Goal: Task Accomplishment & Management: Complete application form

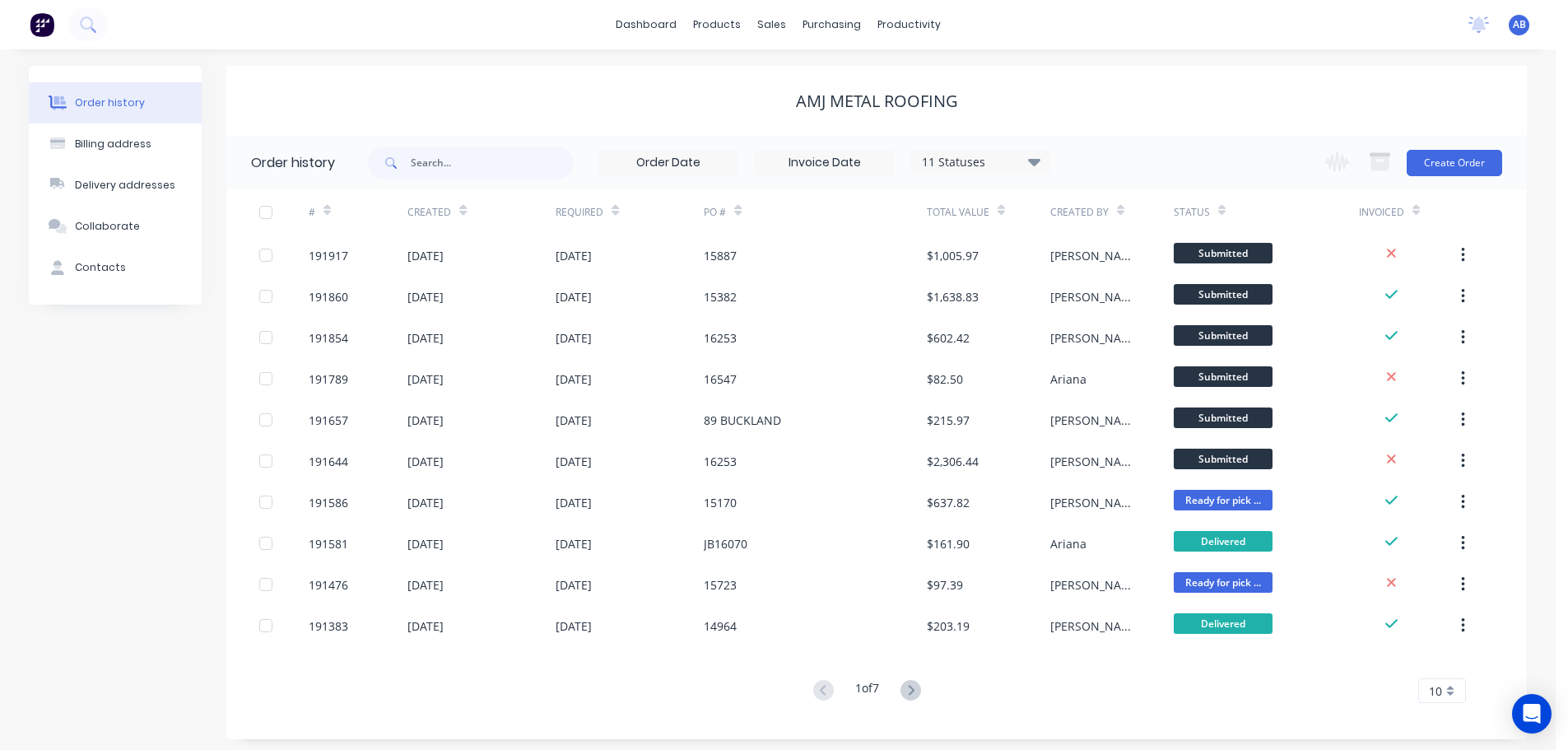
click at [236, 662] on div "# Created Required PO # Total Value Created By Status Invoiced 191917 [DATE] [D…" at bounding box center [867, 446] width 1280 height 514
click at [1456, 162] on button "Create Order" at bounding box center [1454, 163] width 96 height 27
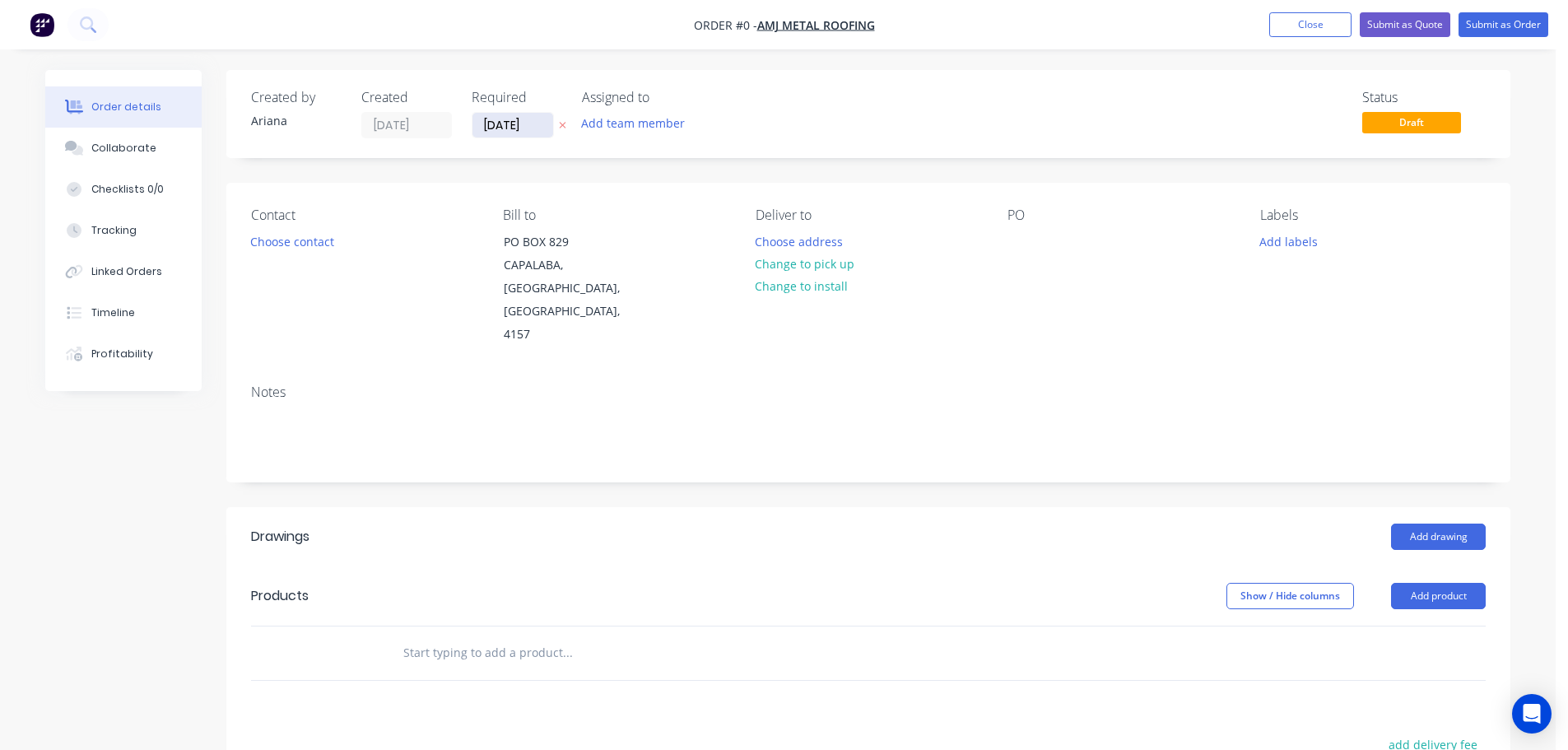
click at [506, 125] on input "[DATE]" at bounding box center [512, 125] width 80 height 25
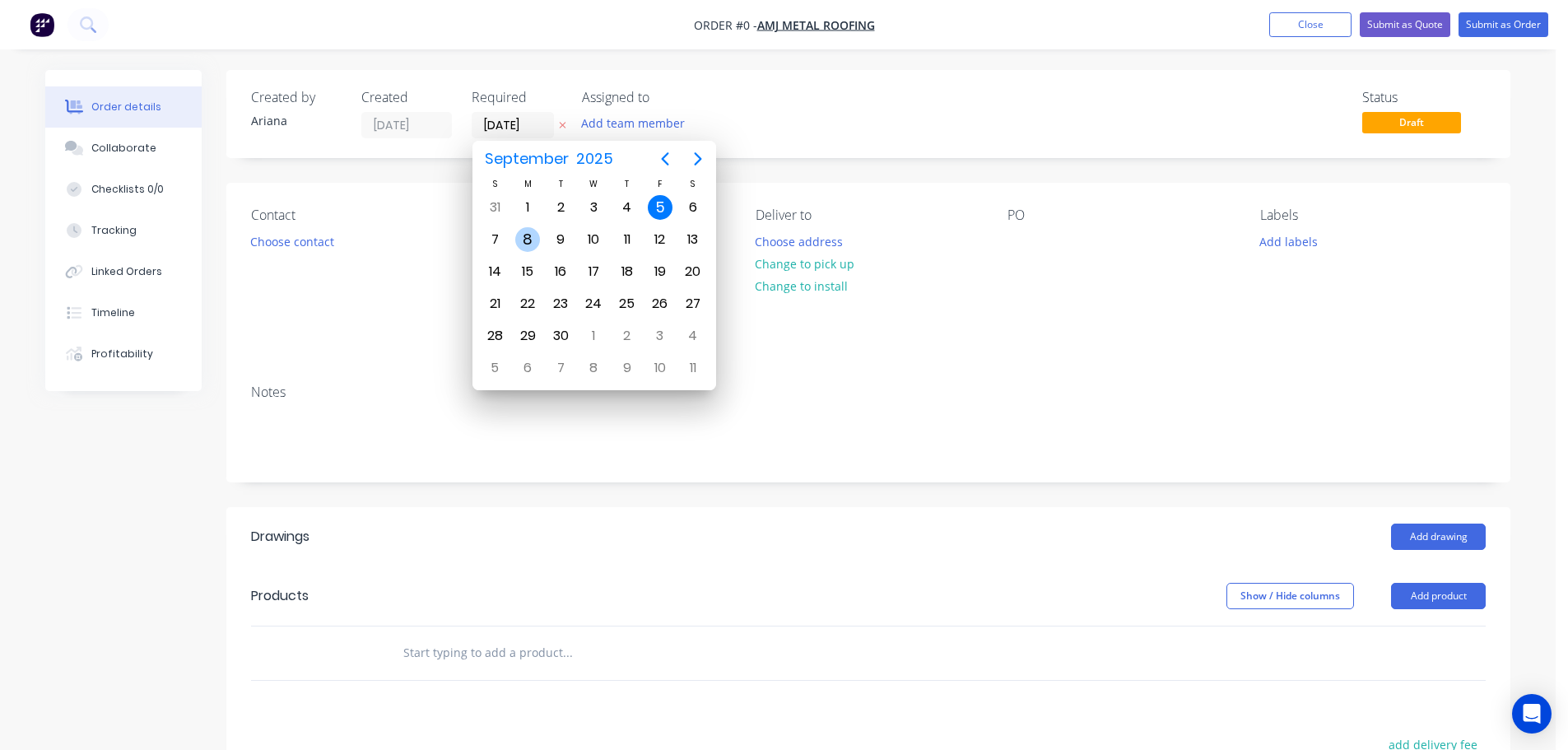
click at [531, 236] on div "8" at bounding box center [527, 240] width 25 height 25
type input "[DATE]"
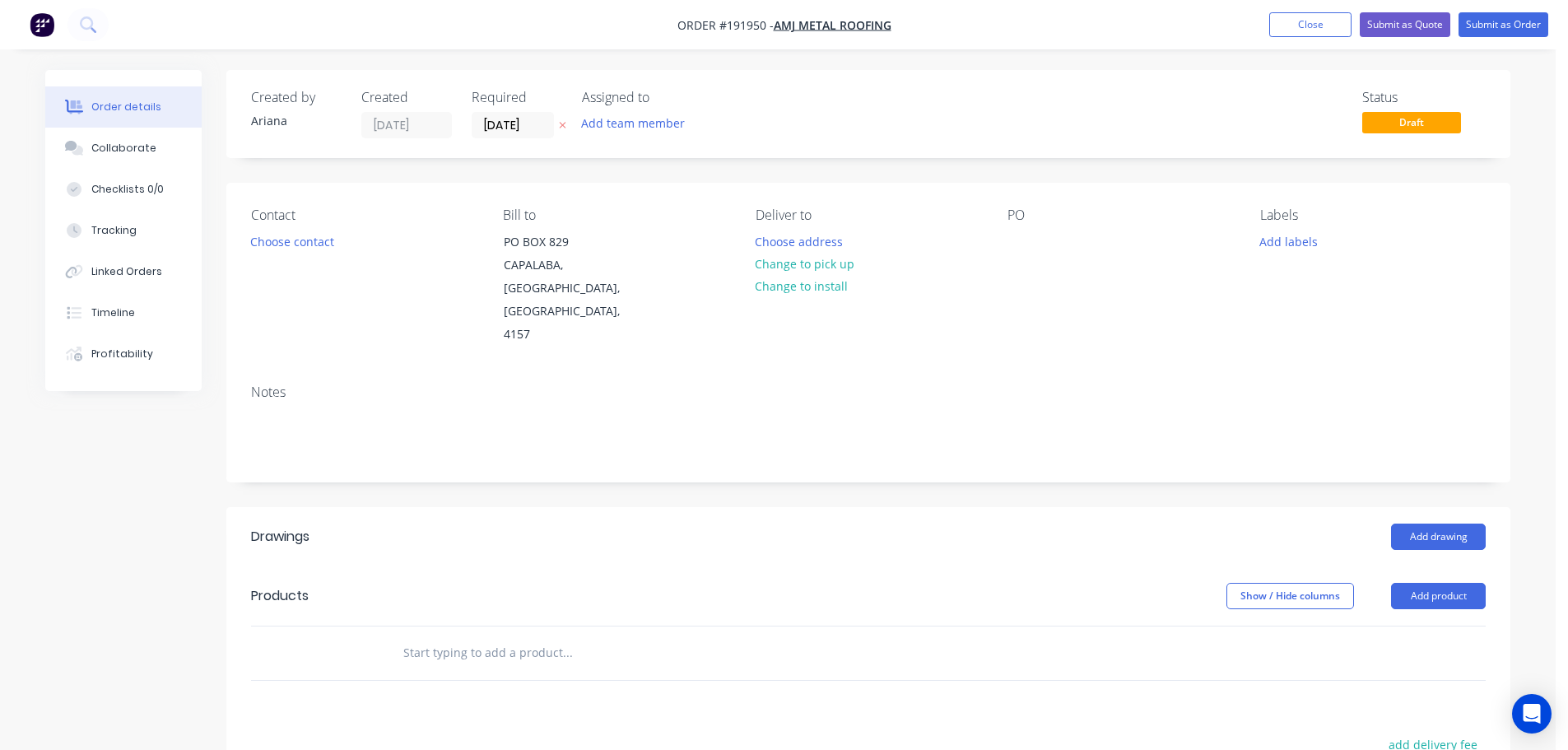
click at [859, 107] on div "Status Draft" at bounding box center [1116, 114] width 740 height 49
click at [297, 246] on button "Choose contact" at bounding box center [292, 240] width 101 height 22
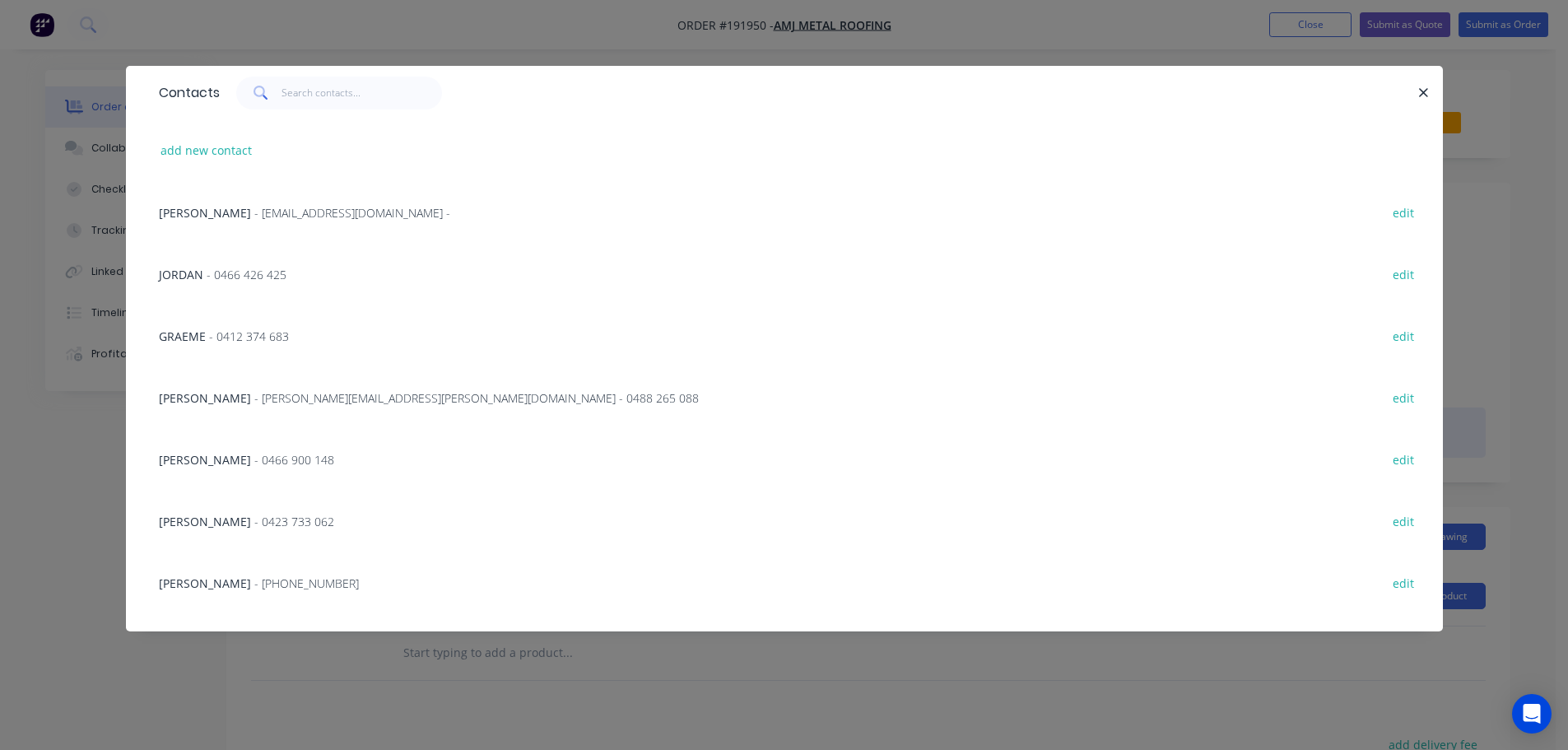
drag, startPoint x: 217, startPoint y: 396, endPoint x: 280, endPoint y: 386, distance: 63.8
click at [217, 396] on span "[PERSON_NAME]" at bounding box center [204, 397] width 92 height 15
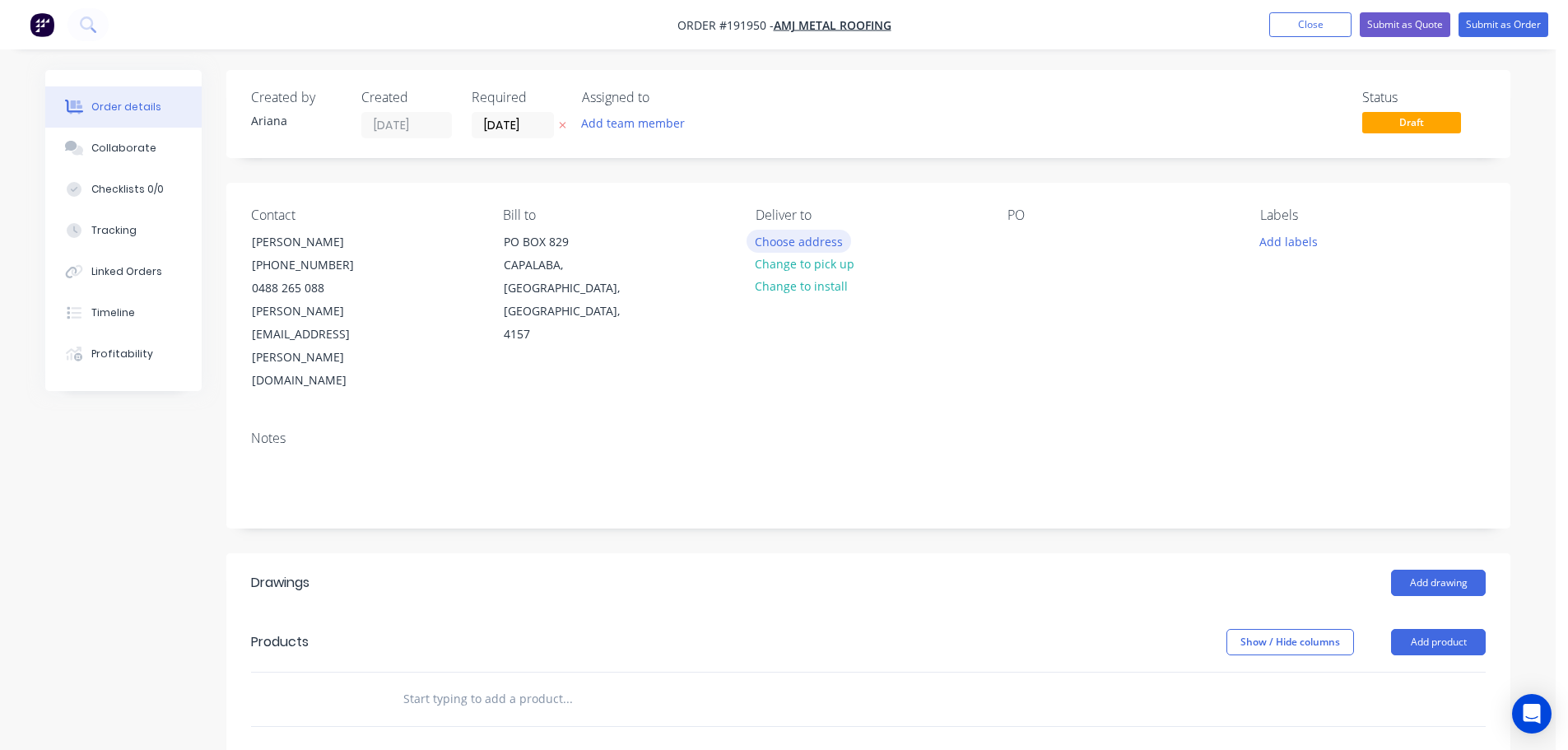
click at [815, 241] on button "Choose address" at bounding box center [799, 240] width 105 height 22
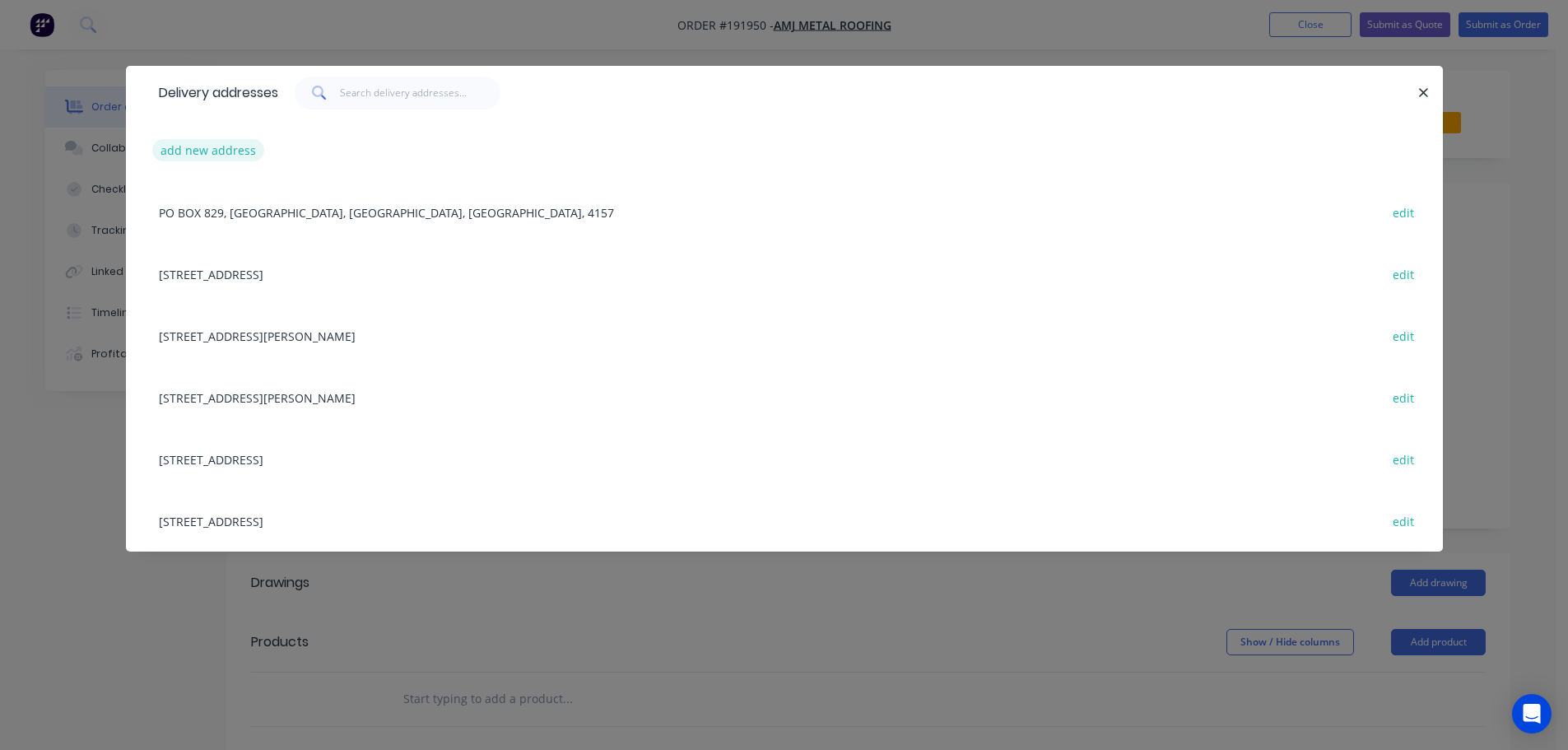
click at [196, 150] on button "add new address" at bounding box center [208, 150] width 113 height 22
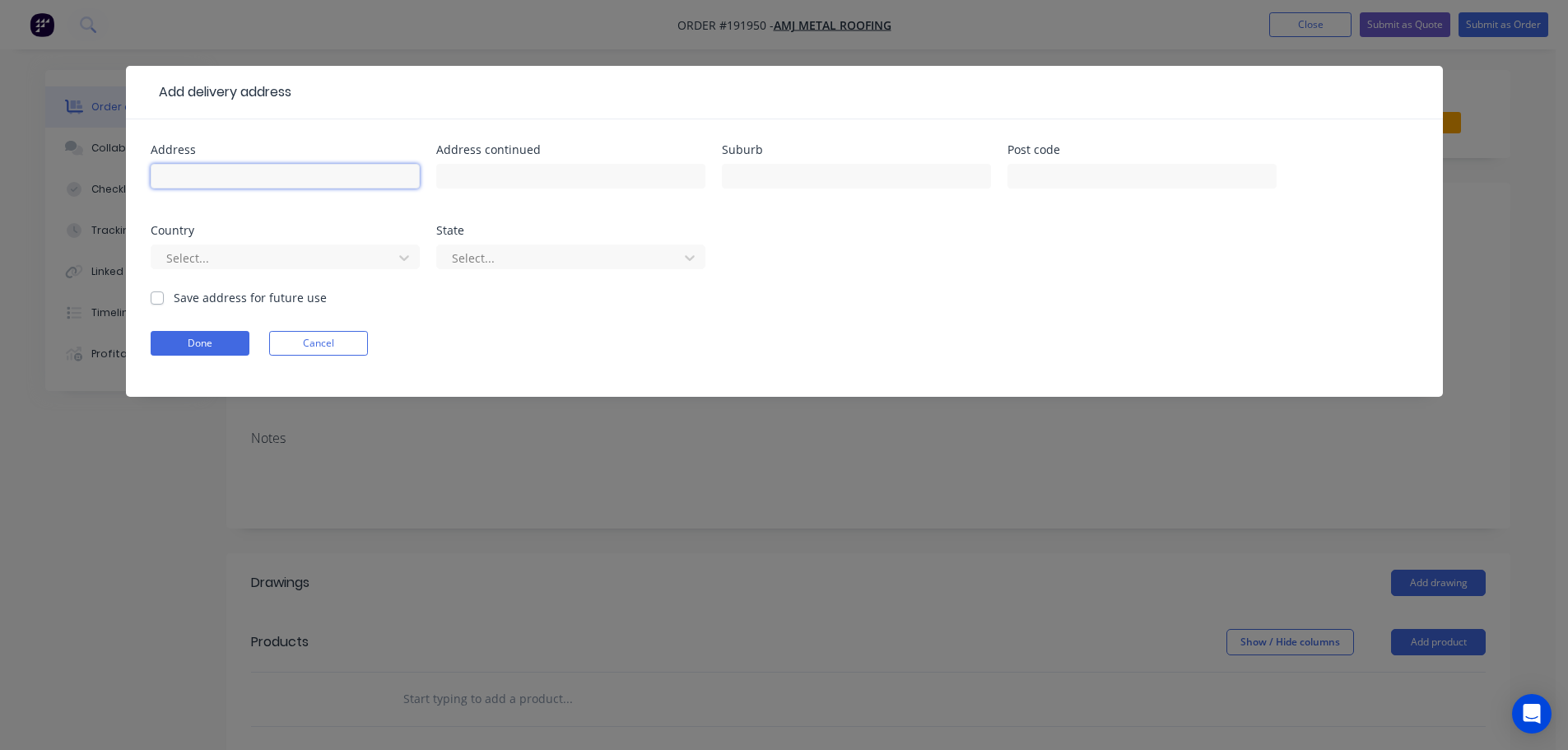
click at [204, 175] on input "text" at bounding box center [286, 176] width 269 height 25
type input "[STREET_ADDRESS]"
type input "SOUTHPORT"
click at [882, 265] on div "Address [STREET_ADDRESS] Address continued Suburb [GEOGRAPHIC_DATA] Post code C…" at bounding box center [784, 217] width 1268 height 145
click at [406, 251] on icon at bounding box center [403, 257] width 16 height 16
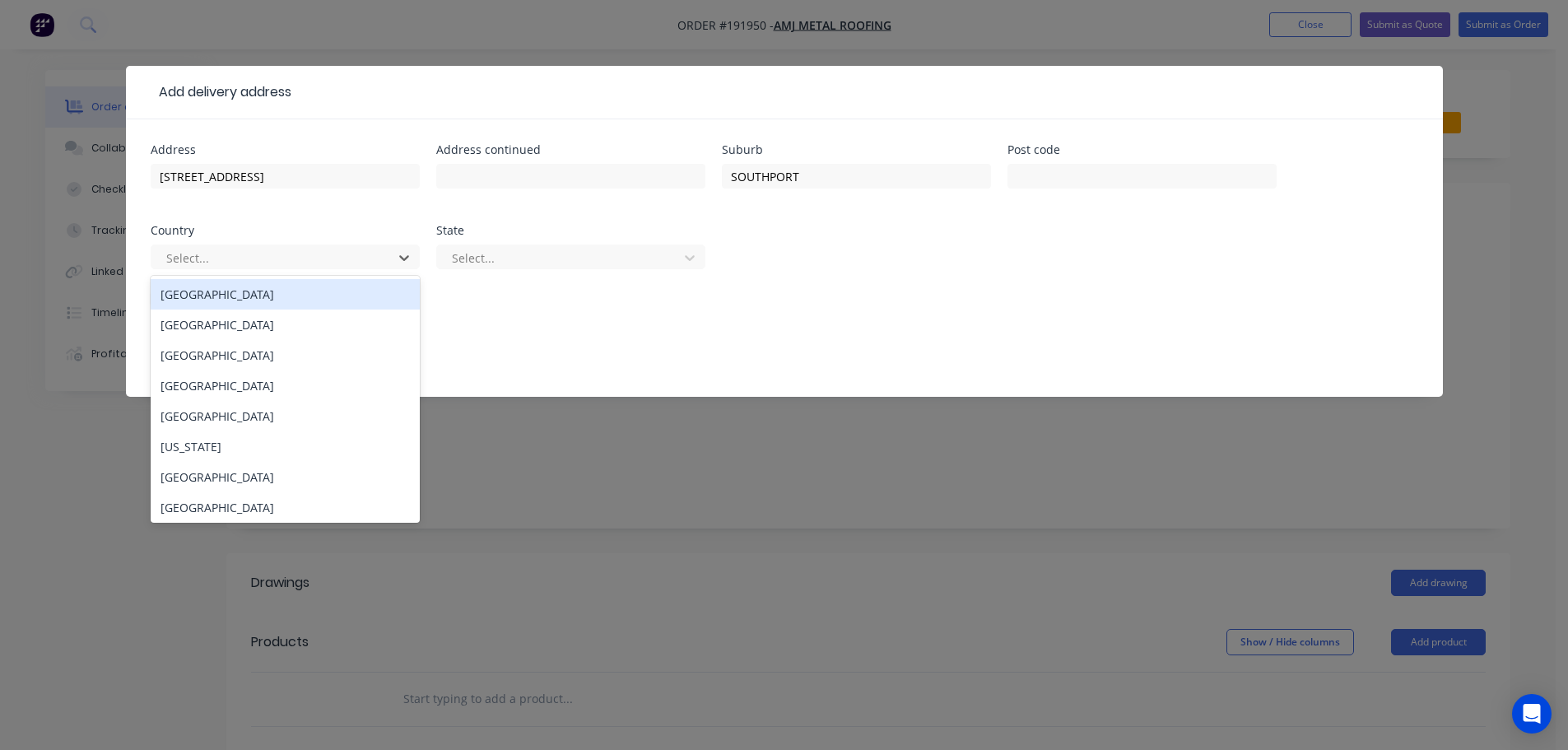
click at [202, 294] on div "[GEOGRAPHIC_DATA]" at bounding box center [286, 294] width 269 height 31
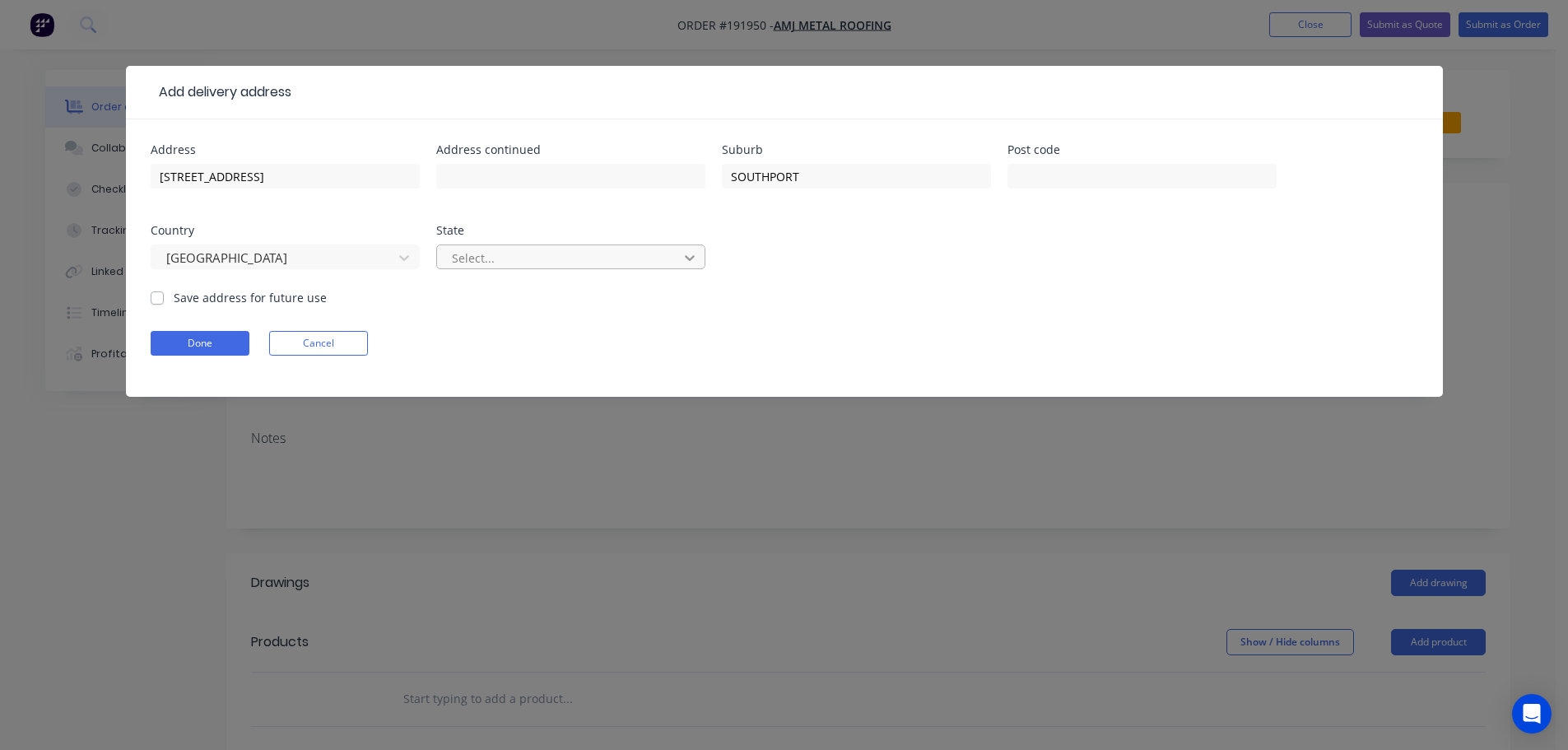
click at [692, 256] on icon at bounding box center [690, 258] width 10 height 6
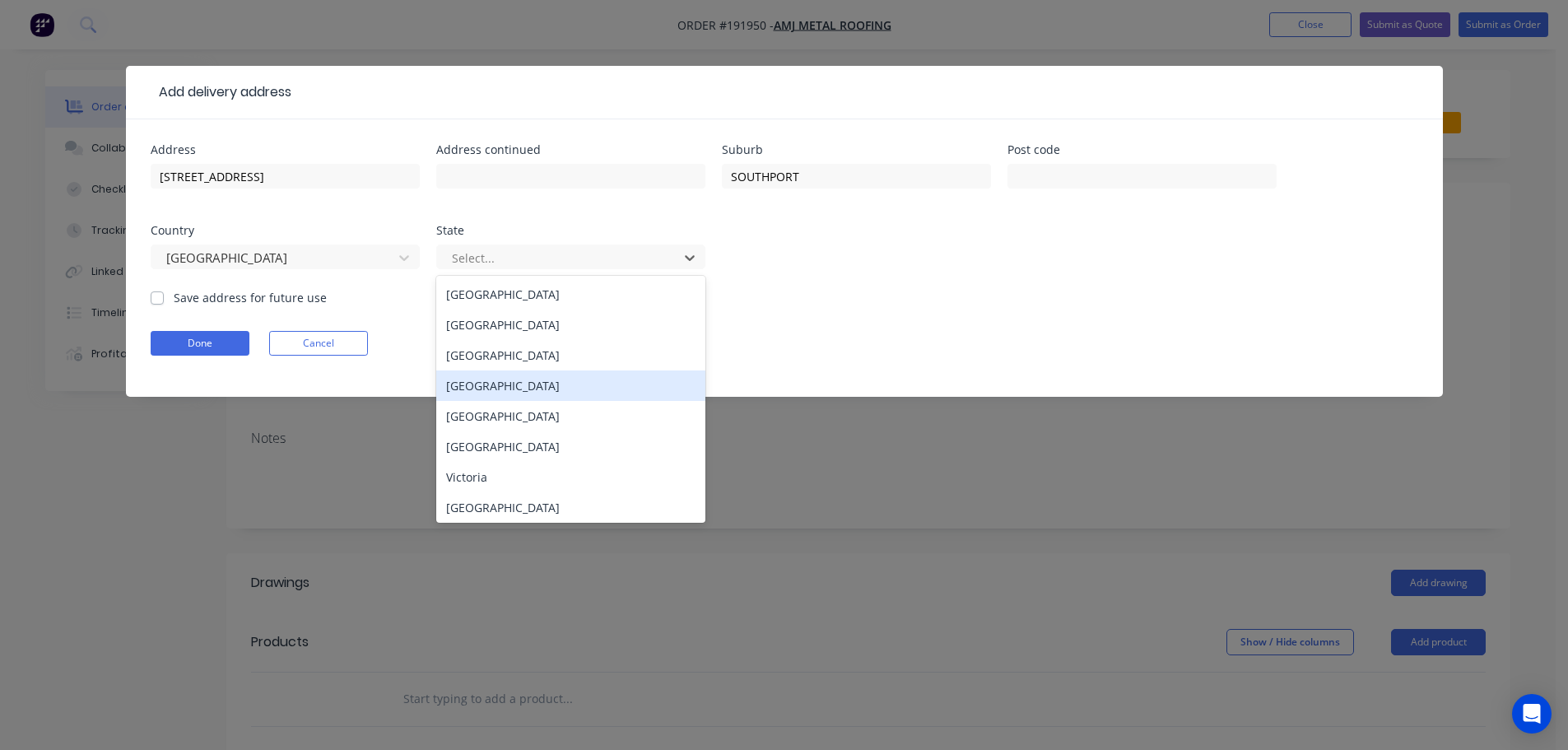
click at [478, 388] on div "[GEOGRAPHIC_DATA]" at bounding box center [571, 386] width 269 height 31
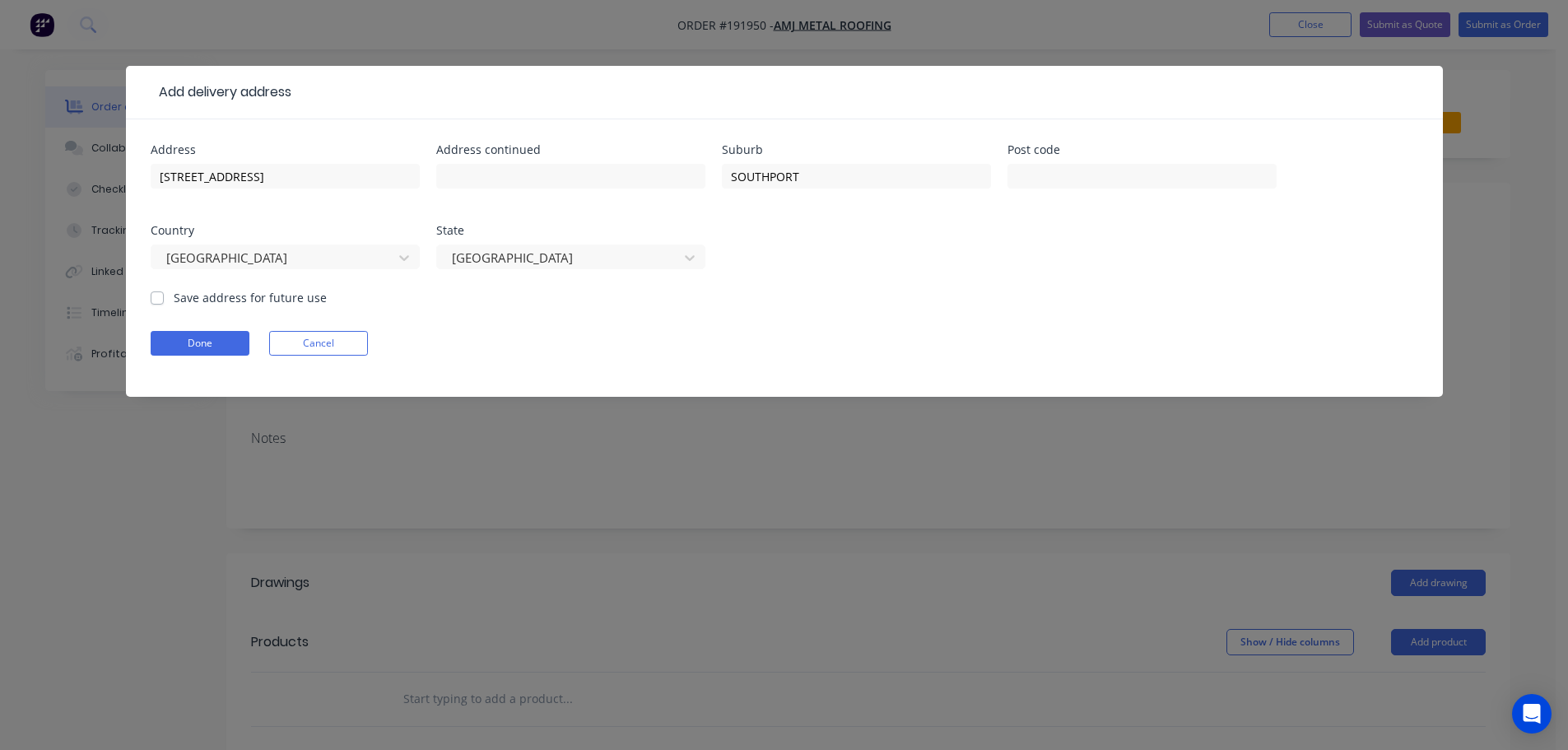
click at [885, 300] on form "Address [STREET_ADDRESS] Address continued Suburb [GEOGRAPHIC_DATA] Post code C…" at bounding box center [784, 270] width 1268 height 252
click at [188, 337] on button "Done" at bounding box center [200, 343] width 98 height 25
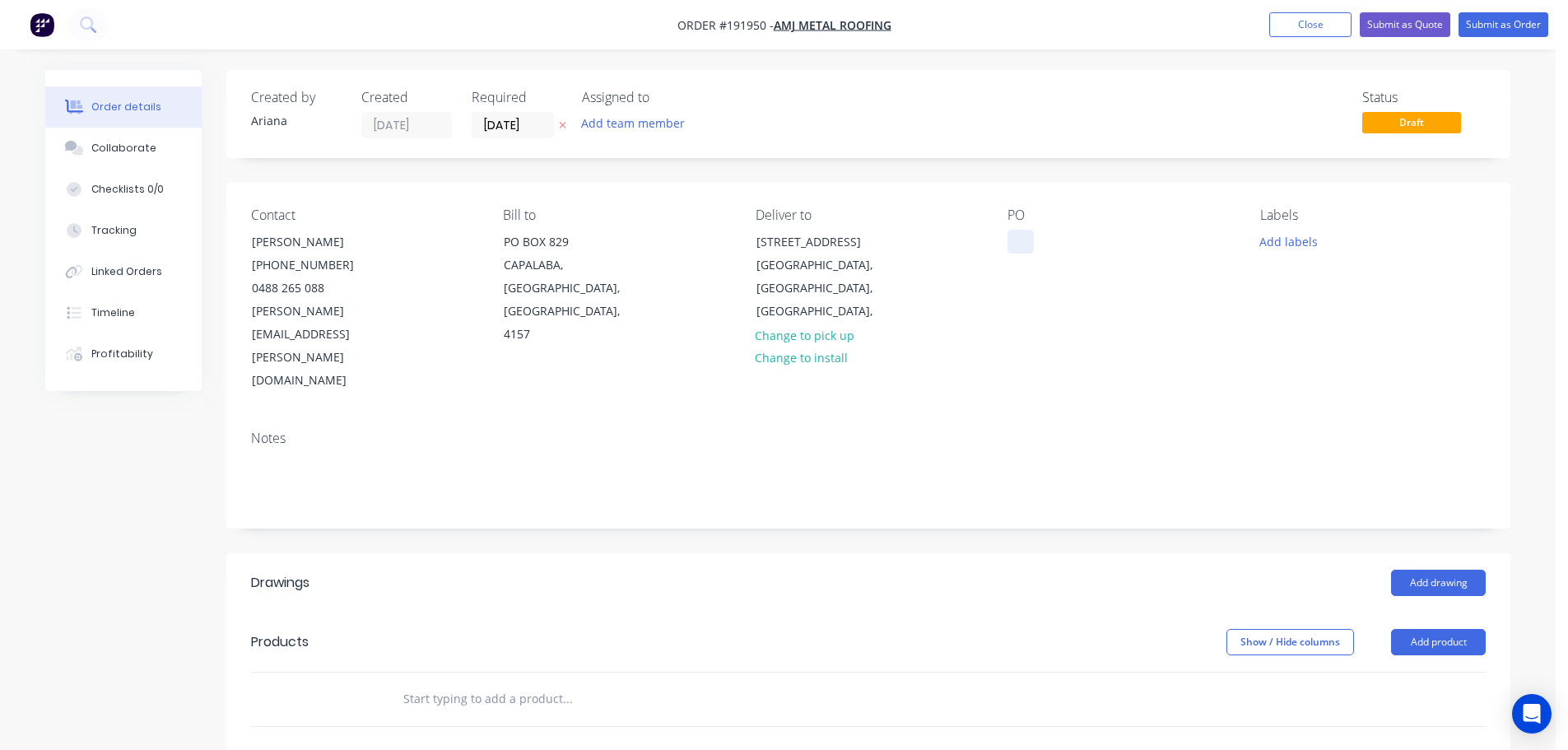
click at [1028, 242] on div at bounding box center [1020, 241] width 27 height 24
click at [1240, 303] on div "Contact [PERSON_NAME] [PHONE_NUMBER] [PERSON_NAME][EMAIL_ADDRESS][PERSON_NAME][…" at bounding box center [869, 299] width 1284 height 234
click at [1275, 238] on button "Add labels" at bounding box center [1287, 240] width 75 height 22
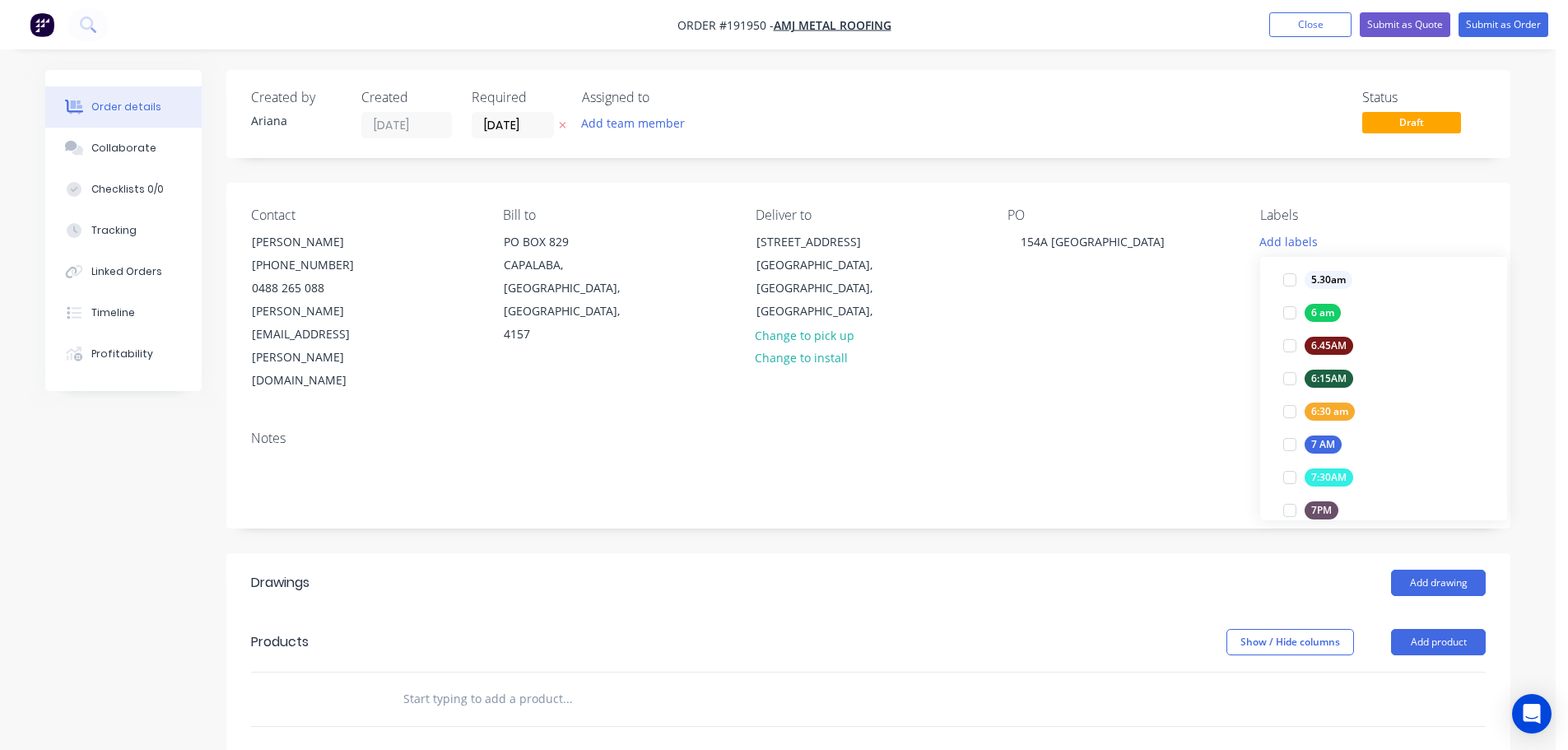
scroll to position [341, 0]
click at [1283, 404] on div at bounding box center [1290, 409] width 32 height 32
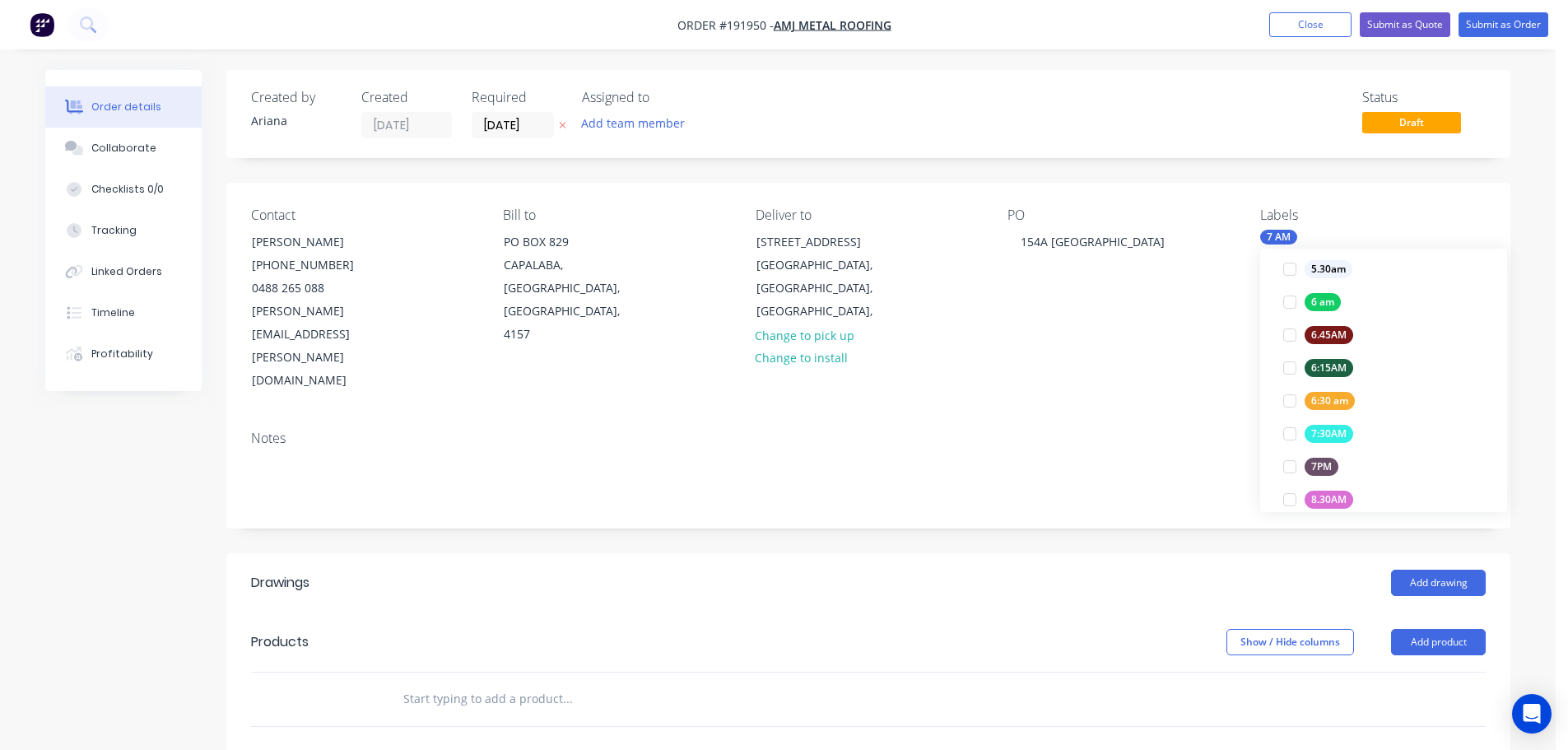
scroll to position [0, 0]
click at [1200, 431] on div "Notes" at bounding box center [869, 439] width 1235 height 15
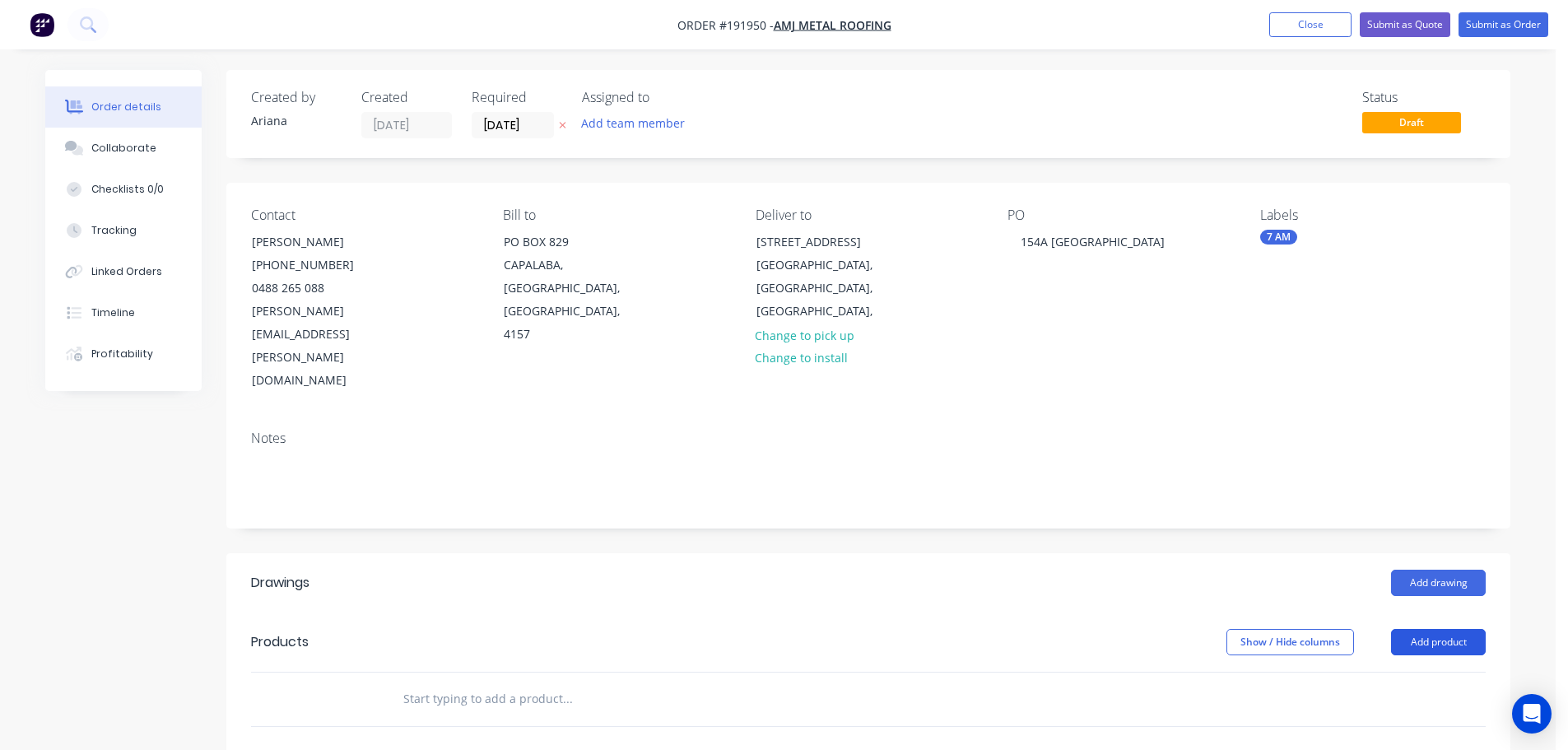
click at [1439, 629] on button "Add product" at bounding box center [1438, 642] width 95 height 27
click at [1413, 672] on div "Product catalogue" at bounding box center [1407, 683] width 127 height 24
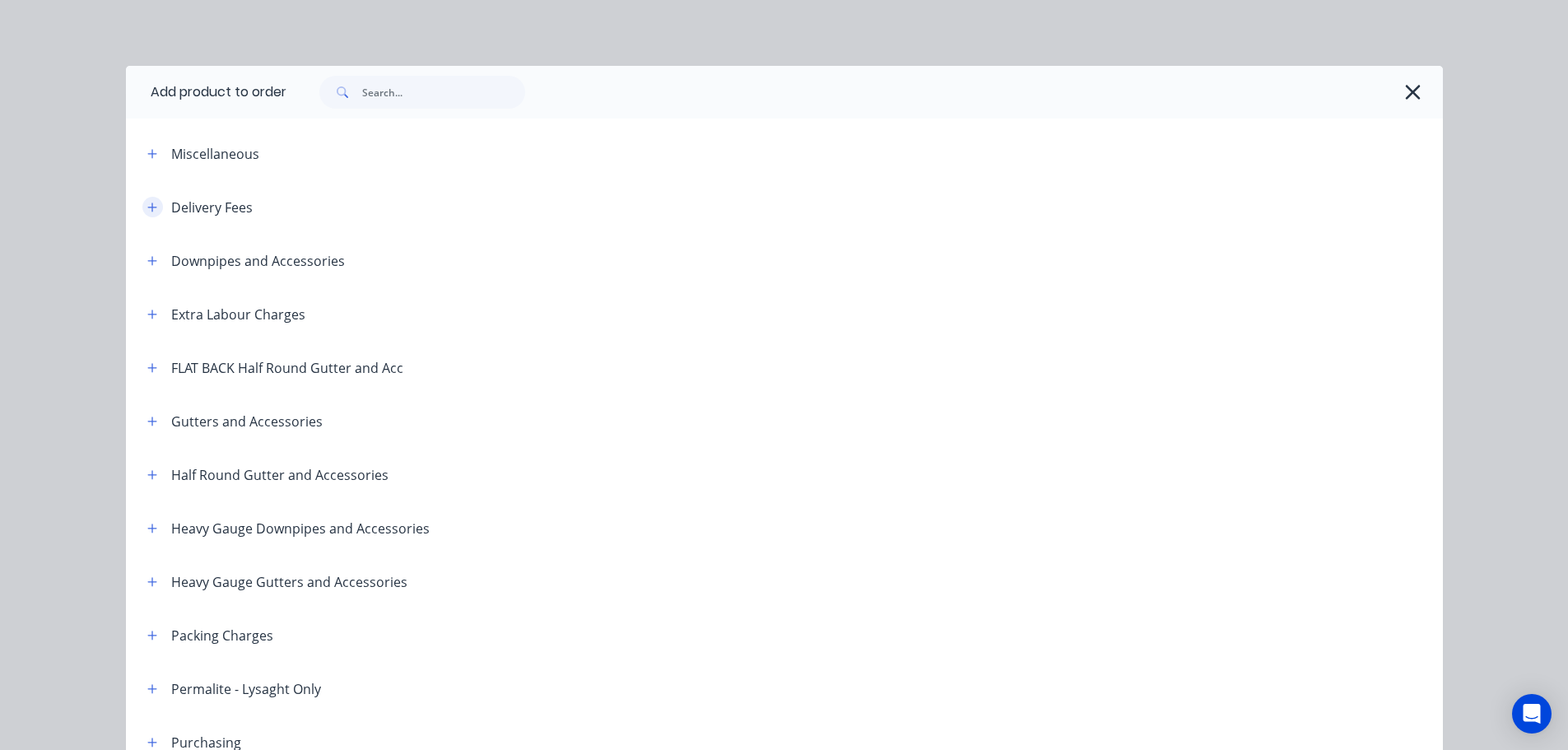
click at [147, 205] on icon "button" at bounding box center [152, 207] width 10 height 11
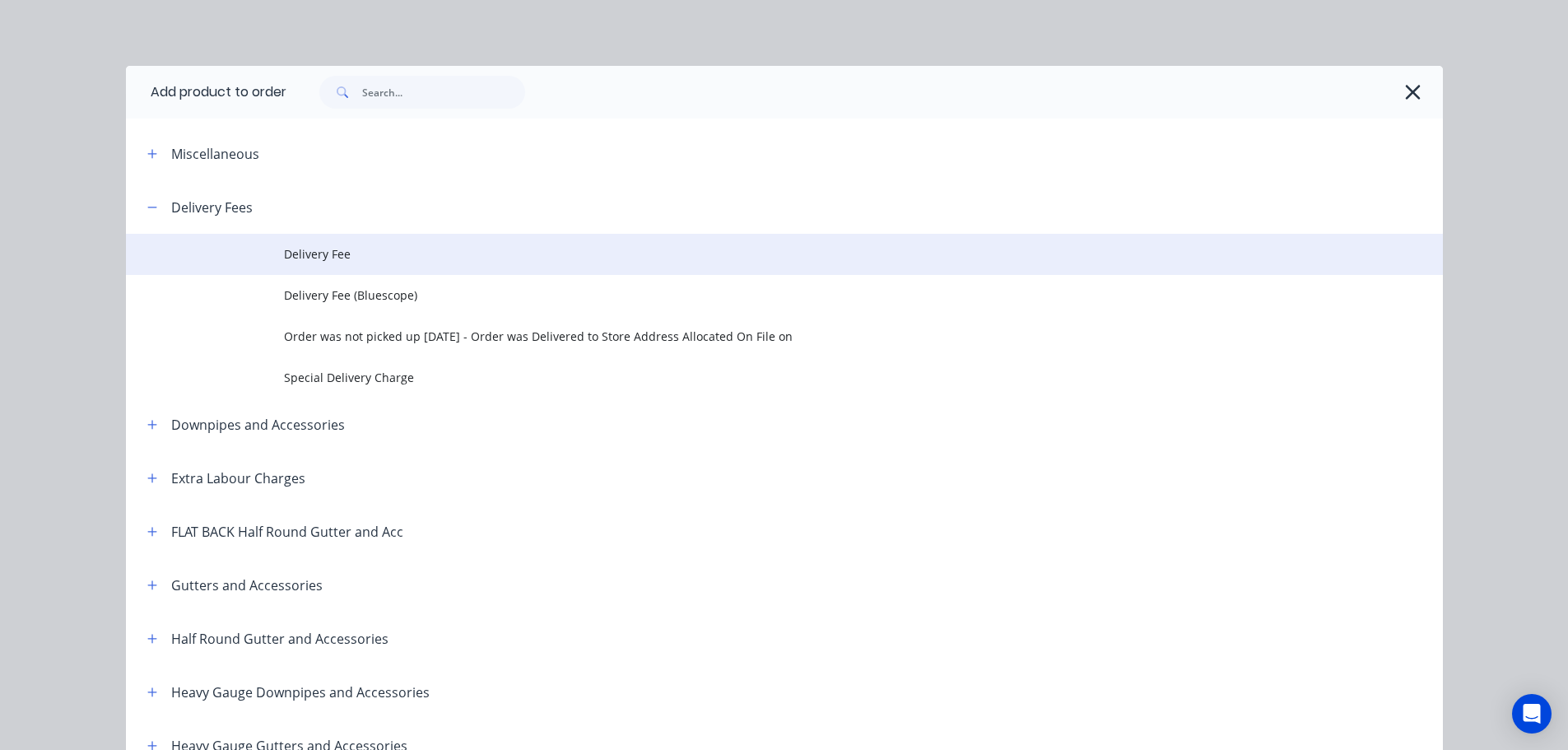
click at [333, 252] on span "Delivery Fee" at bounding box center [747, 254] width 927 height 17
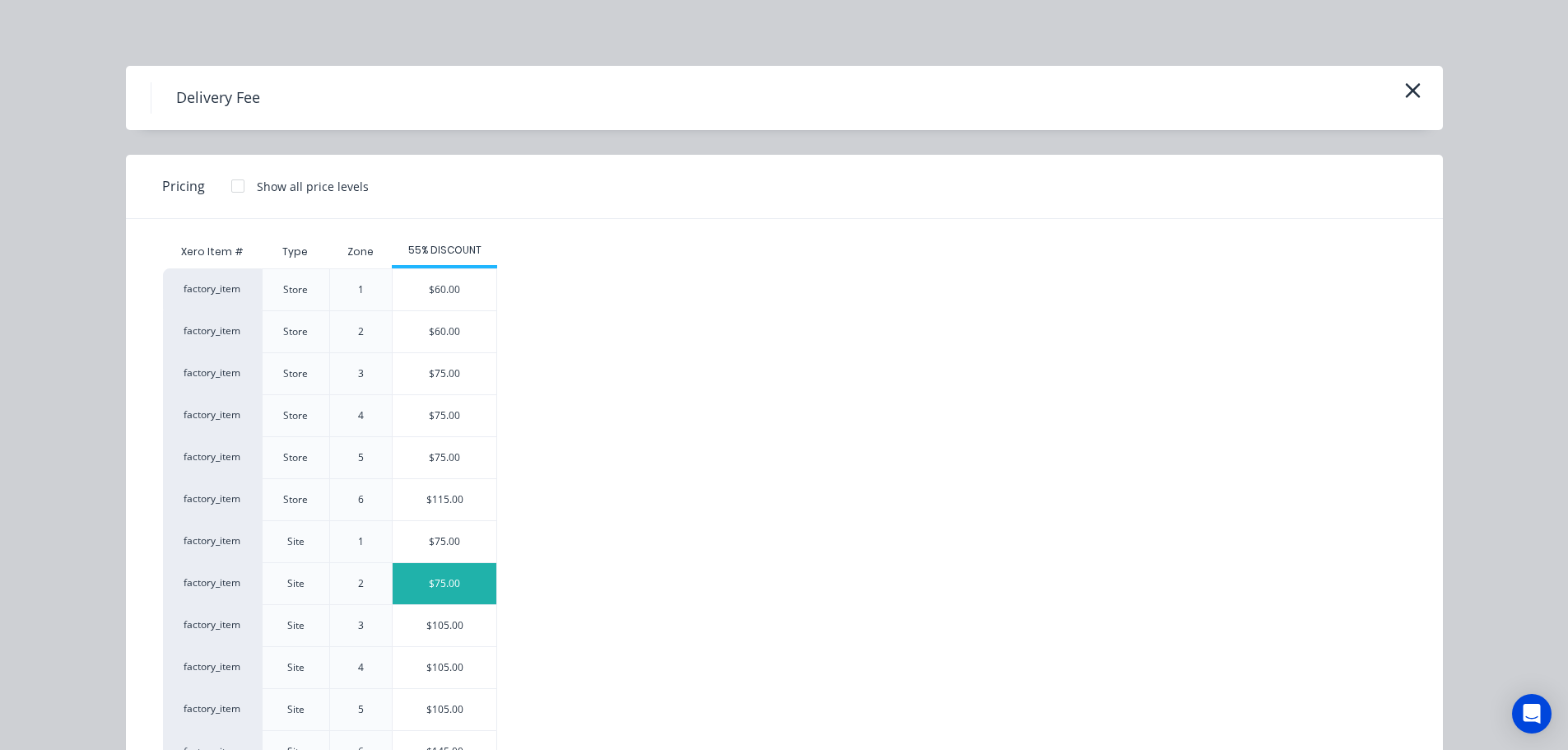
click at [419, 583] on div "$75.00" at bounding box center [444, 583] width 104 height 41
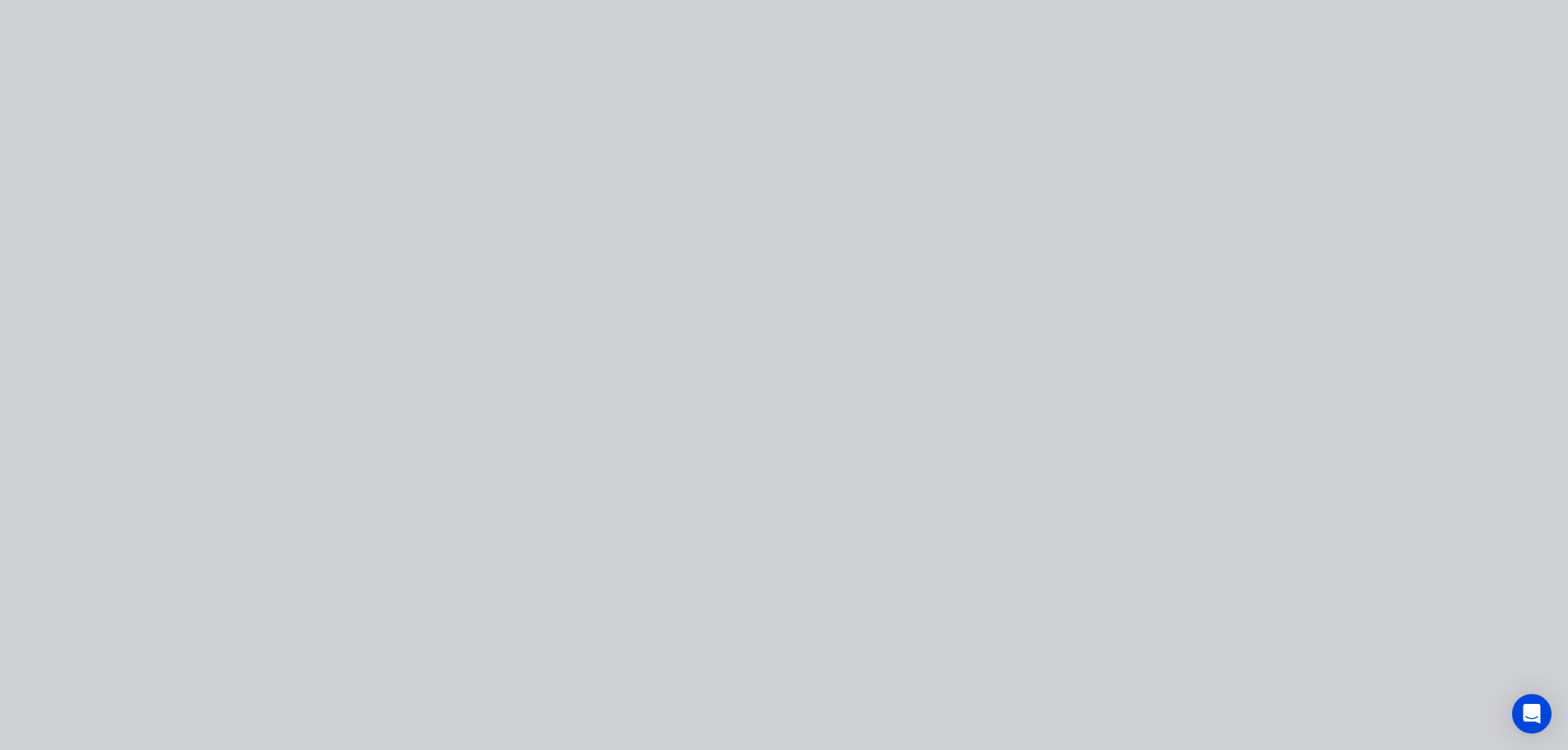
type input "$75.00"
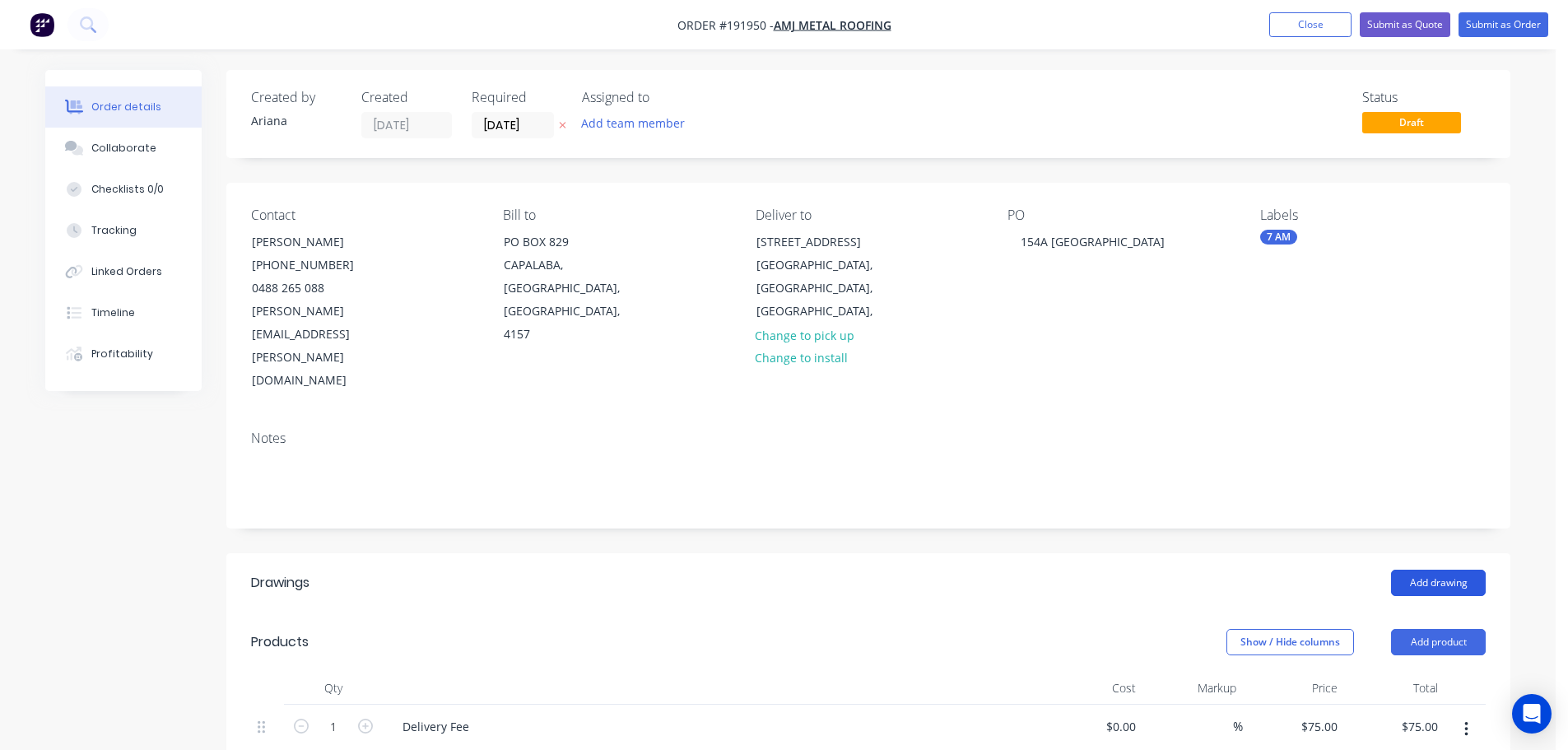
click at [1450, 569] on button "Add drawing" at bounding box center [1438, 583] width 95 height 27
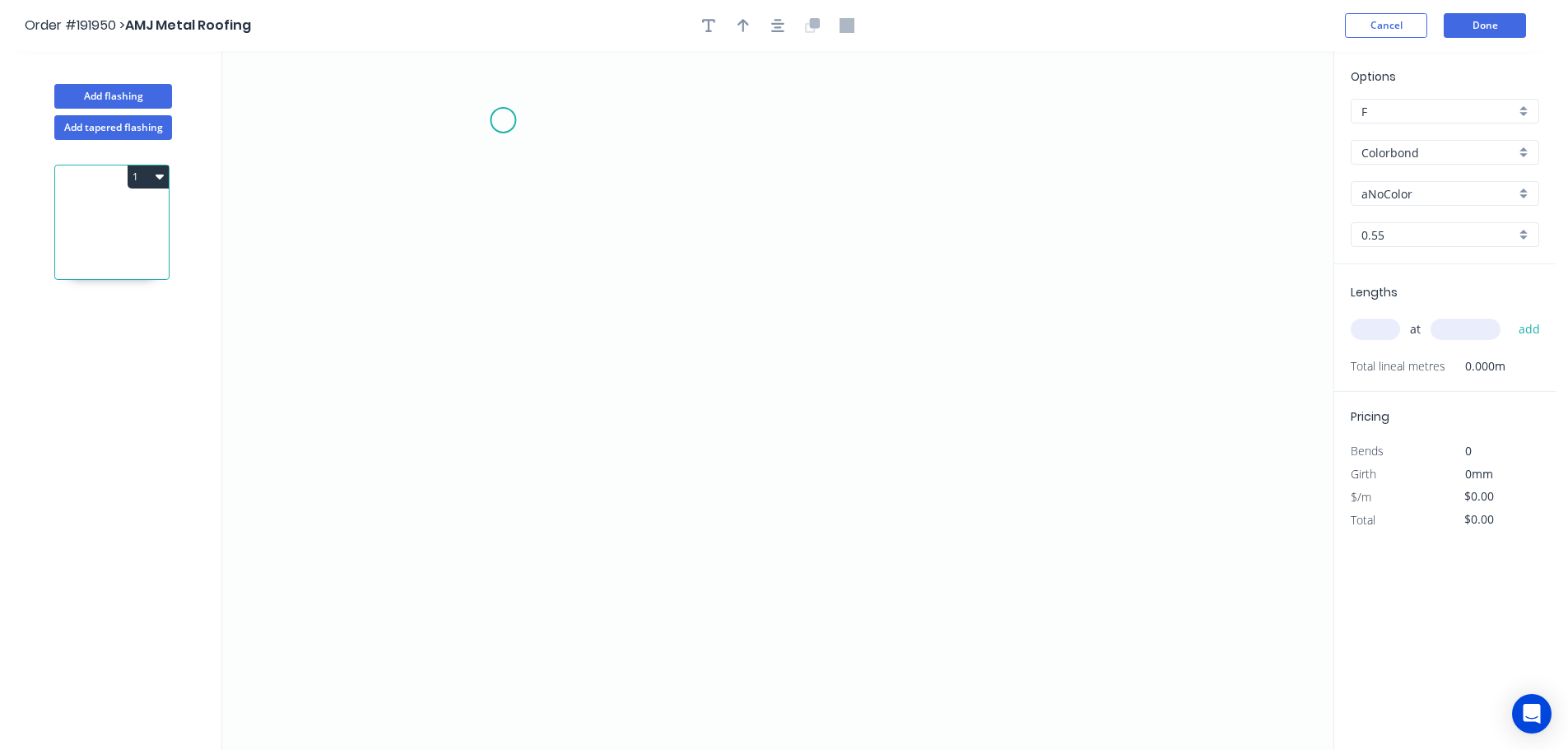
click at [503, 120] on icon "0" at bounding box center [778, 399] width 1111 height 698
click at [496, 482] on icon "0" at bounding box center [778, 399] width 1111 height 698
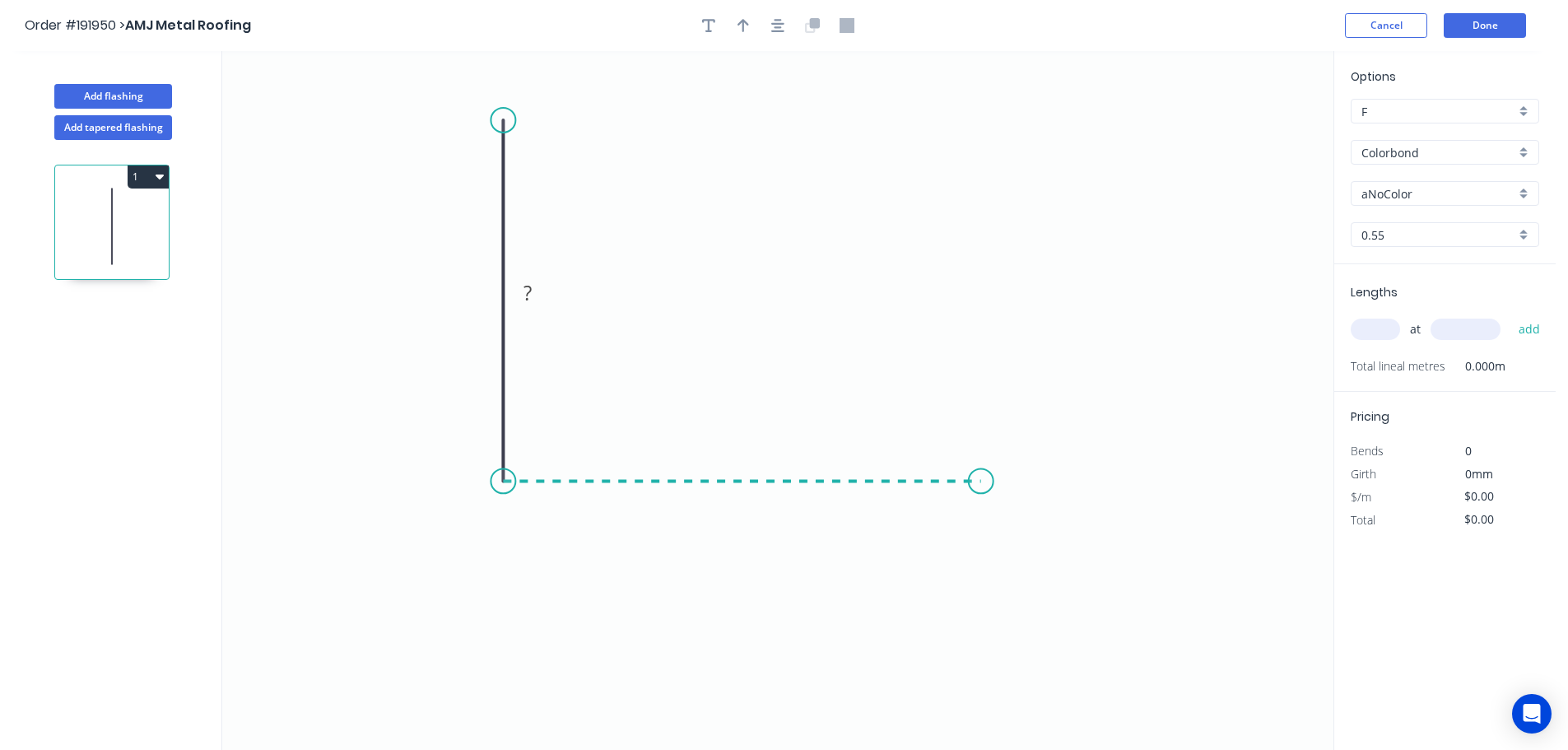
click at [981, 480] on icon "0 ?" at bounding box center [778, 399] width 1111 height 698
click at [1030, 548] on icon "0 ? ?" at bounding box center [778, 399] width 1111 height 698
click at [1030, 548] on circle at bounding box center [1030, 547] width 25 height 25
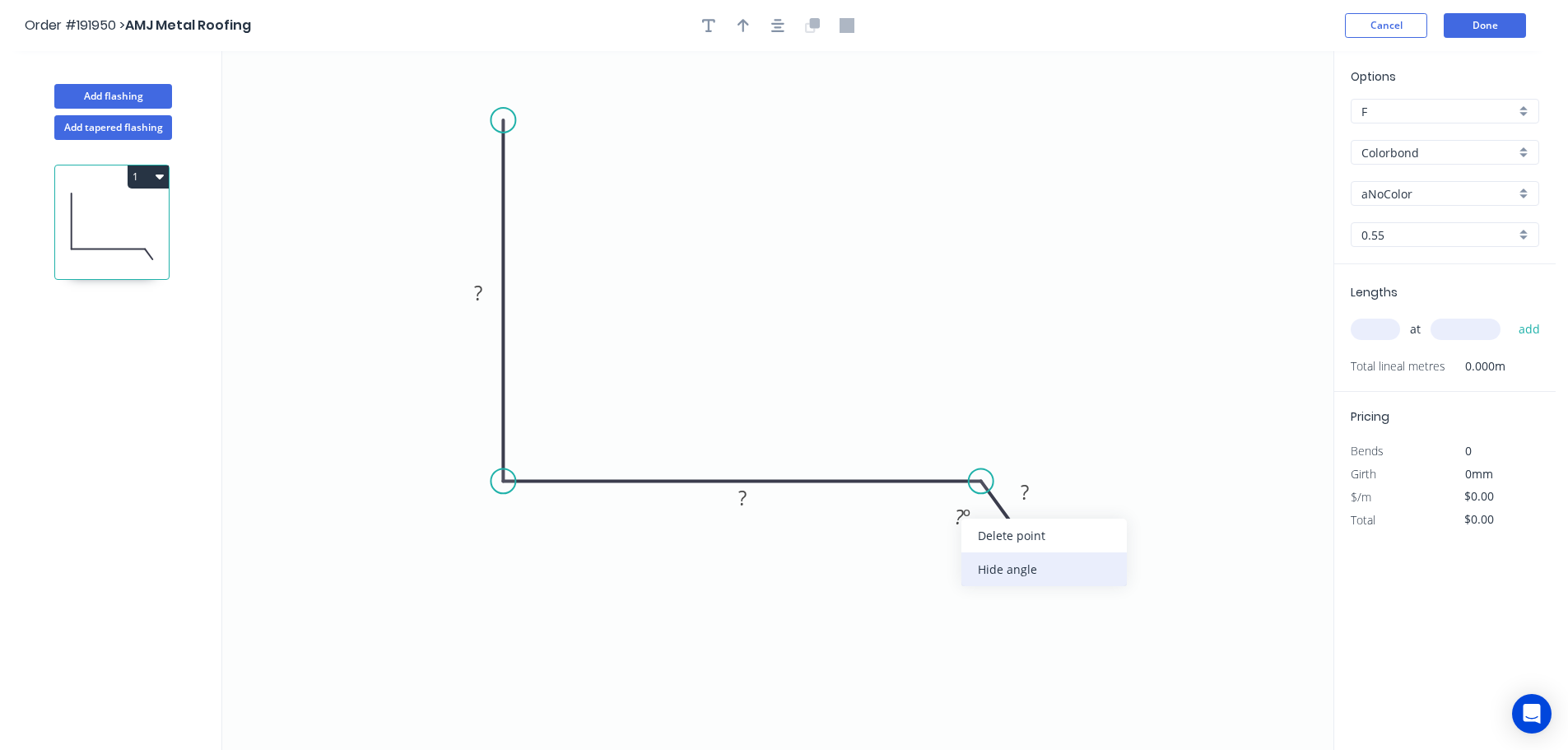
click at [999, 567] on div "Hide angle" at bounding box center [1043, 568] width 165 height 33
click at [875, 234] on icon "0 ? ? ?" at bounding box center [778, 399] width 1111 height 698
click at [478, 290] on tspan "?" at bounding box center [478, 292] width 9 height 27
click at [830, 307] on icon "0 200 160 30" at bounding box center [778, 399] width 1111 height 698
type input "$12.62"
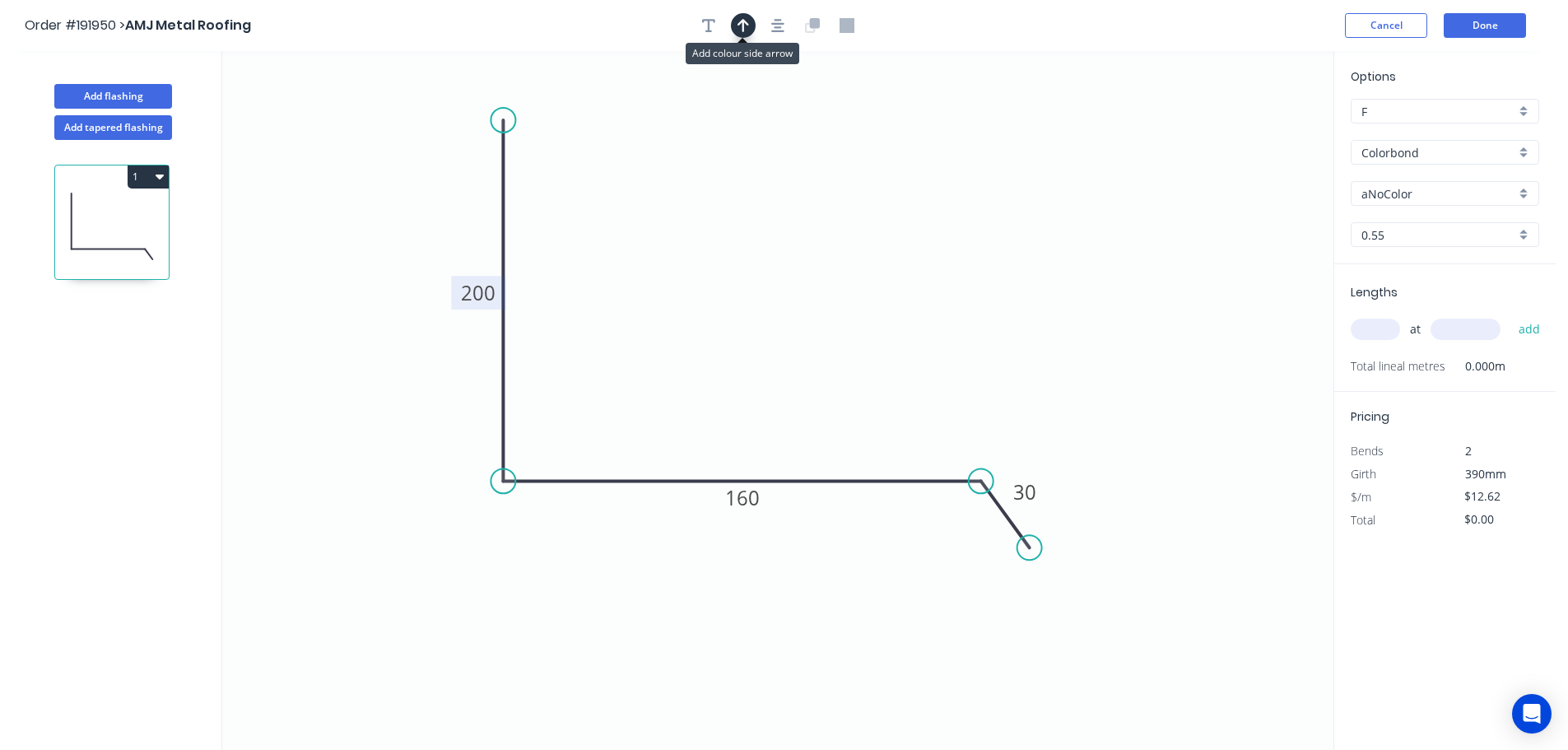
click at [742, 25] on icon "button" at bounding box center [743, 26] width 11 height 13
drag, startPoint x: 1255, startPoint y: 128, endPoint x: 810, endPoint y: 279, distance: 469.9
click at [746, 284] on icon at bounding box center [749, 263] width 15 height 53
click at [707, 25] on icon "button" at bounding box center [709, 26] width 13 height 15
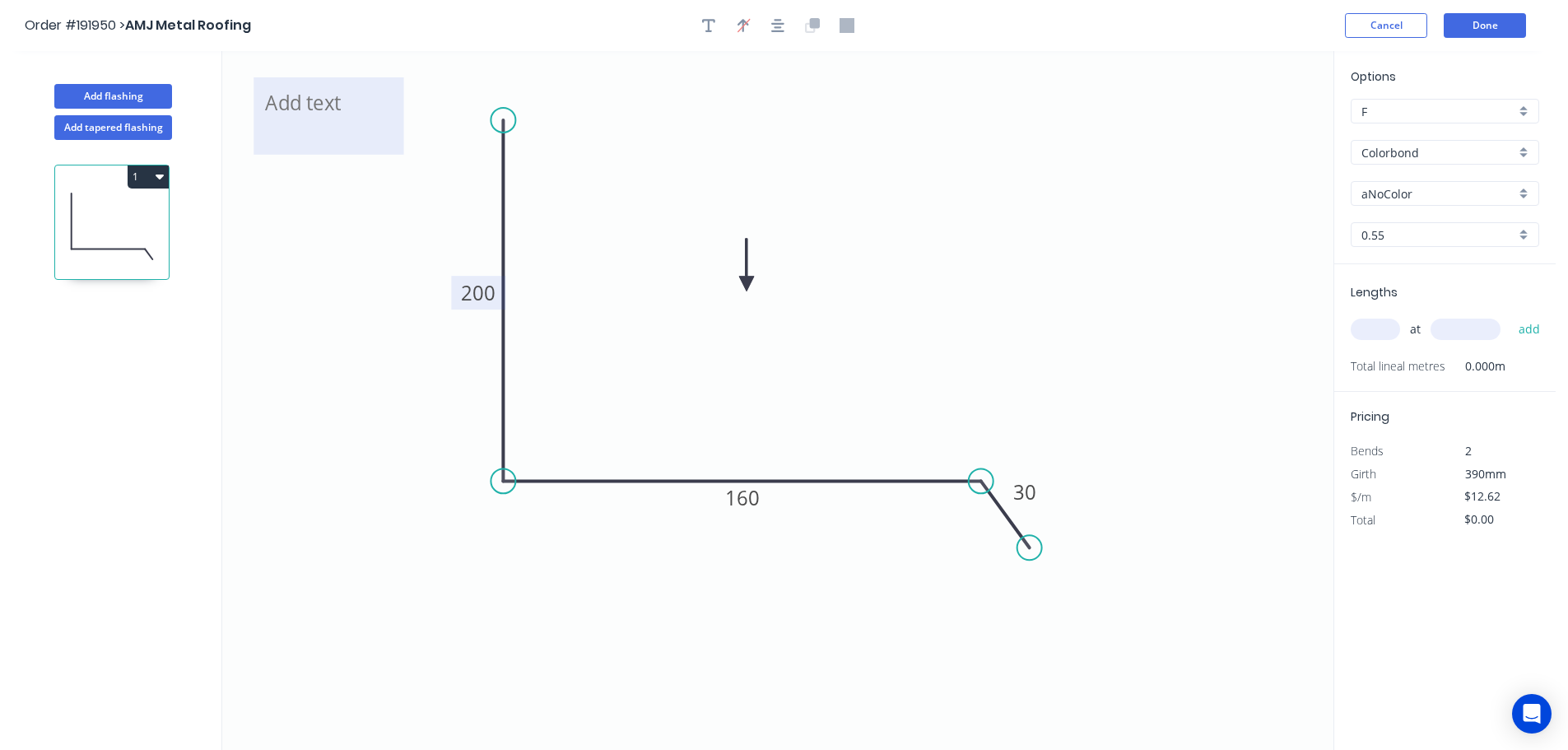
click at [311, 110] on textarea at bounding box center [329, 117] width 134 height 61
click at [781, 169] on icon "1 200 160 30" at bounding box center [778, 399] width 1111 height 698
type textarea "1"
click at [1525, 153] on div "Colorbond" at bounding box center [1445, 152] width 188 height 25
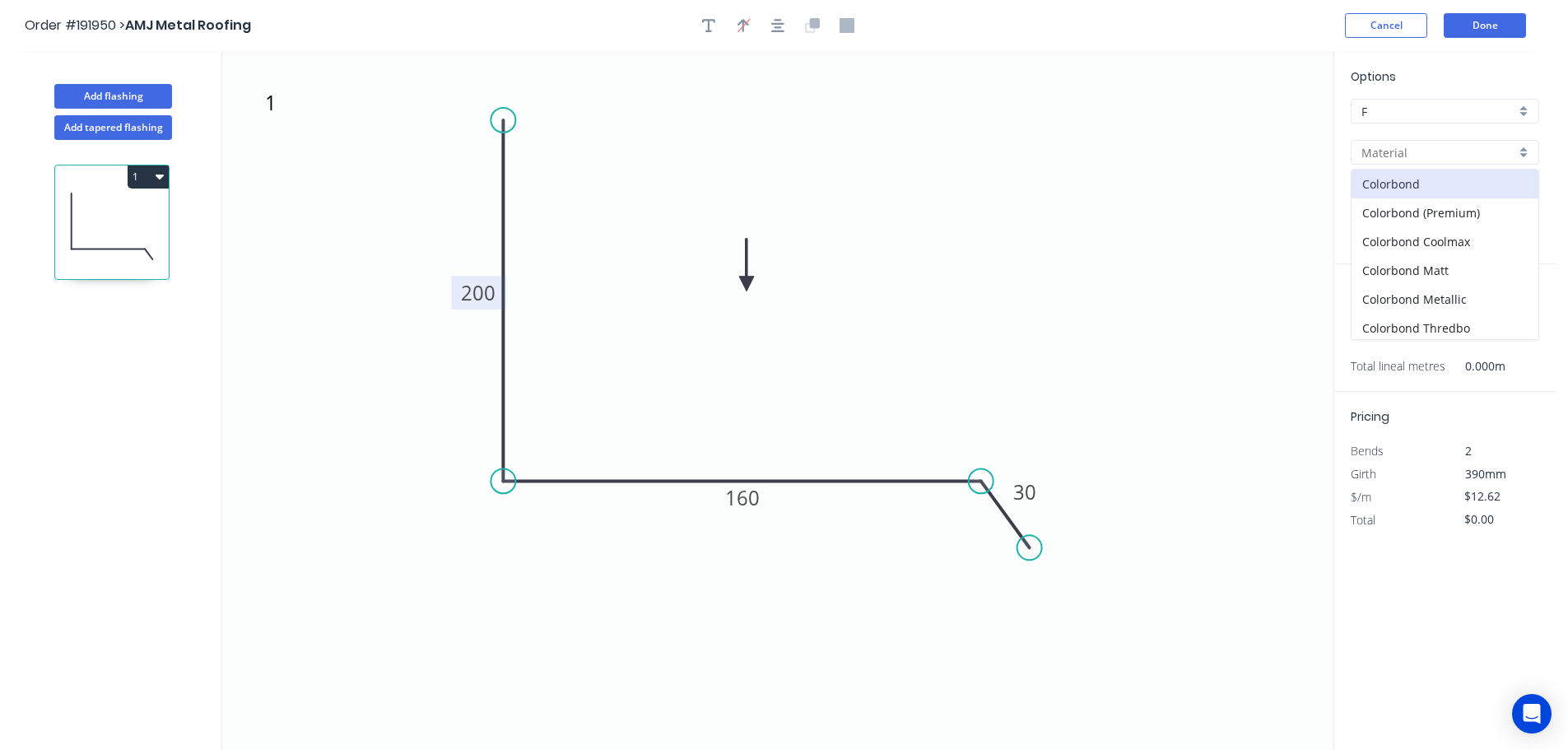
scroll to position [32, 0]
click at [1493, 325] on div "Colorbond Ultra" at bounding box center [1445, 324] width 187 height 29
type input "Colorbond Ultra"
type input "Dover White"
type input "$17.87"
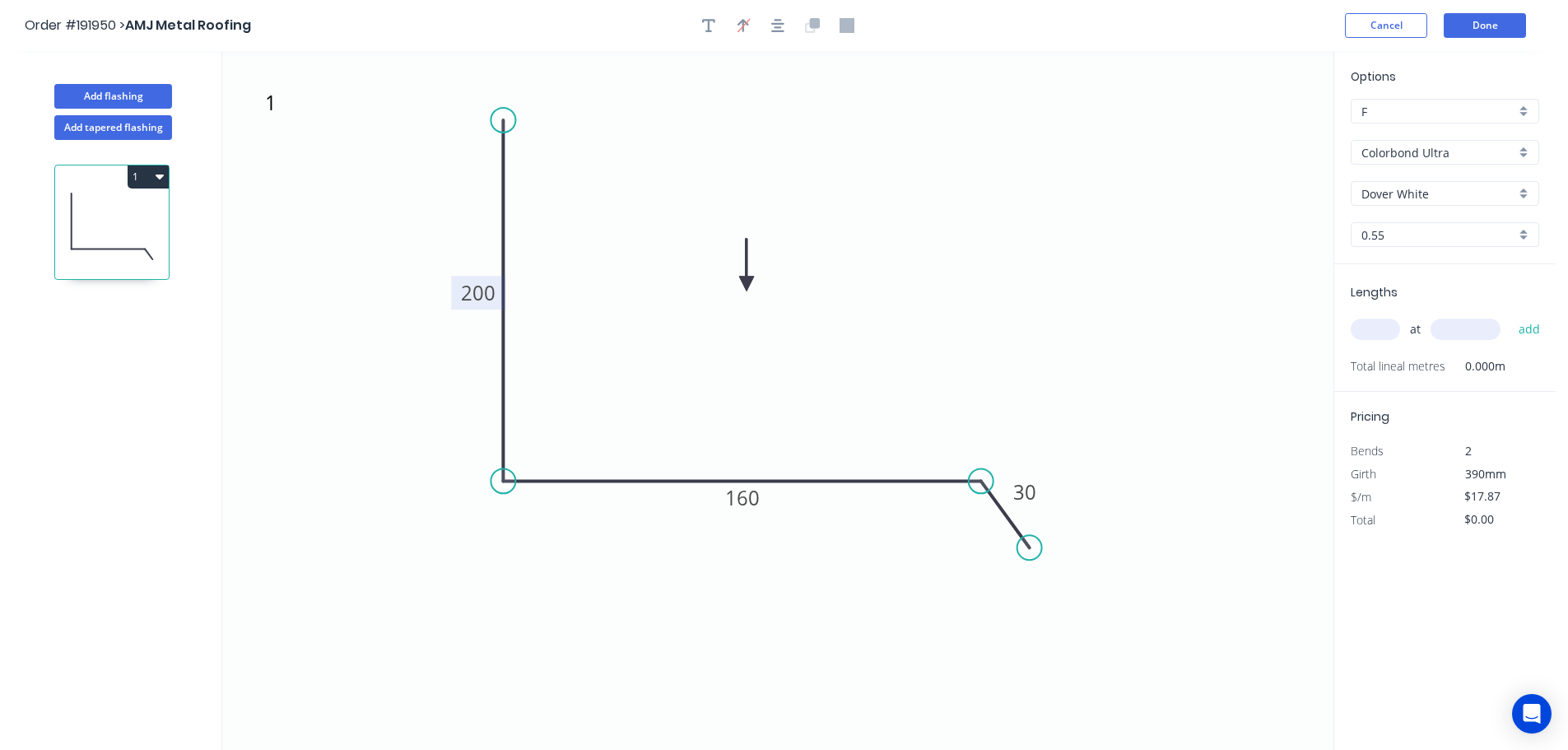
click at [1527, 191] on div "Dover White" at bounding box center [1445, 194] width 188 height 25
click at [1471, 281] on div "[PERSON_NAME]" at bounding box center [1445, 287] width 187 height 29
type input "[PERSON_NAME]"
click at [1386, 324] on input "text" at bounding box center [1376, 329] width 50 height 21
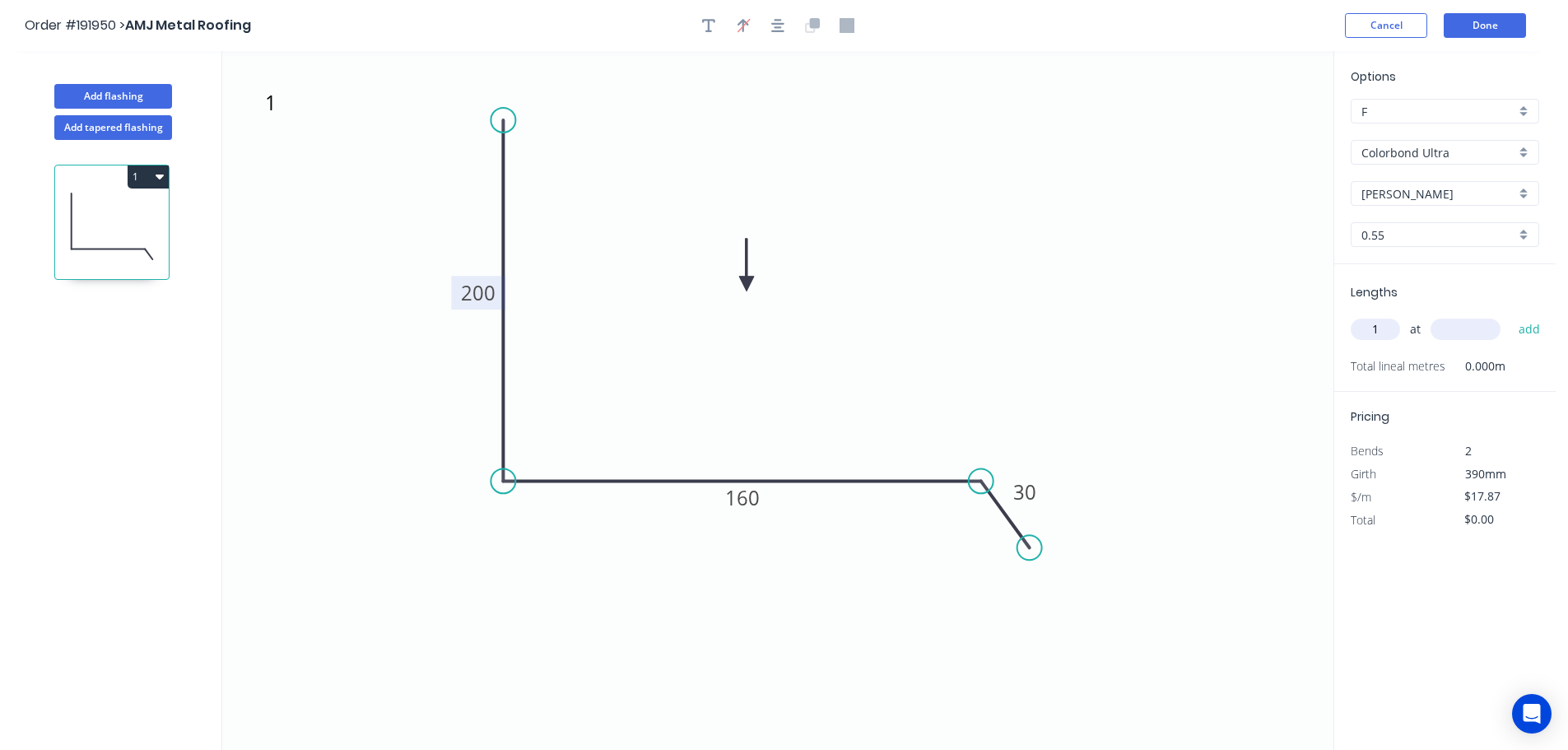
type input "1"
type input "1500"
click at [1511, 315] on button "add" at bounding box center [1530, 329] width 38 height 28
click at [1006, 542] on div "Show angle" at bounding box center [1066, 538] width 165 height 33
click at [963, 511] on tspan "º" at bounding box center [967, 516] width 8 height 27
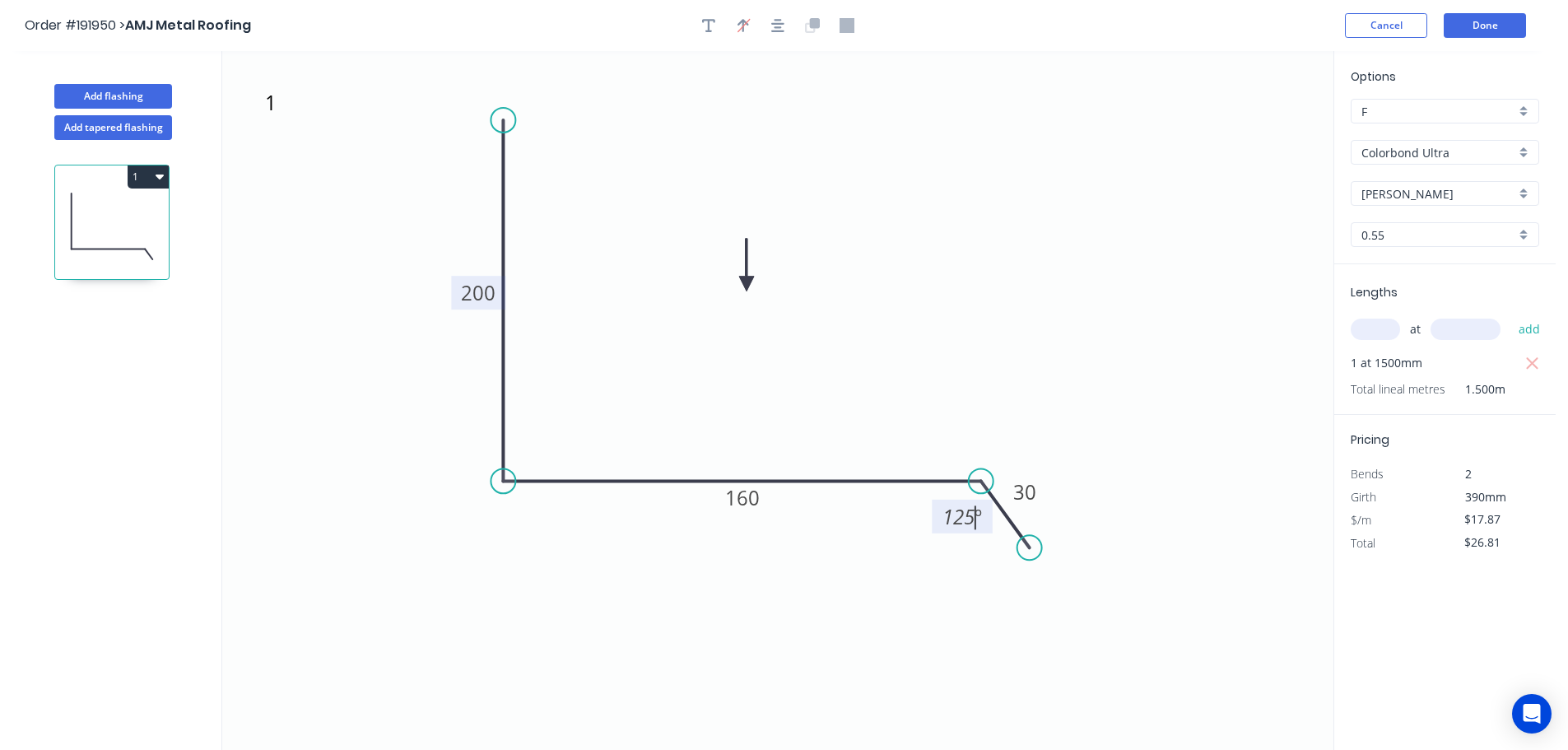
click at [1024, 376] on icon "1 200 160 30 125 º" at bounding box center [778, 399] width 1111 height 698
click at [145, 176] on button "1" at bounding box center [148, 177] width 41 height 23
click at [122, 213] on div "Duplicate" at bounding box center [90, 217] width 127 height 24
type input "$0.00"
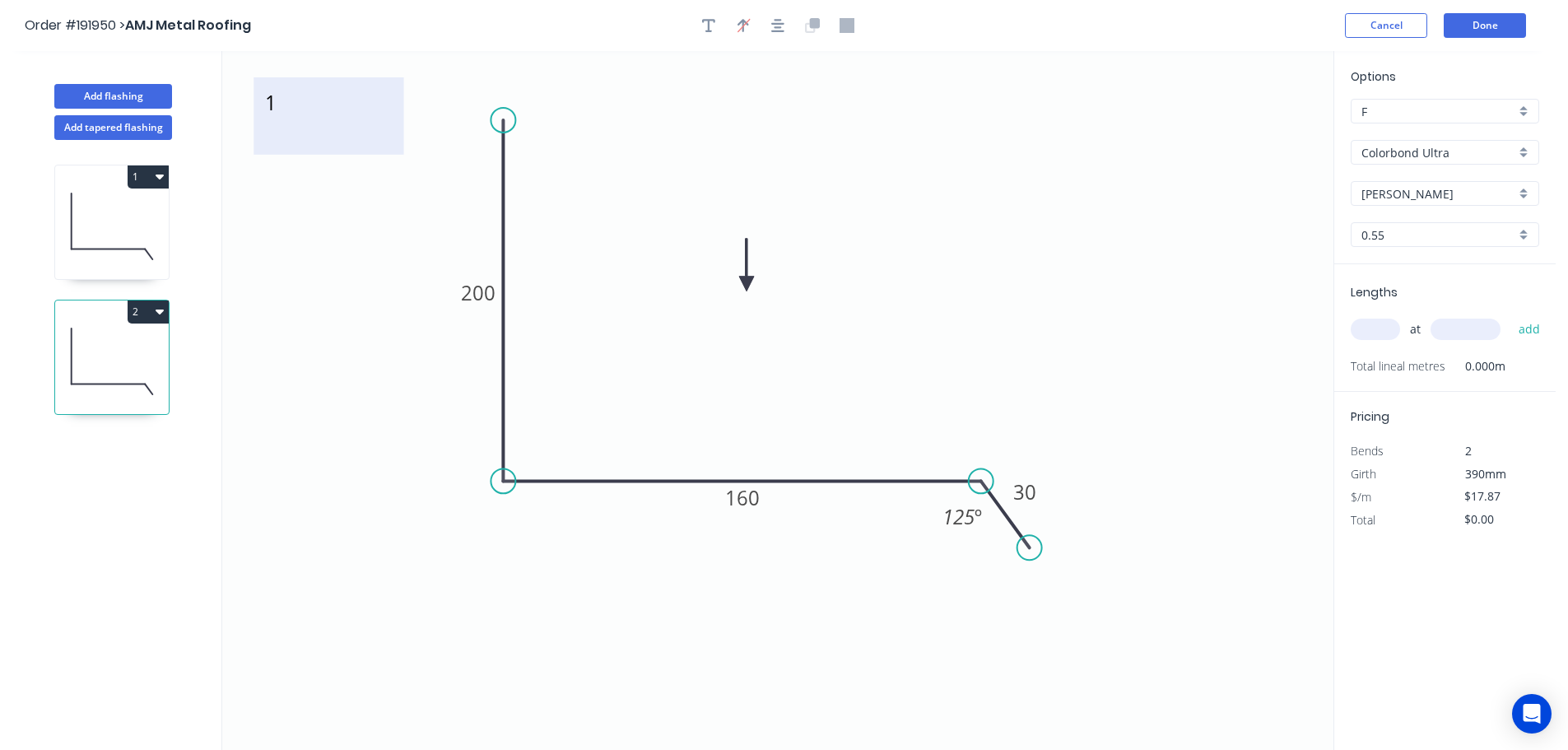
click at [276, 114] on textarea "1" at bounding box center [329, 117] width 134 height 61
click at [572, 152] on icon "2 200 160 30 125 º" at bounding box center [778, 399] width 1111 height 698
type textarea "2"
click at [753, 501] on tspan "160" at bounding box center [742, 497] width 34 height 27
click at [882, 407] on icon "2 200 185 30 125 º" at bounding box center [778, 399] width 1111 height 698
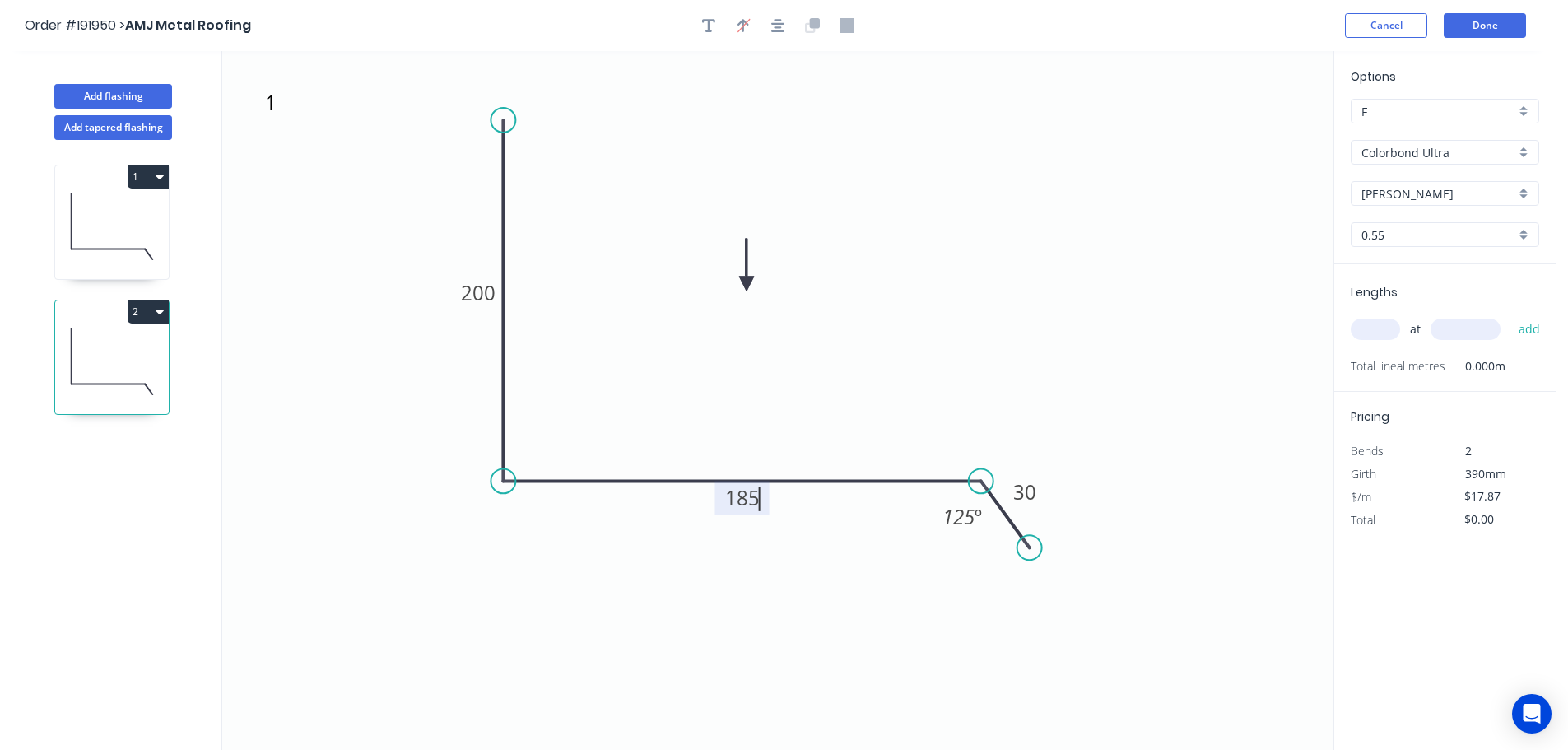
type input "$24.54"
click at [1386, 326] on input "text" at bounding box center [1376, 329] width 50 height 21
type input "1"
type input "1500"
click at [1511, 315] on button "add" at bounding box center [1530, 329] width 38 height 28
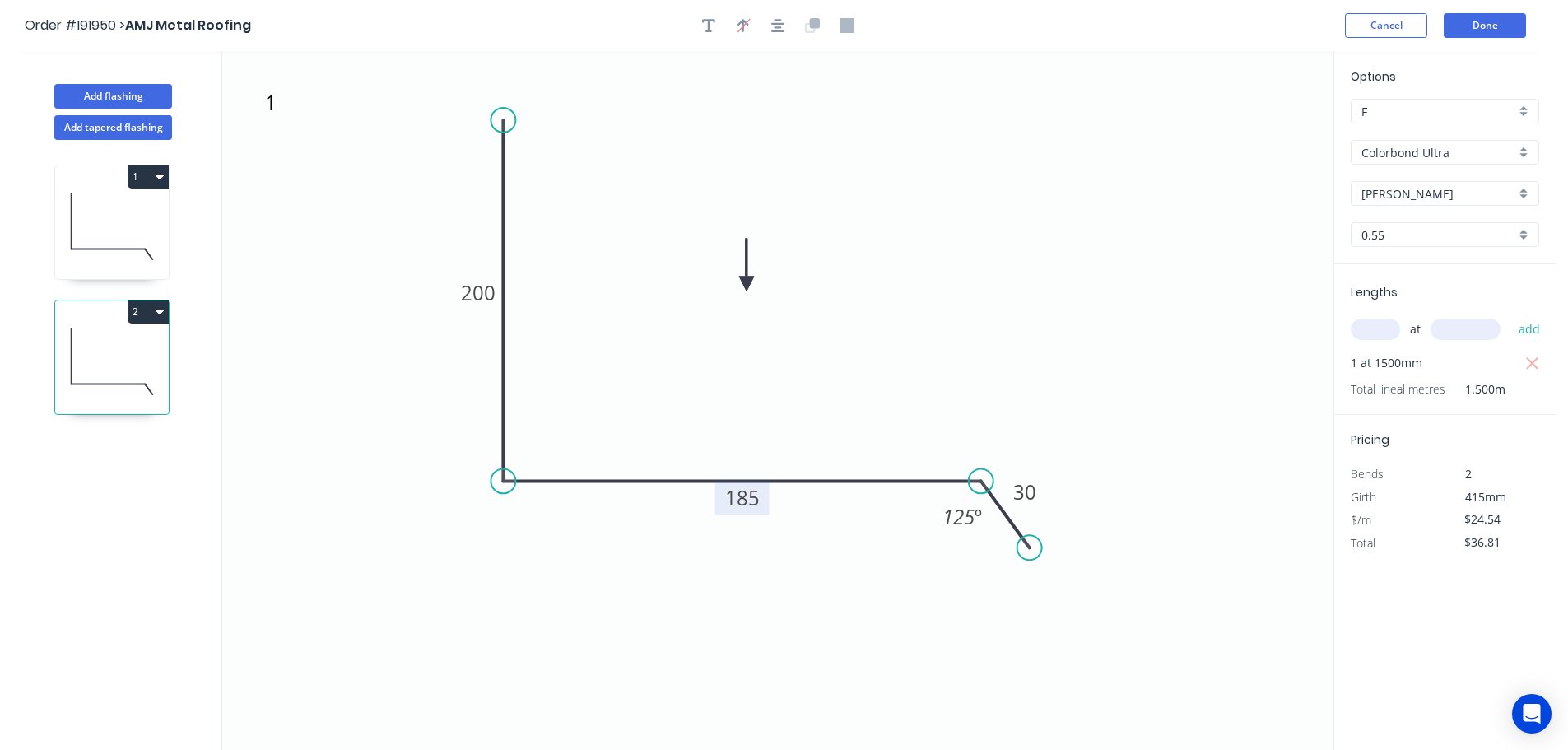
click at [150, 309] on button "2" at bounding box center [148, 311] width 41 height 23
click at [130, 352] on div "Duplicate" at bounding box center [90, 353] width 127 height 24
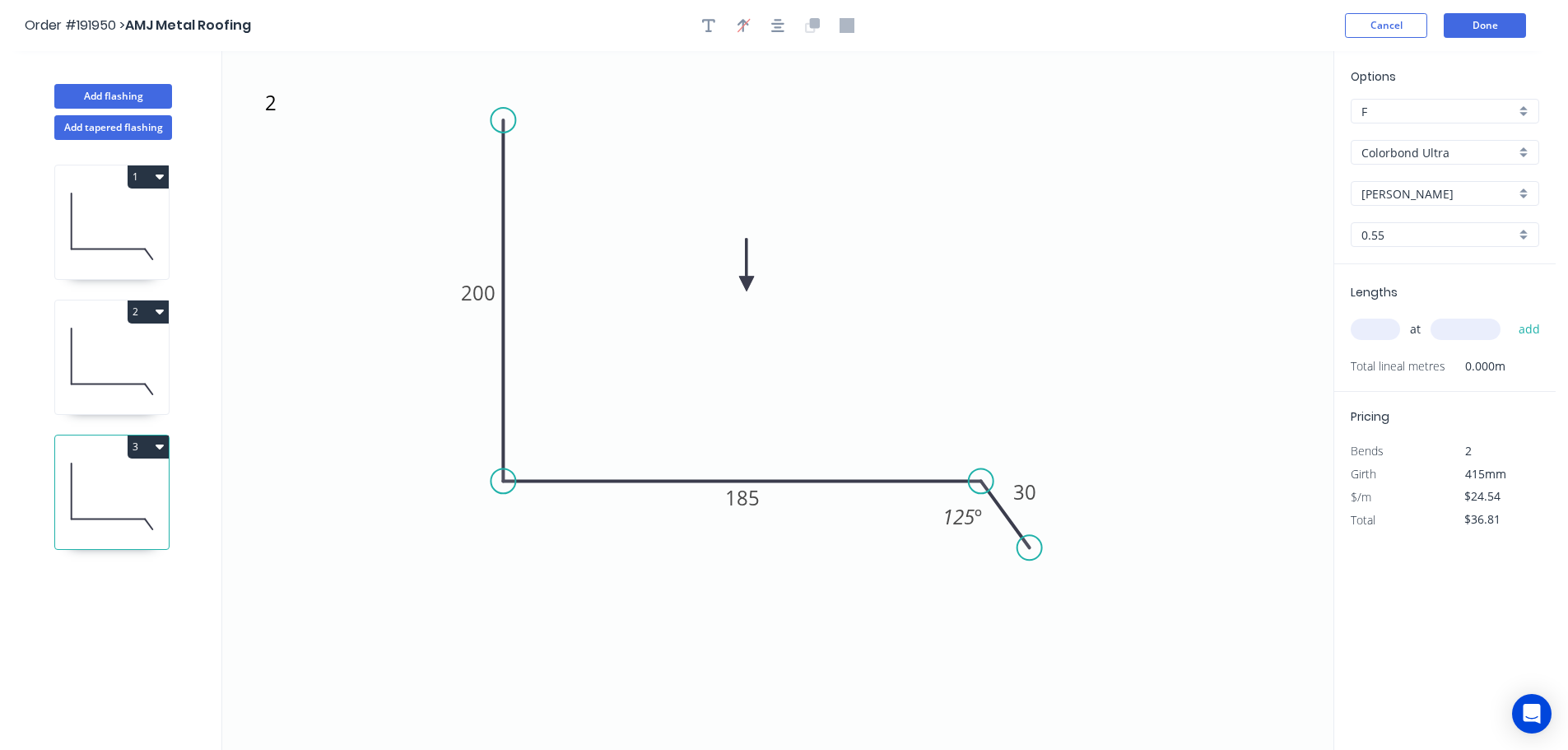
type input "$0.00"
click at [274, 113] on textarea "2" at bounding box center [329, 117] width 134 height 61
click at [336, 368] on icon "4 200 185 30 125 º" at bounding box center [778, 399] width 1111 height 698
type textarea "4"
click at [756, 499] on tspan "185" at bounding box center [742, 497] width 34 height 27
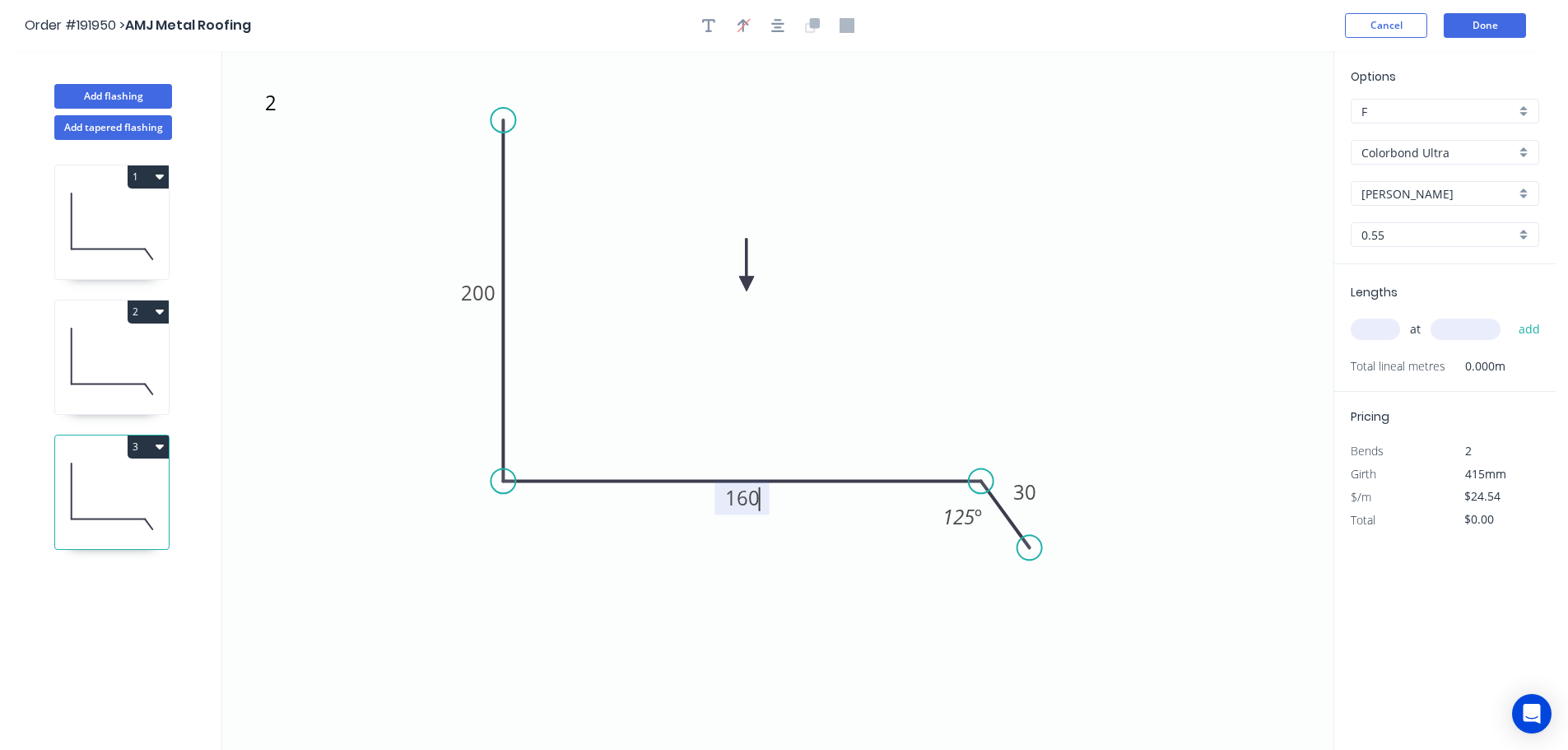
click at [802, 424] on icon "4 200 160 30 125 º" at bounding box center [778, 399] width 1111 height 698
type input "$17.87"
click at [1382, 325] on input "text" at bounding box center [1376, 329] width 50 height 21
type input "1"
type input "1500"
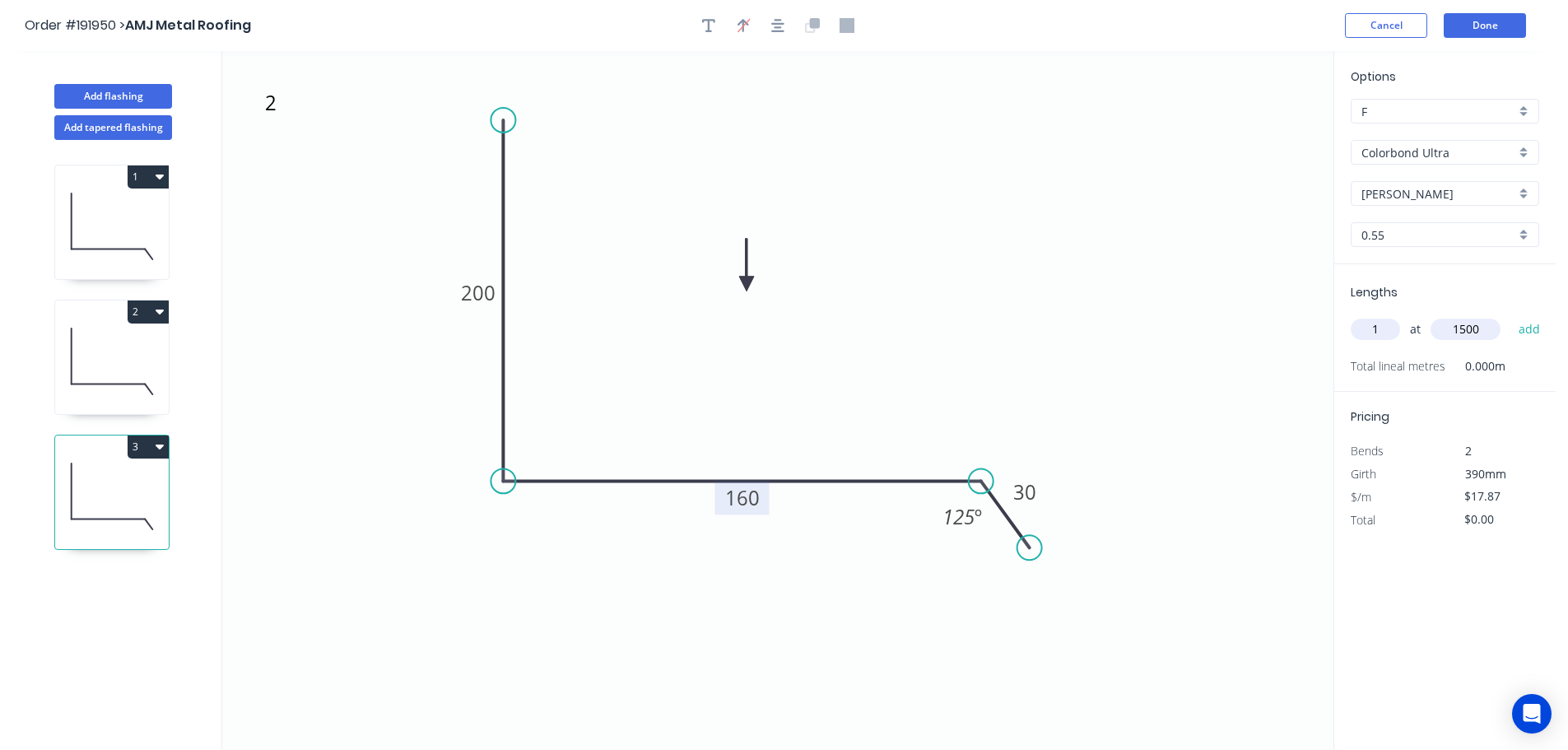
click at [1511, 315] on button "add" at bounding box center [1530, 329] width 38 height 28
click at [137, 442] on button "3" at bounding box center [148, 447] width 41 height 23
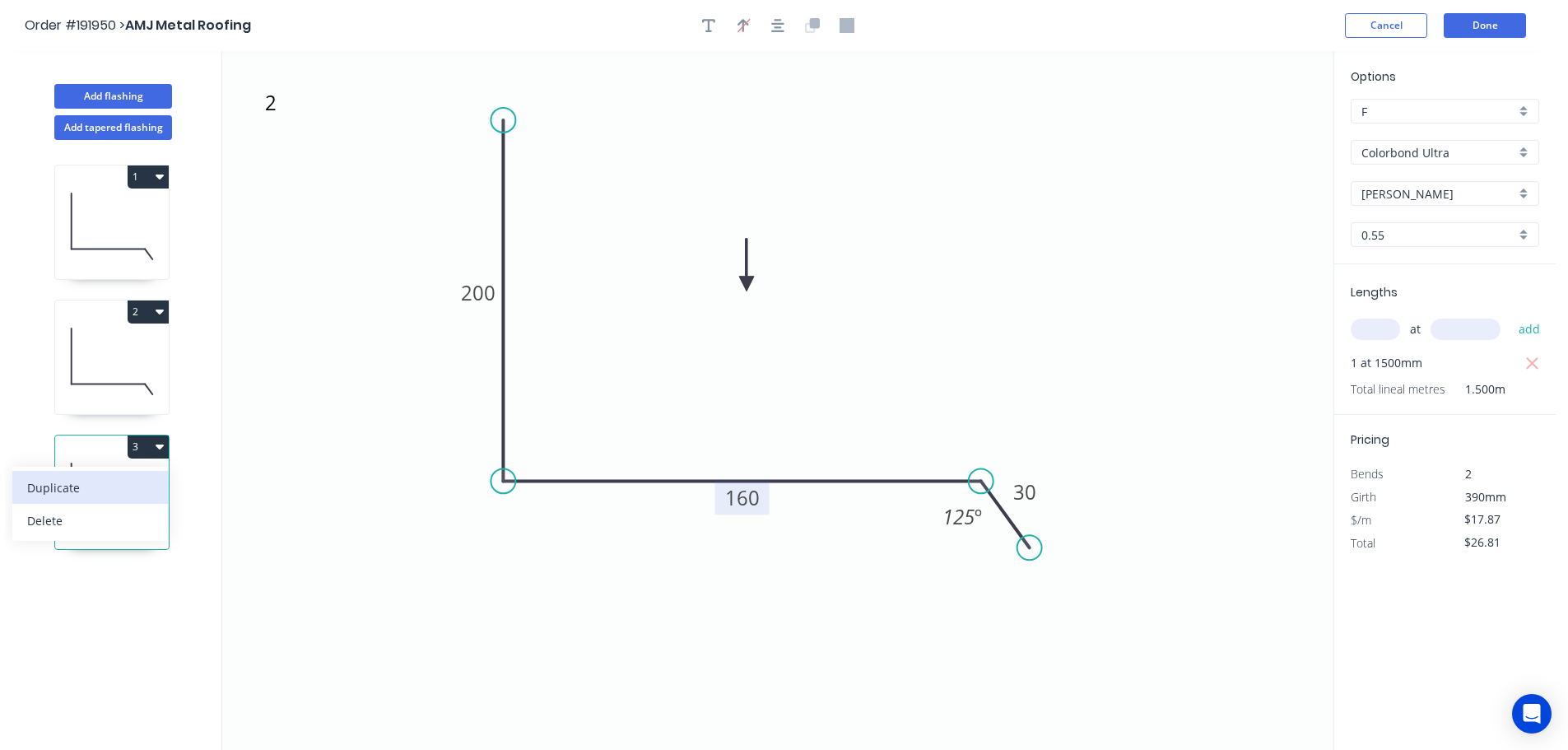
click at [97, 484] on div "Duplicate" at bounding box center [90, 487] width 127 height 24
type input "$0.00"
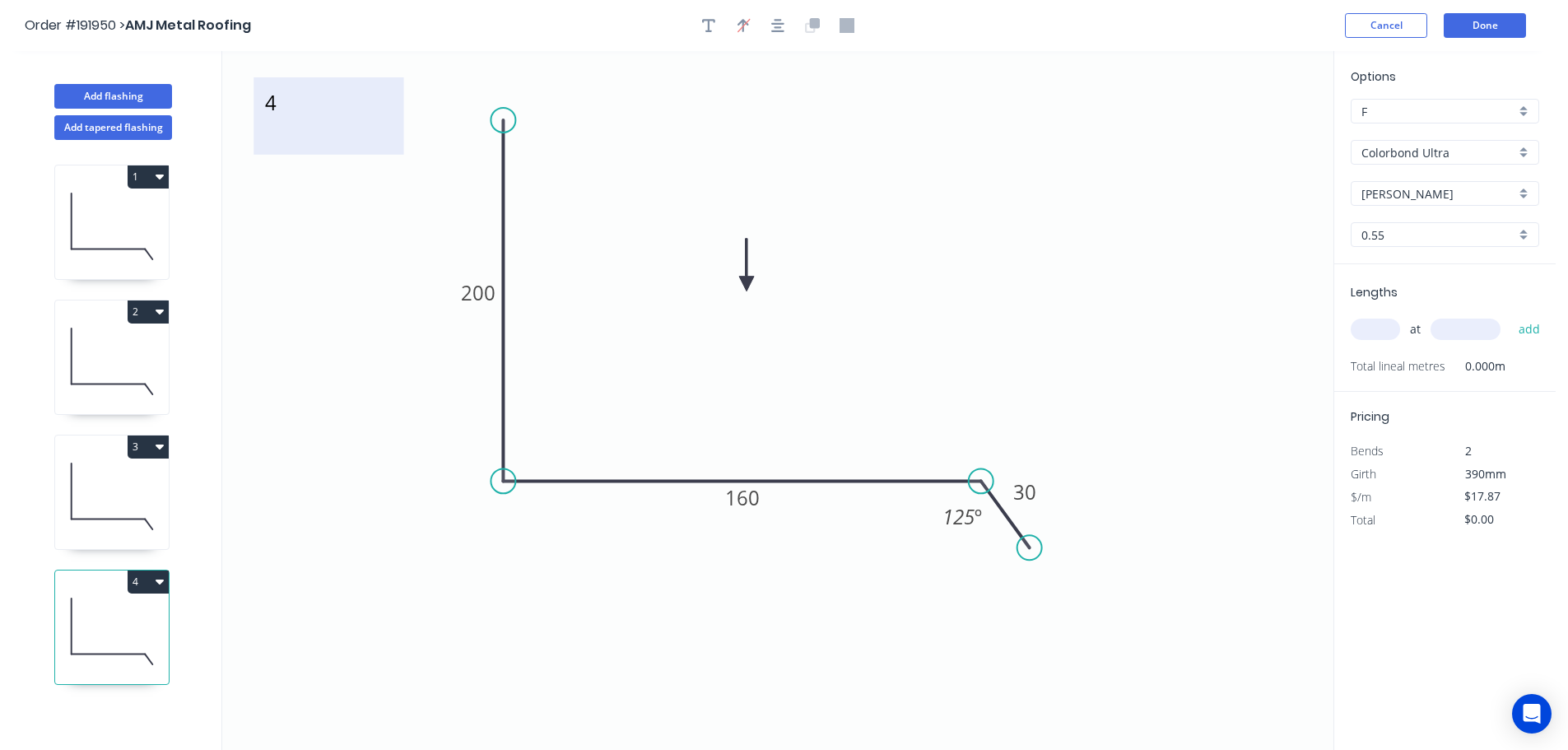
click at [271, 110] on textarea "4" at bounding box center [329, 117] width 134 height 61
click at [369, 316] on icon "6 200 160 30 125 º" at bounding box center [778, 399] width 1111 height 698
type textarea "6"
click at [750, 496] on tspan "160" at bounding box center [742, 497] width 34 height 27
click at [805, 431] on icon "6 200 185 30 125 º" at bounding box center [778, 399] width 1111 height 698
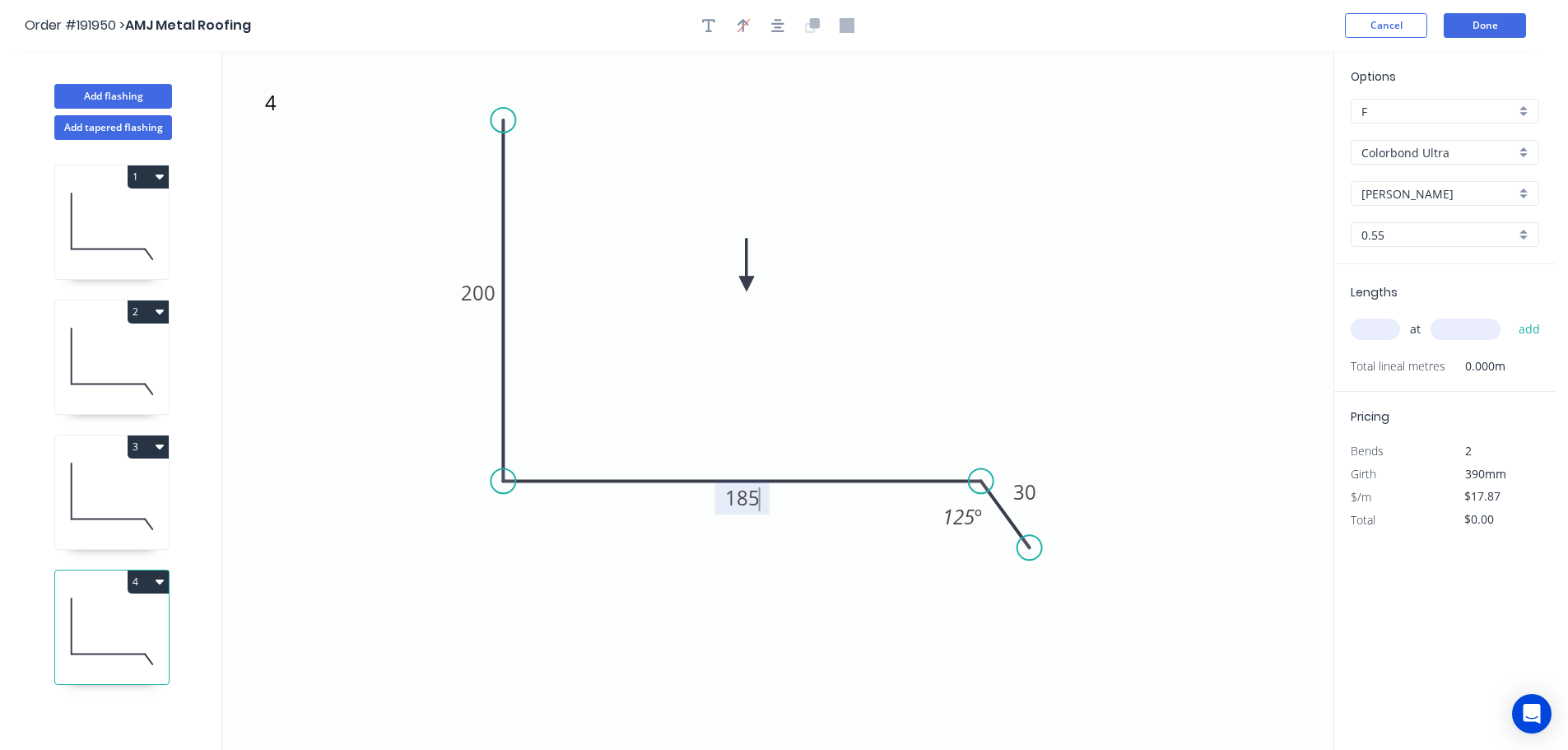
type input "$24.54"
click at [1381, 324] on input "text" at bounding box center [1376, 329] width 50 height 21
type input "1"
type input "1500"
click at [1511, 315] on button "add" at bounding box center [1530, 329] width 38 height 28
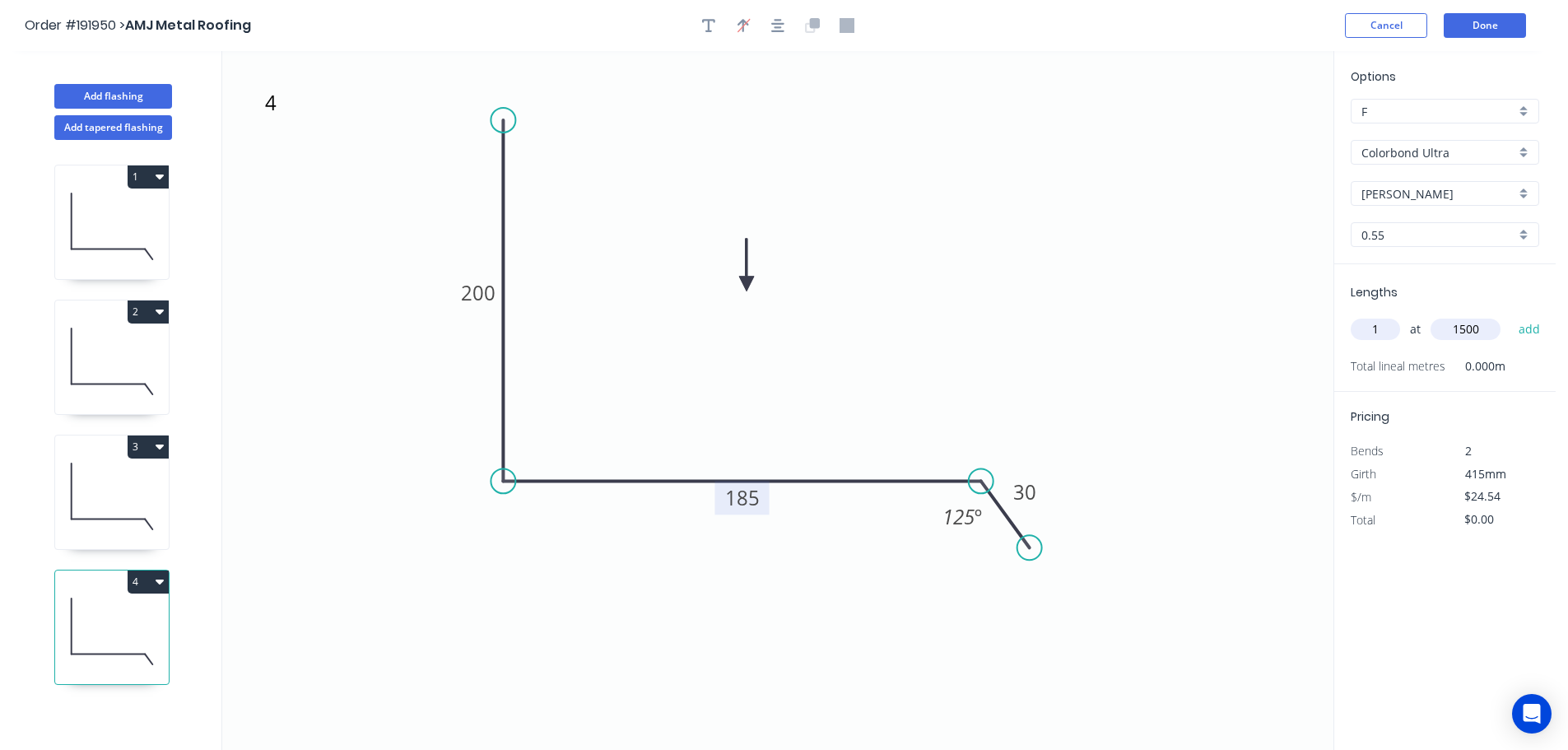
type input "$36.81"
click at [82, 92] on button "Add flashing" at bounding box center [113, 96] width 118 height 25
type input "$0.00"
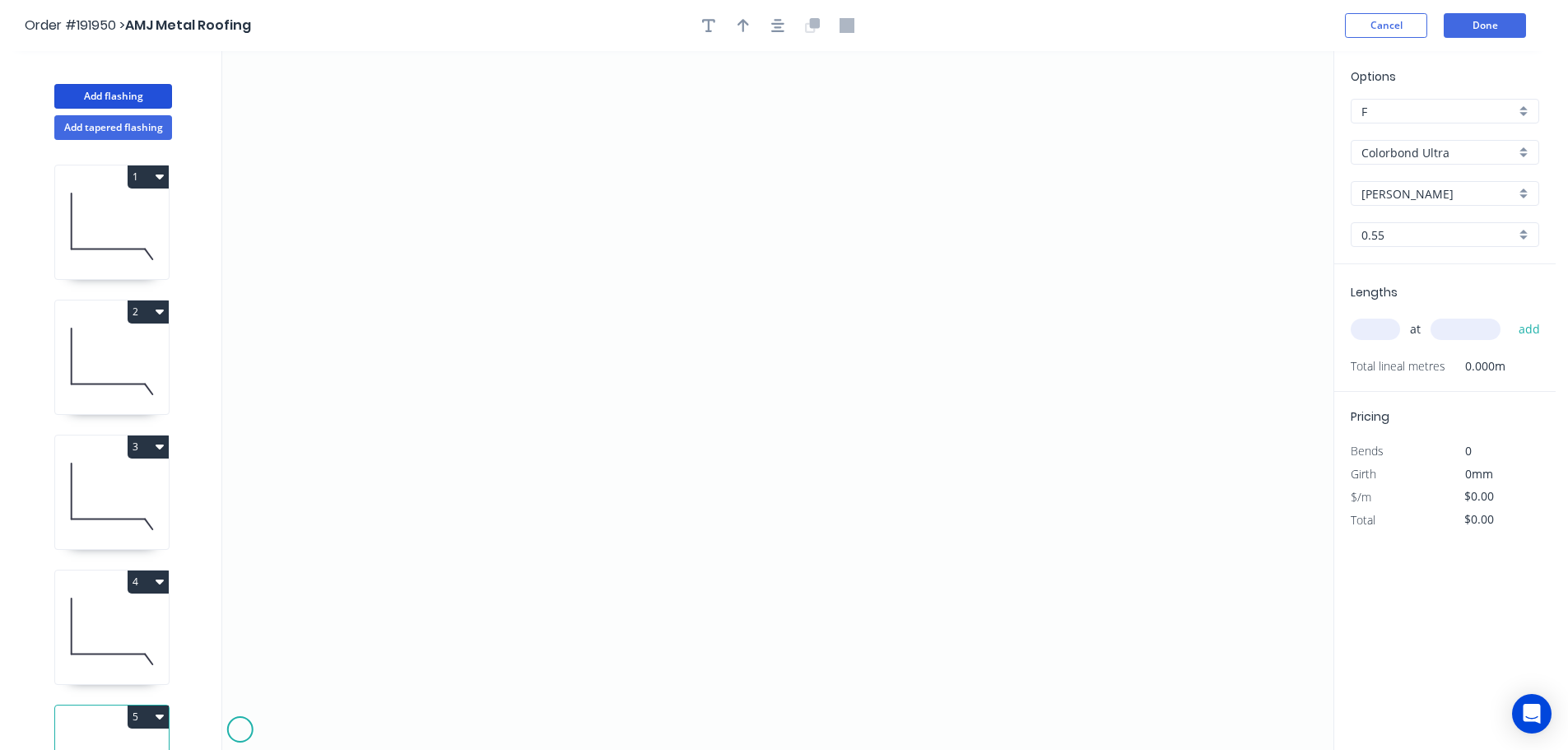
click at [240, 730] on icon "0" at bounding box center [778, 399] width 1111 height 698
click at [257, 714] on icon at bounding box center [249, 720] width 17 height 17
click at [300, 712] on icon "0 ?" at bounding box center [778, 399] width 1111 height 698
click at [316, 726] on icon "0 ? ?" at bounding box center [778, 399] width 1111 height 698
click at [316, 726] on circle at bounding box center [317, 725] width 25 height 25
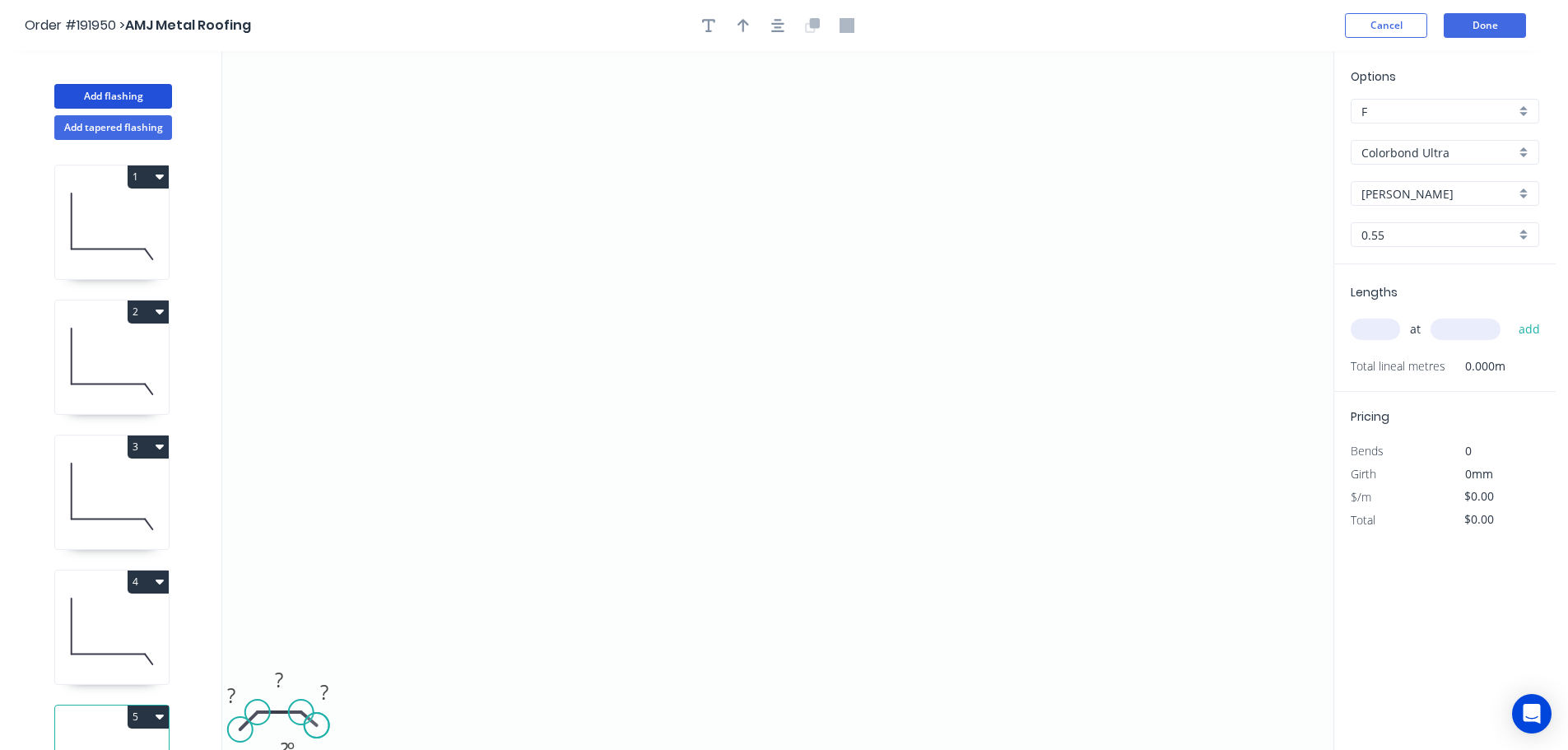
click at [316, 726] on circle at bounding box center [317, 725] width 25 height 25
click at [314, 727] on circle at bounding box center [315, 726] width 25 height 25
click at [242, 728] on circle at bounding box center [243, 727] width 25 height 25
click at [234, 696] on tspan "?" at bounding box center [232, 694] width 9 height 27
click at [494, 610] on icon "0 30 1145 30" at bounding box center [778, 399] width 1111 height 698
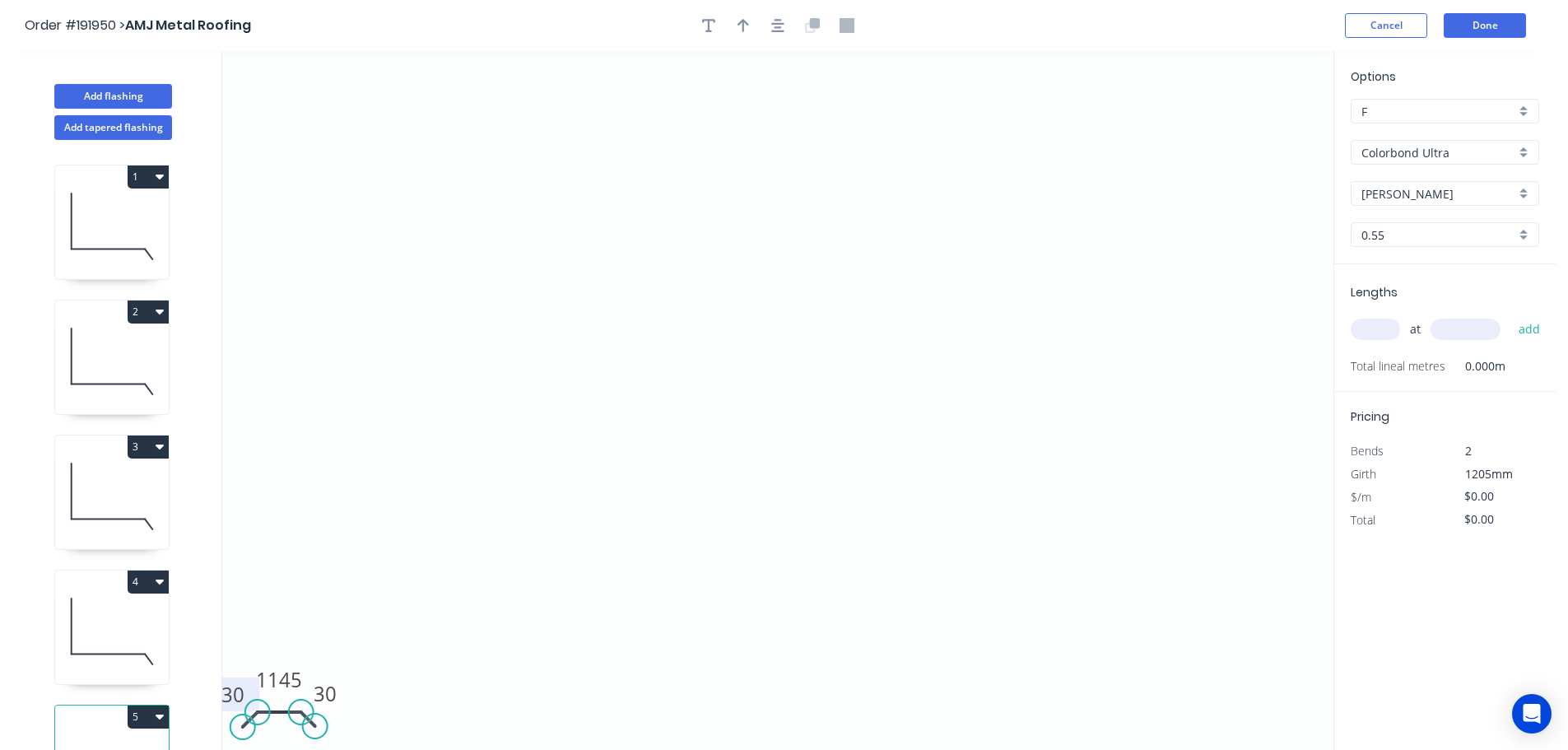
click at [1385, 326] on input "text" at bounding box center [1376, 329] width 50 height 21
type input "1"
click at [1476, 329] on input "text" at bounding box center [1465, 329] width 70 height 21
type input "1200"
click at [1511, 315] on button "add" at bounding box center [1530, 329] width 38 height 28
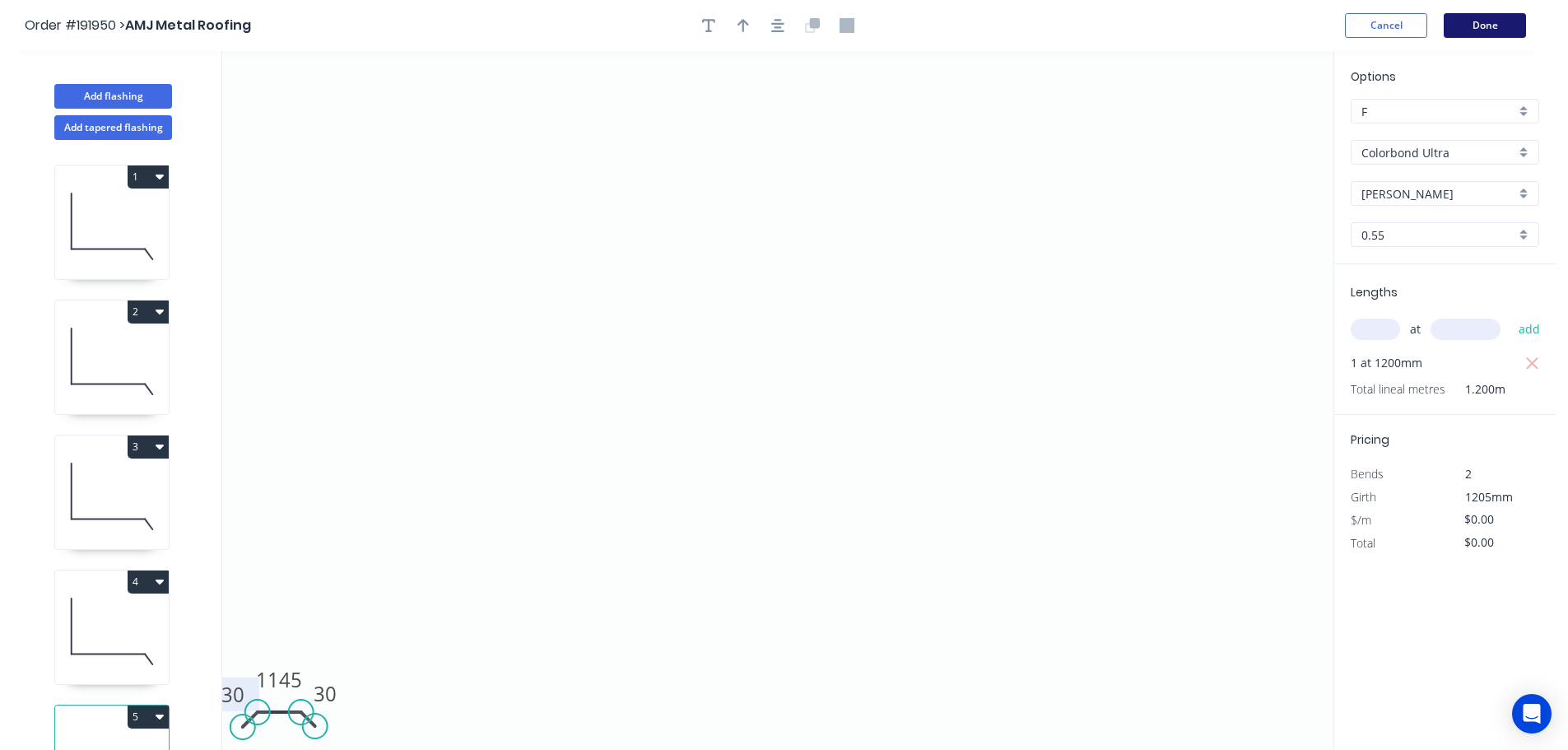
click at [1499, 27] on button "Done" at bounding box center [1485, 26] width 82 height 25
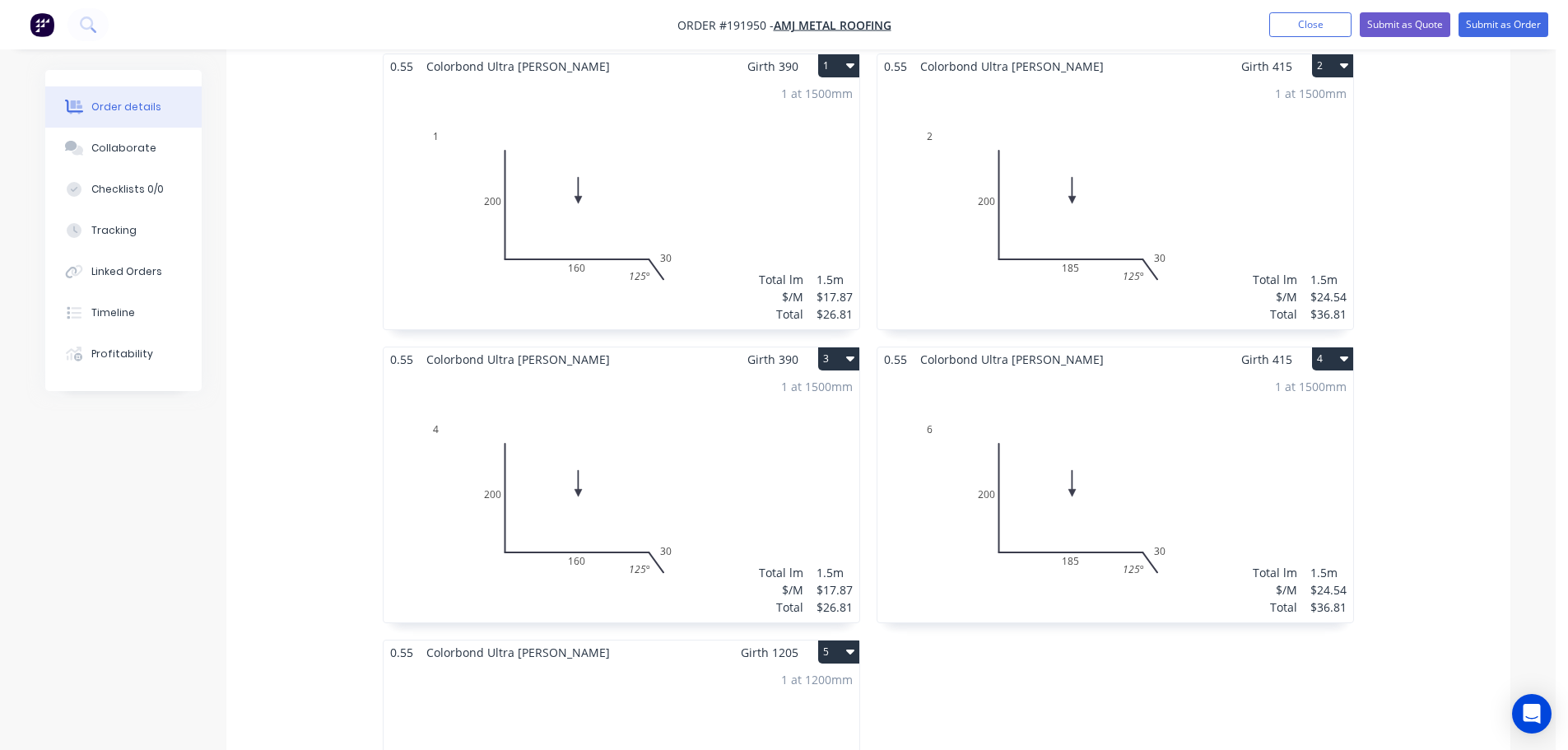
scroll to position [1339, 0]
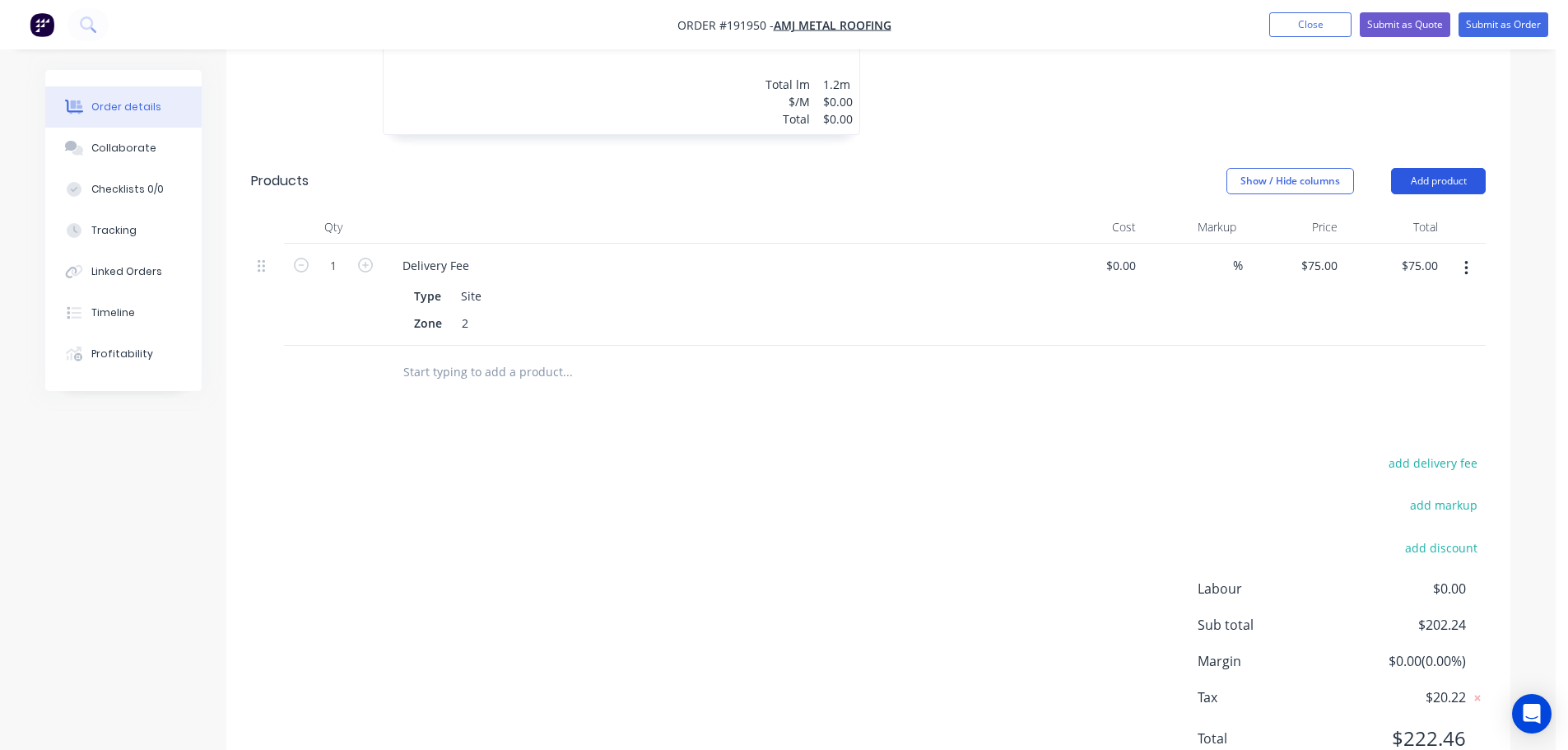
click at [1439, 168] on button "Add product" at bounding box center [1438, 182] width 95 height 27
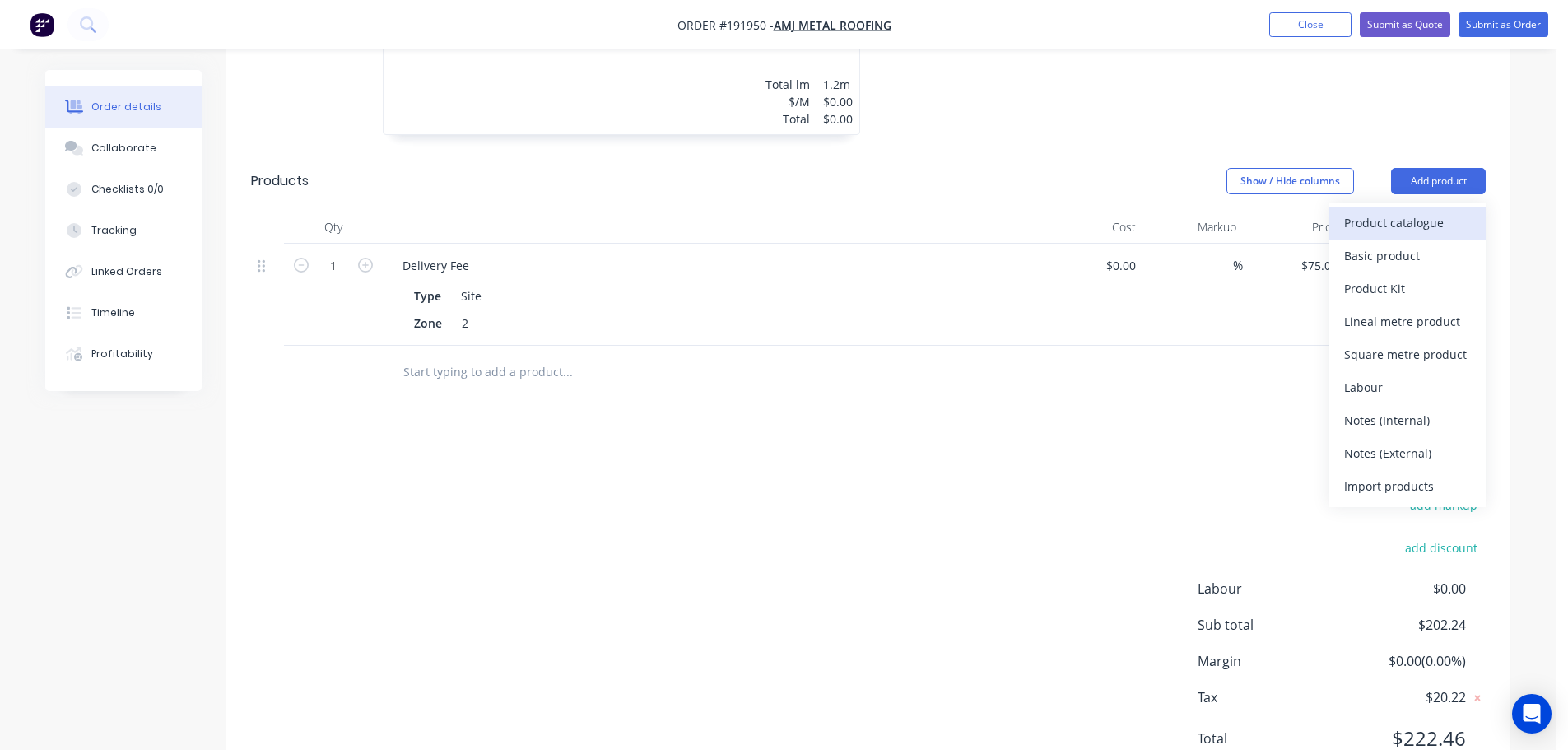
click at [1405, 211] on div "Product catalogue" at bounding box center [1407, 223] width 127 height 24
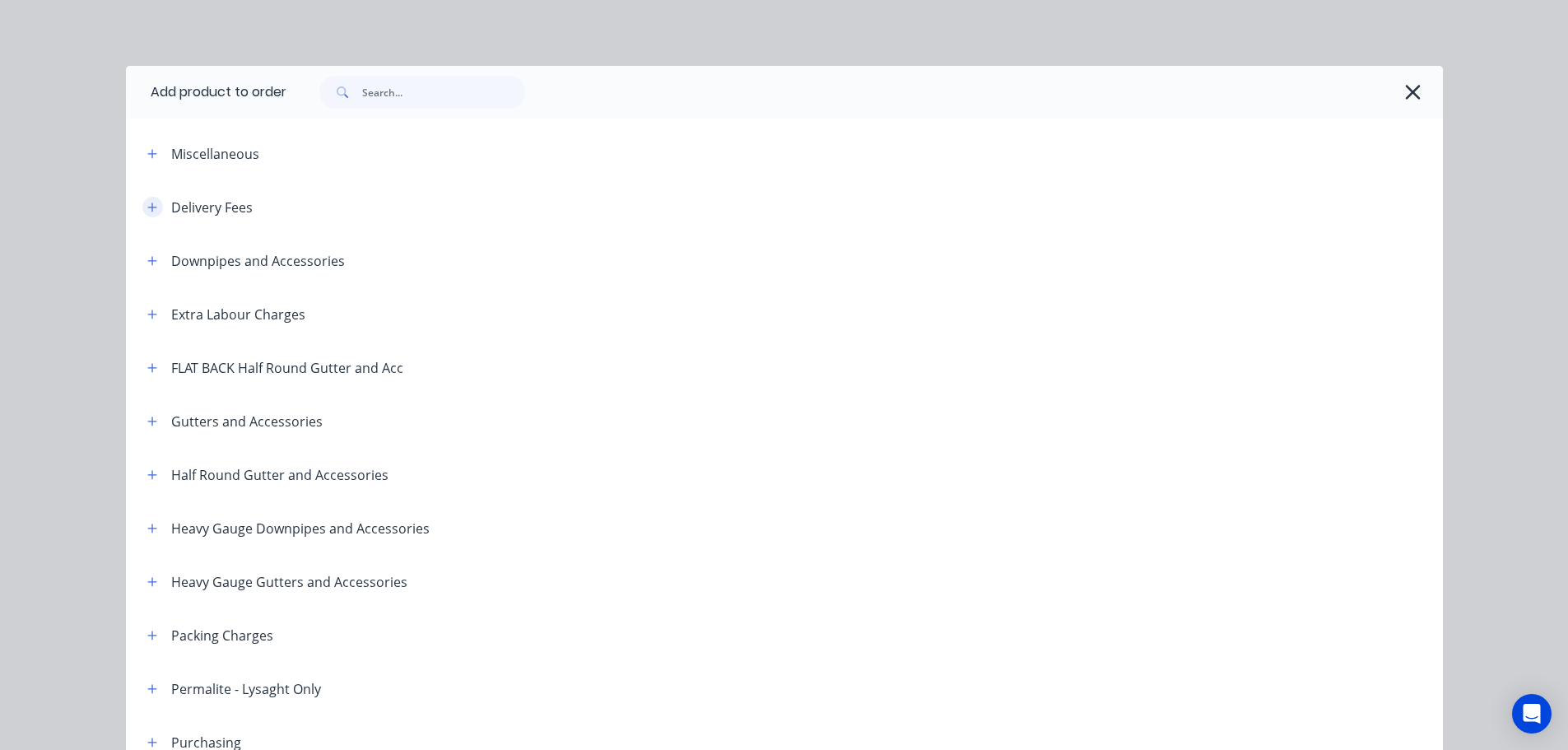
click at [148, 204] on icon "button" at bounding box center [152, 207] width 10 height 11
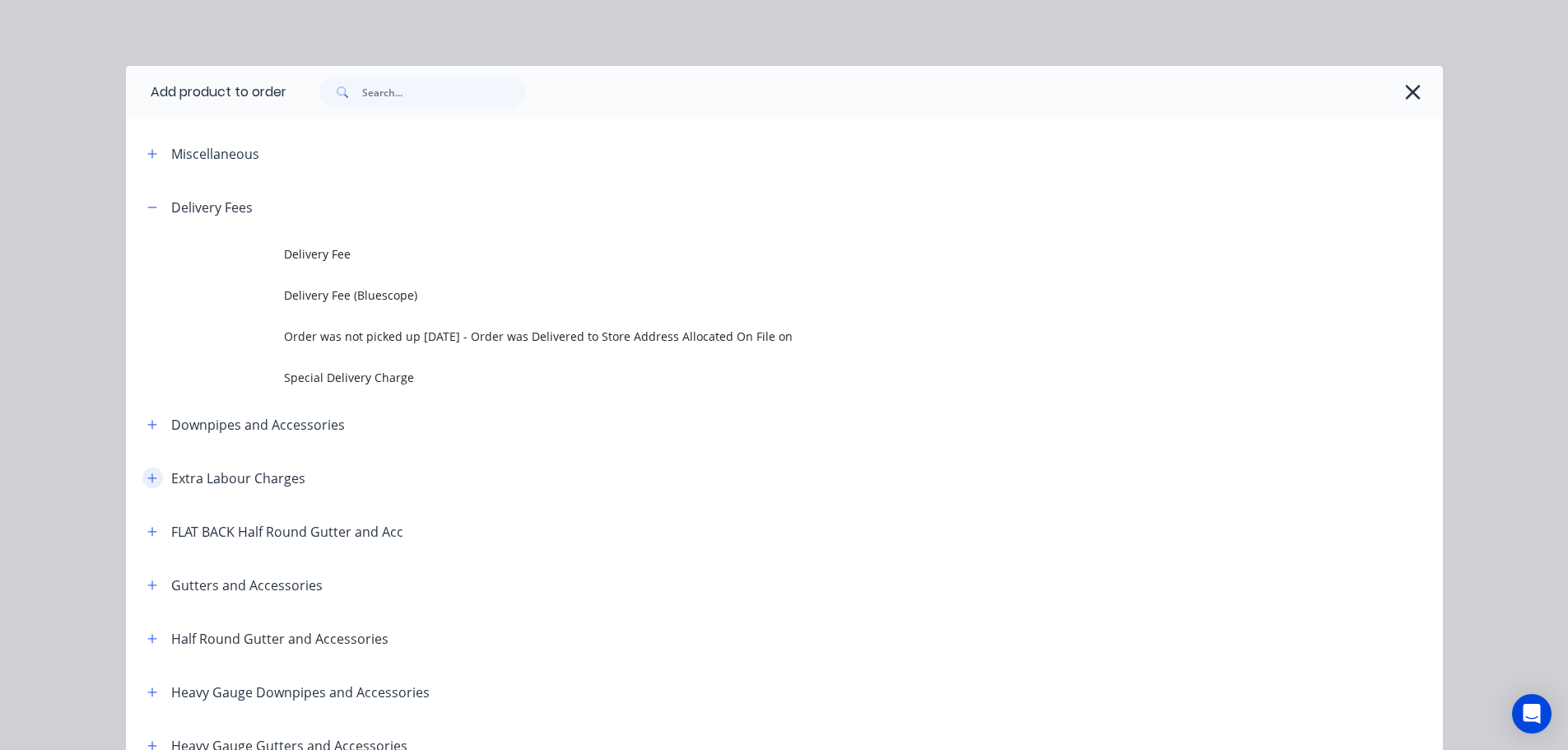
click at [147, 478] on icon "button" at bounding box center [151, 477] width 9 height 9
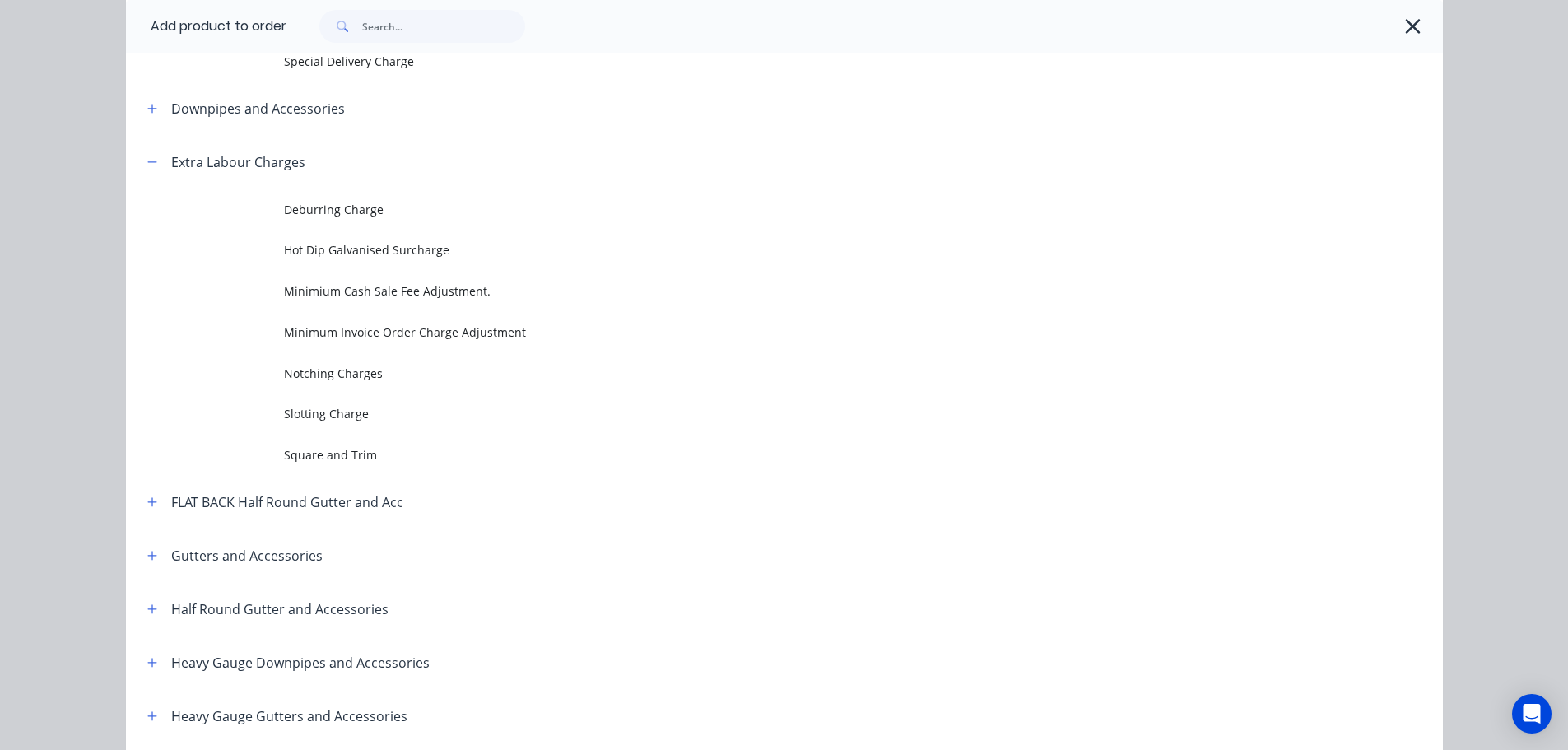
scroll to position [384, 0]
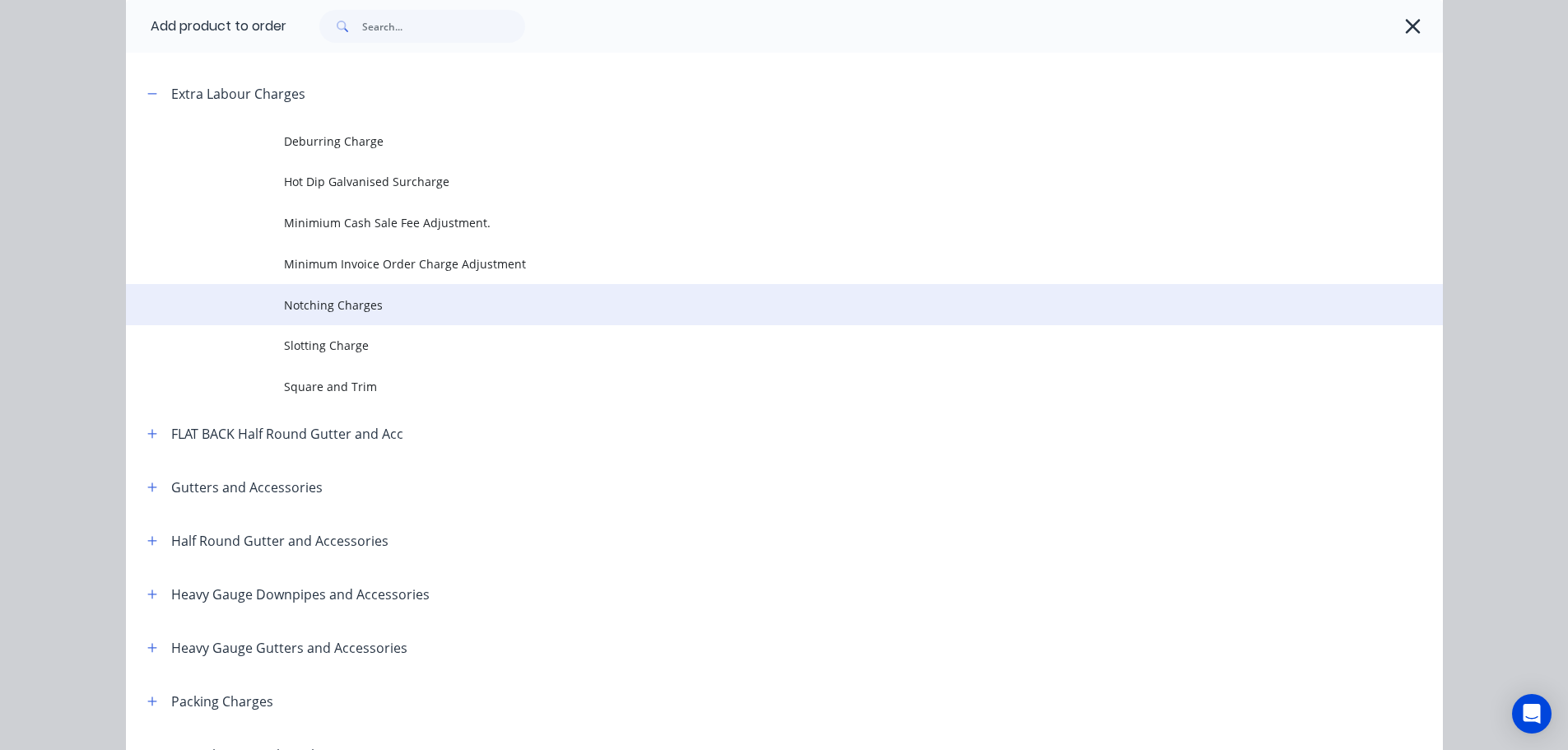
click at [333, 304] on span "Notching Charges" at bounding box center [747, 305] width 927 height 17
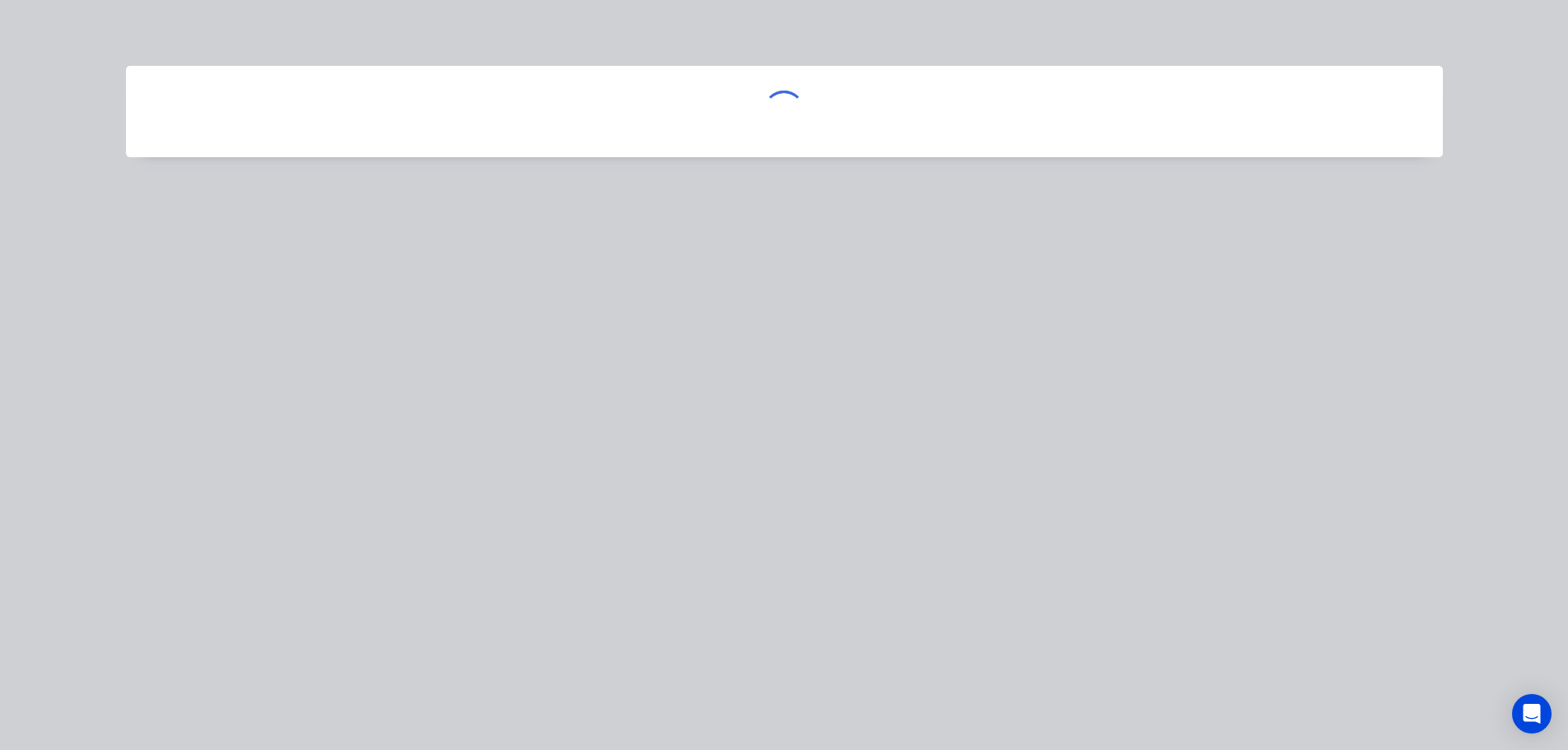
scroll to position [0, 0]
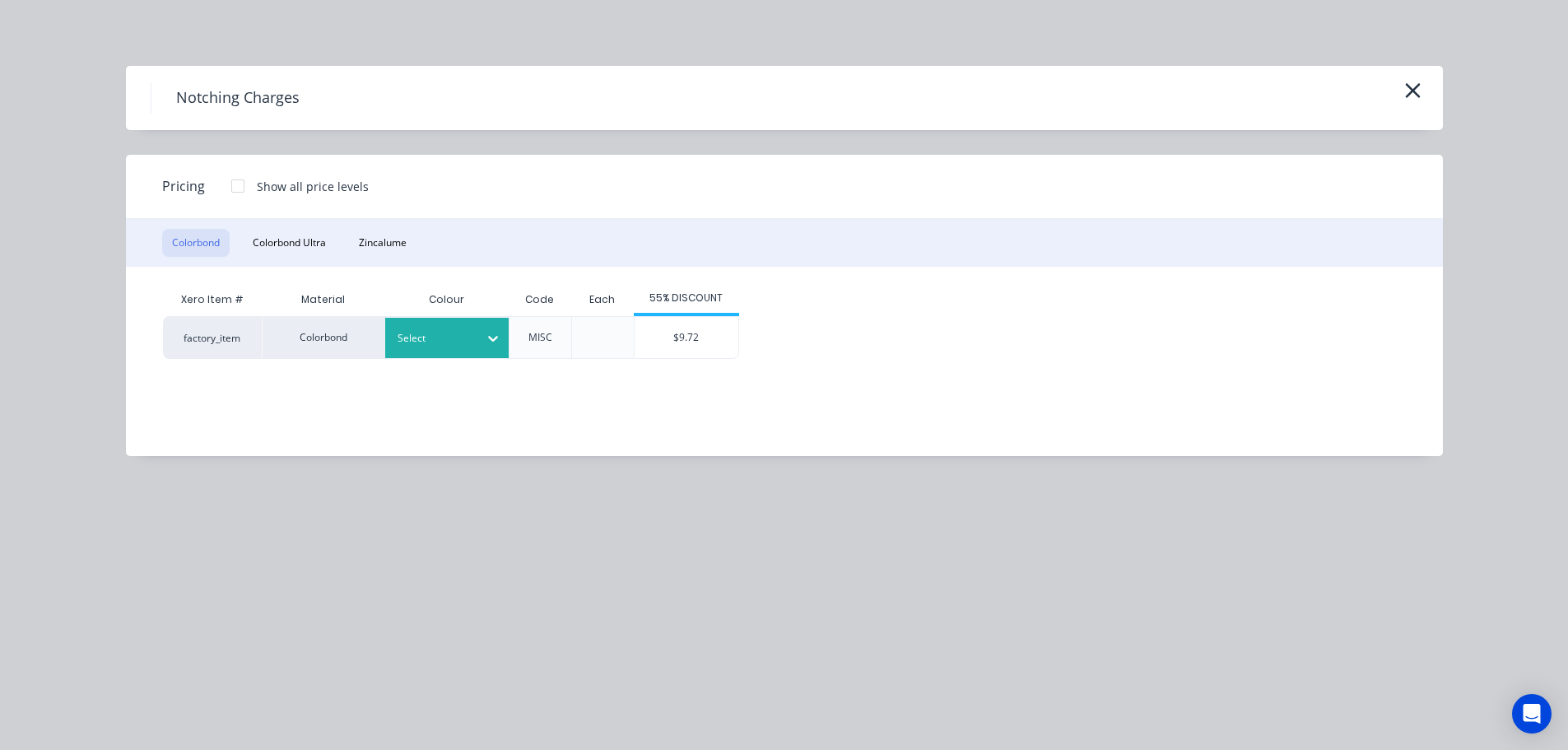
click at [481, 344] on div at bounding box center [492, 338] width 30 height 27
click at [300, 242] on button "Colorbond Ultra" at bounding box center [289, 242] width 93 height 28
click at [424, 339] on div at bounding box center [435, 338] width 75 height 18
click at [692, 336] on div "$10.21" at bounding box center [686, 337] width 104 height 41
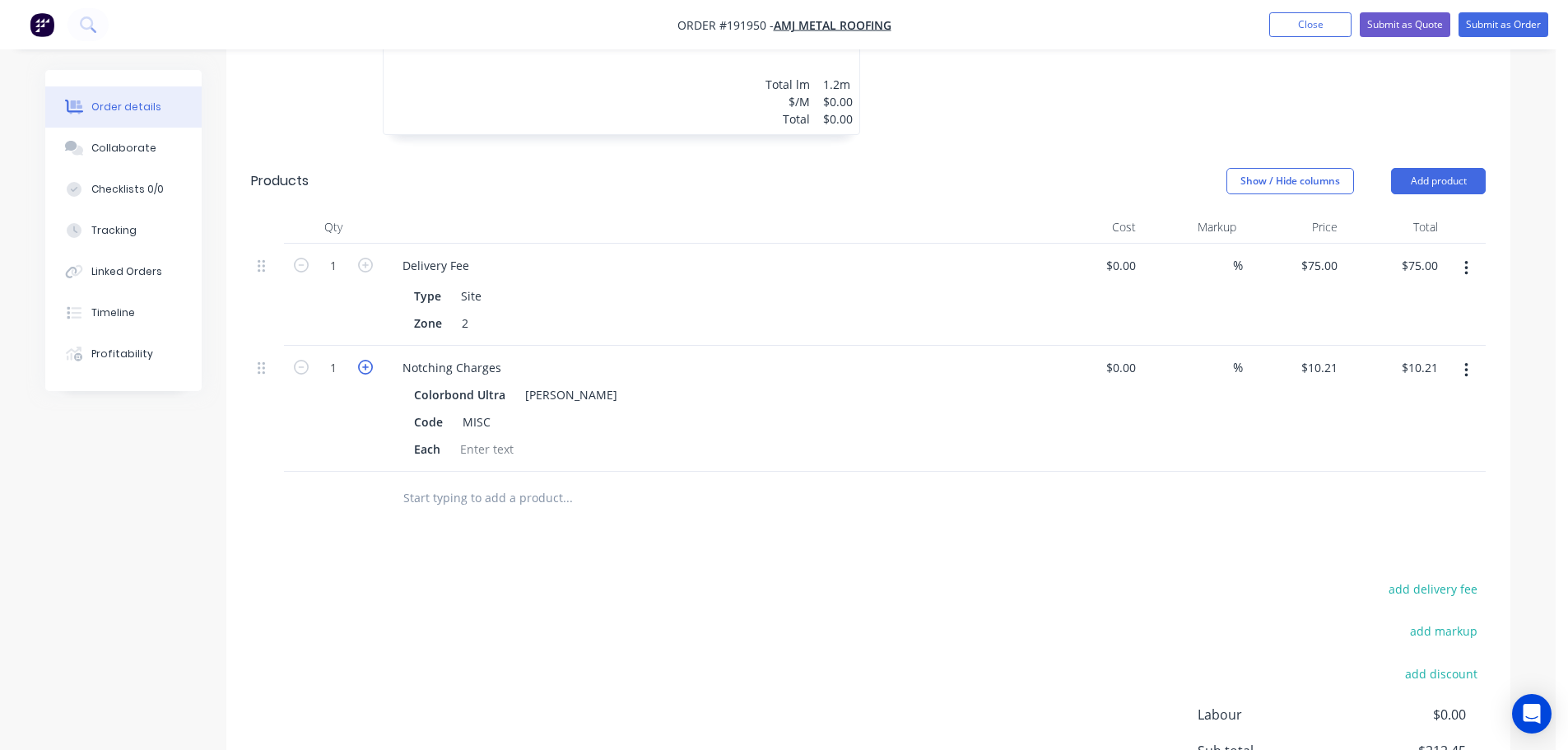
click at [365, 359] on icon "button" at bounding box center [366, 367] width 15 height 15
type input "2"
type input "$20.42"
click at [365, 359] on icon "button" at bounding box center [366, 367] width 15 height 15
type input "3"
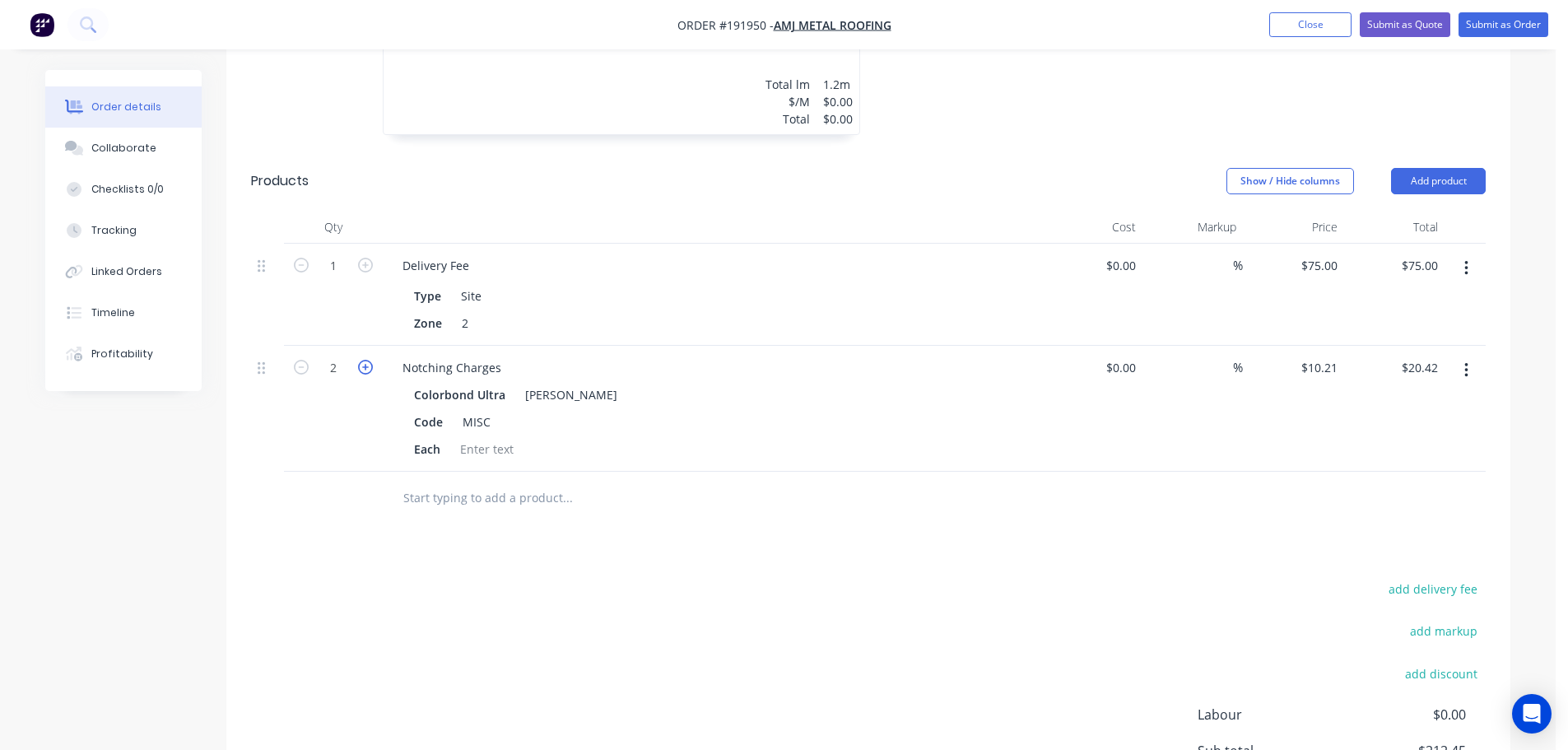
type input "$30.63"
click at [365, 359] on icon "button" at bounding box center [366, 367] width 15 height 15
type input "4"
type input "$40.84"
click at [365, 359] on icon "button" at bounding box center [366, 367] width 15 height 15
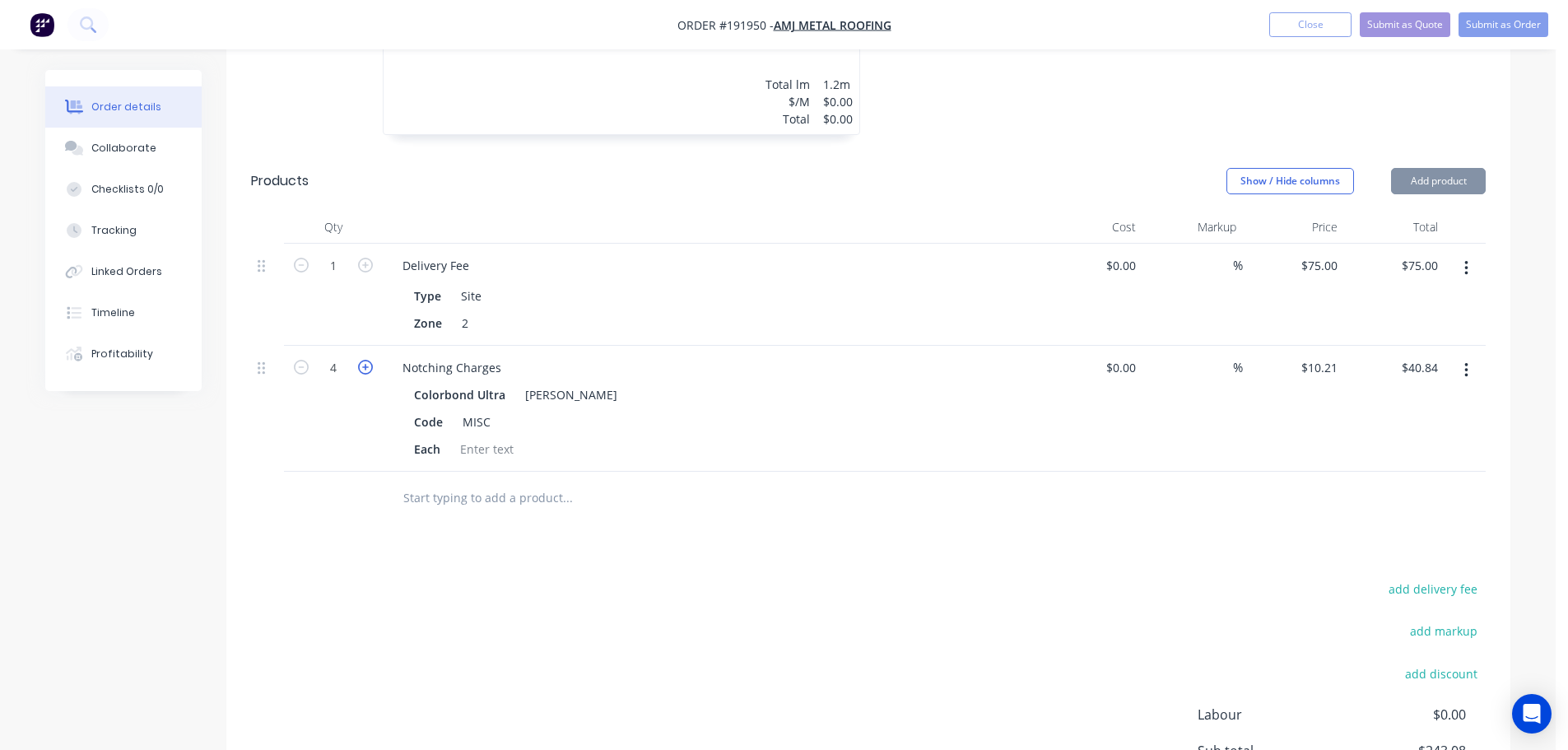
type input "5"
type input "$51.05"
click at [365, 359] on icon "button" at bounding box center [366, 367] width 15 height 15
type input "6"
type input "$61.26"
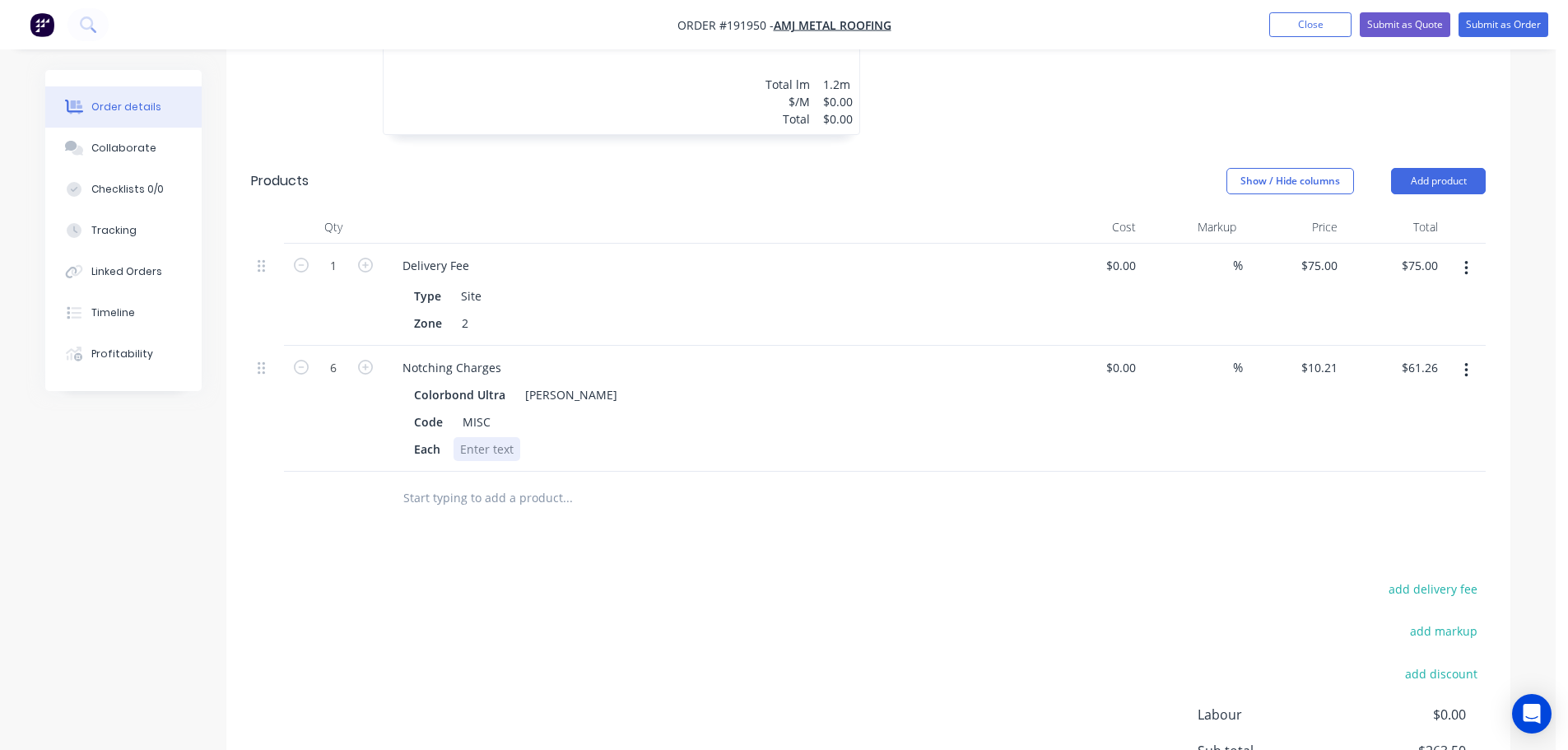
click at [748, 383] on div "Colorbond Ultra Shale Grey Code MISC Each" at bounding box center [711, 422] width 645 height 78
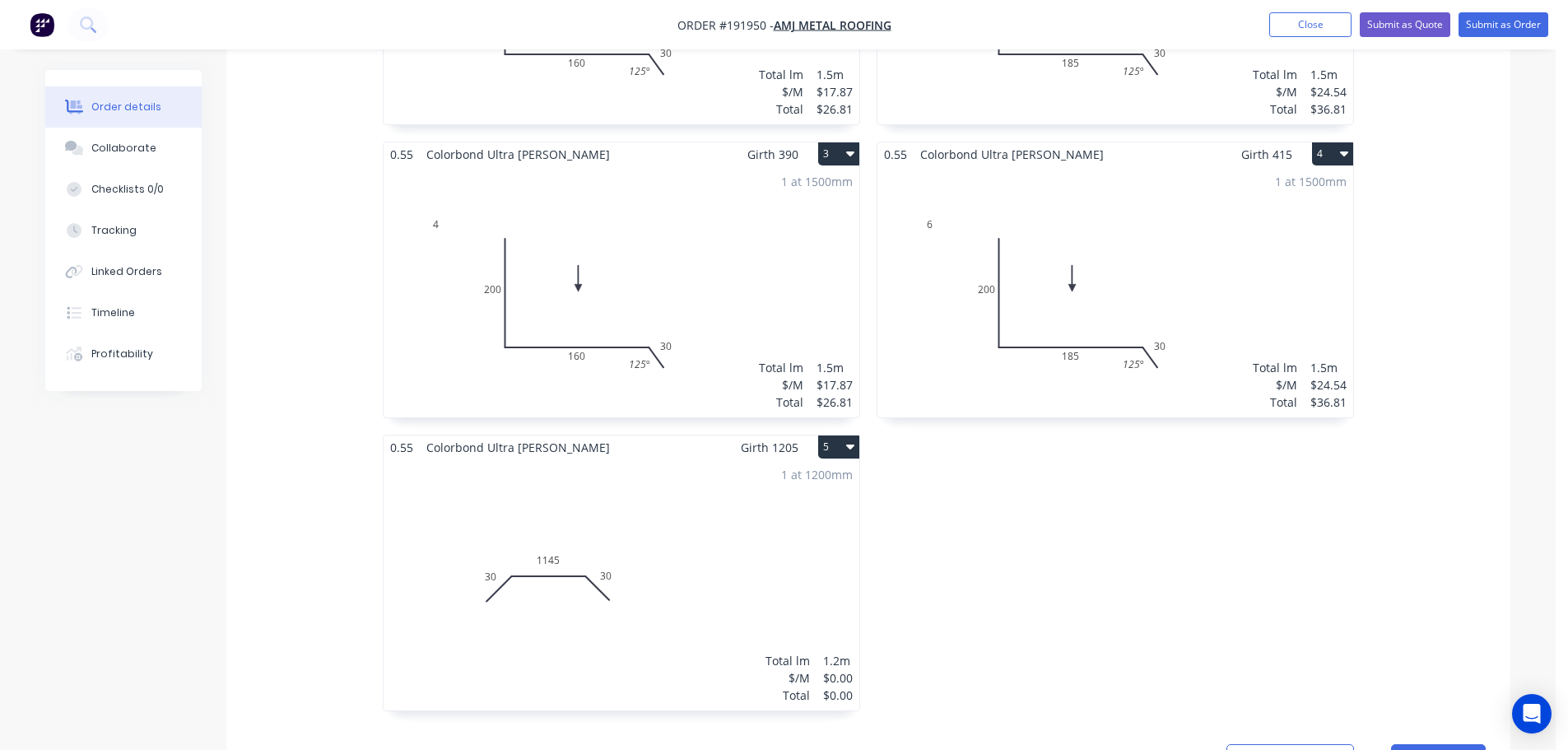
click at [742, 498] on div "1 at 1200mm Total lm $/M Total 1.2m $0.00 $0.00" at bounding box center [621, 585] width 476 height 251
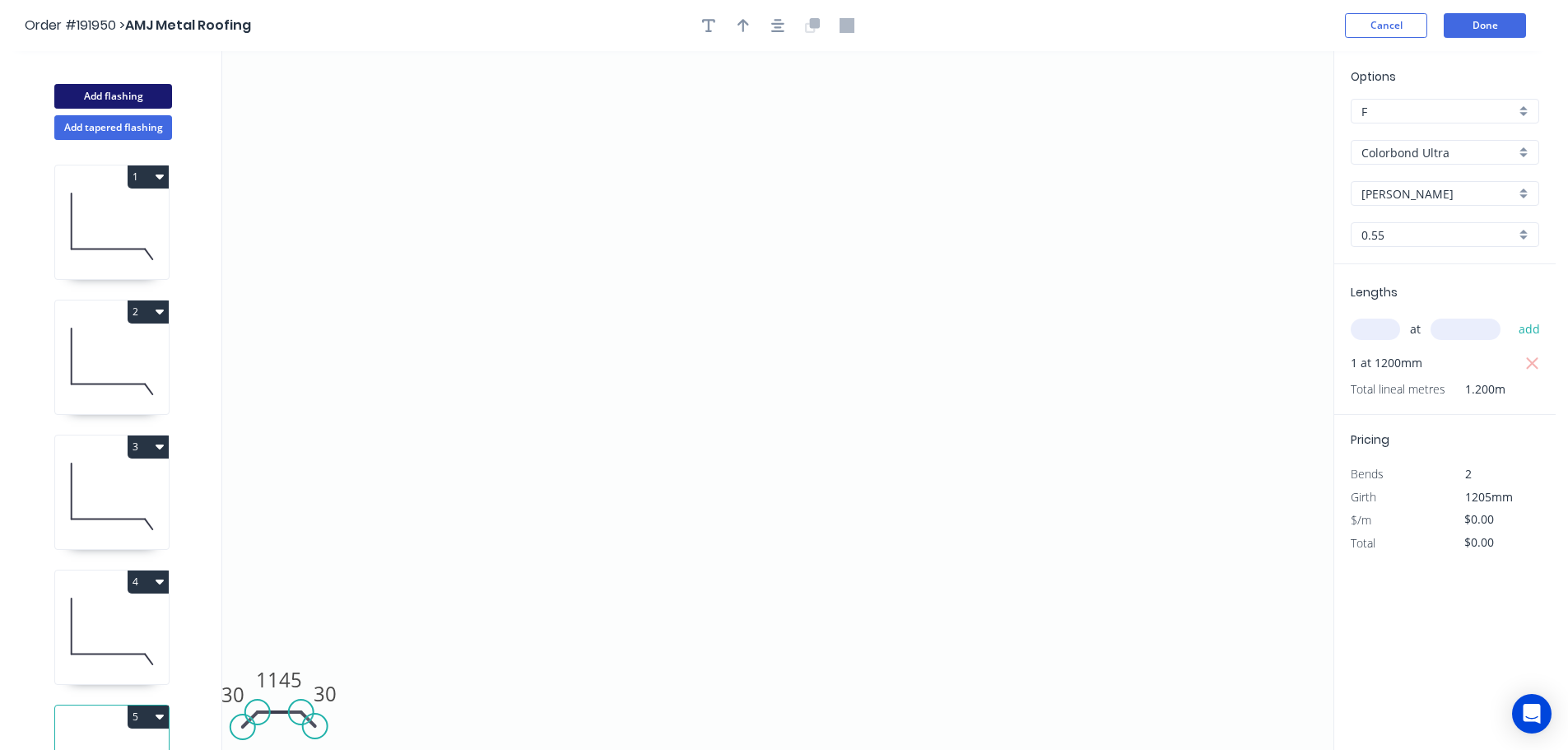
click at [110, 88] on button "Add flashing" at bounding box center [113, 96] width 118 height 25
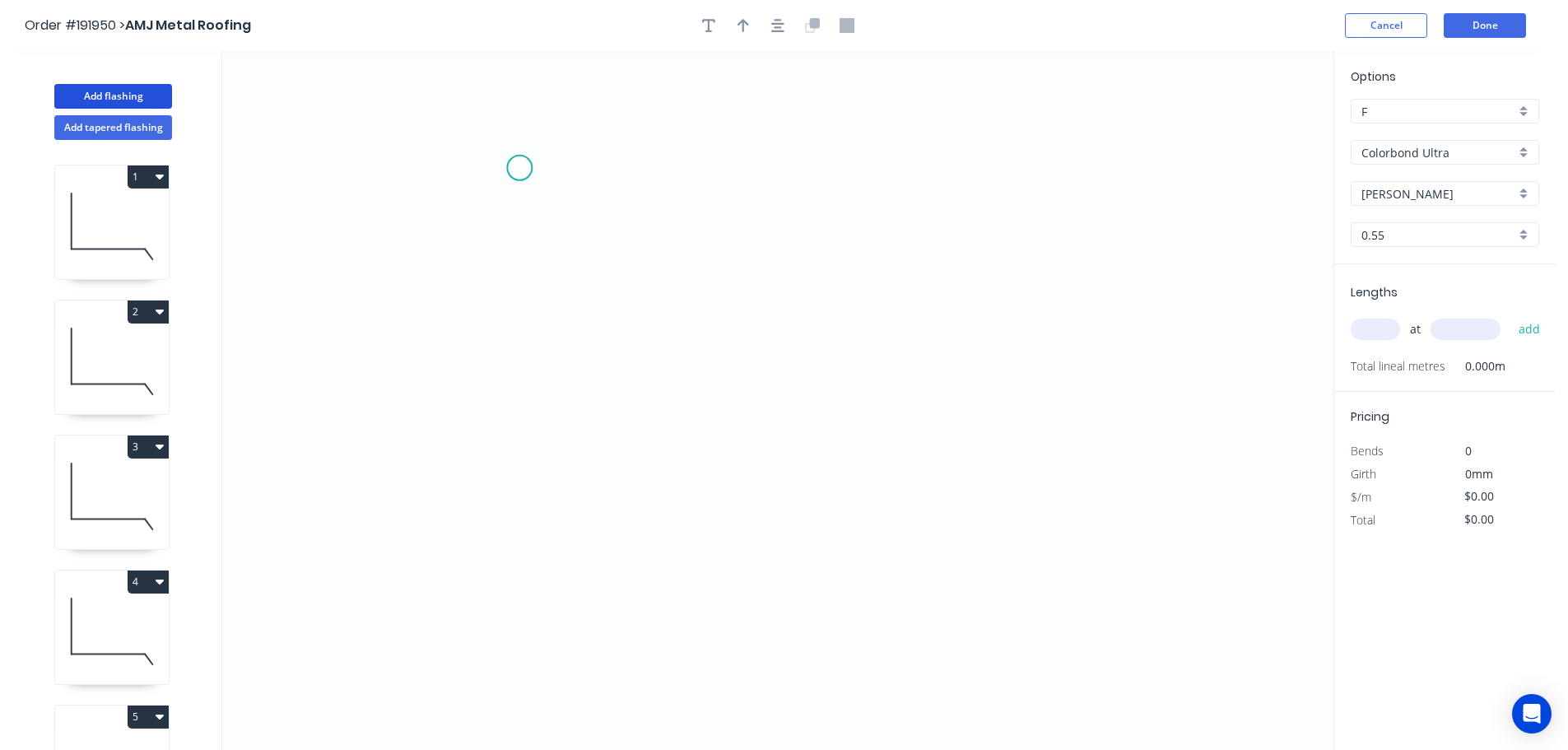
click at [520, 168] on icon "0" at bounding box center [778, 399] width 1111 height 698
click at [513, 516] on icon "0" at bounding box center [778, 399] width 1111 height 698
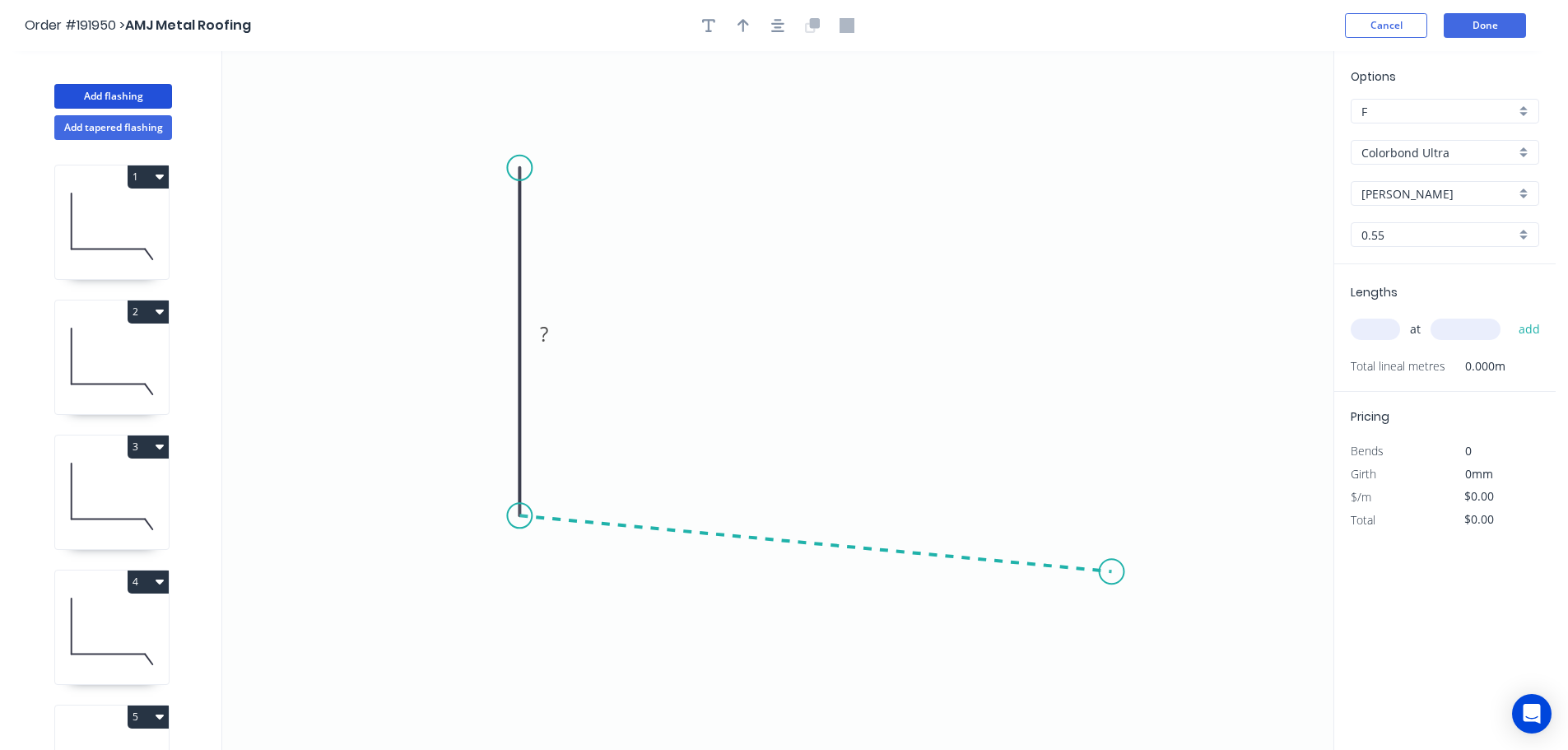
click at [1112, 572] on icon "0 ?" at bounding box center [778, 399] width 1111 height 698
click at [1150, 647] on icon "0 ? ? ? º" at bounding box center [778, 399] width 1111 height 698
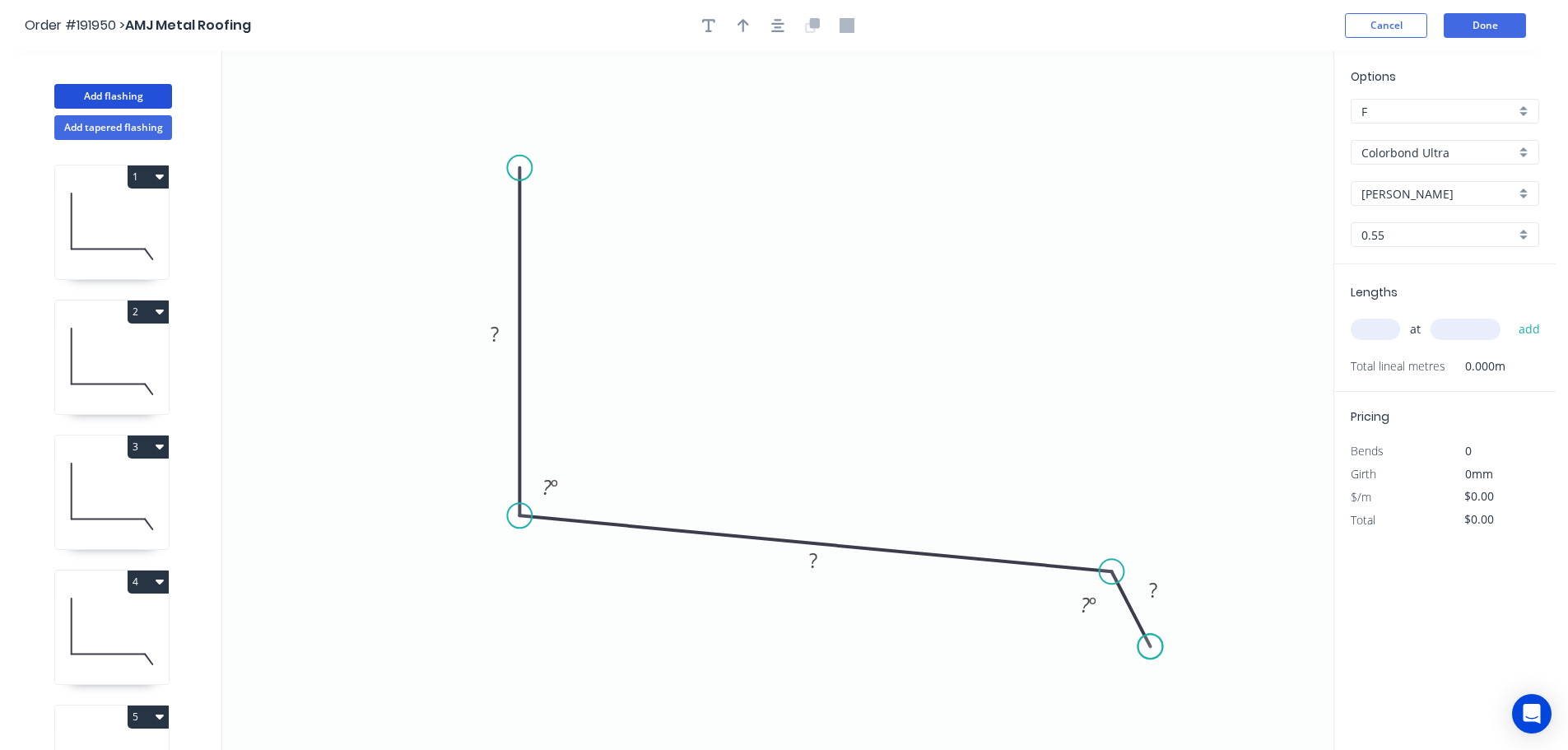
click at [1150, 647] on circle at bounding box center [1149, 646] width 25 height 25
click at [501, 334] on rect at bounding box center [494, 335] width 32 height 23
click at [809, 266] on icon "0 200 500 35 102 º 125 º" at bounding box center [778, 399] width 1111 height 698
type input "$31.21"
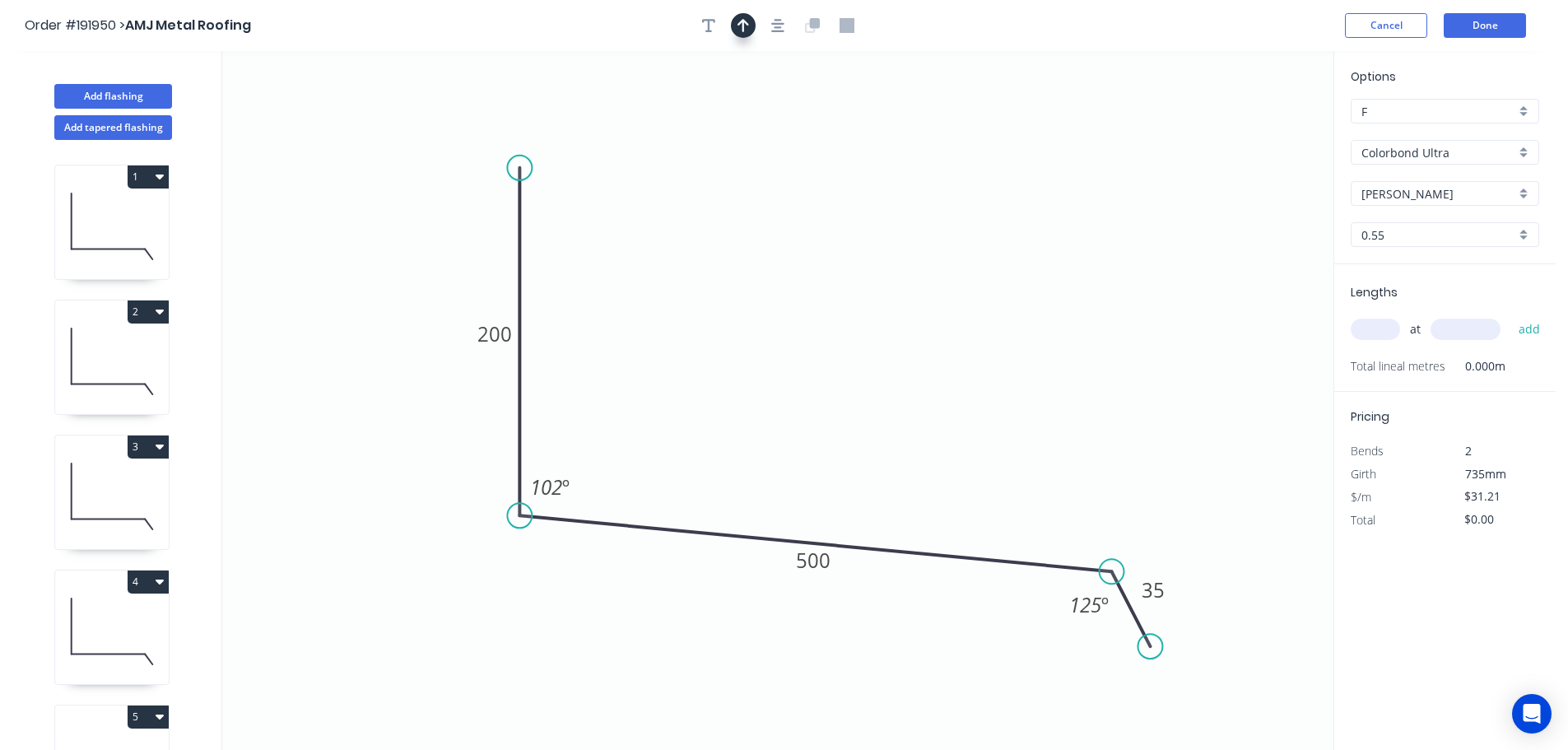
click at [740, 23] on icon "button" at bounding box center [743, 26] width 11 height 13
drag, startPoint x: 1254, startPoint y: 130, endPoint x: 811, endPoint y: 281, distance: 468.0
click at [811, 283] on icon at bounding box center [815, 261] width 15 height 53
click at [709, 22] on icon "button" at bounding box center [709, 26] width 13 height 13
click at [348, 116] on textarea at bounding box center [329, 117] width 134 height 61
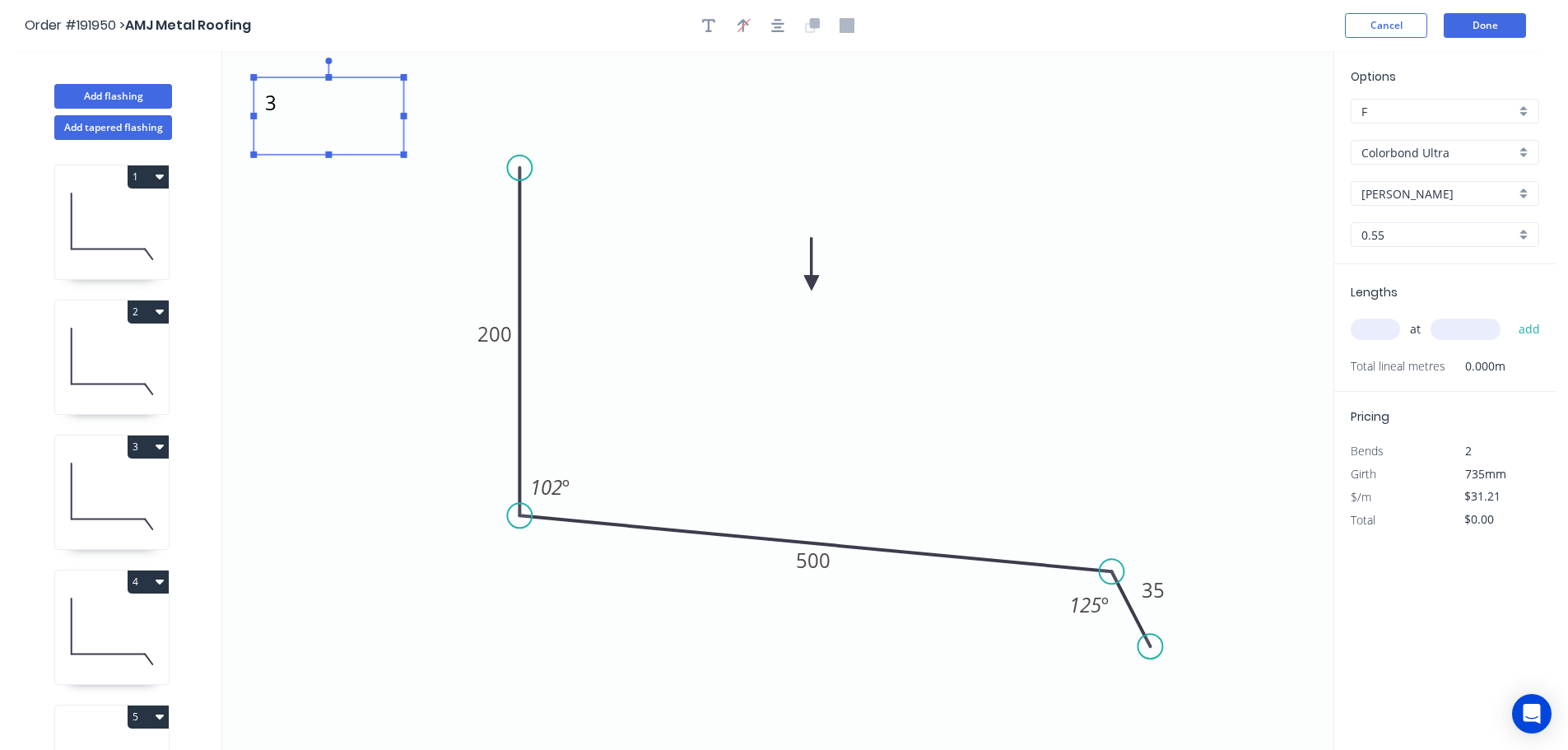
click at [953, 200] on icon "3 200 500 35 102 º 125 º" at bounding box center [778, 399] width 1111 height 698
type textarea "3"
click at [1384, 328] on input "text" at bounding box center [1376, 329] width 50 height 21
type input "1"
type input "1500"
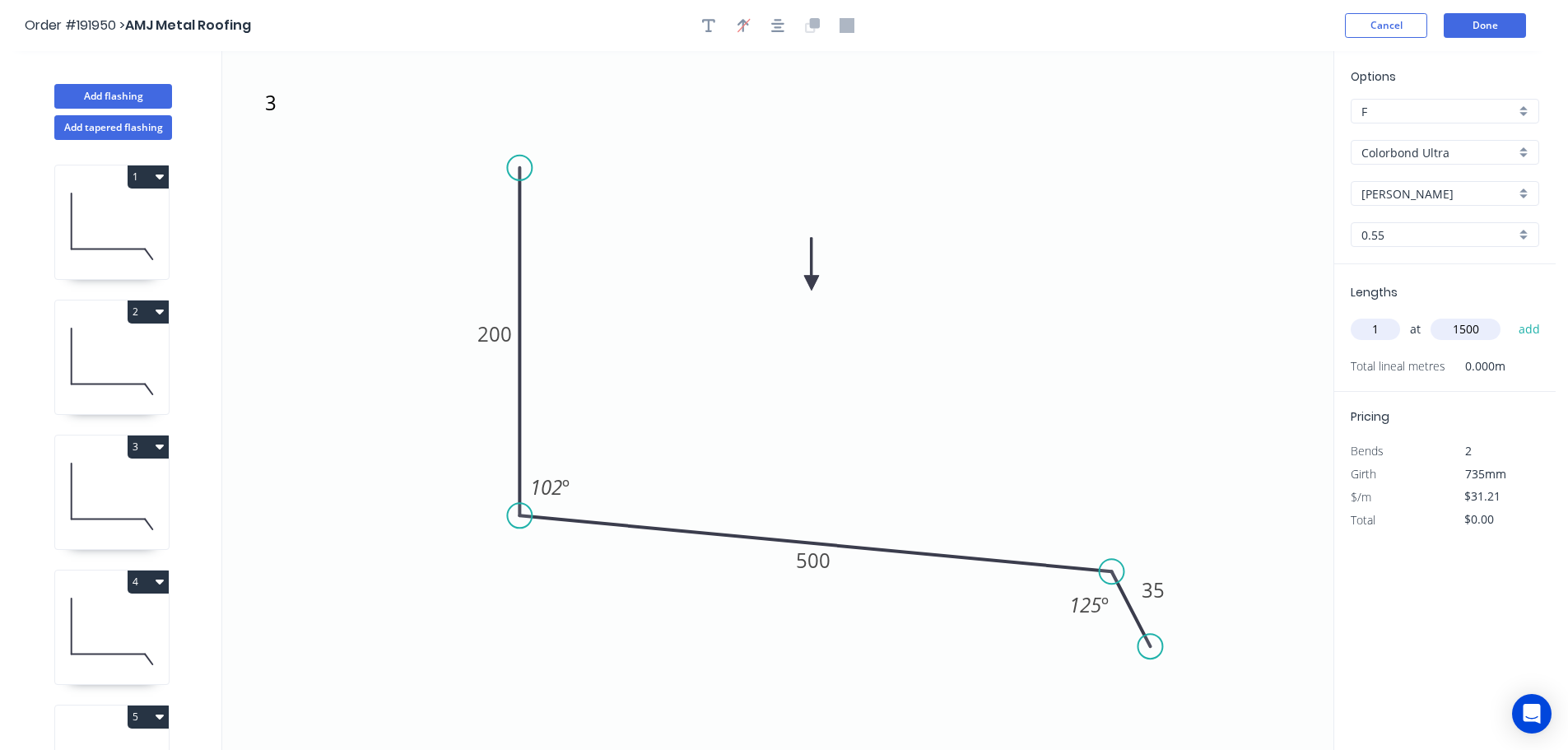
click at [1511, 315] on button "add" at bounding box center [1530, 329] width 38 height 28
type input "$46.82"
click at [108, 90] on button "Add flashing" at bounding box center [113, 96] width 118 height 25
type input "$0.00"
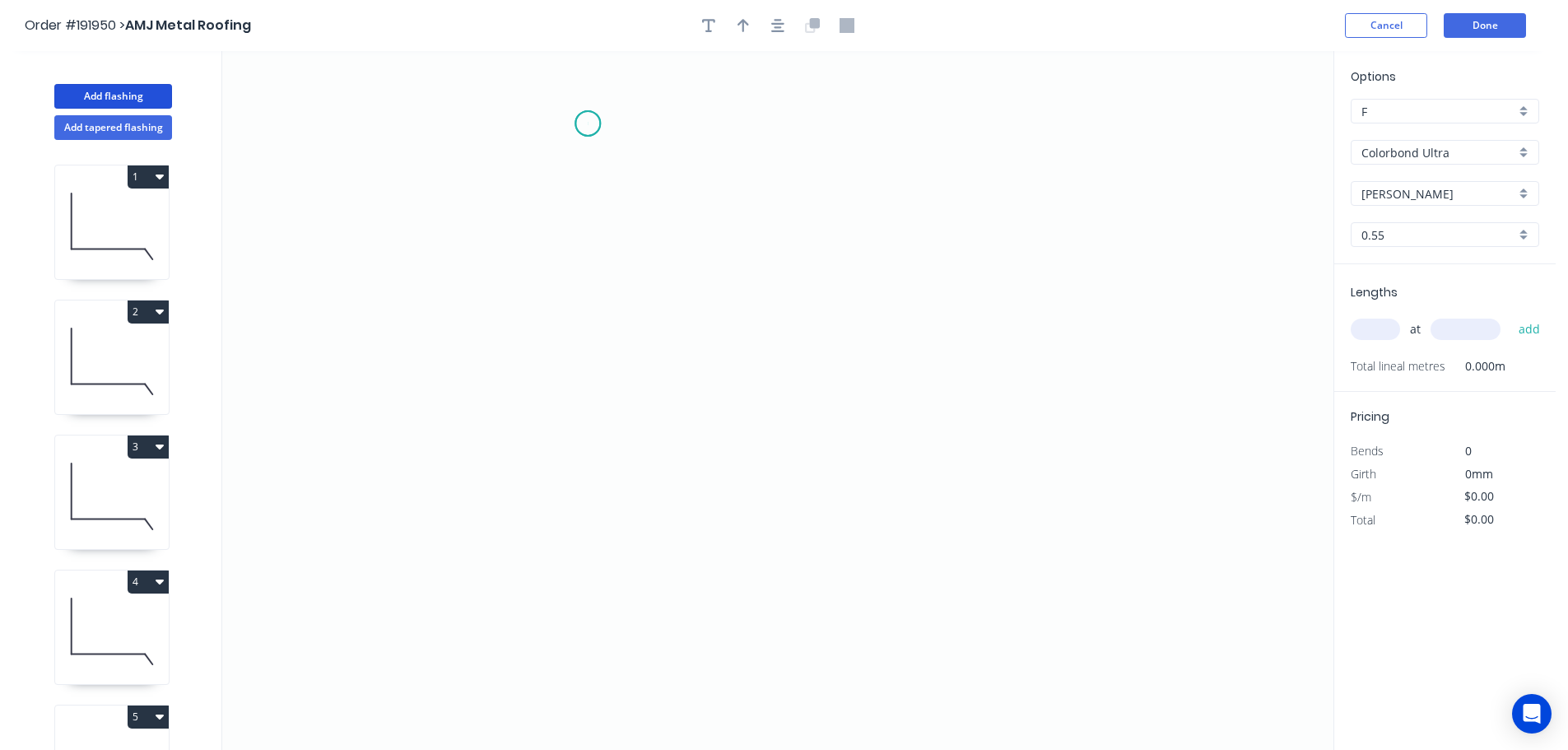
click at [588, 123] on icon "0" at bounding box center [778, 399] width 1111 height 698
click at [569, 515] on icon "0" at bounding box center [778, 399] width 1111 height 698
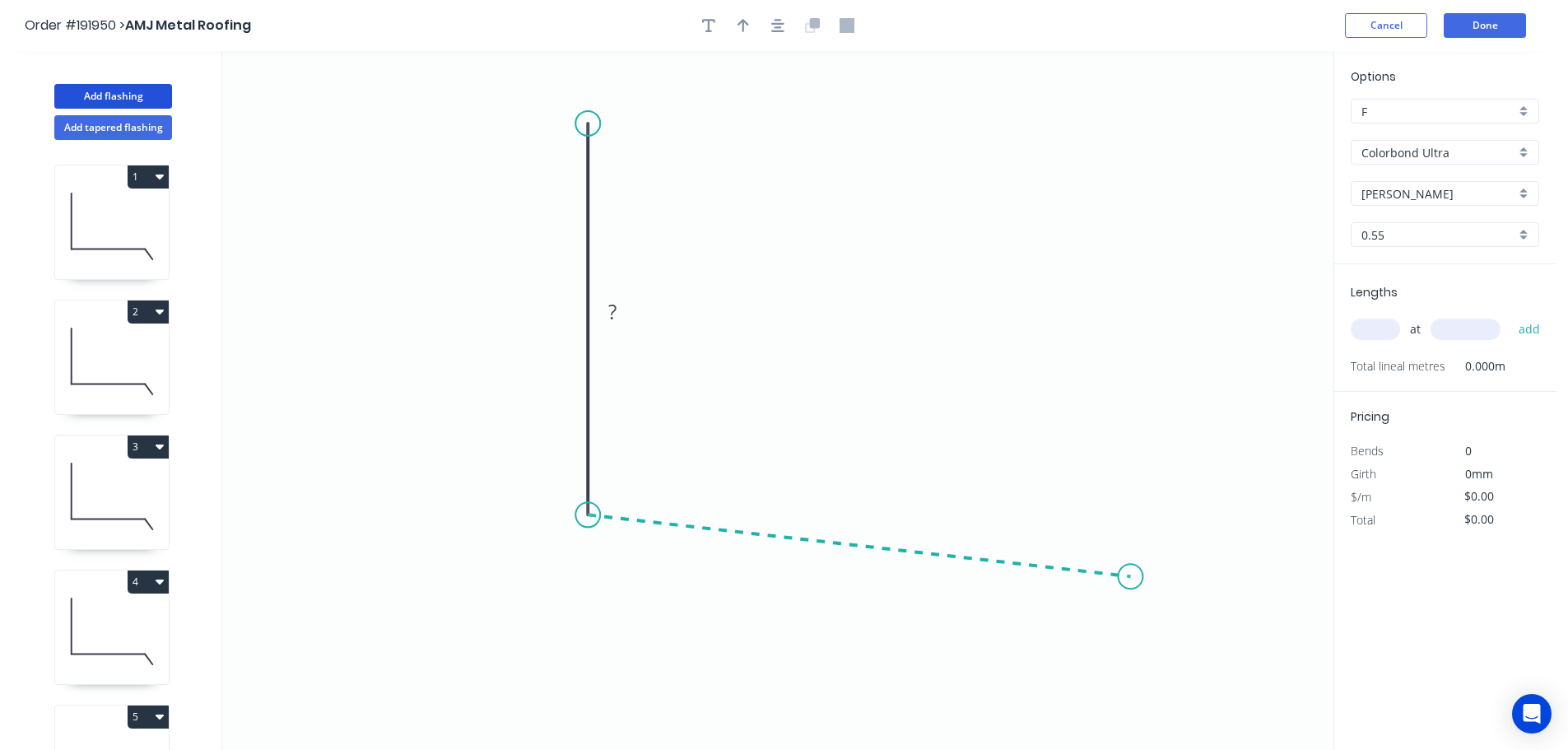
click at [1131, 577] on icon "0 ?" at bounding box center [778, 399] width 1111 height 698
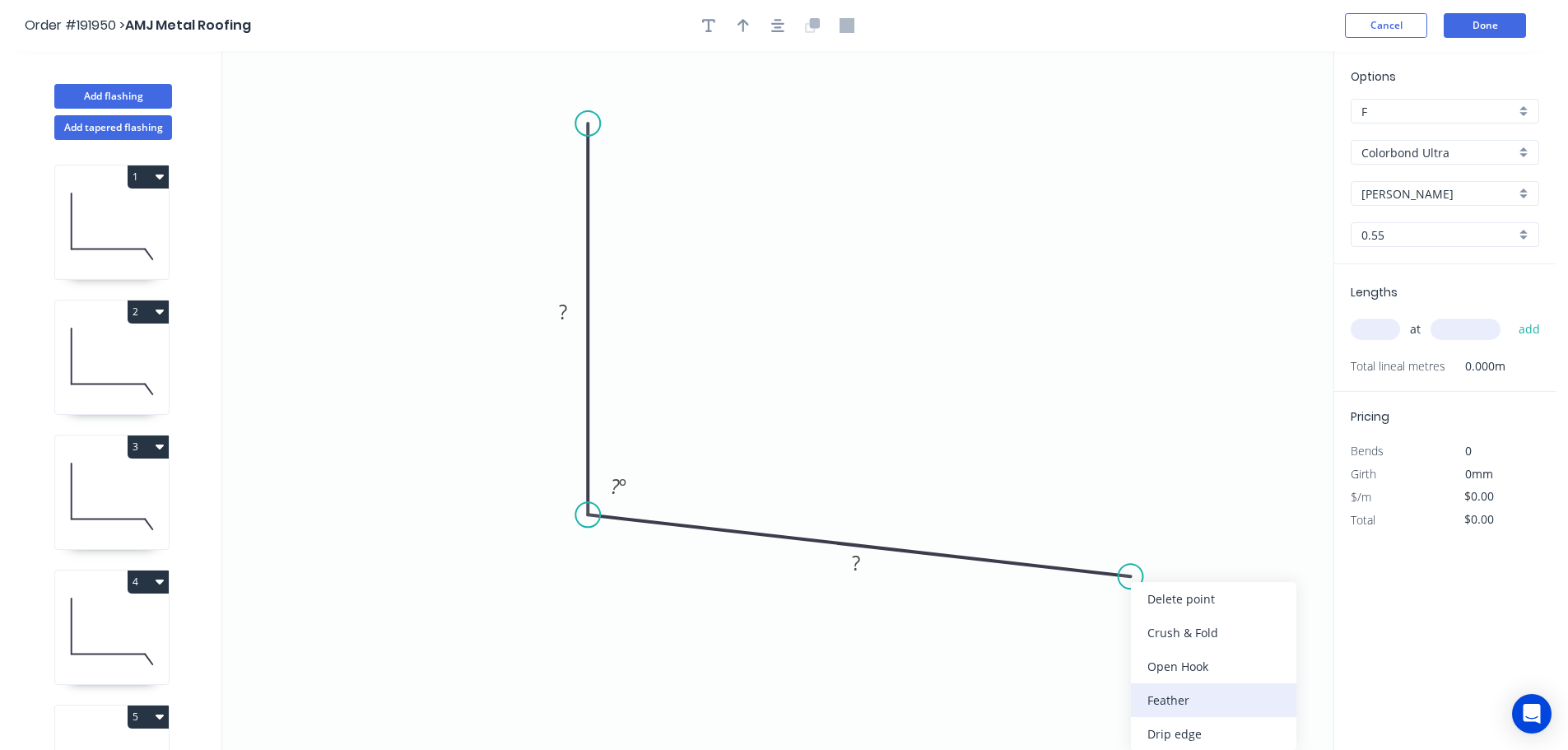
click at [1185, 696] on div "Feather" at bounding box center [1214, 699] width 165 height 33
click at [1121, 602] on tspan "15" at bounding box center [1115, 601] width 23 height 27
click at [1163, 424] on icon "0 ? FE 10 ? ? º" at bounding box center [778, 399] width 1111 height 698
drag, startPoint x: 1131, startPoint y: 609, endPoint x: 1221, endPoint y: 650, distance: 98.9
click at [1221, 650] on rect at bounding box center [1194, 642] width 64 height 33
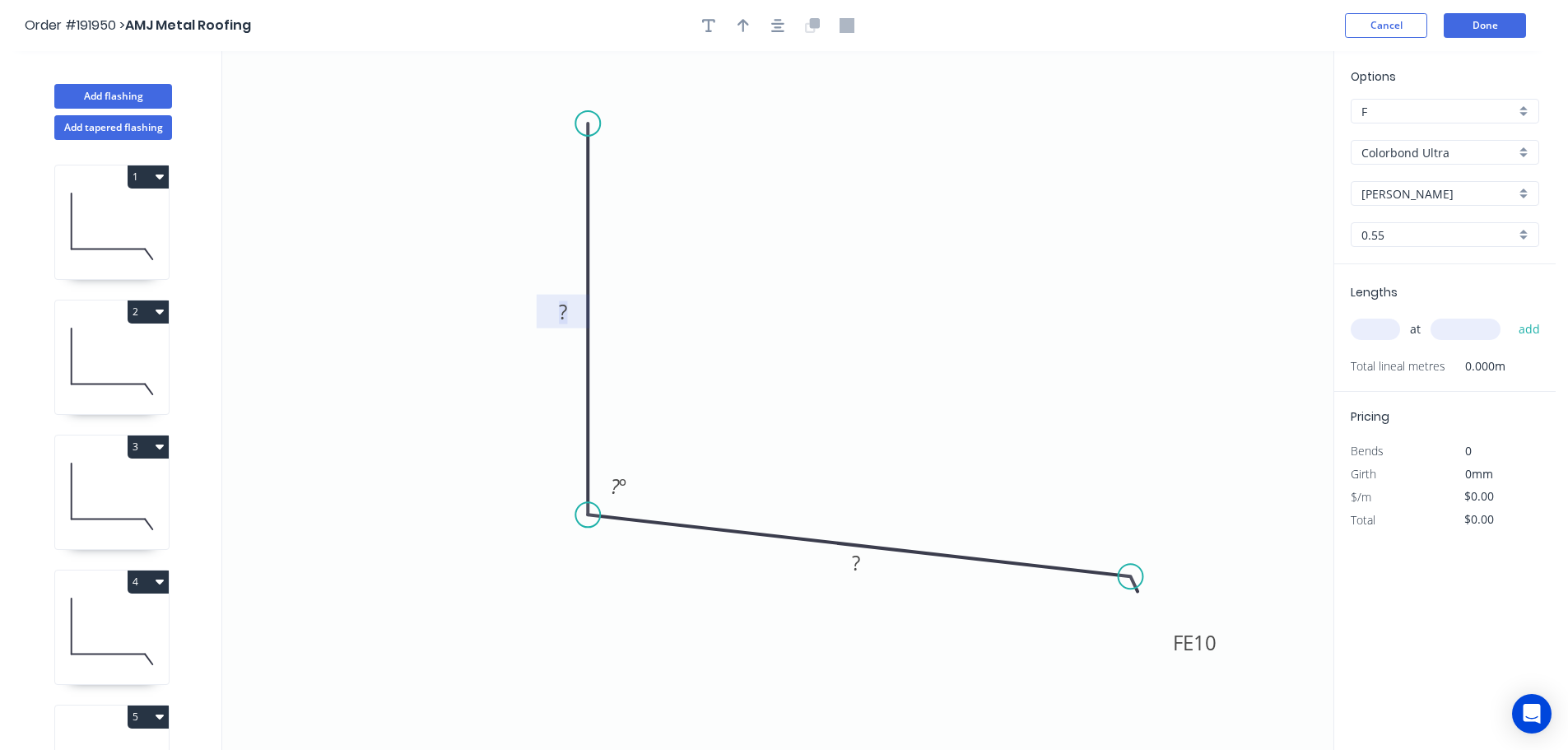
click at [567, 310] on tspan "?" at bounding box center [563, 311] width 9 height 27
click at [849, 154] on icon "0 200 FE 10 200 102 º" at bounding box center [778, 399] width 1111 height 698
click at [867, 567] on tspan "200" at bounding box center [857, 563] width 34 height 27
click at [915, 449] on icon "0 200 FE 10 190 102 º" at bounding box center [778, 399] width 1111 height 698
type input "$17.87"
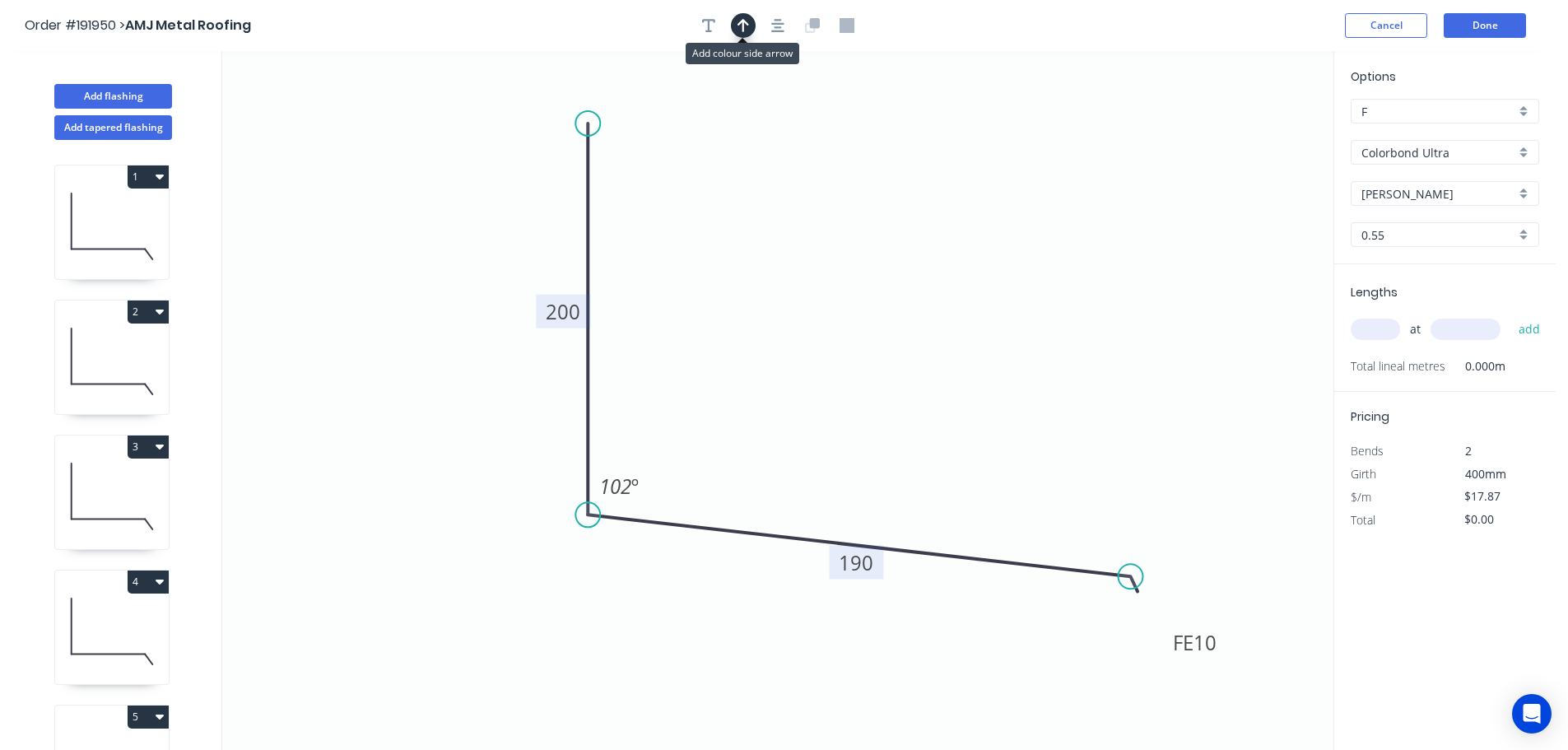
click at [740, 27] on icon "button" at bounding box center [743, 26] width 11 height 15
drag, startPoint x: 1225, startPoint y: 143, endPoint x: 842, endPoint y: 256, distance: 399.3
click at [842, 256] on icon at bounding box center [842, 237] width 15 height 53
click at [708, 27] on icon "button" at bounding box center [709, 26] width 13 height 13
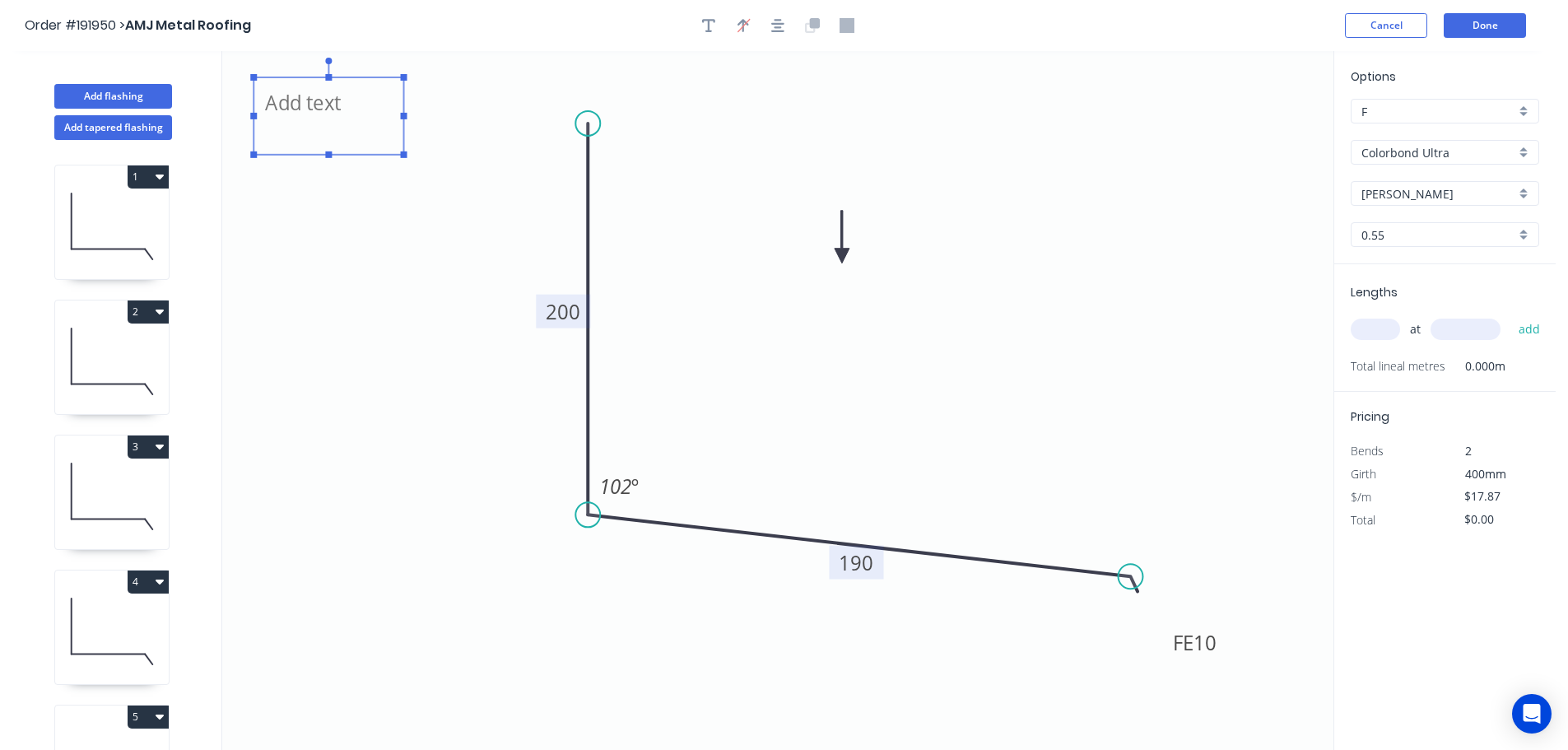
click at [317, 112] on textarea at bounding box center [329, 117] width 134 height 61
click at [433, 223] on icon "5 200 FE 10 190 102 º" at bounding box center [778, 399] width 1111 height 698
type textarea "5"
click at [1380, 328] on input "text" at bounding box center [1376, 329] width 50 height 21
type input "1"
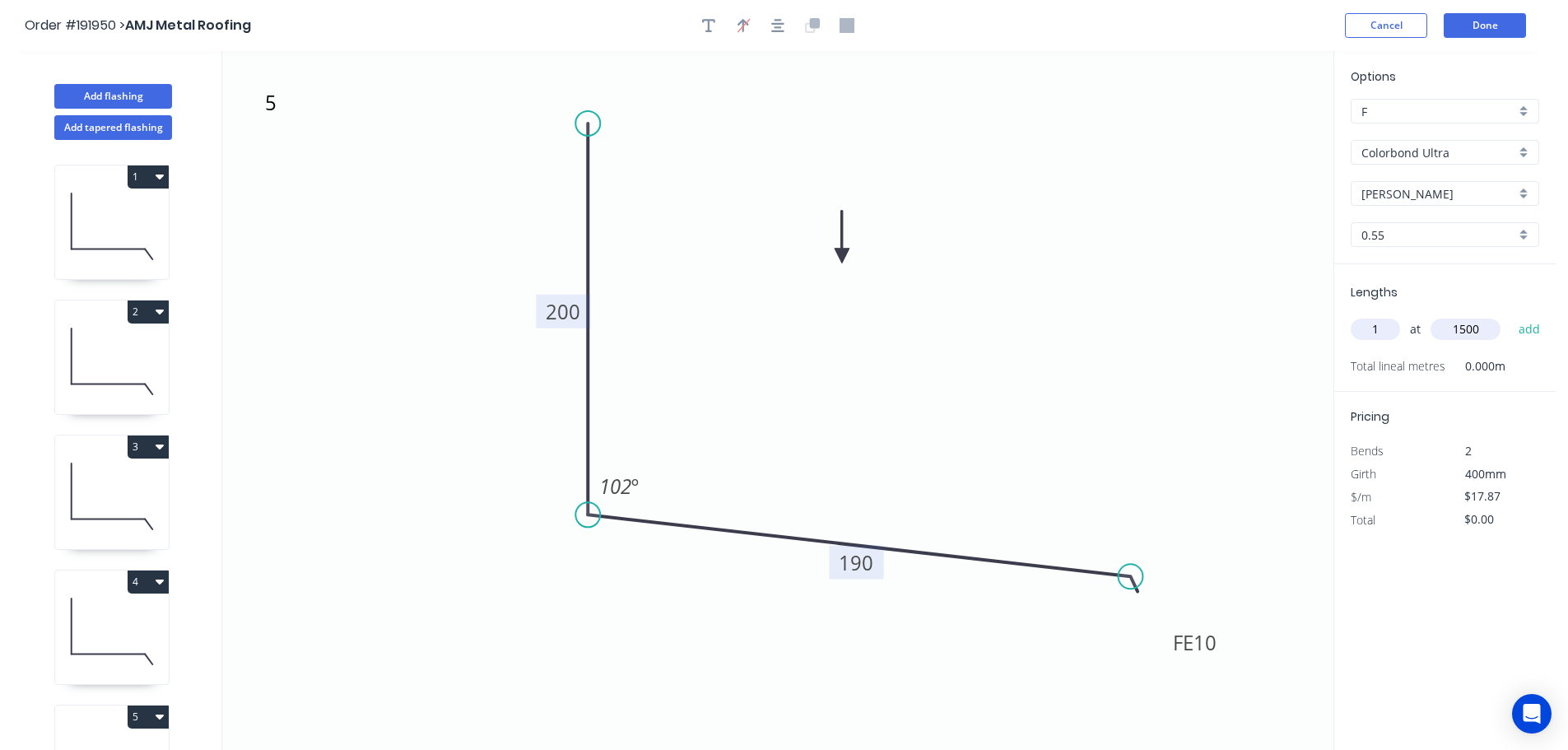
type input "1500"
click at [1511, 315] on button "add" at bounding box center [1530, 329] width 38 height 28
type input "$26.81"
drag, startPoint x: 101, startPoint y: 90, endPoint x: 129, endPoint y: 97, distance: 28.9
click at [103, 90] on button "Add flashing" at bounding box center [113, 96] width 118 height 25
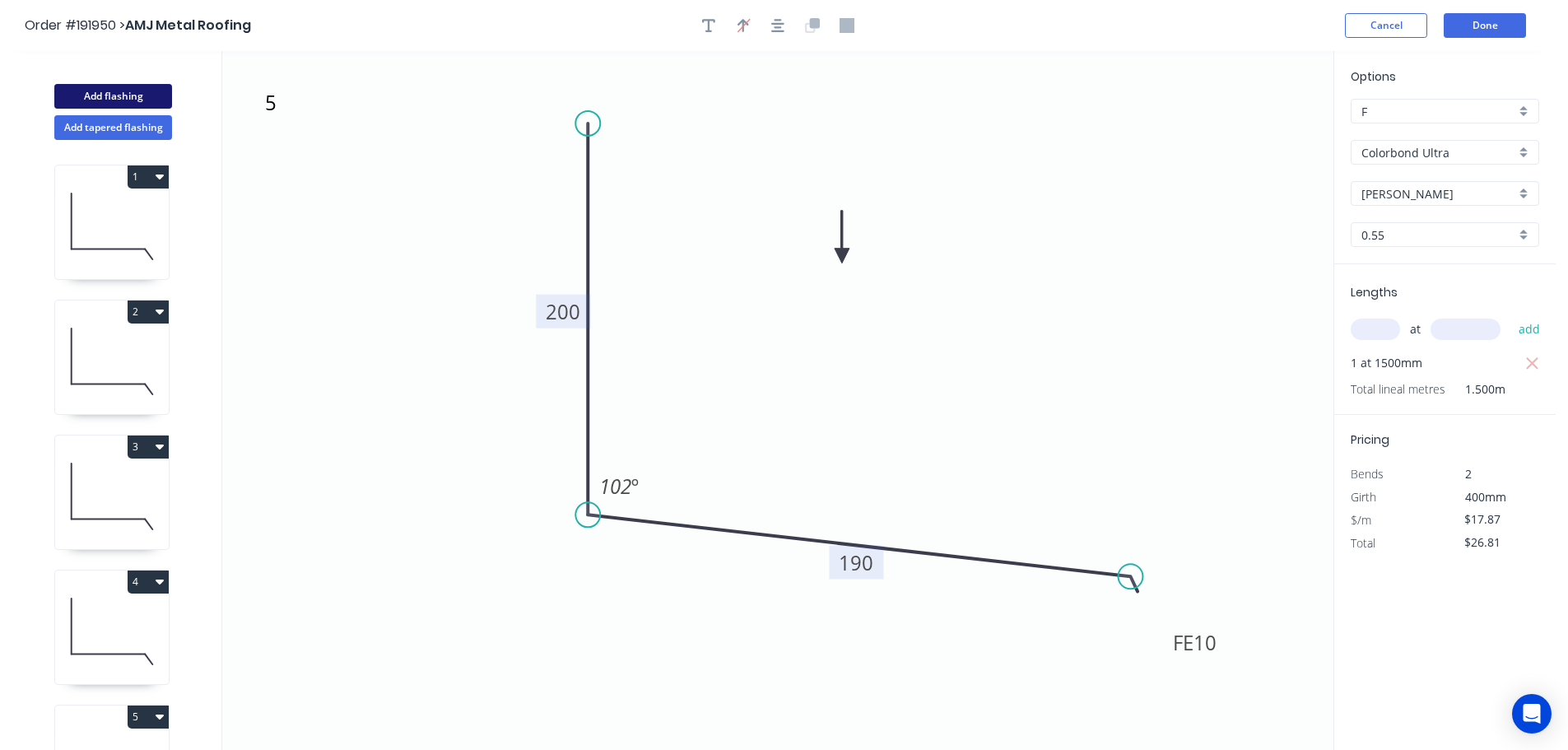
type input "$0.00"
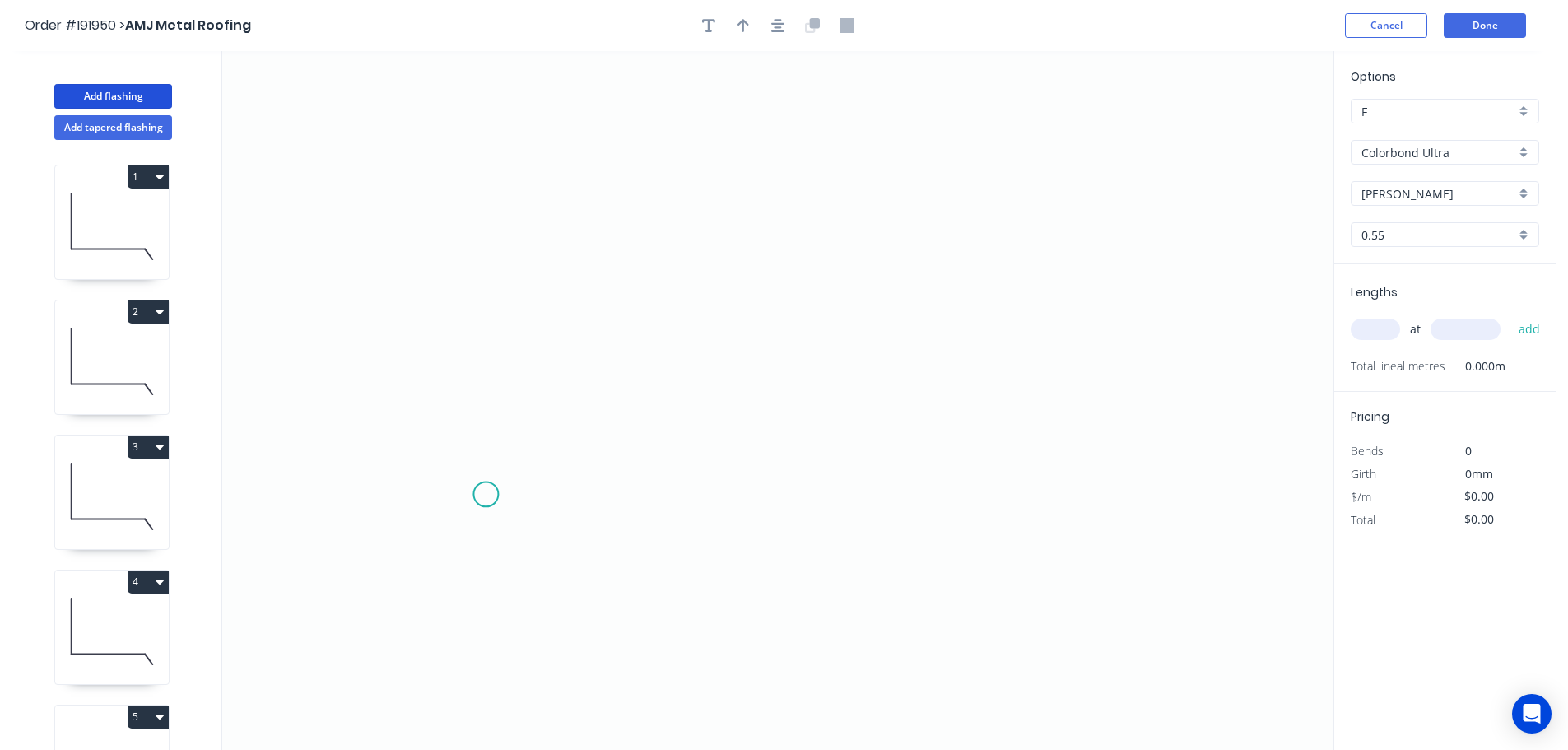
click at [485, 495] on icon "0" at bounding box center [778, 399] width 1111 height 698
click at [540, 415] on icon "0" at bounding box center [778, 399] width 1111 height 698
click at [1201, 412] on icon "0 ?" at bounding box center [778, 399] width 1111 height 698
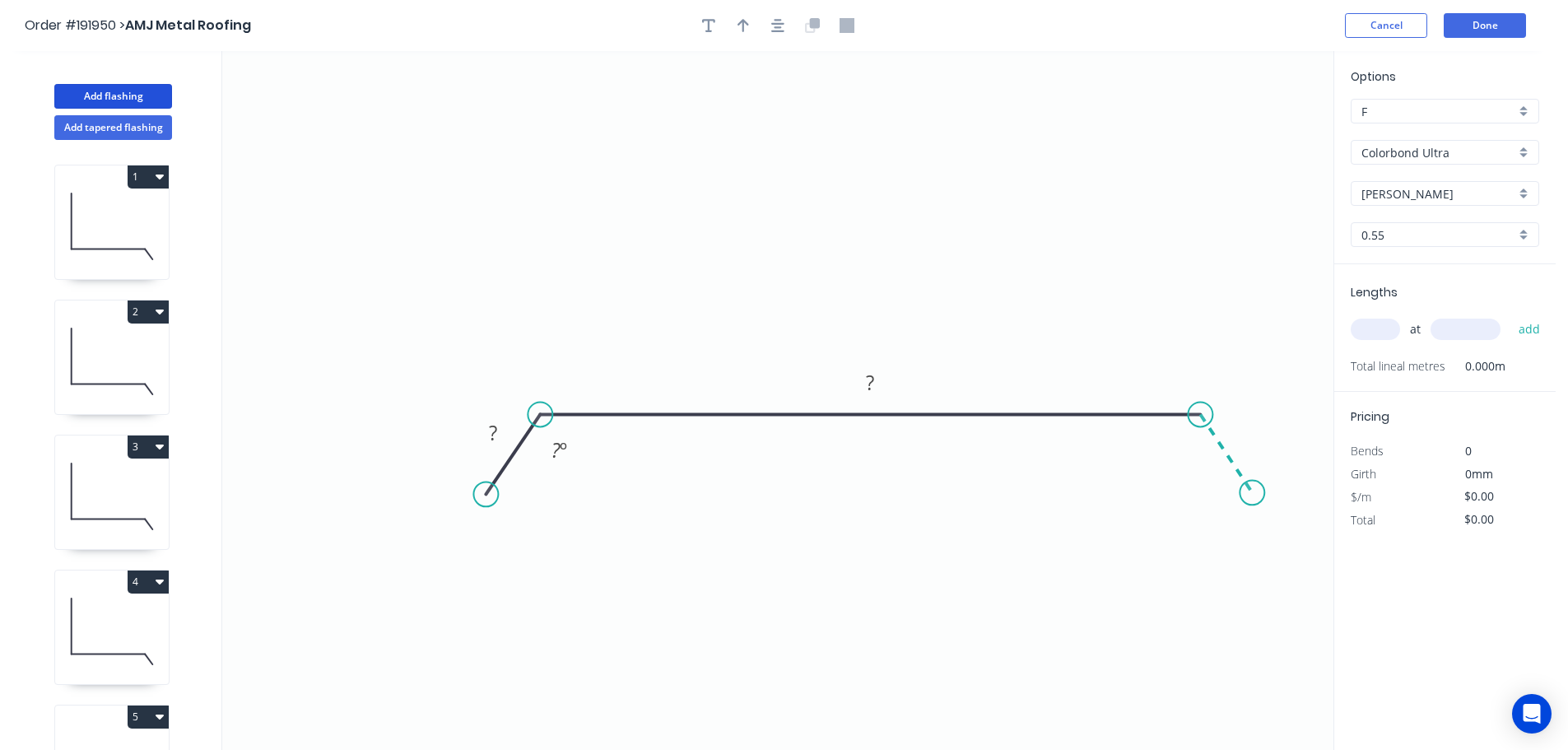
click at [1253, 493] on icon "0 ? ? ? º" at bounding box center [778, 399] width 1111 height 698
click at [1253, 493] on circle at bounding box center [1252, 492] width 25 height 25
click at [496, 424] on tspan "?" at bounding box center [493, 432] width 9 height 27
click at [914, 270] on icon "0 30 1145 30 125 º 125 º" at bounding box center [778, 399] width 1111 height 698
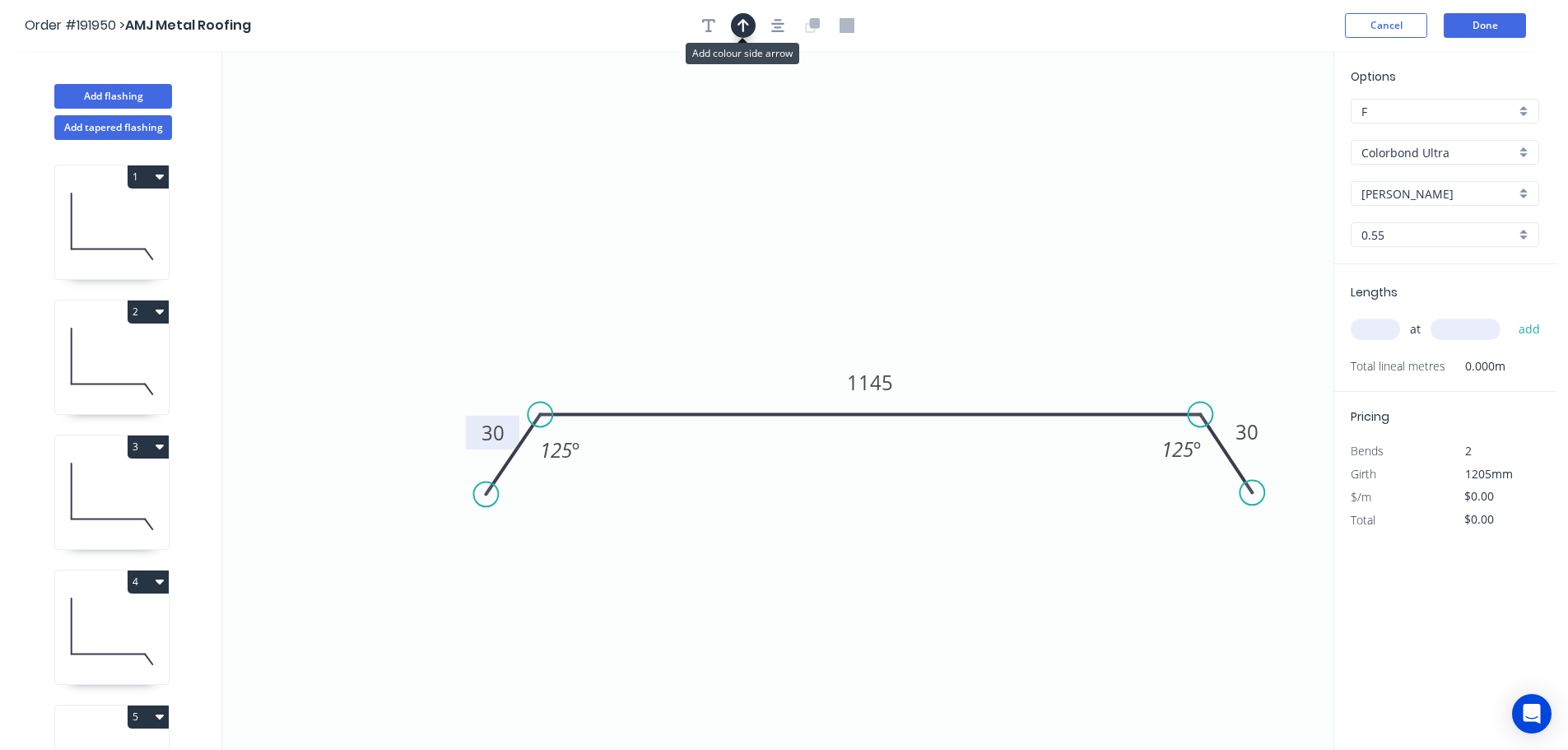
click at [740, 18] on icon "button" at bounding box center [743, 26] width 11 height 15
drag, startPoint x: 1247, startPoint y: 129, endPoint x: 852, endPoint y: 209, distance: 403.0
click at [852, 209] on icon at bounding box center [852, 189] width 15 height 53
click at [1382, 330] on input "text" at bounding box center [1376, 329] width 50 height 21
type input "2"
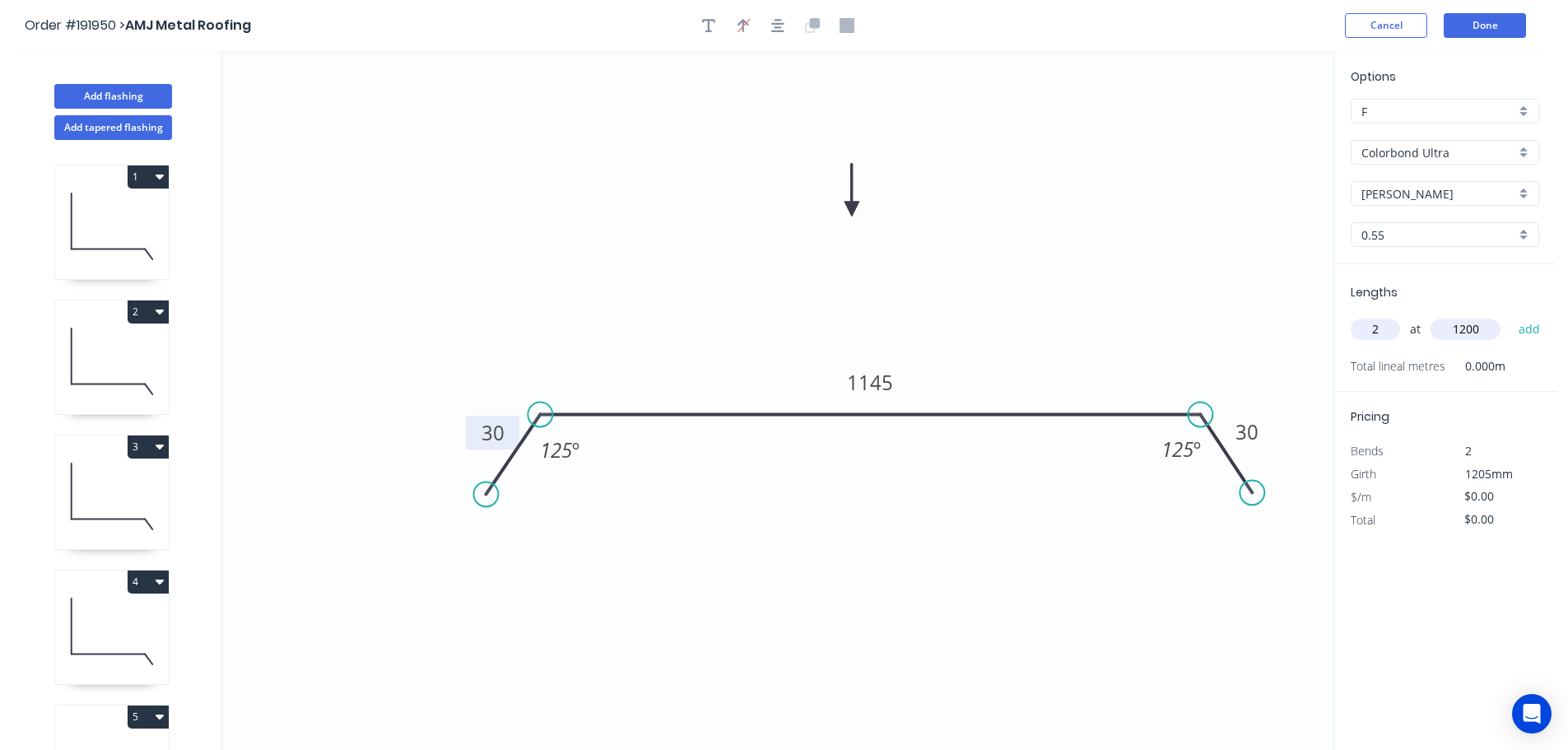
type input "1200"
click at [1511, 315] on button "add" at bounding box center [1530, 329] width 38 height 28
click at [110, 365] on icon at bounding box center [112, 361] width 114 height 105
type input "$24.54"
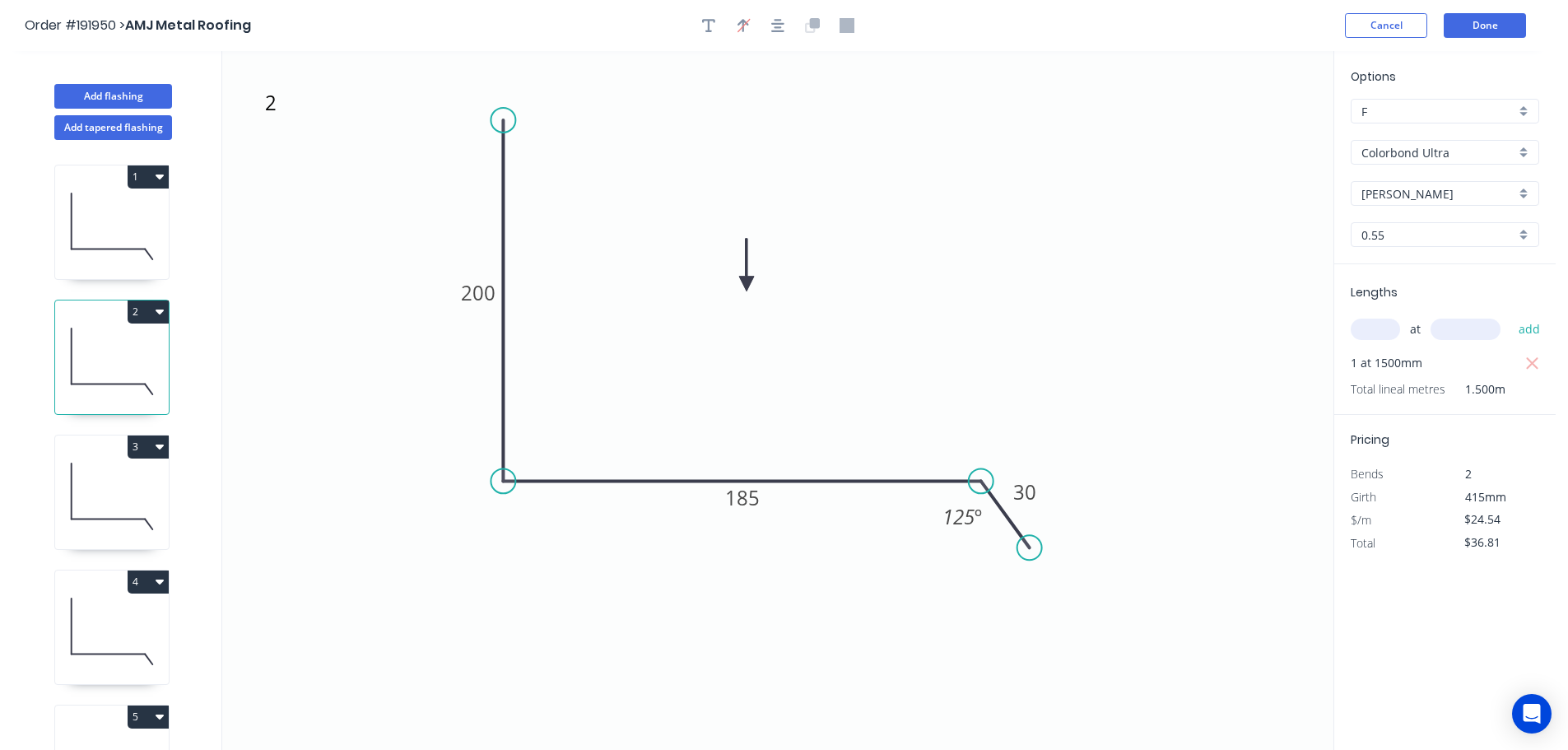
click at [145, 310] on button "2" at bounding box center [148, 311] width 41 height 23
click at [102, 354] on div "Duplicate" at bounding box center [90, 353] width 127 height 24
type input "$0.00"
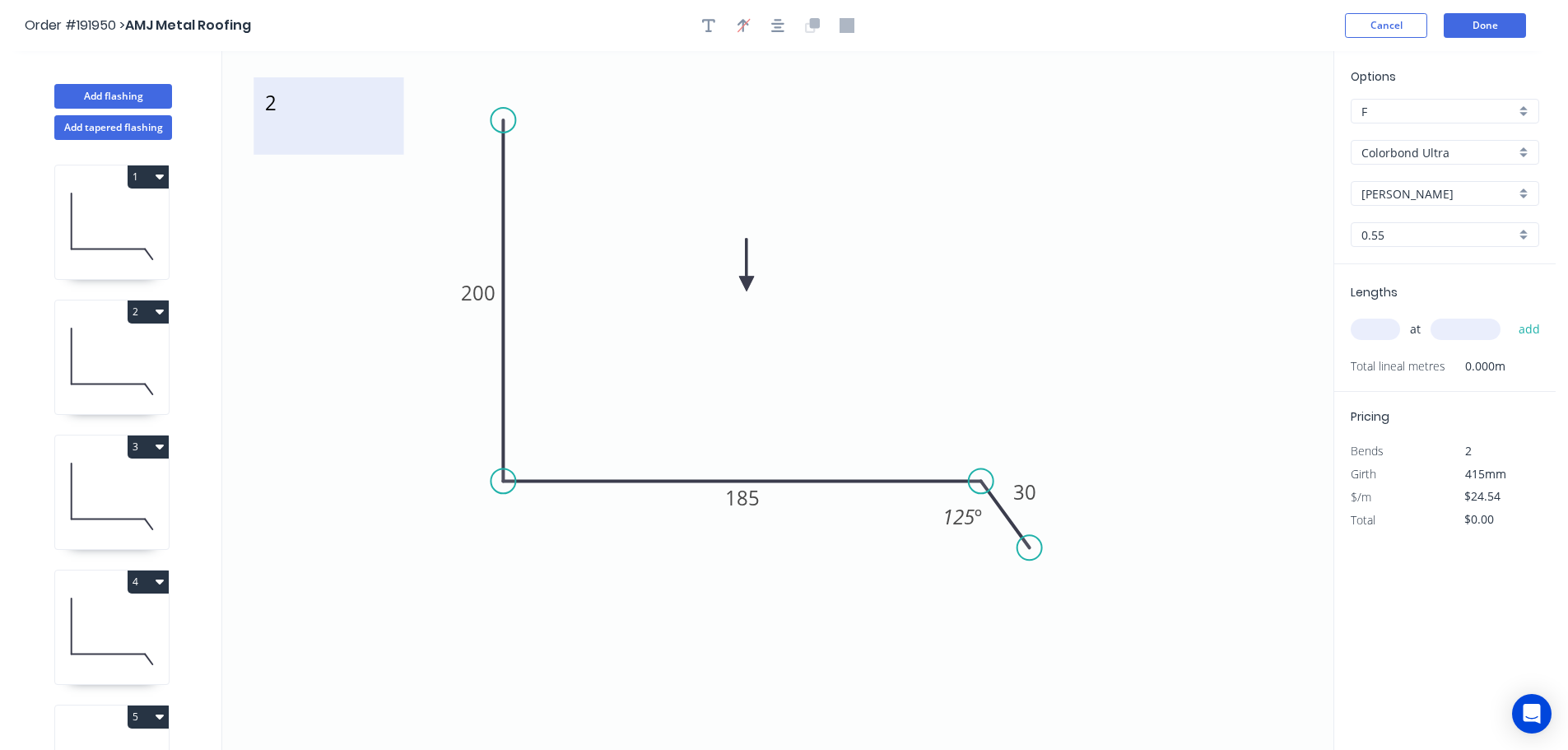
click at [273, 111] on textarea "2" at bounding box center [329, 117] width 134 height 61
click at [351, 240] on icon "8 200 185 30 125 º" at bounding box center [778, 399] width 1111 height 698
type textarea "8"
click at [751, 496] on tspan "185" at bounding box center [742, 497] width 34 height 27
click at [795, 447] on icon "8 200 210 30 125 º" at bounding box center [778, 399] width 1111 height 698
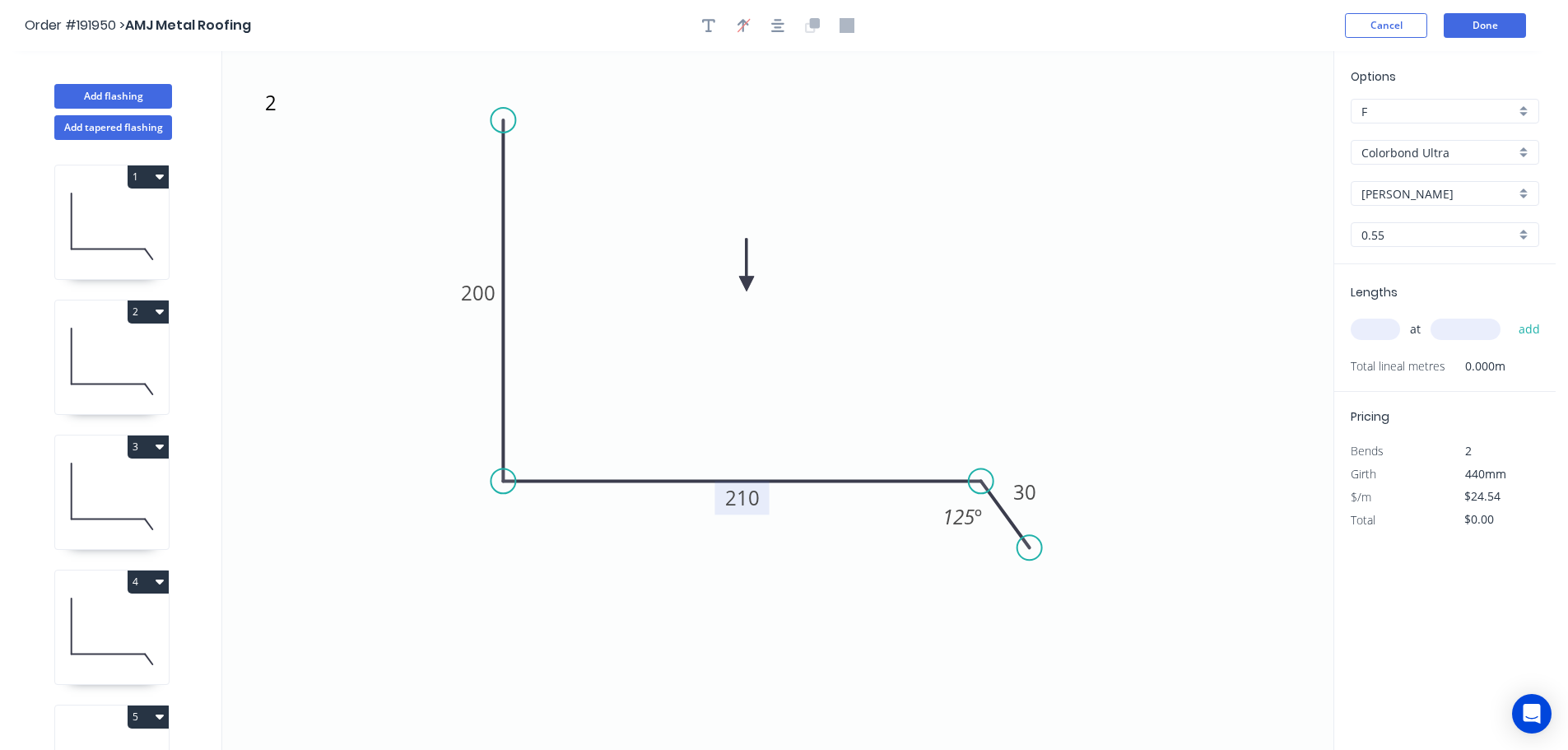
click at [1384, 333] on input "text" at bounding box center [1376, 329] width 50 height 21
type input "1"
type input "1500"
click at [1511, 315] on button "add" at bounding box center [1530, 329] width 38 height 28
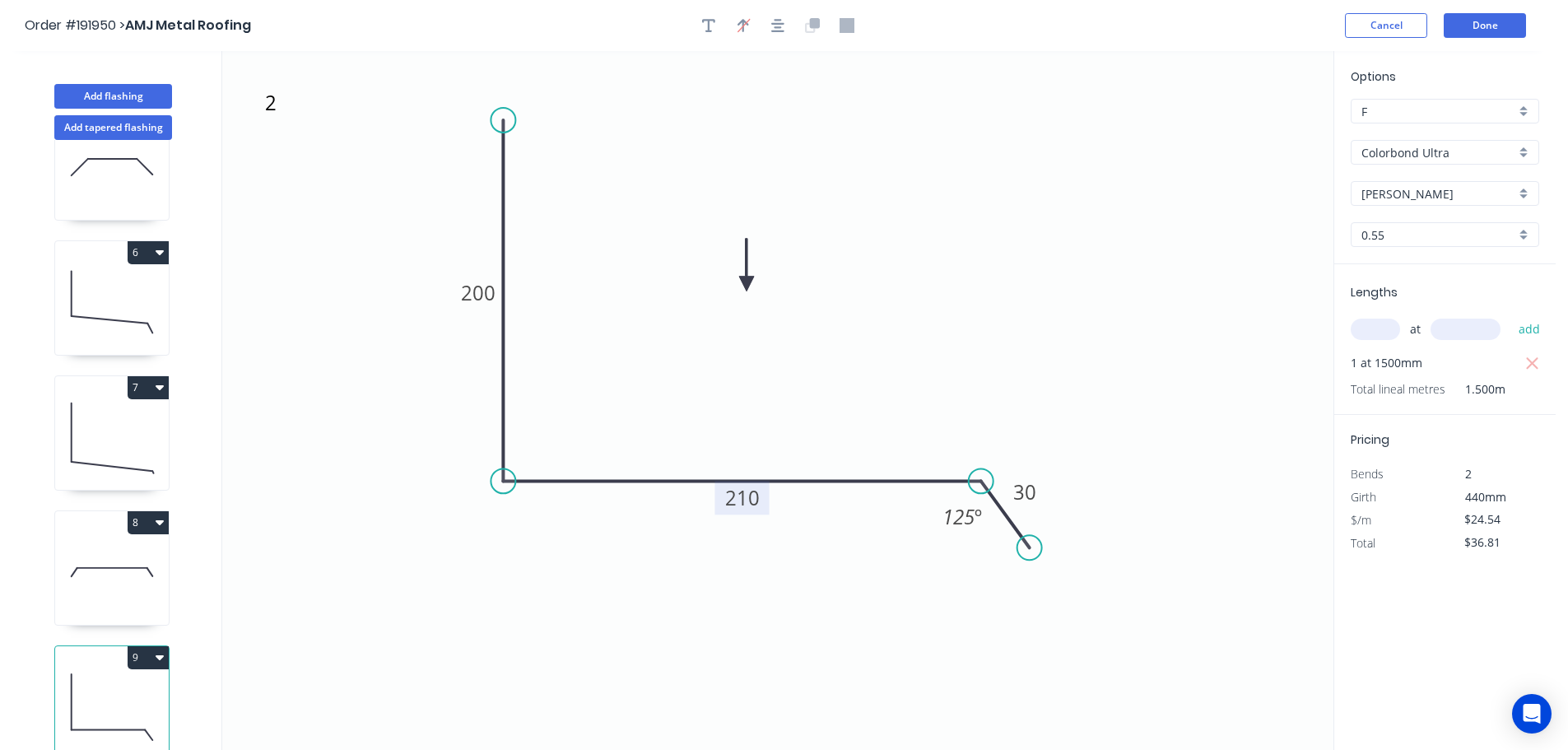
scroll to position [611, 0]
click at [149, 647] on button "9" at bounding box center [148, 657] width 41 height 23
click at [135, 693] on div "Duplicate" at bounding box center [90, 697] width 127 height 24
type input "$0.00"
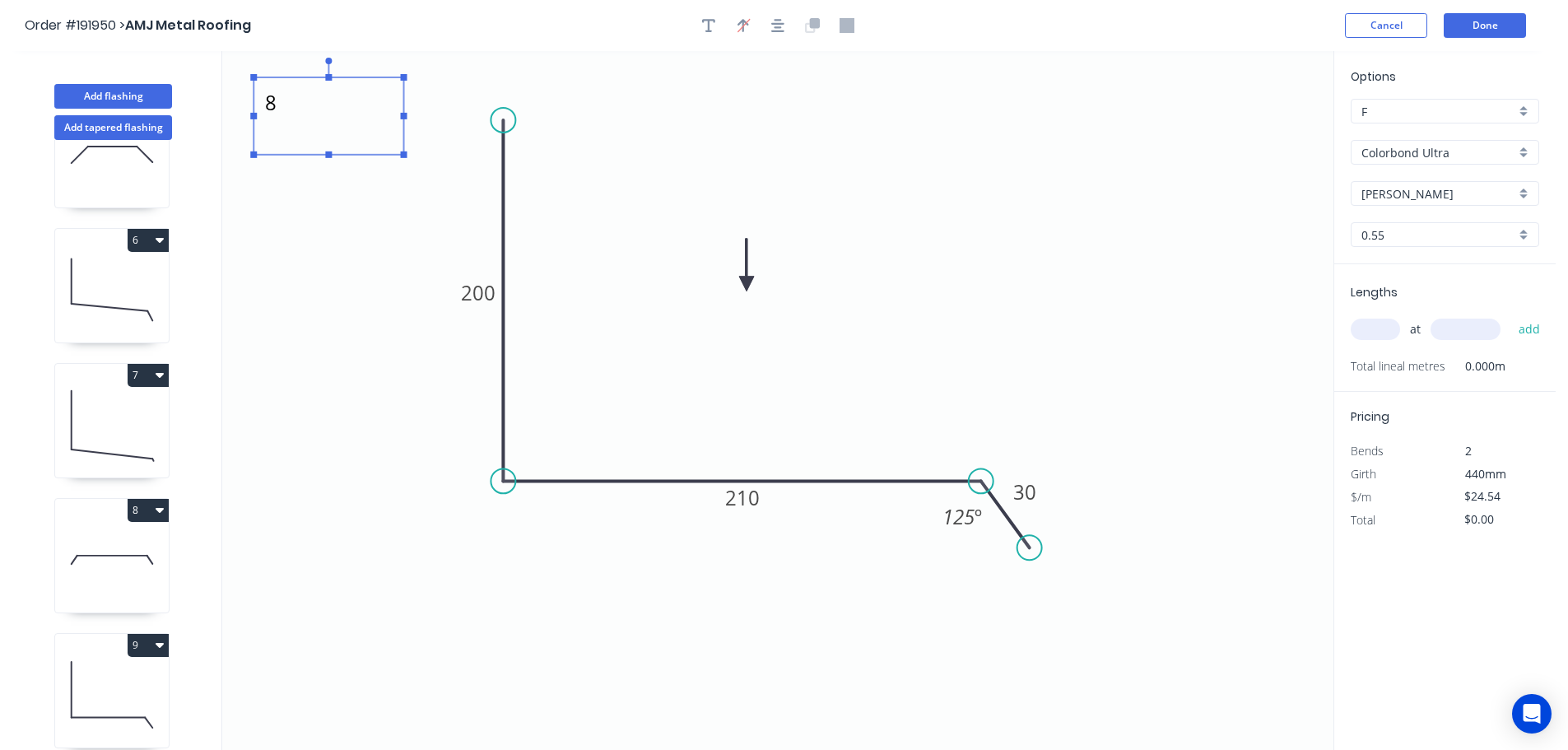
click at [273, 109] on textarea "8" at bounding box center [329, 117] width 134 height 61
click at [352, 317] on icon "9 200 210 30 125 º" at bounding box center [778, 399] width 1111 height 698
type textarea "9"
click at [1028, 493] on tspan "30" at bounding box center [1024, 491] width 23 height 27
click at [1073, 399] on icon "9 200 210 35 125 º" at bounding box center [778, 399] width 1111 height 698
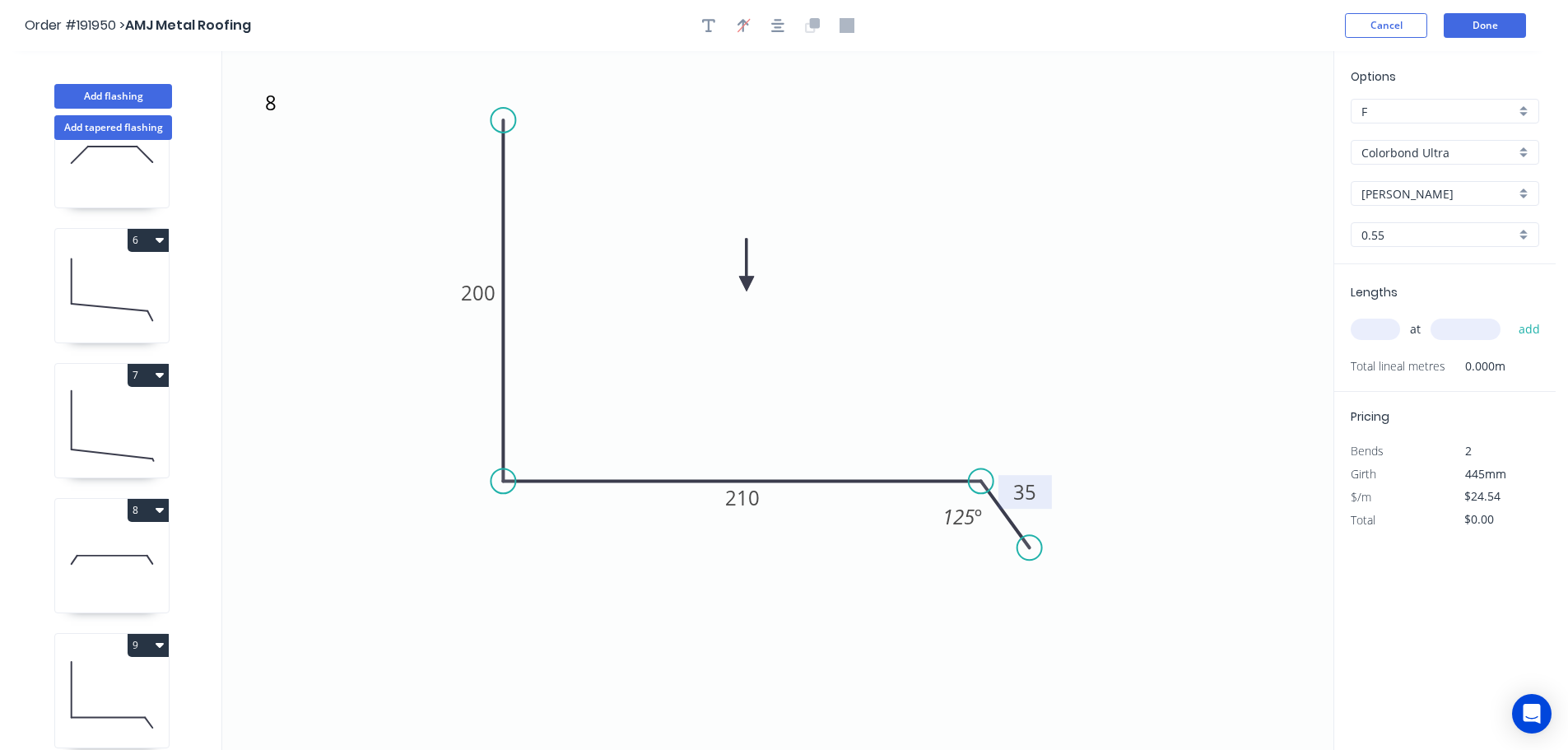
click at [1386, 331] on input "text" at bounding box center [1376, 329] width 50 height 21
type input "1"
type input "1500"
click at [1511, 315] on button "add" at bounding box center [1530, 329] width 38 height 28
type input "$36.81"
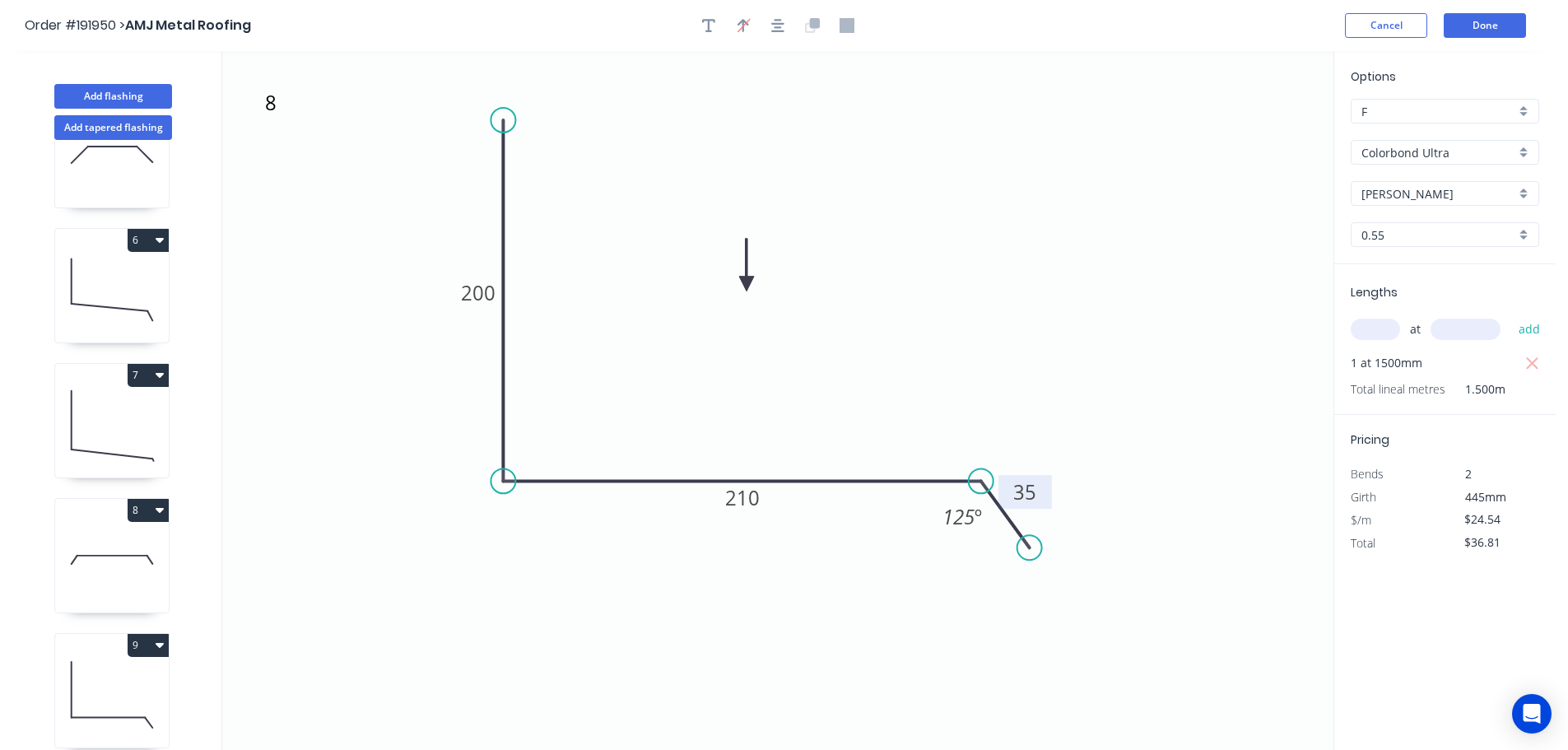
click at [110, 565] on icon at bounding box center [112, 560] width 114 height 105
type input "$0.00"
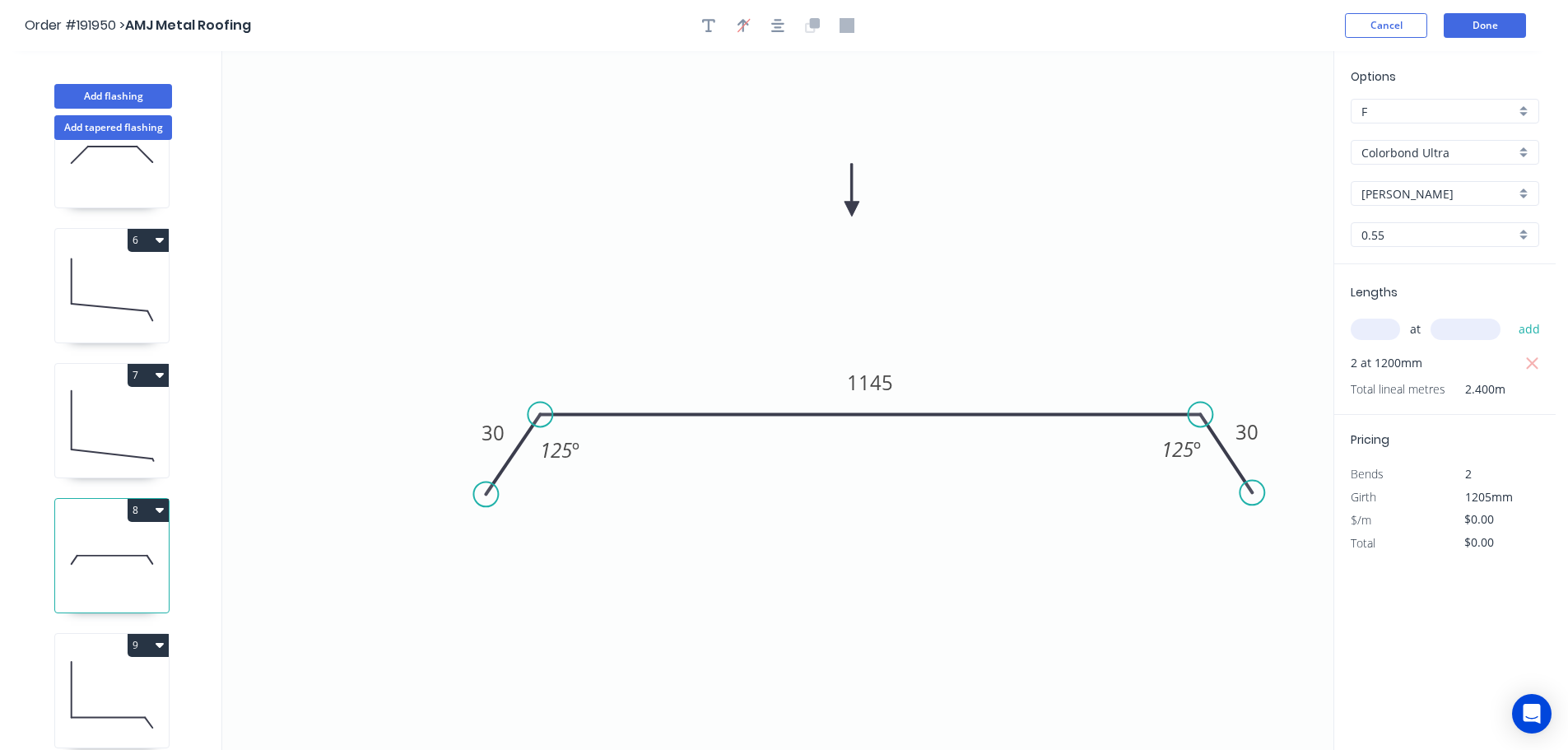
click at [116, 162] on icon at bounding box center [112, 155] width 114 height 105
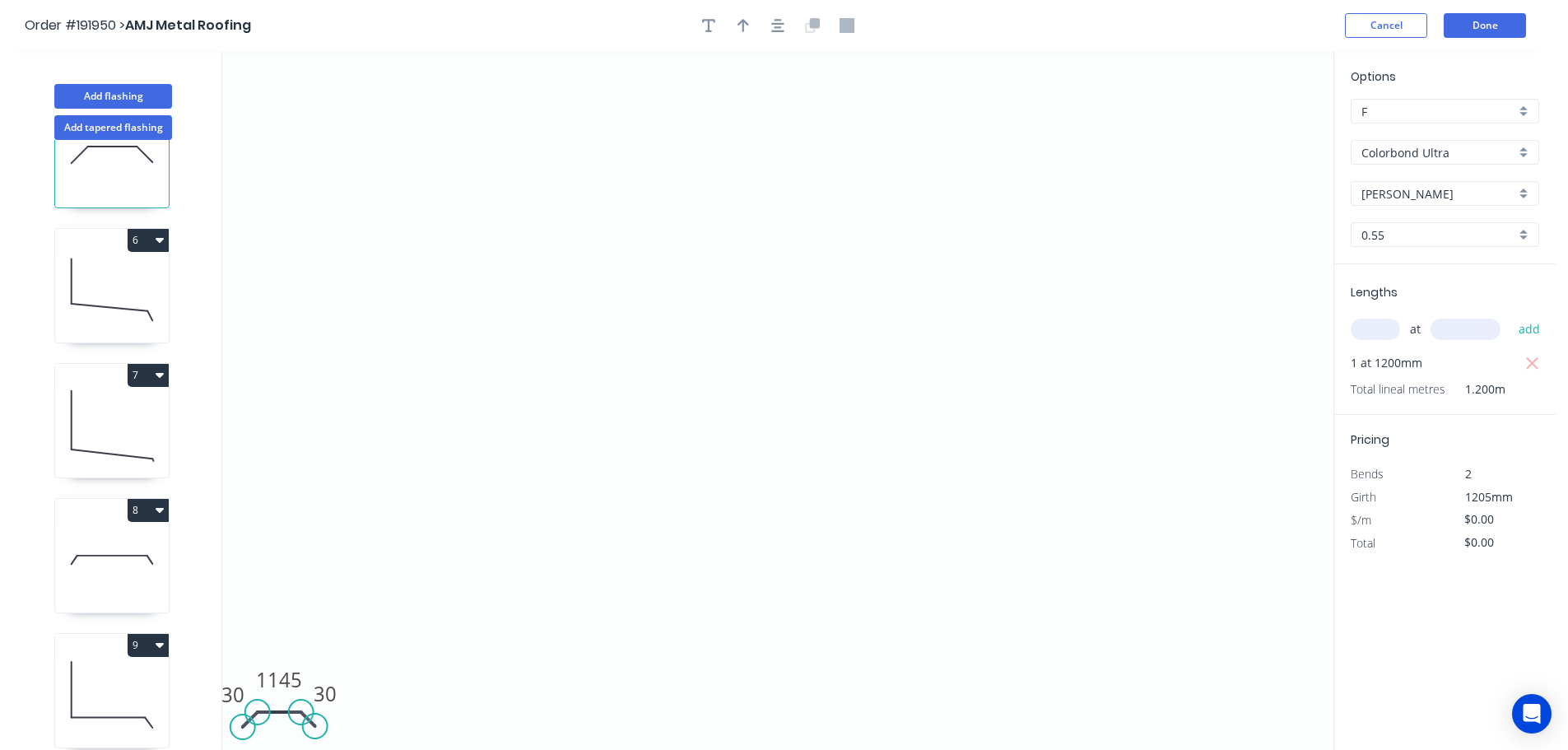
scroll to position [419, 0]
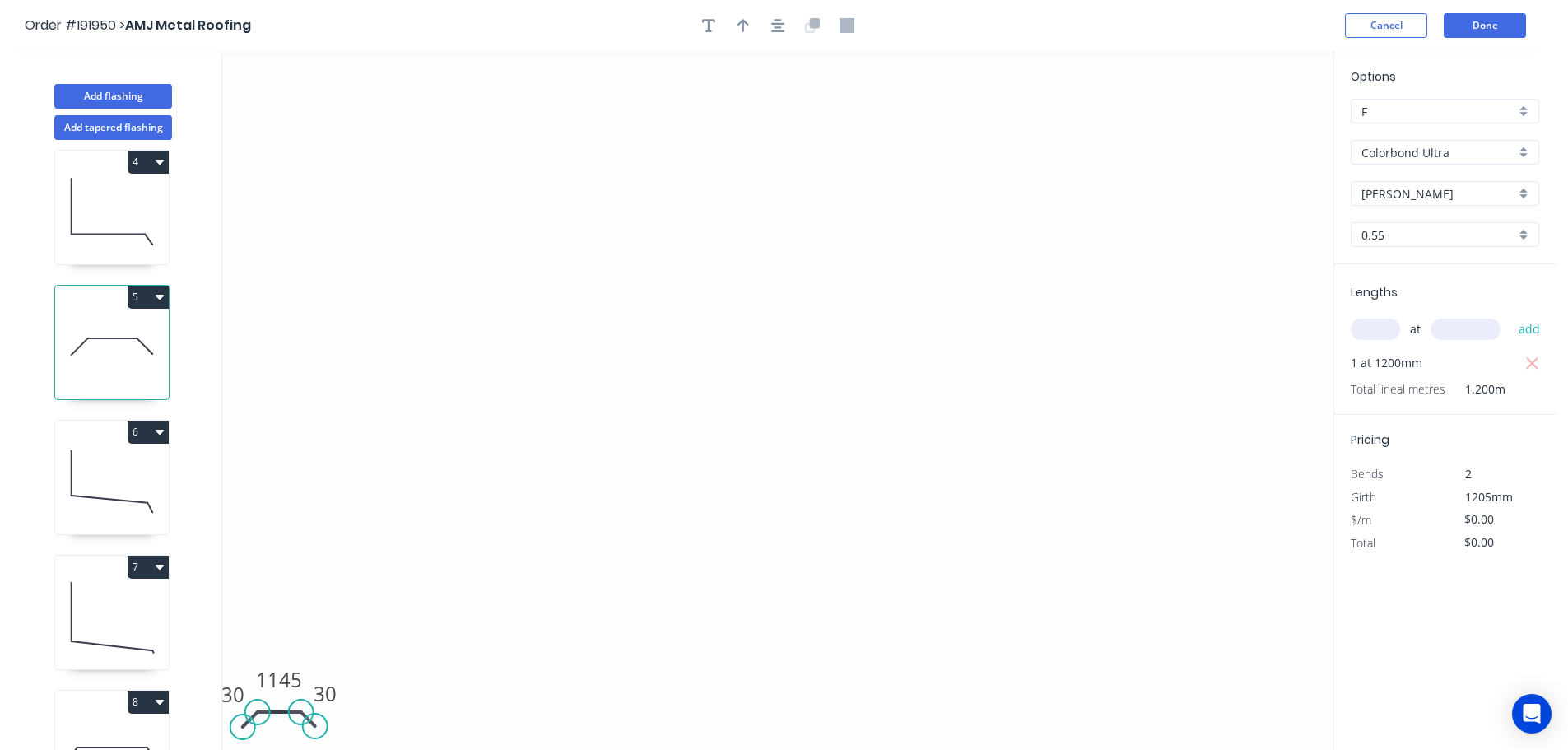
click at [139, 289] on button "5" at bounding box center [148, 297] width 41 height 23
click at [110, 332] on div "Duplicate" at bounding box center [90, 337] width 127 height 24
click at [291, 675] on tspan "1145" at bounding box center [279, 679] width 46 height 27
click at [397, 636] on icon "0 30 1310 30" at bounding box center [778, 399] width 1111 height 698
click at [1375, 324] on input "text" at bounding box center [1376, 329] width 50 height 21
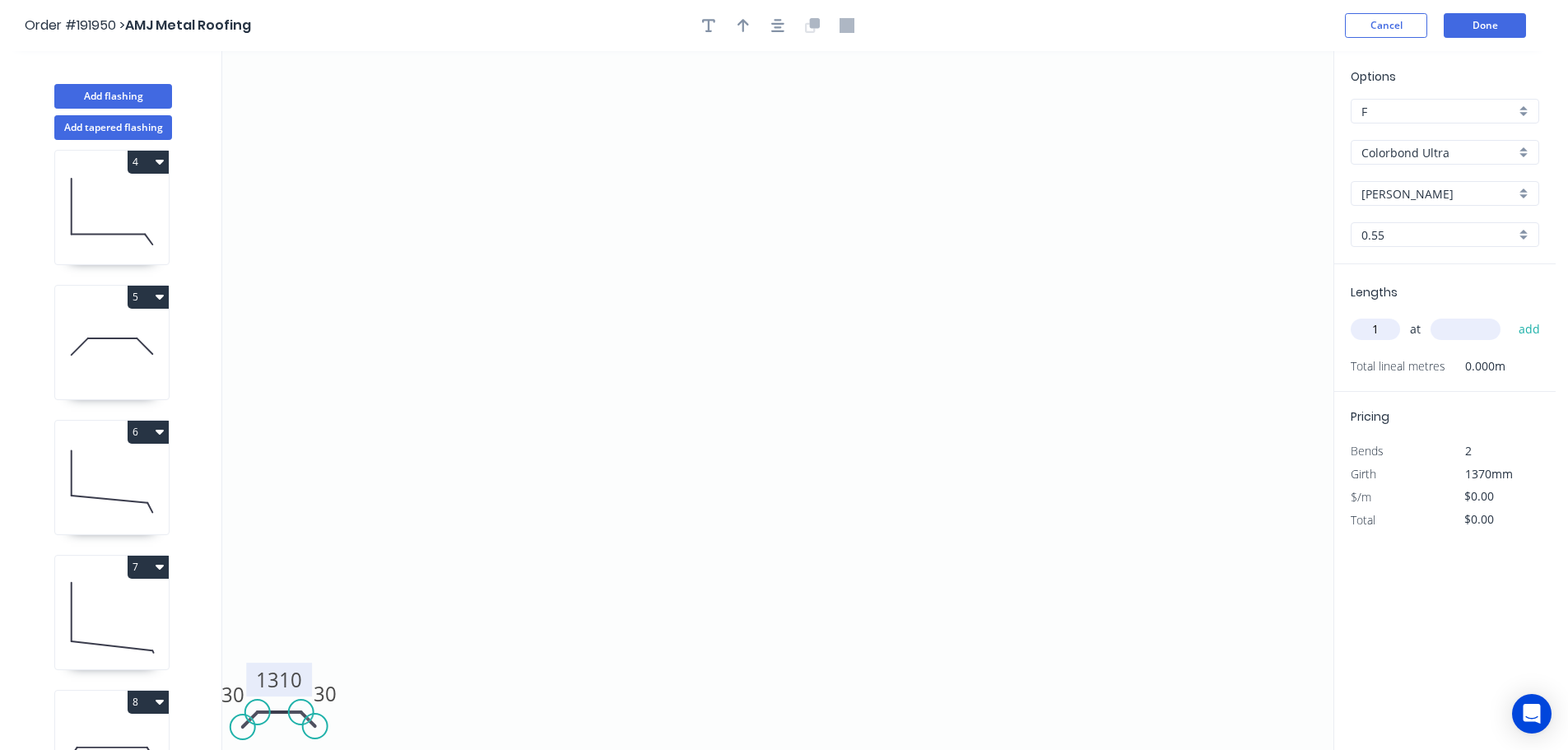
type input "1"
type input "615"
click at [1511, 315] on button "add" at bounding box center [1530, 329] width 38 height 28
click at [134, 454] on icon at bounding box center [112, 482] width 114 height 105
type input "$31.21"
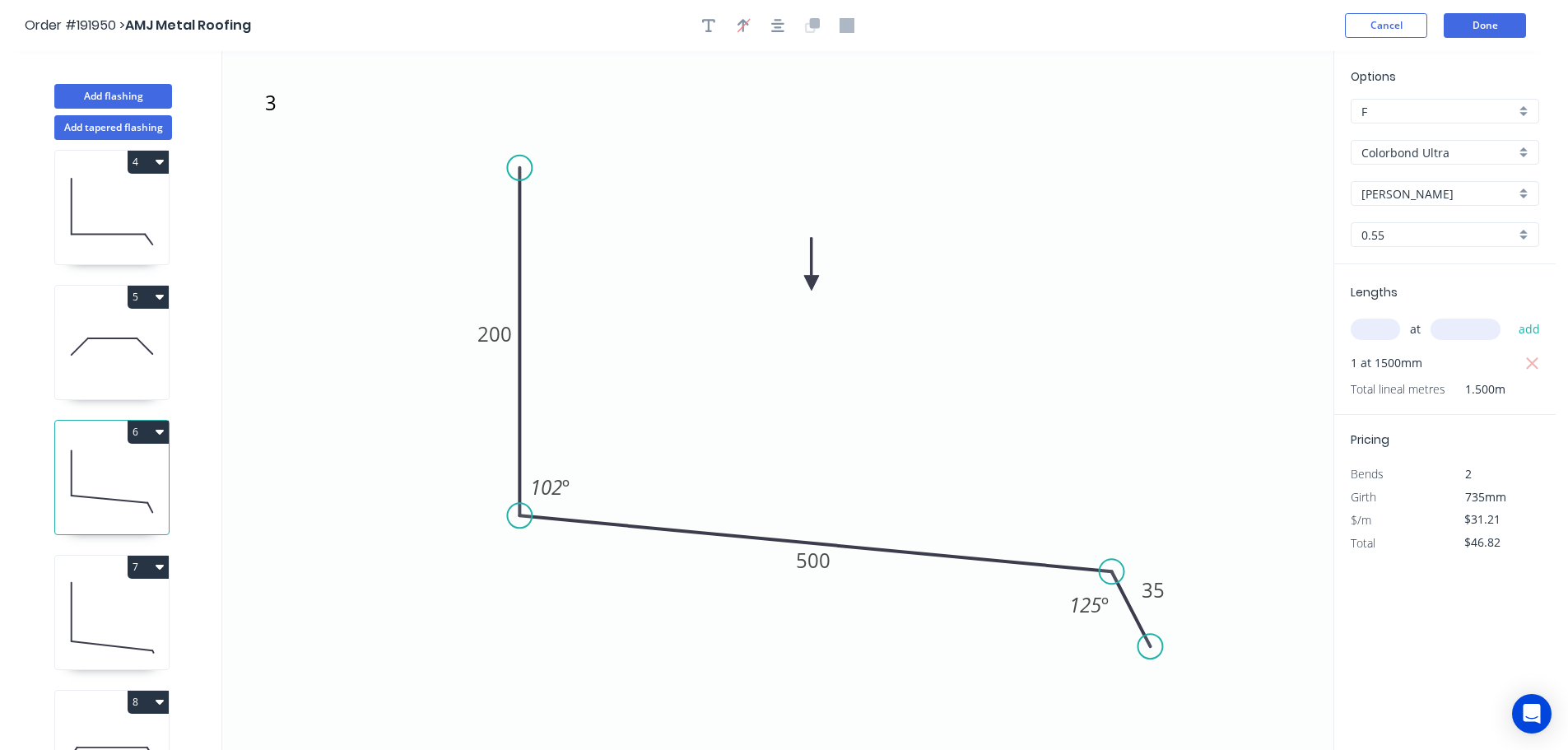
click at [154, 432] on button "6" at bounding box center [148, 432] width 41 height 23
click at [108, 467] on div "Duplicate" at bounding box center [90, 472] width 127 height 24
type input "$0.00"
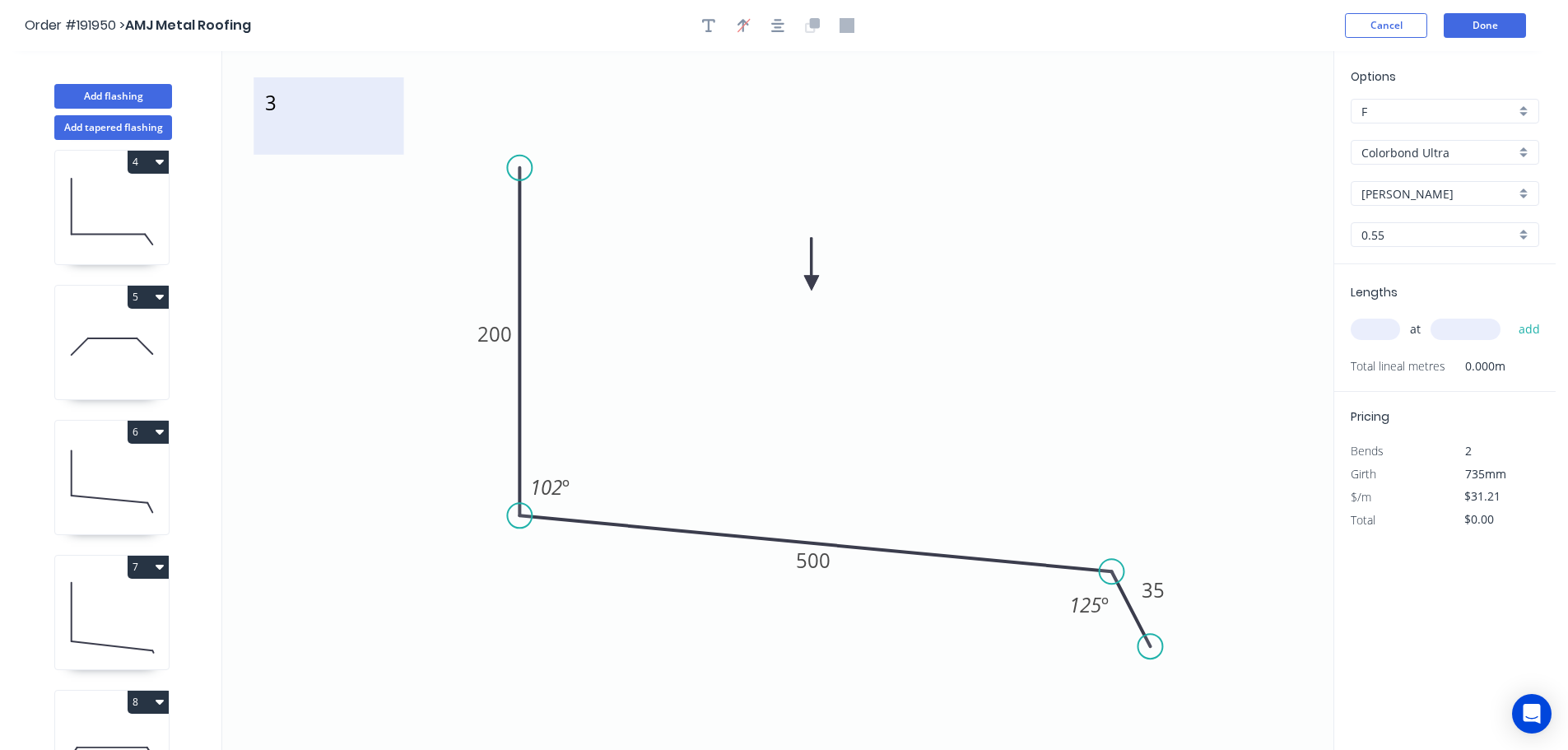
click at [269, 110] on textarea "3" at bounding box center [329, 117] width 134 height 61
click at [424, 330] on icon "10 200 500 35 102 º 125 º" at bounding box center [778, 399] width 1111 height 698
type textarea "10"
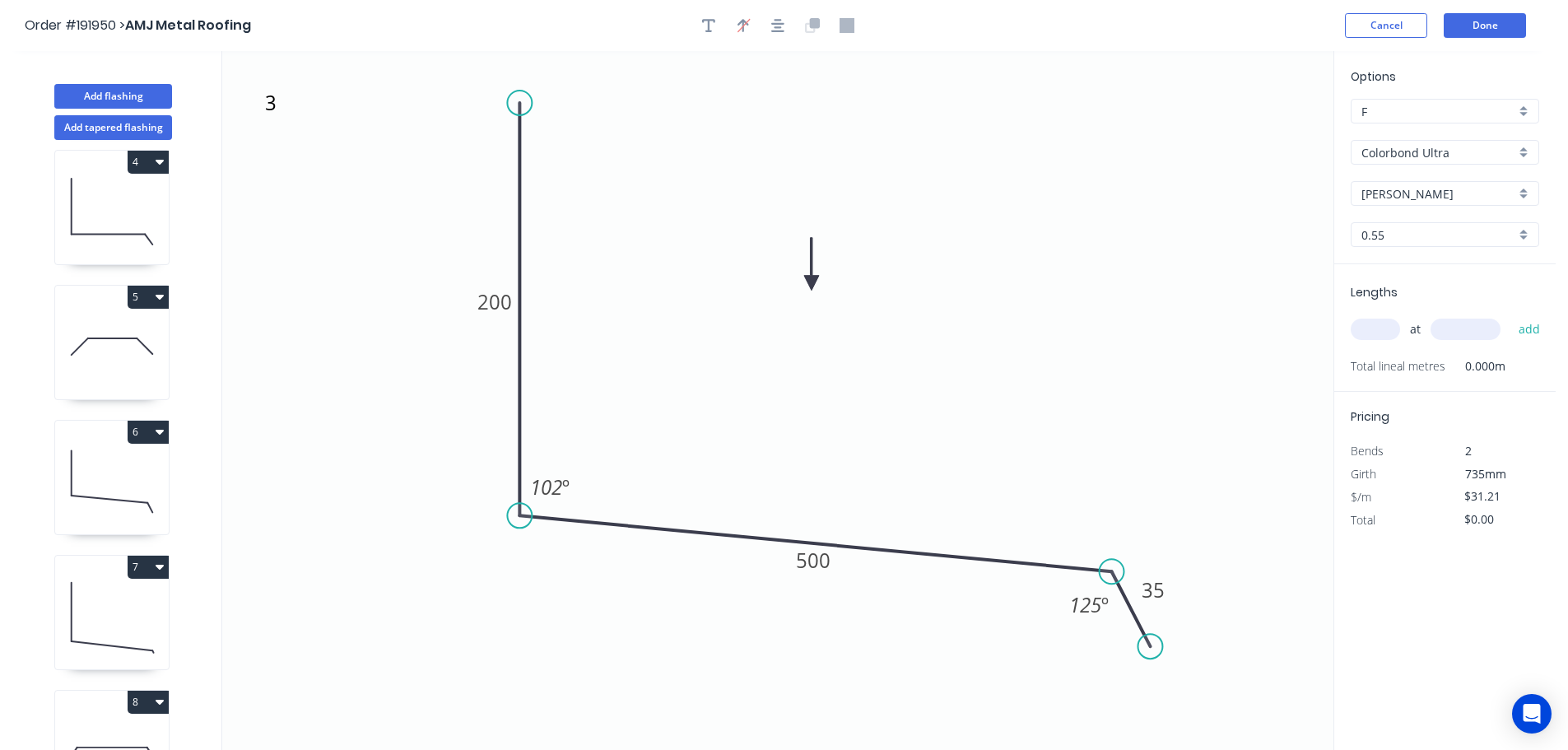
drag, startPoint x: 518, startPoint y: 166, endPoint x: 504, endPoint y: 127, distance: 41.4
click at [519, 97] on circle at bounding box center [520, 103] width 25 height 25
click at [561, 486] on tspan "102" at bounding box center [547, 486] width 32 height 27
click at [645, 438] on icon "10 200 500 35 97 º 125 º" at bounding box center [778, 399] width 1111 height 698
click at [820, 558] on tspan "500" at bounding box center [813, 560] width 34 height 27
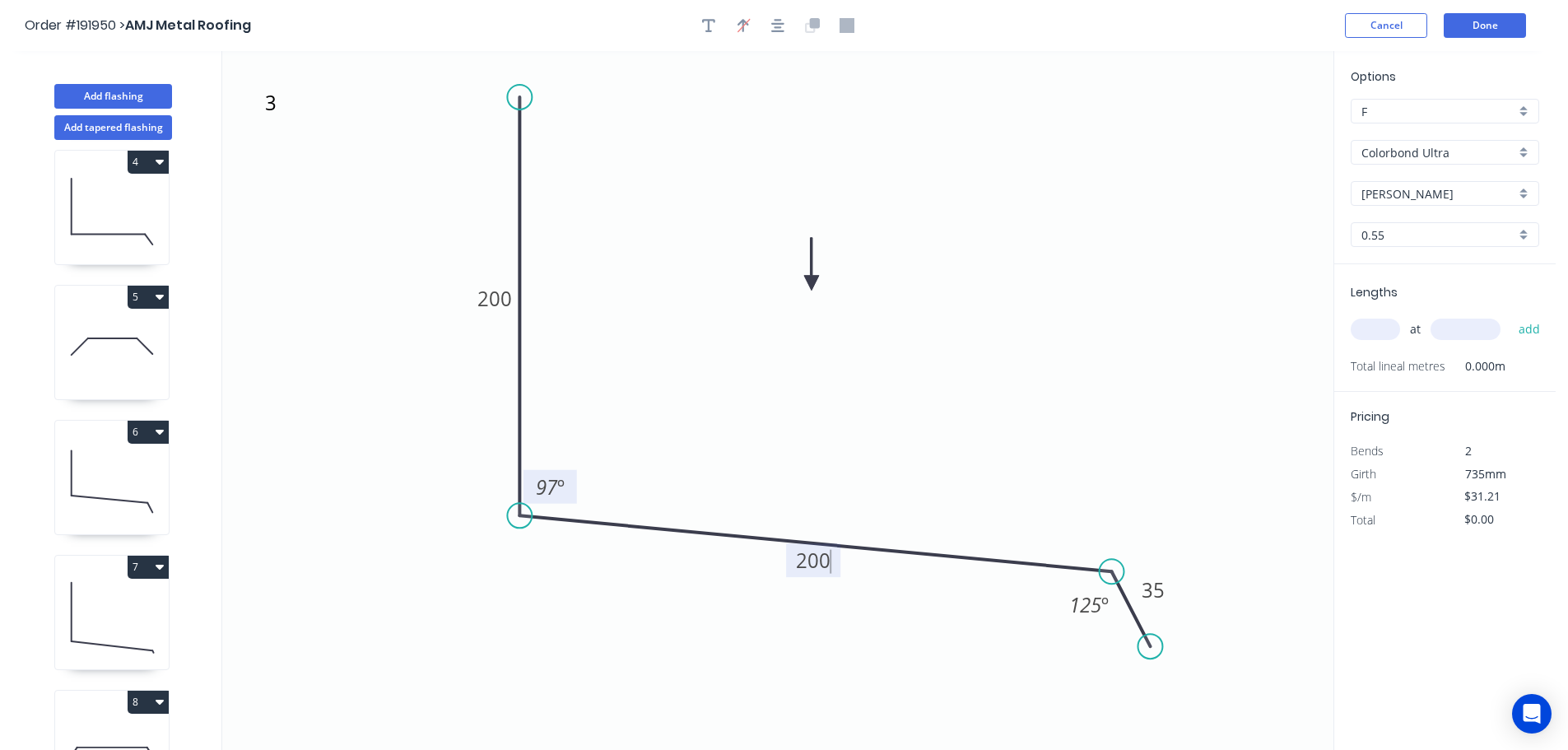
click at [991, 359] on icon "10 200 200 35 97 º 125 º" at bounding box center [778, 399] width 1111 height 698
type input "$24.54"
click at [1381, 331] on input "text" at bounding box center [1376, 329] width 50 height 21
type input "1"
click at [1468, 330] on input "text" at bounding box center [1465, 329] width 70 height 21
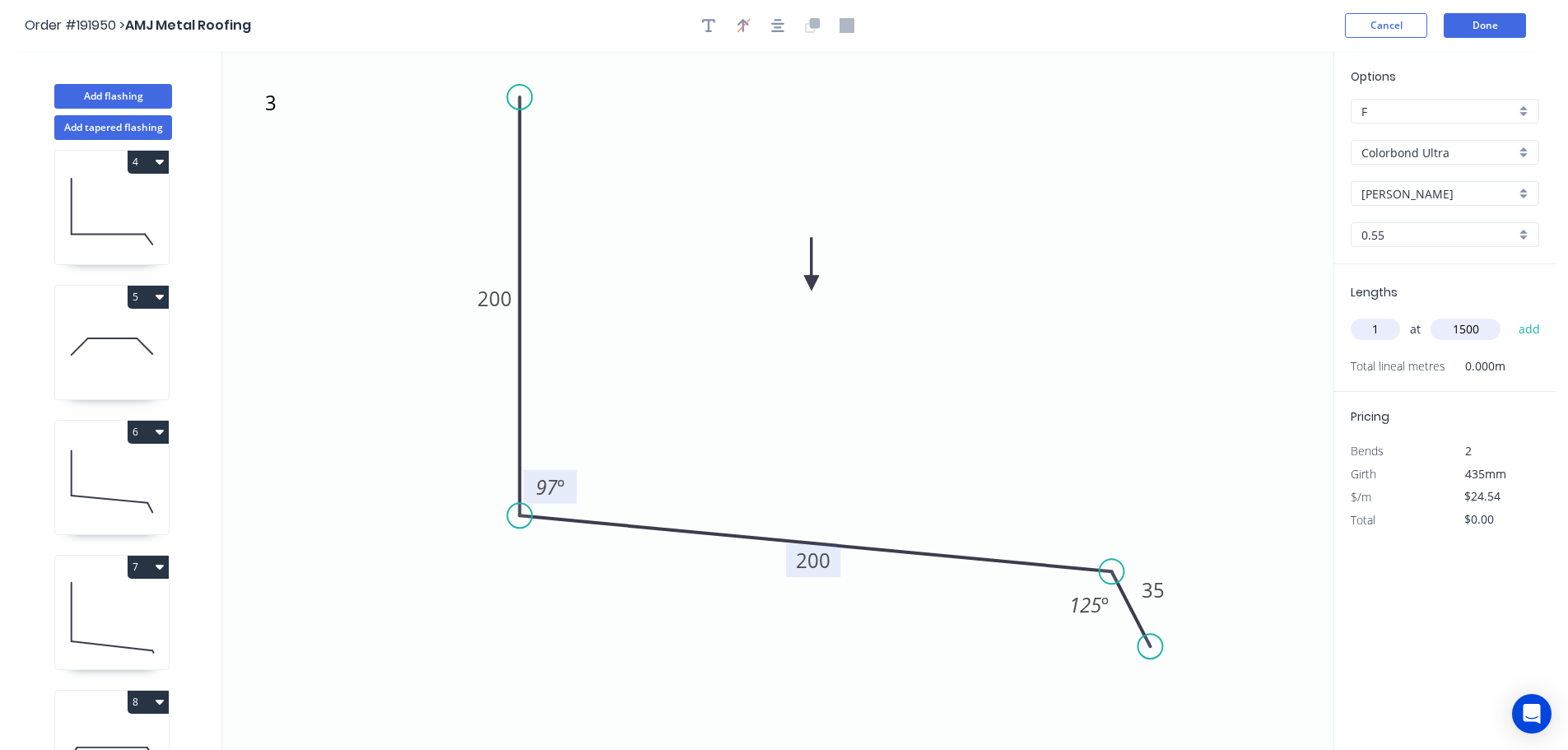
type input "1500"
click at [1511, 315] on button "add" at bounding box center [1530, 329] width 38 height 28
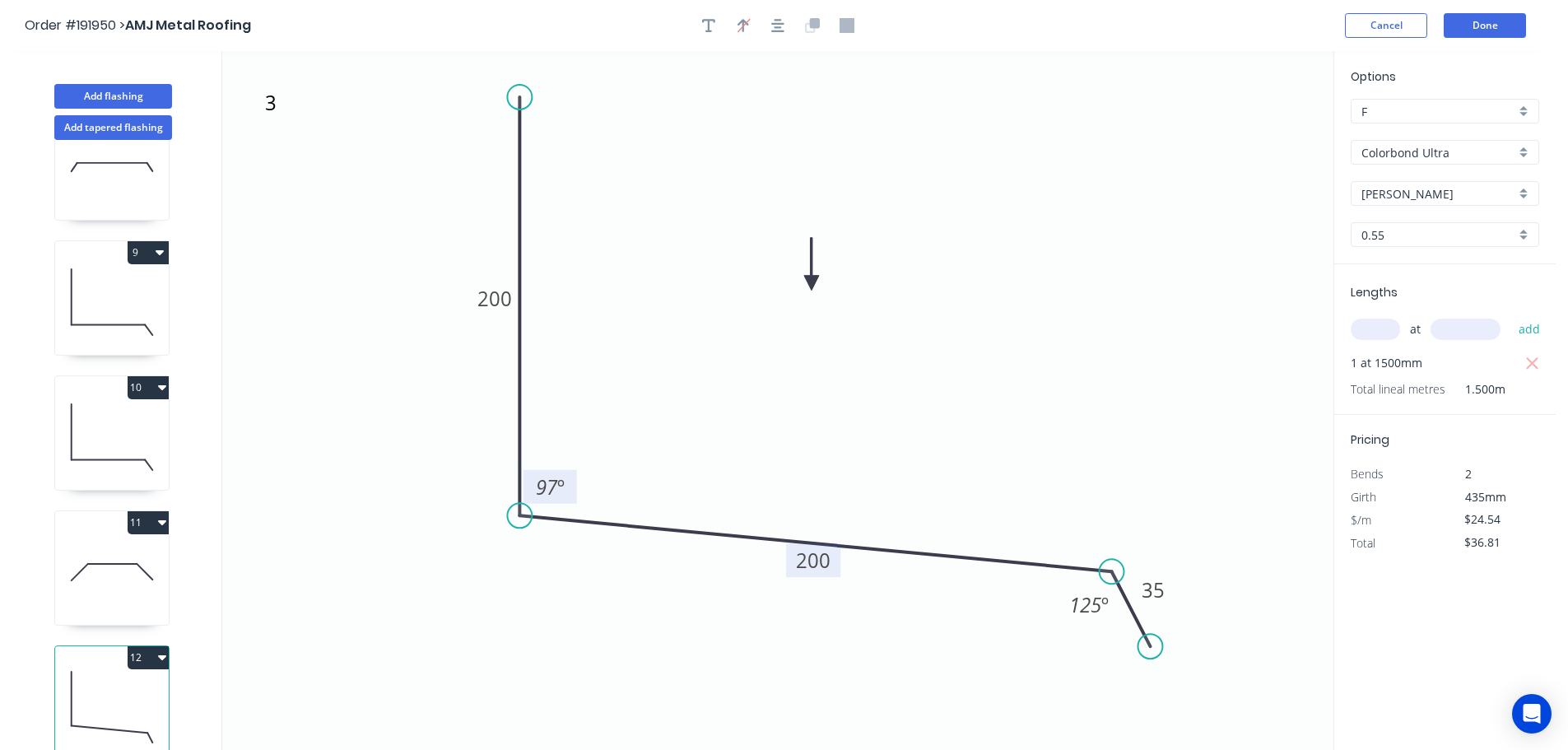
click at [146, 646] on button "12" at bounding box center [148, 657] width 41 height 23
click at [116, 686] on div "Duplicate" at bounding box center [90, 697] width 127 height 24
type input "$0.00"
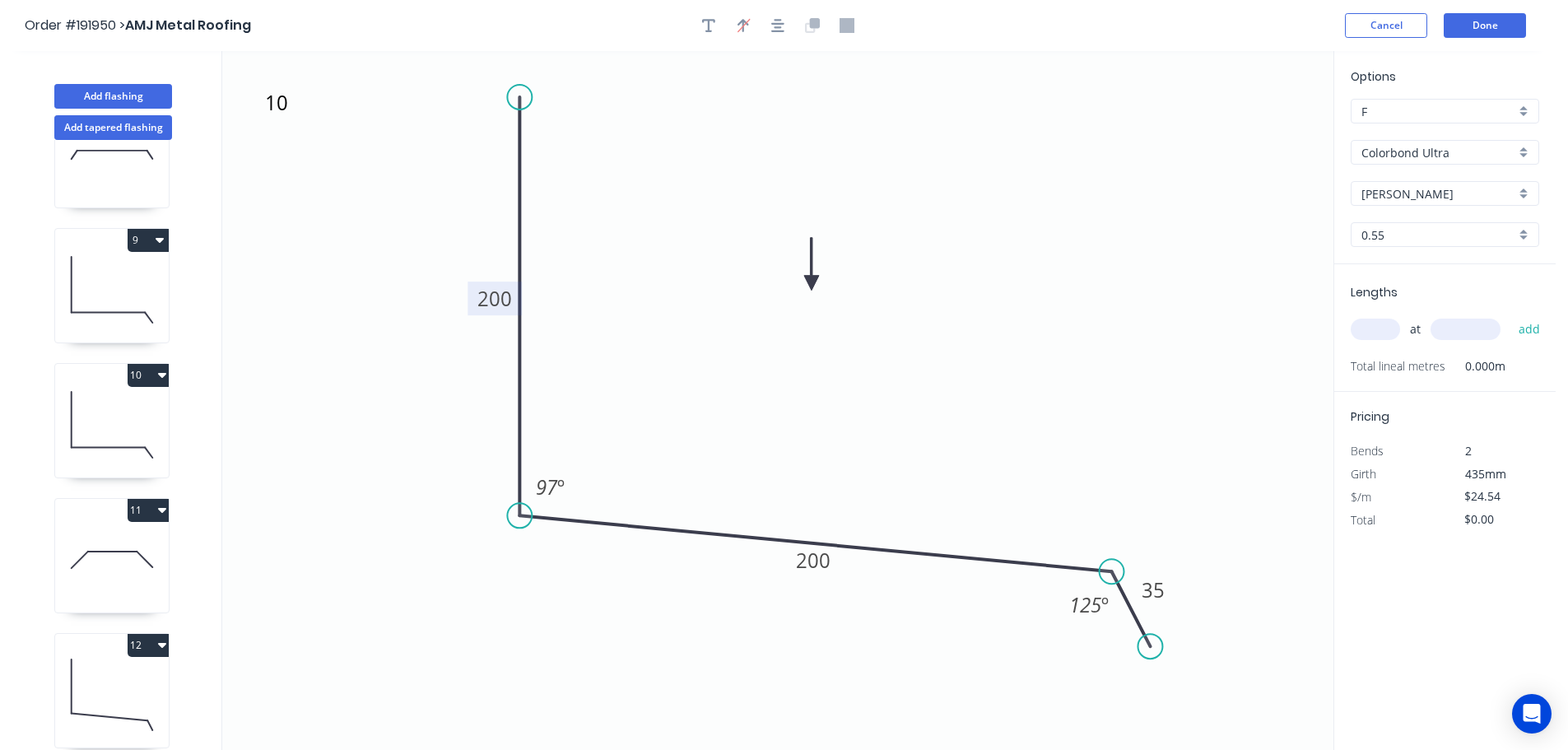
click at [507, 301] on tspan "200" at bounding box center [495, 298] width 34 height 27
click at [591, 302] on icon "10 100 200 35 97 º 125 º" at bounding box center [778, 399] width 1111 height 698
type input "$17.87"
click at [1377, 325] on input "text" at bounding box center [1376, 329] width 50 height 21
type input "1"
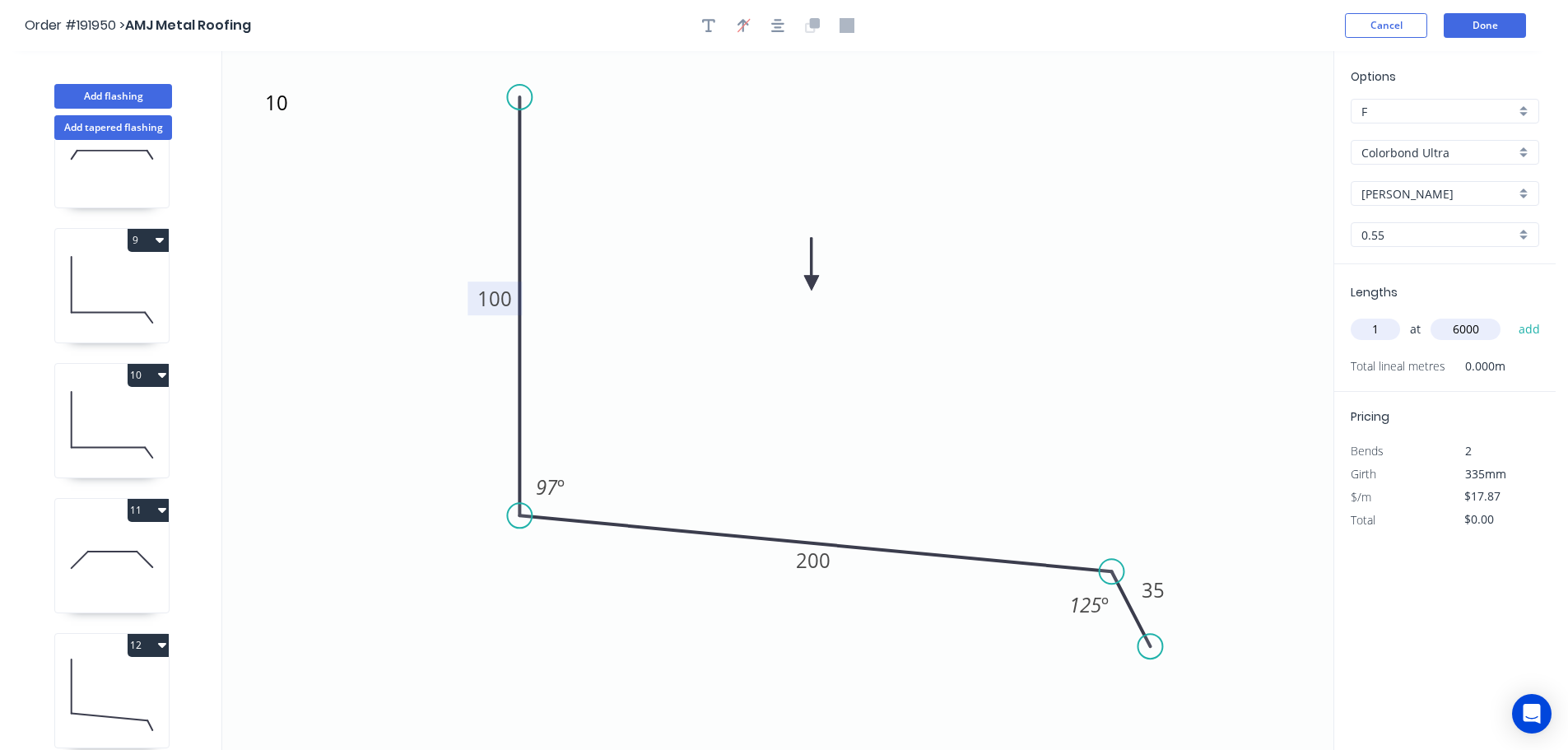
type input "6000"
click at [1511, 315] on button "add" at bounding box center [1530, 329] width 38 height 28
type input "$107.22"
type input "2"
type input "5500"
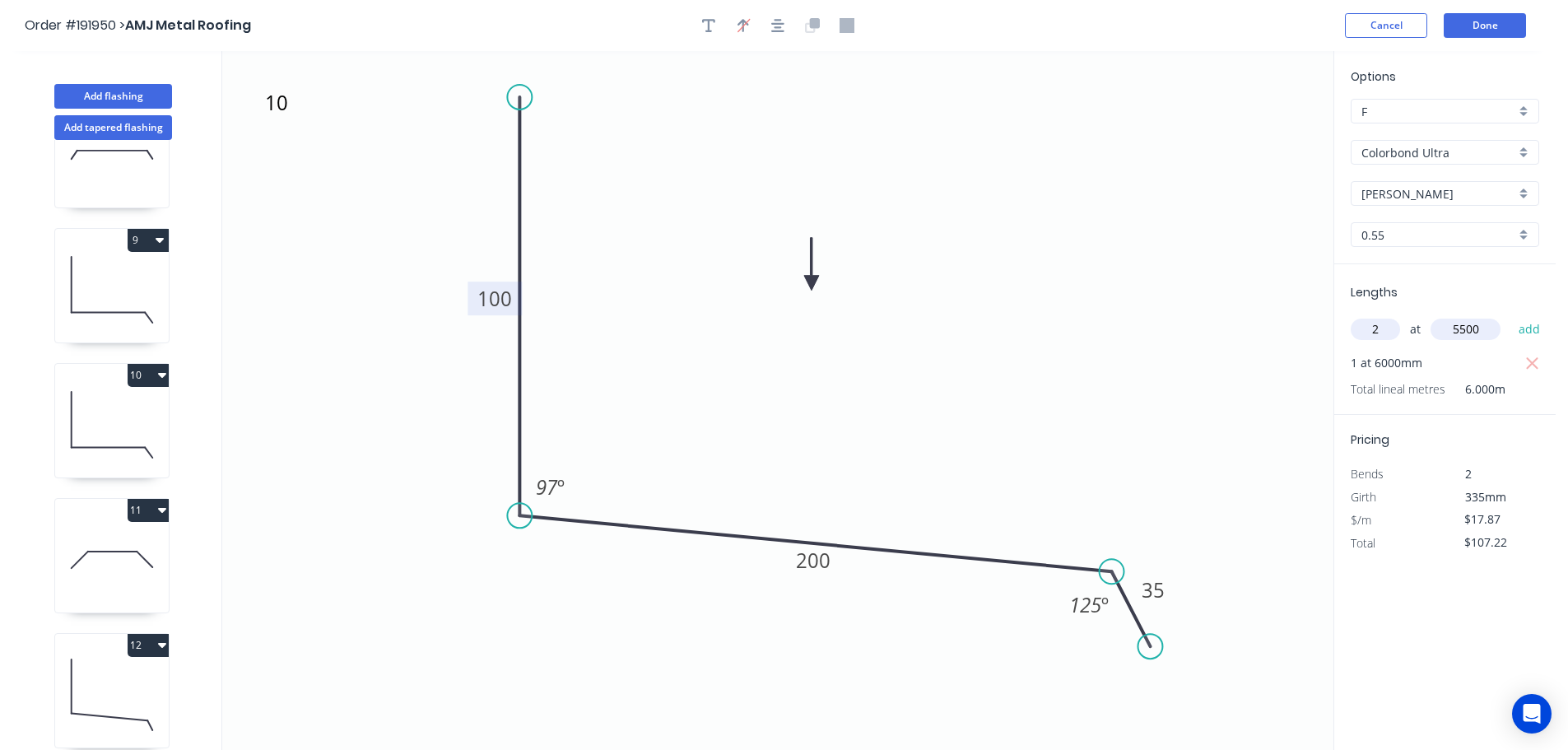
click at [1511, 315] on button "add" at bounding box center [1530, 329] width 38 height 28
type input "$303.79"
click at [116, 280] on icon at bounding box center [112, 289] width 114 height 105
type input "$24.54"
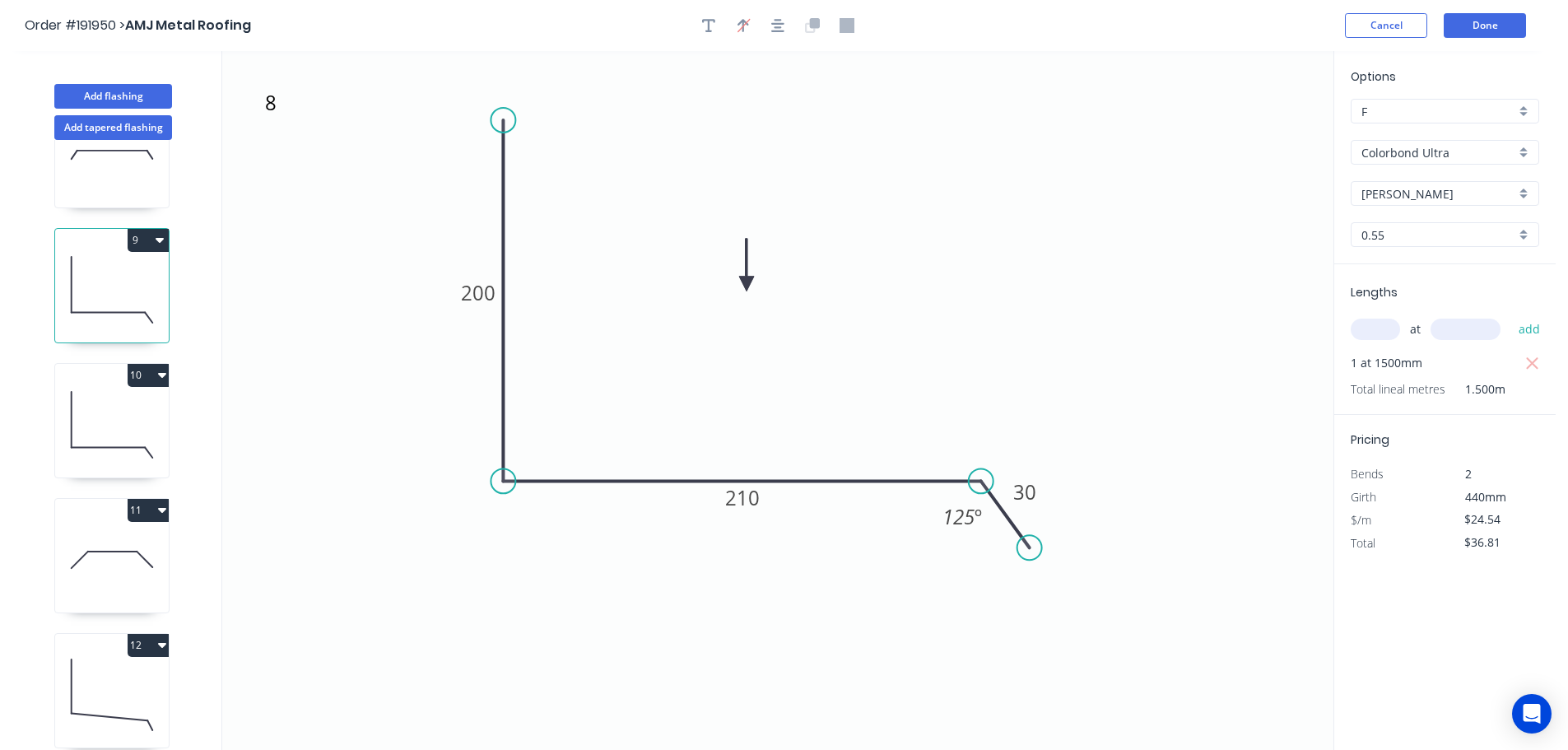
click at [150, 239] on button "9" at bounding box center [148, 240] width 41 height 23
click at [128, 276] on div "Duplicate" at bounding box center [90, 281] width 127 height 24
type input "$0.00"
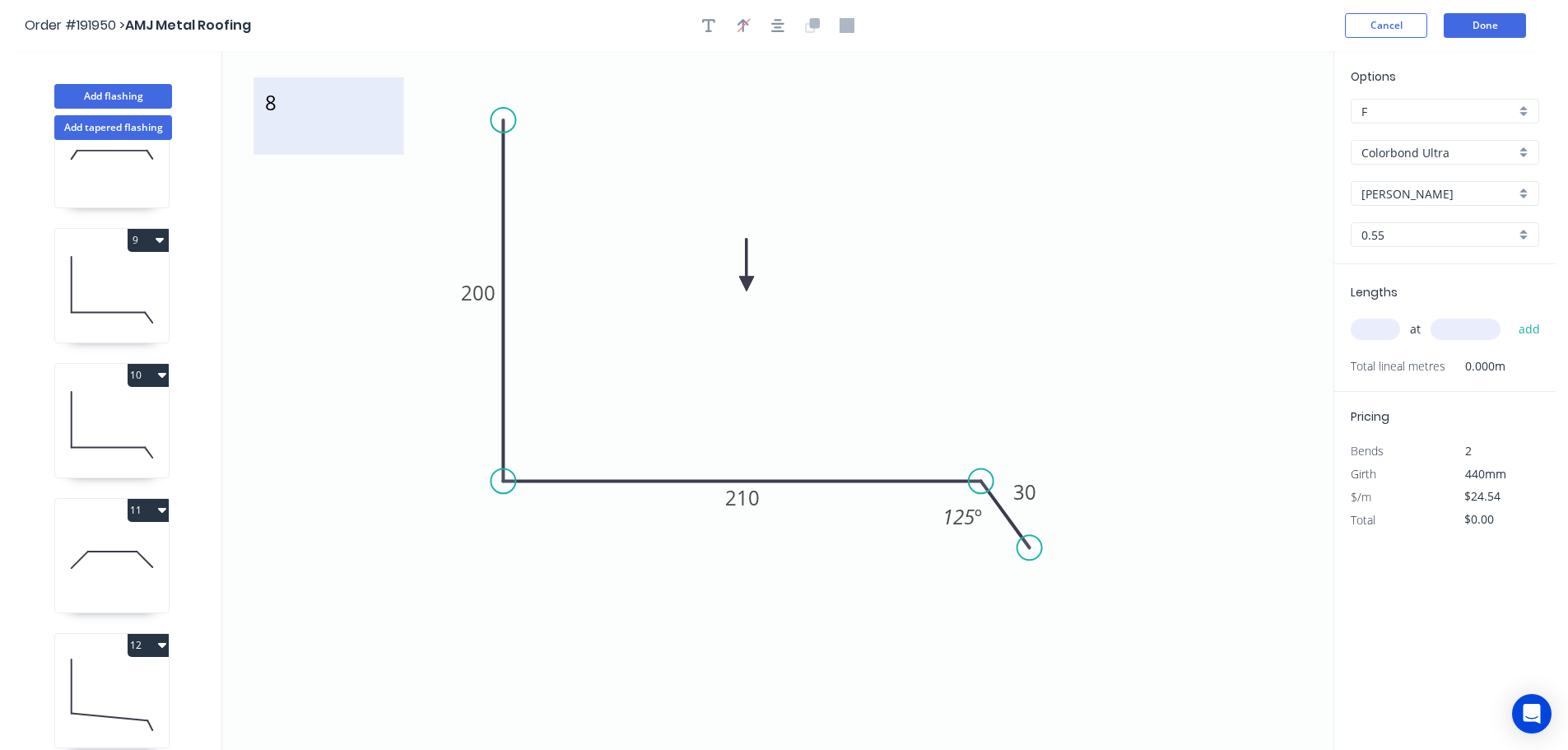
click at [272, 109] on textarea "8" at bounding box center [329, 117] width 134 height 61
click at [331, 237] on icon "11 200 210 30 125 º" at bounding box center [778, 399] width 1111 height 698
type textarea "11"
drag, startPoint x: 747, startPoint y: 496, endPoint x: 798, endPoint y: 463, distance: 60.7
click at [747, 496] on tspan "210" at bounding box center [742, 497] width 34 height 27
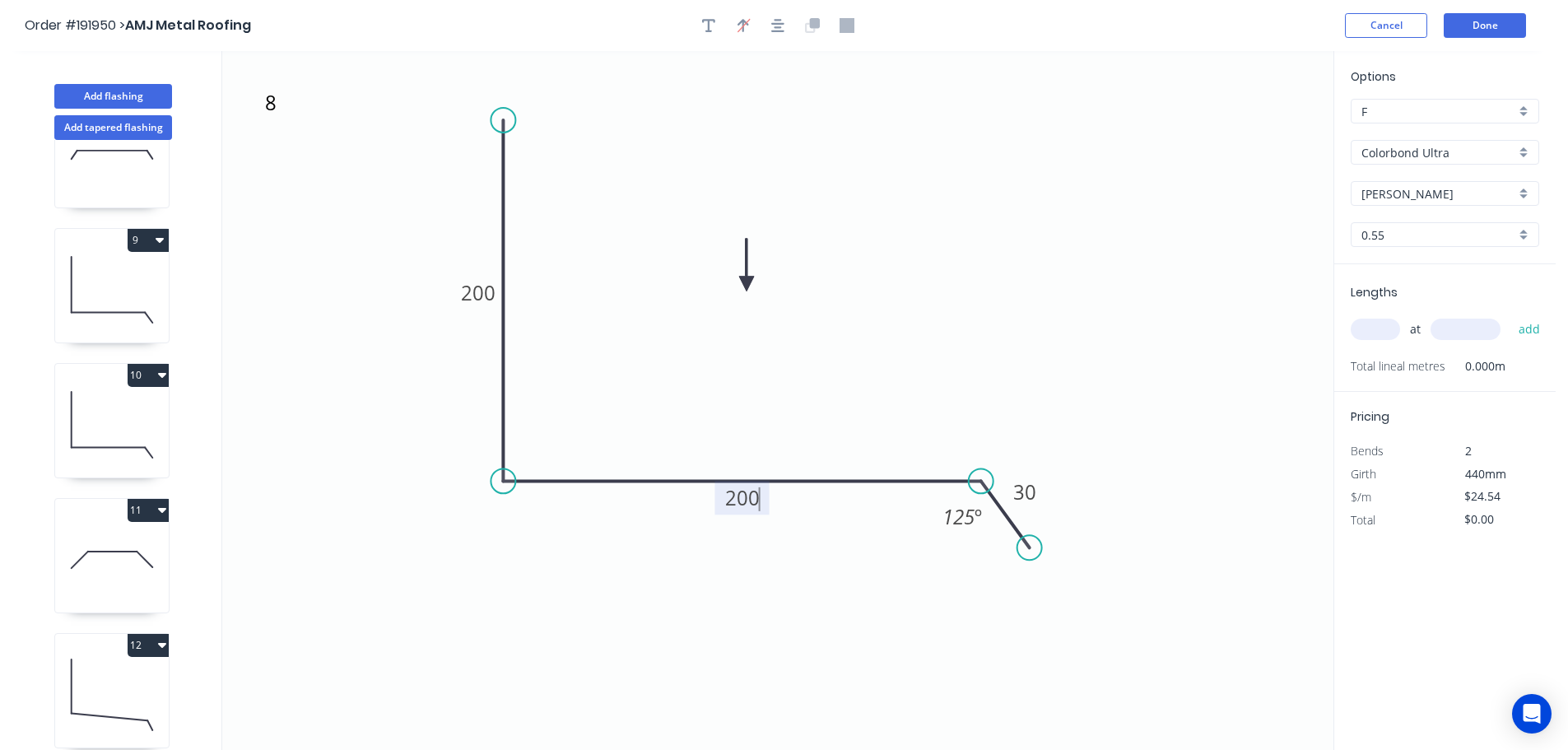
click at [849, 397] on icon "11 200 200 30 125 º" at bounding box center [778, 399] width 1111 height 698
click at [1526, 148] on div "Colorbond Ultra" at bounding box center [1445, 152] width 188 height 25
click at [1410, 288] on div "Zincalume" at bounding box center [1445, 296] width 187 height 29
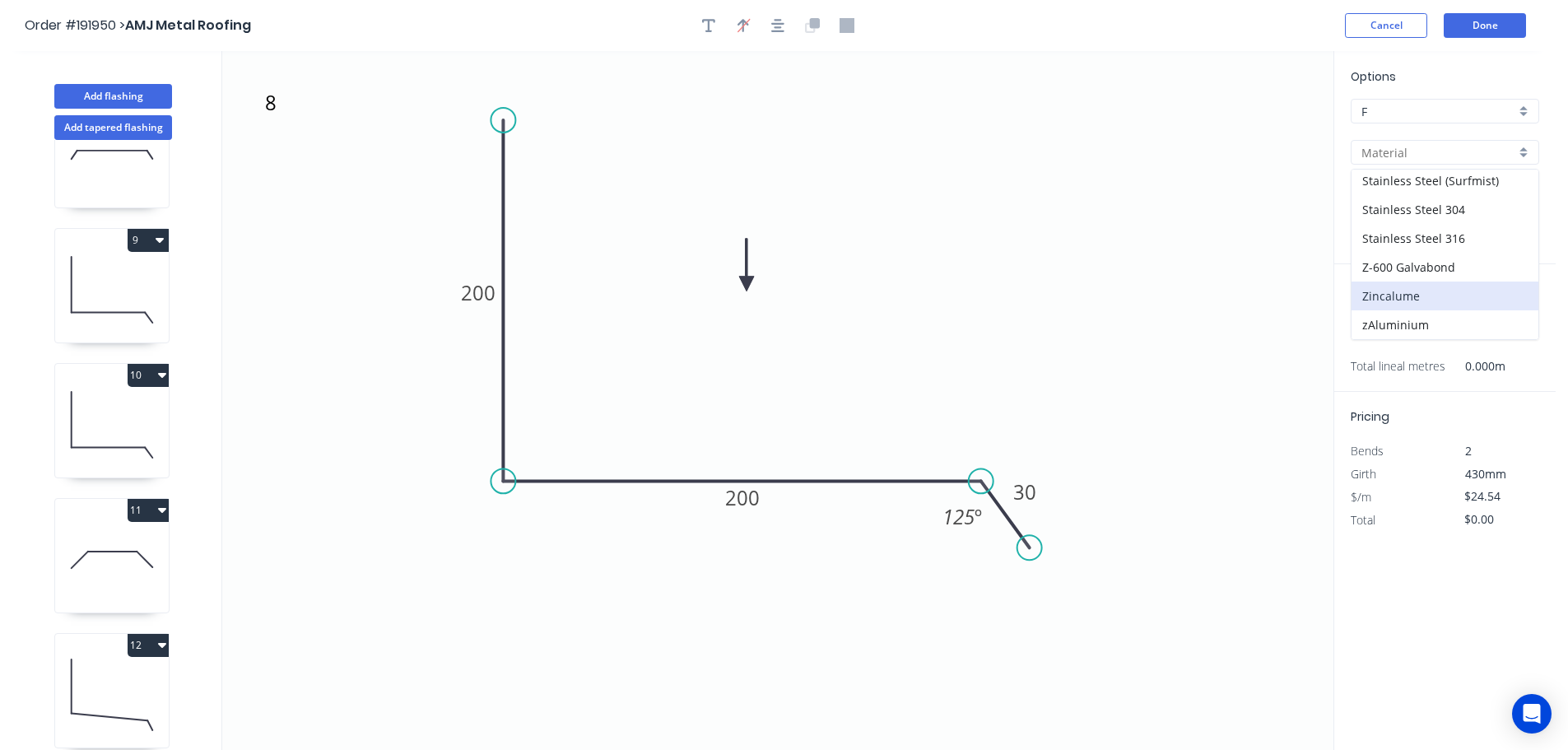
type input "Zincalume"
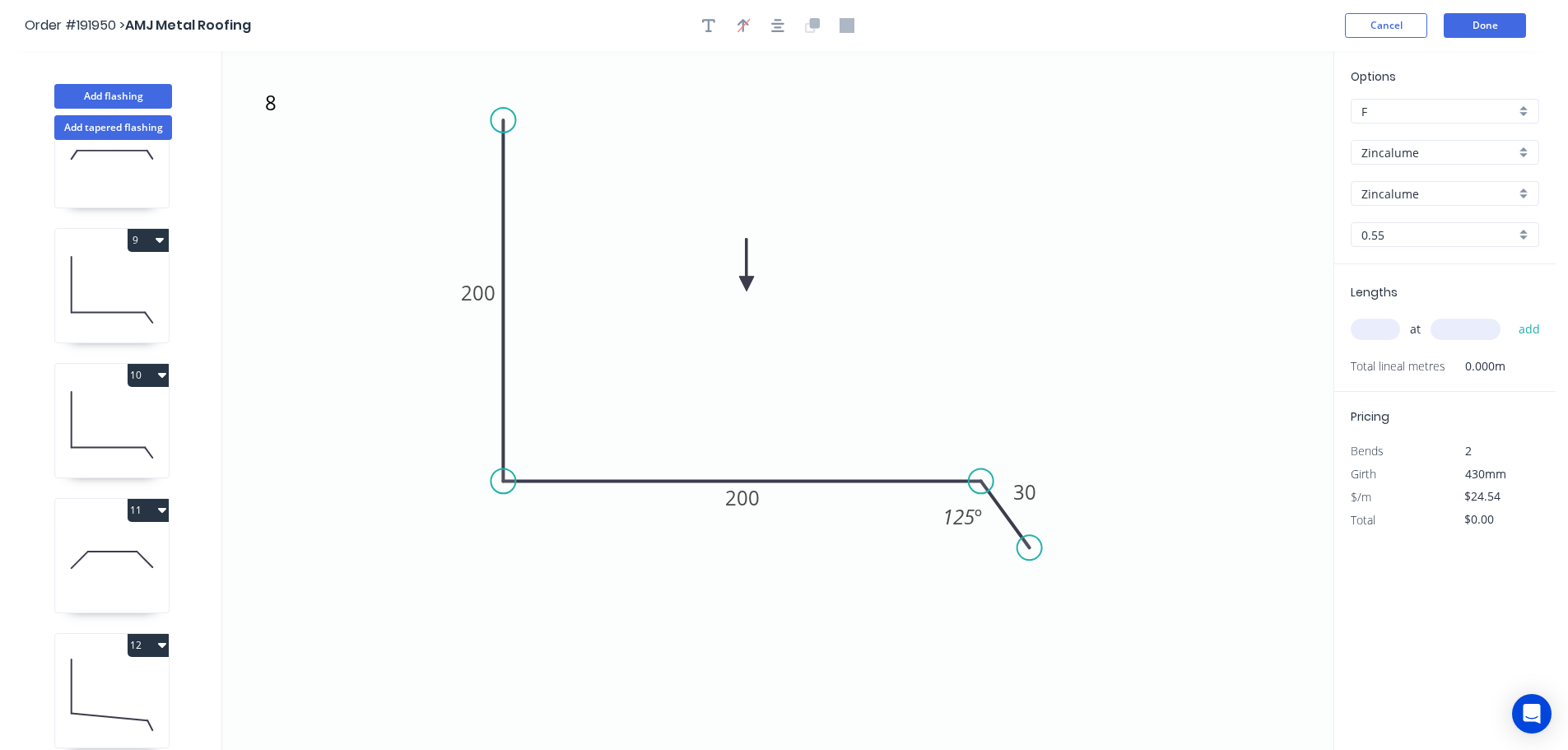
type input "$13.45"
click at [1375, 324] on input "text" at bounding box center [1376, 329] width 50 height 21
type input "1"
type input "1000"
click at [1511, 315] on button "add" at bounding box center [1530, 329] width 38 height 28
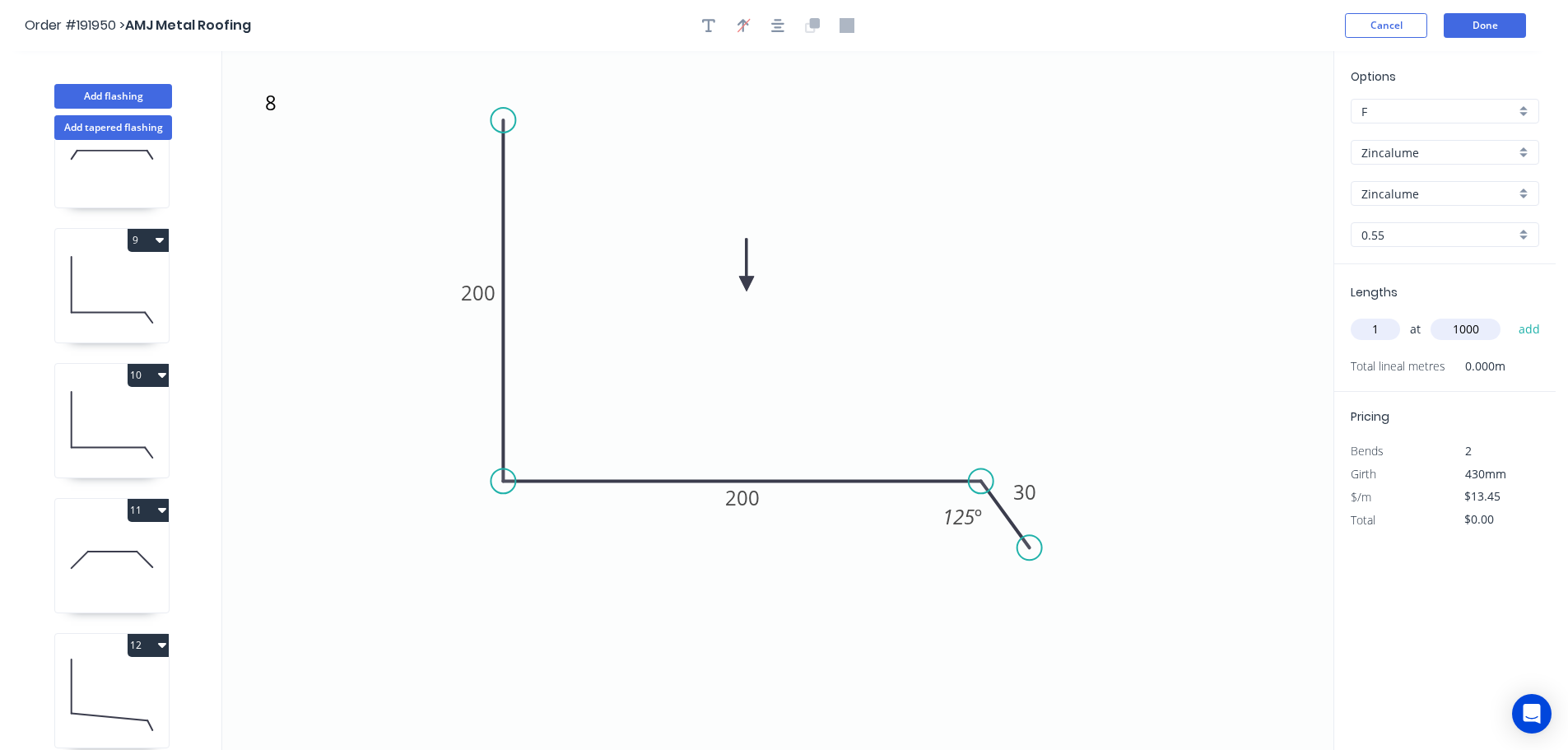
type input "$13.45"
click at [119, 92] on button "Add flashing" at bounding box center [113, 96] width 118 height 25
type input "$0.00"
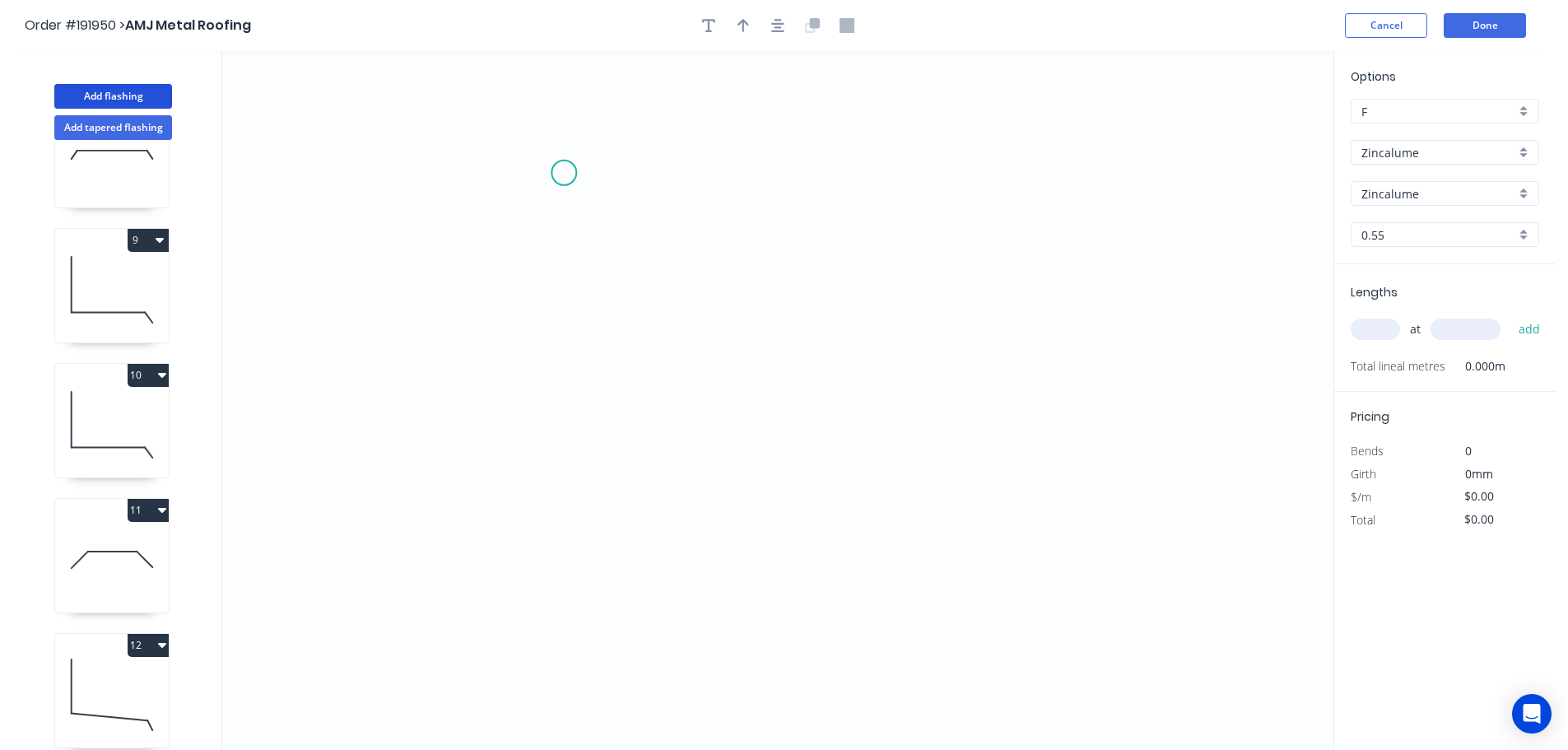
click at [564, 173] on icon "0" at bounding box center [778, 399] width 1111 height 698
click at [623, 490] on icon "0" at bounding box center [778, 399] width 1111 height 698
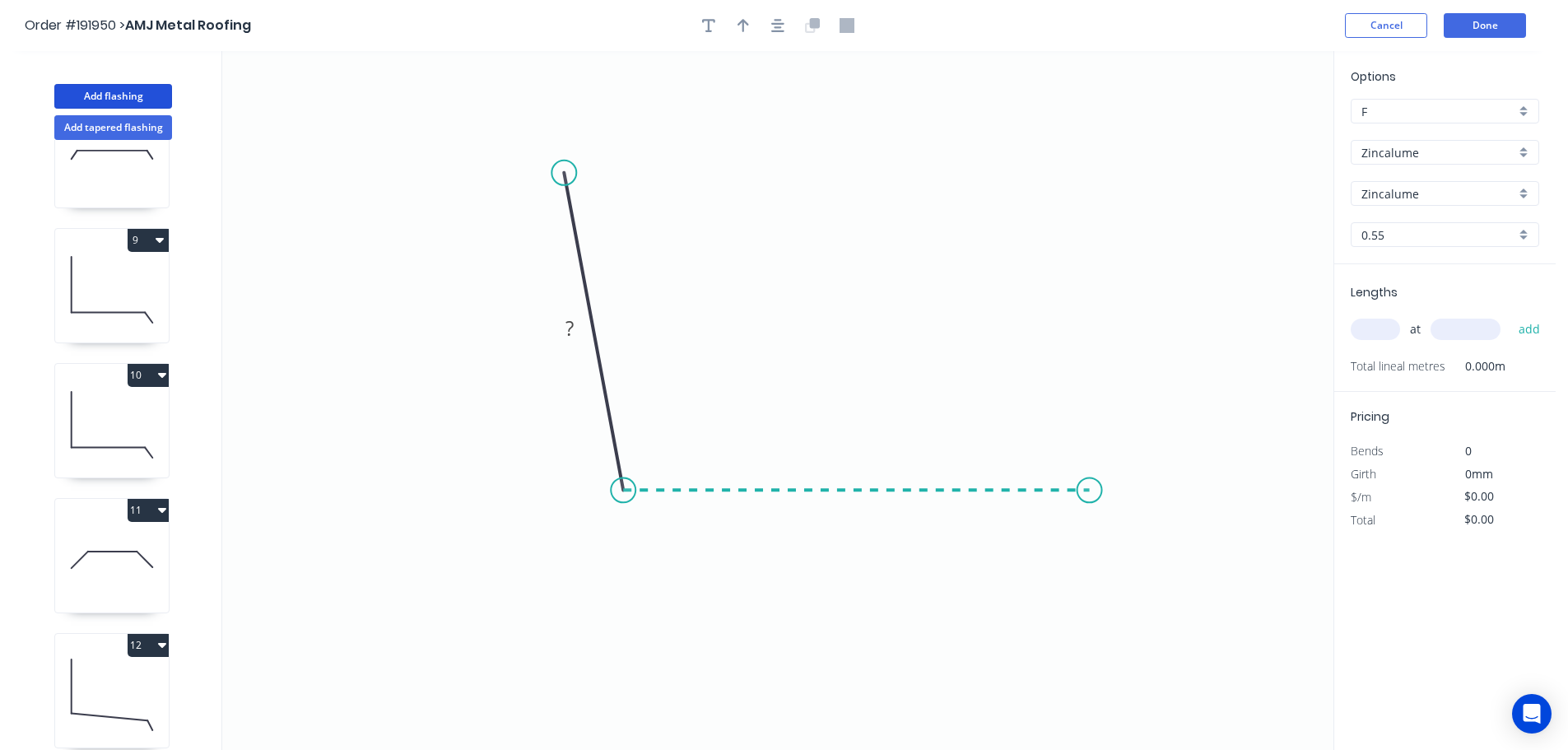
click at [1089, 489] on icon "0 ?" at bounding box center [778, 399] width 1111 height 698
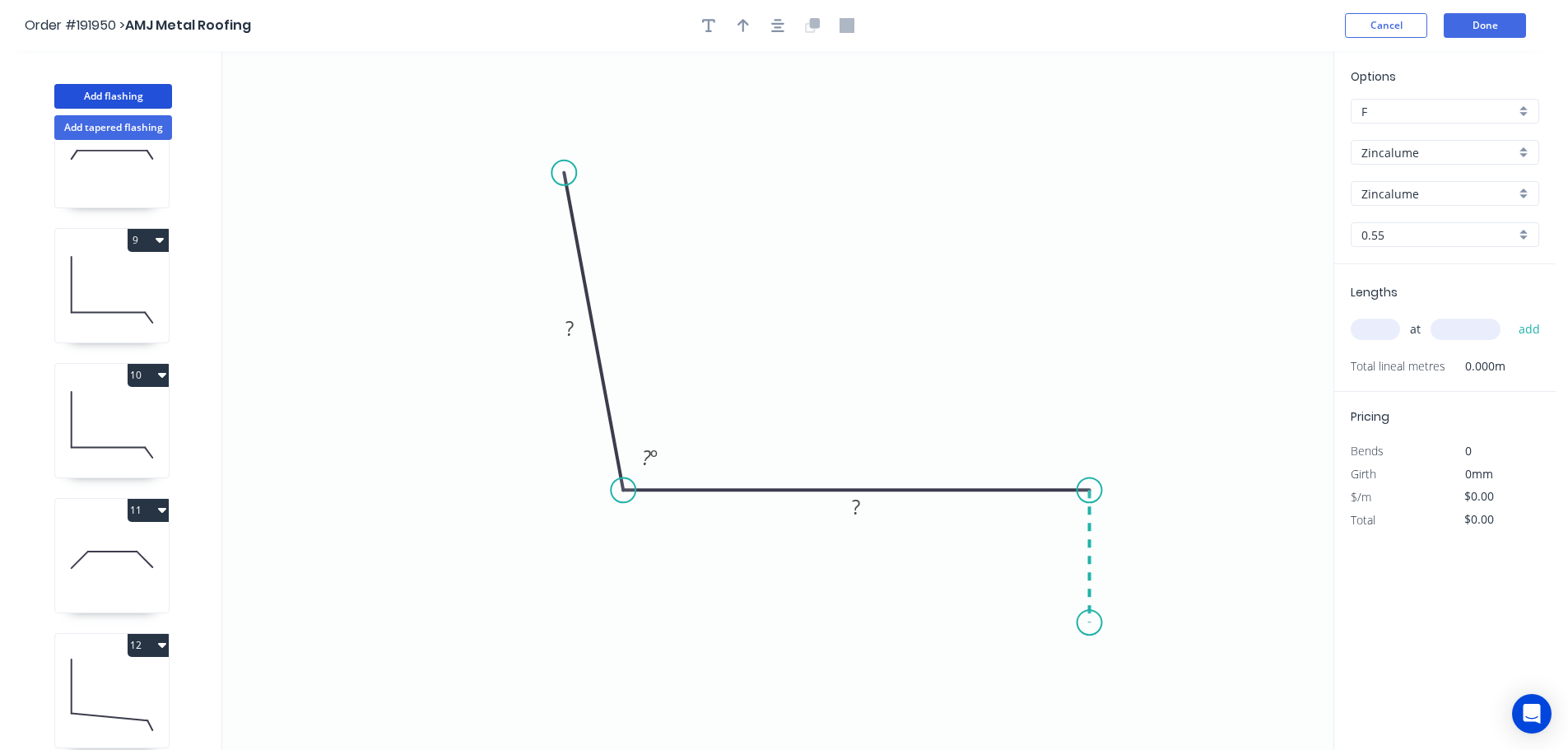
click at [1089, 624] on icon "0 ? ? ? º" at bounding box center [778, 399] width 1111 height 698
click at [1089, 624] on circle at bounding box center [1090, 623] width 25 height 25
click at [573, 329] on rect at bounding box center [569, 329] width 32 height 23
click at [821, 260] on icon "0 200 230 50 93 º" at bounding box center [778, 399] width 1111 height 698
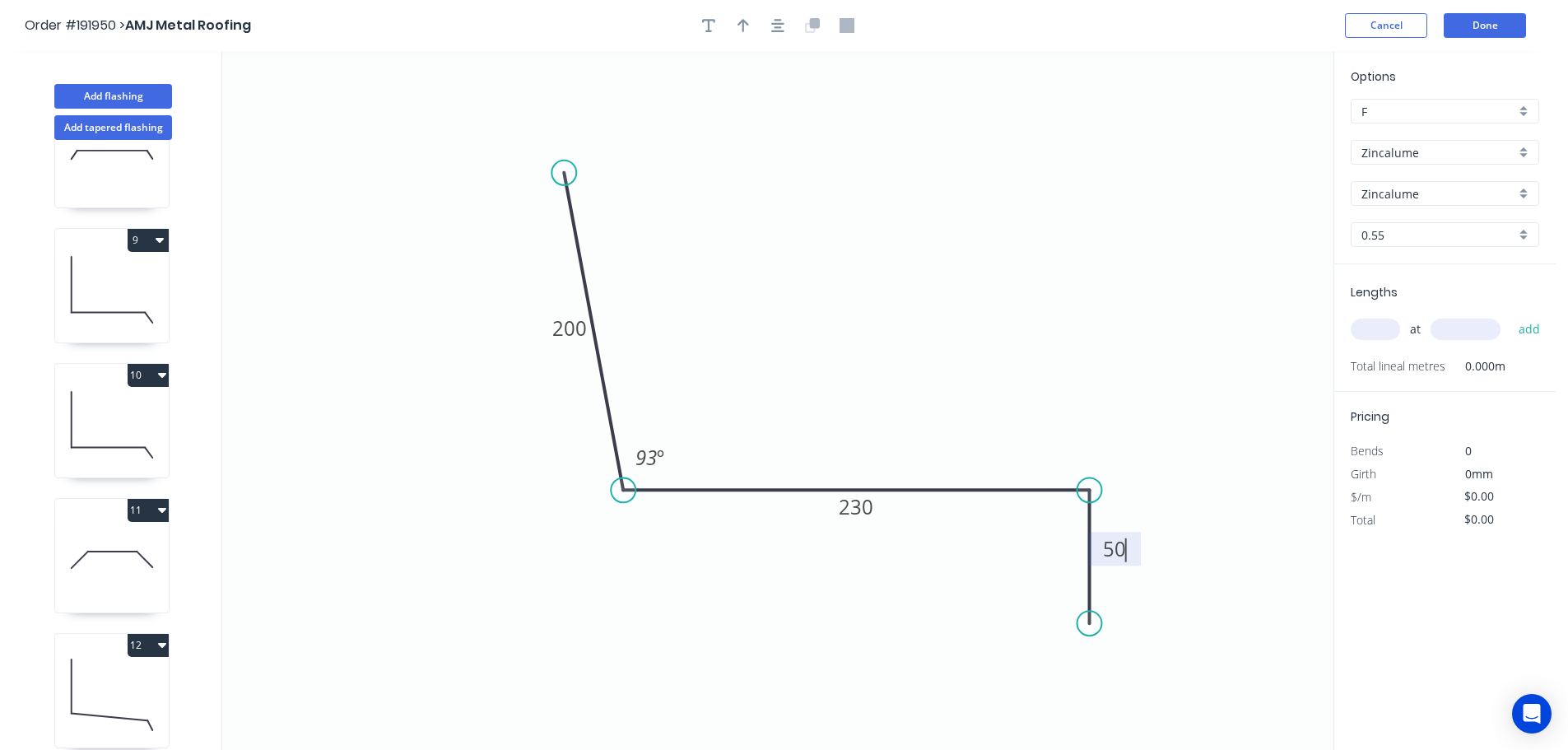
type input "$13.45"
click at [740, 25] on icon "button" at bounding box center [743, 26] width 11 height 15
drag, startPoint x: 1249, startPoint y: 128, endPoint x: 851, endPoint y: 264, distance: 420.6
click at [857, 264] on icon at bounding box center [865, 238] width 15 height 53
drag, startPoint x: 711, startPoint y: 23, endPoint x: 639, endPoint y: 48, distance: 76.2
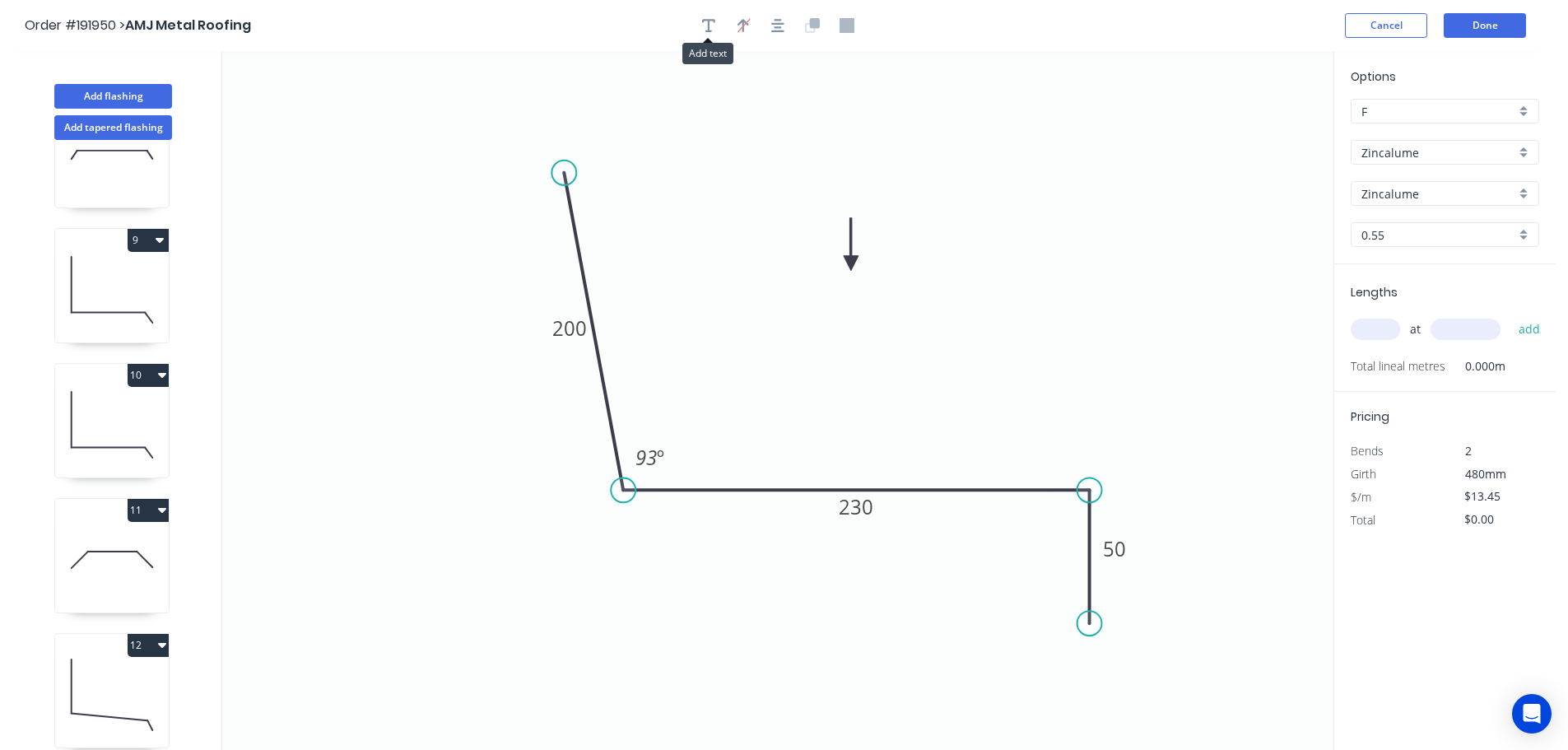
click at [710, 23] on icon "button" at bounding box center [709, 26] width 13 height 15
click at [329, 105] on textarea at bounding box center [329, 117] width 134 height 61
click at [897, 163] on icon "12 200 230 50 93 º" at bounding box center [778, 399] width 1111 height 698
type textarea "12"
click at [1387, 326] on input "text" at bounding box center [1376, 329] width 50 height 21
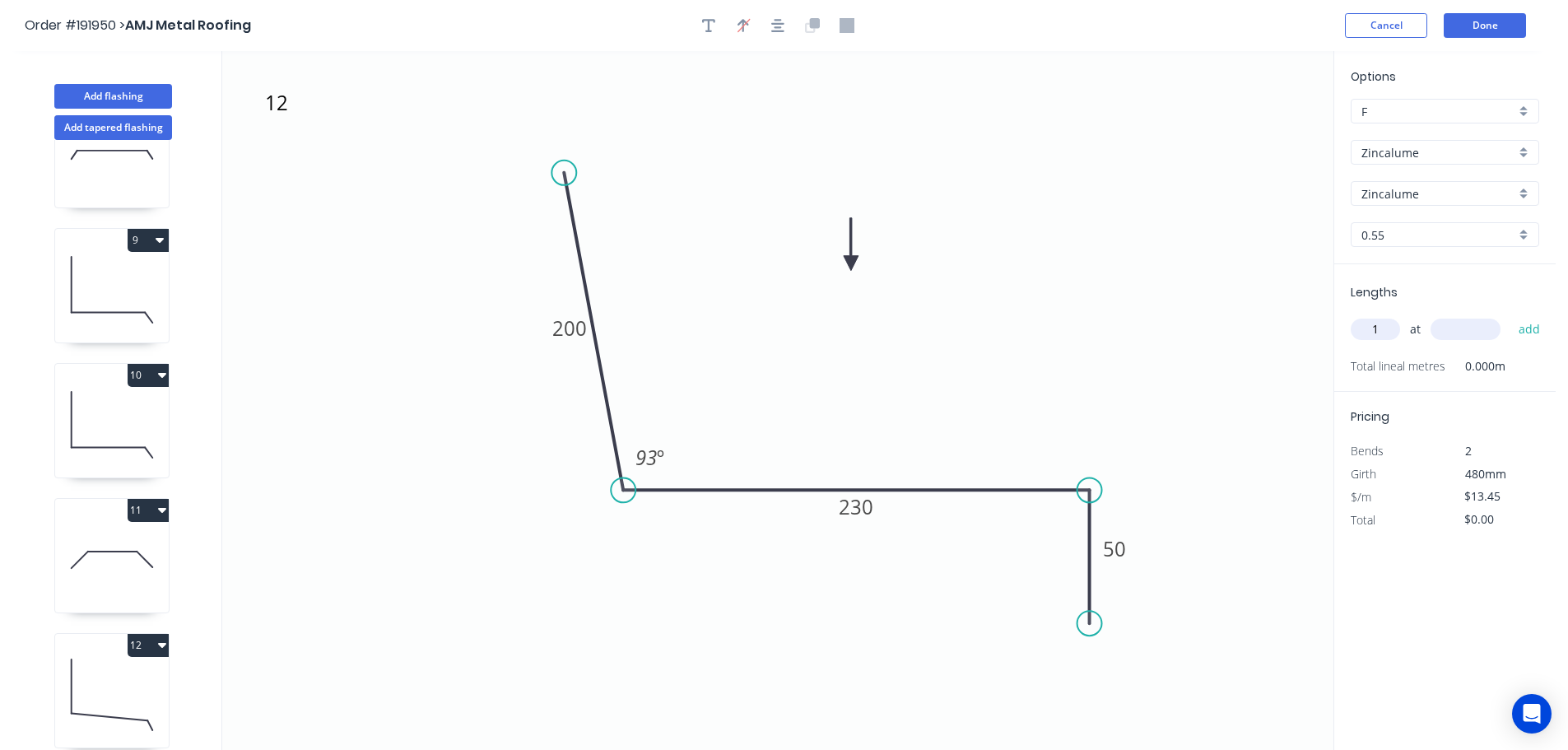
type input "1"
type input "1000"
click at [1511, 315] on button "add" at bounding box center [1530, 329] width 38 height 28
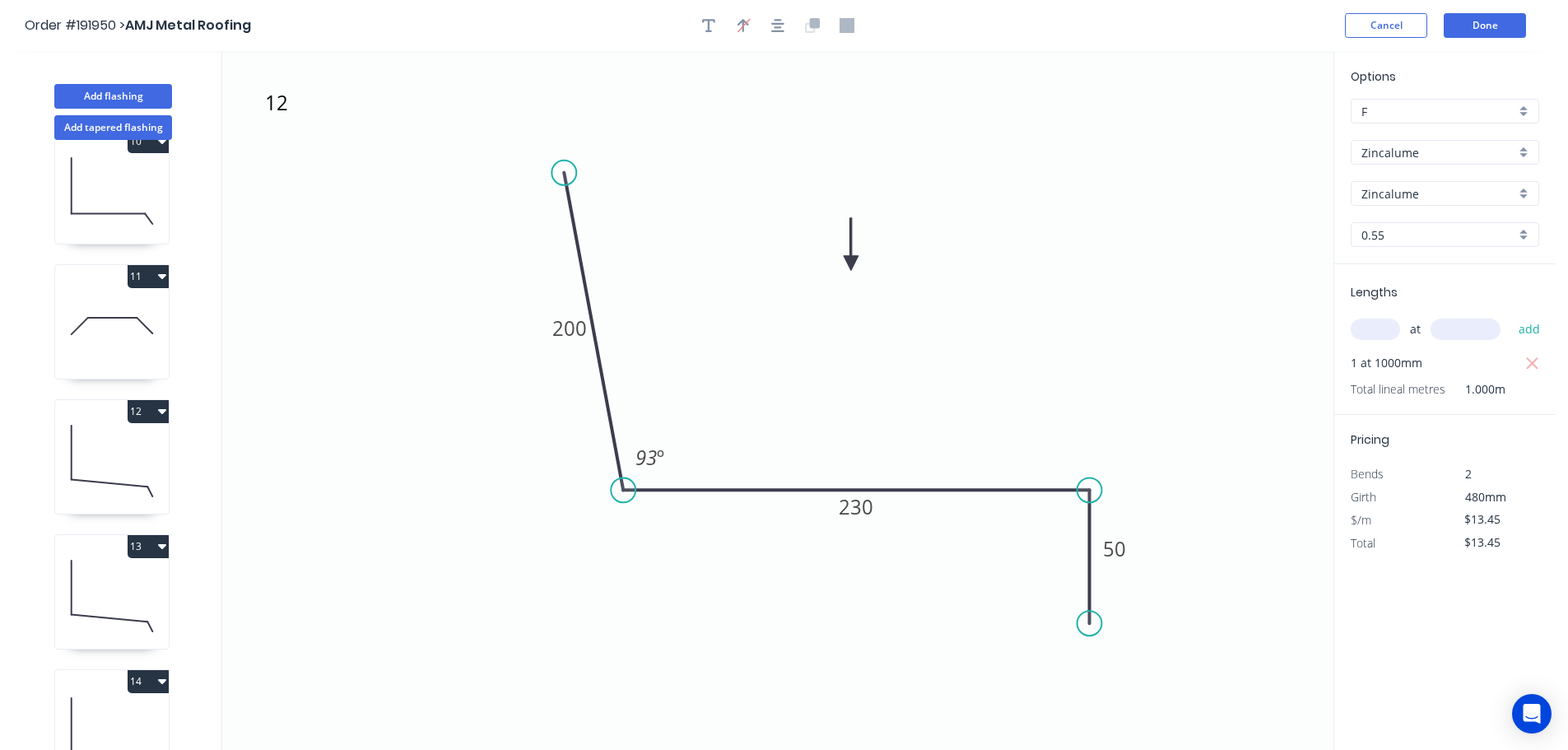
scroll to position [1422, 0]
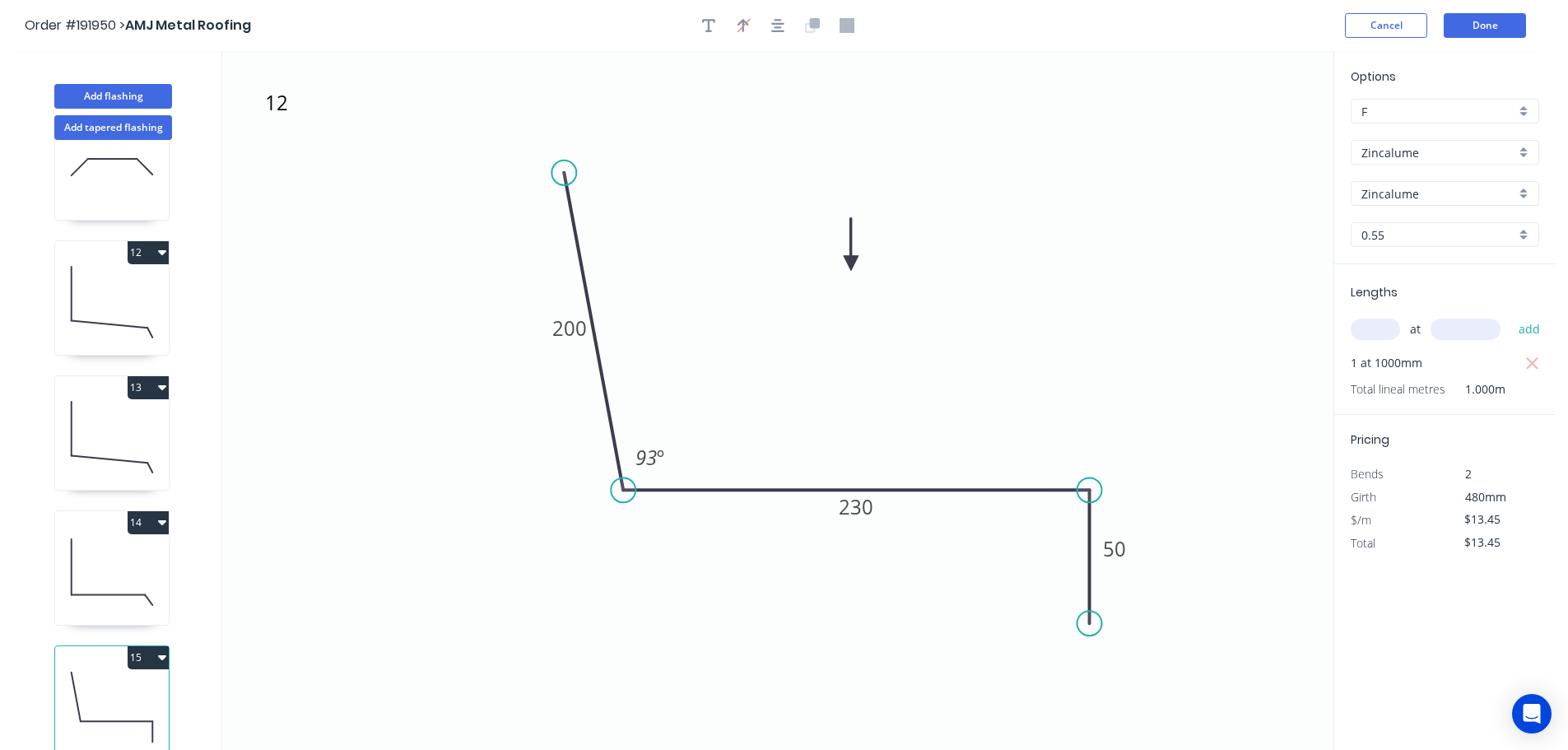
click at [117, 541] on icon at bounding box center [112, 572] width 114 height 105
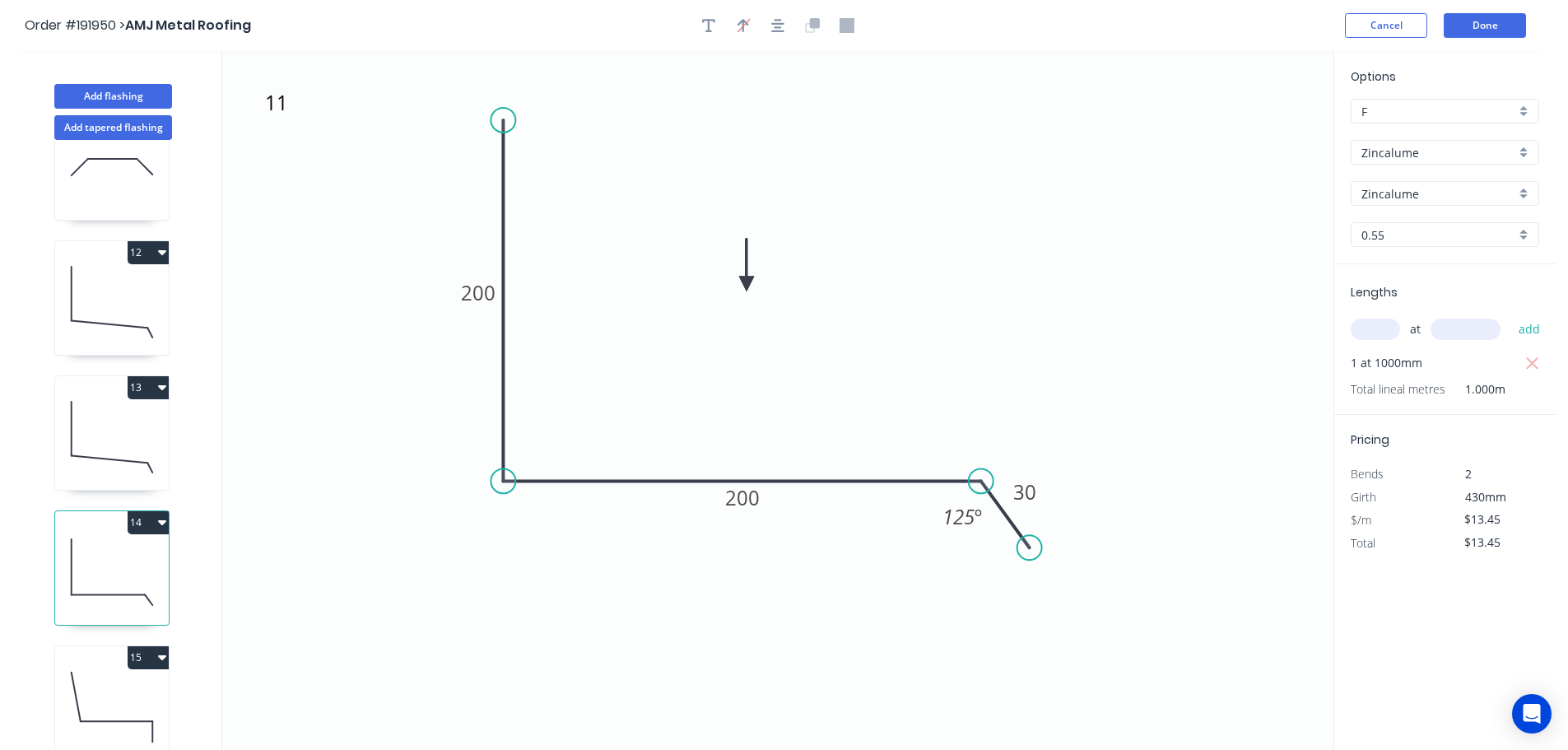
click at [145, 511] on button "14" at bounding box center [148, 523] width 41 height 23
click at [118, 551] on div "Duplicate" at bounding box center [90, 563] width 127 height 24
type input "$0.00"
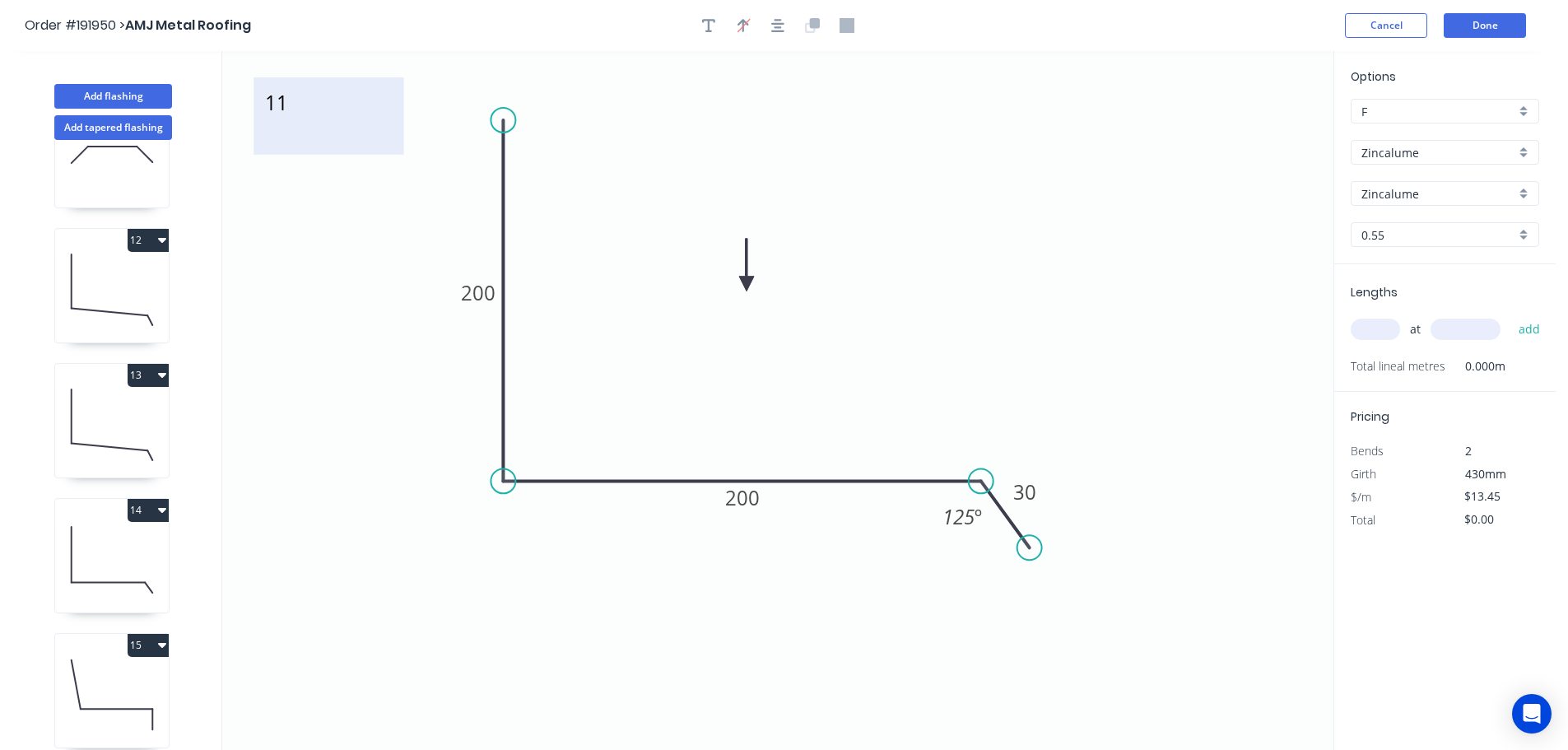
click at [286, 111] on textarea "11" at bounding box center [329, 117] width 134 height 61
click at [332, 300] on icon "13 200 200 30 125 º" at bounding box center [778, 399] width 1111 height 698
type textarea "13"
click at [487, 289] on tspan "200" at bounding box center [478, 292] width 34 height 27
click at [579, 291] on icon "13 100 200 30 125 º" at bounding box center [778, 399] width 1111 height 698
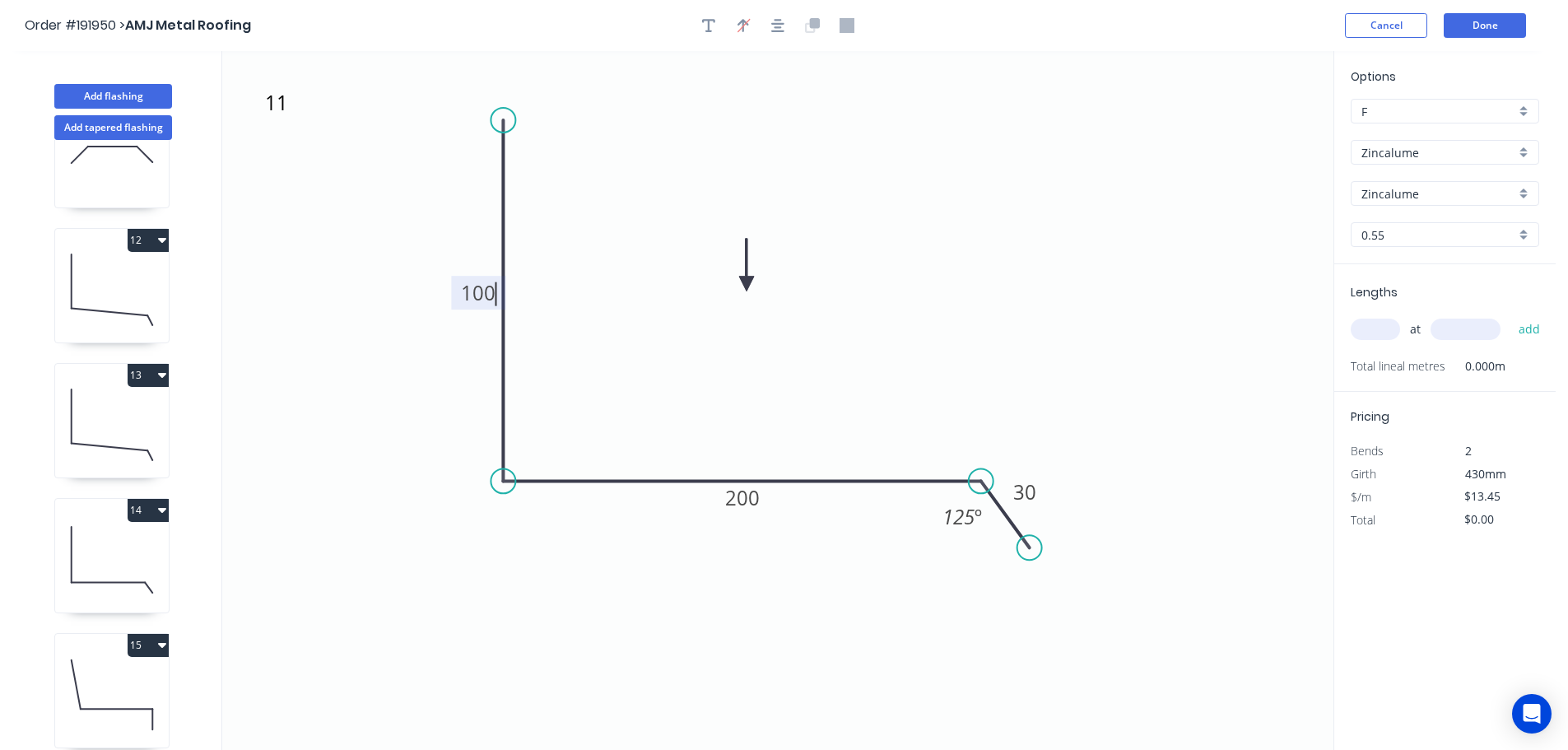
type input "$11.62"
click at [751, 498] on tspan "200" at bounding box center [742, 497] width 34 height 27
click at [882, 362] on icon "13 100 220 30 125 º" at bounding box center [778, 399] width 1111 height 698
click at [1380, 324] on input "text" at bounding box center [1376, 329] width 50 height 21
type input "1"
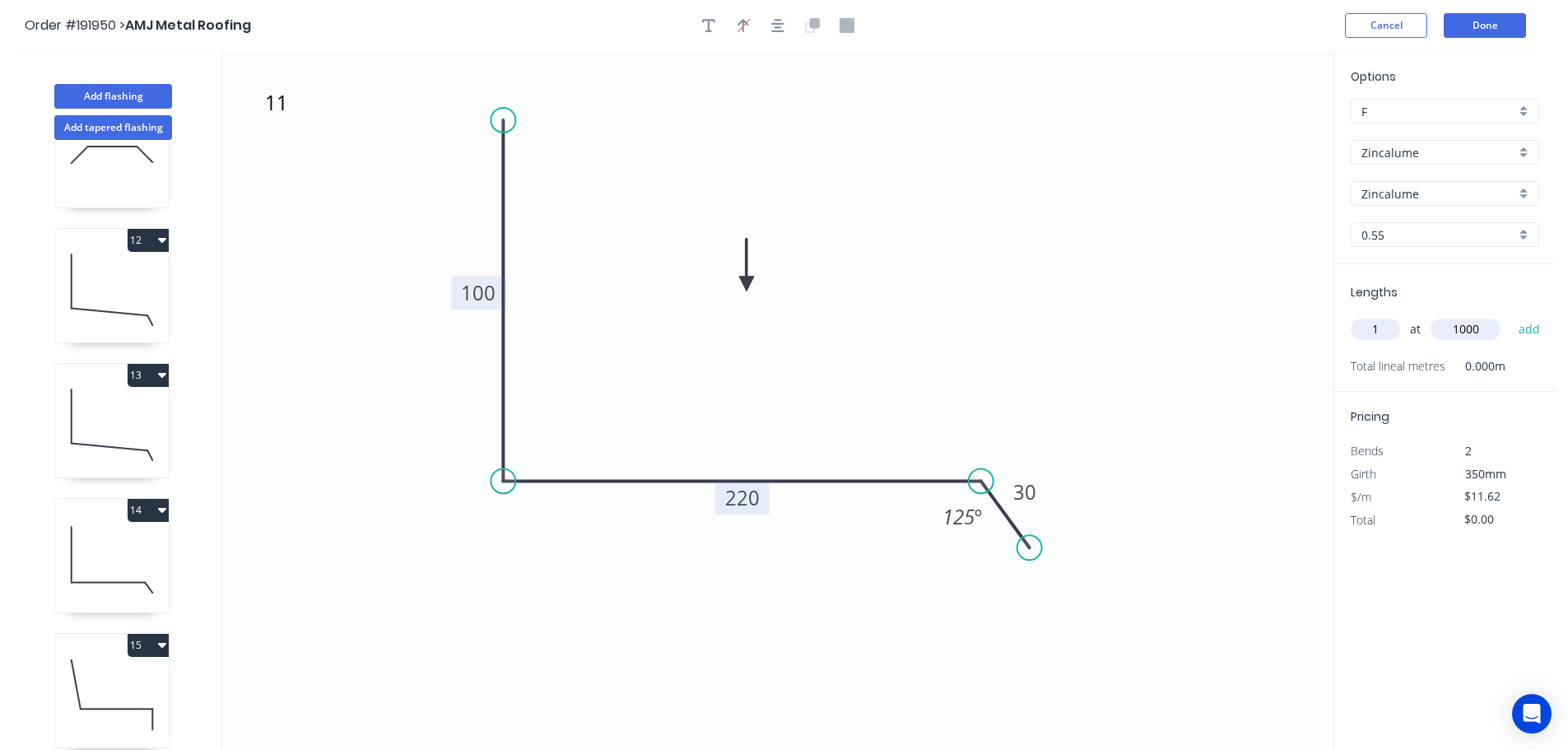
type input "1000"
click at [1511, 315] on button "add" at bounding box center [1530, 329] width 38 height 28
type input "$11.62"
drag, startPoint x: 91, startPoint y: 97, endPoint x: 188, endPoint y: 119, distance: 99.5
click at [92, 97] on button "Add flashing" at bounding box center [113, 96] width 118 height 25
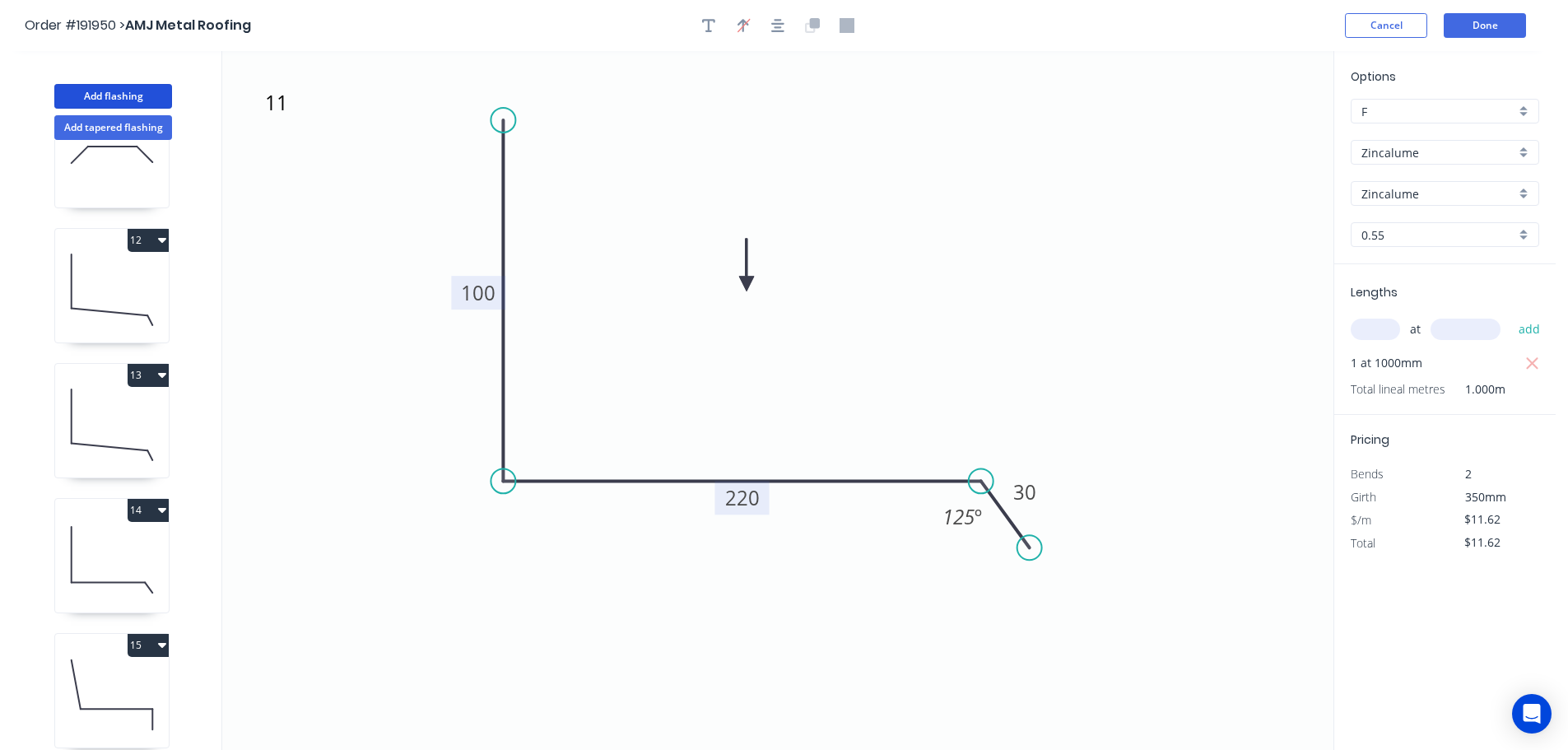
type input "$0.00"
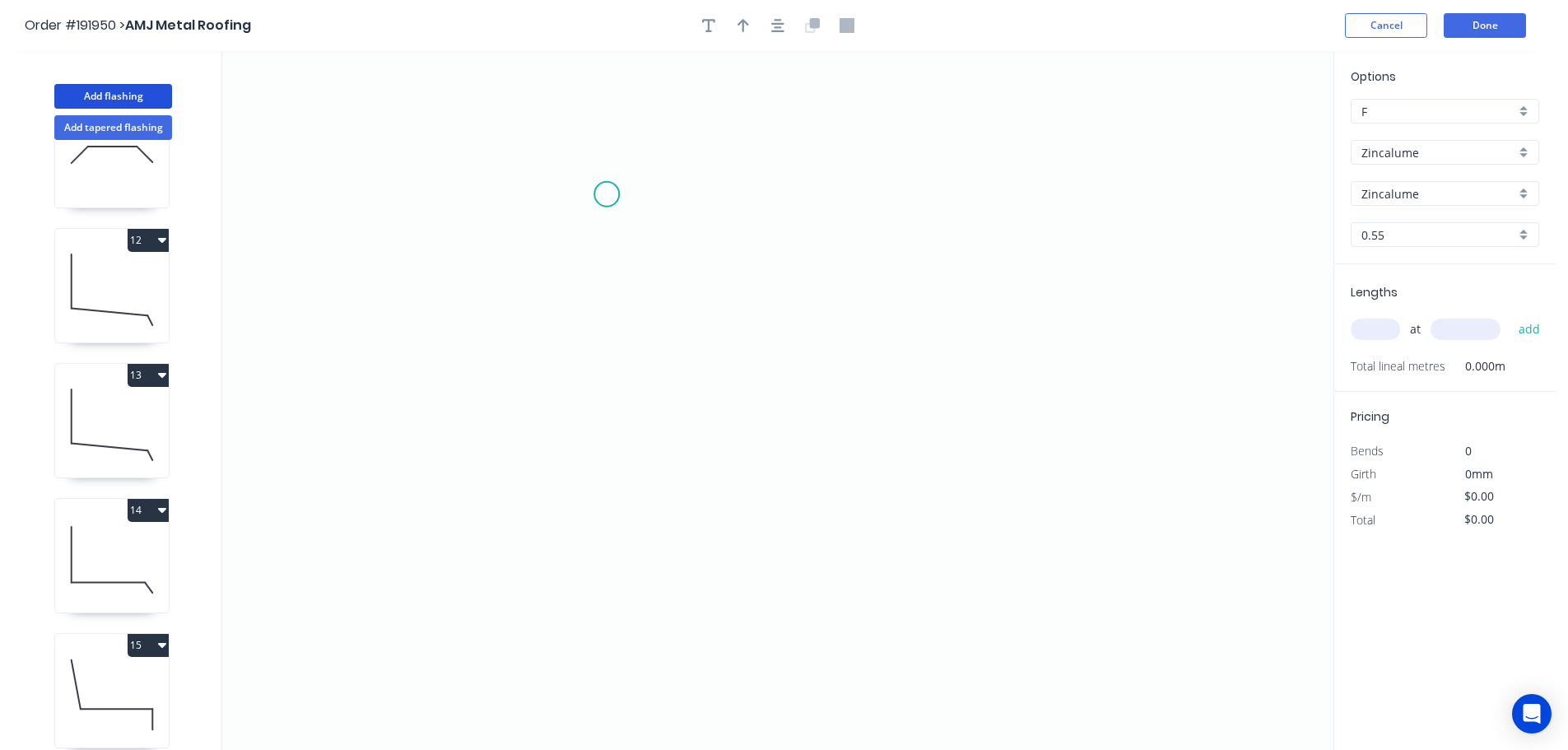
click at [607, 194] on icon "0" at bounding box center [778, 399] width 1111 height 698
click at [591, 624] on icon "0" at bounding box center [778, 399] width 1111 height 698
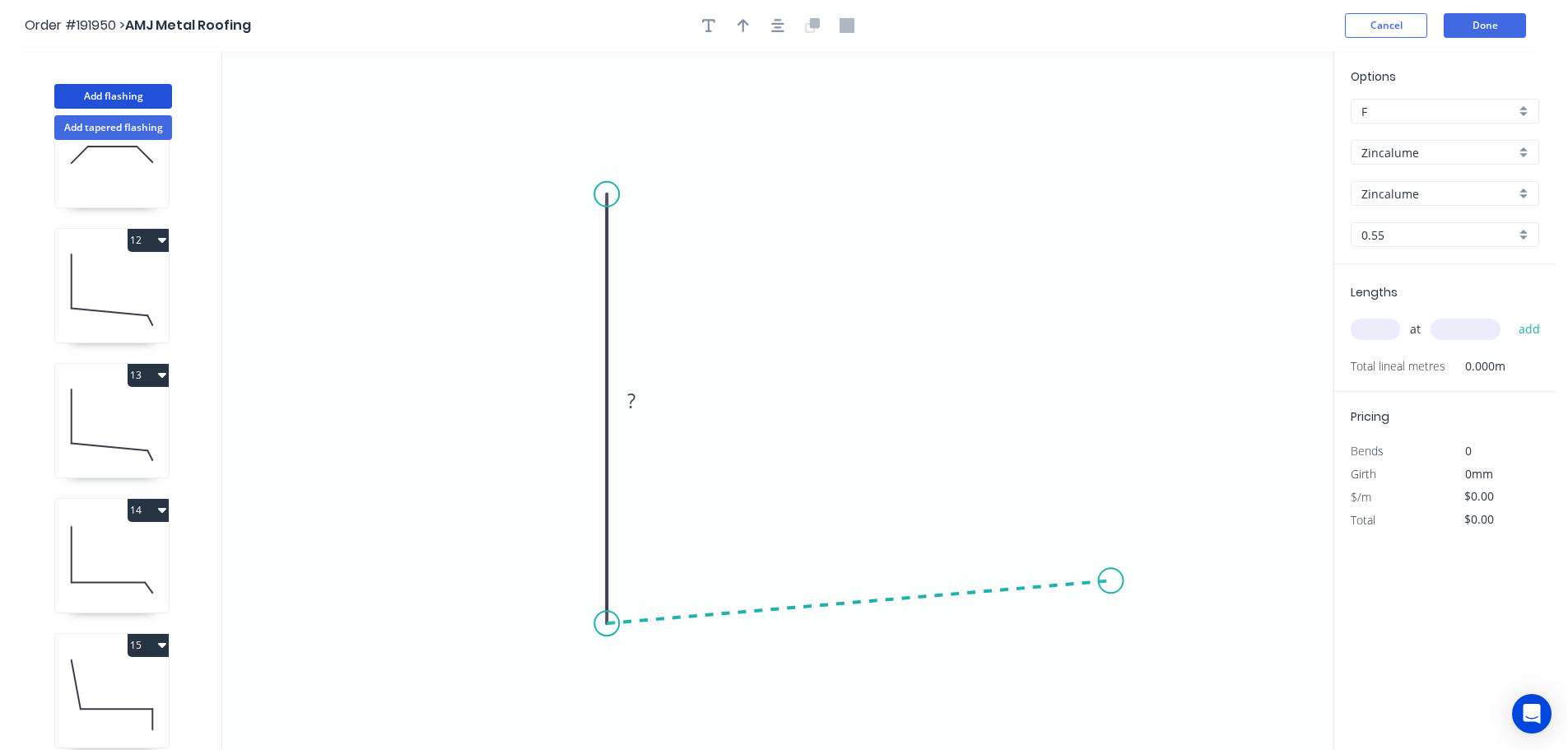
click at [1111, 581] on icon "0 ?" at bounding box center [778, 399] width 1111 height 698
click at [1111, 581] on circle at bounding box center [1111, 580] width 25 height 25
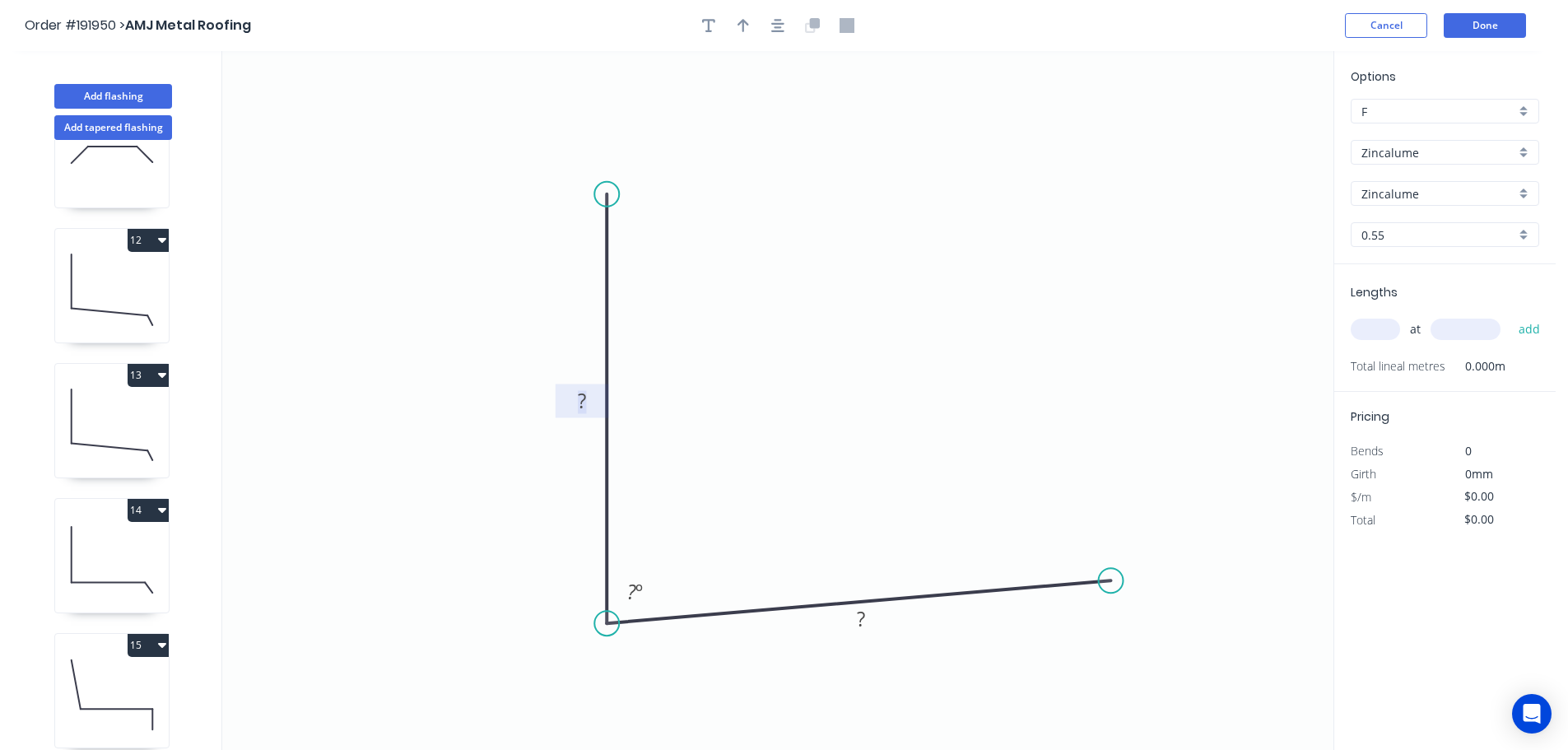
click at [583, 398] on tspan "?" at bounding box center [582, 400] width 9 height 27
click at [773, 368] on icon "0 150 100 87 º" at bounding box center [778, 399] width 1111 height 698
type input "$8.99"
click at [740, 22] on icon "button" at bounding box center [743, 26] width 11 height 13
drag, startPoint x: 1252, startPoint y: 129, endPoint x: 831, endPoint y: 343, distance: 472.3
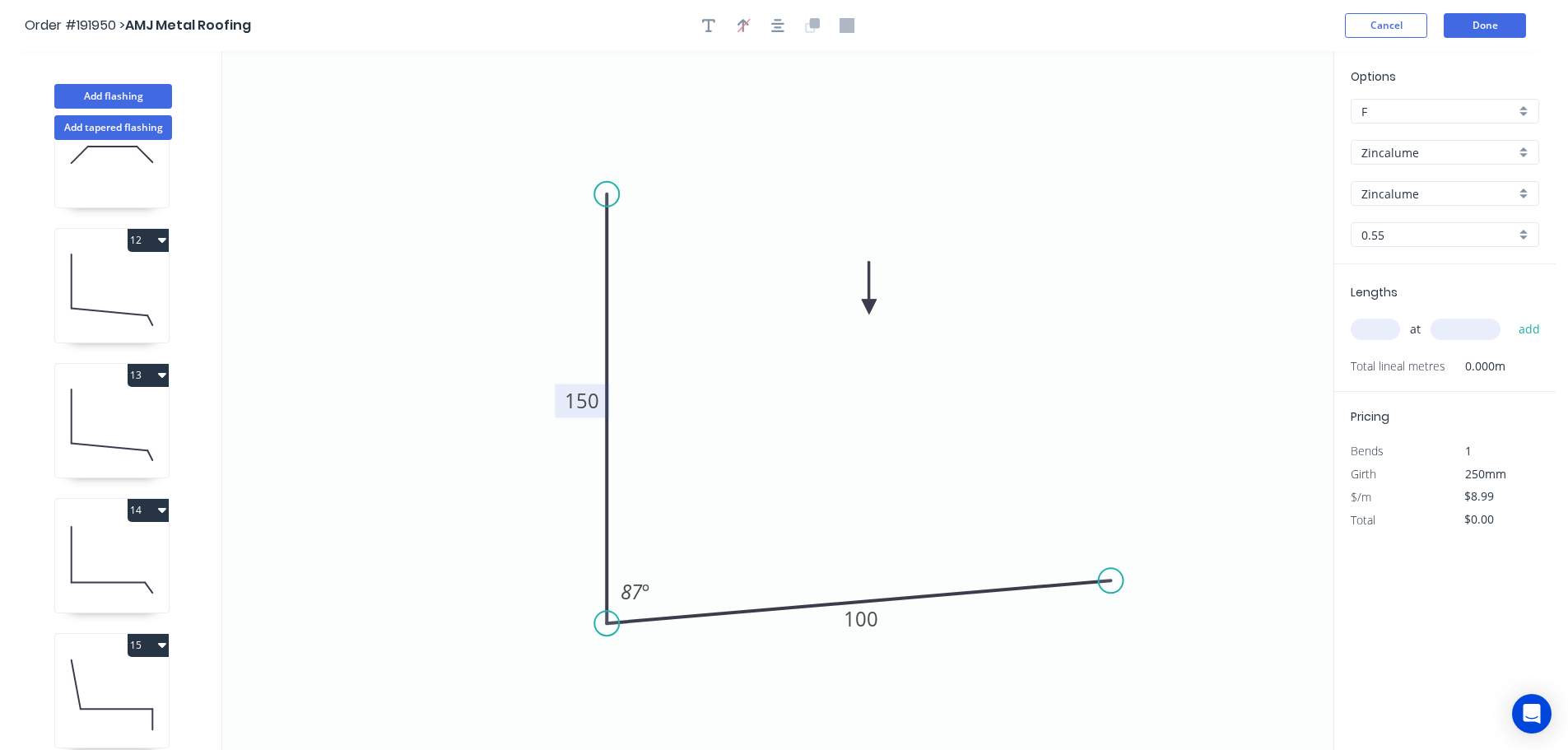
click at [862, 314] on icon at bounding box center [870, 288] width 15 height 53
click at [709, 21] on icon "button" at bounding box center [709, 26] width 13 height 13
click at [335, 127] on textarea at bounding box center [329, 117] width 134 height 61
click at [753, 177] on icon "14 150 100 87 º" at bounding box center [778, 399] width 1111 height 698
type textarea "14"
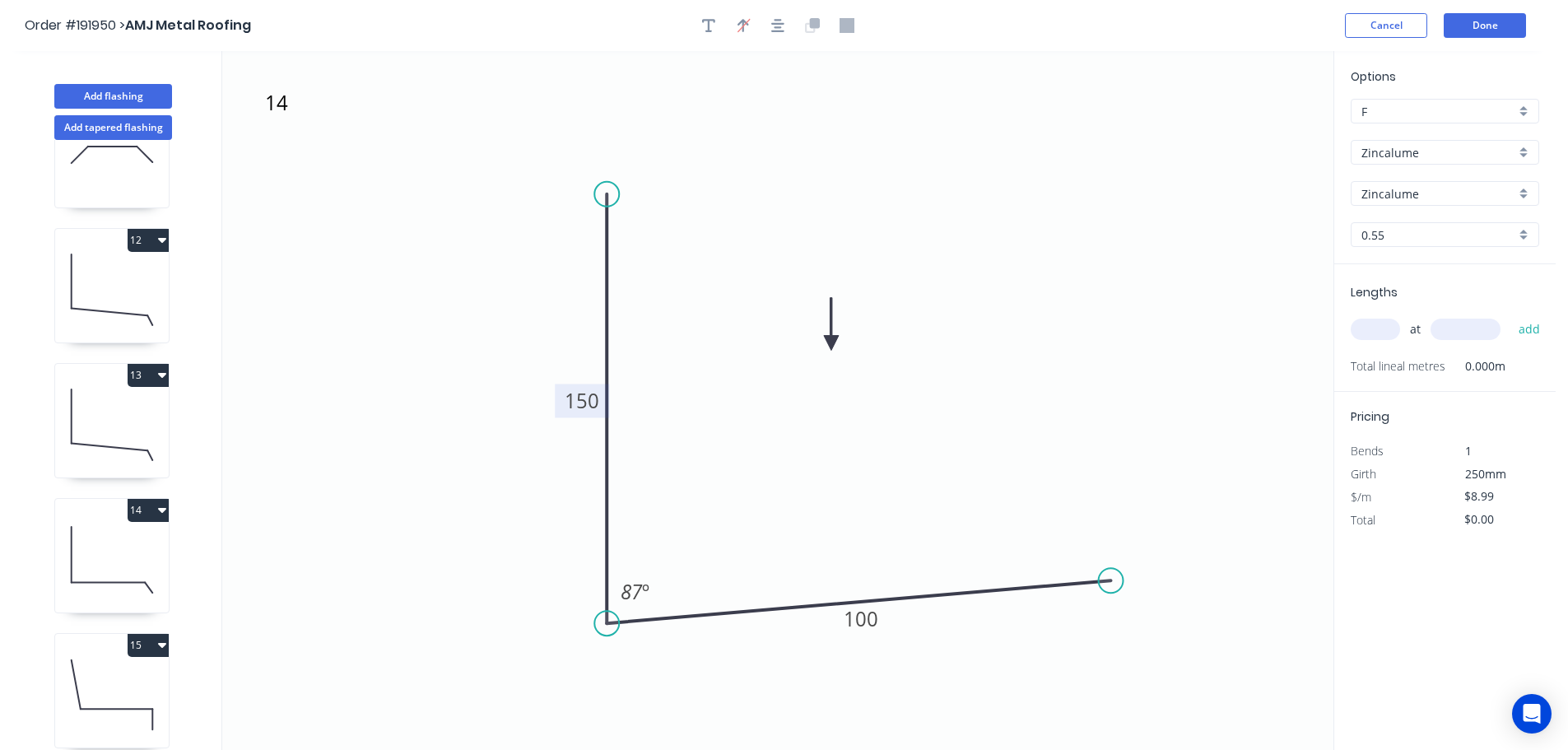
click at [1380, 330] on input "text" at bounding box center [1376, 329] width 50 height 21
type input "1"
type input "1200"
click at [1511, 315] on button "add" at bounding box center [1530, 329] width 38 height 28
type input "$10.79"
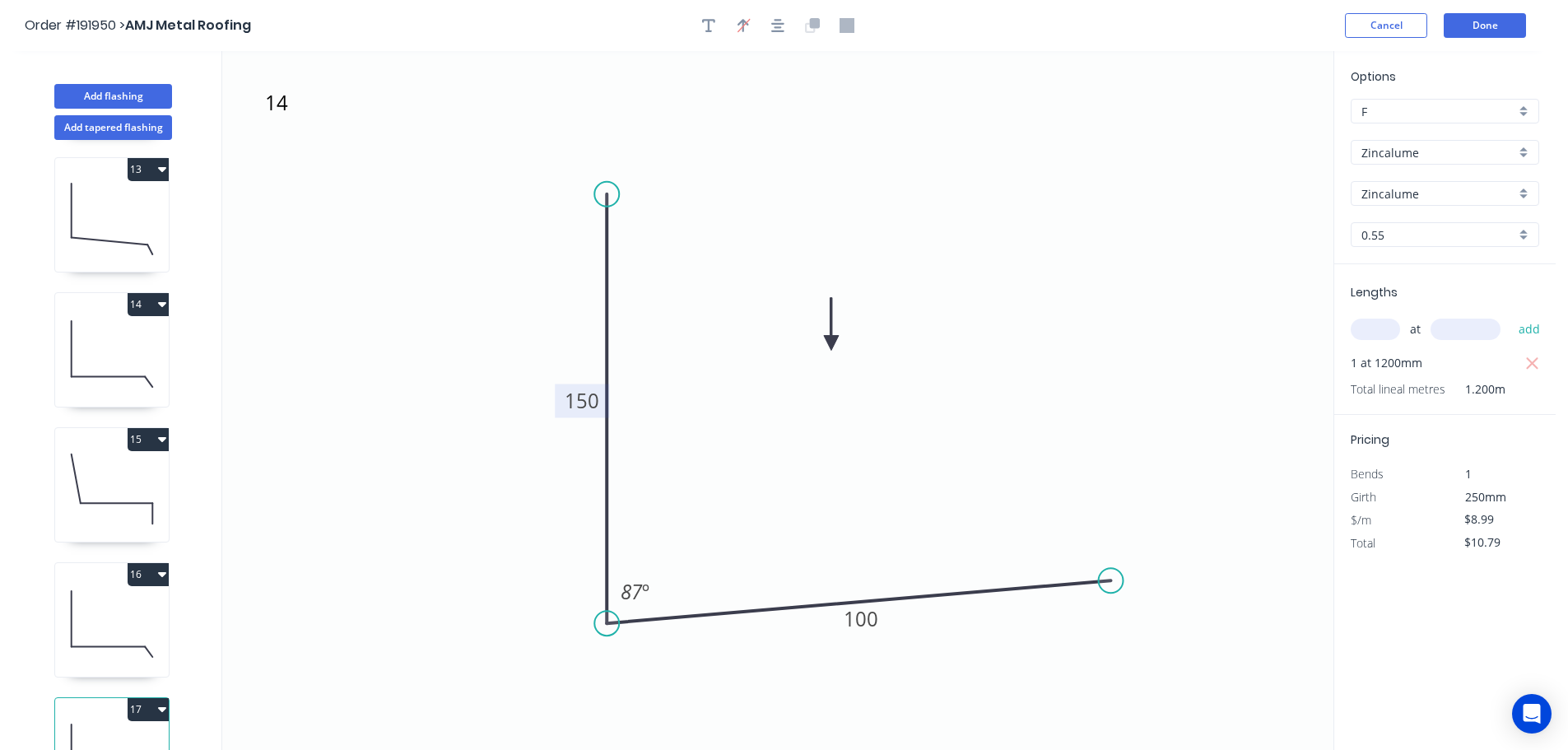
scroll to position [1691, 0]
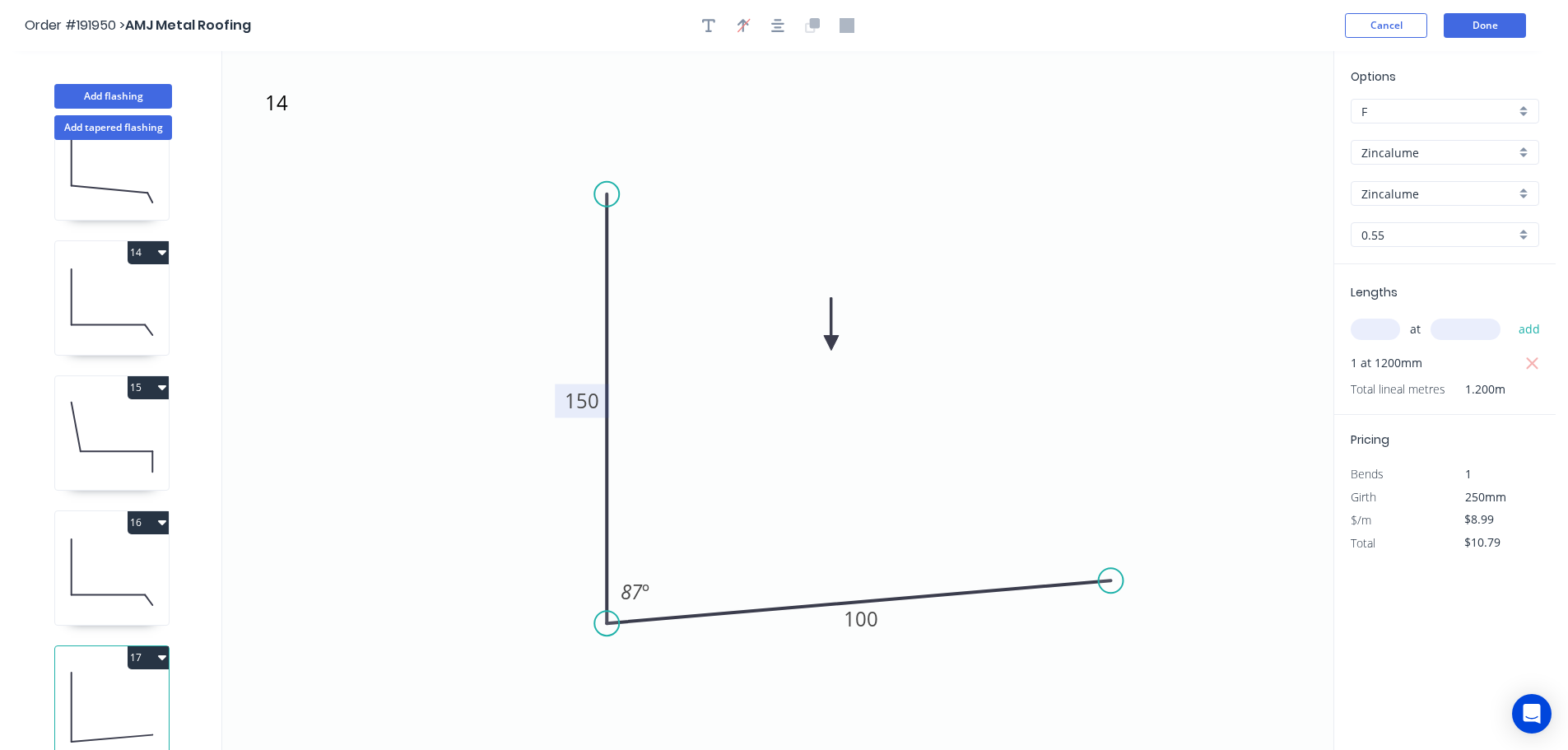
click at [101, 548] on icon at bounding box center [112, 572] width 114 height 105
type input "$11.62"
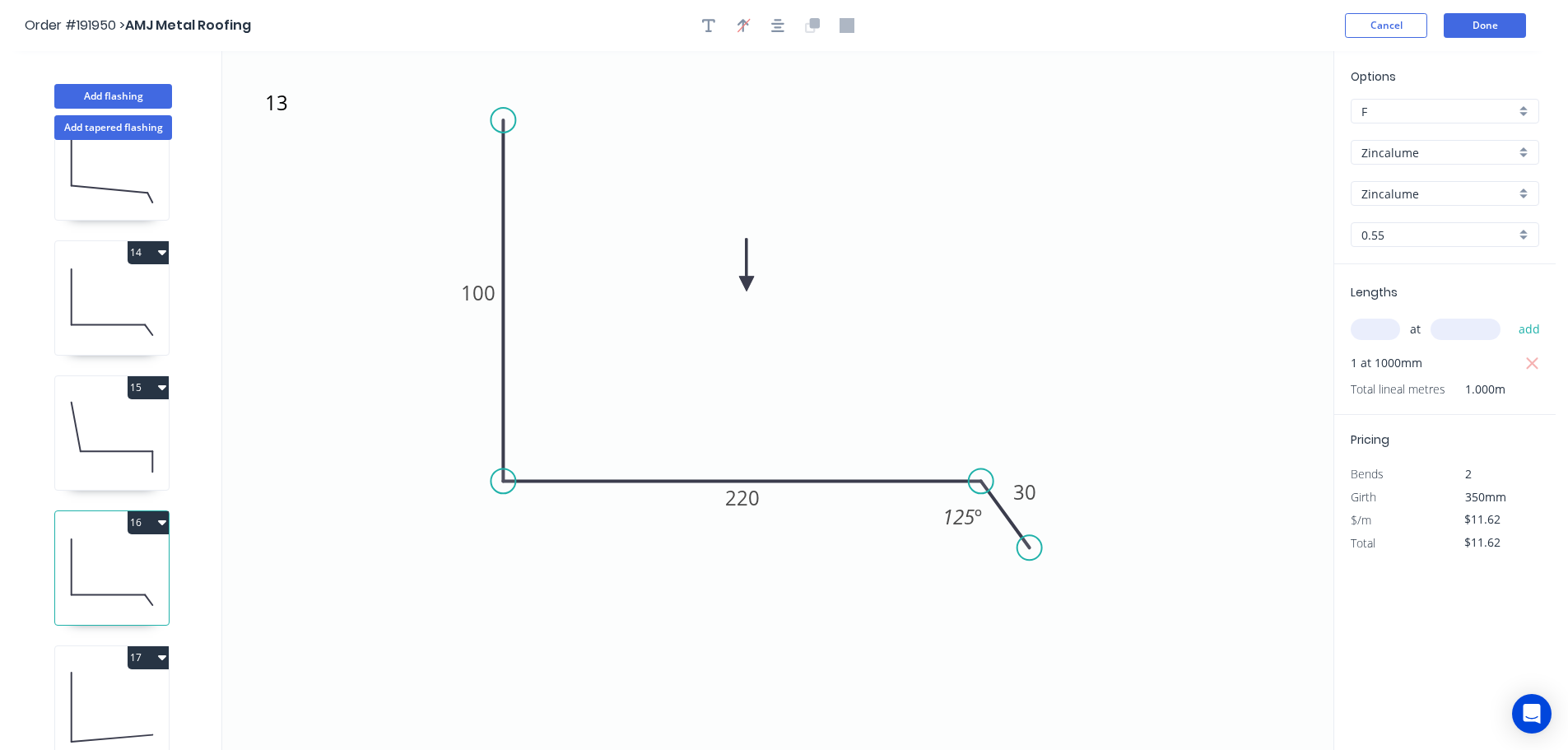
click at [145, 511] on button "16" at bounding box center [148, 523] width 41 height 23
click at [118, 551] on div "Duplicate" at bounding box center [90, 563] width 127 height 24
type input "$0.00"
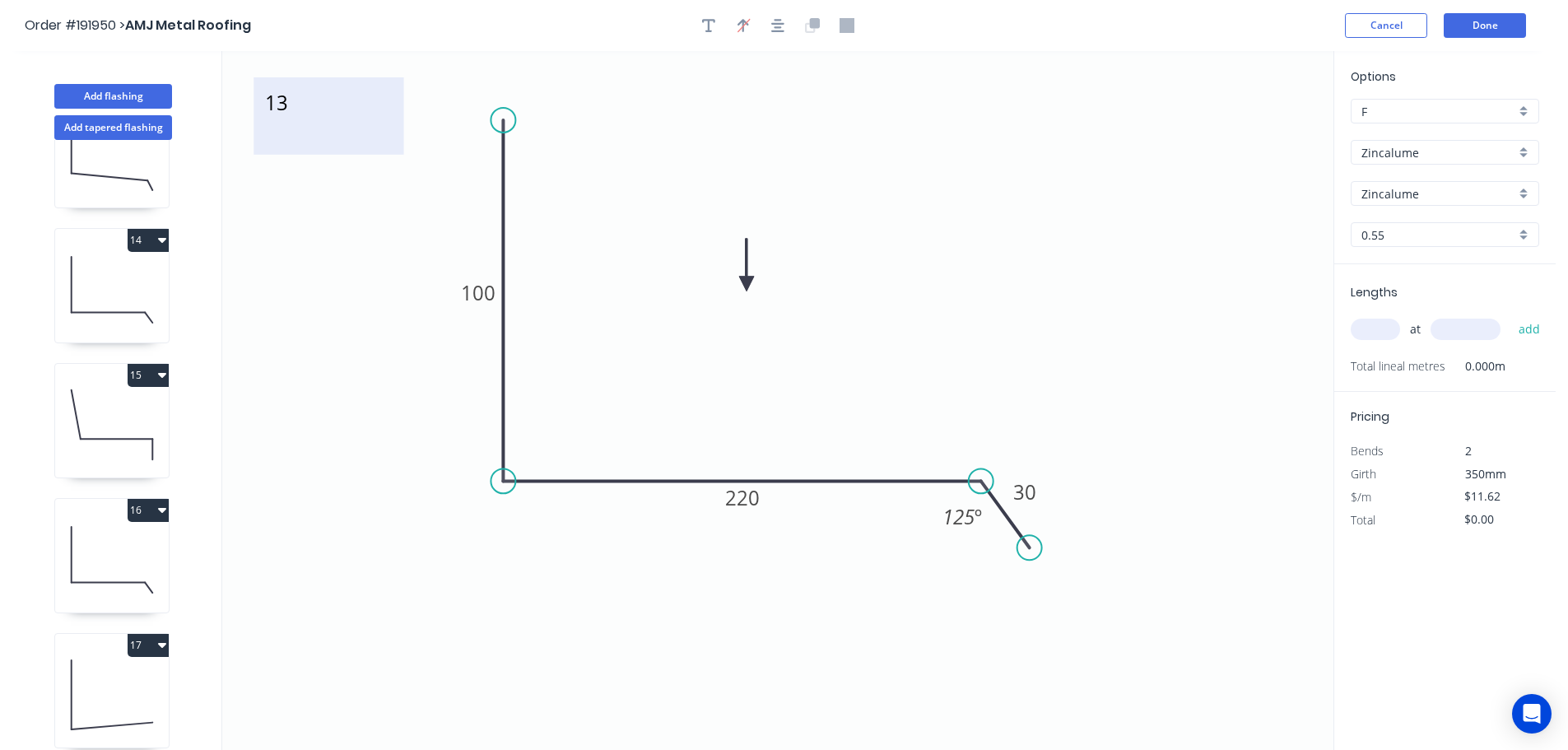
click at [275, 108] on textarea "13" at bounding box center [329, 117] width 134 height 61
click at [360, 259] on icon "15 100 220 30 125 º" at bounding box center [778, 399] width 1111 height 698
type textarea "15"
click at [488, 294] on tspan "100" at bounding box center [478, 292] width 34 height 27
click at [906, 298] on icon "15 200 160 30 125 º" at bounding box center [778, 399] width 1111 height 698
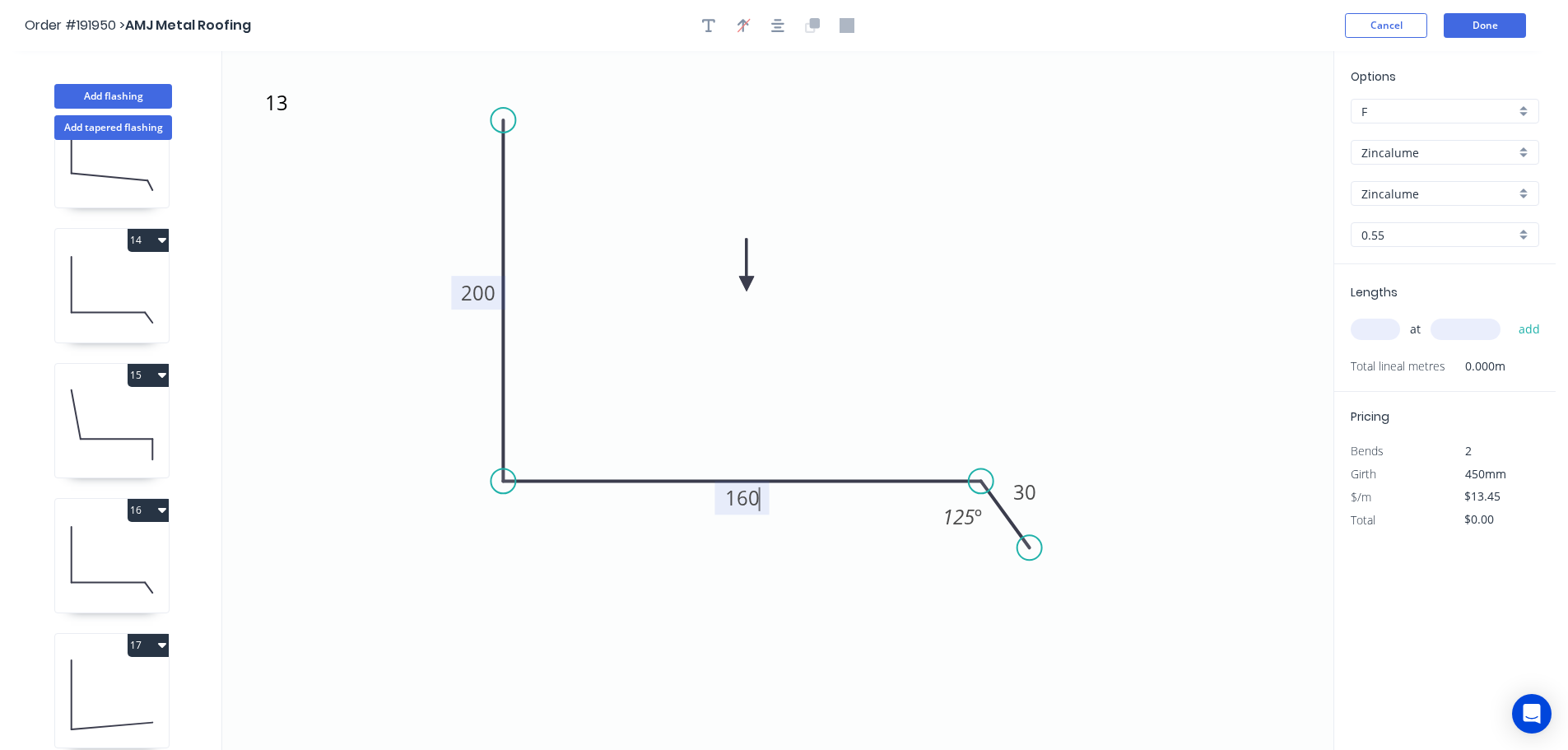
type input "$11.62"
click at [1384, 327] on input "text" at bounding box center [1376, 329] width 50 height 21
type input "1"
type input "1000"
click at [1511, 315] on button "add" at bounding box center [1530, 329] width 38 height 28
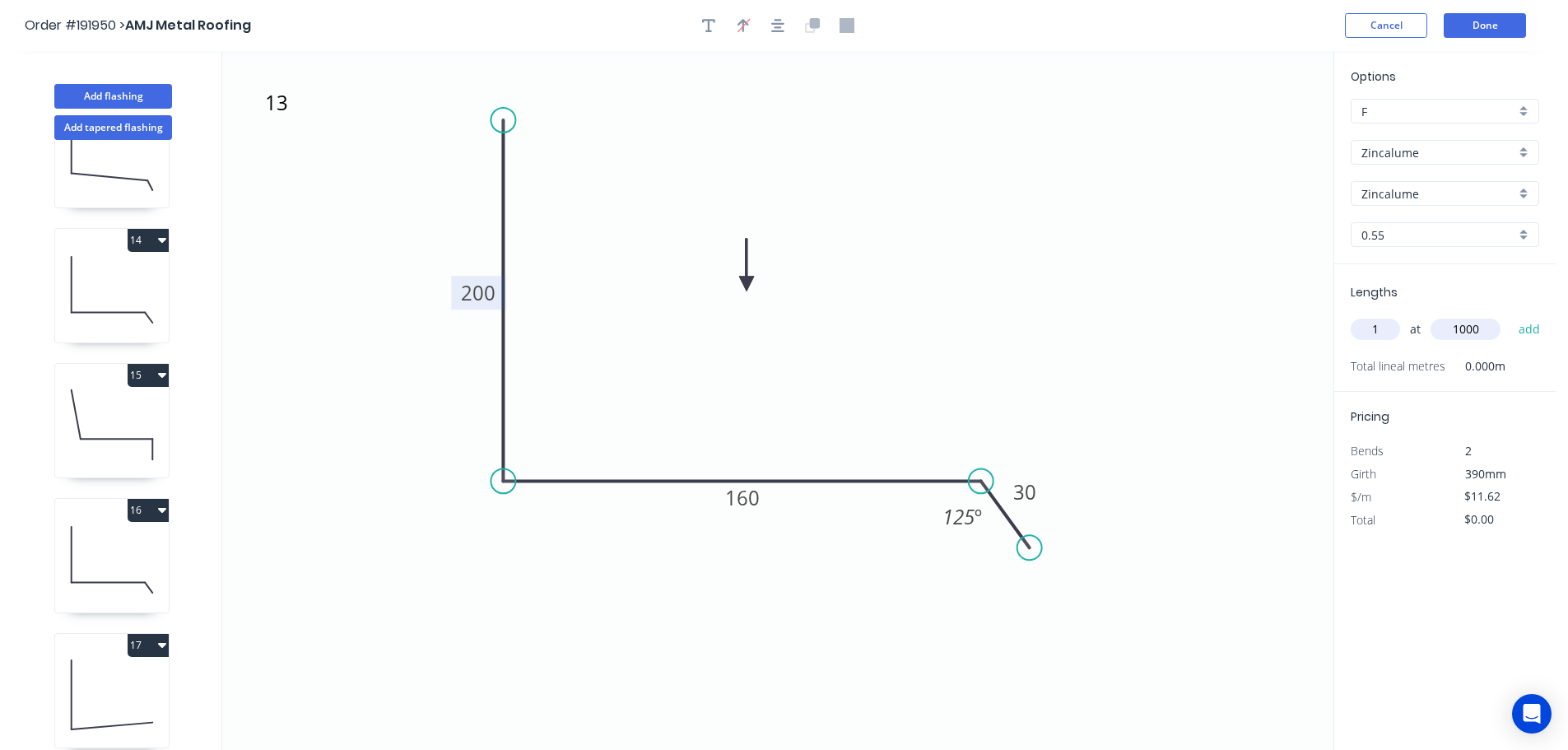
type input "$11.62"
click at [96, 415] on icon at bounding box center [112, 424] width 114 height 105
type input "$13.45"
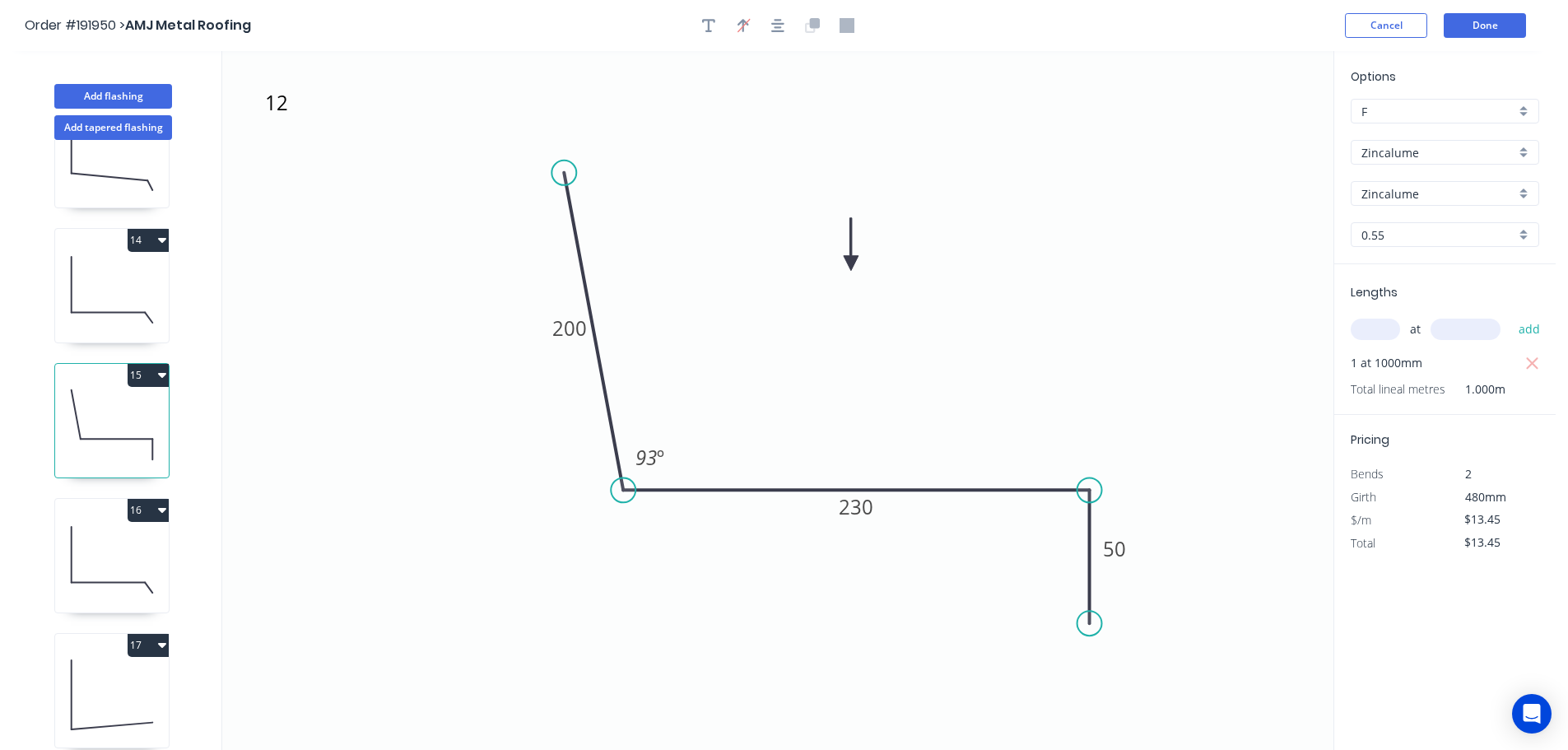
click at [140, 369] on button "15" at bounding box center [148, 375] width 41 height 23
click at [117, 407] on div "Duplicate" at bounding box center [90, 416] width 127 height 24
type input "$0.00"
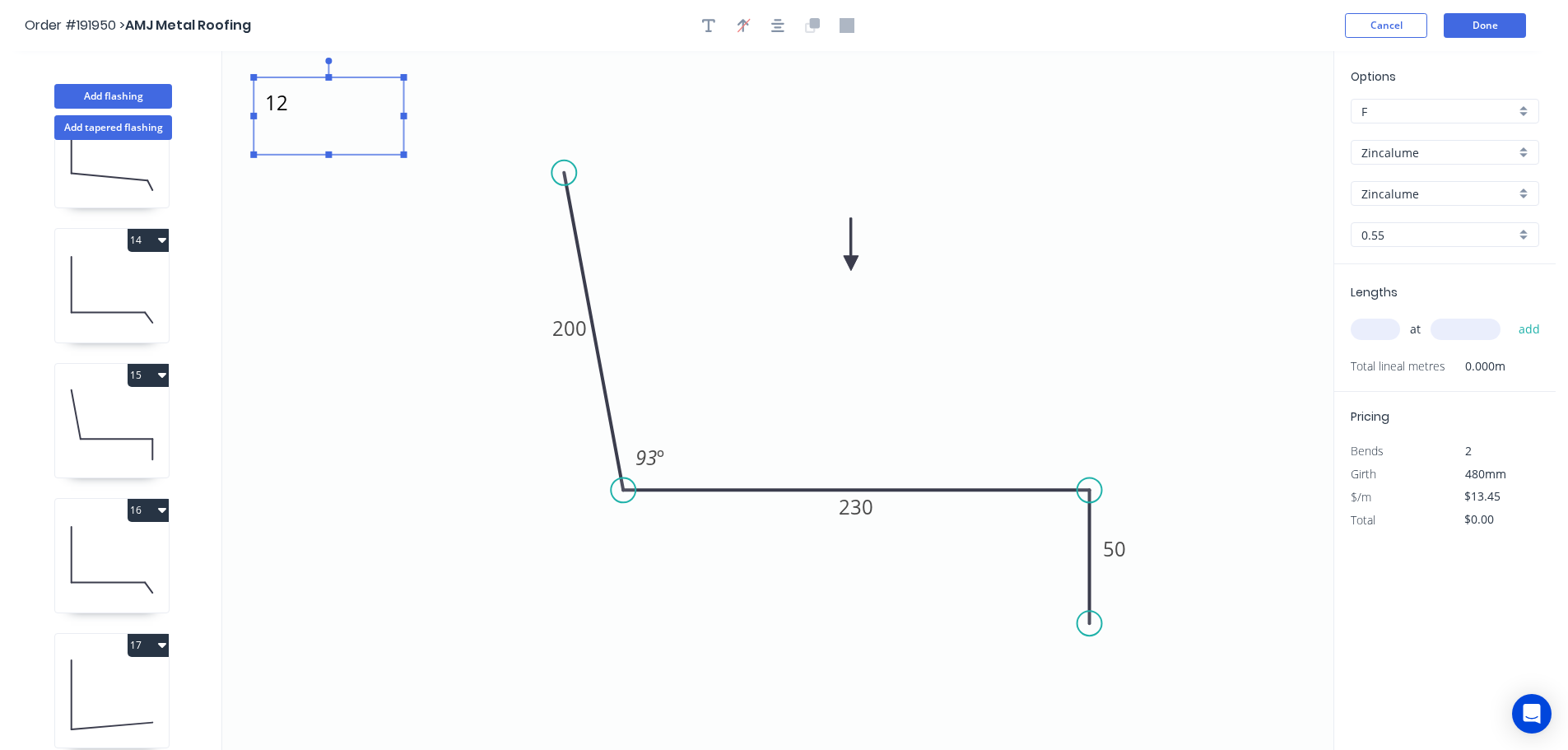
click at [278, 116] on textarea "12" at bounding box center [329, 117] width 134 height 61
click at [355, 270] on icon "16 200 230 50 93 º" at bounding box center [778, 399] width 1111 height 698
type textarea "16"
click at [865, 505] on tspan "230" at bounding box center [856, 506] width 34 height 27
click at [911, 411] on icon "16 200 250 50 93 º" at bounding box center [778, 399] width 1111 height 698
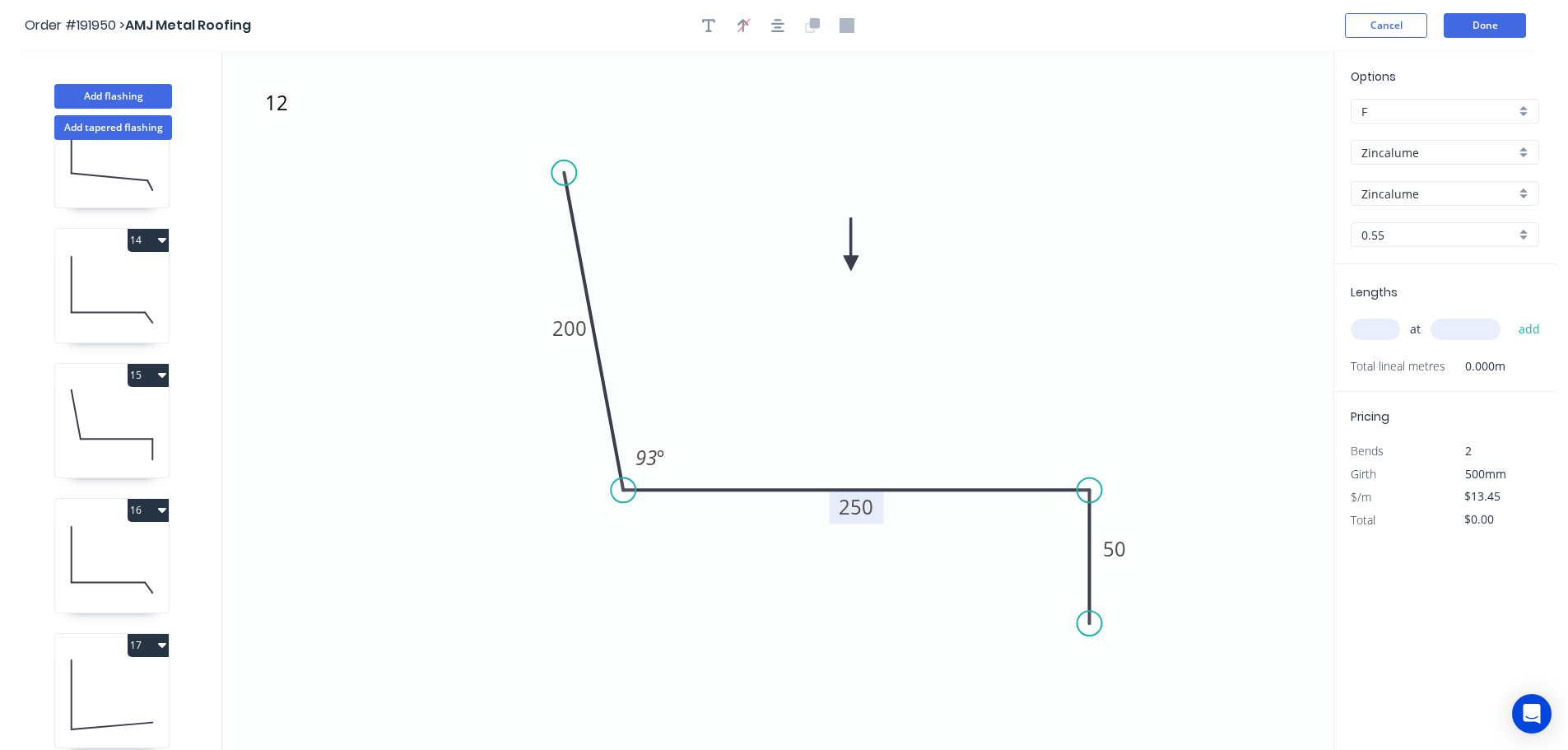
click at [1381, 324] on input "text" at bounding box center [1376, 329] width 50 height 21
type input "1"
type input "1200"
click at [1511, 315] on button "add" at bounding box center [1530, 329] width 38 height 28
type input "$16.14"
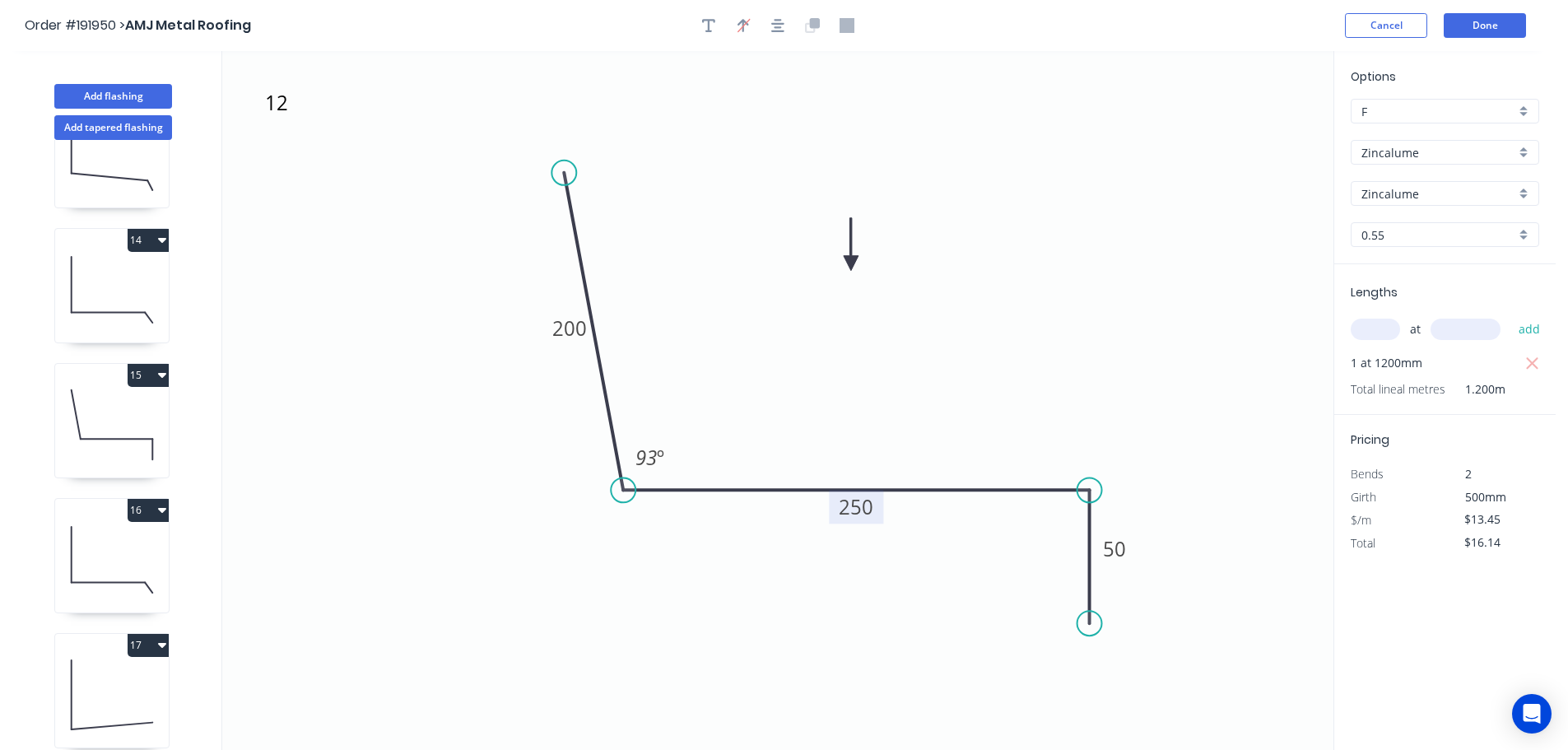
click at [110, 562] on icon at bounding box center [112, 560] width 114 height 105
type input "$11.62"
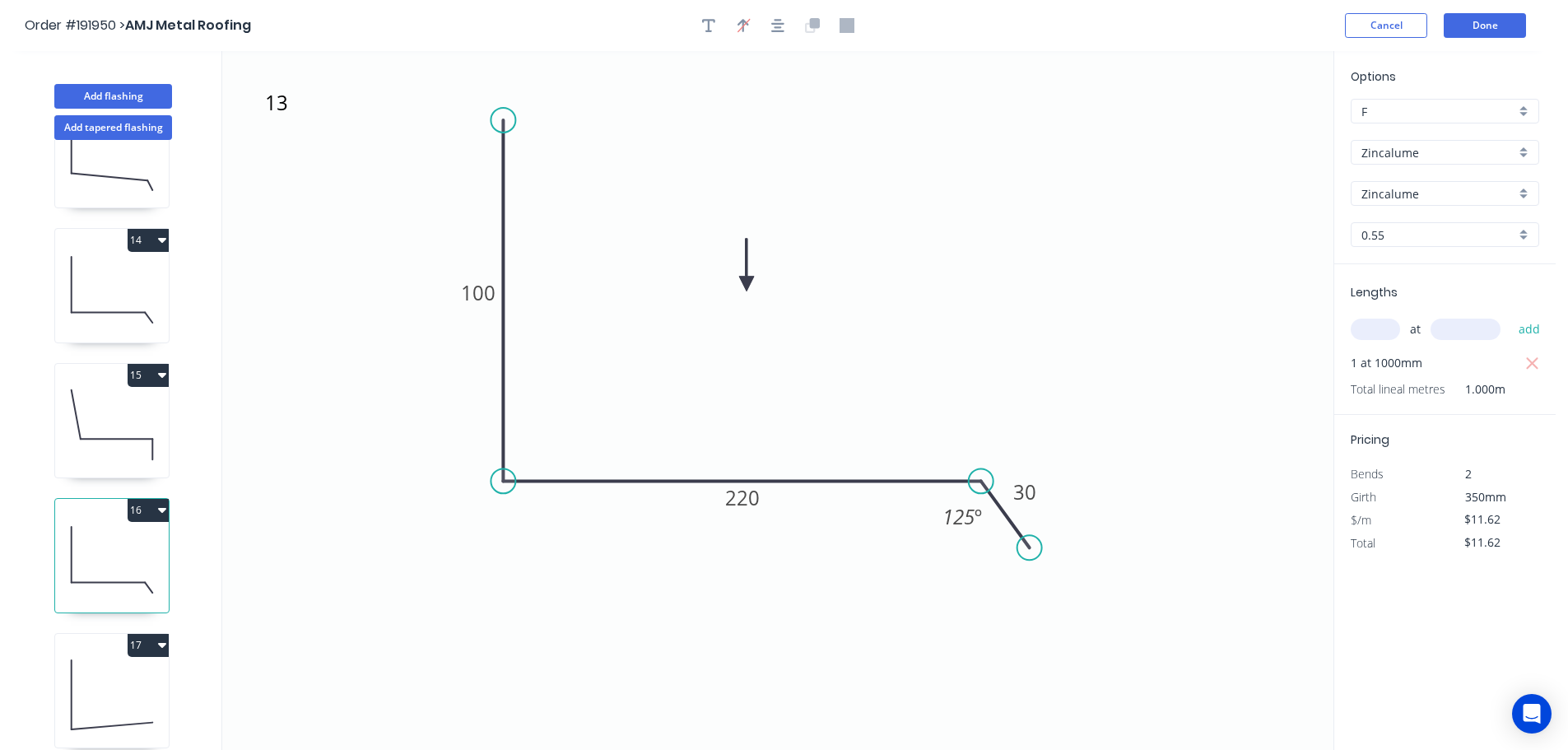
click at [152, 504] on button "16" at bounding box center [148, 510] width 41 height 23
click at [121, 552] on div "Duplicate" at bounding box center [90, 550] width 127 height 24
type input "$0.00"
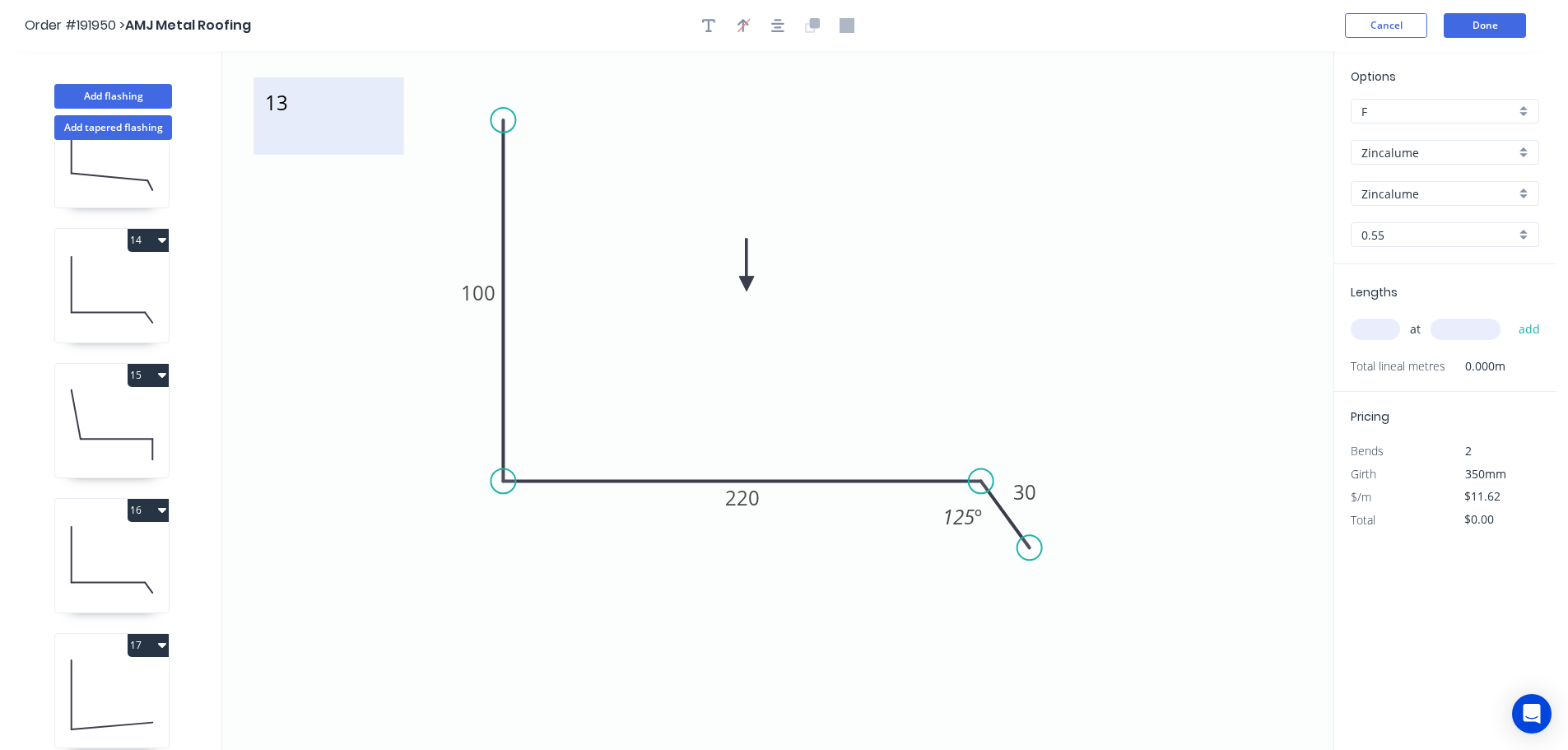
click at [281, 114] on textarea "13" at bounding box center [329, 117] width 134 height 61
click at [570, 277] on icon "17 100 220 30 125 º" at bounding box center [778, 399] width 1111 height 698
type textarea "17"
click at [492, 288] on tspan "100" at bounding box center [478, 292] width 34 height 27
click at [536, 265] on icon "17 200 220 30 125 º" at bounding box center [778, 399] width 1111 height 698
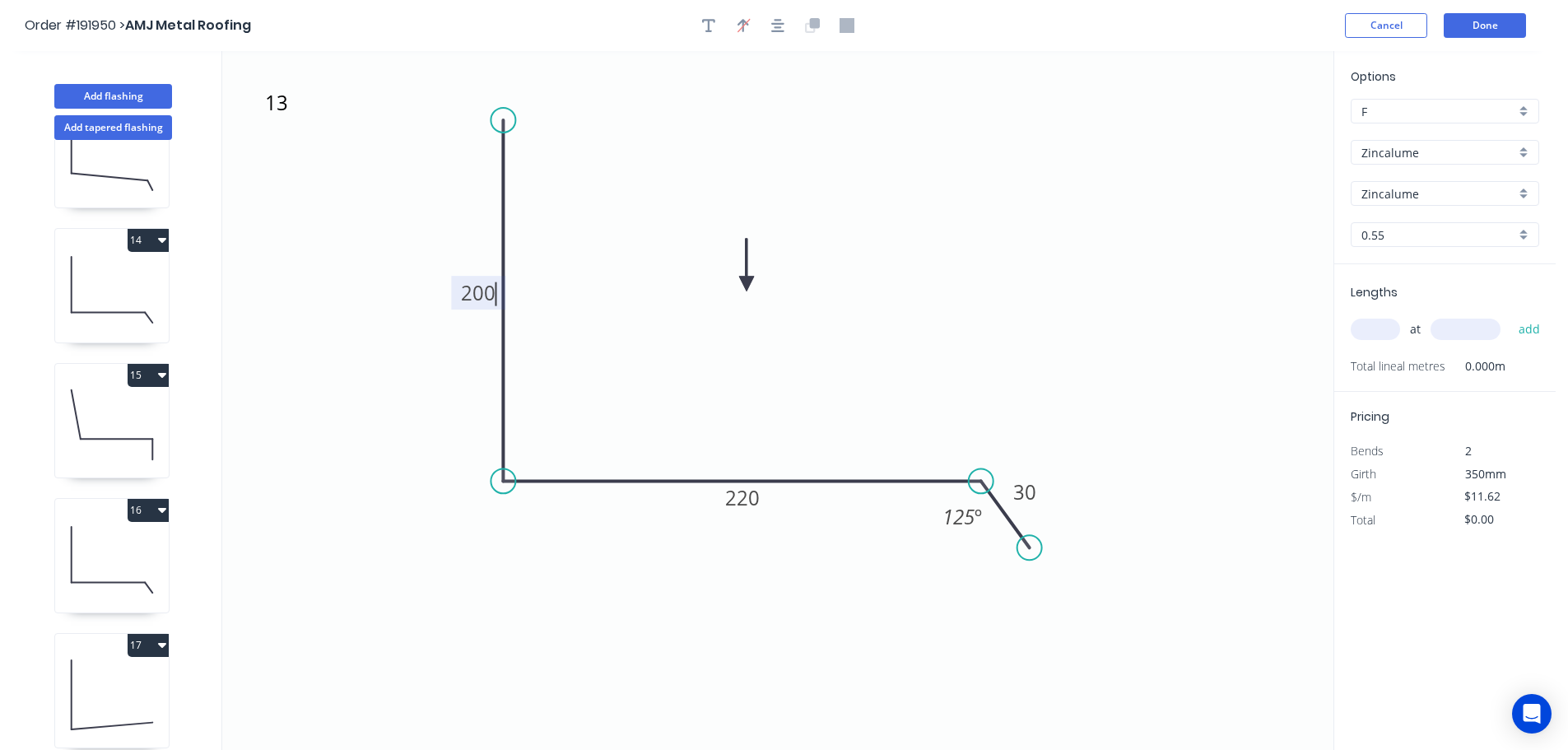
type input "$13.45"
click at [751, 492] on tspan "220" at bounding box center [742, 497] width 34 height 27
click at [793, 365] on icon "17 200 230 30 125 º" at bounding box center [778, 399] width 1111 height 698
click at [1386, 332] on input "text" at bounding box center [1376, 329] width 50 height 21
click at [1495, 26] on button "Done" at bounding box center [1485, 26] width 82 height 25
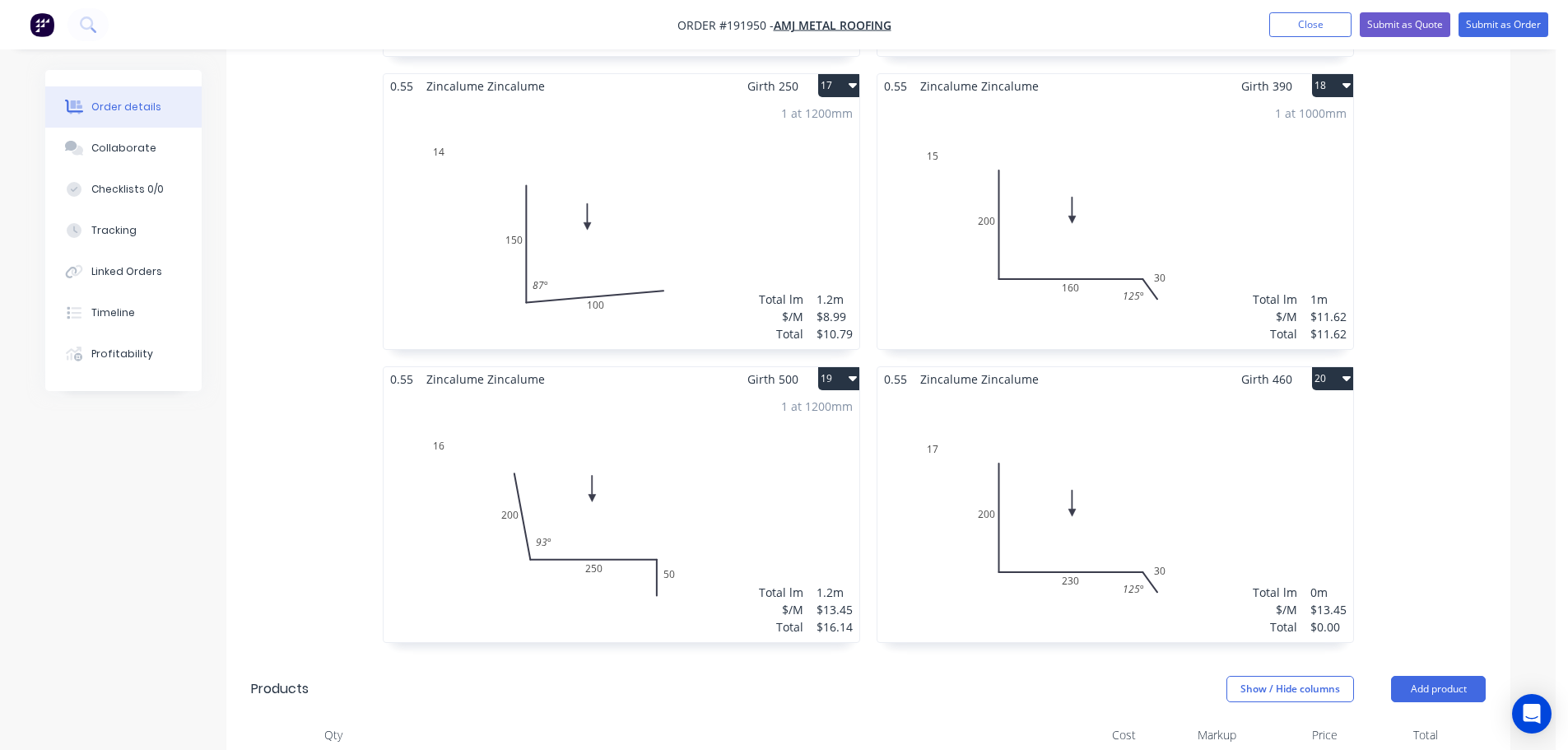
scroll to position [3073, 0]
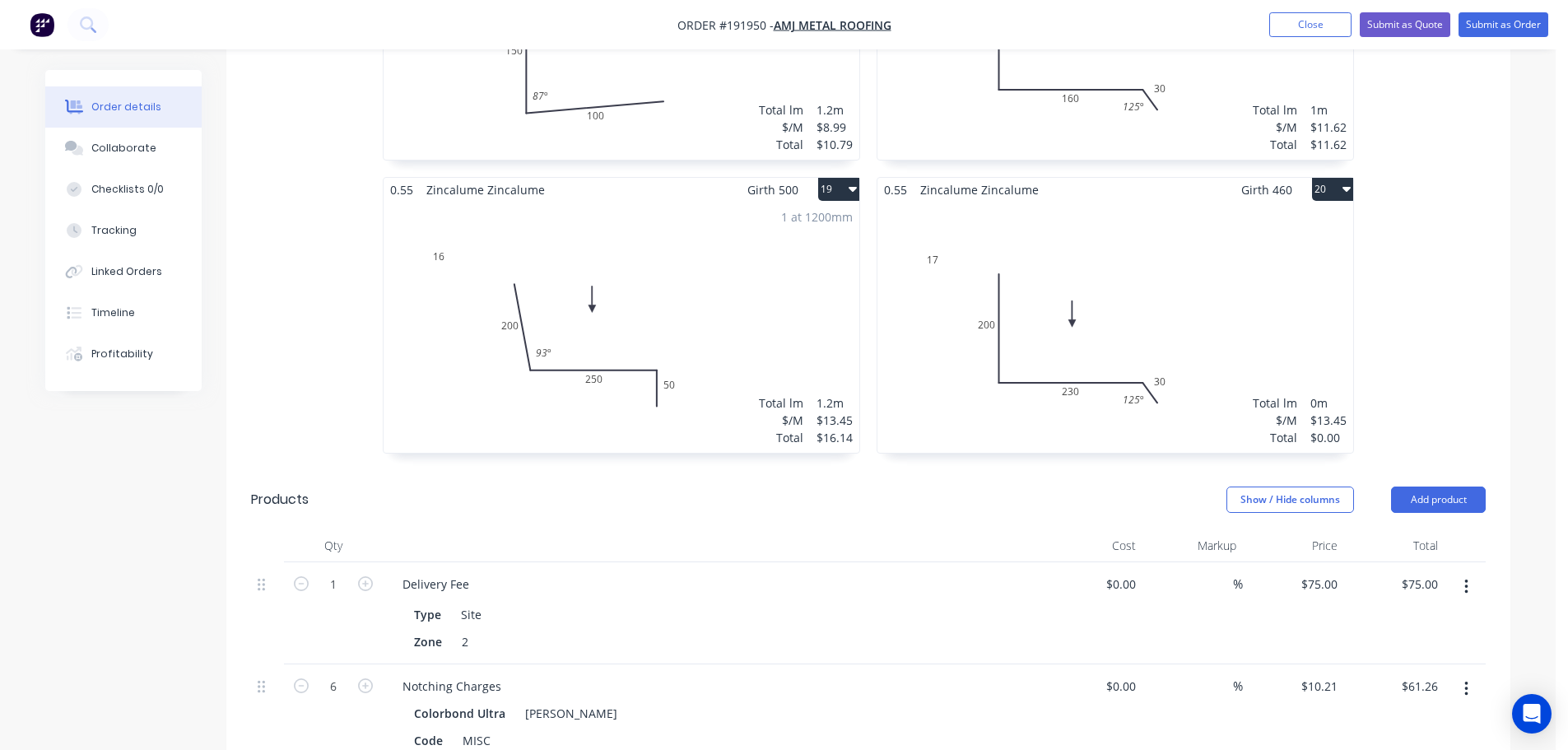
click at [1142, 239] on div "Total lm $/M Total 0m $13.45 $0.00" at bounding box center [1115, 327] width 476 height 251
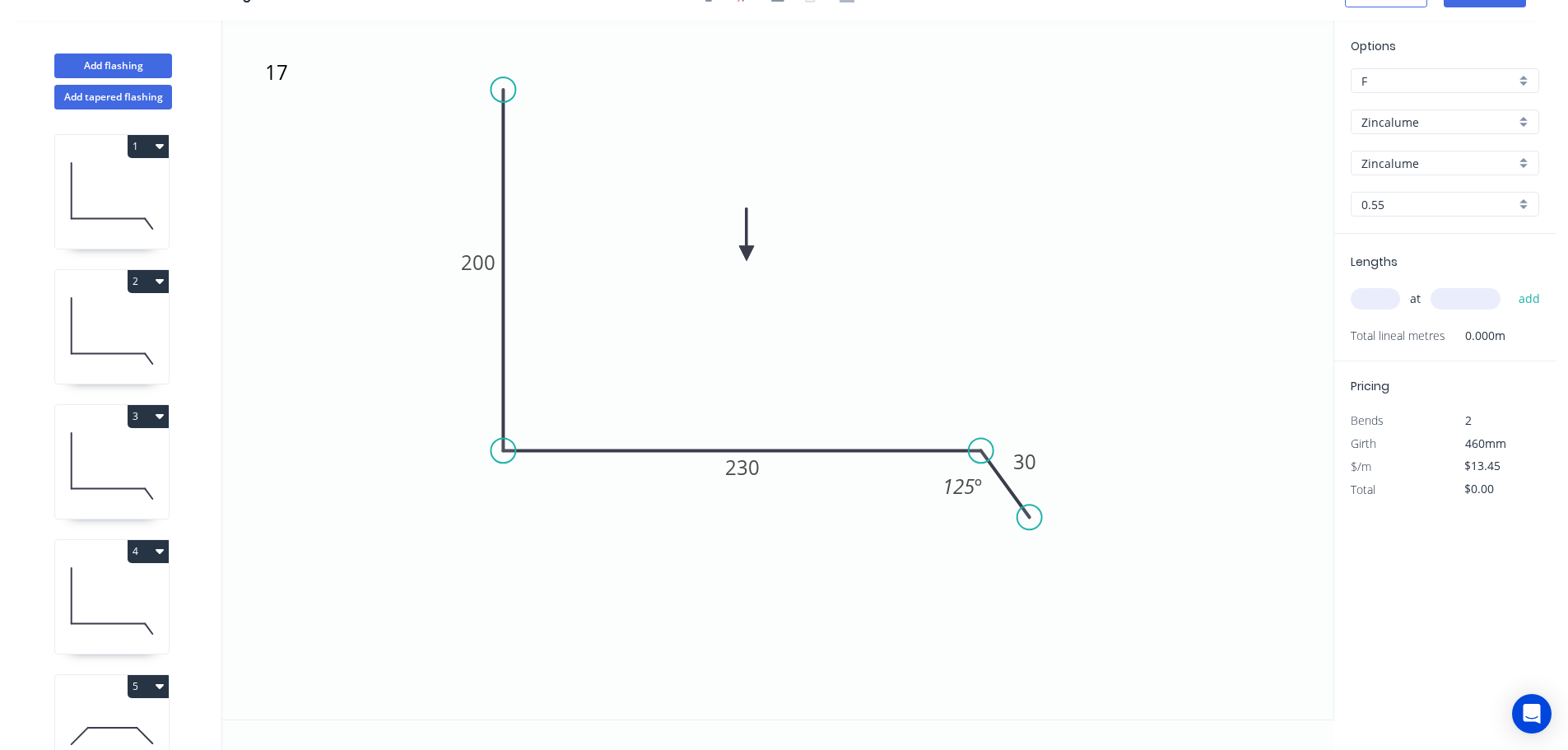
click at [1385, 299] on input "text" at bounding box center [1376, 298] width 50 height 21
type input "1"
type input "1000"
click at [1511, 285] on button "add" at bounding box center [1530, 298] width 38 height 28
type input "$13.45"
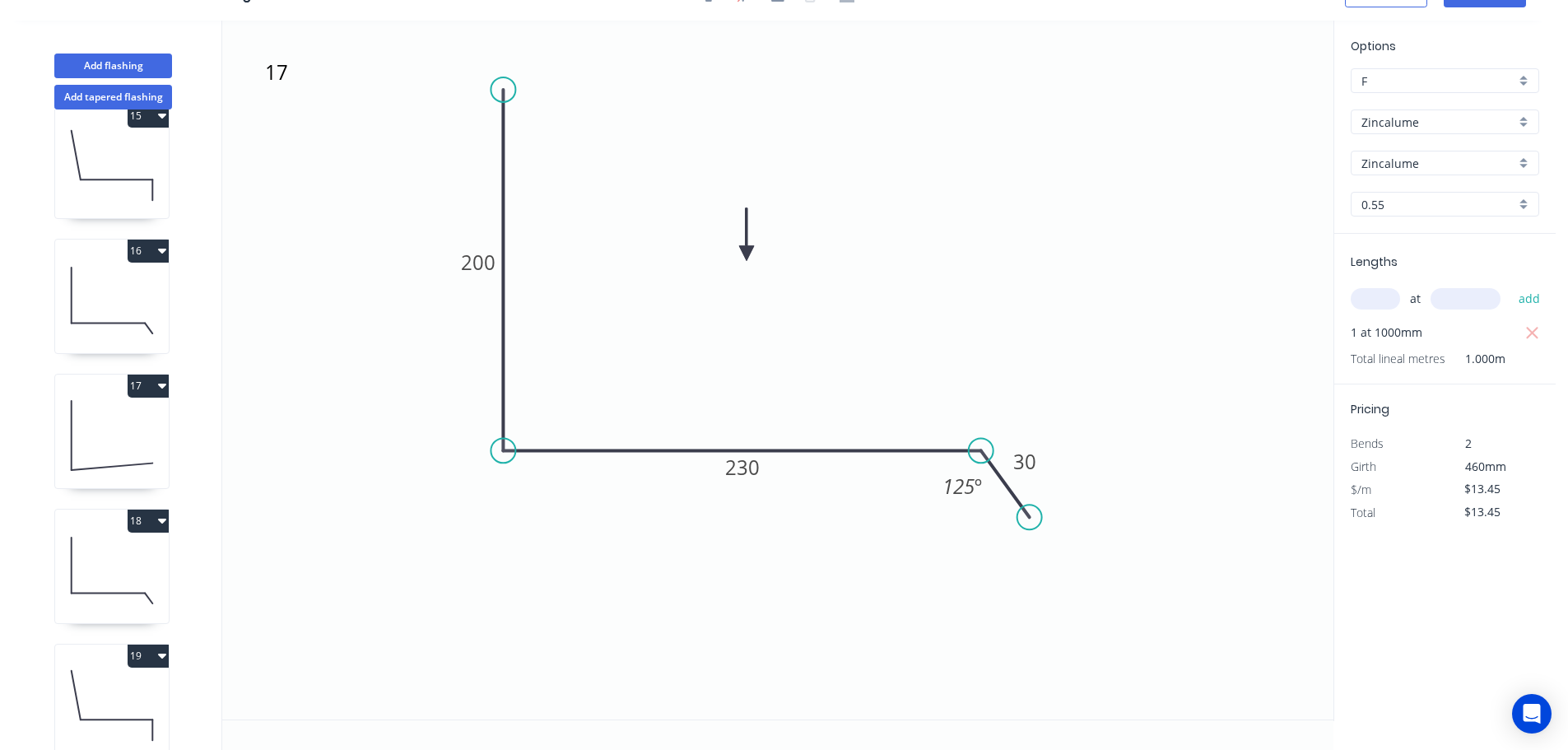
scroll to position [2096, 0]
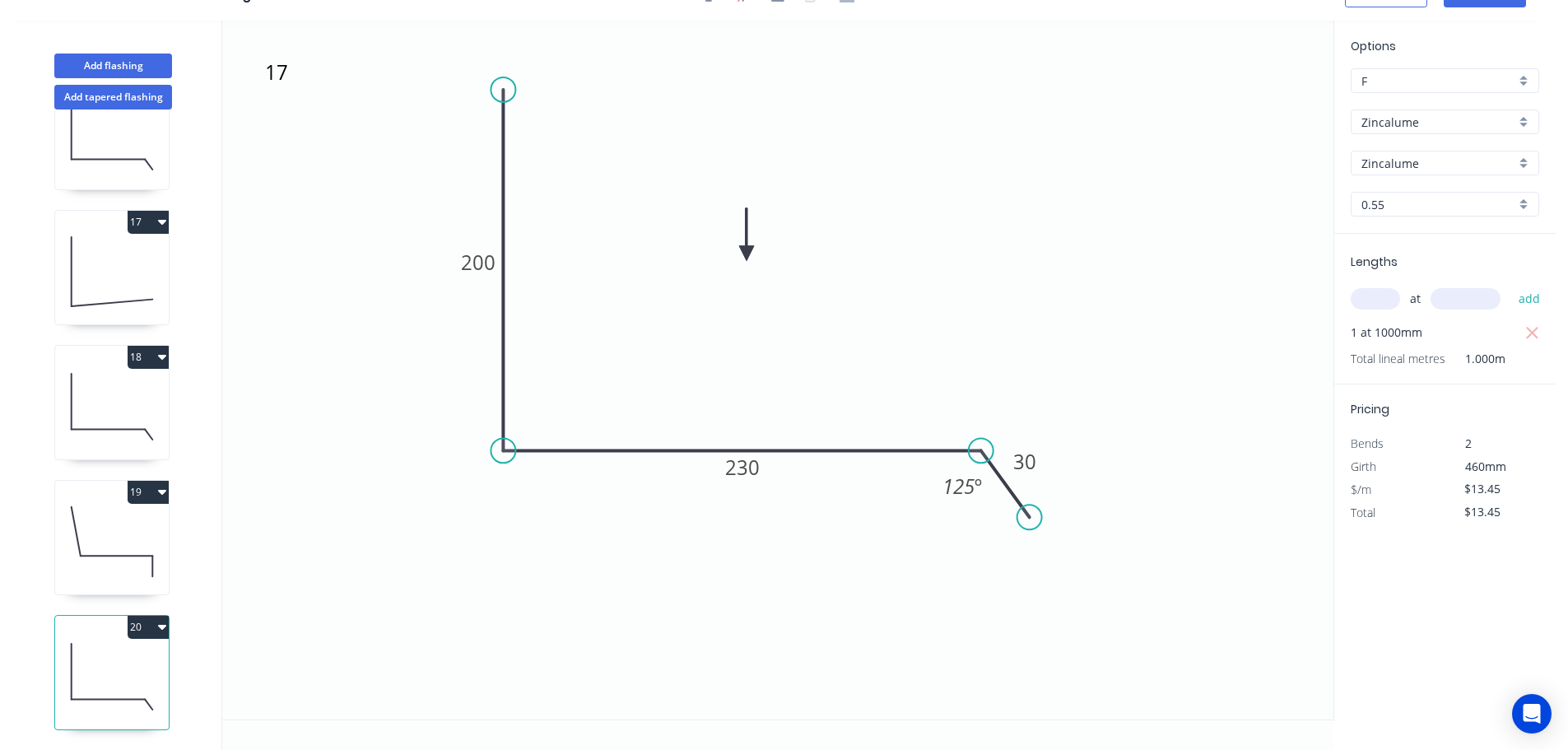
click at [107, 268] on icon at bounding box center [112, 271] width 114 height 105
type input "$8.99"
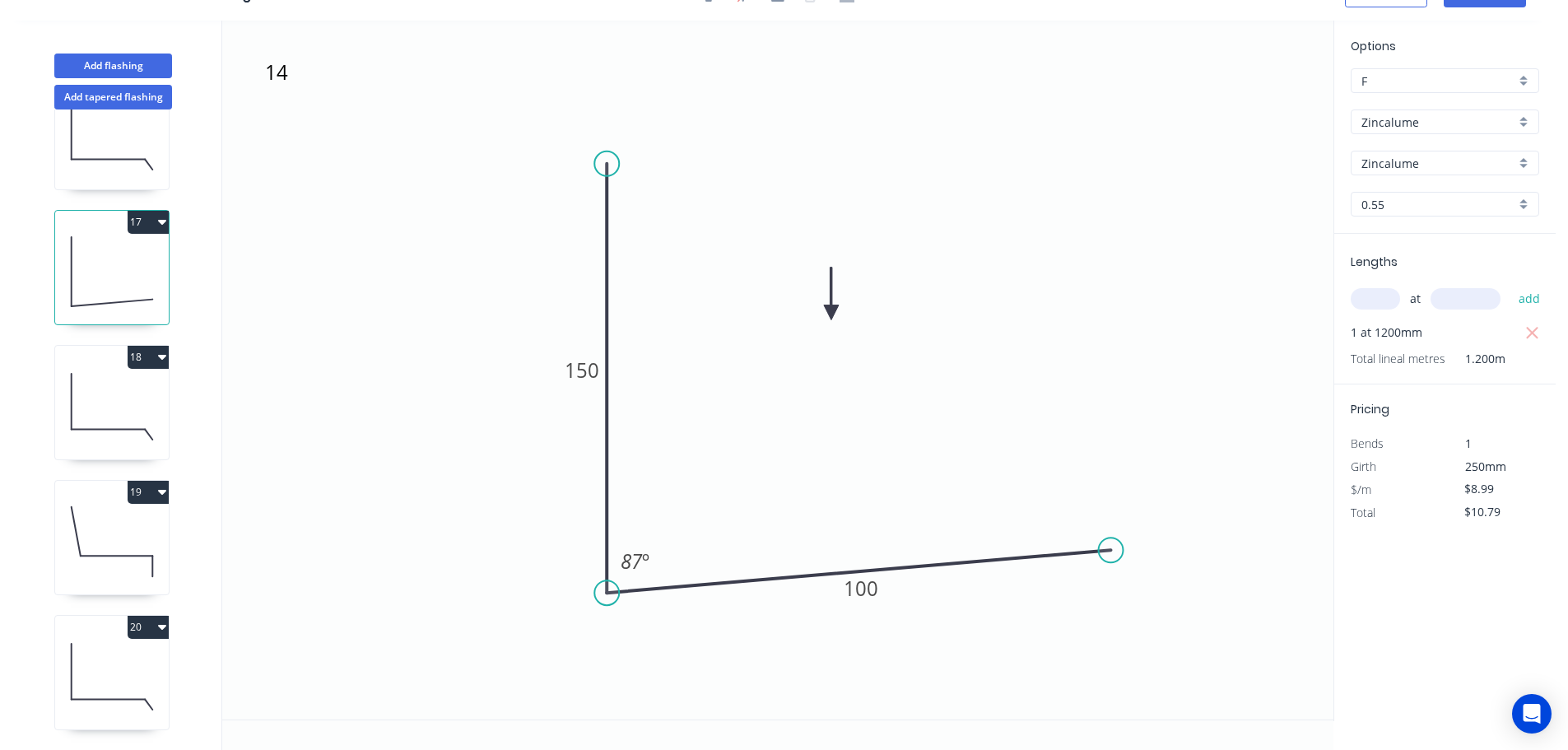
click at [144, 212] on button "17" at bounding box center [148, 223] width 41 height 23
click at [108, 252] on div "Duplicate" at bounding box center [90, 263] width 127 height 24
type input "$0.00"
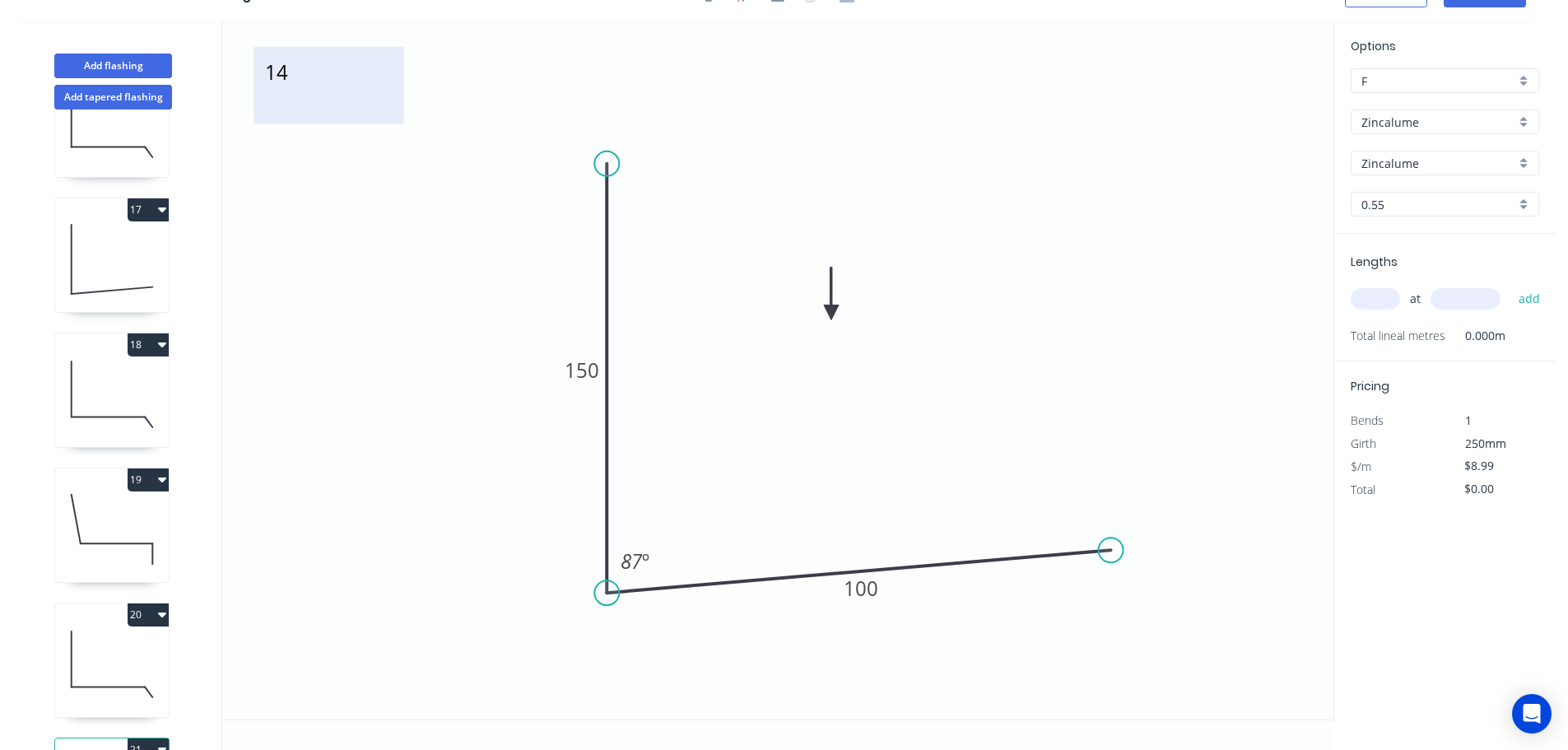
click at [282, 83] on textarea "14" at bounding box center [329, 86] width 134 height 61
click at [382, 241] on icon "18 150 100 87 º" at bounding box center [778, 370] width 1111 height 698
type textarea "18"
click at [1385, 293] on input "text" at bounding box center [1376, 298] width 50 height 21
type input "1"
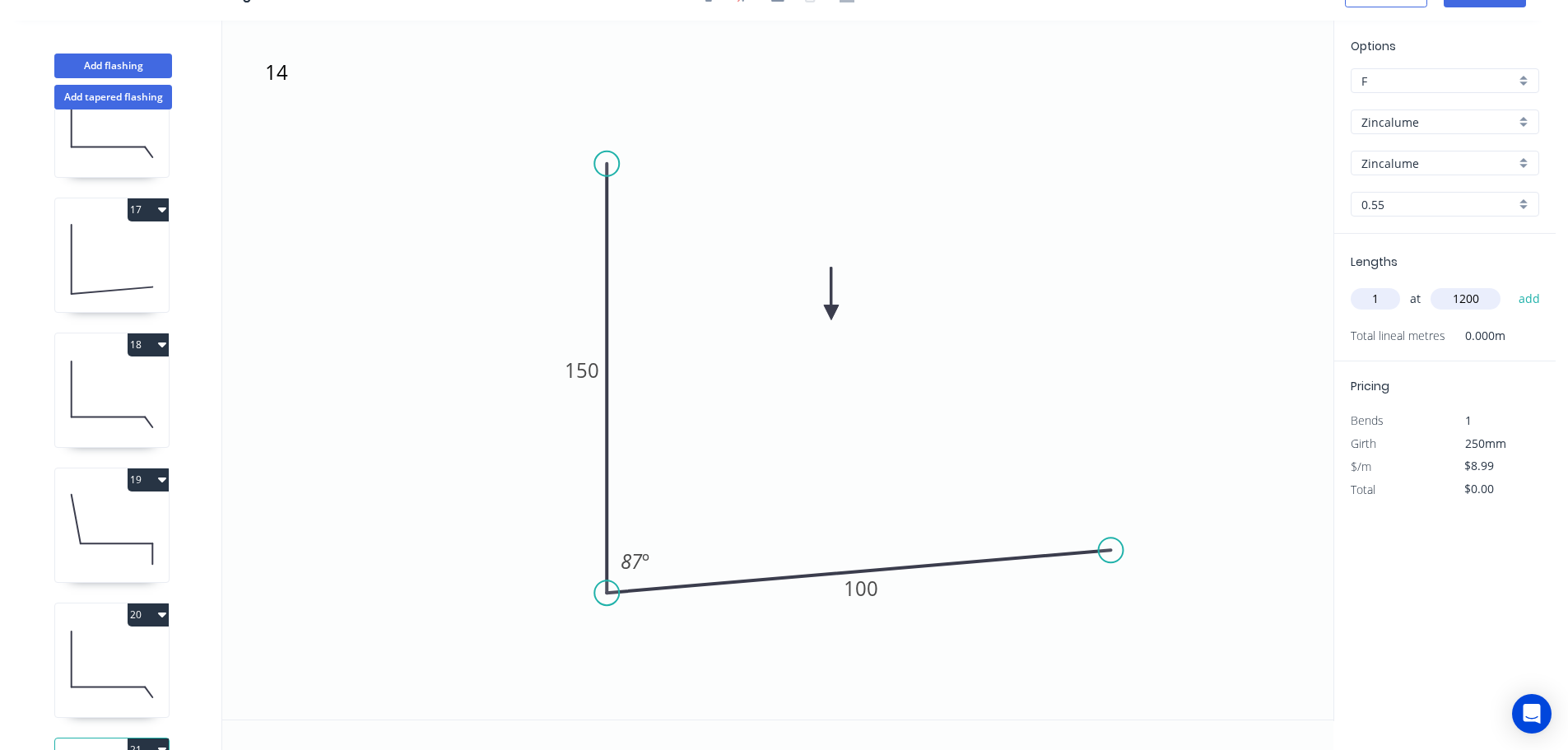
type input "1200"
click at [1511, 285] on button "add" at bounding box center [1530, 298] width 38 height 28
type input "$10.79"
click at [115, 378] on icon at bounding box center [112, 394] width 114 height 105
type input "$11.62"
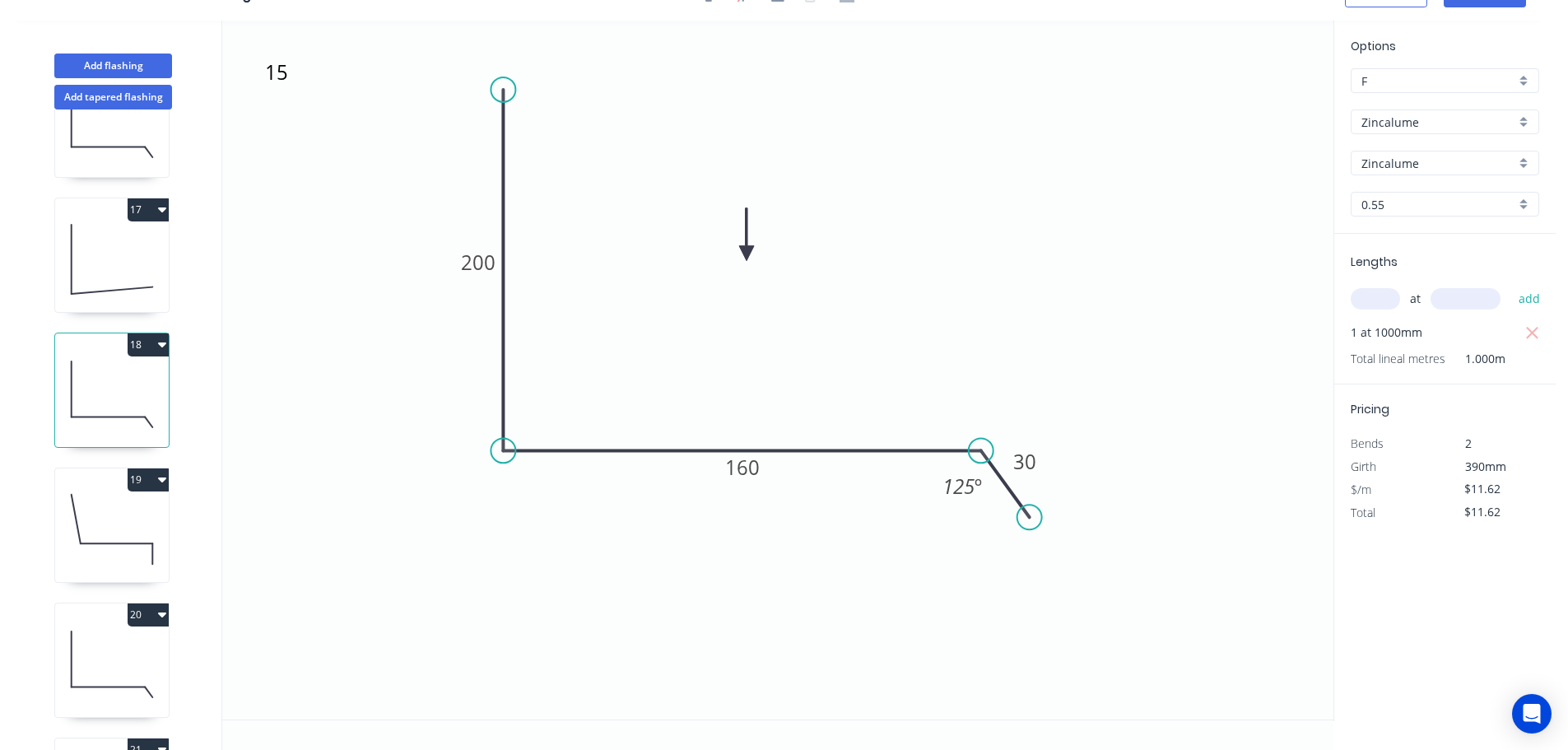
click at [147, 340] on button "18" at bounding box center [148, 345] width 41 height 23
click at [121, 377] on div "Duplicate" at bounding box center [90, 385] width 127 height 24
type input "$0.00"
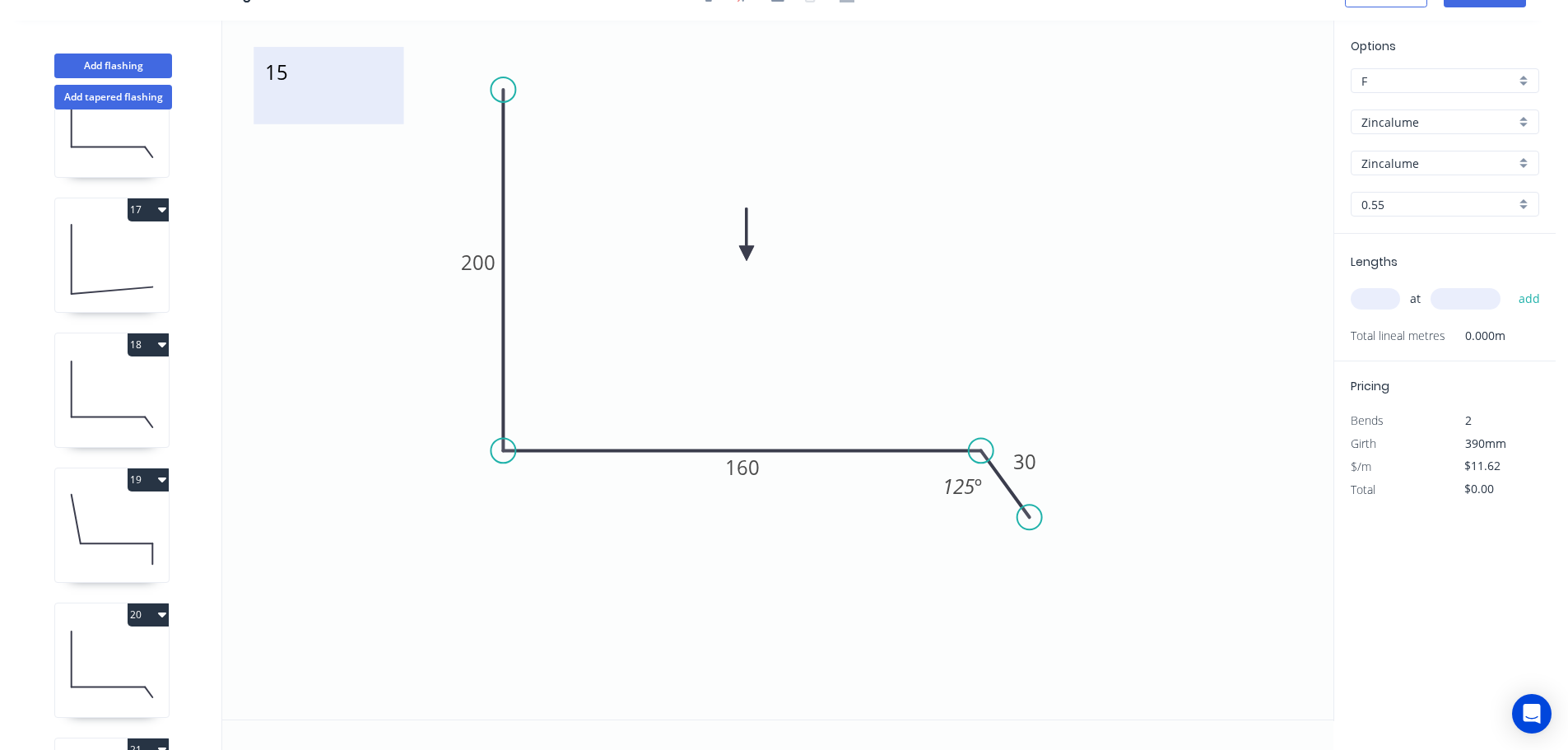
click at [285, 75] on textarea "15" at bounding box center [329, 86] width 134 height 61
type textarea "2"
click at [372, 99] on div "Delete" at bounding box center [423, 106] width 165 height 33
click at [753, 465] on tspan "160" at bounding box center [742, 467] width 34 height 27
click at [1375, 299] on input "text" at bounding box center [1376, 298] width 50 height 21
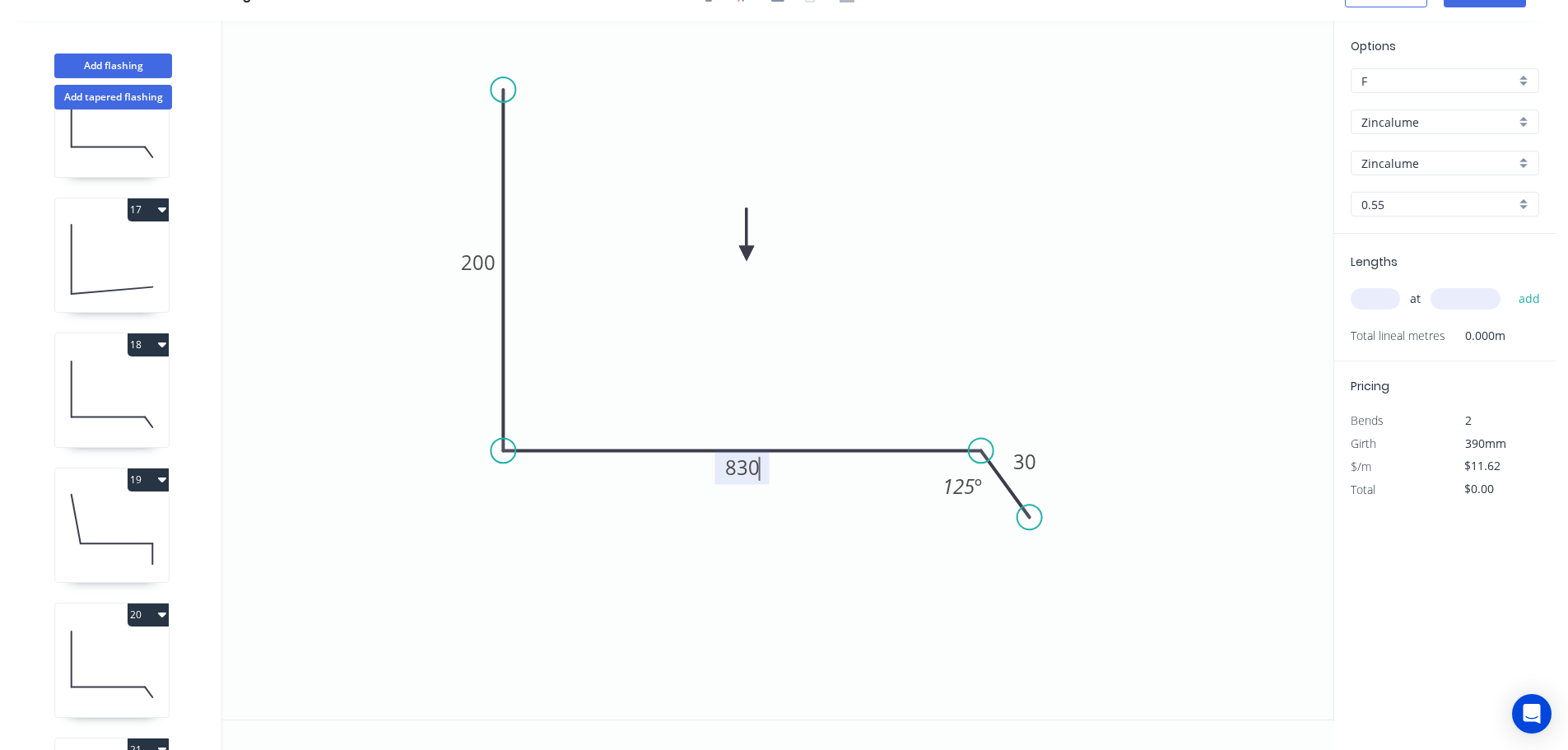
type input "$26.22"
type input "4"
type input "4500"
click at [1511, 285] on button "add" at bounding box center [1530, 298] width 38 height 28
type input "$471.96"
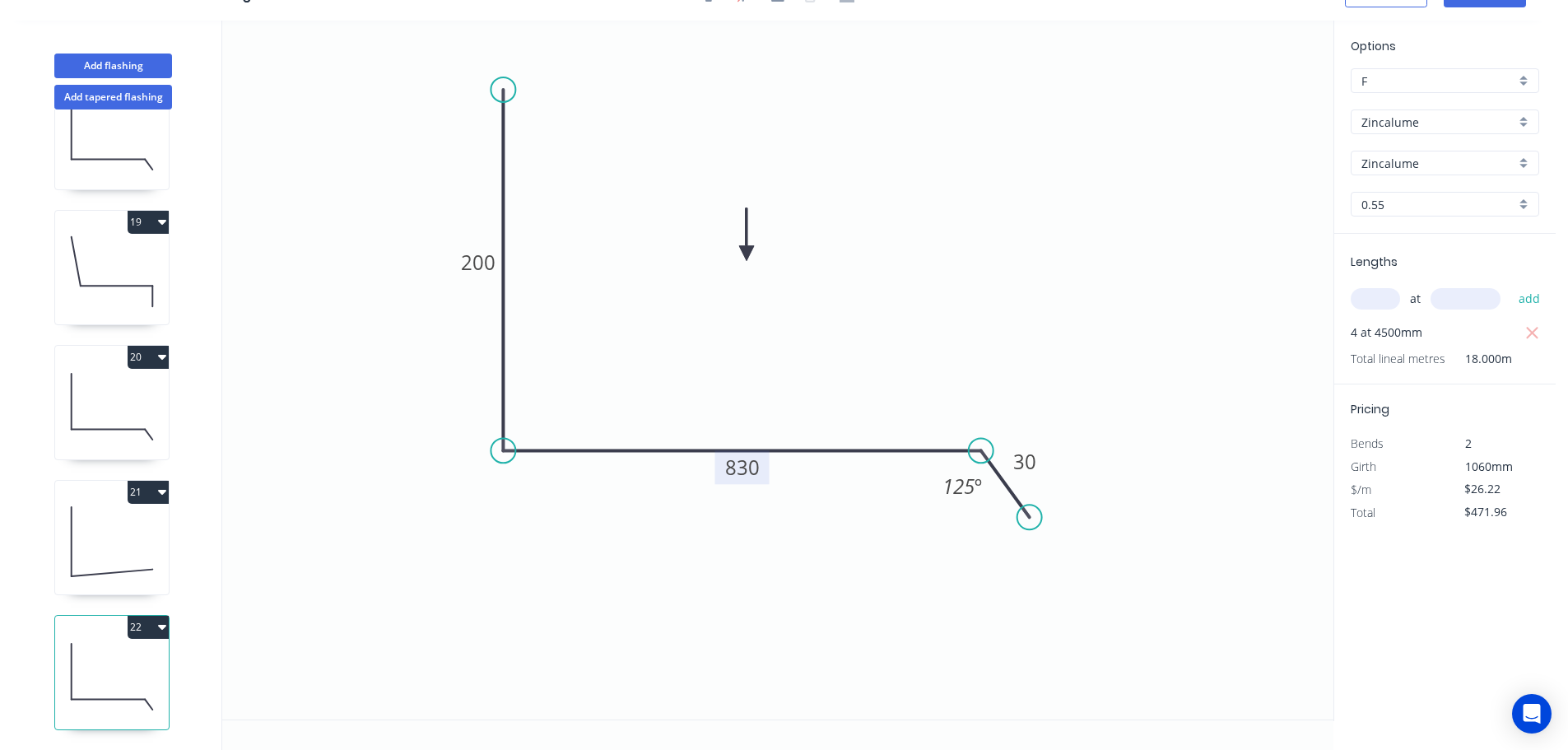
scroll to position [1790, 0]
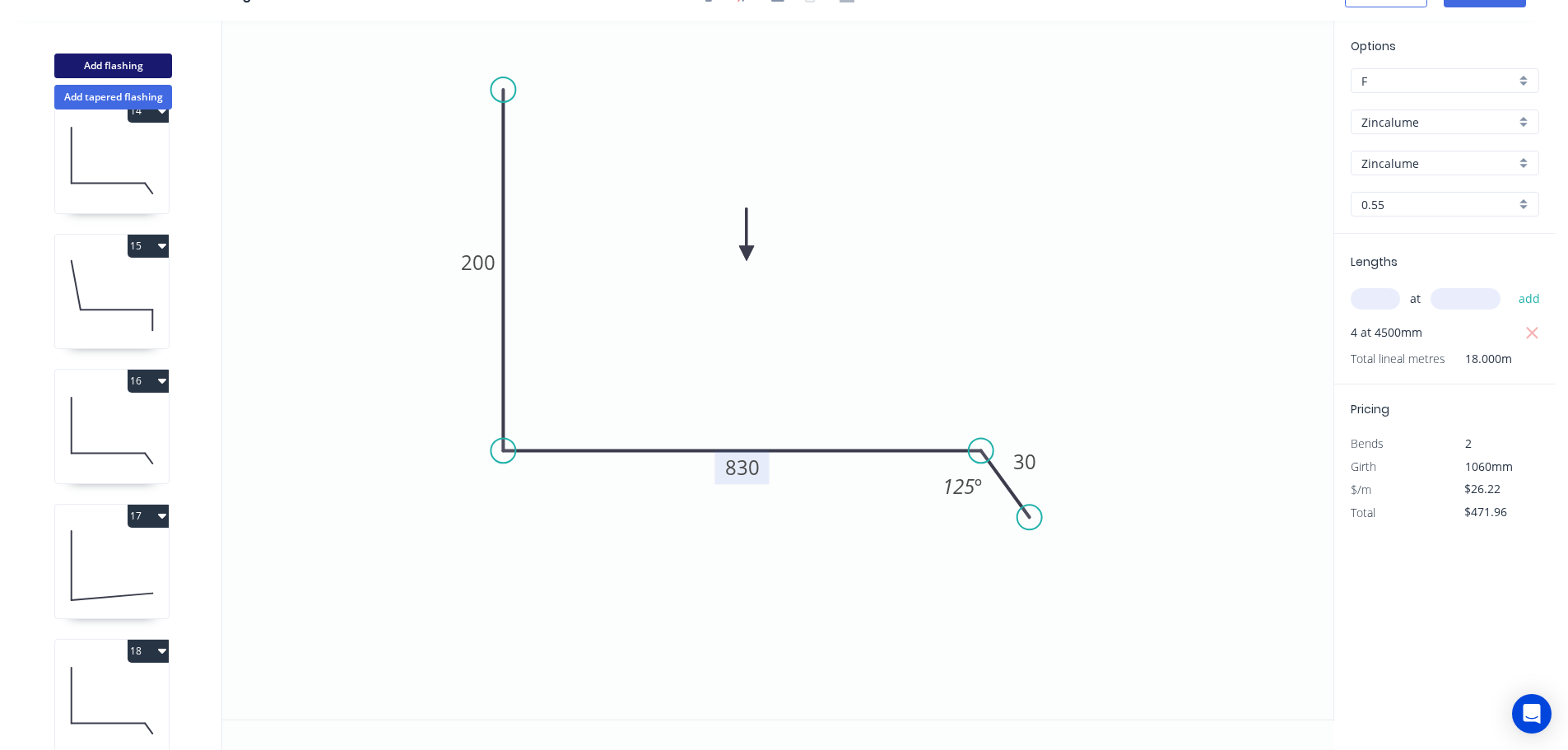
click at [110, 62] on button "Add flashing" at bounding box center [113, 66] width 118 height 25
type input "$0.00"
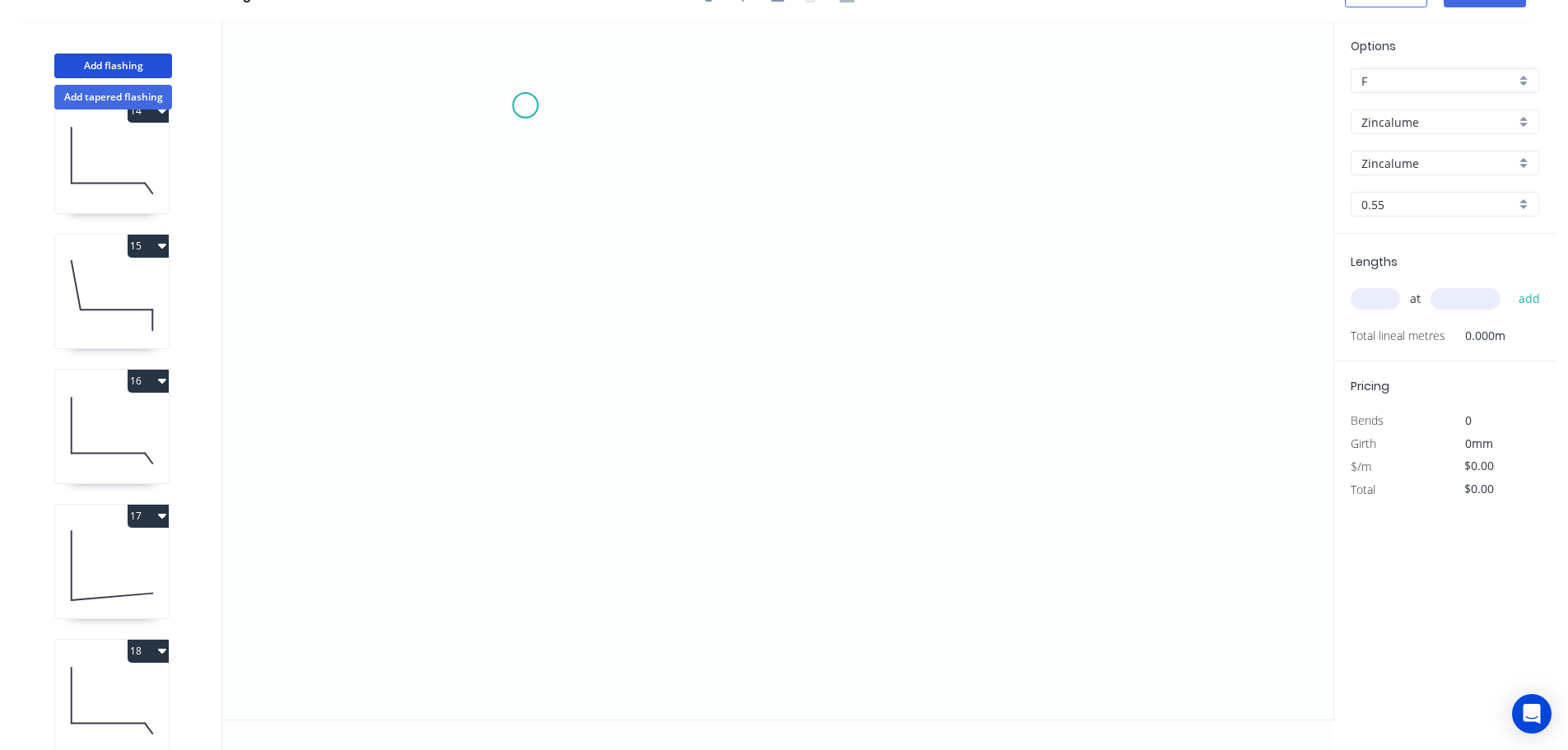
scroll to position [0, 0]
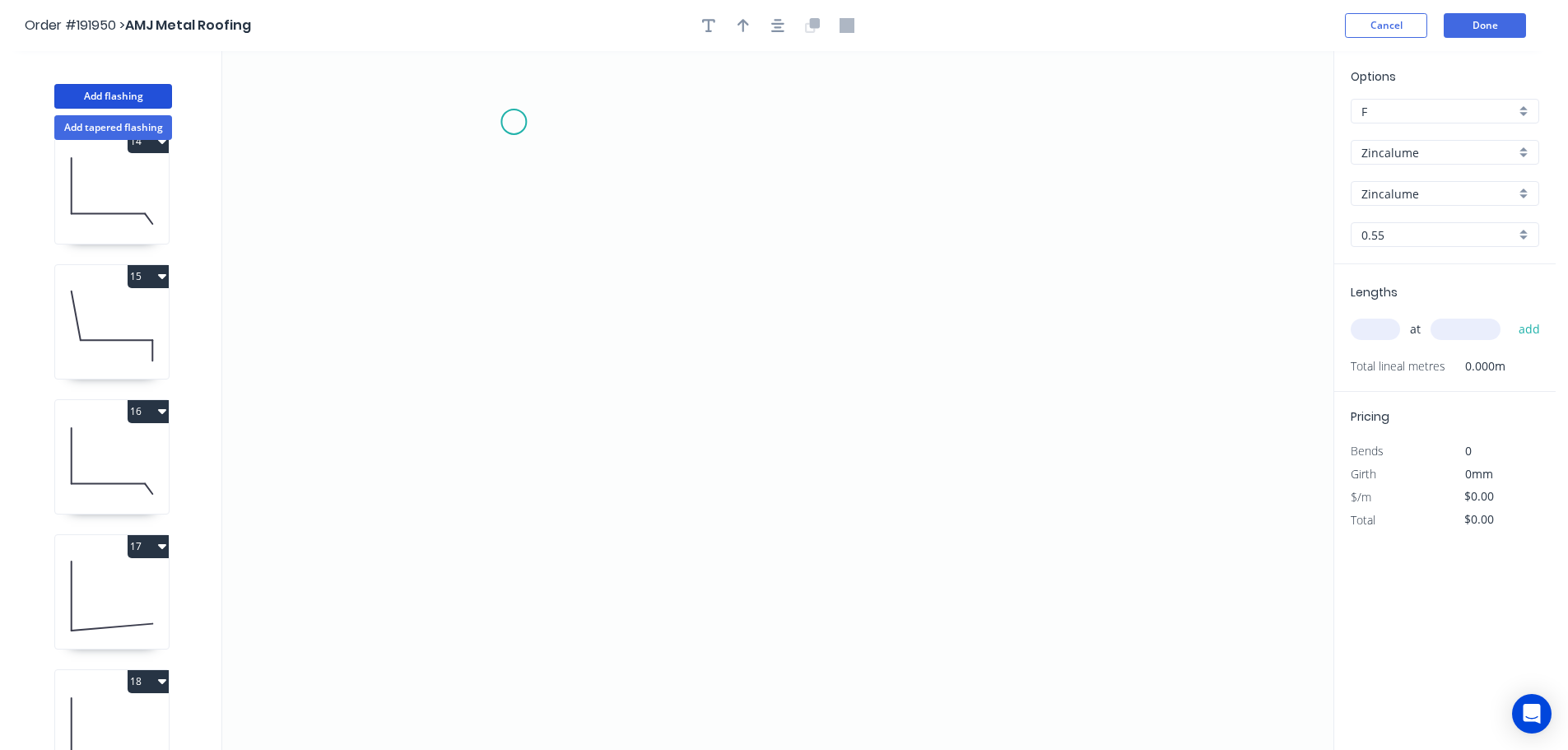
click at [514, 121] on icon "0" at bounding box center [778, 399] width 1111 height 698
click at [494, 502] on icon "0" at bounding box center [778, 399] width 1111 height 698
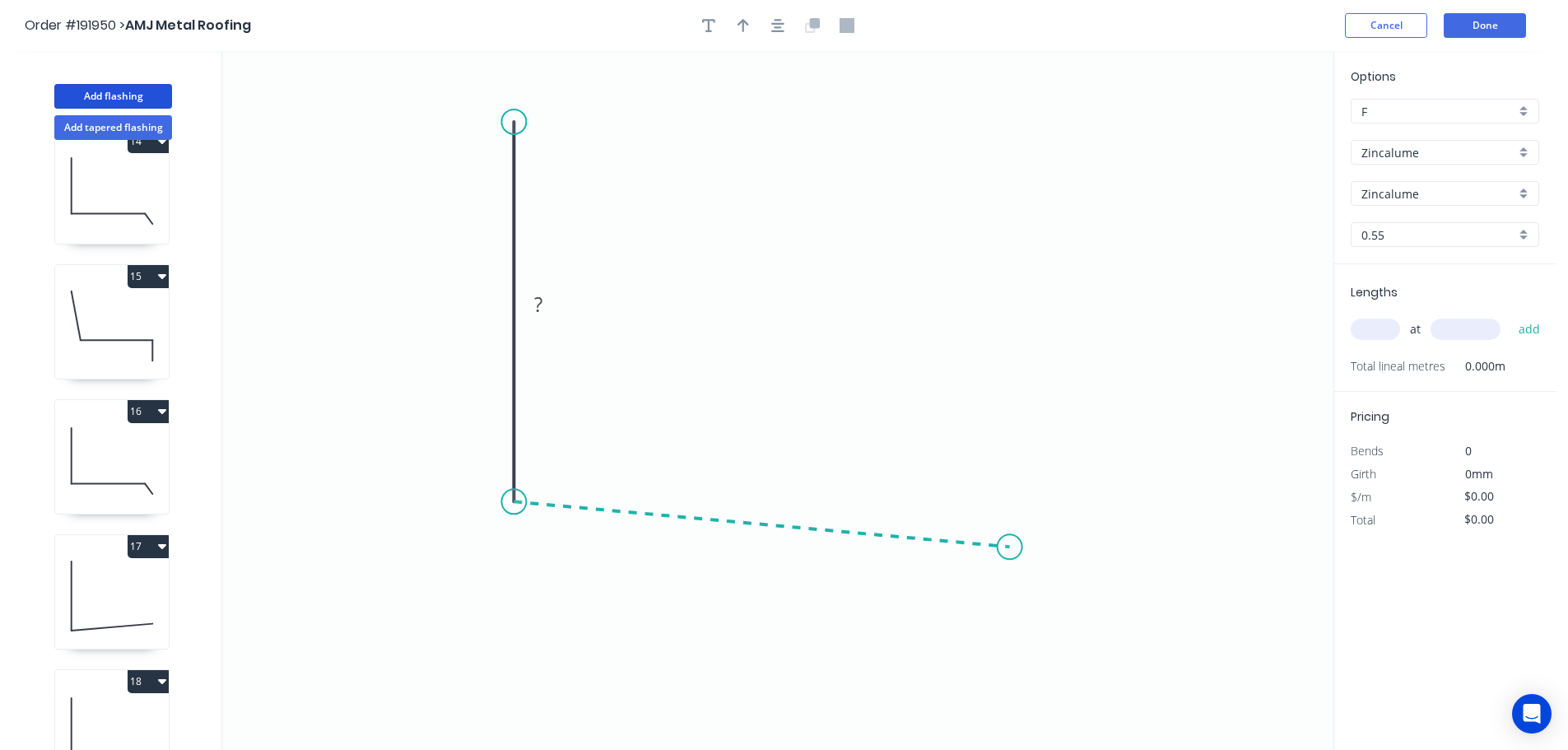
click at [1010, 547] on icon "0 ?" at bounding box center [778, 399] width 1111 height 698
click at [1060, 629] on icon "0 ? ? ? º" at bounding box center [778, 399] width 1111 height 698
click at [1060, 629] on circle at bounding box center [1060, 628] width 25 height 25
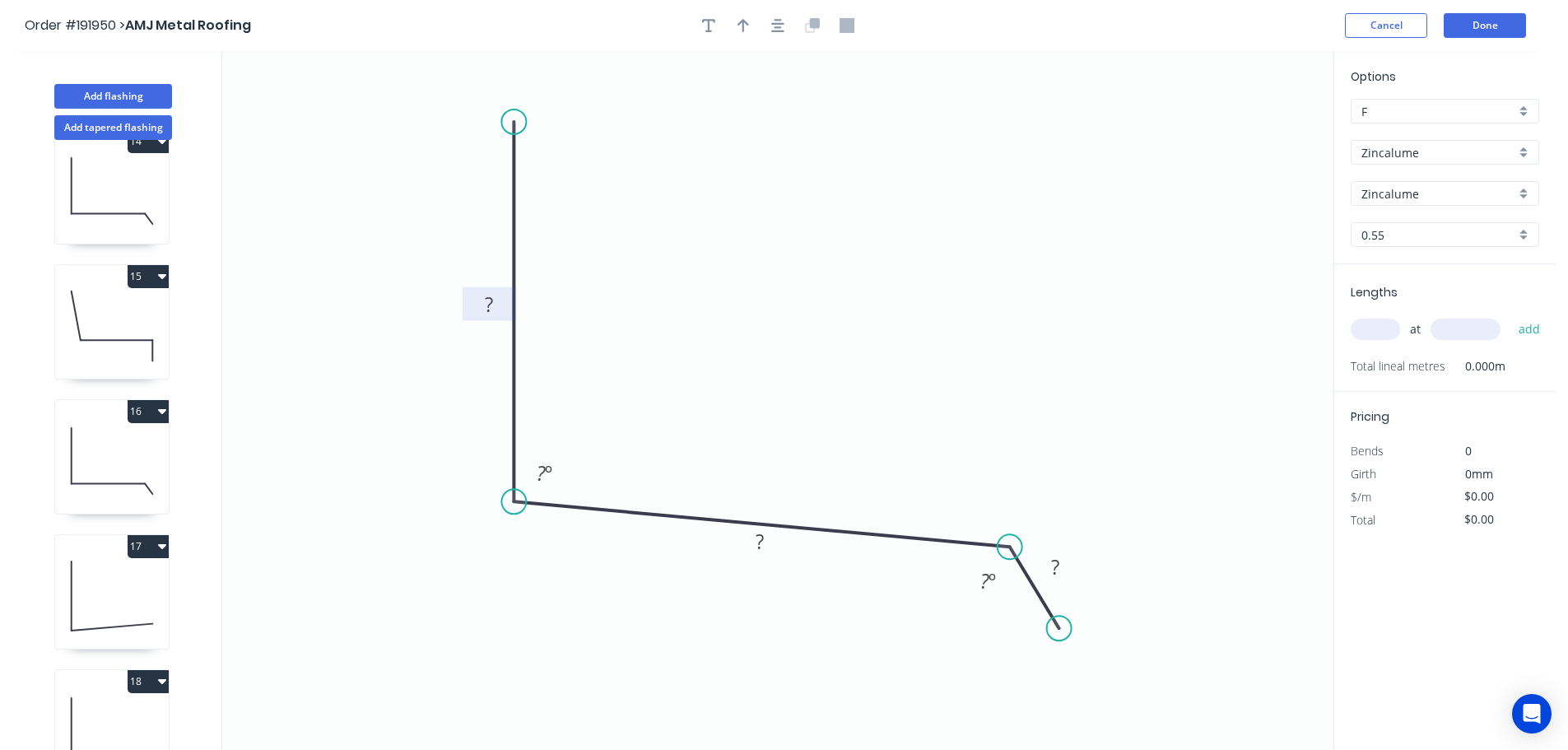
click at [503, 303] on rect at bounding box center [488, 306] width 32 height 23
click at [764, 266] on icon "0 200 200 35 93 º 125 º" at bounding box center [778, 399] width 1111 height 698
type input "$13.45"
click at [742, 21] on icon "button" at bounding box center [743, 26] width 11 height 13
drag, startPoint x: 1247, startPoint y: 127, endPoint x: 765, endPoint y: 271, distance: 503.1
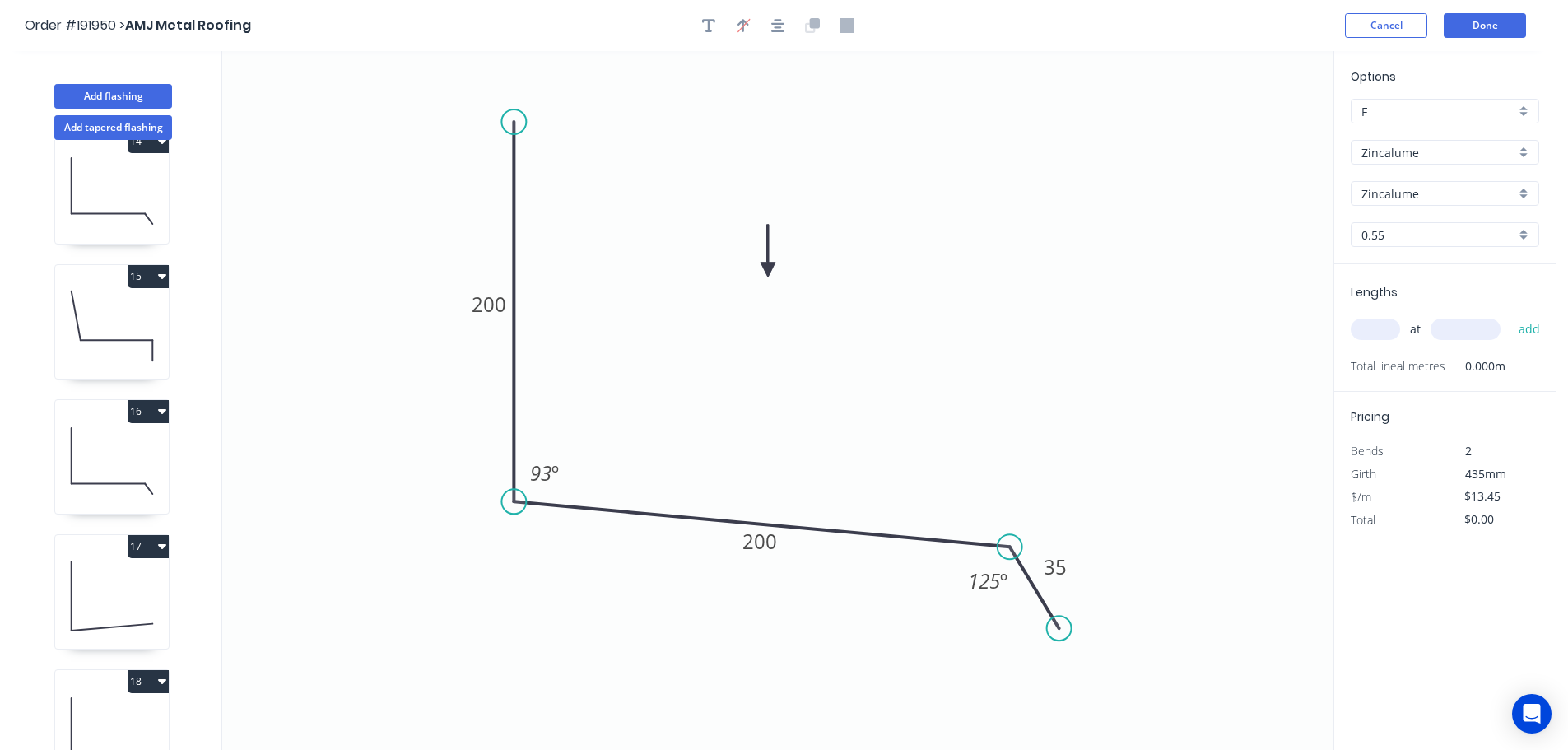
click at [765, 271] on icon at bounding box center [768, 250] width 15 height 53
click at [1378, 323] on input "text" at bounding box center [1376, 329] width 50 height 21
type input "1"
click at [1511, 315] on button "add" at bounding box center [1530, 329] width 38 height 28
click at [109, 96] on button "Add flashing" at bounding box center [113, 96] width 118 height 25
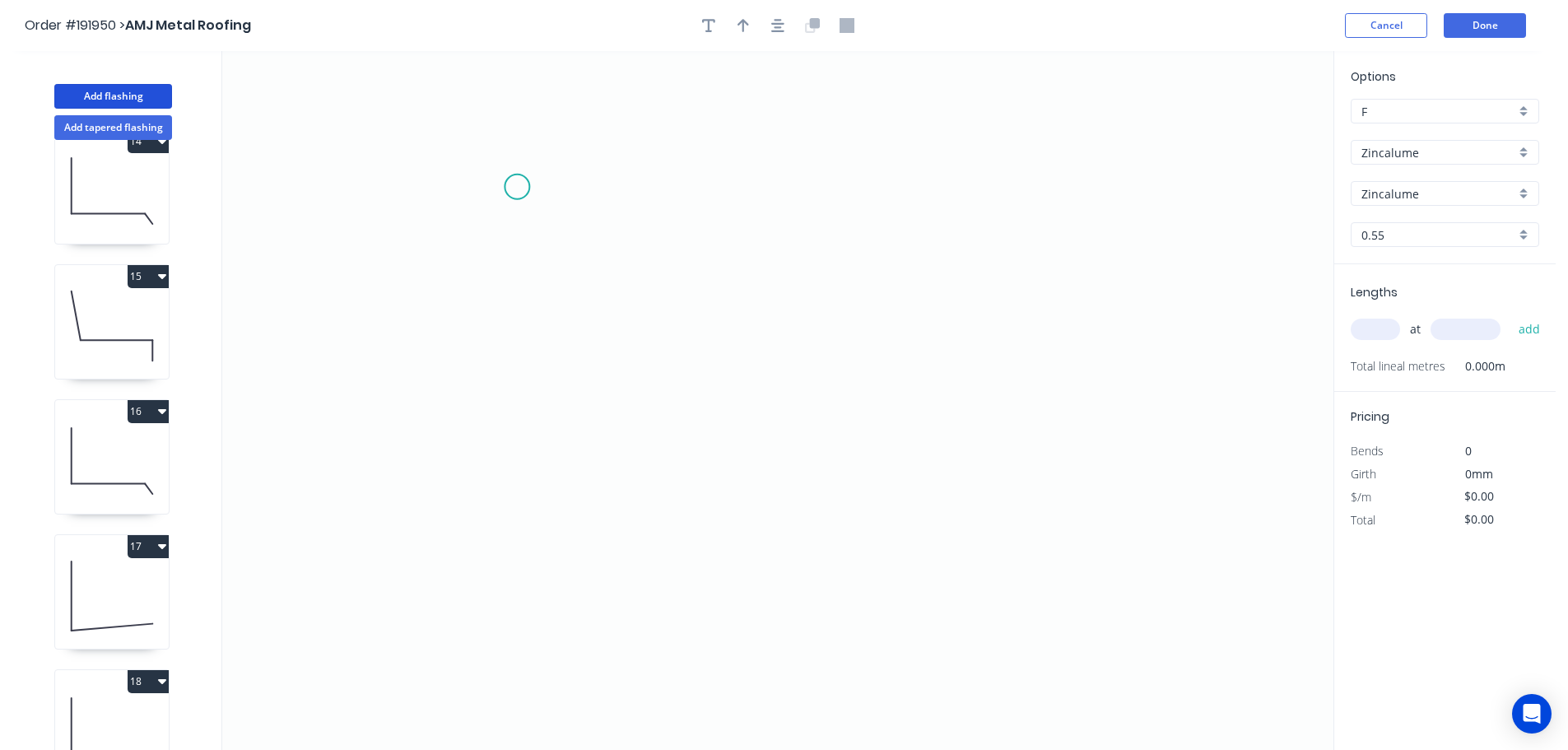
click at [517, 187] on icon "0" at bounding box center [778, 399] width 1111 height 698
click at [512, 515] on icon "0" at bounding box center [778, 399] width 1111 height 698
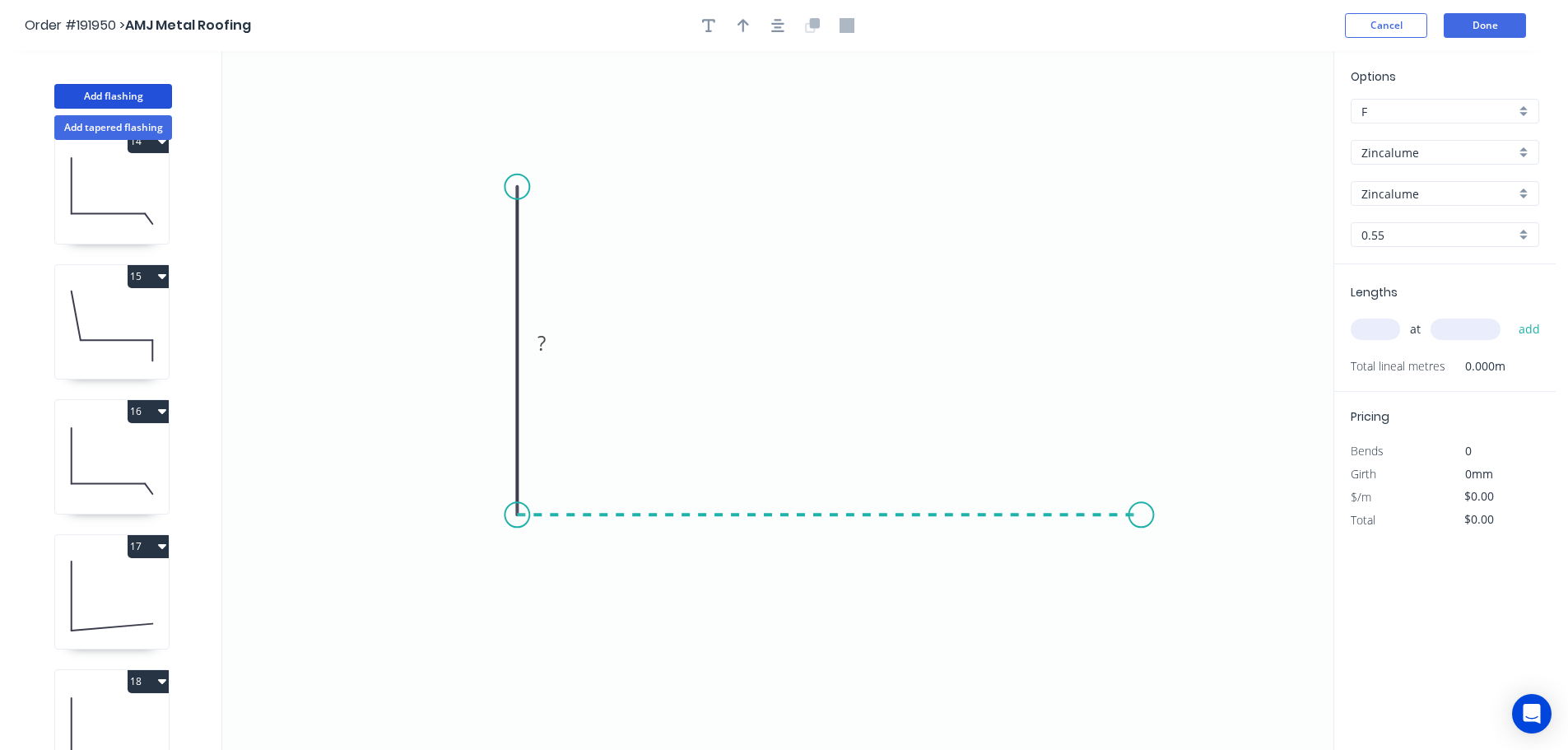
click at [1142, 523] on icon "0 ?" at bounding box center [778, 399] width 1111 height 698
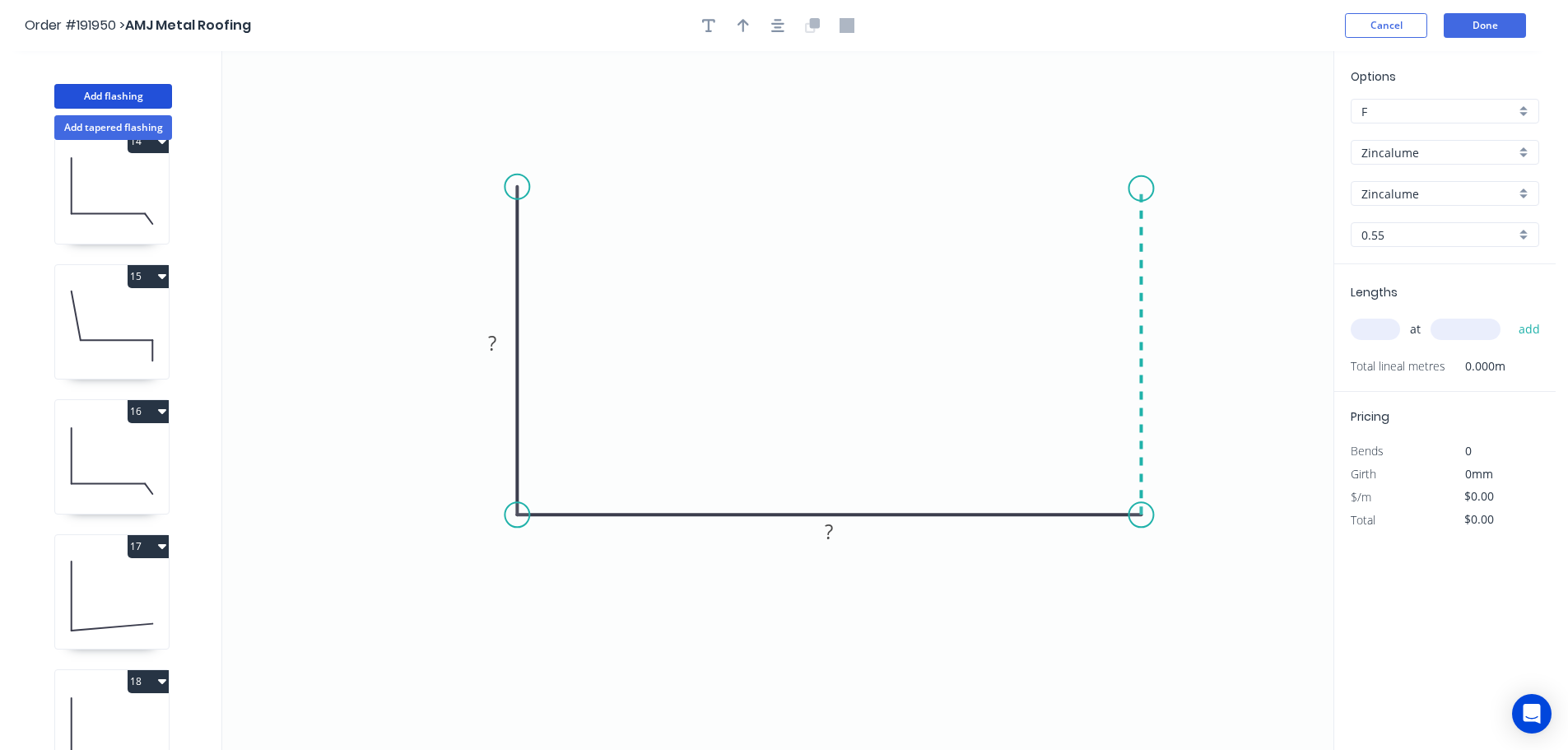
click at [1131, 188] on icon "0 ? ?" at bounding box center [778, 399] width 1111 height 698
click at [1131, 188] on circle at bounding box center [1141, 188] width 25 height 25
click at [1137, 182] on circle at bounding box center [1141, 182] width 25 height 25
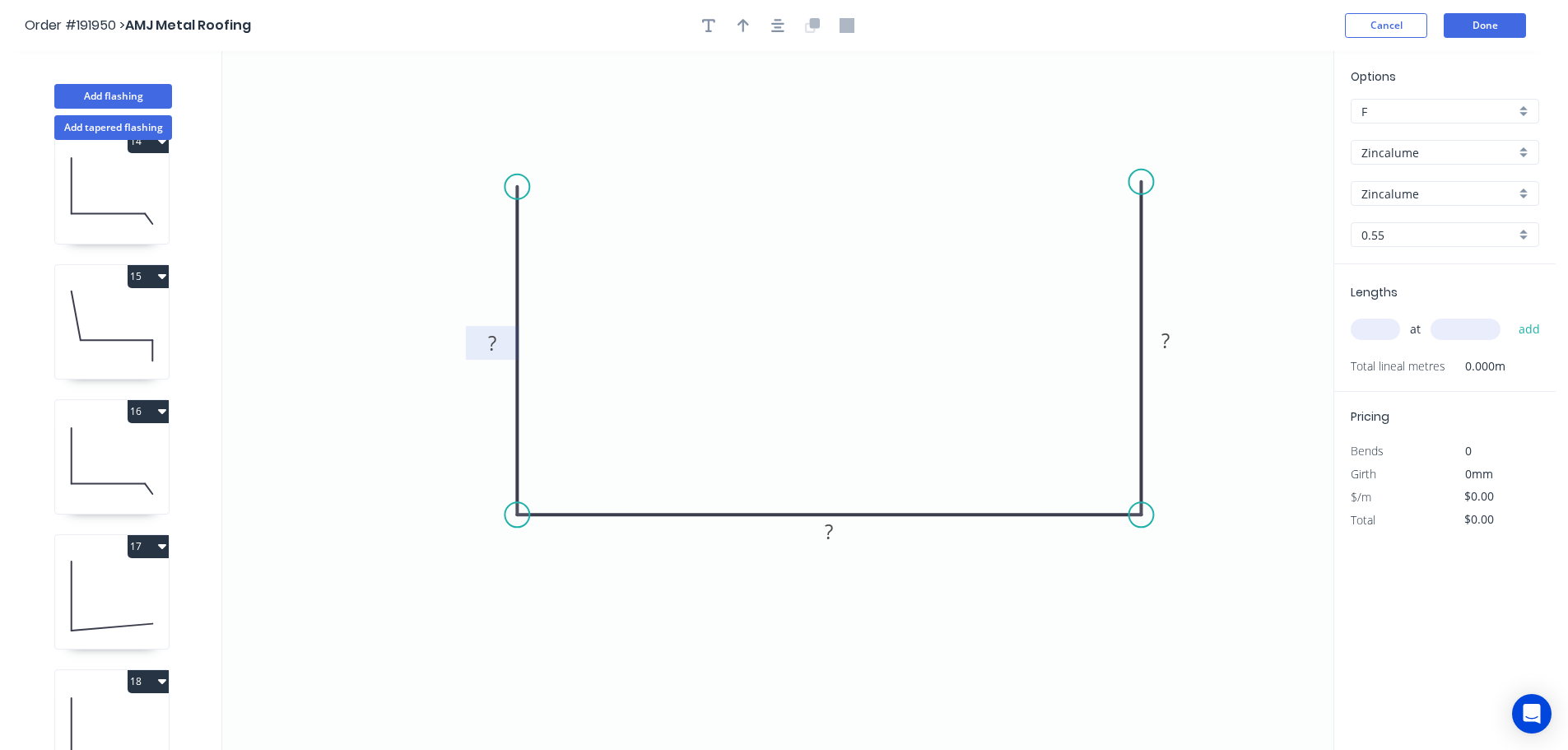
click at [498, 347] on rect at bounding box center [492, 344] width 32 height 23
click at [824, 311] on icon "0 200 390 200" at bounding box center [778, 399] width 1111 height 698
click at [748, 21] on icon "button" at bounding box center [743, 26] width 11 height 15
drag, startPoint x: 1255, startPoint y: 132, endPoint x: 1065, endPoint y: 653, distance: 554.6
click at [1065, 653] on icon at bounding box center [1067, 632] width 15 height 53
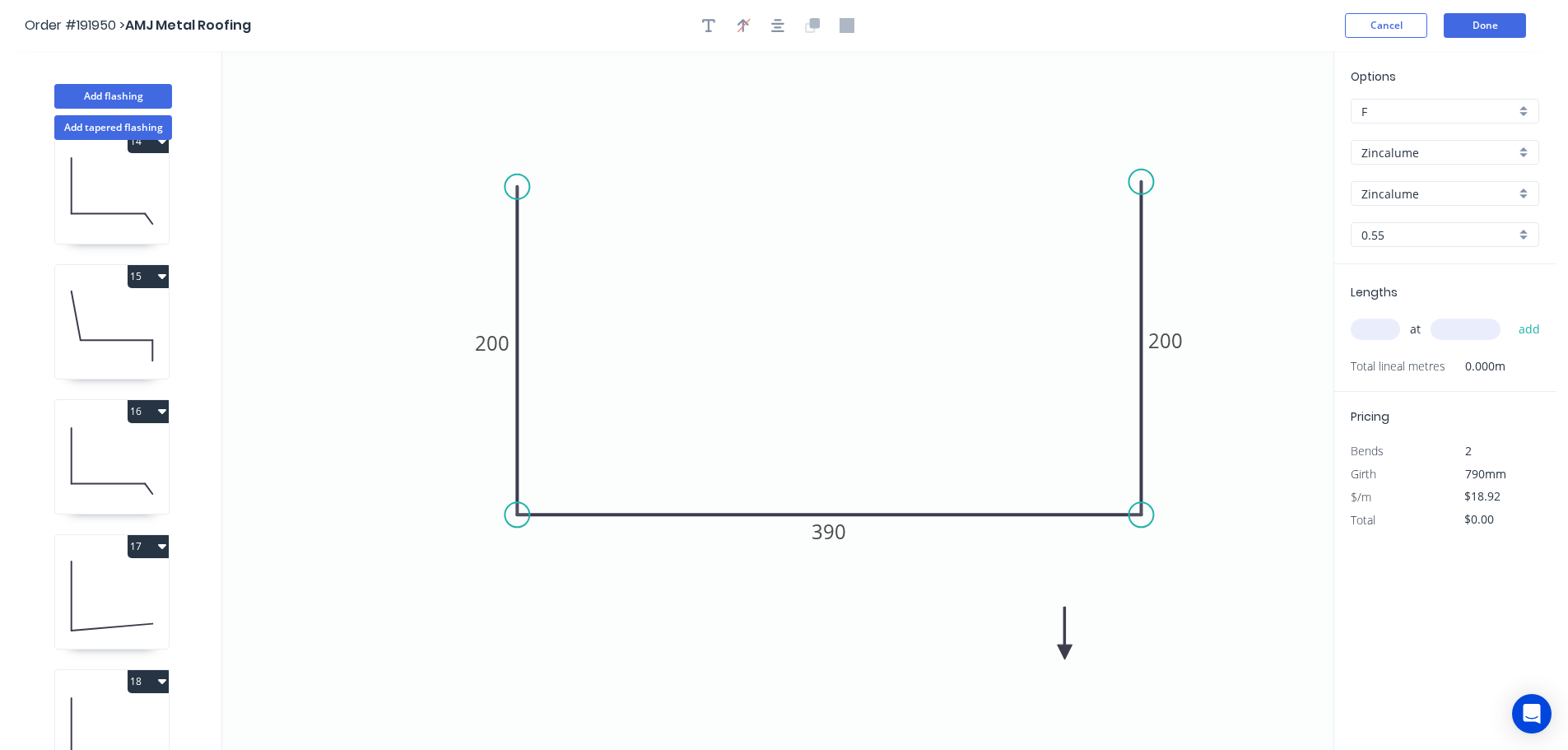
click at [1065, 653] on icon at bounding box center [1065, 632] width 15 height 53
click at [1065, 653] on icon at bounding box center [1078, 638] width 48 height 48
click at [1065, 653] on icon at bounding box center [1084, 652] width 53 height 15
click at [1388, 324] on input "text" at bounding box center [1376, 329] width 50 height 21
click at [1511, 315] on button "add" at bounding box center [1530, 329] width 38 height 28
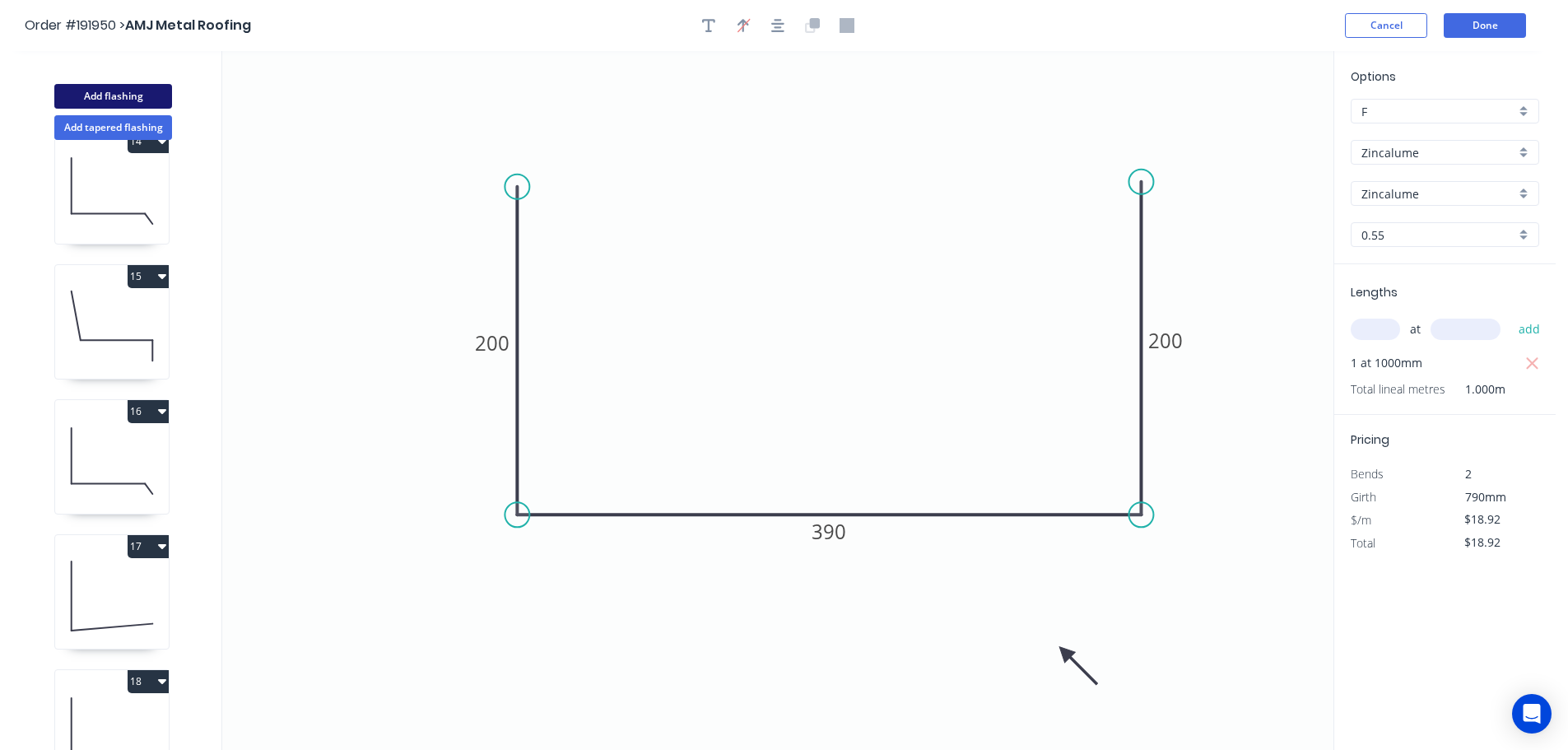
click at [118, 89] on button "Add flashing" at bounding box center [113, 96] width 118 height 25
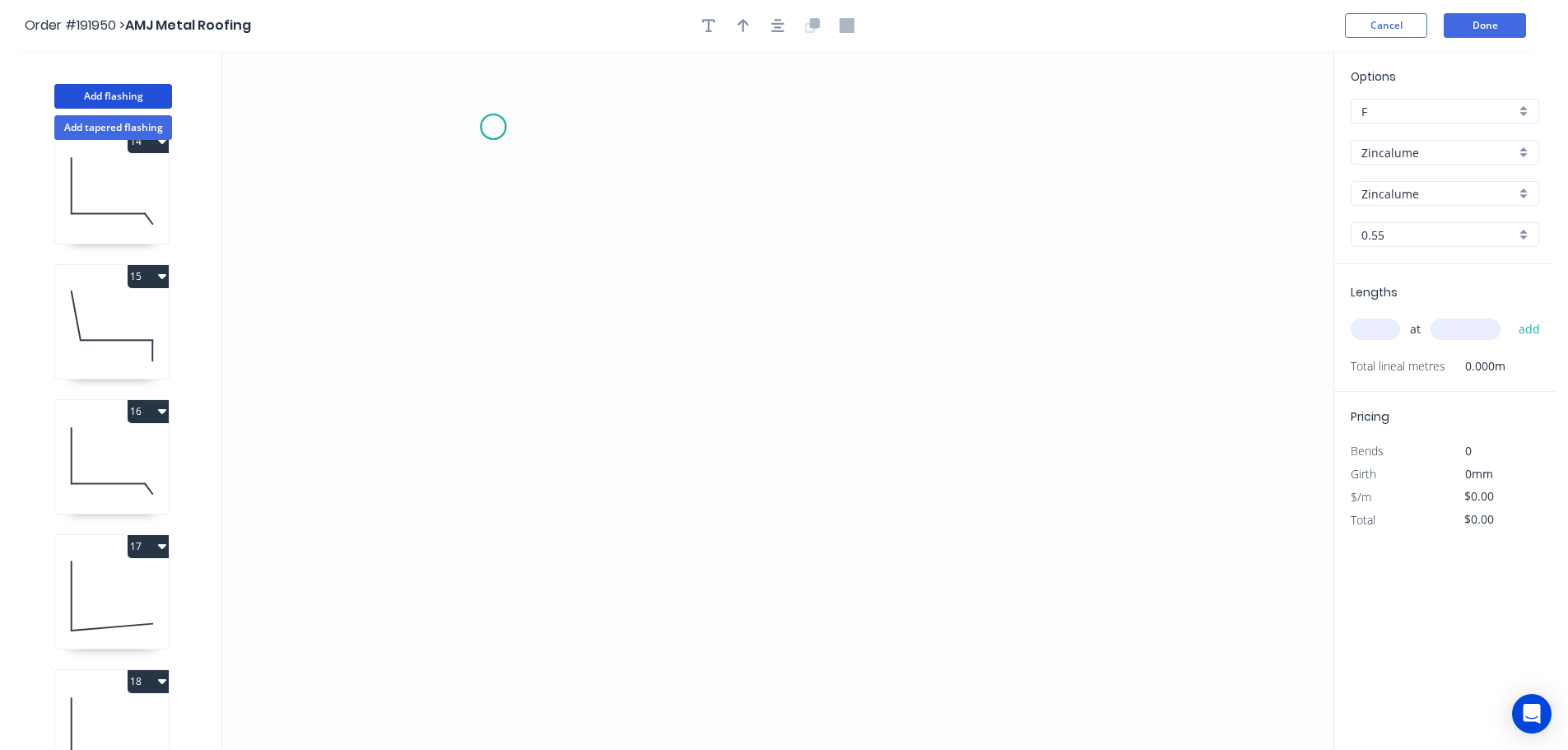
click at [493, 127] on icon "0" at bounding box center [778, 399] width 1111 height 698
click at [483, 486] on icon "0" at bounding box center [778, 399] width 1111 height 698
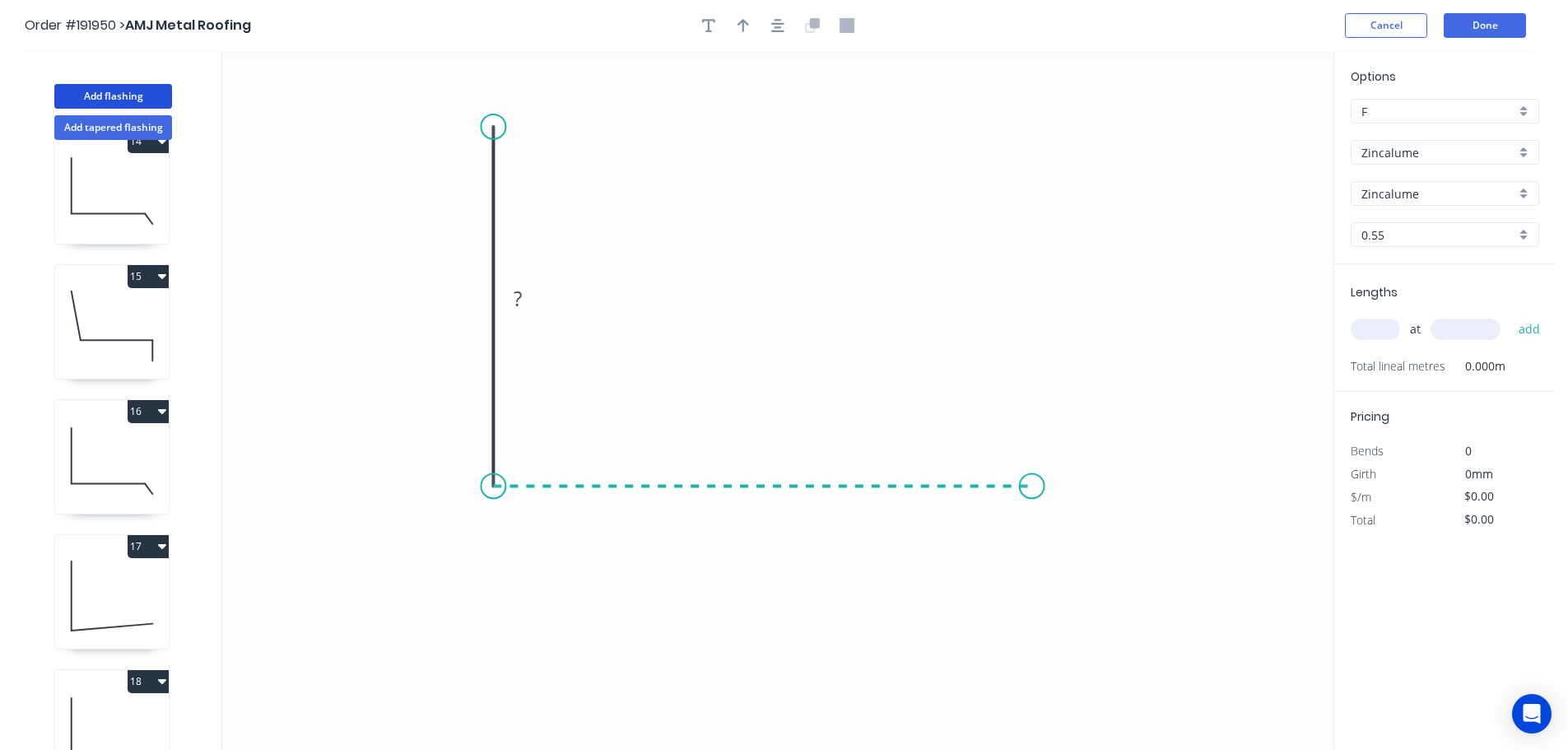
click at [1032, 504] on icon "0 ?" at bounding box center [778, 399] width 1111 height 698
click at [1085, 552] on icon "0 ? ?" at bounding box center [778, 399] width 1111 height 698
click at [1085, 552] on circle at bounding box center [1085, 551] width 25 height 25
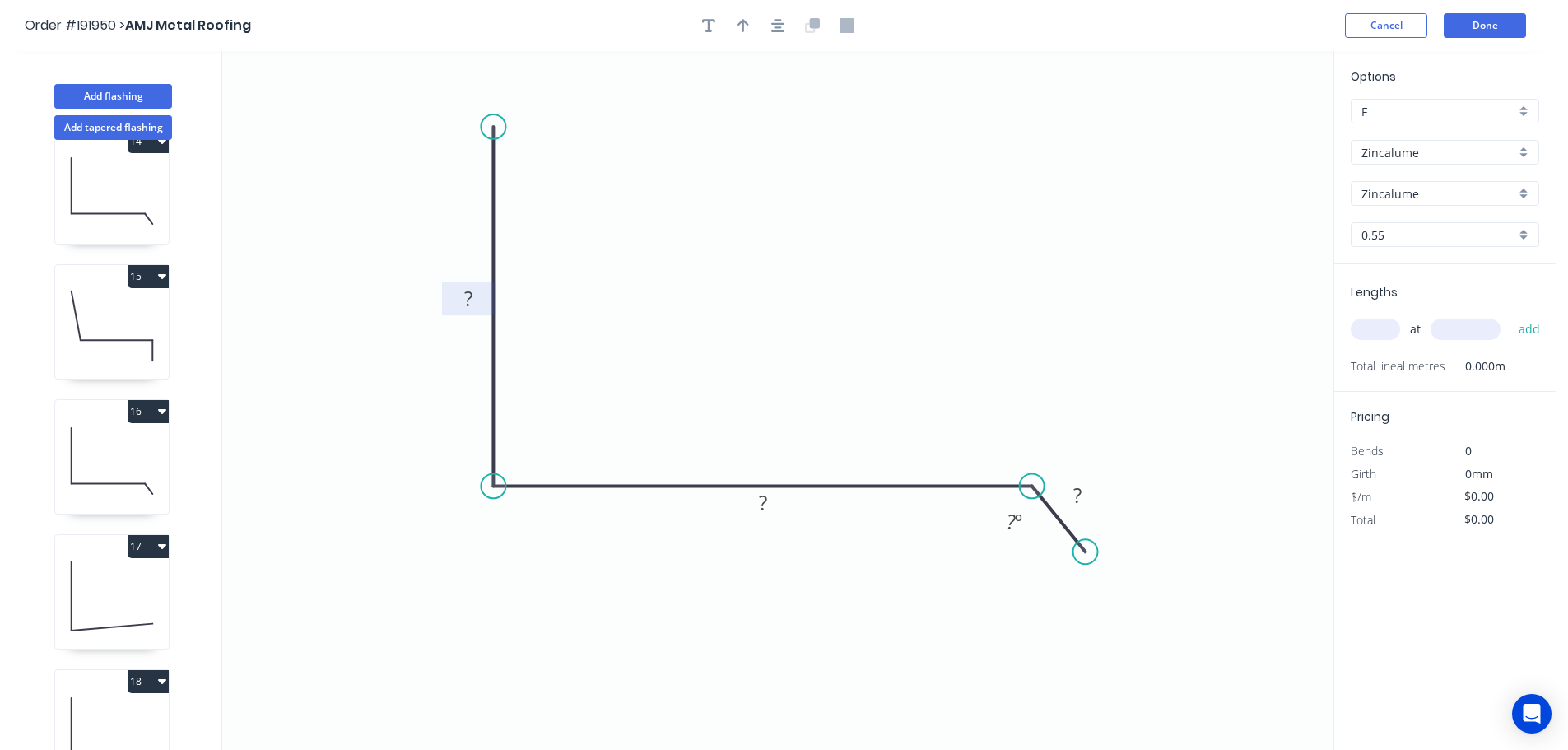
click at [472, 297] on tspan "?" at bounding box center [468, 298] width 9 height 27
click at [718, 258] on icon "0 200 210 30 125 º" at bounding box center [778, 399] width 1111 height 698
click at [746, 22] on icon "button" at bounding box center [743, 26] width 11 height 13
drag, startPoint x: 1249, startPoint y: 131, endPoint x: 766, endPoint y: 243, distance: 495.8
click at [766, 243] on icon at bounding box center [766, 224] width 15 height 53
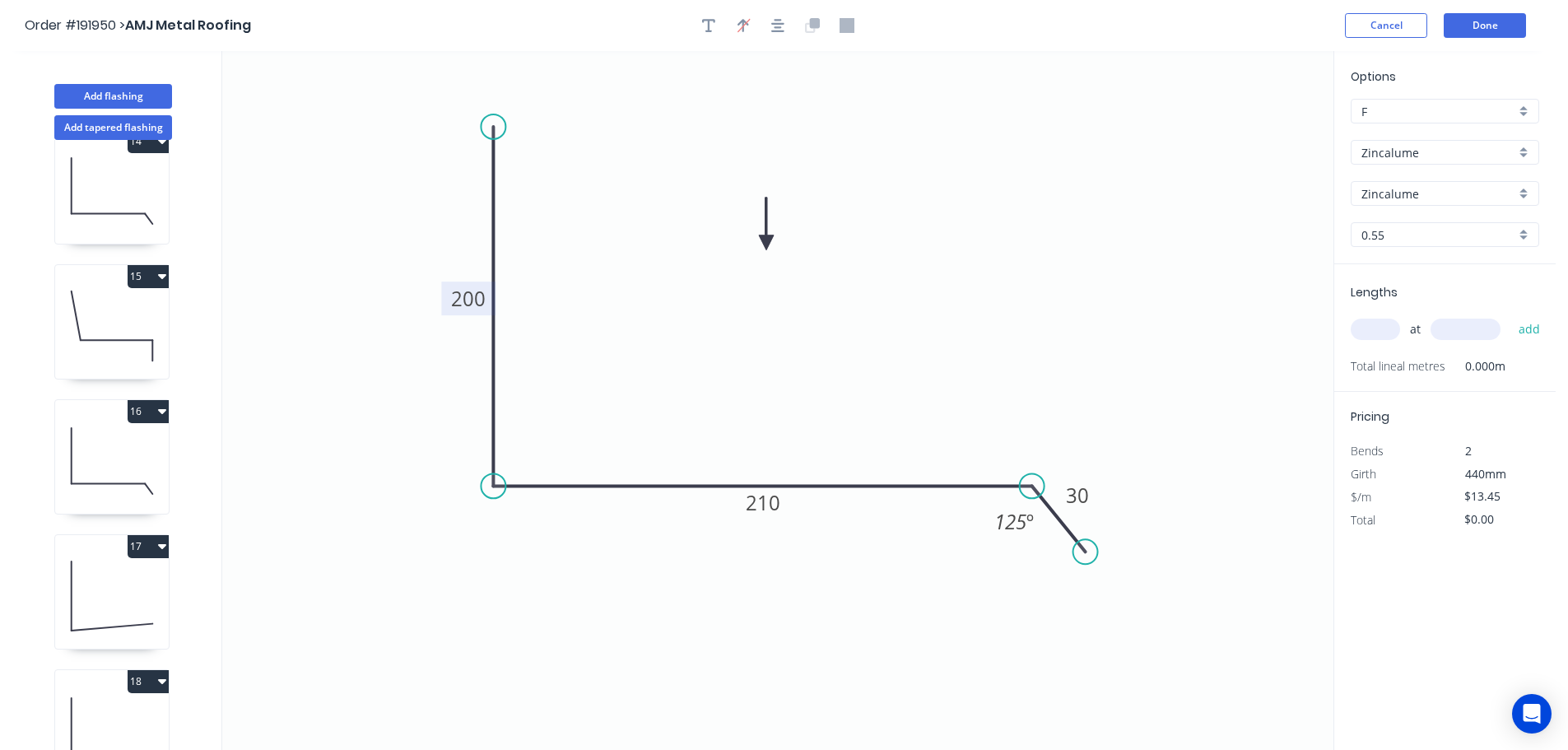
click at [1381, 333] on input "text" at bounding box center [1376, 329] width 50 height 21
click at [1511, 315] on button "add" at bounding box center [1530, 329] width 38 height 28
click at [1483, 24] on button "Done" at bounding box center [1485, 26] width 82 height 25
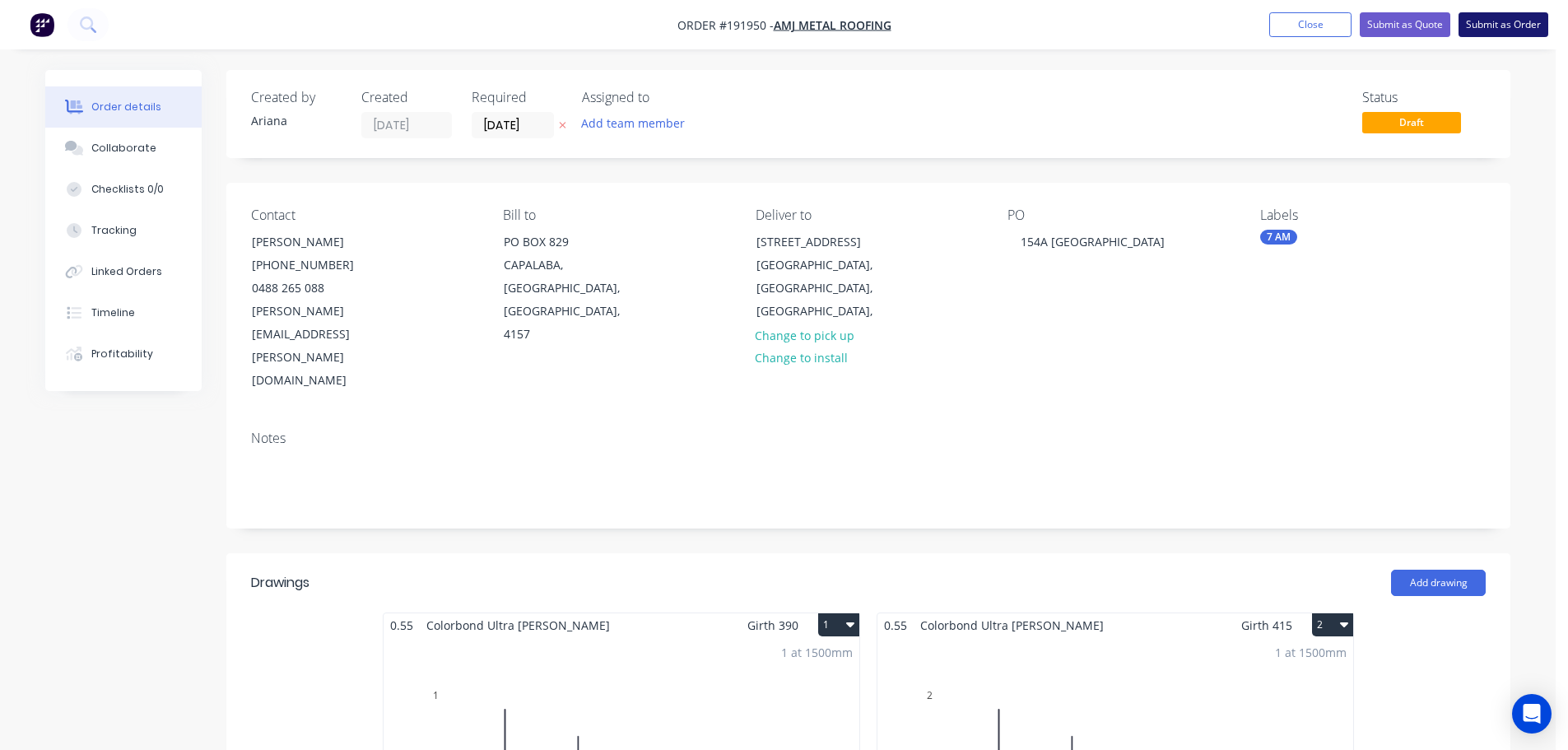
click at [1507, 22] on button "Submit as Order" at bounding box center [1503, 25] width 90 height 25
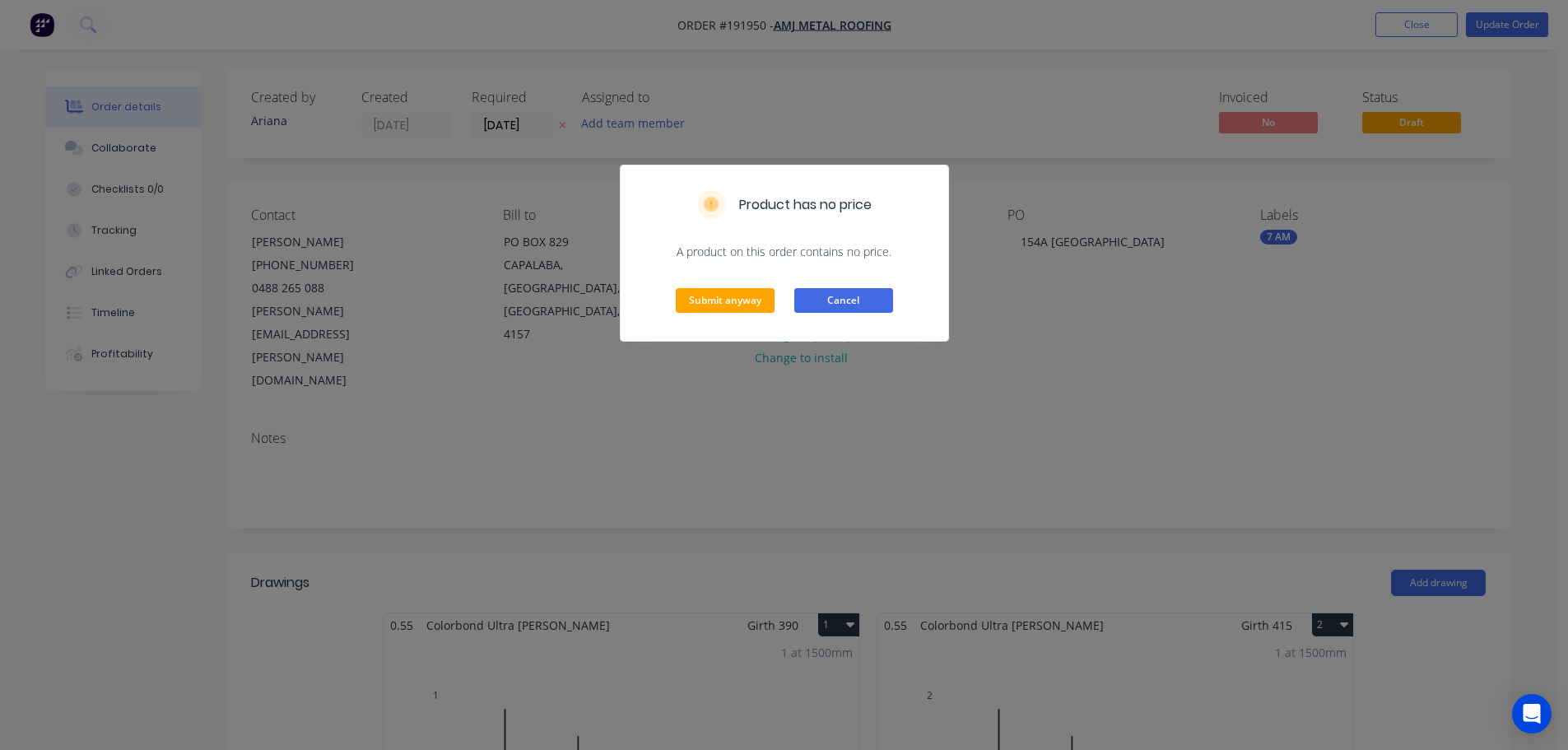
click at [834, 301] on button "Cancel" at bounding box center [843, 300] width 98 height 25
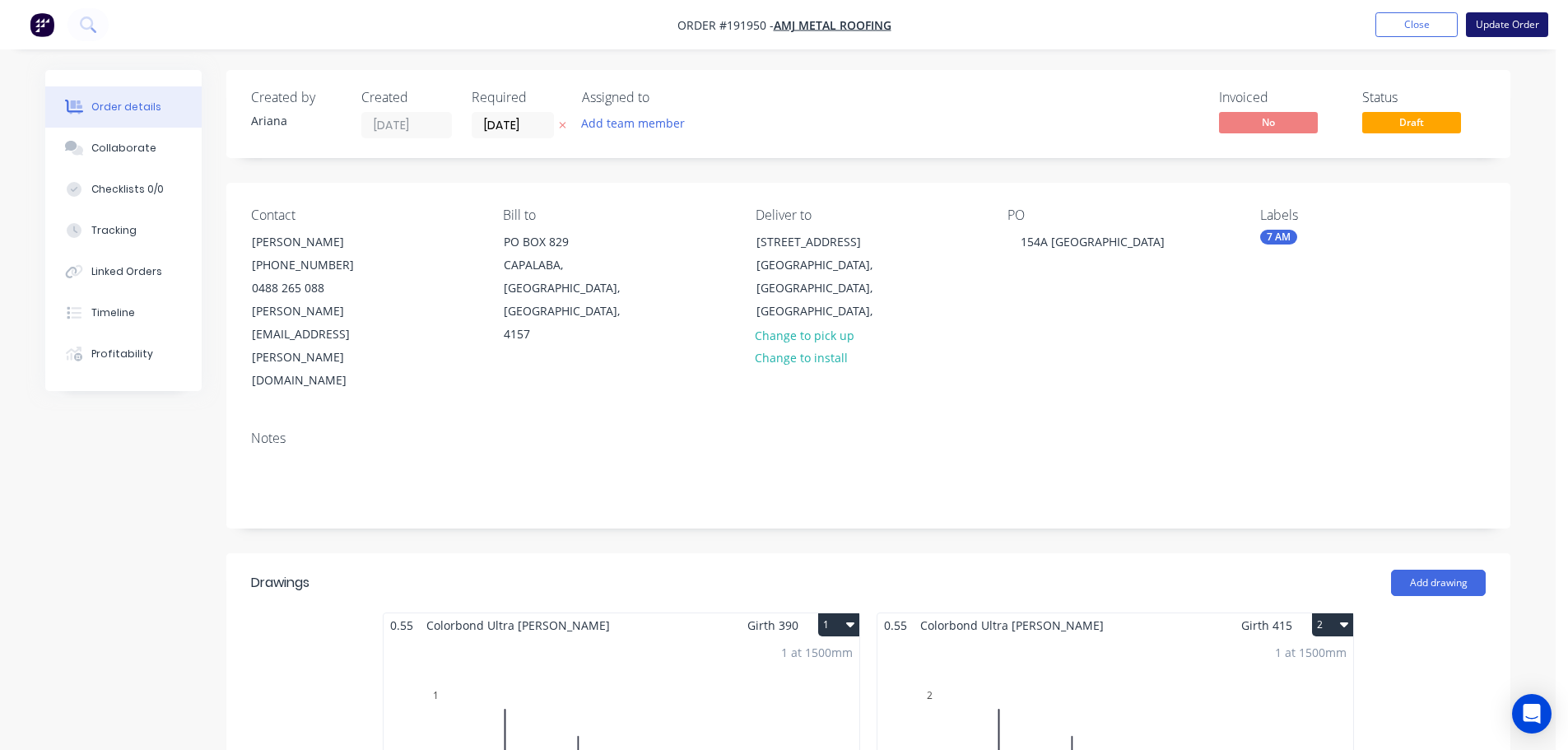
click at [1525, 27] on button "Update Order" at bounding box center [1507, 25] width 82 height 25
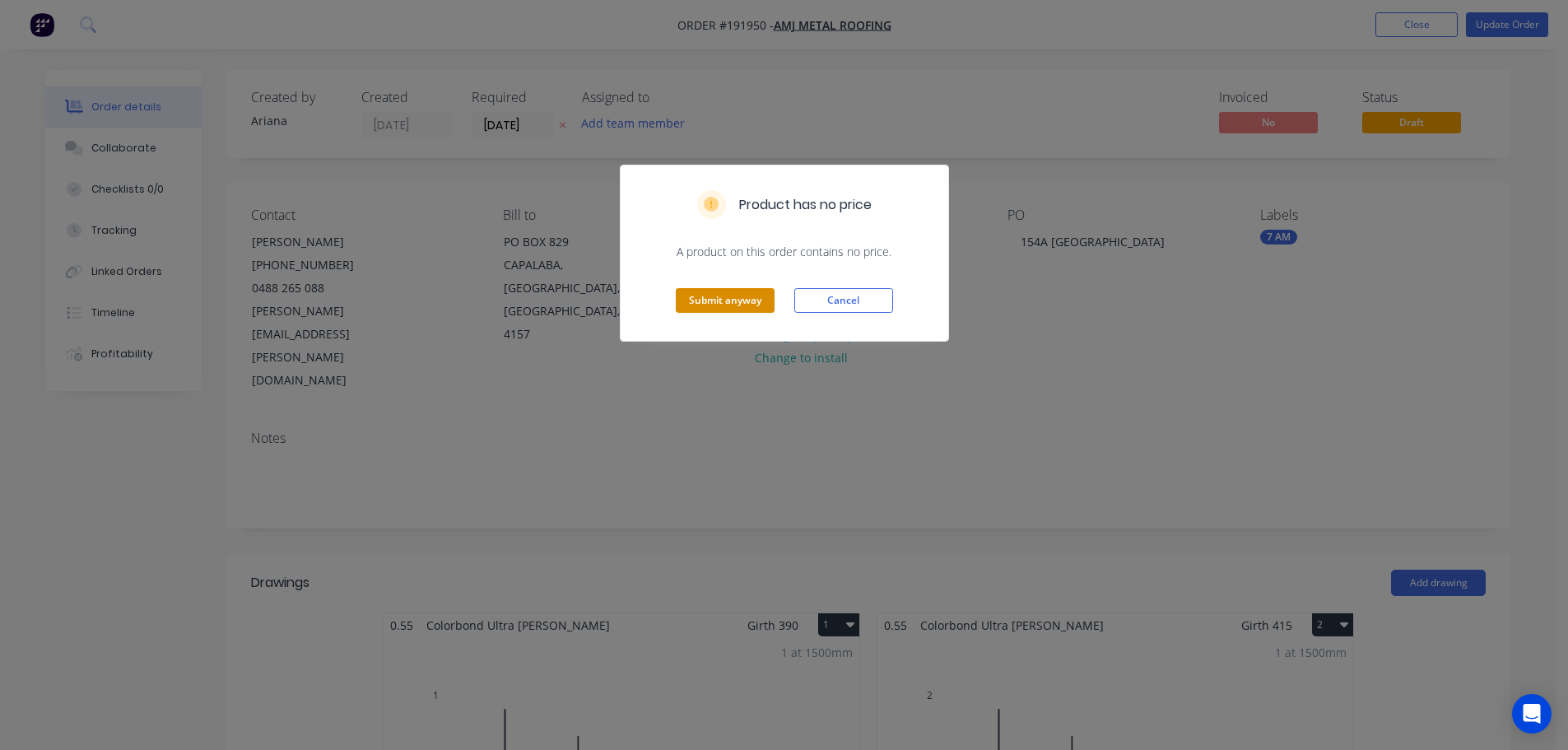
click at [716, 298] on button "Submit anyway" at bounding box center [724, 300] width 98 height 25
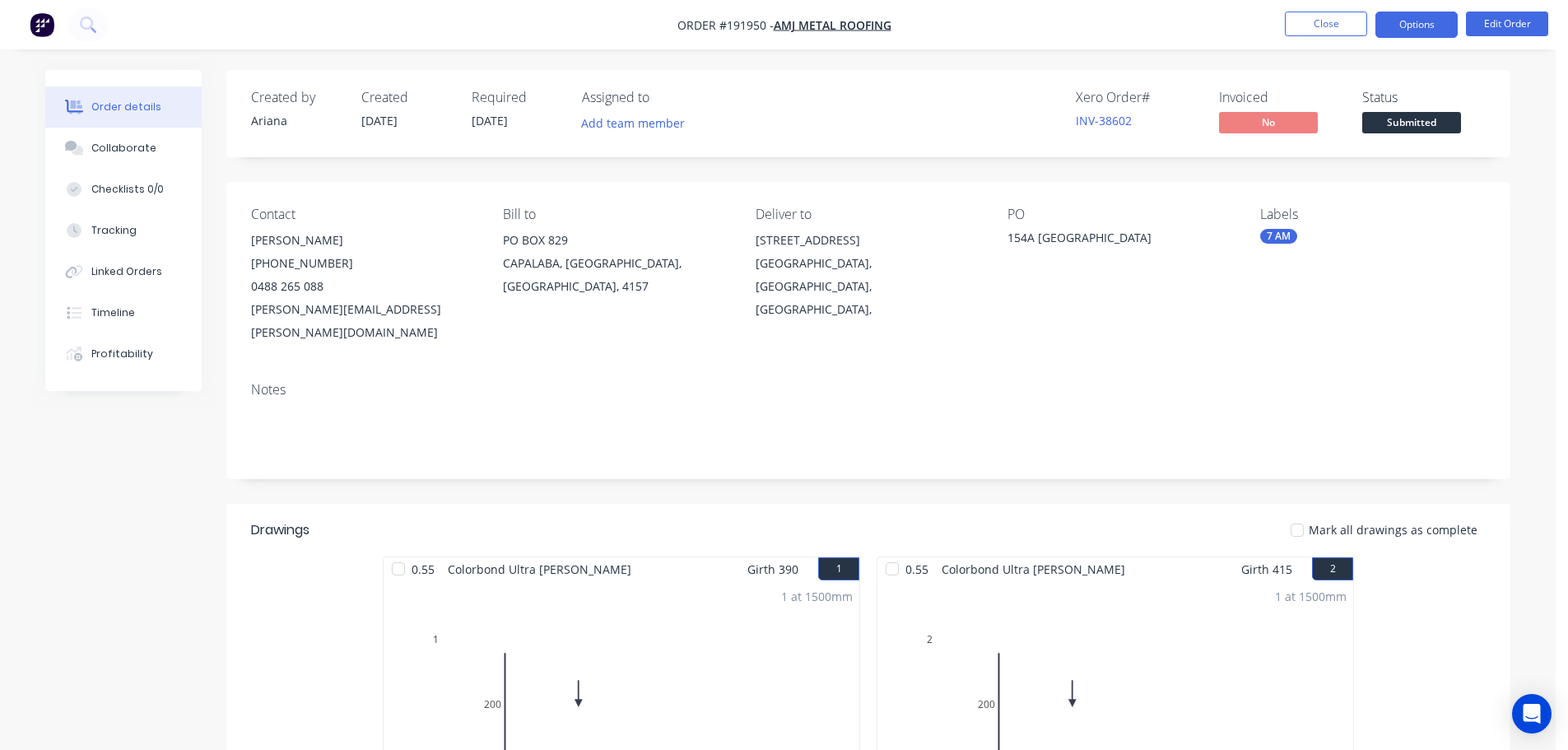
click at [1412, 25] on button "Options" at bounding box center [1416, 25] width 82 height 27
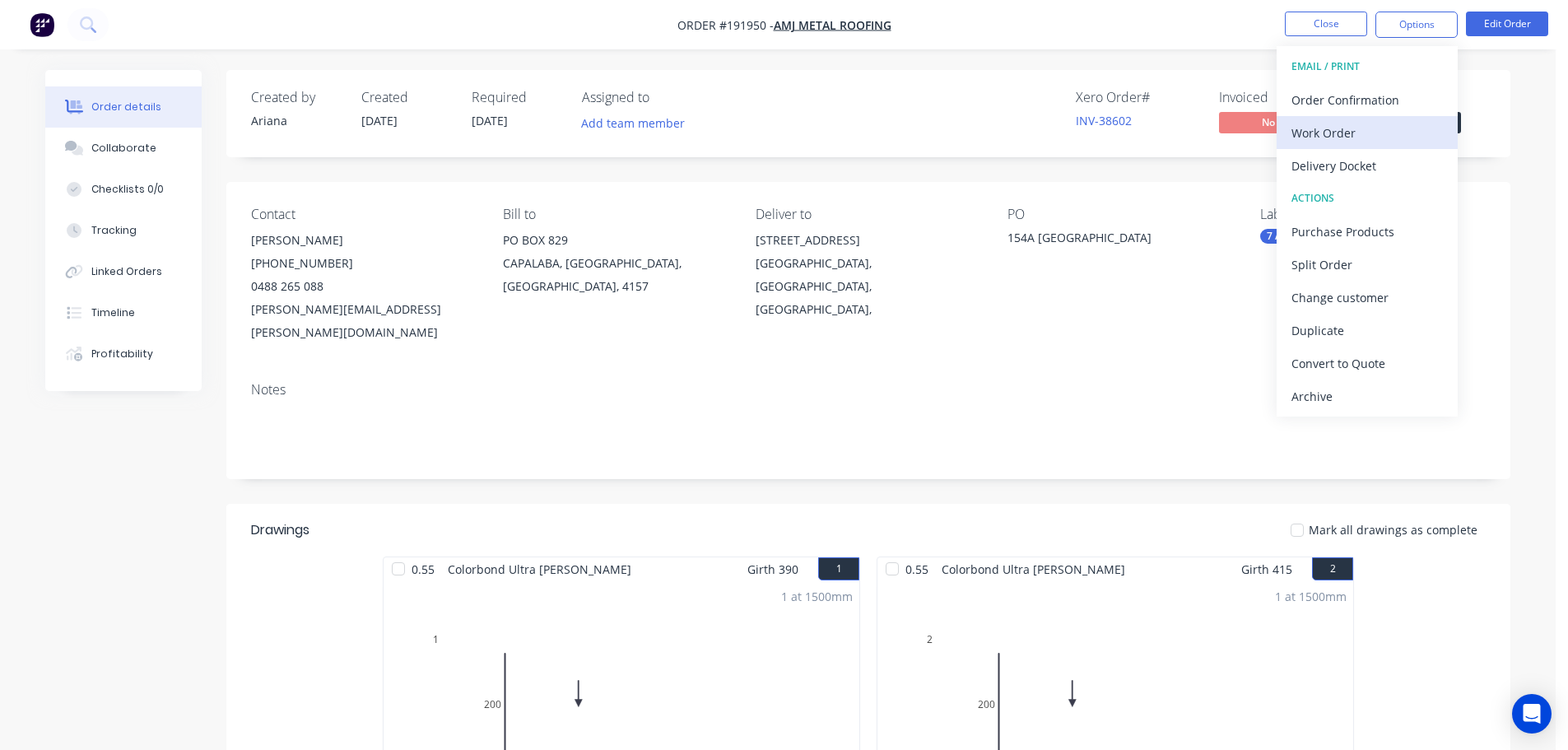
click at [1311, 125] on div "Work Order" at bounding box center [1367, 133] width 151 height 24
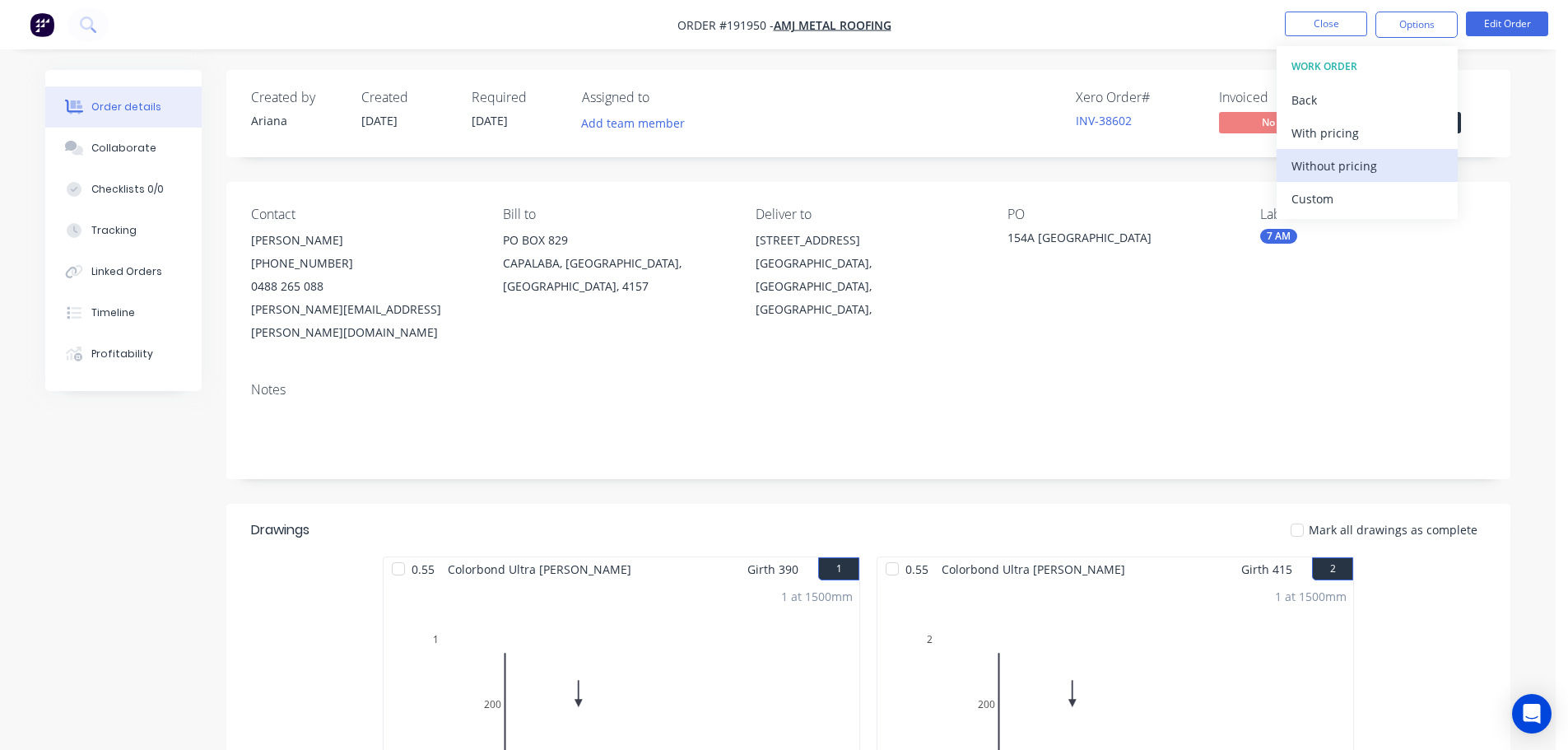
click at [1292, 163] on div "Without pricing" at bounding box center [1367, 165] width 151 height 24
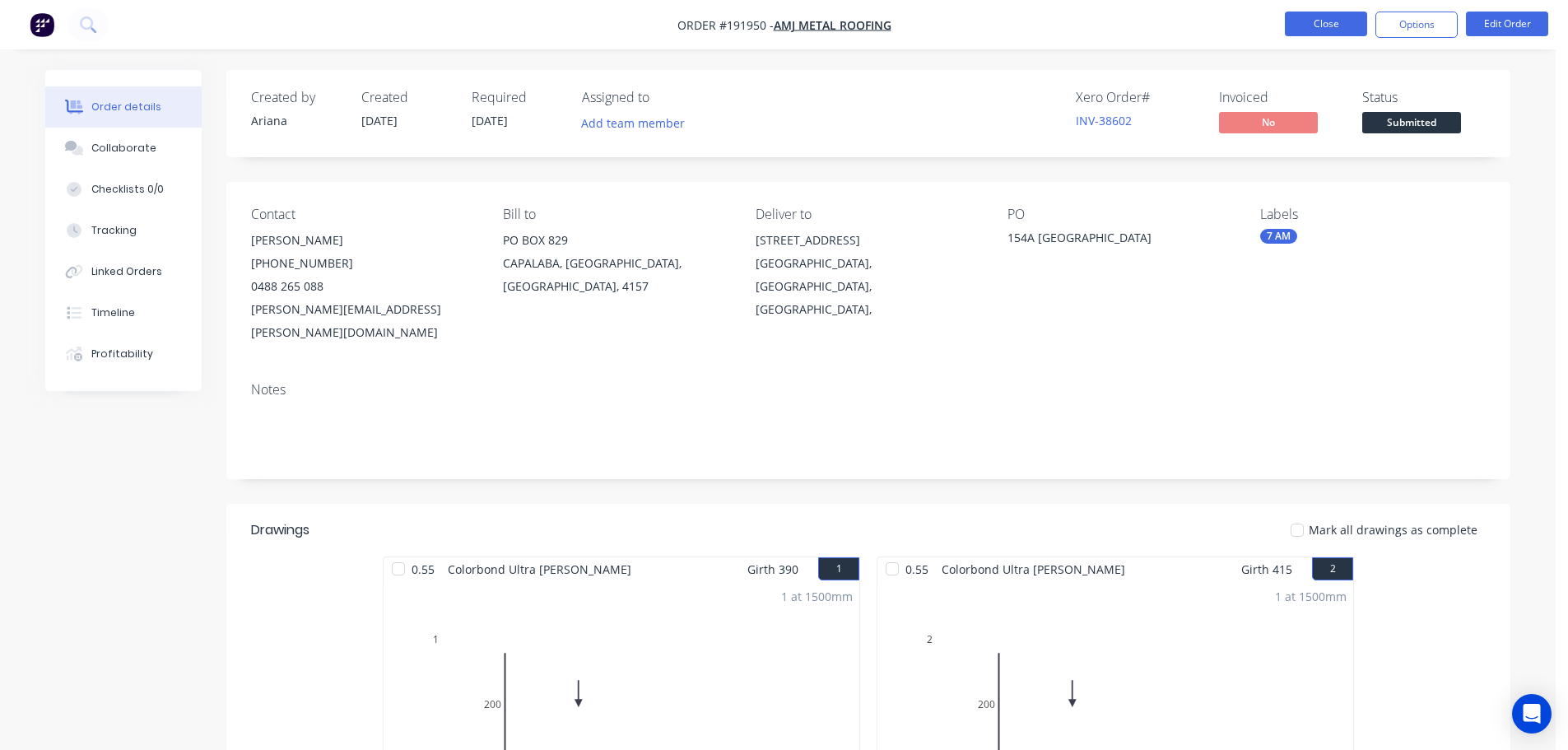
click at [1313, 20] on button "Close" at bounding box center [1326, 24] width 82 height 25
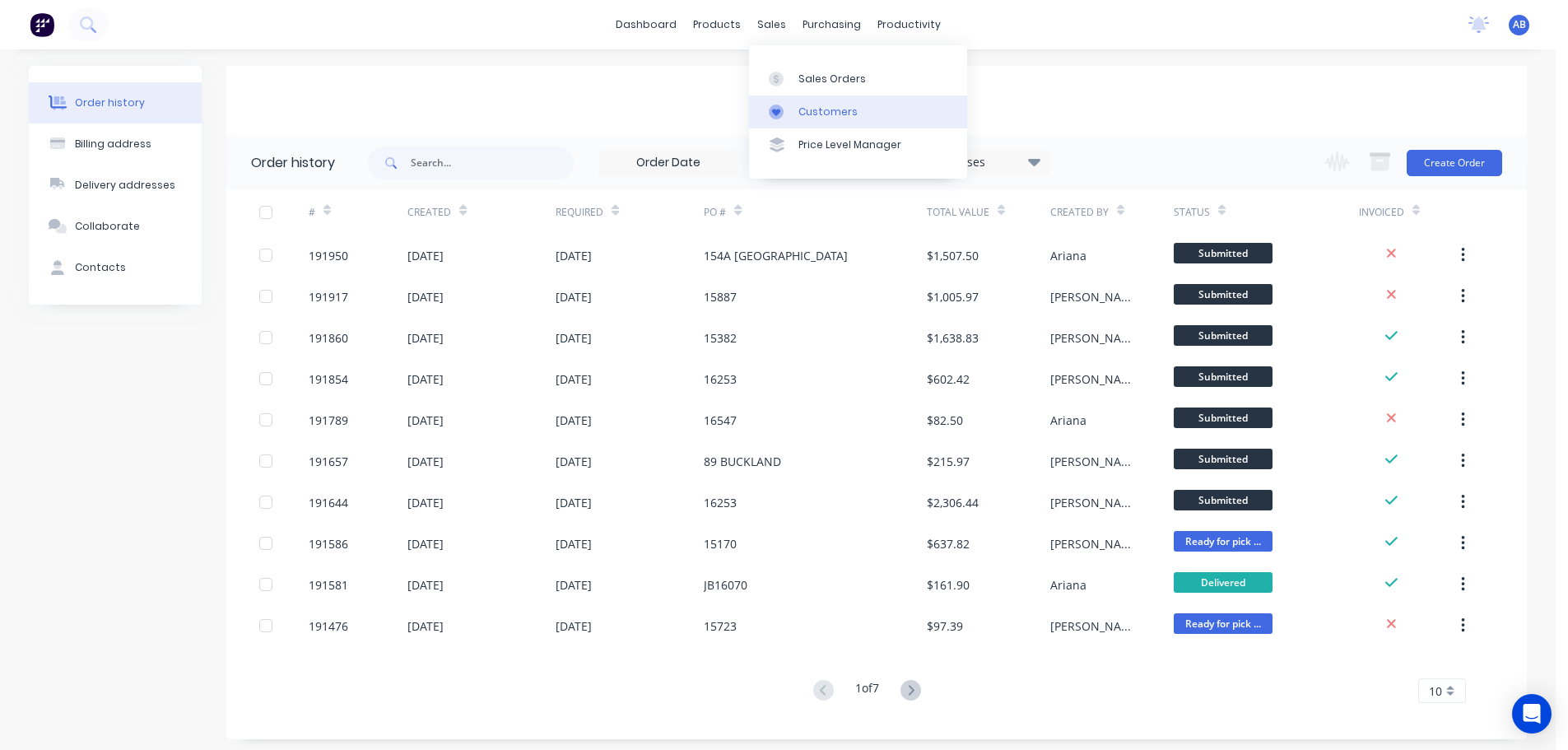
click at [816, 110] on div "Customers" at bounding box center [828, 112] width 59 height 15
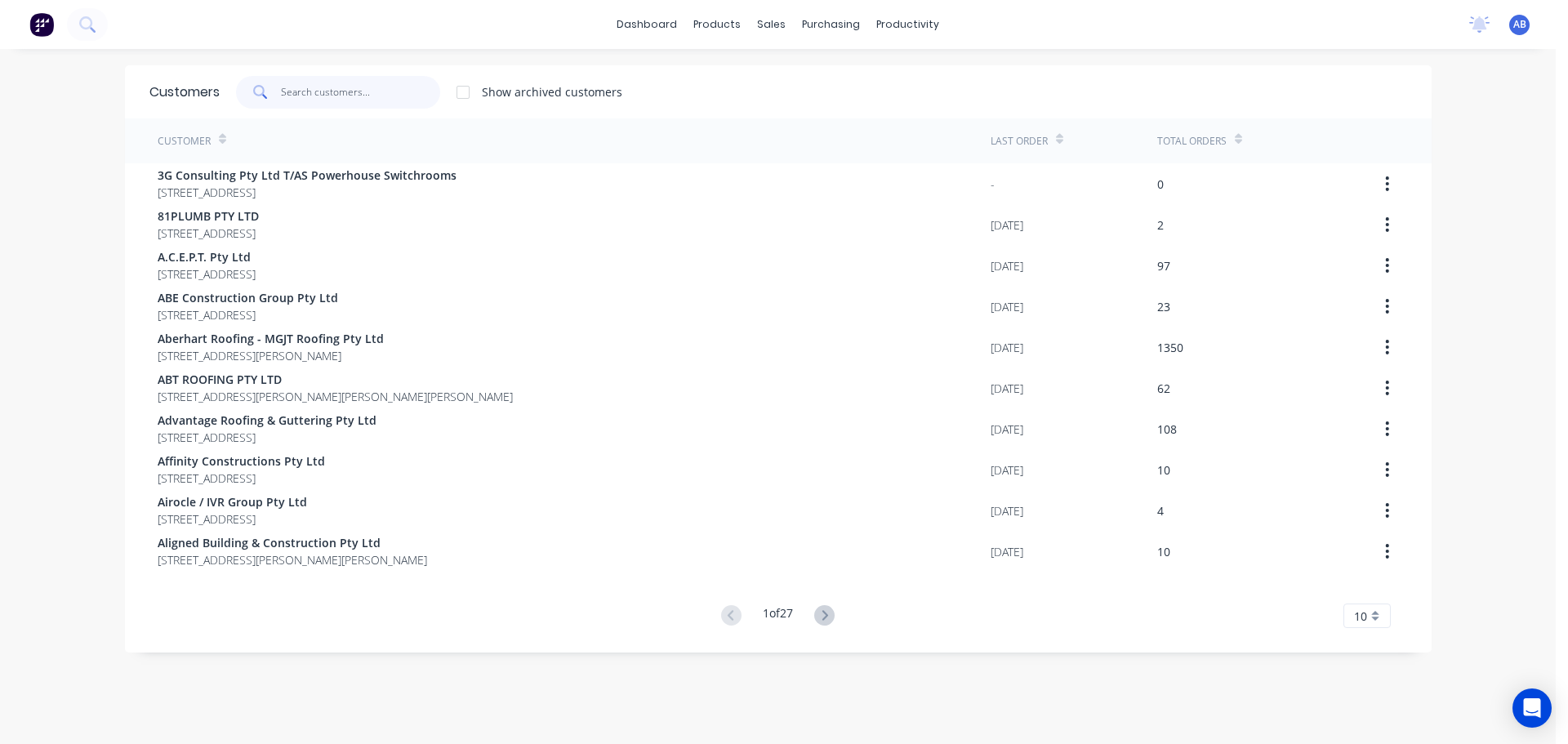
drag, startPoint x: 339, startPoint y: 90, endPoint x: 503, endPoint y: 107, distance: 164.9
click at [345, 90] on input "text" at bounding box center [360, 92] width 159 height 32
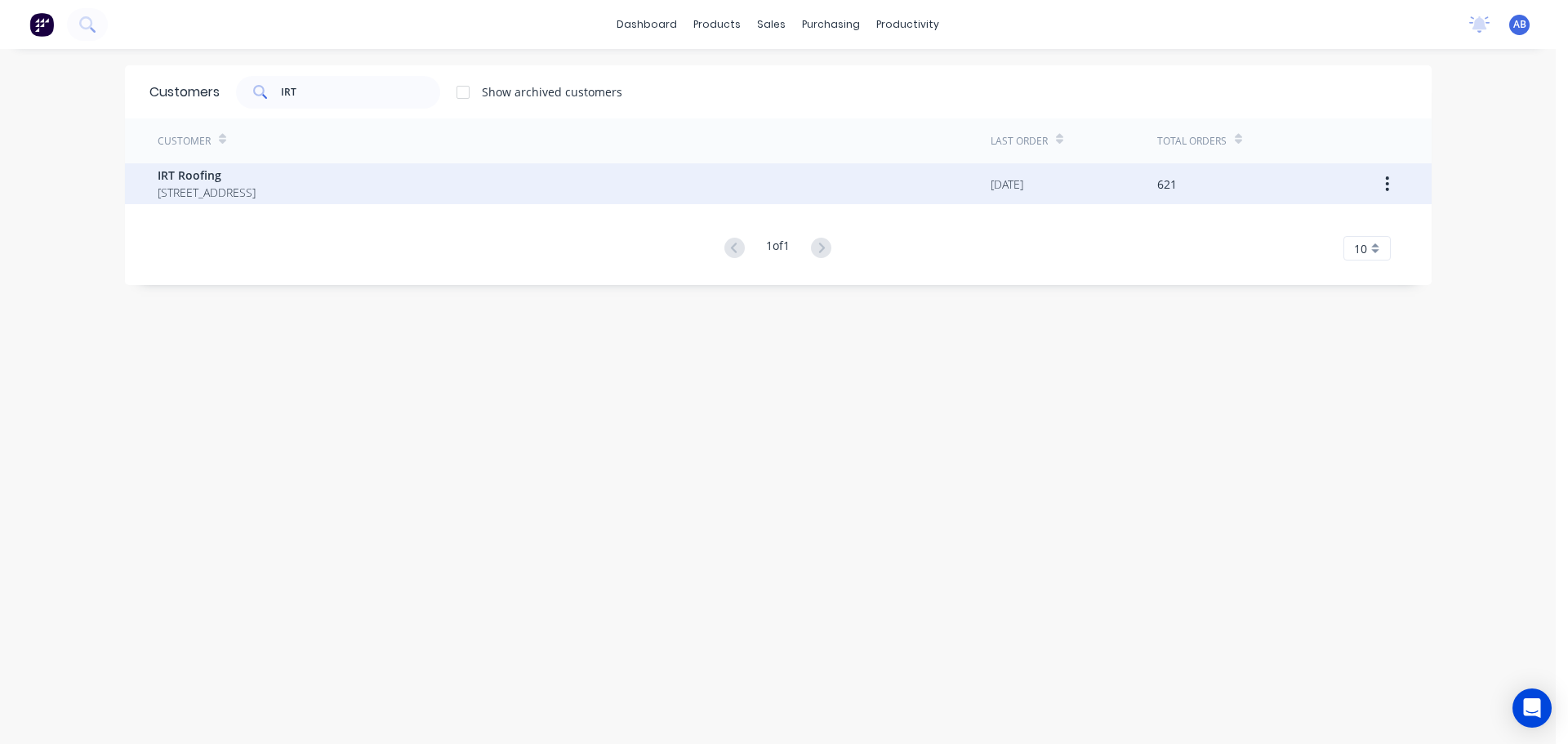
click at [209, 187] on span "[STREET_ADDRESS]" at bounding box center [206, 192] width 98 height 17
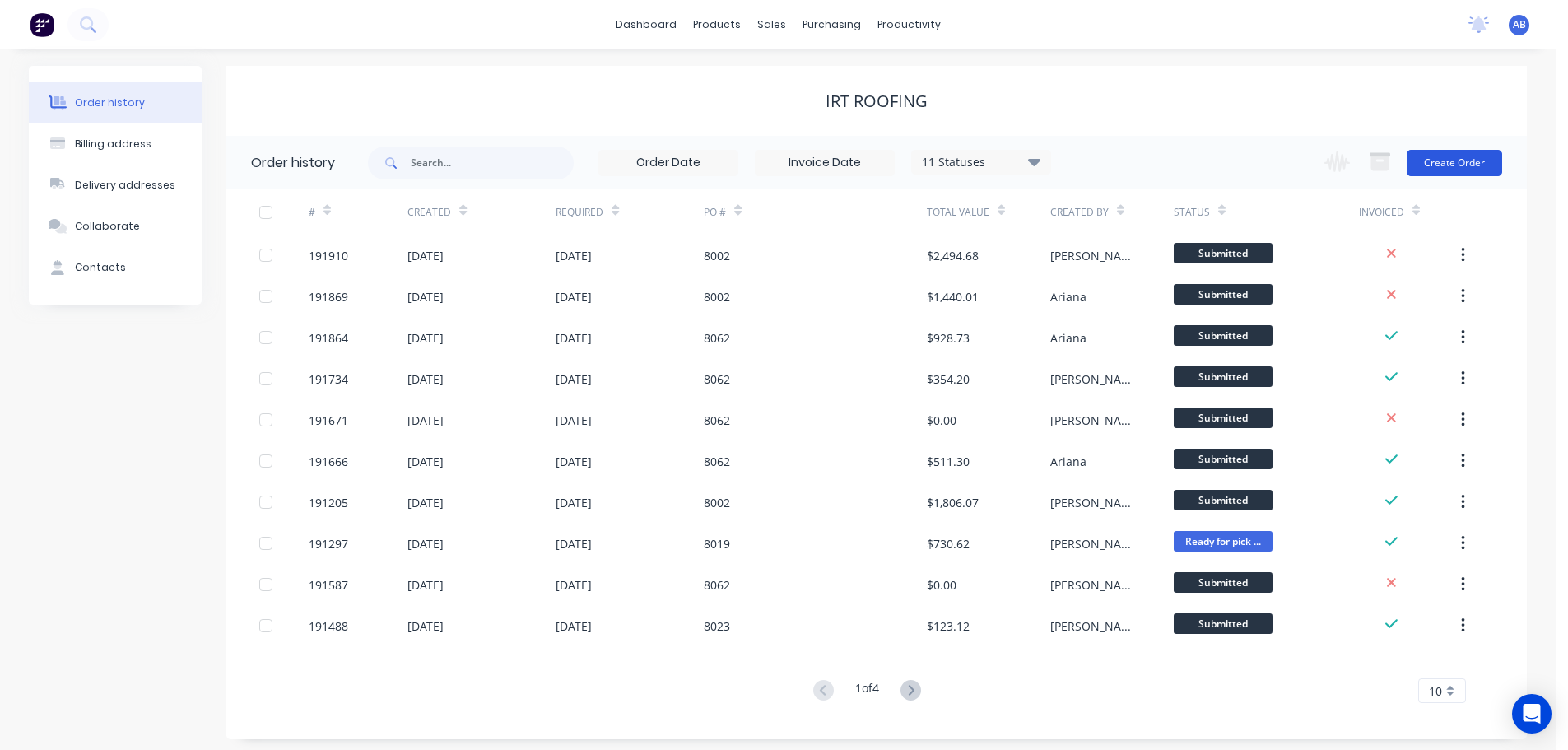
click at [1452, 166] on button "Create Order" at bounding box center [1454, 163] width 96 height 27
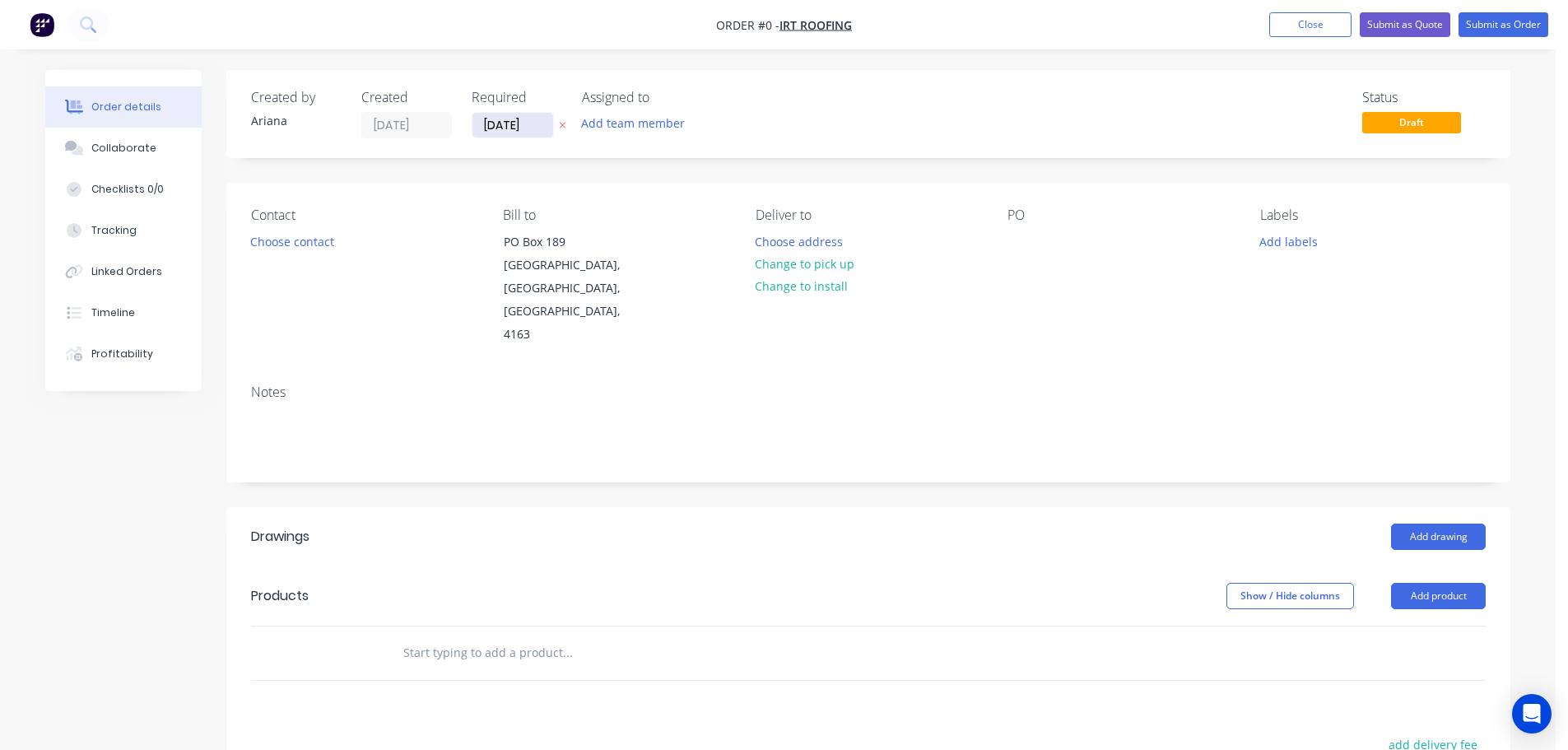
click at [517, 134] on input "[DATE]" at bounding box center [512, 125] width 80 height 25
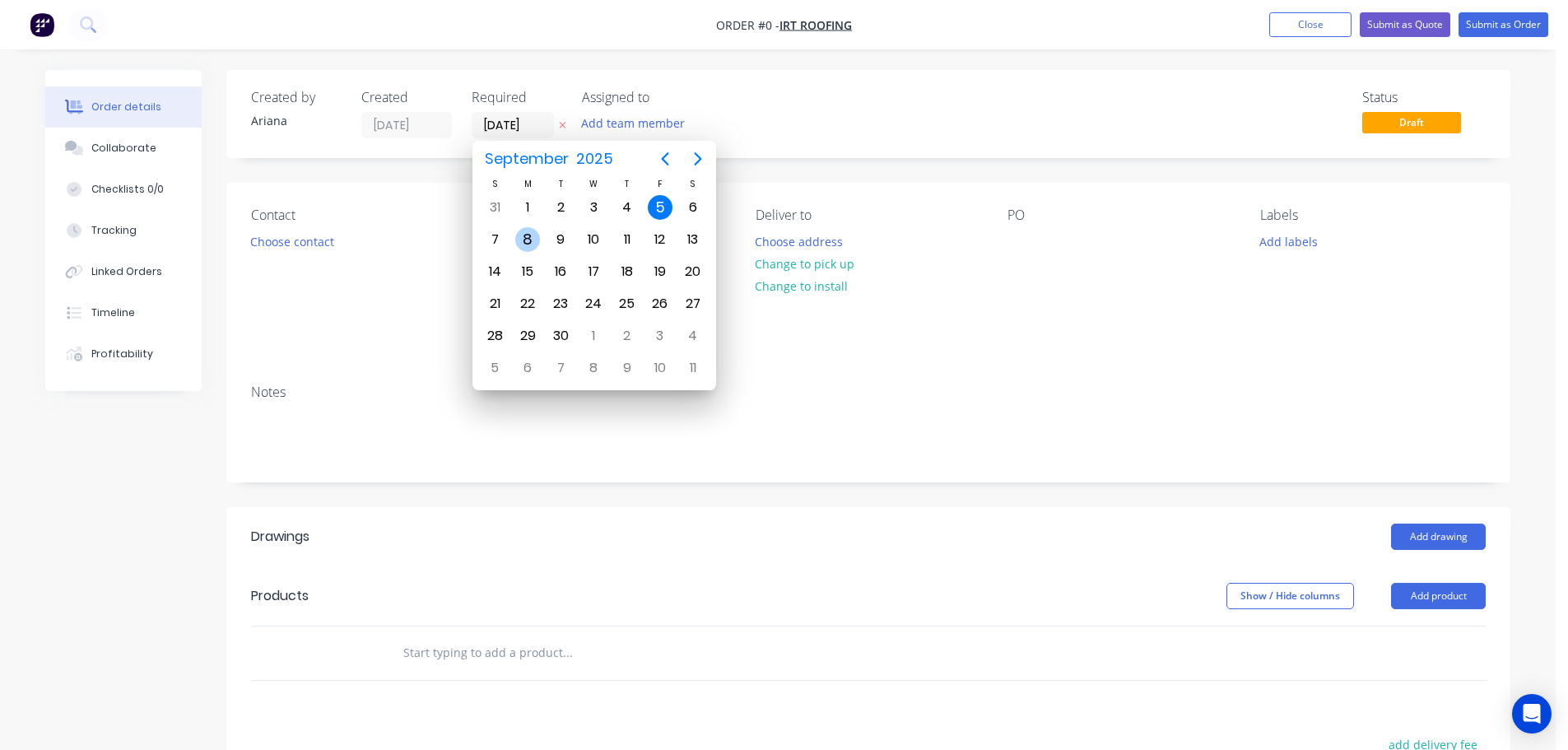
click at [531, 235] on div "8" at bounding box center [527, 240] width 25 height 25
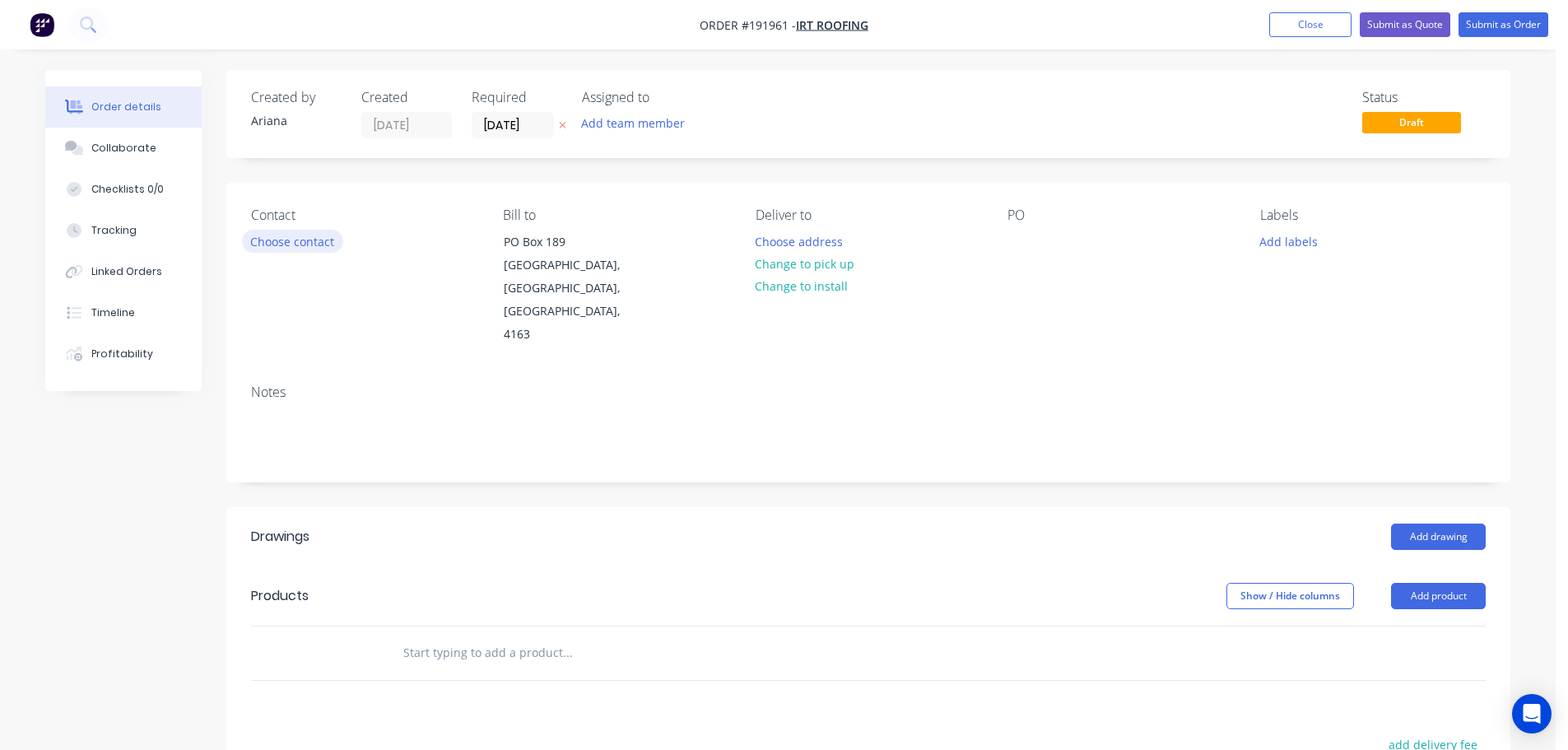
click at [290, 243] on button "Choose contact" at bounding box center [292, 240] width 101 height 22
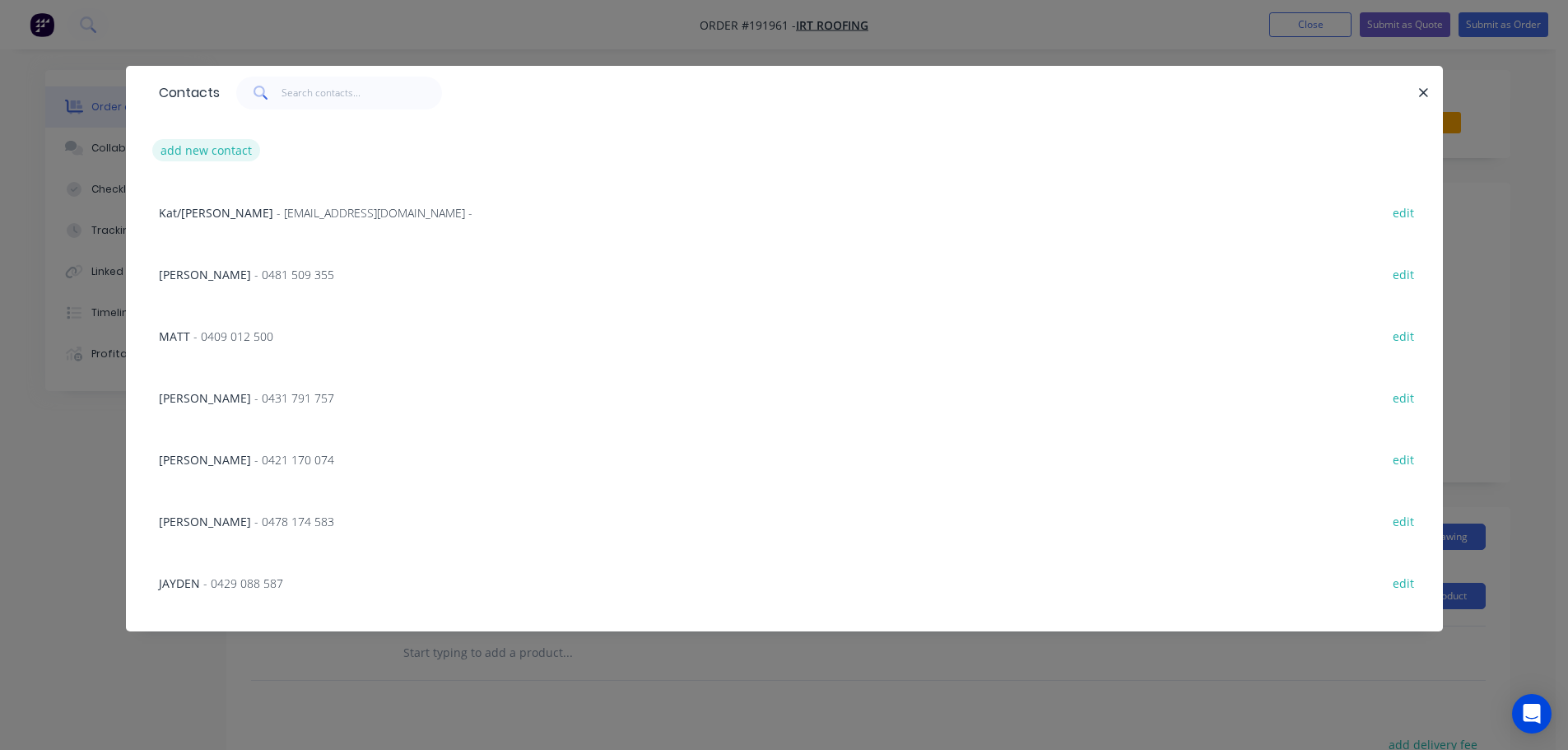
click at [181, 145] on button "add new contact" at bounding box center [206, 150] width 109 height 22
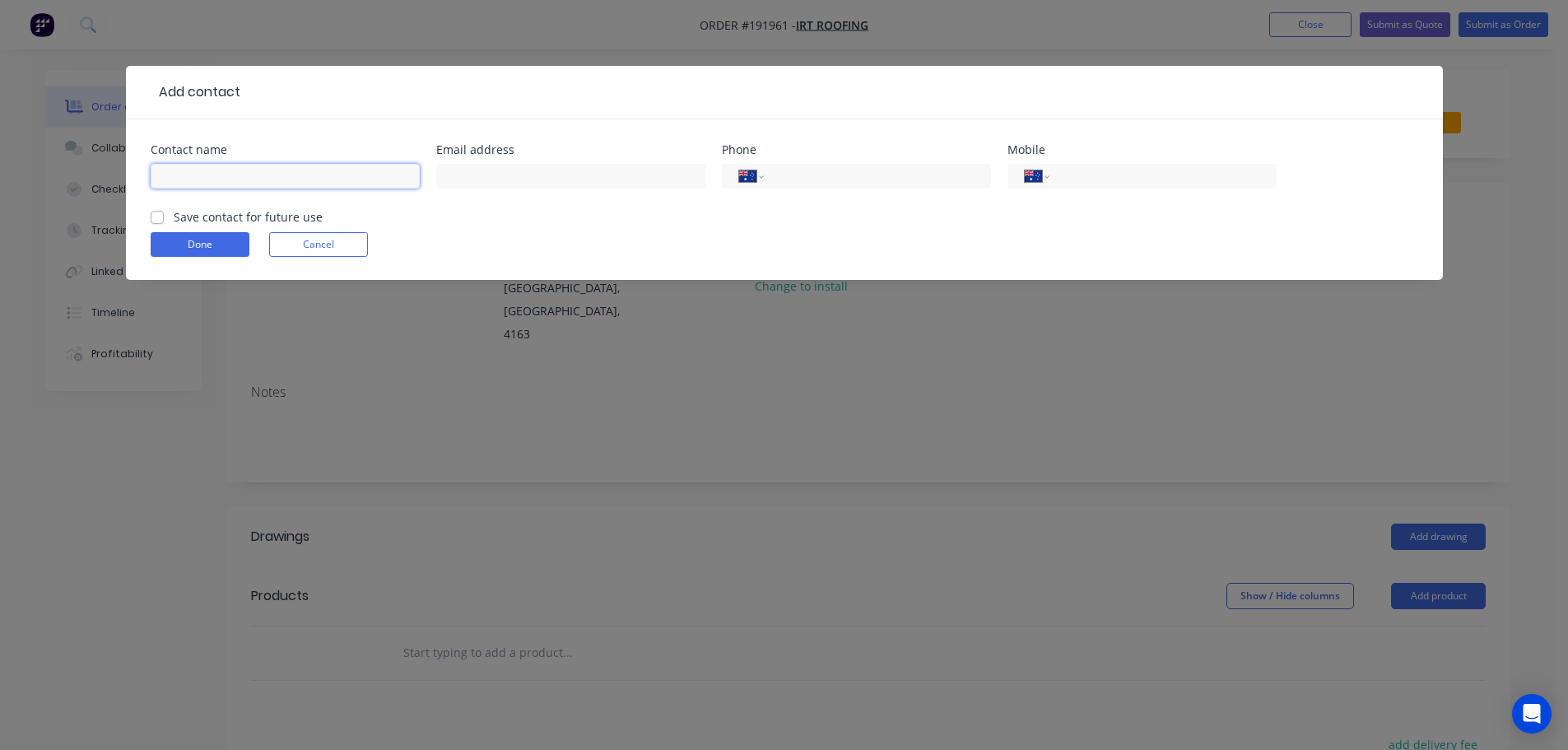
click at [206, 178] on input "text" at bounding box center [286, 176] width 269 height 25
drag, startPoint x: 1073, startPoint y: 171, endPoint x: 1059, endPoint y: 183, distance: 18.4
click at [1073, 171] on input "tel" at bounding box center [1159, 177] width 198 height 19
click at [217, 246] on button "Done" at bounding box center [200, 245] width 98 height 25
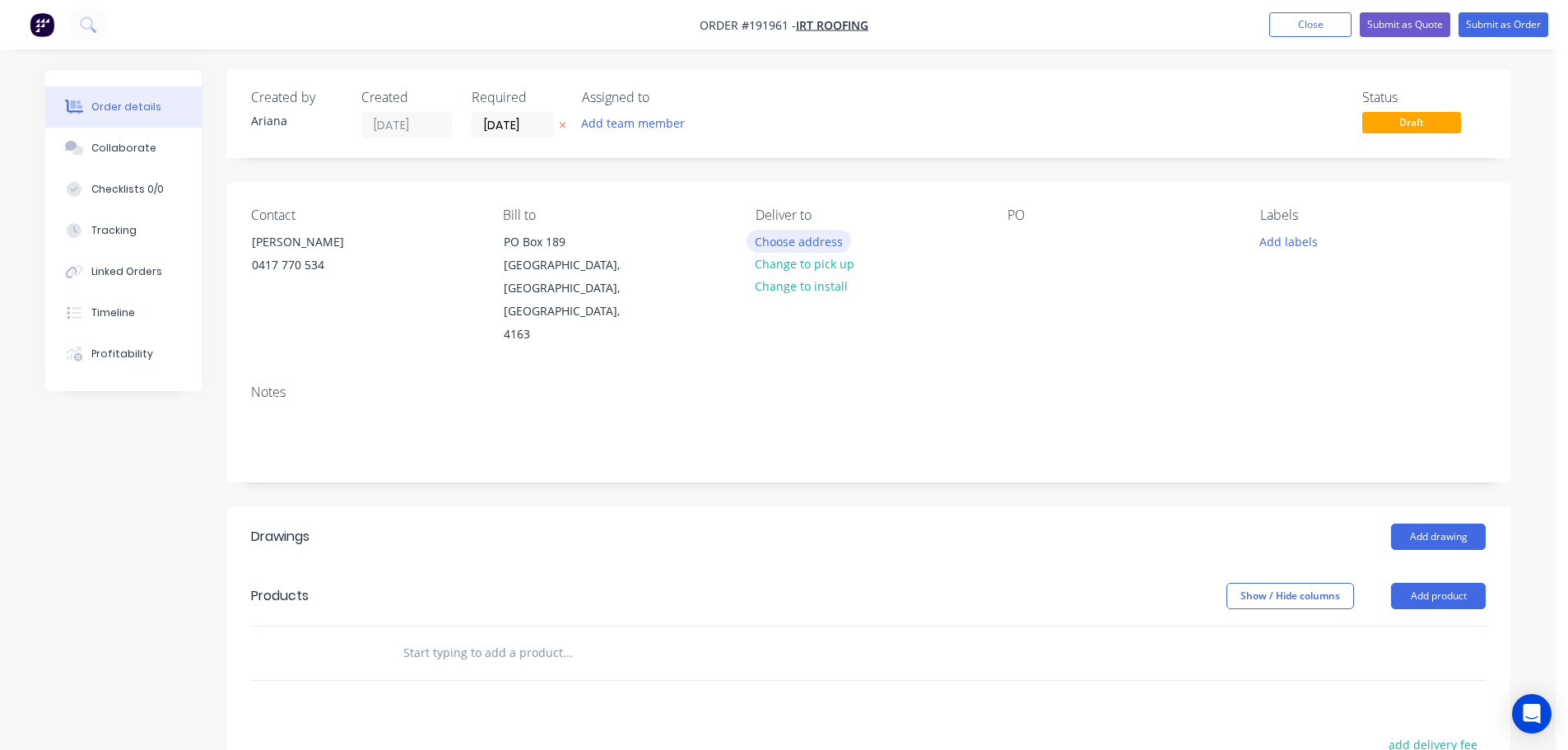
click at [814, 237] on button "Choose address" at bounding box center [799, 240] width 105 height 22
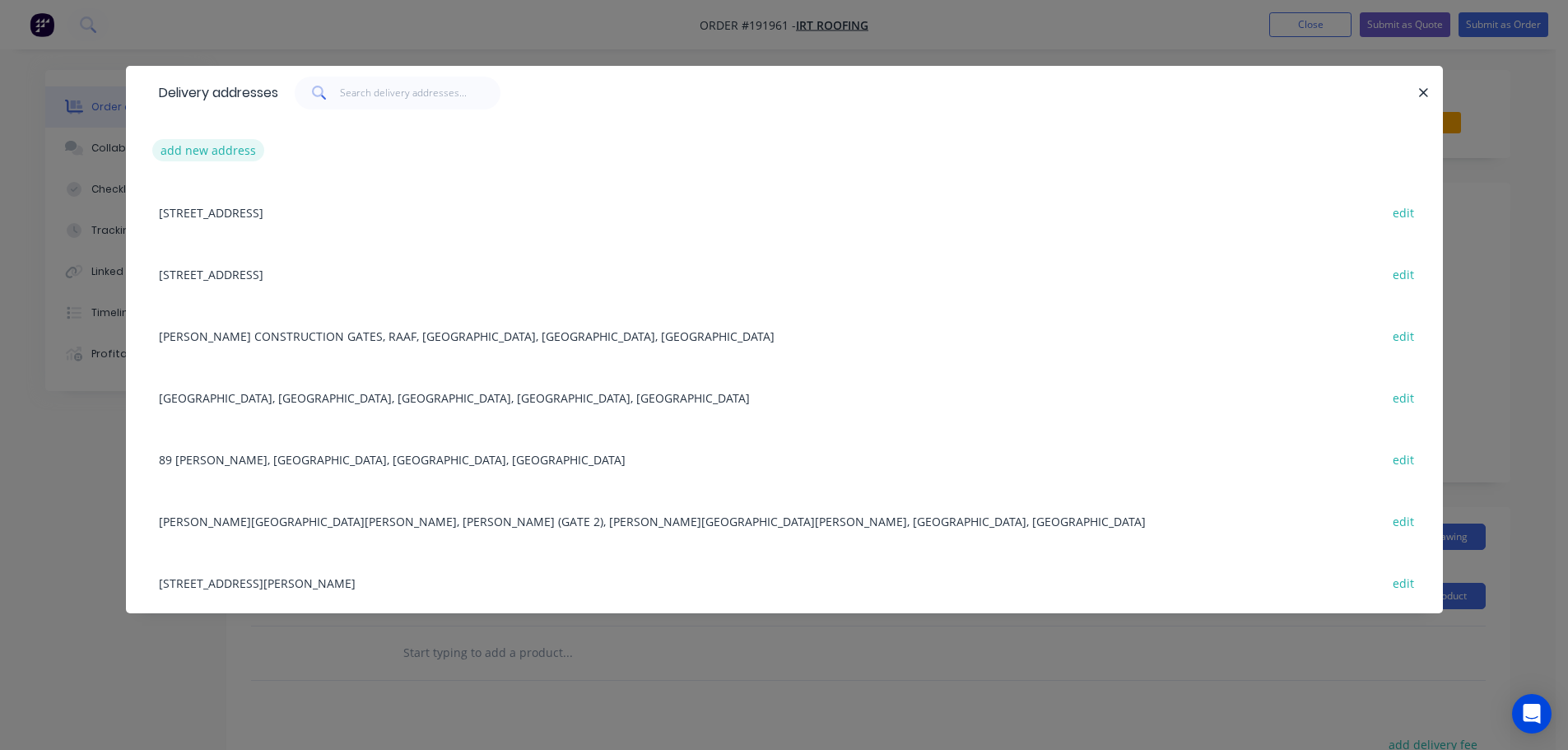
click at [183, 147] on button "add new address" at bounding box center [208, 150] width 113 height 22
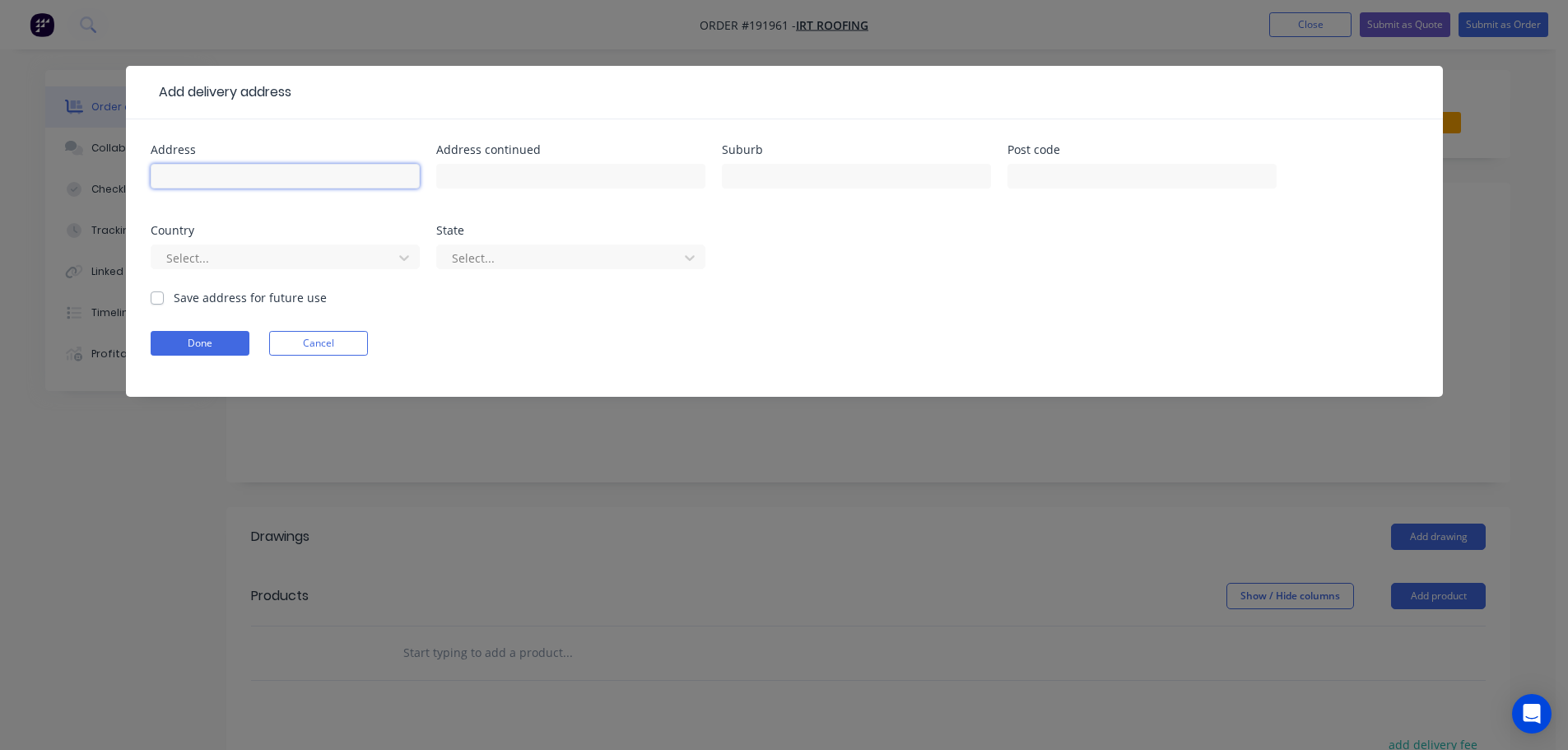
click at [199, 172] on input "text" at bounding box center [286, 176] width 269 height 25
click at [910, 303] on form "Address [STREET_ADDRESS][PERSON_NAME] Address continued Suburb [PERSON_NAME] Po…" at bounding box center [784, 270] width 1268 height 252
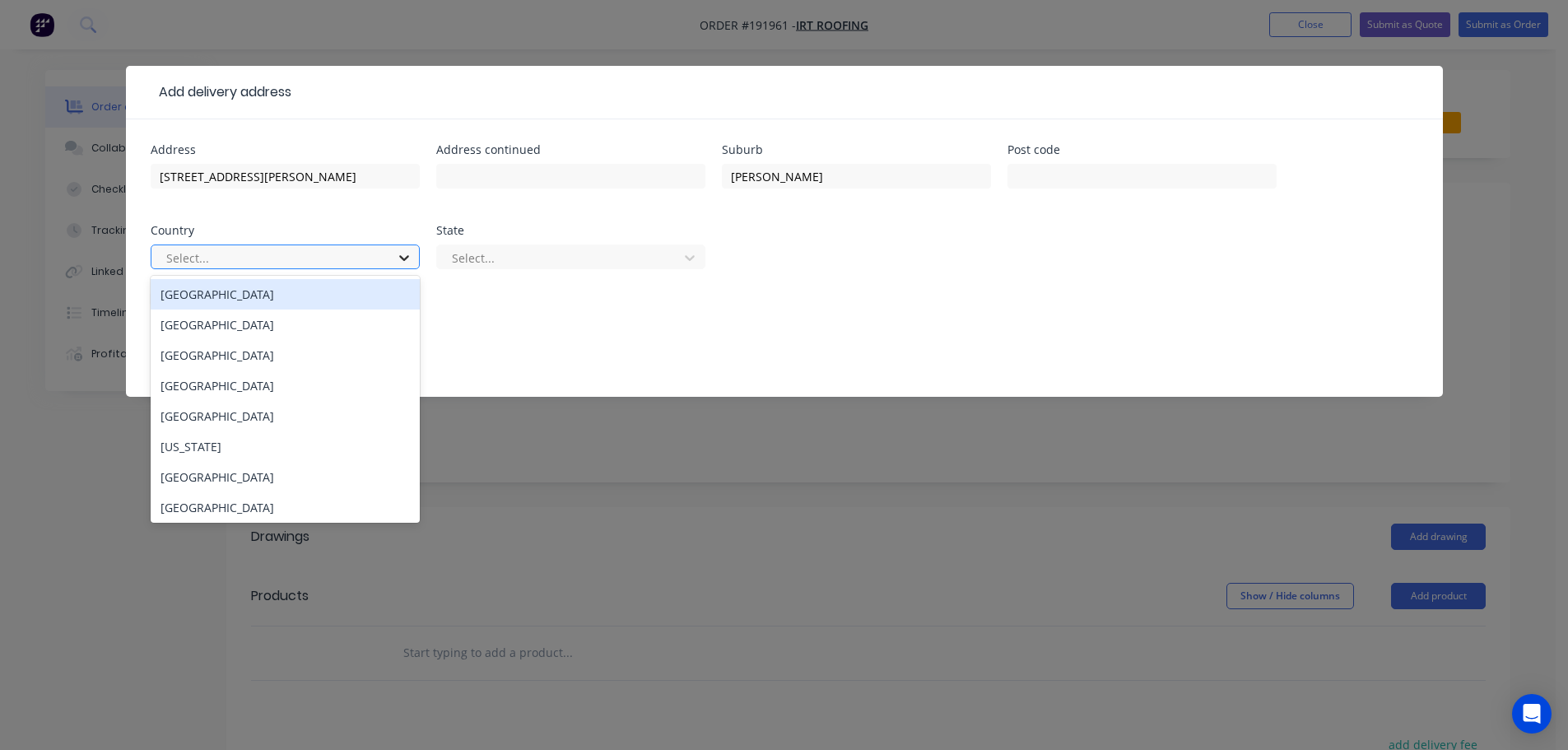
click at [406, 258] on icon at bounding box center [404, 258] width 10 height 6
click at [252, 295] on div "[GEOGRAPHIC_DATA]" at bounding box center [286, 294] width 269 height 31
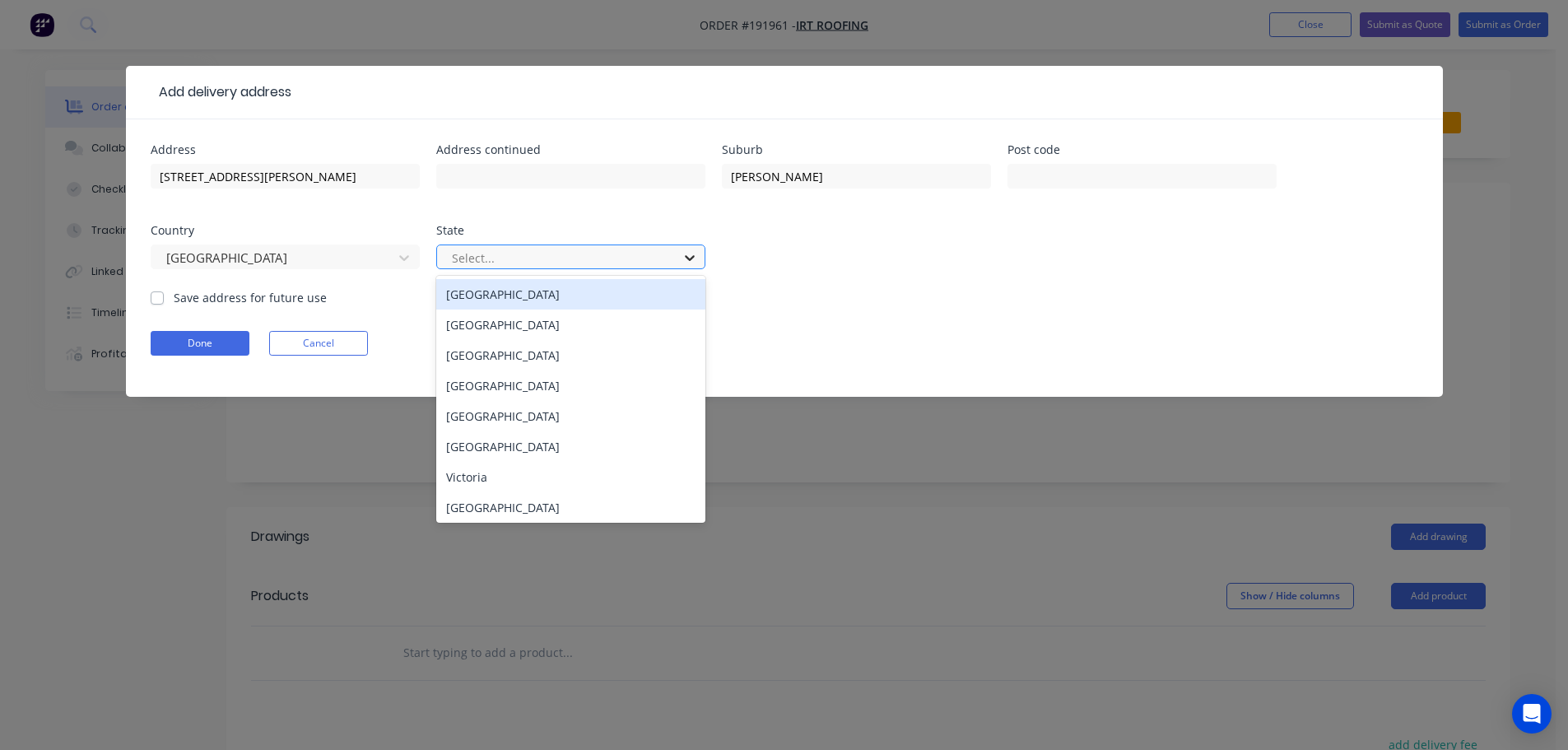
click at [694, 265] on icon at bounding box center [689, 257] width 16 height 16
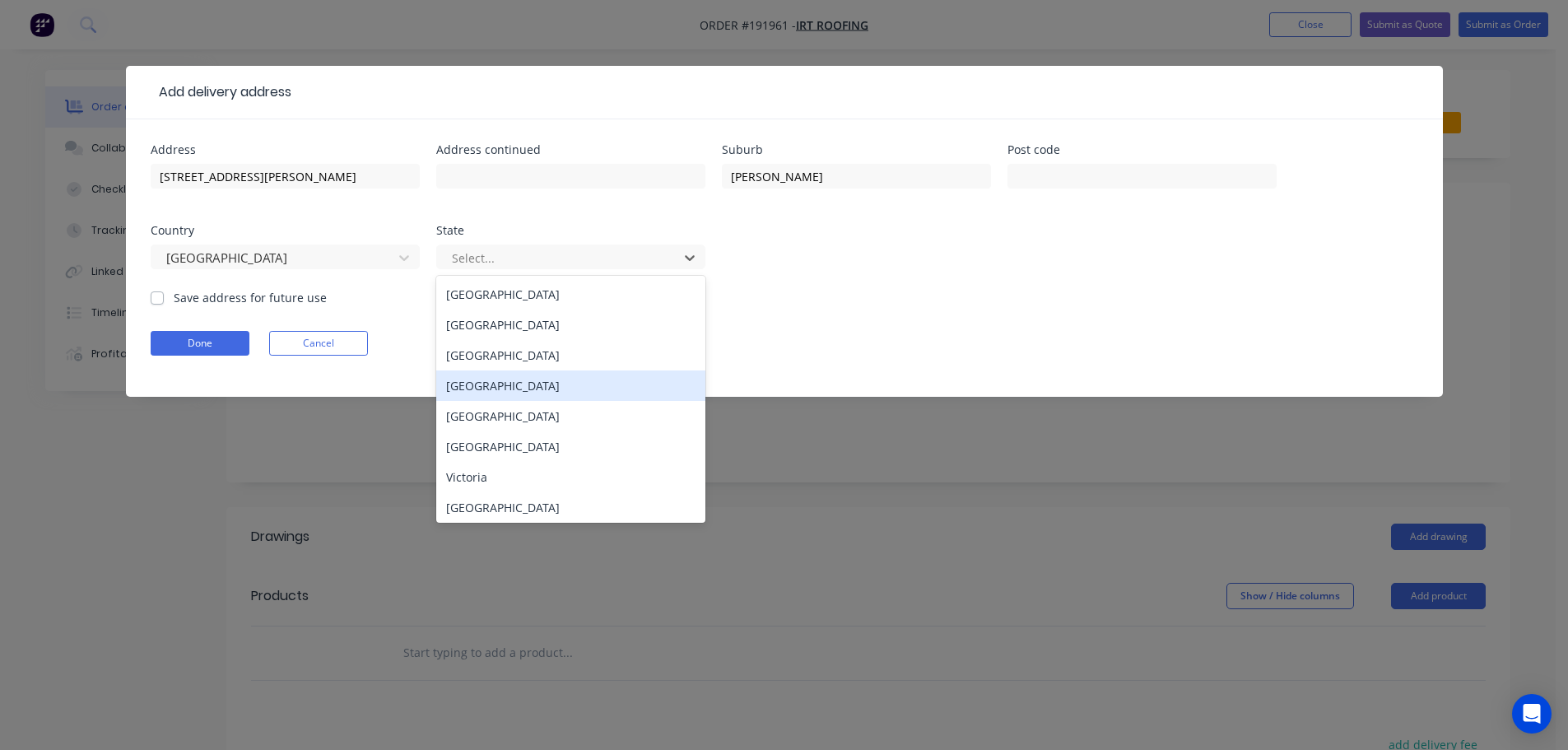
click at [521, 393] on div "[GEOGRAPHIC_DATA]" at bounding box center [571, 386] width 269 height 31
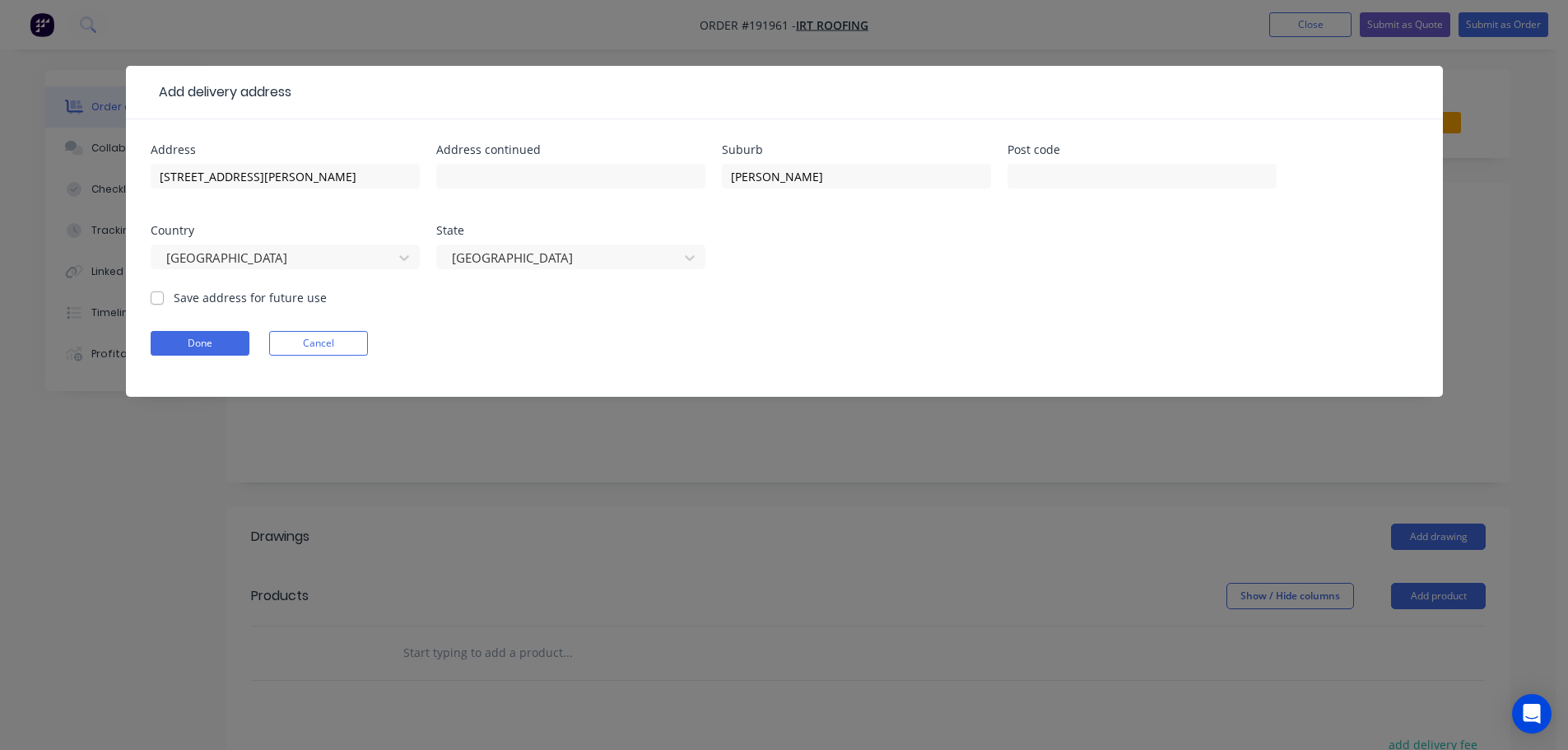
click at [1043, 310] on form "Address [STREET_ADDRESS][PERSON_NAME] Address continued Suburb [PERSON_NAME] Po…" at bounding box center [784, 270] width 1268 height 252
click at [193, 347] on button "Done" at bounding box center [200, 343] width 98 height 25
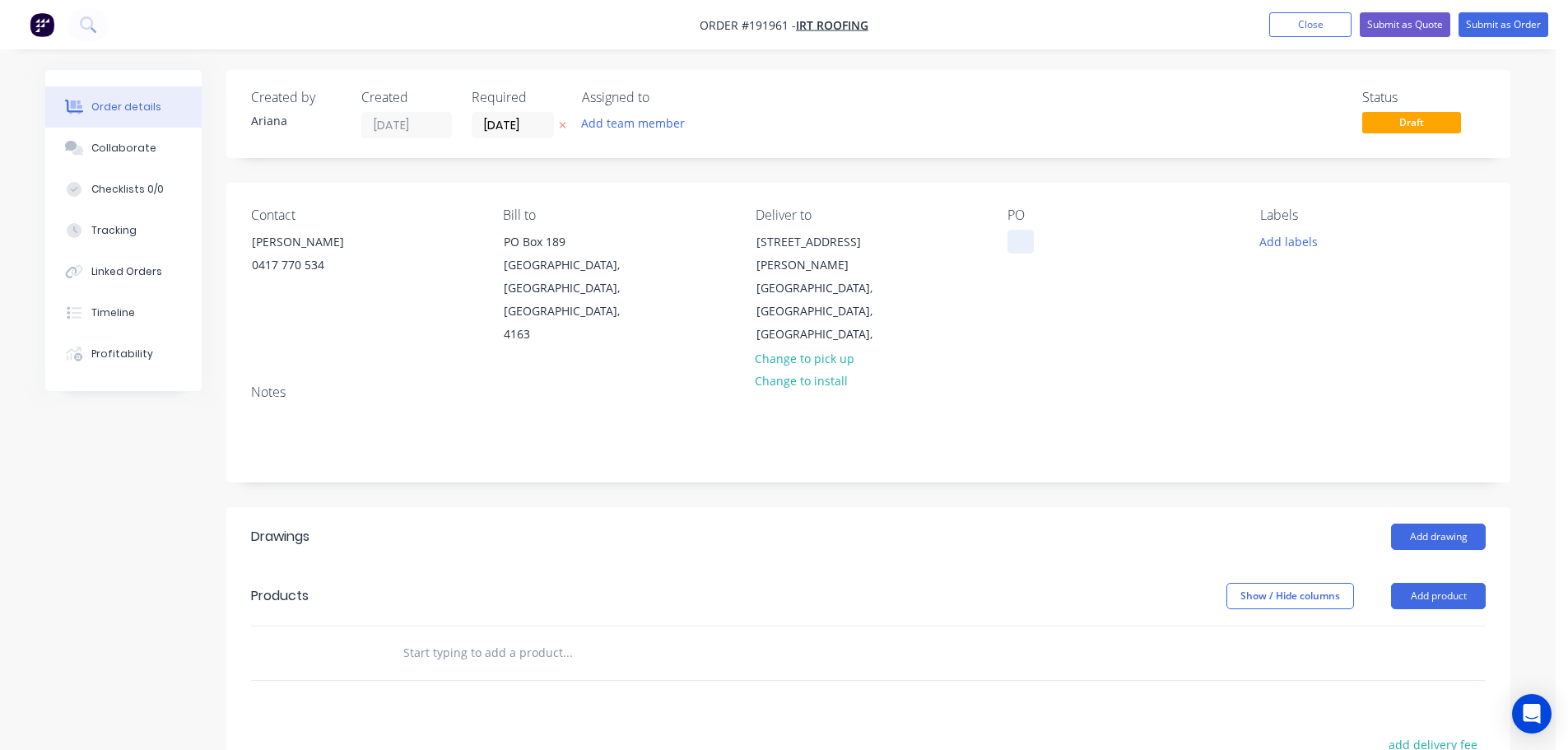
click at [1018, 243] on div at bounding box center [1020, 241] width 27 height 24
click at [1124, 384] on div "Notes" at bounding box center [869, 392] width 1235 height 15
click at [1281, 245] on button "Add labels" at bounding box center [1287, 240] width 75 height 22
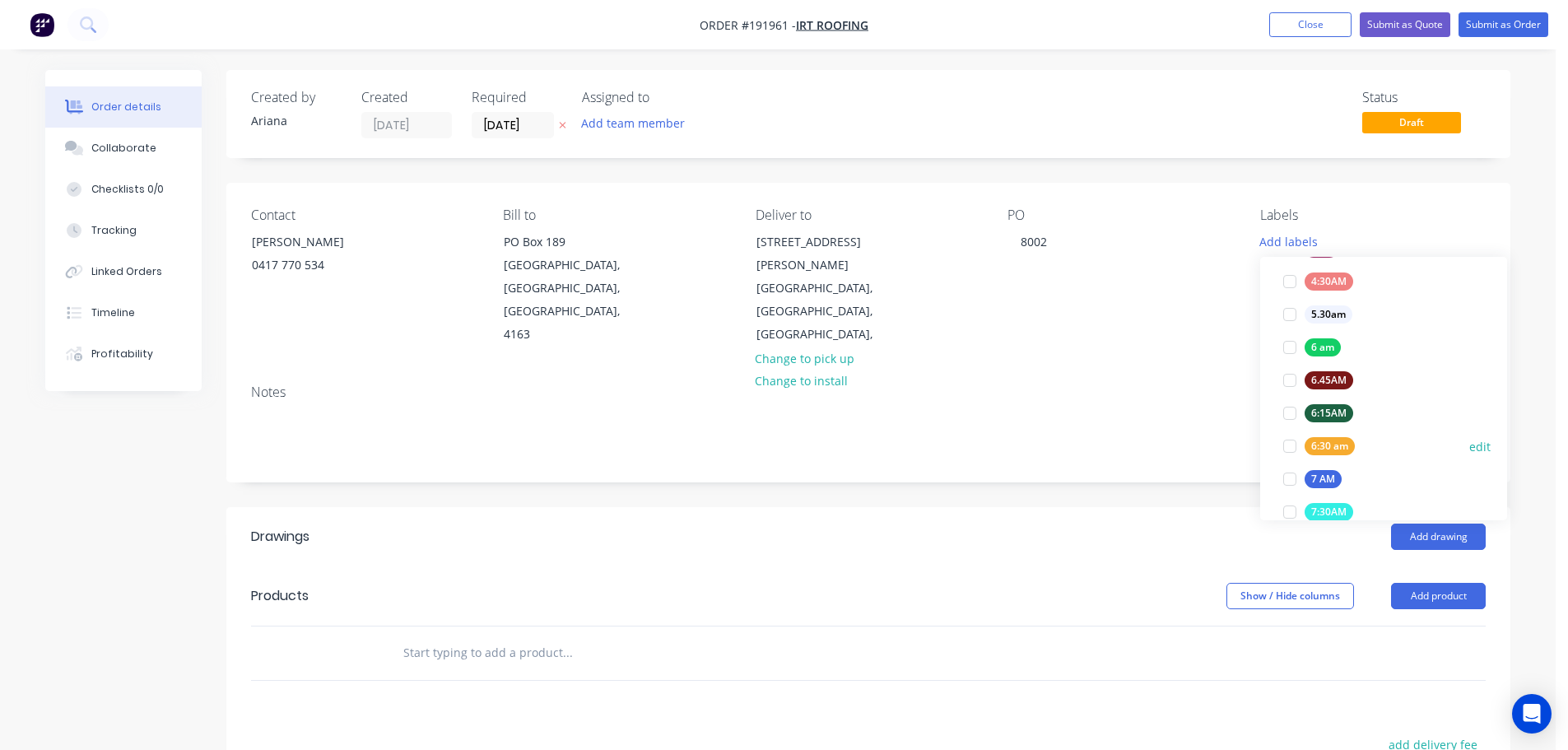
click at [1287, 444] on div at bounding box center [1290, 446] width 32 height 32
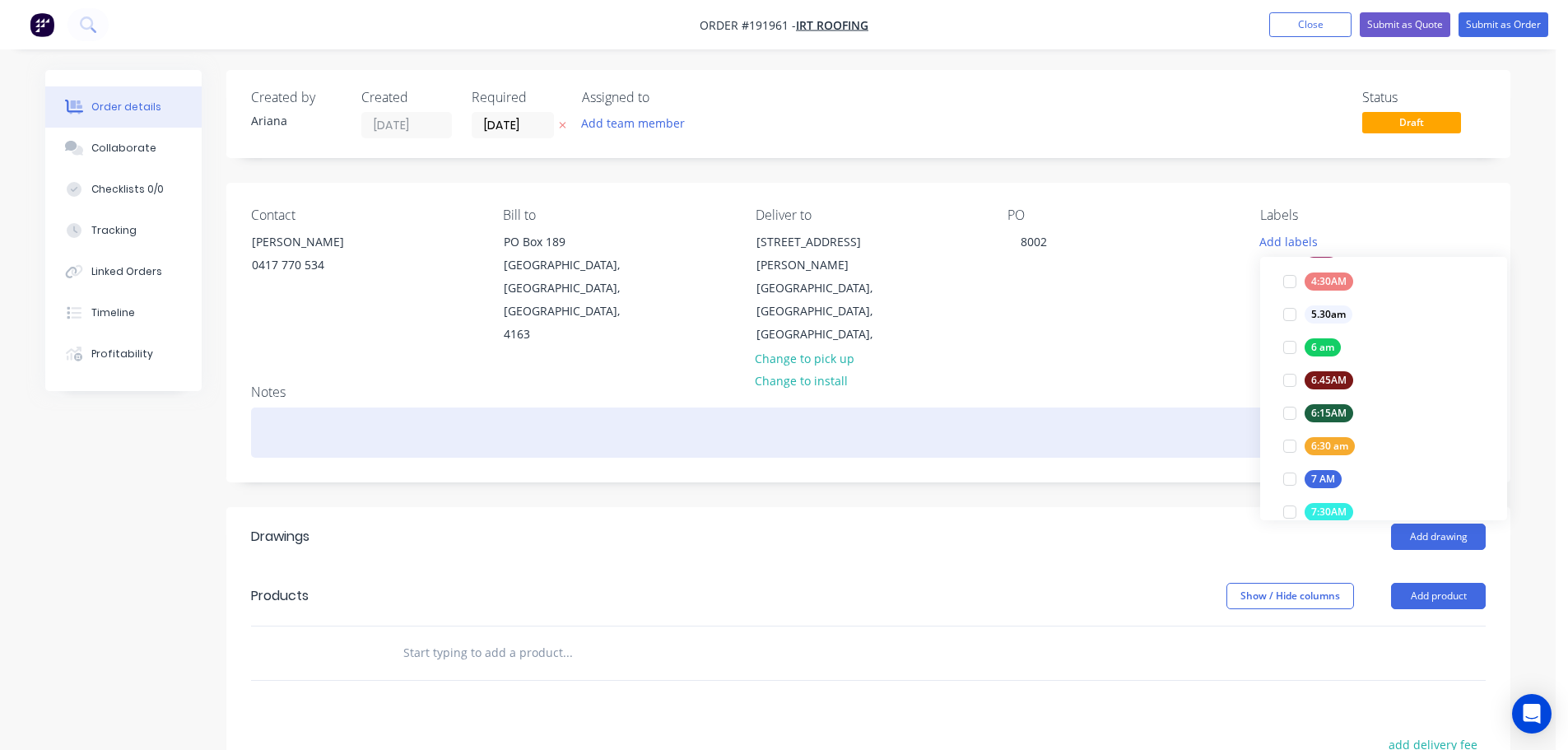
scroll to position [0, 0]
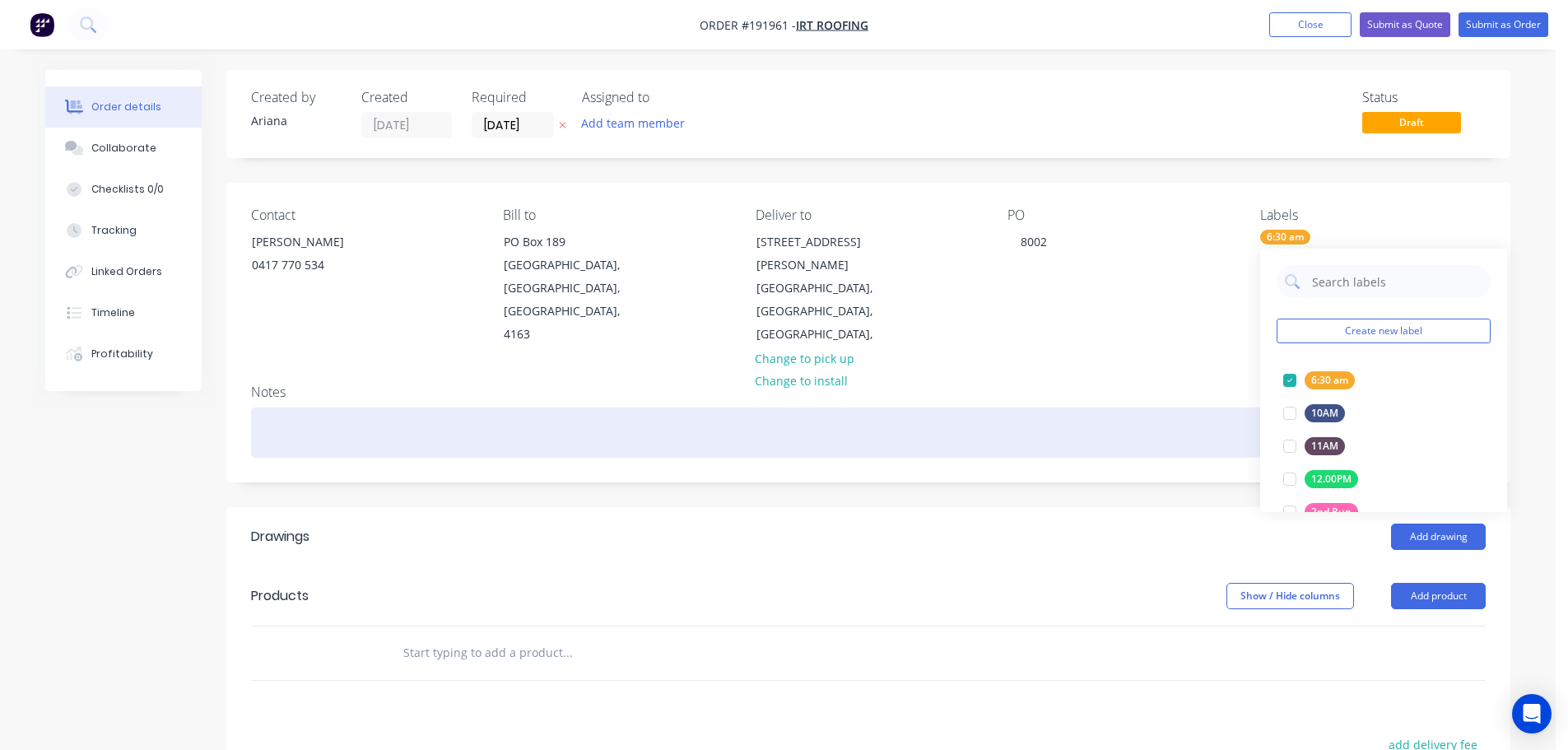
click at [1098, 407] on div at bounding box center [869, 432] width 1235 height 51
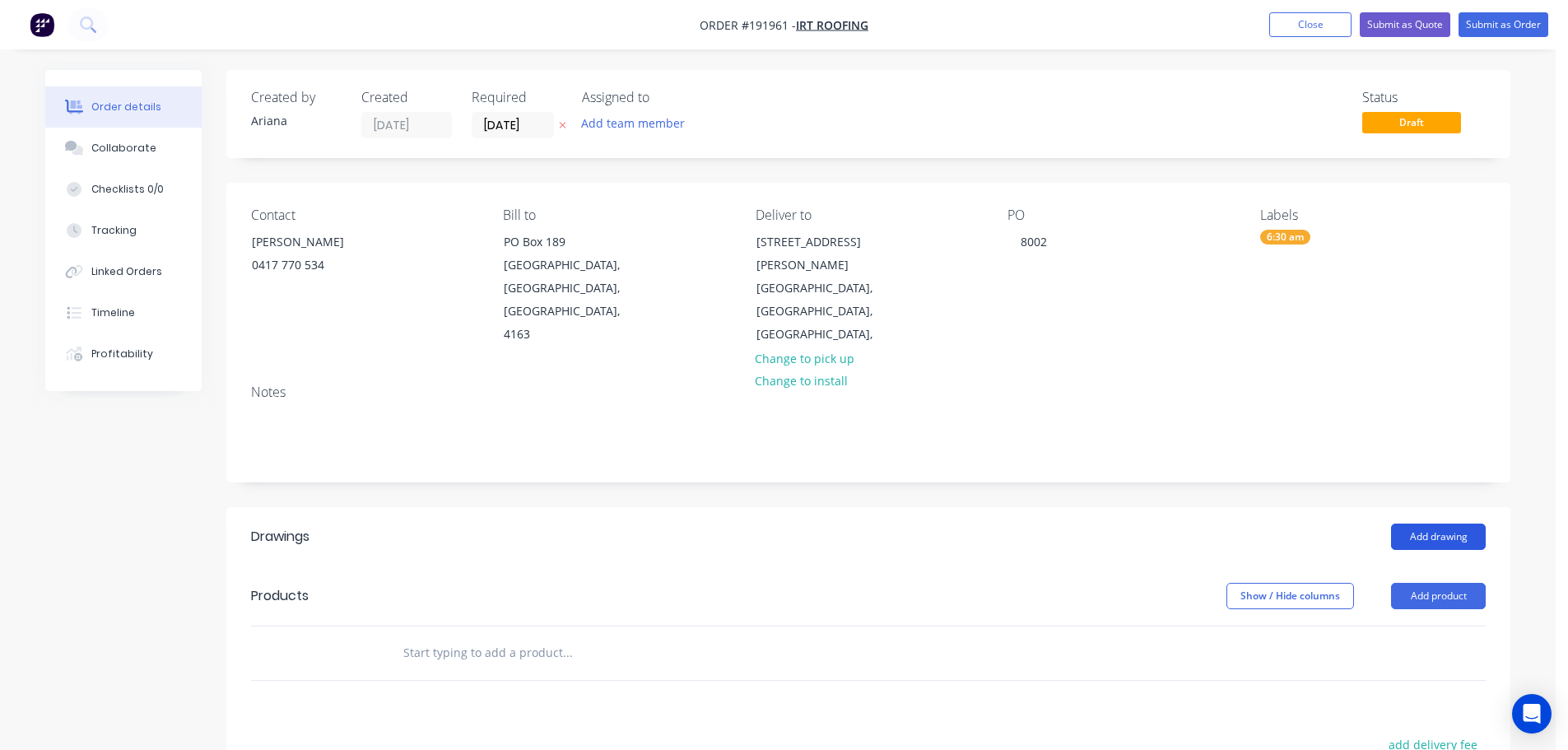
click at [1449, 524] on button "Add drawing" at bounding box center [1438, 537] width 95 height 27
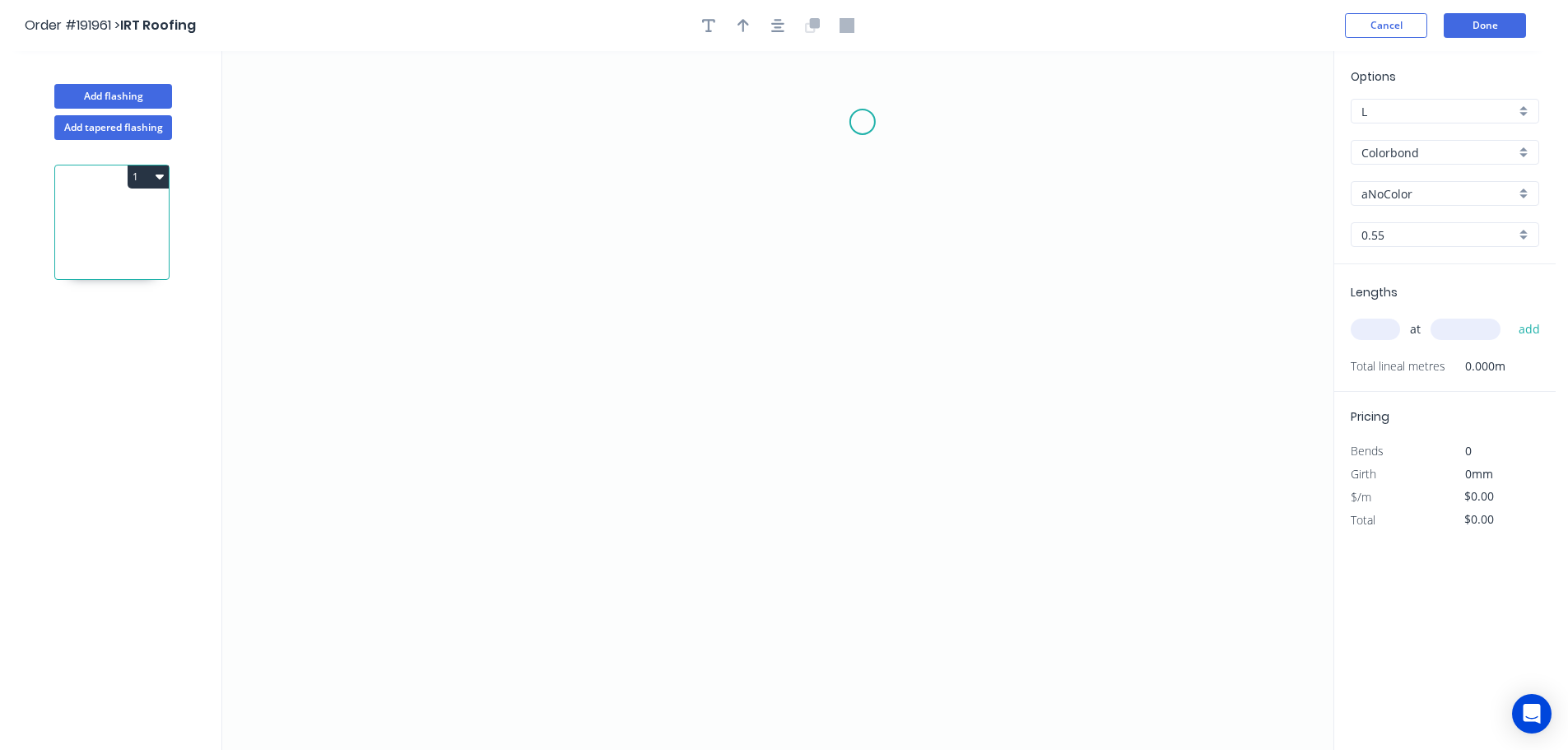
click at [863, 121] on icon "0" at bounding box center [778, 399] width 1111 height 698
click at [742, 116] on icon "0" at bounding box center [778, 399] width 1111 height 698
click at [724, 436] on icon "0 ?" at bounding box center [778, 399] width 1111 height 698
click at [689, 484] on icon "0 ? ?" at bounding box center [778, 399] width 1111 height 698
click at [745, 541] on icon "0 ? ? ?" at bounding box center [778, 399] width 1111 height 698
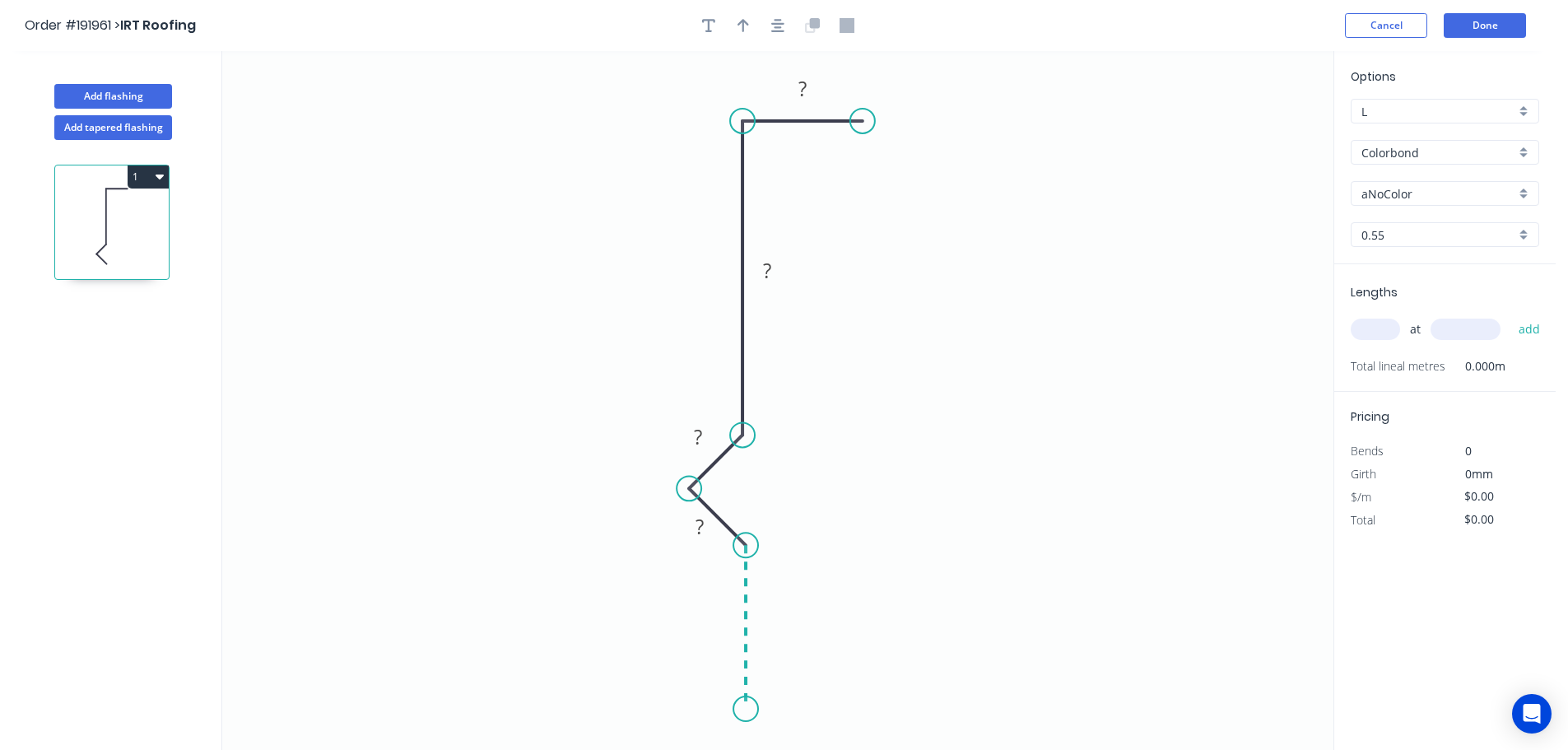
click at [733, 710] on icon "0 ? ? ? ?" at bounding box center [778, 399] width 1111 height 698
click at [917, 700] on icon "0 ? ? ? ? ?" at bounding box center [778, 399] width 1111 height 698
click at [916, 584] on icon "0 ? ? ? ? ? ?" at bounding box center [778, 399] width 1111 height 698
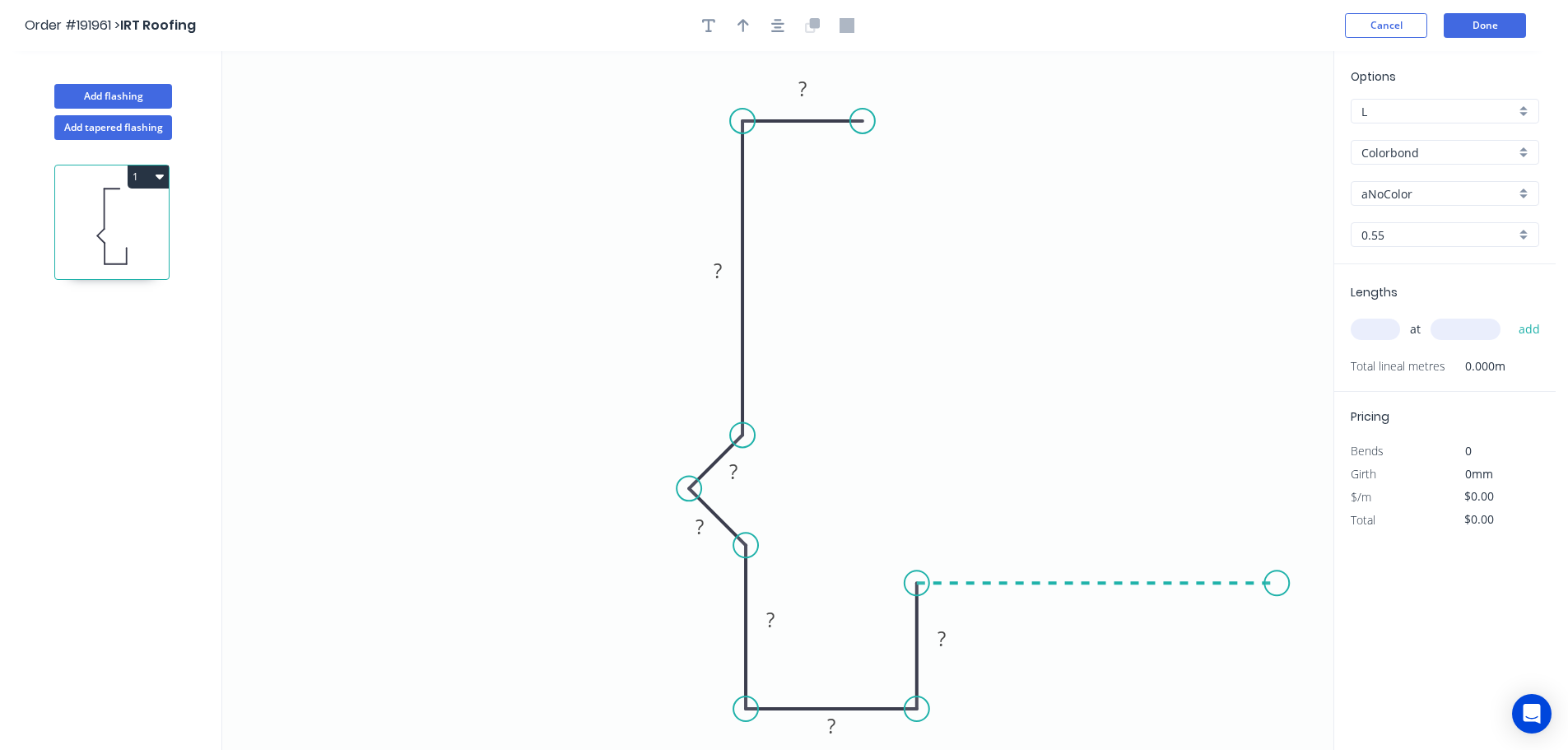
click at [1278, 614] on icon "0 ? ? ? ? ? ? ?" at bounding box center [778, 399] width 1111 height 698
click at [1279, 588] on circle at bounding box center [1277, 583] width 25 height 25
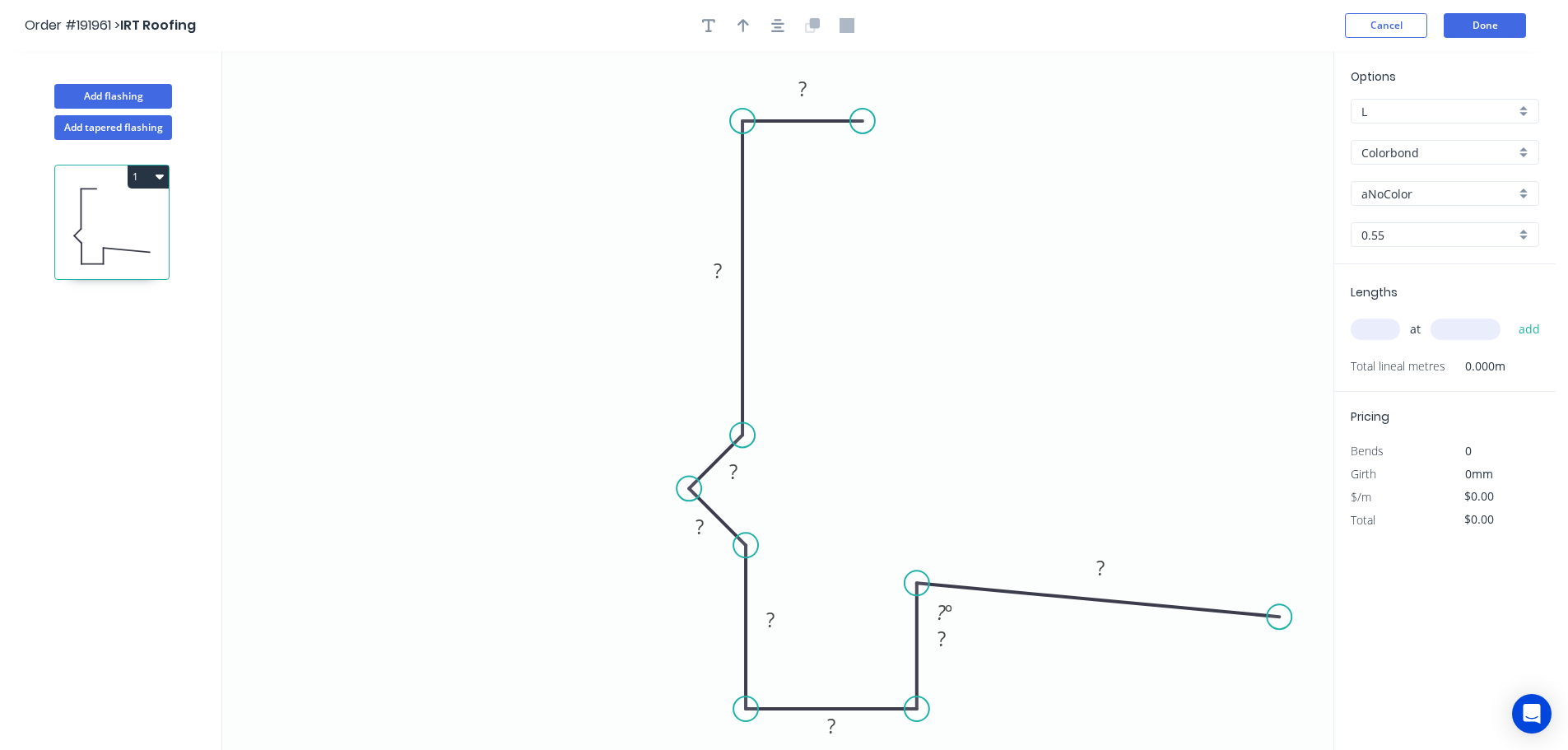
drag, startPoint x: 1279, startPoint y: 588, endPoint x: 1279, endPoint y: 617, distance: 29.0
click at [1279, 617] on circle at bounding box center [1279, 616] width 25 height 25
drag, startPoint x: 959, startPoint y: 647, endPoint x: 969, endPoint y: 692, distance: 46.1
click at [969, 692] on rect at bounding box center [951, 682] width 54 height 33
drag, startPoint x: 744, startPoint y: 27, endPoint x: 1000, endPoint y: 146, distance: 282.3
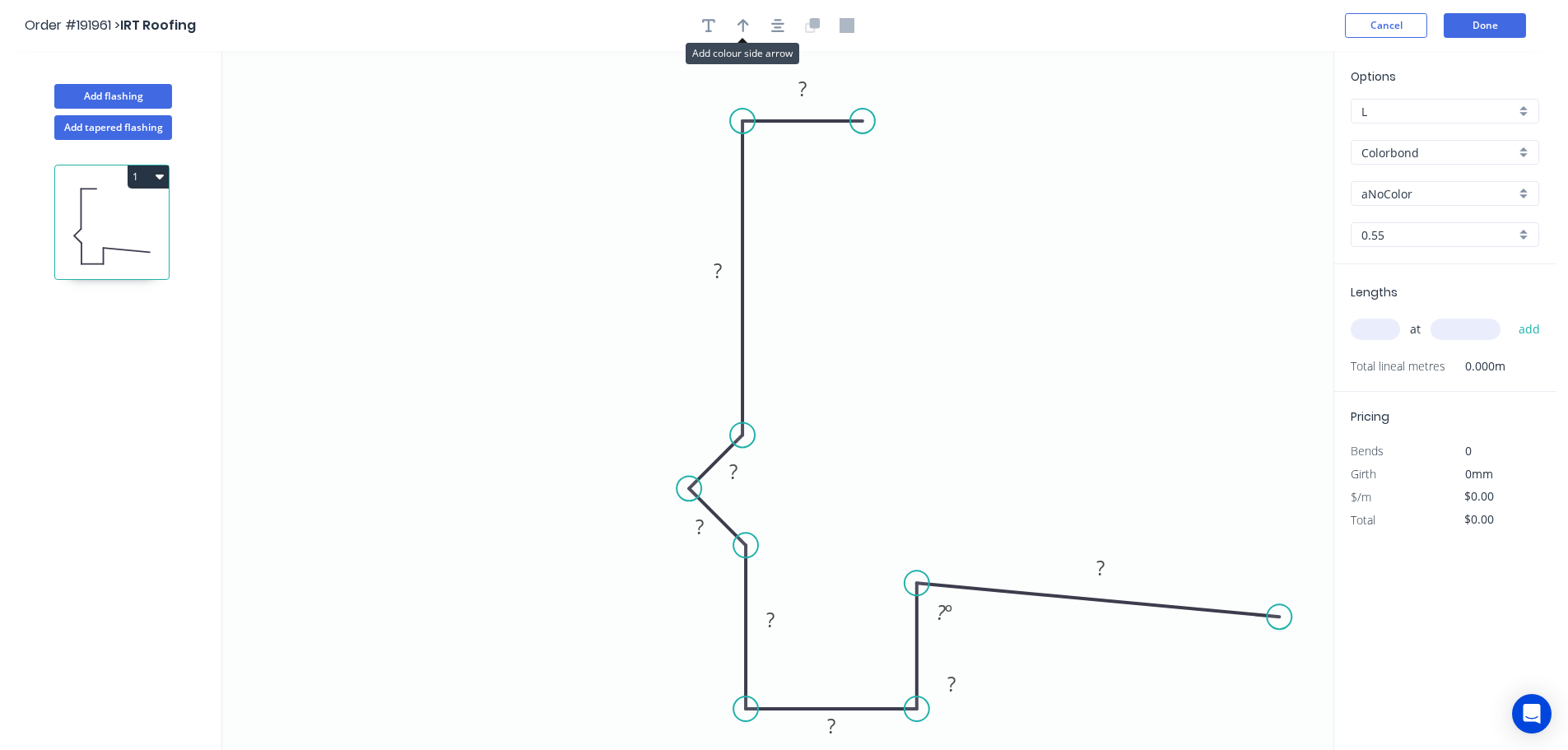
click at [744, 27] on icon "button" at bounding box center [743, 26] width 11 height 13
drag, startPoint x: 1247, startPoint y: 130, endPoint x: 447, endPoint y: 357, distance: 831.6
click at [447, 357] on icon at bounding box center [447, 337] width 15 height 53
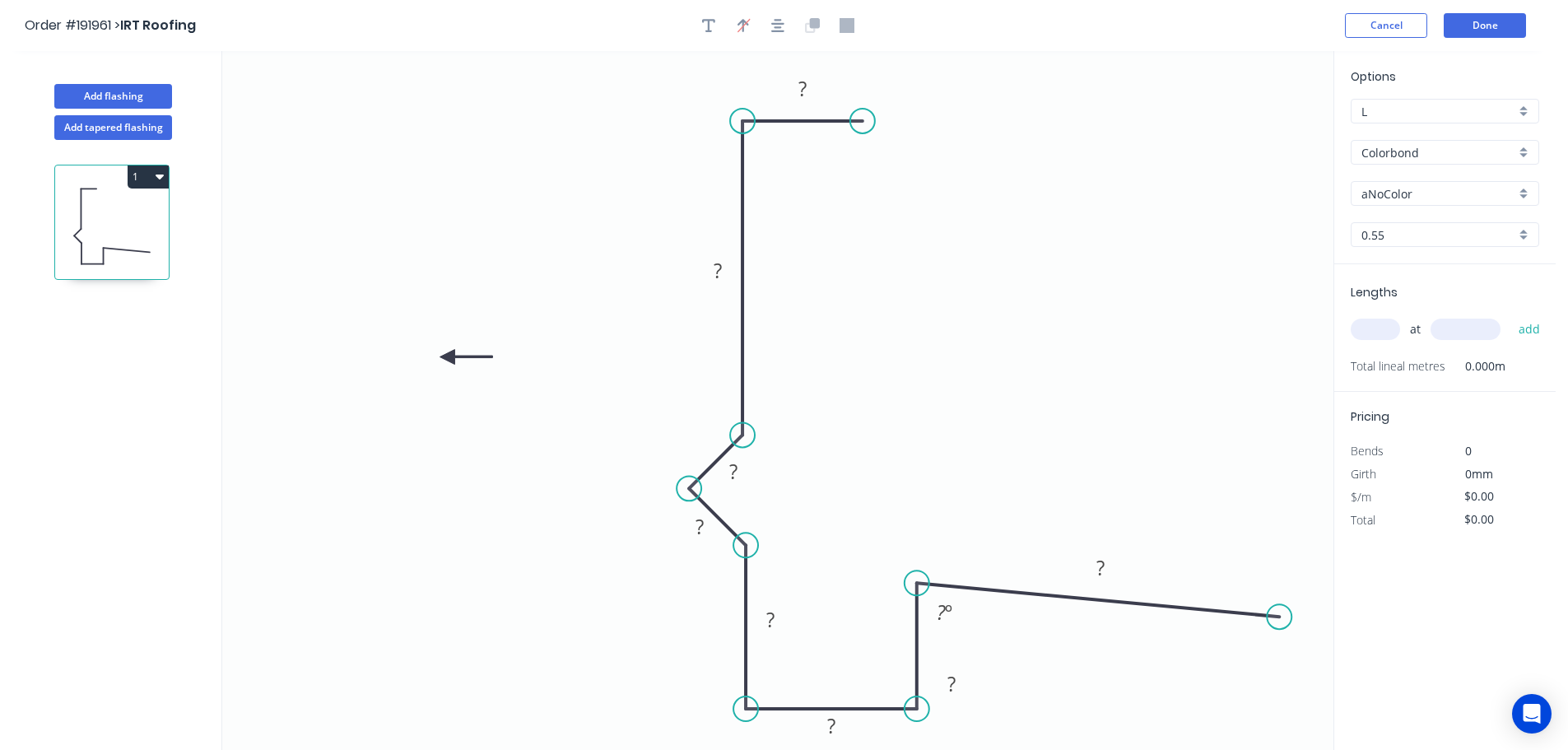
click at [447, 357] on icon at bounding box center [465, 357] width 53 height 15
click at [447, 357] on icon at bounding box center [447, 375] width 15 height 53
click at [447, 357] on icon at bounding box center [434, 371] width 48 height 48
drag, startPoint x: 447, startPoint y: 357, endPoint x: 500, endPoint y: 358, distance: 53.0
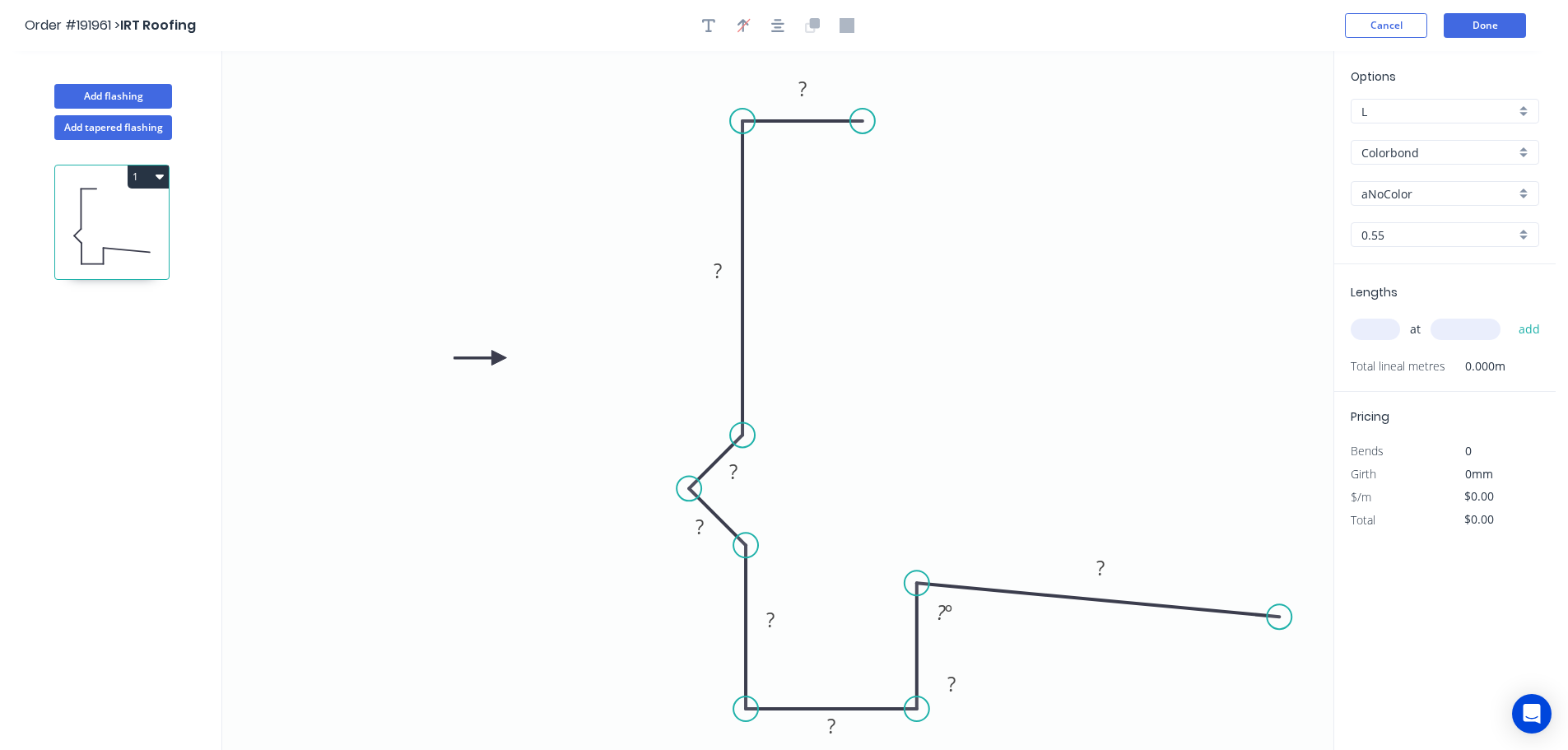
click at [500, 358] on icon at bounding box center [480, 358] width 53 height 15
click at [801, 85] on tspan "?" at bounding box center [803, 88] width 9 height 27
click at [885, 273] on icon "0 15 263 10 10 73 35 30 180 87 º" at bounding box center [778, 399] width 1111 height 698
click at [1524, 188] on div "aNoColor" at bounding box center [1445, 194] width 188 height 25
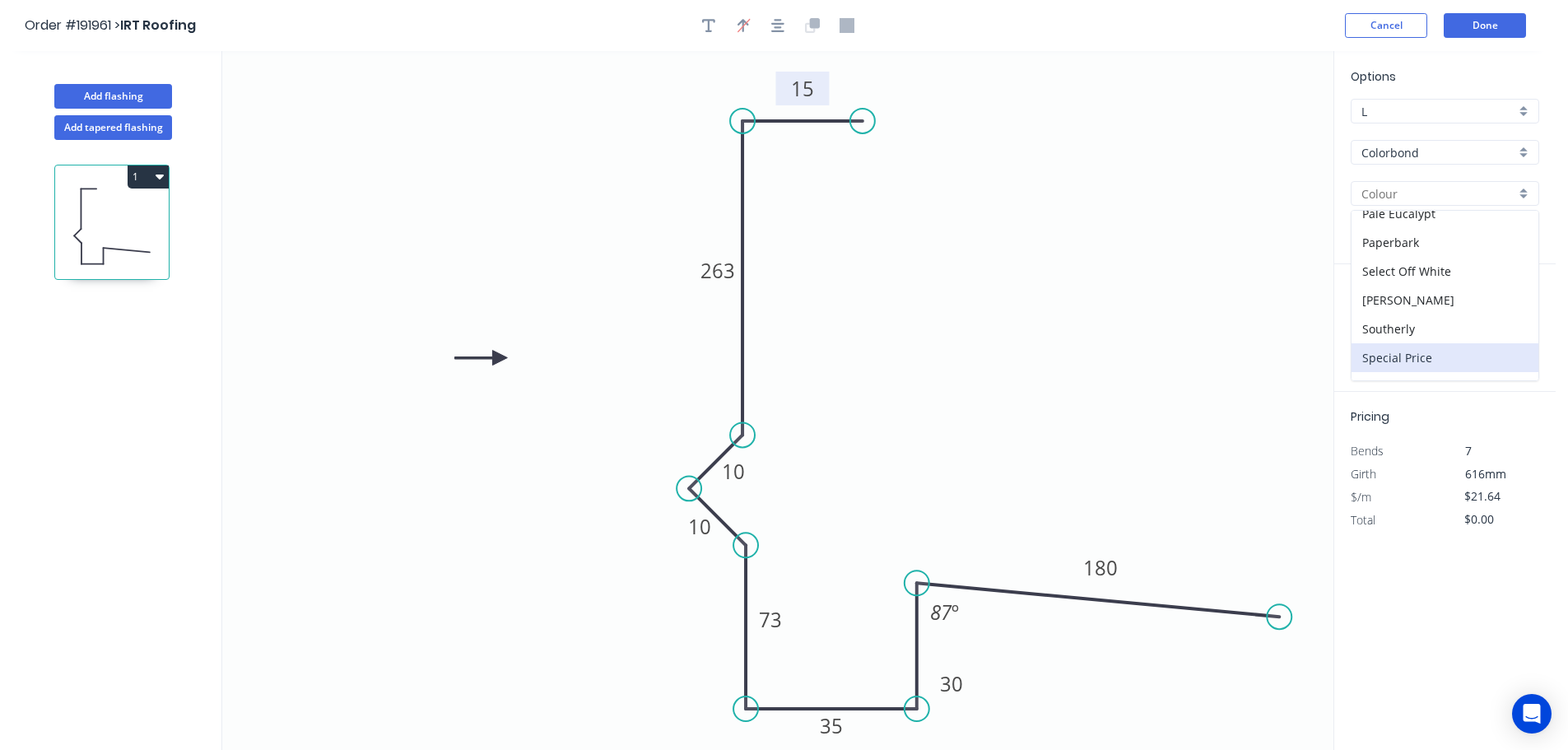
scroll to position [637, 0]
click at [1455, 227] on div "Surfmist" at bounding box center [1445, 222] width 187 height 29
click at [1385, 334] on input "text" at bounding box center [1376, 329] width 50 height 21
click at [1511, 315] on button "add" at bounding box center [1530, 329] width 38 height 28
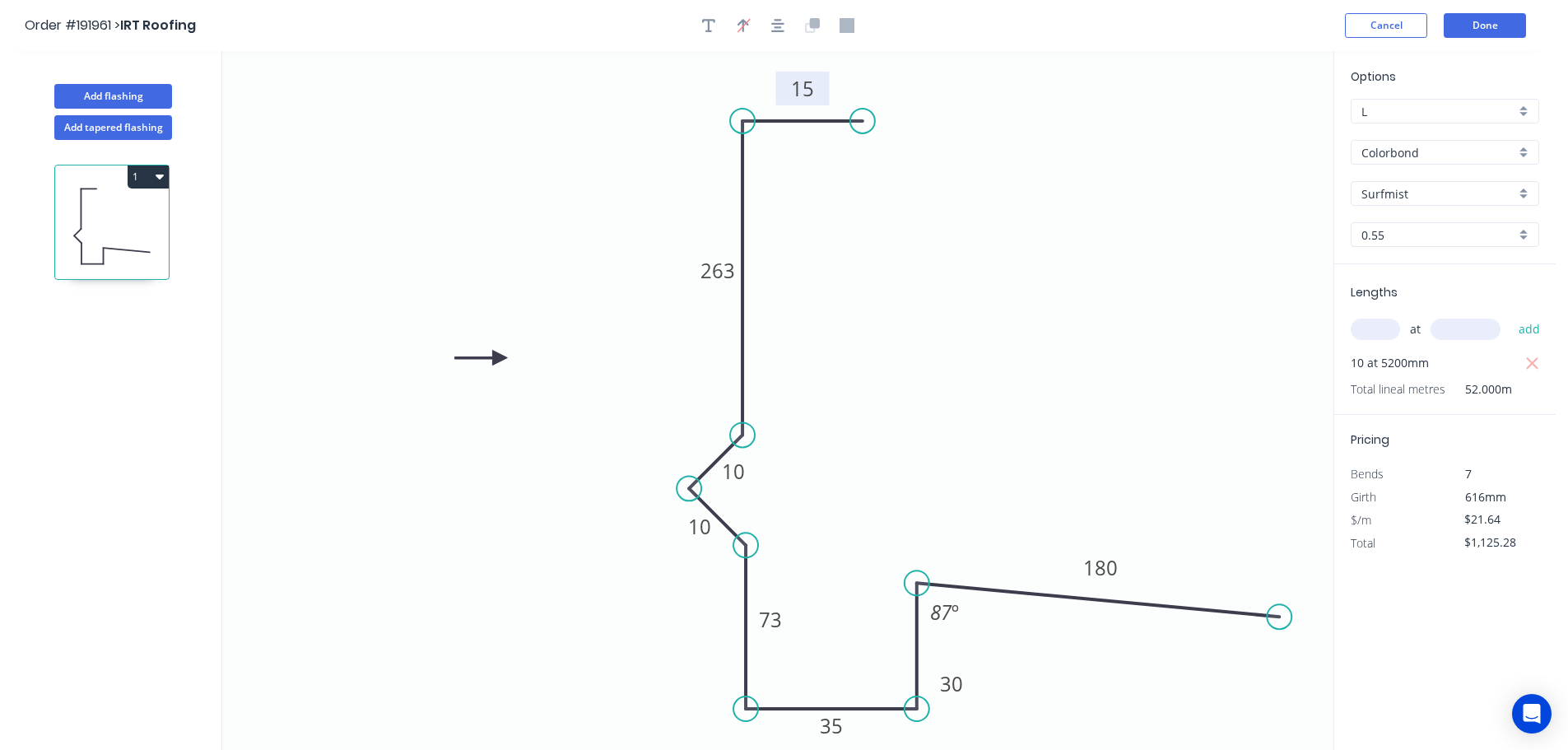
click at [1180, 298] on icon "0 15 263 10 10 73 35 30 180 87 º" at bounding box center [778, 399] width 1111 height 698
click at [1479, 23] on button "Done" at bounding box center [1485, 26] width 82 height 25
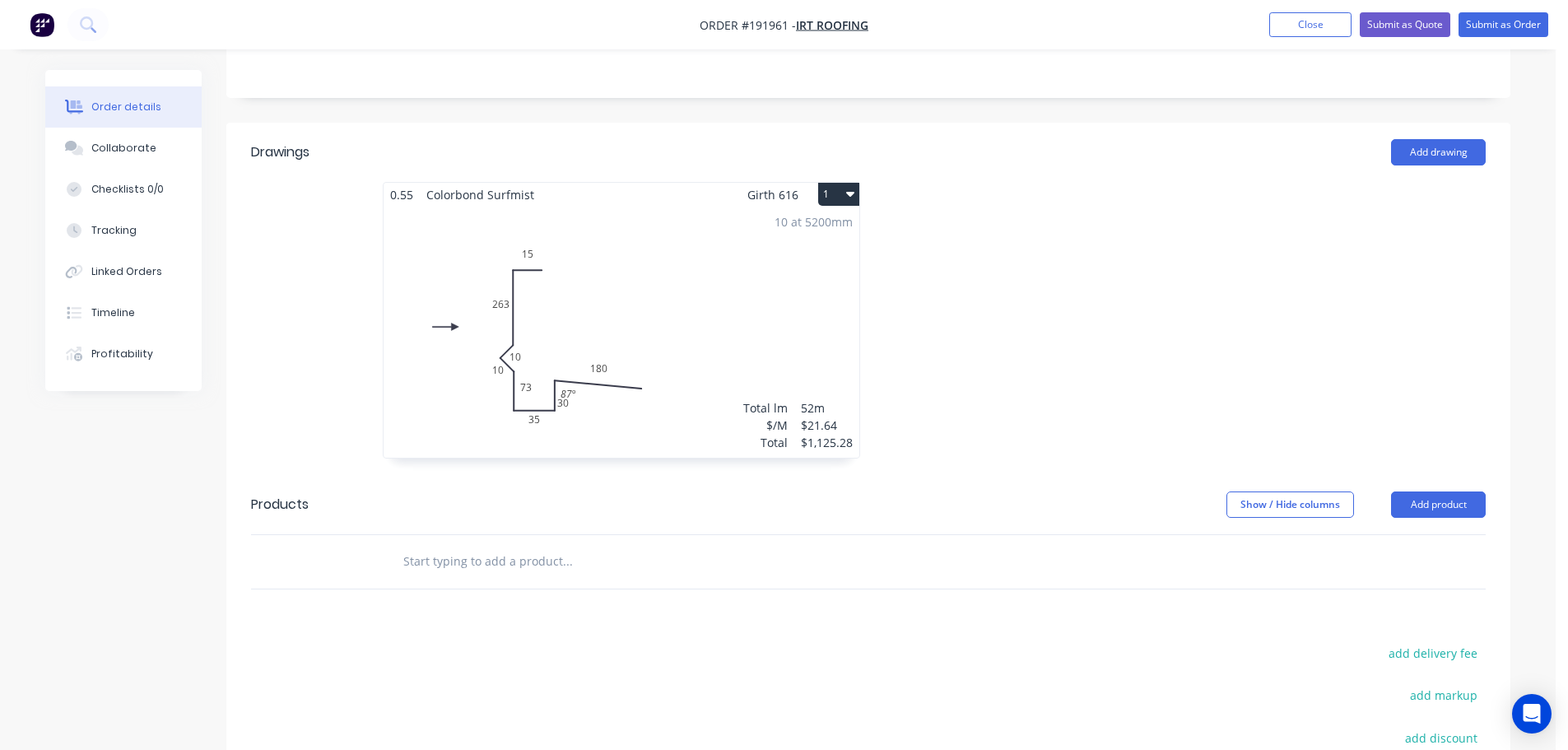
click at [716, 362] on div "10 at 5200mm Total lm $/M Total 52m $21.64 $1,125.28" at bounding box center [621, 332] width 476 height 251
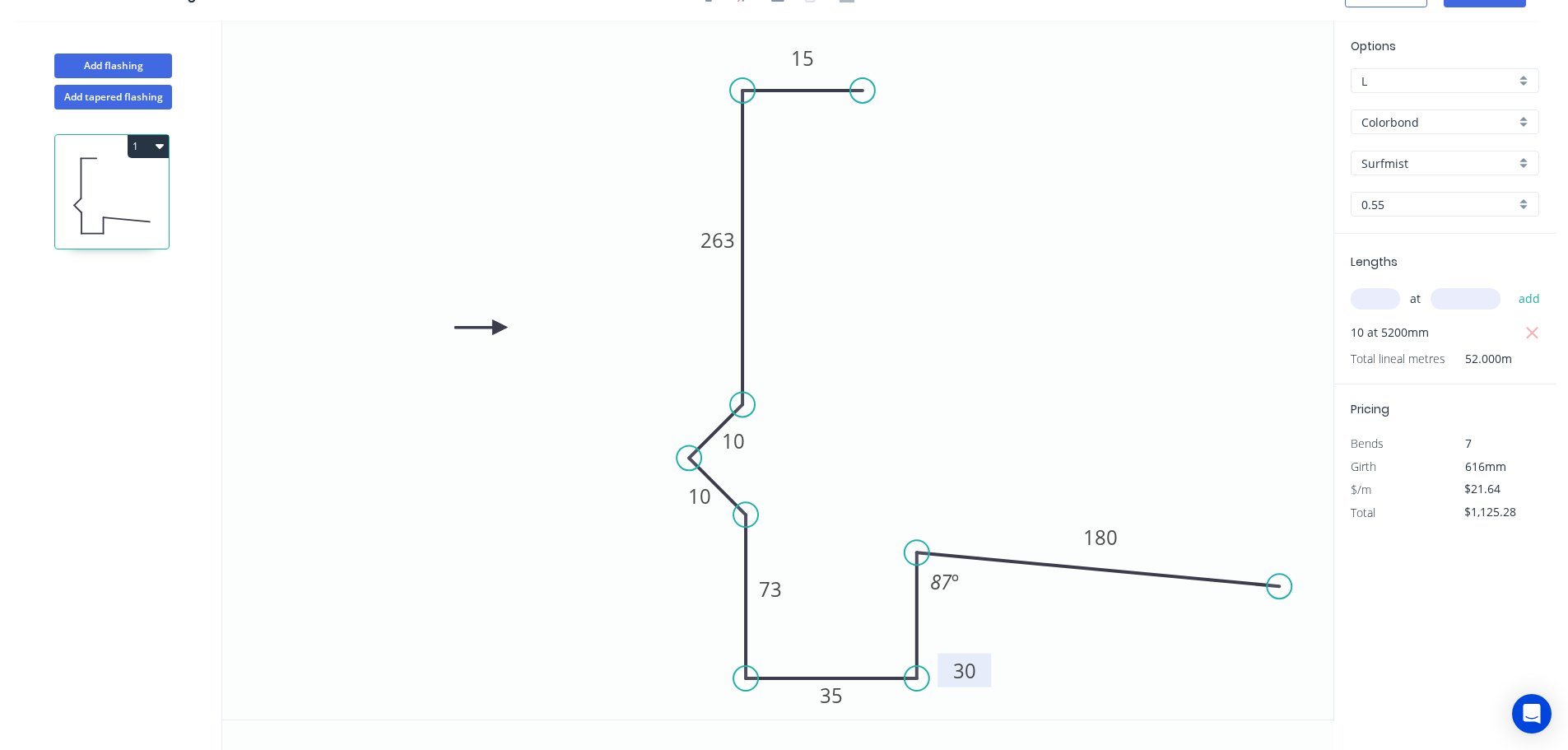
drag, startPoint x: 971, startPoint y: 656, endPoint x: 984, endPoint y: 674, distance: 22.2
click at [984, 674] on rect at bounding box center [964, 670] width 54 height 33
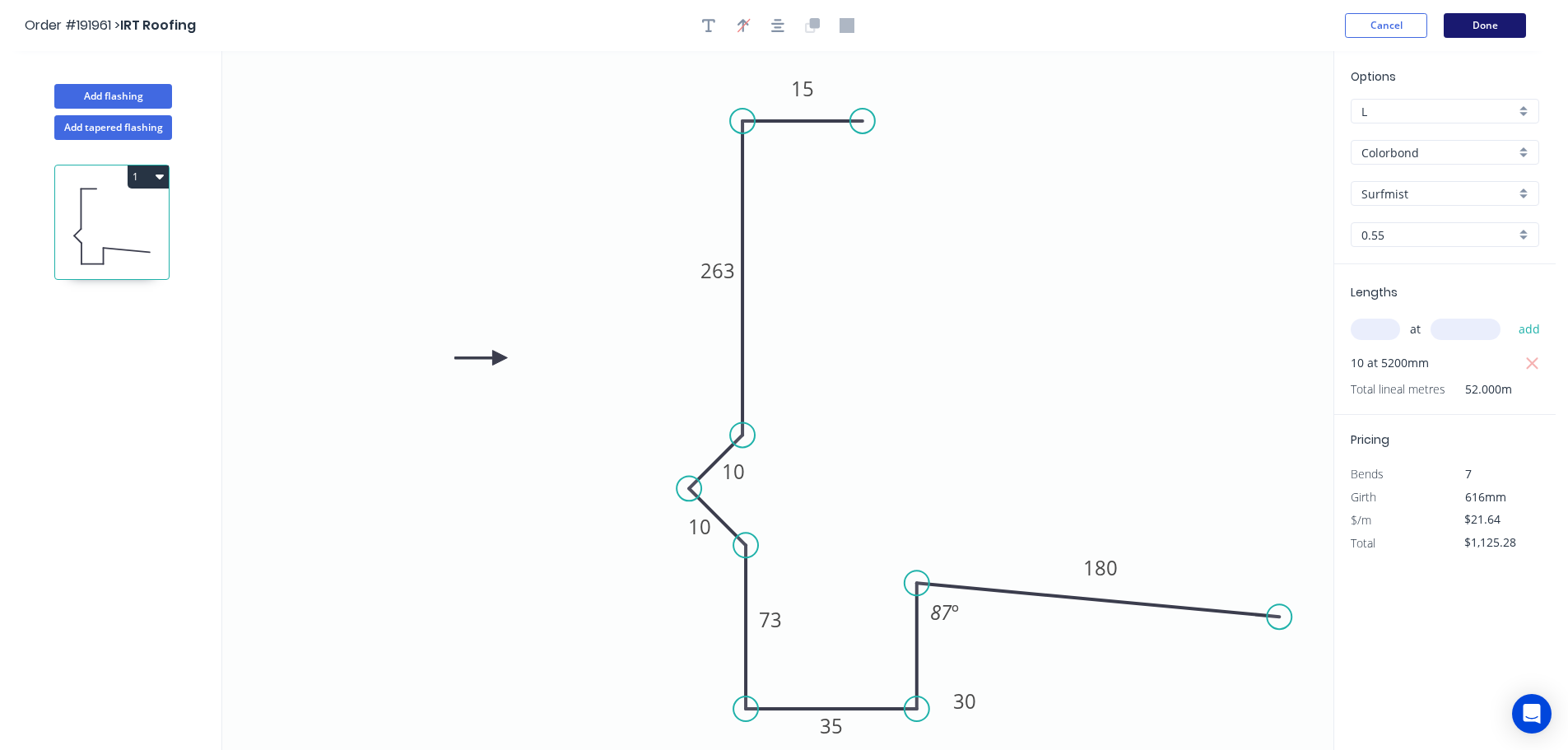
click at [1503, 30] on button "Done" at bounding box center [1485, 26] width 82 height 25
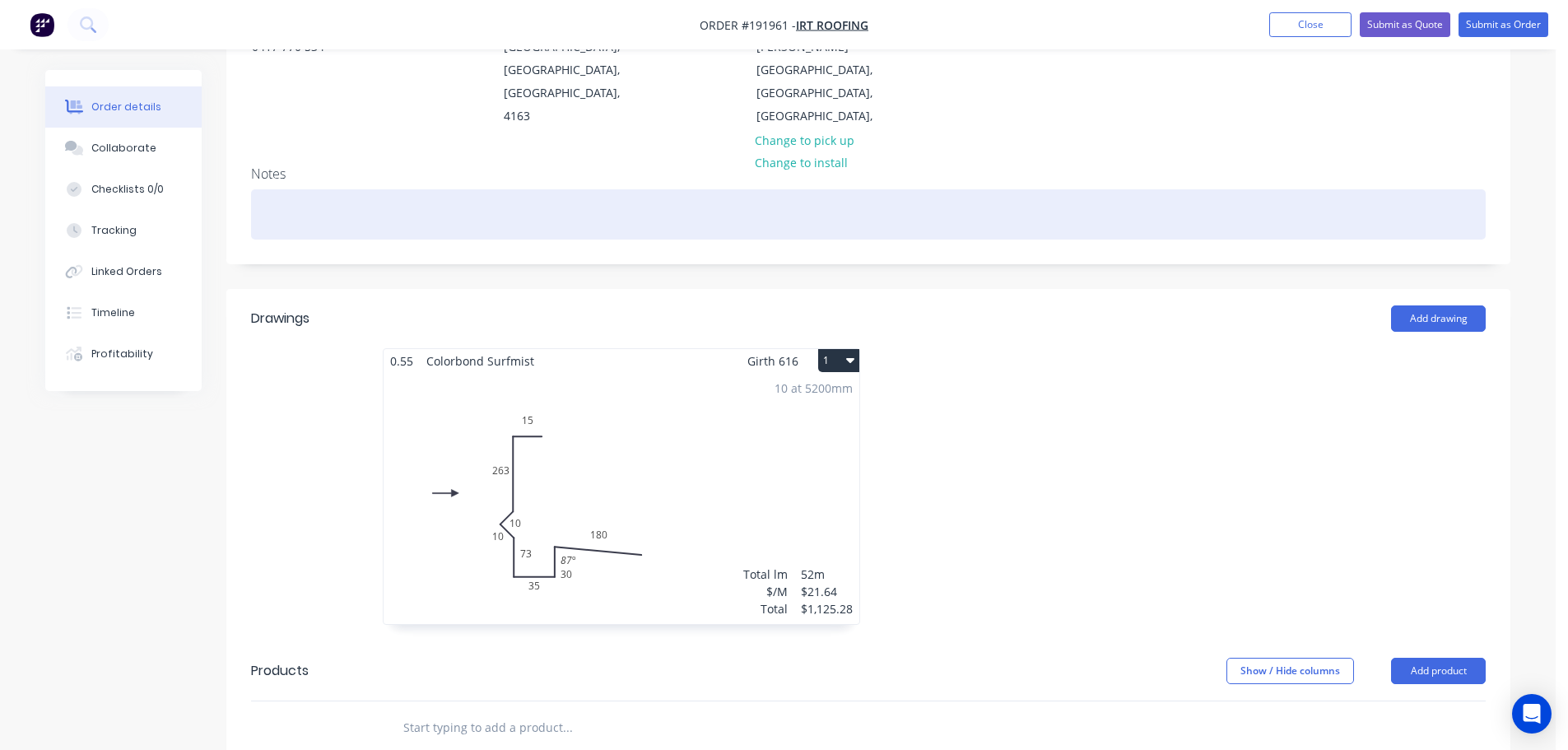
scroll to position [384, 0]
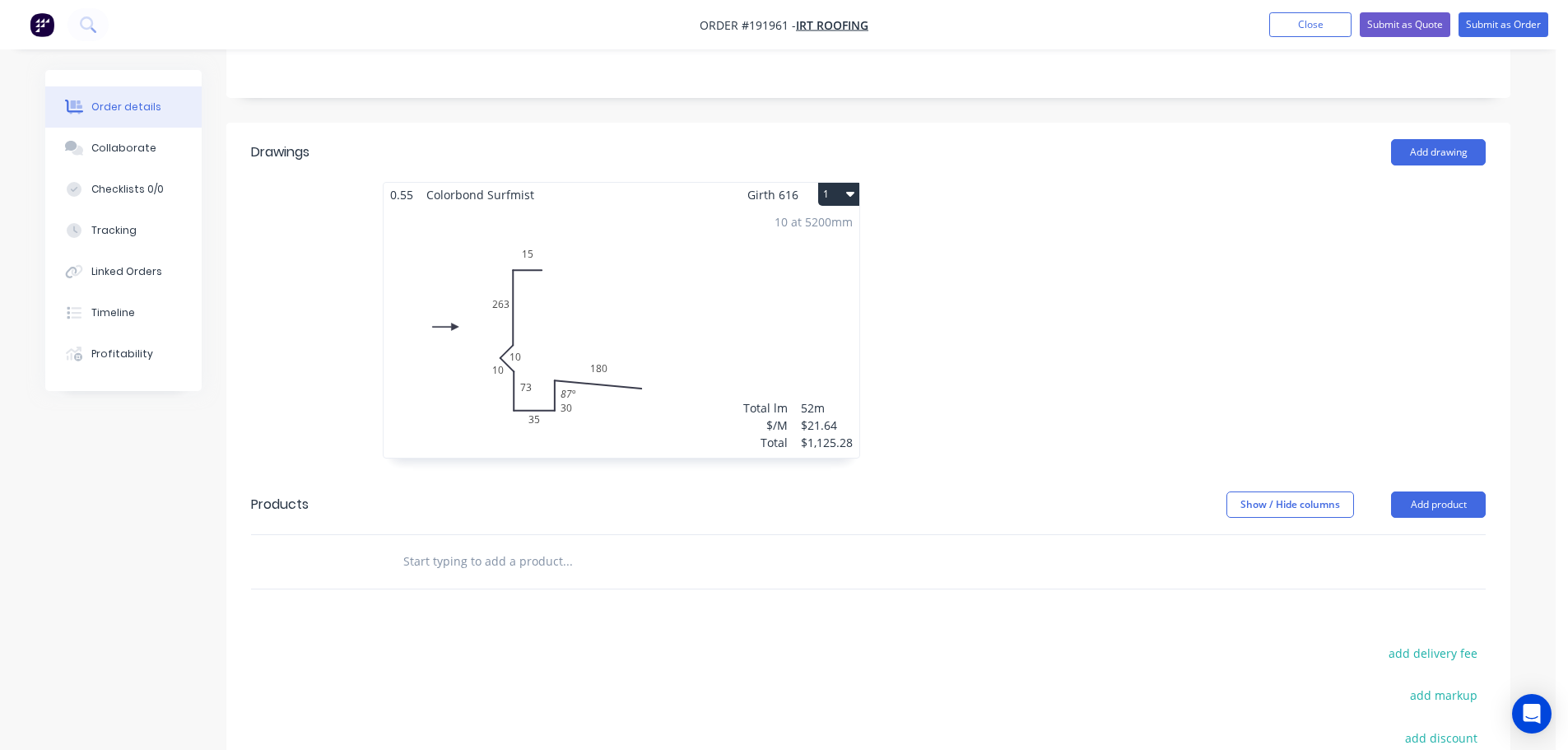
click at [830, 182] on button "1" at bounding box center [838, 194] width 41 height 23
click at [809, 223] on div "Use larger box size" at bounding box center [781, 234] width 127 height 24
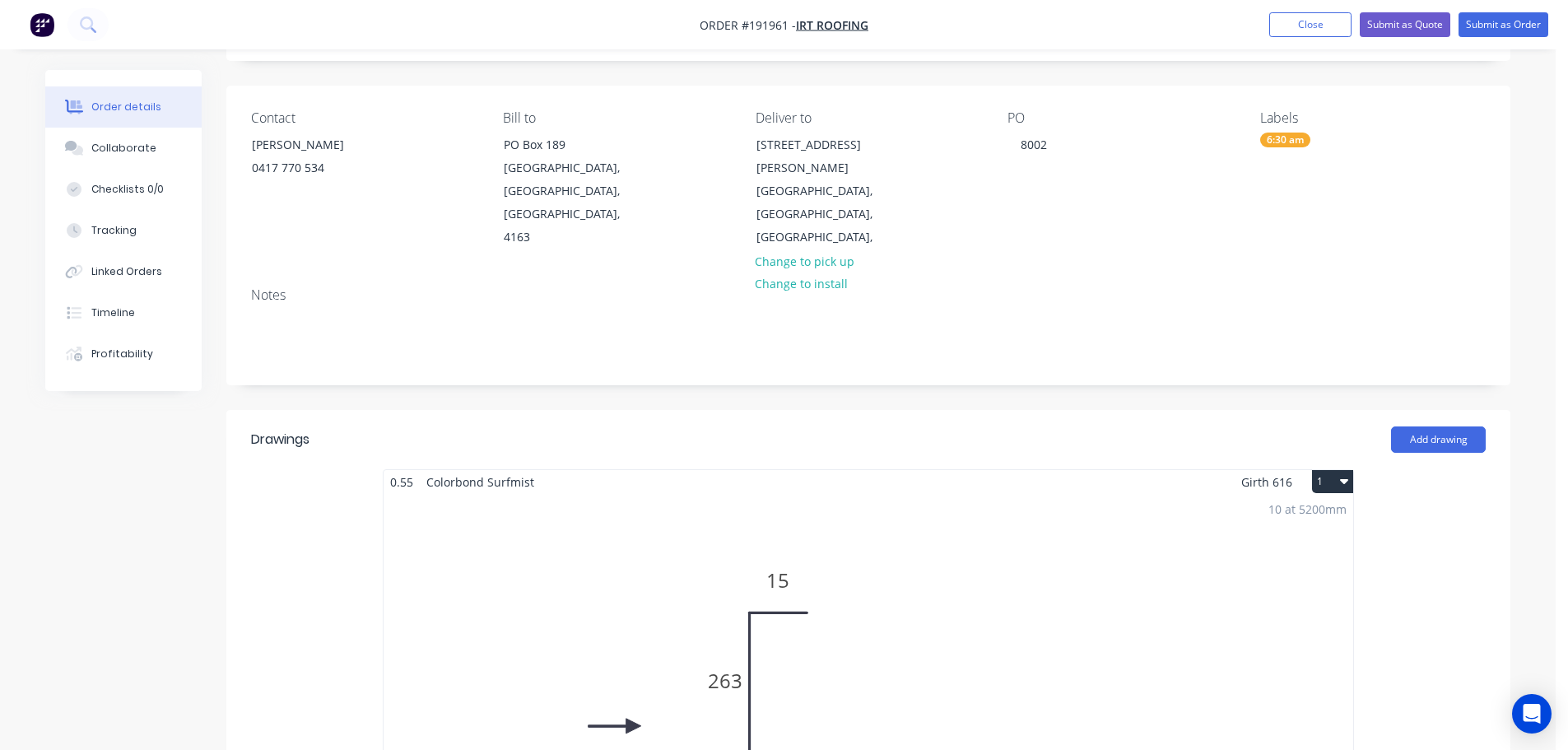
click at [921, 509] on div "10 at 5200mm Total lm $/M Total 52m $21.64 $1,125.28" at bounding box center [868, 744] width 970 height 502
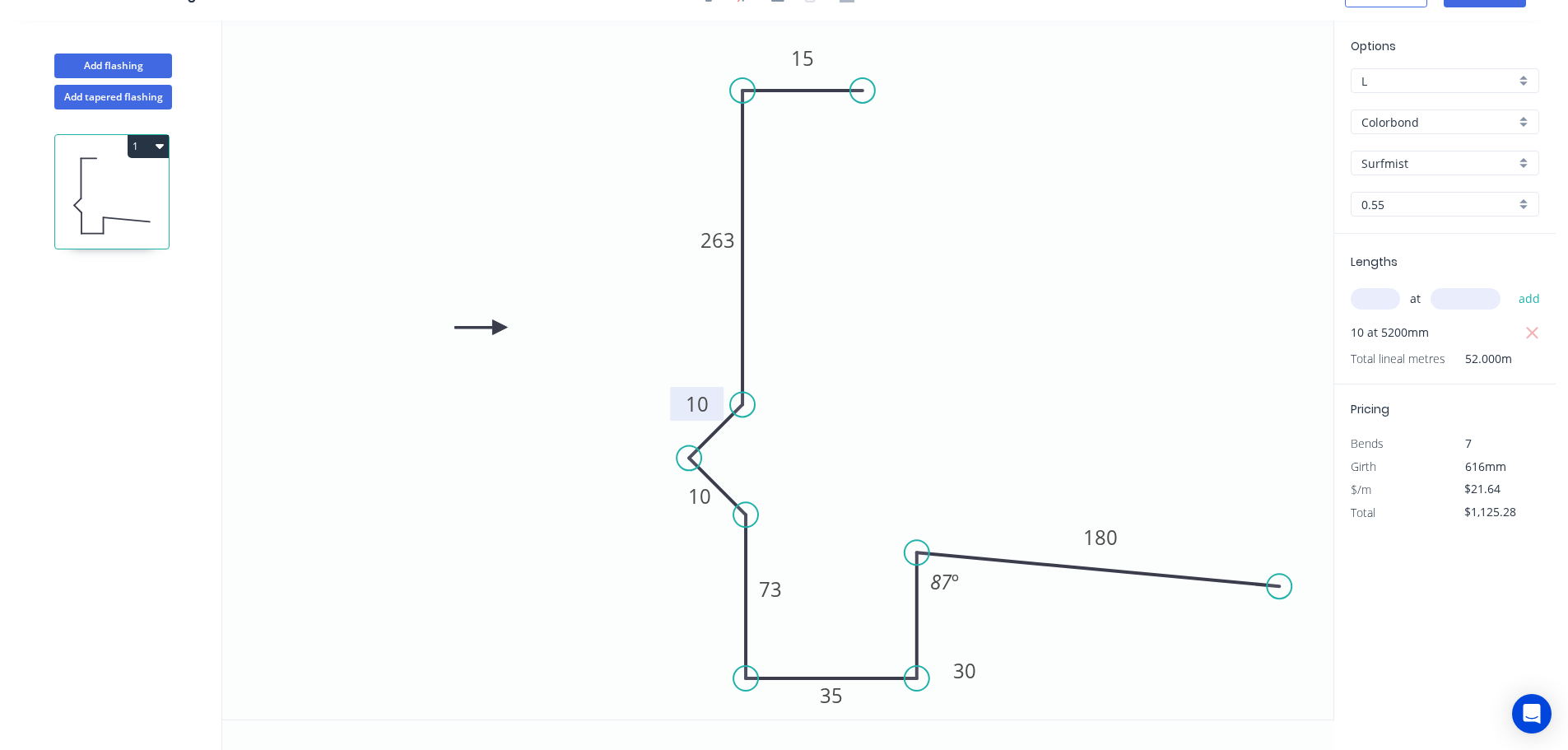
drag, startPoint x: 751, startPoint y: 439, endPoint x: 716, endPoint y: 402, distance: 50.9
click at [716, 402] on rect at bounding box center [697, 403] width 54 height 33
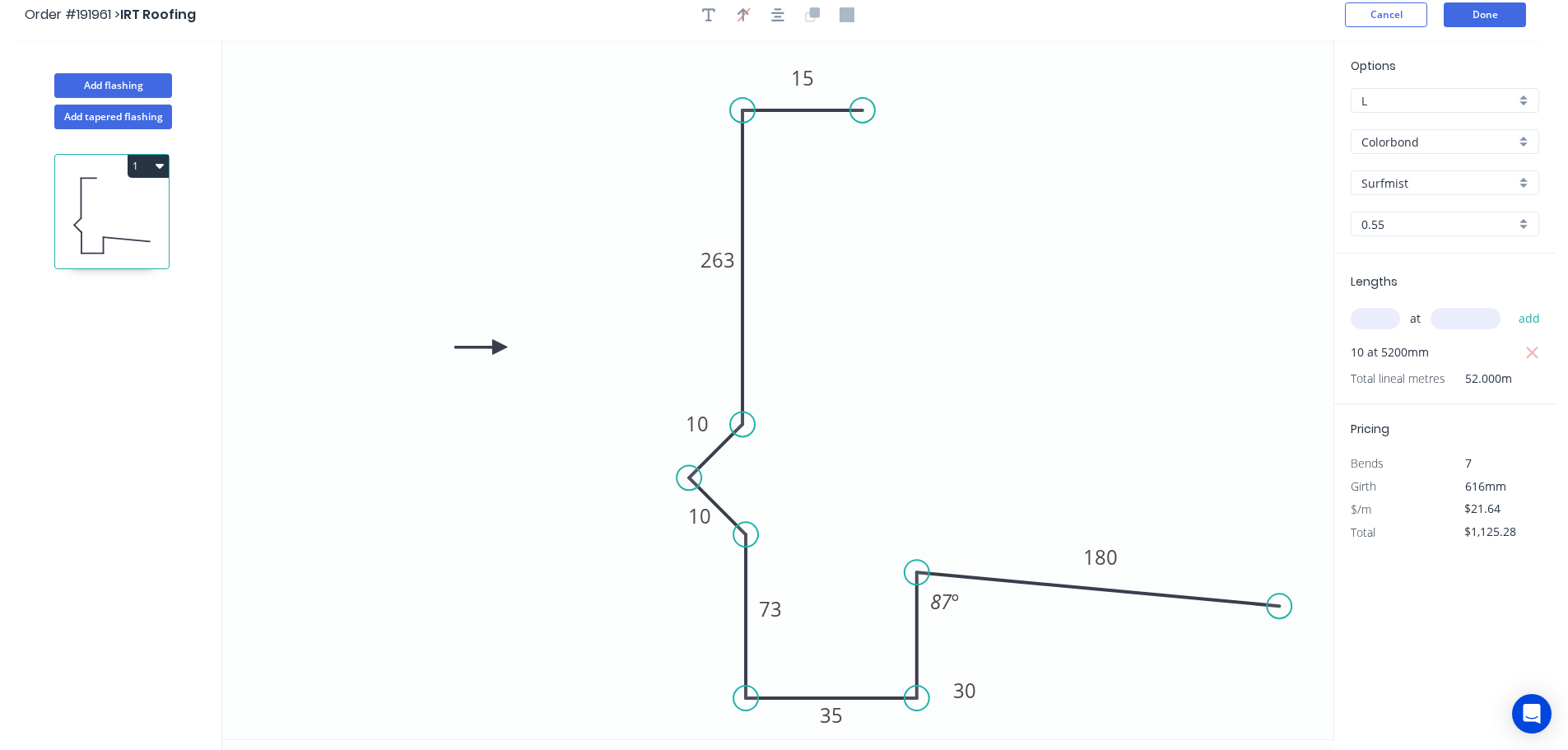
scroll to position [0, 0]
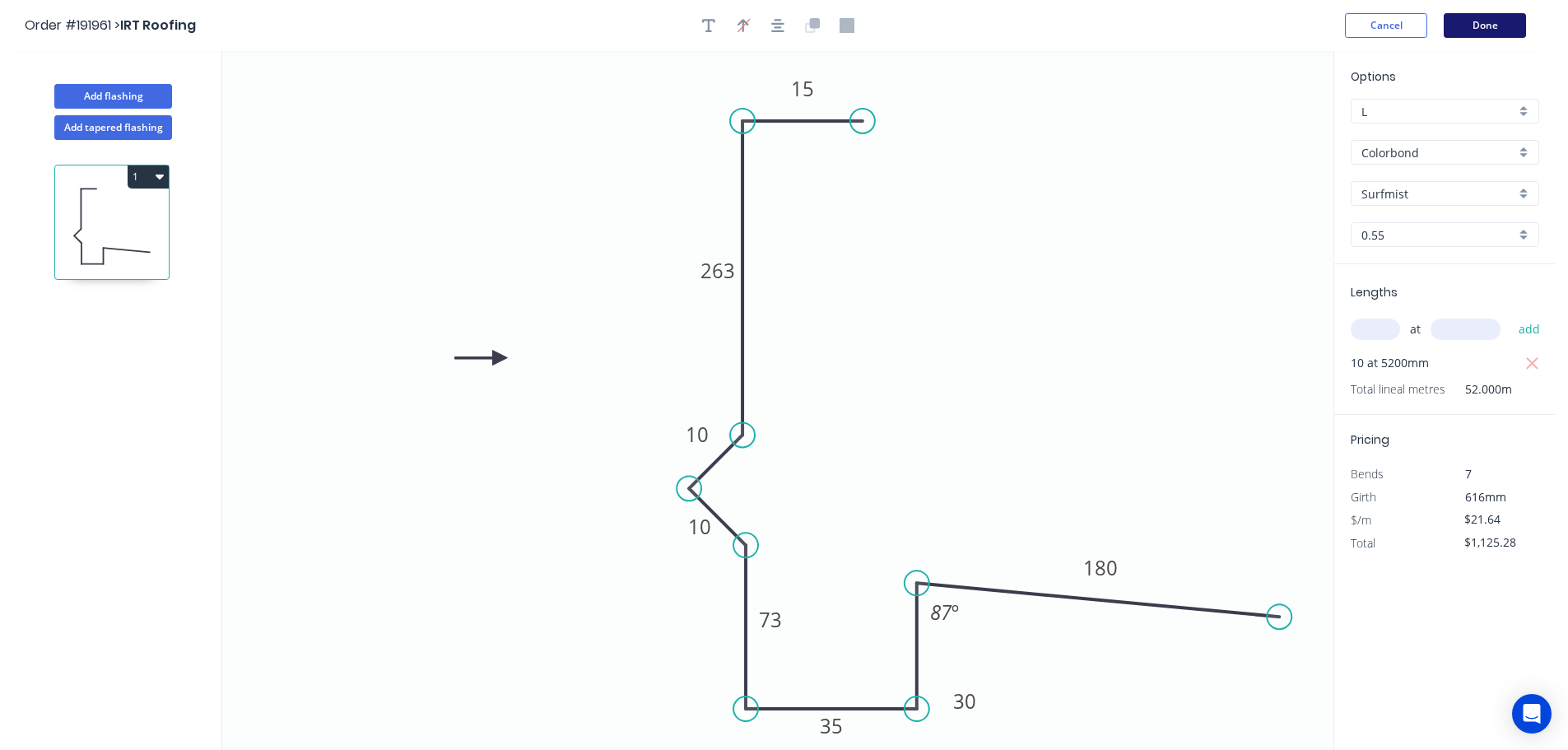
click at [1488, 23] on button "Done" at bounding box center [1485, 26] width 82 height 25
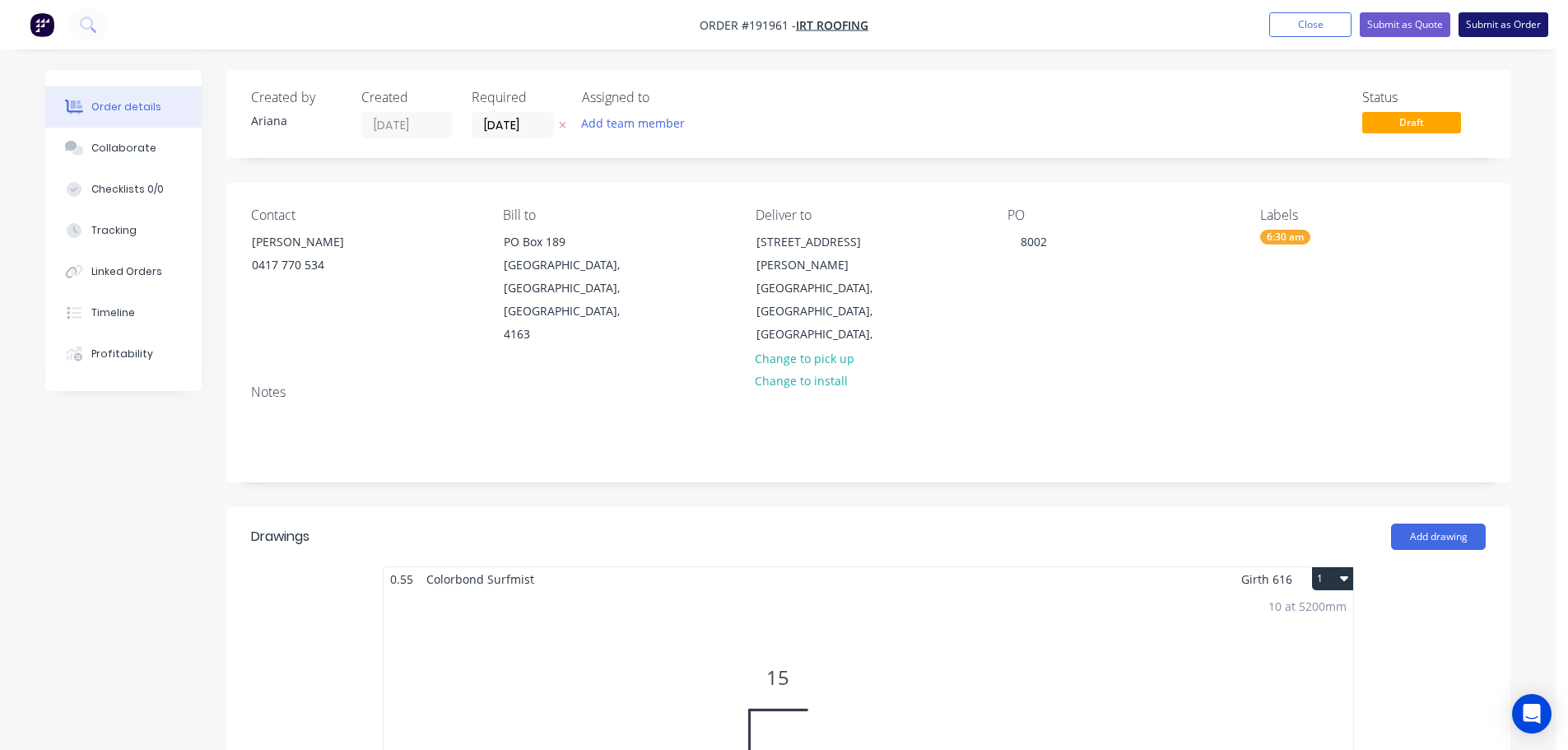
click at [1502, 23] on button "Submit as Order" at bounding box center [1503, 25] width 90 height 25
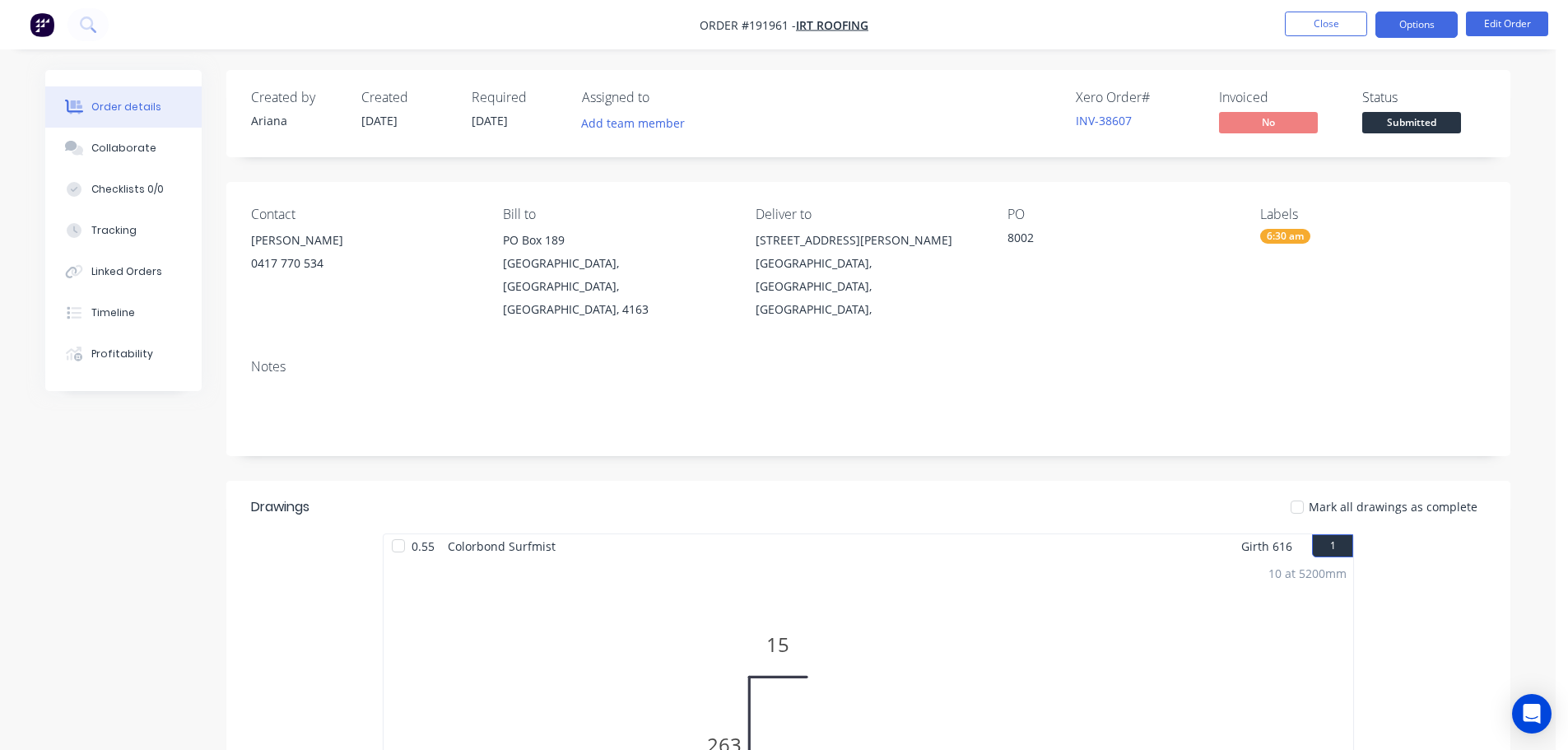
click at [1424, 28] on button "Options" at bounding box center [1416, 25] width 82 height 27
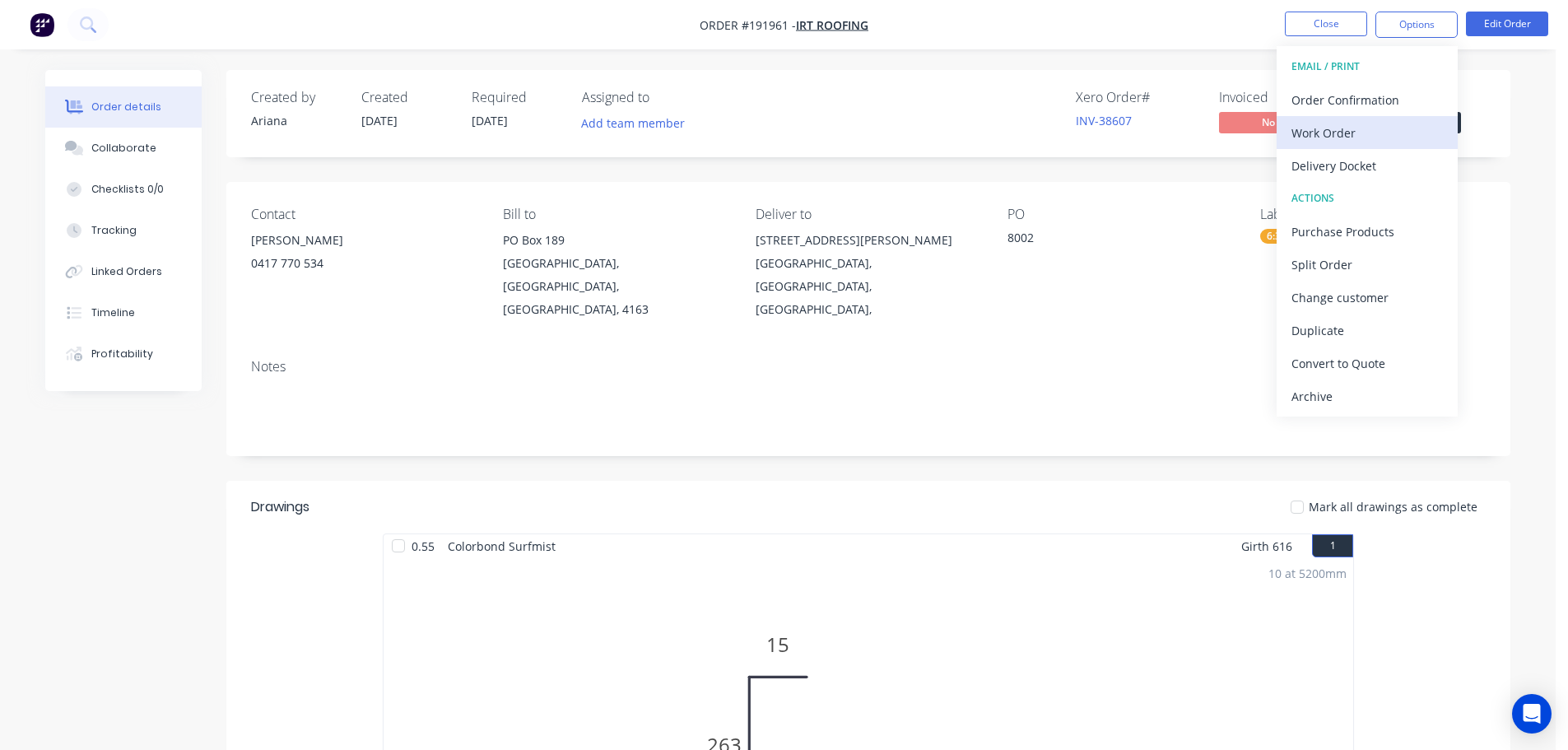
click at [1326, 139] on div "Work Order" at bounding box center [1367, 133] width 151 height 24
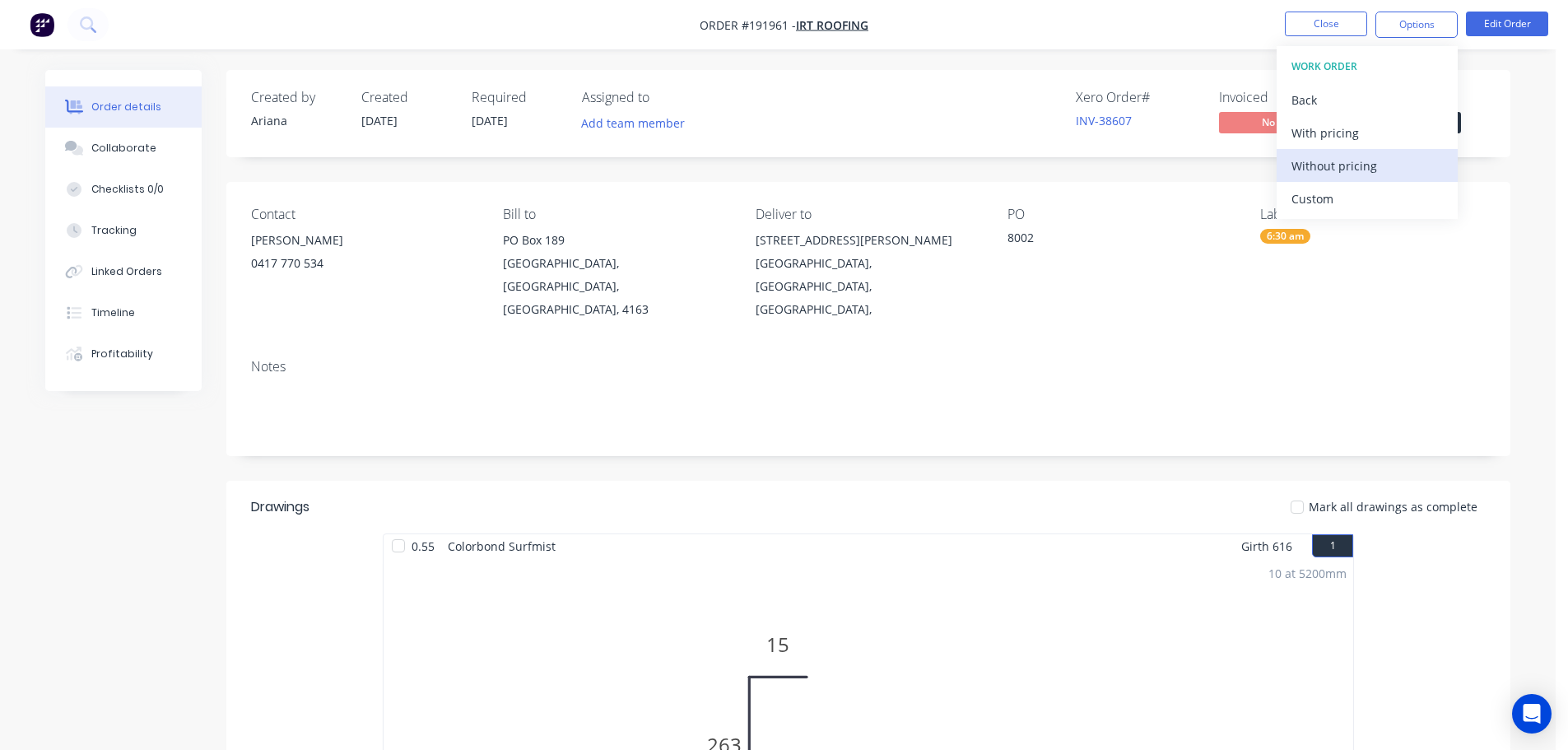
click at [1300, 174] on div "Without pricing" at bounding box center [1367, 165] width 151 height 24
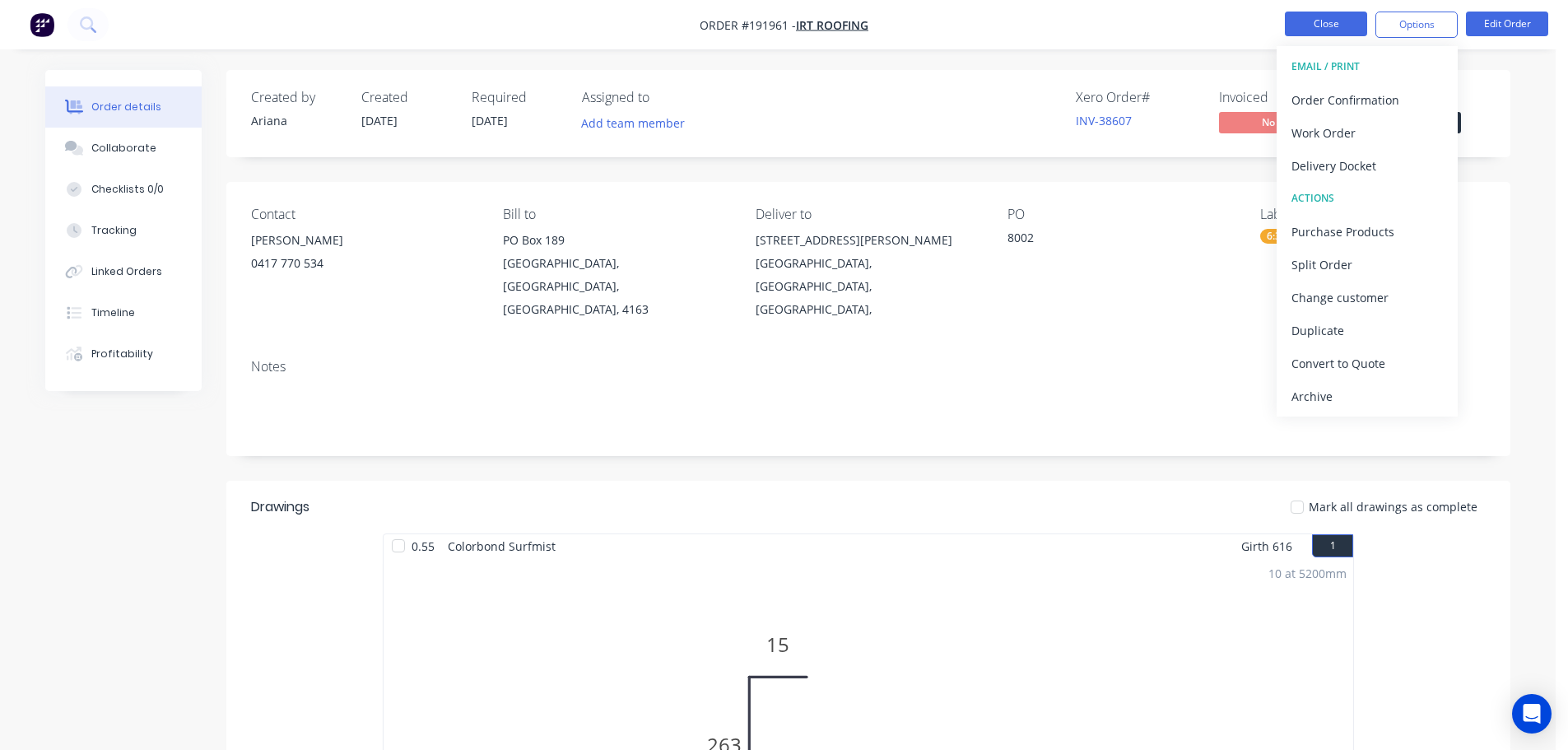
click at [1321, 24] on button "Close" at bounding box center [1326, 24] width 82 height 25
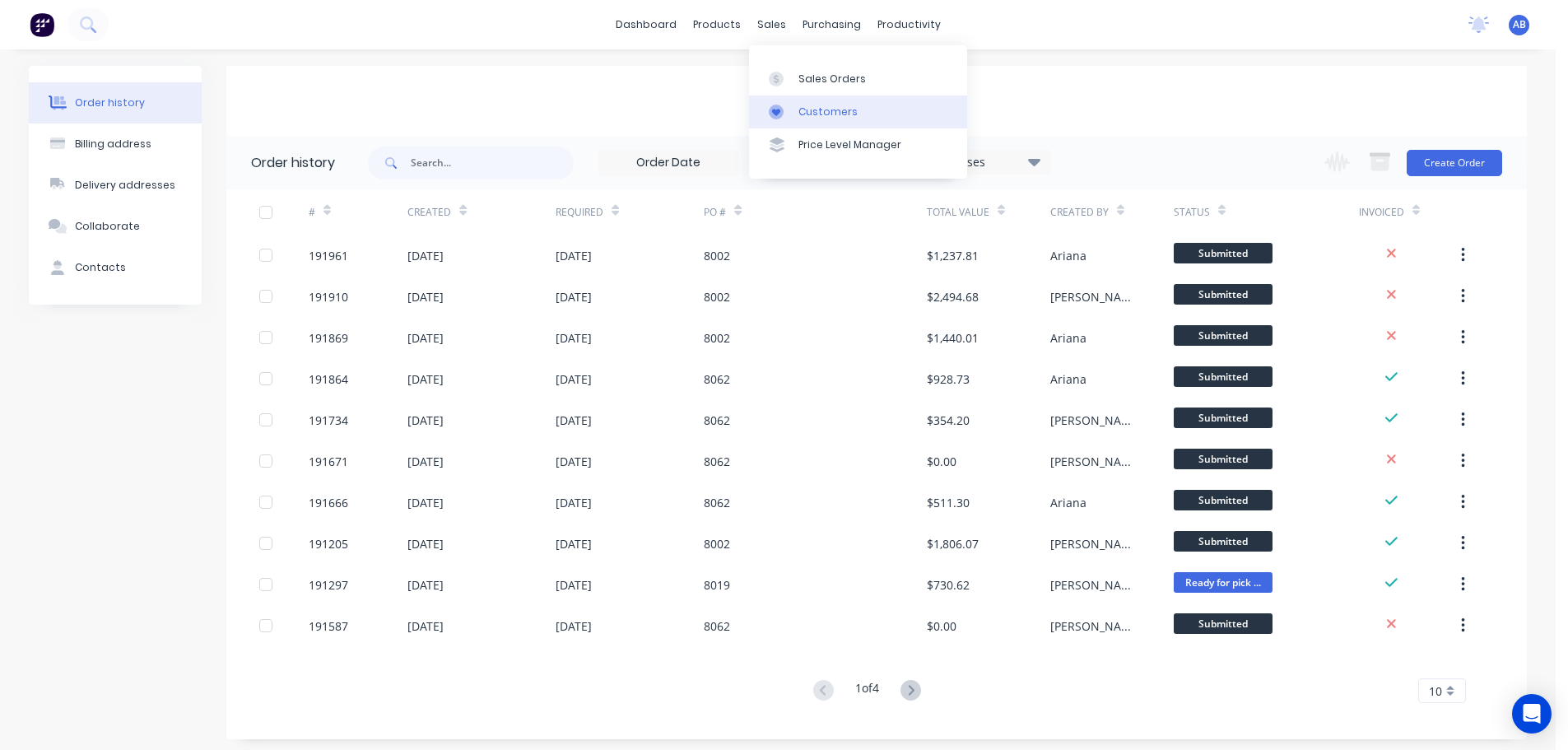
click at [815, 107] on div "Customers" at bounding box center [828, 112] width 59 height 15
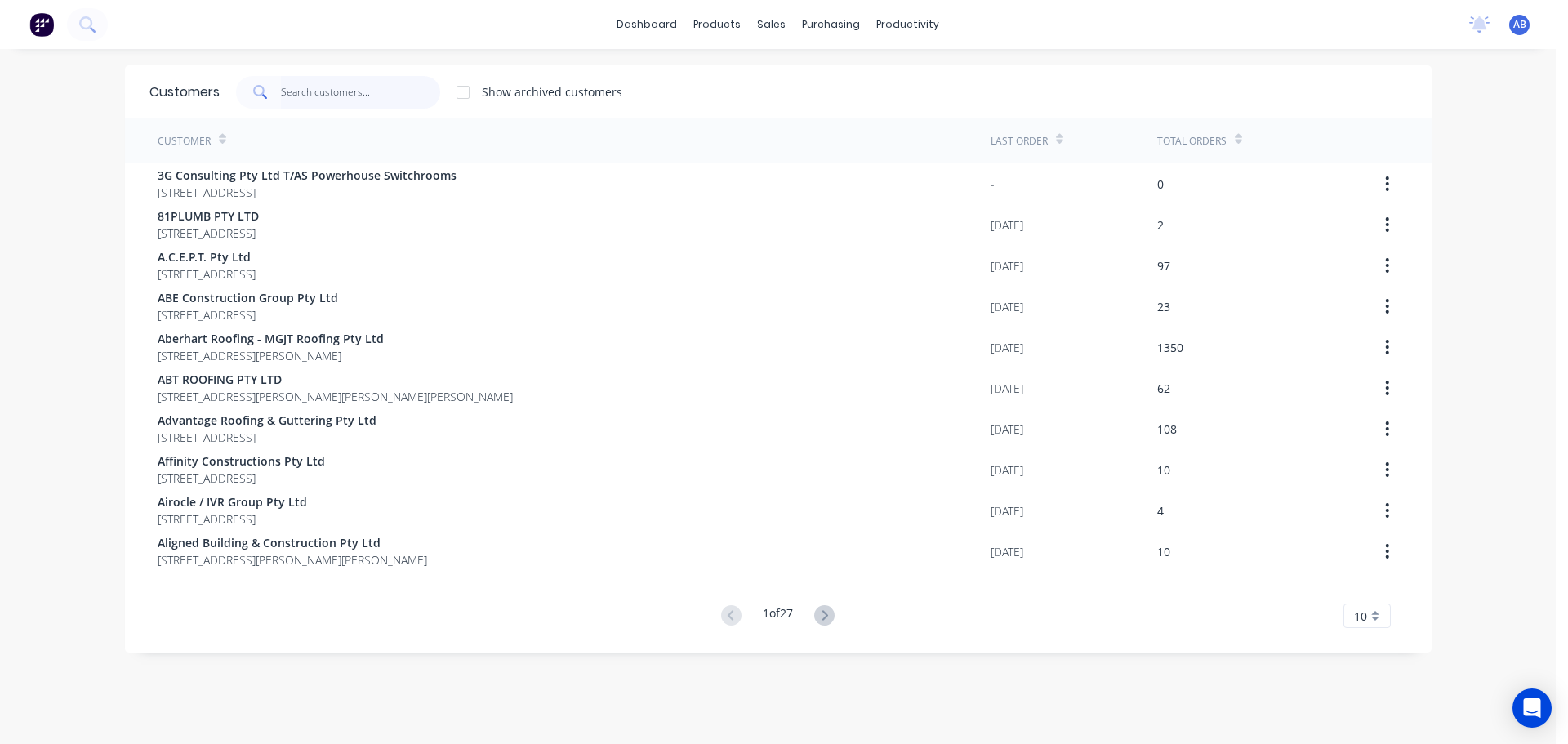
click at [381, 94] on input "text" at bounding box center [360, 92] width 159 height 32
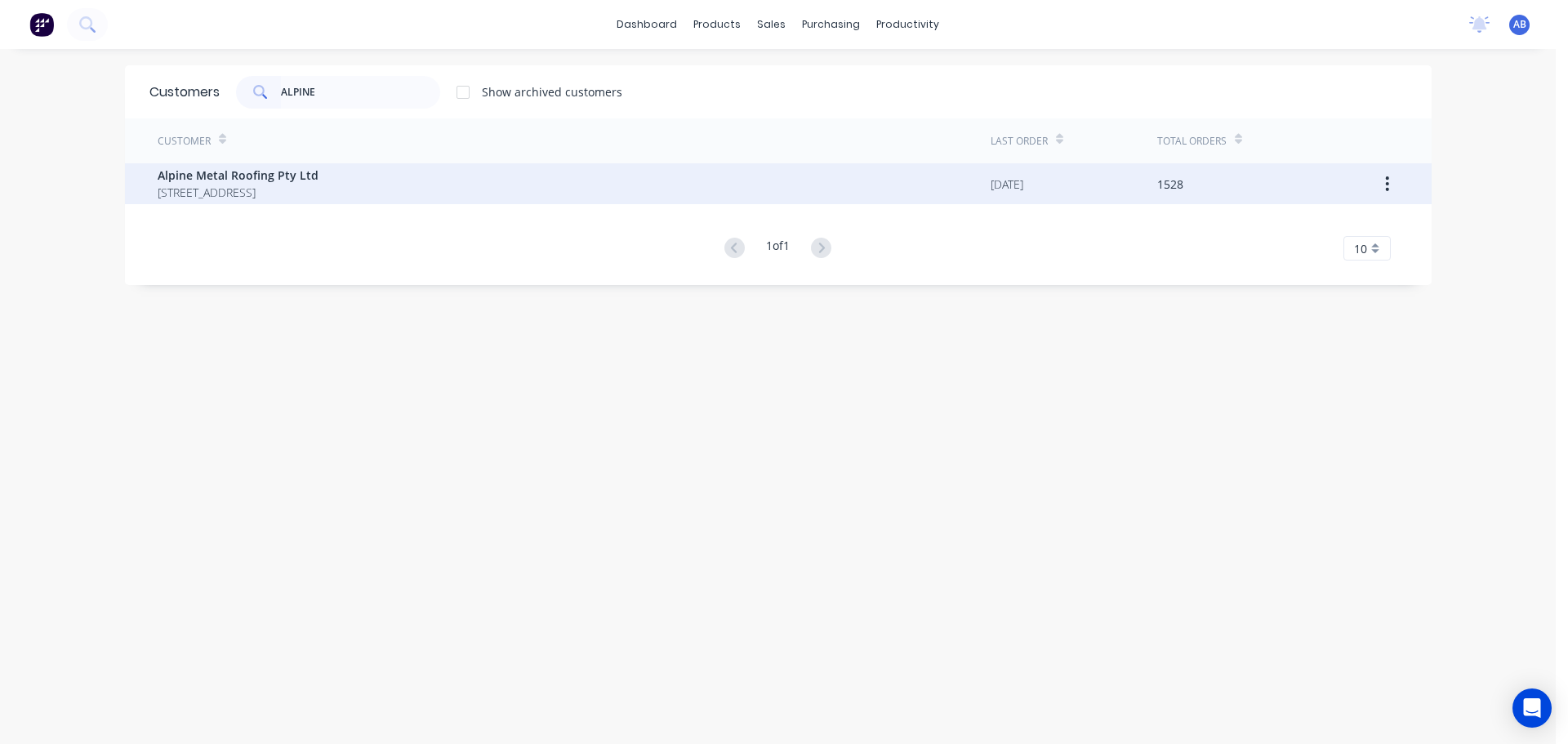
click at [256, 177] on span "Alpine Metal Roofing Pty Ltd" at bounding box center [238, 175] width 161 height 17
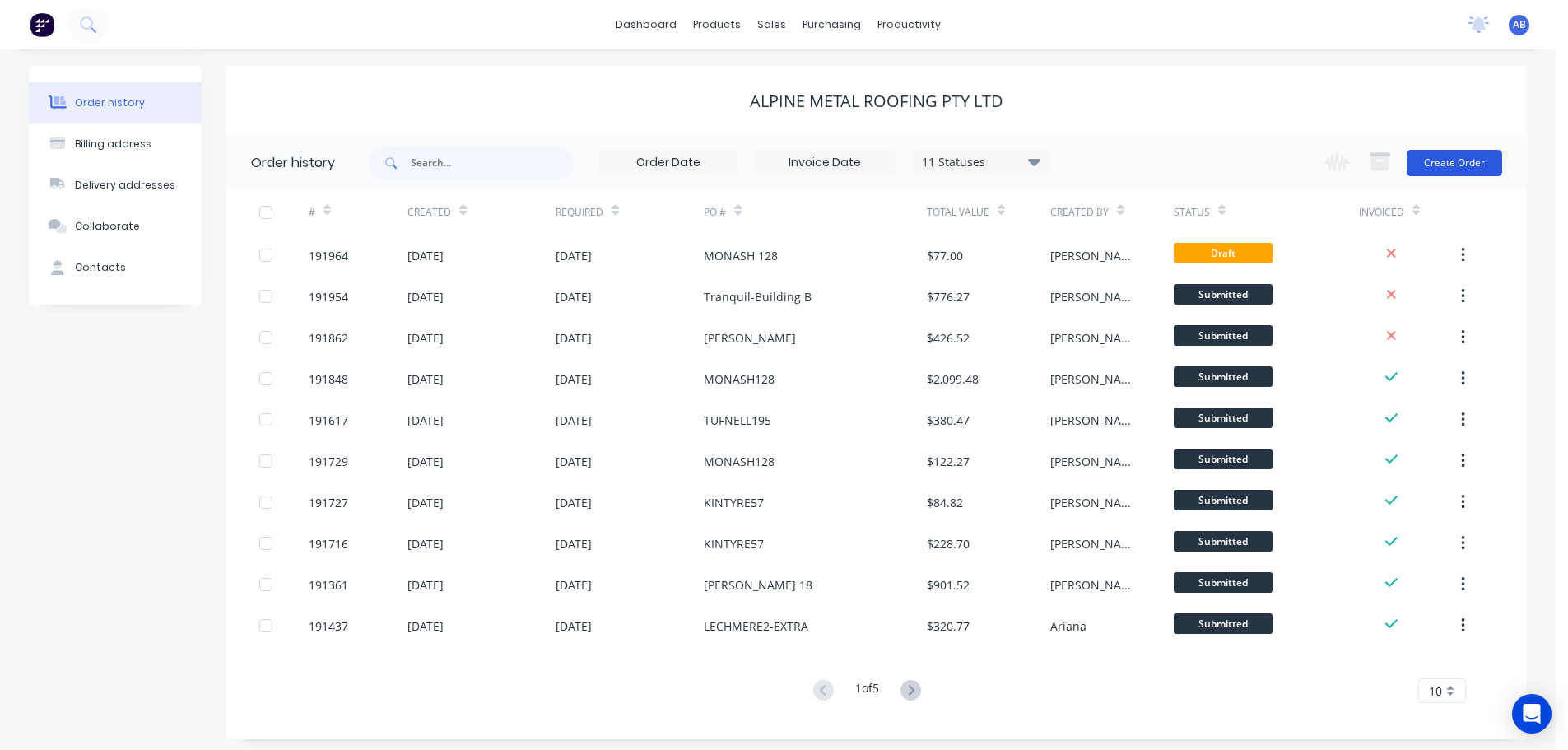
click at [1455, 163] on button "Create Order" at bounding box center [1454, 163] width 96 height 27
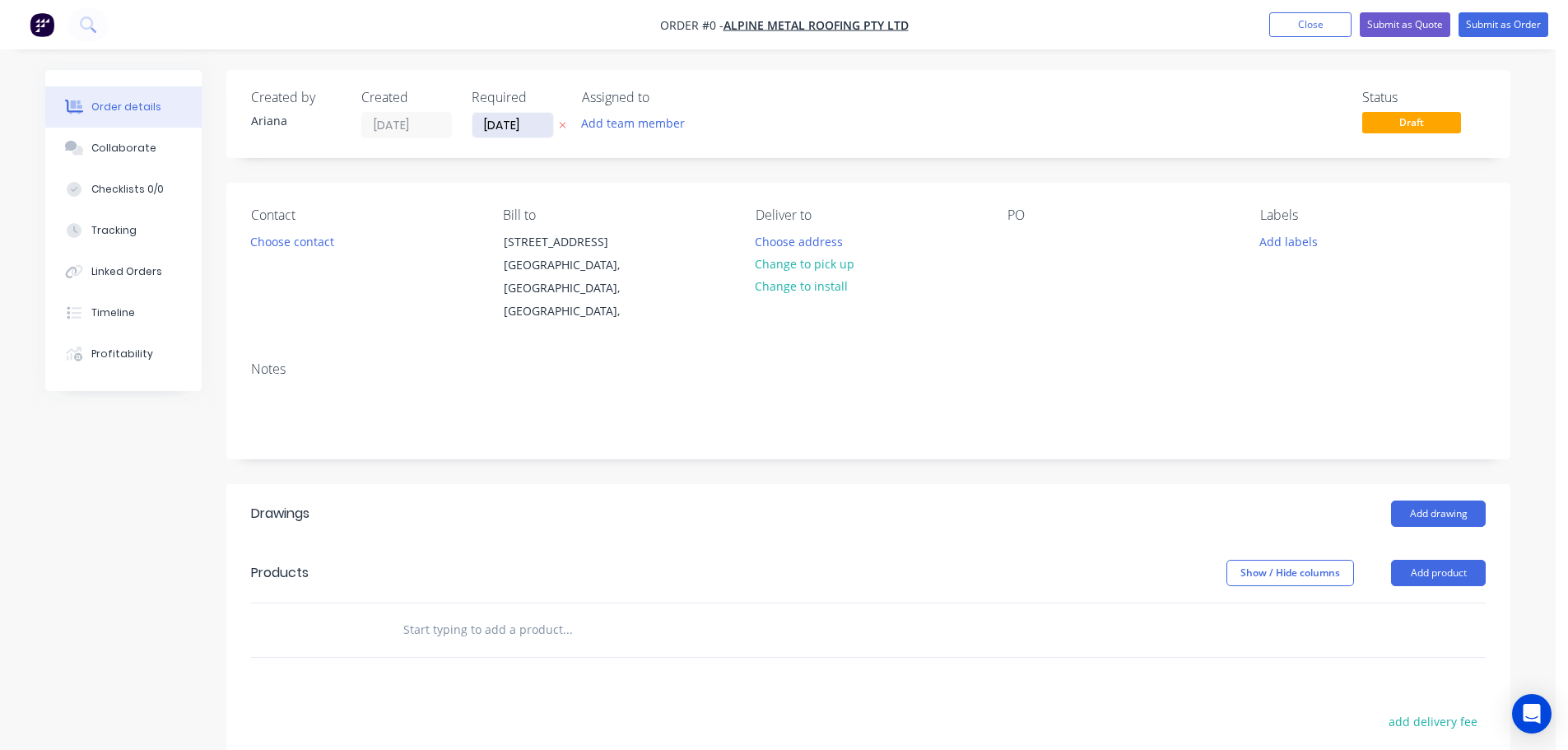
click at [504, 121] on input "[DATE]" at bounding box center [512, 125] width 80 height 25
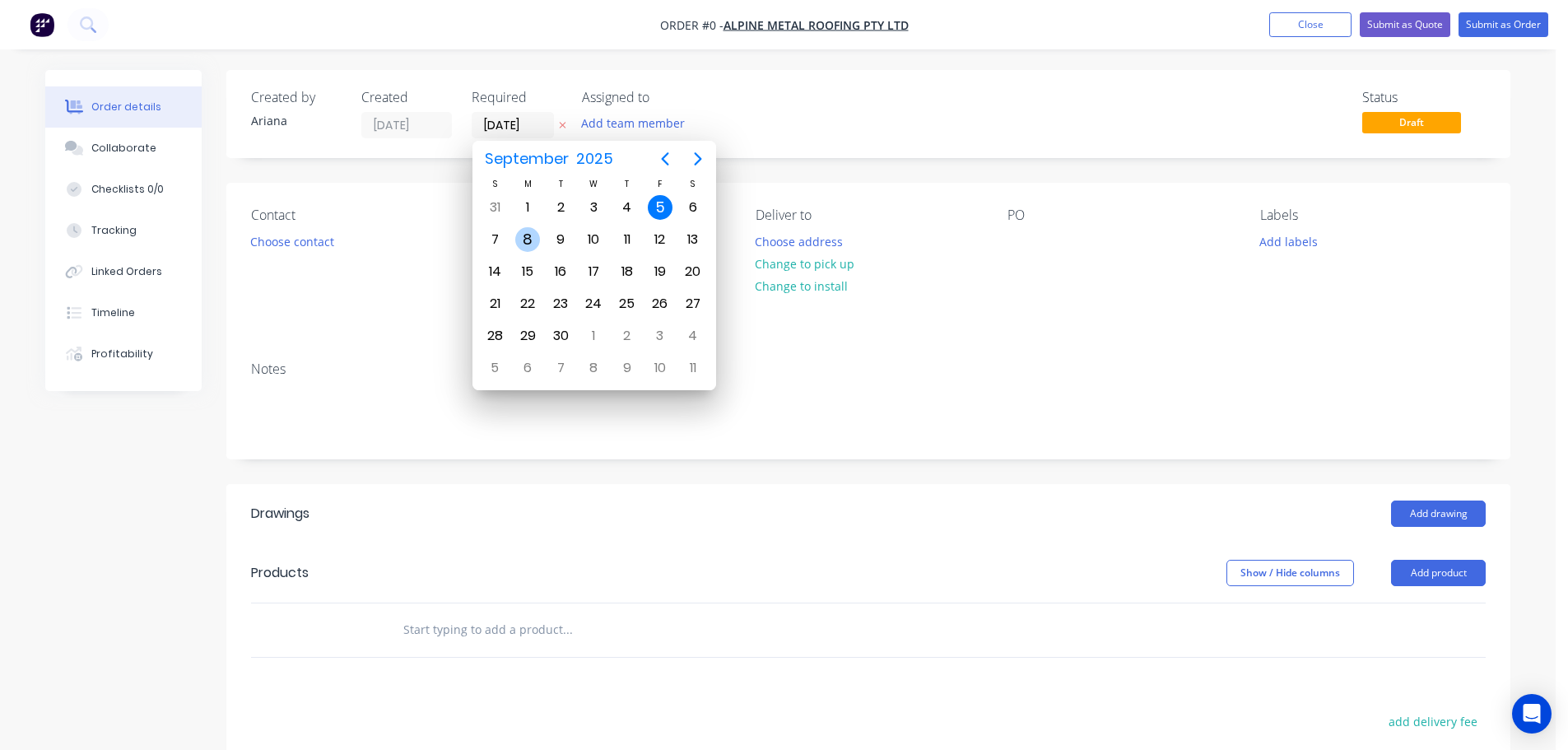
click at [525, 232] on div "8" at bounding box center [527, 240] width 25 height 25
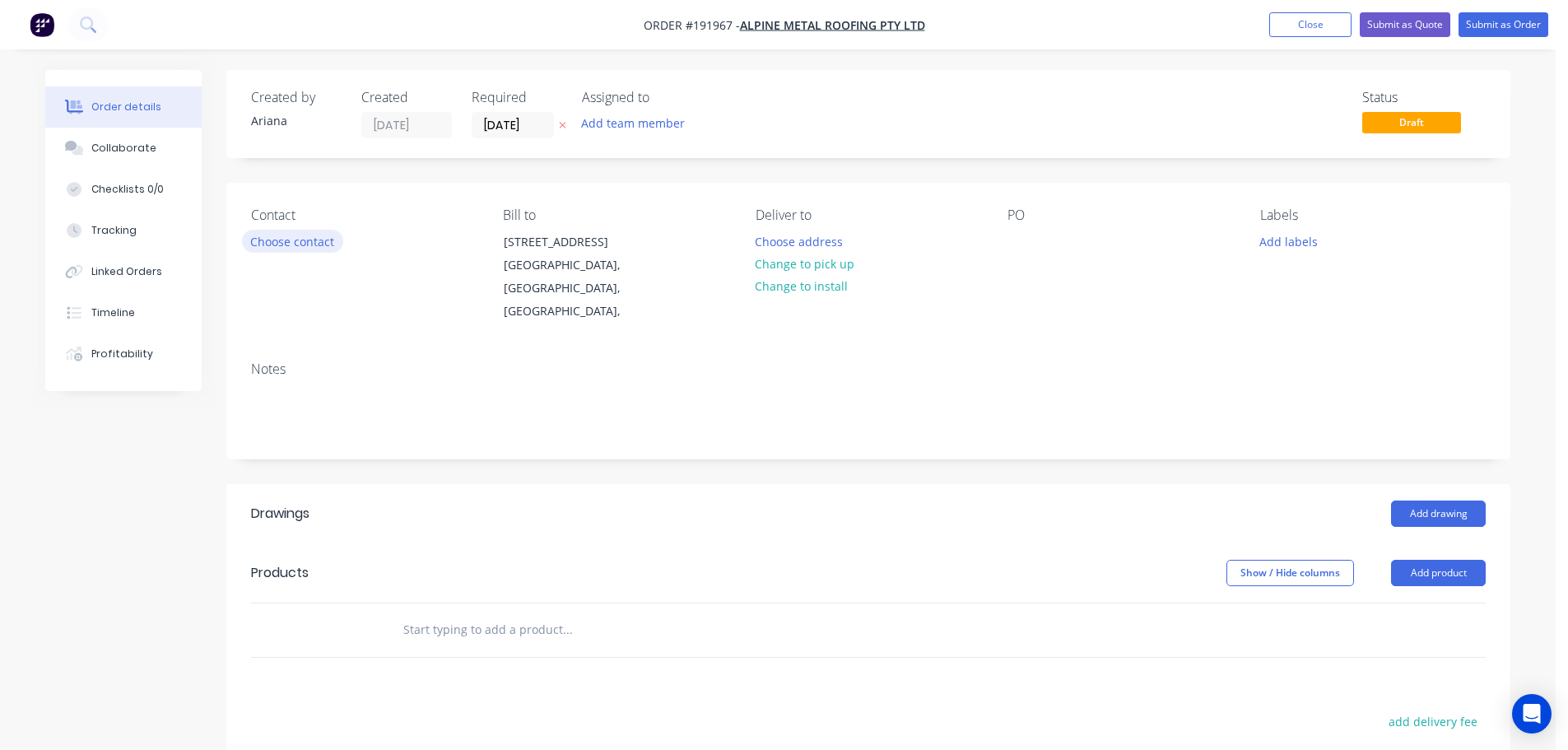
click at [309, 243] on button "Choose contact" at bounding box center [292, 240] width 101 height 22
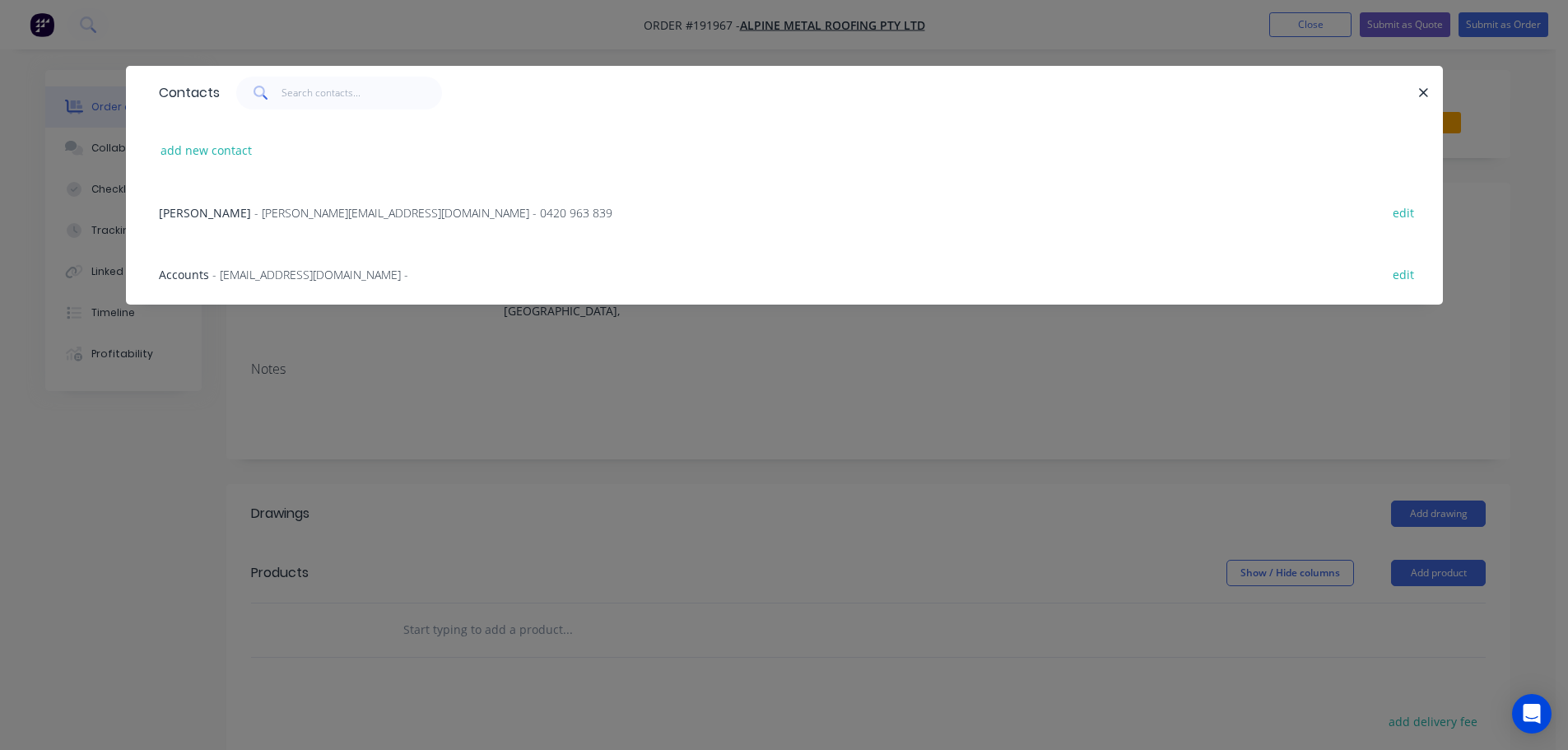
click at [316, 206] on span "- [PERSON_NAME][EMAIL_ADDRESS][DOMAIN_NAME] - 0420 963 839" at bounding box center [433, 212] width 358 height 15
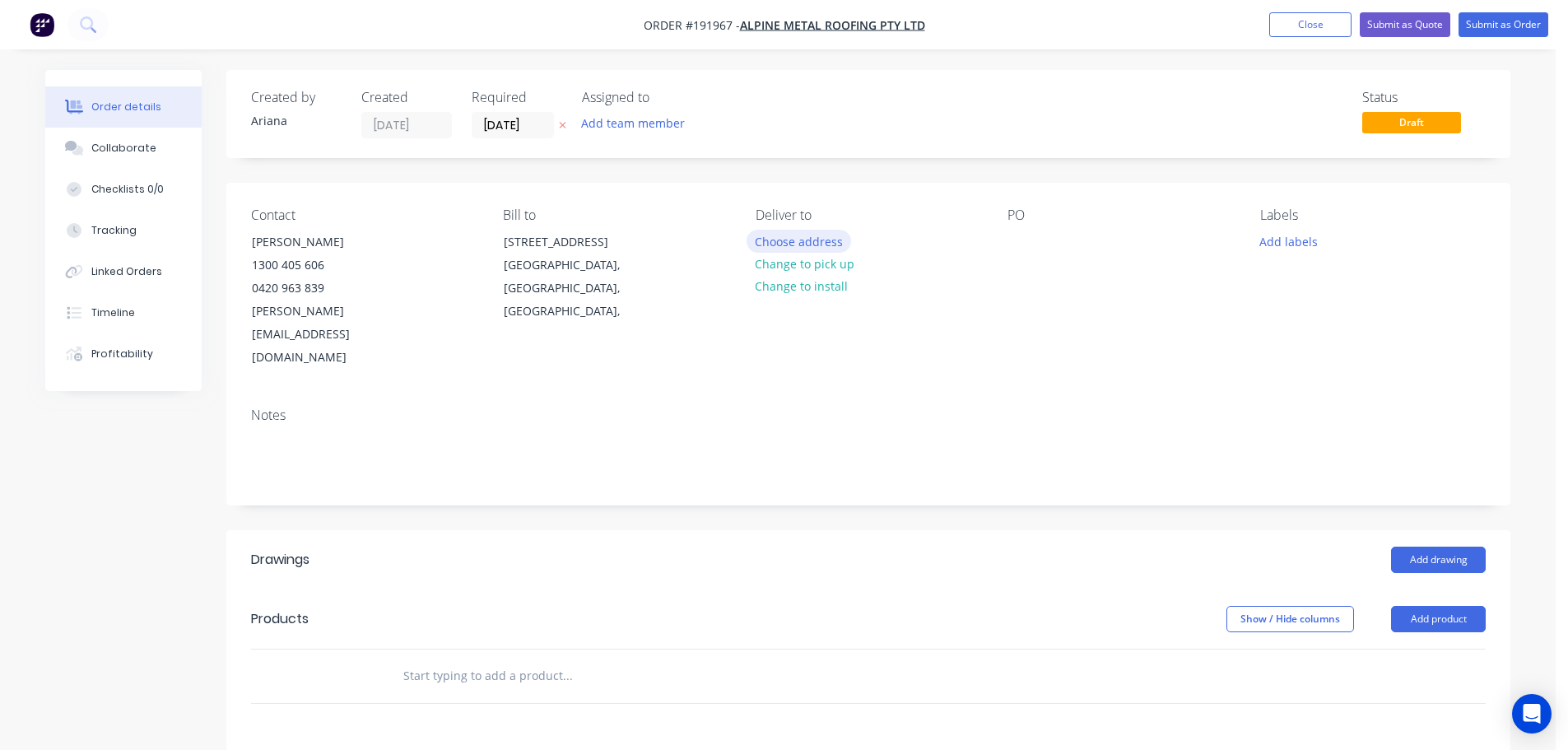
click at [821, 244] on button "Choose address" at bounding box center [799, 240] width 105 height 22
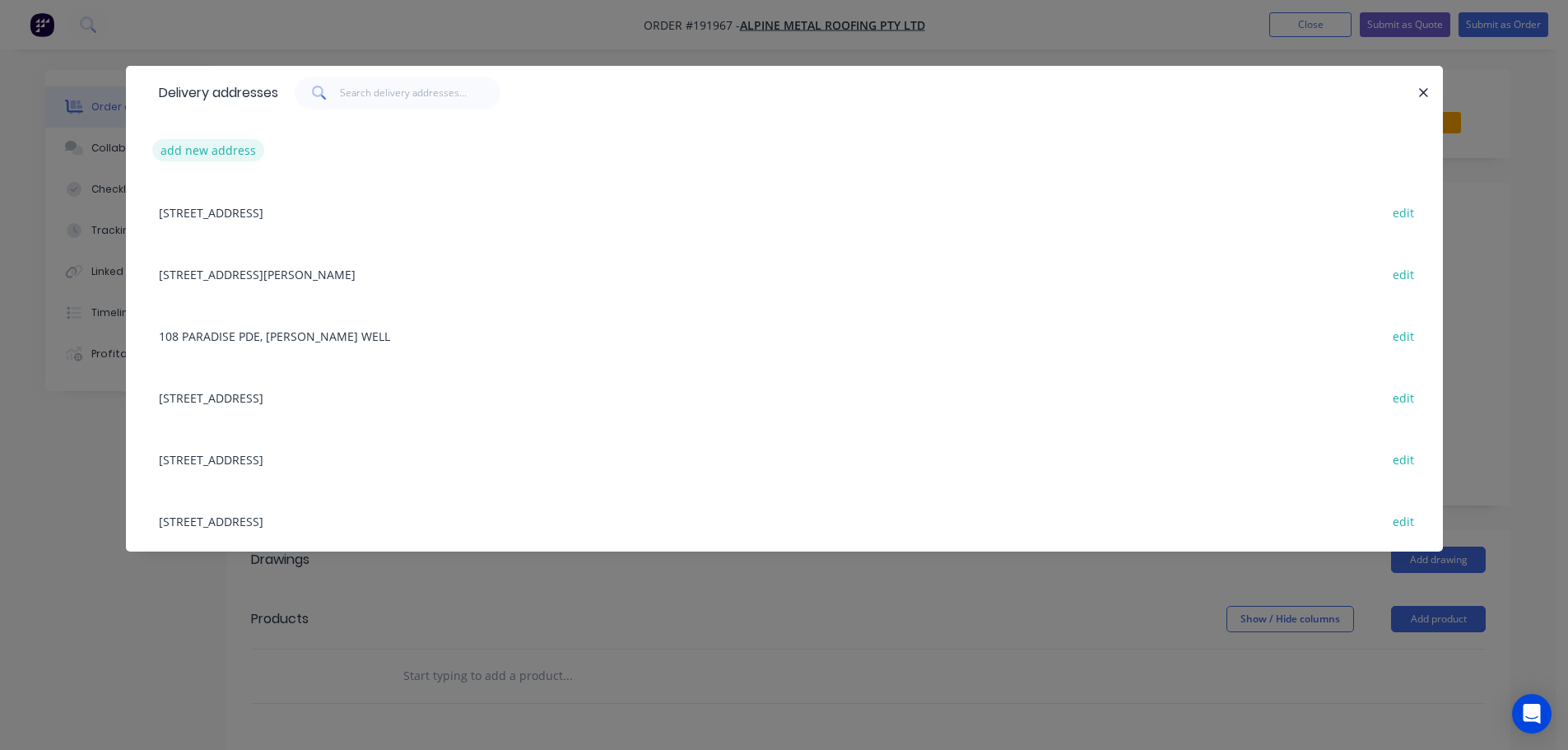
click at [193, 146] on button "add new address" at bounding box center [208, 150] width 113 height 22
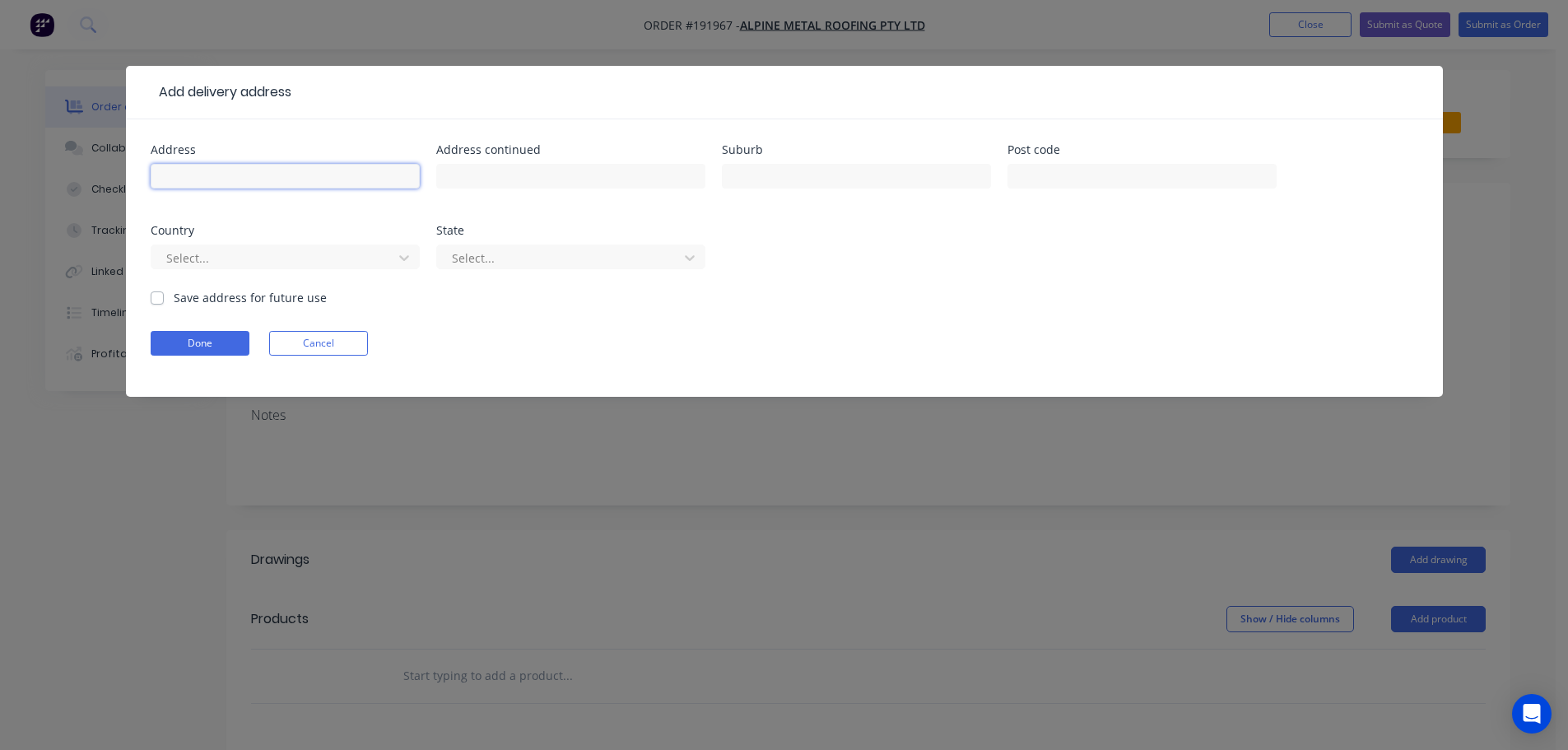
click at [220, 172] on input "text" at bounding box center [286, 176] width 269 height 25
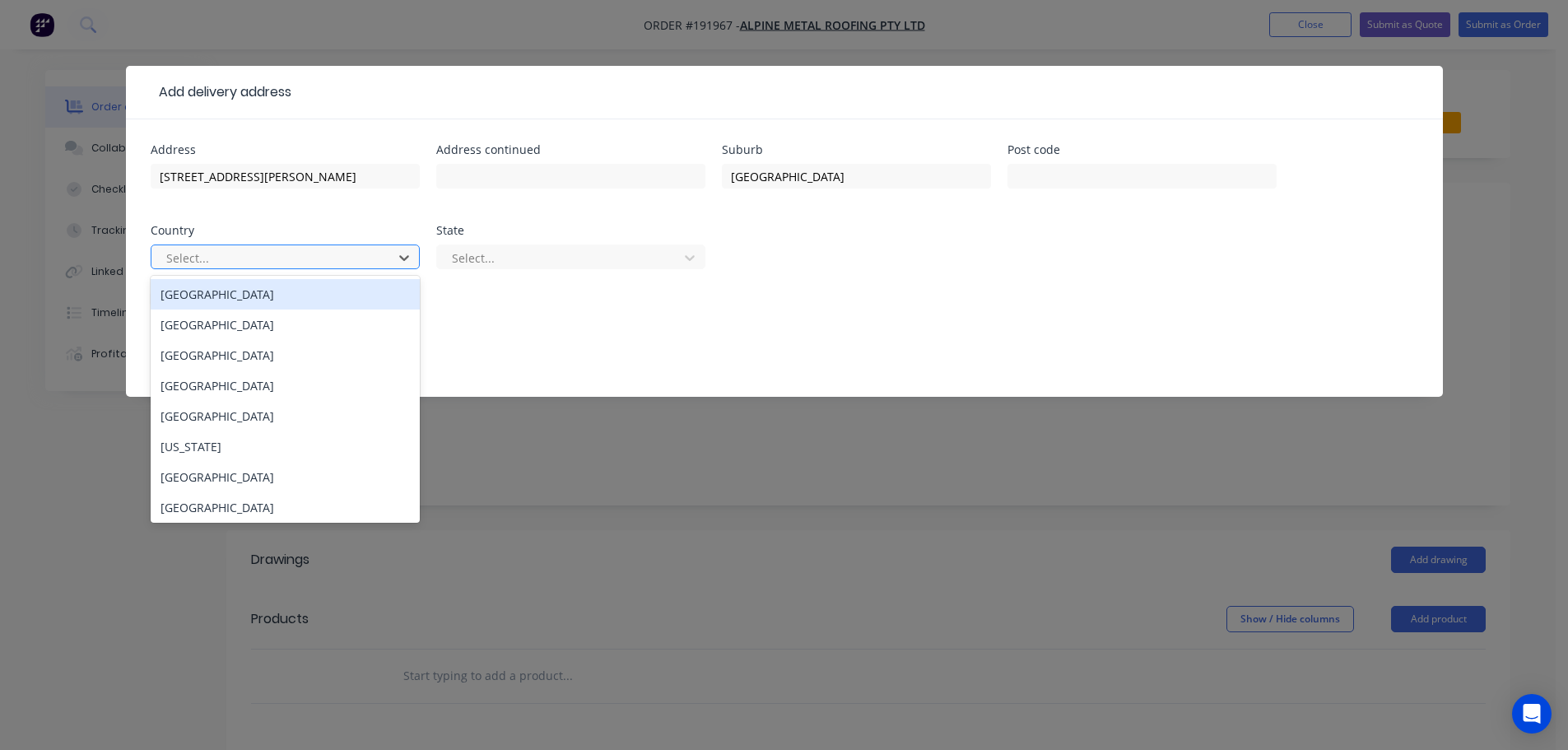
click at [203, 289] on div "[GEOGRAPHIC_DATA]" at bounding box center [286, 294] width 269 height 31
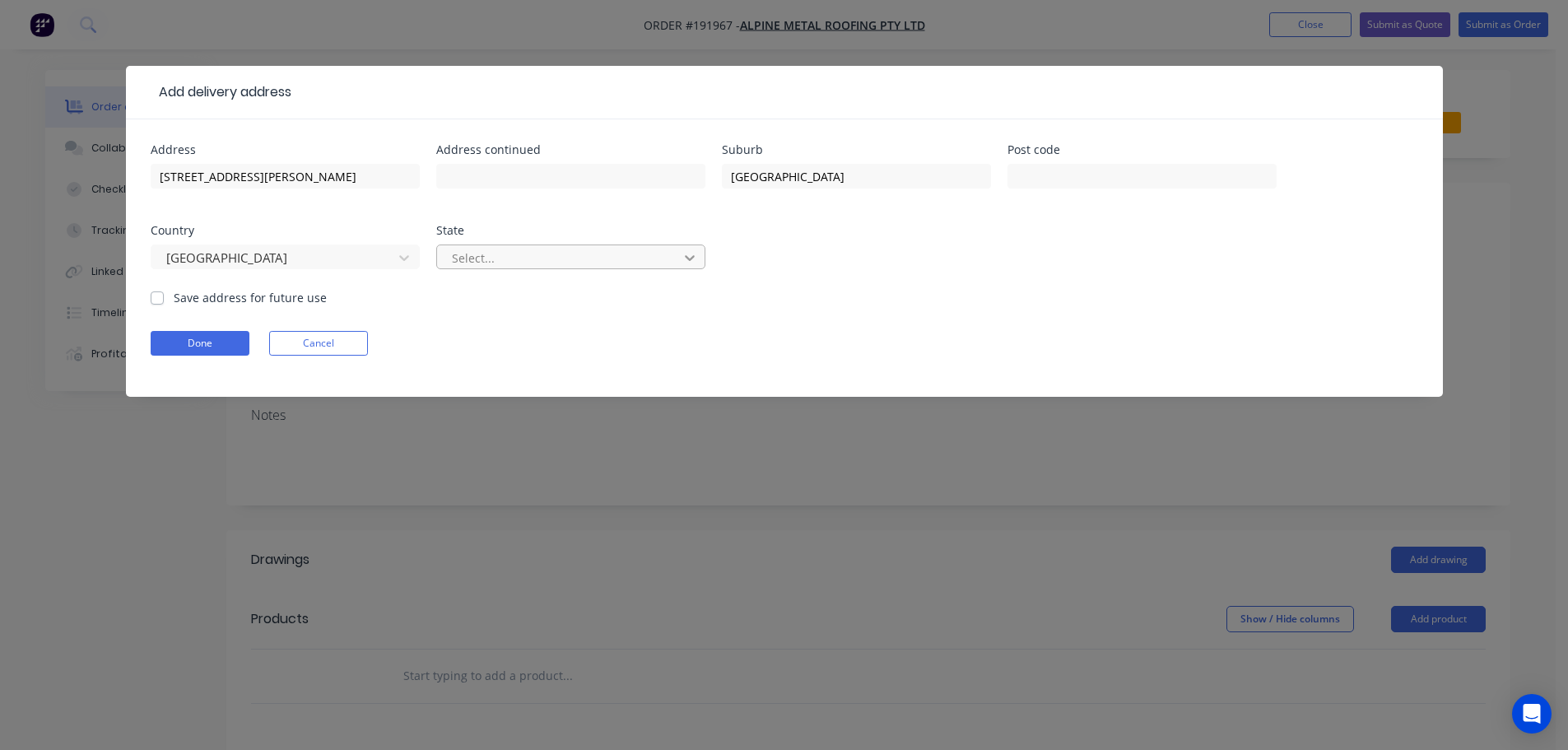
click at [694, 258] on icon at bounding box center [689, 257] width 16 height 16
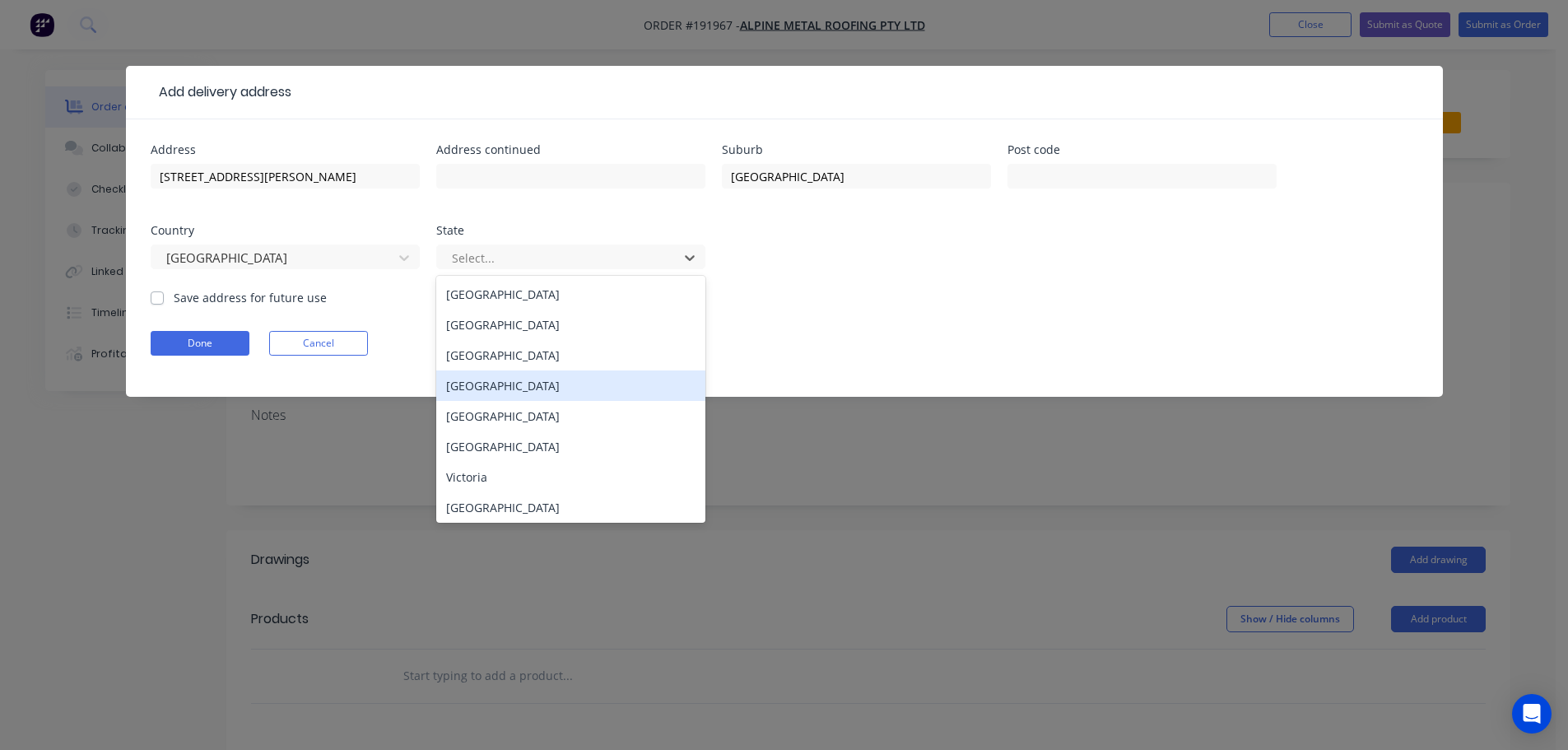
click at [487, 379] on div "[GEOGRAPHIC_DATA]" at bounding box center [571, 386] width 269 height 31
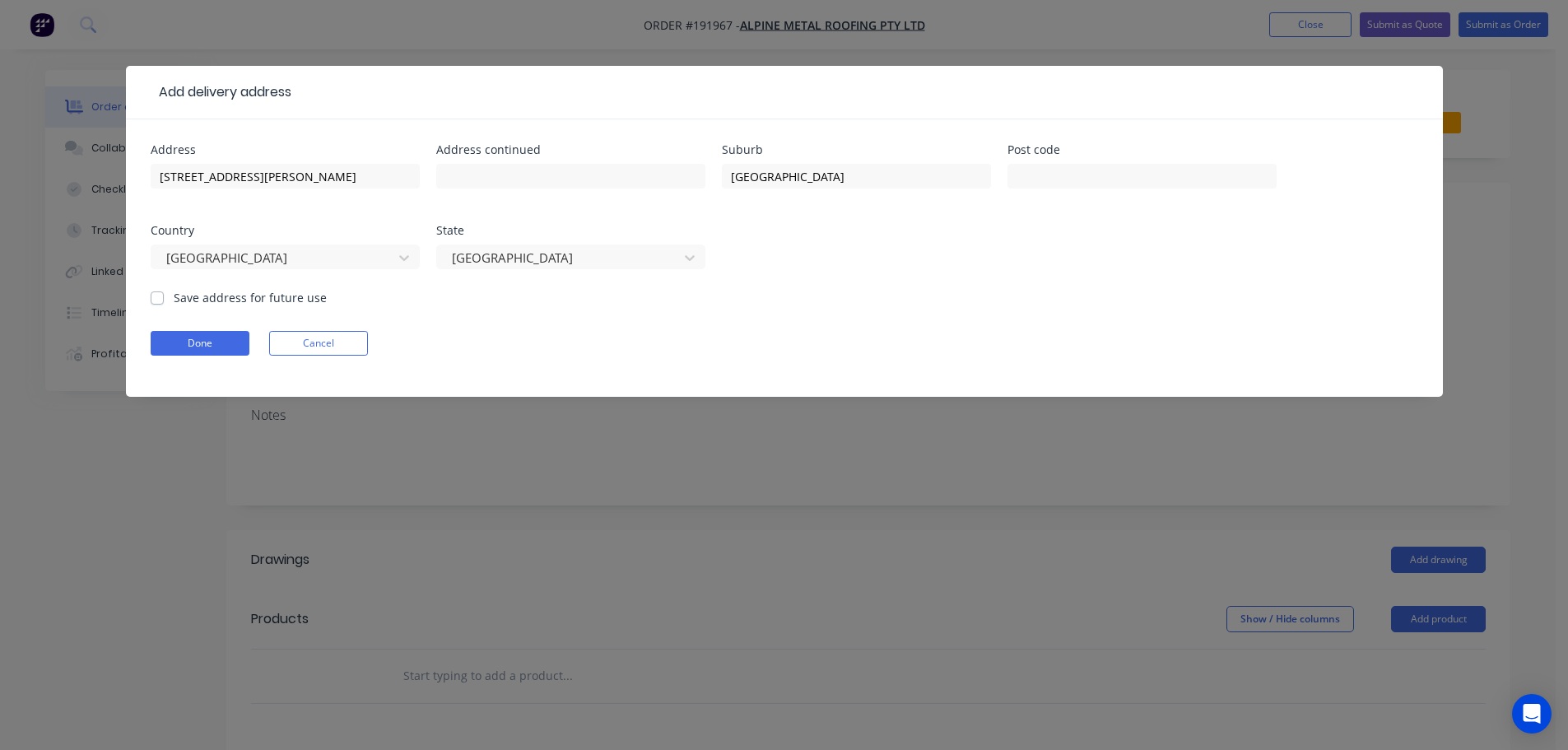
click at [891, 275] on div "Address 32 [PERSON_NAME] Address continued Suburb [GEOGRAPHIC_DATA] Post code C…" at bounding box center [784, 217] width 1268 height 145
click at [184, 340] on button "Done" at bounding box center [200, 343] width 98 height 25
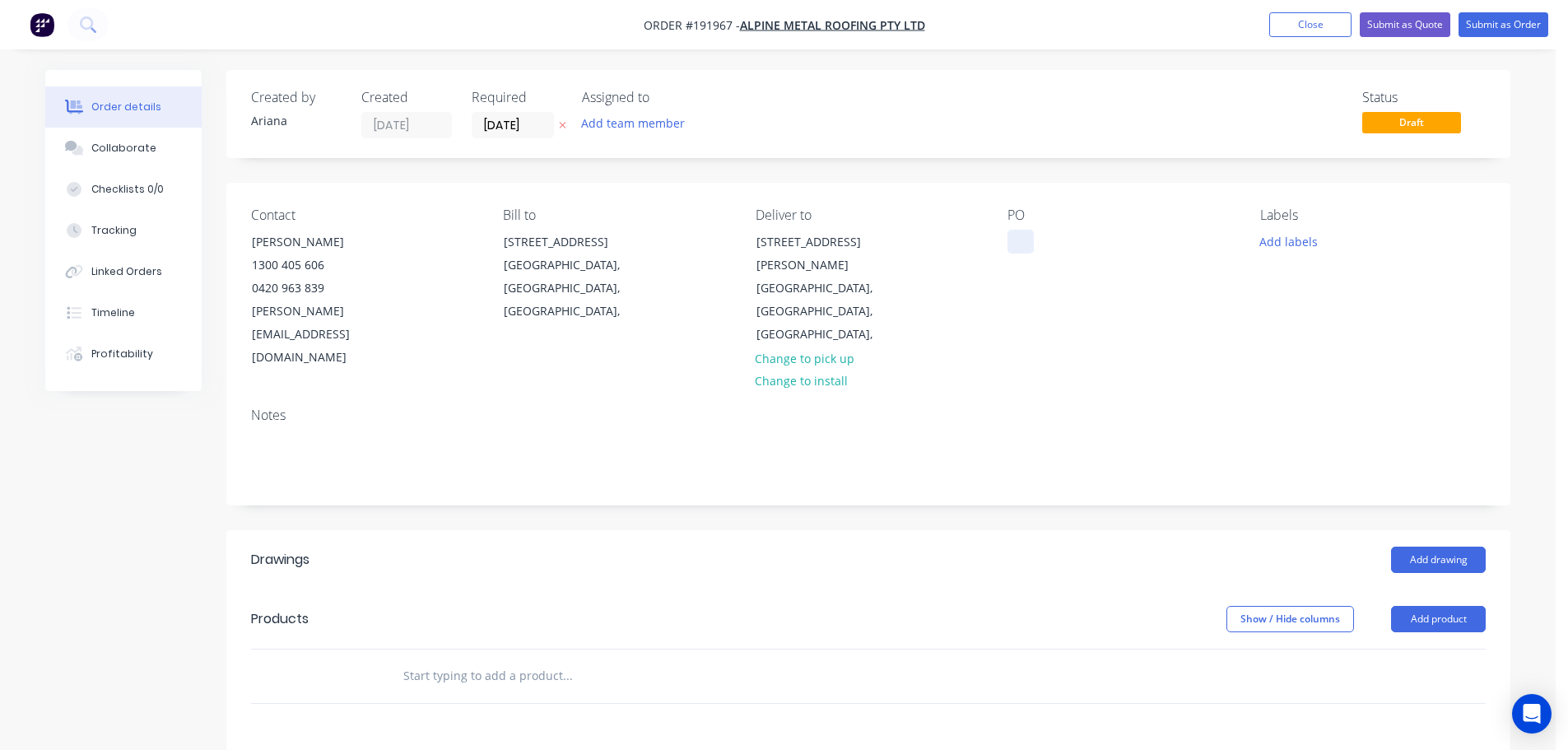
click at [1017, 234] on div at bounding box center [1020, 241] width 27 height 24
click at [834, 123] on div "Status Draft" at bounding box center [1116, 114] width 740 height 49
drag, startPoint x: 1020, startPoint y: 236, endPoint x: 1024, endPoint y: 193, distance: 43.2
click at [1019, 236] on div at bounding box center [1020, 241] width 27 height 24
click at [1424, 546] on button "Add drawing" at bounding box center [1438, 560] width 95 height 27
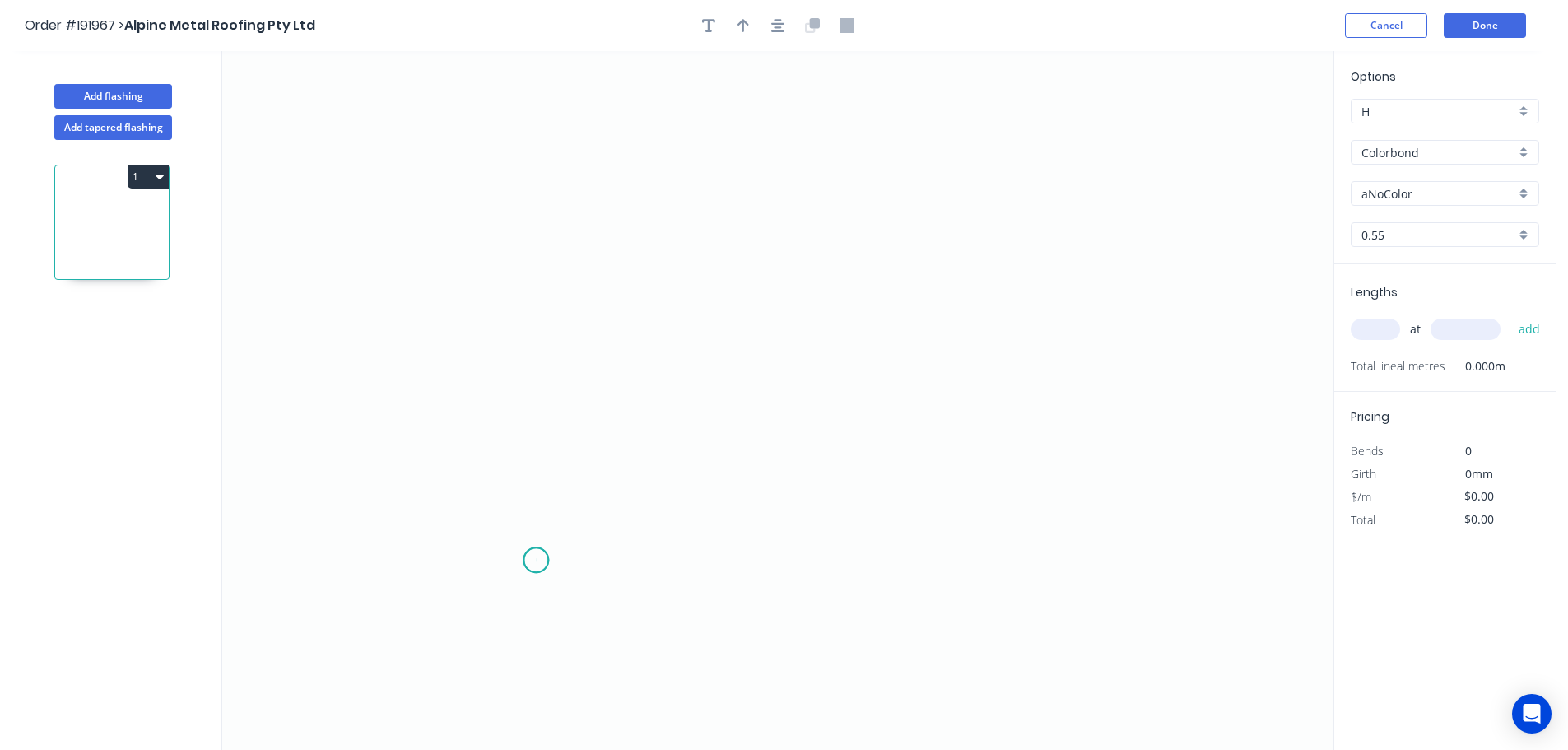
click at [536, 561] on icon "0" at bounding box center [778, 399] width 1111 height 698
click at [483, 501] on icon "0" at bounding box center [778, 399] width 1111 height 698
click at [537, 449] on icon "0 ?" at bounding box center [778, 399] width 1111 height 698
click at [531, 140] on icon "0 ? ?" at bounding box center [778, 399] width 1111 height 698
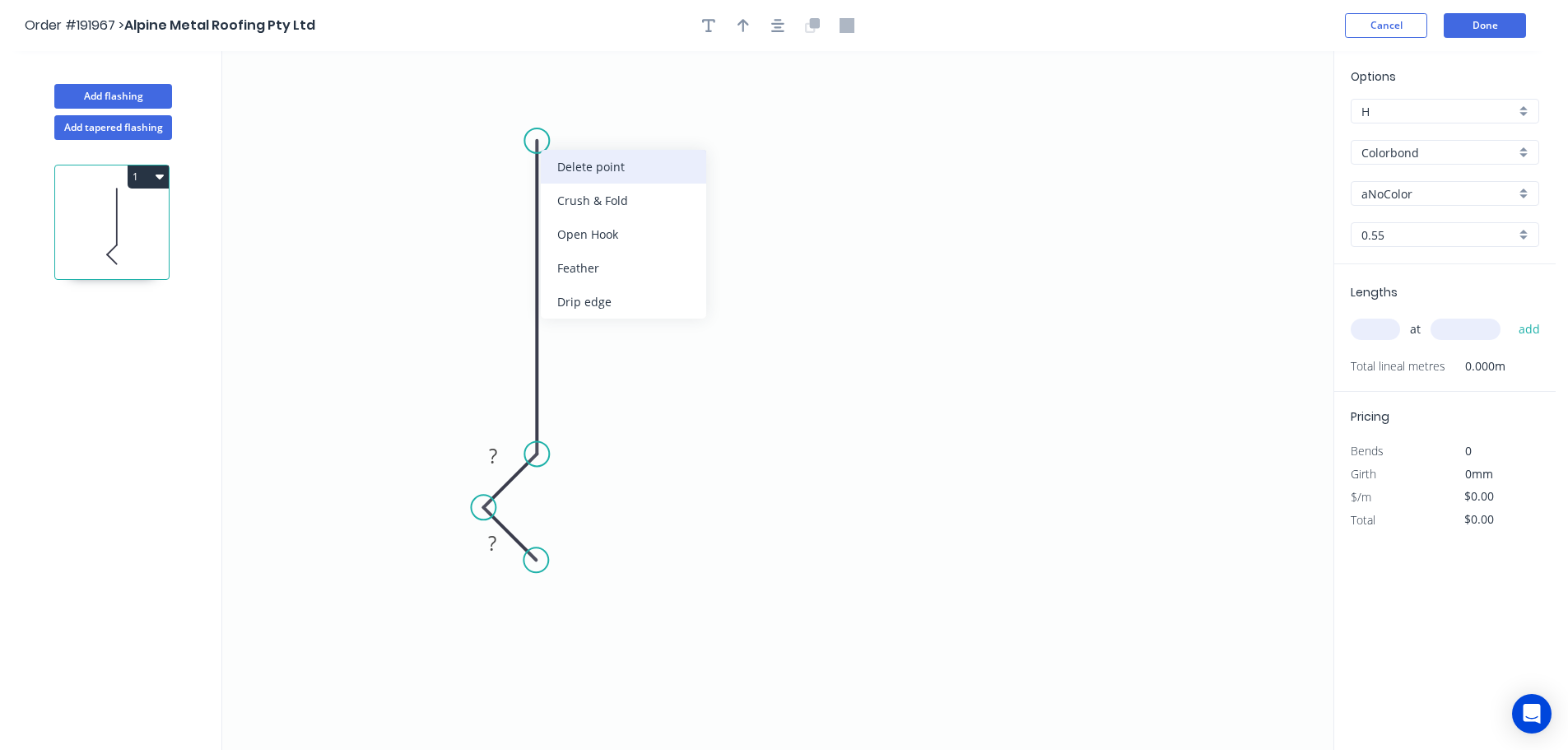
click at [576, 158] on div "Delete point" at bounding box center [623, 166] width 165 height 33
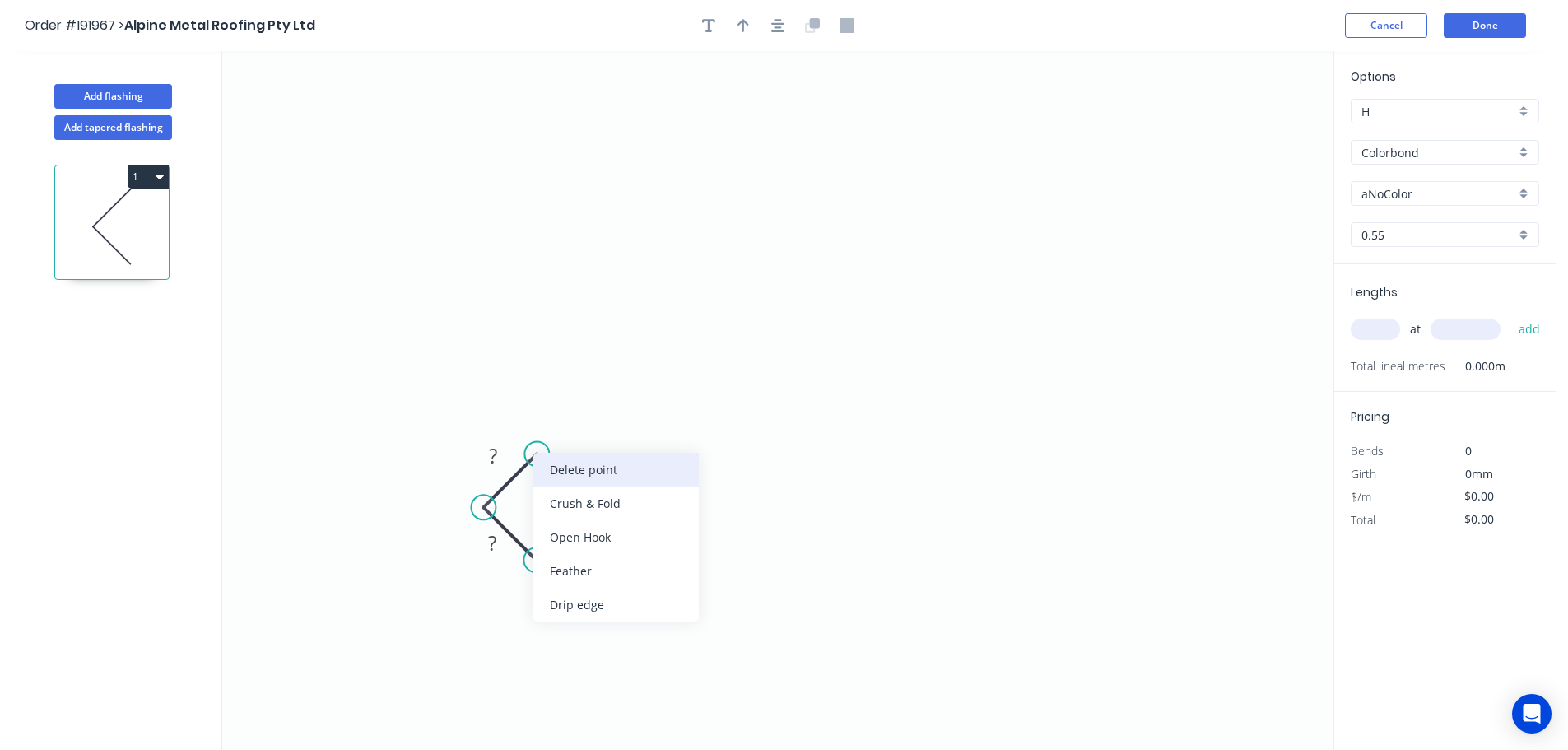
click at [558, 466] on div "Delete point" at bounding box center [615, 469] width 165 height 33
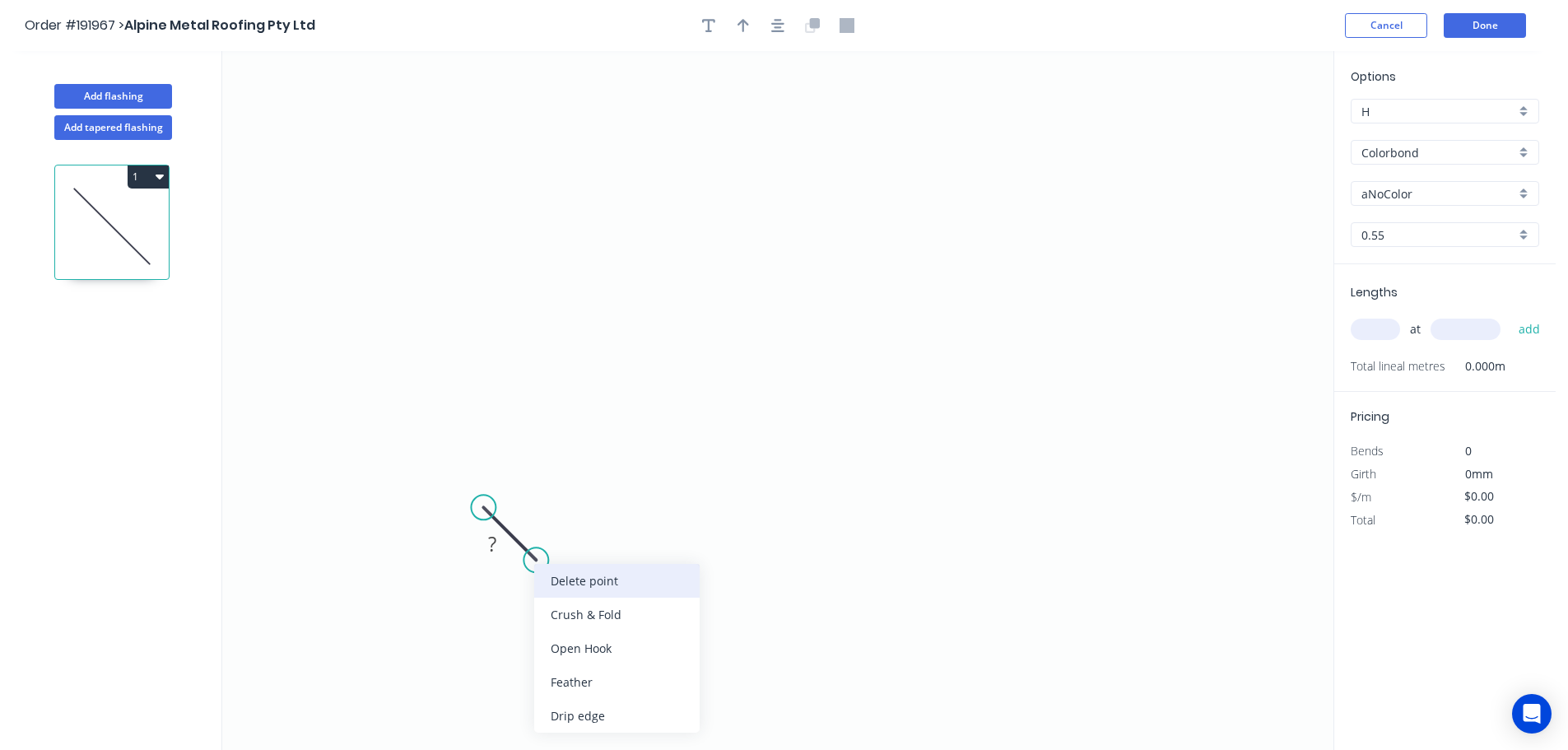
click at [578, 580] on div "Delete point" at bounding box center [616, 580] width 165 height 33
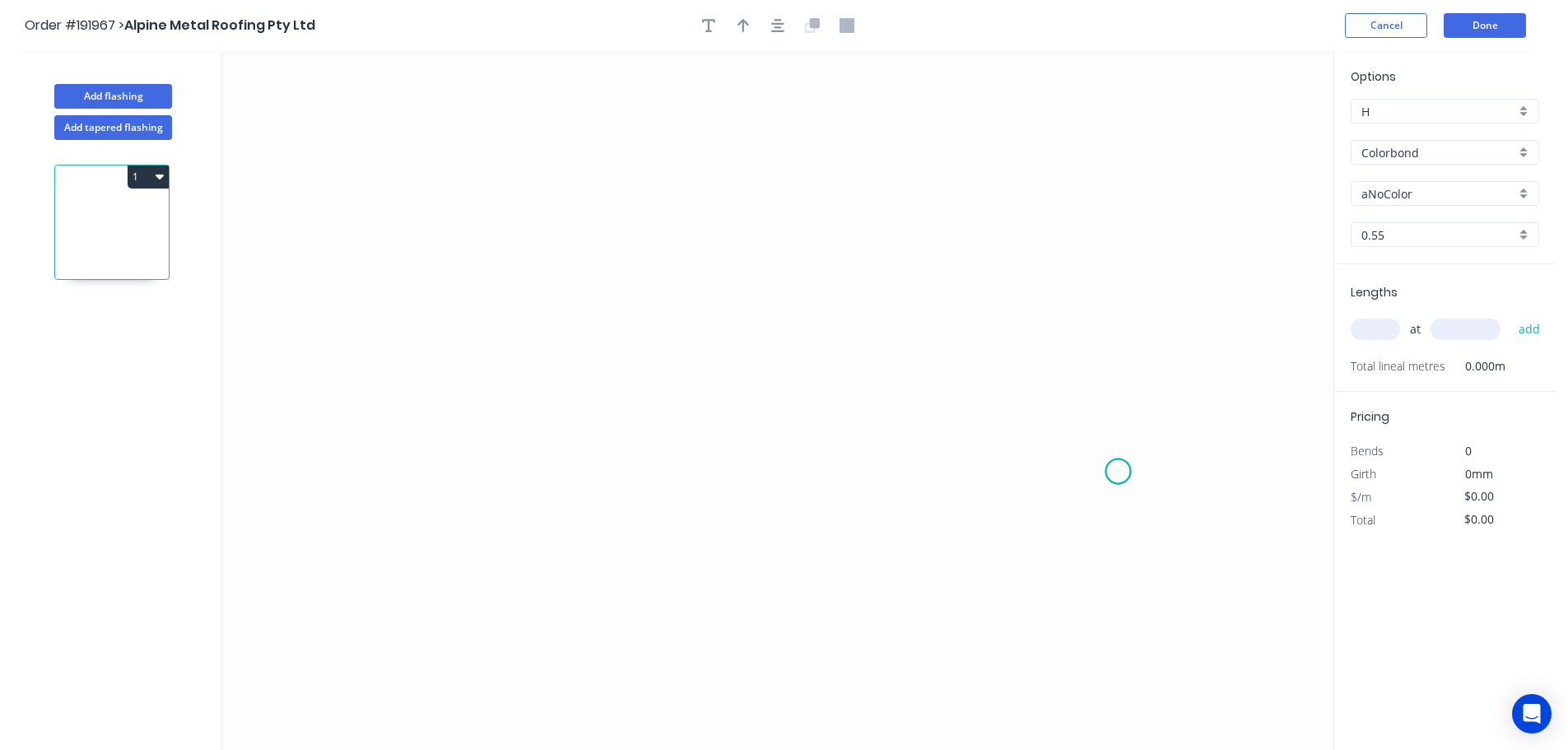
click at [1119, 472] on icon "0" at bounding box center [778, 399] width 1111 height 698
click at [1048, 396] on icon "0" at bounding box center [778, 399] width 1111 height 698
click at [1040, 116] on icon "0 ?" at bounding box center [778, 399] width 1111 height 698
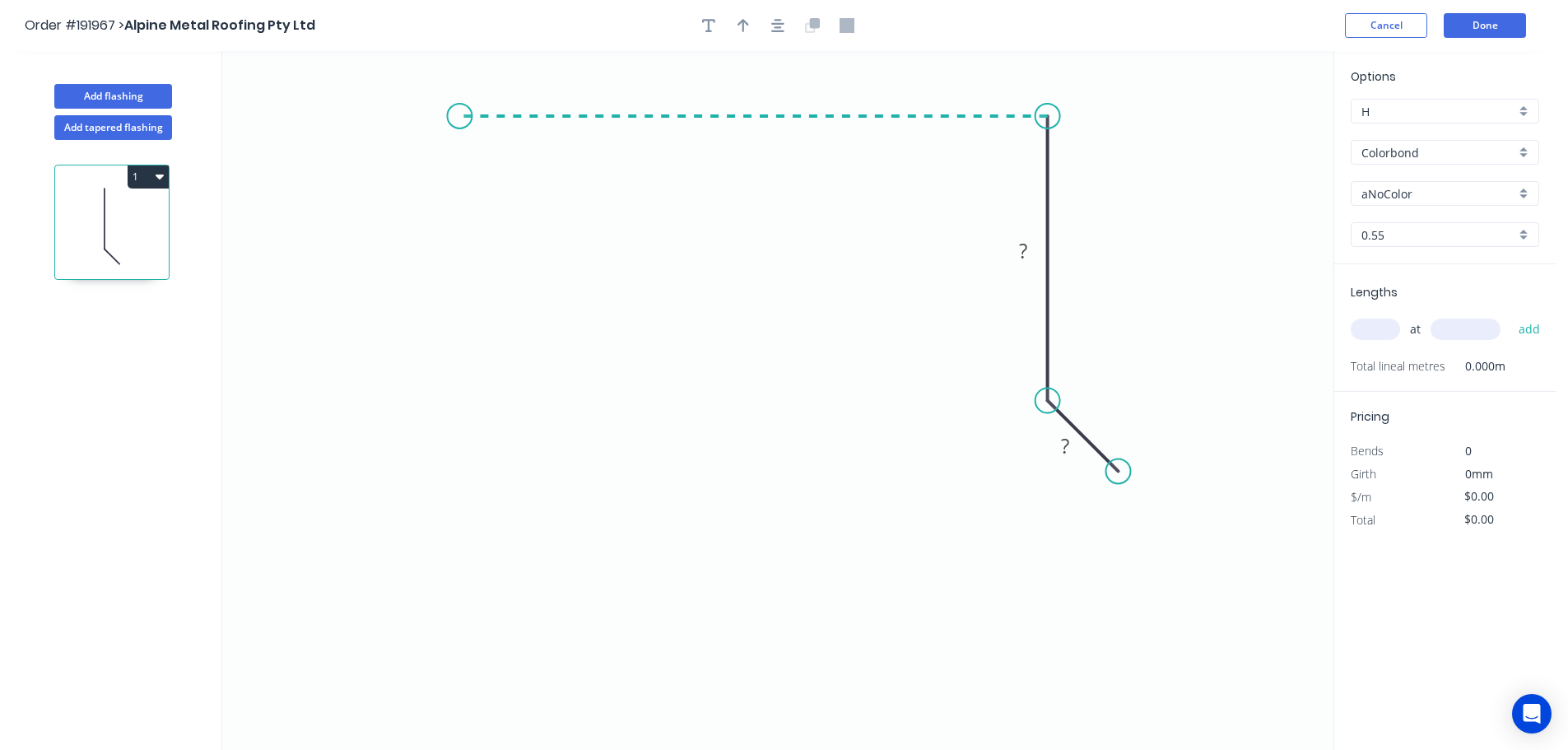
click at [460, 106] on icon "0 ? ?" at bounding box center [778, 399] width 1111 height 698
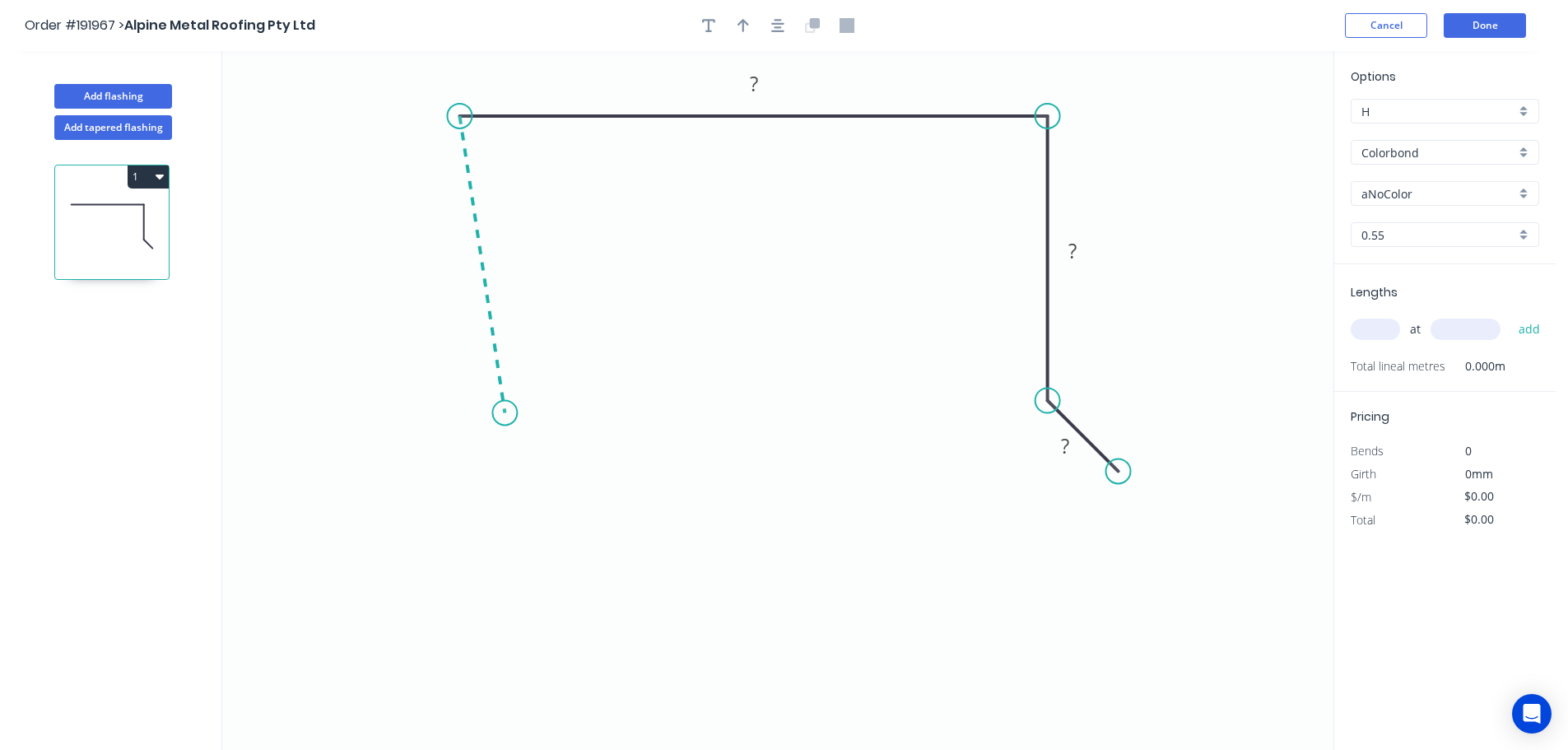
click at [505, 413] on icon "0 ? ? ?" at bounding box center [778, 399] width 1111 height 698
click at [457, 478] on icon "0 ? ? ? ? ? º" at bounding box center [778, 399] width 1111 height 698
click at [517, 538] on icon "0 ? ? ? ? ? ? º" at bounding box center [778, 399] width 1111 height 698
click at [517, 538] on circle at bounding box center [517, 538] width 25 height 25
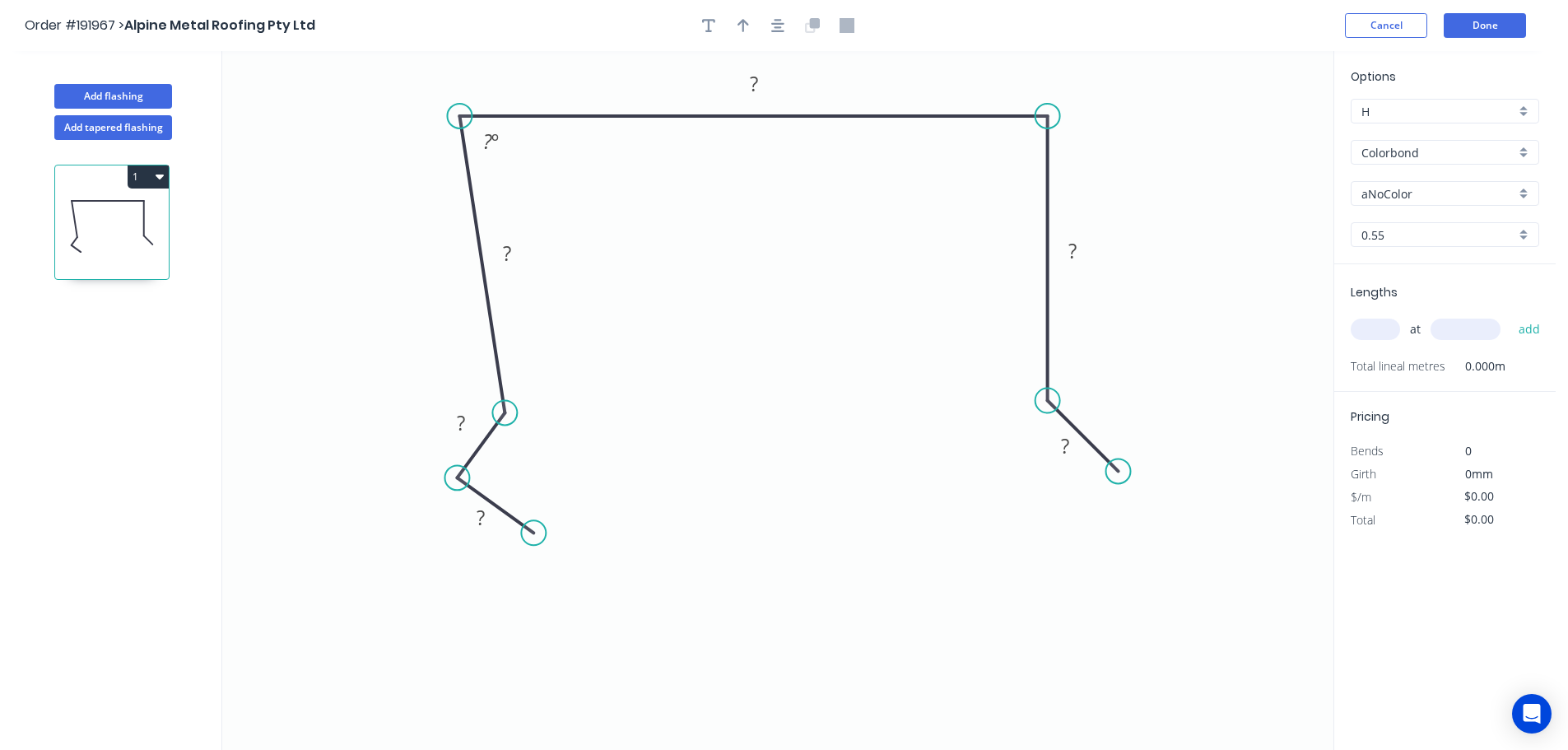
drag, startPoint x: 517, startPoint y: 538, endPoint x: 533, endPoint y: 533, distance: 16.8
click at [533, 533] on circle at bounding box center [533, 532] width 25 height 25
click at [1171, 518] on div "Crush & Fold" at bounding box center [1199, 525] width 165 height 33
click at [1143, 507] on div "Flip bend" at bounding box center [1210, 520] width 165 height 33
click at [1140, 428] on tspan "10" at bounding box center [1139, 423] width 23 height 27
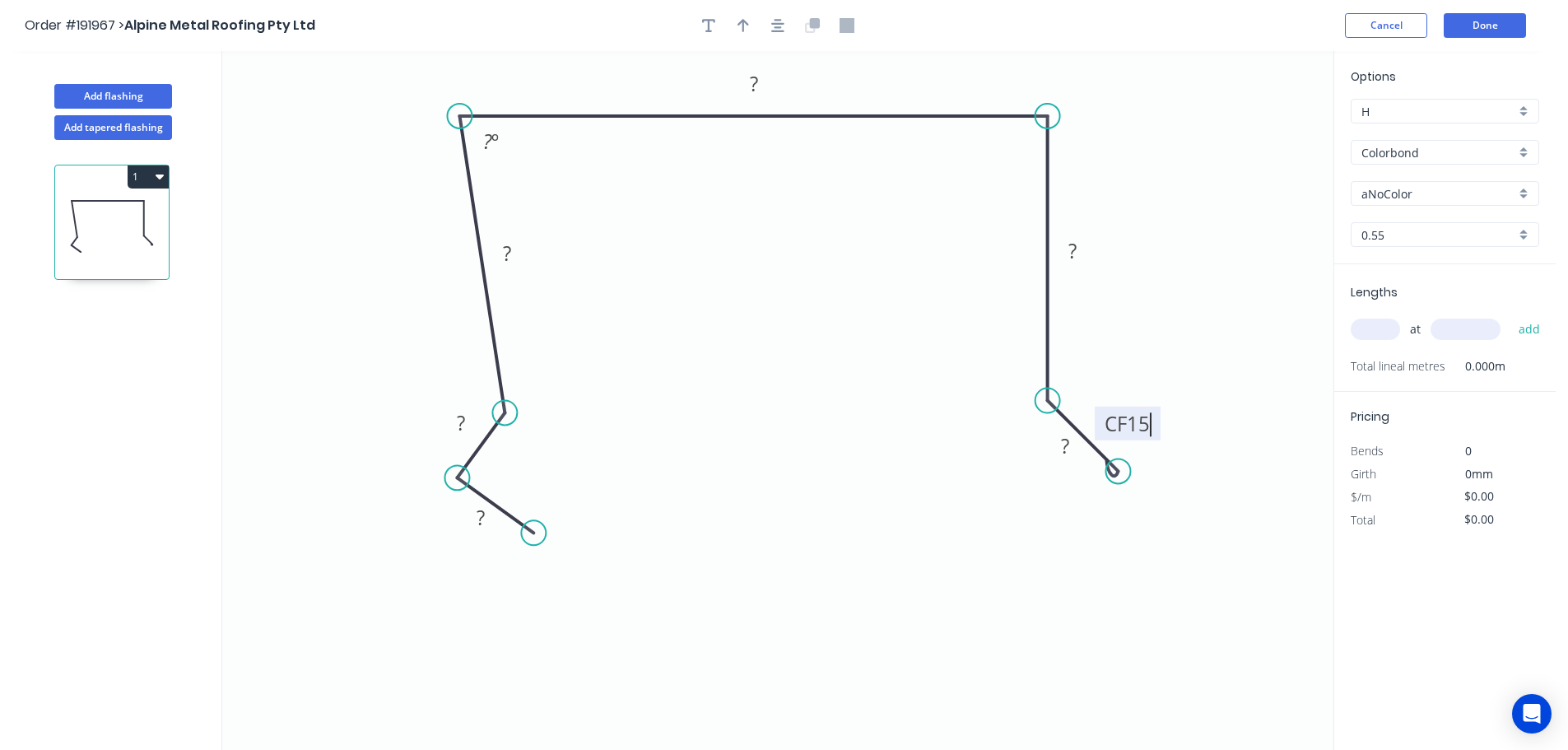
drag, startPoint x: 1229, startPoint y: 438, endPoint x: 1204, endPoint y: 458, distance: 32.0
click at [1232, 438] on icon "0 ? ? ? ? ? CF 15 ? ? º" at bounding box center [778, 399] width 1111 height 698
drag, startPoint x: 1155, startPoint y: 426, endPoint x: 1228, endPoint y: 517, distance: 116.7
click at [1226, 517] on rect at bounding box center [1192, 504] width 66 height 33
click at [487, 520] on rect at bounding box center [481, 519] width 32 height 23
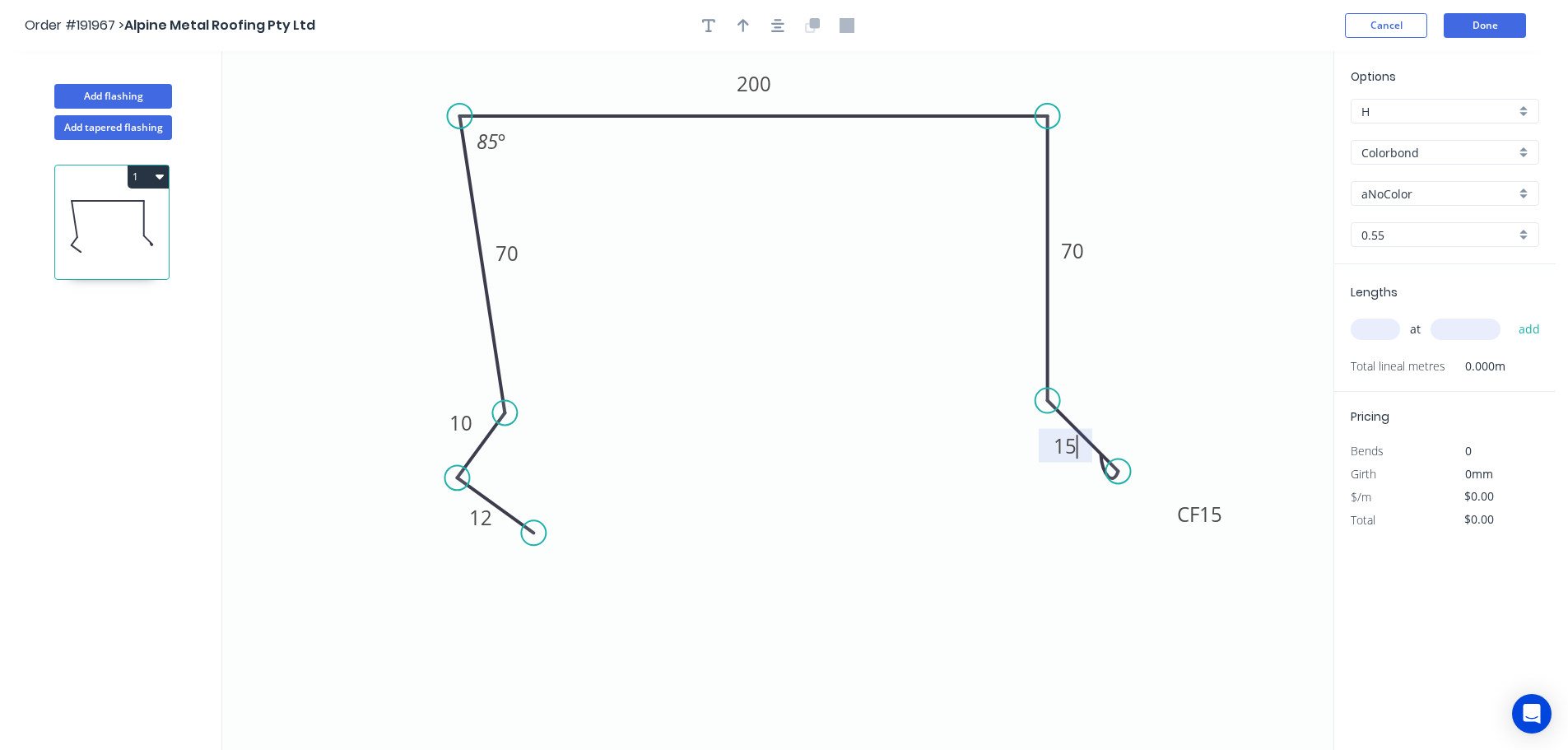
click at [799, 467] on icon "0 12 10 70 200 70 CF 15 15 85 º" at bounding box center [778, 399] width 1111 height 698
click at [743, 24] on icon "button" at bounding box center [743, 26] width 11 height 13
drag, startPoint x: 1250, startPoint y: 130, endPoint x: 886, endPoint y: 82, distance: 367.2
click at [886, 82] on icon at bounding box center [886, 63] width 15 height 53
click at [1131, 454] on div "Show angle" at bounding box center [1136, 454] width 165 height 33
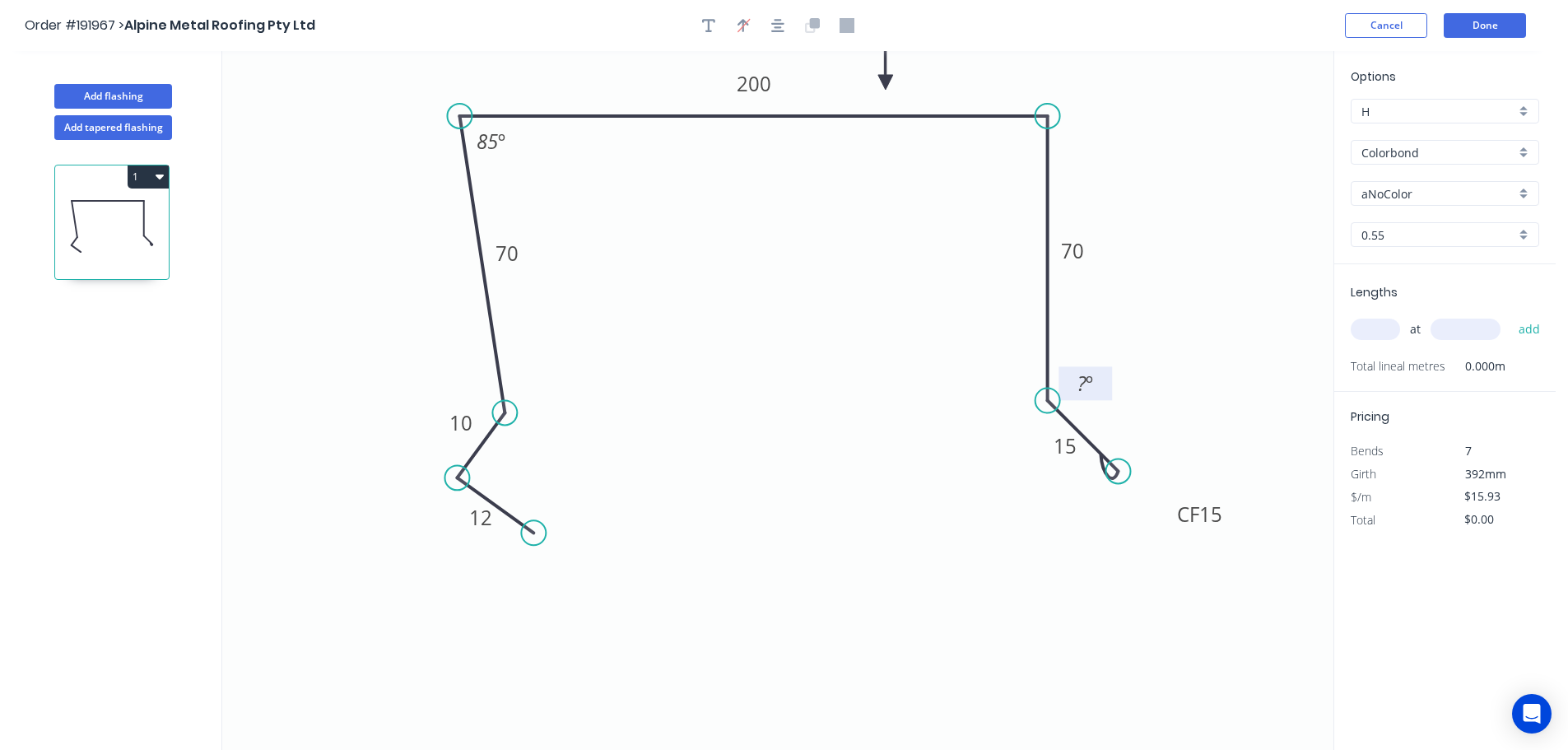
click at [1088, 383] on tspan "º" at bounding box center [1089, 383] width 8 height 27
click at [1150, 316] on icon "0 12 10 70 200 70 CF 15 15 135 º 85 º" at bounding box center [778, 399] width 1111 height 698
click at [1523, 193] on div "aNoColor" at bounding box center [1445, 194] width 188 height 25
click at [1471, 306] on div "Monument" at bounding box center [1445, 310] width 187 height 29
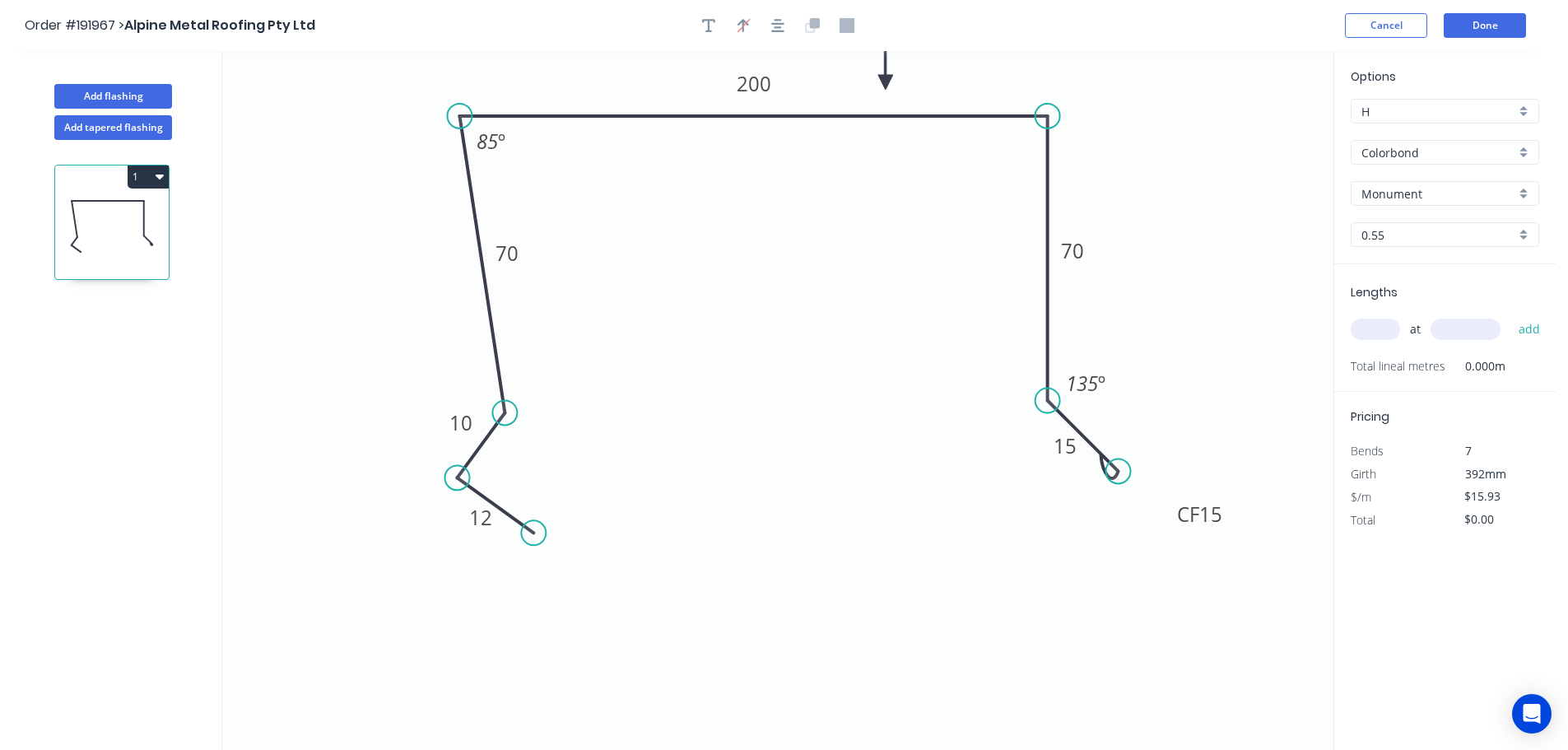
click at [1385, 331] on input "text" at bounding box center [1376, 329] width 50 height 21
click at [1511, 315] on button "add" at bounding box center [1530, 329] width 38 height 28
click at [96, 91] on button "Add flashing" at bounding box center [113, 96] width 118 height 25
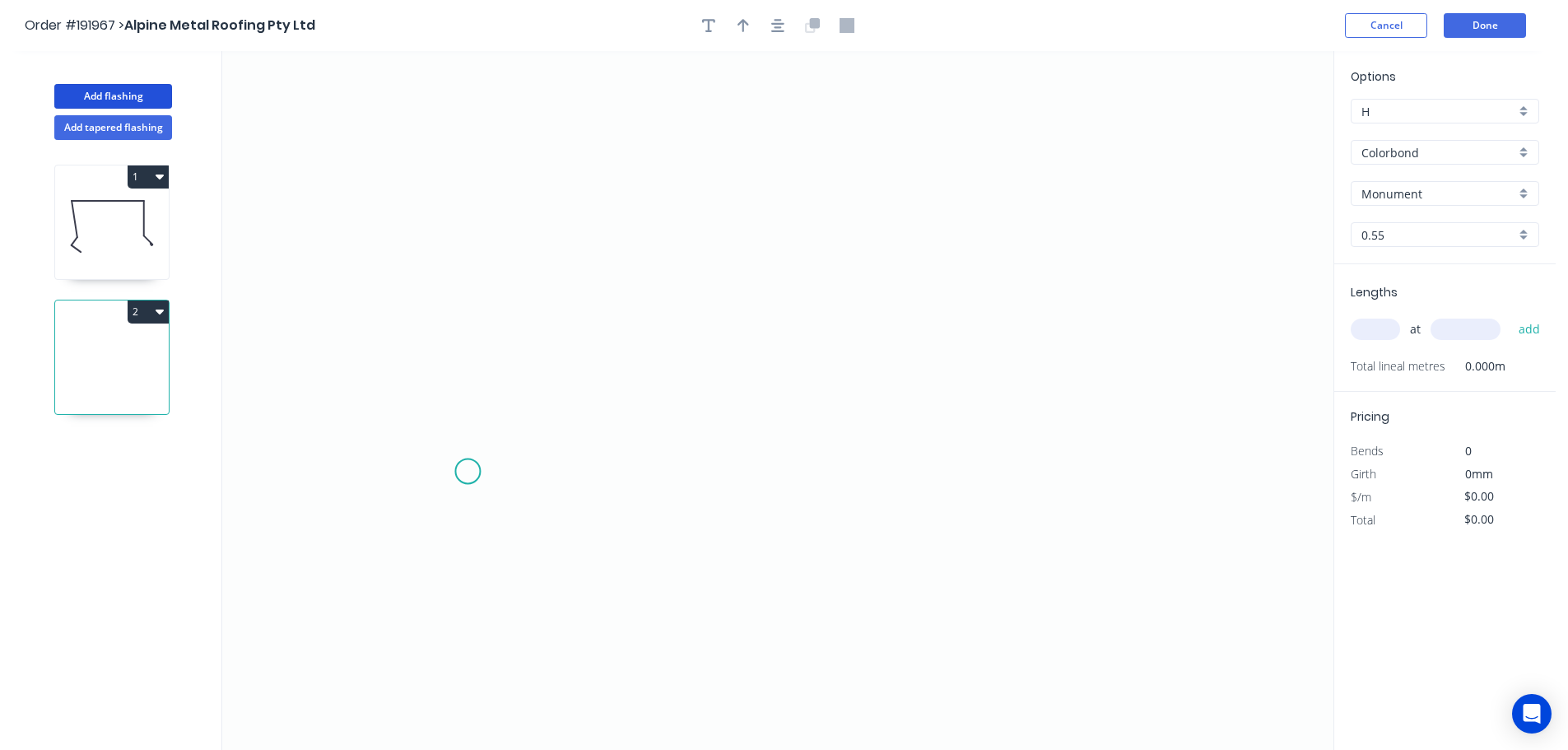
click at [467, 472] on icon "0" at bounding box center [778, 399] width 1111 height 698
click at [524, 374] on icon "0" at bounding box center [778, 399] width 1111 height 698
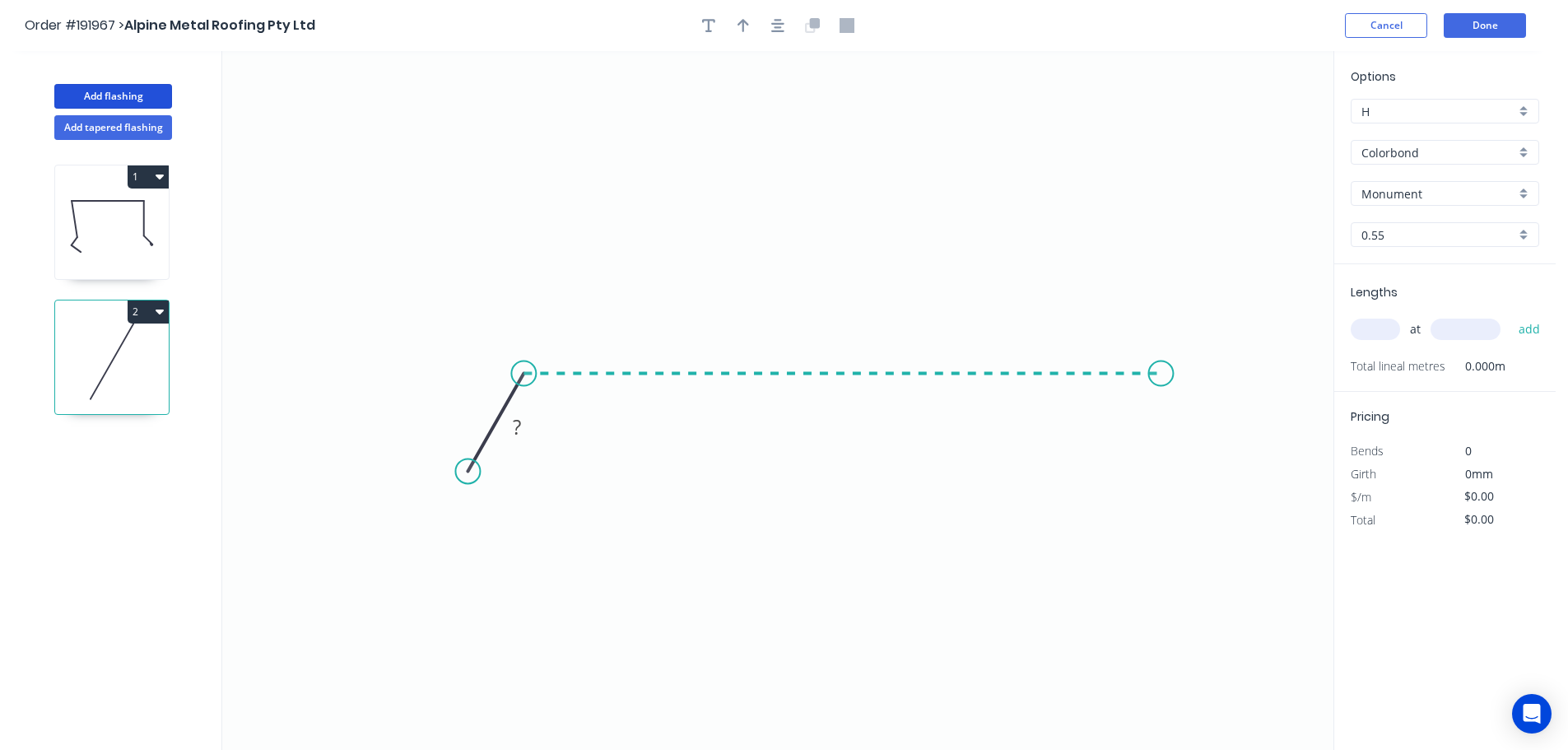
click at [1161, 349] on icon "0 ?" at bounding box center [778, 399] width 1111 height 698
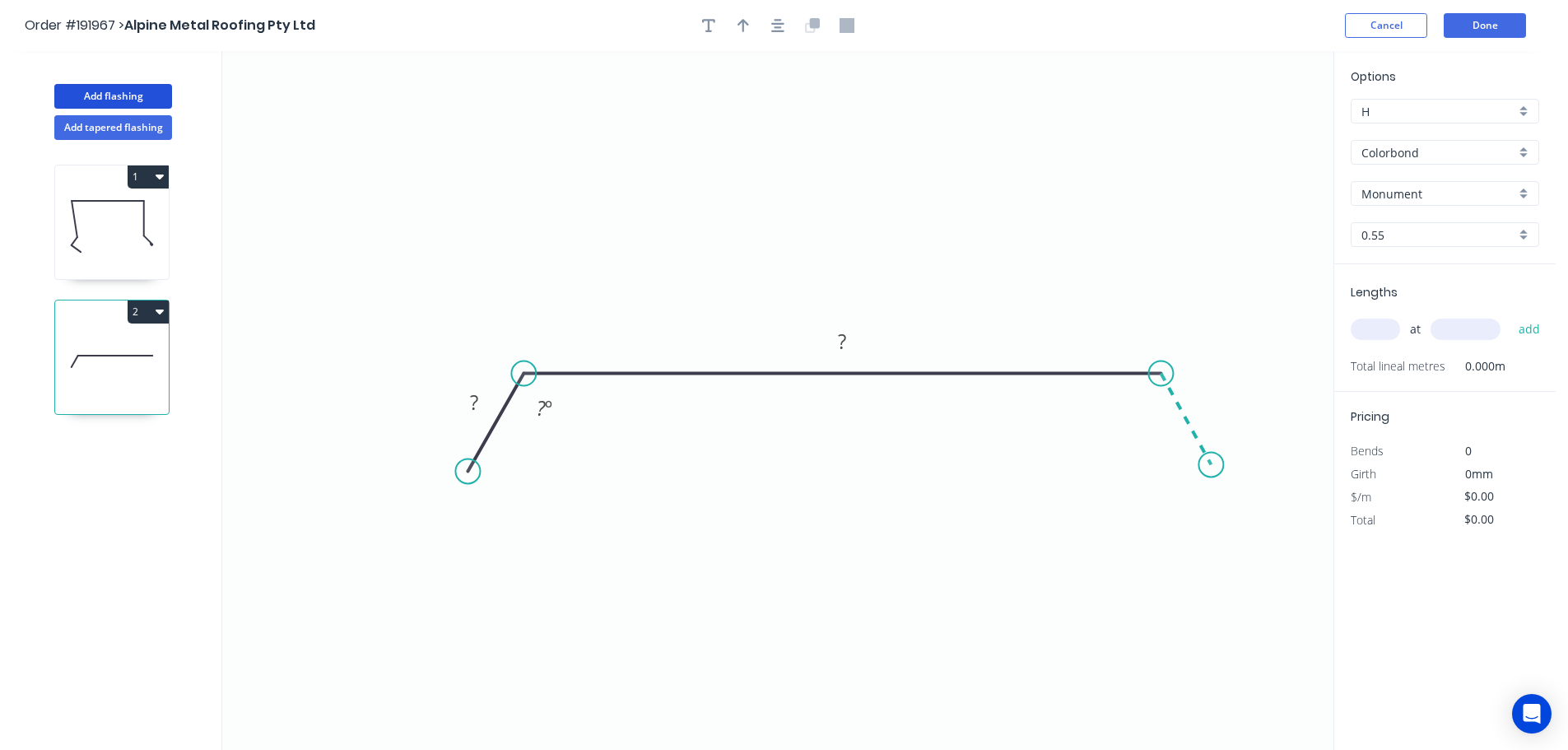
click at [1212, 465] on icon "0 ? ? ? º" at bounding box center [778, 399] width 1111 height 698
click at [1212, 465] on circle at bounding box center [1211, 464] width 25 height 25
click at [480, 395] on rect at bounding box center [474, 403] width 32 height 23
click at [713, 276] on icon "0 30 602 30 125 º 125 º" at bounding box center [778, 399] width 1111 height 698
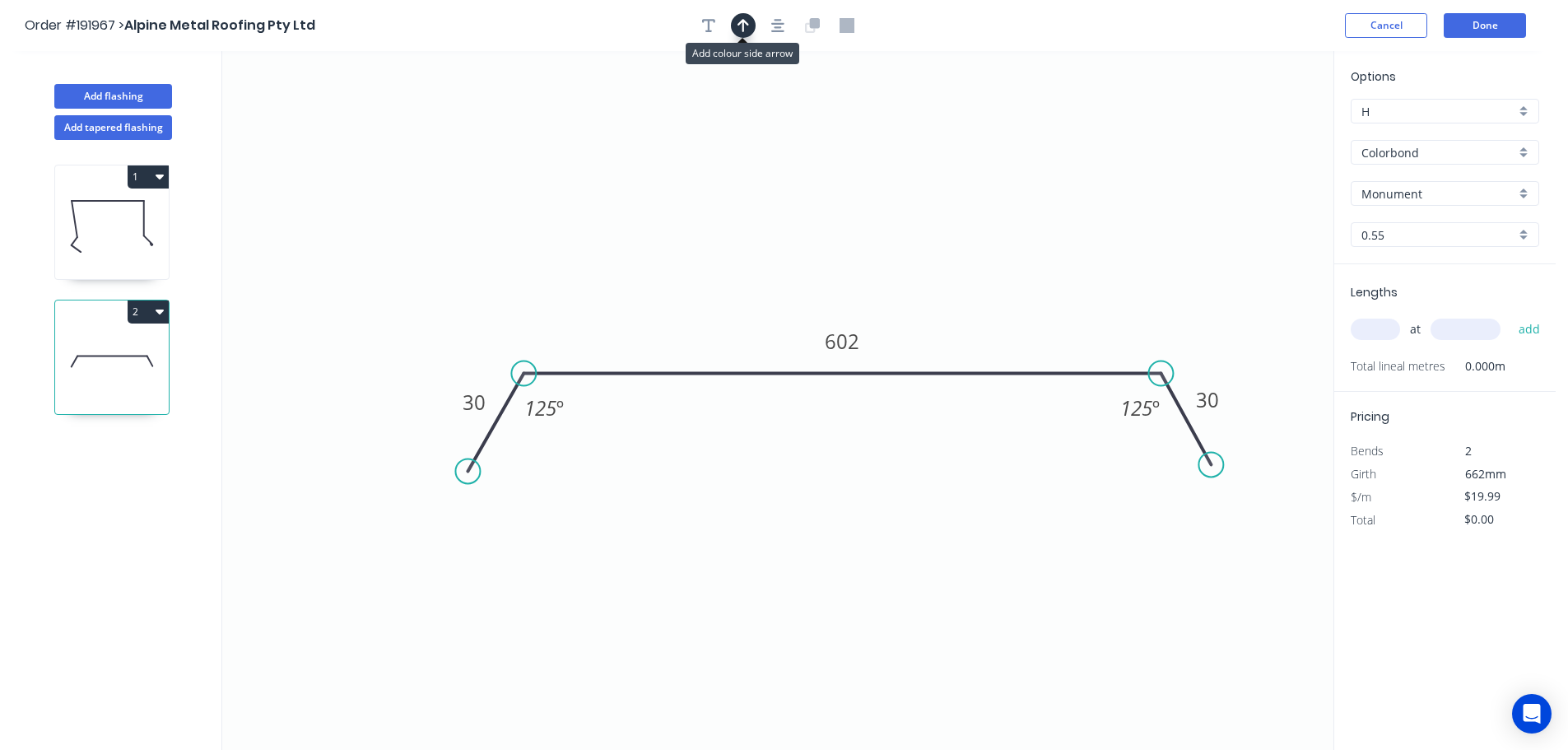
click at [745, 21] on icon "button" at bounding box center [743, 26] width 11 height 13
drag, startPoint x: 1251, startPoint y: 131, endPoint x: 882, endPoint y: 191, distance: 373.8
click at [882, 188] on icon at bounding box center [881, 161] width 15 height 53
click at [1525, 193] on div "Monument" at bounding box center [1445, 194] width 188 height 25
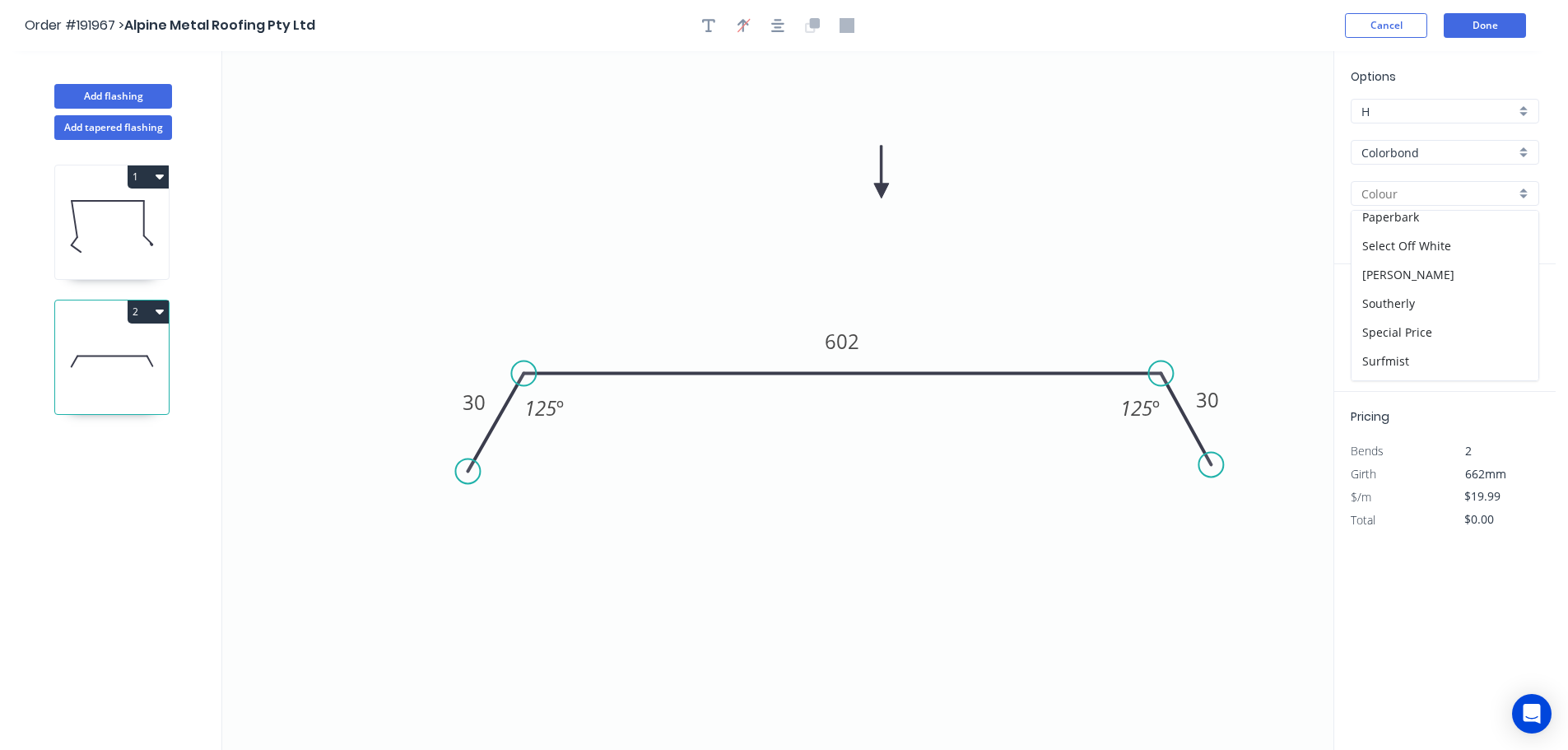
scroll to position [637, 0]
click at [1446, 229] on div "Surfmist" at bounding box center [1445, 222] width 187 height 29
click at [1382, 328] on input "text" at bounding box center [1376, 329] width 50 height 21
click at [1511, 315] on button "add" at bounding box center [1530, 329] width 38 height 28
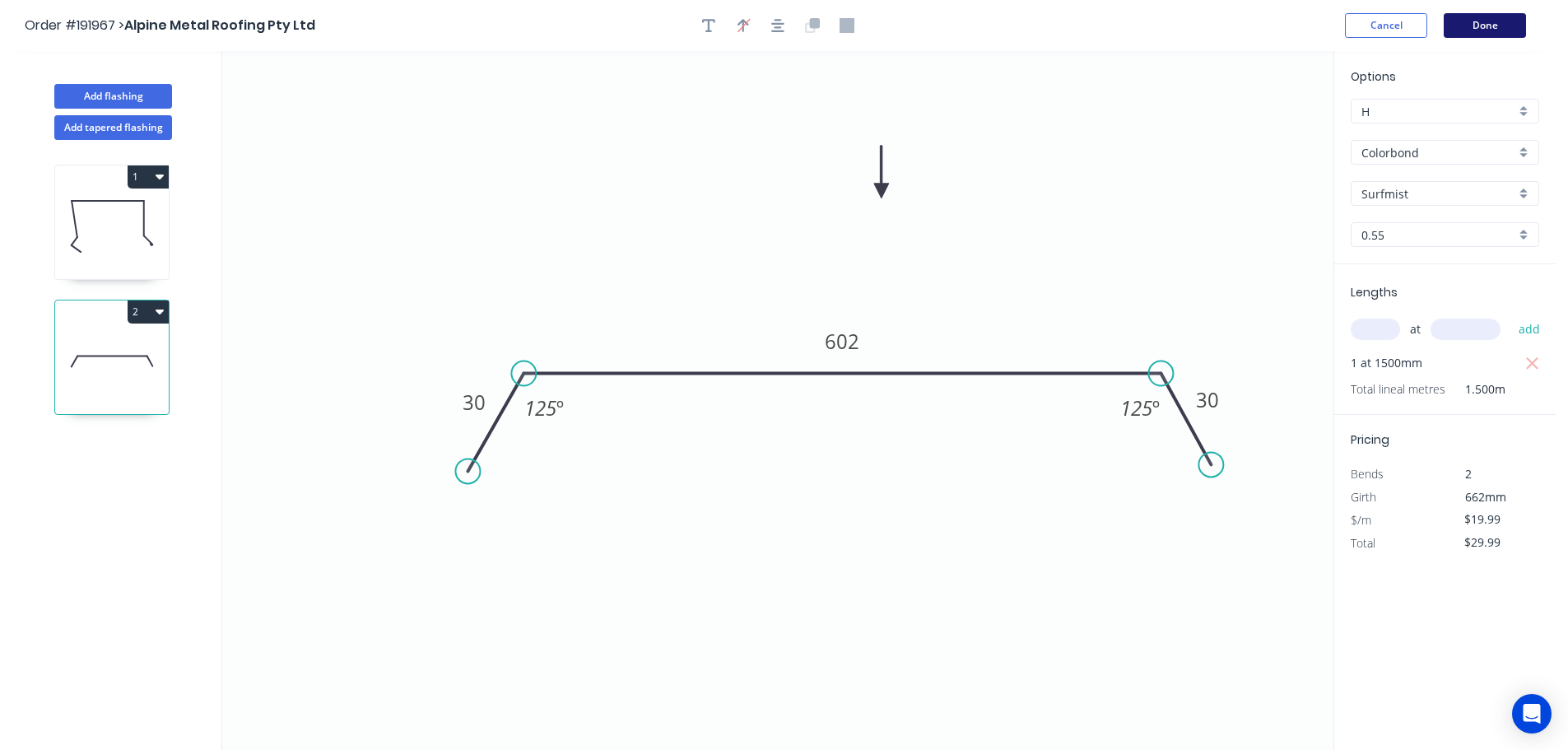
click at [1476, 24] on button "Done" at bounding box center [1485, 26] width 82 height 25
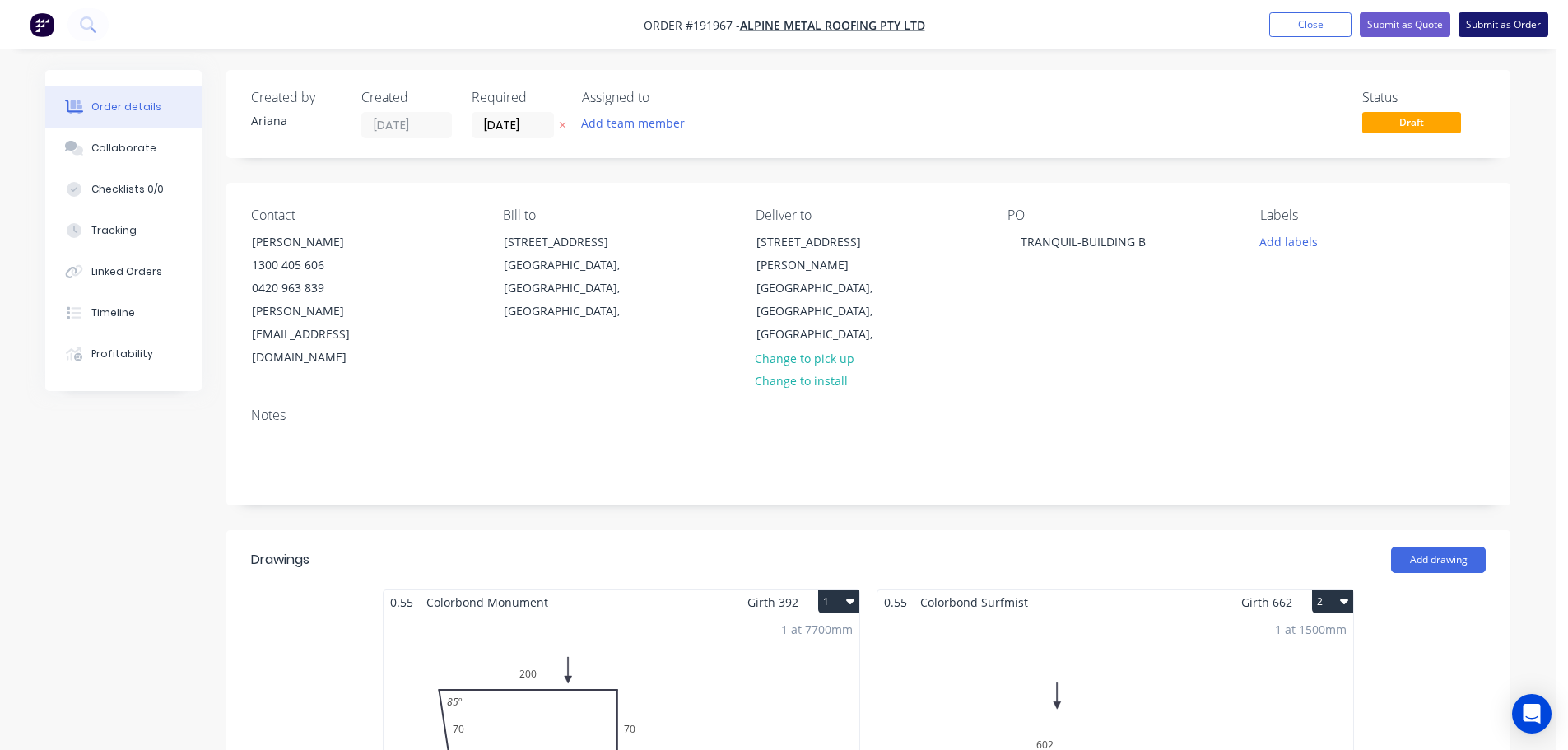
click at [1504, 25] on button "Submit as Order" at bounding box center [1503, 25] width 90 height 25
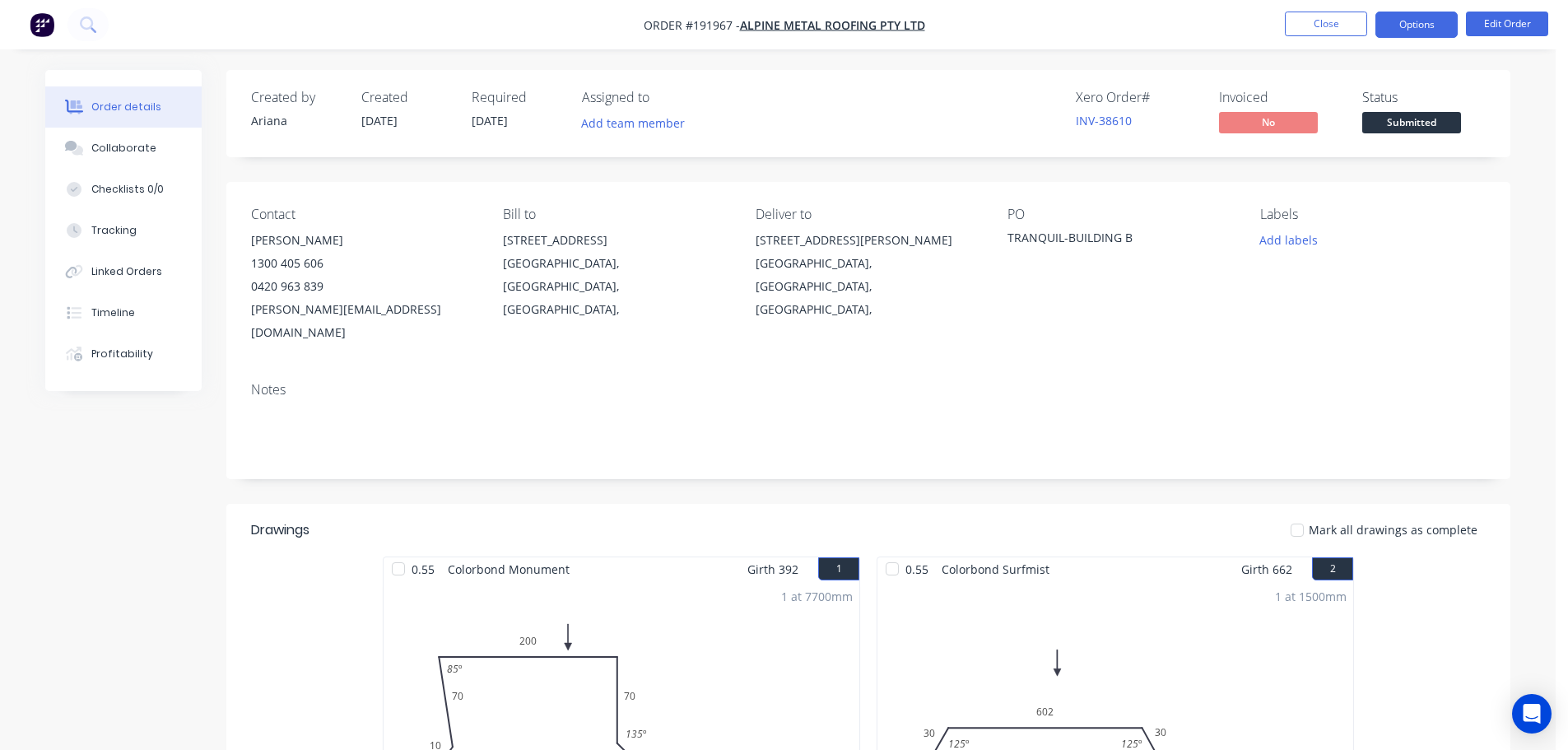
click at [1426, 27] on button "Options" at bounding box center [1416, 25] width 82 height 27
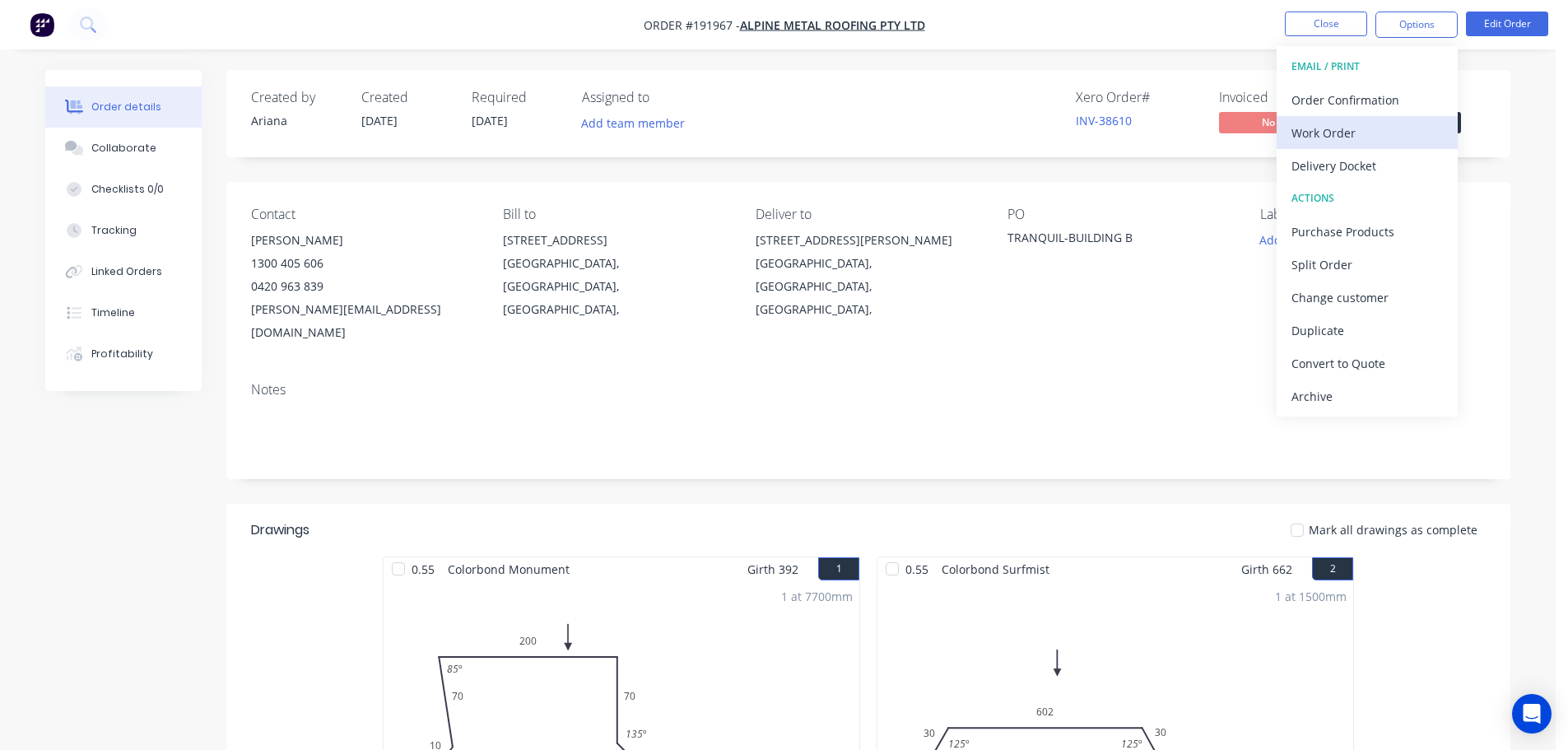
click at [1348, 127] on div "Work Order" at bounding box center [1367, 133] width 151 height 24
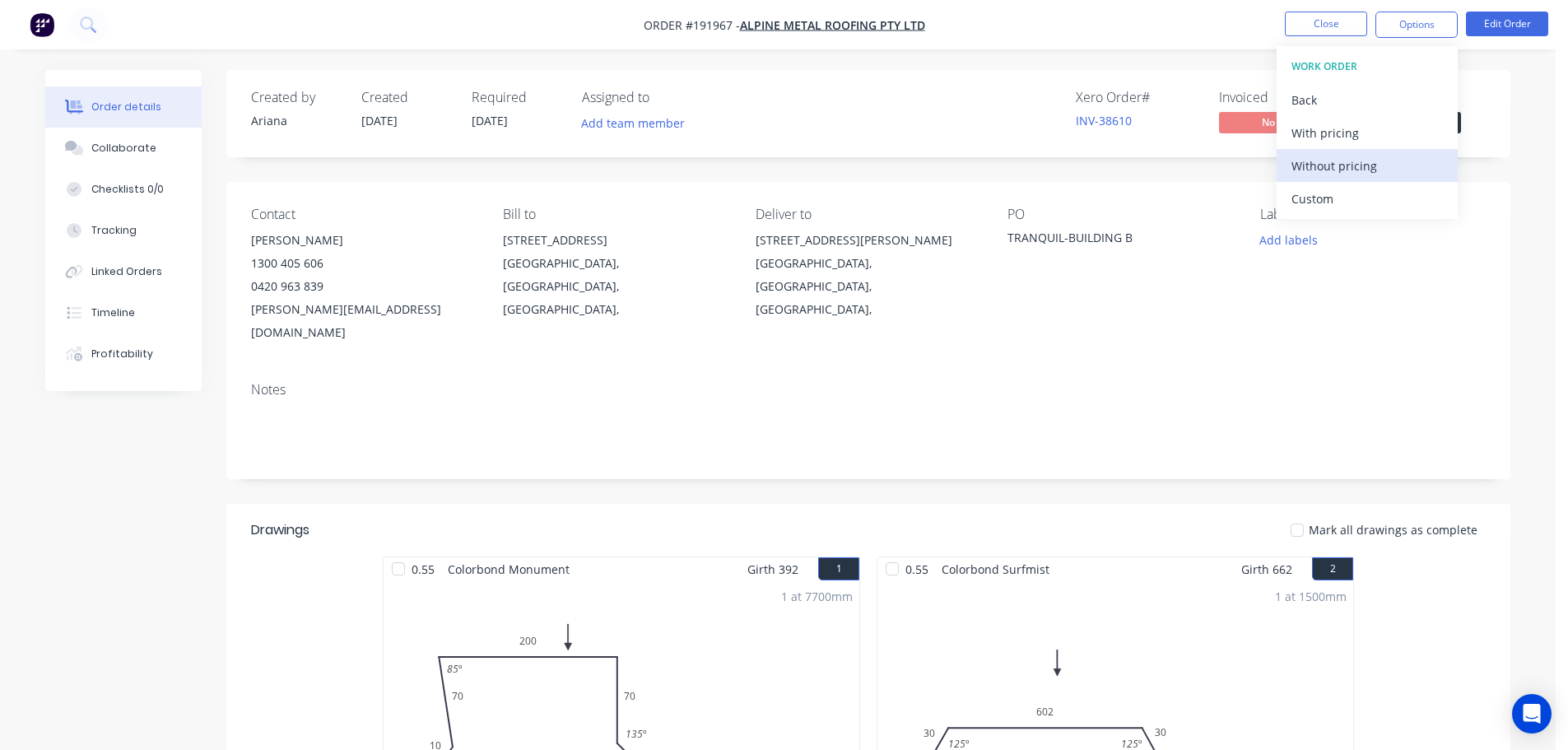
click at [1327, 162] on div "Without pricing" at bounding box center [1367, 165] width 151 height 24
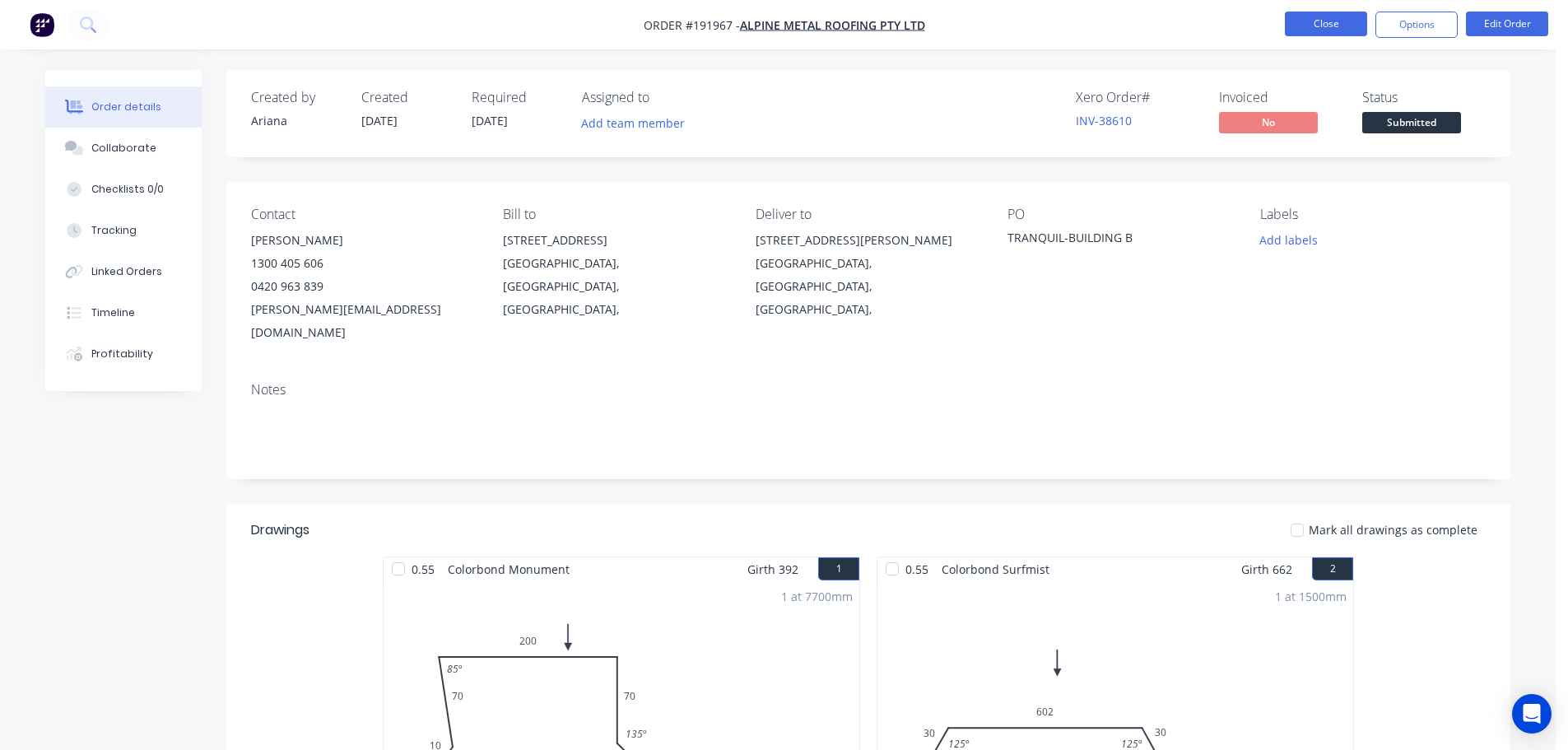
click at [1328, 27] on button "Close" at bounding box center [1326, 24] width 82 height 25
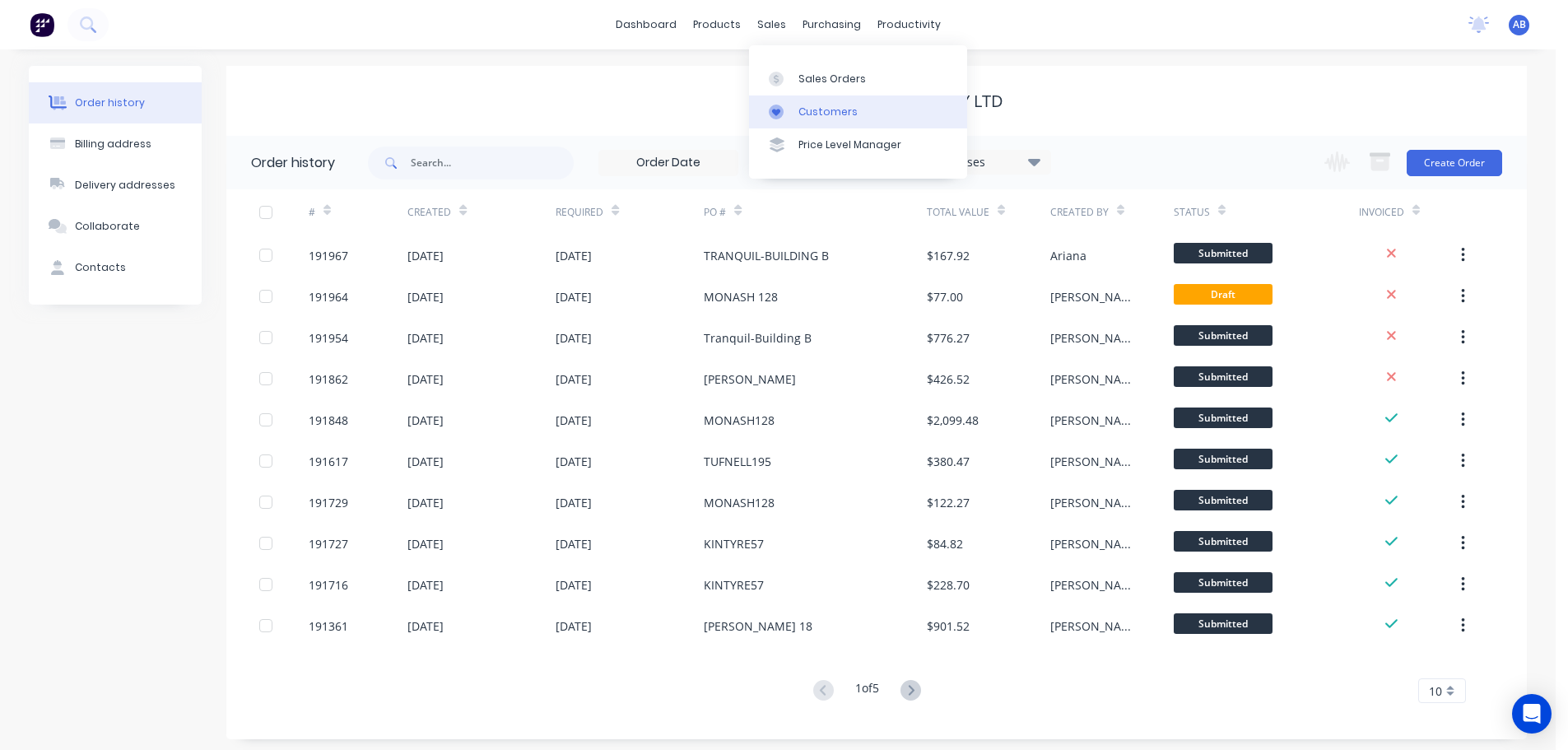
click at [820, 108] on div "Customers" at bounding box center [828, 112] width 59 height 15
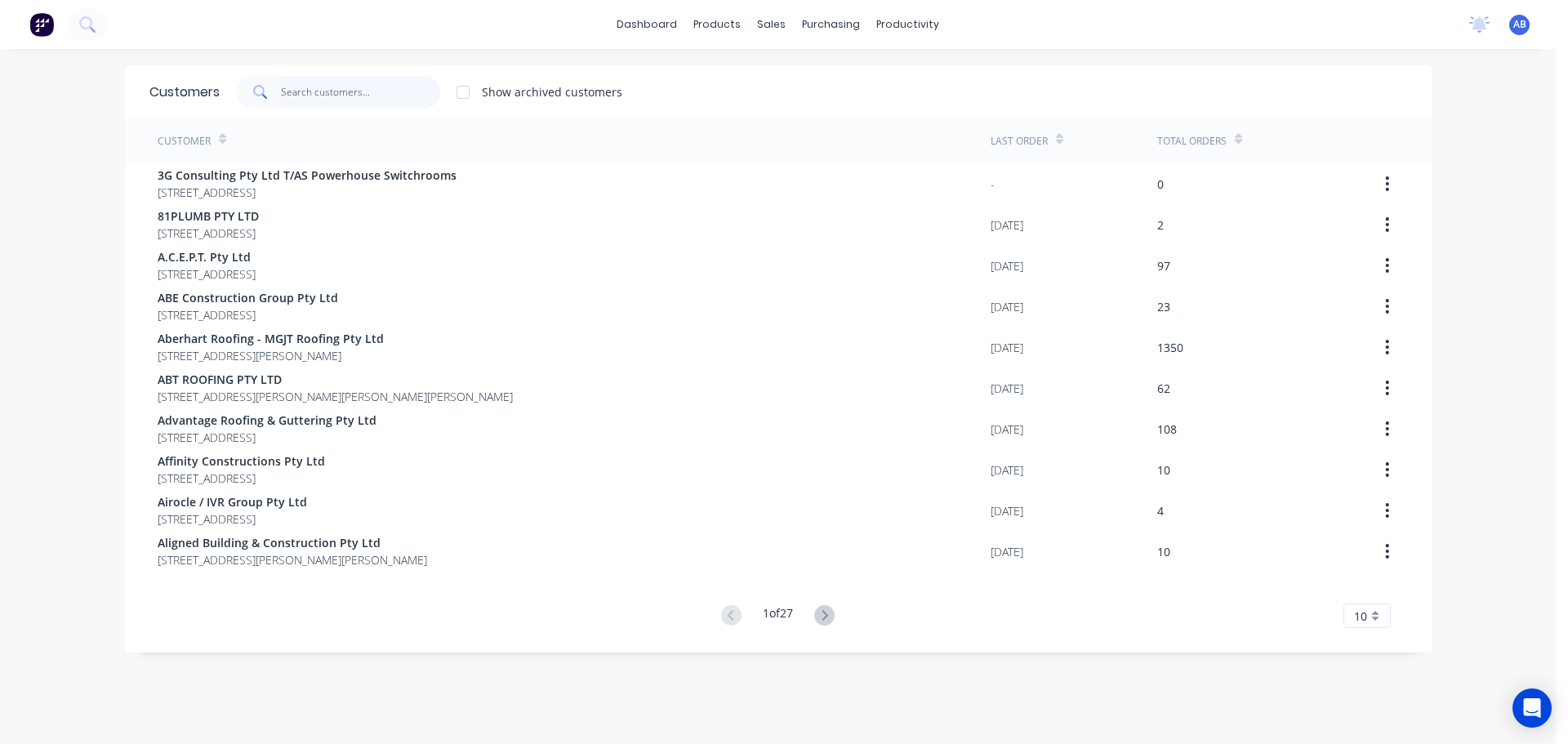
drag, startPoint x: 392, startPoint y: 102, endPoint x: 412, endPoint y: 100, distance: 20.1
click at [393, 101] on input "text" at bounding box center [360, 92] width 159 height 32
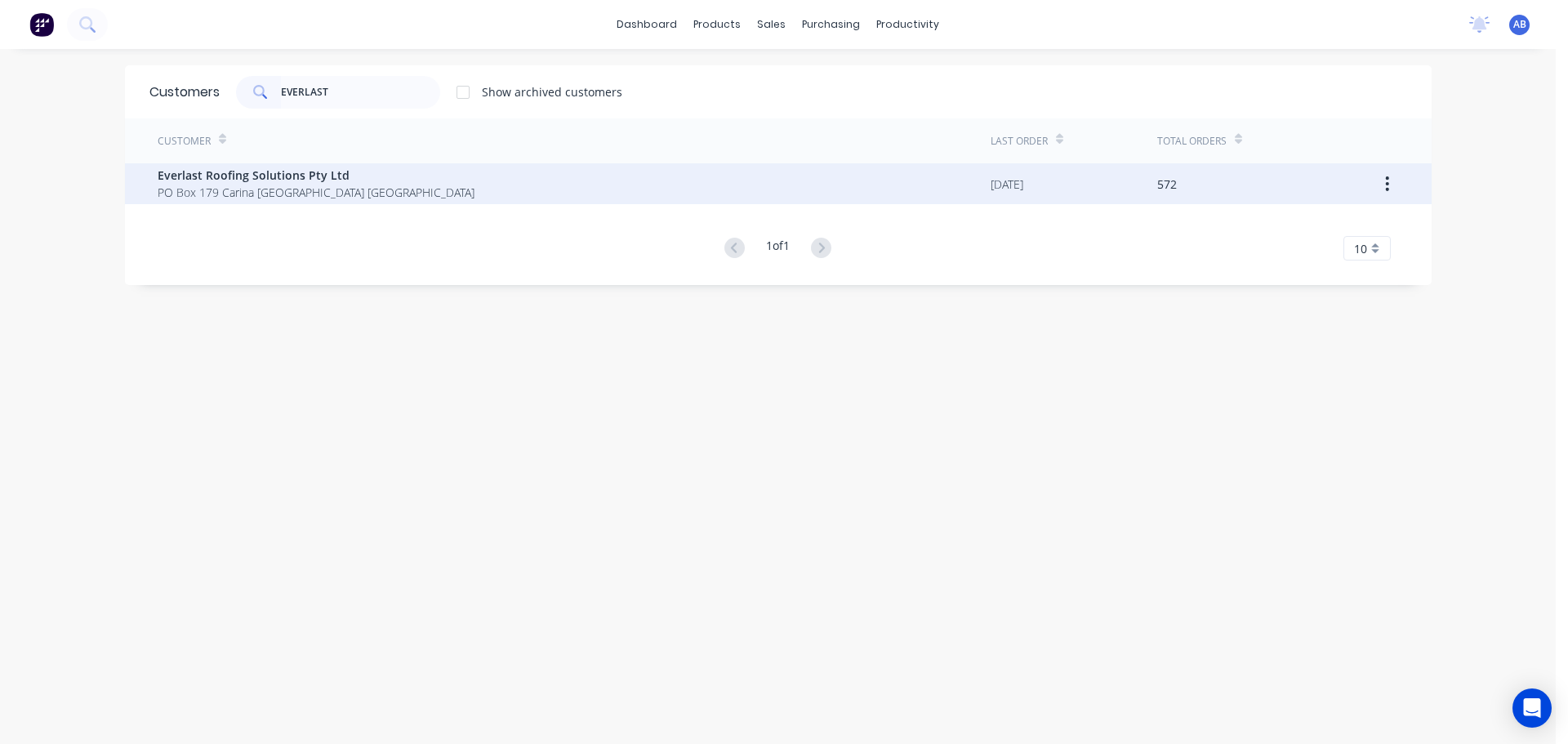
click at [257, 182] on span "Everlast Roofing Solutions Pty Ltd" at bounding box center [316, 175] width 317 height 17
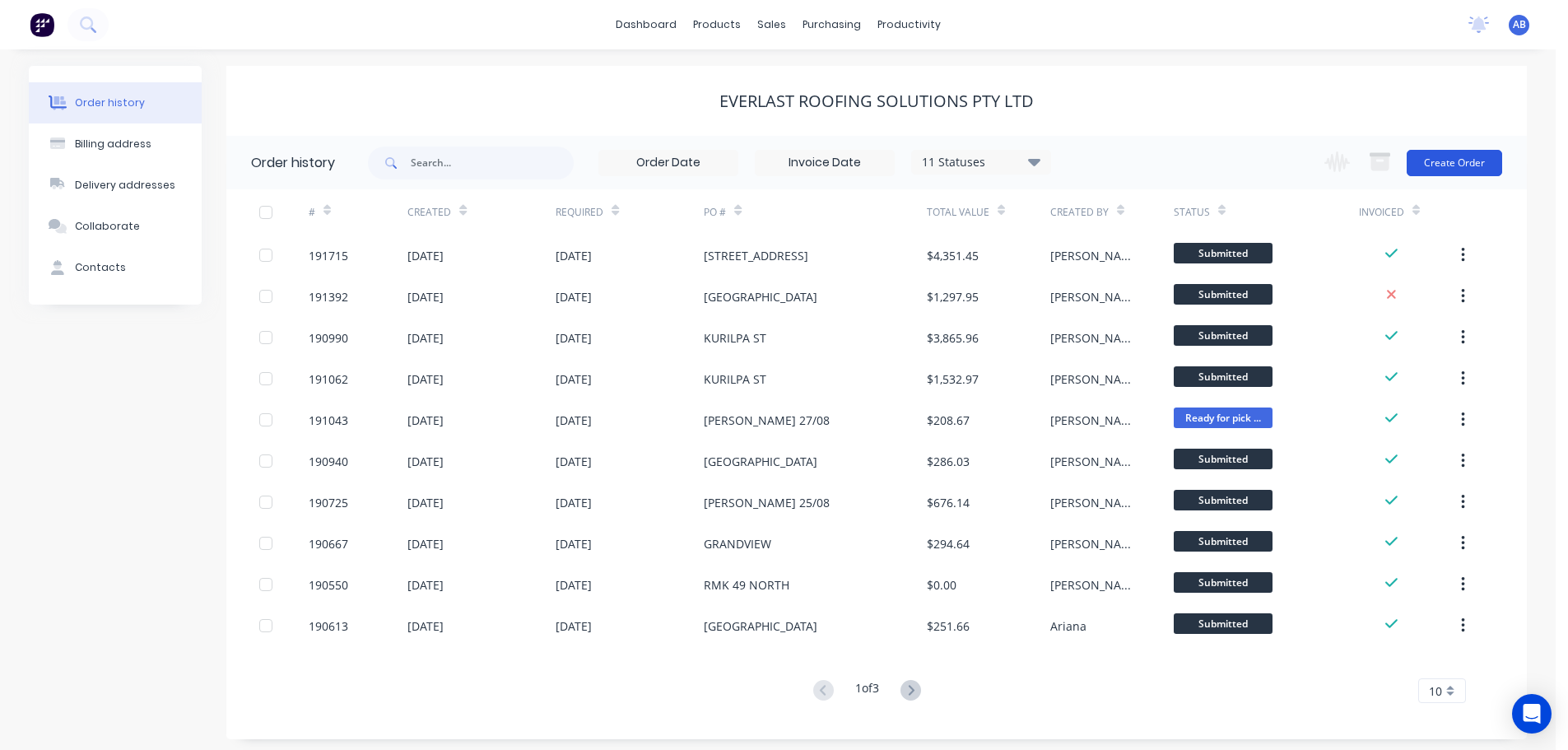
click at [1442, 161] on button "Create Order" at bounding box center [1454, 163] width 96 height 27
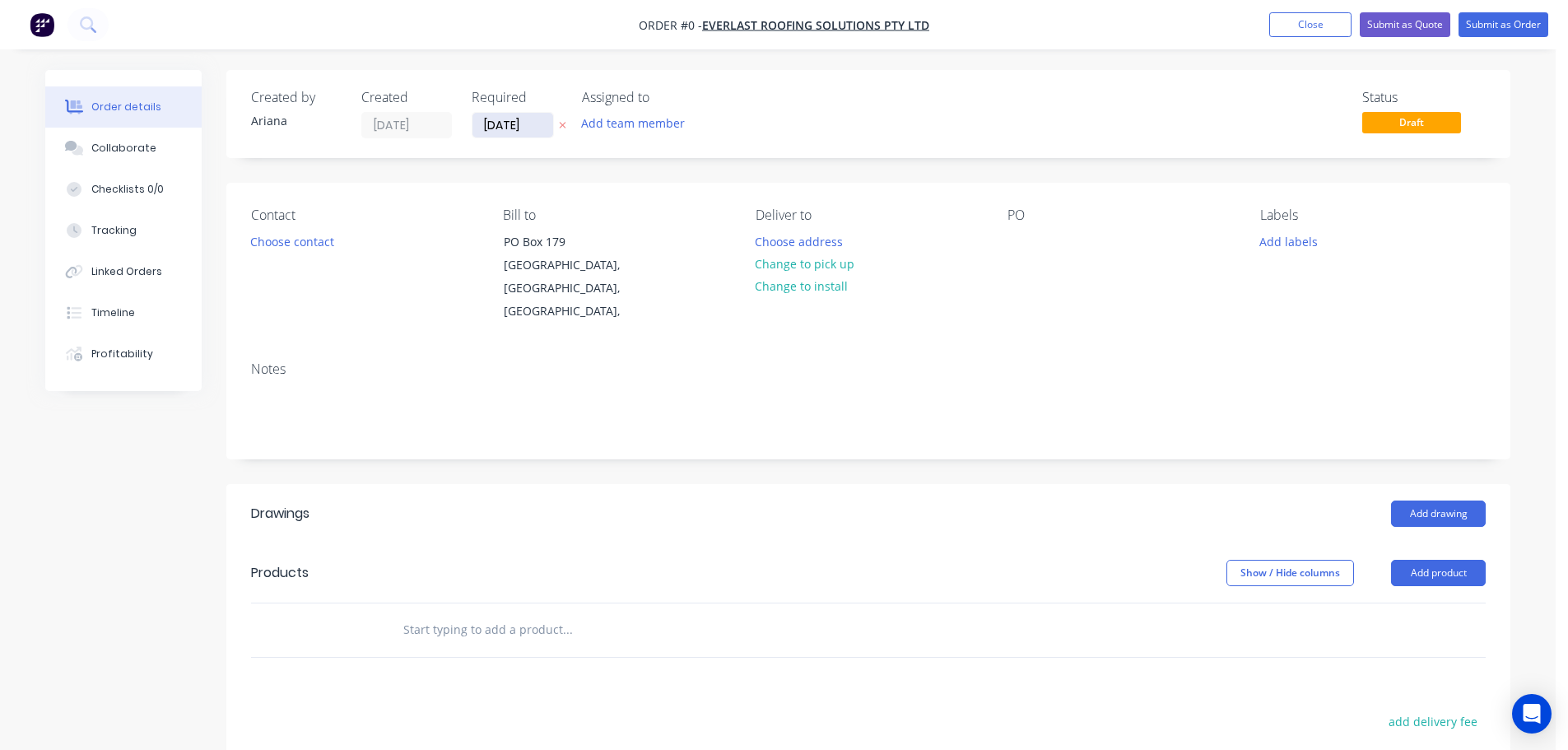
click at [505, 127] on input "[DATE]" at bounding box center [512, 125] width 80 height 25
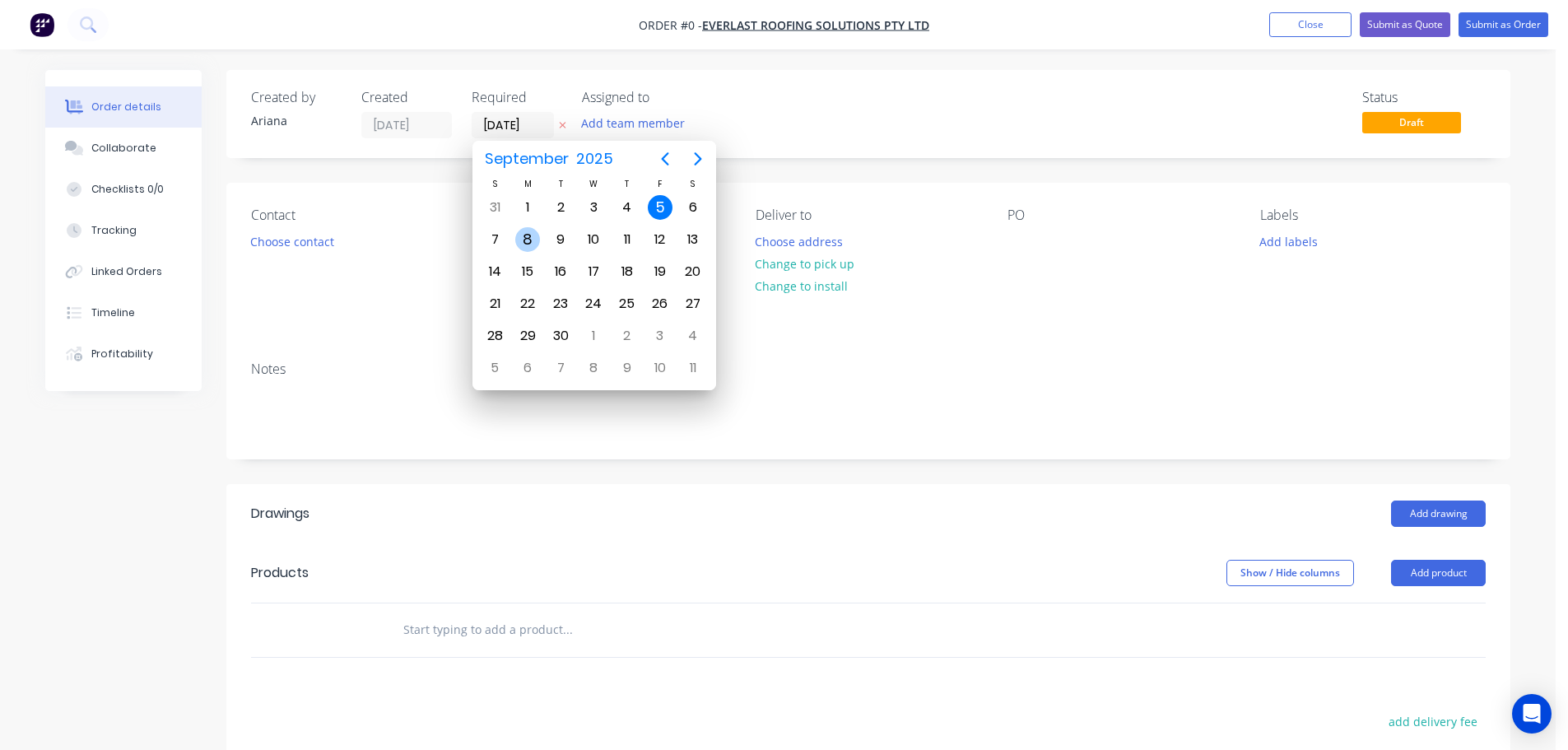
click at [526, 237] on div "8" at bounding box center [527, 240] width 25 height 25
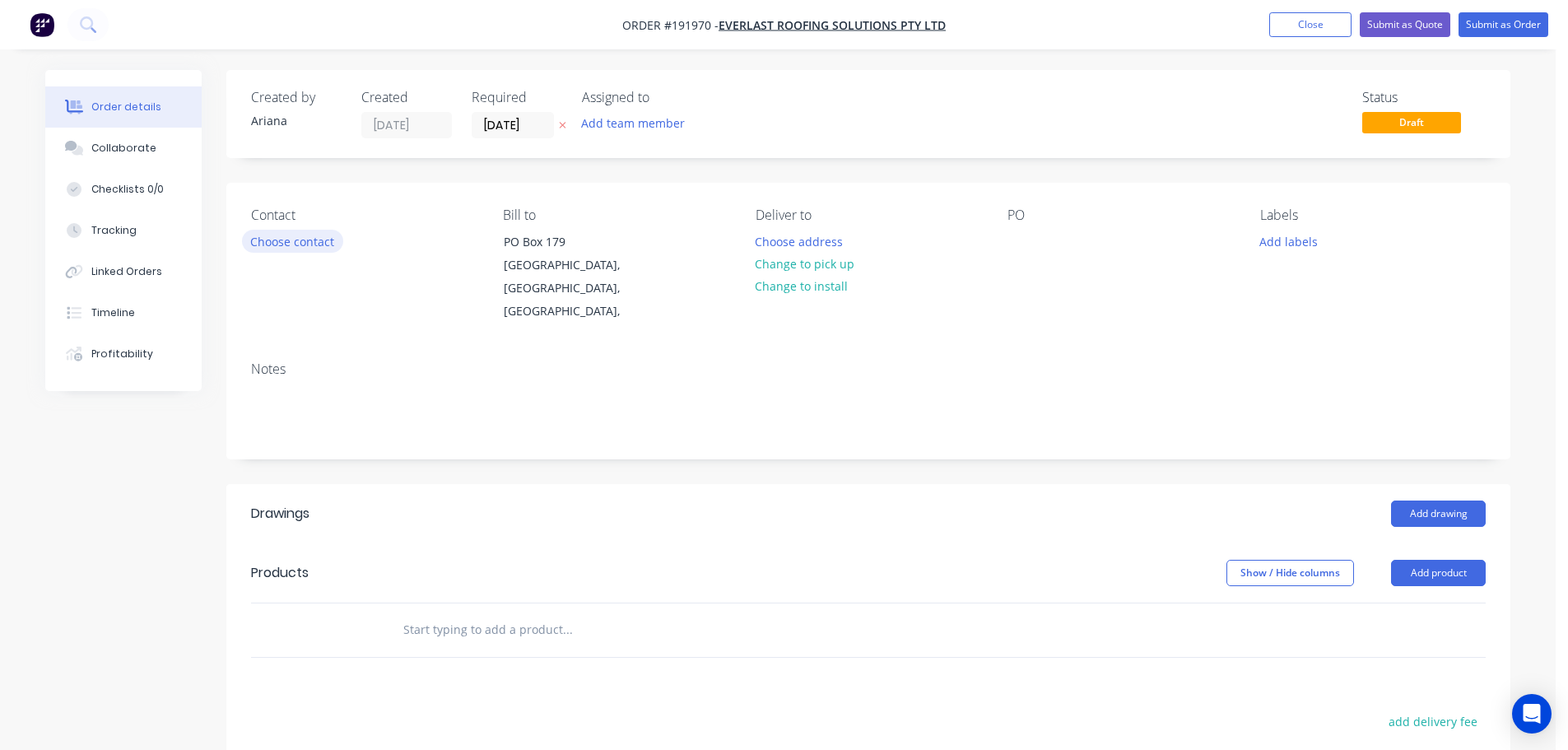
click at [301, 244] on button "Choose contact" at bounding box center [292, 240] width 101 height 22
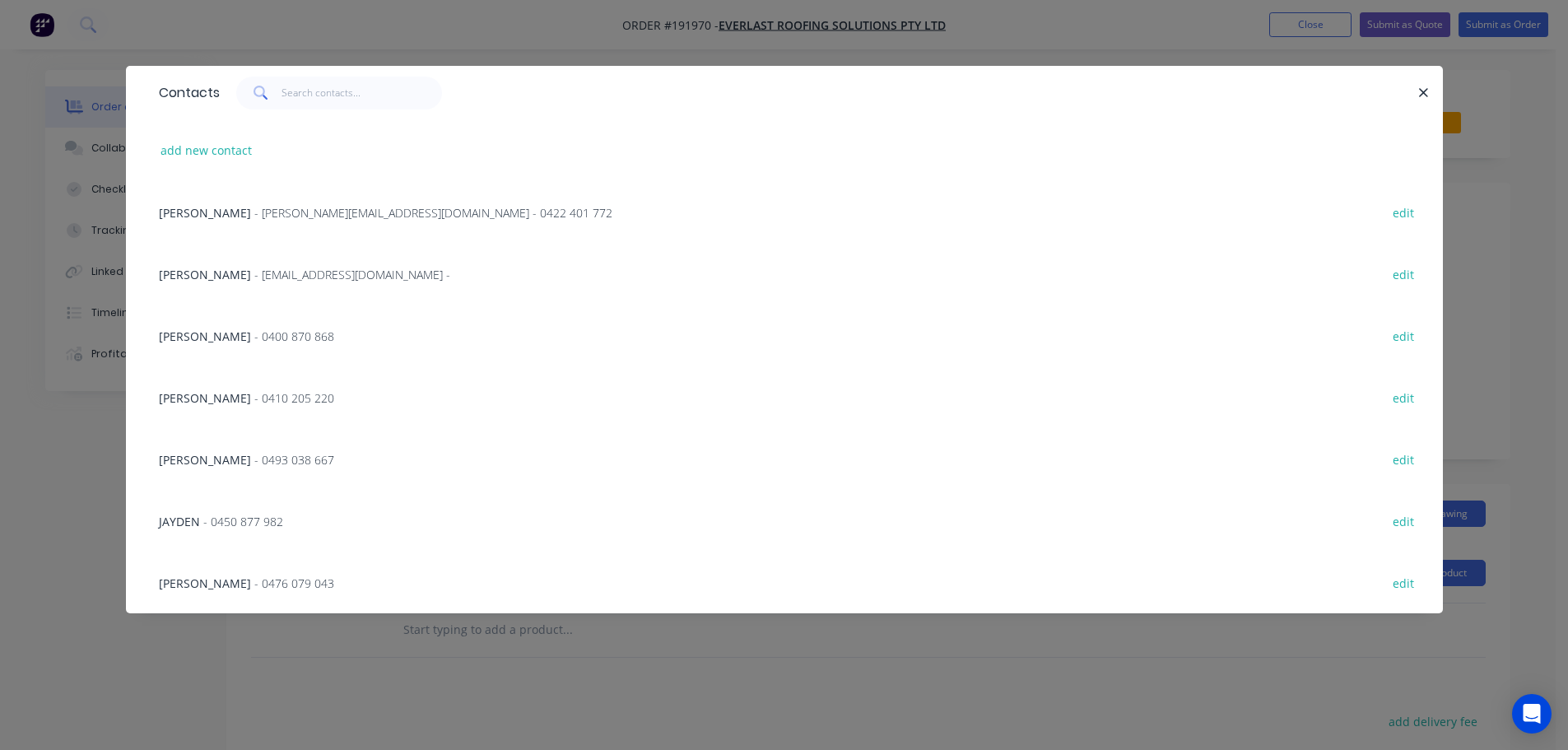
click at [227, 514] on span "- 0450 877 982" at bounding box center [244, 522] width 80 height 15
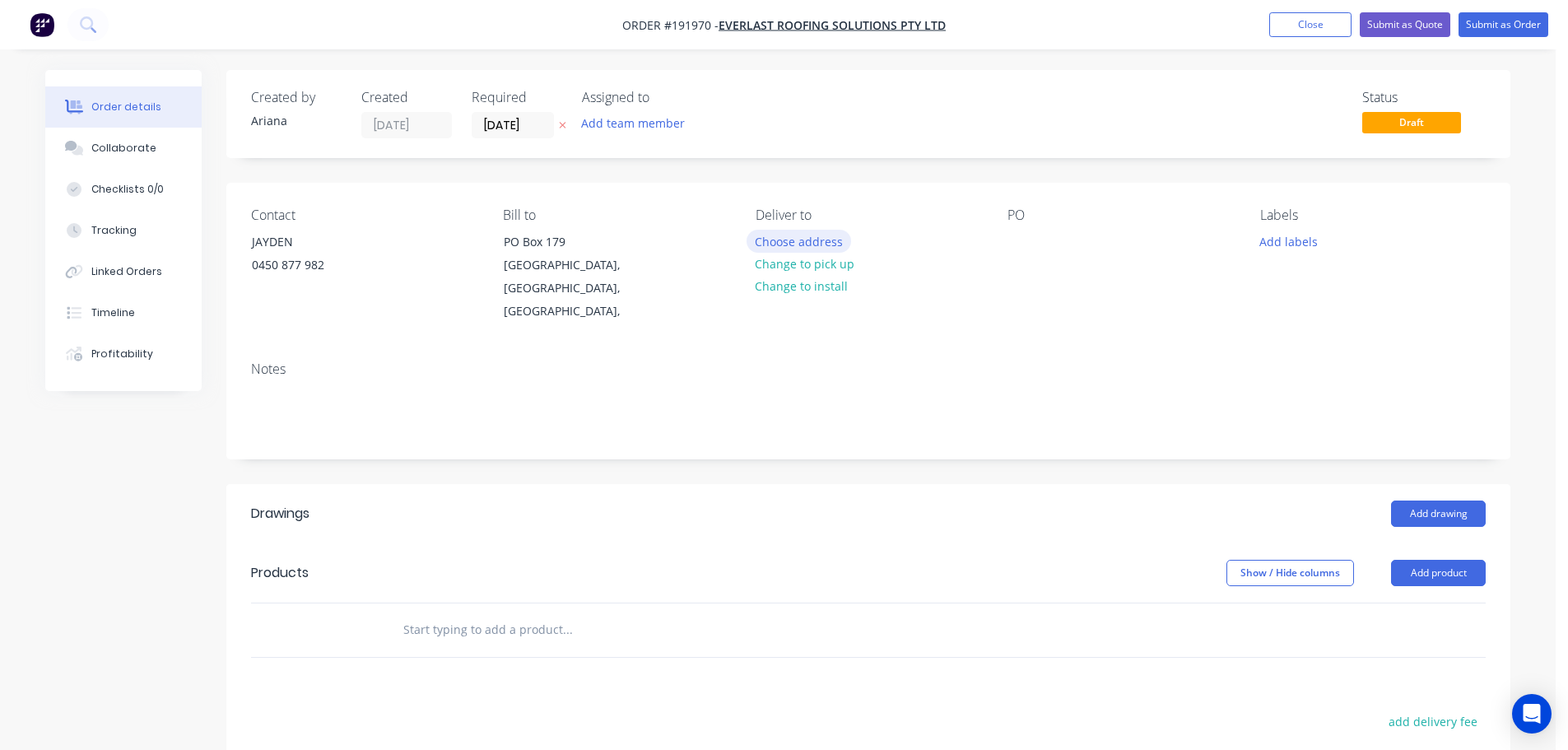
click at [803, 237] on button "Choose address" at bounding box center [799, 240] width 105 height 22
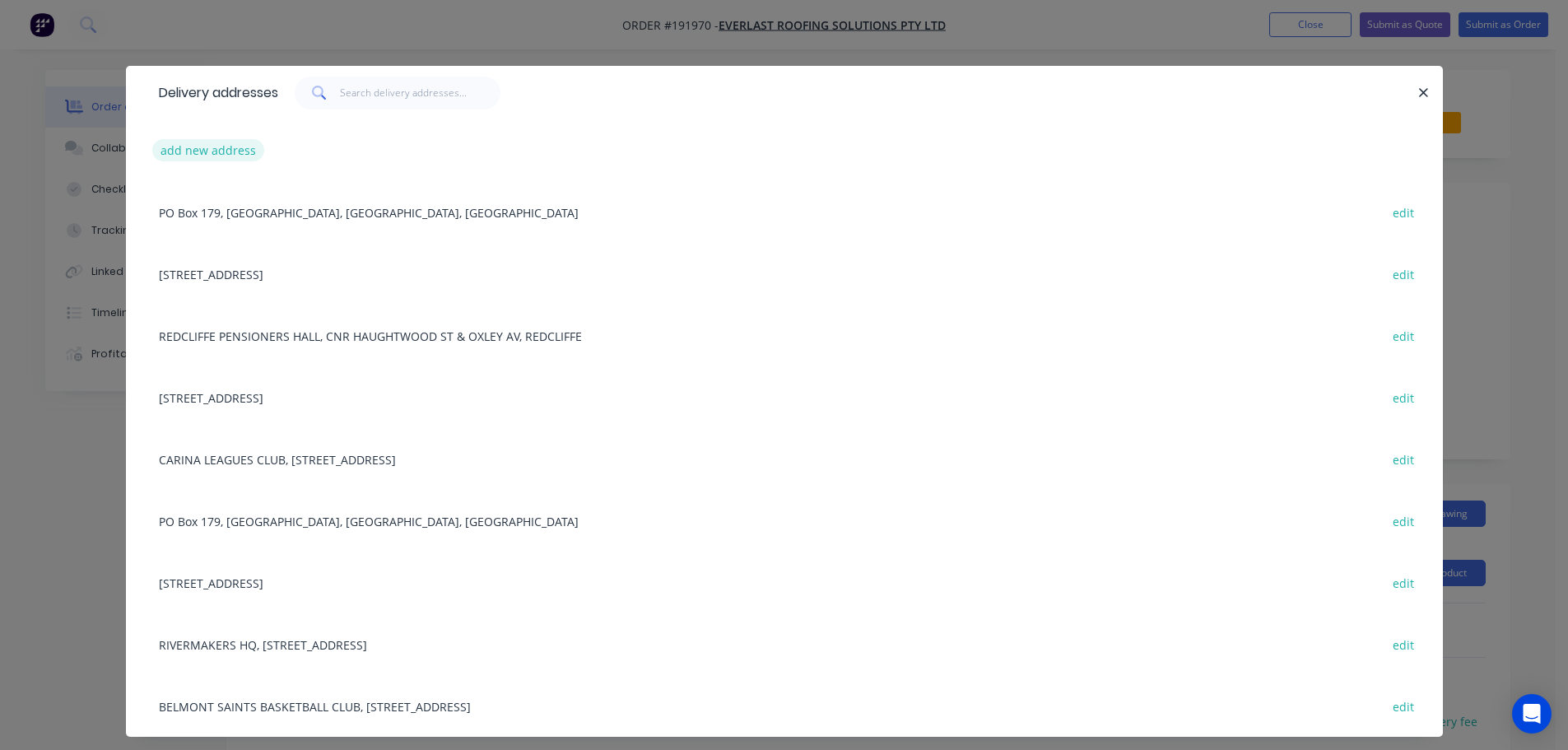
click at [209, 139] on button "add new address" at bounding box center [208, 150] width 113 height 22
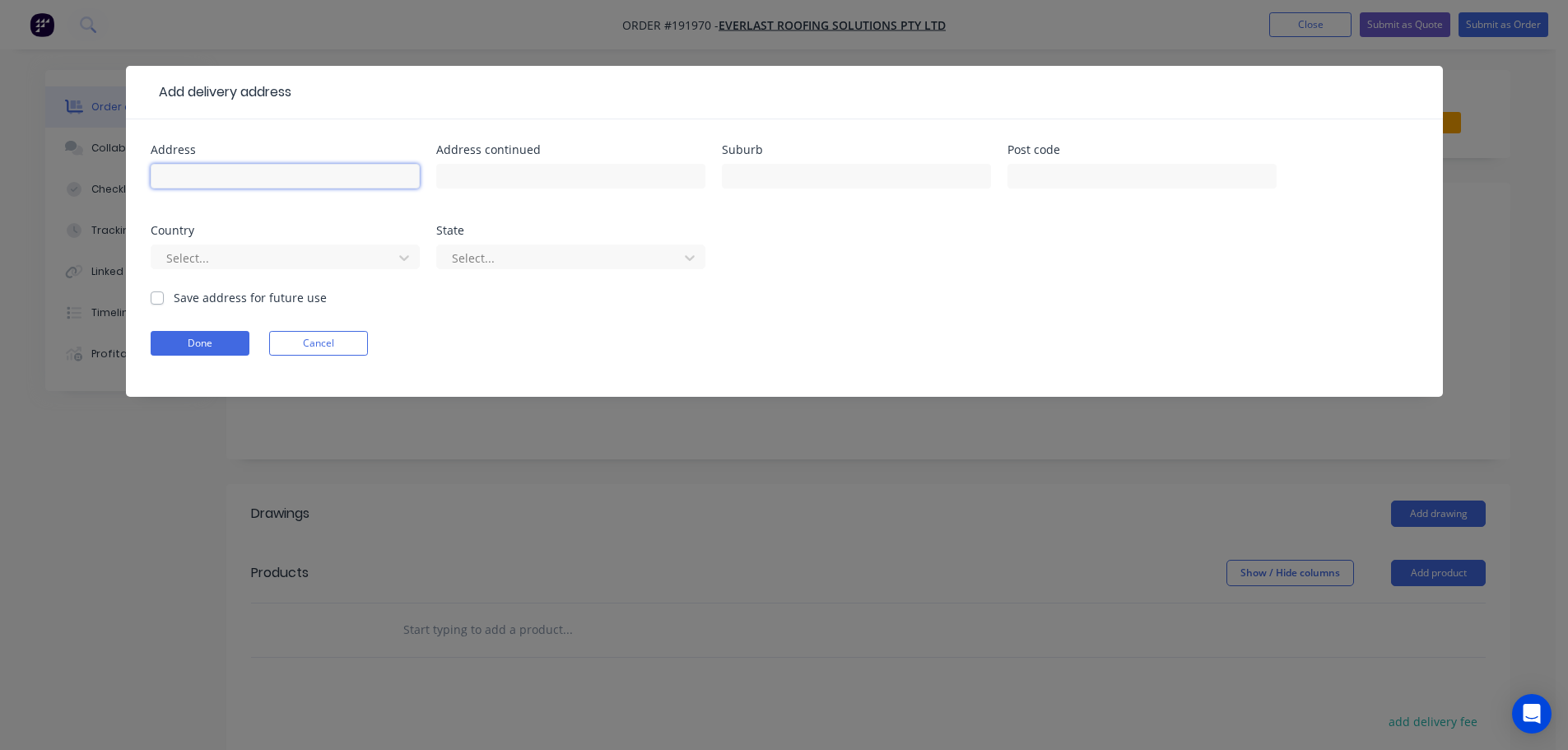
click at [186, 172] on input "text" at bounding box center [286, 176] width 269 height 25
click at [987, 313] on form "Address [STREET_ADDRESS] Address continued Suburb LENNOX HEAD Post code Country…" at bounding box center [784, 270] width 1268 height 252
click at [406, 253] on icon at bounding box center [403, 257] width 16 height 16
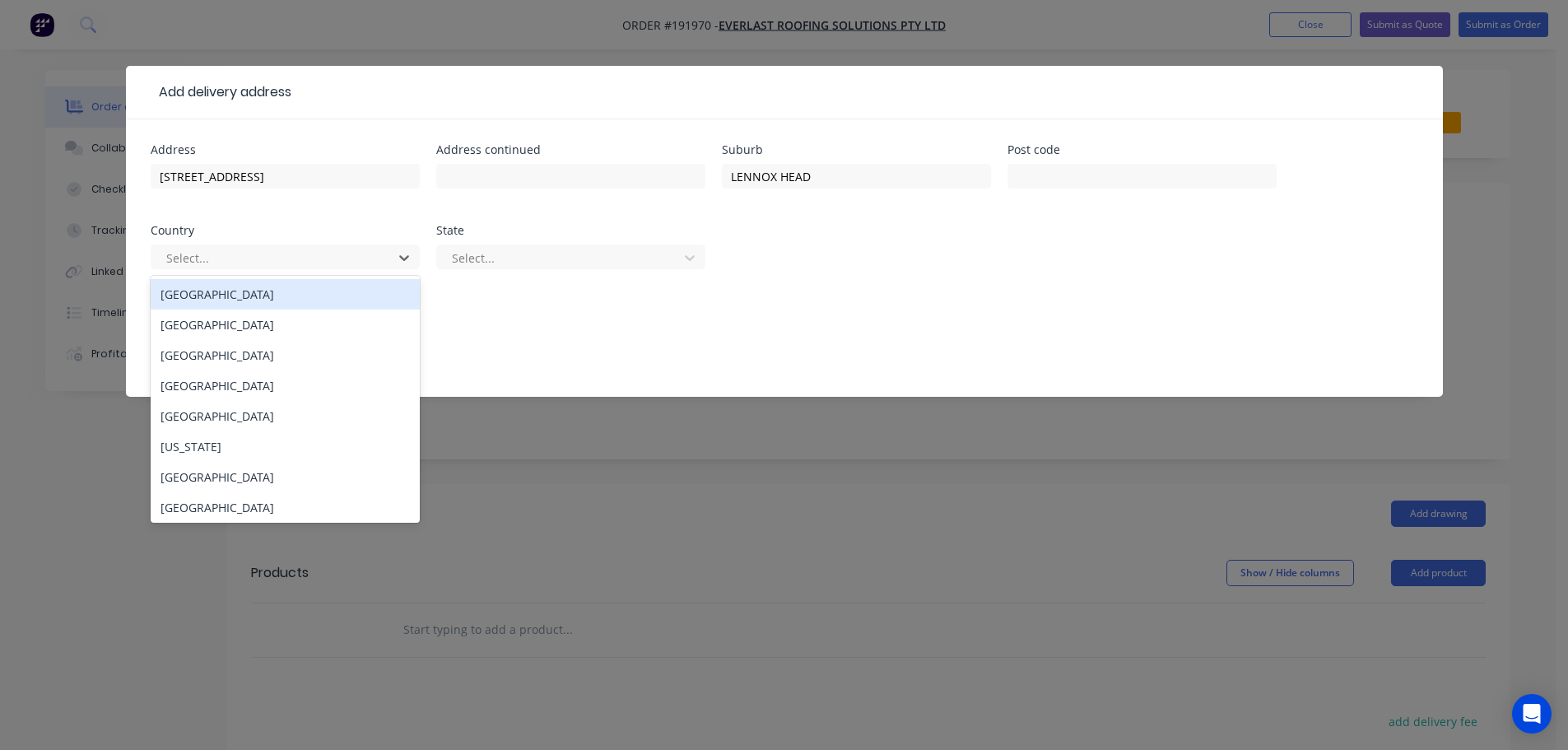
click at [281, 296] on div "[GEOGRAPHIC_DATA]" at bounding box center [286, 294] width 269 height 31
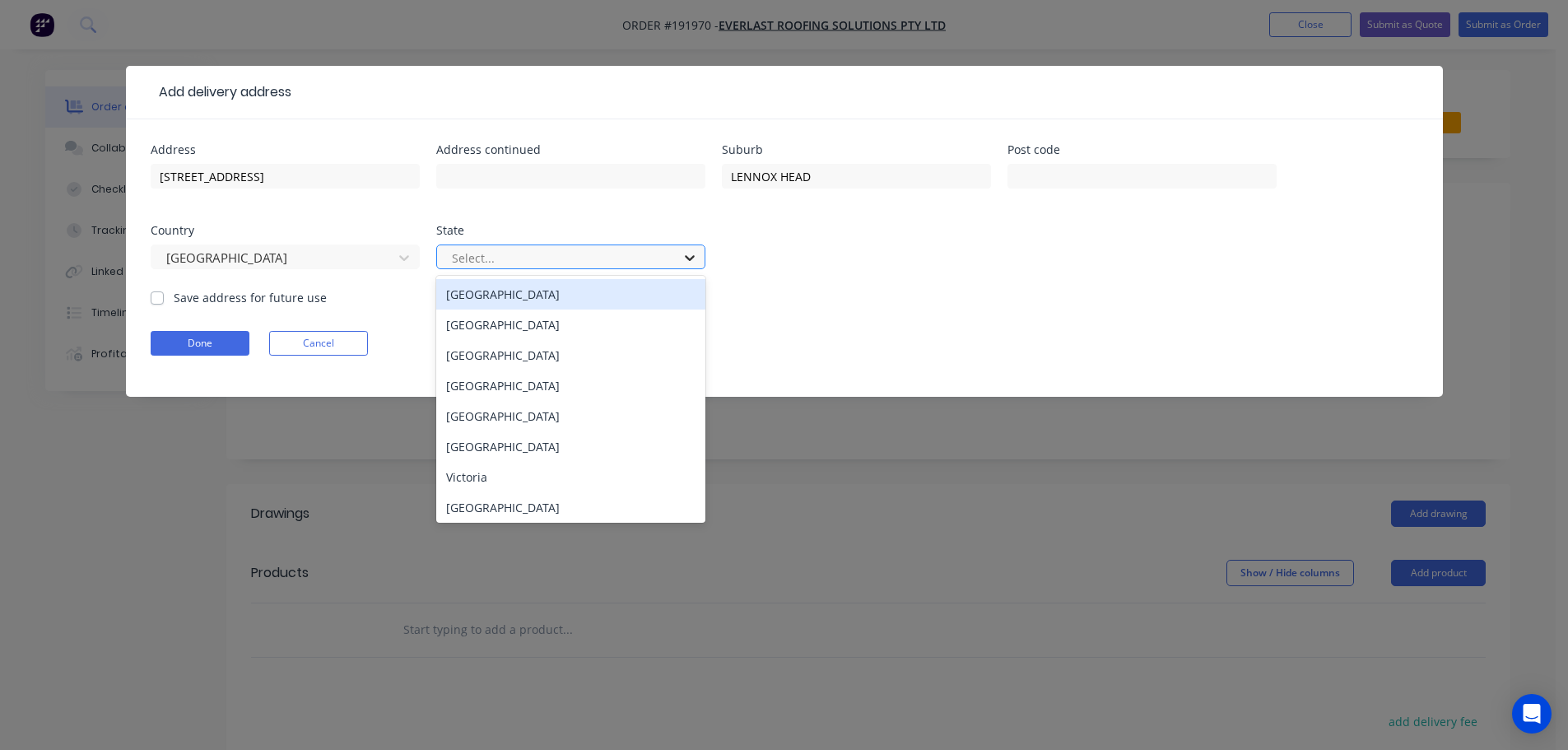
click at [698, 261] on div at bounding box center [689, 258] width 30 height 27
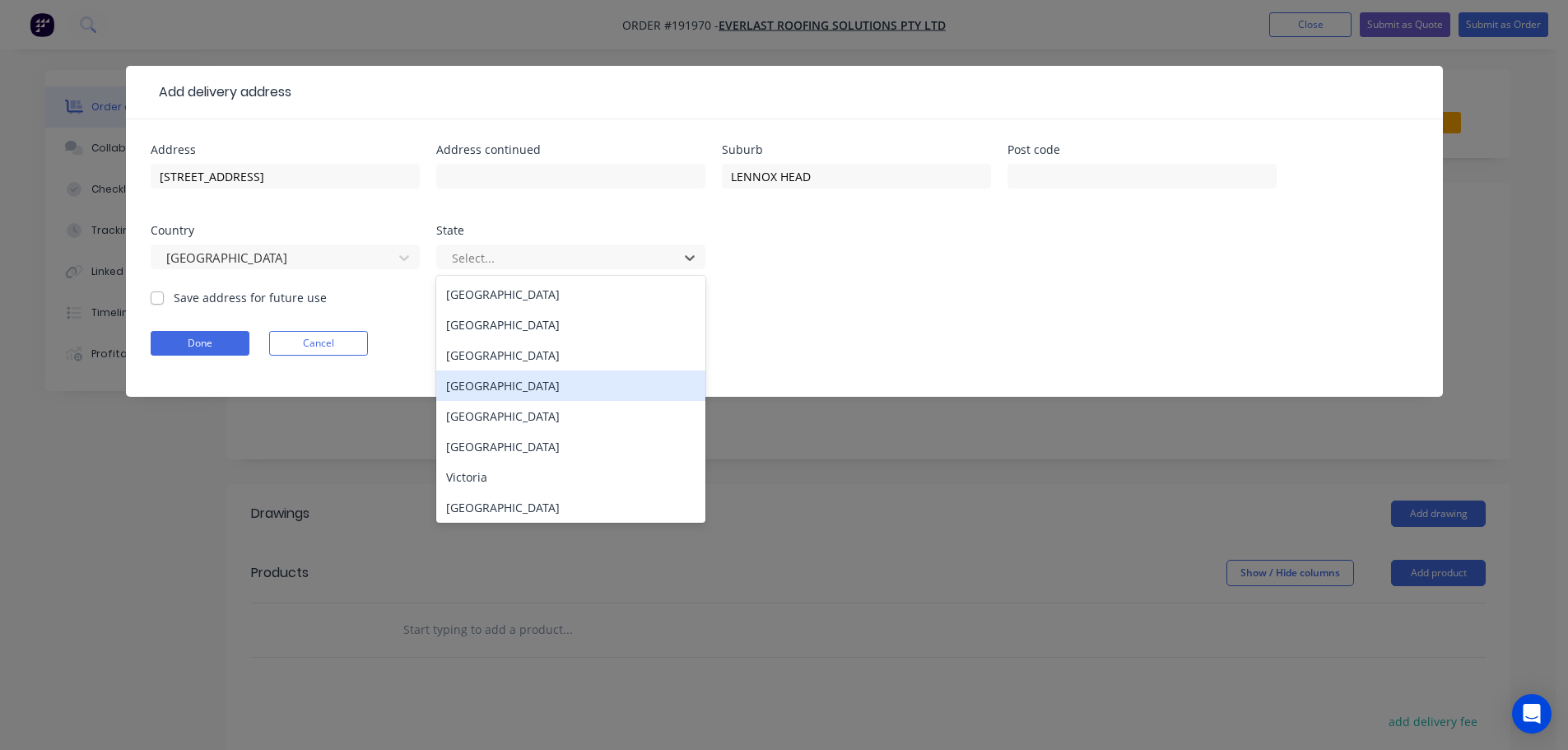
click at [505, 380] on div "[GEOGRAPHIC_DATA]" at bounding box center [571, 386] width 269 height 31
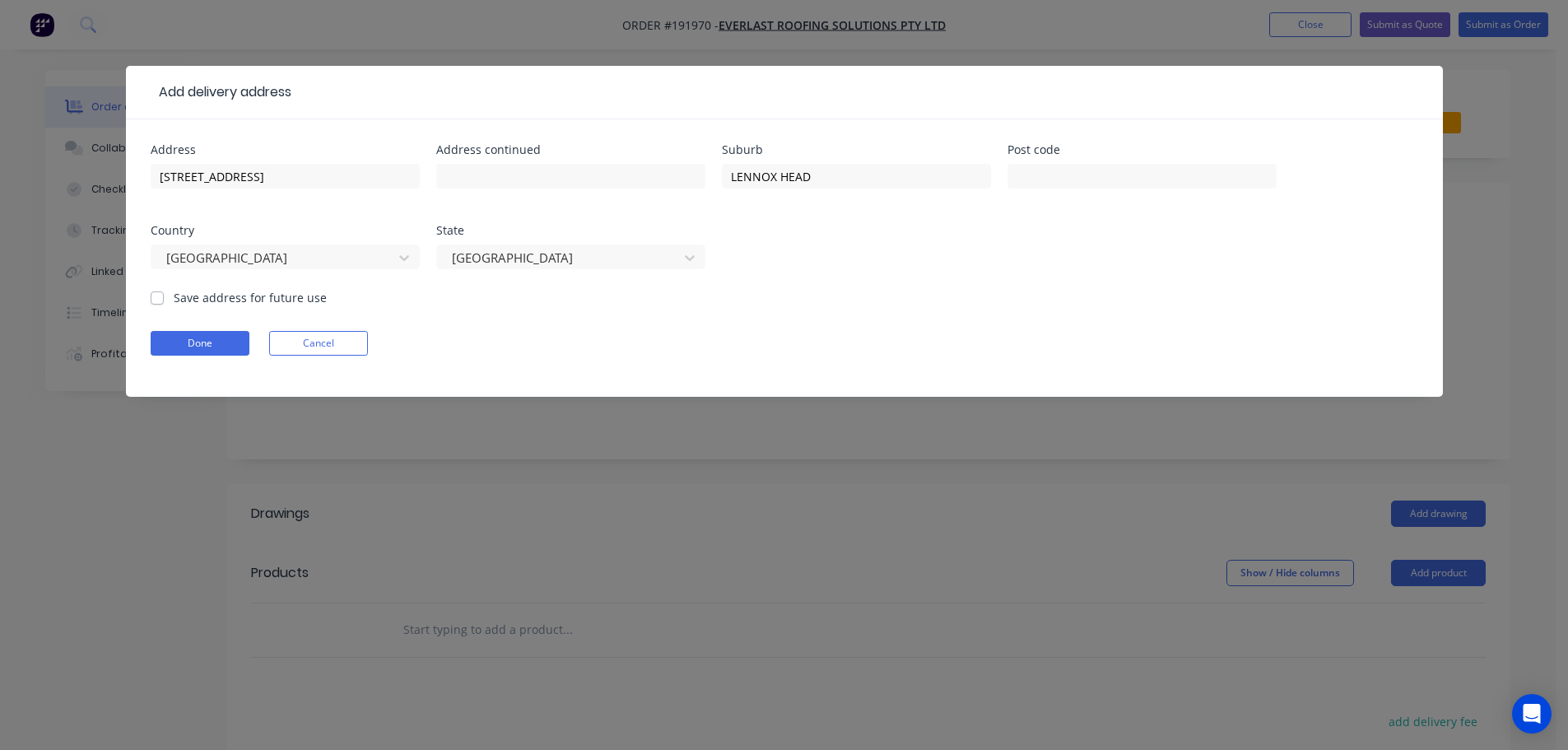
click at [891, 267] on div "Address [STREET_ADDRESS] Address continued Suburb LENNOX HEAD Post code Country…" at bounding box center [784, 217] width 1268 height 145
click at [196, 345] on button "Done" at bounding box center [200, 343] width 98 height 25
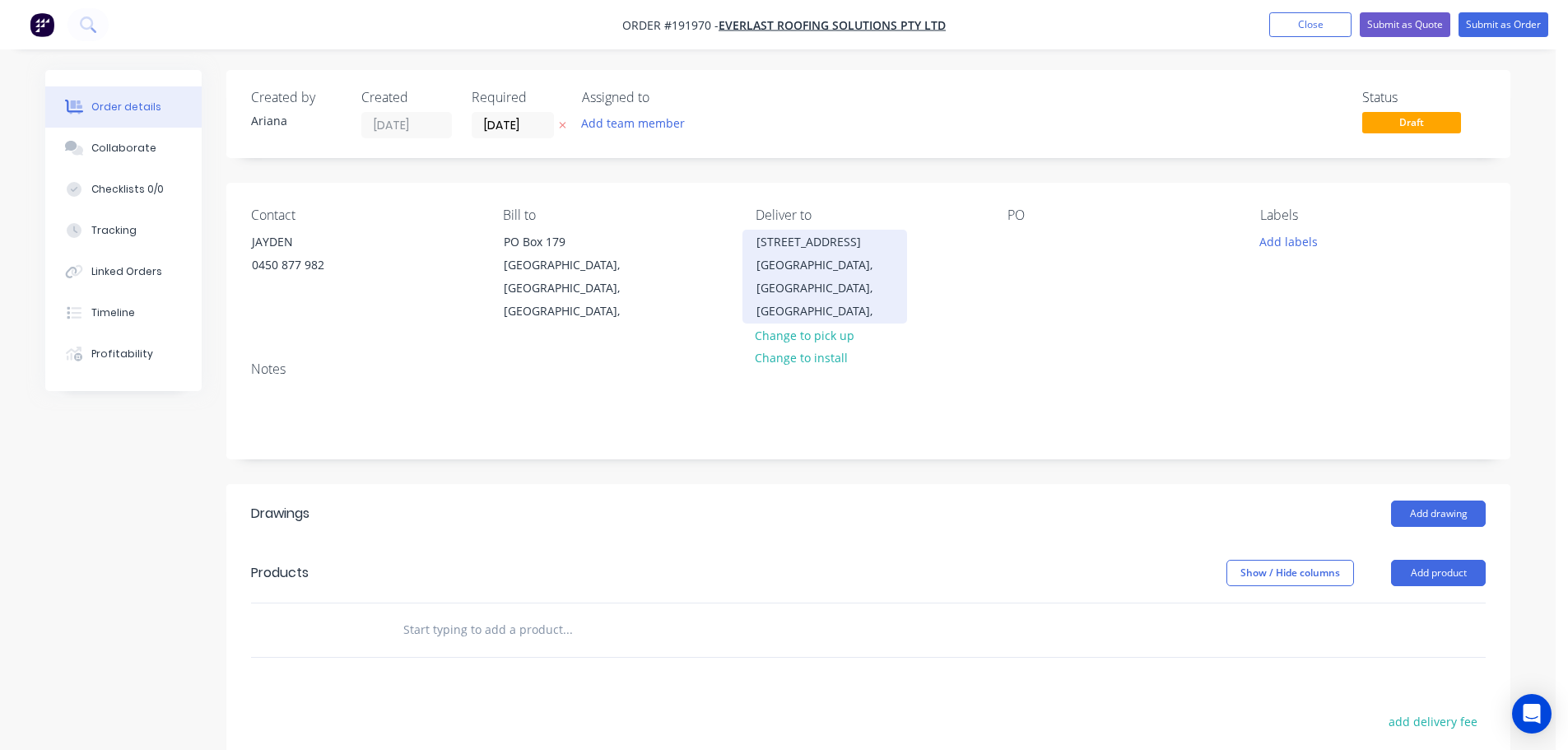
click at [848, 292] on div "[GEOGRAPHIC_DATA], [GEOGRAPHIC_DATA], [GEOGRAPHIC_DATA]," at bounding box center [825, 288] width 137 height 69
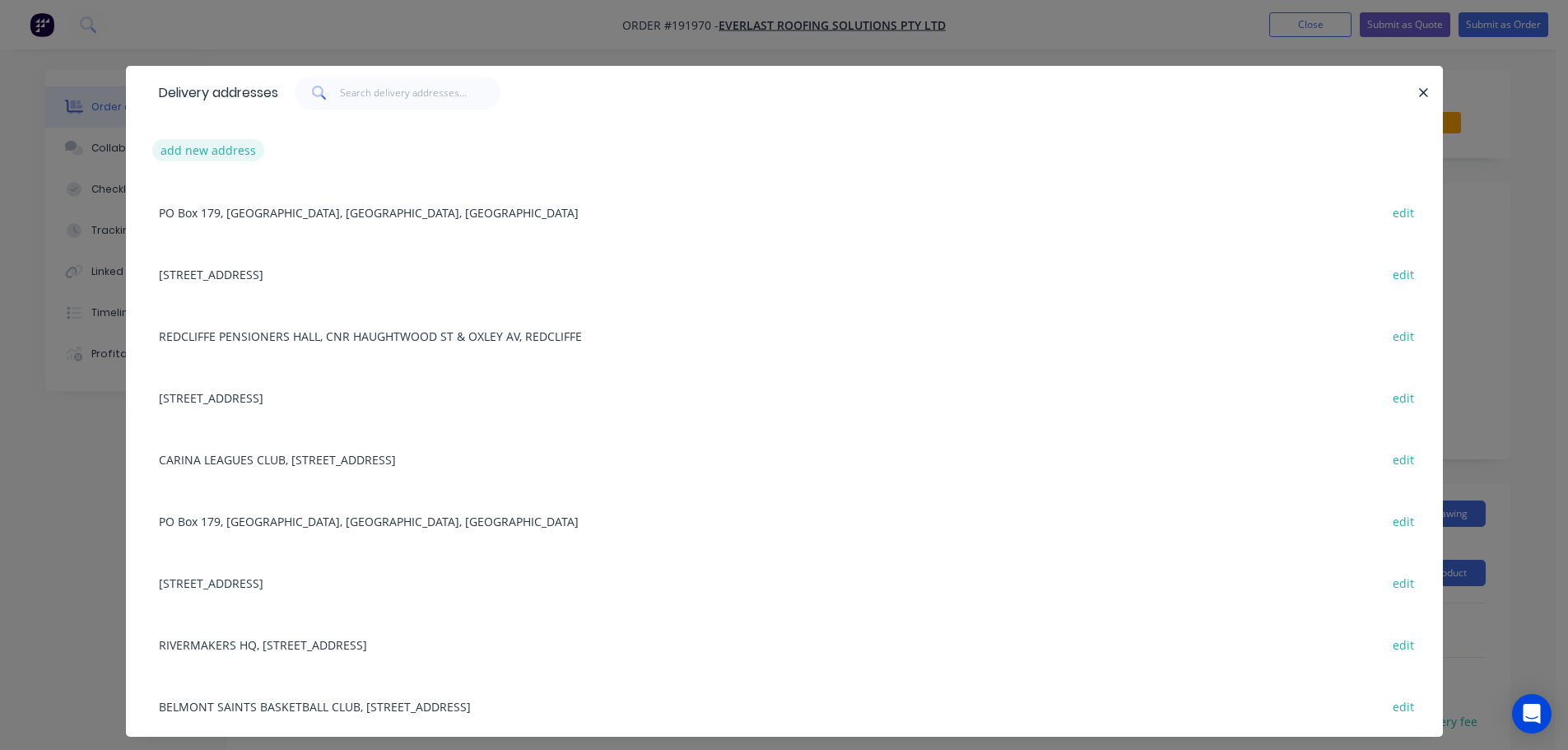
click at [191, 145] on button "add new address" at bounding box center [208, 150] width 113 height 22
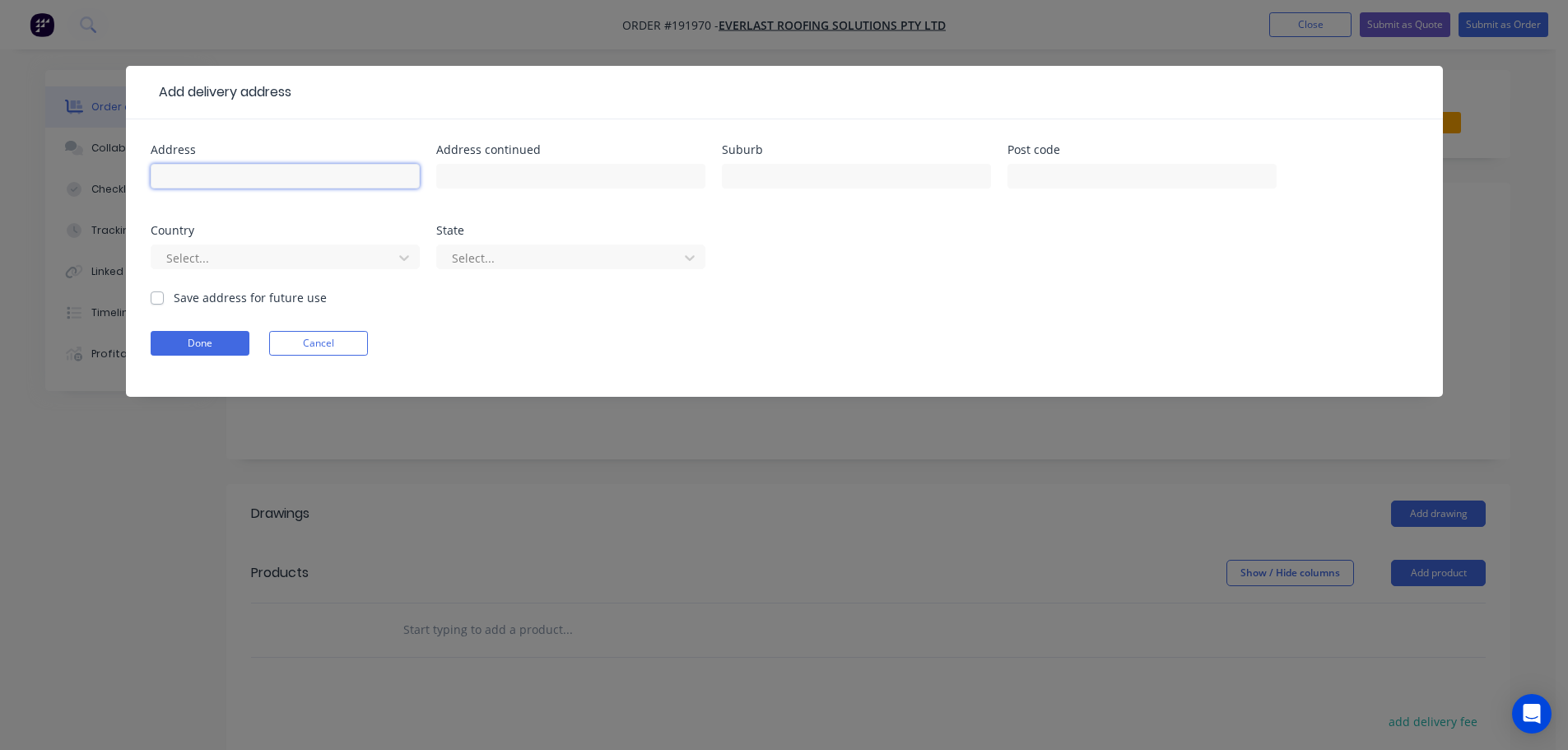
click at [199, 174] on input "text" at bounding box center [286, 176] width 269 height 25
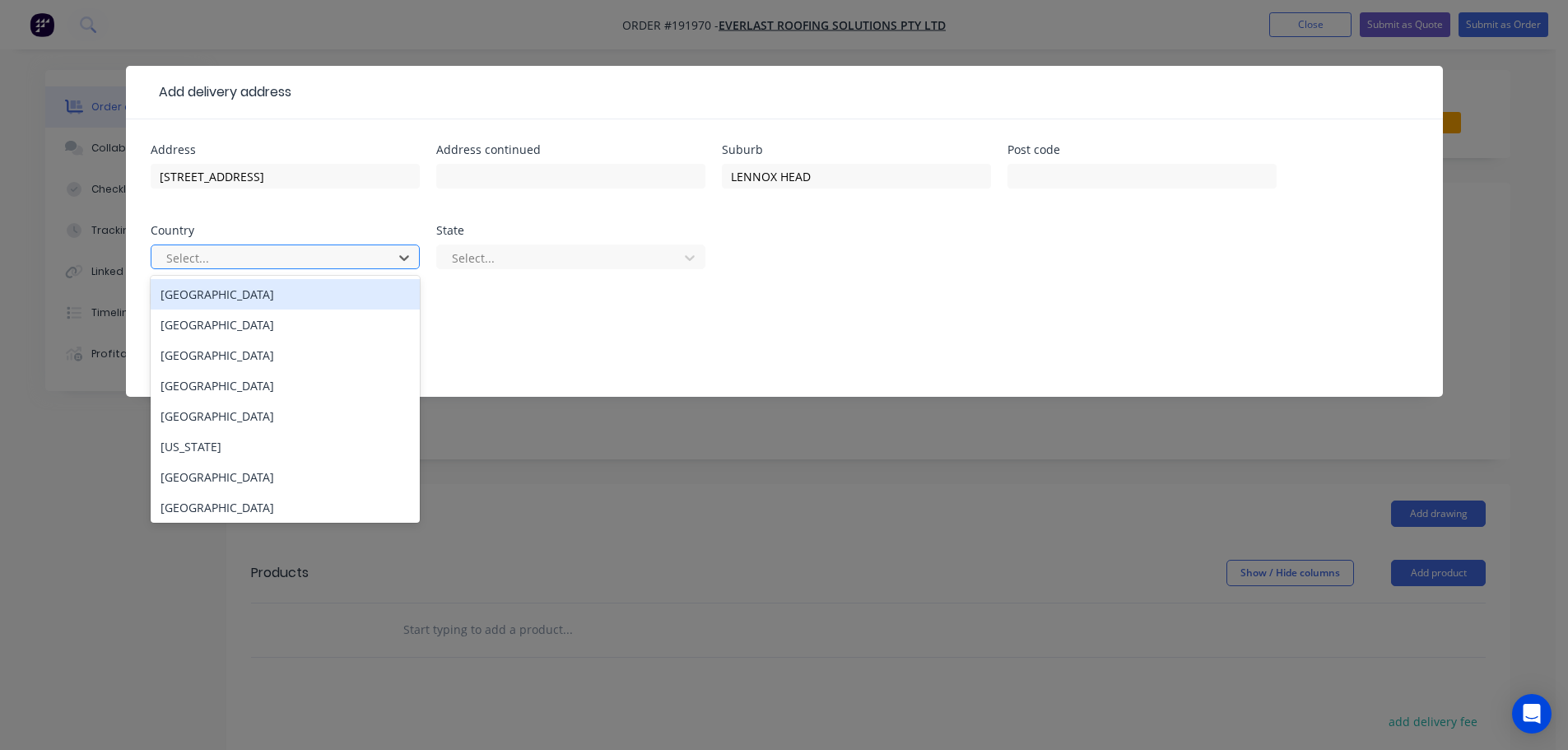
click at [291, 300] on div "[GEOGRAPHIC_DATA]" at bounding box center [286, 294] width 269 height 31
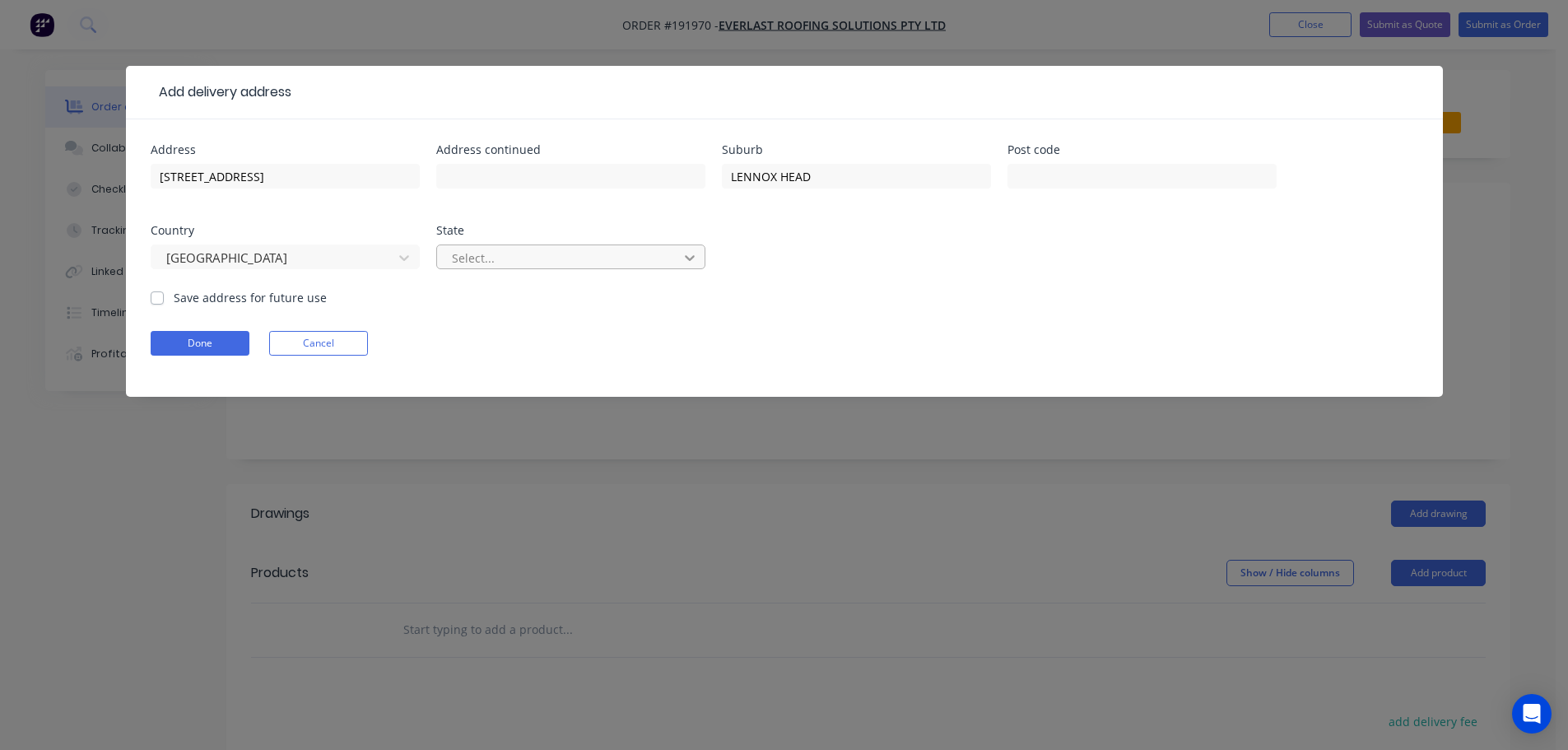
click at [692, 255] on icon at bounding box center [689, 257] width 16 height 16
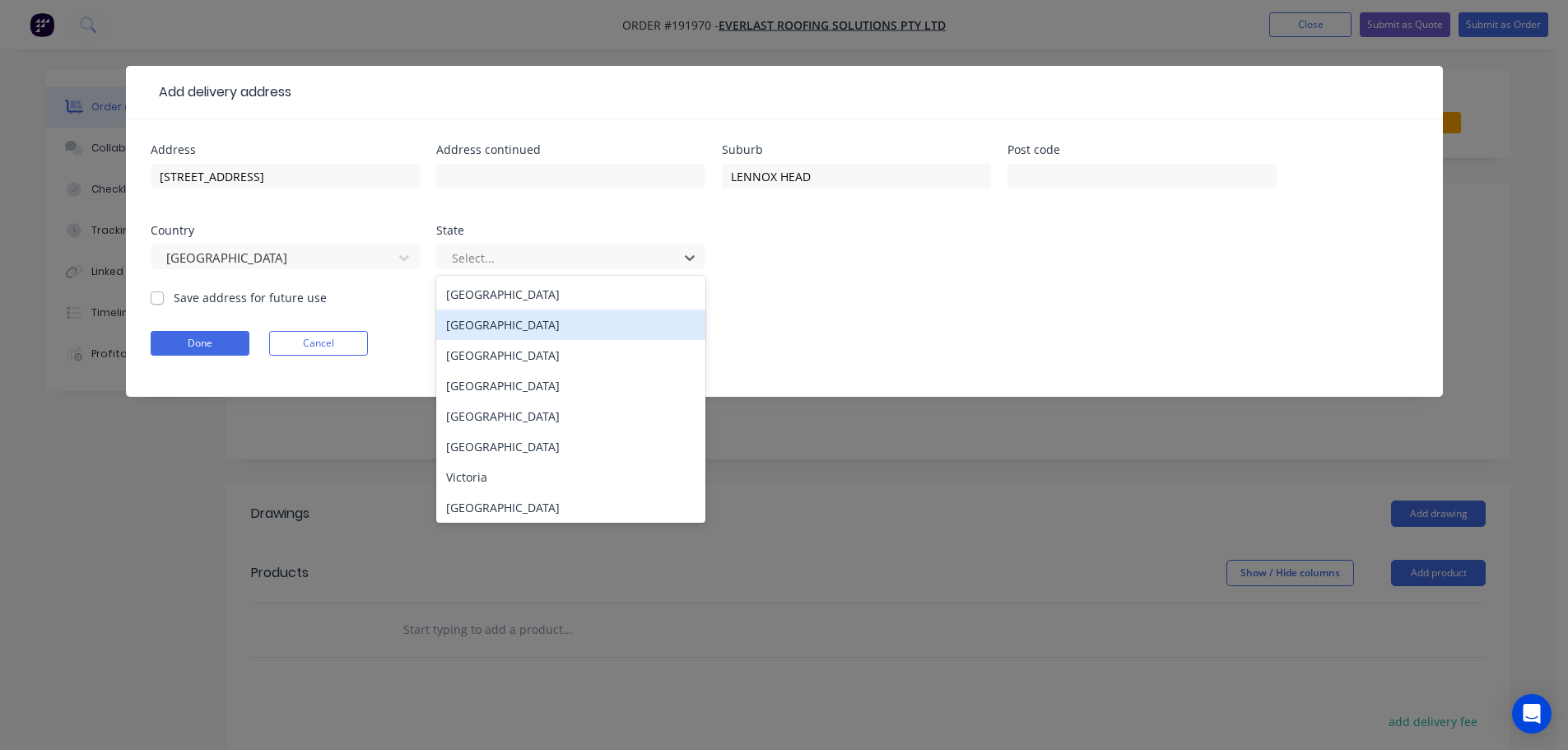
click at [499, 322] on div "[GEOGRAPHIC_DATA]" at bounding box center [571, 325] width 269 height 31
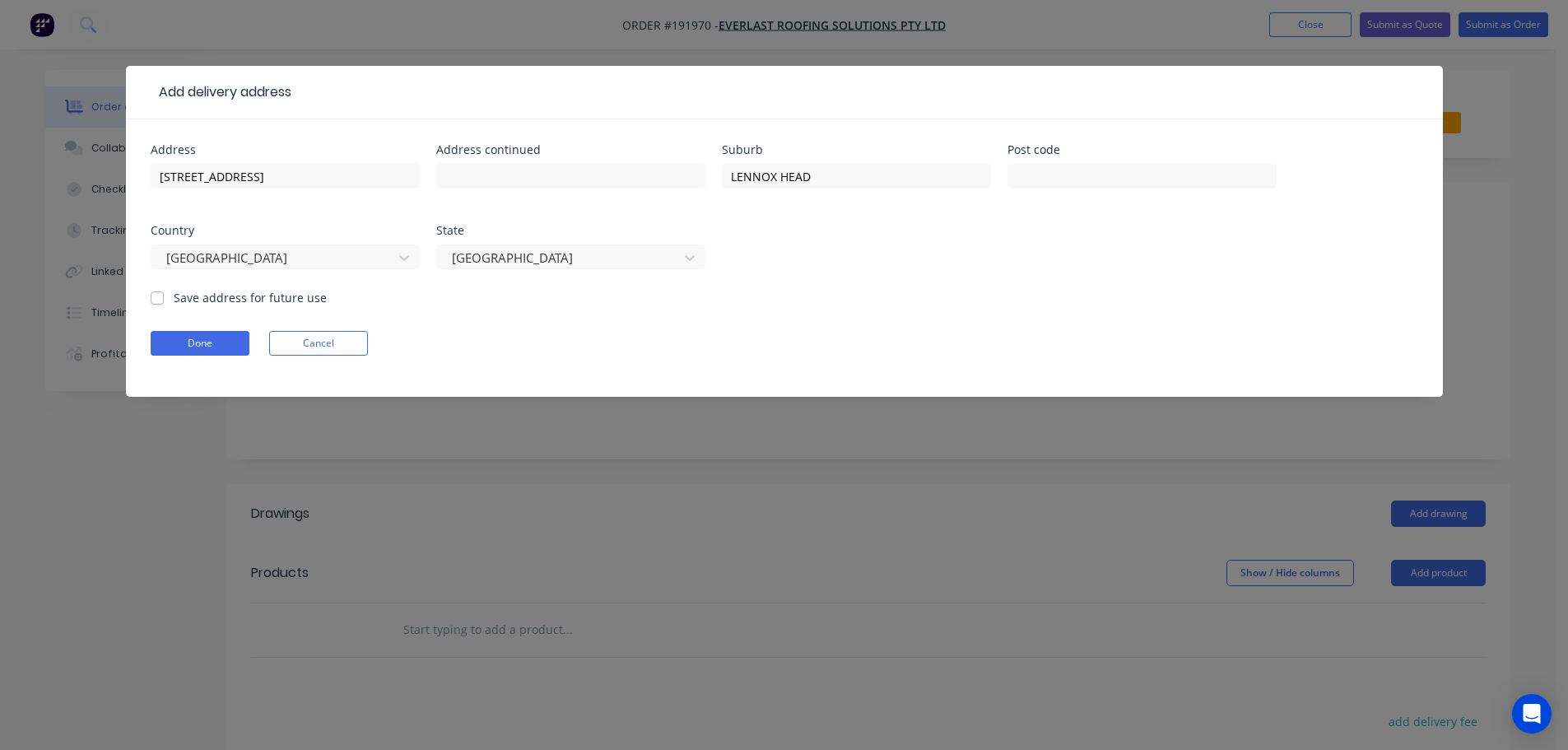
click at [738, 305] on form "Address [STREET_ADDRESS] Address continued Suburb LENNOX HEAD Post code Country…" at bounding box center [784, 270] width 1268 height 252
click at [187, 346] on button "Done" at bounding box center [200, 343] width 98 height 25
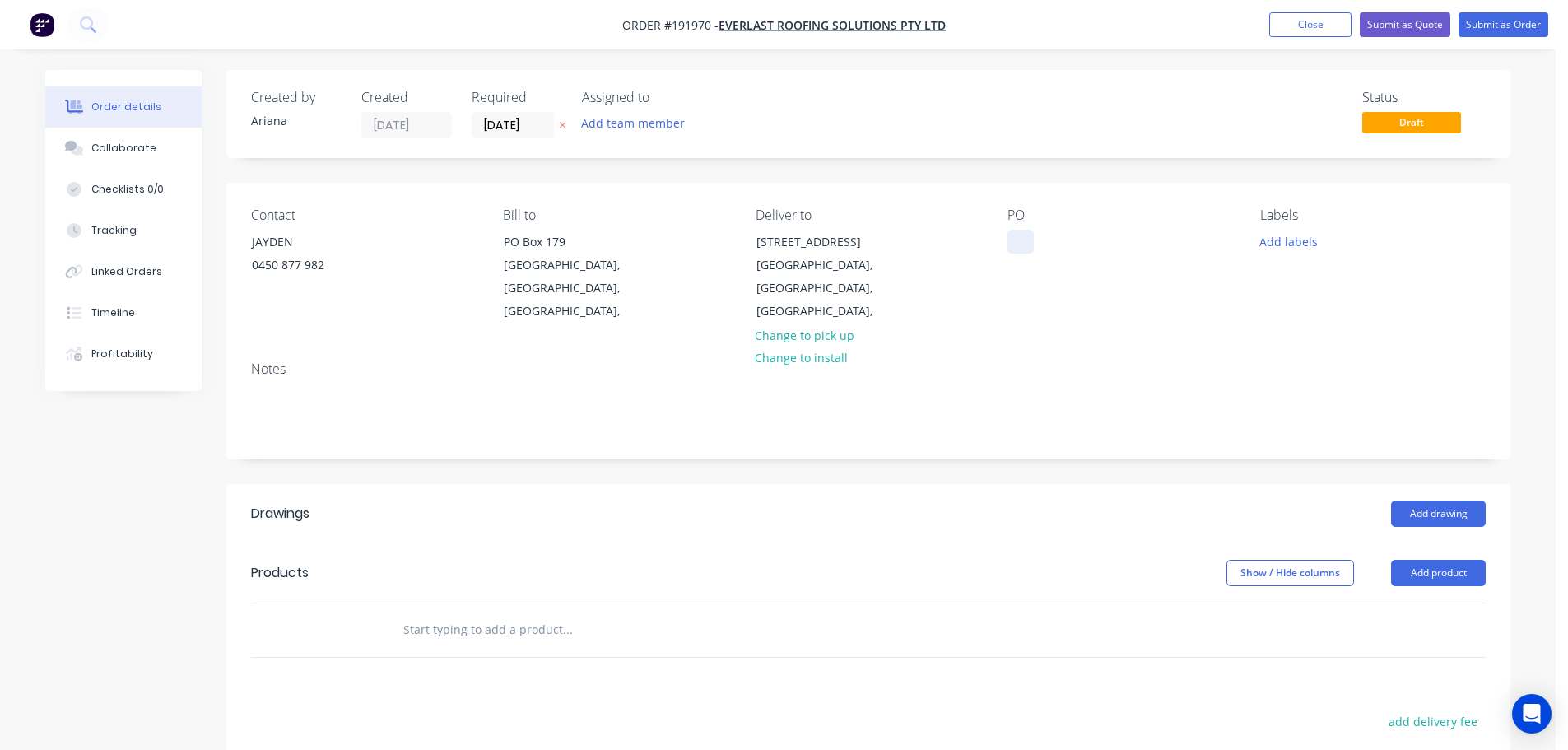
click at [1017, 242] on div at bounding box center [1020, 241] width 27 height 24
click at [1167, 276] on div "PO 172 NORTH" at bounding box center [1120, 265] width 226 height 116
click at [1438, 560] on button "Add product" at bounding box center [1438, 573] width 95 height 27
click at [1422, 603] on div "Product catalogue" at bounding box center [1407, 614] width 127 height 24
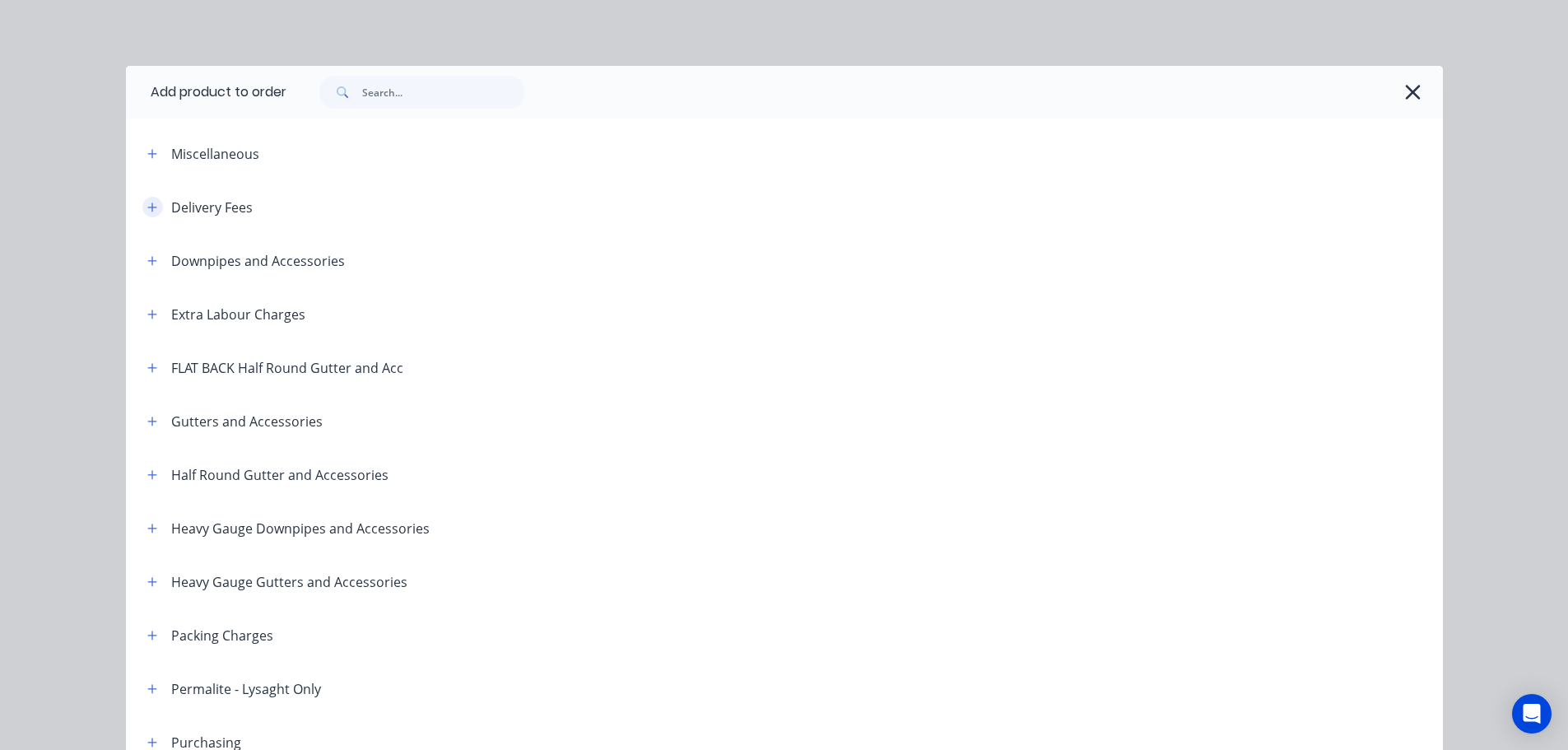
click at [147, 203] on icon "button" at bounding box center [152, 207] width 10 height 11
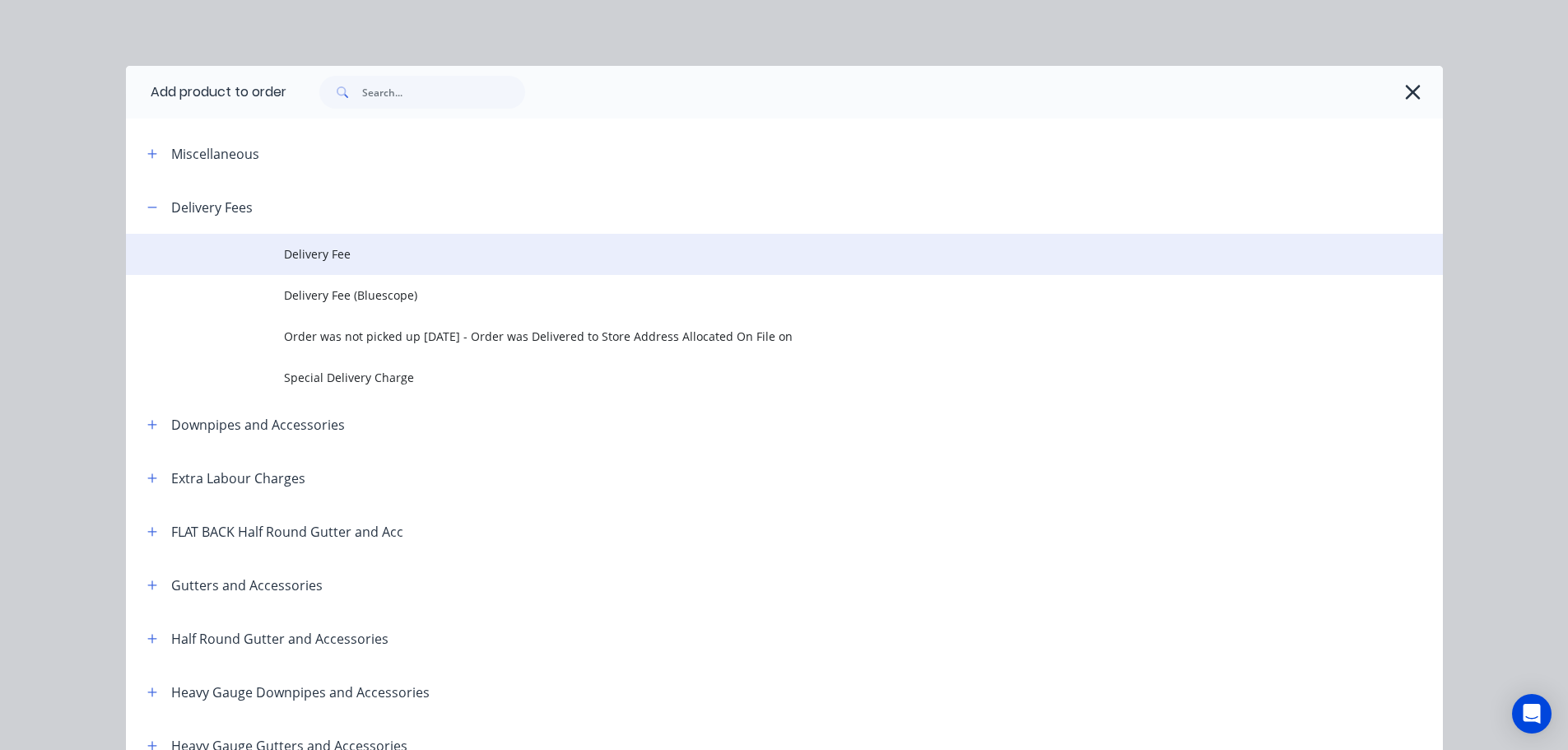
click at [356, 260] on span "Delivery Fee" at bounding box center [747, 254] width 927 height 17
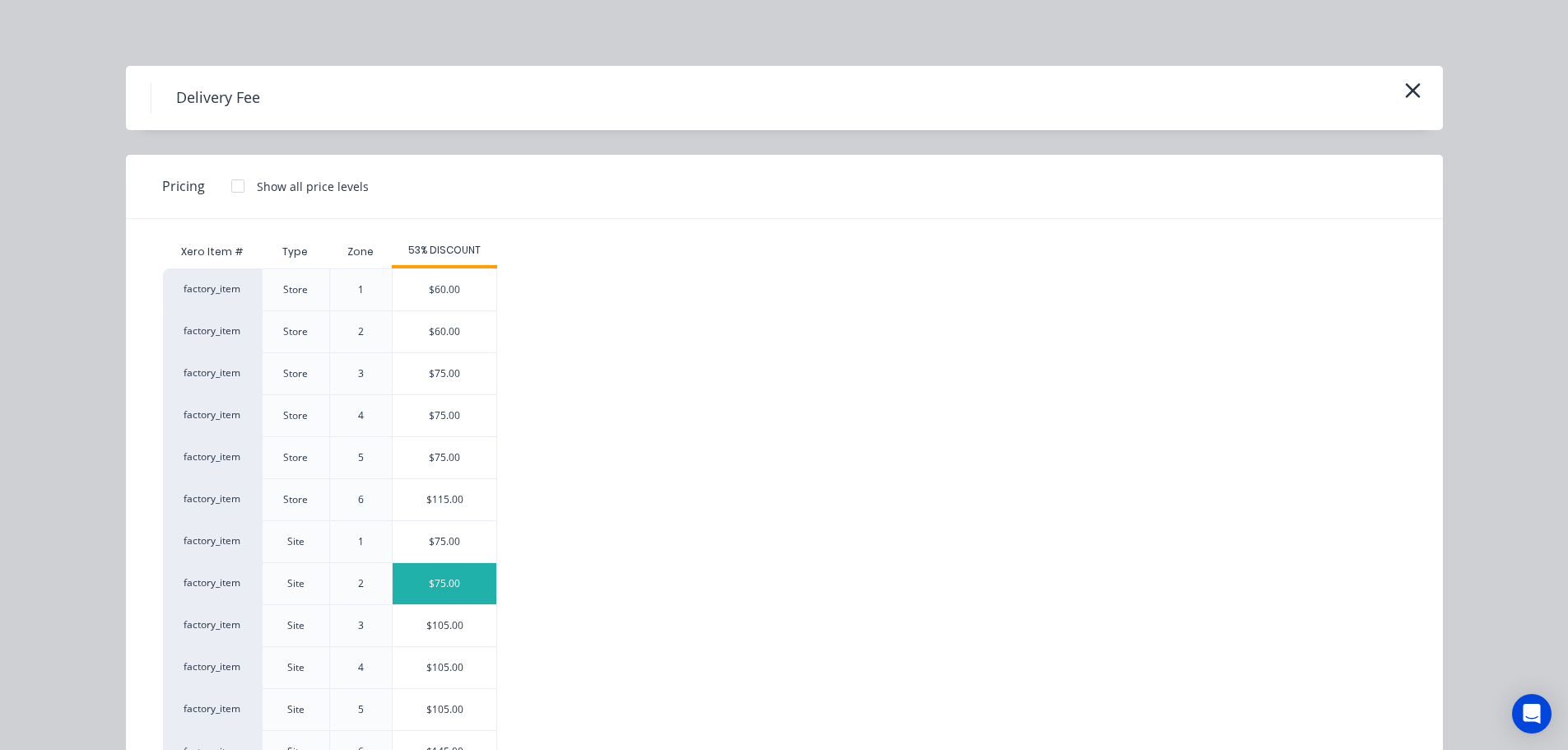
scroll to position [71, 0]
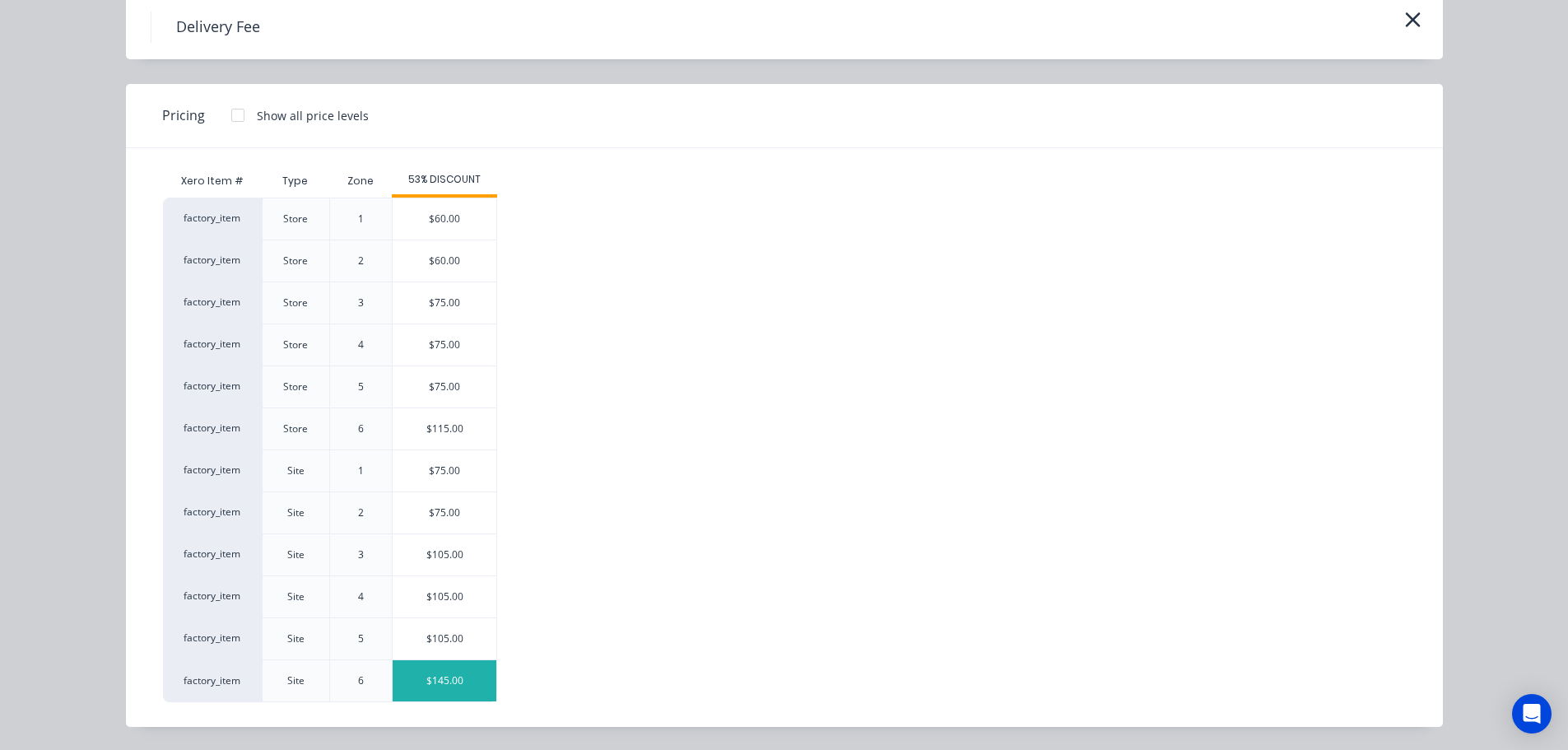
click at [435, 686] on div "$145.00" at bounding box center [444, 680] width 104 height 41
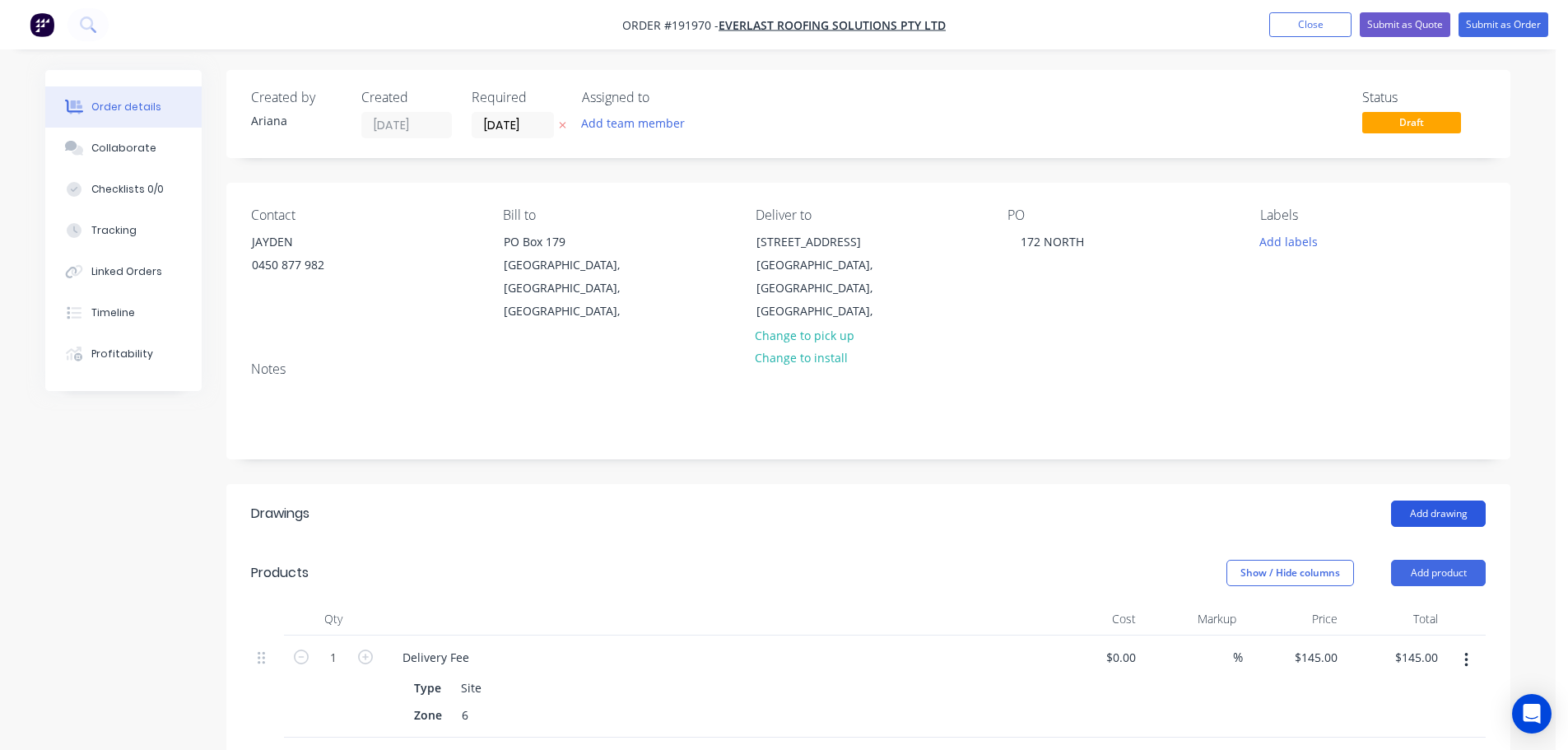
click at [1446, 501] on button "Add drawing" at bounding box center [1438, 514] width 95 height 27
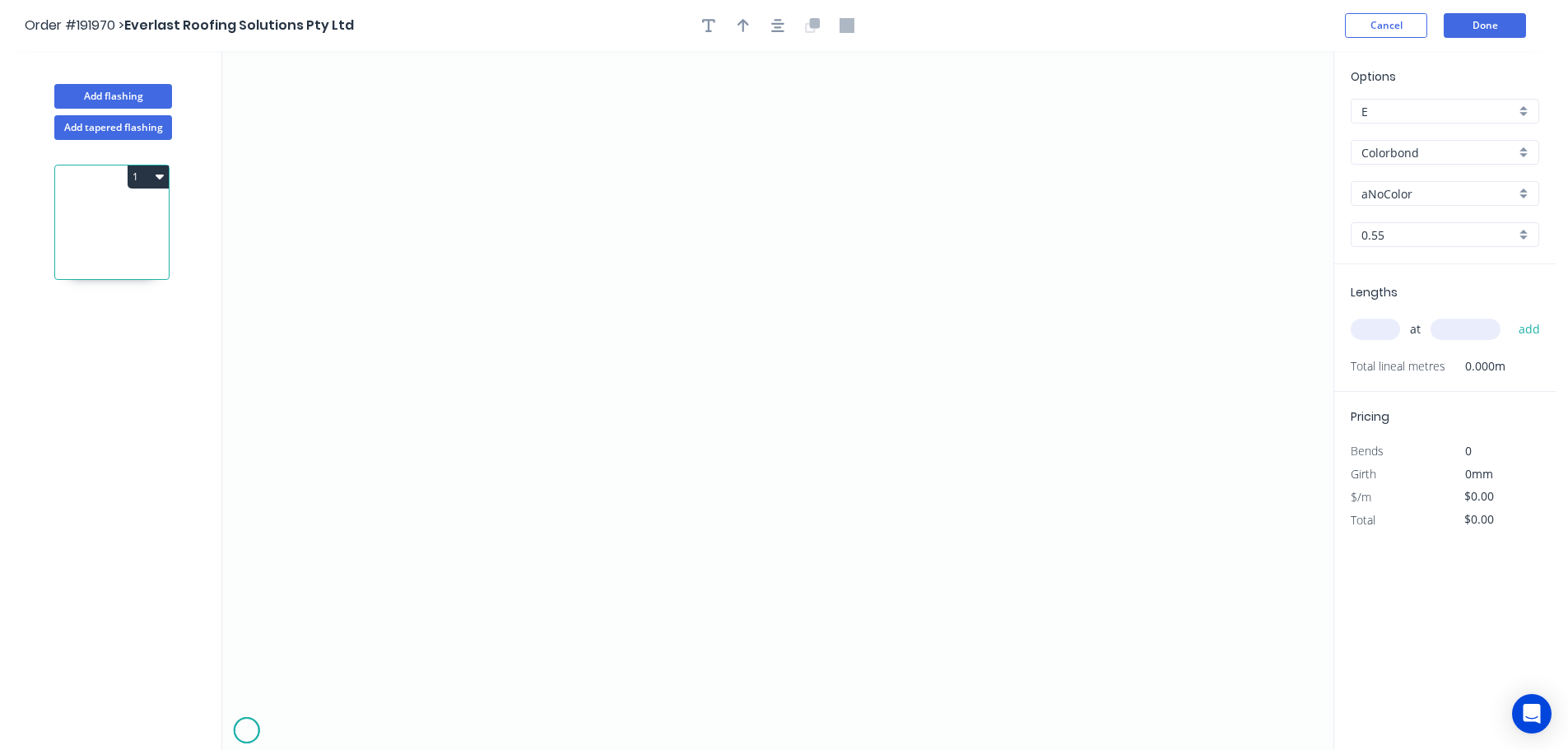
click at [247, 731] on icon "0" at bounding box center [778, 399] width 1111 height 698
click at [274, 699] on icon "0" at bounding box center [778, 399] width 1111 height 698
click at [274, 699] on circle at bounding box center [275, 702] width 25 height 25
click at [275, 702] on circle at bounding box center [275, 702] width 25 height 25
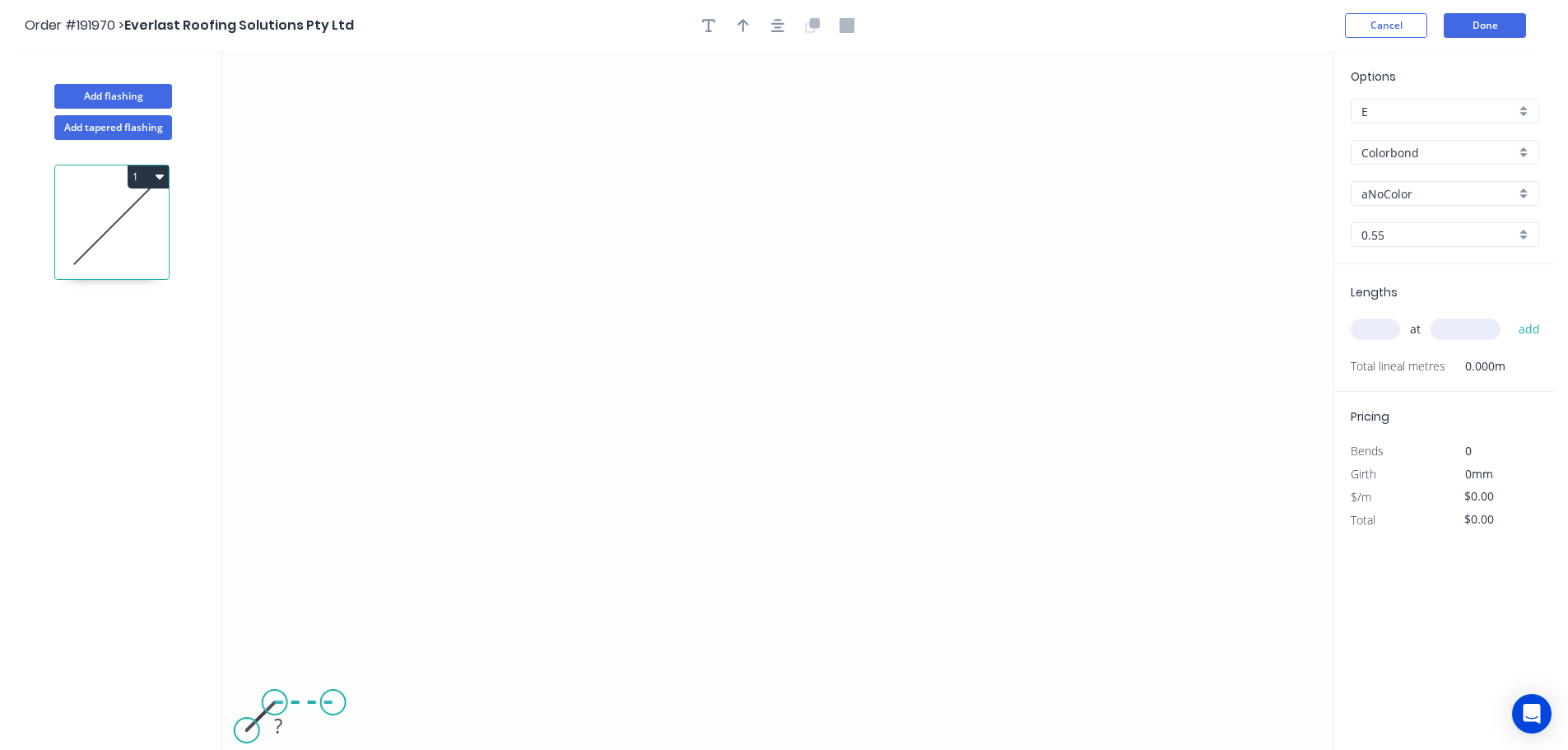
click at [333, 702] on icon "0 ?" at bounding box center [778, 399] width 1111 height 698
click at [351, 721] on icon "0 ? ?" at bounding box center [778, 399] width 1111 height 698
click at [351, 721] on circle at bounding box center [352, 720] width 25 height 25
drag, startPoint x: 245, startPoint y: 729, endPoint x: 255, endPoint y: 724, distance: 11.2
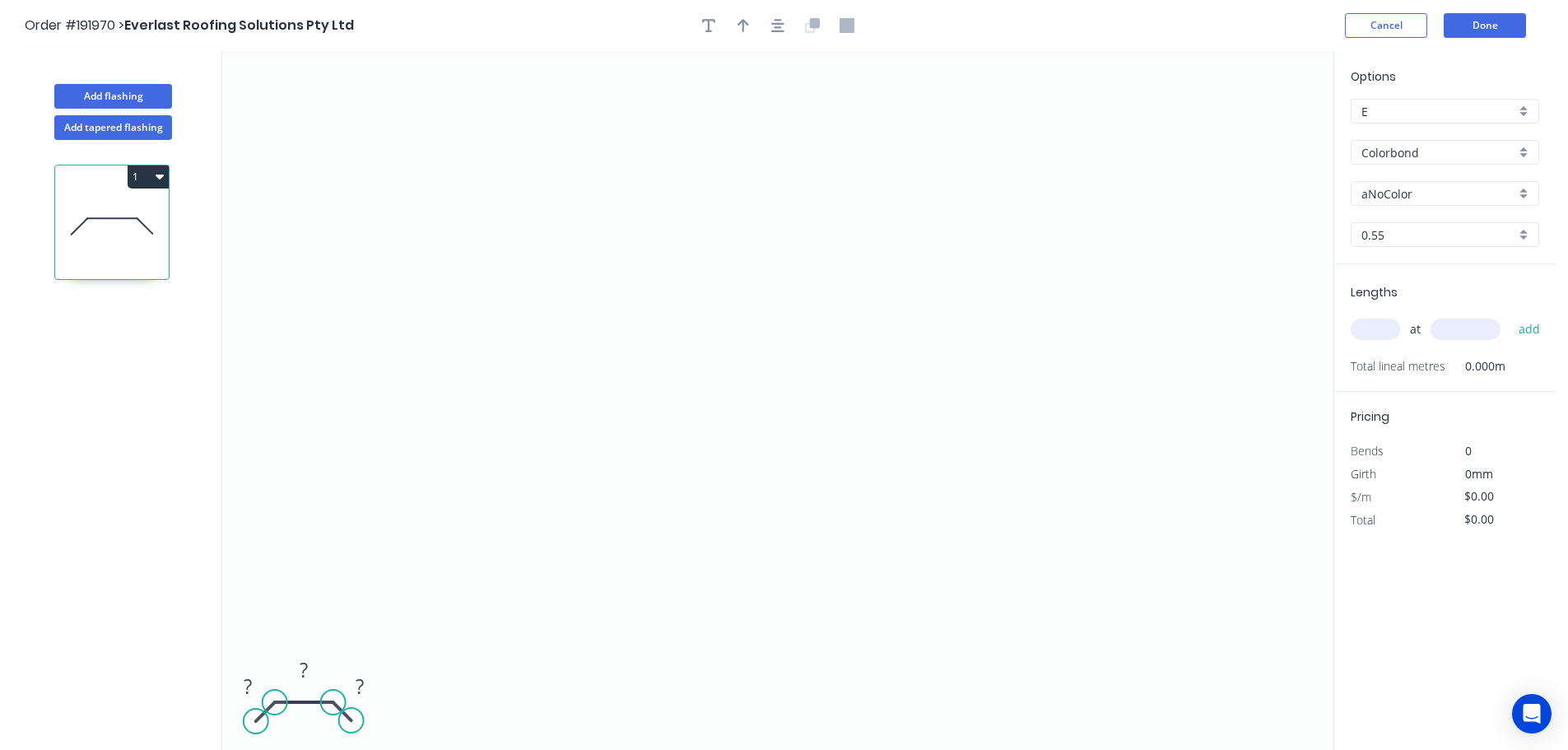
click at [255, 724] on circle at bounding box center [256, 721] width 25 height 25
click at [249, 682] on tspan "?" at bounding box center [247, 686] width 9 height 27
click at [391, 609] on icon "0 50 1360 50" at bounding box center [778, 399] width 1111 height 698
click at [1523, 145] on div "Colorbond" at bounding box center [1445, 152] width 188 height 25
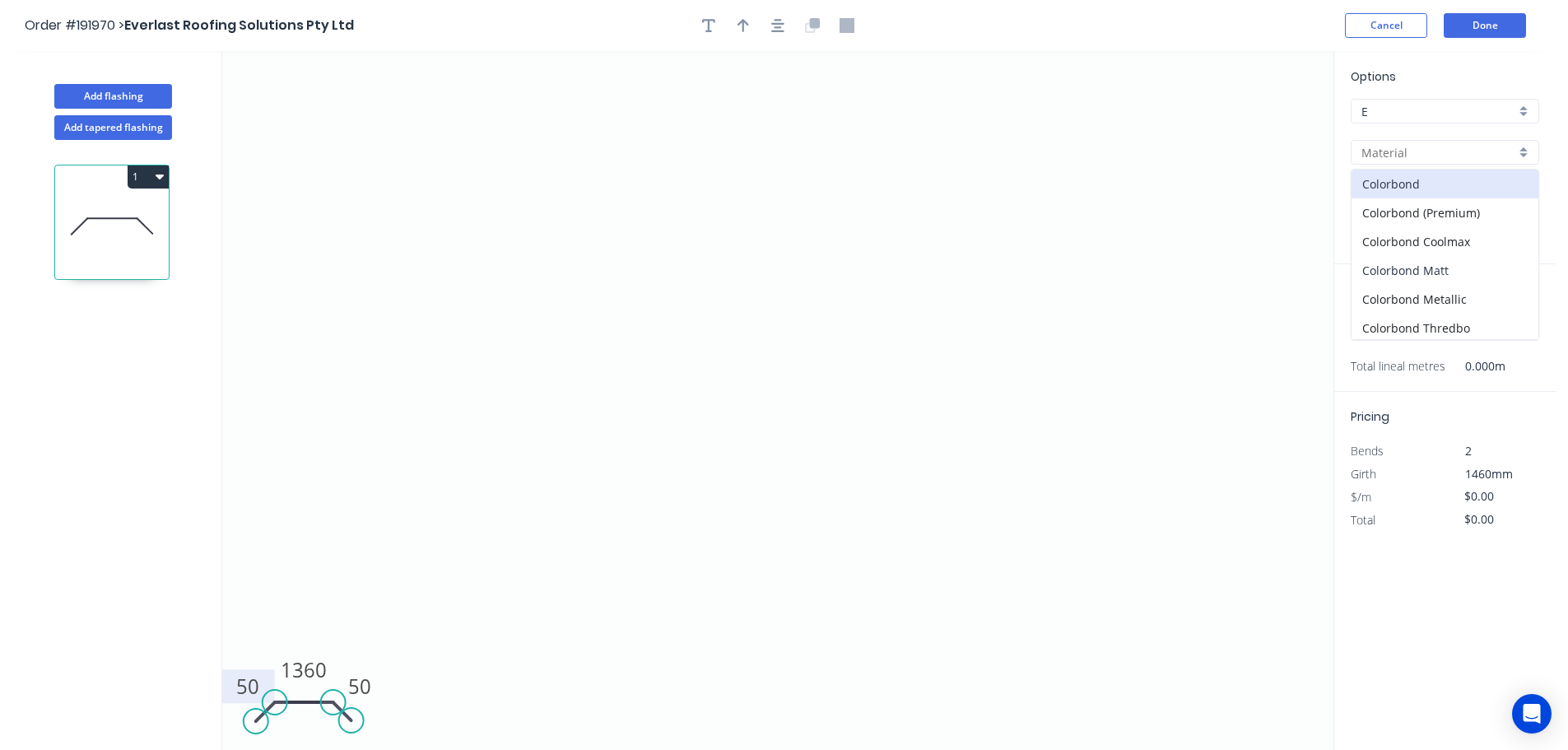
click at [1455, 268] on div "Colorbond Matt" at bounding box center [1445, 270] width 187 height 29
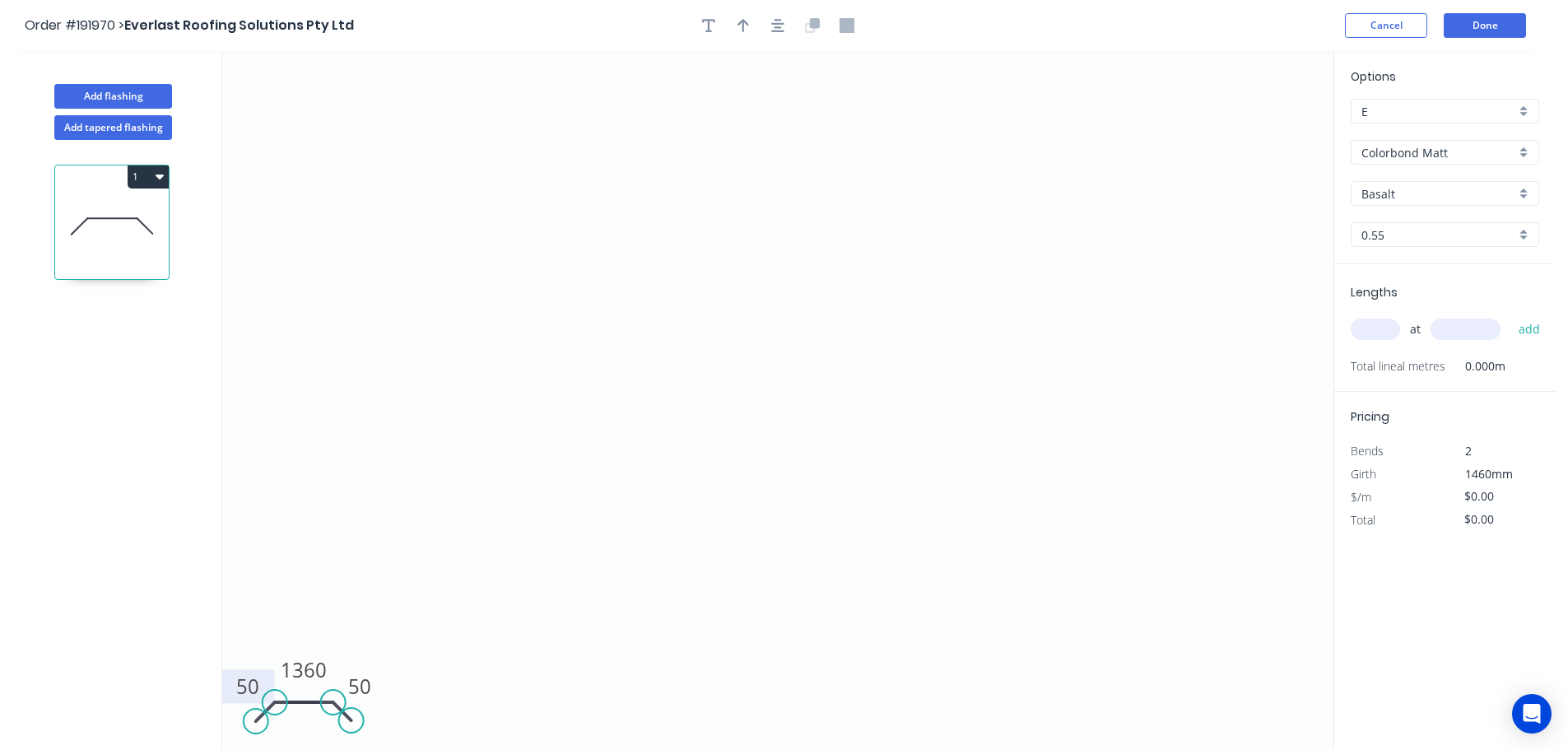
click at [1526, 193] on div "Basalt" at bounding box center [1445, 194] width 188 height 25
click at [1411, 361] on div "Surfmist" at bounding box center [1445, 366] width 187 height 29
click at [1373, 328] on input "text" at bounding box center [1376, 329] width 50 height 21
click at [1466, 330] on input "text" at bounding box center [1465, 329] width 70 height 21
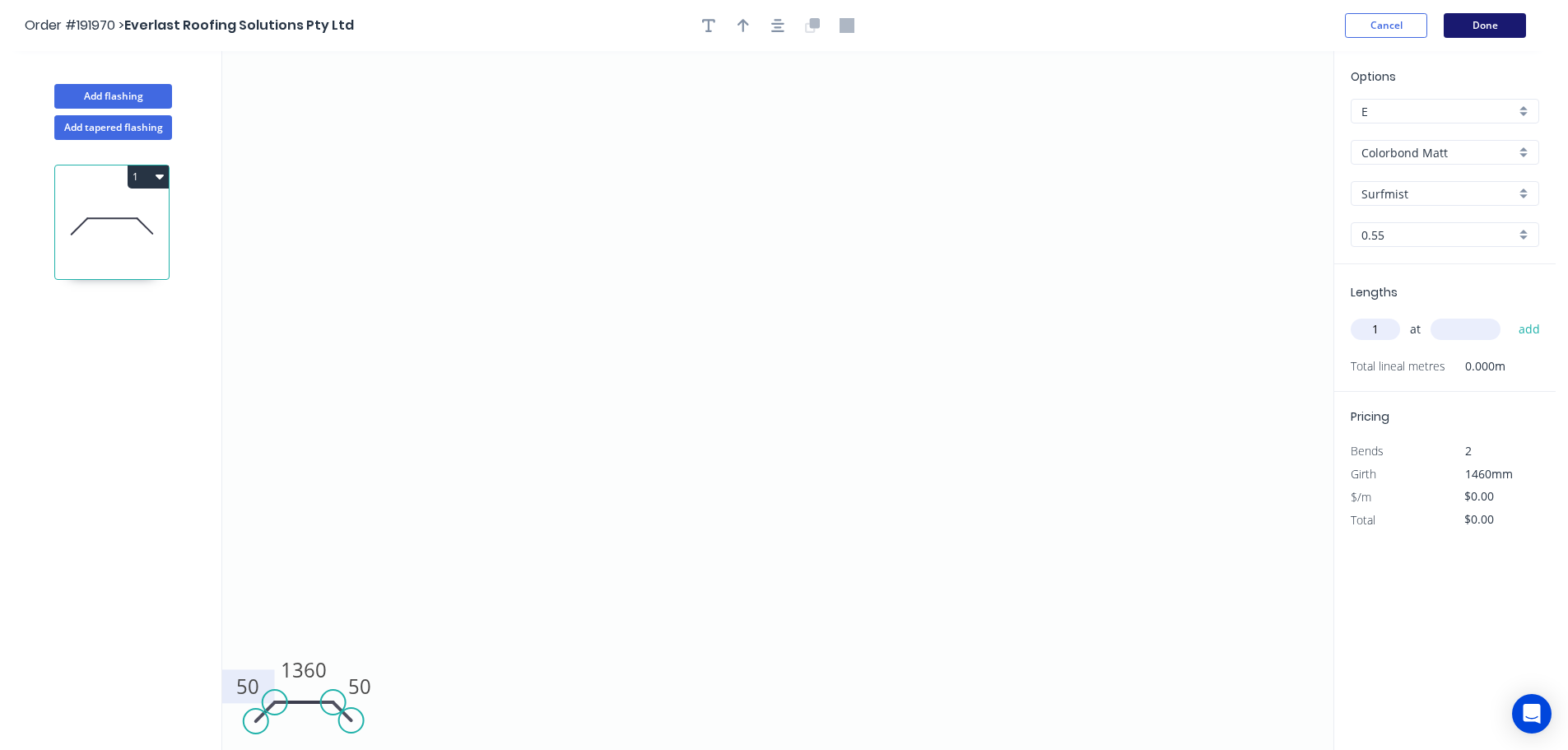
click at [1490, 29] on button "Done" at bounding box center [1485, 26] width 82 height 25
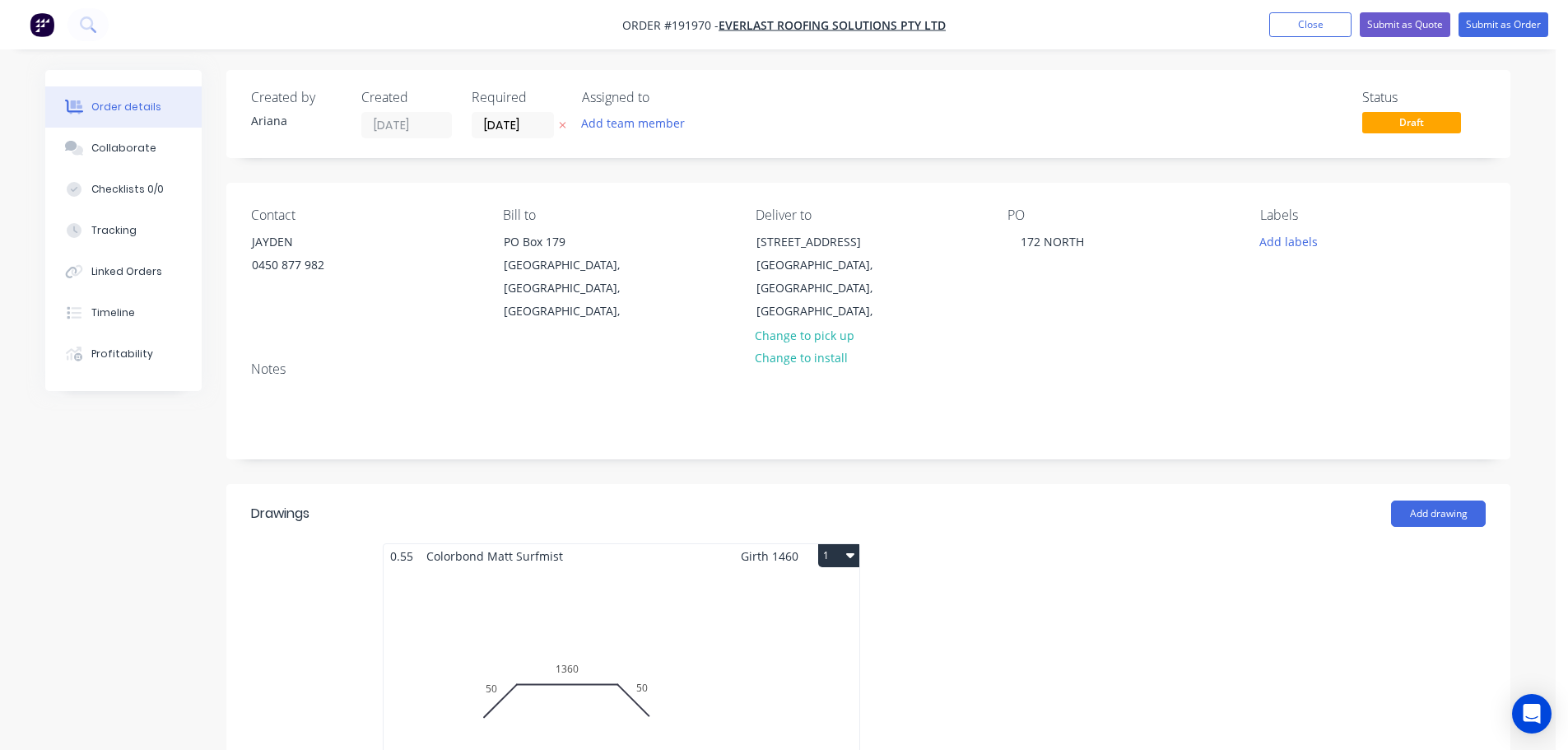
click at [717, 602] on div "Total lm $/M Total 0m $0.00 $0.00" at bounding box center [621, 693] width 476 height 251
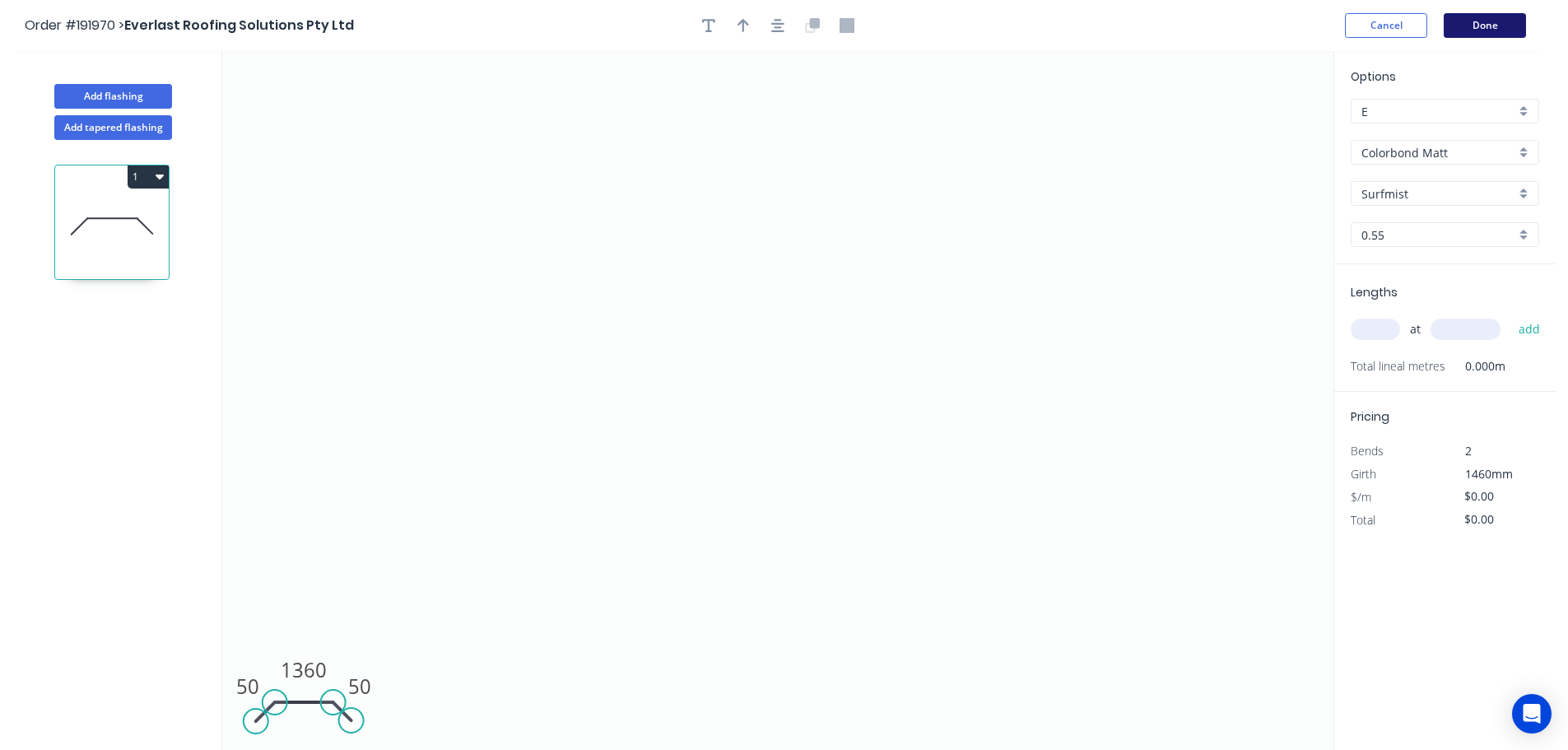
click at [1468, 29] on button "Done" at bounding box center [1485, 26] width 82 height 25
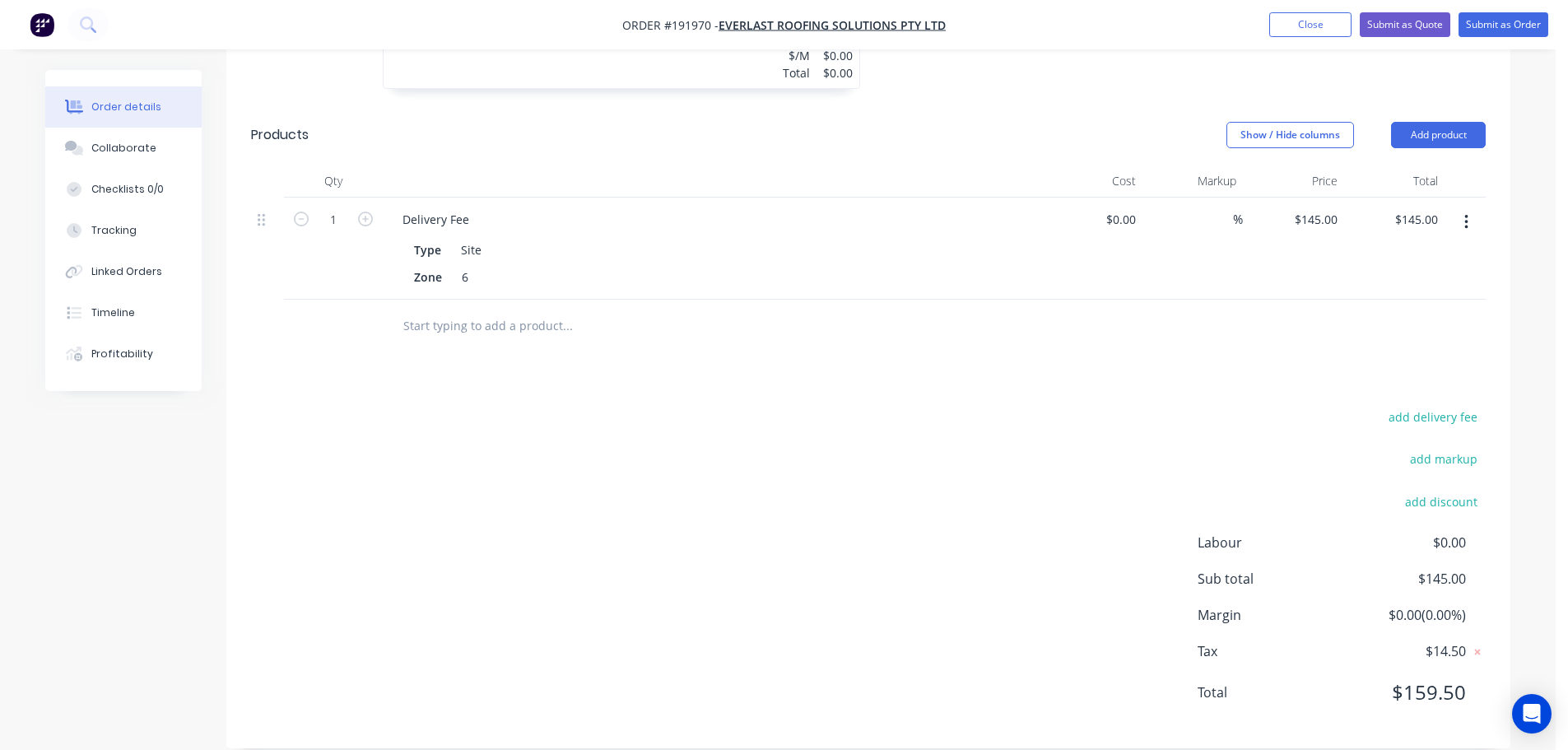
scroll to position [539, 0]
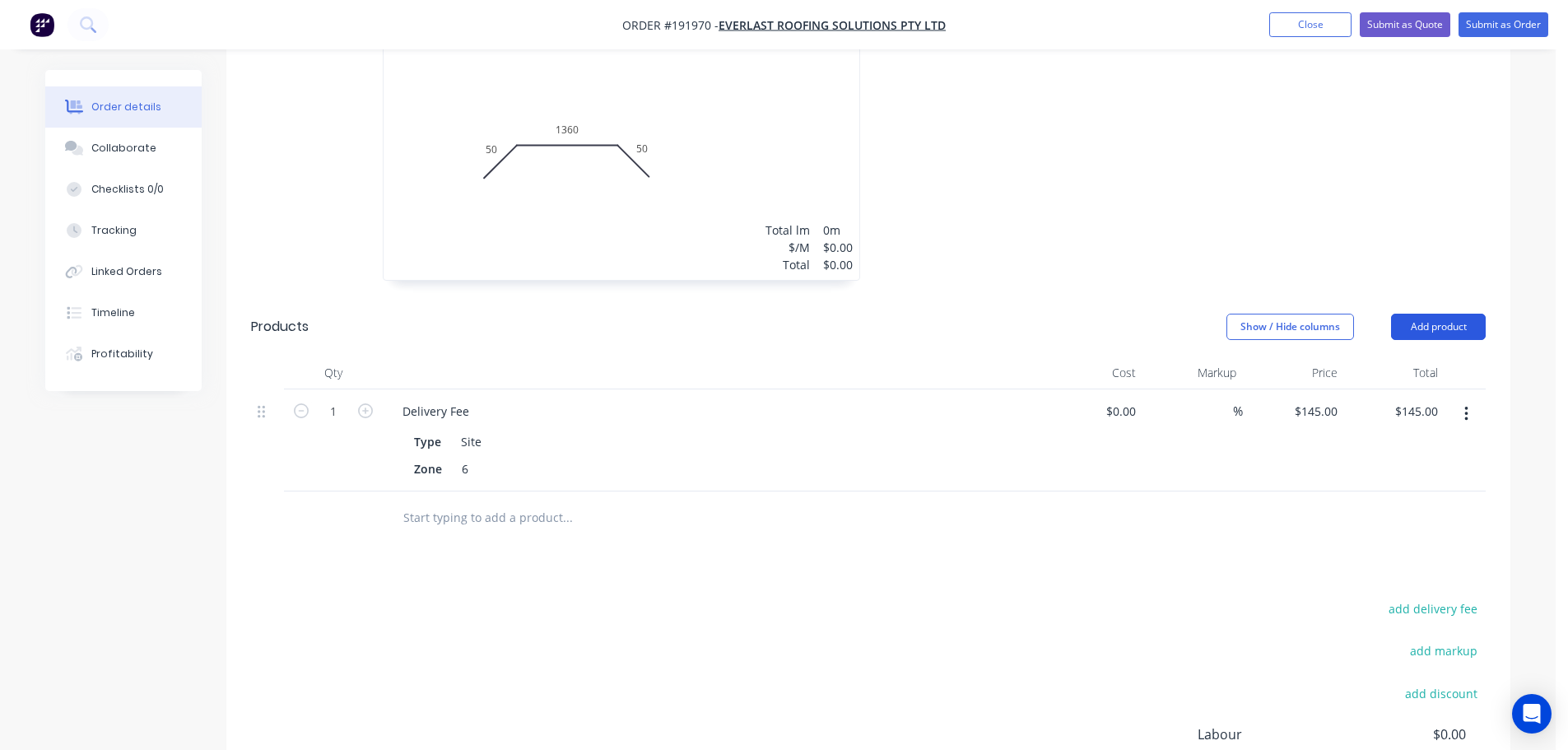
click at [1436, 313] on button "Add product" at bounding box center [1438, 327] width 95 height 27
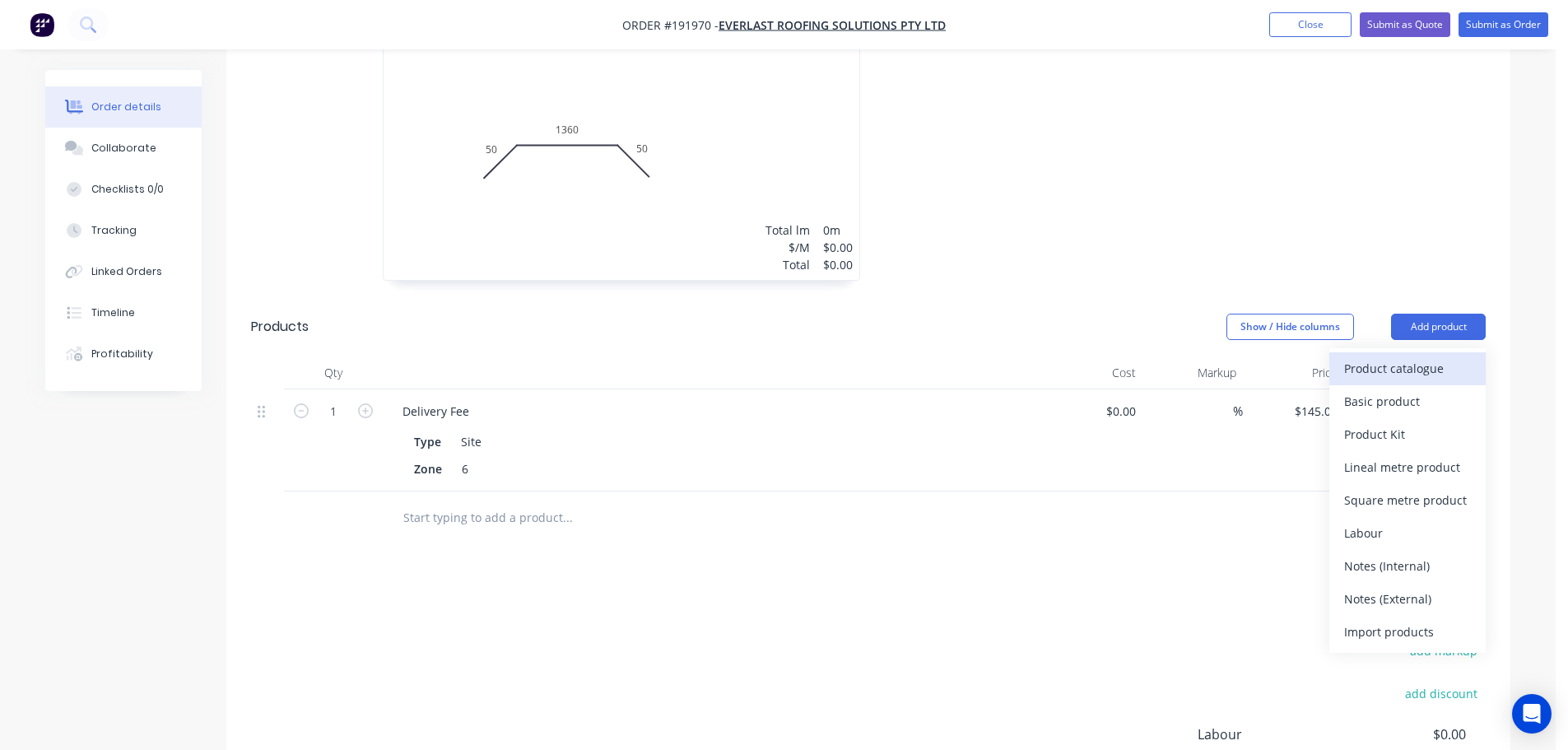
click at [1394, 356] on div "Product catalogue" at bounding box center [1407, 368] width 127 height 24
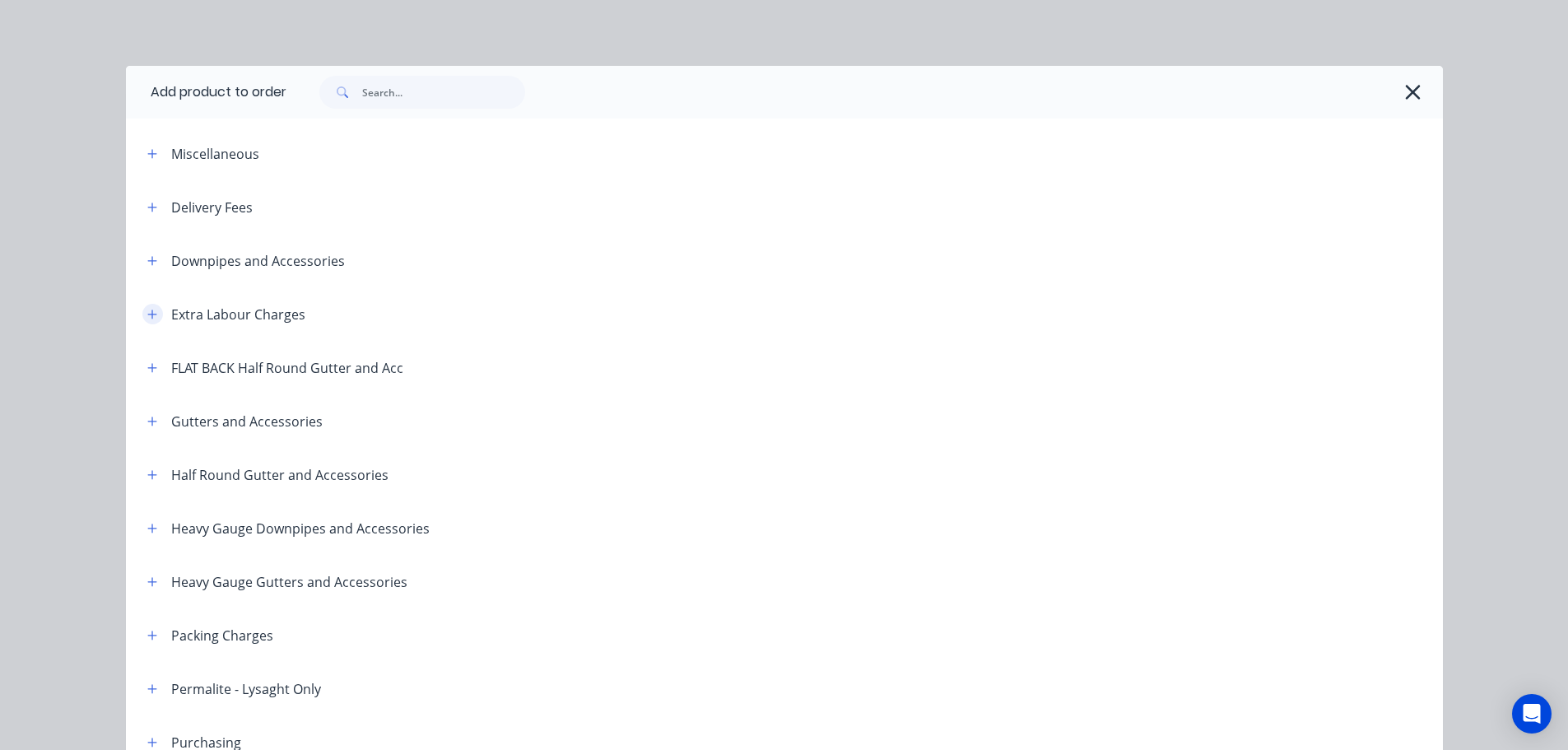
click at [148, 314] on icon "button" at bounding box center [151, 313] width 9 height 9
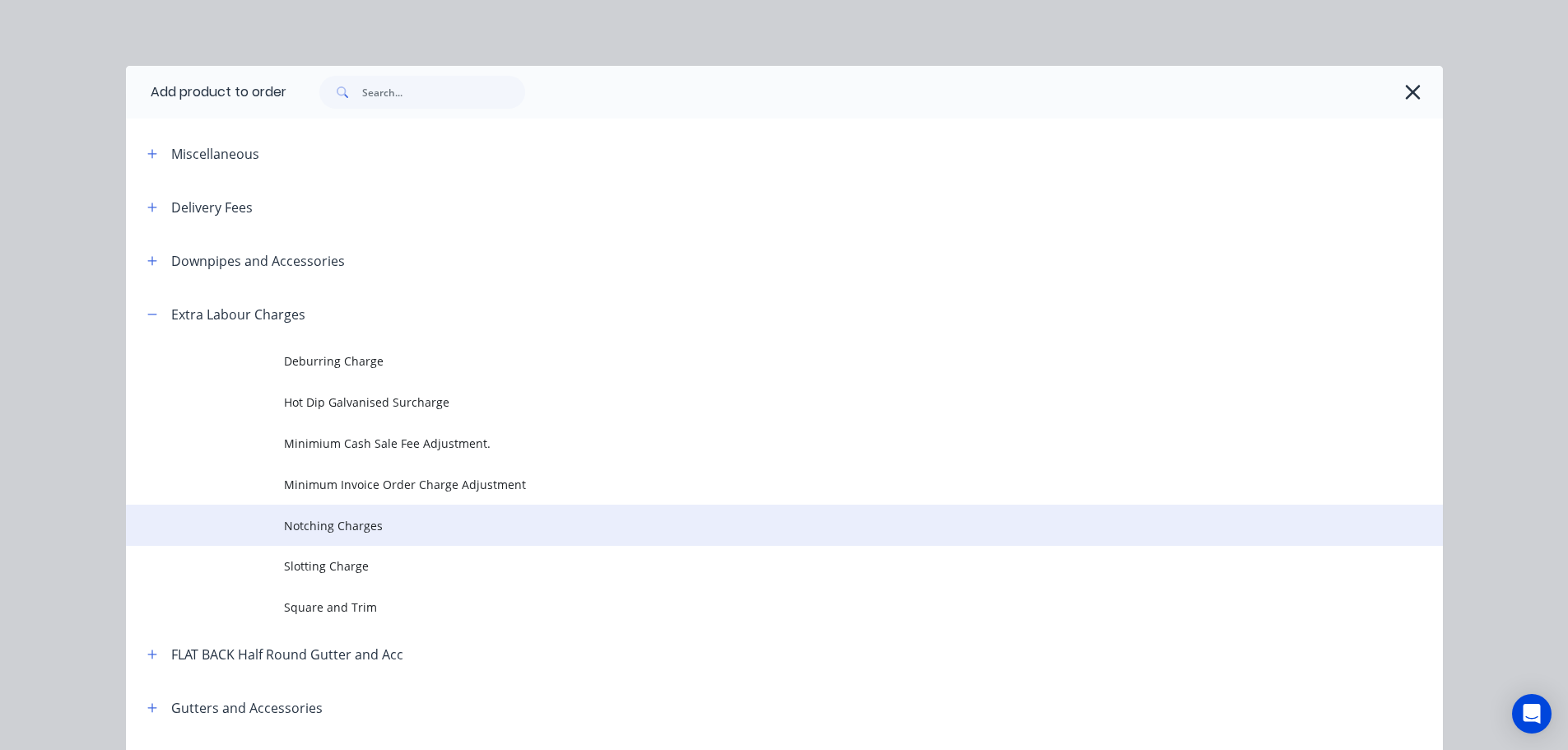
click at [334, 525] on span "Notching Charges" at bounding box center [747, 525] width 927 height 17
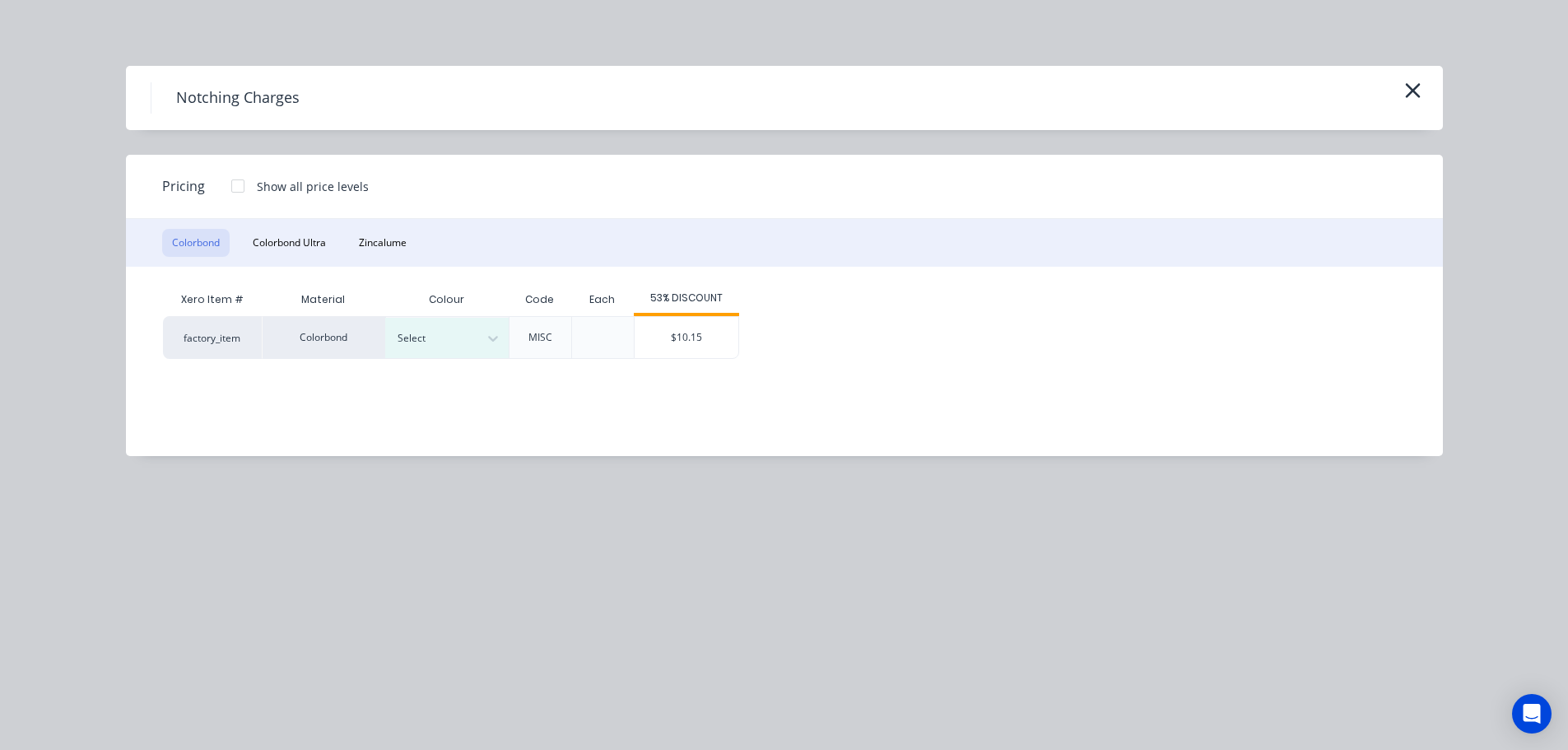
click at [201, 246] on button "Colorbond" at bounding box center [196, 242] width 68 height 28
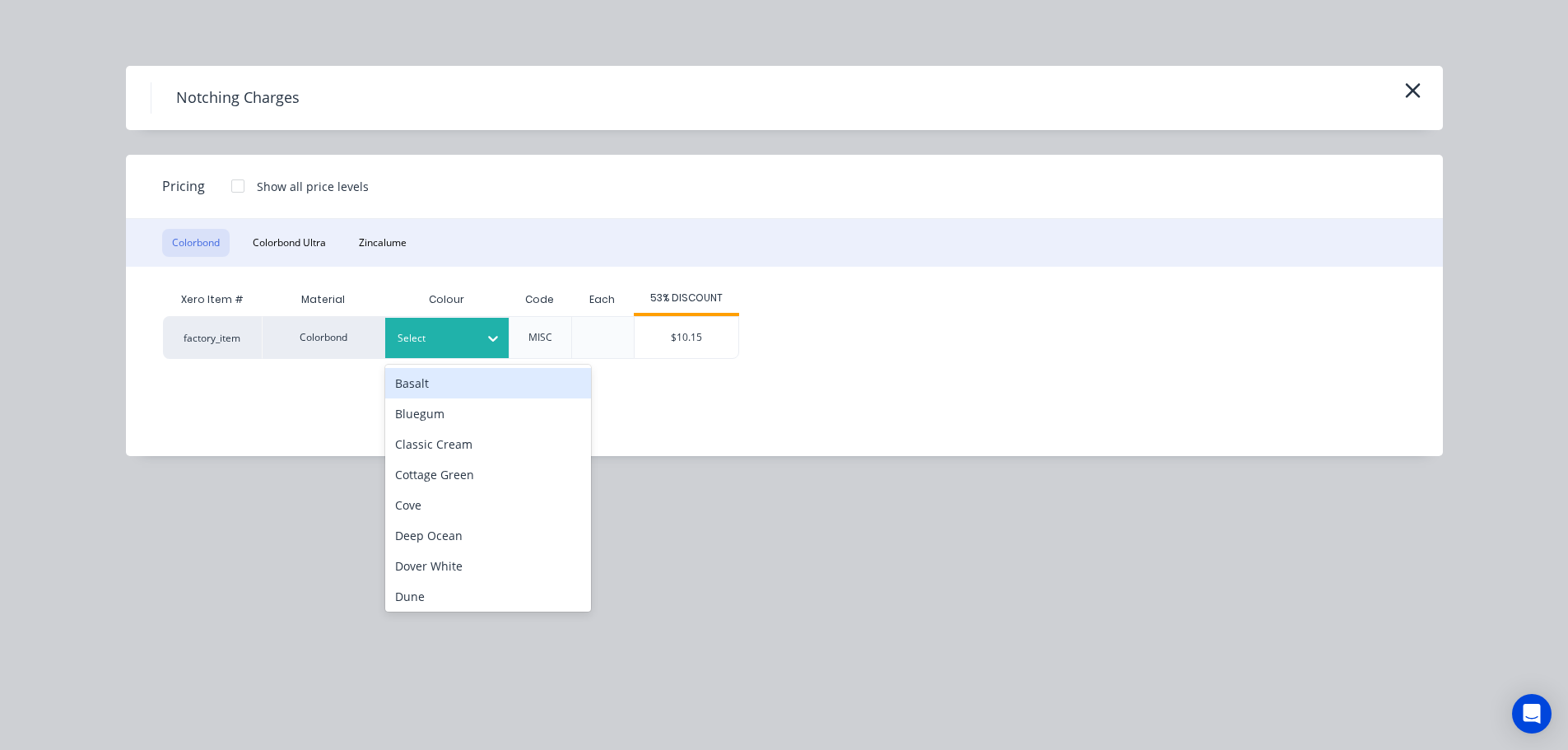
click at [494, 344] on icon at bounding box center [492, 337] width 16 height 16
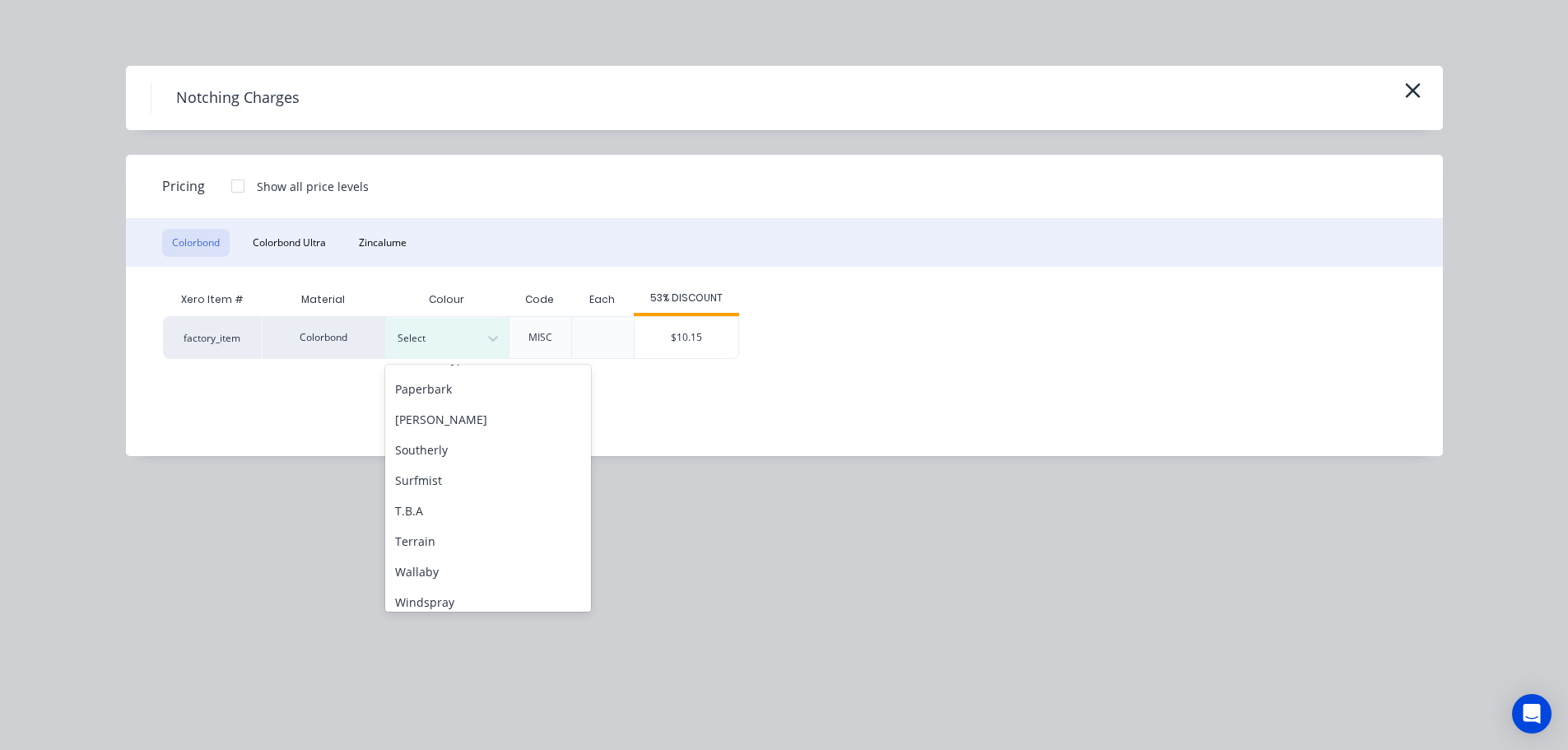
scroll to position [515, 0]
click at [464, 479] on div "Surfmist" at bounding box center [487, 477] width 205 height 31
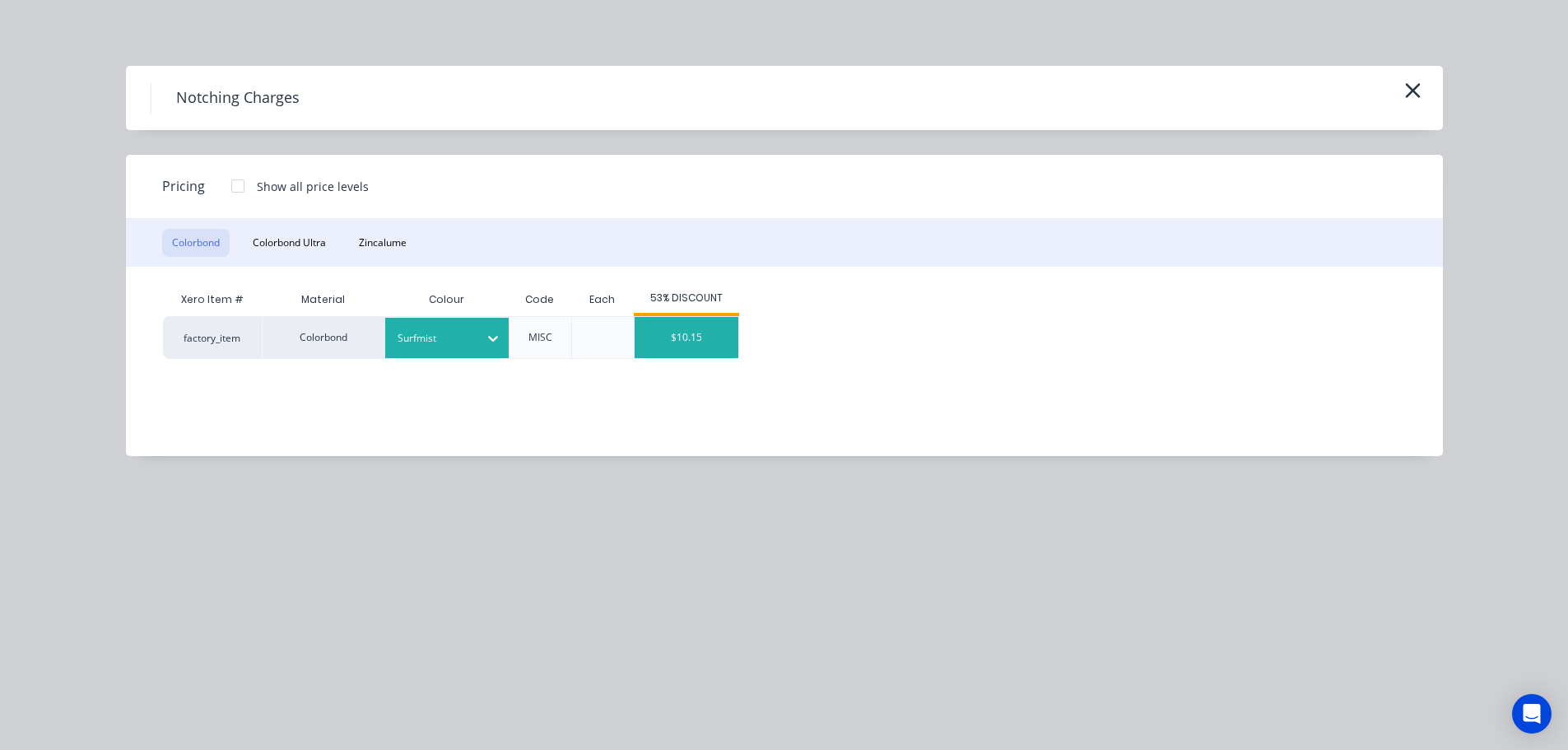
click at [675, 333] on div "$10.15" at bounding box center [686, 337] width 104 height 41
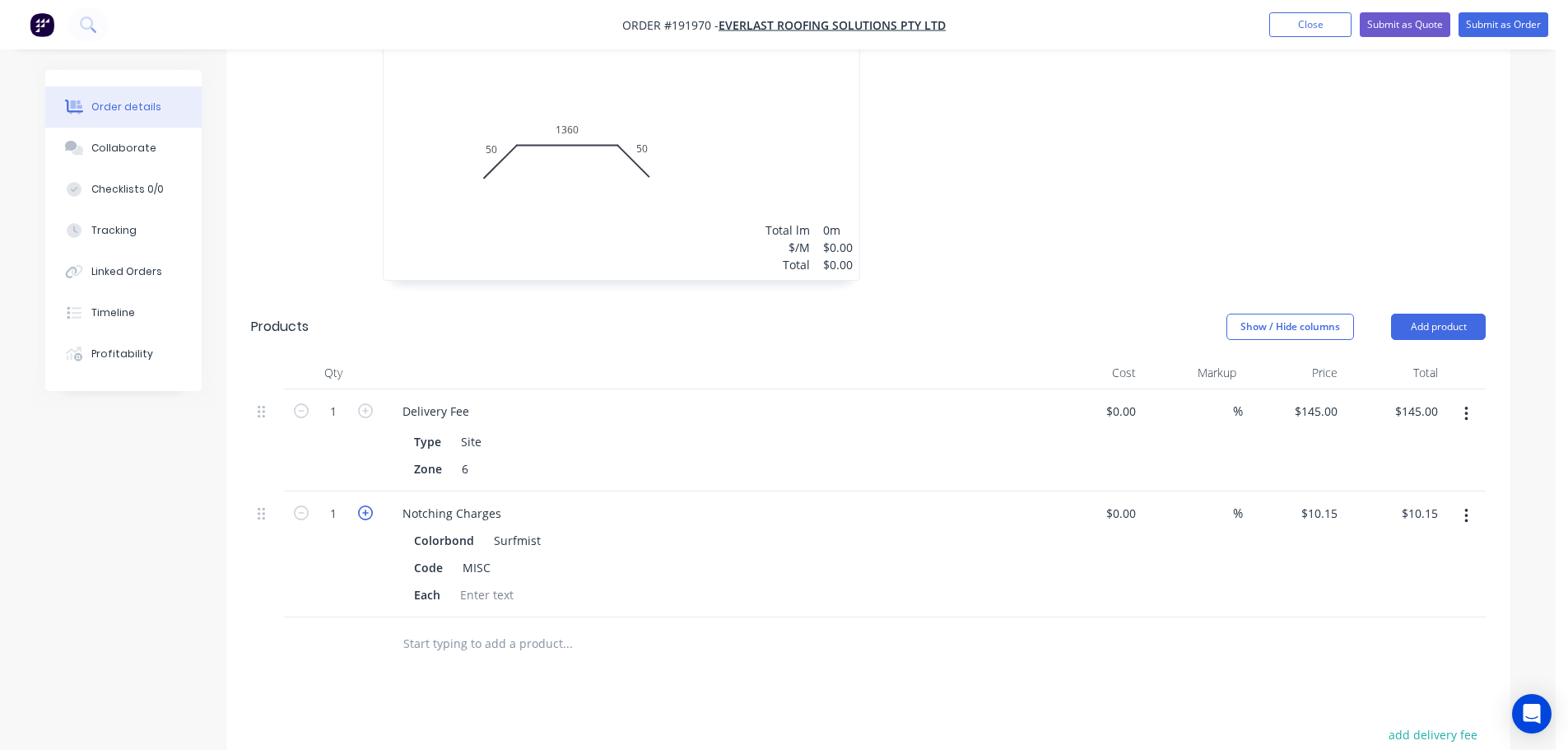
click at [366, 505] on icon "button" at bounding box center [366, 513] width 15 height 15
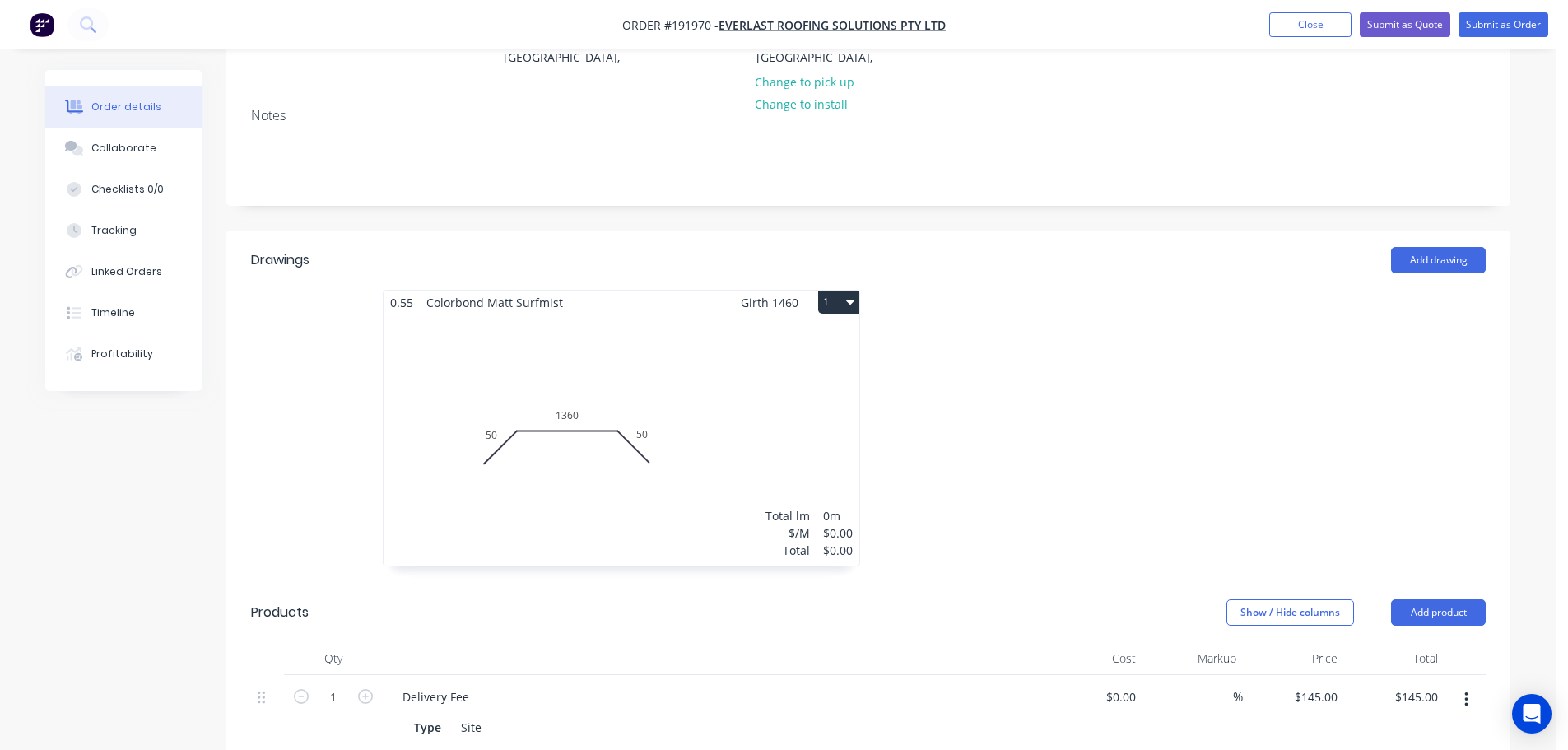
scroll to position [0, 0]
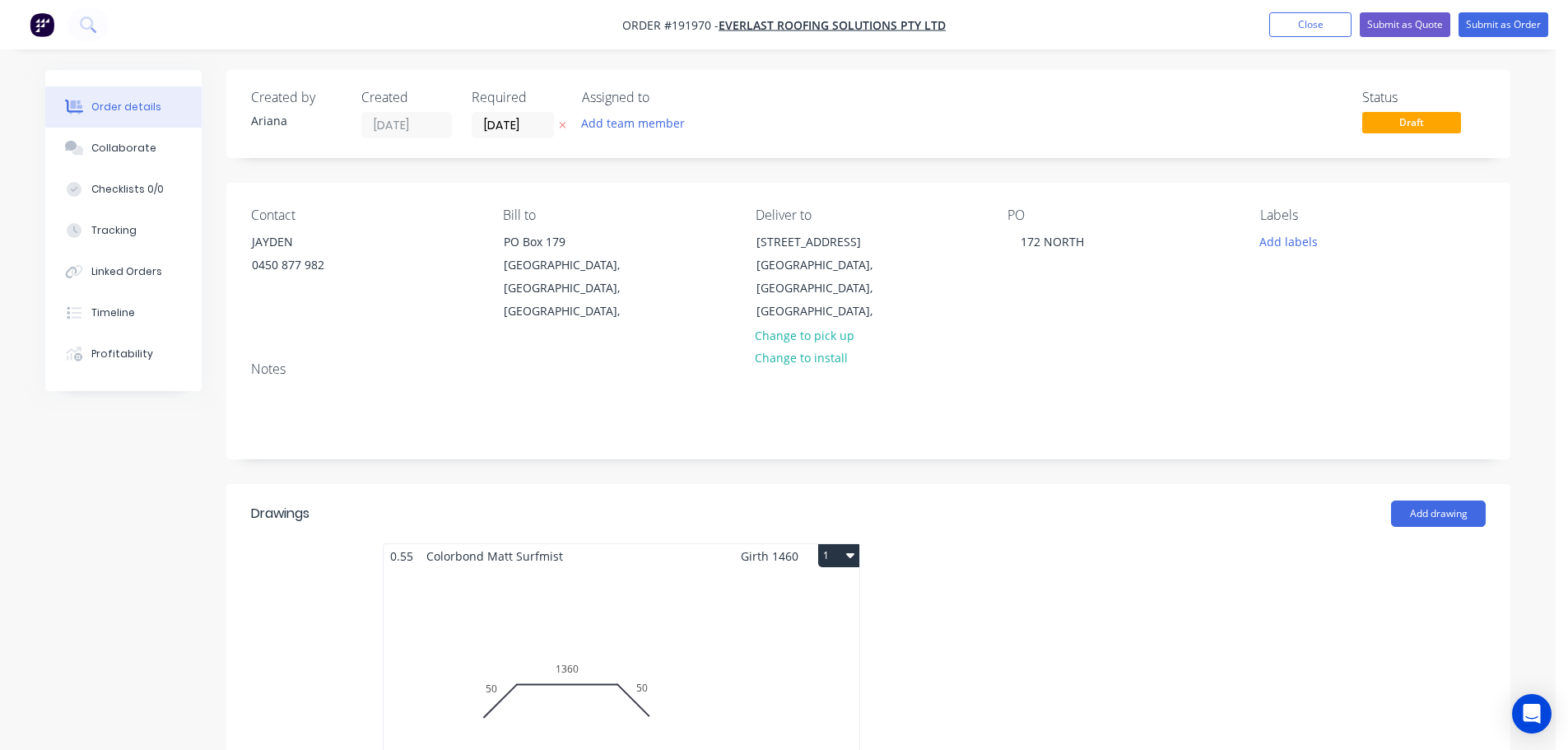
click at [779, 623] on div "Total lm $/M Total 0m $0.00 $0.00" at bounding box center [621, 693] width 476 height 251
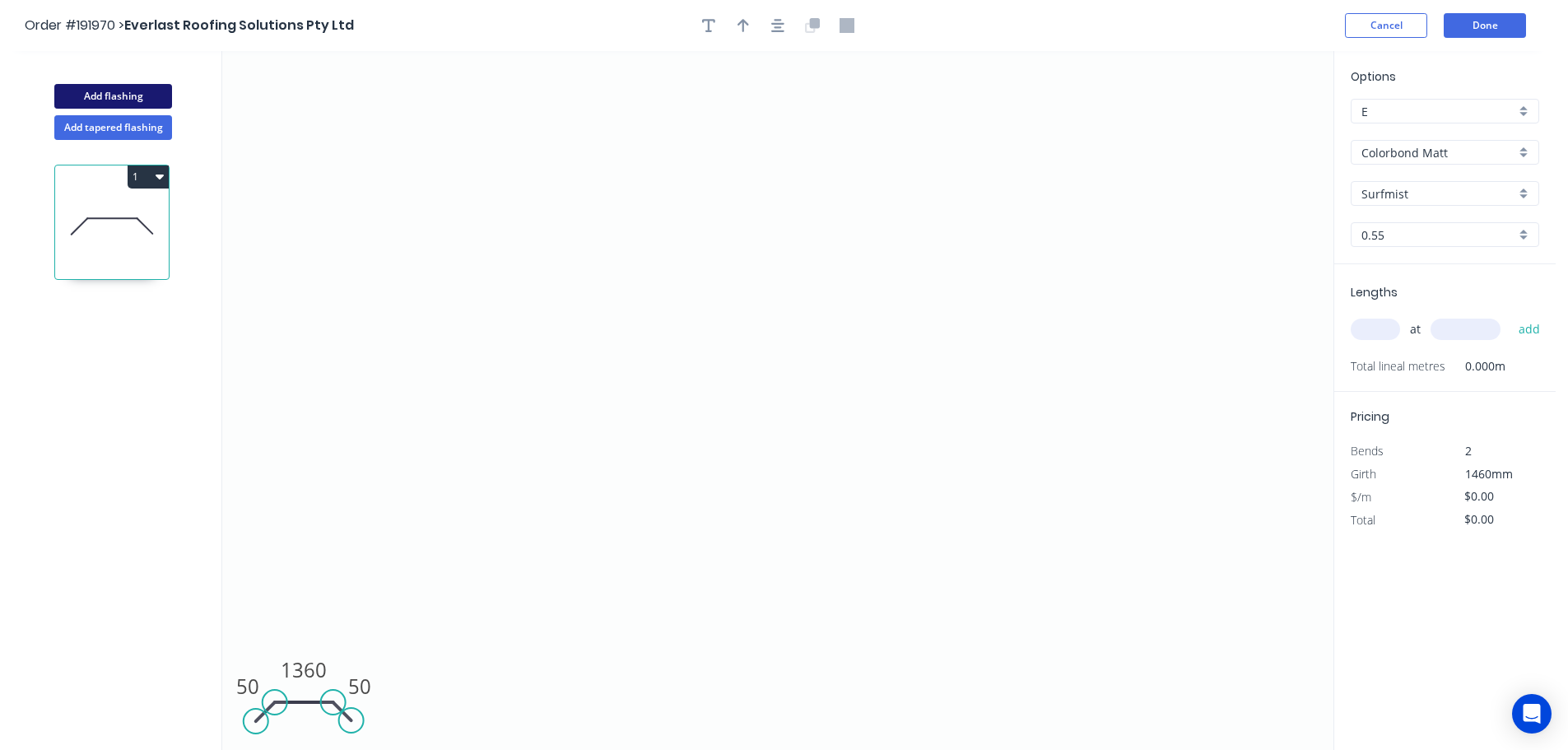
click at [121, 93] on button "Add flashing" at bounding box center [113, 96] width 118 height 25
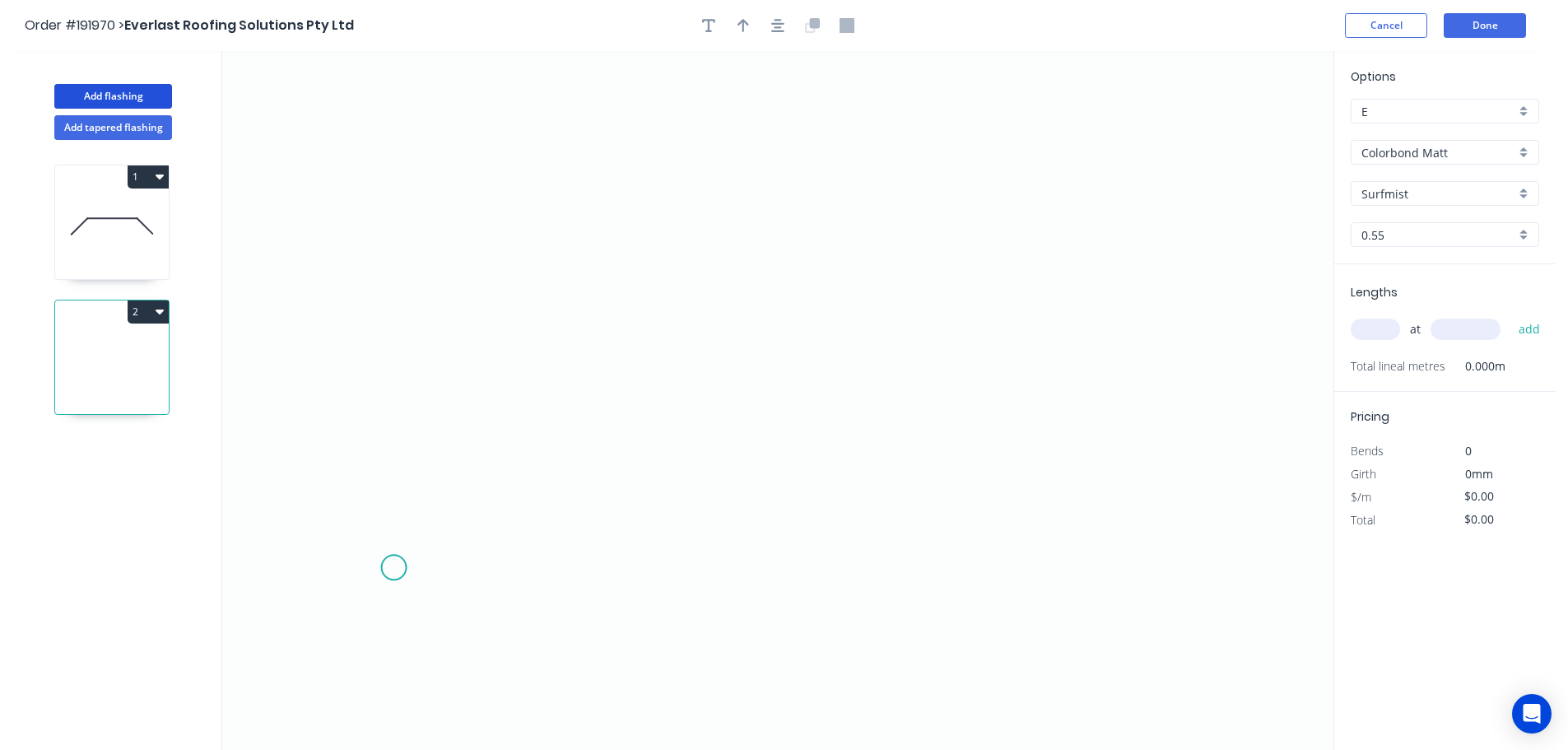
click at [392, 578] on icon "0" at bounding box center [778, 399] width 1111 height 698
click at [446, 468] on icon at bounding box center [419, 522] width 54 height 110
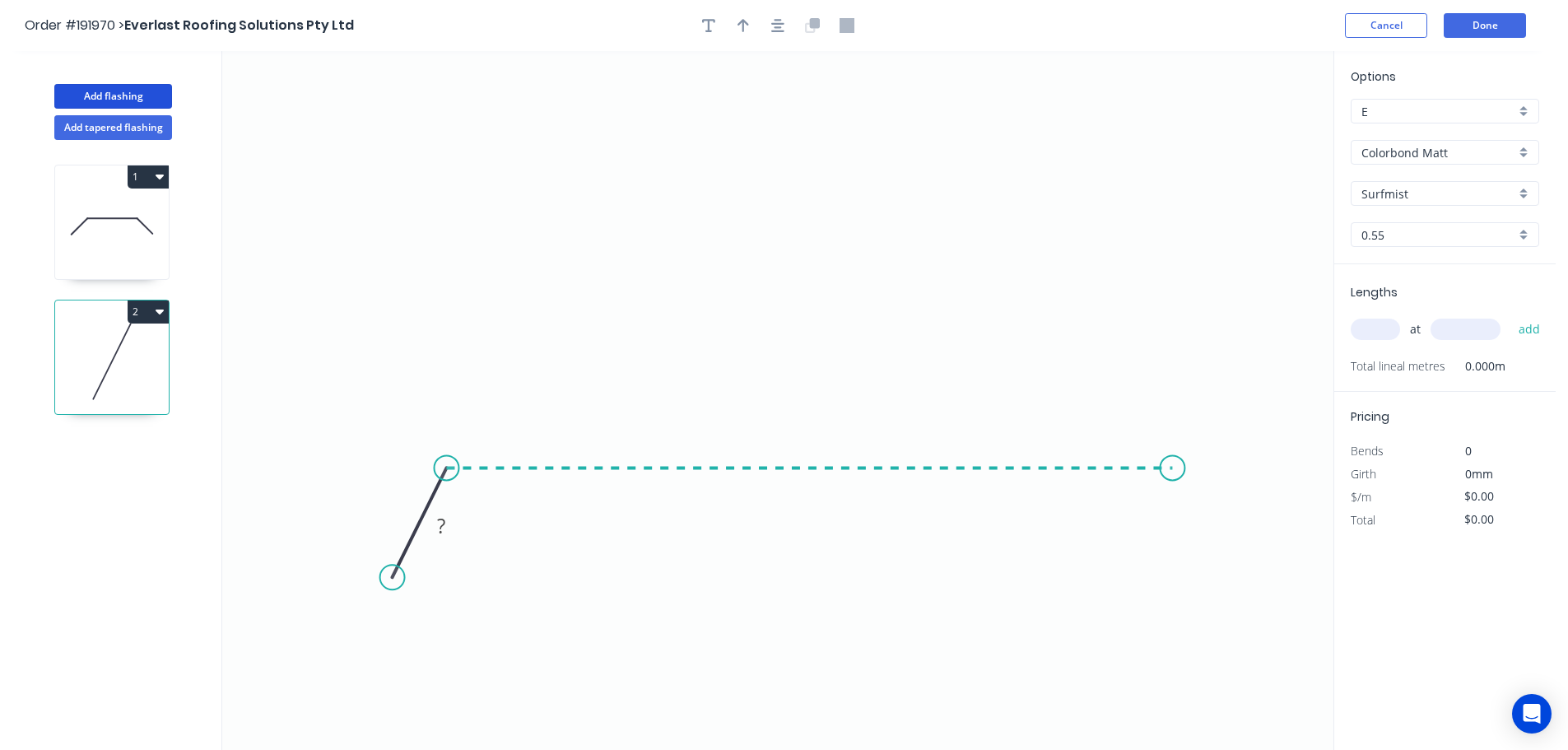
click at [1172, 471] on icon "0 ?" at bounding box center [778, 399] width 1111 height 698
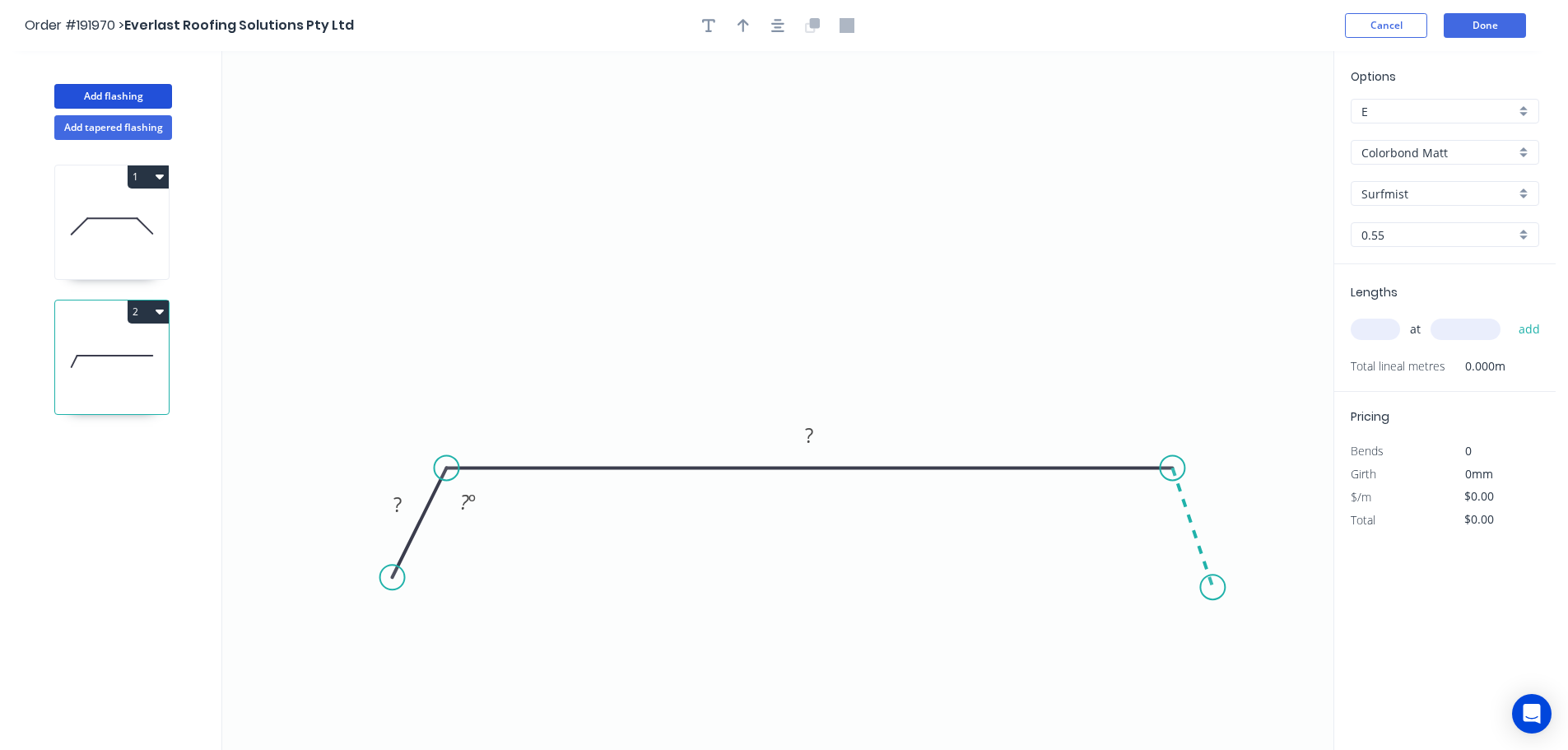
click at [1214, 588] on icon "0 ? ? ? º" at bounding box center [778, 399] width 1111 height 698
click at [1214, 588] on circle at bounding box center [1213, 587] width 25 height 25
click at [399, 504] on tspan "?" at bounding box center [397, 504] width 9 height 27
click at [802, 300] on icon "0 50 1360 50 110 º 110 º" at bounding box center [778, 399] width 1111 height 698
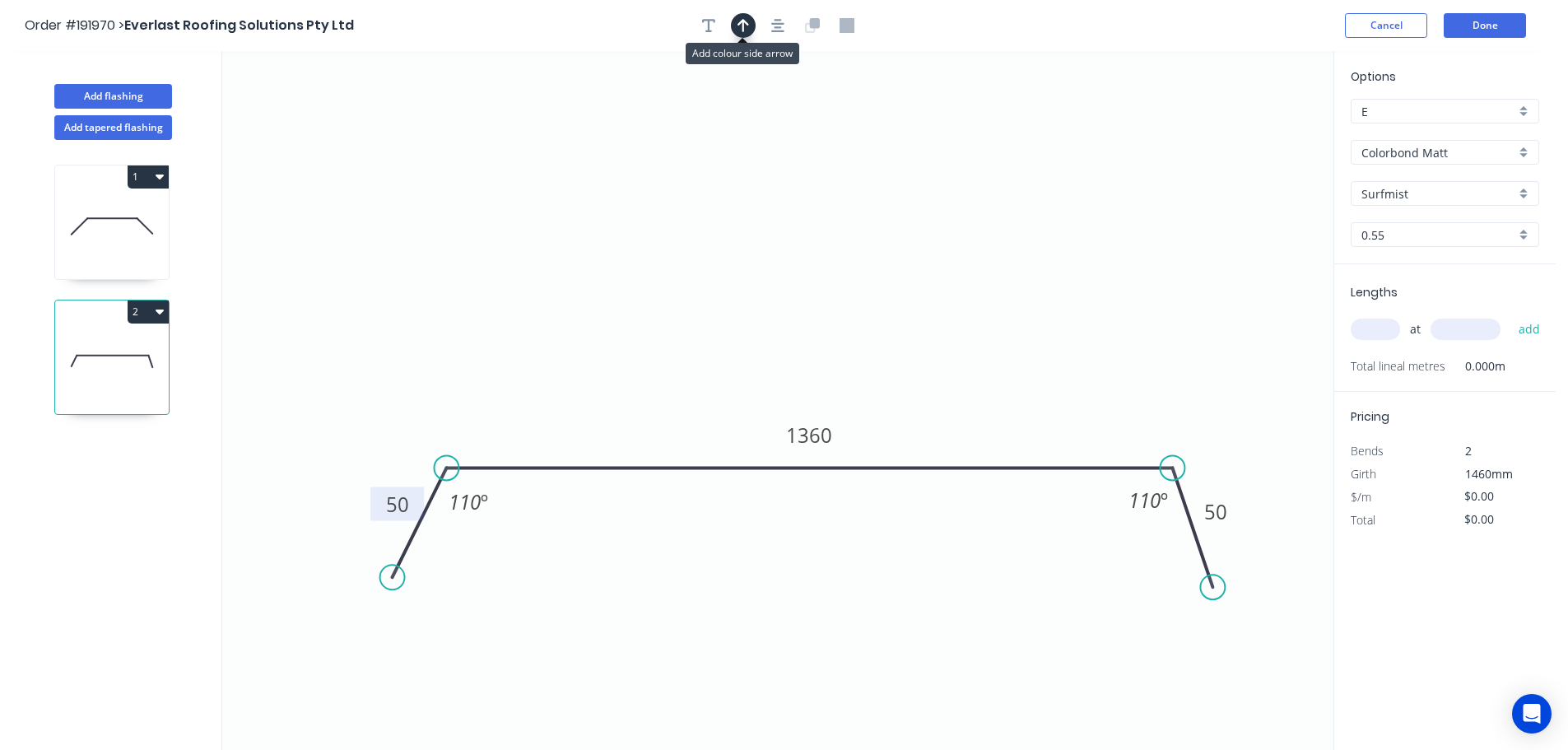
click at [740, 18] on icon "button" at bounding box center [743, 26] width 11 height 15
drag, startPoint x: 1249, startPoint y: 129, endPoint x: 805, endPoint y: 241, distance: 457.9
click at [805, 241] on icon at bounding box center [802, 217] width 15 height 53
click at [1392, 331] on input "text" at bounding box center [1376, 329] width 50 height 21
click at [1511, 315] on button "add" at bounding box center [1530, 329] width 38 height 28
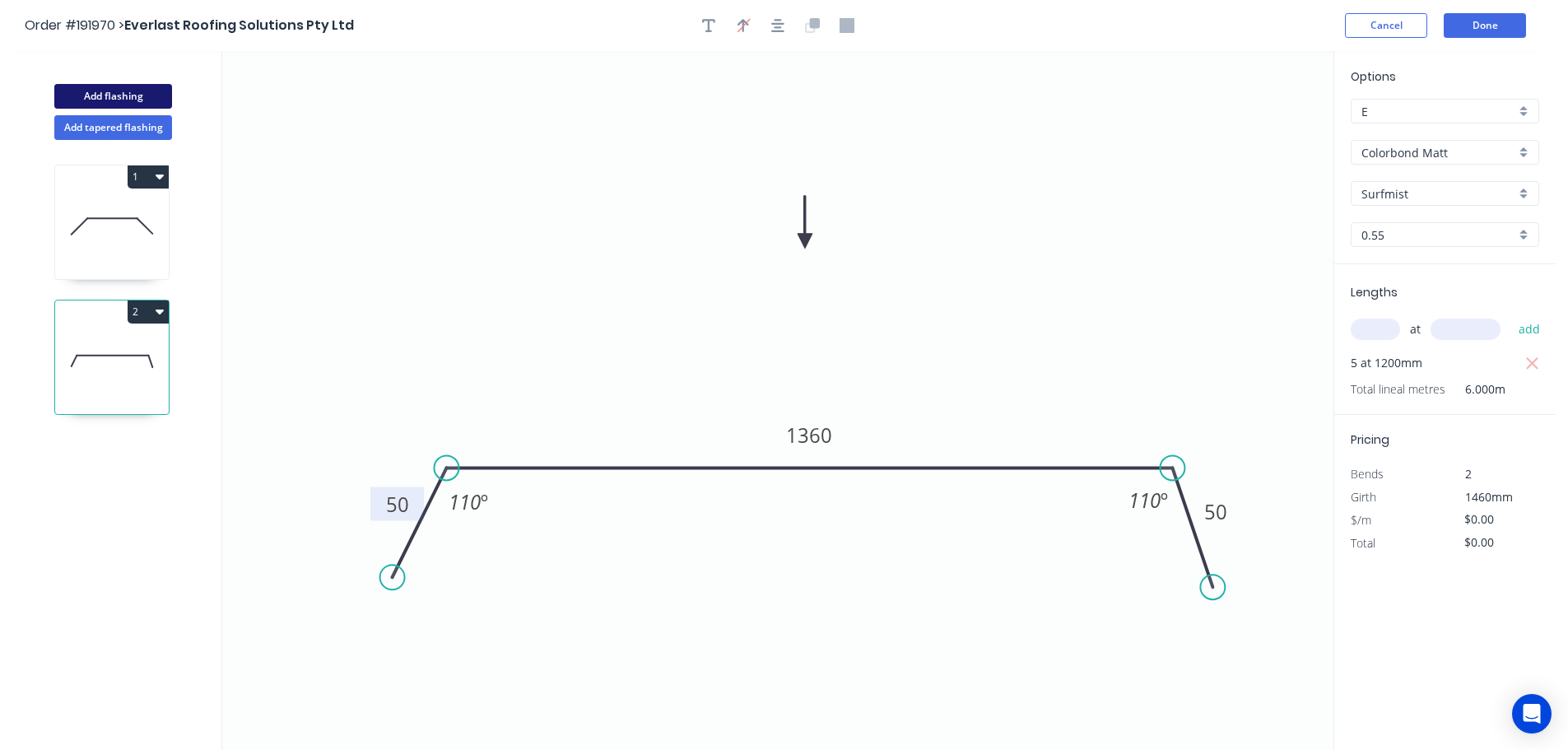
click at [122, 92] on button "Add flashing" at bounding box center [113, 96] width 118 height 25
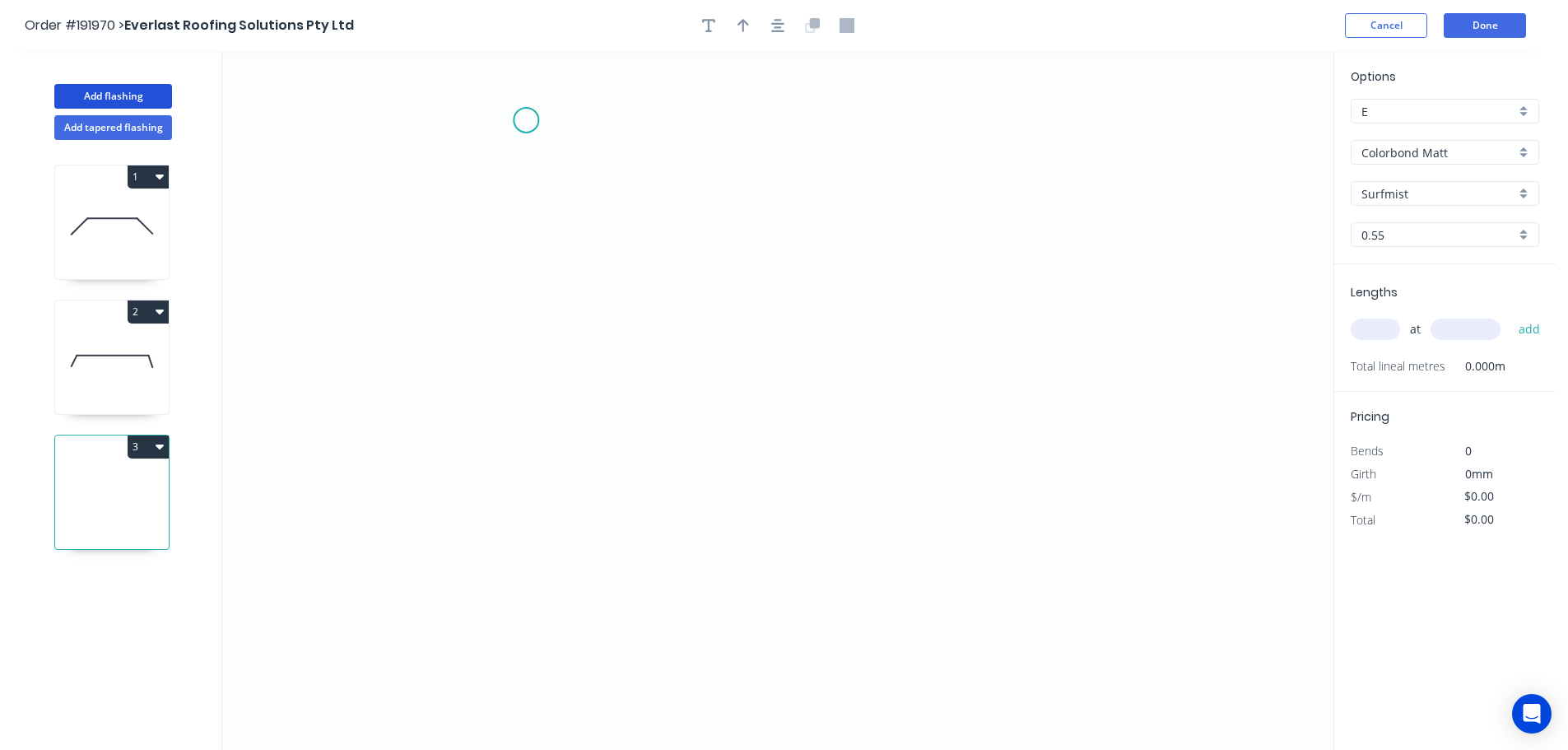
click at [526, 120] on icon "0" at bounding box center [778, 399] width 1111 height 698
click at [531, 584] on icon "0" at bounding box center [778, 399] width 1111 height 698
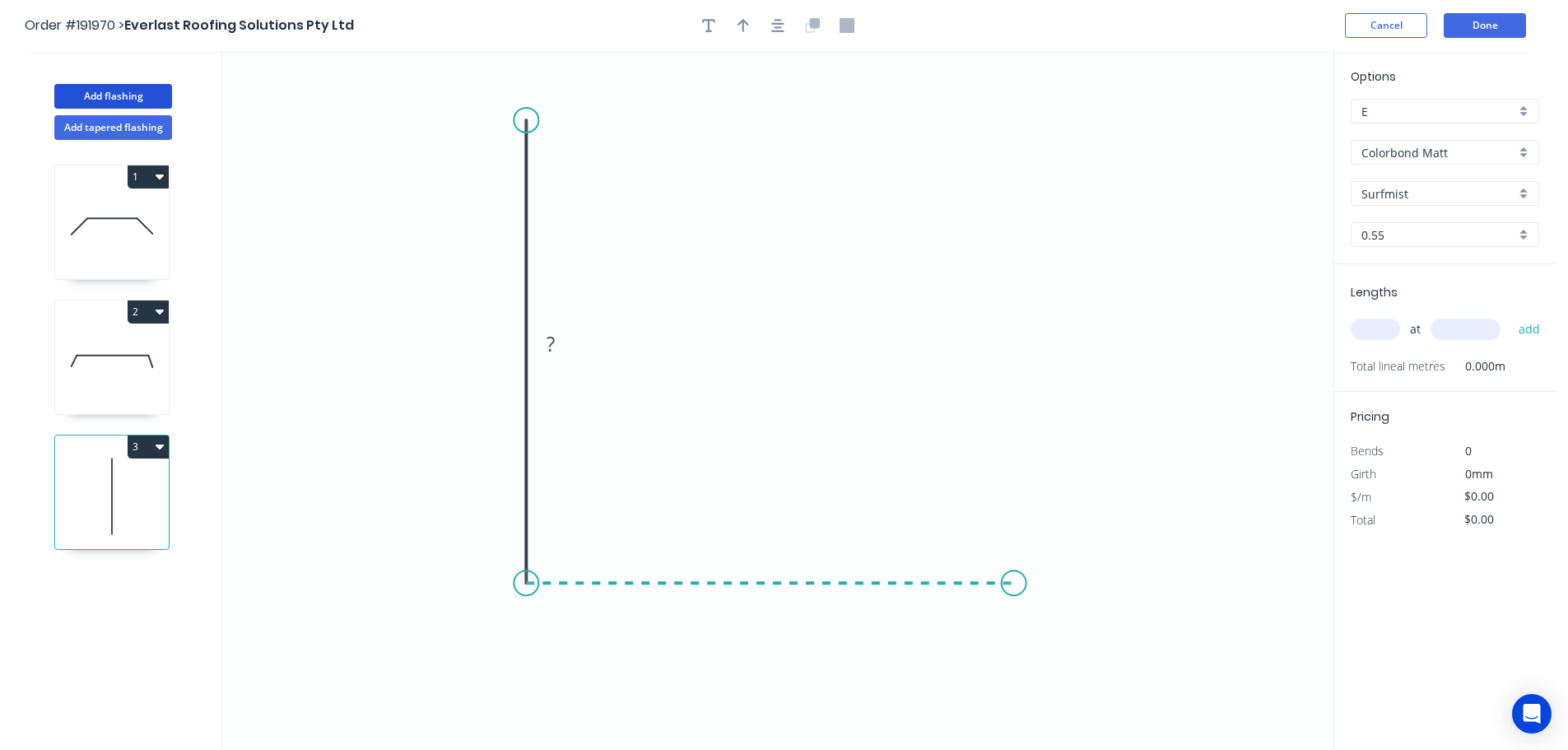
click at [1014, 579] on icon "0 ?" at bounding box center [778, 399] width 1111 height 698
click at [1055, 675] on icon "0 ? ?" at bounding box center [778, 399] width 1111 height 698
click at [1055, 675] on circle at bounding box center [1055, 675] width 25 height 25
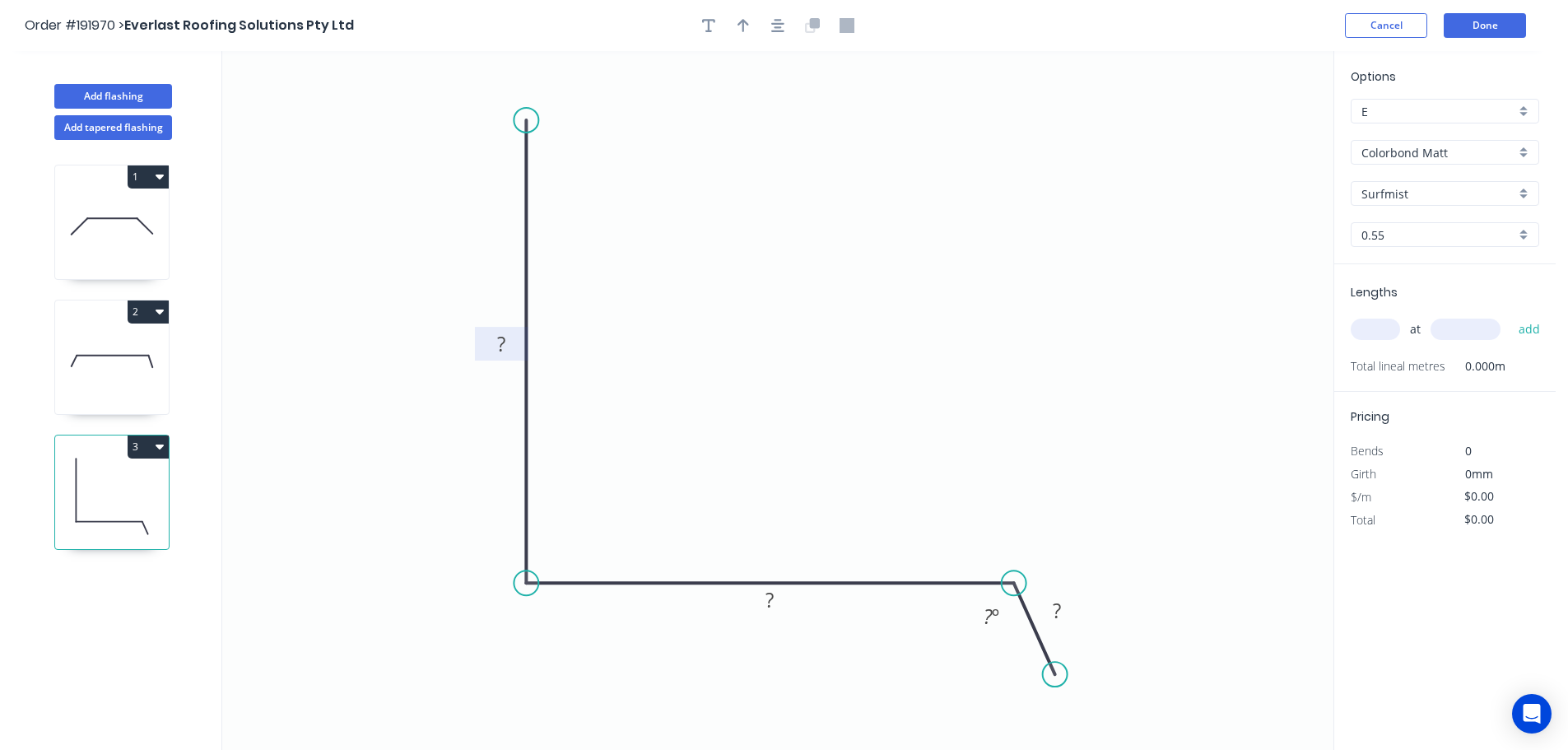
click at [505, 341] on tspan "?" at bounding box center [501, 343] width 9 height 27
drag, startPoint x: 803, startPoint y: 311, endPoint x: 798, endPoint y: 282, distance: 29.4
click at [805, 310] on icon "0 550 235 50 110 º" at bounding box center [778, 399] width 1111 height 698
click at [747, 21] on icon "button" at bounding box center [743, 26] width 11 height 15
drag, startPoint x: 1250, startPoint y: 130, endPoint x: 769, endPoint y: 324, distance: 518.6
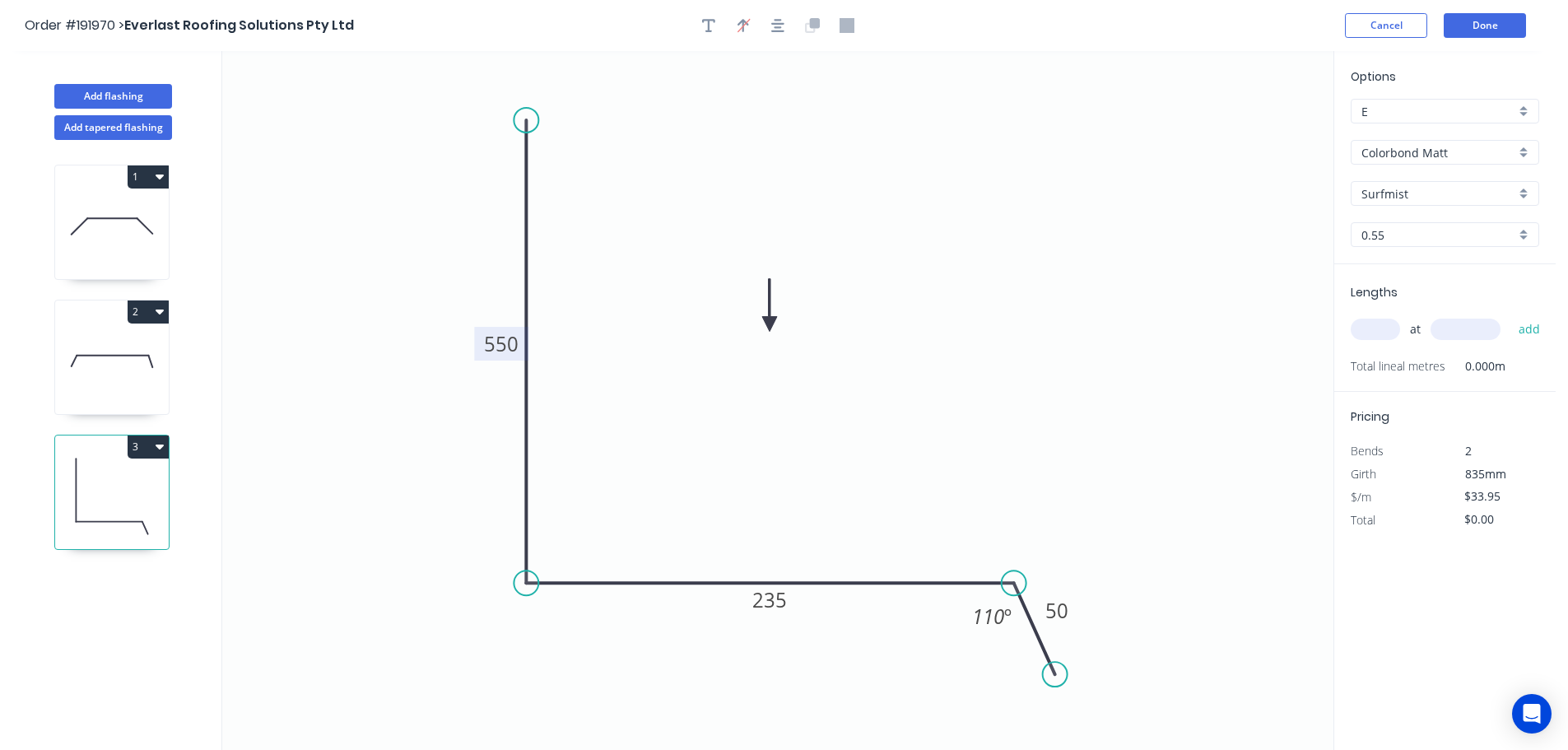
click at [769, 324] on icon at bounding box center [770, 305] width 15 height 53
click at [1384, 332] on input "text" at bounding box center [1376, 329] width 50 height 21
click at [1511, 315] on button "add" at bounding box center [1530, 329] width 38 height 28
click at [145, 452] on button "3" at bounding box center [148, 447] width 41 height 23
click at [120, 482] on div "Duplicate" at bounding box center [90, 487] width 127 height 24
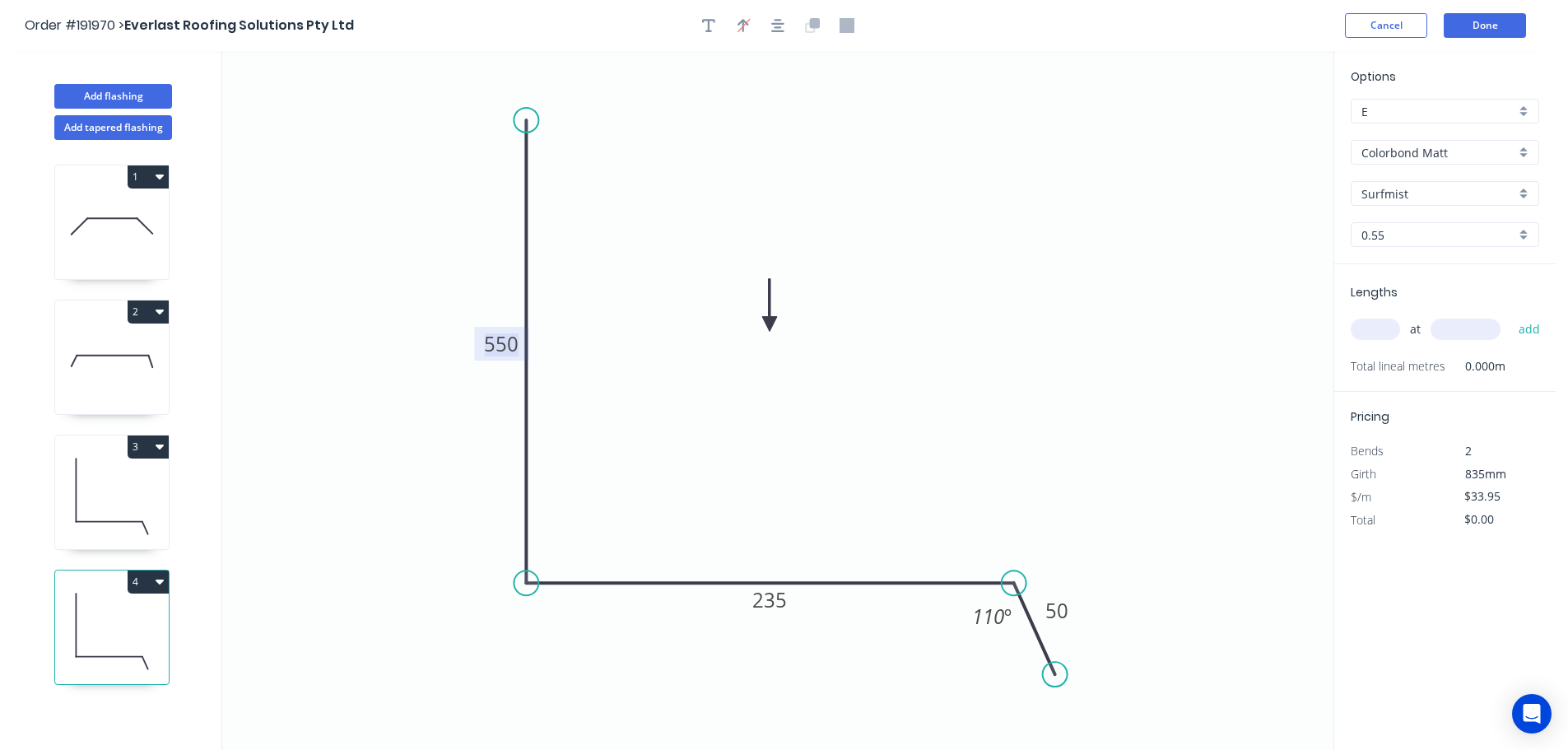
click at [516, 339] on tspan "550" at bounding box center [501, 343] width 34 height 27
click at [642, 422] on icon "0 300 250 50 110 º" at bounding box center [778, 399] width 1111 height 698
click at [1380, 330] on input "text" at bounding box center [1376, 329] width 50 height 21
click at [1511, 315] on button "add" at bounding box center [1530, 329] width 38 height 28
drag, startPoint x: 104, startPoint y: 222, endPoint x: 169, endPoint y: 211, distance: 65.9
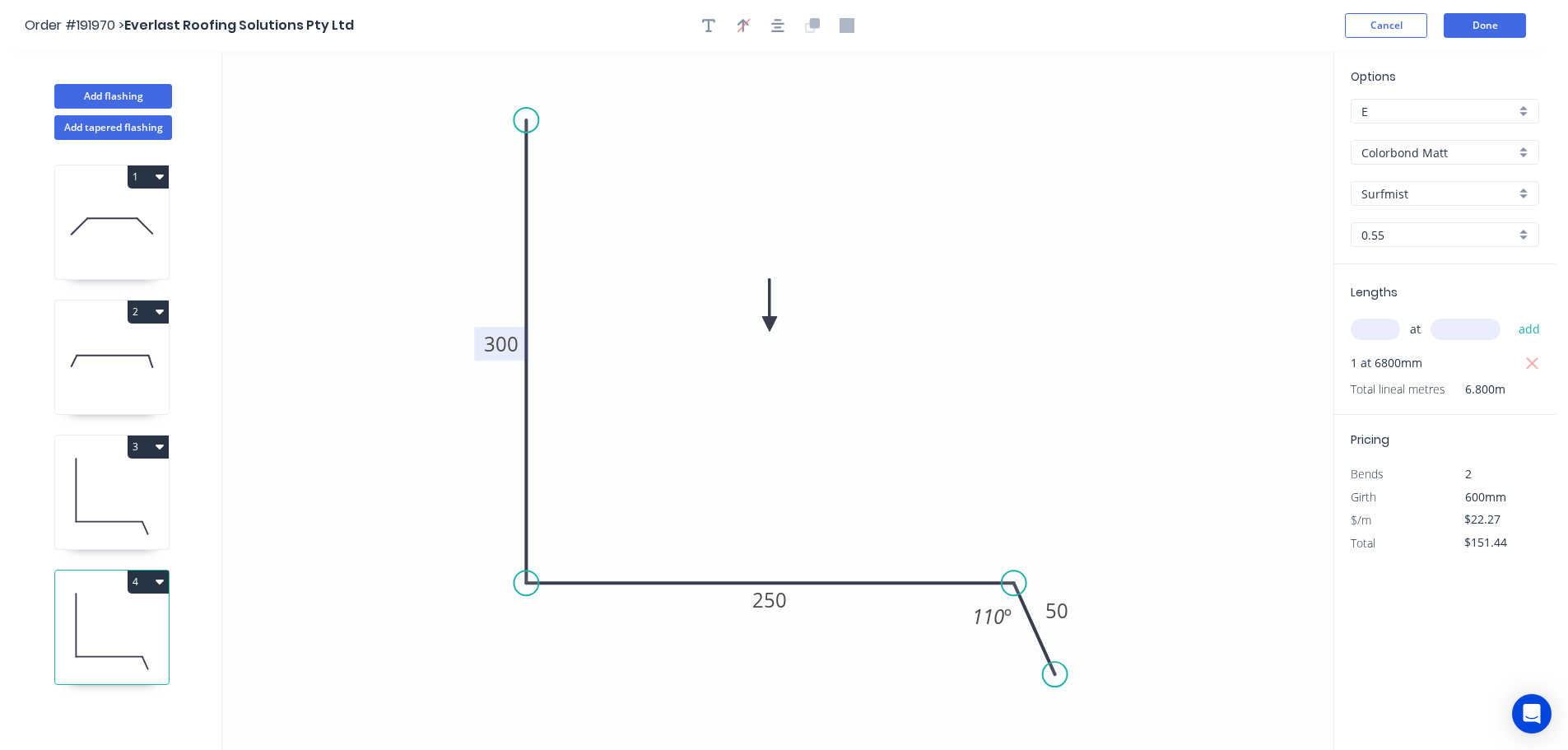
click at [109, 219] on icon at bounding box center [112, 226] width 114 height 105
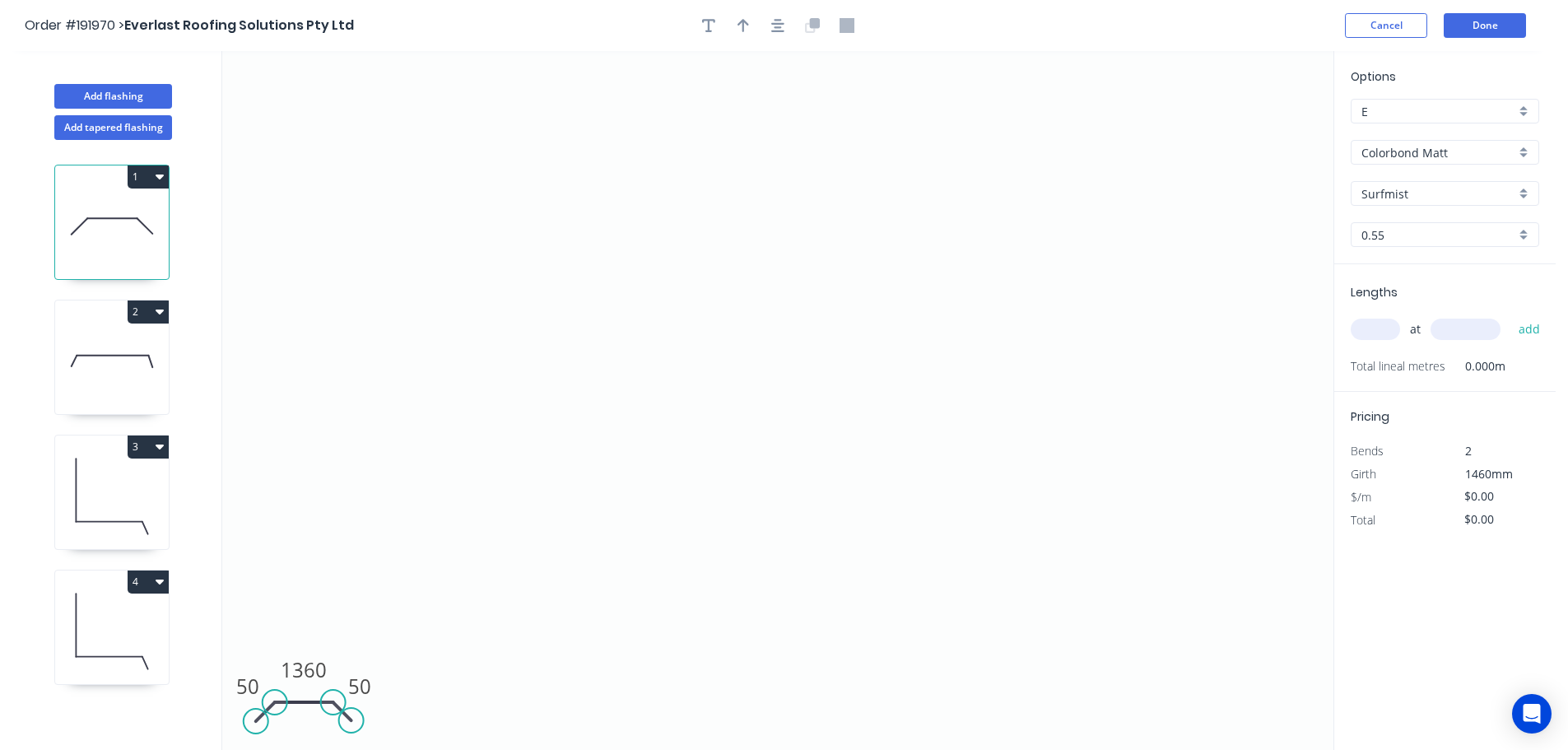
click at [1383, 324] on input "text" at bounding box center [1376, 329] width 50 height 21
click at [1511, 315] on button "add" at bounding box center [1530, 329] width 38 height 28
drag, startPoint x: 115, startPoint y: 615, endPoint x: 132, endPoint y: 607, distance: 18.8
click at [116, 614] on icon at bounding box center [112, 632] width 114 height 105
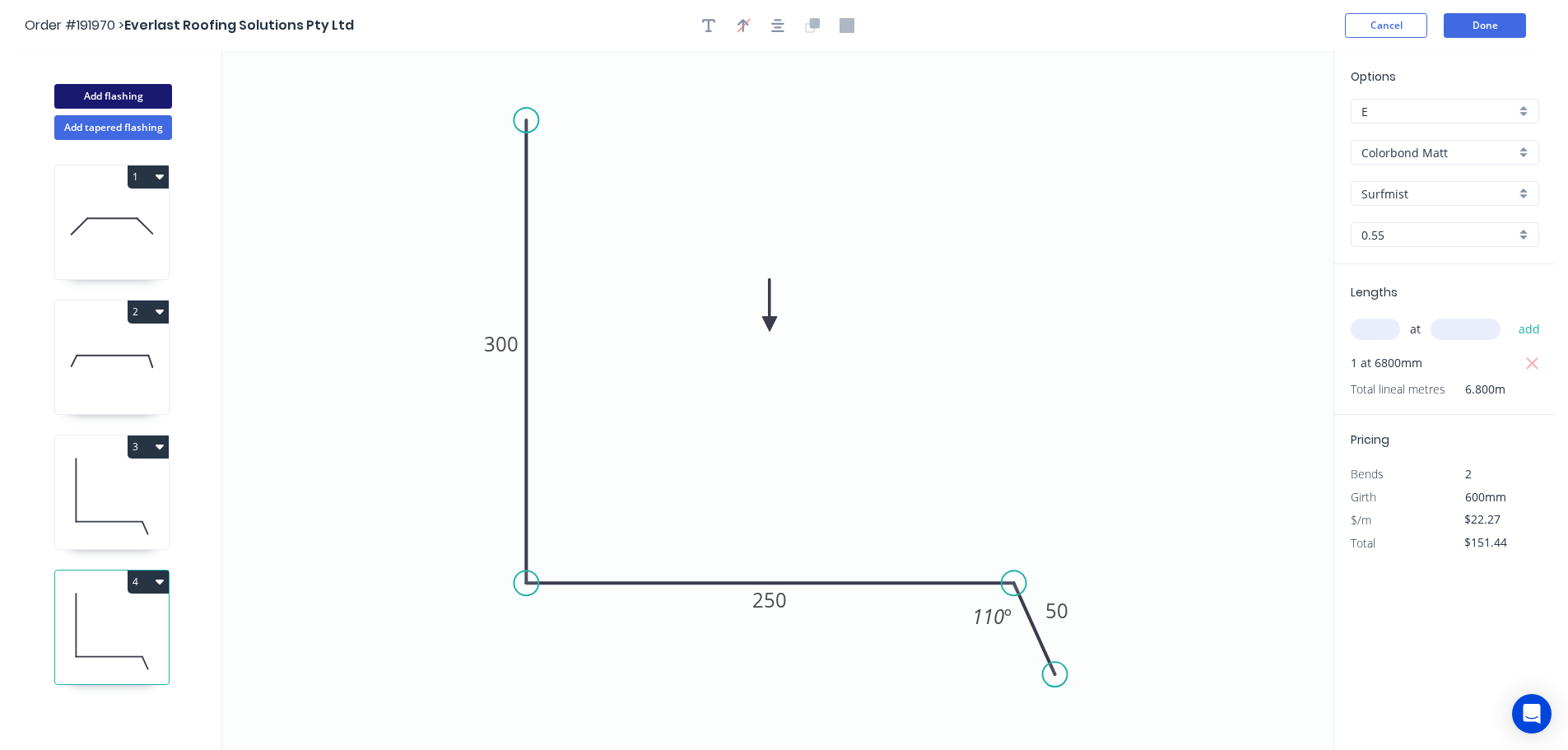
drag, startPoint x: 102, startPoint y: 94, endPoint x: 159, endPoint y: 108, distance: 58.7
click at [104, 94] on button "Add flashing" at bounding box center [113, 96] width 118 height 25
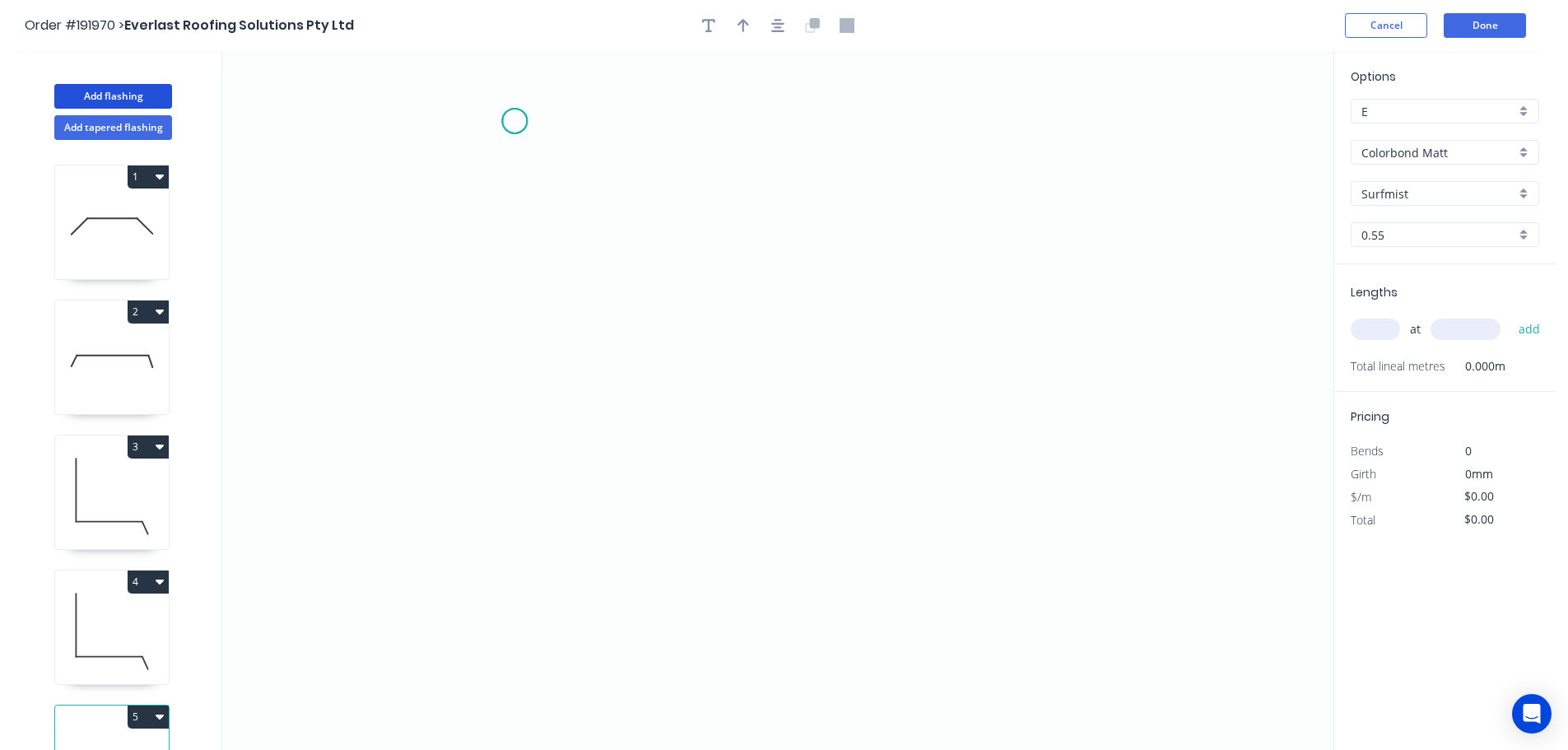
click at [514, 121] on icon "0" at bounding box center [778, 399] width 1111 height 698
click at [505, 421] on icon "0" at bounding box center [778, 399] width 1111 height 698
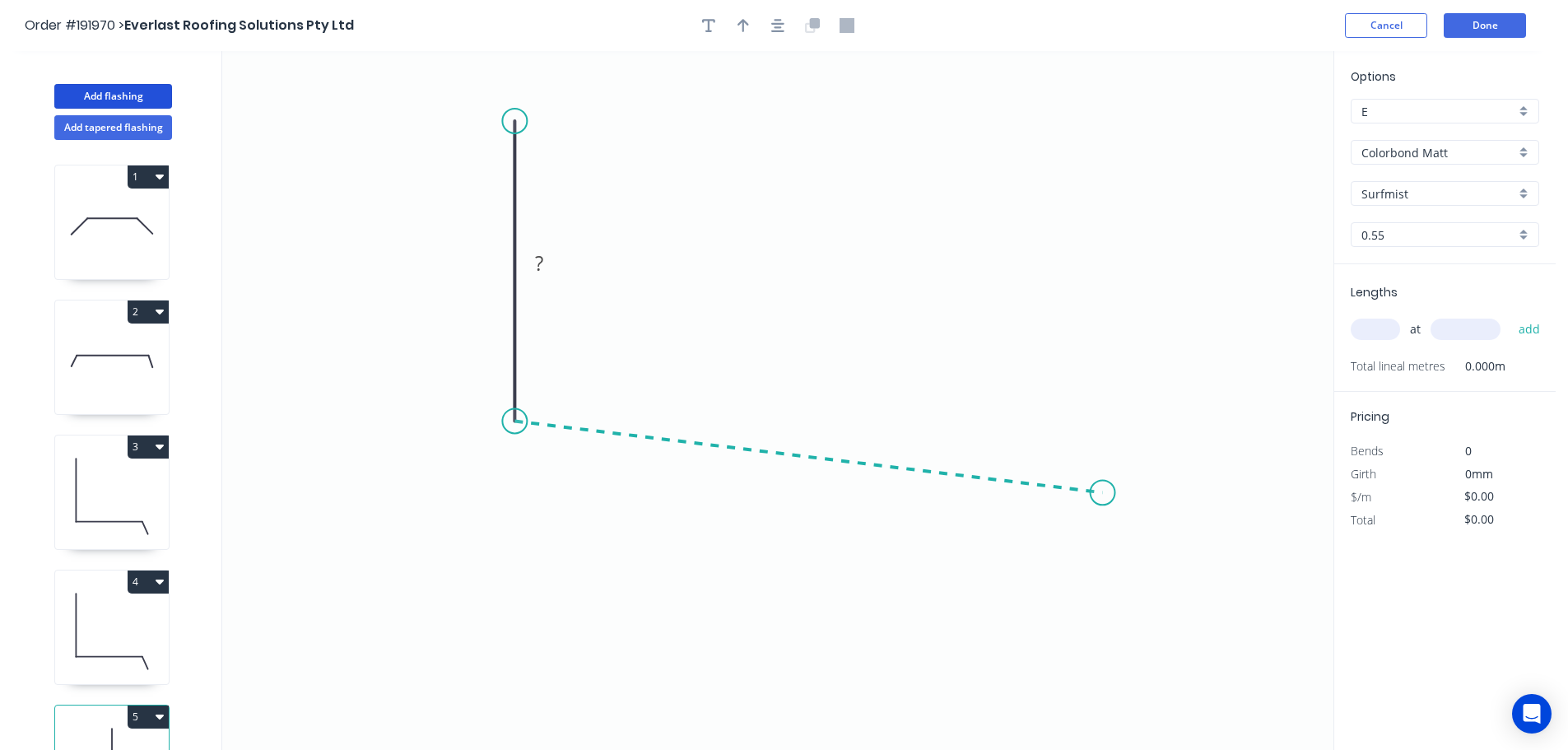
click at [1103, 493] on icon "0 ?" at bounding box center [778, 399] width 1111 height 698
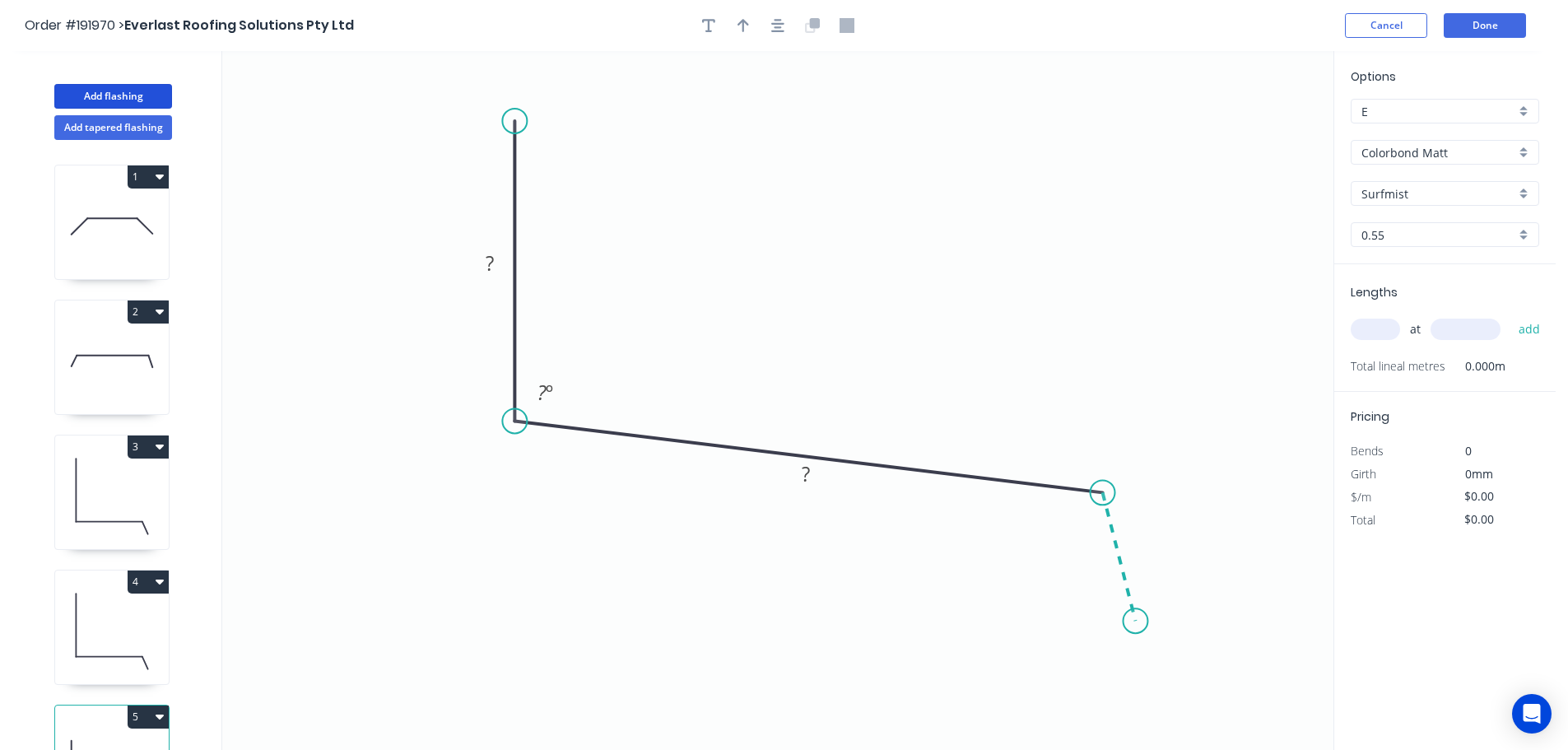
click at [1136, 621] on icon "0 ? ? ? º" at bounding box center [778, 399] width 1111 height 698
click at [1136, 621] on circle at bounding box center [1136, 621] width 25 height 25
click at [490, 262] on tspan "?" at bounding box center [489, 263] width 9 height 27
click at [828, 247] on icon "0 100 250 50 95 º 110 º" at bounding box center [778, 399] width 1111 height 698
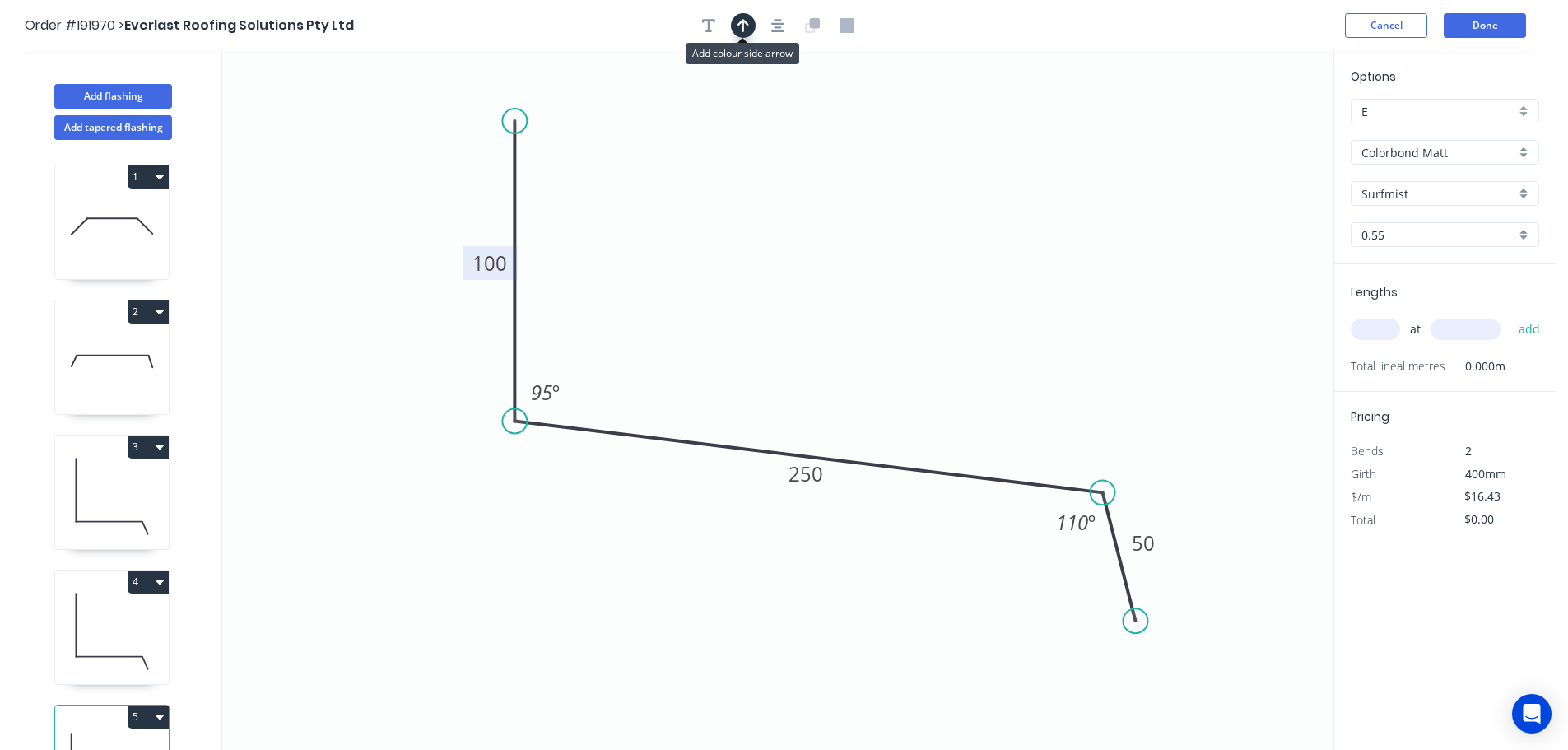
click at [741, 23] on icon "button" at bounding box center [743, 26] width 11 height 13
drag, startPoint x: 1250, startPoint y: 130, endPoint x: 808, endPoint y: 222, distance: 451.5
click at [808, 222] on icon at bounding box center [808, 201] width 15 height 53
click at [1387, 325] on input "text" at bounding box center [1376, 329] width 50 height 21
click at [1511, 315] on button "add" at bounding box center [1530, 329] width 38 height 28
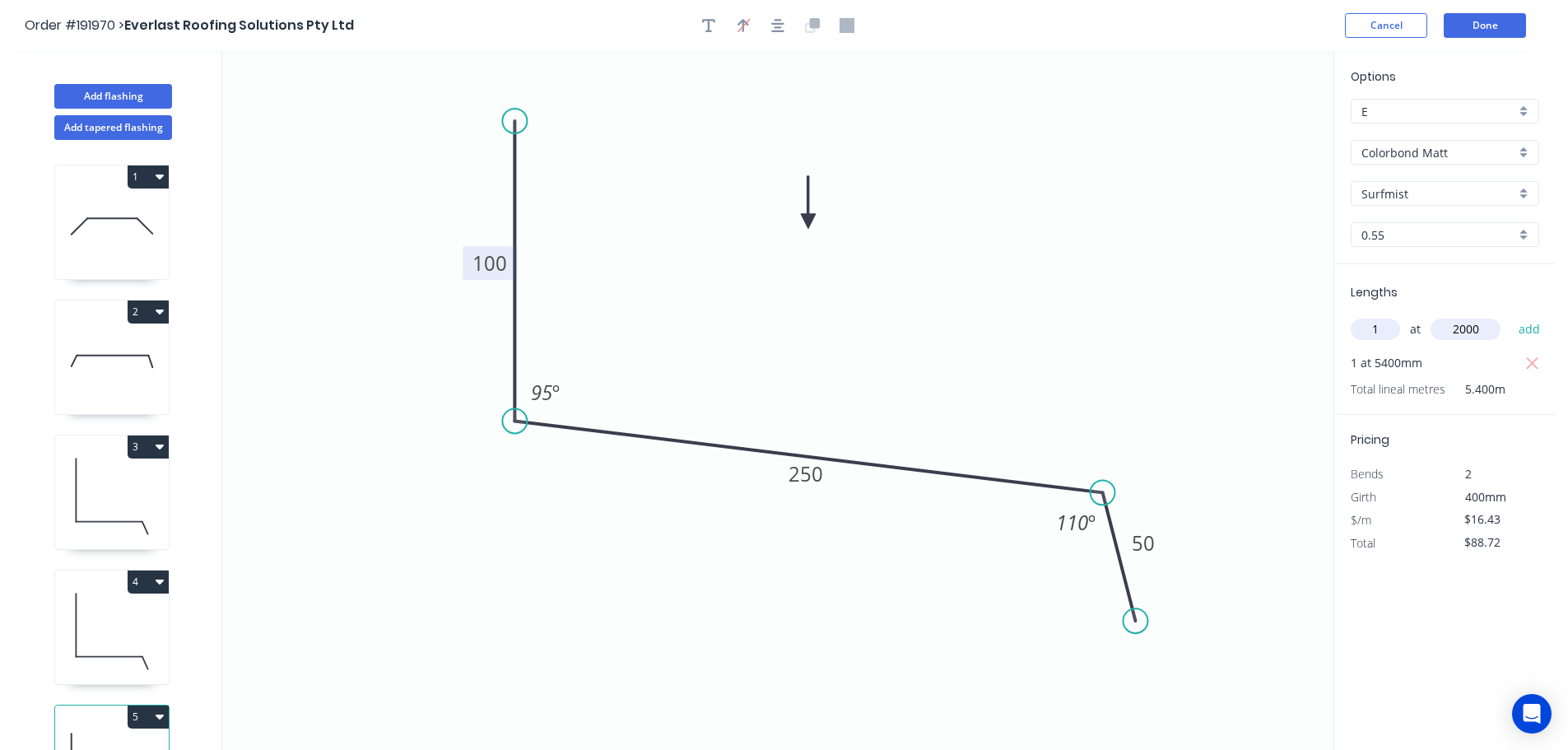
click at [1511, 315] on button "add" at bounding box center [1530, 329] width 38 height 28
drag, startPoint x: 117, startPoint y: 89, endPoint x: 149, endPoint y: 91, distance: 32.1
click at [118, 89] on button "Add flashing" at bounding box center [113, 96] width 118 height 25
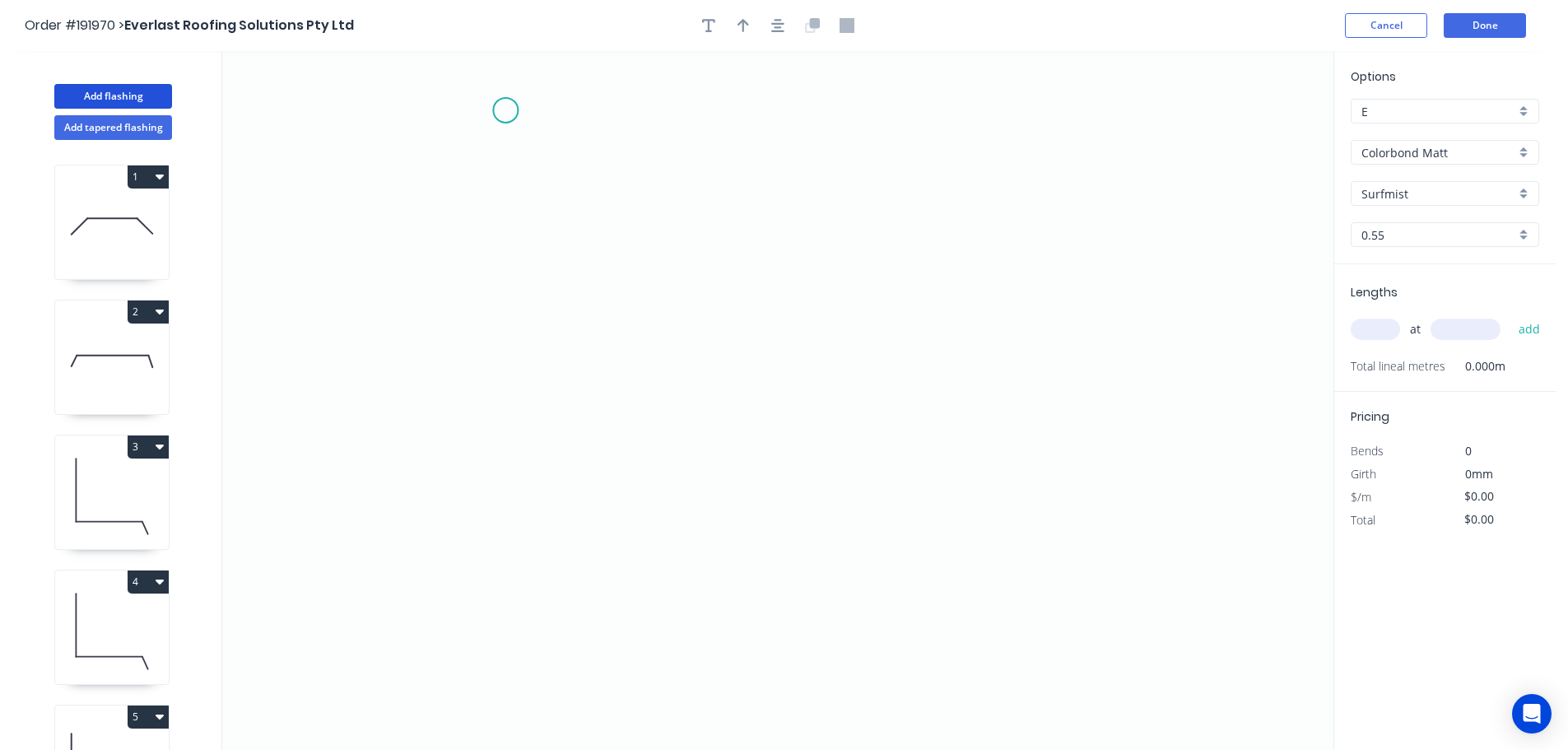
click at [505, 110] on icon "0" at bounding box center [778, 399] width 1111 height 698
click at [509, 546] on icon "0" at bounding box center [778, 399] width 1111 height 698
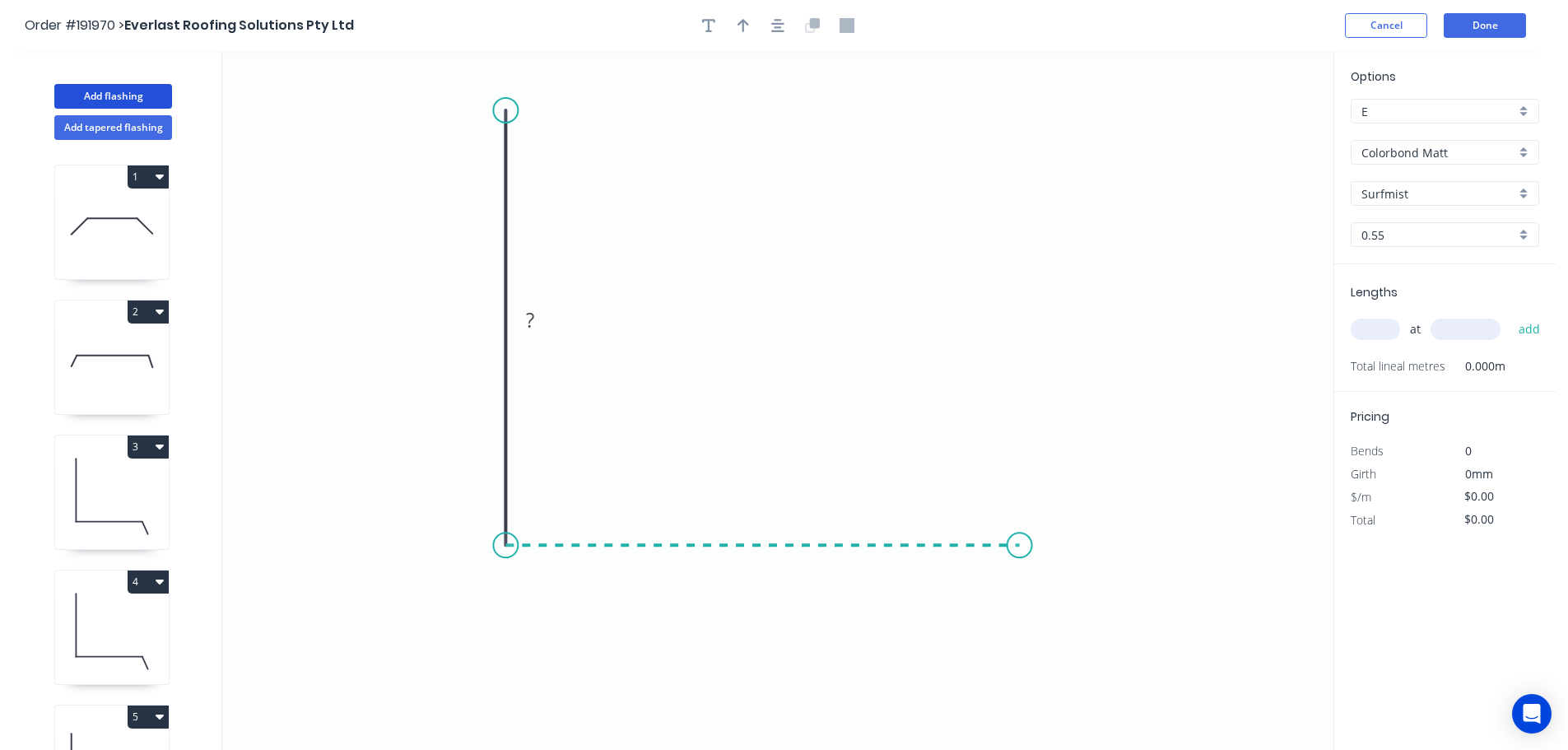
click at [1020, 552] on icon "0 ?" at bounding box center [778, 399] width 1111 height 698
click at [1059, 653] on icon "0 ? ?" at bounding box center [778, 399] width 1111 height 698
click at [1059, 653] on circle at bounding box center [1059, 652] width 25 height 25
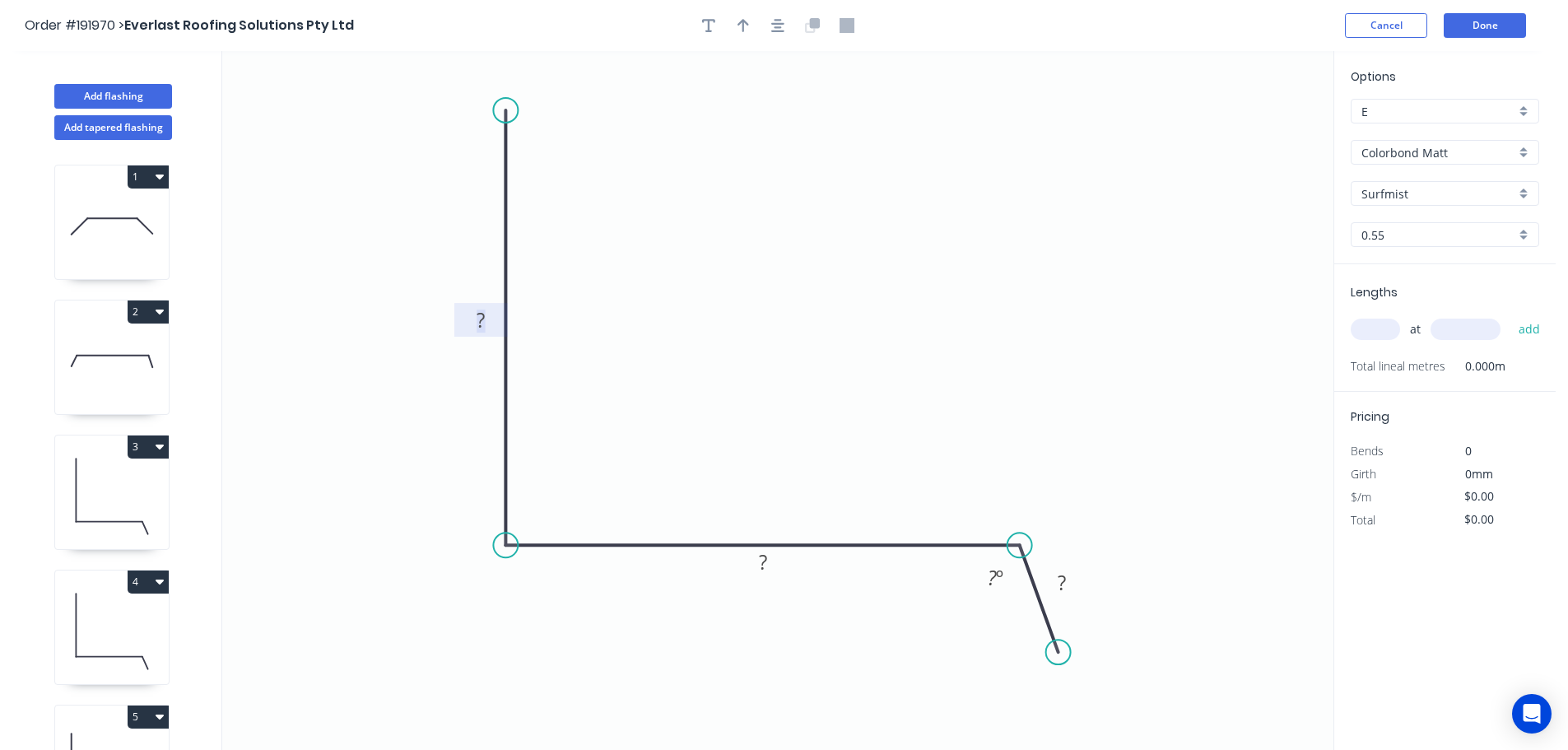
click at [482, 318] on tspan "?" at bounding box center [481, 319] width 9 height 27
click at [796, 260] on icon "0 550 395 50 110 º" at bounding box center [778, 399] width 1111 height 698
click at [741, 18] on icon "button" at bounding box center [743, 26] width 11 height 15
drag, startPoint x: 1251, startPoint y: 130, endPoint x: 771, endPoint y: 270, distance: 500.0
click at [771, 270] on icon at bounding box center [771, 251] width 15 height 53
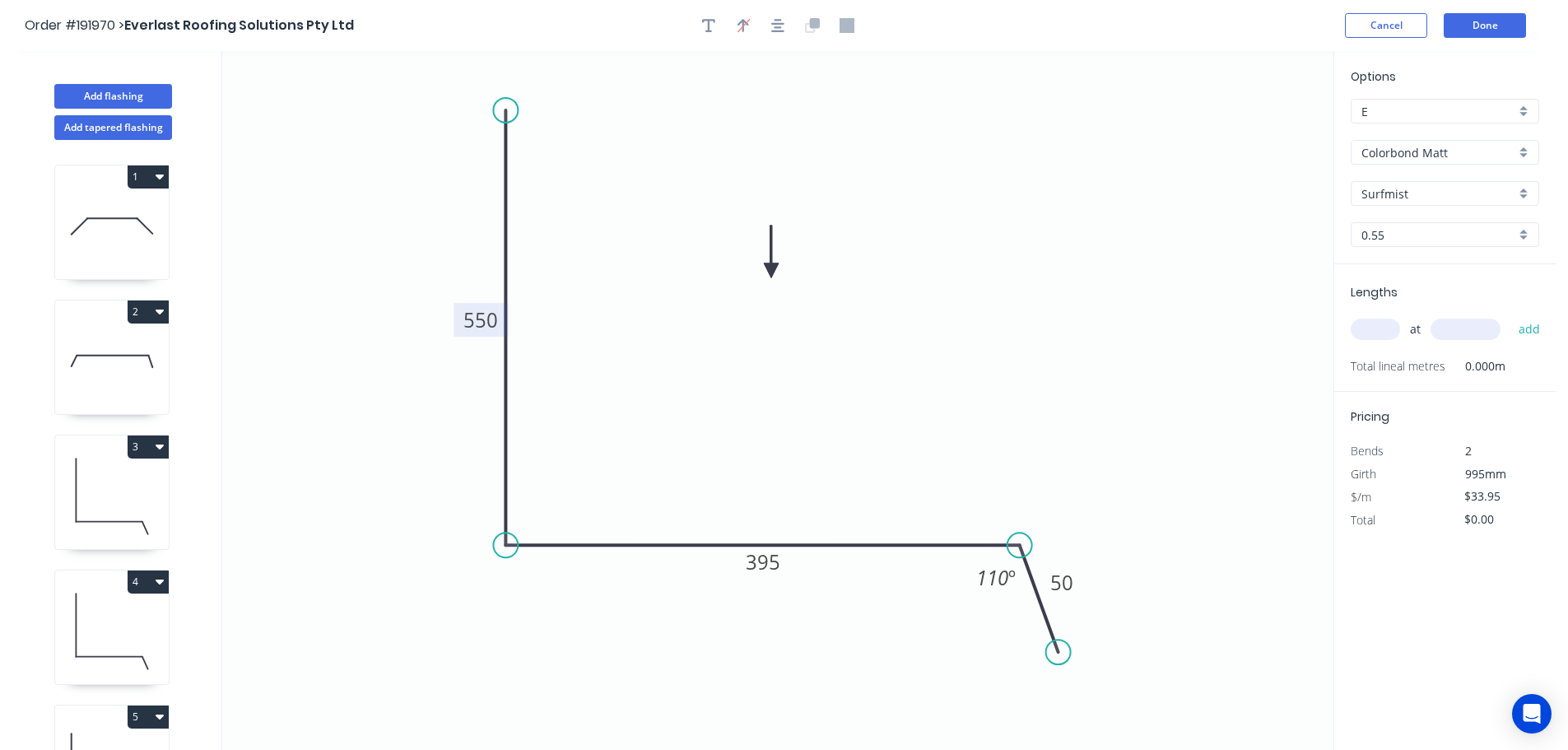
click at [1383, 325] on input "text" at bounding box center [1376, 329] width 50 height 21
click at [1511, 315] on button "add" at bounding box center [1530, 329] width 38 height 28
click at [78, 92] on button "Add flashing" at bounding box center [113, 96] width 118 height 25
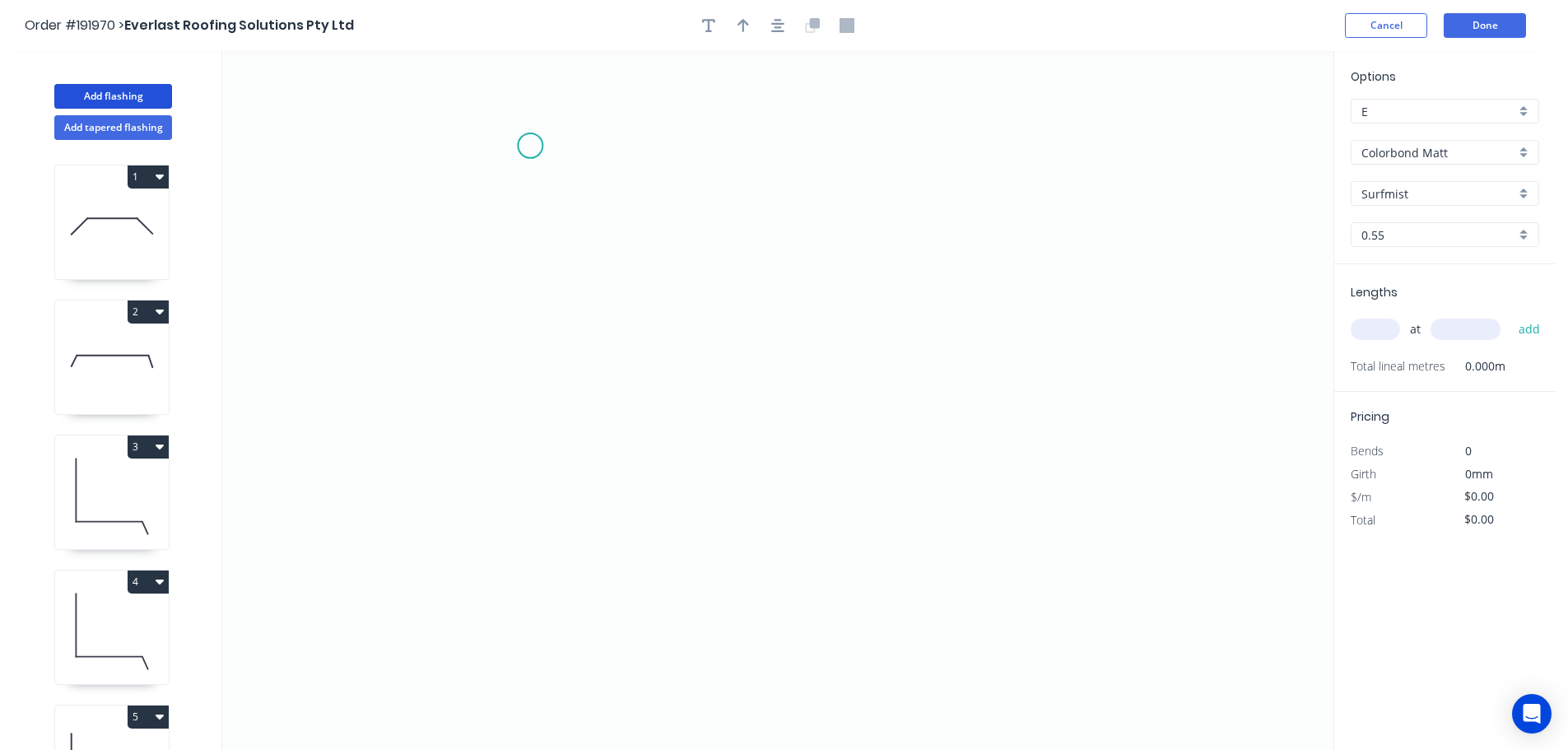
click at [530, 145] on icon "0" at bounding box center [778, 399] width 1111 height 698
click at [531, 493] on icon "0" at bounding box center [778, 399] width 1111 height 698
click at [1127, 501] on icon "0 ?" at bounding box center [778, 399] width 1111 height 698
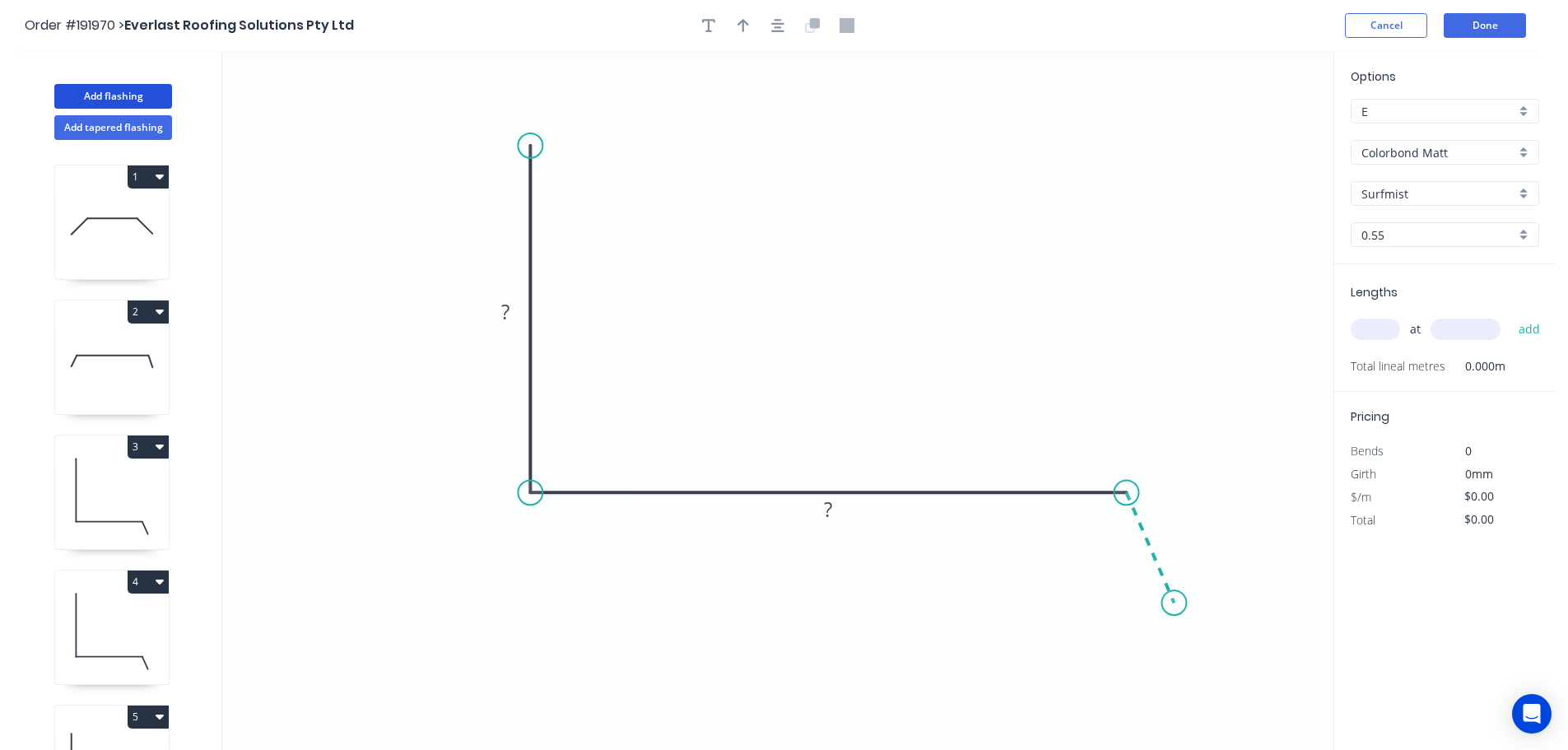
click at [1174, 603] on icon "0 ? ?" at bounding box center [778, 399] width 1111 height 698
click at [1174, 603] on circle at bounding box center [1173, 603] width 25 height 25
click at [508, 312] on tspan "?" at bounding box center [505, 311] width 9 height 27
click at [714, 246] on icon "0 100 250 50 110 º" at bounding box center [778, 399] width 1111 height 698
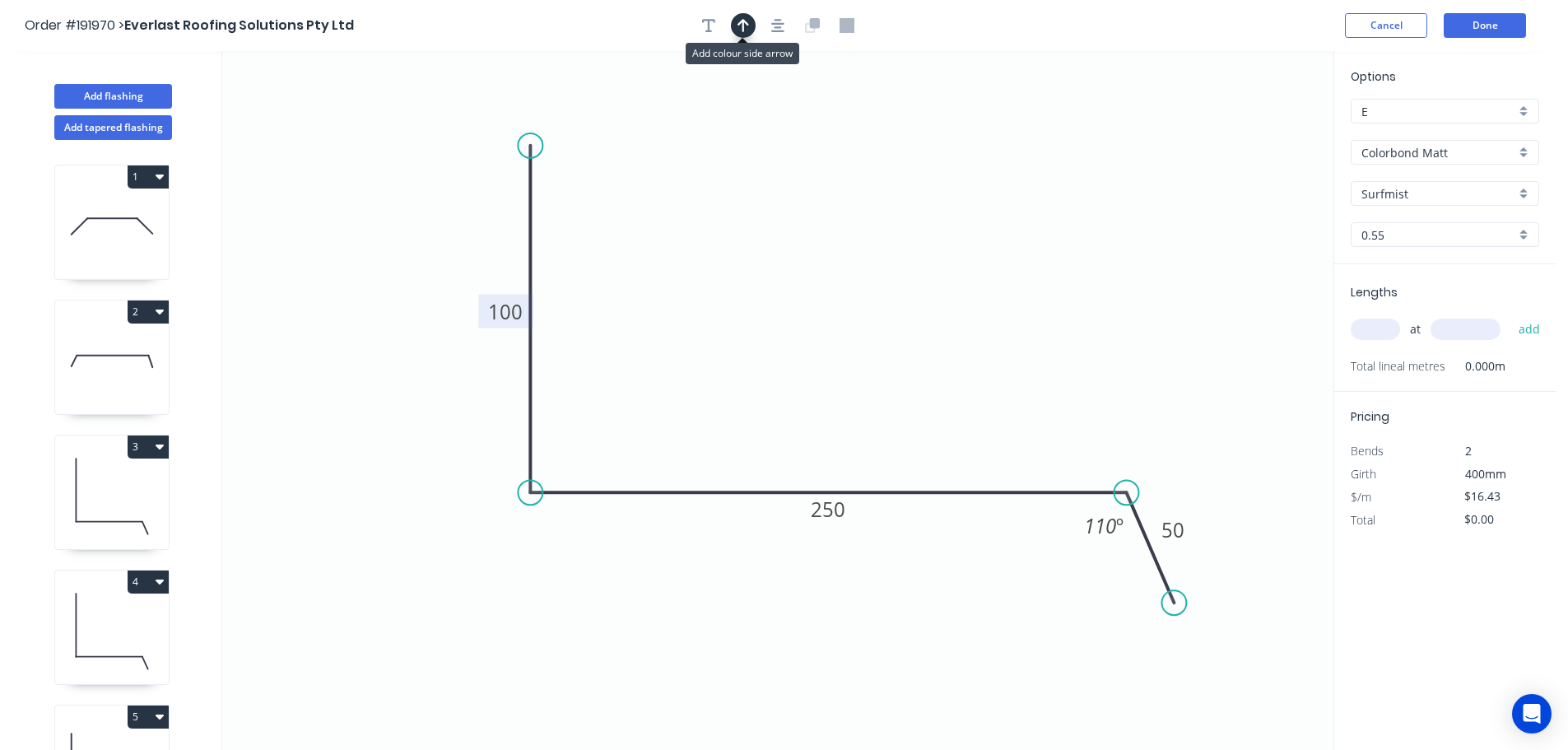
click at [742, 21] on icon "button" at bounding box center [743, 26] width 11 height 13
drag, startPoint x: 1249, startPoint y: 130, endPoint x: 828, endPoint y: 287, distance: 449.3
click at [828, 276] on icon at bounding box center [828, 248] width 15 height 53
click at [1376, 327] on input "text" at bounding box center [1376, 329] width 50 height 21
click at [1511, 315] on button "add" at bounding box center [1530, 329] width 38 height 28
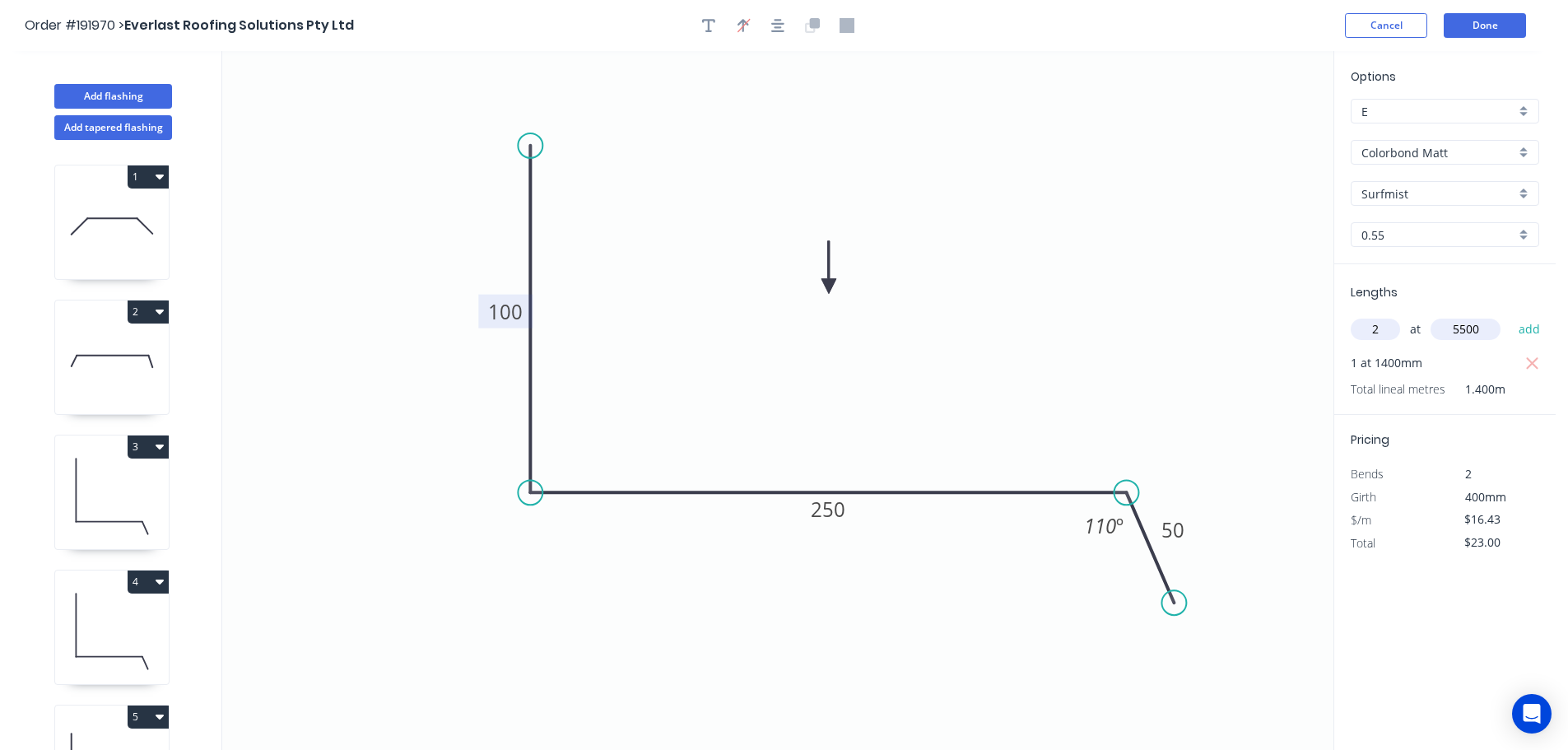
click at [1511, 315] on button "add" at bounding box center [1530, 329] width 38 height 28
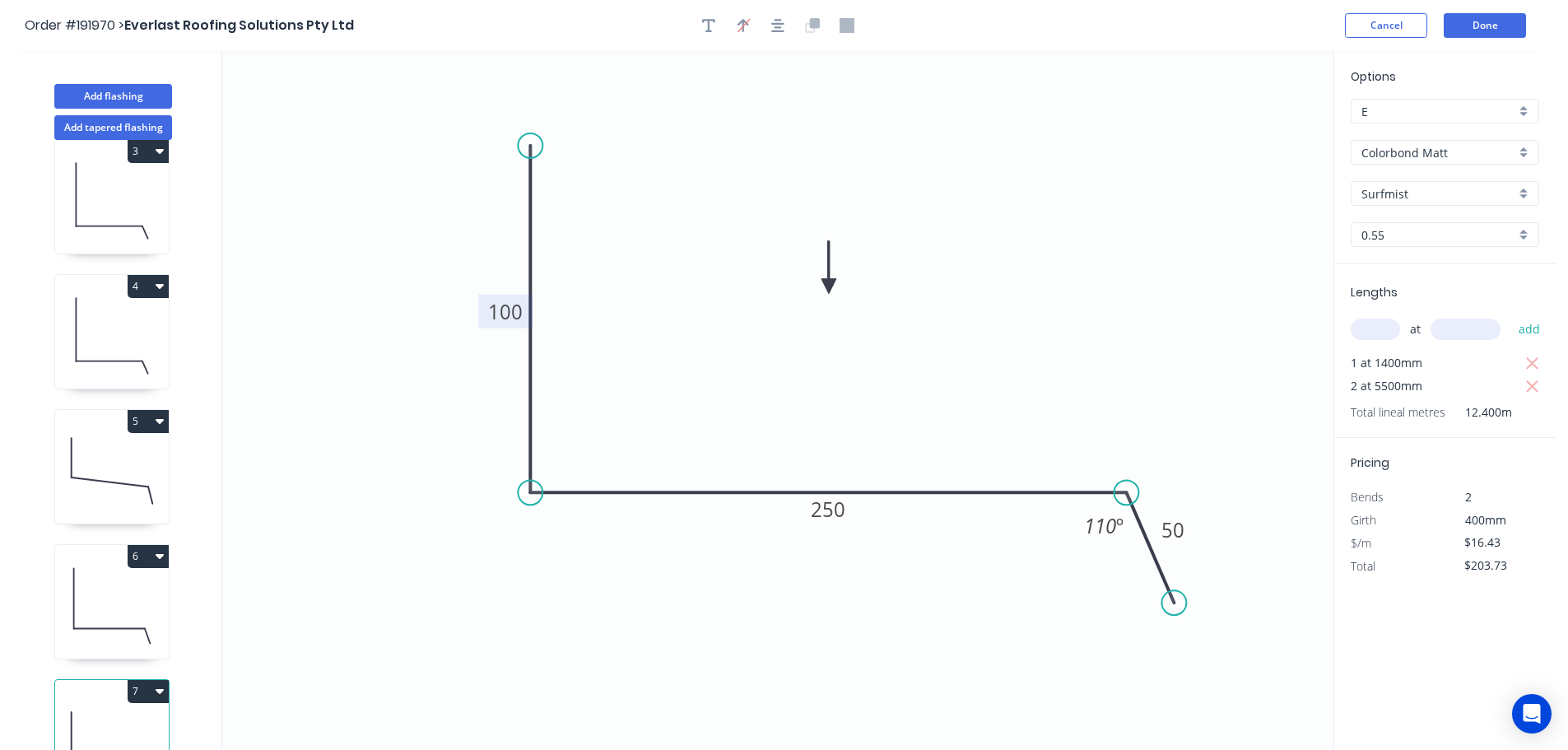
scroll to position [341, 0]
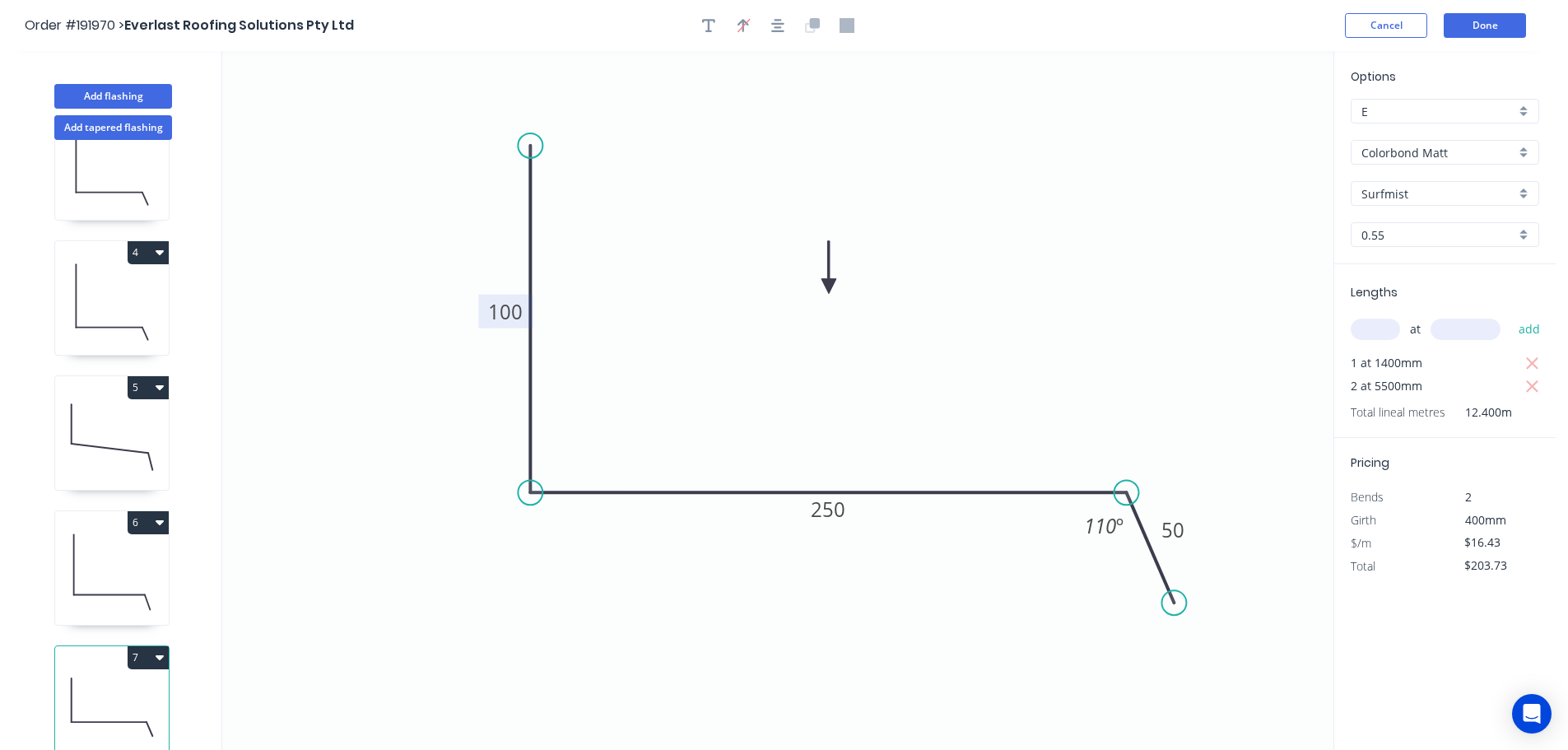
click at [141, 647] on button "7" at bounding box center [148, 657] width 41 height 23
click at [116, 686] on div "Duplicate" at bounding box center [90, 697] width 127 height 24
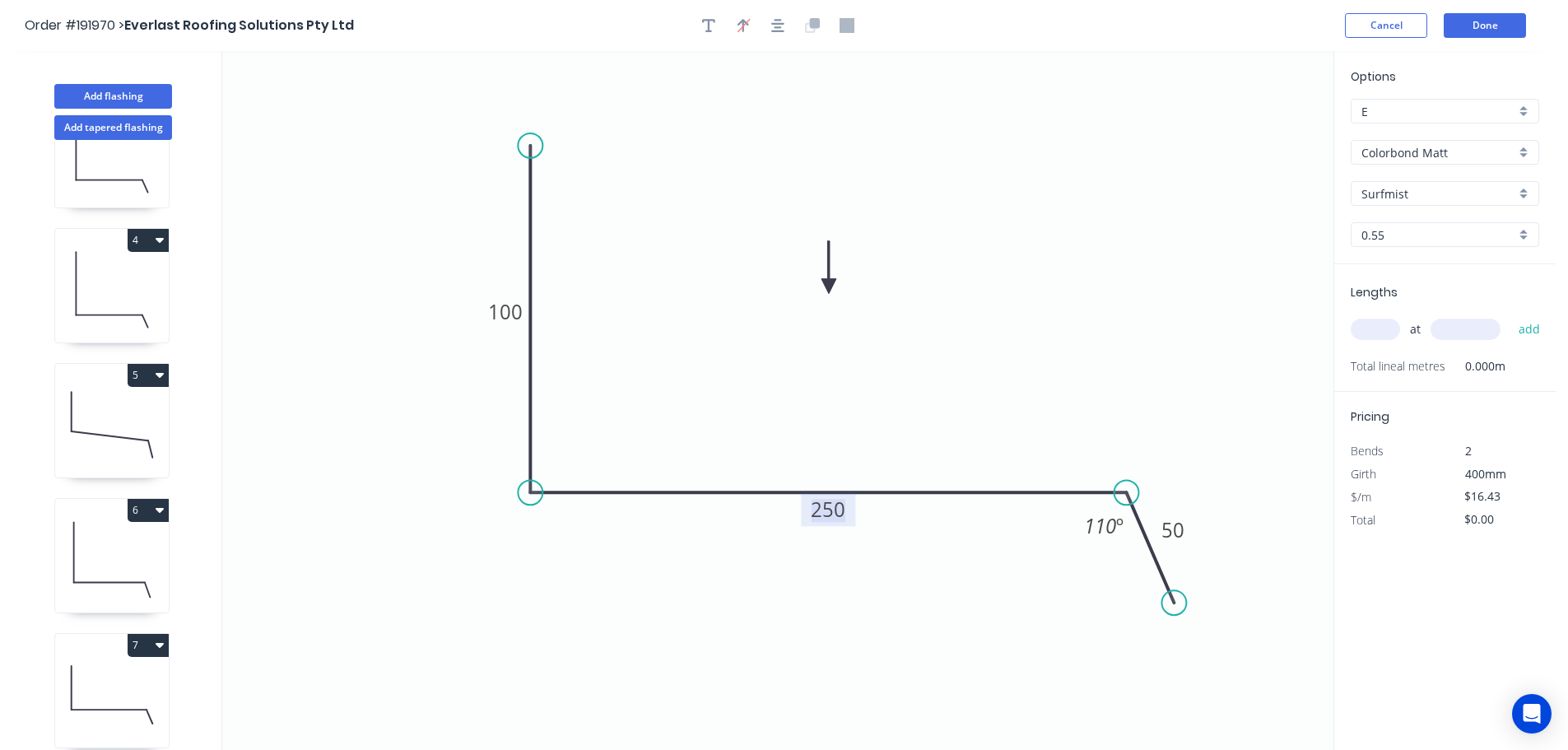
click at [840, 510] on tspan "250" at bounding box center [827, 509] width 34 height 27
click at [912, 410] on icon "0 100 220 50 110 º" at bounding box center [778, 399] width 1111 height 698
click at [1385, 329] on input "text" at bounding box center [1376, 329] width 50 height 21
click at [1511, 315] on button "add" at bounding box center [1530, 329] width 38 height 28
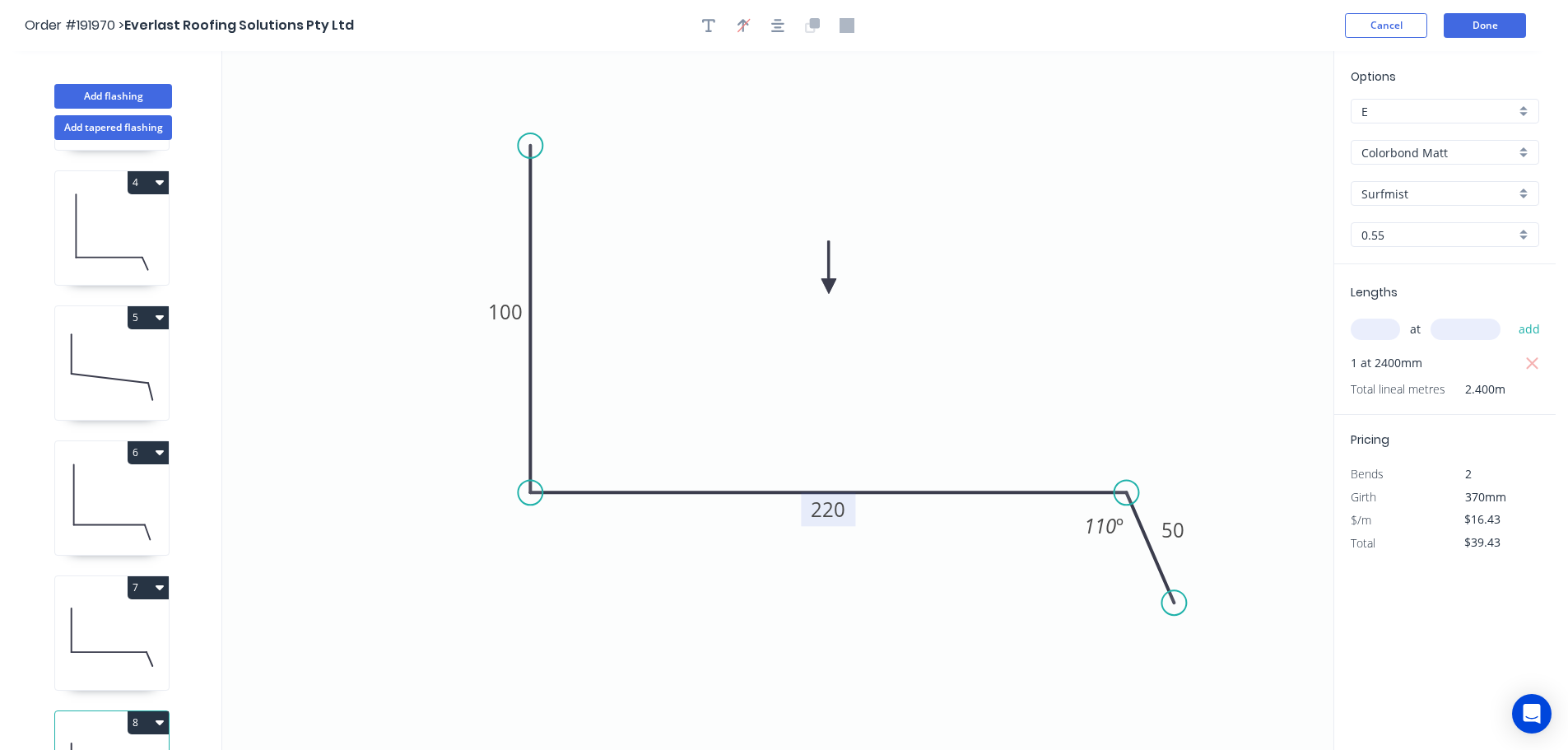
scroll to position [477, 0]
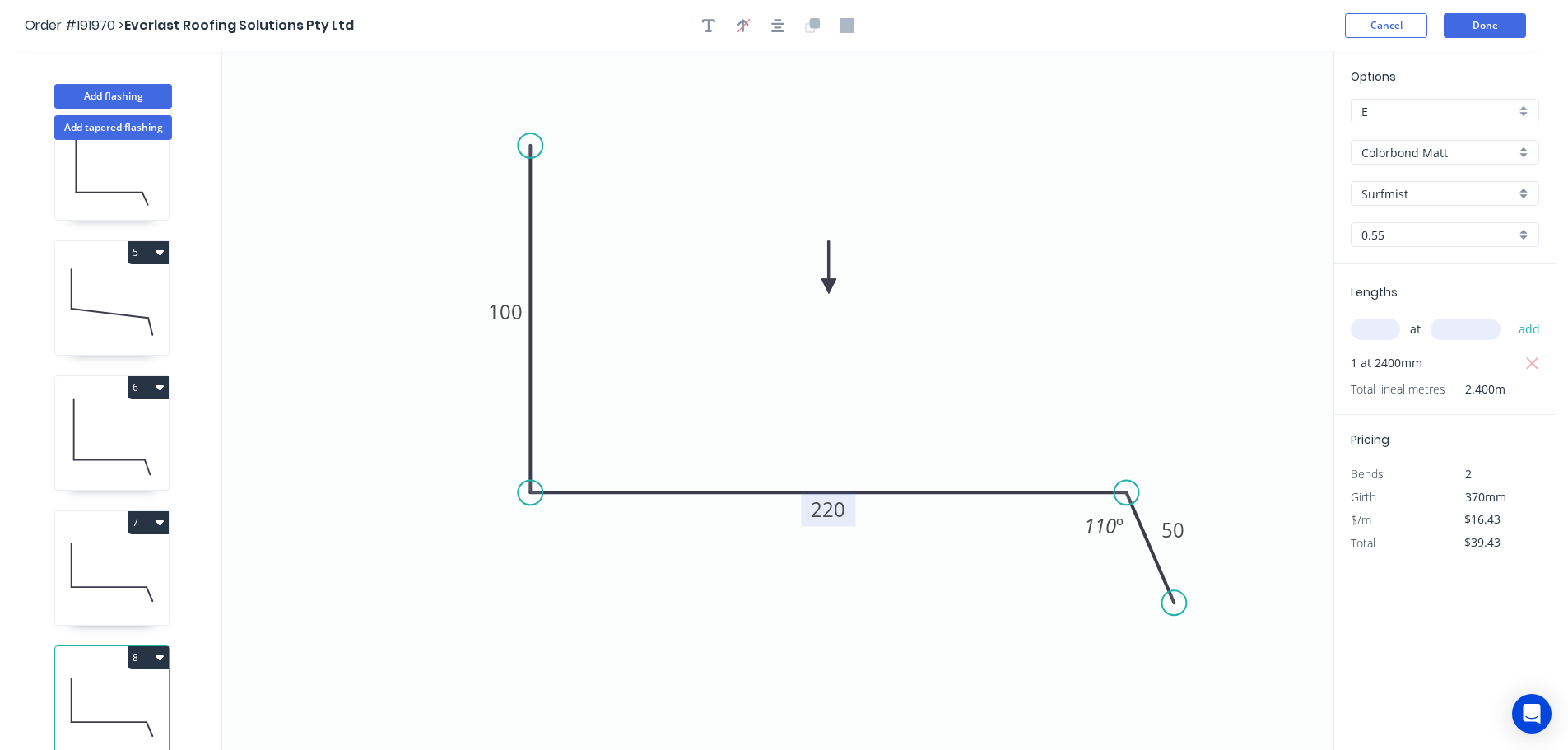
click at [142, 646] on button "8" at bounding box center [148, 657] width 41 height 23
click at [108, 686] on div "Duplicate" at bounding box center [90, 697] width 127 height 24
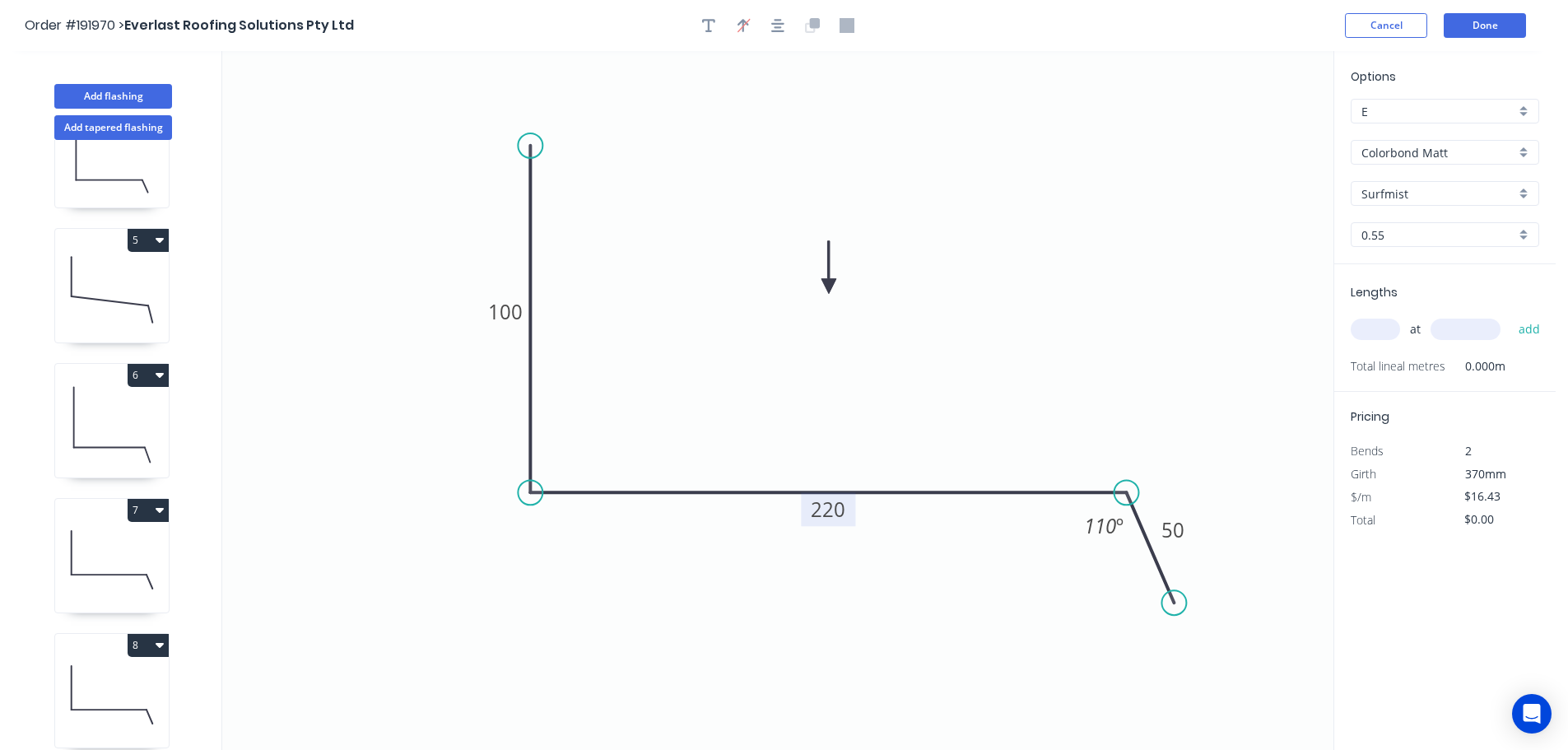
click at [840, 507] on tspan "220" at bounding box center [827, 509] width 34 height 27
click at [890, 453] on icon "0 100 265 50 110 º" at bounding box center [778, 399] width 1111 height 698
click at [1380, 332] on input "text" at bounding box center [1376, 329] width 50 height 21
click at [1511, 315] on button "add" at bounding box center [1530, 329] width 38 height 28
click at [98, 88] on button "Add flashing" at bounding box center [113, 96] width 118 height 25
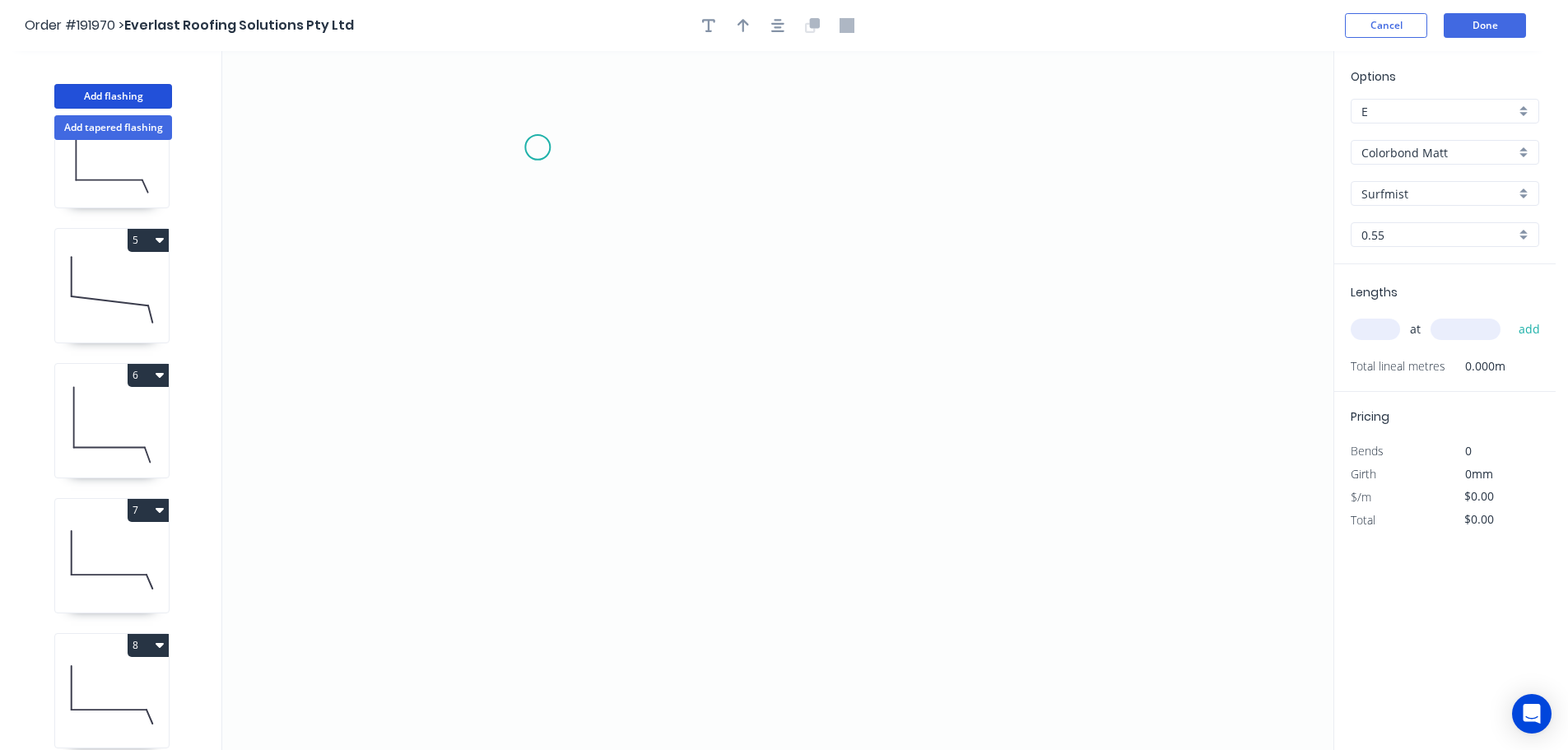
click at [537, 147] on icon "0" at bounding box center [778, 399] width 1111 height 698
click at [526, 477] on icon "0" at bounding box center [778, 399] width 1111 height 698
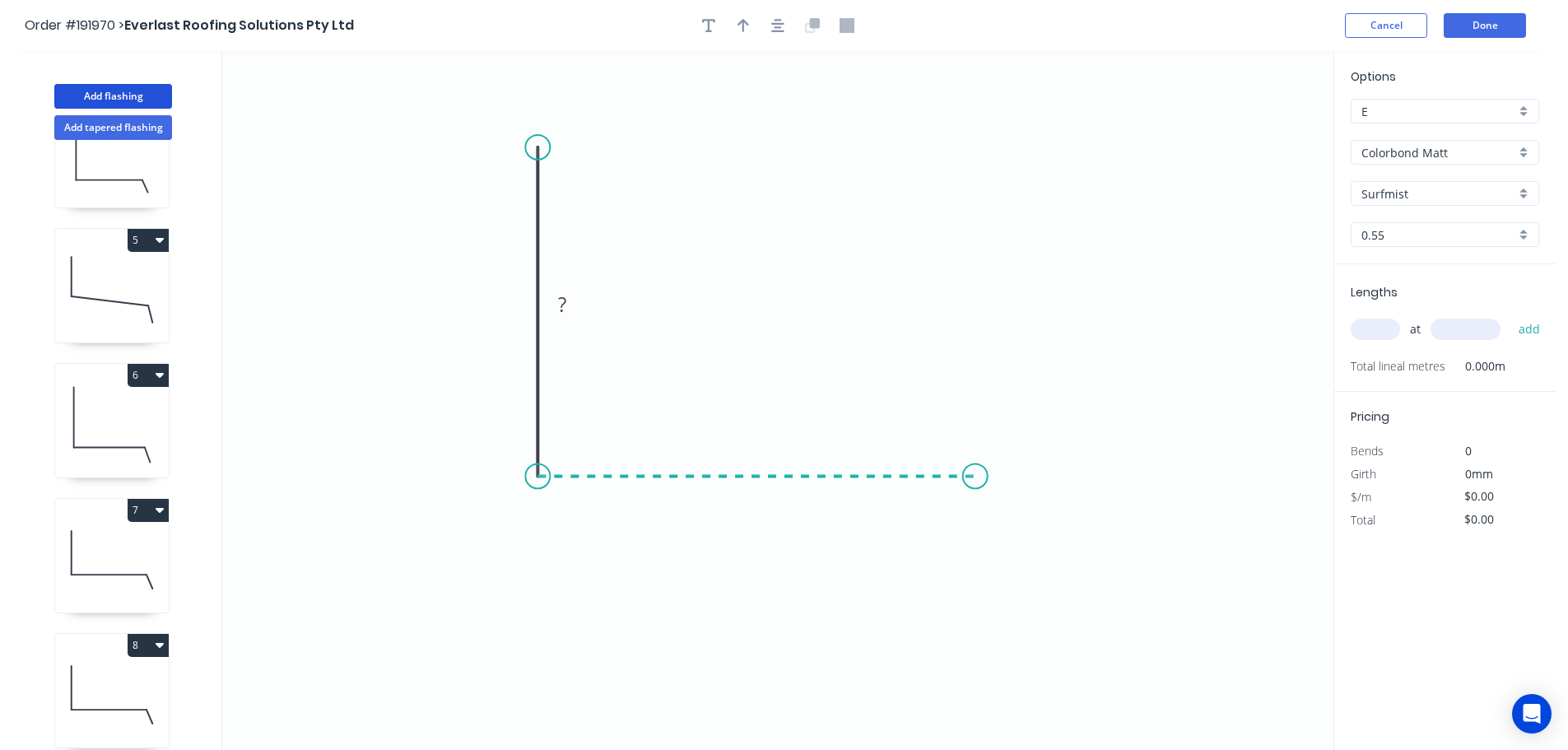
click at [977, 476] on icon "0 ?" at bounding box center [778, 399] width 1111 height 698
click at [977, 476] on circle at bounding box center [977, 476] width 25 height 25
click at [511, 296] on tspan "?" at bounding box center [512, 304] width 9 height 27
click at [606, 295] on icon "0 50 50" at bounding box center [778, 399] width 1111 height 698
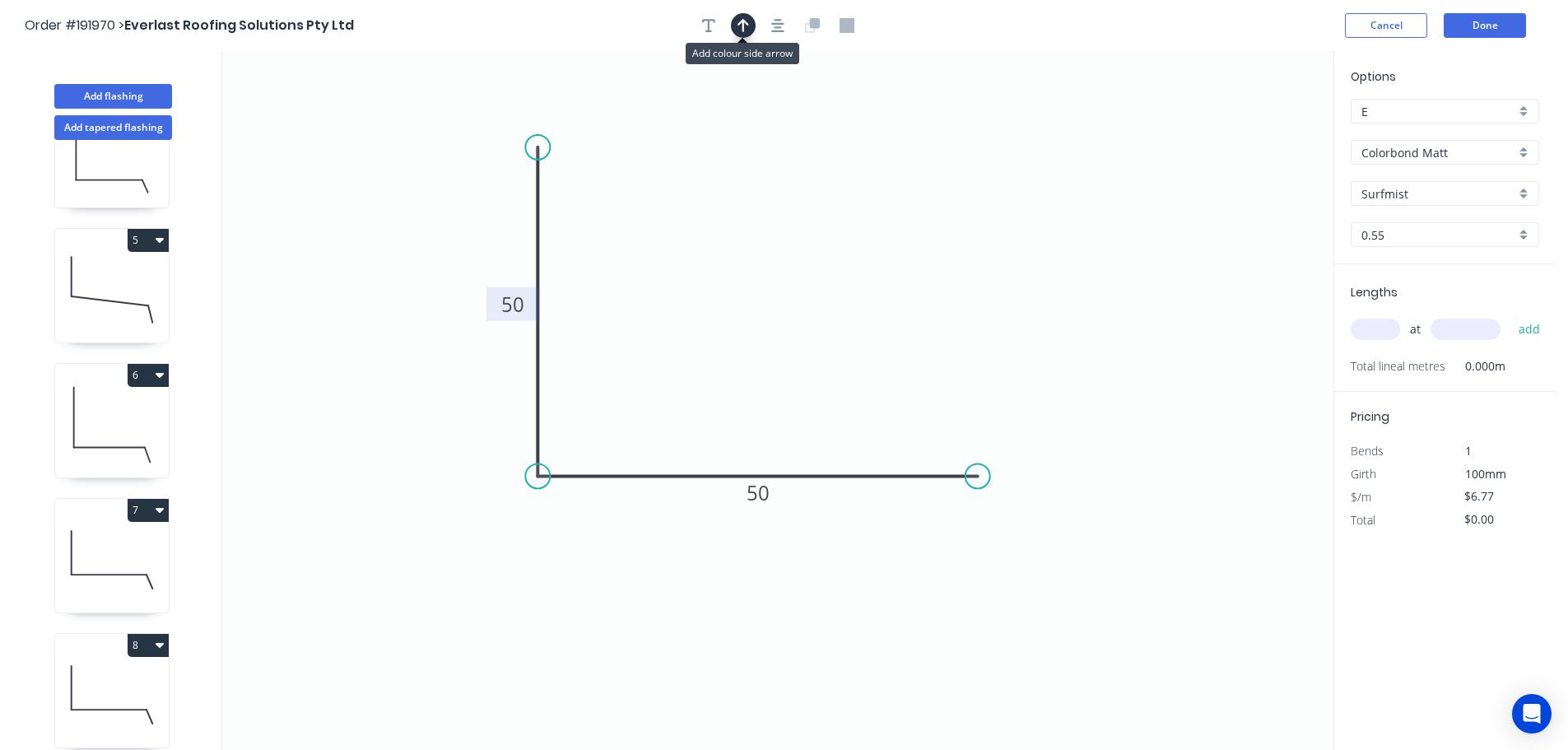
click at [744, 28] on icon "button" at bounding box center [743, 26] width 11 height 13
drag, startPoint x: 1250, startPoint y: 129, endPoint x: 453, endPoint y: 529, distance: 891.7
click at [453, 529] on icon at bounding box center [460, 506] width 15 height 53
click at [453, 529] on icon at bounding box center [453, 509] width 15 height 53
click at [453, 529] on icon at bounding box center [466, 515] width 48 height 48
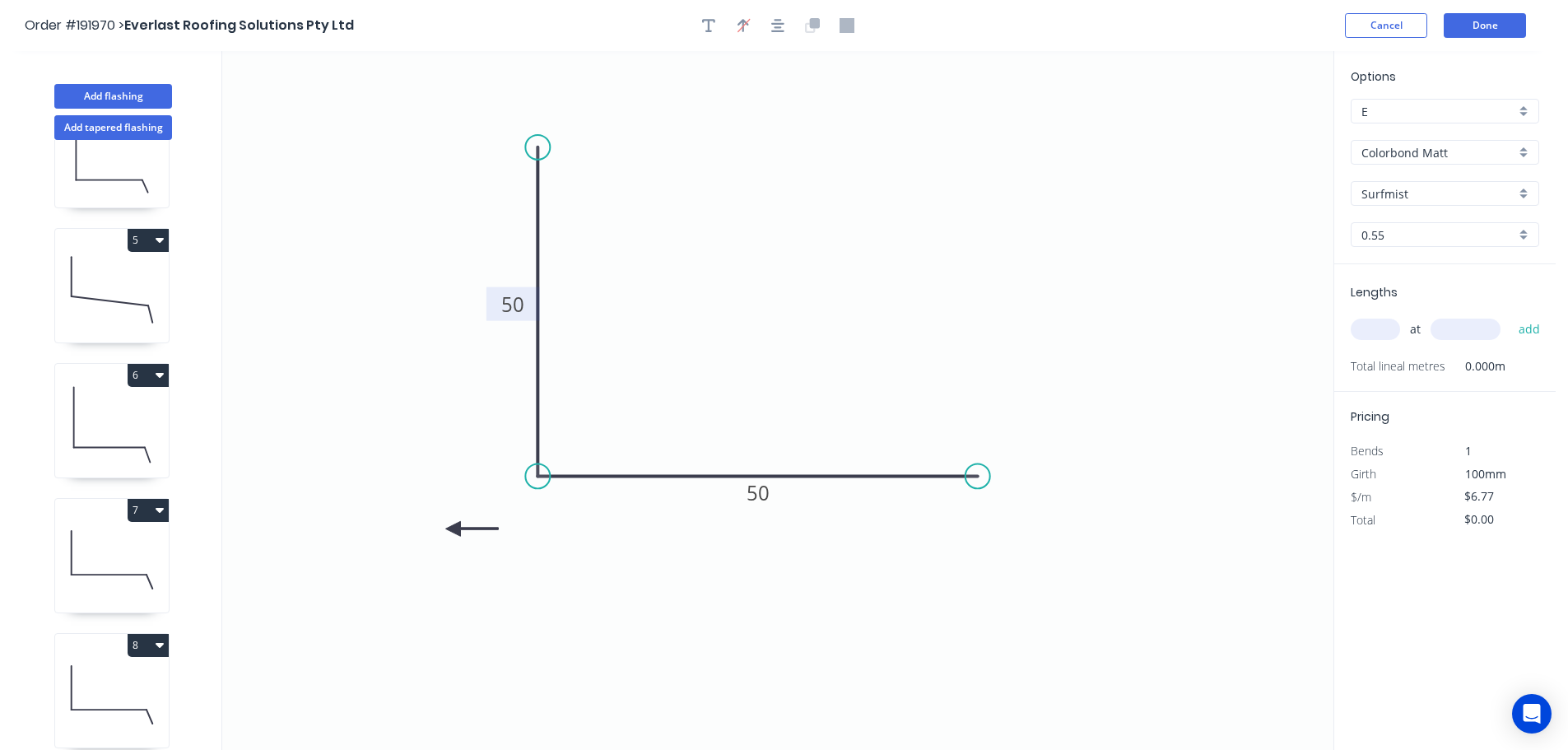
click at [453, 529] on icon at bounding box center [471, 528] width 53 height 15
click at [453, 529] on icon at bounding box center [453, 546] width 15 height 53
click at [1382, 324] on input "text" at bounding box center [1376, 329] width 50 height 21
click at [1511, 315] on button "add" at bounding box center [1530, 329] width 38 height 28
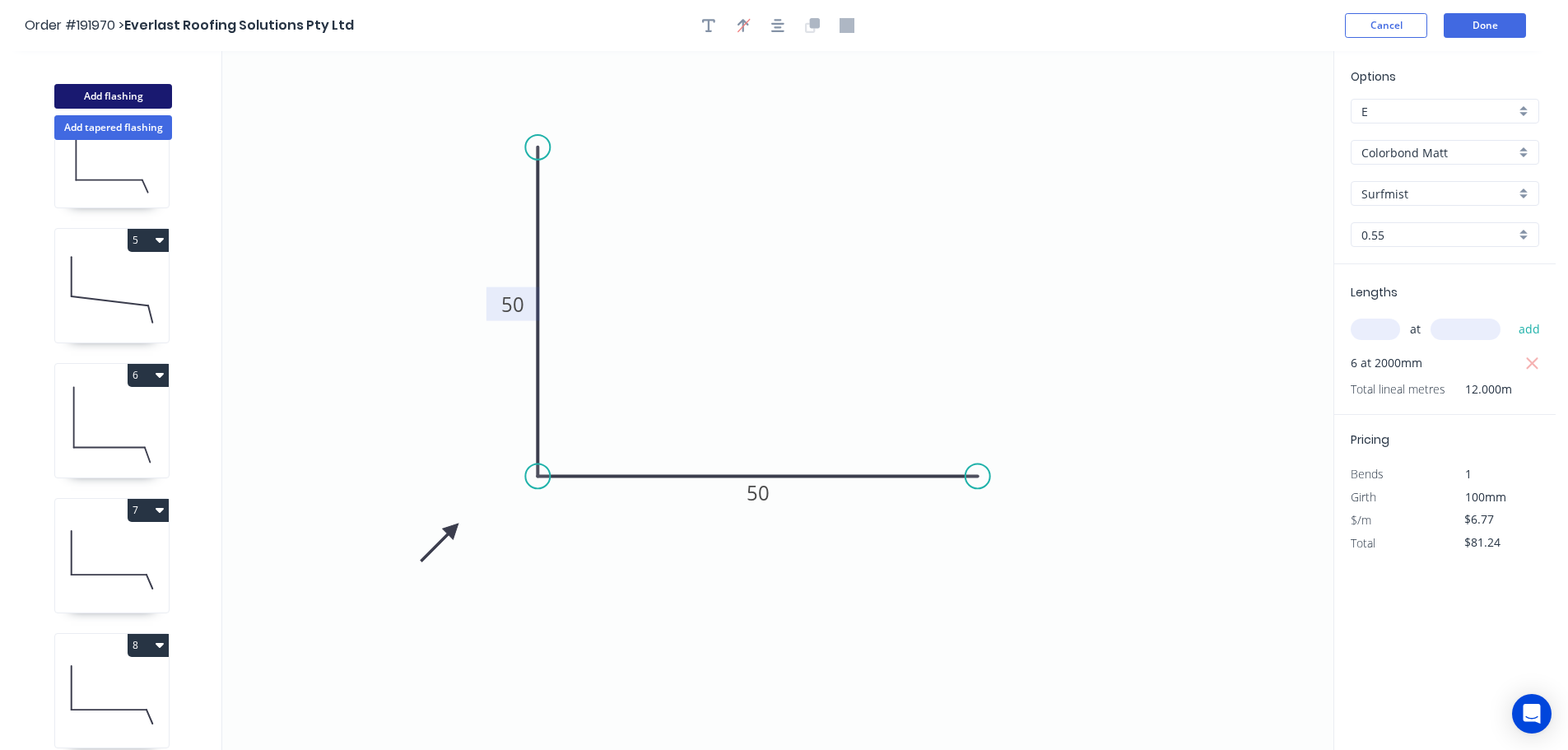
click at [110, 96] on button "Add flashing" at bounding box center [113, 96] width 118 height 25
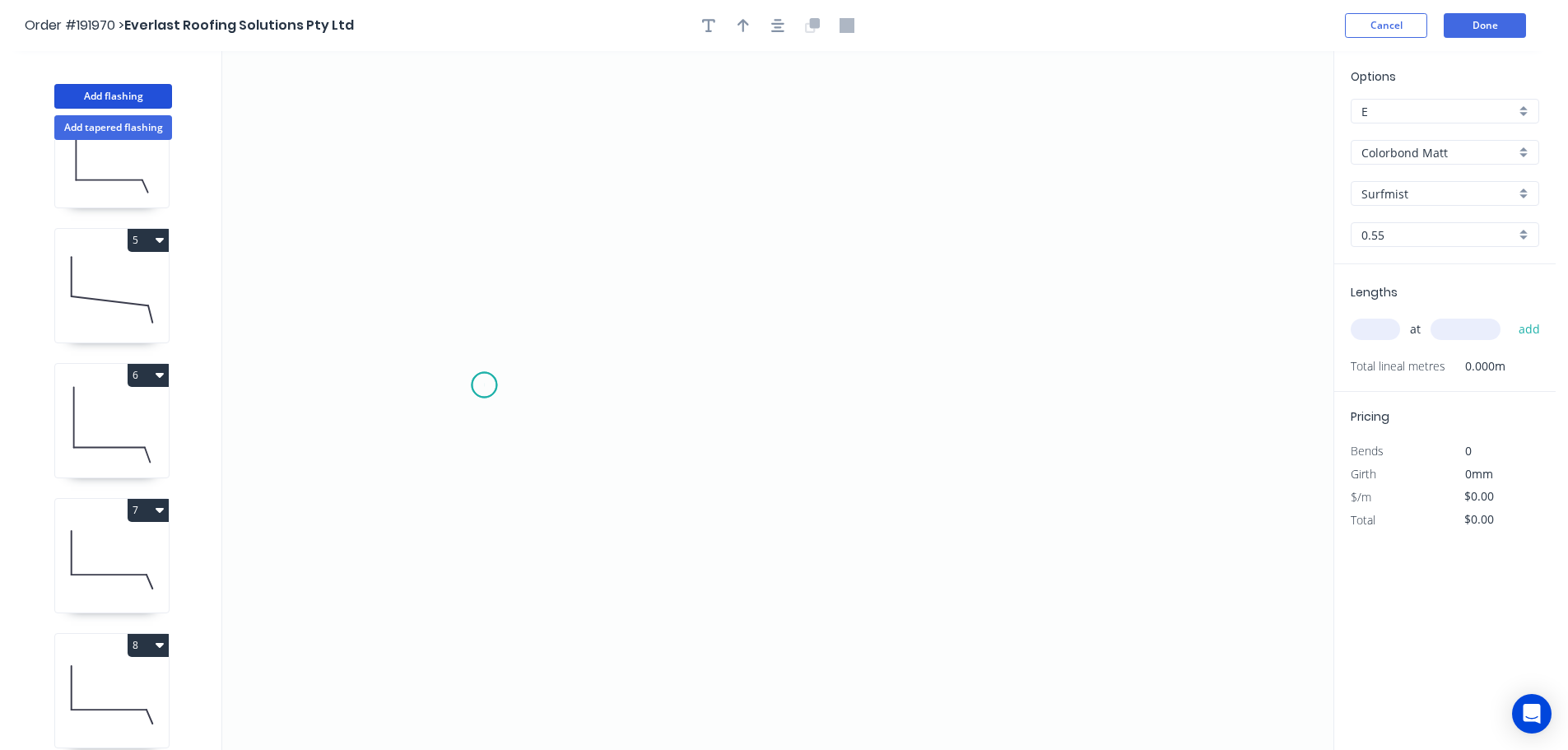
click at [483, 385] on icon "0" at bounding box center [778, 399] width 1111 height 698
click at [1182, 377] on icon "0" at bounding box center [778, 399] width 1111 height 698
click at [1182, 377] on circle at bounding box center [1181, 385] width 25 height 25
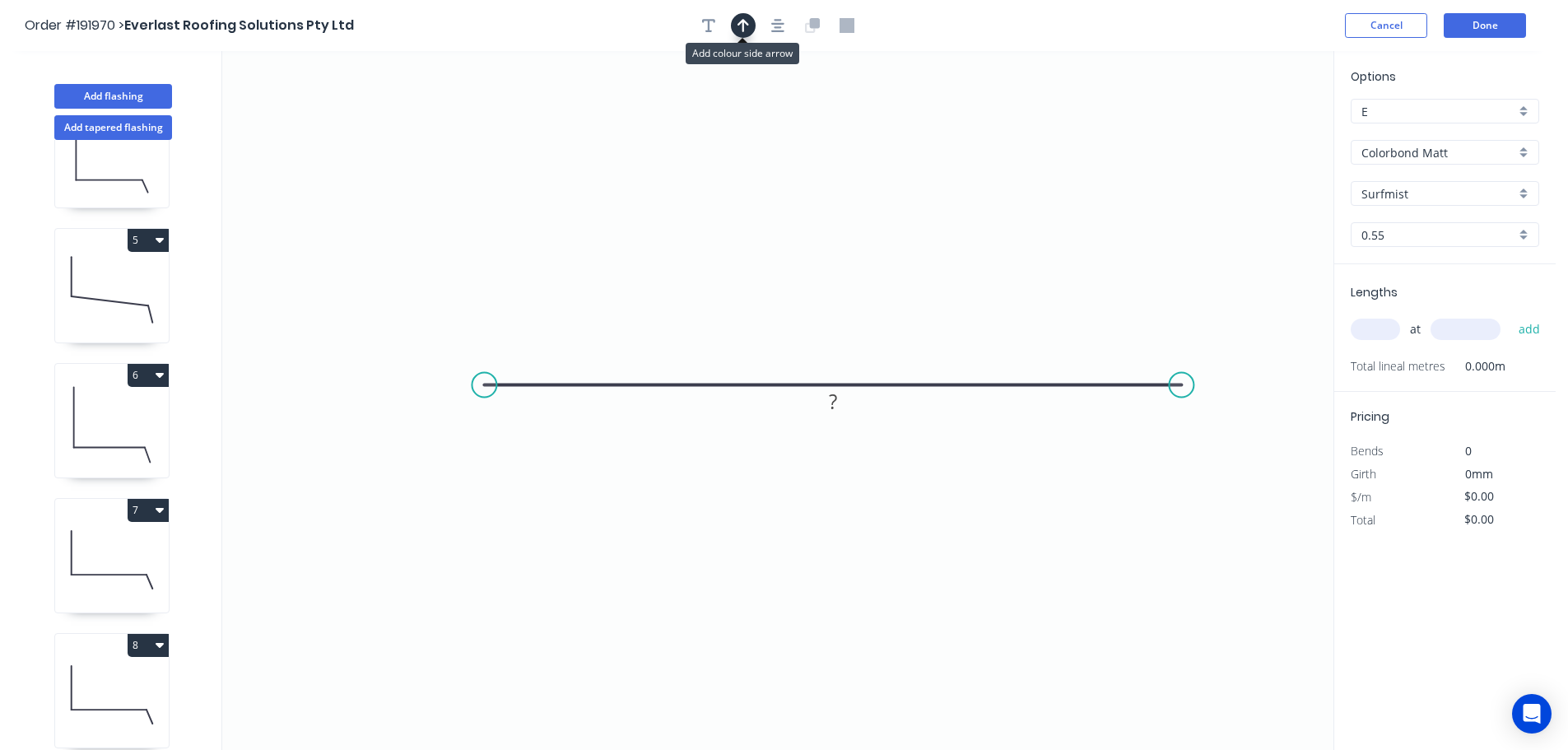
click at [739, 27] on icon "button" at bounding box center [743, 26] width 11 height 15
drag, startPoint x: 1244, startPoint y: 129, endPoint x: 1059, endPoint y: 164, distance: 188.3
click at [1058, 164] on icon "0 ?" at bounding box center [778, 399] width 1111 height 698
drag, startPoint x: 1250, startPoint y: 128, endPoint x: 807, endPoint y: 227, distance: 453.9
click at [807, 227] on icon at bounding box center [807, 207] width 15 height 53
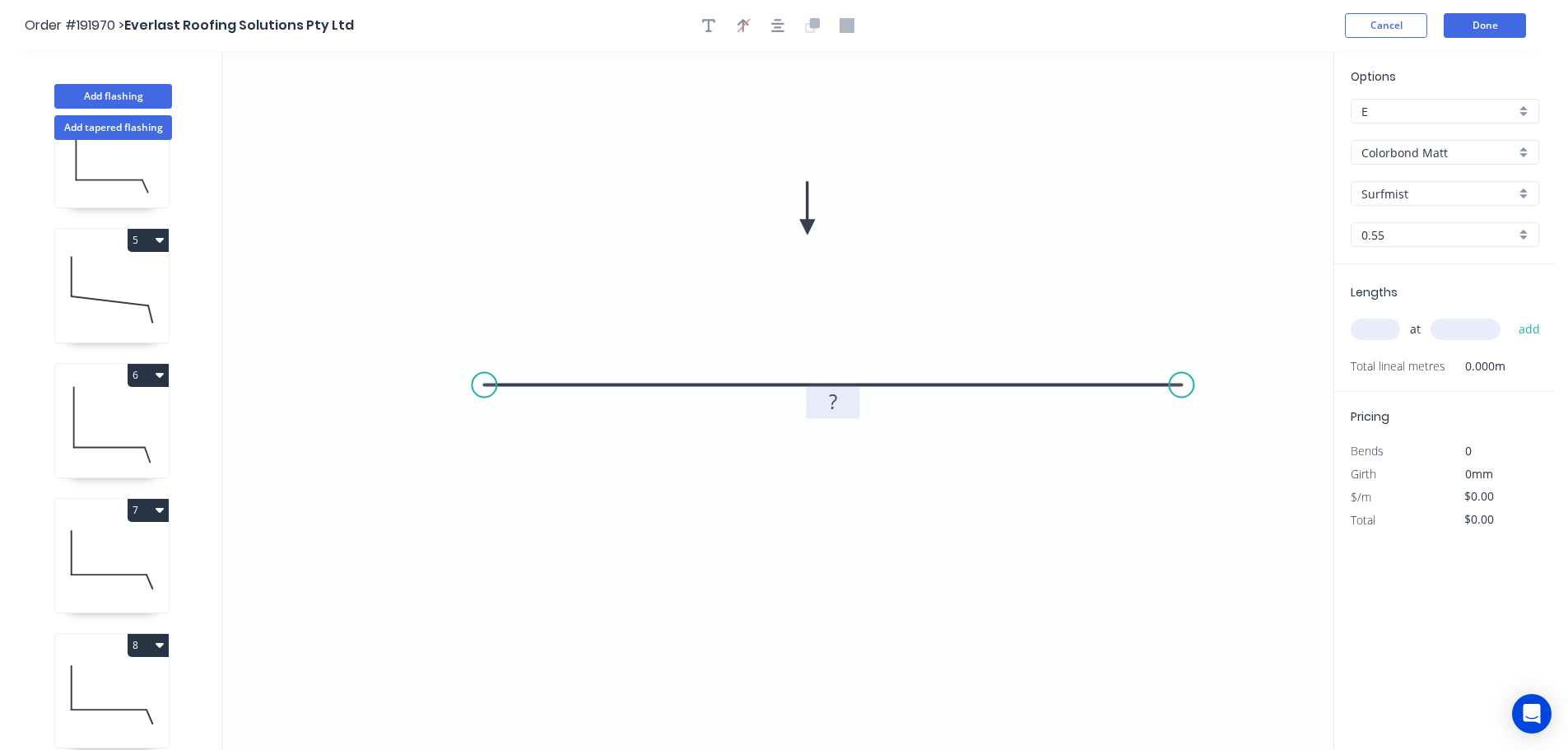
click at [833, 397] on tspan "?" at bounding box center [832, 401] width 9 height 27
click at [881, 504] on icon "0 650" at bounding box center [778, 399] width 1111 height 698
click at [1379, 326] on input "text" at bounding box center [1376, 329] width 50 height 21
click at [1511, 315] on button "add" at bounding box center [1530, 329] width 38 height 28
click at [1174, 288] on icon "0 650" at bounding box center [778, 399] width 1111 height 698
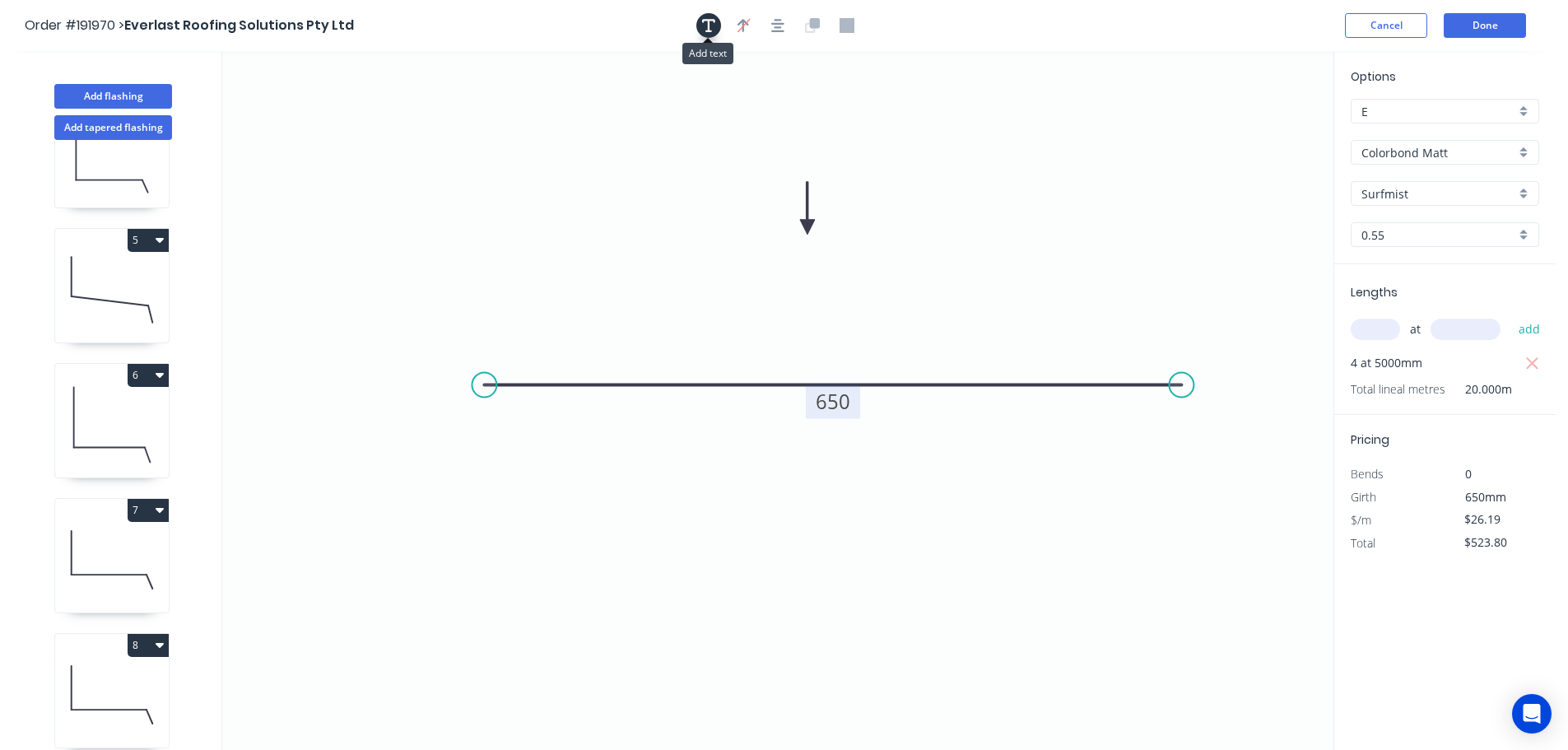
click at [705, 16] on button "button" at bounding box center [709, 26] width 25 height 25
drag, startPoint x: 300, startPoint y: 110, endPoint x: 959, endPoint y: 163, distance: 661.1
click at [959, 163] on textarea at bounding box center [989, 170] width 134 height 61
click at [1192, 246] on icon "PLEASE ROLL UP 650" at bounding box center [778, 399] width 1111 height 698
click at [1459, 20] on button "Done" at bounding box center [1485, 26] width 82 height 25
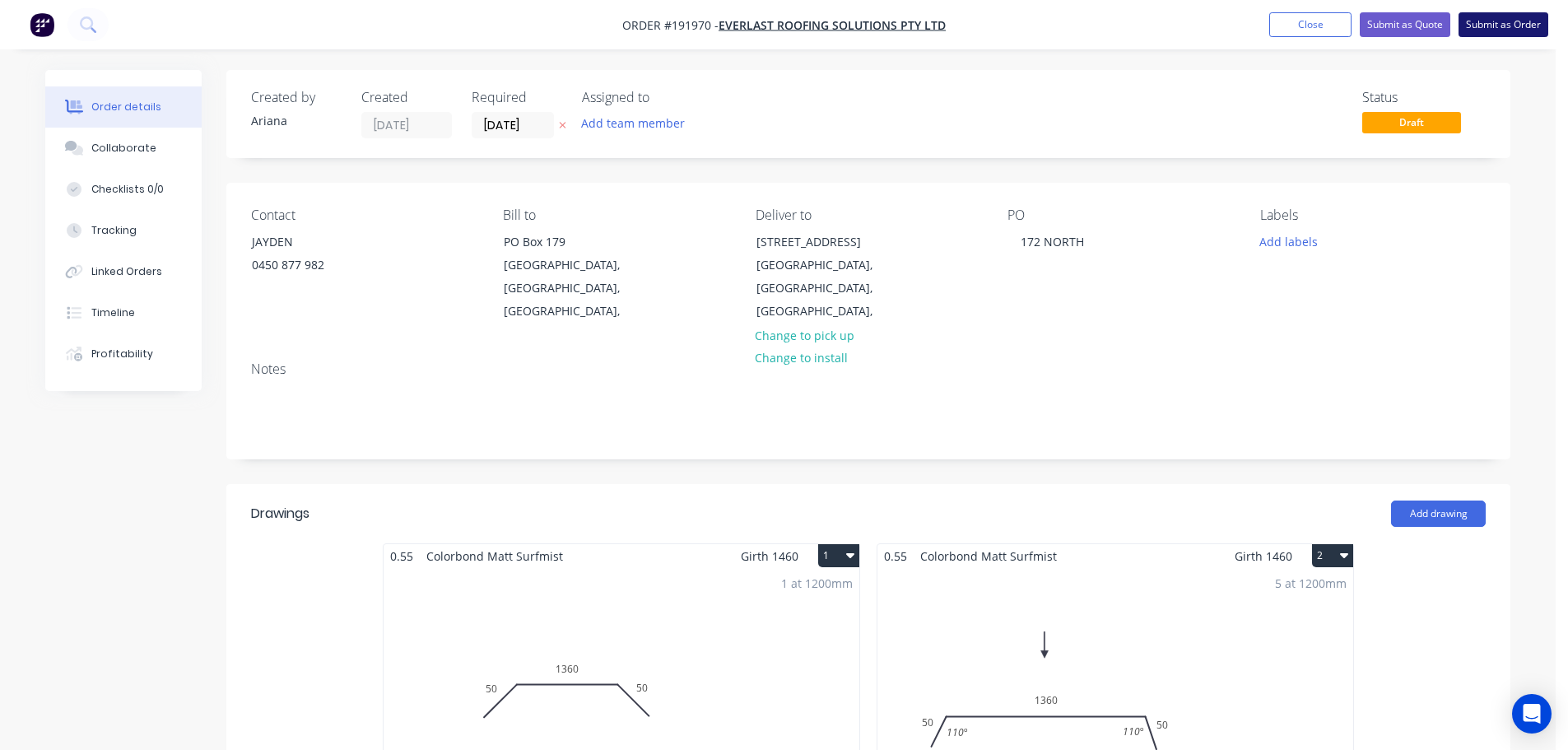
click at [1502, 21] on button "Submit as Order" at bounding box center [1503, 25] width 90 height 25
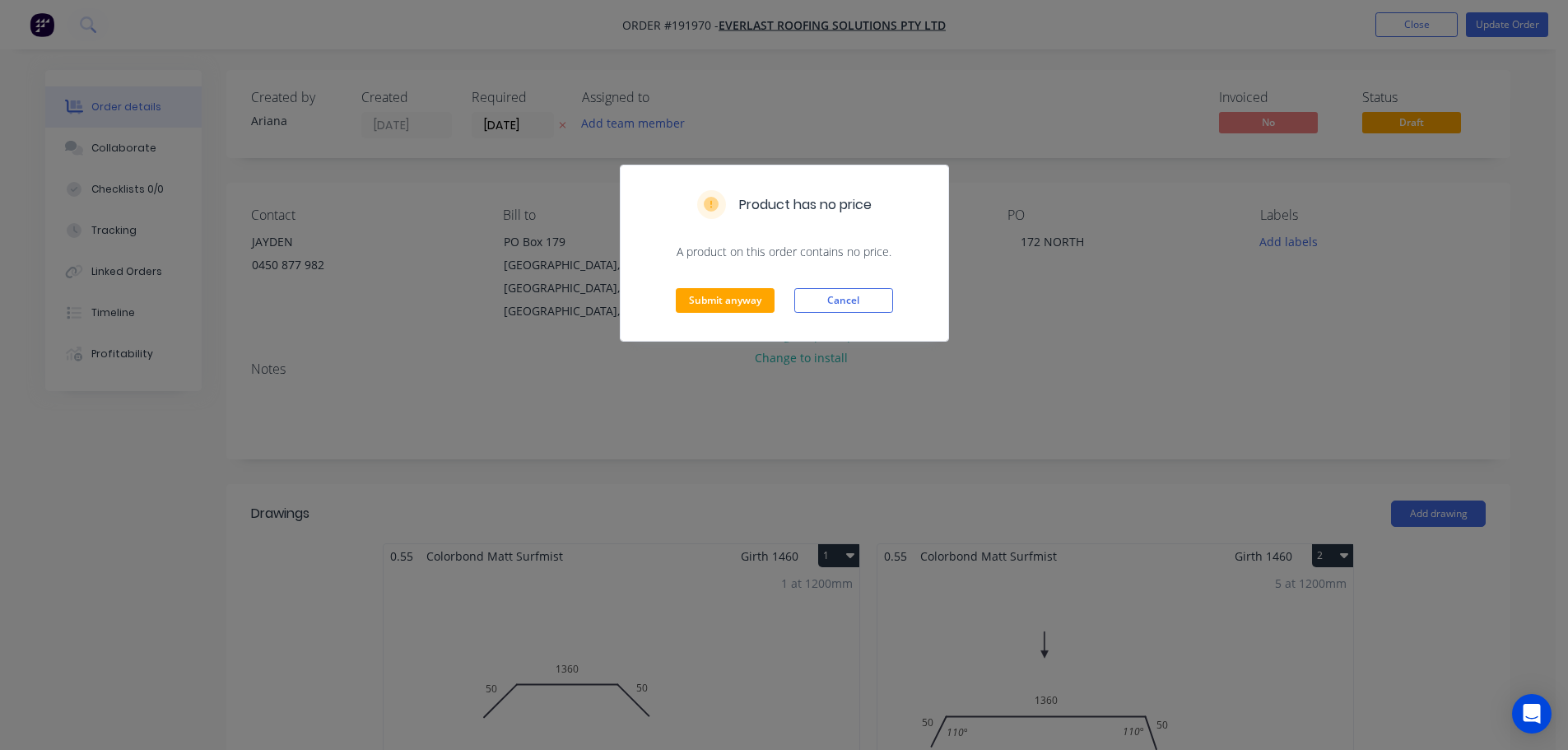
drag, startPoint x: 858, startPoint y: 300, endPoint x: 1016, endPoint y: 326, distance: 160.1
click at [858, 298] on button "Cancel" at bounding box center [843, 300] width 98 height 25
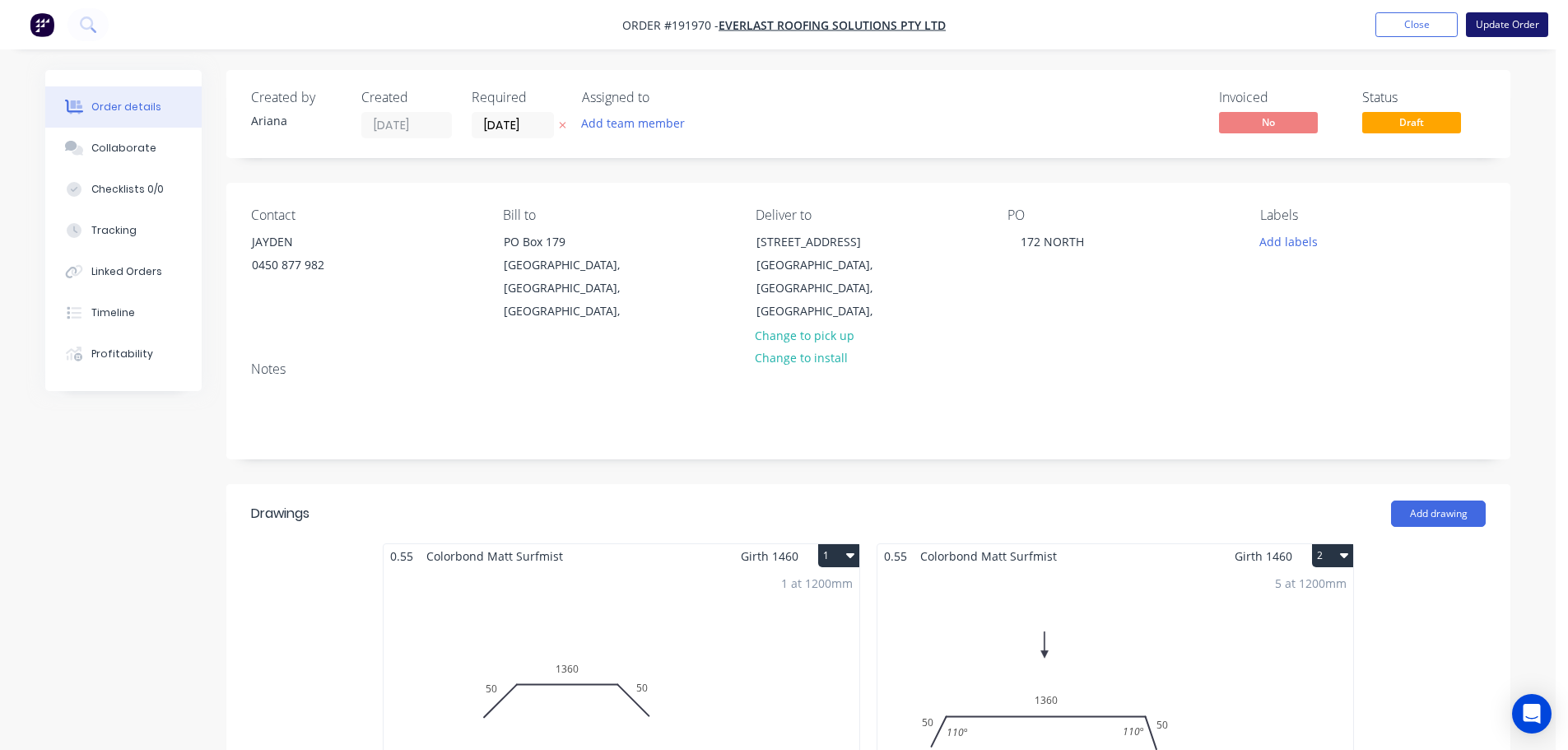
click at [1492, 23] on button "Update Order" at bounding box center [1507, 25] width 82 height 25
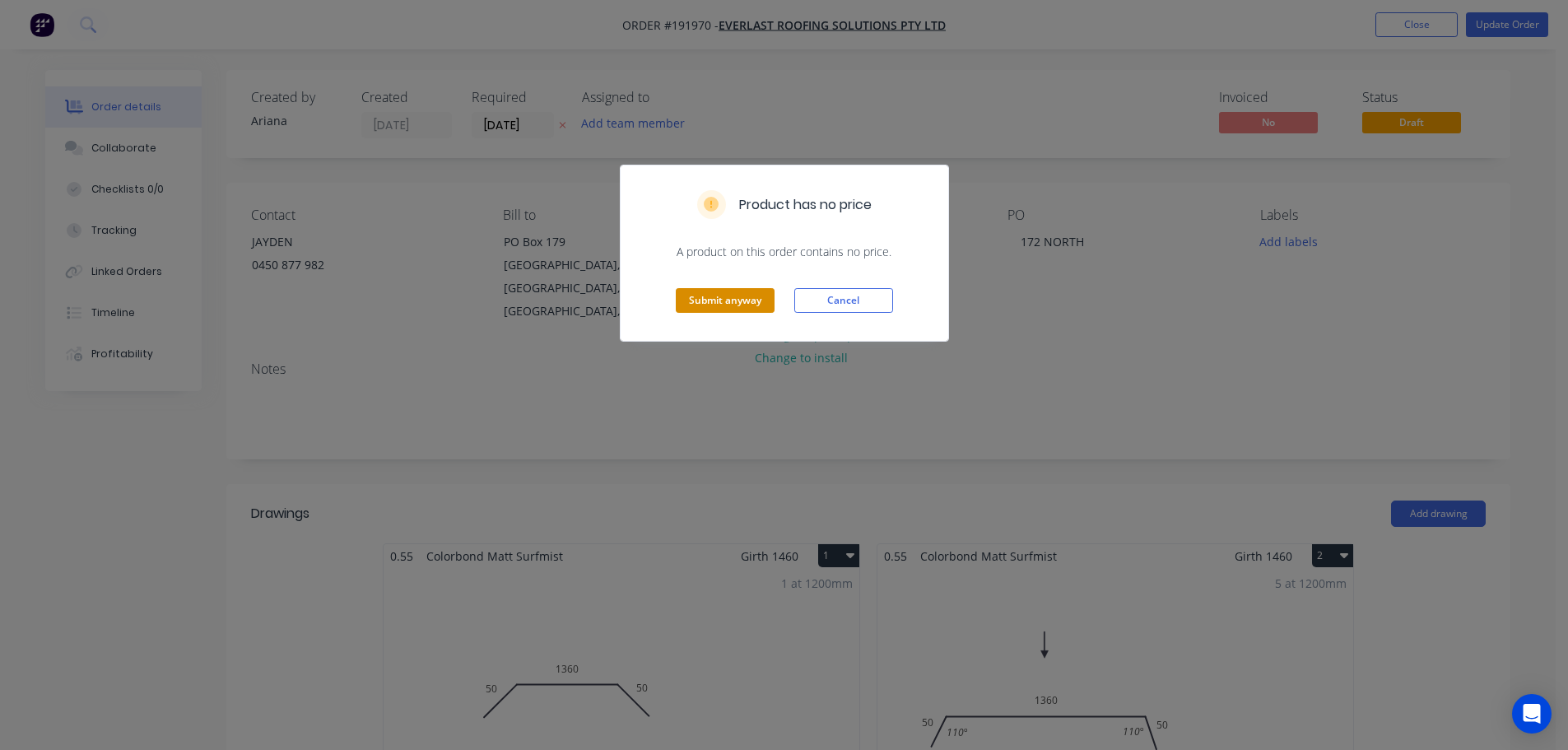
click at [730, 296] on button "Submit anyway" at bounding box center [724, 300] width 98 height 25
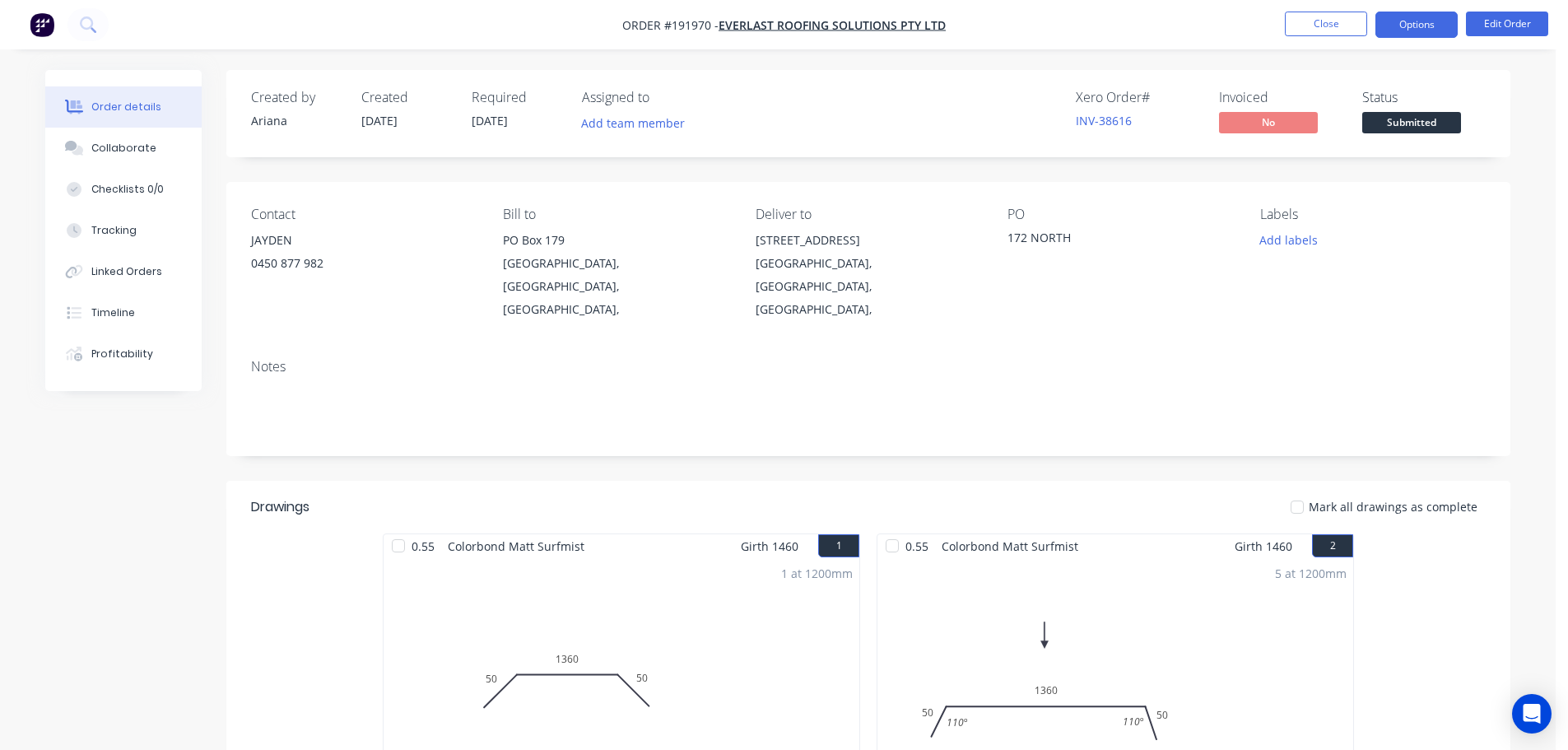
click at [1406, 18] on button "Options" at bounding box center [1416, 25] width 82 height 27
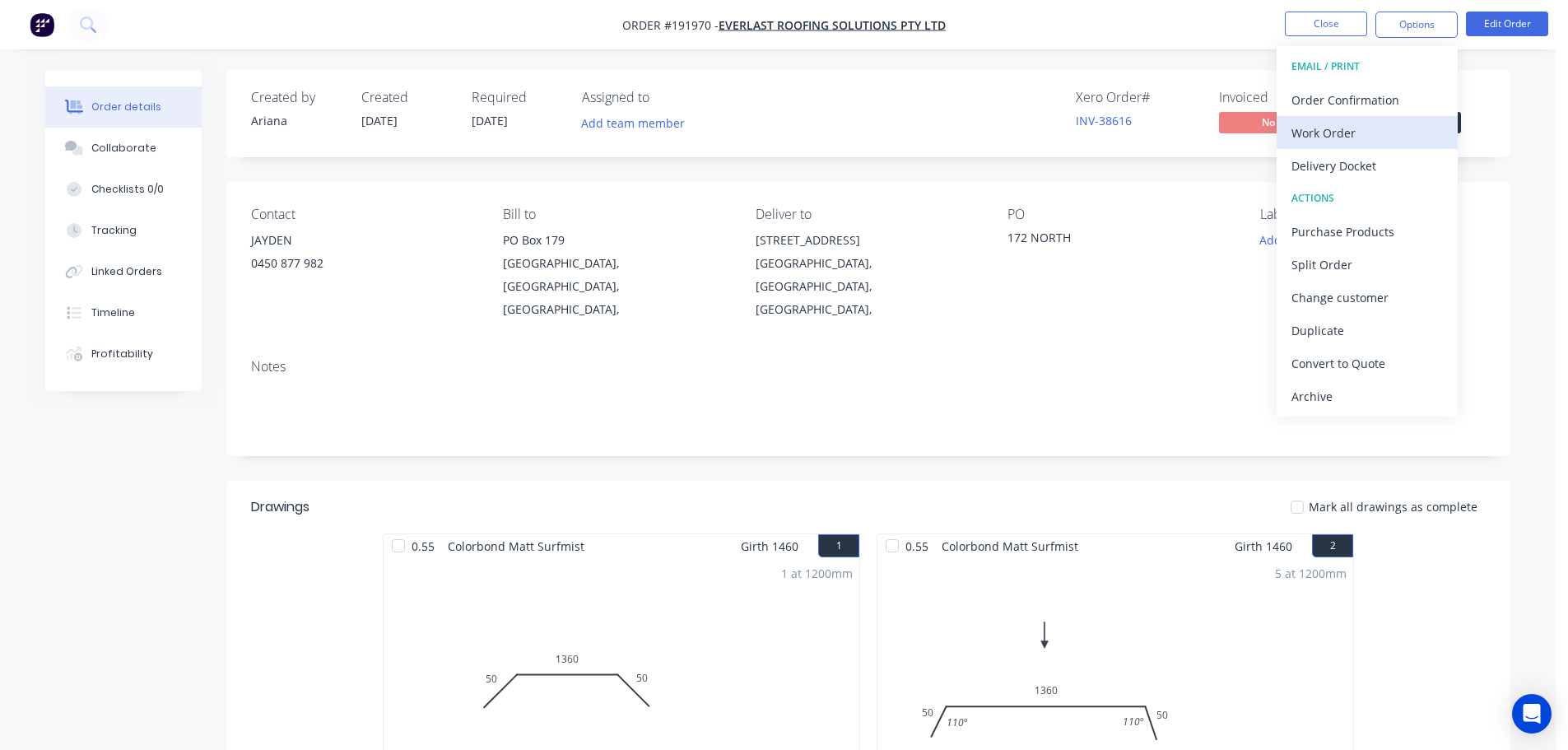
click at [1347, 127] on div "Work Order" at bounding box center [1367, 133] width 151 height 24
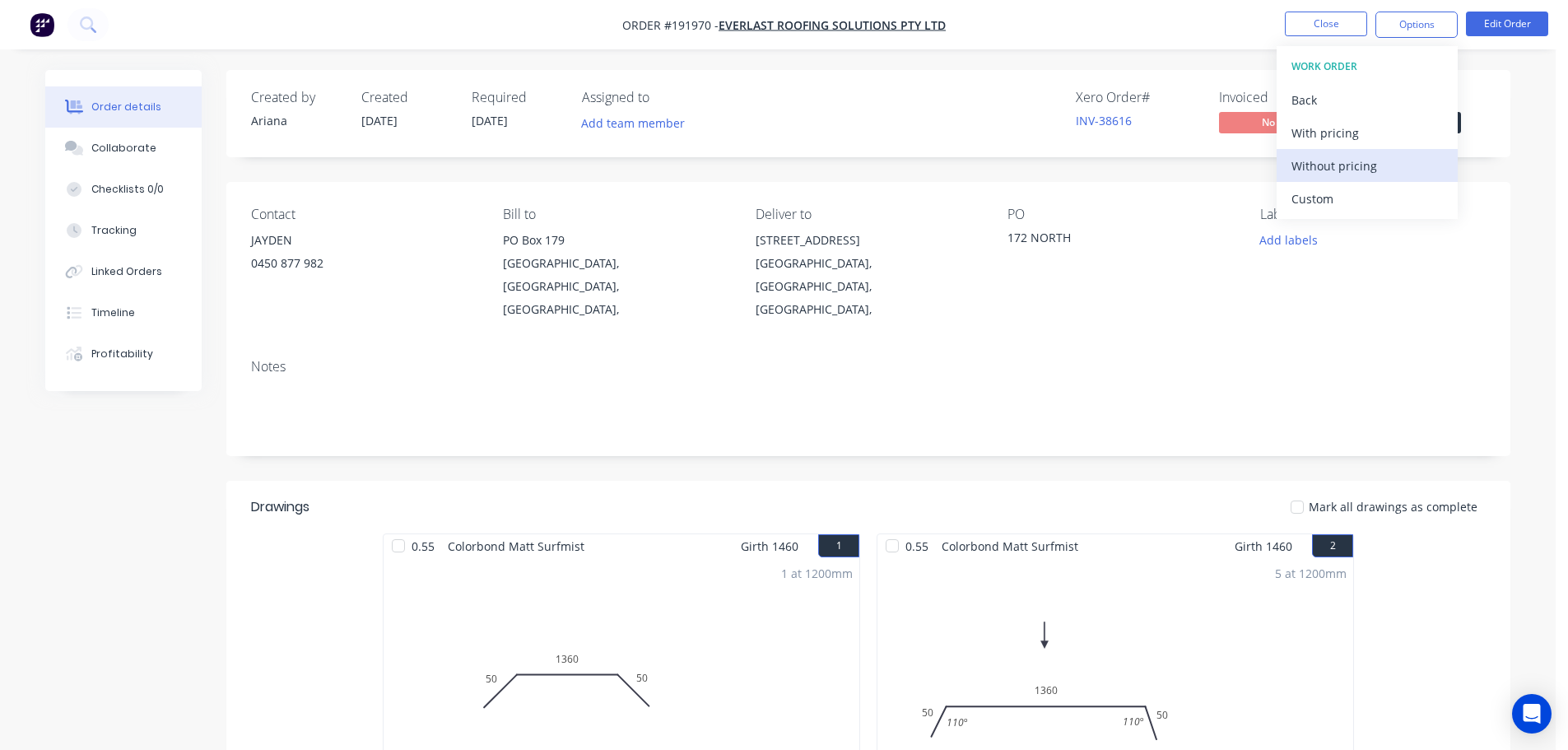
click at [1323, 166] on div "Without pricing" at bounding box center [1367, 165] width 151 height 24
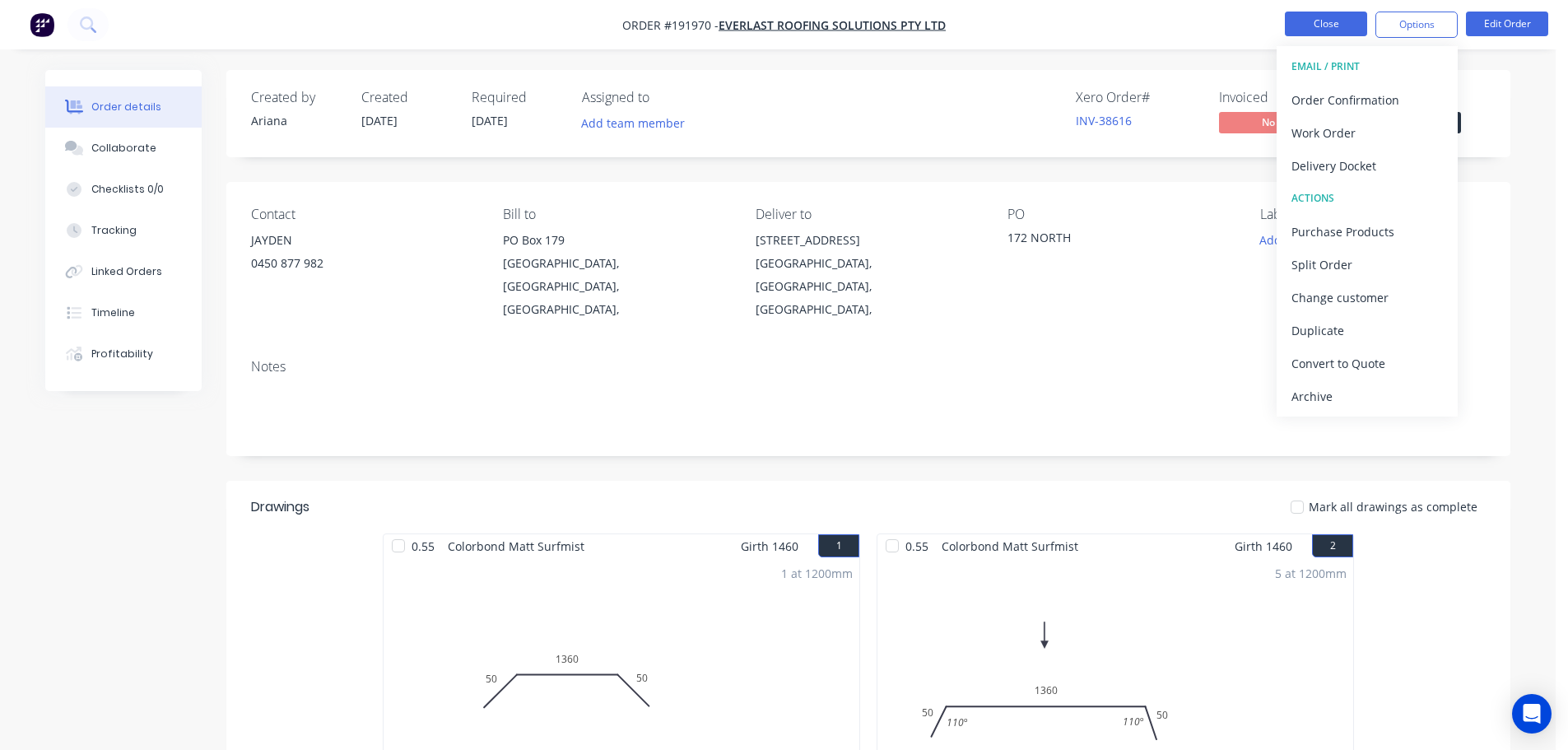
click at [1302, 21] on button "Close" at bounding box center [1326, 24] width 82 height 25
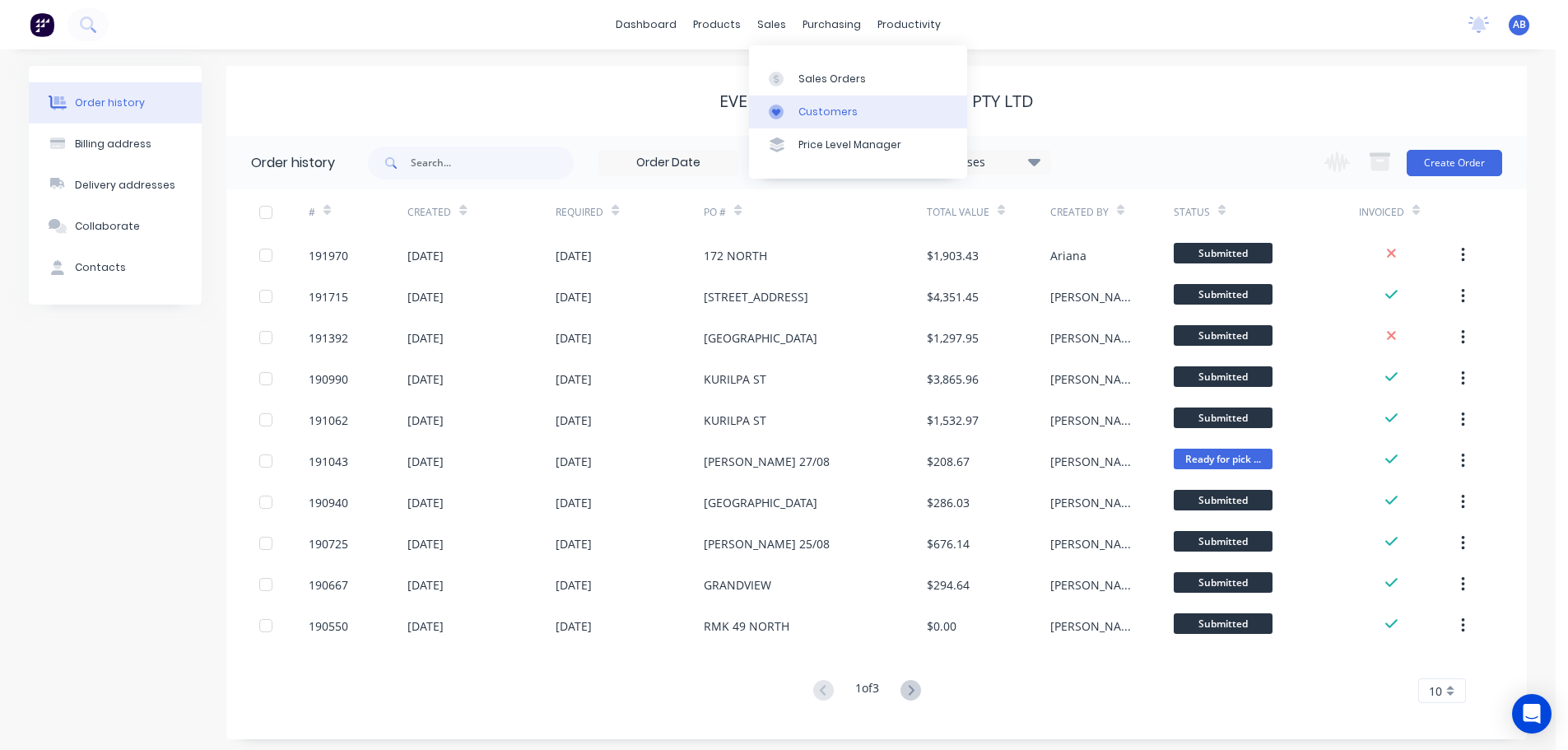
click at [810, 109] on div "Customers" at bounding box center [828, 112] width 59 height 15
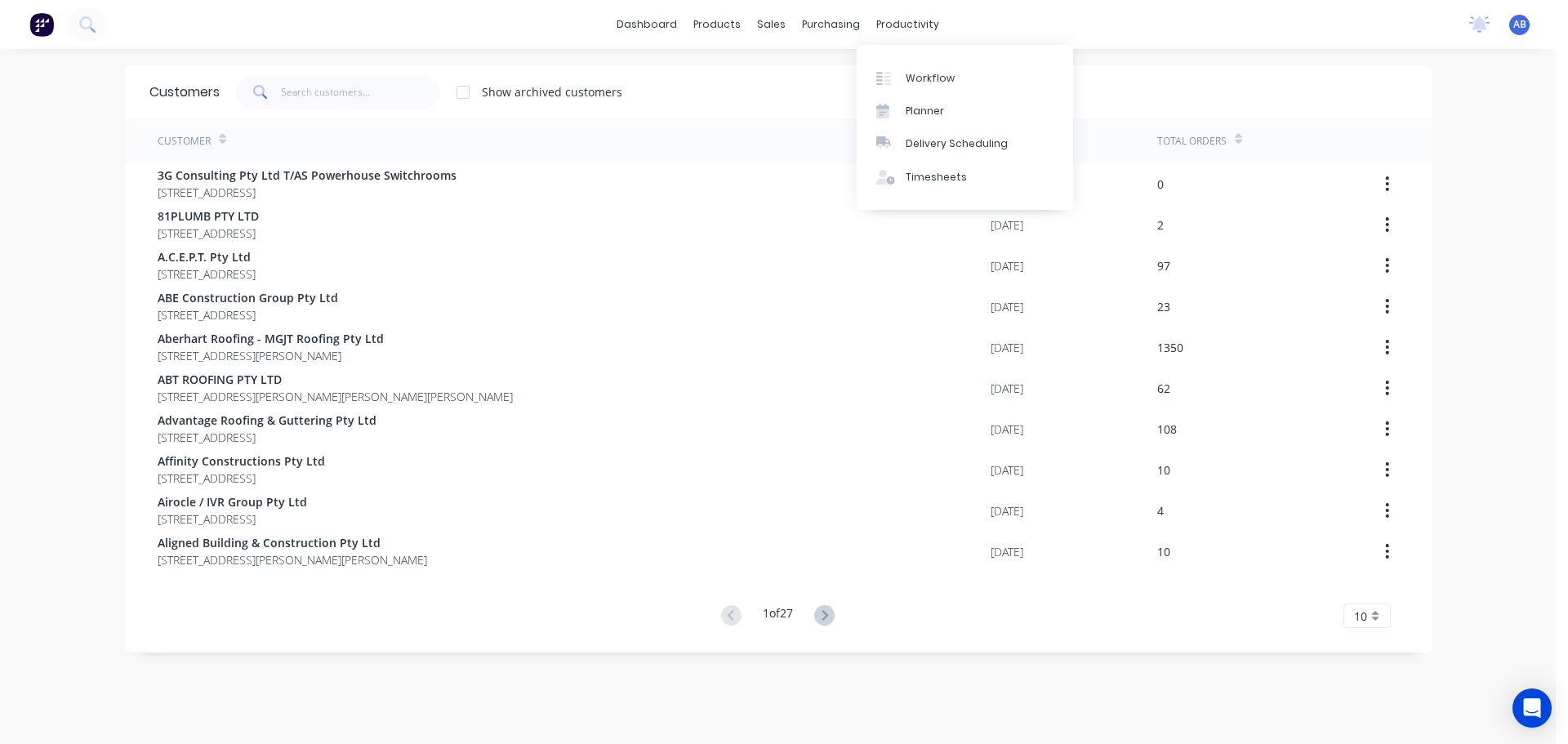
click at [991, 3] on div "dashboard products sales purchasing productivity dashboard products Product Cat…" at bounding box center [777, 25] width 1556 height 49
drag, startPoint x: 349, startPoint y: 100, endPoint x: 580, endPoint y: 130, distance: 232.9
click at [349, 100] on input "text" at bounding box center [360, 92] width 159 height 32
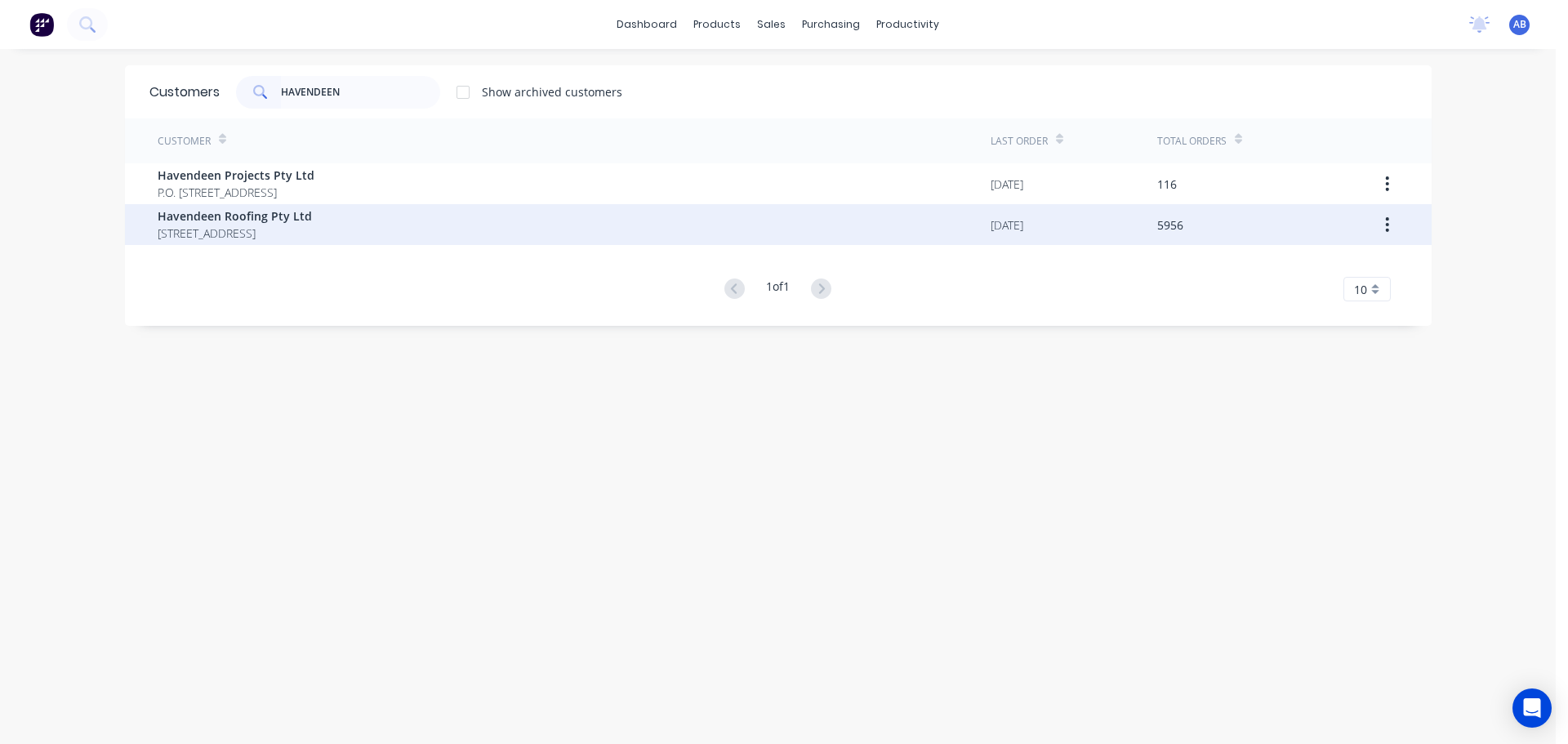
click at [268, 221] on span "Havendeen Roofing Pty Ltd" at bounding box center [234, 216] width 155 height 17
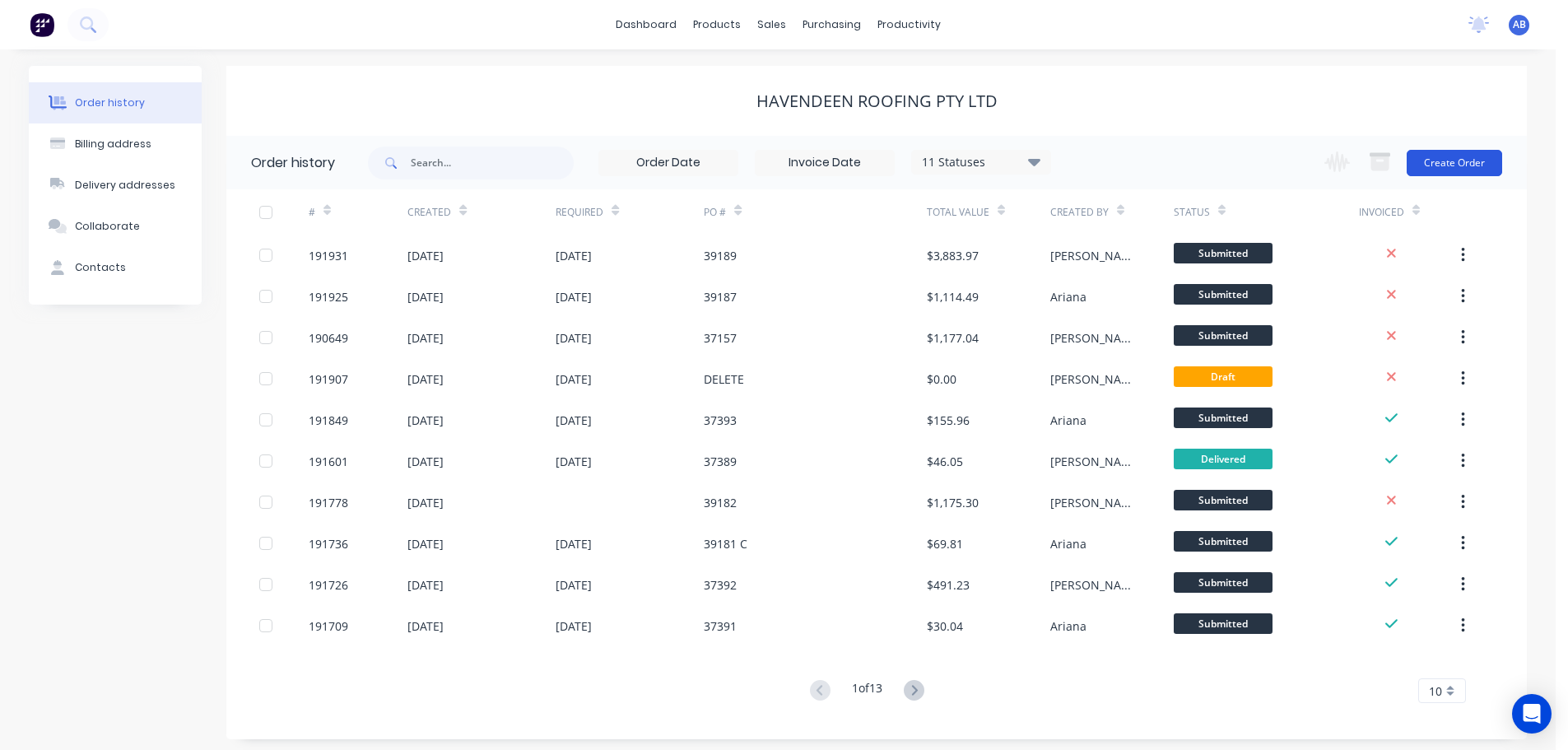
click at [1450, 158] on button "Create Order" at bounding box center [1454, 163] width 96 height 27
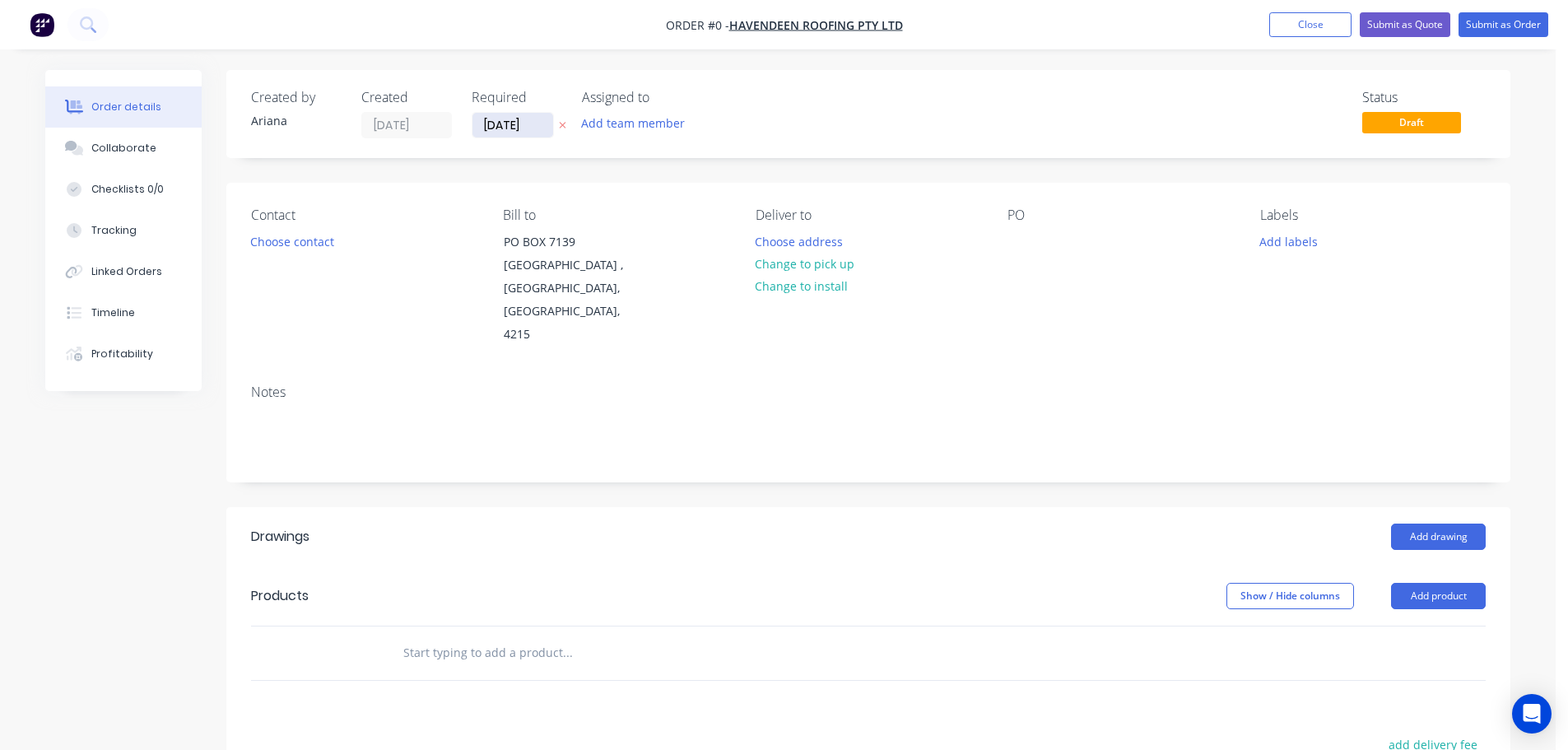
click at [514, 123] on input "[DATE]" at bounding box center [512, 125] width 80 height 25
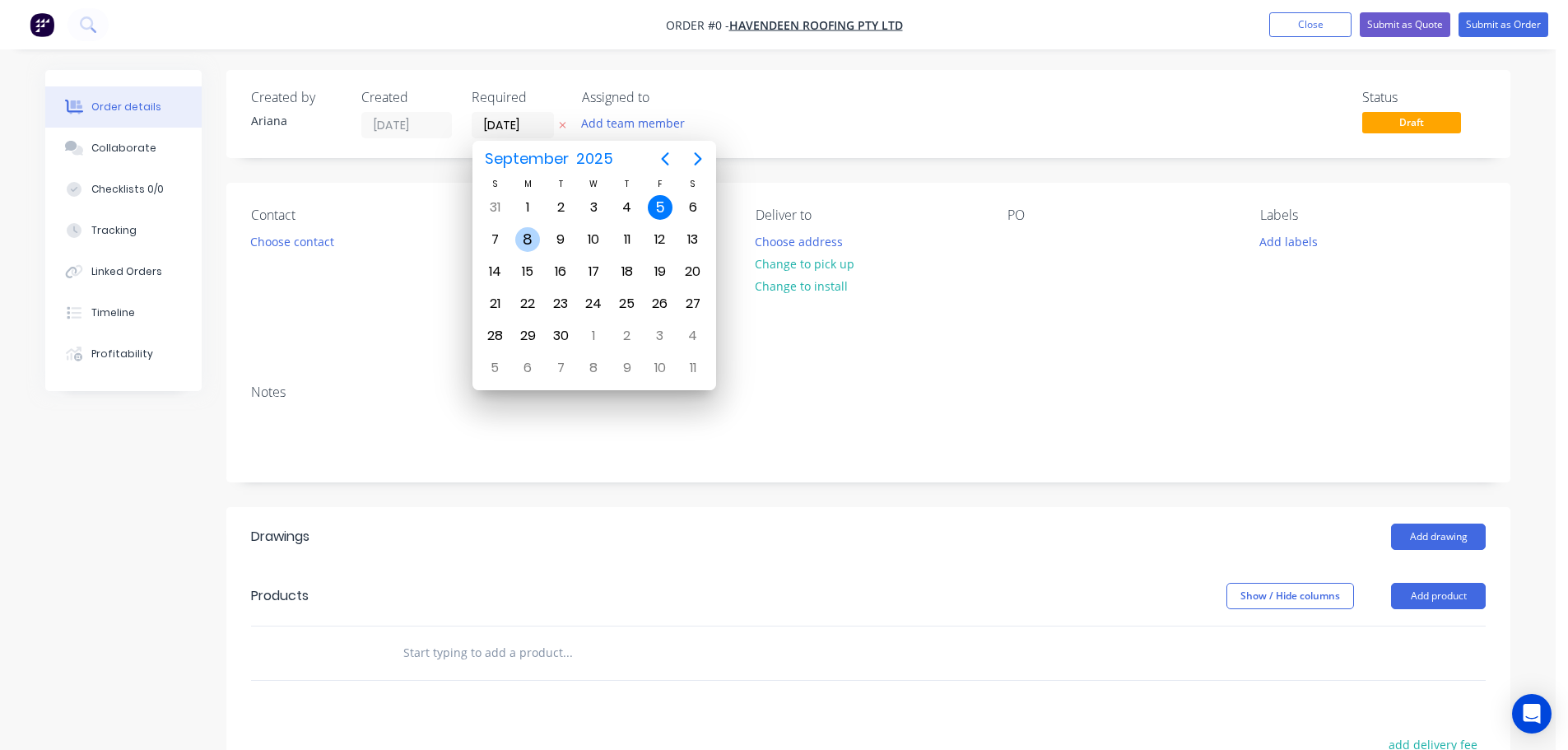
click at [535, 236] on div "8" at bounding box center [527, 240] width 25 height 25
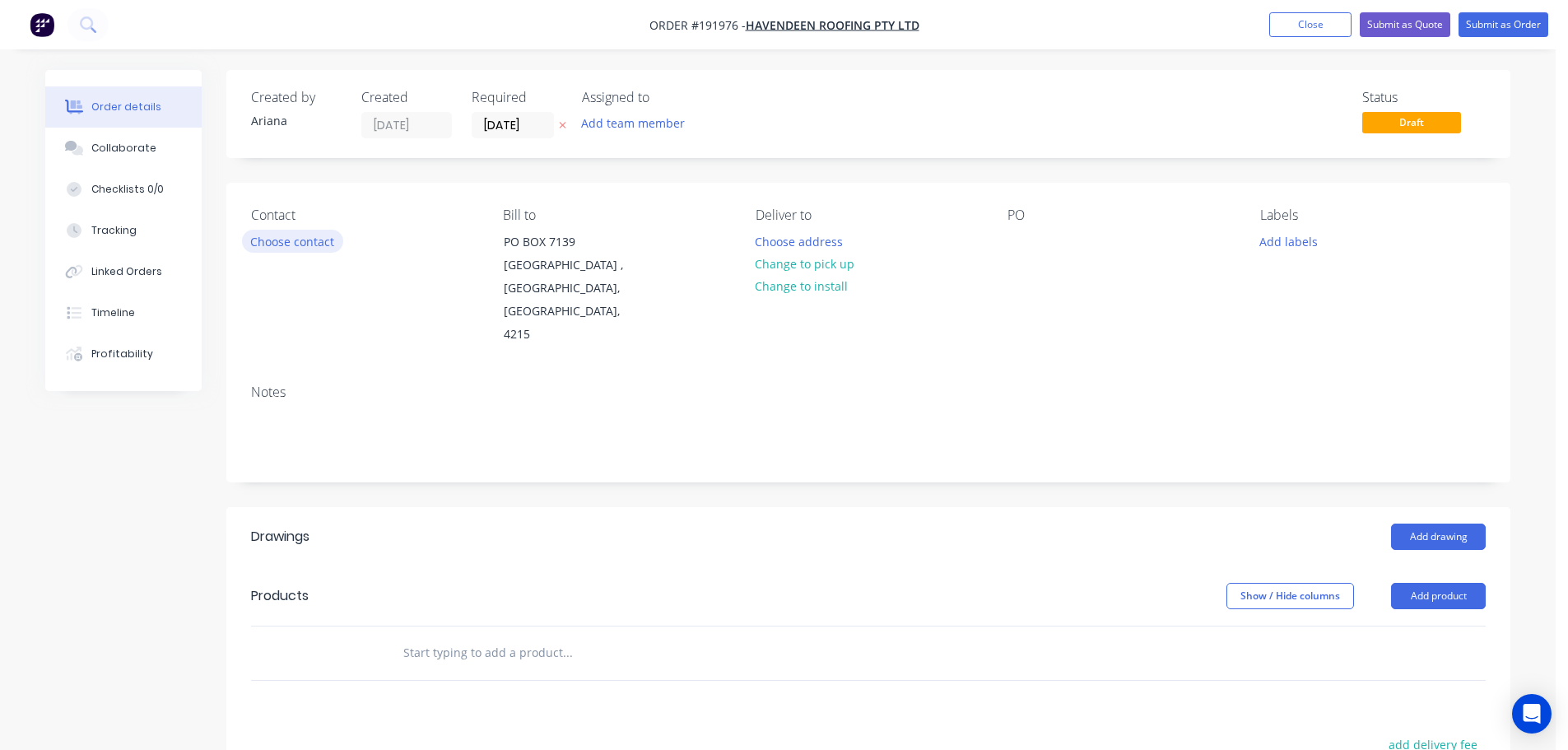
click at [300, 244] on button "Choose contact" at bounding box center [292, 240] width 101 height 22
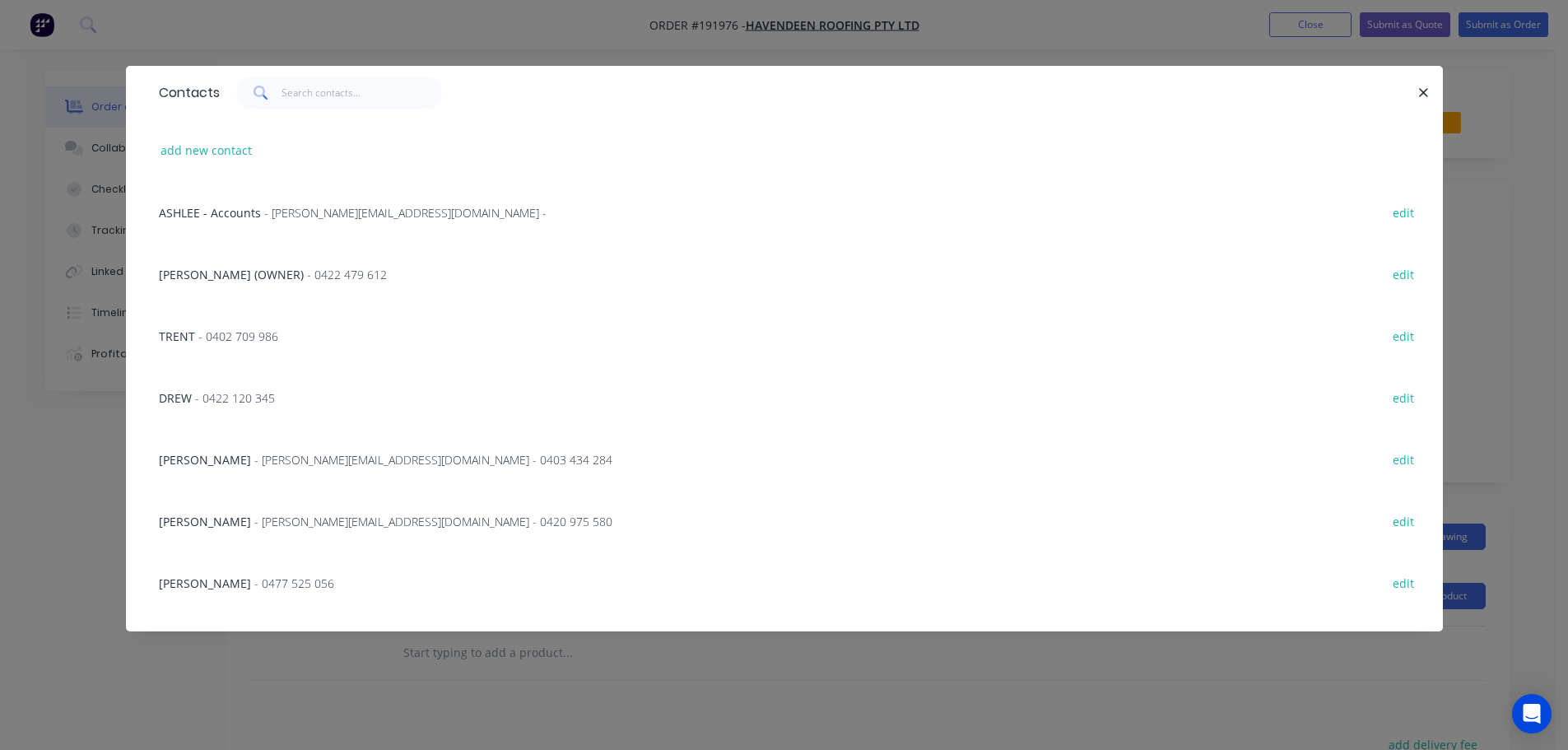
click at [254, 520] on span "- [PERSON_NAME][EMAIL_ADDRESS][DOMAIN_NAME] - 0420 975 580" at bounding box center [433, 522] width 358 height 15
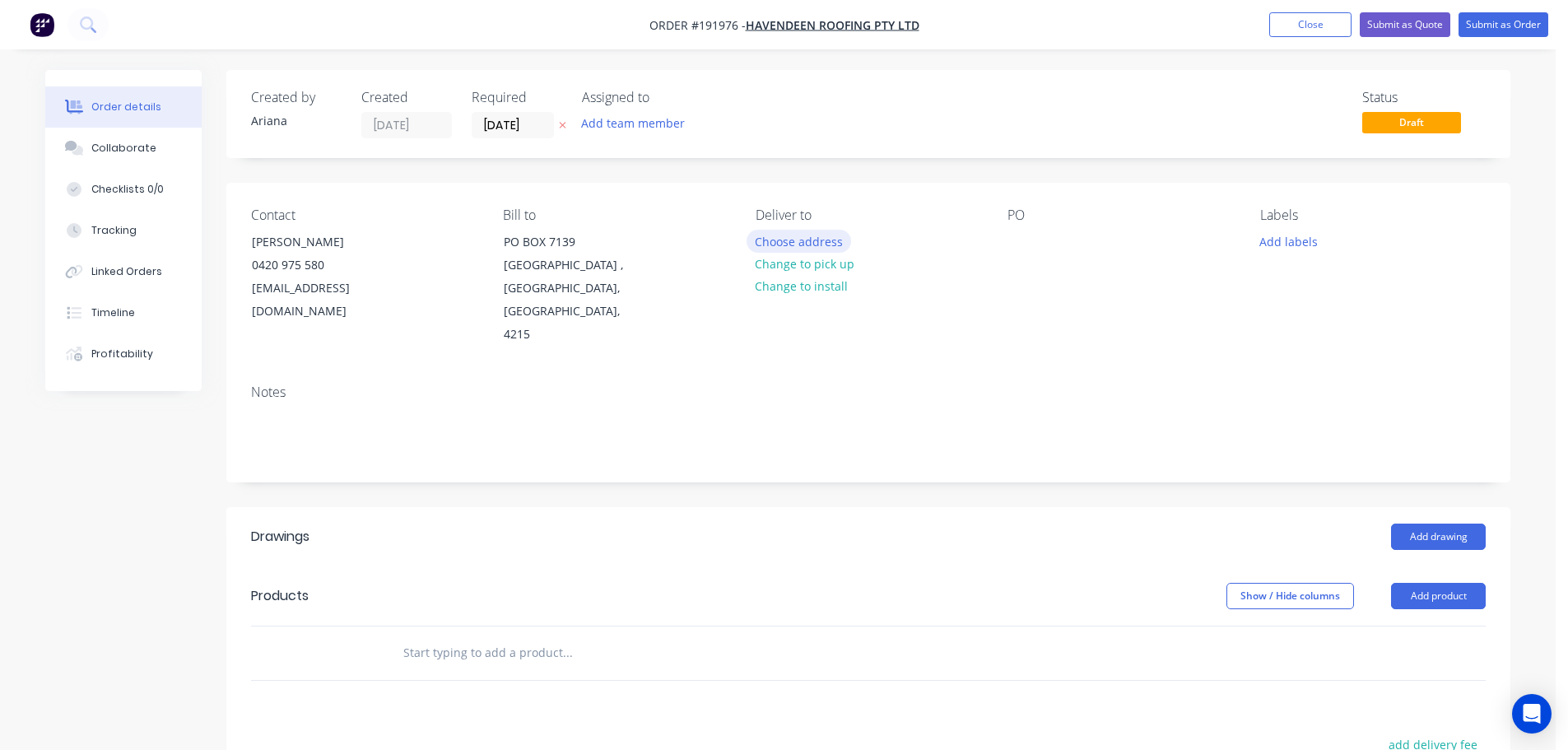
click at [800, 238] on button "Choose address" at bounding box center [799, 240] width 105 height 22
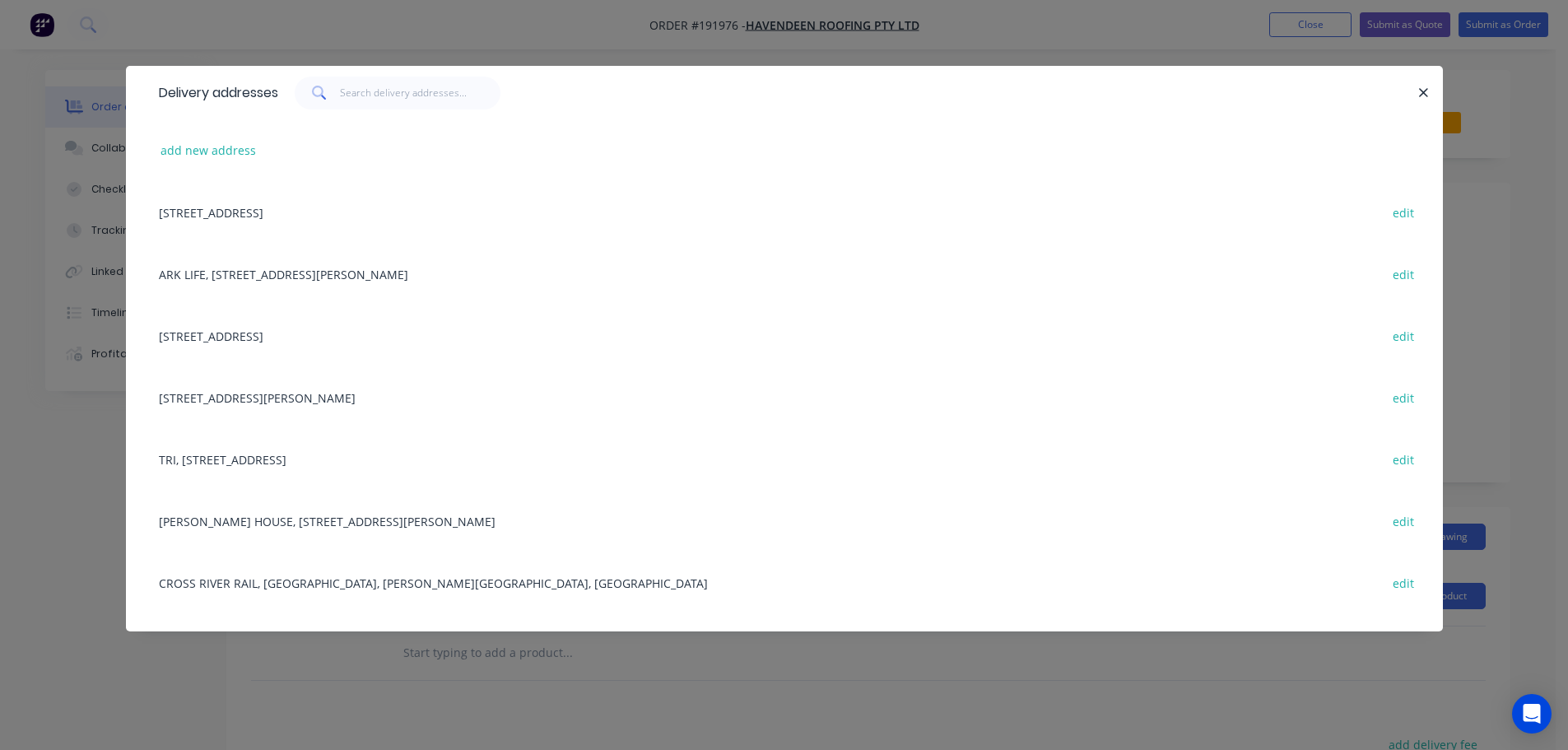
click at [251, 335] on div "[STREET_ADDRESS] edit" at bounding box center [784, 335] width 1268 height 62
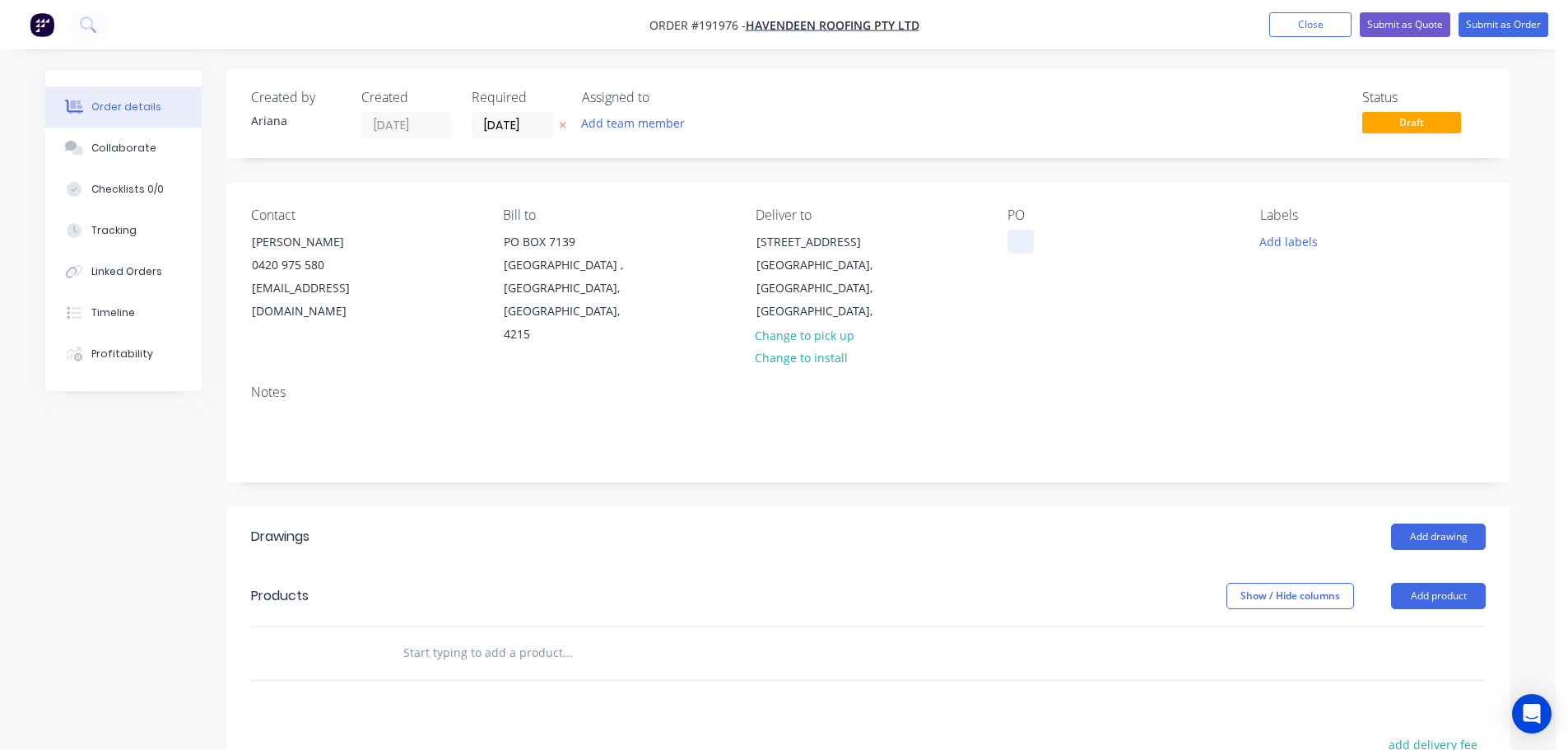
click at [1017, 241] on div at bounding box center [1020, 241] width 27 height 24
click at [1122, 286] on div "PO 39190" at bounding box center [1120, 277] width 226 height 139
click at [1290, 234] on button "Add labels" at bounding box center [1287, 240] width 75 height 22
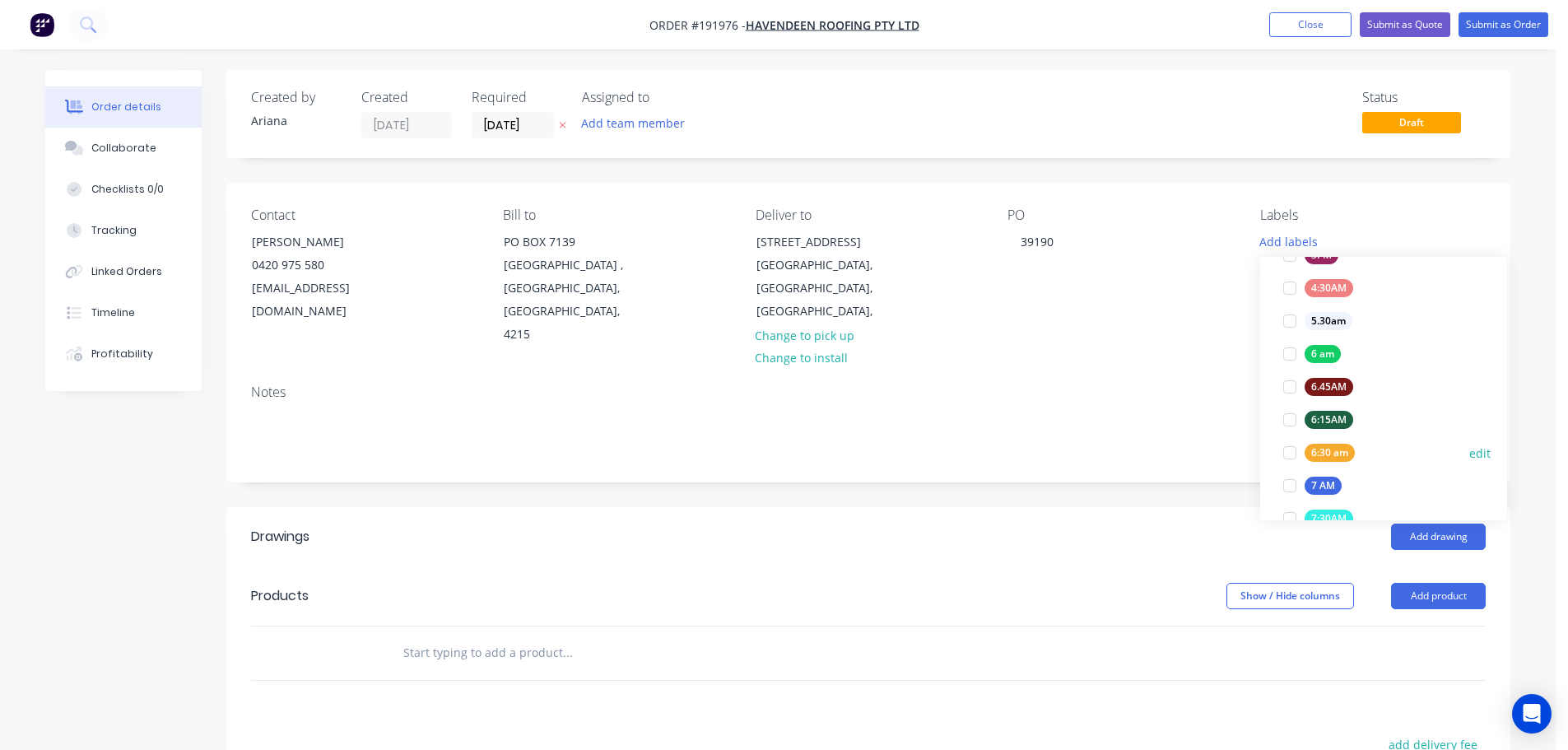
click at [1292, 453] on div at bounding box center [1290, 453] width 32 height 32
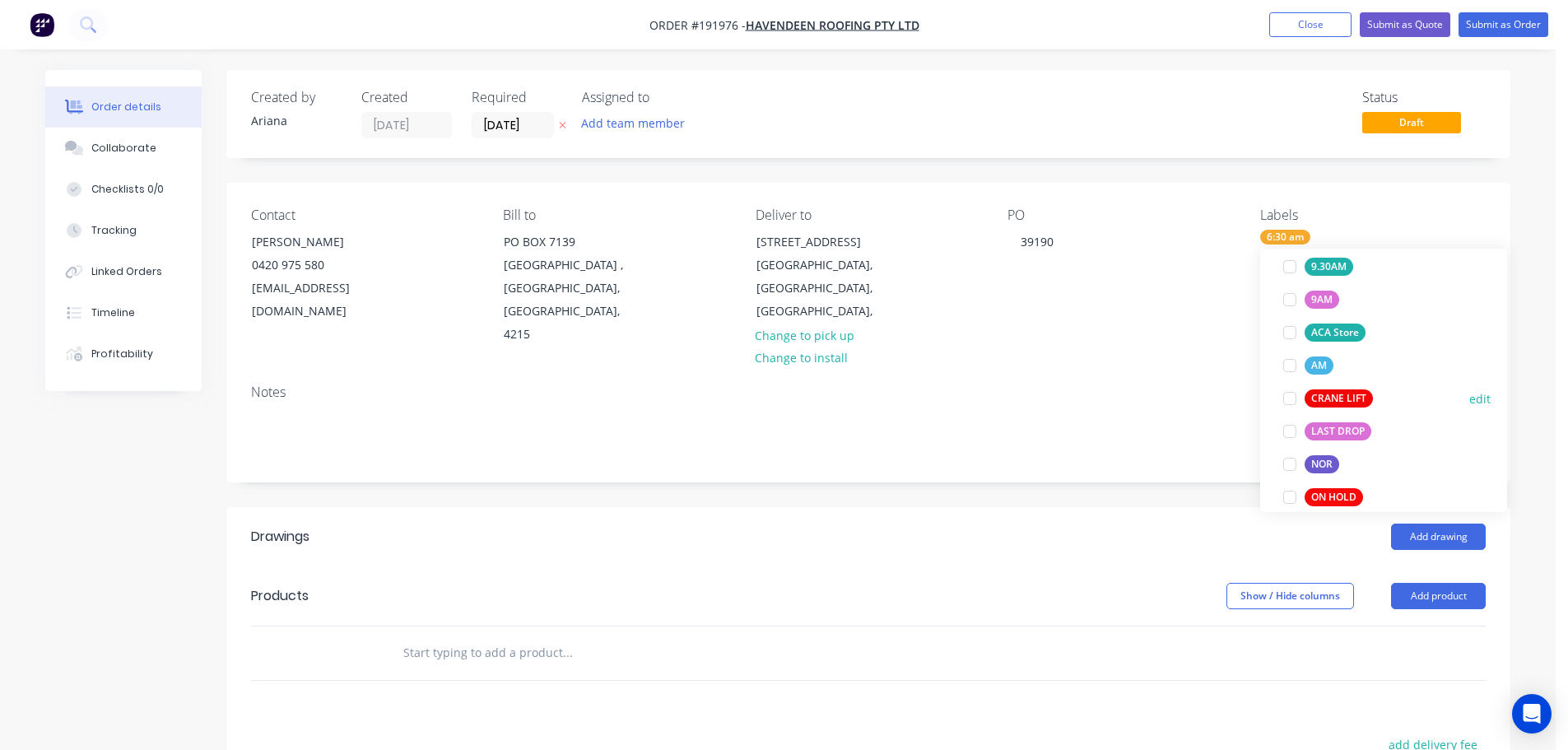
click at [1290, 395] on div at bounding box center [1290, 398] width 32 height 32
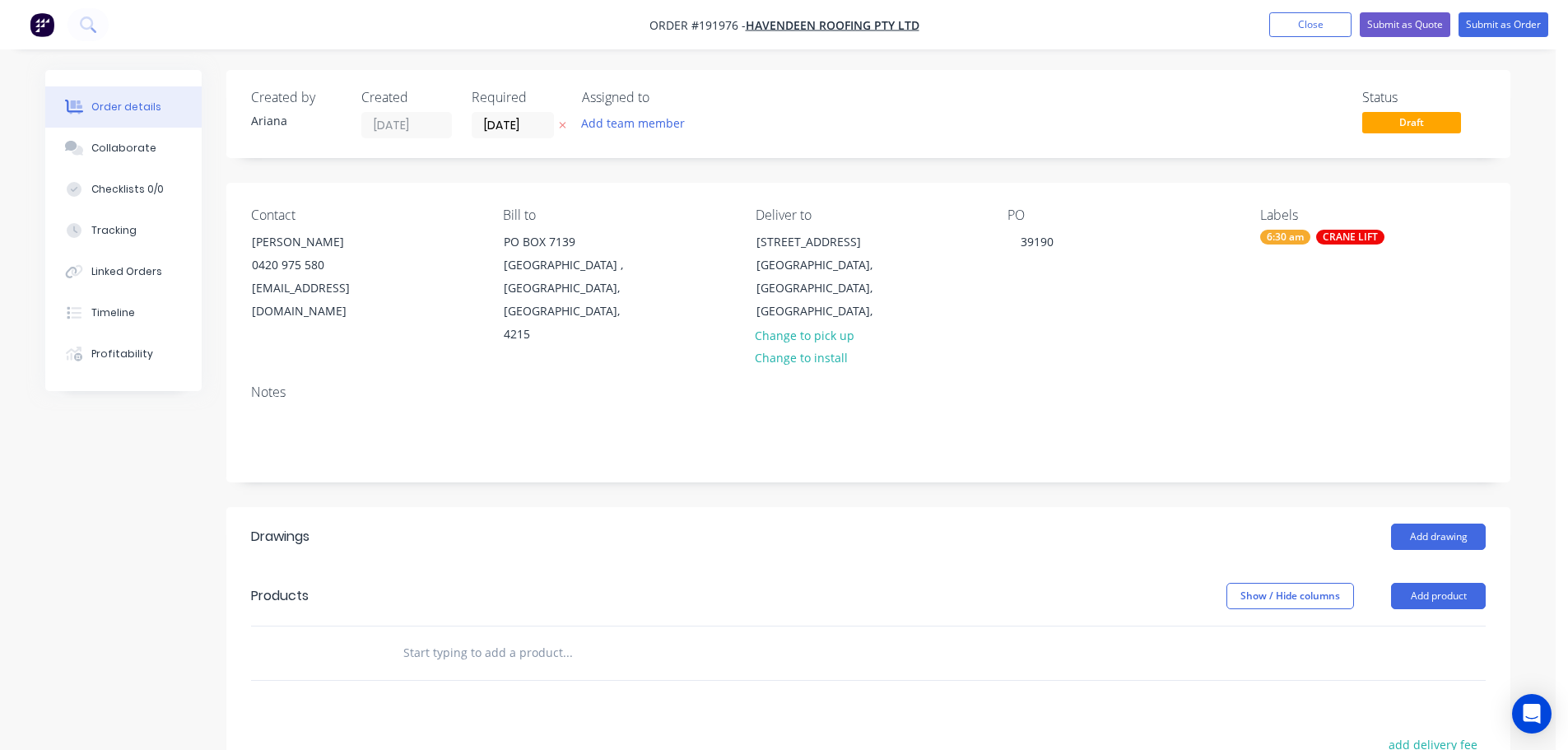
click at [1143, 384] on div "Notes" at bounding box center [869, 392] width 1235 height 15
click at [1436, 524] on button "Add drawing" at bounding box center [1438, 537] width 95 height 27
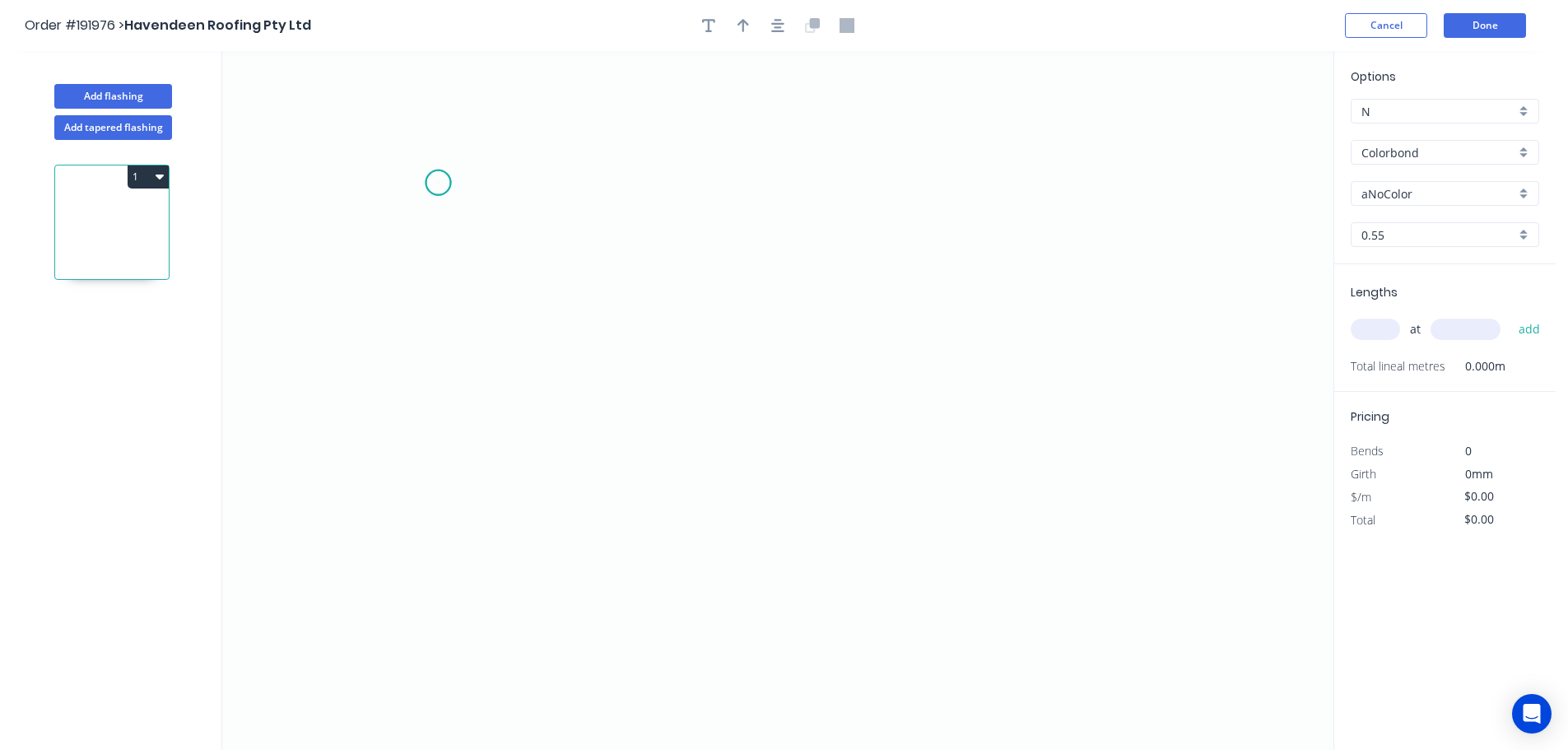
click at [438, 182] on icon "0" at bounding box center [778, 399] width 1111 height 698
click at [438, 324] on icon "0" at bounding box center [778, 399] width 1111 height 698
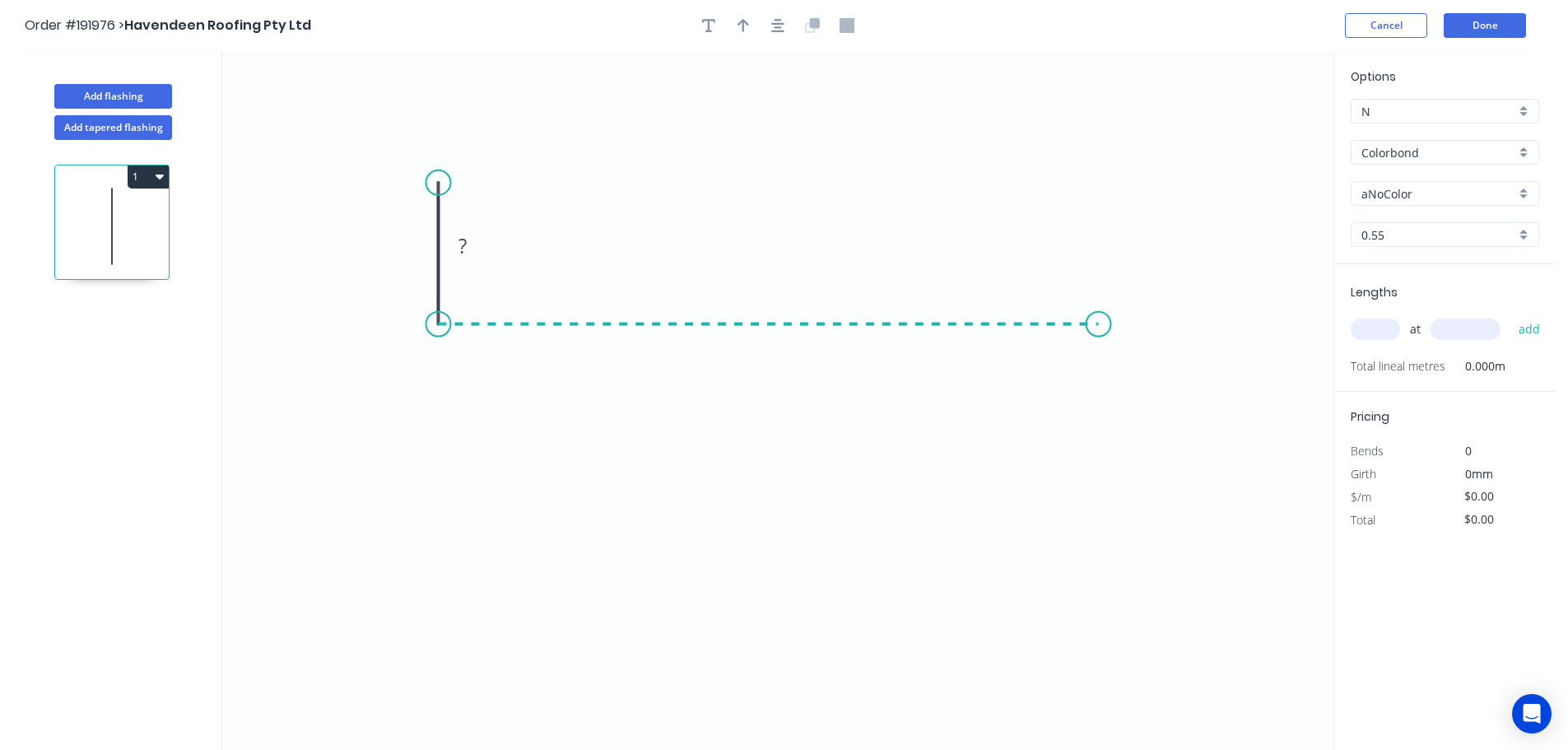
click at [1099, 312] on icon "0 ?" at bounding box center [778, 399] width 1111 height 698
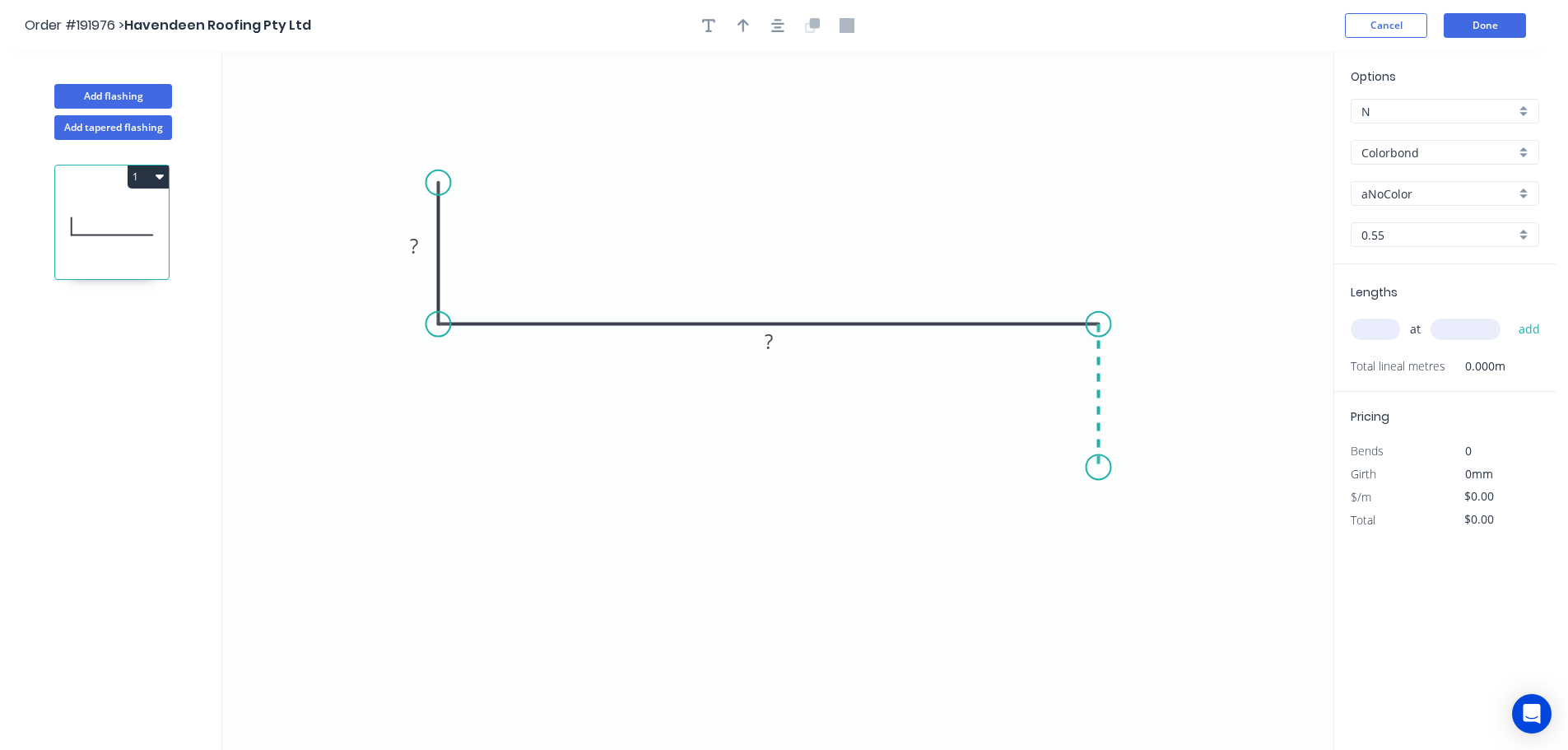
click at [1093, 467] on icon "0 ? ?" at bounding box center [778, 399] width 1111 height 698
click at [1178, 467] on icon "0 ? ? ?" at bounding box center [778, 399] width 1111 height 698
click at [1178, 467] on circle at bounding box center [1177, 466] width 25 height 25
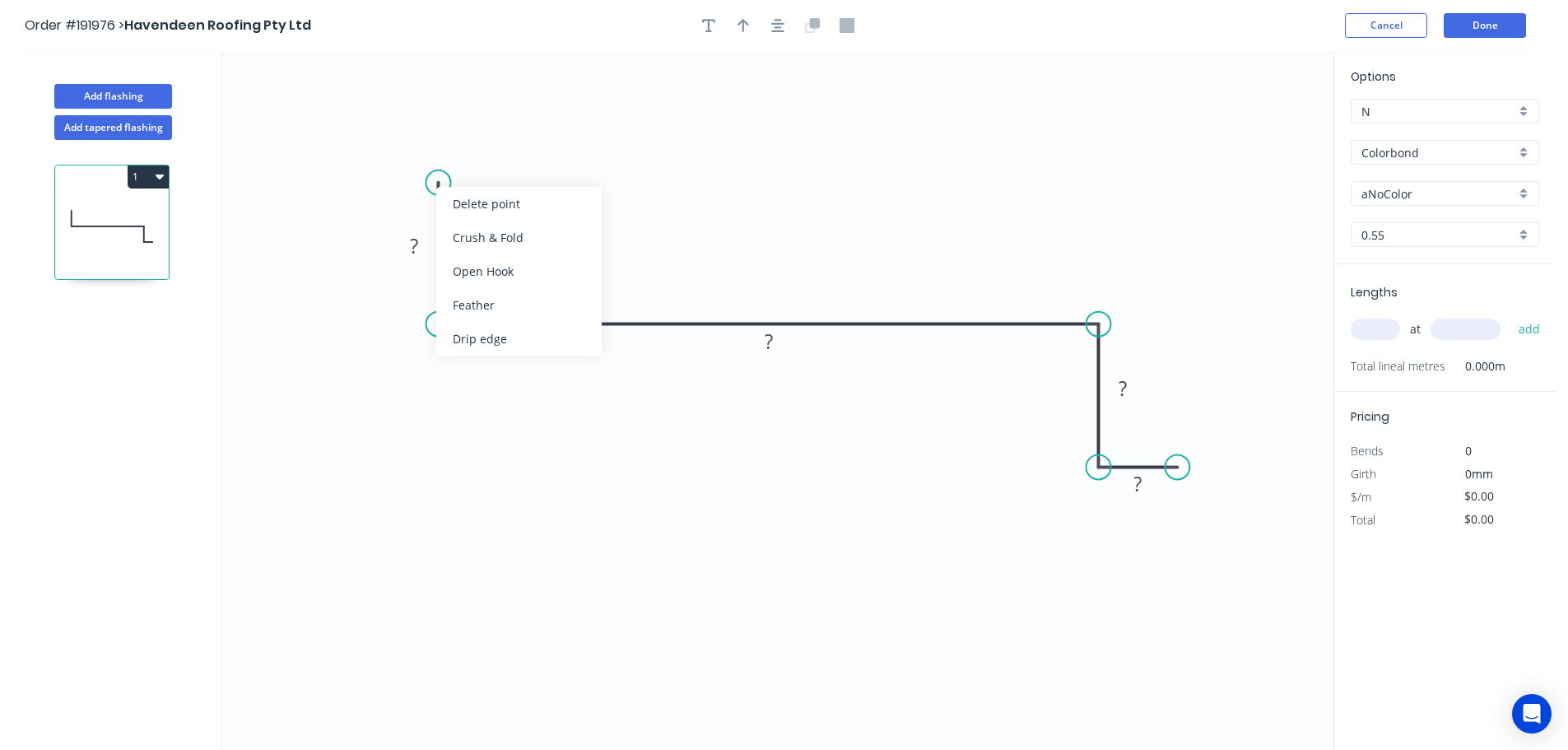
click at [478, 231] on div "Crush & Fold" at bounding box center [519, 237] width 165 height 33
click at [489, 198] on tspan "10" at bounding box center [483, 196] width 23 height 27
click at [514, 190] on icon "0 CF 15 ? ? ? ?" at bounding box center [778, 399] width 1111 height 698
drag, startPoint x: 497, startPoint y: 197, endPoint x: 385, endPoint y: 120, distance: 135.9
click at [385, 120] on rect at bounding box center [362, 119] width 66 height 33
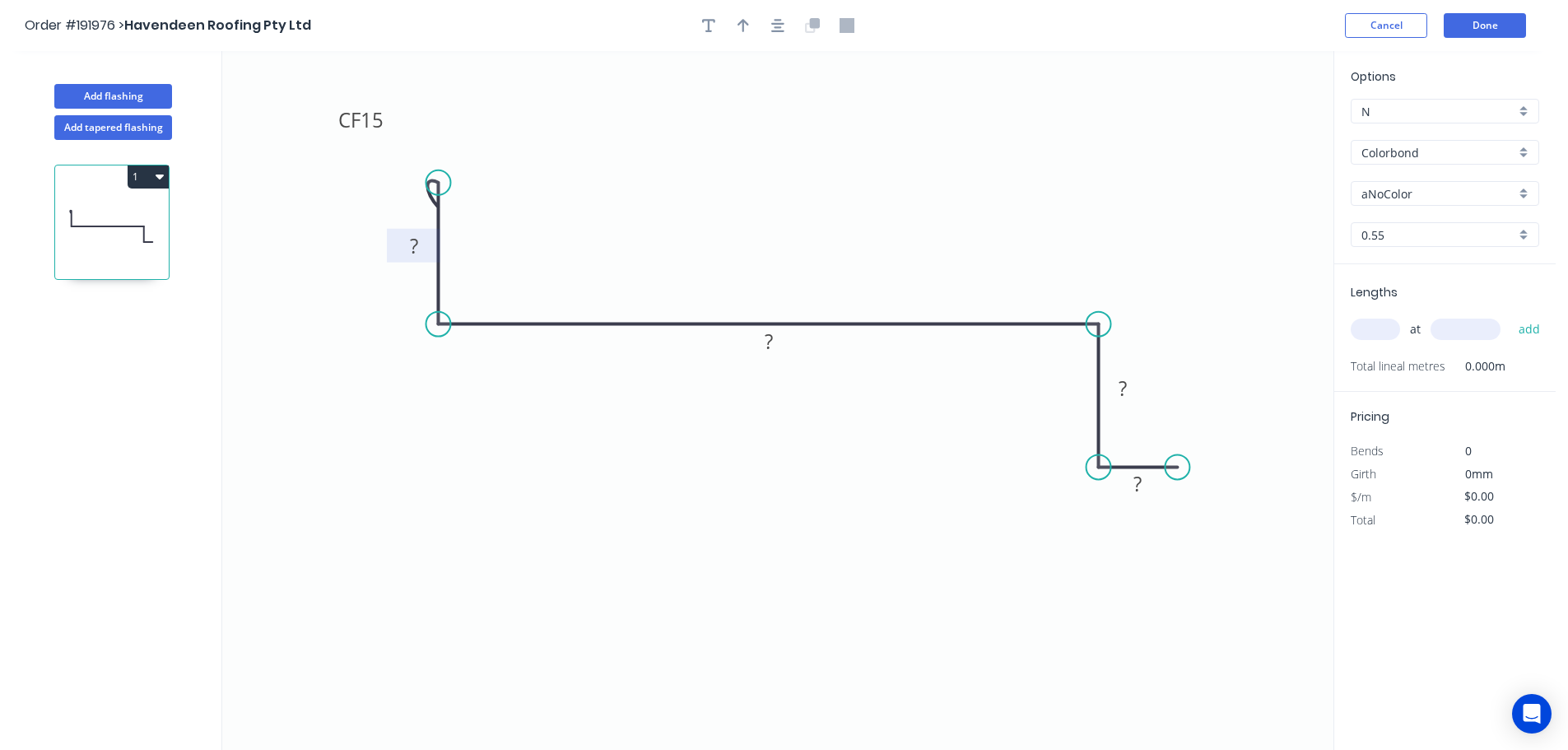
click at [419, 249] on rect at bounding box center [414, 246] width 32 height 23
click at [917, 193] on icon "0 CF 15 20 500 40 20" at bounding box center [778, 399] width 1111 height 698
click at [740, 21] on icon "button" at bounding box center [743, 26] width 11 height 15
drag, startPoint x: 1246, startPoint y: 131, endPoint x: 758, endPoint y: 175, distance: 490.0
click at [758, 175] on icon at bounding box center [759, 156] width 15 height 53
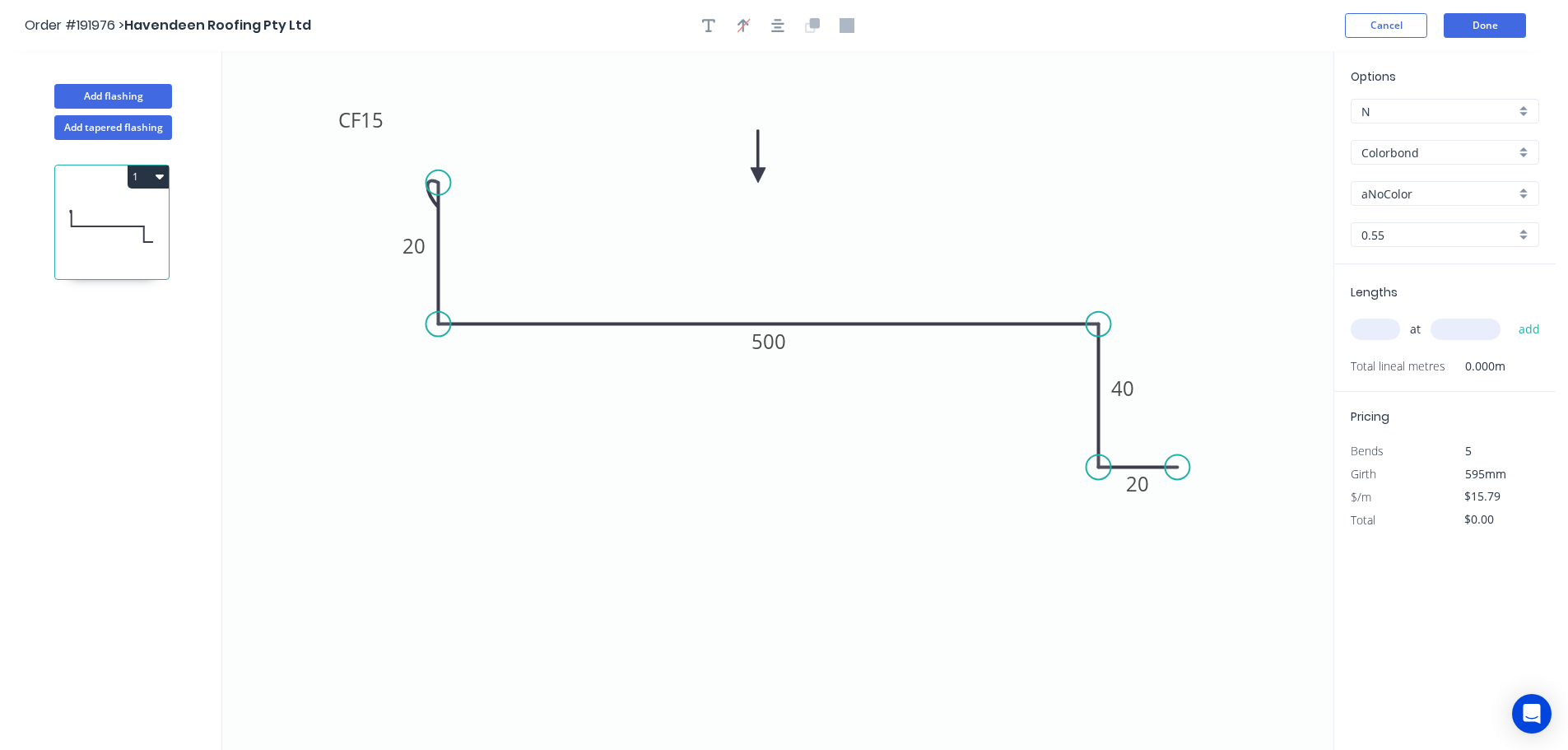
click at [1521, 193] on div "aNoColor" at bounding box center [1445, 194] width 188 height 25
click at [1443, 304] on div "Night Sky" at bounding box center [1445, 314] width 187 height 29
click at [1388, 329] on input "text" at bounding box center [1376, 329] width 50 height 21
click at [1511, 315] on button "add" at bounding box center [1530, 329] width 38 height 28
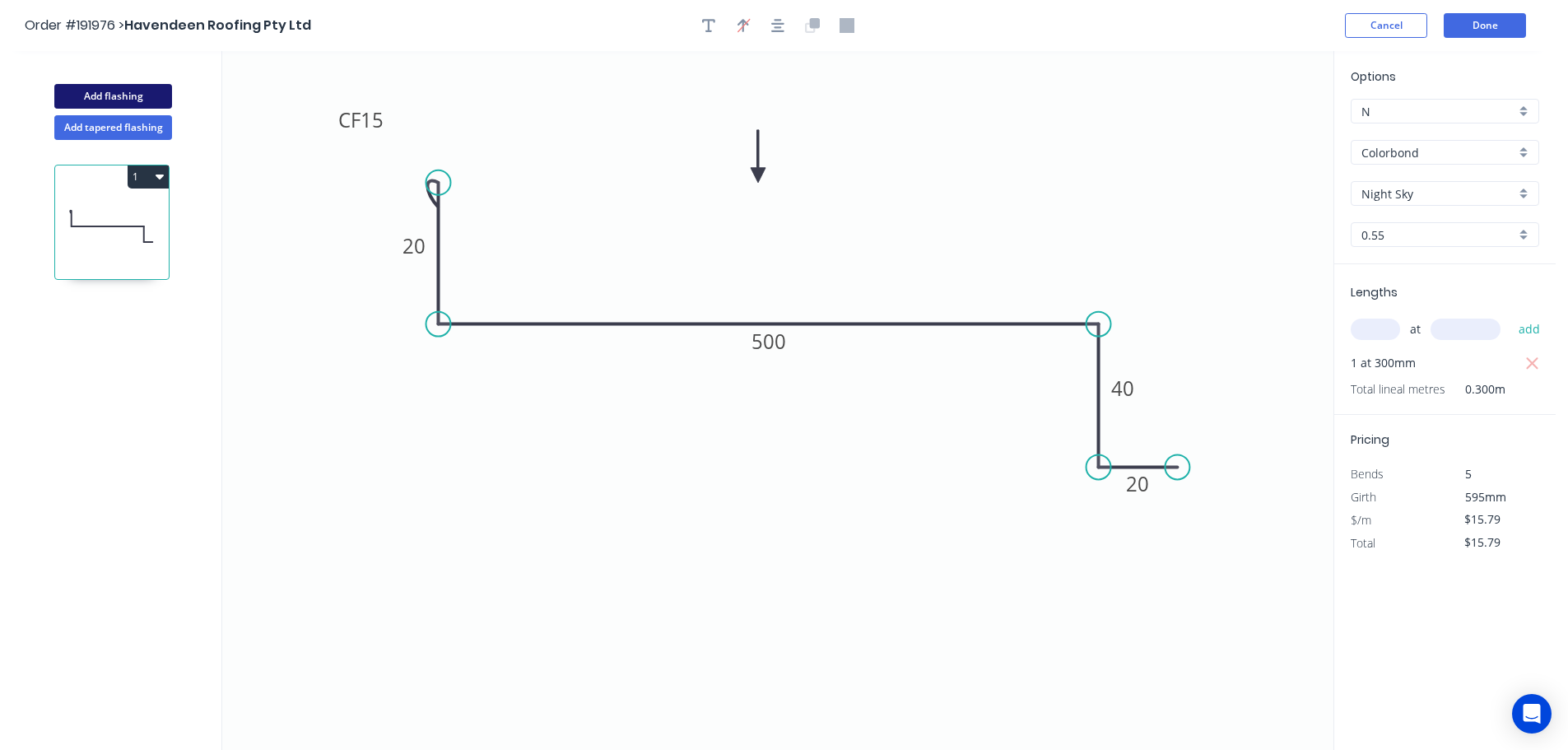
click at [75, 98] on button "Add flashing" at bounding box center [113, 96] width 118 height 25
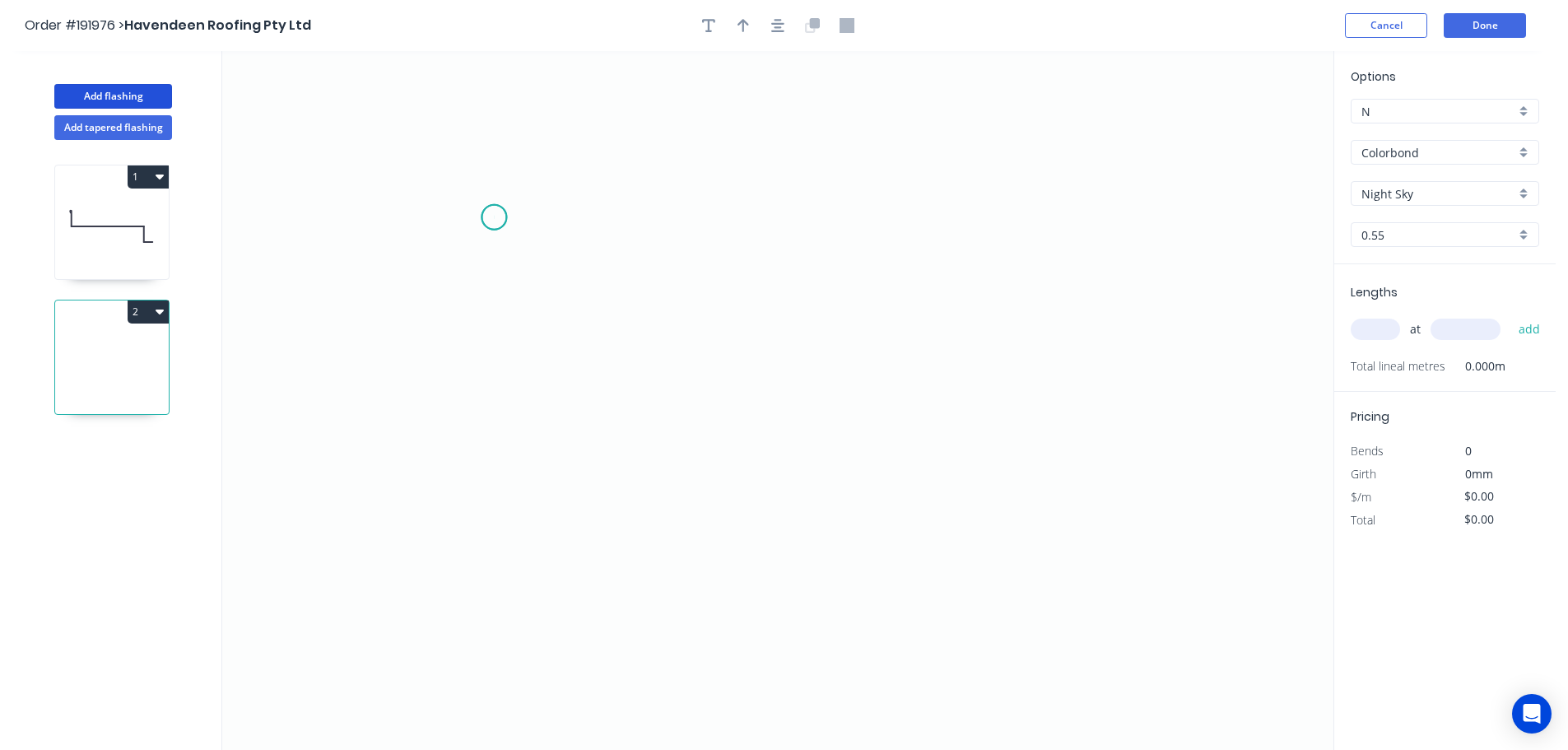
click at [494, 217] on icon "0" at bounding box center [778, 399] width 1111 height 698
click at [1154, 203] on icon "0" at bounding box center [778, 399] width 1111 height 698
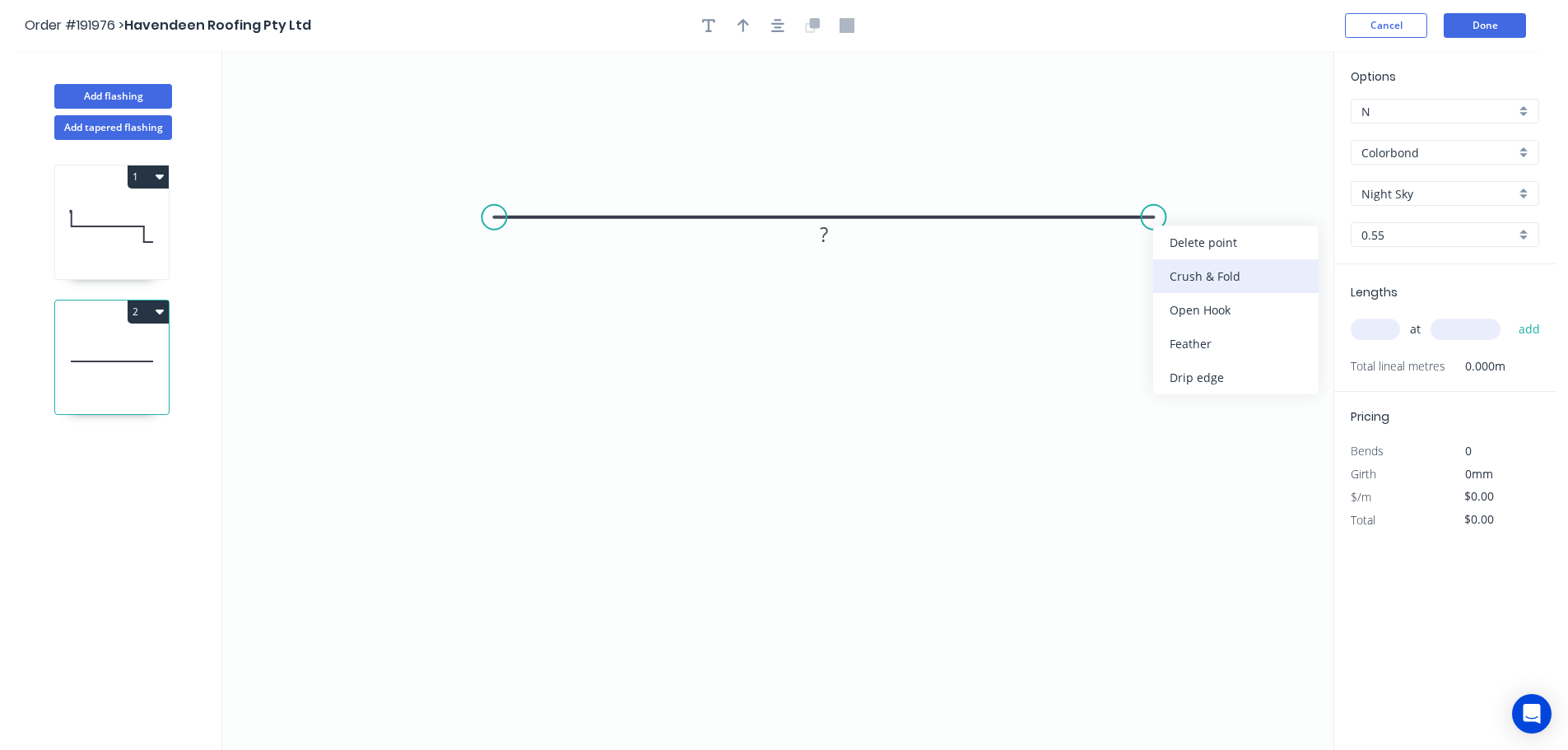
click at [1187, 272] on div "Crush & Fold" at bounding box center [1235, 275] width 165 height 33
click at [1173, 266] on div "Flip bend" at bounding box center [1232, 268] width 165 height 33
click at [1188, 240] on tspan "10" at bounding box center [1186, 244] width 23 height 27
click at [1212, 201] on icon "0 CF 15 ?" at bounding box center [778, 399] width 1111 height 698
drag, startPoint x: 1203, startPoint y: 247, endPoint x: 1244, endPoint y: 304, distance: 70.2
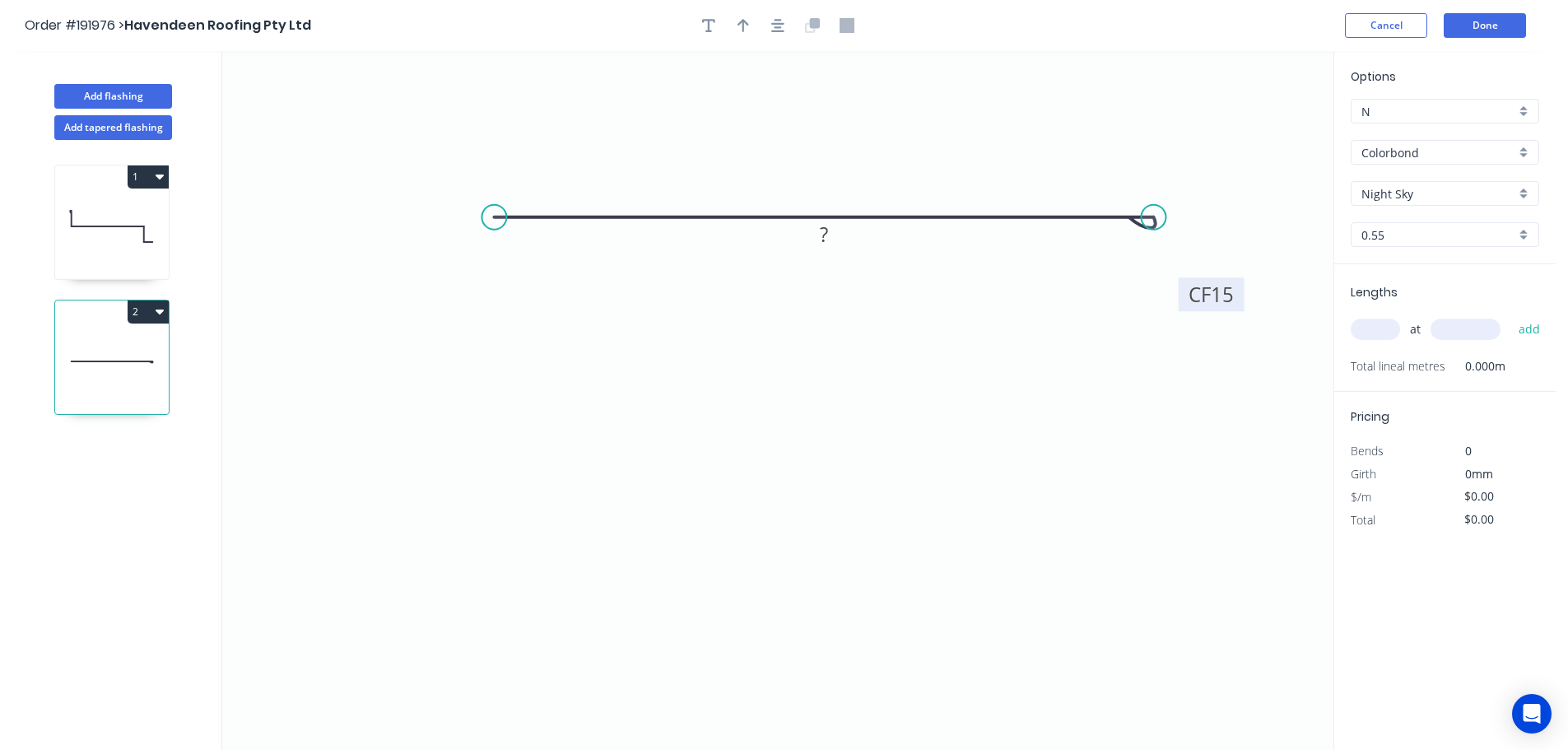
click at [1244, 304] on rect at bounding box center [1212, 293] width 66 height 33
click at [827, 239] on tspan "?" at bounding box center [824, 234] width 9 height 27
click at [867, 272] on icon "0 CF 15 125" at bounding box center [778, 399] width 1111 height 698
click at [737, 23] on button "button" at bounding box center [743, 26] width 25 height 25
drag, startPoint x: 1251, startPoint y: 128, endPoint x: 909, endPoint y: 135, distance: 342.1
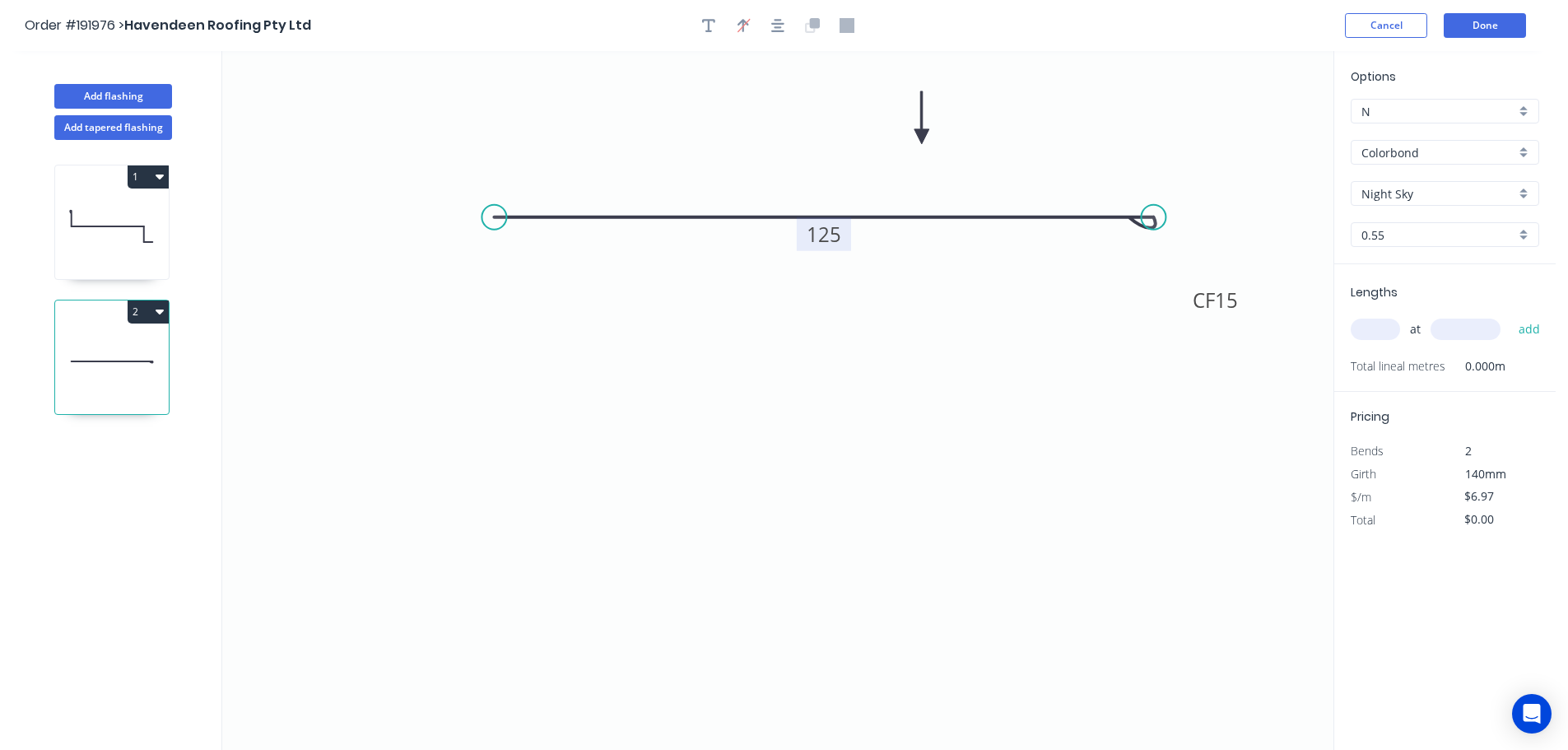
click at [914, 135] on icon at bounding box center [922, 118] width 15 height 53
click at [1382, 329] on input "text" at bounding box center [1376, 329] width 50 height 21
click at [1511, 315] on button "add" at bounding box center [1530, 329] width 38 height 28
click at [126, 204] on icon at bounding box center [112, 226] width 114 height 105
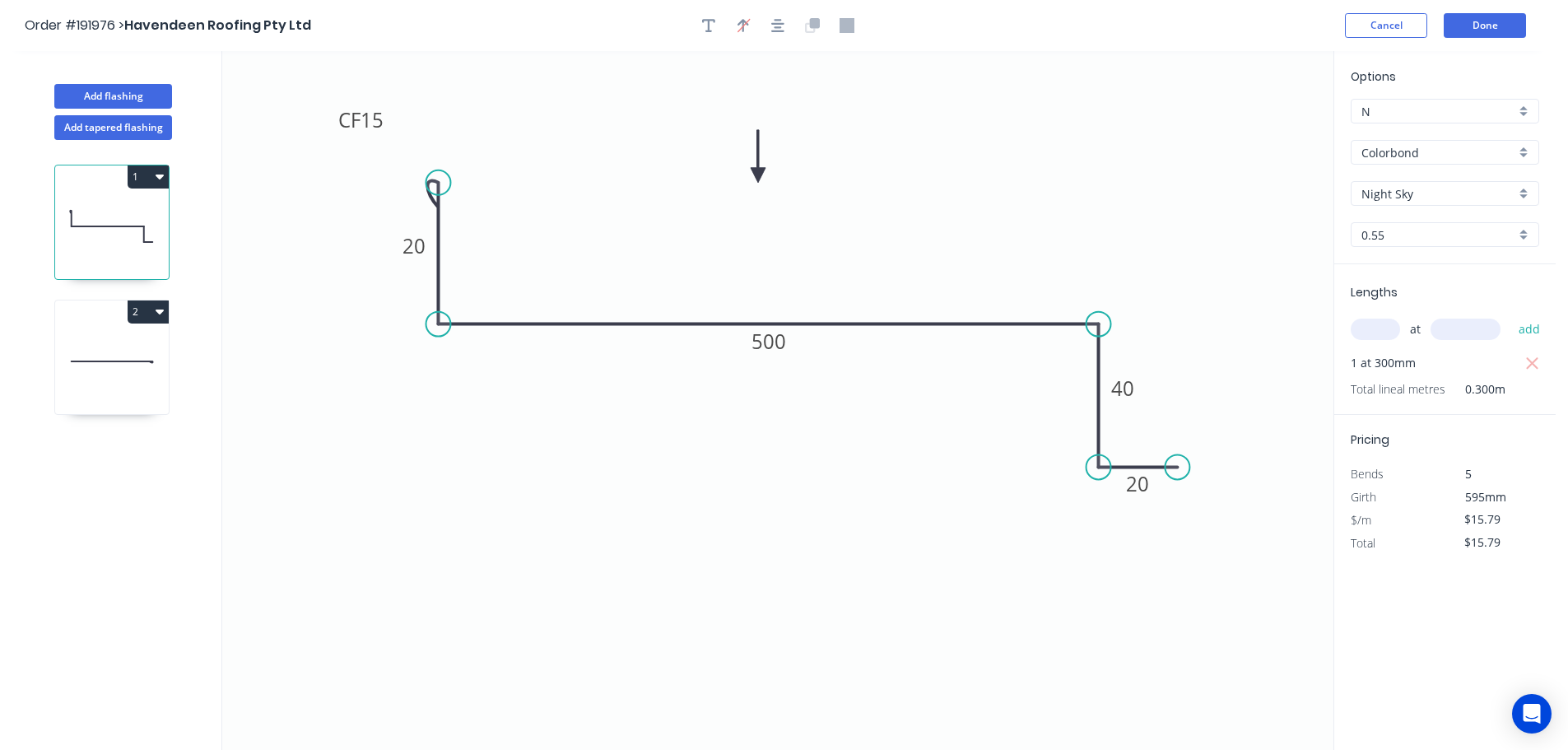
click at [148, 175] on button "1" at bounding box center [148, 177] width 41 height 23
click at [127, 213] on div "Duplicate" at bounding box center [90, 217] width 127 height 24
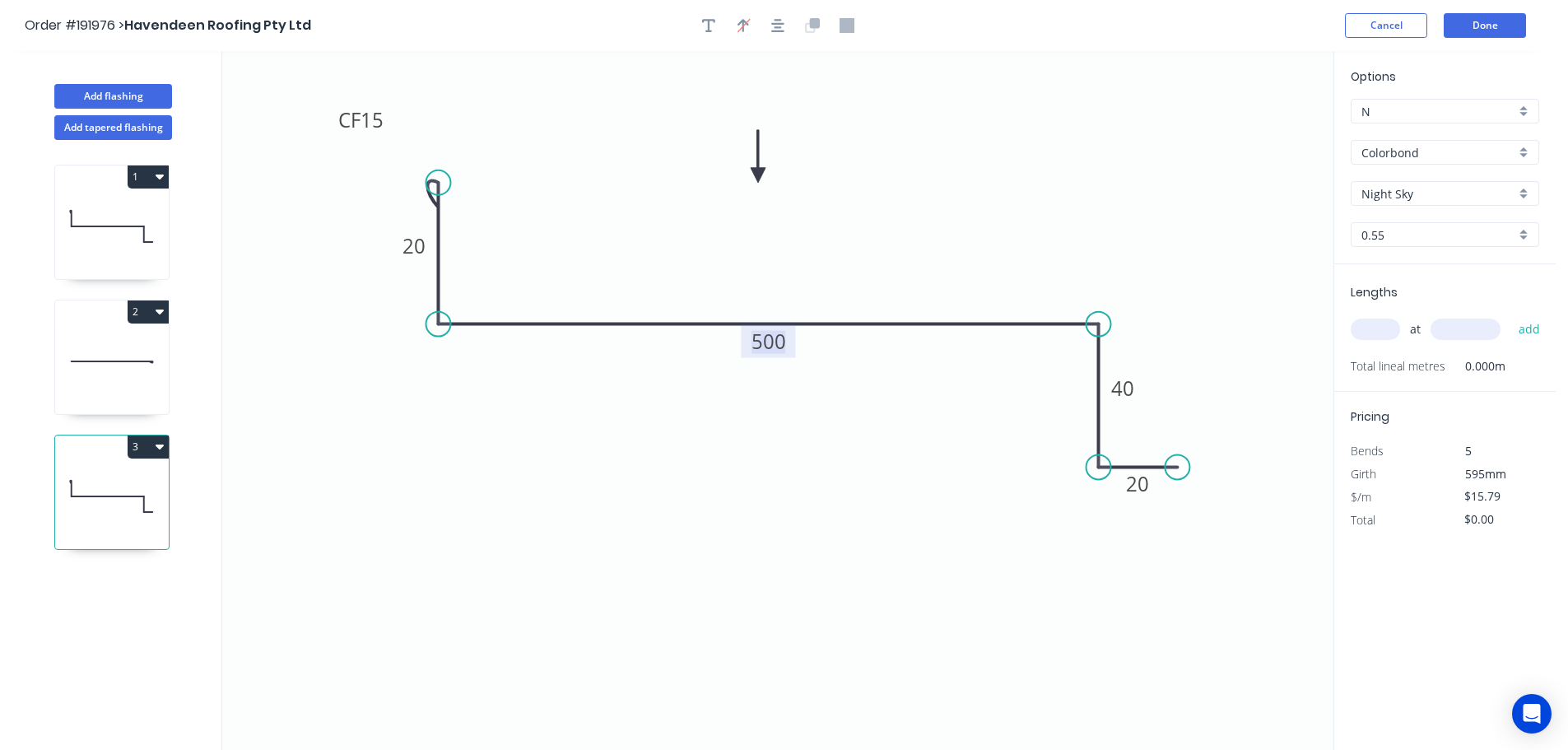
click at [775, 341] on tspan "500" at bounding box center [768, 341] width 34 height 27
click at [825, 292] on icon "0 CF 15 20 150 40 20" at bounding box center [778, 399] width 1111 height 698
click at [1377, 325] on input "text" at bounding box center [1376, 329] width 50 height 21
click at [1480, 327] on input "text" at bounding box center [1465, 329] width 70 height 21
click at [1511, 315] on button "add" at bounding box center [1530, 329] width 38 height 28
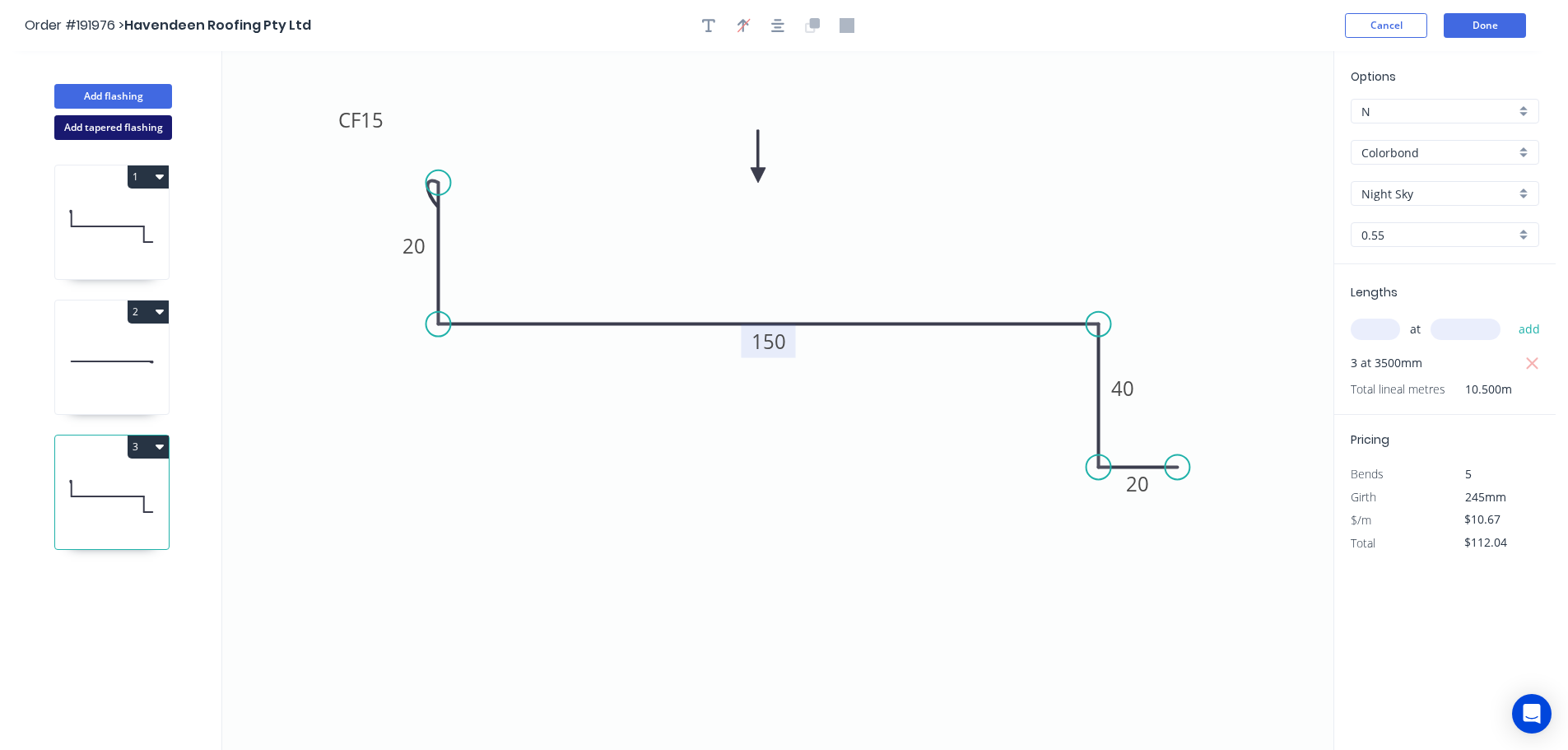
drag, startPoint x: 89, startPoint y: 123, endPoint x: 214, endPoint y: 156, distance: 129.3
click at [90, 123] on button "Add tapered flashing" at bounding box center [113, 128] width 118 height 25
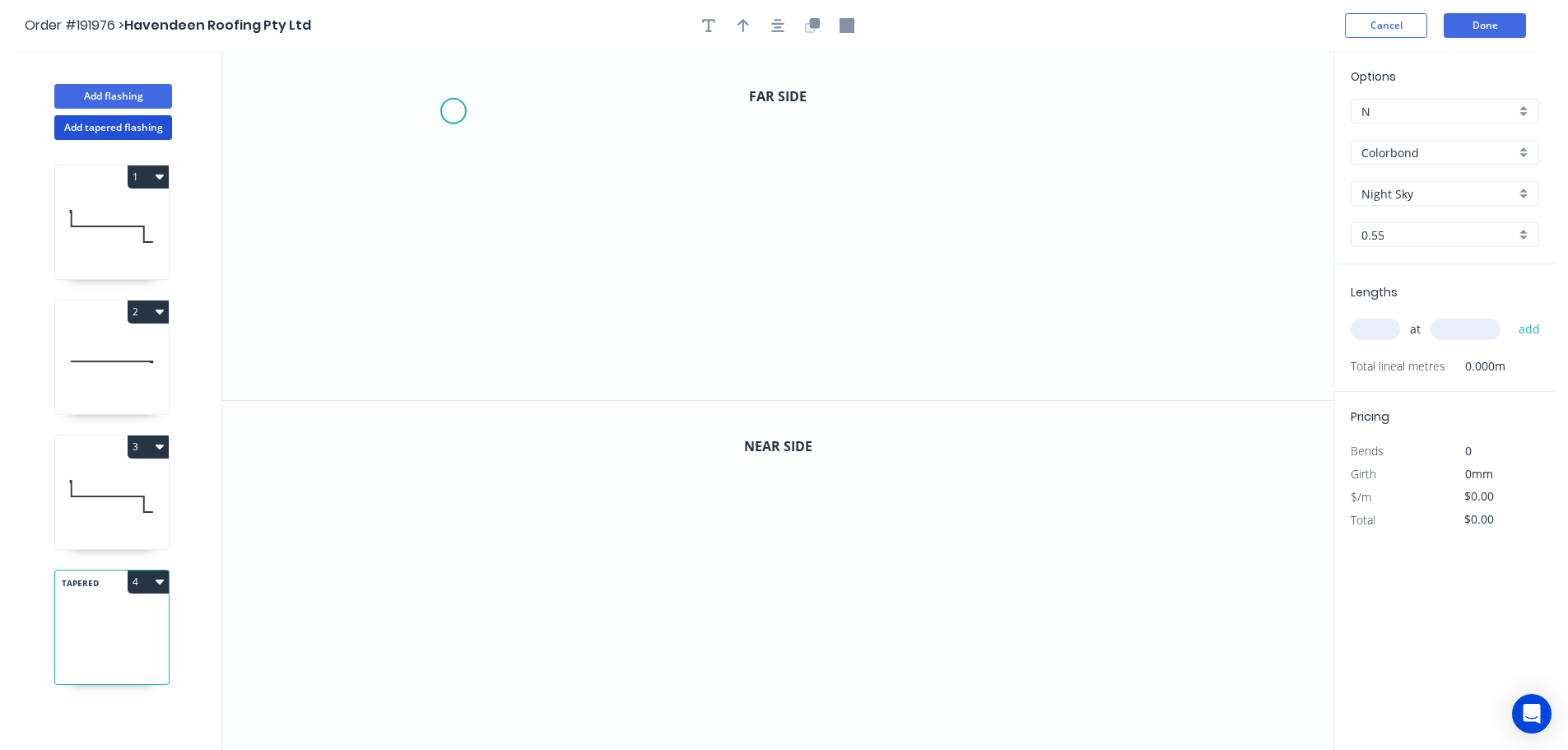
click at [453, 111] on icon "0" at bounding box center [778, 225] width 1111 height 349
click at [453, 216] on icon "0" at bounding box center [778, 225] width 1111 height 349
click at [1021, 215] on icon "0 ?" at bounding box center [778, 225] width 1111 height 349
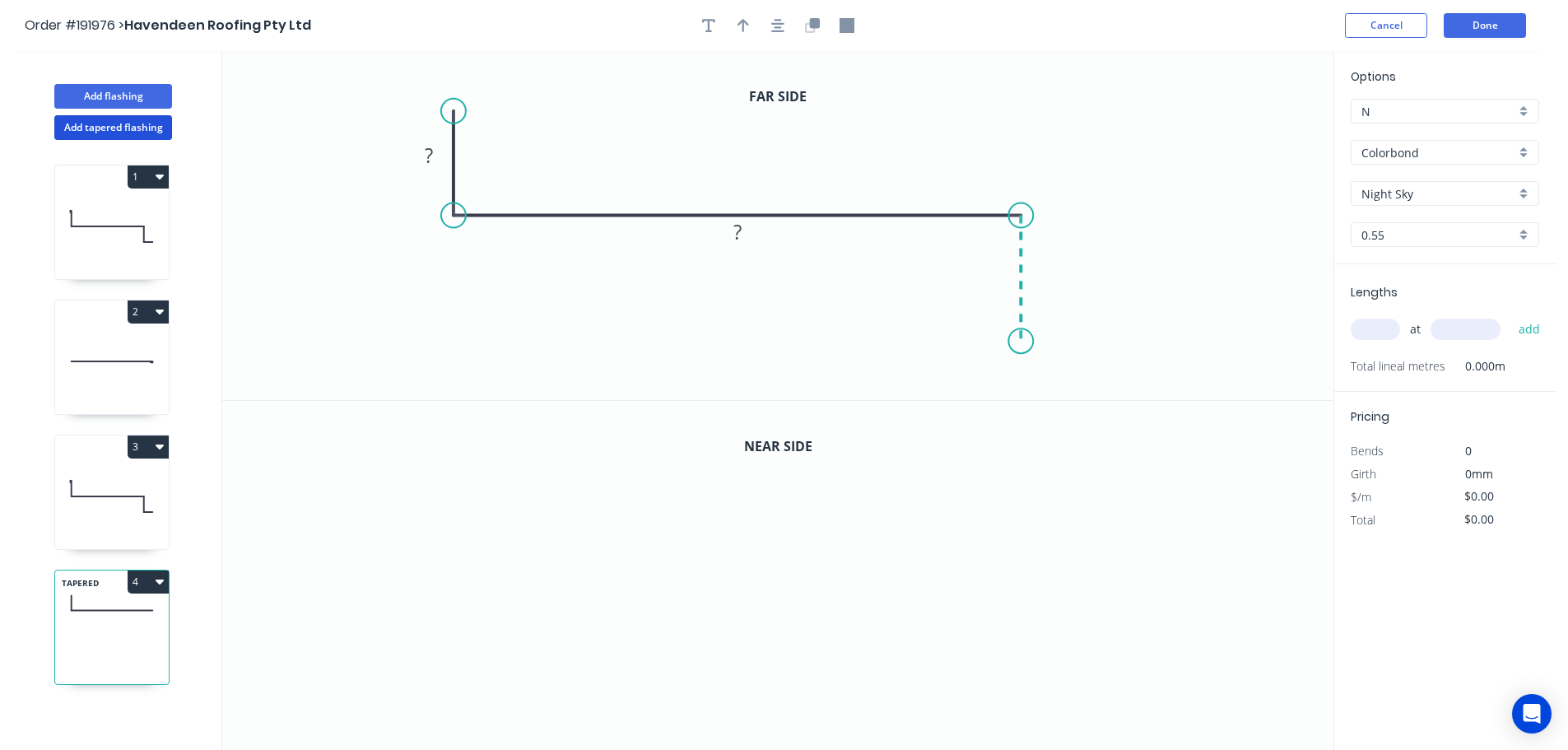
click at [1022, 341] on icon "0 ? ?" at bounding box center [778, 225] width 1111 height 349
click at [1124, 344] on icon "0 ? ? ?" at bounding box center [778, 225] width 1111 height 349
click at [1124, 344] on circle at bounding box center [1123, 341] width 25 height 25
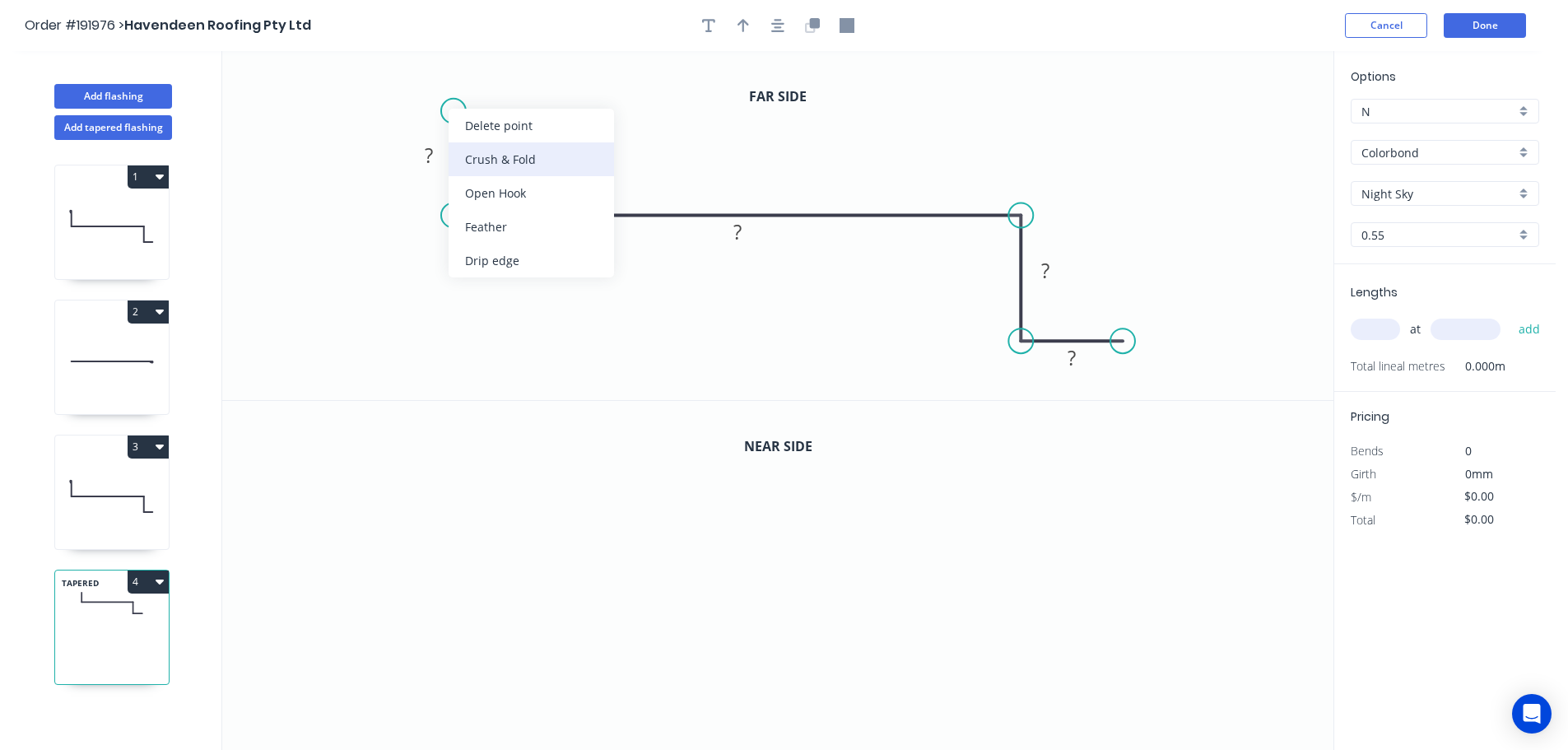
click at [488, 152] on div "Crush & Fold" at bounding box center [530, 159] width 165 height 33
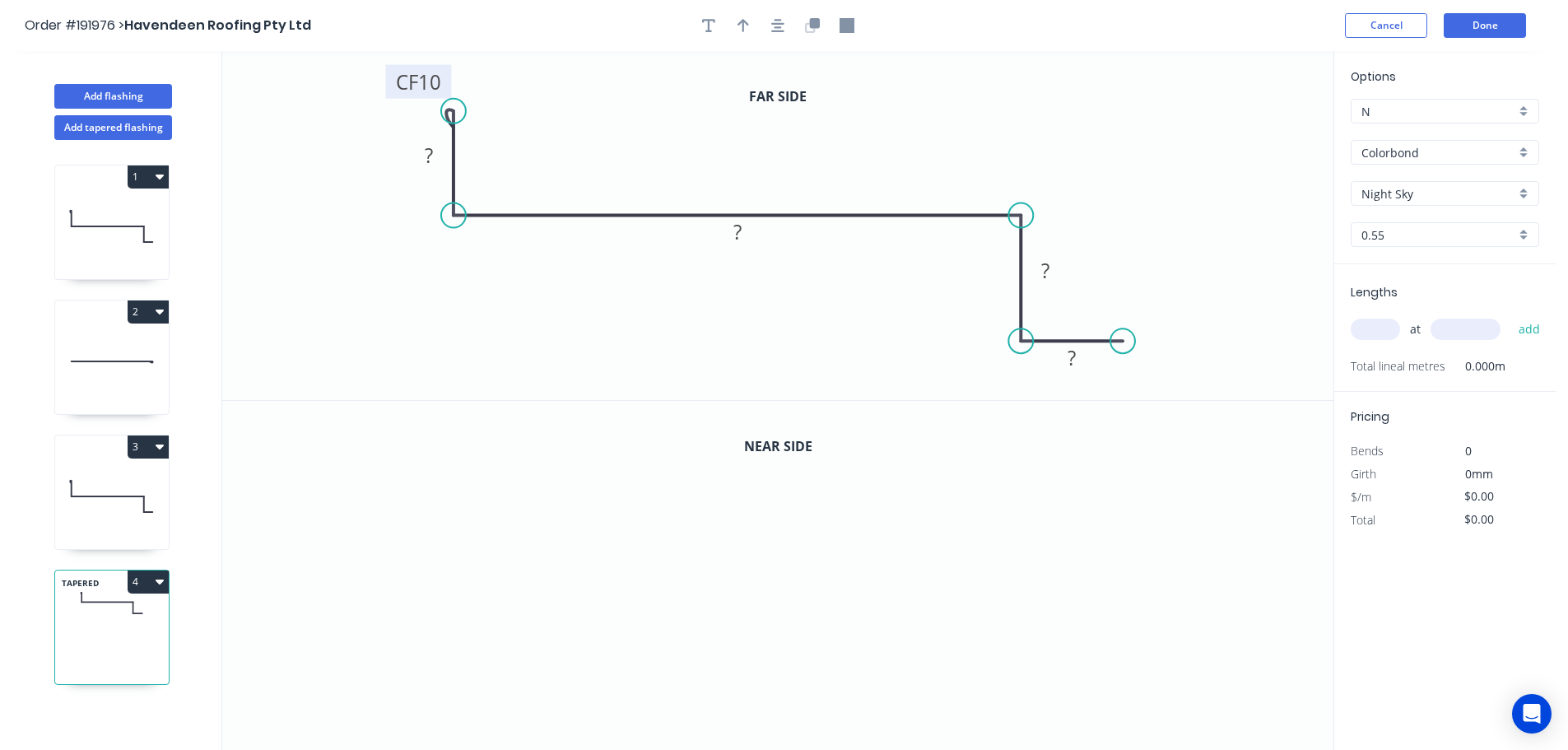
click at [433, 80] on tspan "10" at bounding box center [430, 81] width 23 height 27
click at [480, 92] on icon "0 CF 15 ? ? ? ?" at bounding box center [778, 225] width 1111 height 349
drag, startPoint x: 444, startPoint y: 78, endPoint x: 372, endPoint y: 75, distance: 72.1
click at [372, 75] on rect at bounding box center [347, 77] width 66 height 33
click at [431, 156] on tspan "?" at bounding box center [428, 155] width 9 height 27
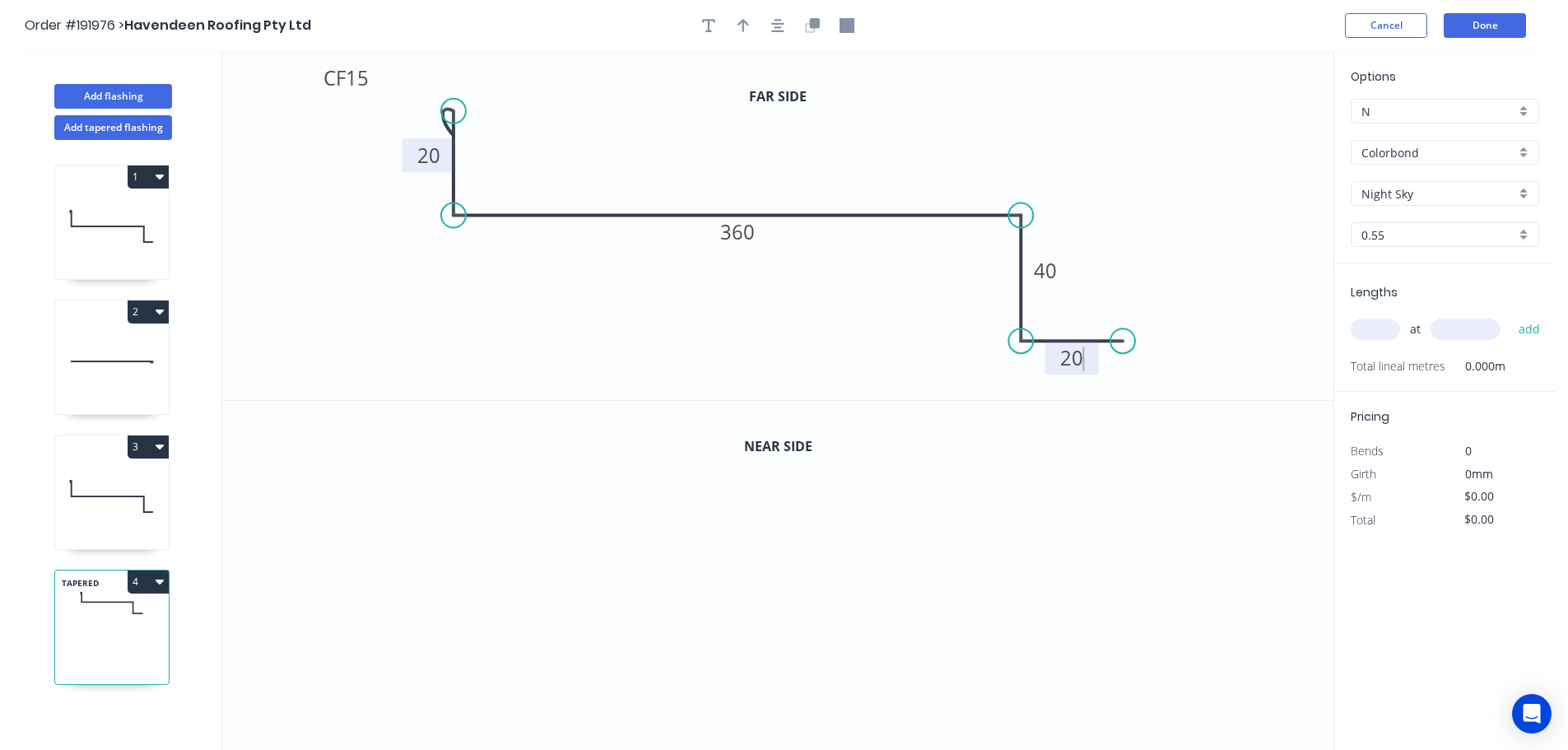
click at [953, 118] on icon "0 CF 15 20 360 40 20" at bounding box center [778, 225] width 1111 height 349
click at [746, 25] on icon "button" at bounding box center [743, 26] width 11 height 15
drag, startPoint x: 1250, startPoint y: 131, endPoint x: 877, endPoint y: 139, distance: 373.1
click at [877, 139] on icon at bounding box center [877, 118] width 15 height 53
click at [816, 27] on icon "button" at bounding box center [815, 23] width 10 height 10
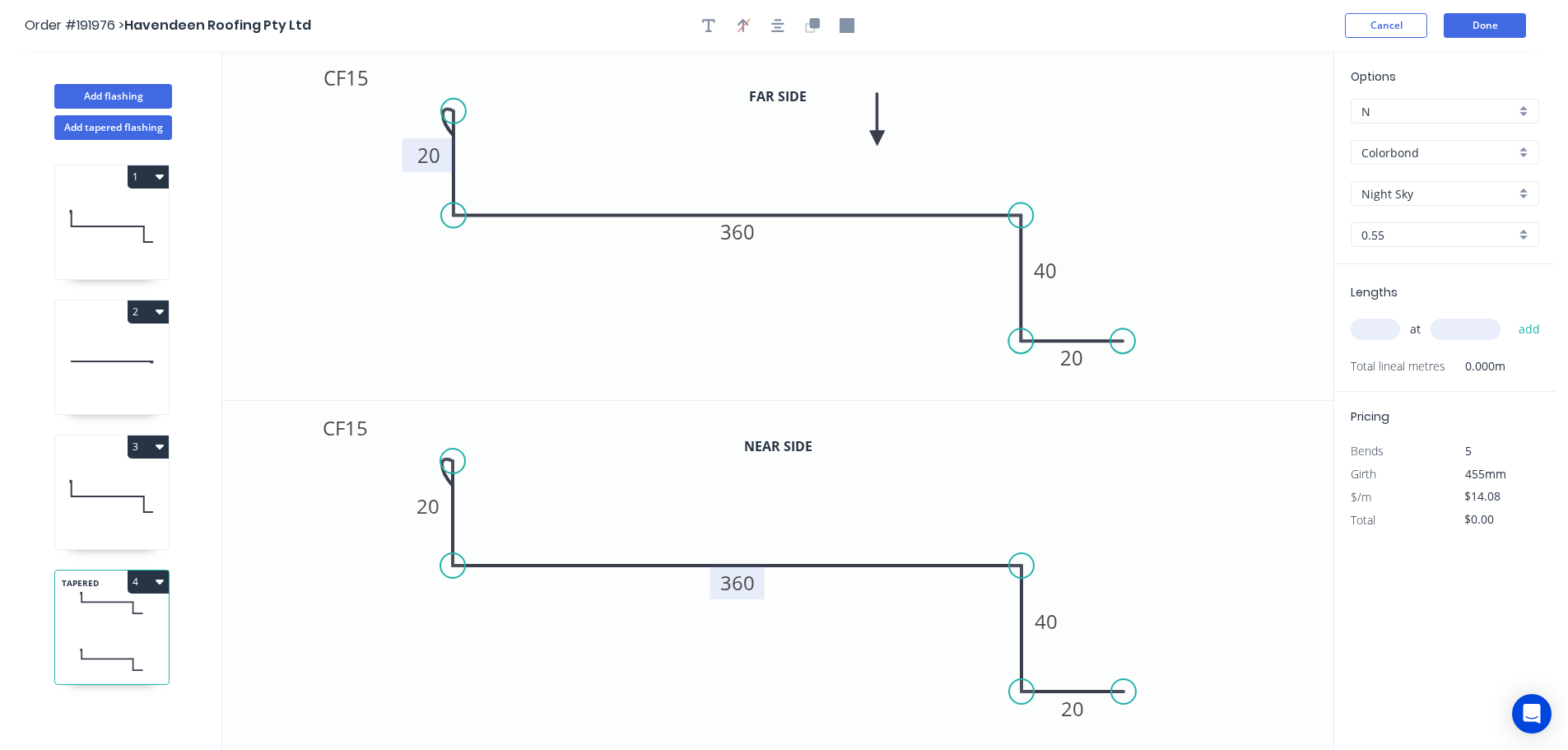
click at [742, 581] on tspan "360" at bounding box center [738, 582] width 34 height 27
click at [942, 502] on icon "0 CF 15 20 375 40 20" at bounding box center [778, 575] width 1111 height 350
click at [1385, 329] on input "text" at bounding box center [1376, 329] width 50 height 21
click at [1511, 315] on button "add" at bounding box center [1530, 329] width 38 height 28
click at [147, 584] on button "4" at bounding box center [148, 582] width 41 height 23
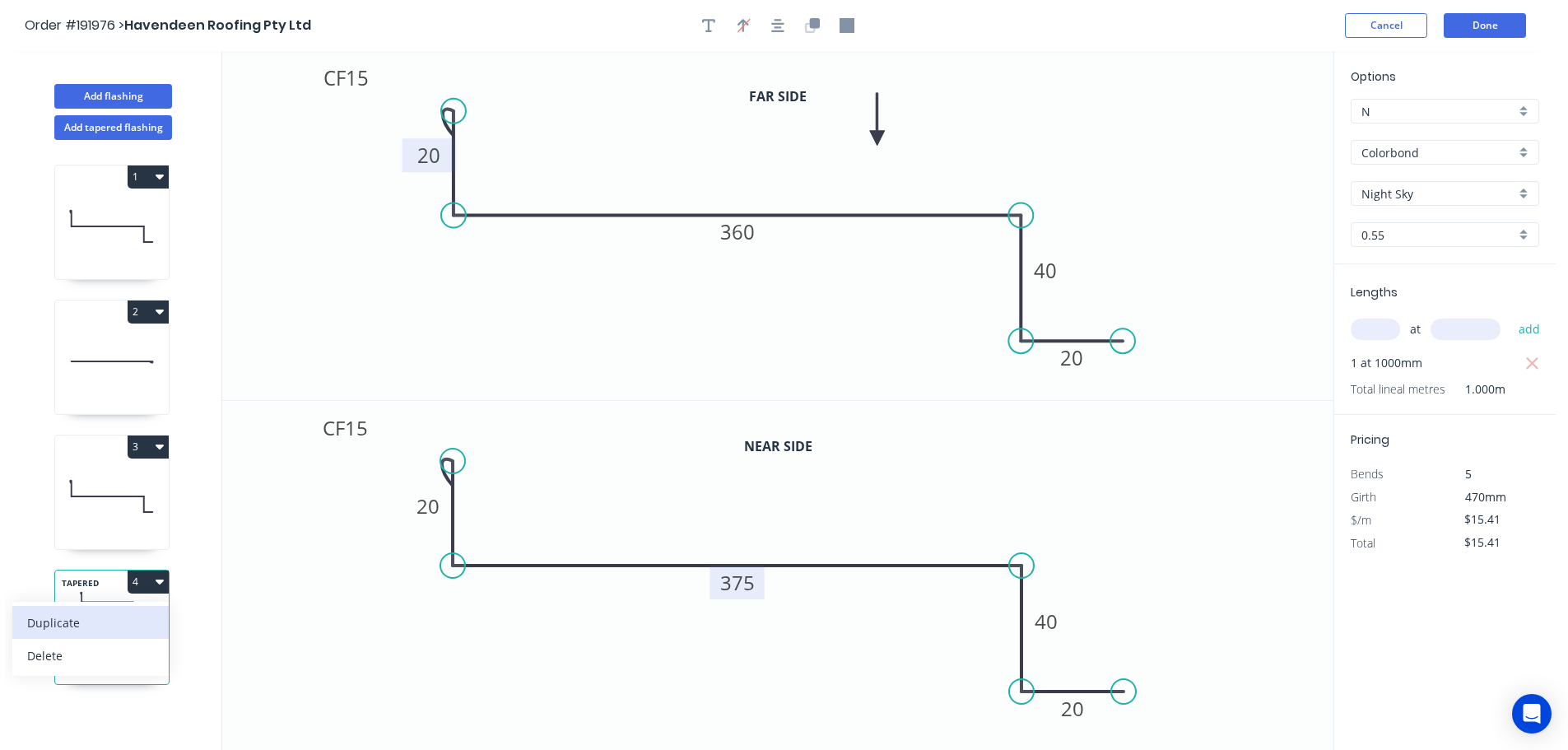
click at [116, 613] on div "Duplicate" at bounding box center [90, 622] width 127 height 24
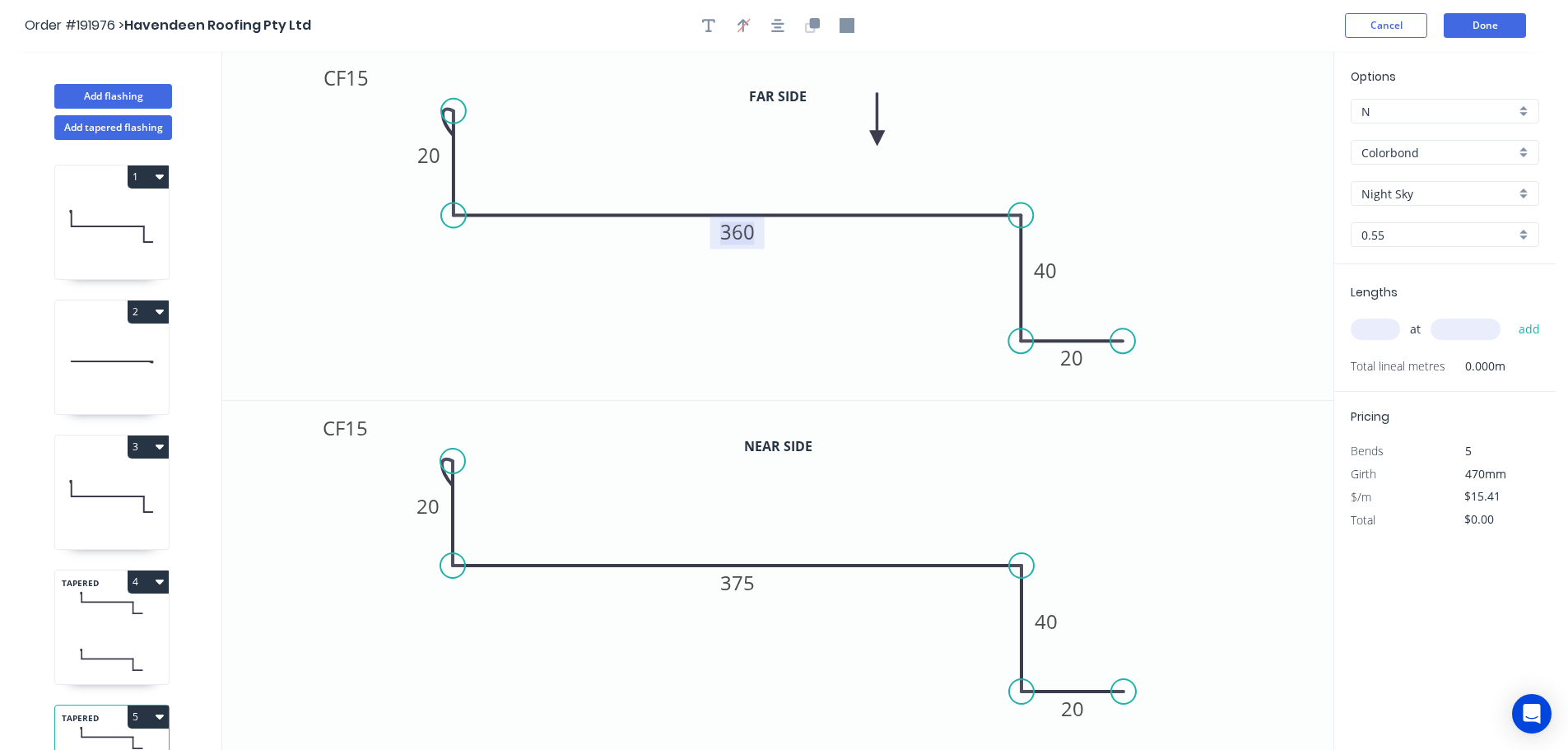
click at [745, 234] on tspan "360" at bounding box center [738, 231] width 34 height 27
click at [746, 585] on tspan "375" at bounding box center [738, 582] width 34 height 27
click at [891, 513] on icon "0 CF 15 20 390 40 20" at bounding box center [778, 575] width 1111 height 350
click at [1385, 326] on input "text" at bounding box center [1376, 329] width 50 height 21
click at [1458, 326] on input "text" at bounding box center [1465, 329] width 70 height 21
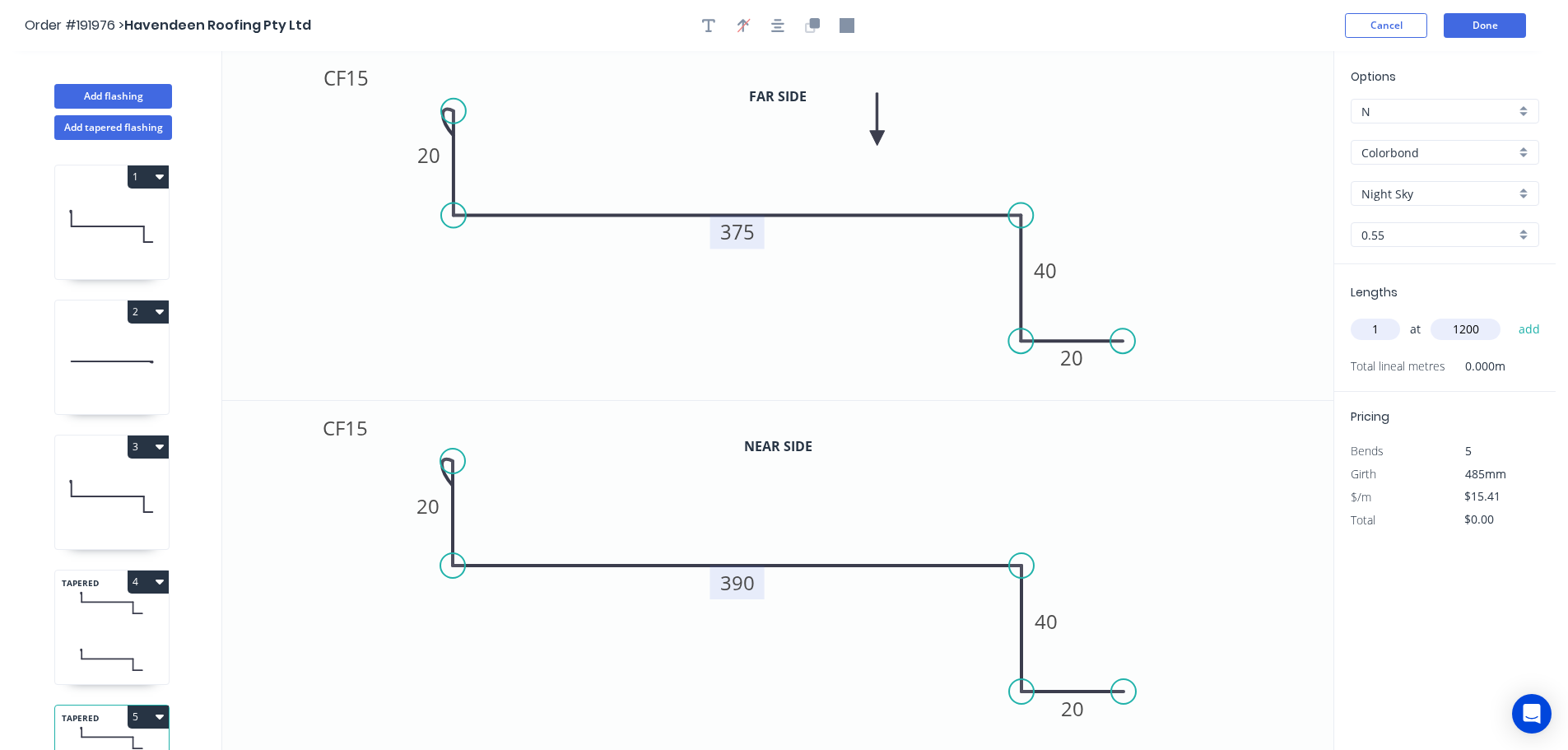
click at [1511, 315] on button "add" at bounding box center [1530, 329] width 38 height 28
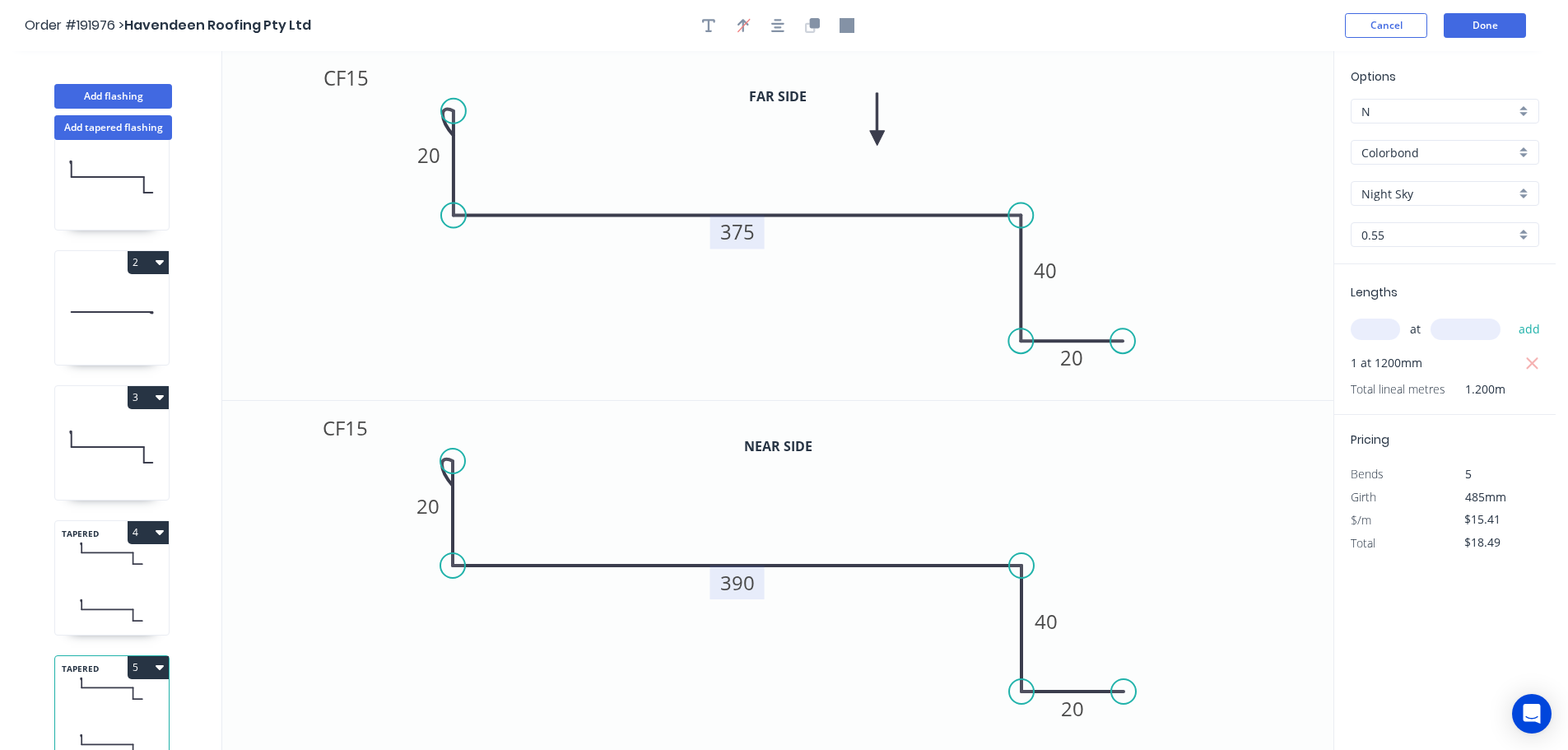
scroll to position [72, 0]
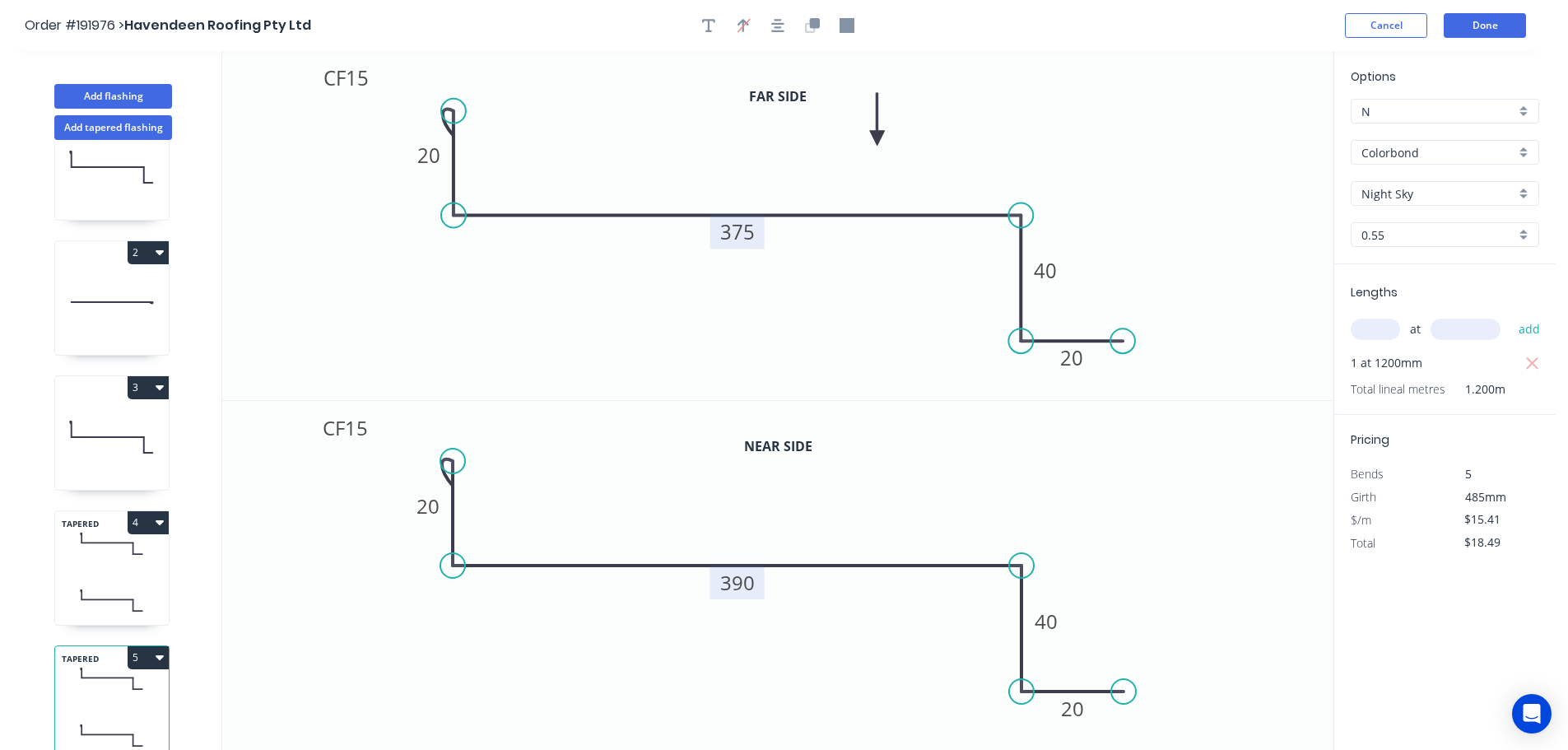
click at [149, 646] on button "5" at bounding box center [148, 657] width 41 height 23
click at [118, 686] on div "Duplicate" at bounding box center [90, 697] width 127 height 24
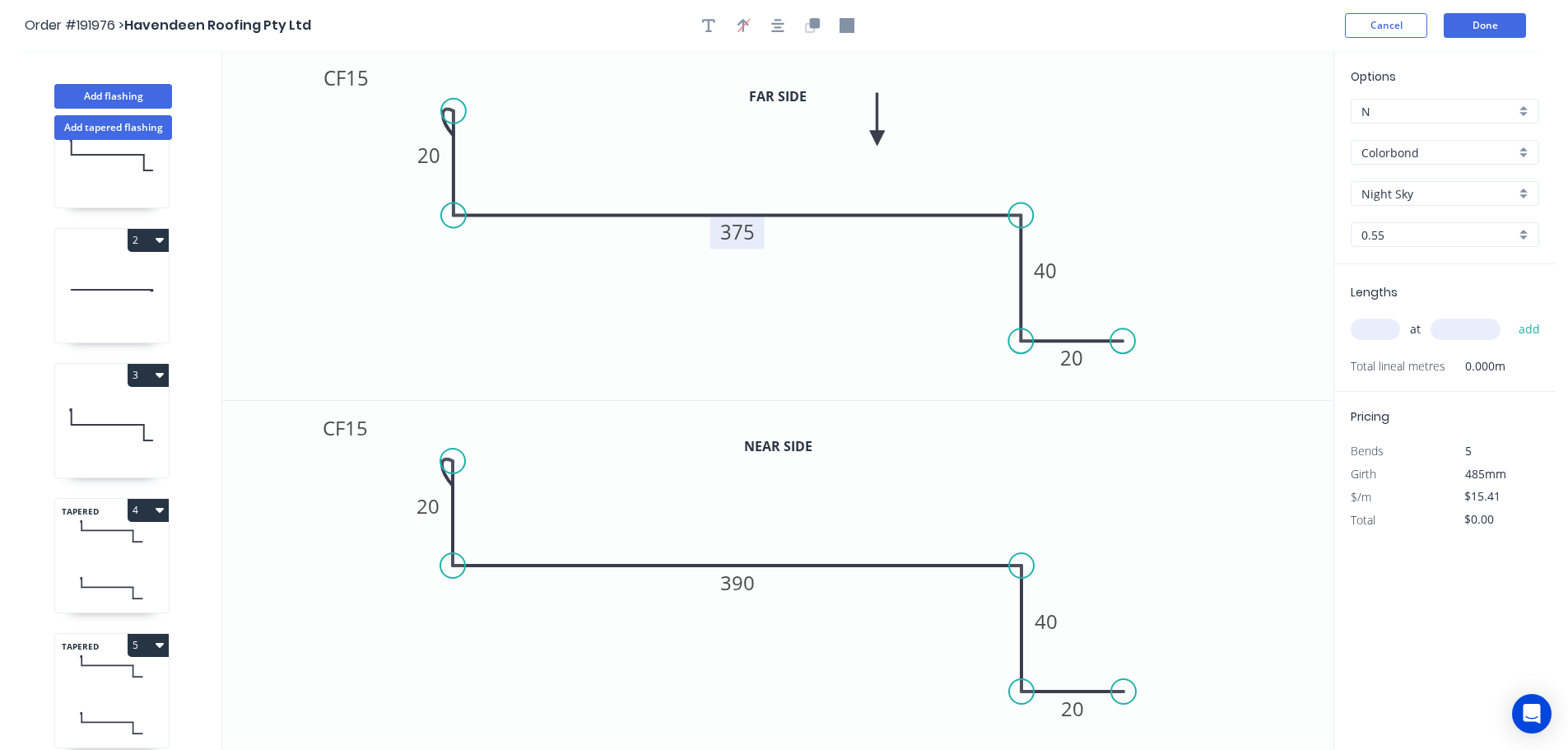
click at [746, 234] on tspan "375" at bounding box center [738, 231] width 34 height 27
click at [740, 585] on tspan "390" at bounding box center [738, 582] width 34 height 27
click at [877, 492] on icon "0 CF 15 20 500 40 20" at bounding box center [778, 575] width 1111 height 350
click at [1379, 326] on input "text" at bounding box center [1376, 329] width 50 height 21
click at [1463, 324] on input "text" at bounding box center [1465, 329] width 70 height 21
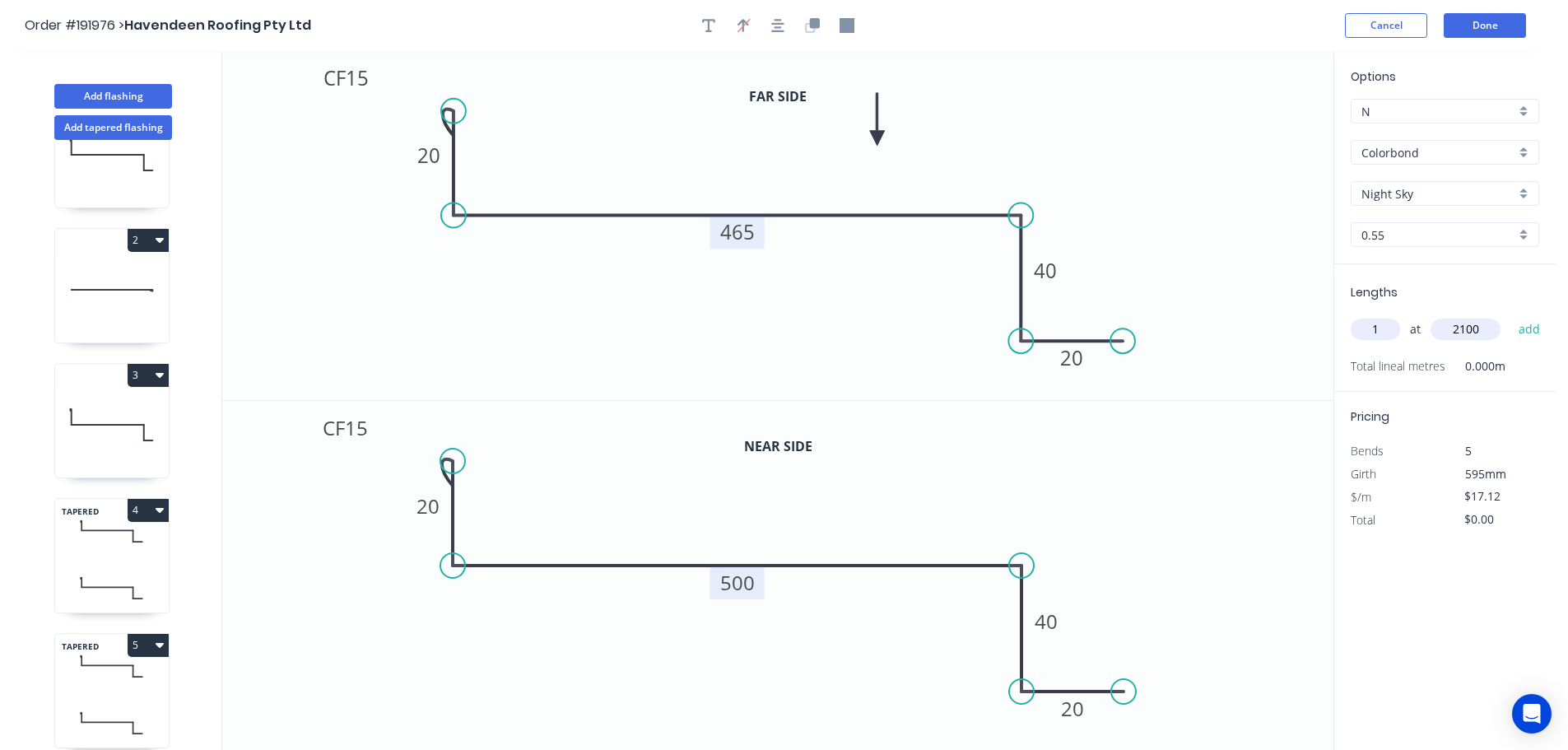
click at [1511, 315] on button "add" at bounding box center [1530, 329] width 38 height 28
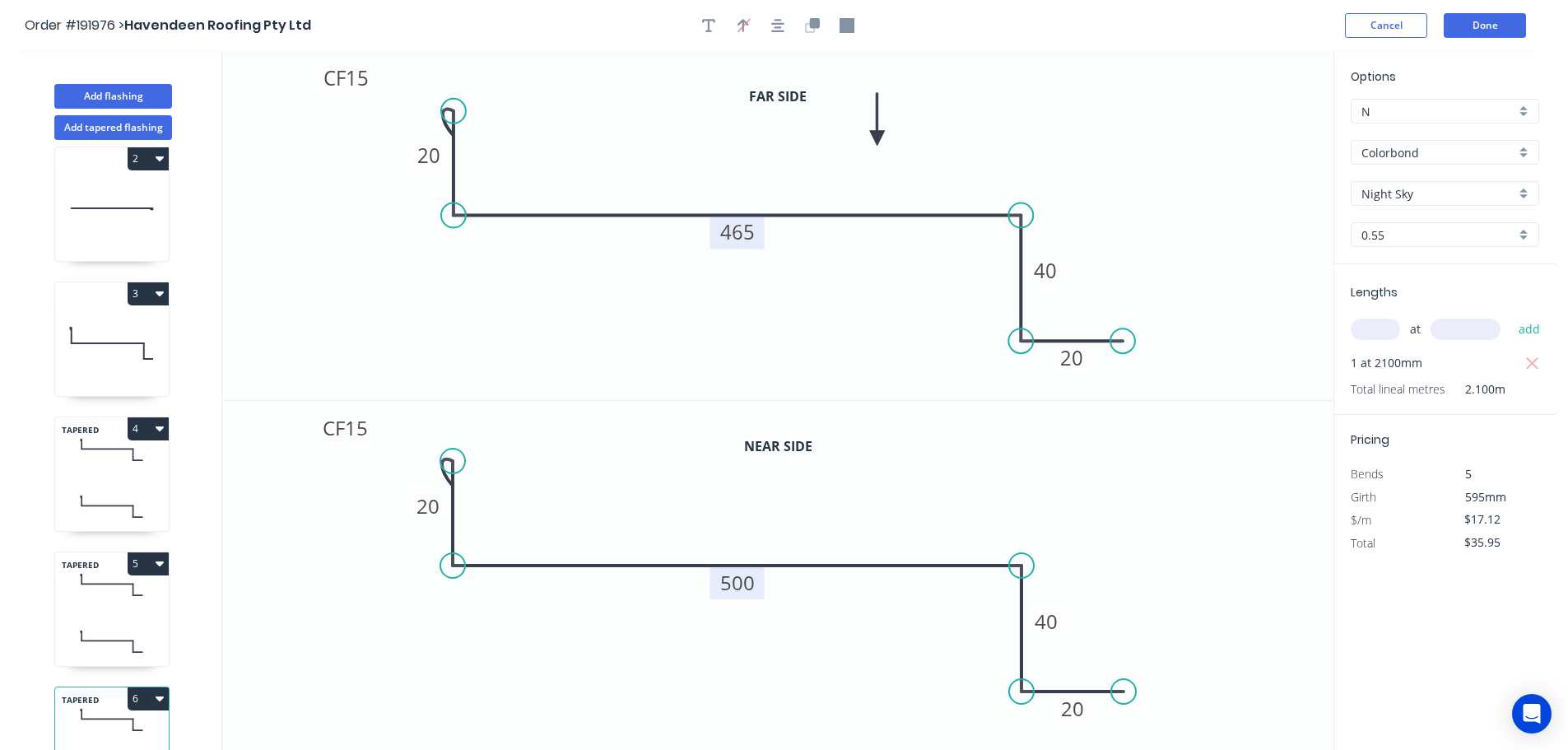
scroll to position [206, 0]
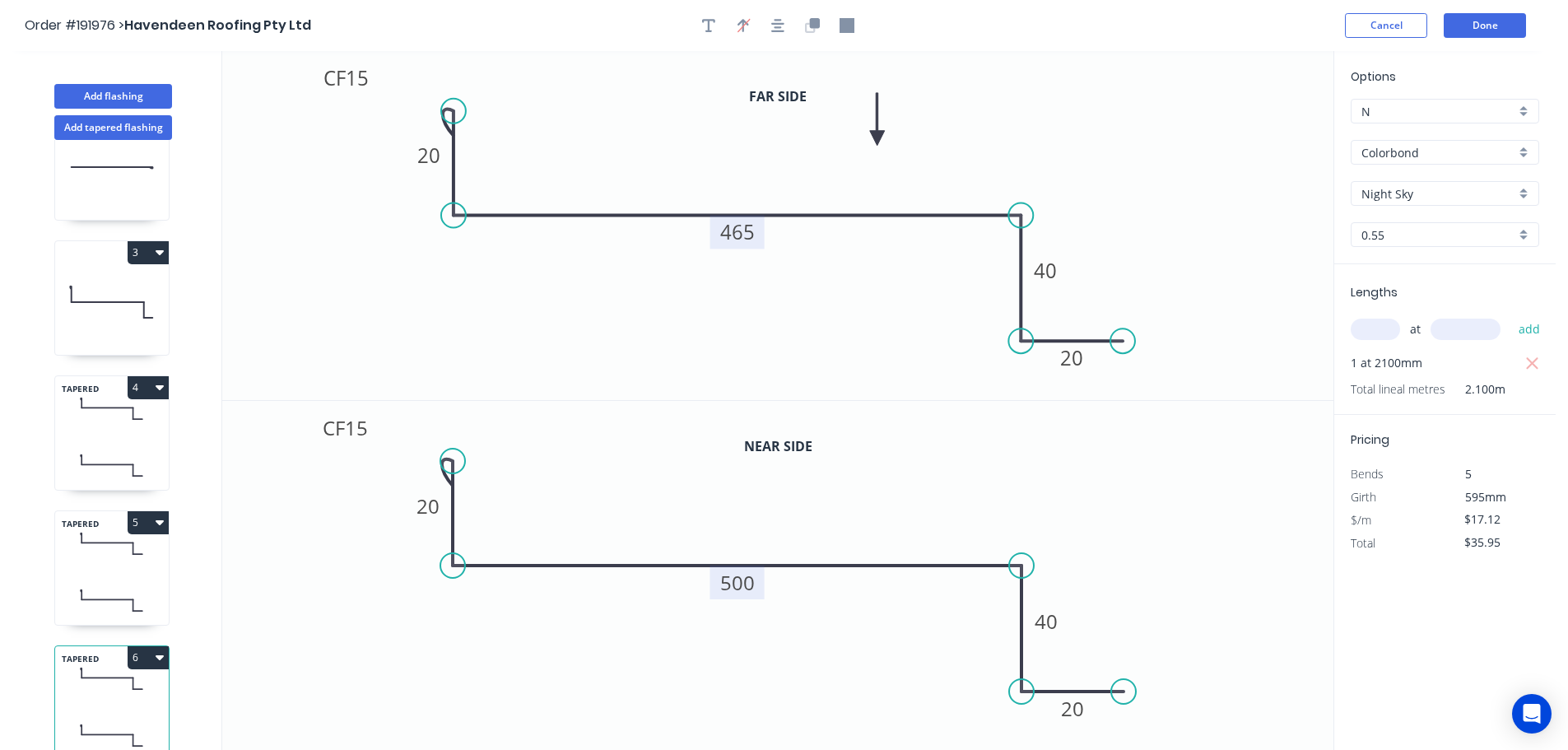
click at [150, 646] on button "6" at bounding box center [148, 657] width 41 height 23
click at [130, 681] on button "Duplicate" at bounding box center [91, 697] width 157 height 32
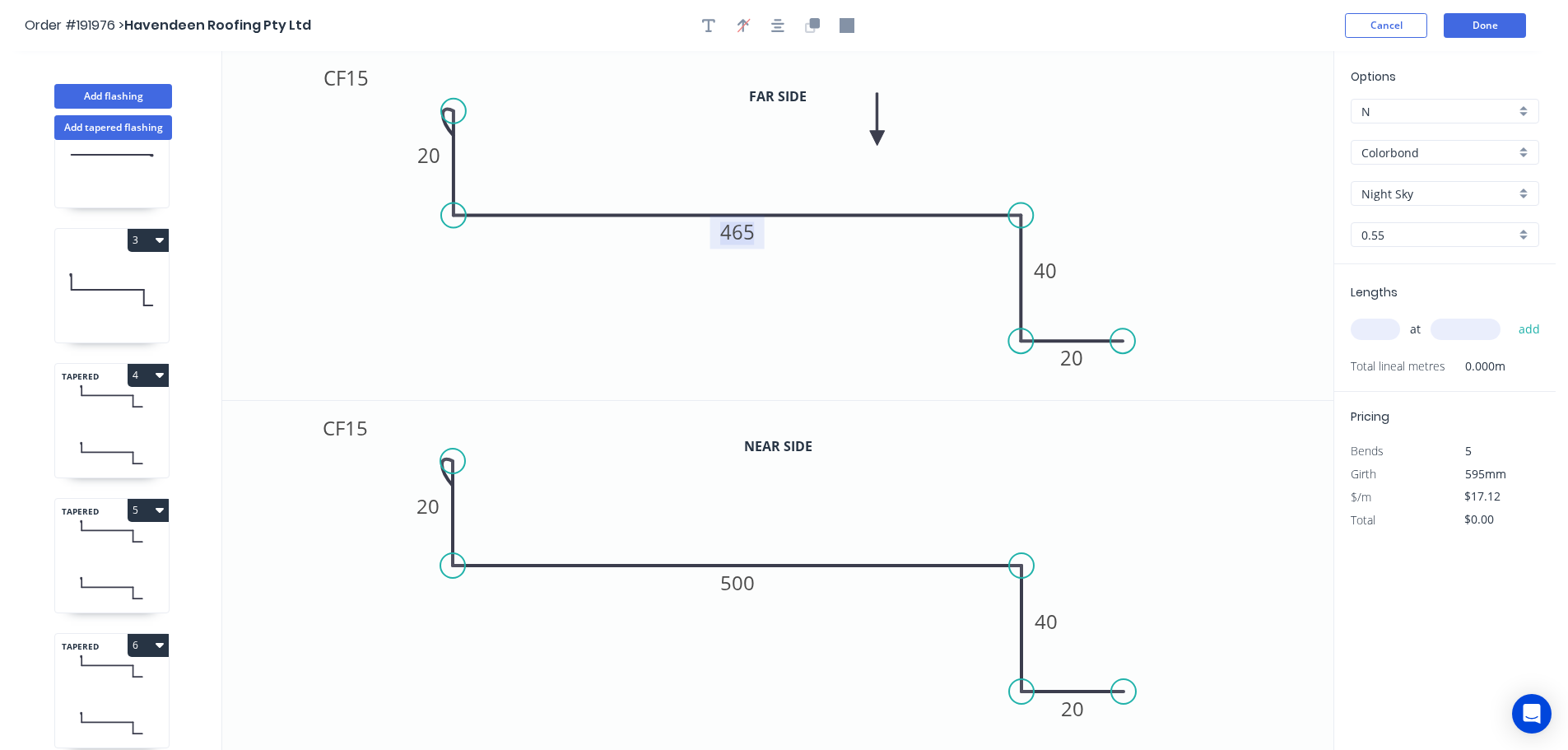
click at [743, 232] on tspan "465" at bounding box center [738, 231] width 34 height 27
click at [826, 292] on icon "0 CF 15 20 430 40 20" at bounding box center [778, 225] width 1111 height 349
click at [747, 583] on tspan "500" at bounding box center [738, 582] width 34 height 27
click at [854, 510] on icon "0 CF 15 20 465 40 20" at bounding box center [778, 575] width 1111 height 350
click at [1378, 329] on input "text" at bounding box center [1376, 329] width 50 height 21
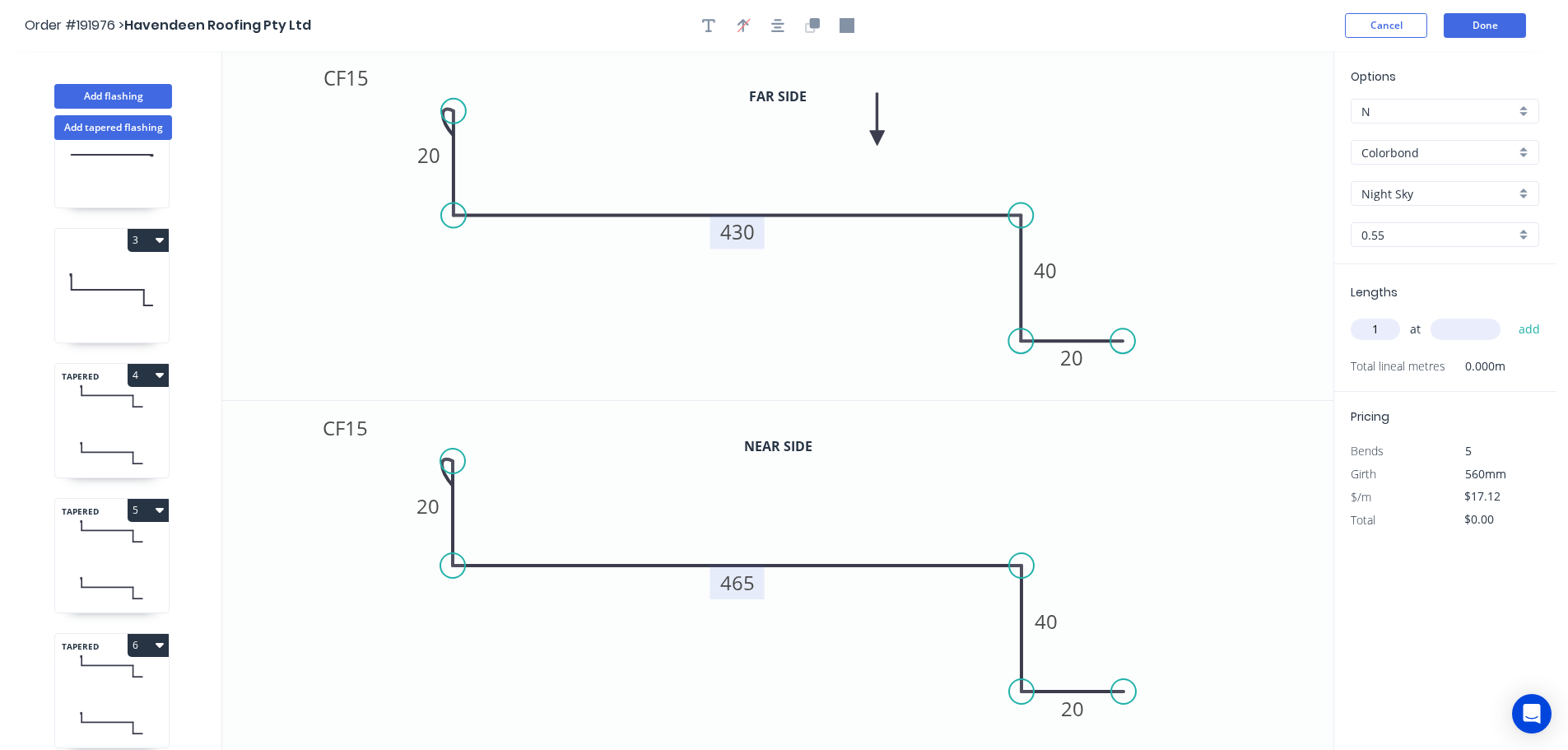
click at [1473, 331] on input "text" at bounding box center [1465, 329] width 70 height 21
click at [1511, 315] on button "add" at bounding box center [1530, 329] width 38 height 28
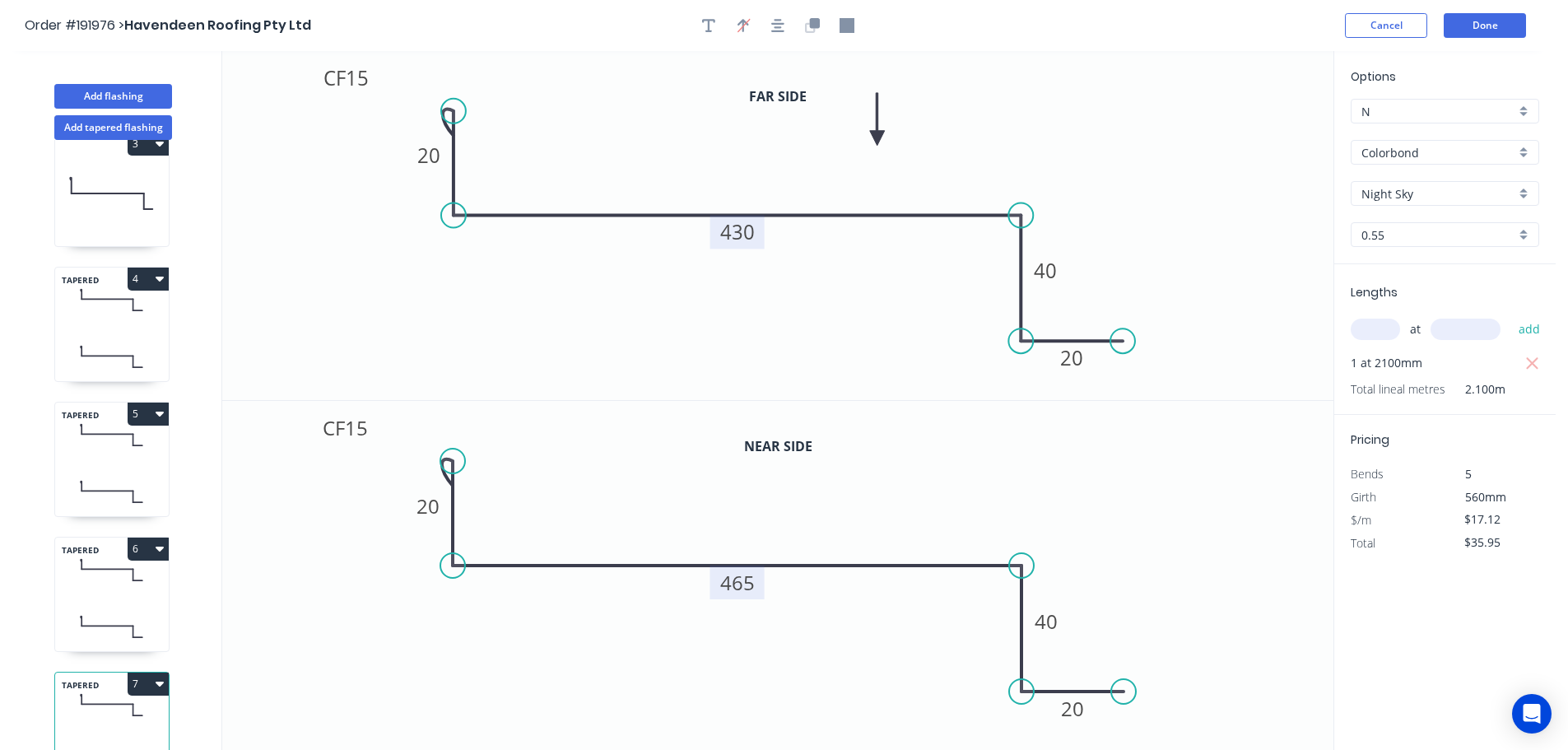
scroll to position [341, 0]
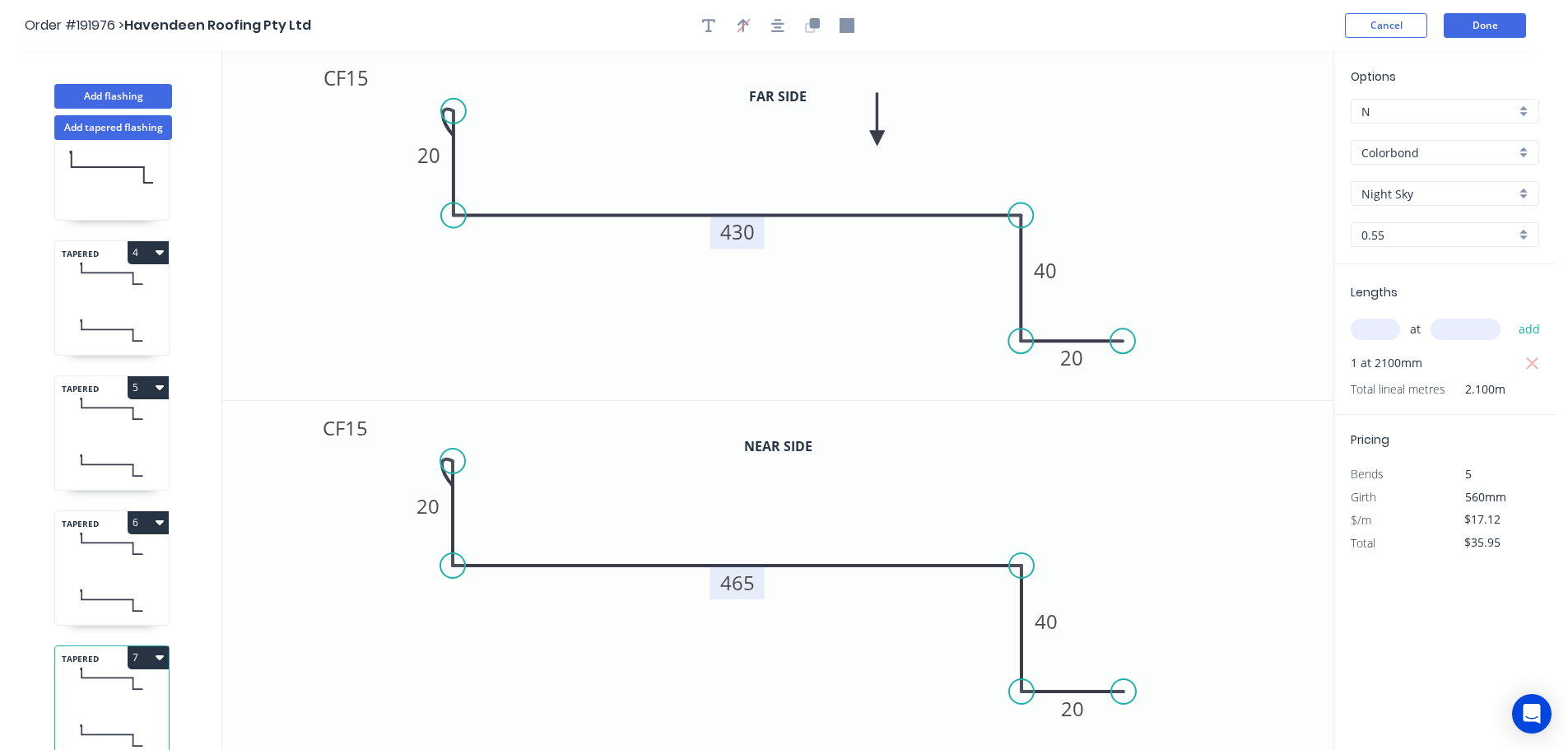
click at [154, 646] on button "7" at bounding box center [148, 657] width 41 height 23
click at [112, 686] on div "Duplicate" at bounding box center [90, 697] width 127 height 24
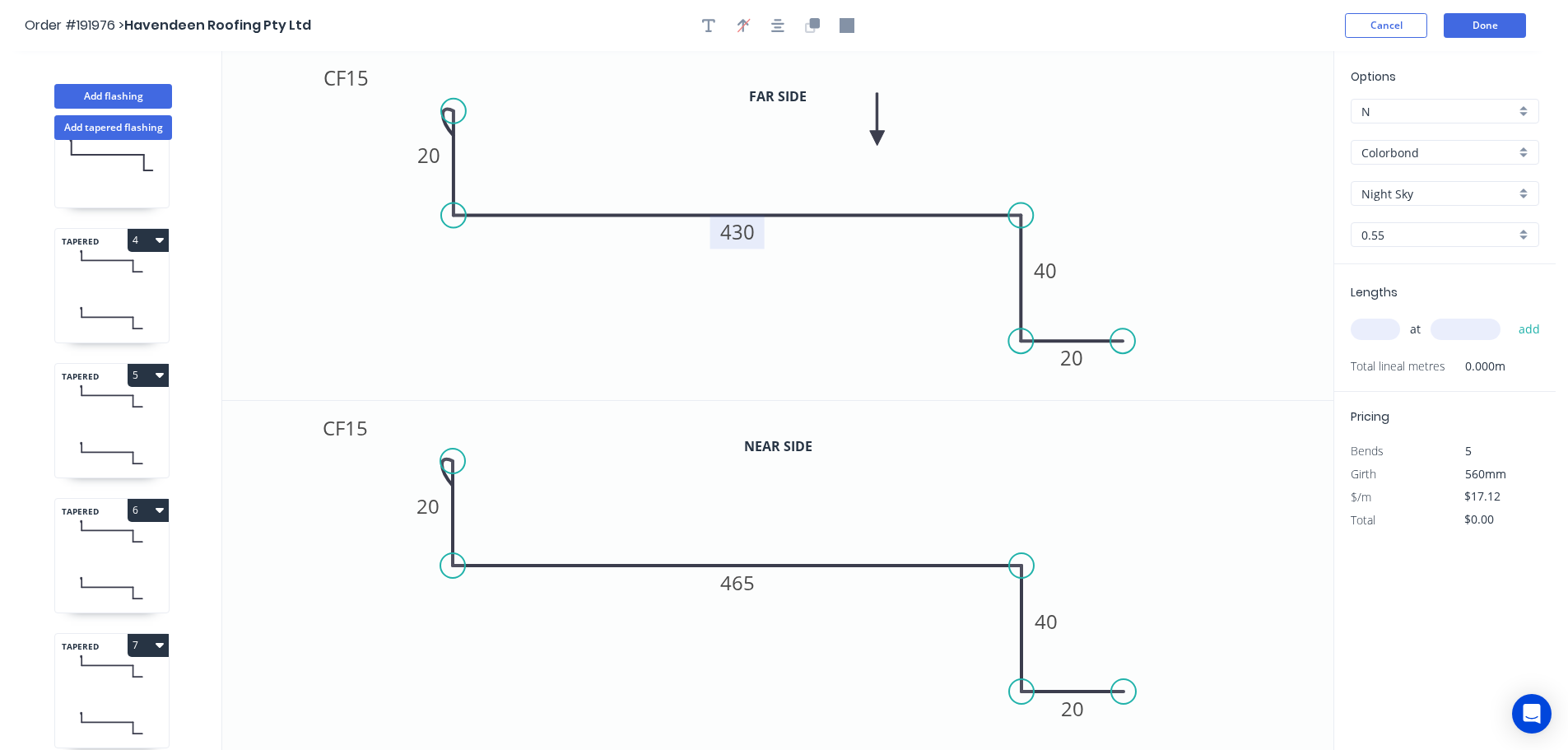
click at [750, 230] on tspan "430" at bounding box center [738, 231] width 34 height 27
click at [820, 252] on icon "0 CF 15 20 390 40 20" at bounding box center [778, 225] width 1111 height 349
click at [750, 577] on tspan "465" at bounding box center [738, 582] width 34 height 27
click at [874, 522] on icon "0 CF 15 20 430 40 20" at bounding box center [778, 575] width 1111 height 350
click at [1387, 326] on input "text" at bounding box center [1376, 329] width 50 height 21
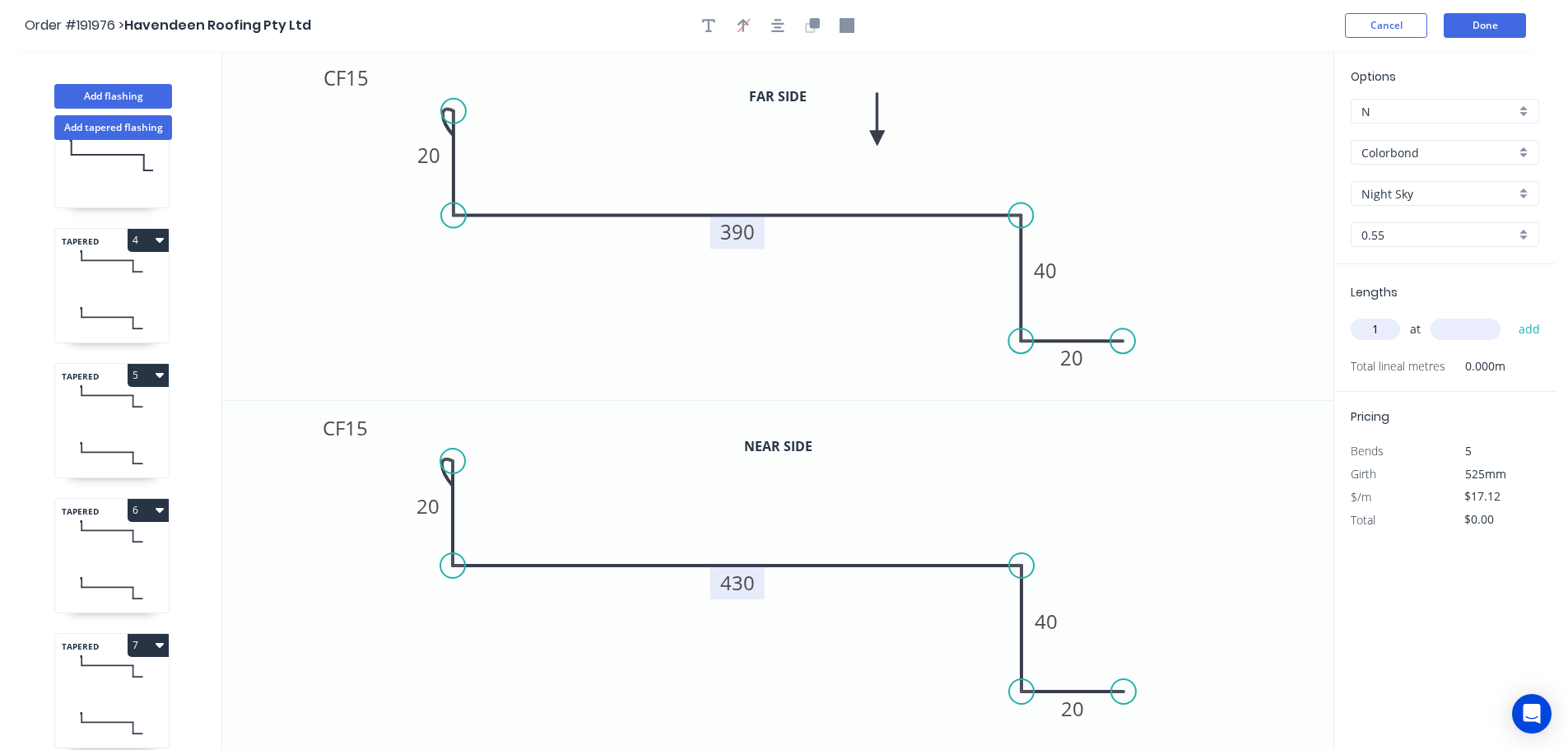
click at [1479, 328] on input "text" at bounding box center [1465, 329] width 70 height 21
click at [1511, 315] on button "add" at bounding box center [1530, 329] width 38 height 28
click at [91, 89] on button "Add flashing" at bounding box center [113, 96] width 118 height 25
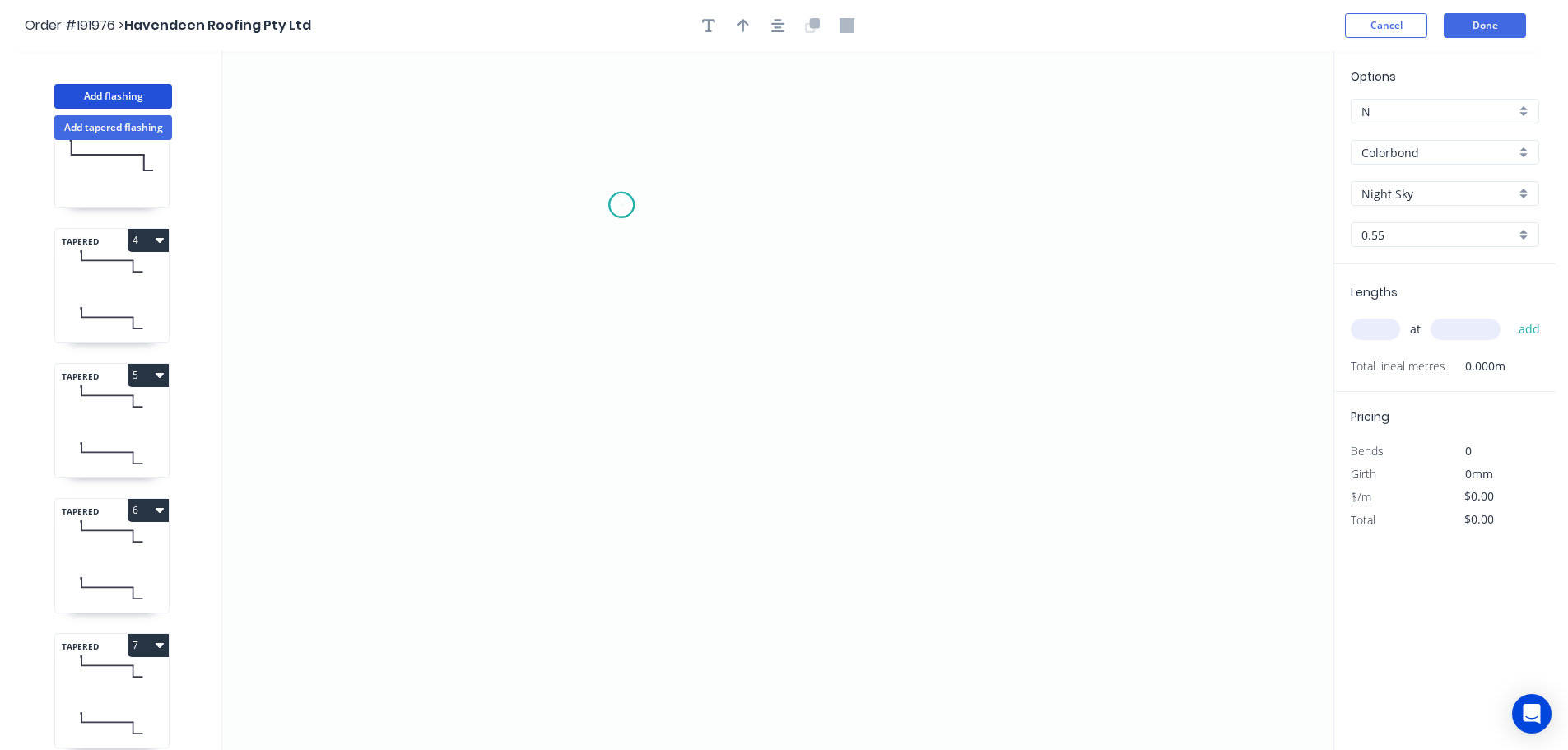
click at [621, 204] on icon "0" at bounding box center [778, 399] width 1111 height 698
click at [947, 213] on icon "0" at bounding box center [778, 399] width 1111 height 698
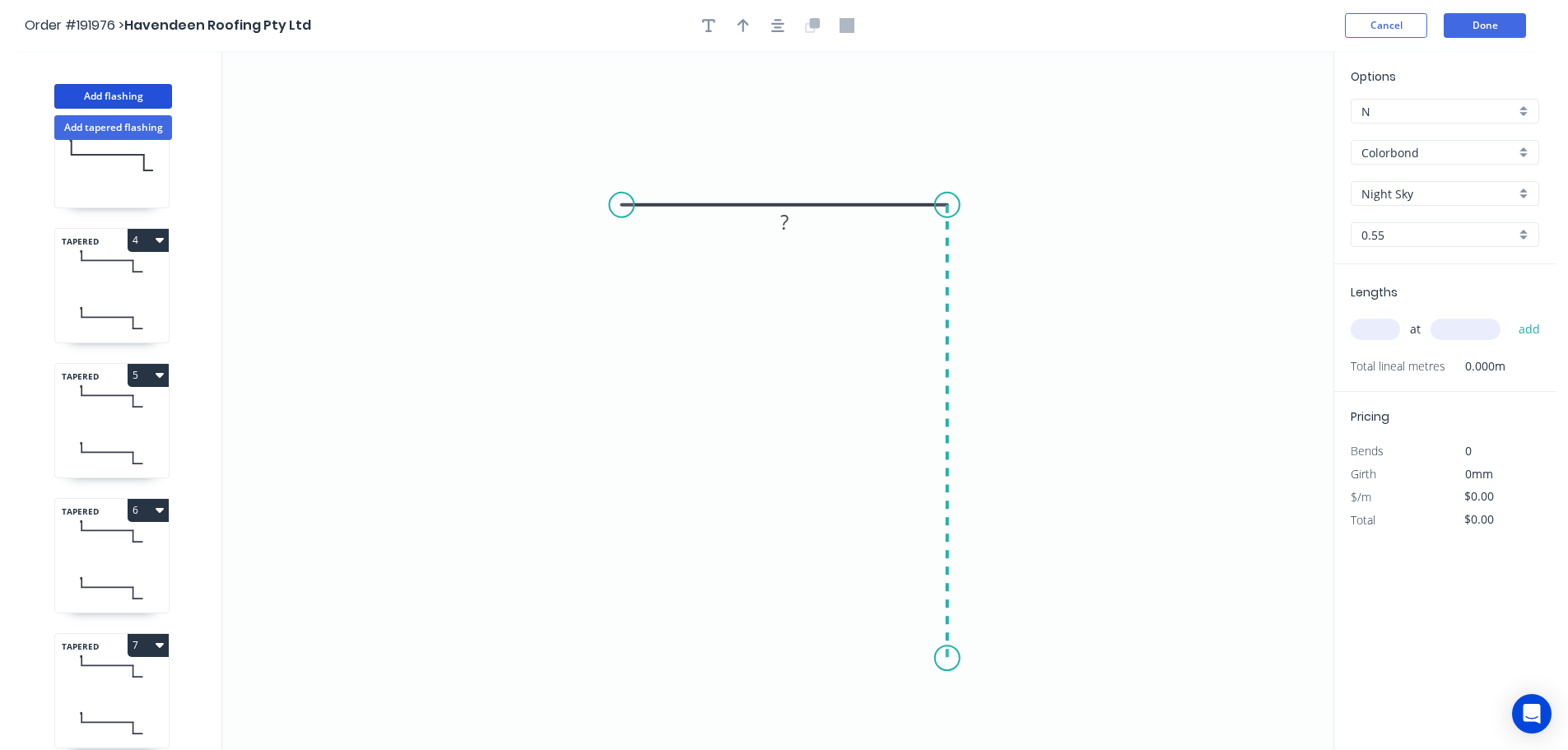
click at [946, 658] on icon "0 ?" at bounding box center [778, 399] width 1111 height 698
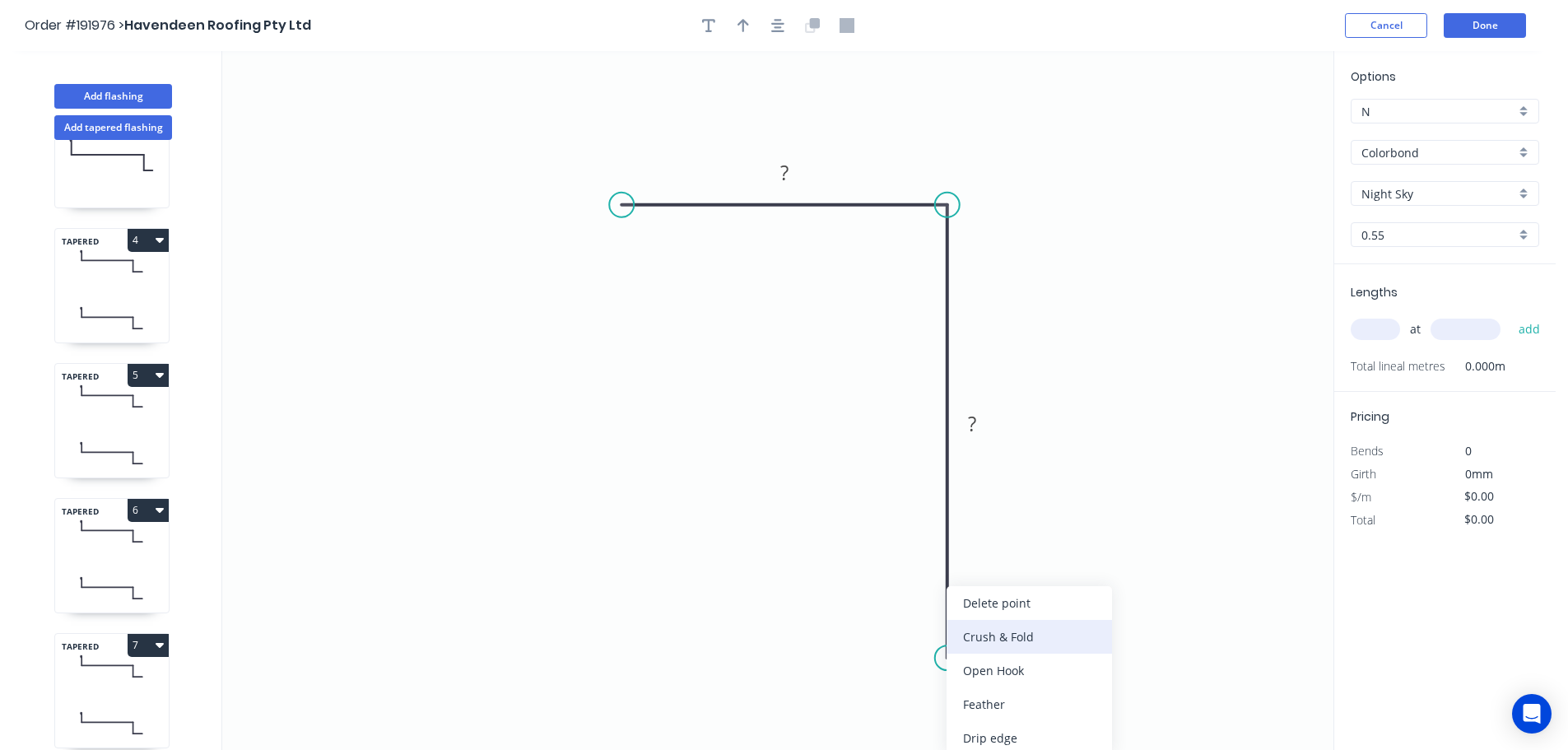
click at [1010, 632] on div "Crush & Fold" at bounding box center [1029, 636] width 165 height 33
click at [1013, 702] on div "Flip bend" at bounding box center [1031, 703] width 165 height 33
click at [1001, 626] on tspan "10" at bounding box center [994, 628] width 23 height 27
click at [1108, 555] on icon "0 ? CF 15 ?" at bounding box center [778, 399] width 1111 height 698
drag, startPoint x: 1010, startPoint y: 632, endPoint x: 1019, endPoint y: 733, distance: 101.4
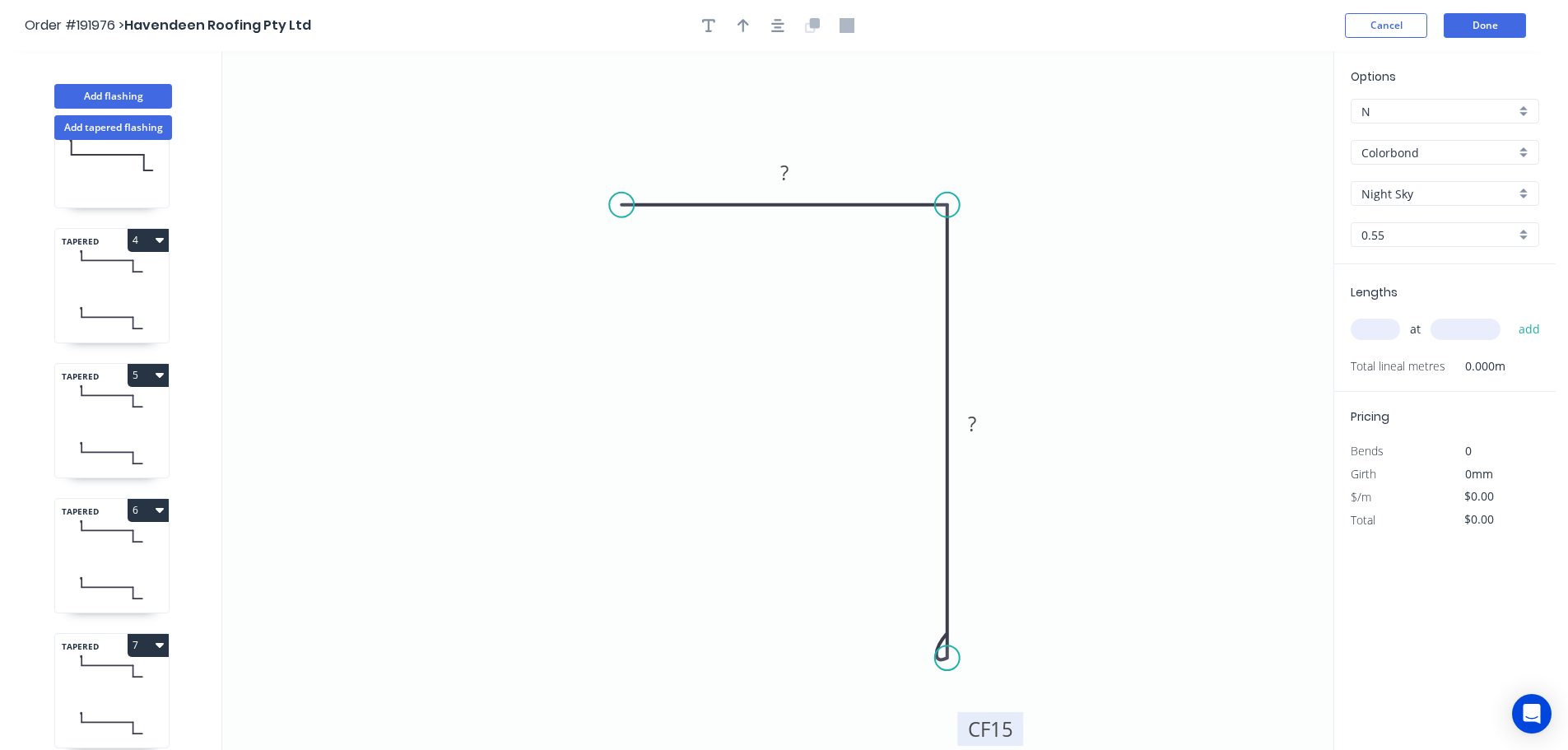
click at [1019, 733] on rect at bounding box center [990, 728] width 66 height 33
click at [670, 247] on div "Crush & Fold" at bounding box center [703, 251] width 165 height 33
click at [655, 158] on tspan "10" at bounding box center [655, 161] width 23 height 27
click at [680, 131] on icon "0 CF 15 ? CF 15 ?" at bounding box center [778, 399] width 1111 height 698
drag, startPoint x: 674, startPoint y: 164, endPoint x: 544, endPoint y: 265, distance: 164.6
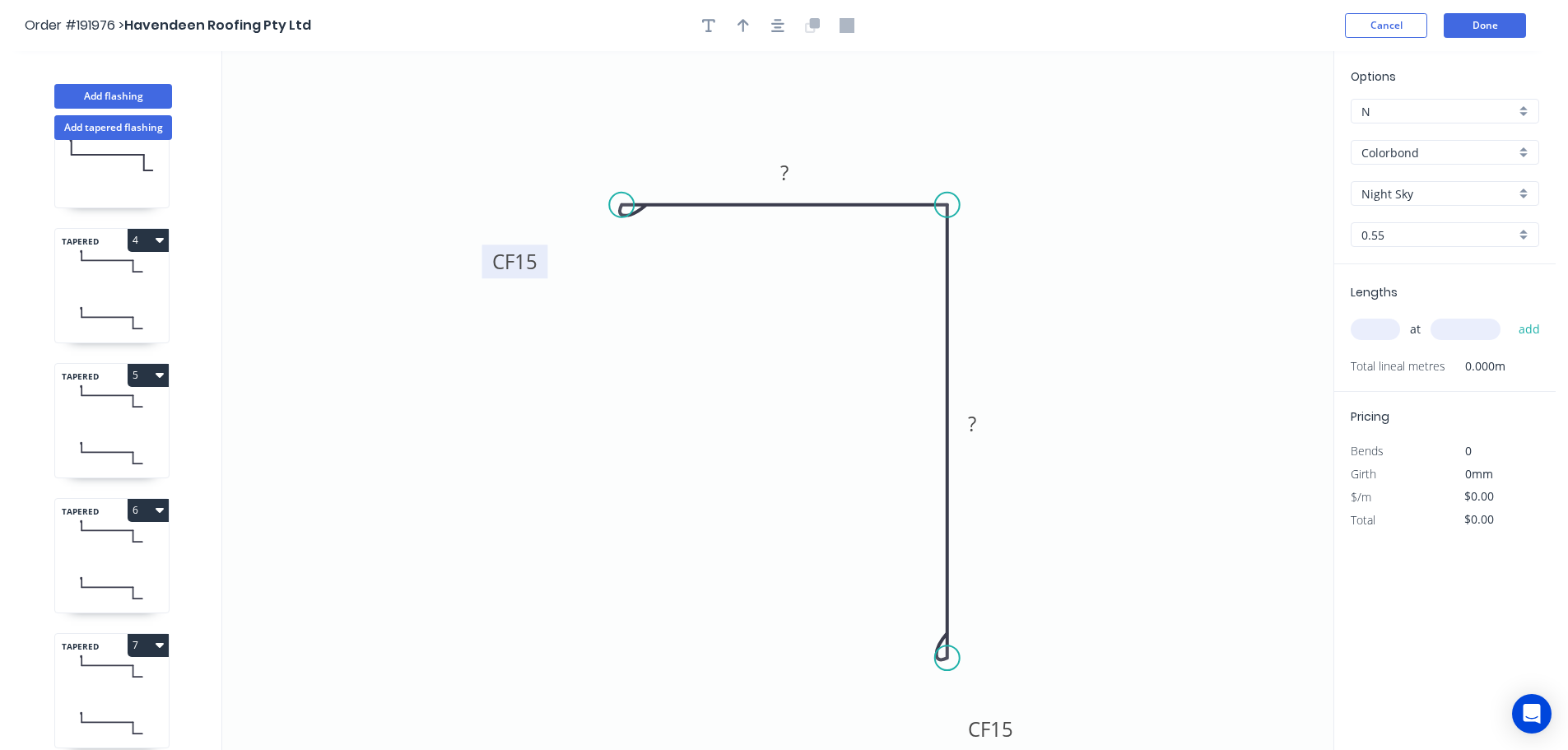
click at [544, 265] on rect at bounding box center [515, 261] width 66 height 33
click at [791, 169] on rect at bounding box center [784, 174] width 32 height 23
click at [815, 140] on icon "0 CF 15 50 CF 15 80" at bounding box center [778, 399] width 1111 height 698
click at [733, 19] on button "button" at bounding box center [743, 26] width 25 height 25
drag, startPoint x: 1257, startPoint y: 132, endPoint x: 1165, endPoint y: 145, distance: 92.9
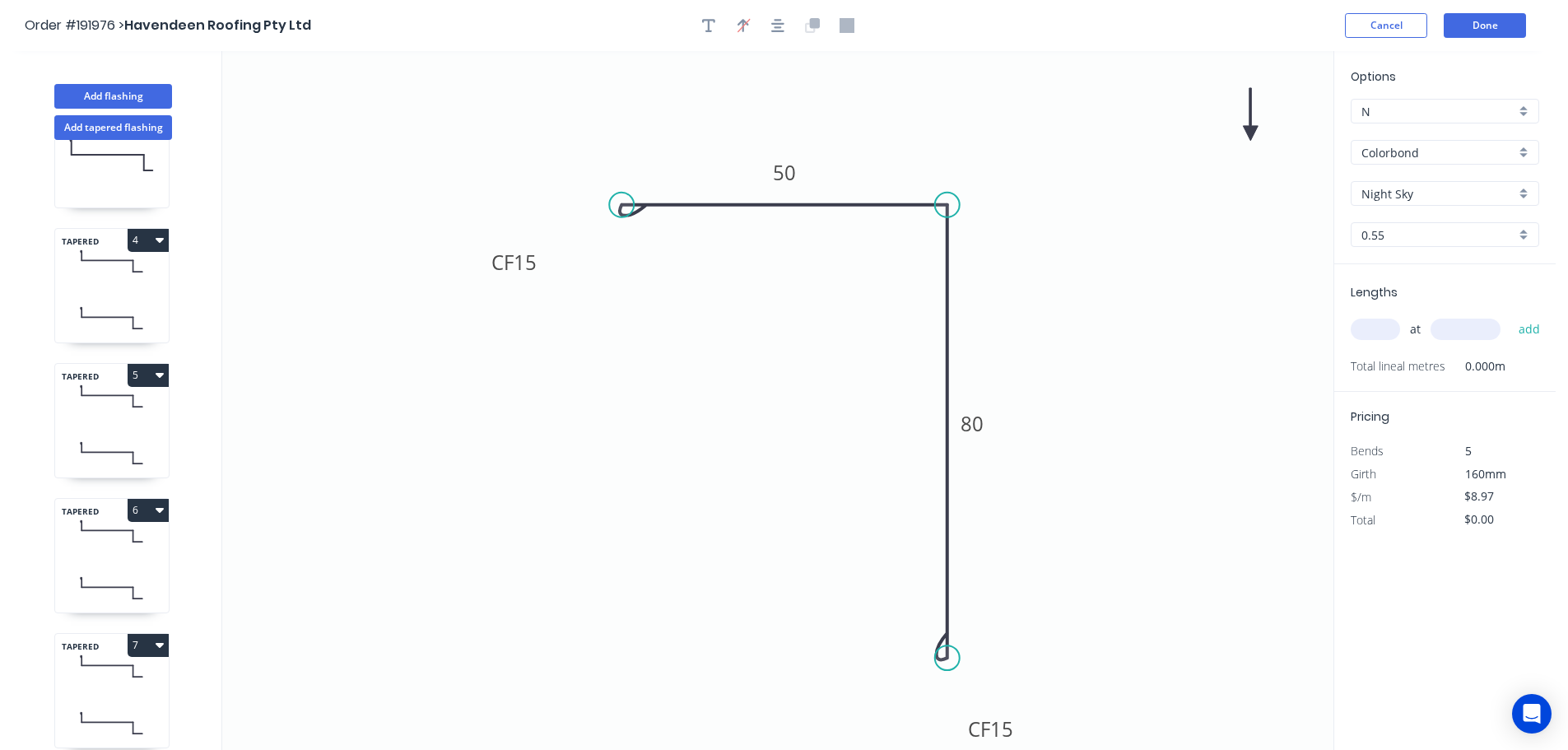
click at [1121, 169] on icon "0 CF 15 50 CF 15 80" at bounding box center [778, 399] width 1111 height 698
drag, startPoint x: 1199, startPoint y: 155, endPoint x: 1074, endPoint y: 189, distance: 129.5
click at [1074, 189] on icon at bounding box center [1080, 168] width 15 height 53
click at [1074, 189] on icon at bounding box center [1074, 170] width 15 height 53
click at [1396, 329] on input "text" at bounding box center [1376, 329] width 50 height 21
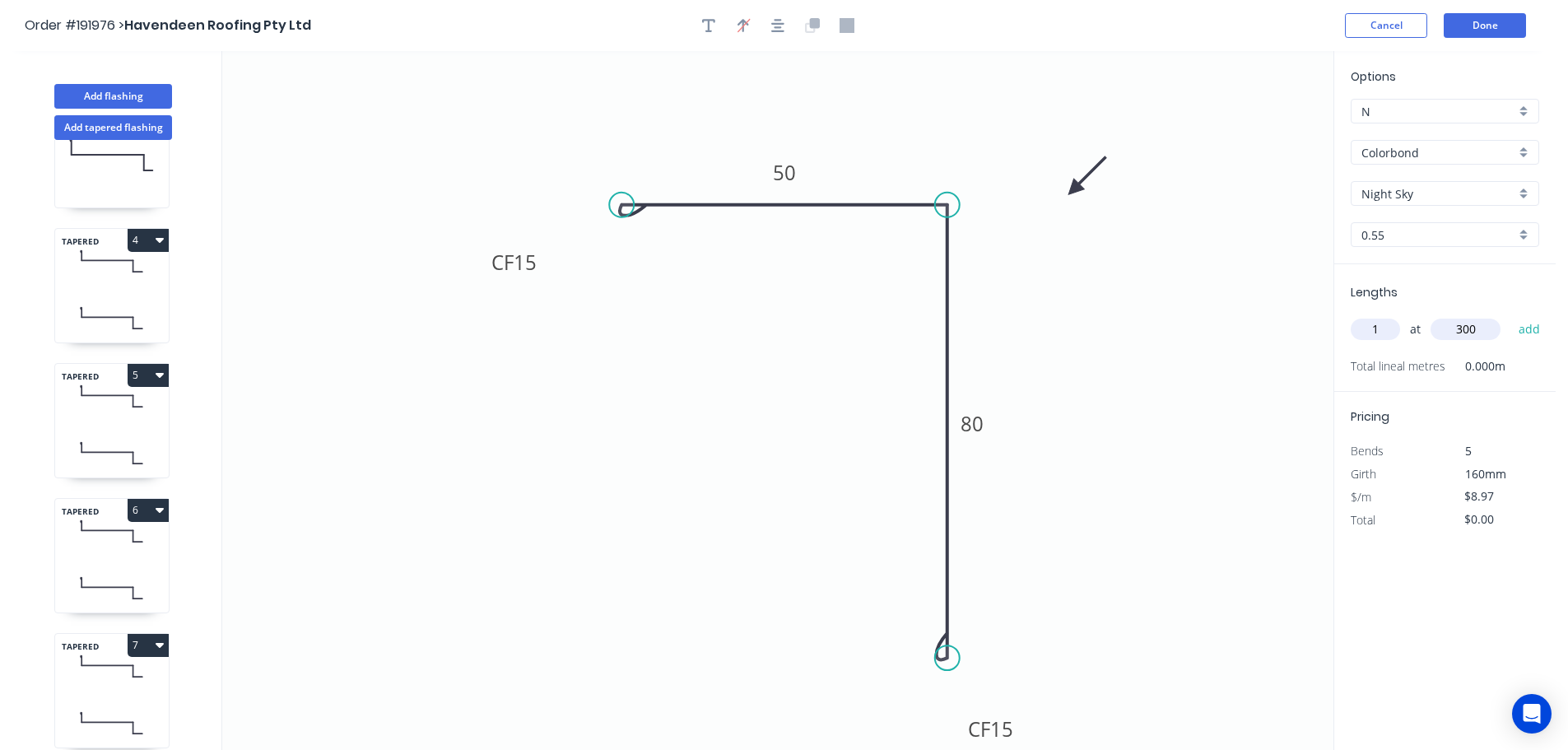
click at [1511, 315] on button "add" at bounding box center [1530, 329] width 38 height 28
click at [102, 96] on button "Add flashing" at bounding box center [113, 96] width 118 height 25
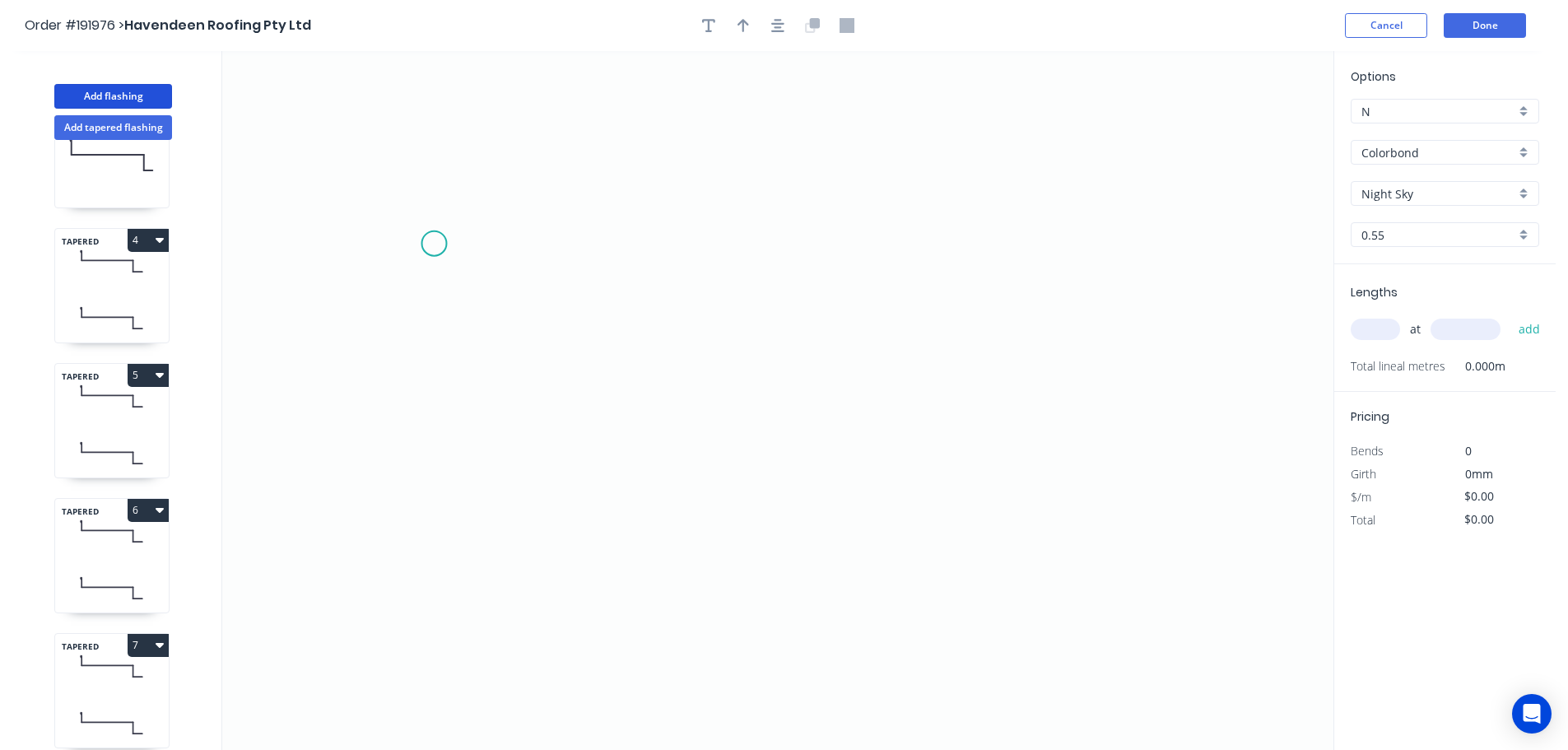
click at [434, 244] on icon "0" at bounding box center [778, 399] width 1111 height 698
click at [434, 119] on icon "0" at bounding box center [778, 399] width 1111 height 698
click at [984, 128] on icon "0 ?" at bounding box center [778, 399] width 1111 height 698
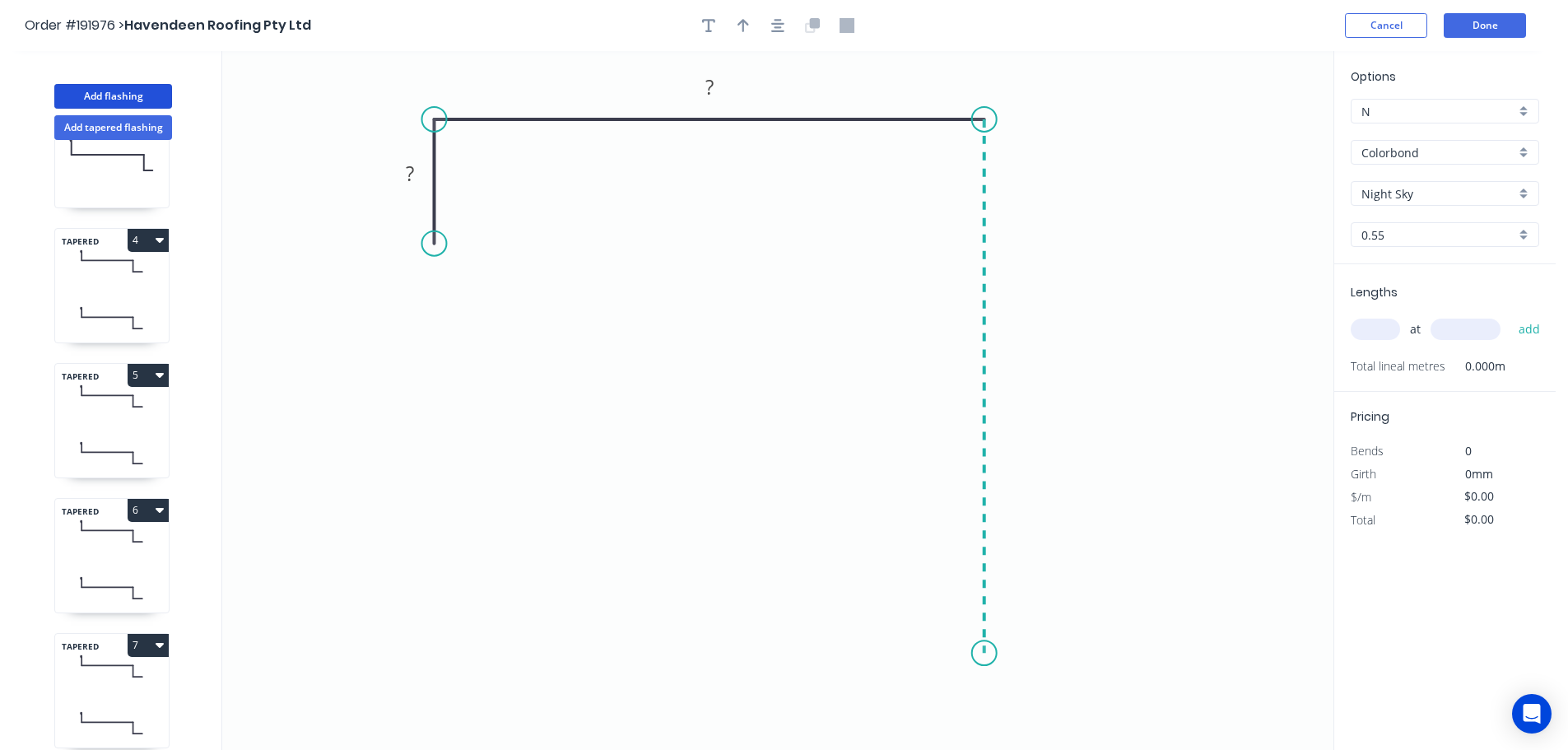
click at [959, 654] on icon "0 ? ?" at bounding box center [778, 399] width 1111 height 698
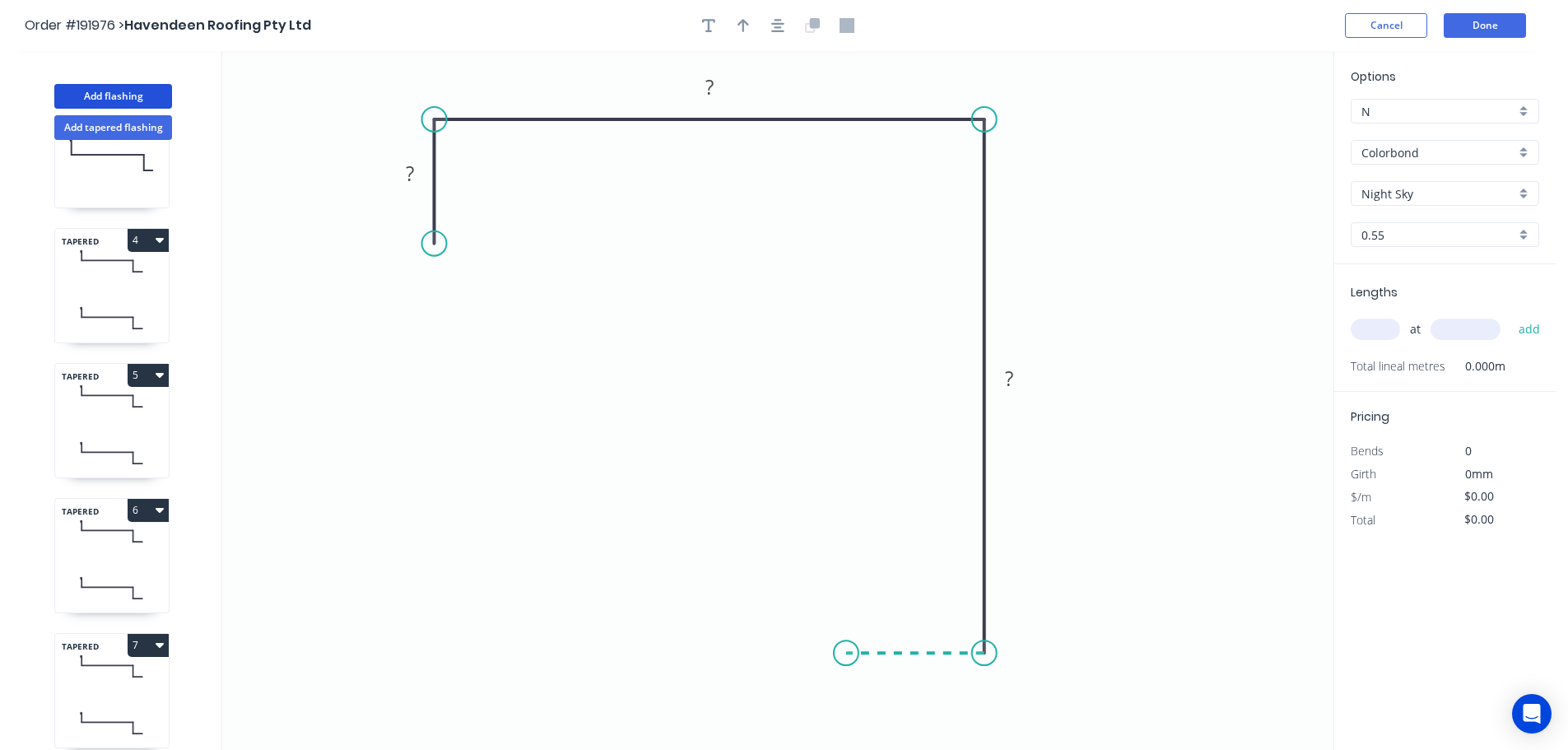
click at [847, 659] on icon "0 ? ? ?" at bounding box center [778, 399] width 1111 height 698
click at [847, 659] on circle at bounding box center [847, 653] width 25 height 25
click at [417, 172] on rect at bounding box center [410, 175] width 32 height 23
click at [510, 252] on icon "0 40 300 300 40" at bounding box center [778, 399] width 1111 height 698
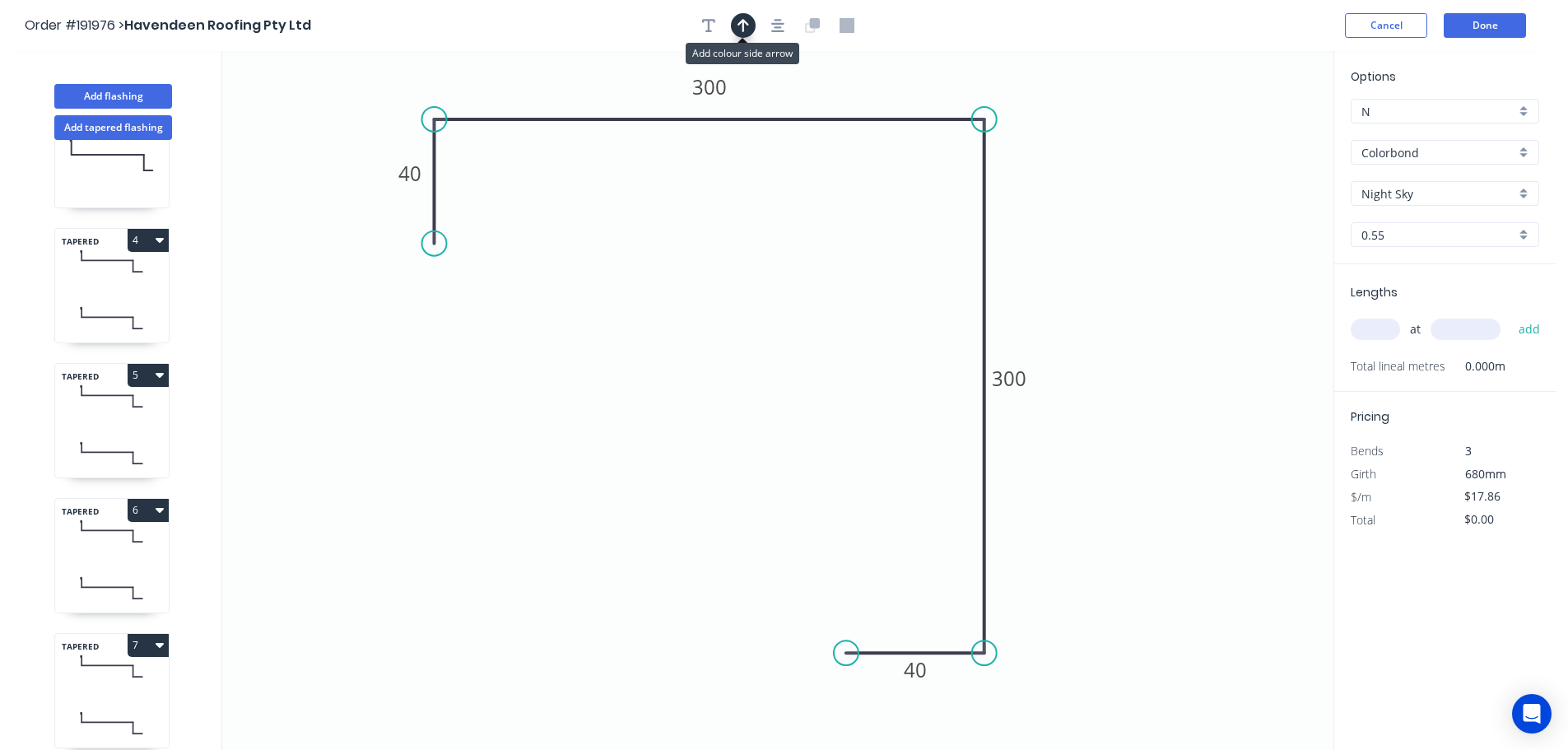
click at [745, 20] on icon "button" at bounding box center [743, 26] width 11 height 15
drag, startPoint x: 1251, startPoint y: 128, endPoint x: 1099, endPoint y: 138, distance: 152.3
click at [1099, 138] on icon at bounding box center [1105, 118] width 15 height 53
click at [1099, 138] on icon at bounding box center [1099, 118] width 15 height 53
click at [1384, 330] on input "text" at bounding box center [1376, 329] width 50 height 21
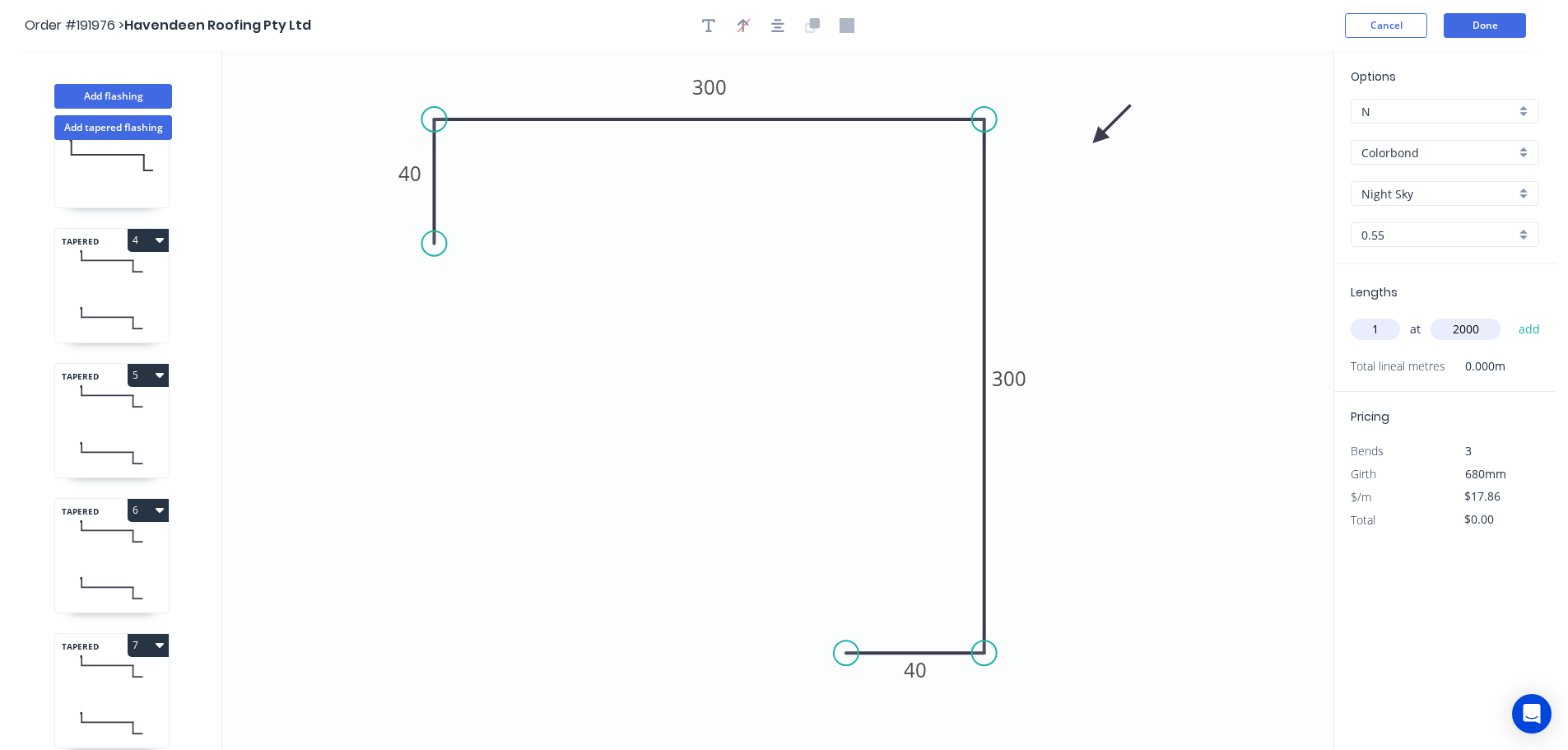
click at [1511, 315] on button "add" at bounding box center [1530, 329] width 38 height 28
click at [116, 93] on button "Add flashing" at bounding box center [113, 96] width 118 height 25
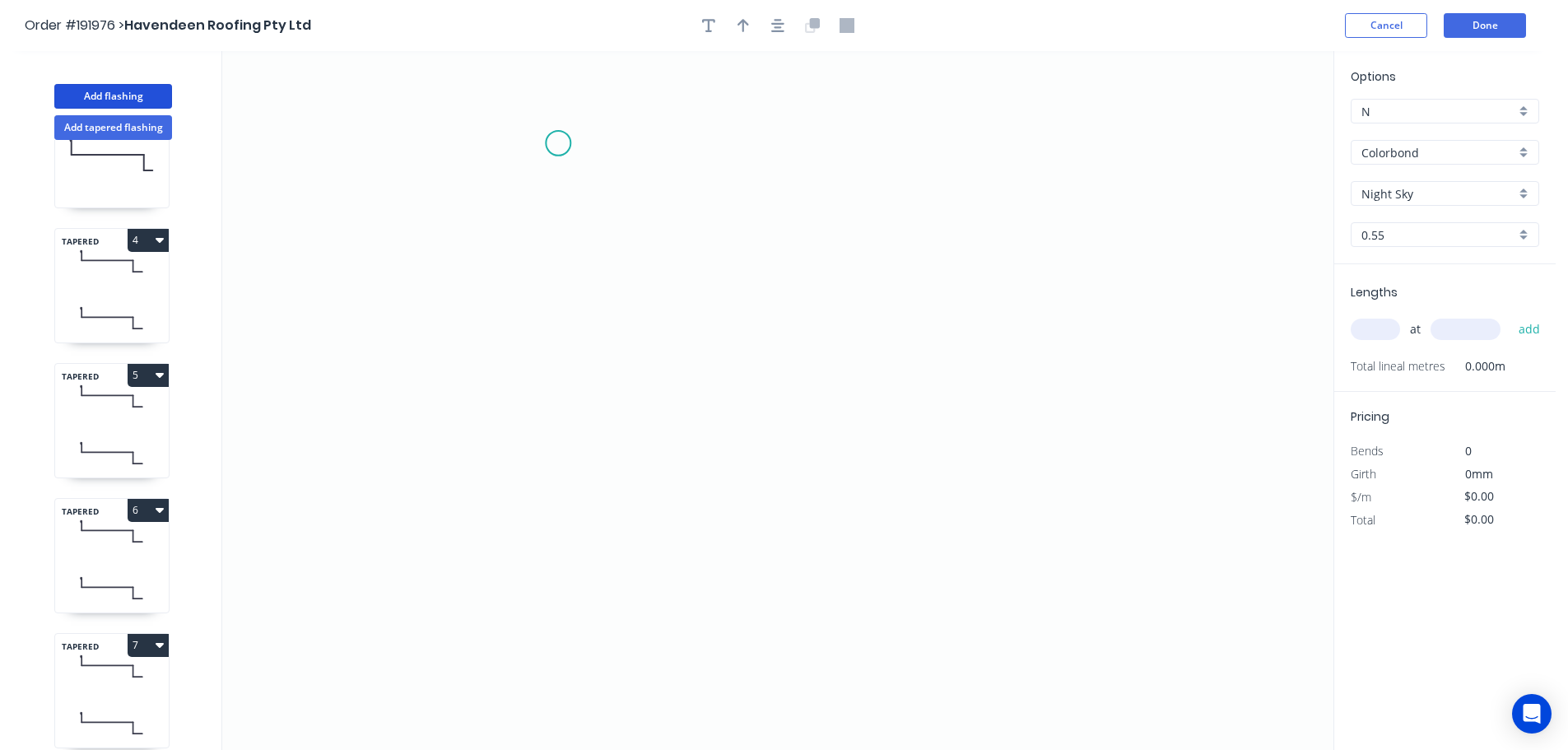
click at [558, 143] on icon "0" at bounding box center [778, 399] width 1111 height 698
click at [556, 309] on icon "0" at bounding box center [778, 399] width 1111 height 698
click at [1106, 298] on icon "0 ?" at bounding box center [778, 399] width 1111 height 698
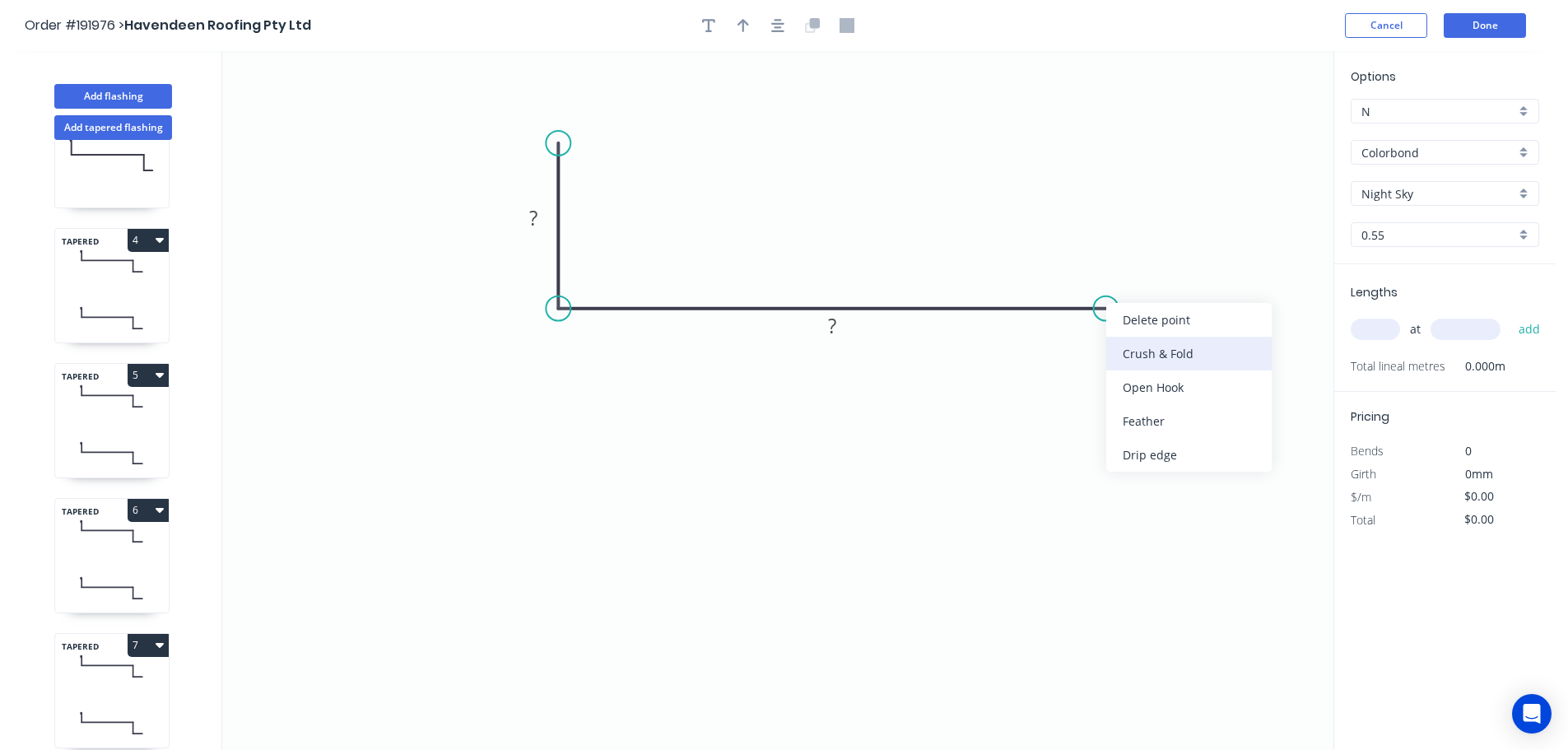
click at [1147, 359] on div "Crush & Fold" at bounding box center [1189, 353] width 165 height 33
click at [1144, 354] on div "Flip bend" at bounding box center [1184, 355] width 165 height 33
click at [1149, 339] on tspan "10" at bounding box center [1138, 335] width 23 height 27
click at [1198, 298] on icon "0 ? CF 15 ?" at bounding box center [778, 399] width 1111 height 698
drag, startPoint x: 1152, startPoint y: 336, endPoint x: 1212, endPoint y: 377, distance: 72.7
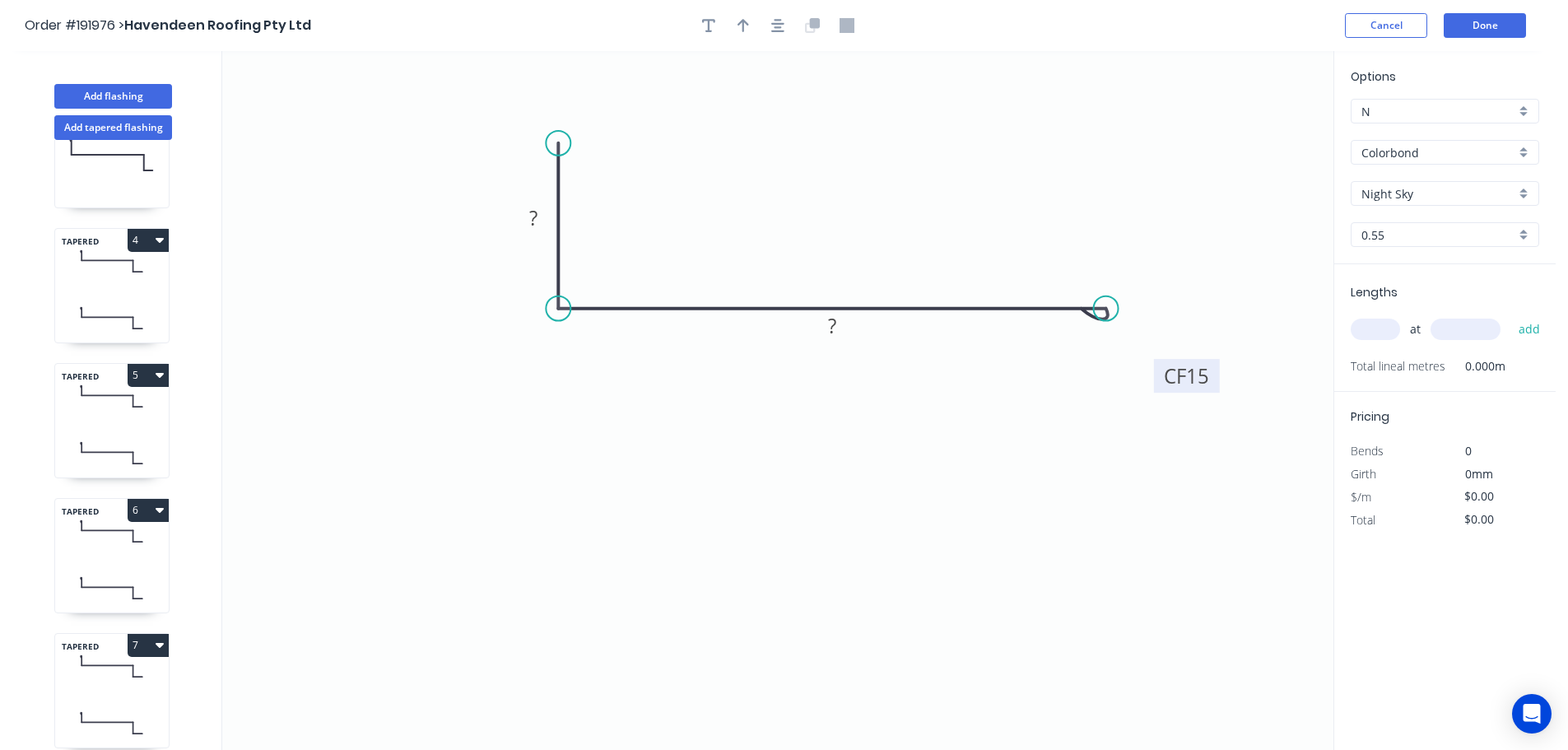
click at [1212, 377] on rect at bounding box center [1187, 375] width 66 height 33
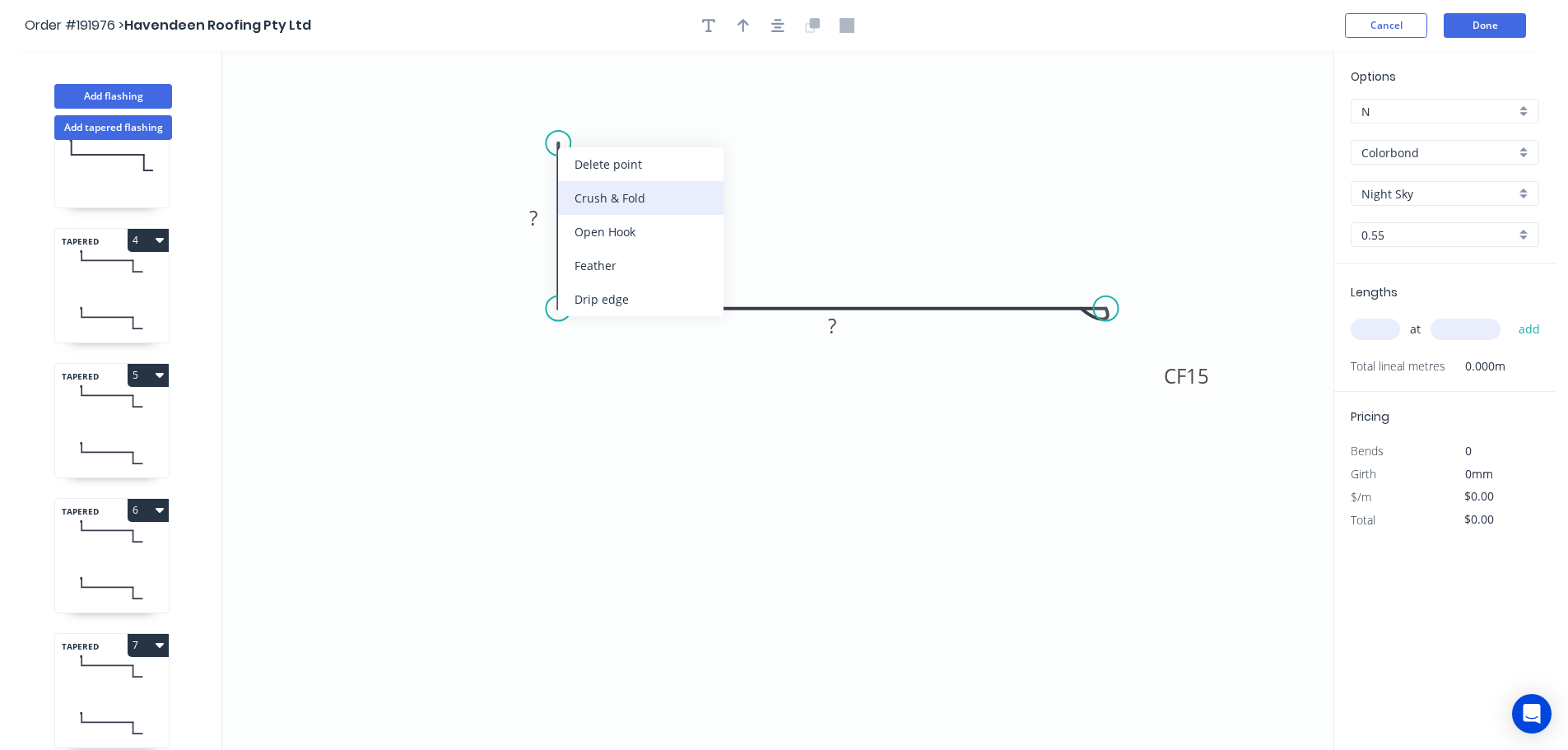
click at [596, 191] on div "Crush & Fold" at bounding box center [640, 198] width 165 height 33
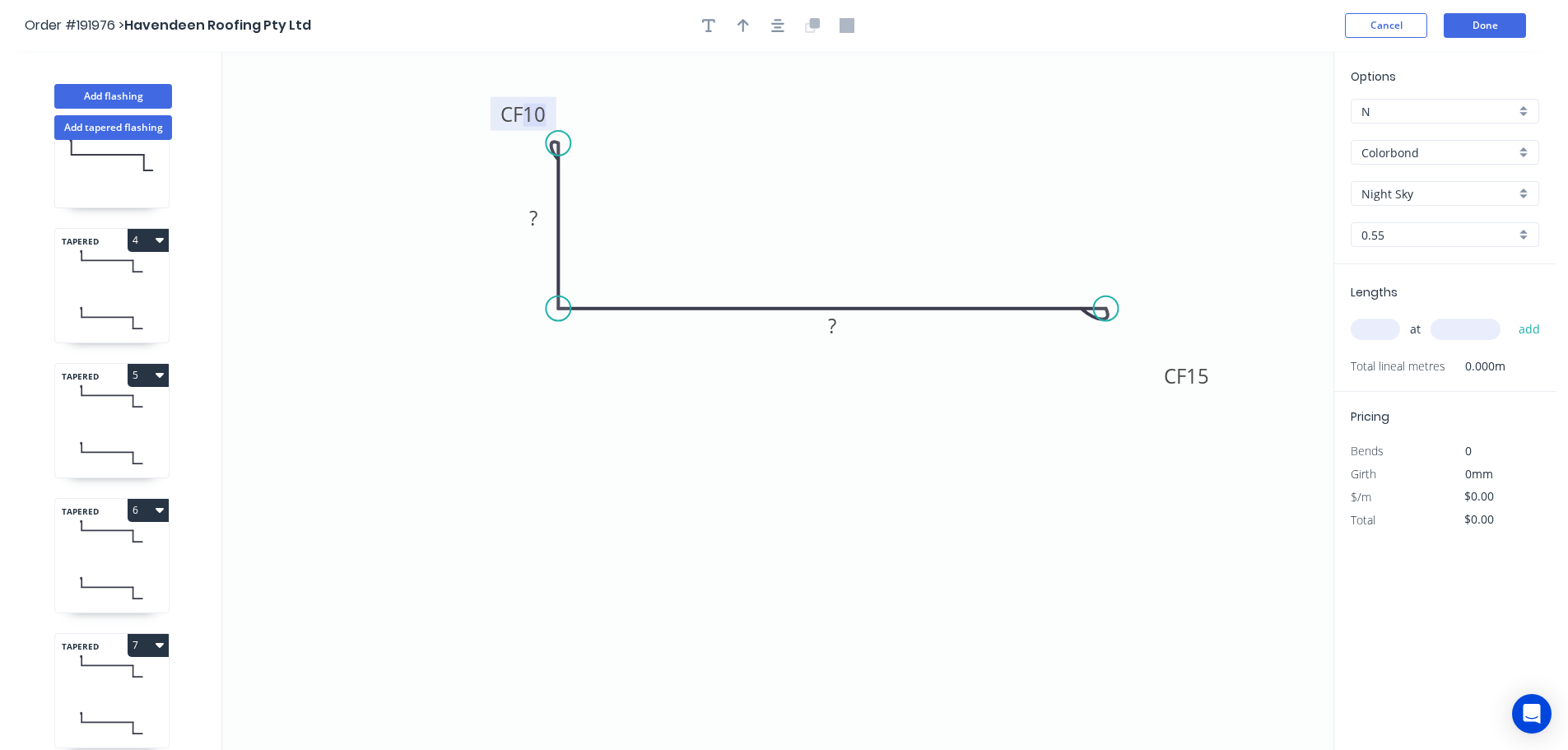
click at [544, 116] on tspan "10" at bounding box center [534, 114] width 23 height 27
click at [608, 111] on icon "0 CF 20 ? CF 15 ?" at bounding box center [778, 399] width 1111 height 698
drag, startPoint x: 550, startPoint y: 110, endPoint x: 501, endPoint y: 93, distance: 51.9
click at [501, 93] on rect at bounding box center [473, 96] width 66 height 33
click at [537, 216] on tspan "?" at bounding box center [533, 218] width 9 height 27
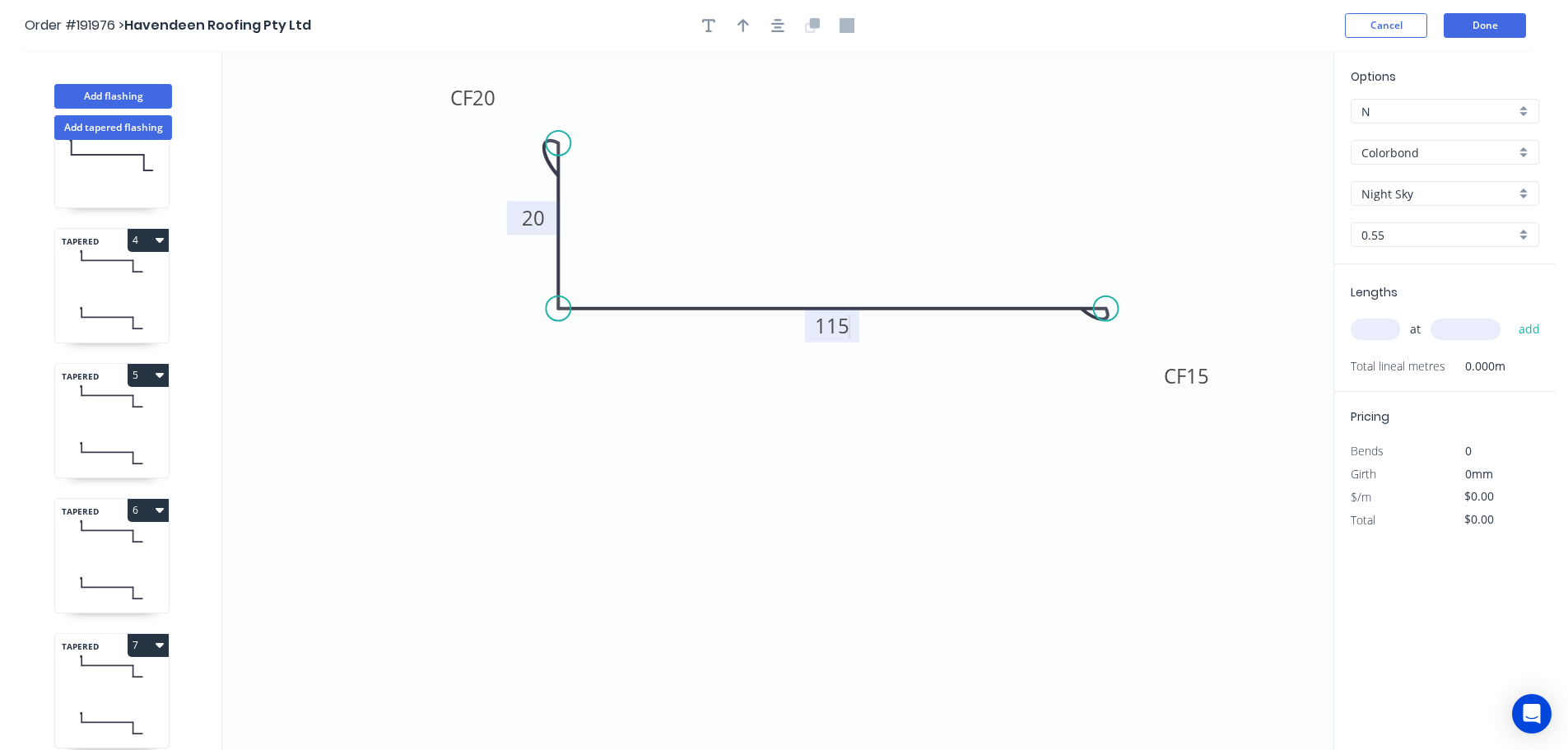
click at [763, 185] on icon "0 CF 20 20 CF 15 115" at bounding box center [778, 399] width 1111 height 698
click at [745, 22] on icon "button" at bounding box center [743, 26] width 11 height 13
drag, startPoint x: 1250, startPoint y: 128, endPoint x: 826, endPoint y: 173, distance: 426.4
click at [826, 172] on icon at bounding box center [827, 150] width 15 height 53
click at [483, 97] on tspan "20" at bounding box center [483, 97] width 23 height 27
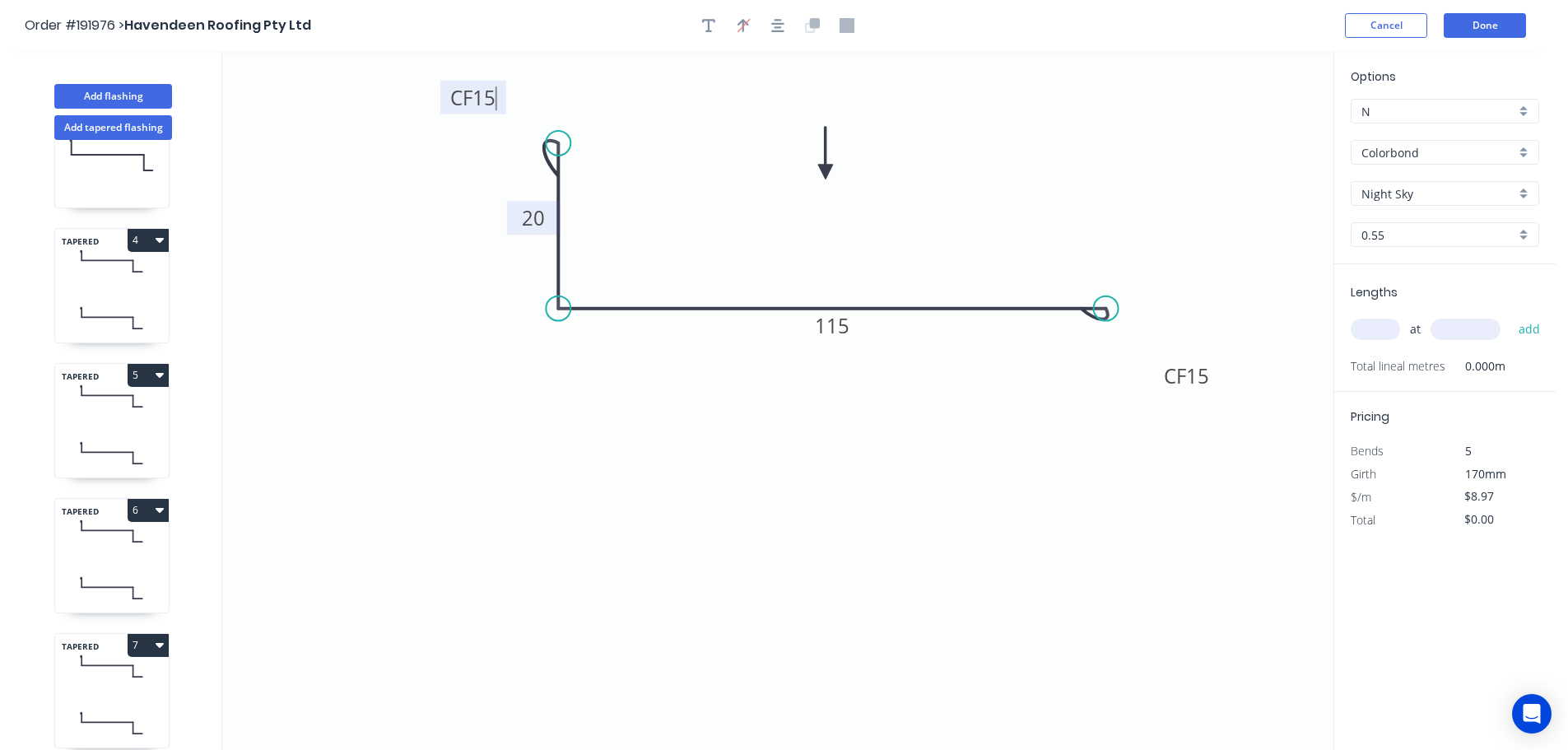
click at [602, 84] on icon "0 CF 15 20 CF 15 115" at bounding box center [778, 399] width 1111 height 698
click at [1386, 330] on input "text" at bounding box center [1376, 329] width 50 height 21
click at [1511, 315] on button "add" at bounding box center [1530, 329] width 38 height 28
click at [1500, 29] on button "Done" at bounding box center [1485, 26] width 82 height 25
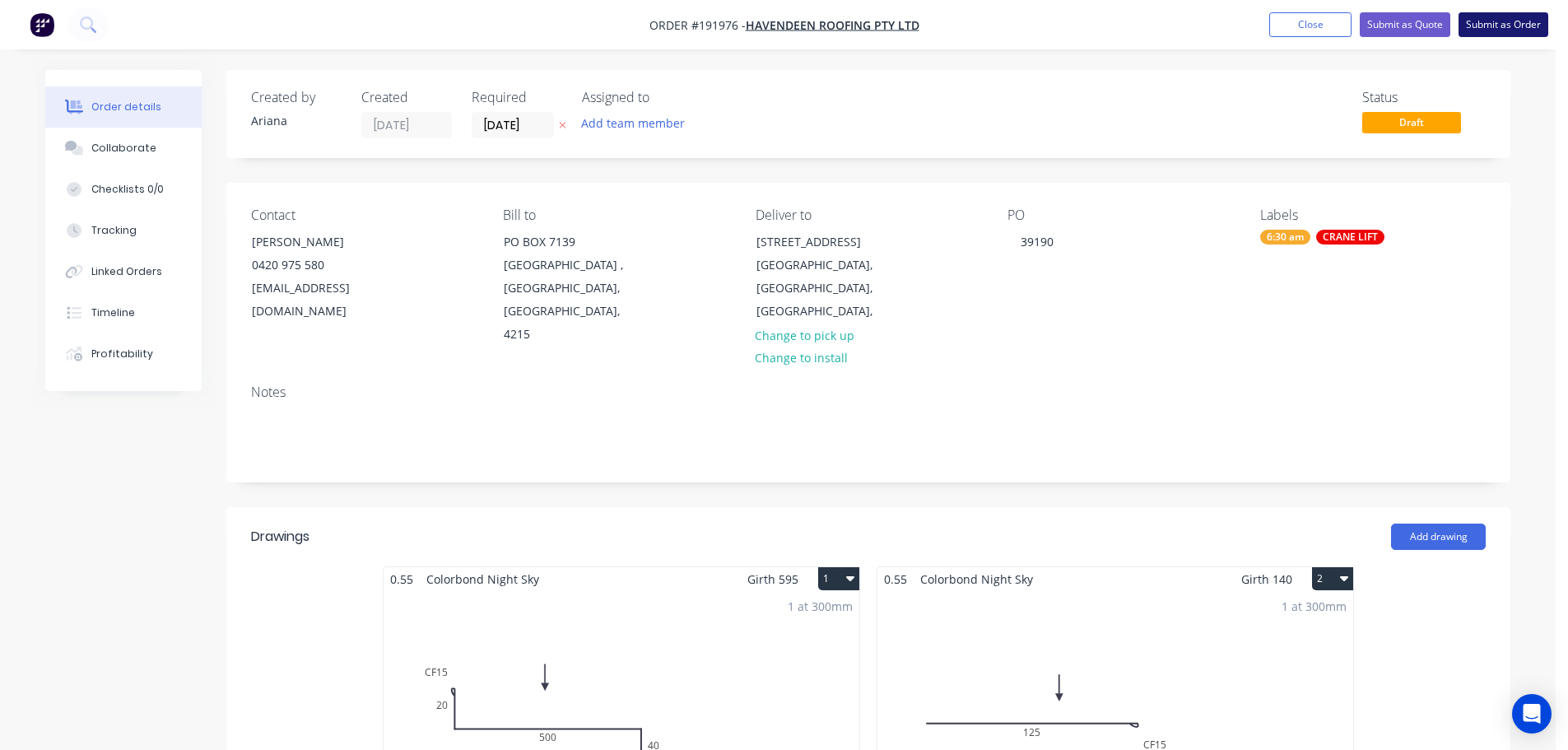
click at [1502, 27] on button "Submit as Order" at bounding box center [1503, 25] width 90 height 25
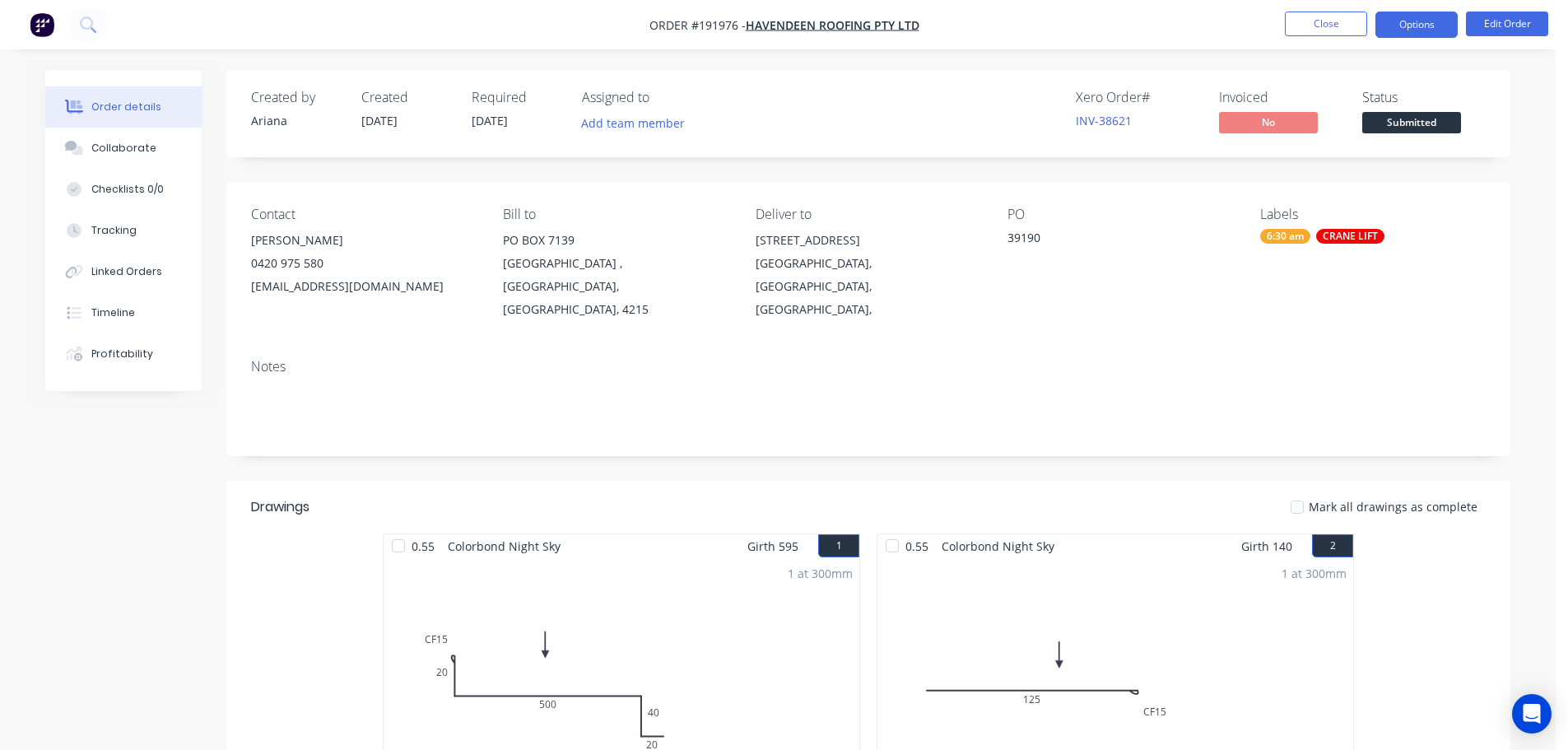
click at [1419, 23] on button "Options" at bounding box center [1416, 25] width 82 height 27
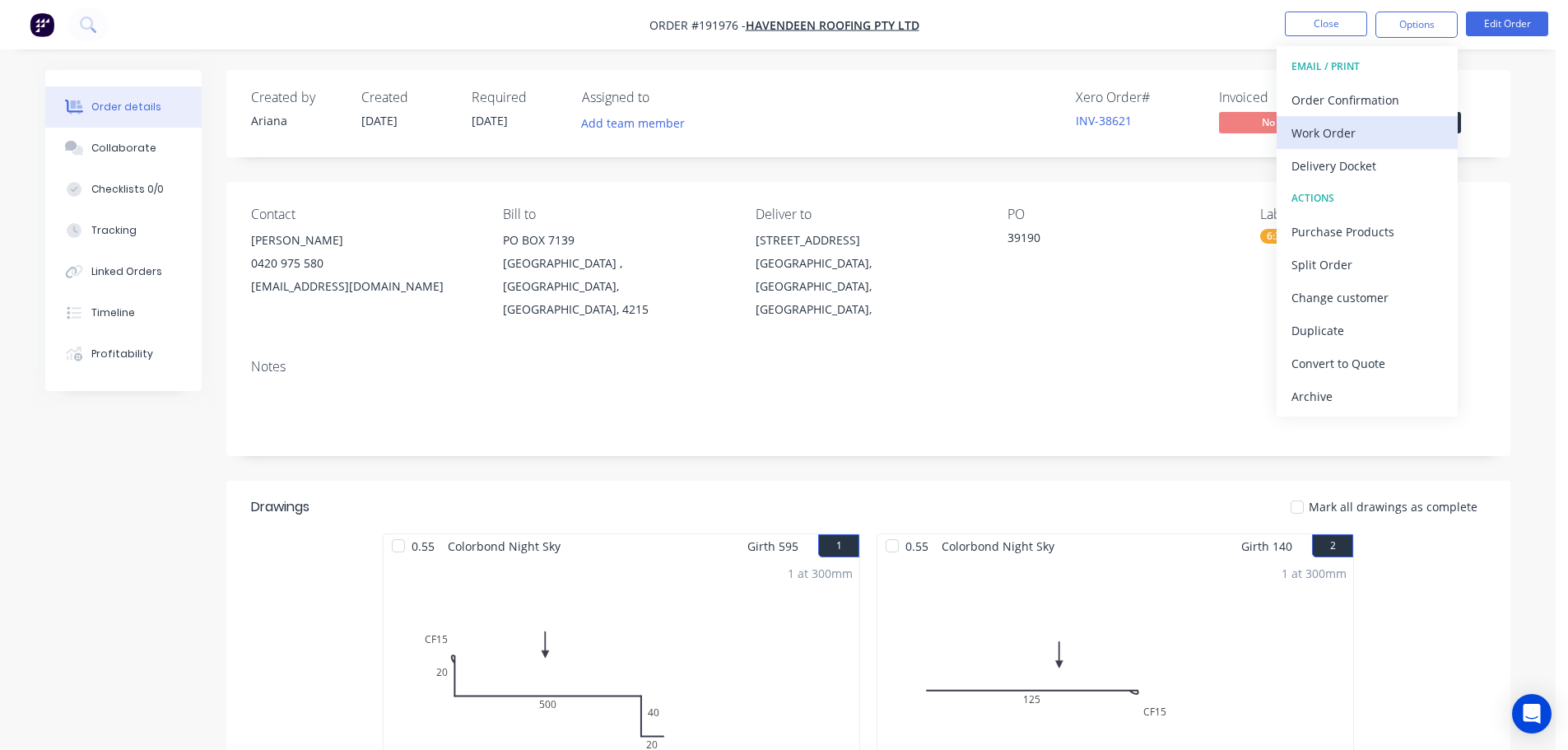
click at [1338, 128] on div "Work Order" at bounding box center [1367, 133] width 151 height 24
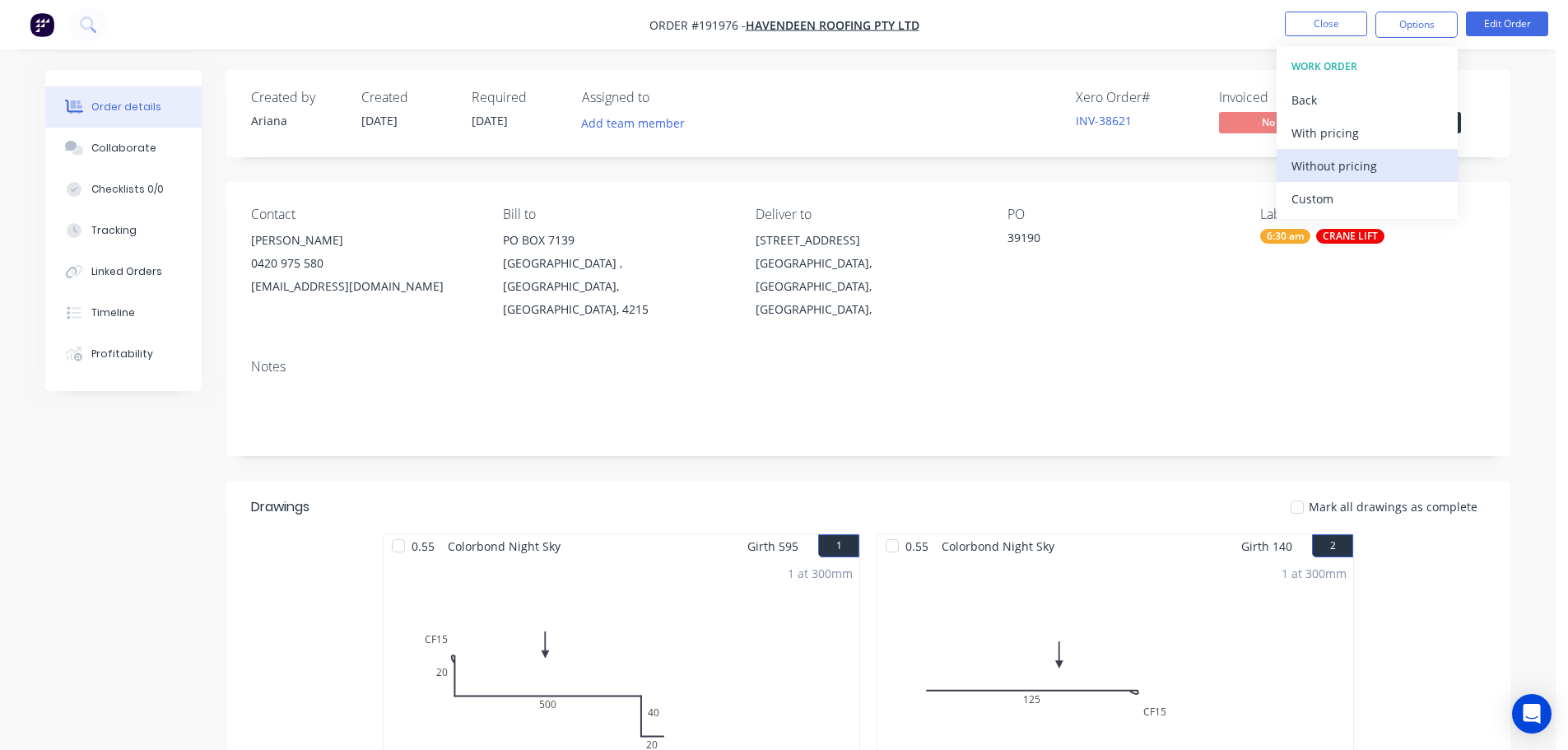
click at [1316, 163] on div "Without pricing" at bounding box center [1367, 165] width 151 height 24
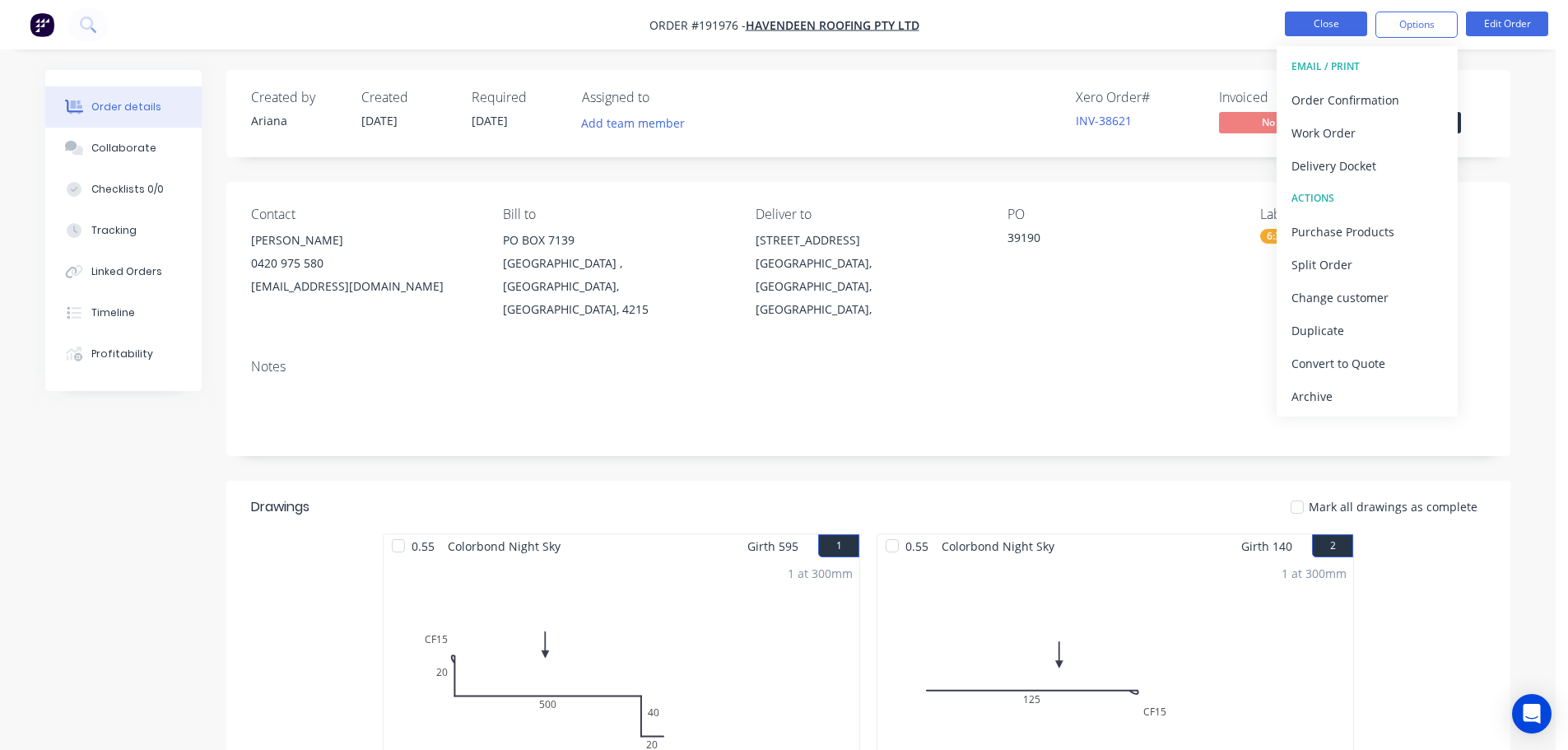
click at [1325, 21] on button "Close" at bounding box center [1326, 24] width 82 height 25
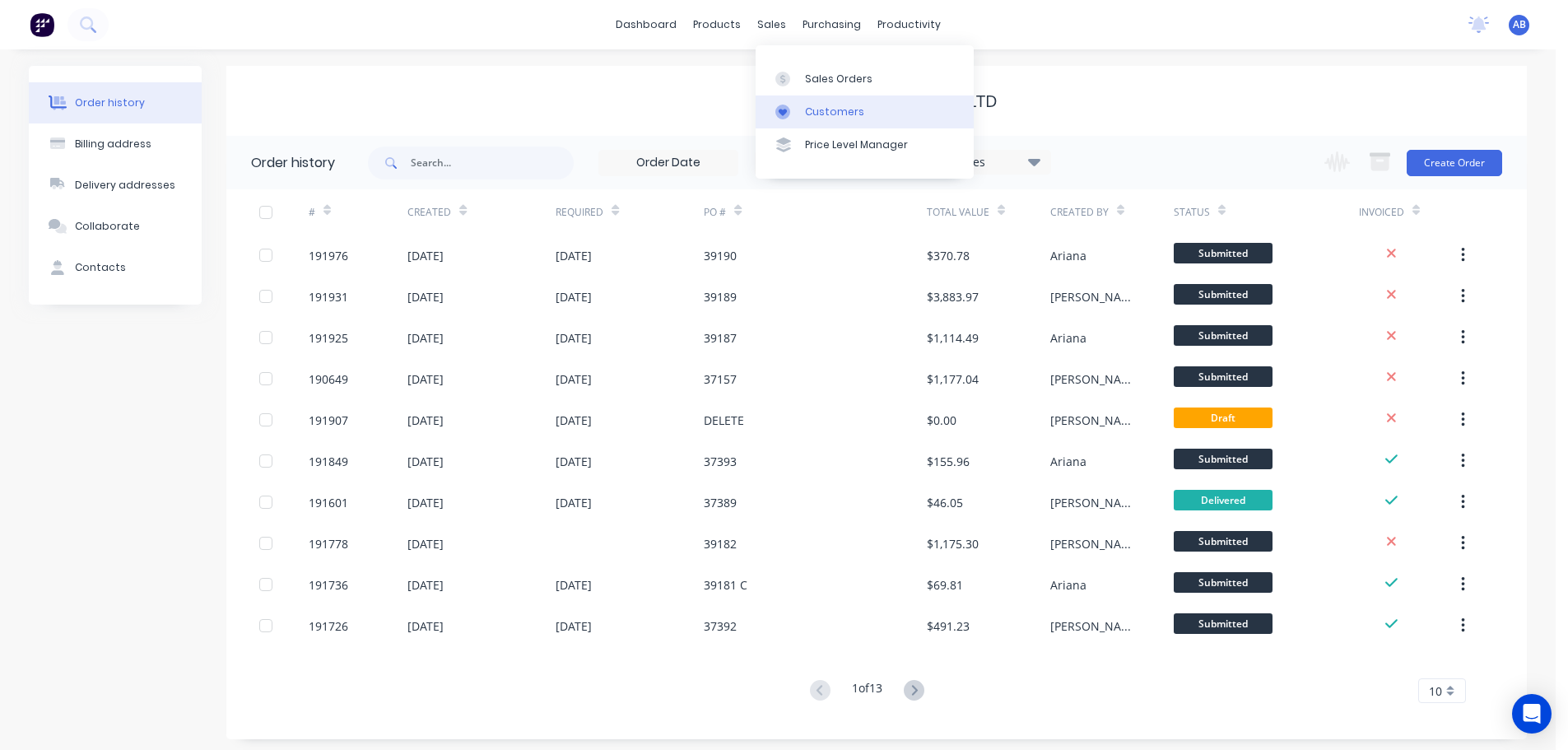
click at [828, 102] on link "Customers" at bounding box center [865, 112] width 218 height 32
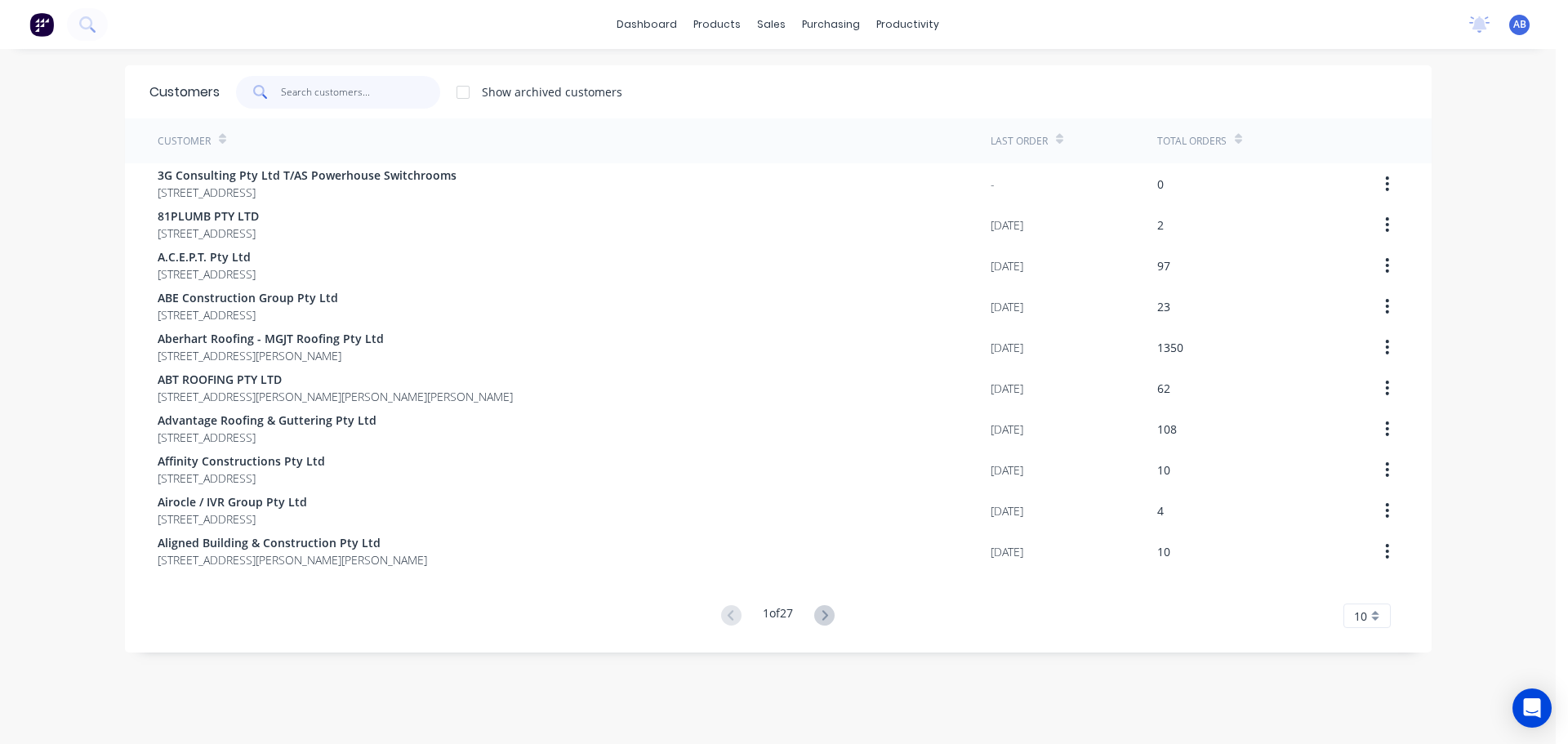
click at [381, 96] on input "text" at bounding box center [360, 92] width 159 height 32
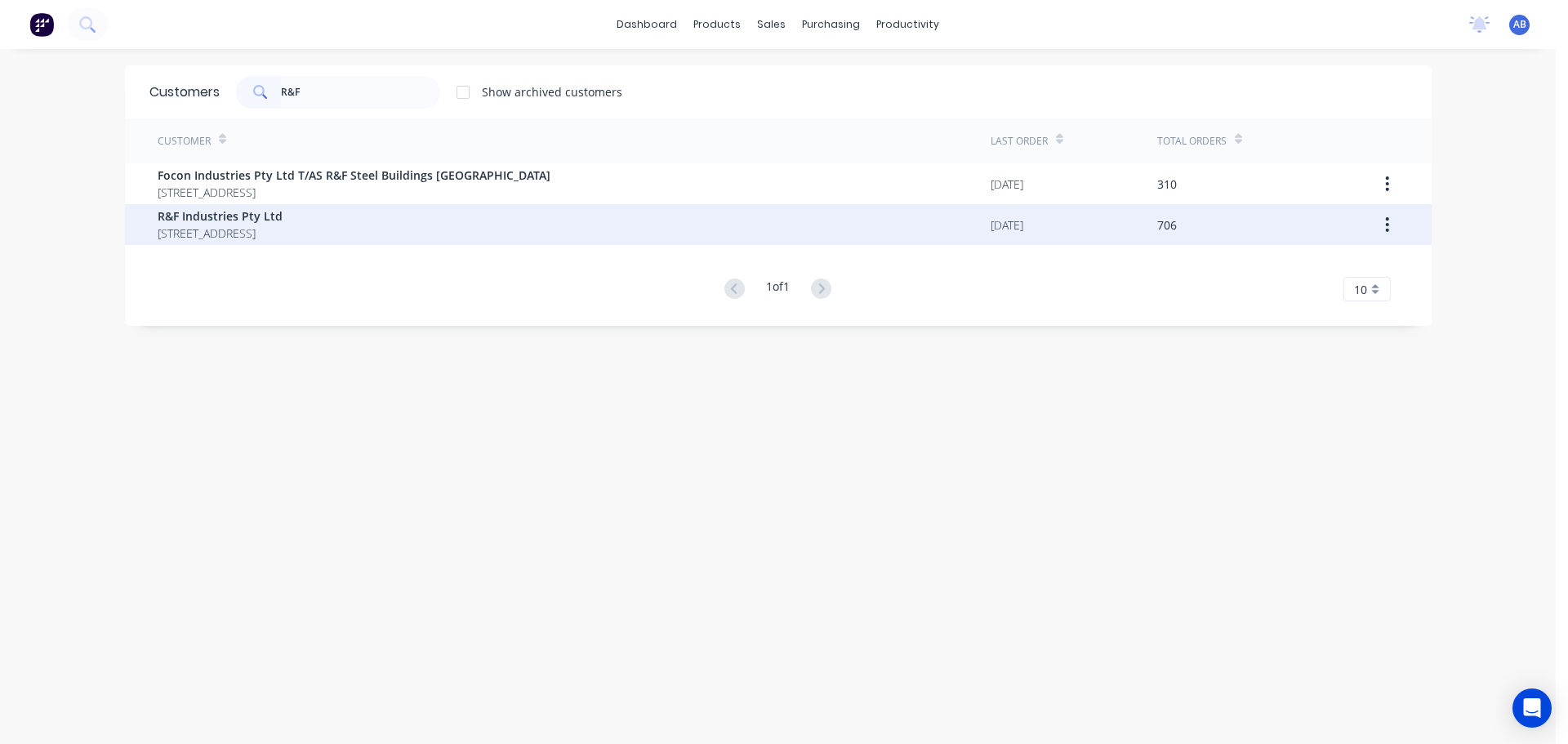
click at [217, 223] on span "R&F Industries Pty Ltd" at bounding box center [220, 216] width 125 height 17
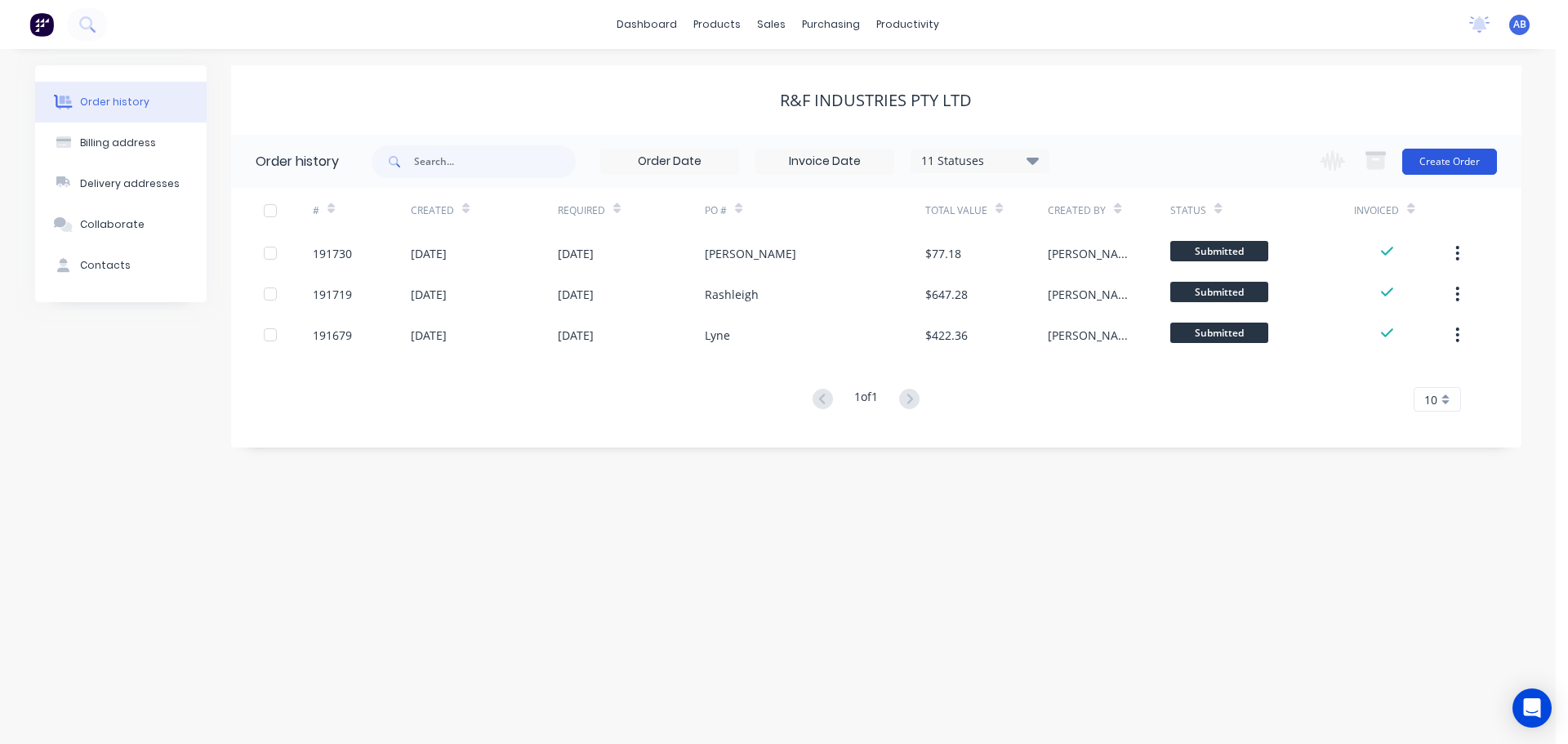
click at [1452, 162] on button "Create Order" at bounding box center [1449, 162] width 95 height 27
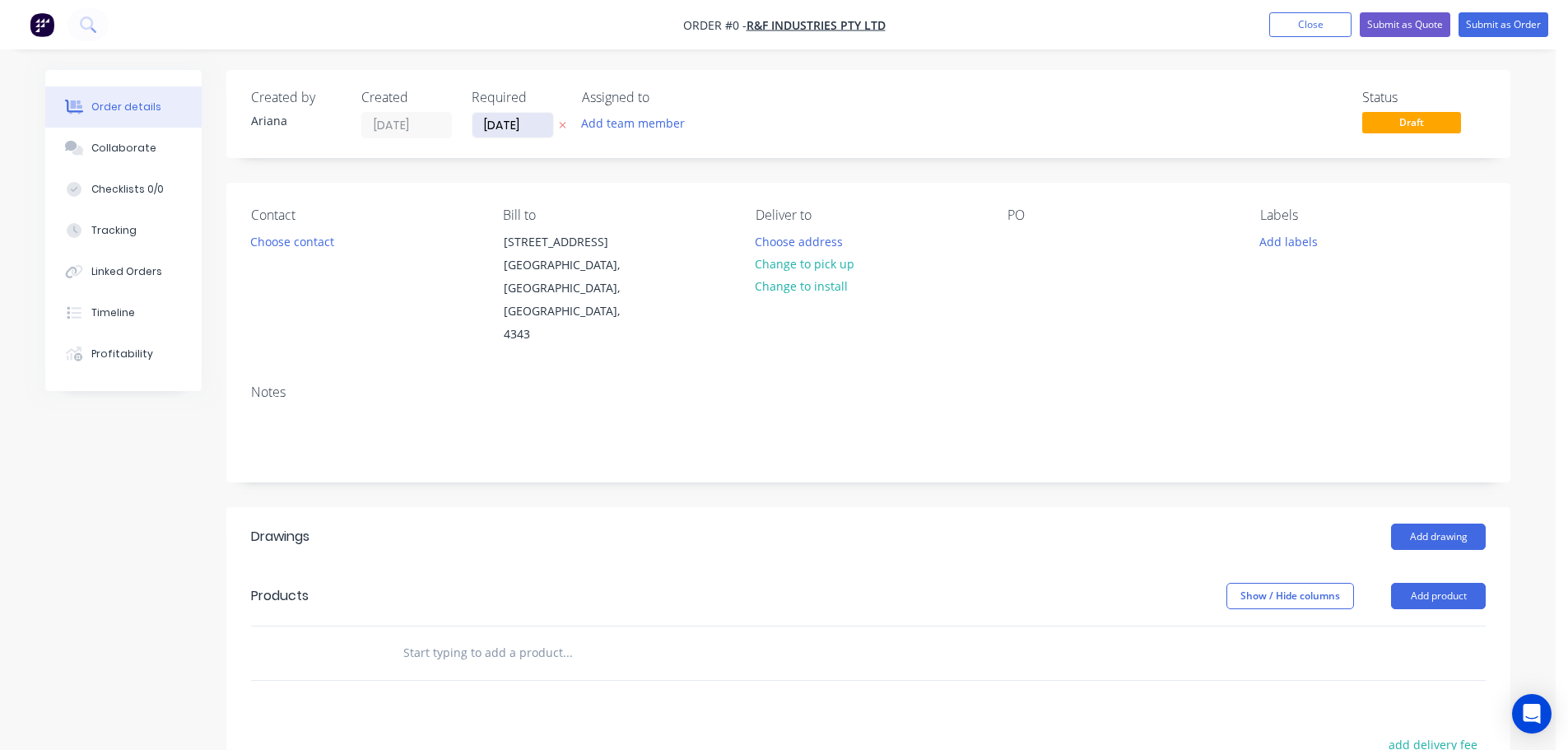
click at [507, 128] on input "[DATE]" at bounding box center [512, 125] width 80 height 25
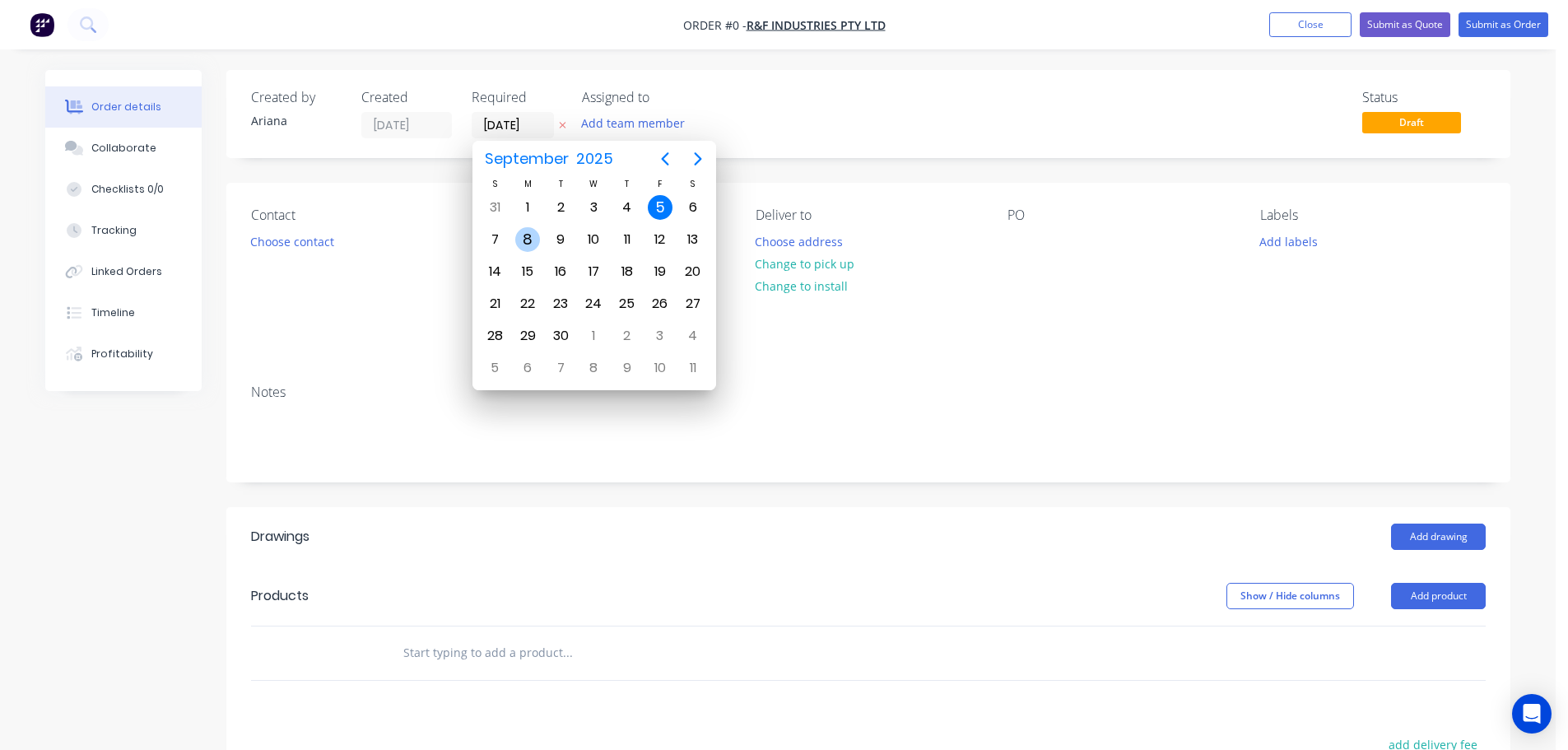
click at [526, 235] on div "8" at bounding box center [527, 240] width 25 height 25
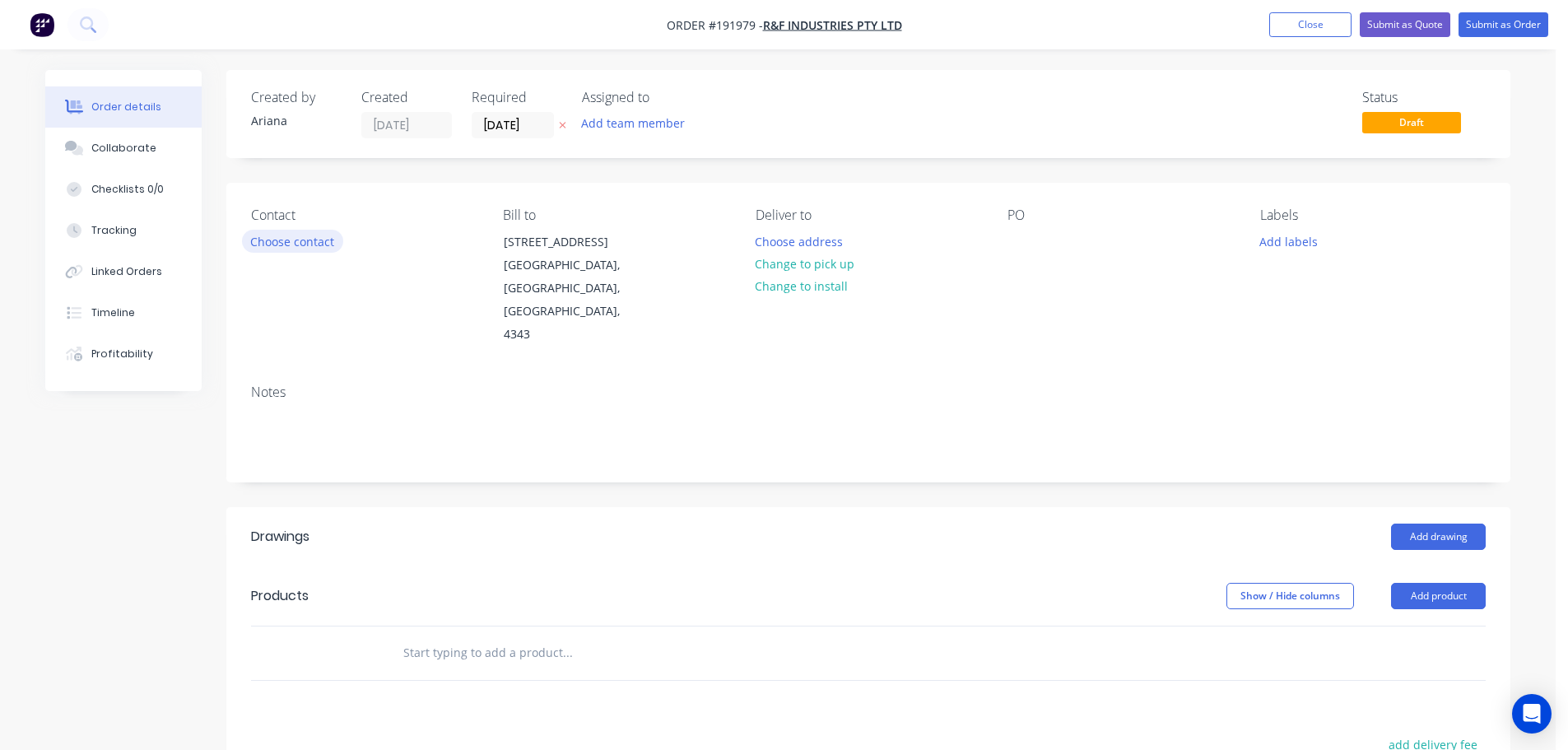
click at [294, 241] on button "Choose contact" at bounding box center [292, 240] width 101 height 22
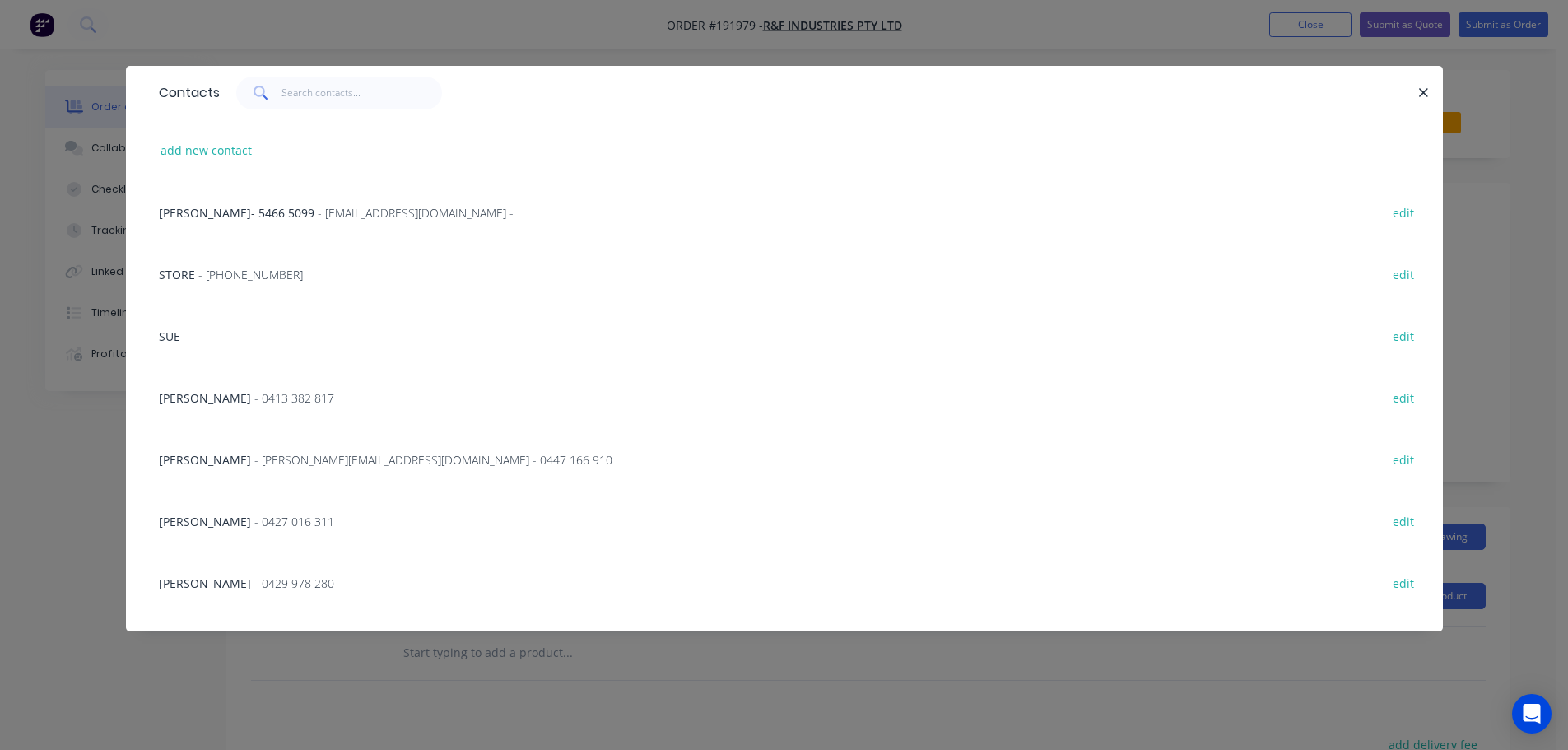
click at [221, 270] on span "- [PHONE_NUMBER]" at bounding box center [250, 274] width 104 height 15
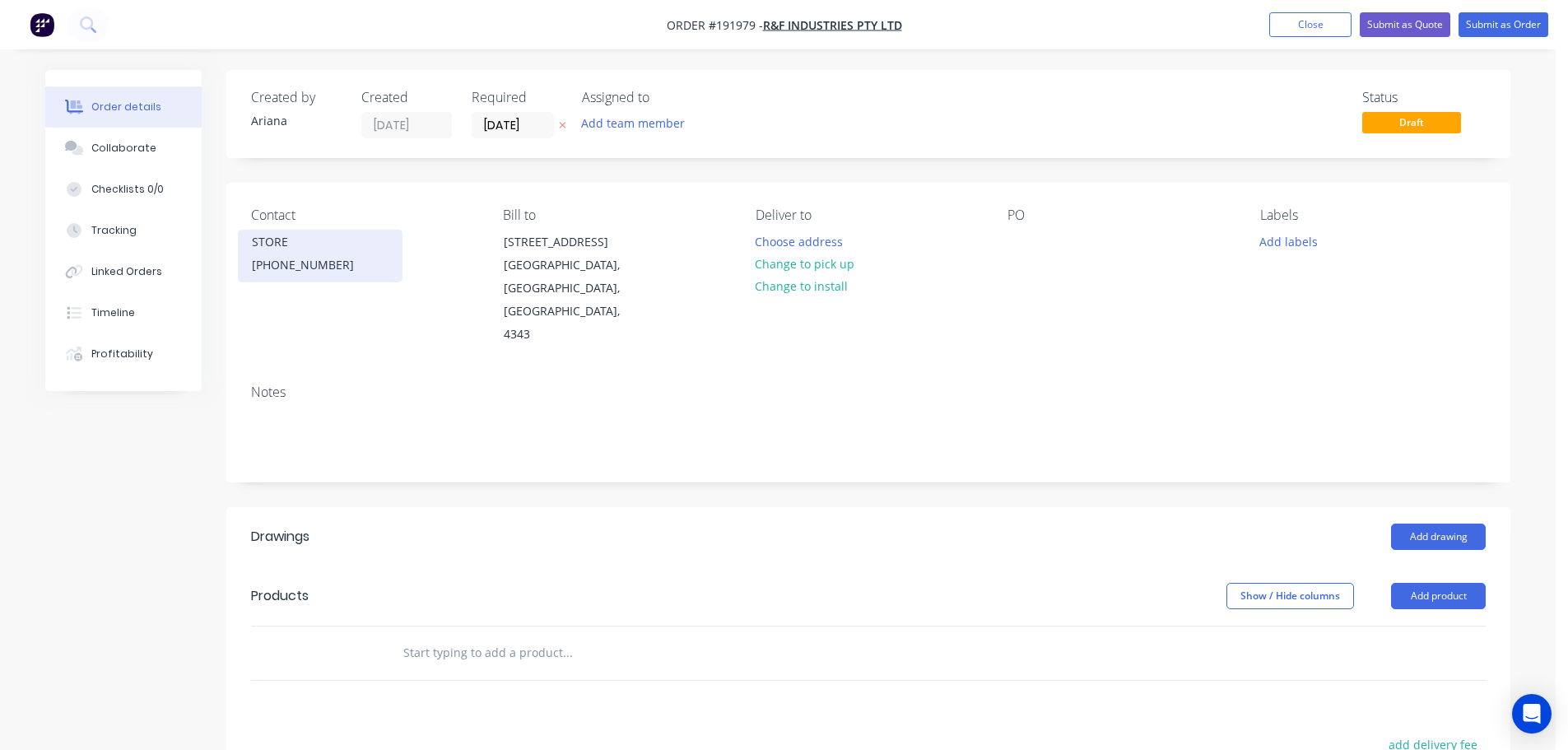
click at [290, 260] on div "[PHONE_NUMBER]" at bounding box center [320, 265] width 137 height 23
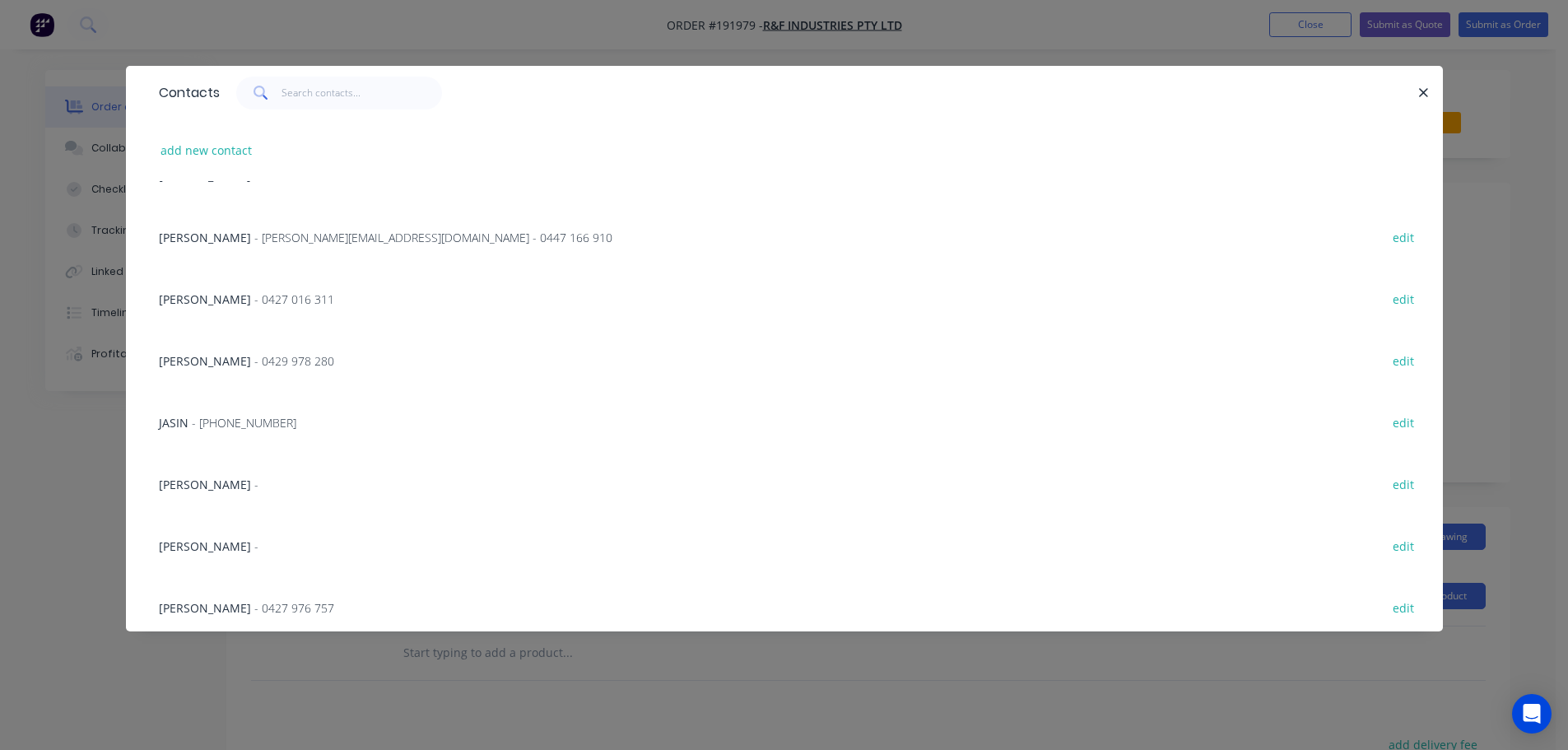
scroll to position [290, 0]
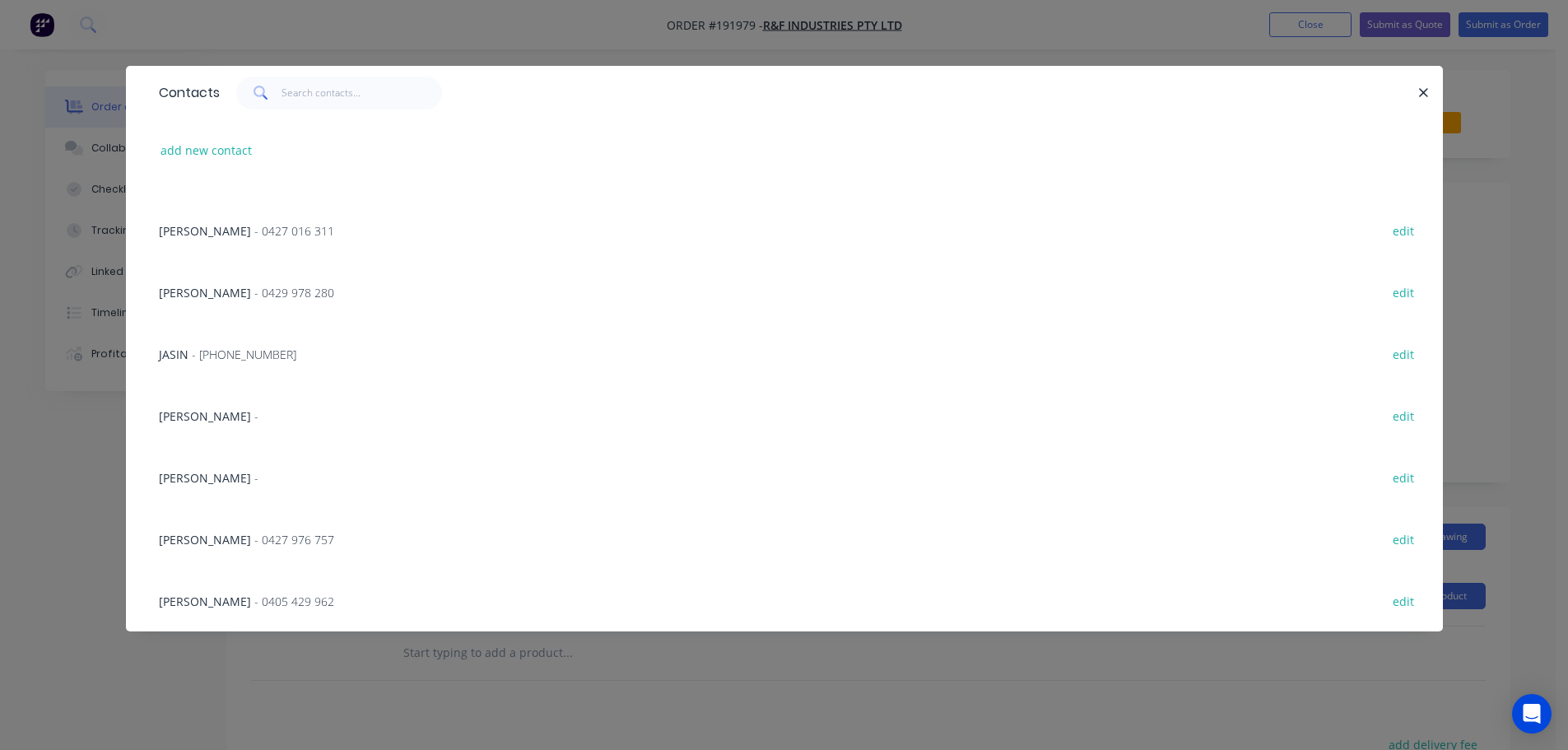
click at [239, 358] on span "- [PHONE_NUMBER]" at bounding box center [244, 354] width 104 height 15
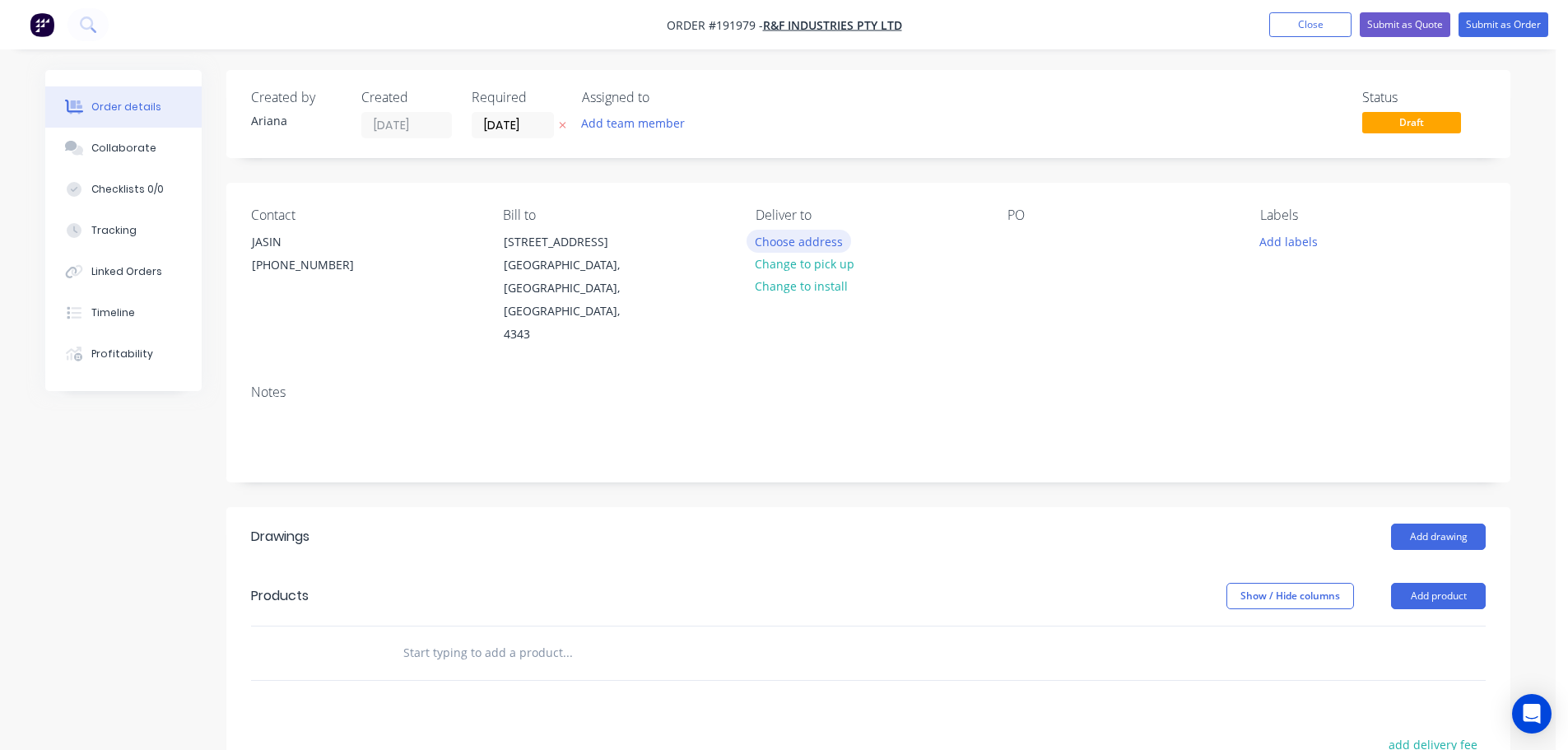
click at [796, 236] on button "Choose address" at bounding box center [799, 240] width 105 height 22
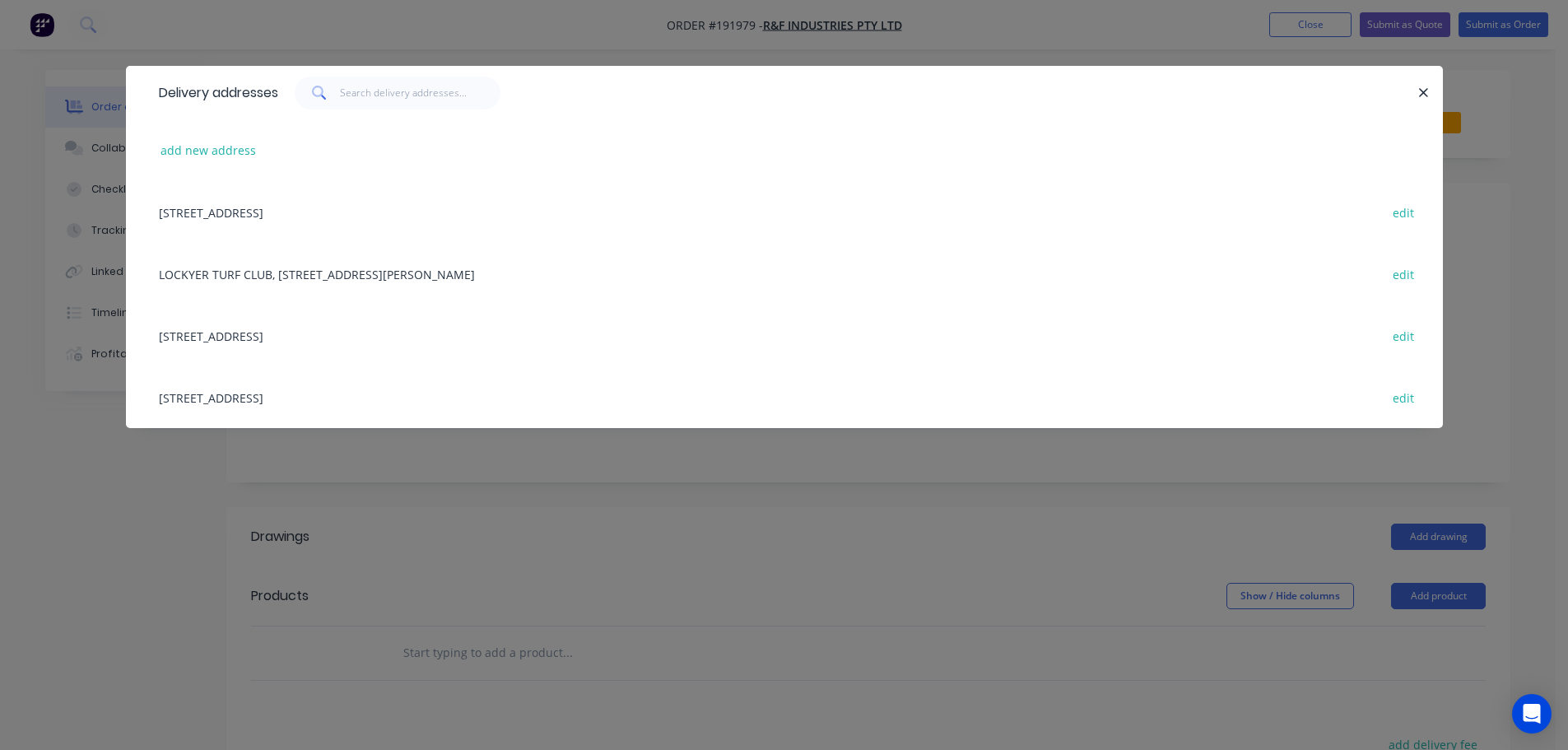
click at [211, 400] on div "[STREET_ADDRESS] edit" at bounding box center [784, 396] width 1268 height 62
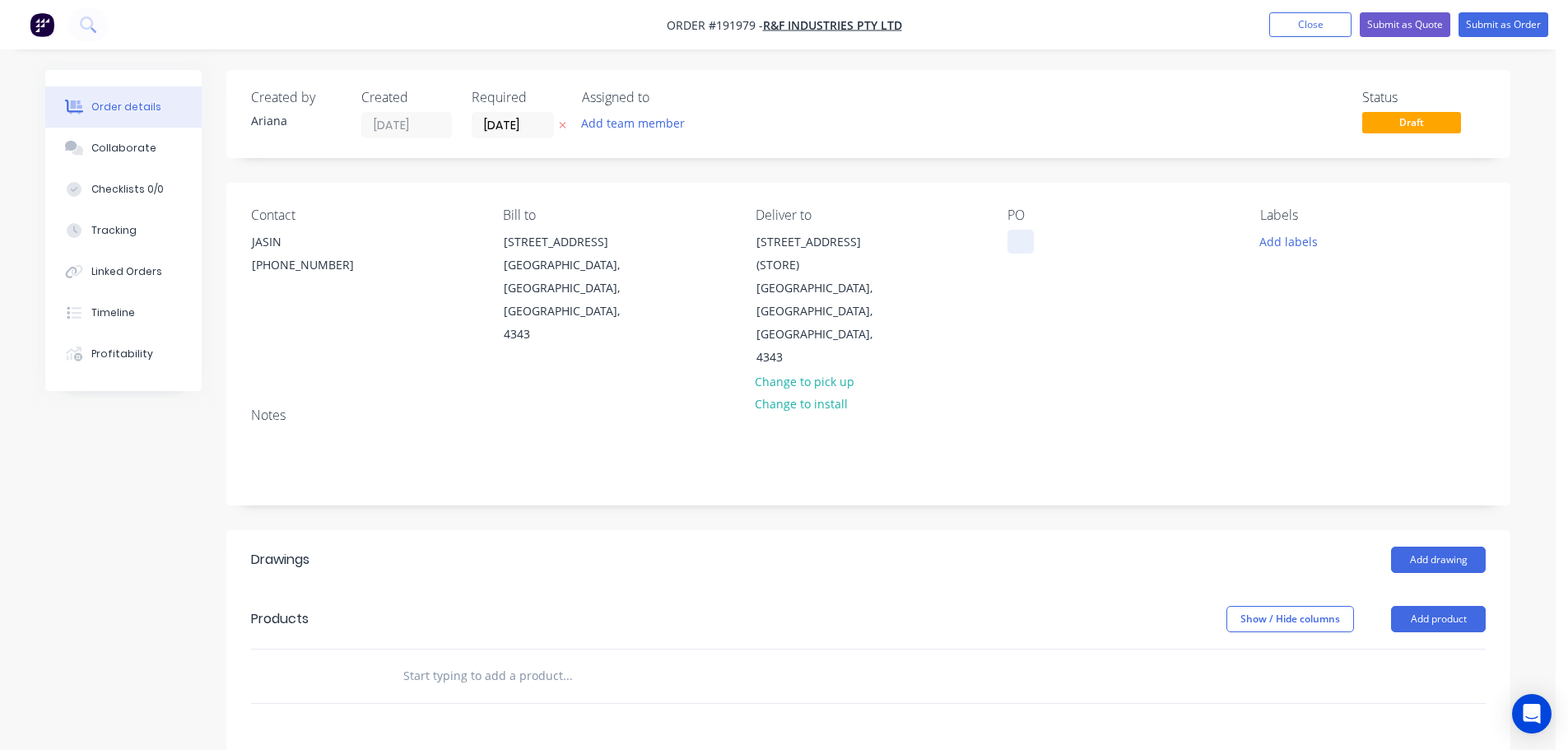
click at [1023, 237] on div at bounding box center [1020, 241] width 27 height 24
click at [1426, 606] on button "Add product" at bounding box center [1438, 619] width 95 height 27
click at [1364, 649] on div "Product catalogue" at bounding box center [1407, 660] width 127 height 24
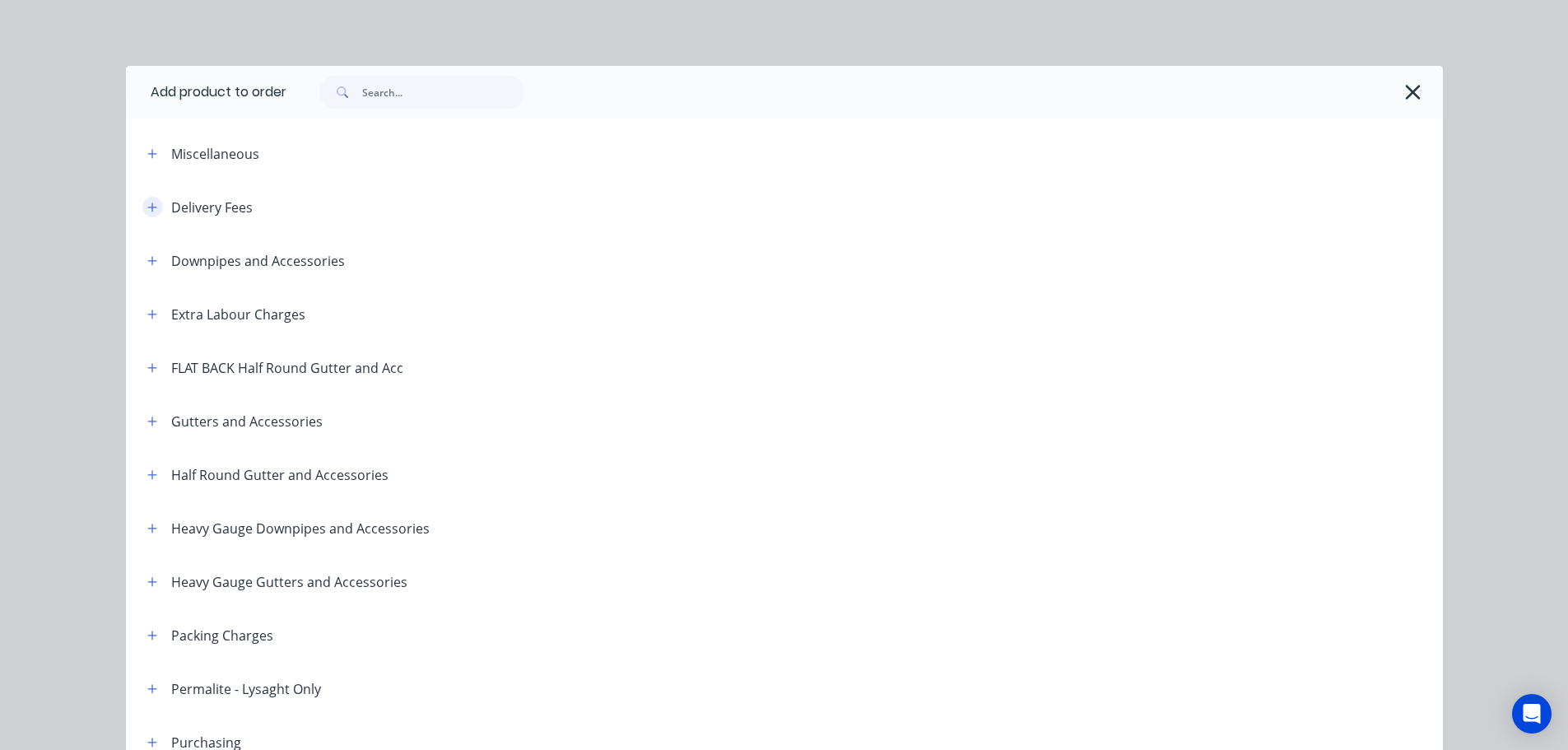
click at [147, 208] on icon "button" at bounding box center [152, 207] width 10 height 11
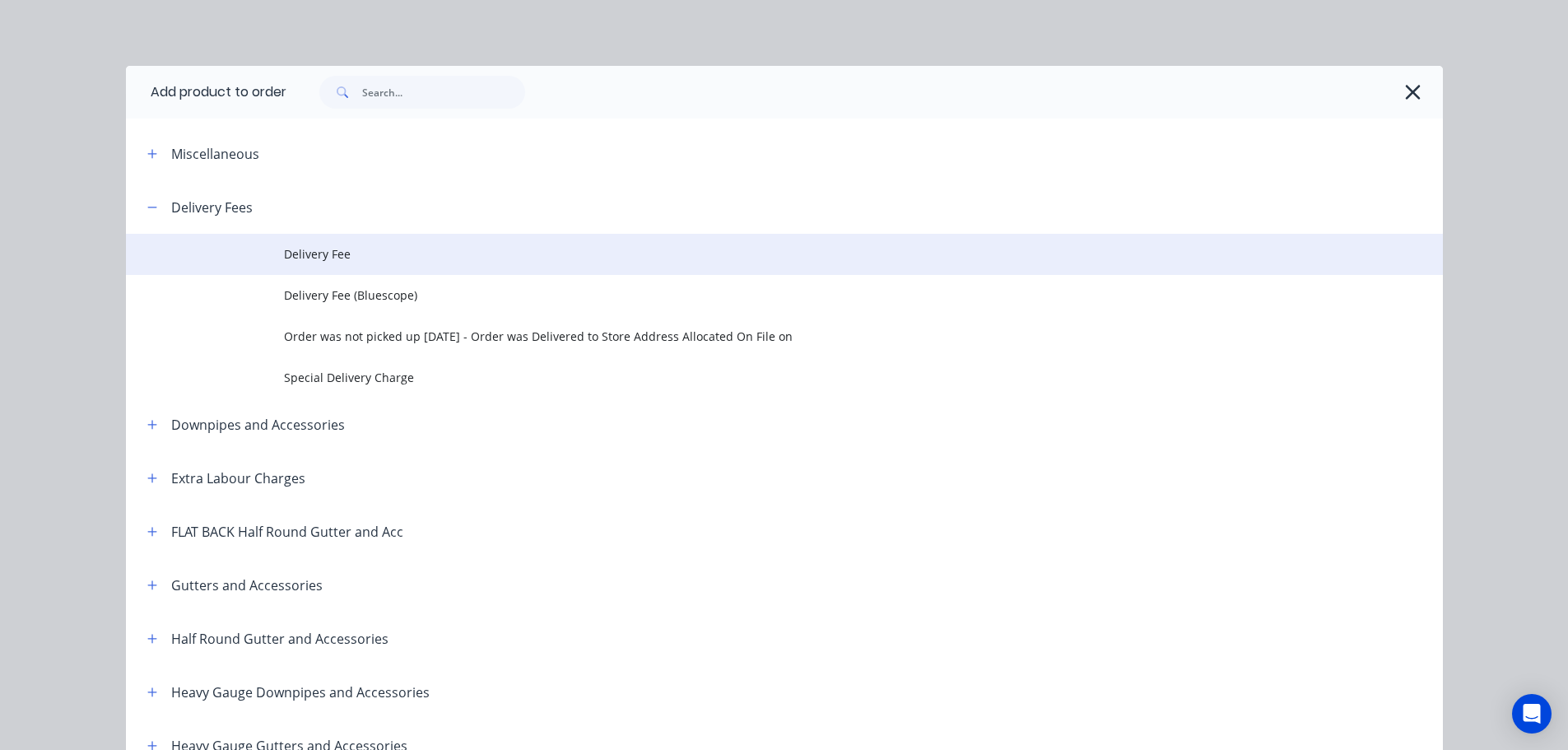
click at [403, 254] on span "Delivery Fee" at bounding box center [747, 254] width 927 height 17
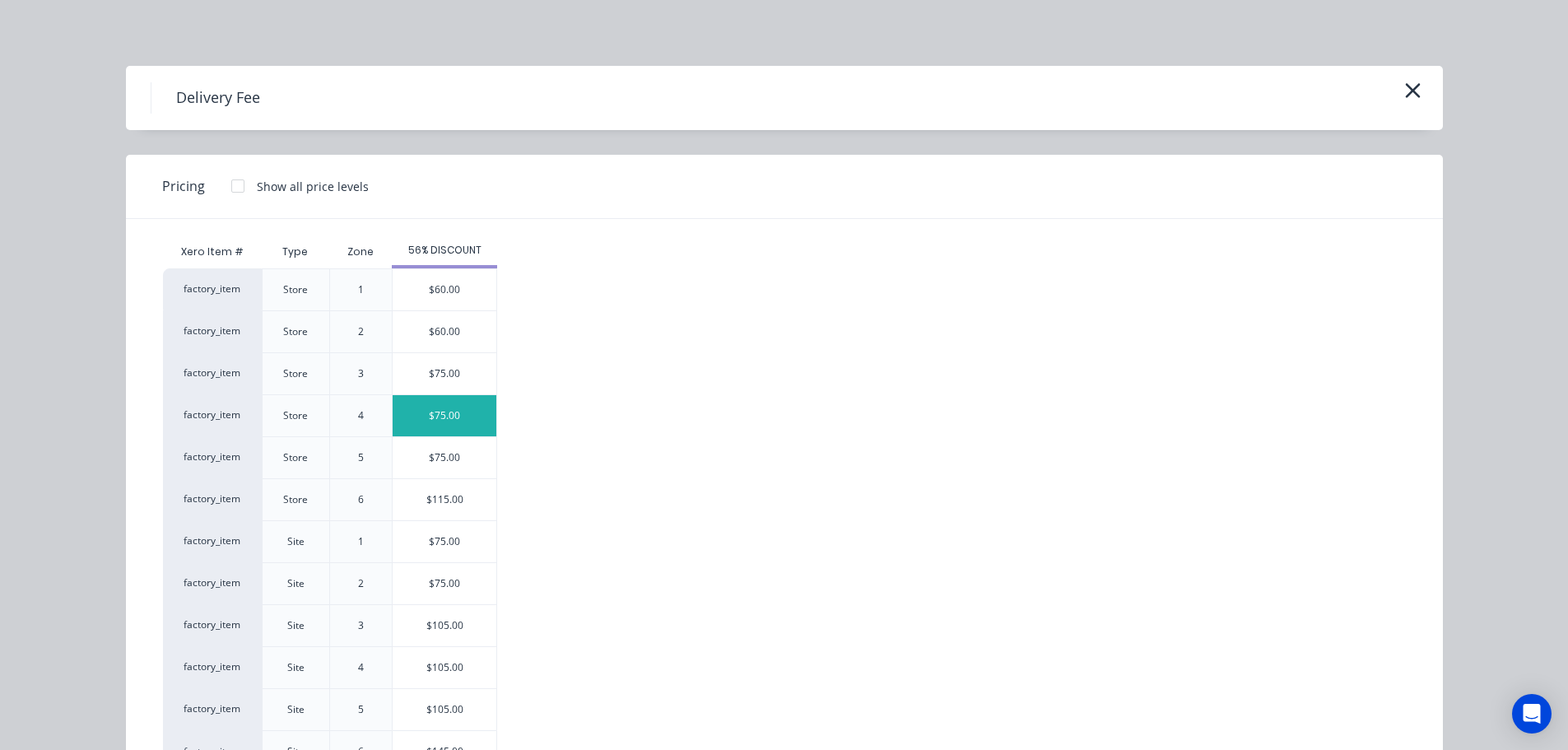
click at [426, 418] on div "$75.00" at bounding box center [444, 415] width 104 height 41
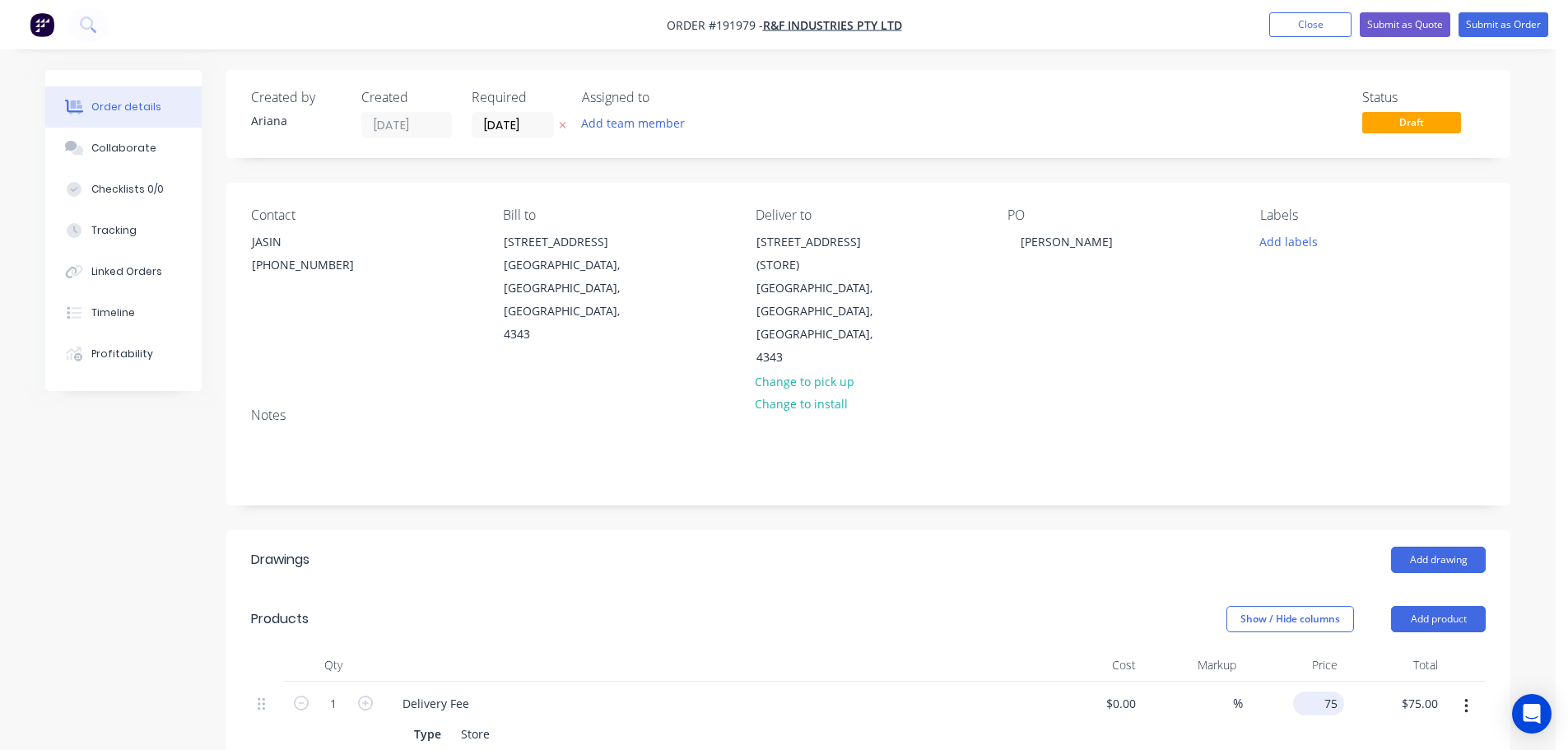
click at [1326, 692] on input "75" at bounding box center [1321, 703] width 45 height 24
click at [1070, 546] on div "Add drawing" at bounding box center [999, 560] width 972 height 27
click at [1440, 546] on button "Add drawing" at bounding box center [1438, 560] width 95 height 27
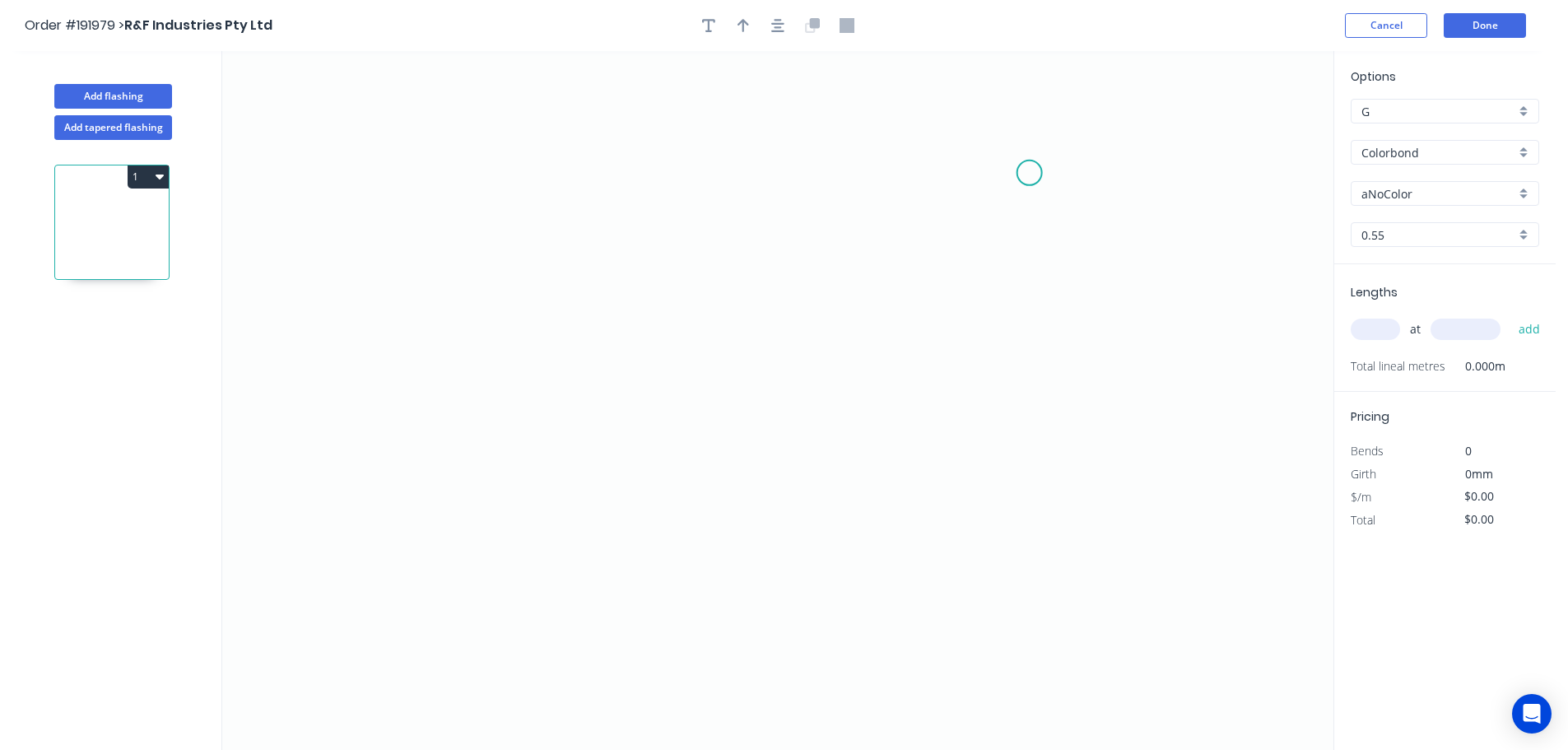
click at [1030, 173] on icon "0" at bounding box center [778, 399] width 1111 height 698
click at [493, 179] on icon "0" at bounding box center [778, 399] width 1111 height 698
click at [482, 421] on icon "0 ?" at bounding box center [778, 399] width 1111 height 698
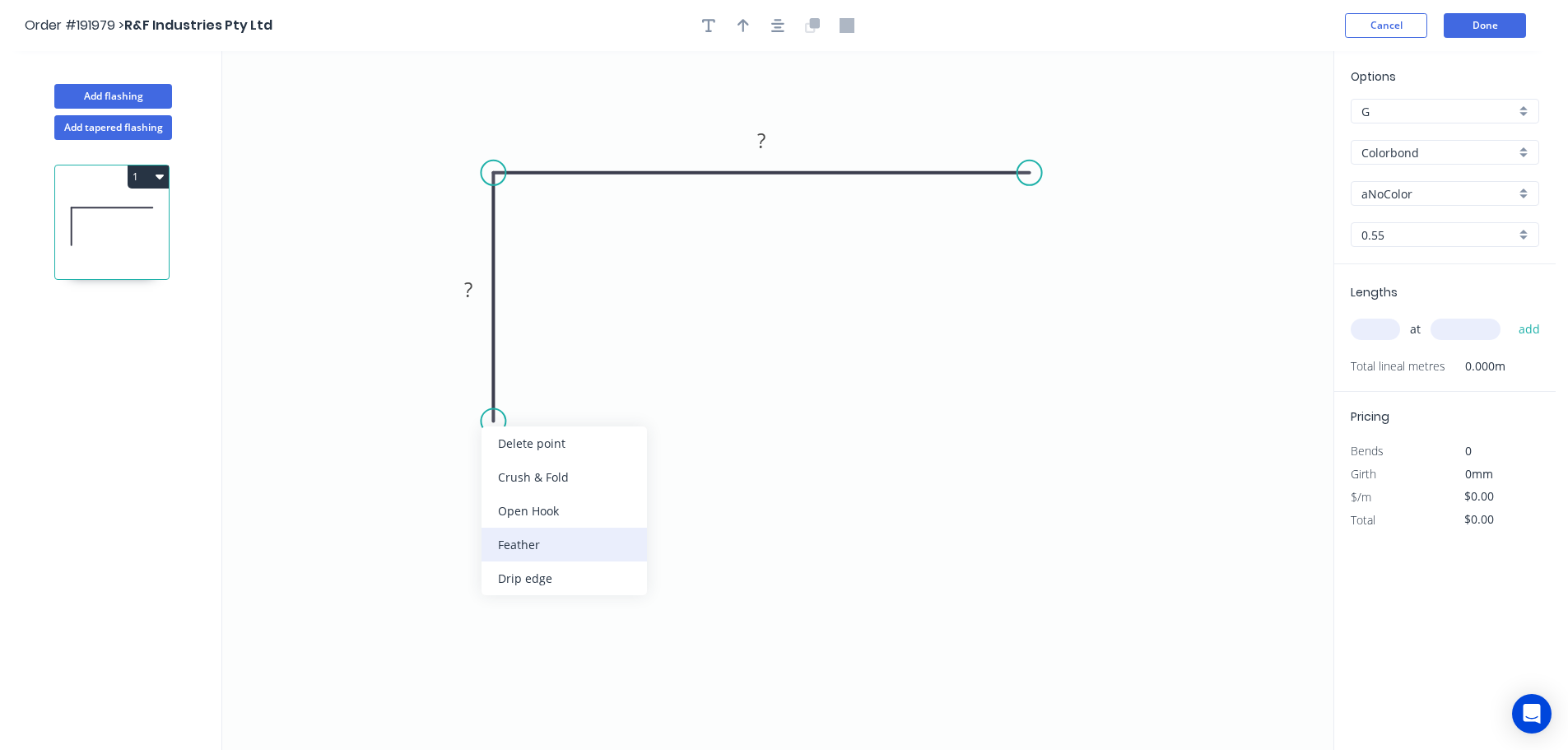
click at [530, 539] on div "Feather" at bounding box center [564, 544] width 165 height 33
click at [549, 477] on div "Flip bend" at bounding box center [572, 472] width 165 height 33
click at [538, 395] on tspan "15" at bounding box center [538, 391] width 23 height 27
click at [681, 424] on icon "0 FE 10 ? ?" at bounding box center [778, 399] width 1111 height 698
drag, startPoint x: 553, startPoint y: 396, endPoint x: 595, endPoint y: 472, distance: 86.8
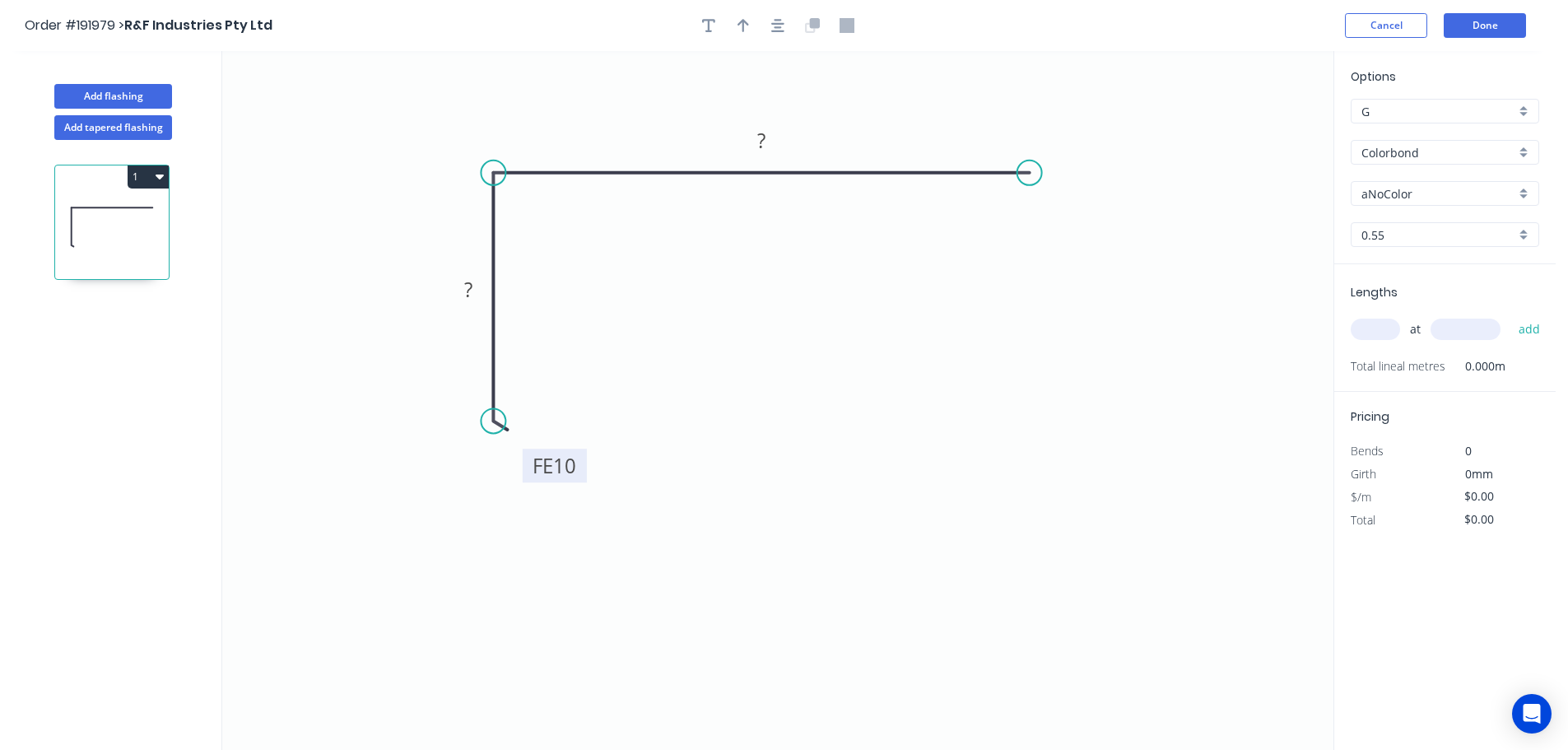
click at [587, 472] on rect at bounding box center [554, 464] width 64 height 33
click at [1069, 282] on div "Feather" at bounding box center [1109, 289] width 165 height 33
click at [1065, 132] on tspan "15" at bounding box center [1061, 129] width 23 height 27
click at [1131, 187] on icon "0 FE 10 ? FE 10 ?" at bounding box center [778, 399] width 1111 height 698
drag, startPoint x: 1074, startPoint y: 128, endPoint x: 1128, endPoint y: 241, distance: 125.2
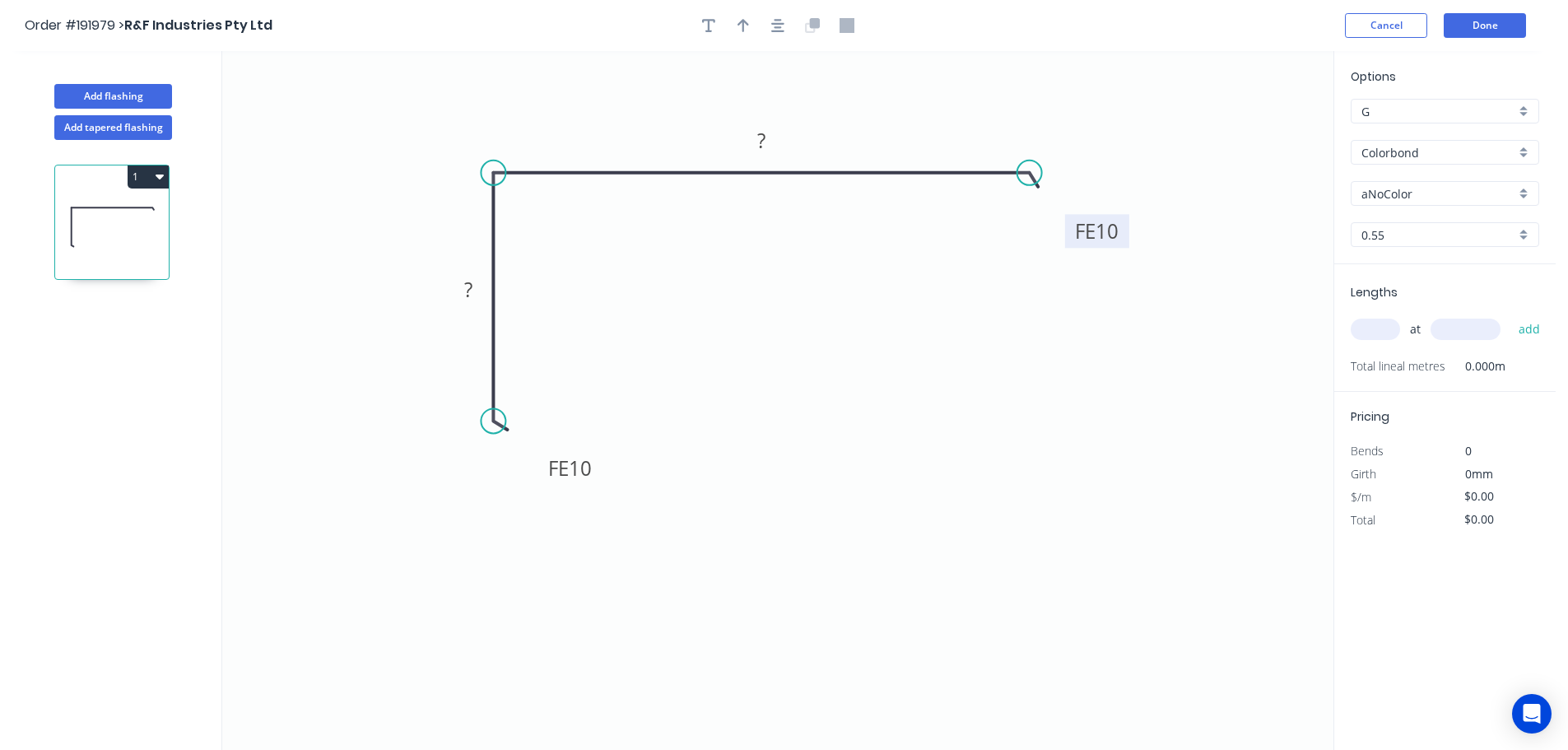
click at [1128, 241] on rect at bounding box center [1097, 230] width 64 height 33
click at [471, 287] on tspan "?" at bounding box center [468, 289] width 9 height 27
click at [656, 337] on icon "0 FE 10 40 FE 10 100" at bounding box center [778, 399] width 1111 height 698
click at [741, 21] on icon "button" at bounding box center [743, 26] width 11 height 13
drag, startPoint x: 1249, startPoint y: 129, endPoint x: 889, endPoint y: 116, distance: 360.2
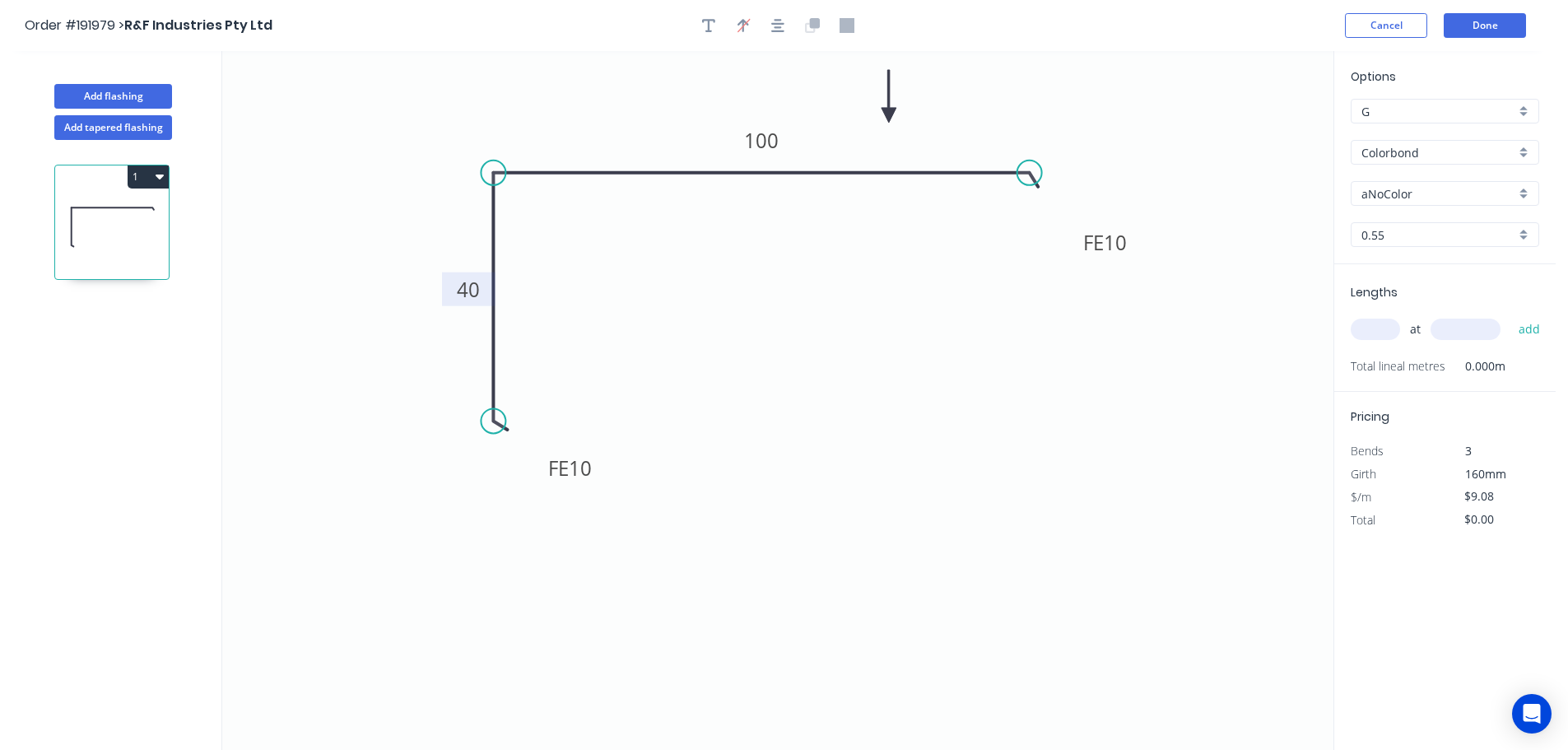
click at [889, 116] on icon at bounding box center [890, 96] width 15 height 53
click at [1523, 193] on div "aNoColor" at bounding box center [1445, 194] width 188 height 25
click at [1454, 342] on div "Paperbark" at bounding box center [1445, 349] width 187 height 29
click at [1394, 330] on input "text" at bounding box center [1376, 329] width 50 height 21
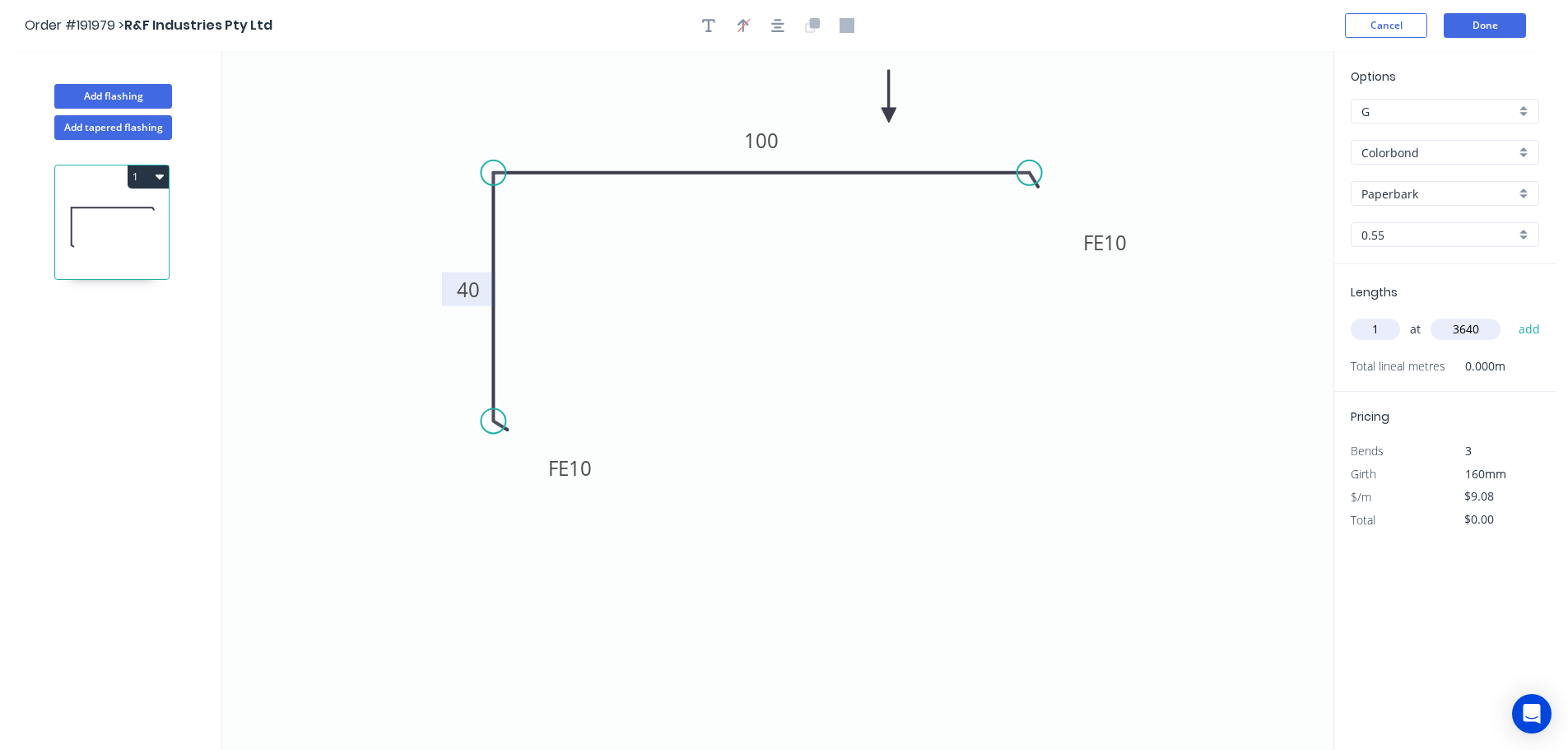
click at [1511, 315] on button "add" at bounding box center [1530, 329] width 38 height 28
click at [142, 175] on button "1" at bounding box center [148, 177] width 41 height 23
click at [124, 214] on div "Duplicate" at bounding box center [90, 217] width 127 height 24
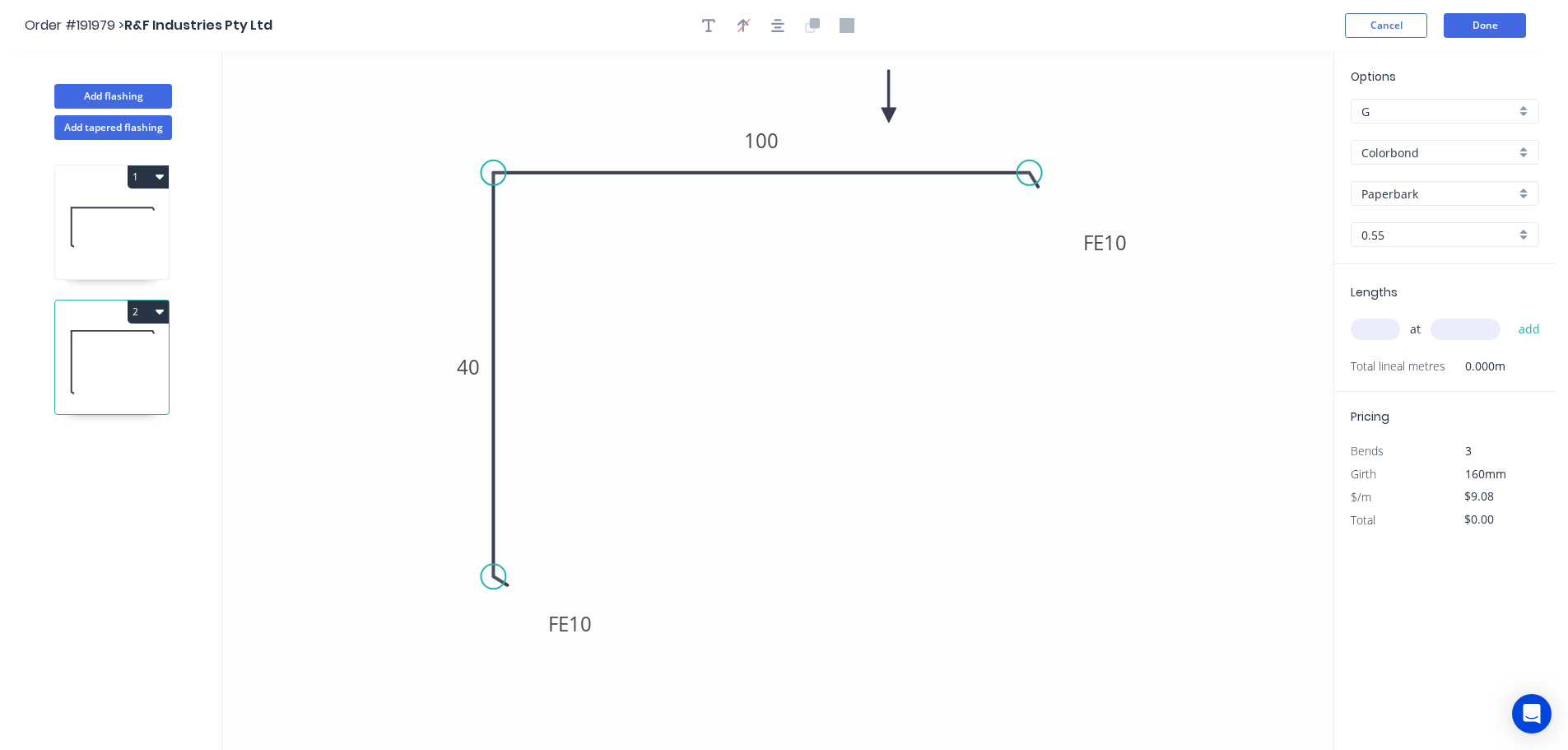
drag, startPoint x: 492, startPoint y: 421, endPoint x: 492, endPoint y: 577, distance: 156.0
click at [492, 577] on circle at bounding box center [493, 576] width 25 height 25
click at [771, 145] on tspan "100" at bounding box center [762, 140] width 34 height 27
click at [805, 271] on icon "0 FE 10 40 FE 10 90" at bounding box center [778, 399] width 1111 height 698
click at [480, 367] on tspan "40" at bounding box center [468, 367] width 23 height 27
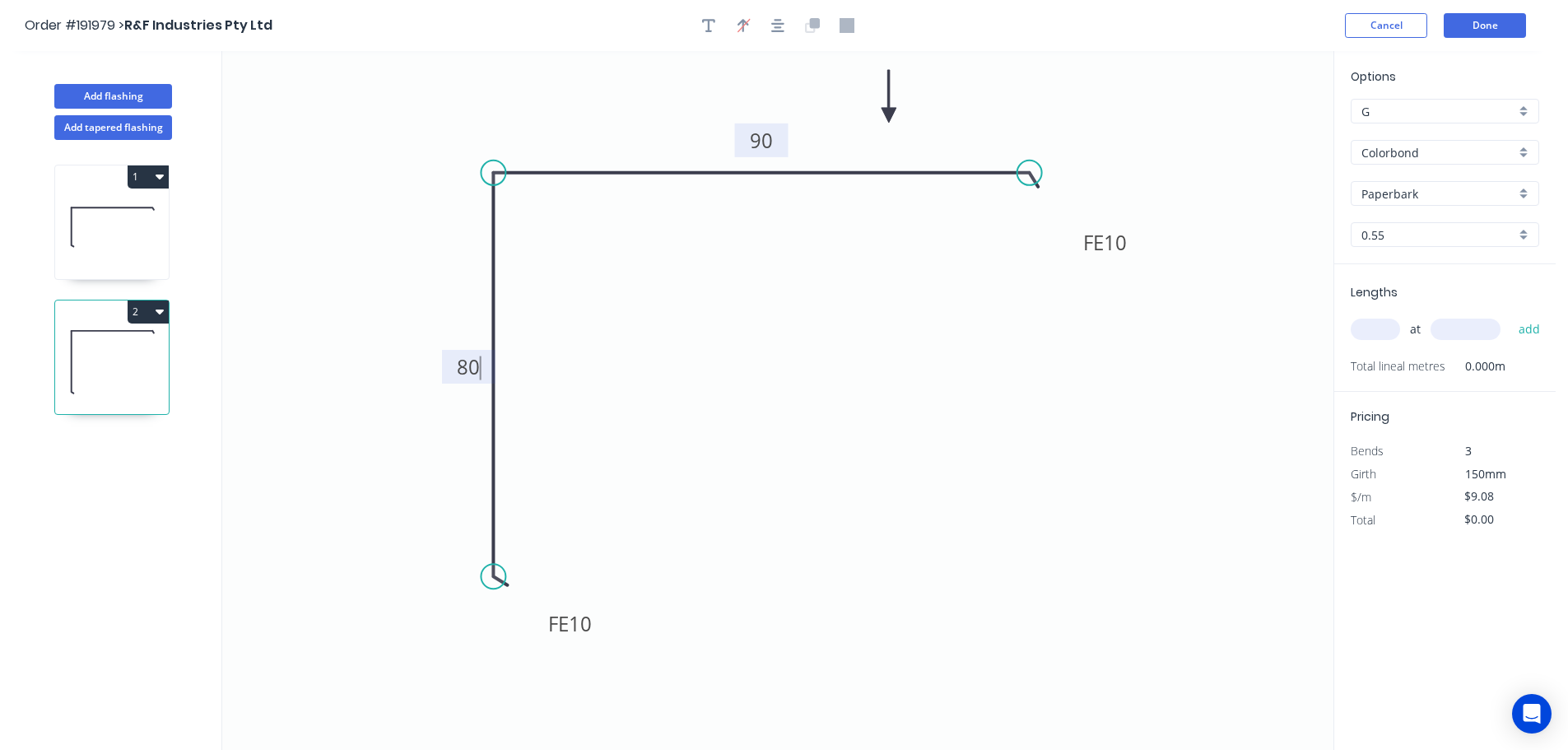
click at [578, 372] on icon "0 FE 10 80 FE 10 90" at bounding box center [778, 399] width 1111 height 698
click at [1386, 327] on input "text" at bounding box center [1376, 329] width 50 height 21
click at [1511, 315] on button "add" at bounding box center [1530, 329] width 38 height 28
click at [100, 92] on button "Add flashing" at bounding box center [113, 96] width 118 height 25
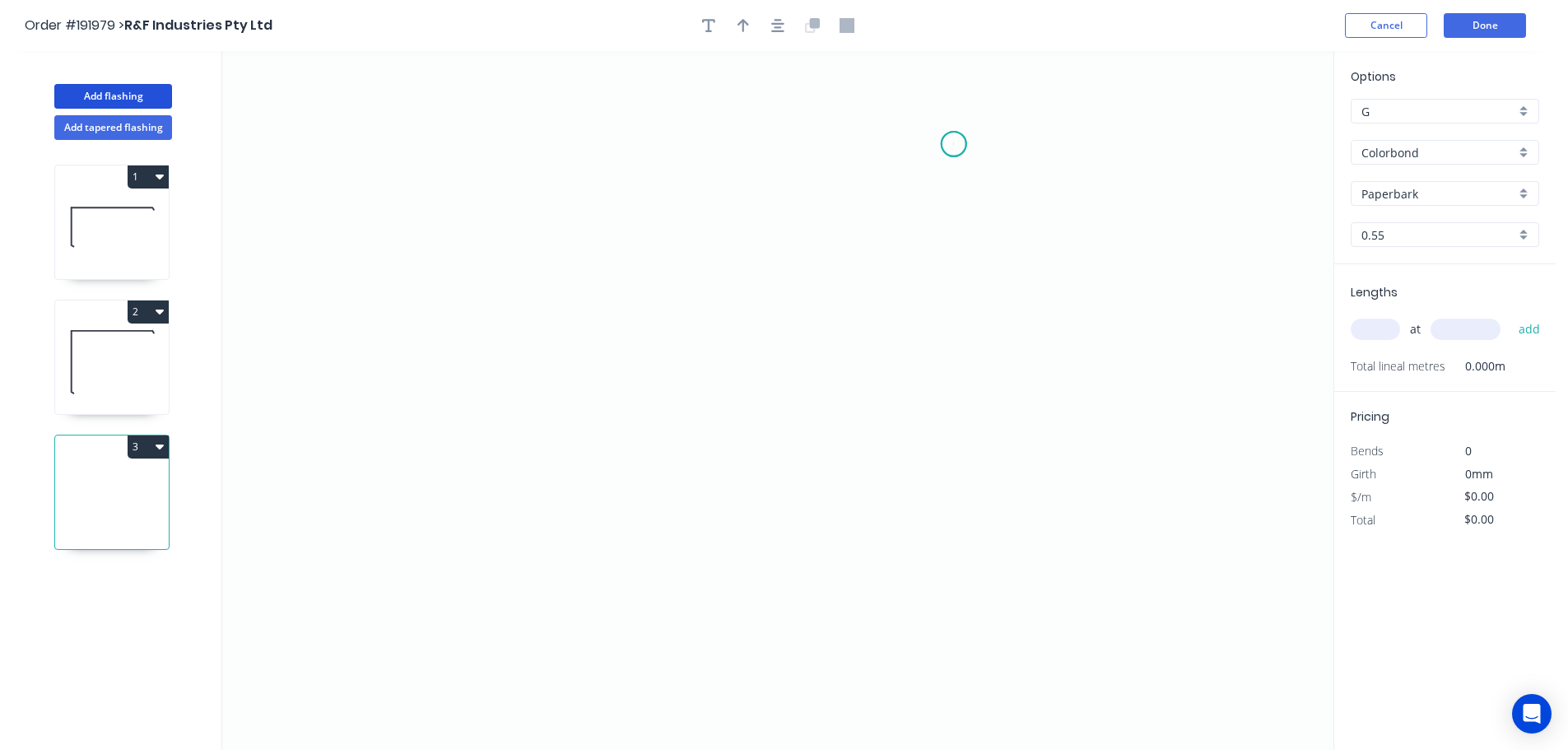
click at [954, 144] on icon "0" at bounding box center [778, 399] width 1111 height 698
click at [591, 151] on icon "0" at bounding box center [778, 399] width 1111 height 698
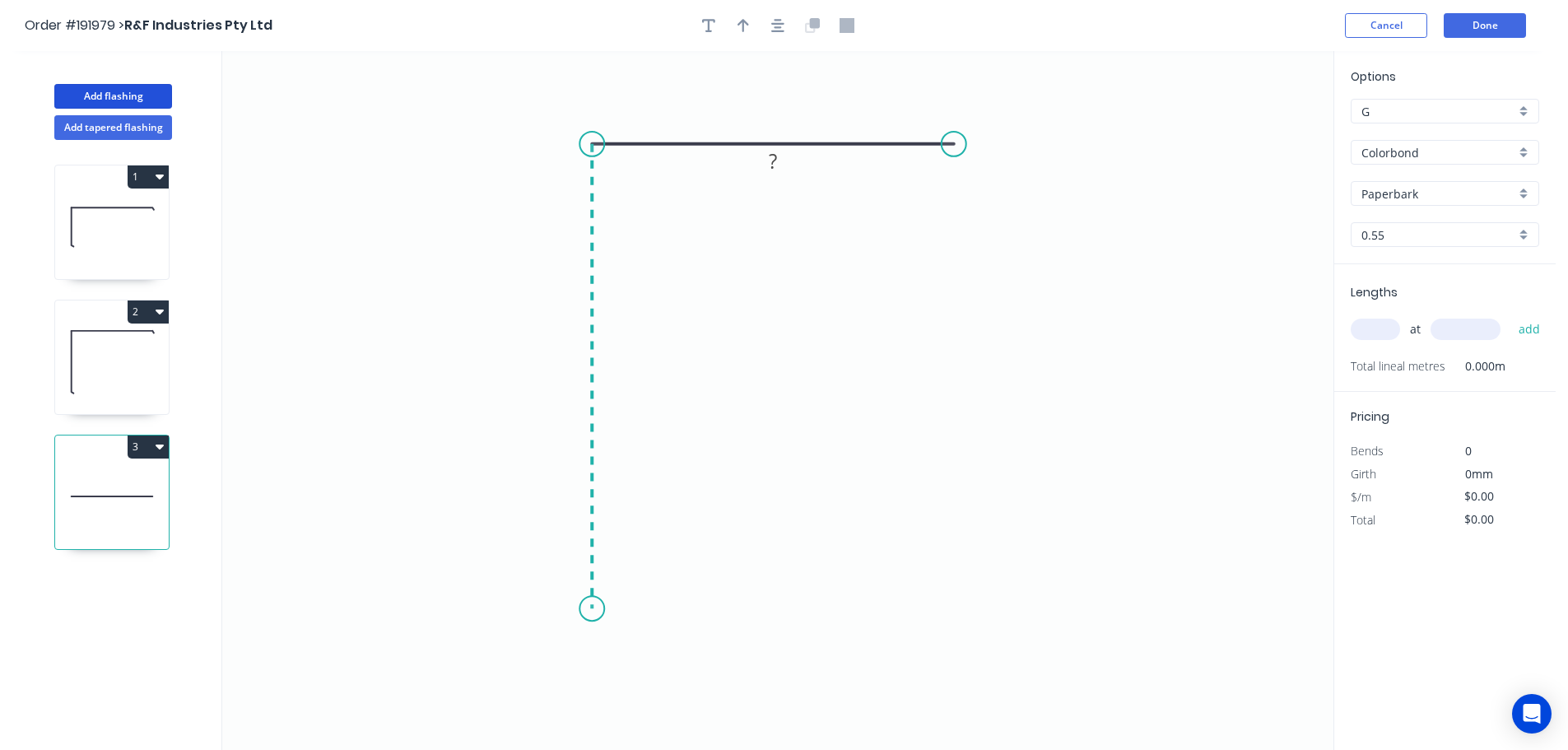
click at [590, 609] on icon "0 ?" at bounding box center [778, 399] width 1111 height 698
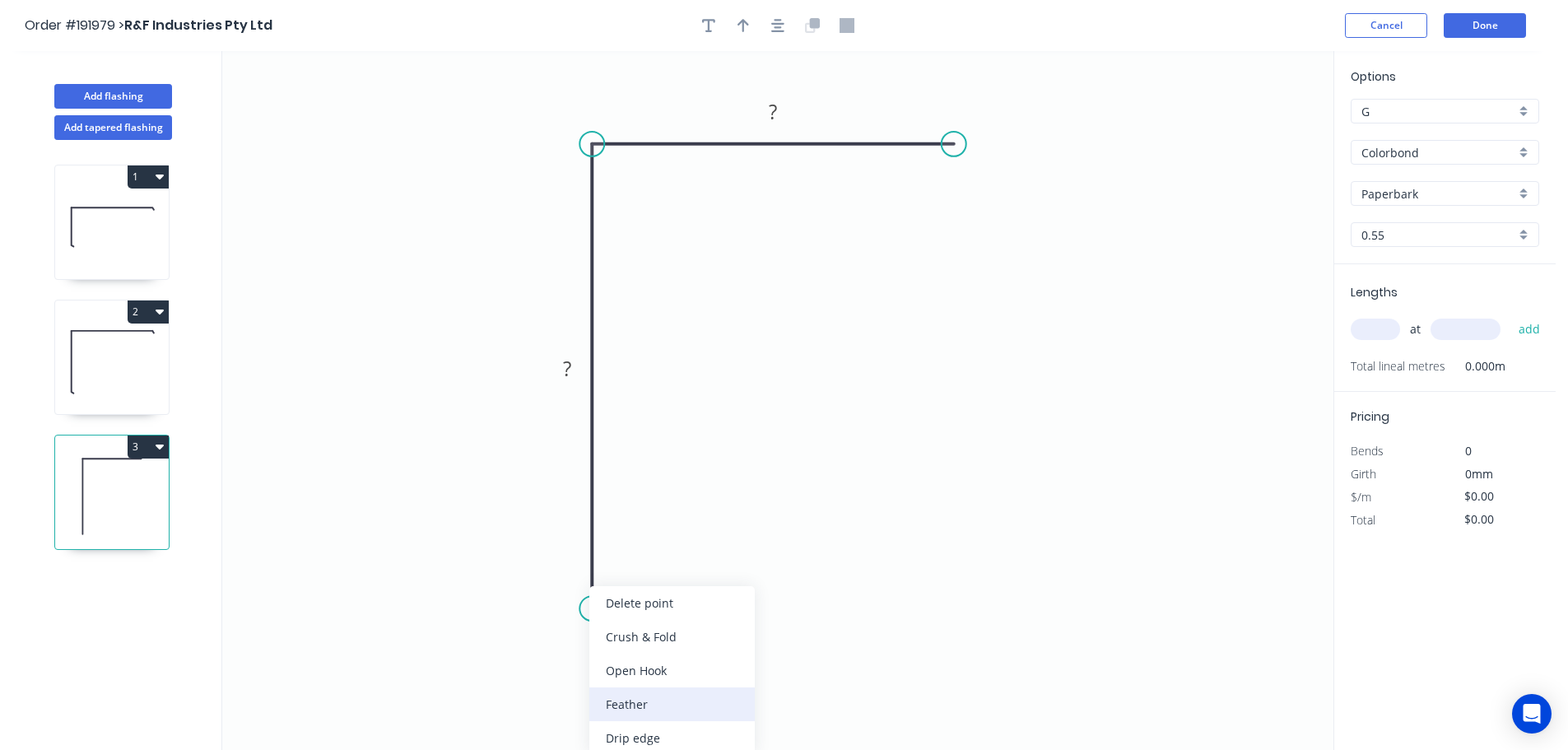
click at [642, 699] on div "Feather" at bounding box center [672, 703] width 165 height 33
click at [618, 651] on div "Flip bend" at bounding box center [673, 659] width 165 height 33
click at [638, 581] on tspan "15" at bounding box center [637, 579] width 23 height 27
click at [747, 597] on icon "0 FE 10 ? ?" at bounding box center [778, 399] width 1111 height 698
drag, startPoint x: 654, startPoint y: 585, endPoint x: 690, endPoint y: 674, distance: 96.0
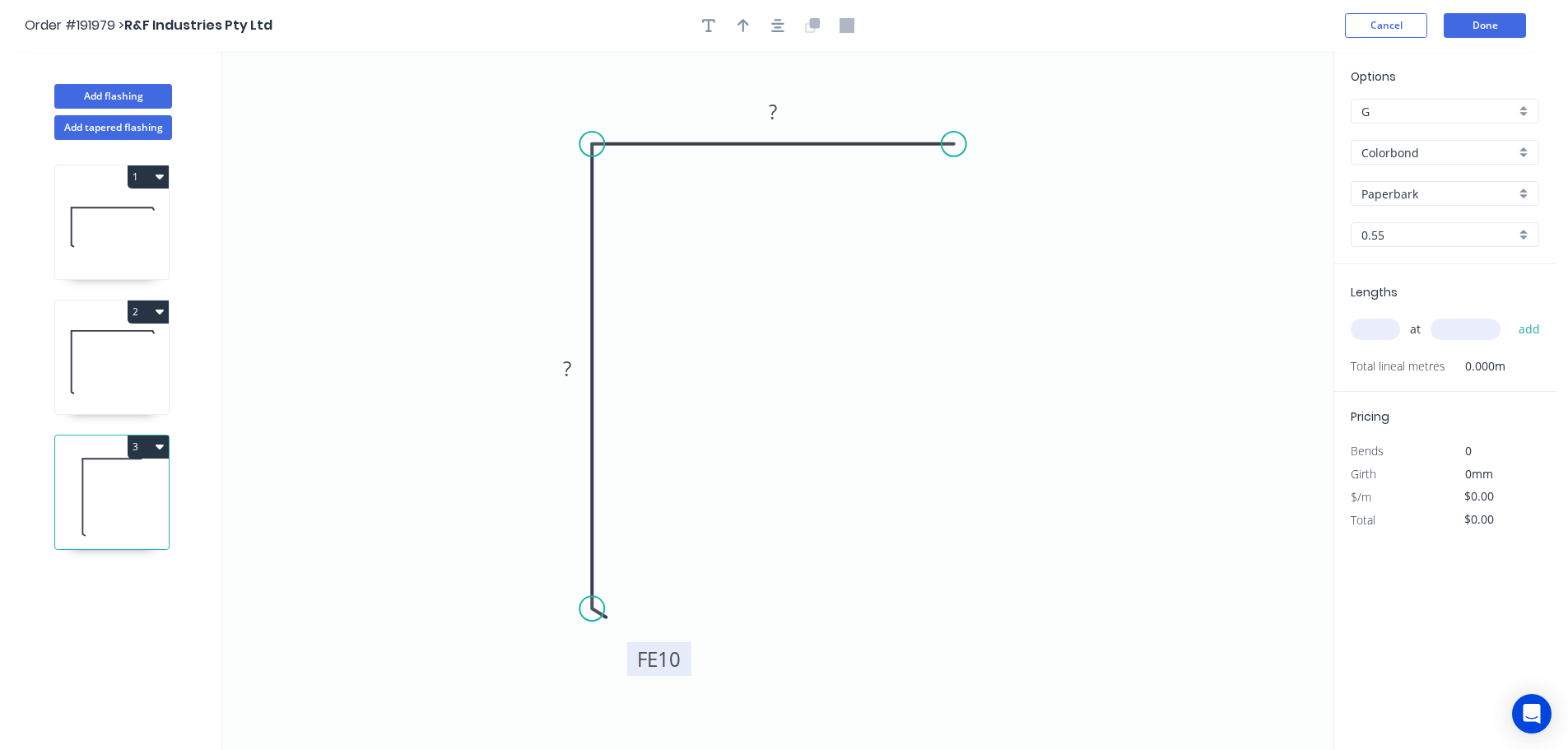
click at [690, 674] on rect at bounding box center [658, 658] width 64 height 33
click at [1012, 261] on div "Feather" at bounding box center [1038, 263] width 165 height 33
click at [991, 100] on tspan "15" at bounding box center [985, 100] width 23 height 27
click at [1086, 163] on icon "0 FE 10 ? FE 10 ?" at bounding box center [778, 399] width 1111 height 698
drag, startPoint x: 1011, startPoint y: 121, endPoint x: 1059, endPoint y: 194, distance: 87.4
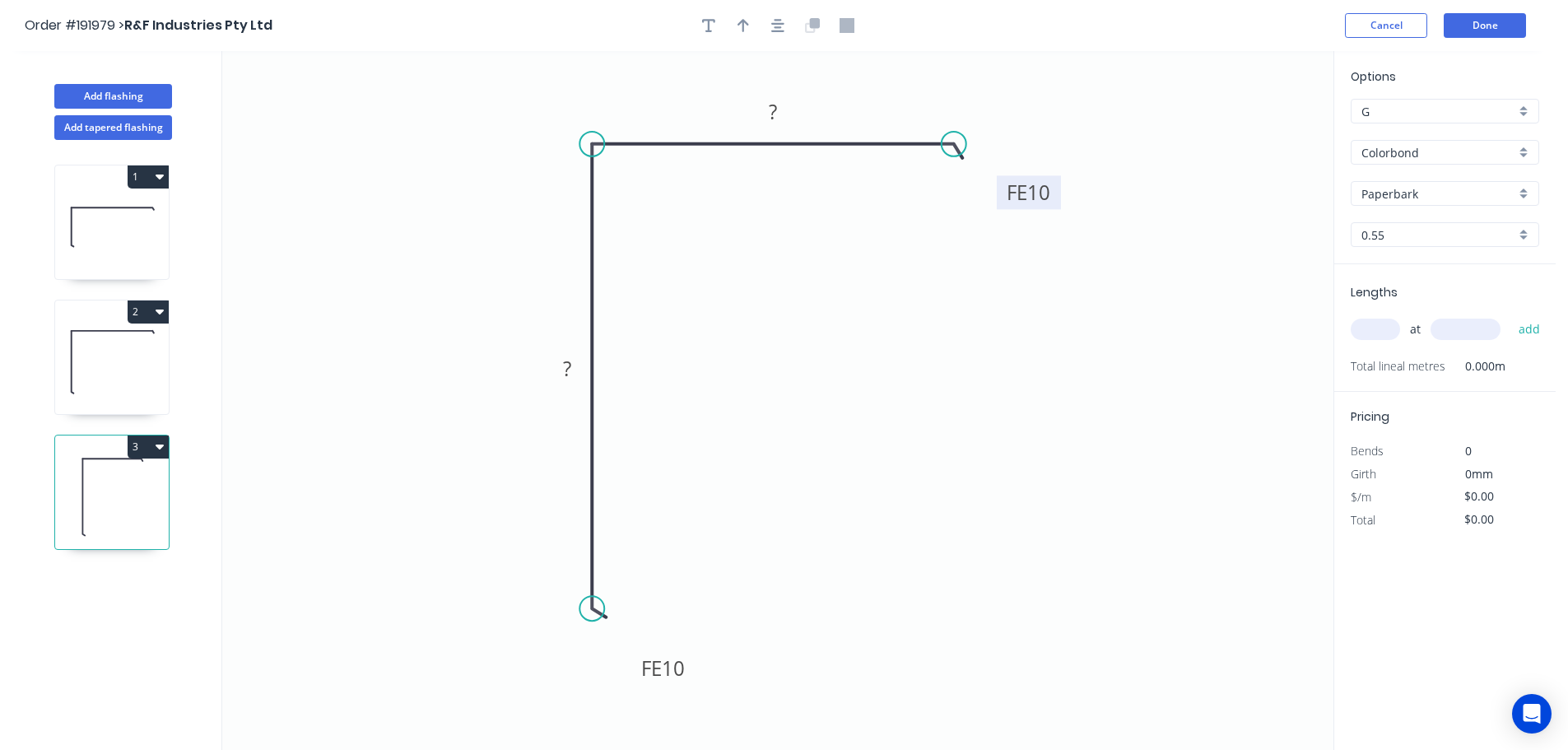
click at [1059, 194] on rect at bounding box center [1028, 191] width 64 height 33
click at [572, 371] on rect at bounding box center [567, 370] width 32 height 23
click at [715, 371] on icon "0 FE 10 130 FE 10 70" at bounding box center [778, 399] width 1111 height 698
click at [741, 20] on icon "button" at bounding box center [743, 26] width 11 height 15
drag, startPoint x: 1248, startPoint y: 127, endPoint x: 872, endPoint y: 90, distance: 377.8
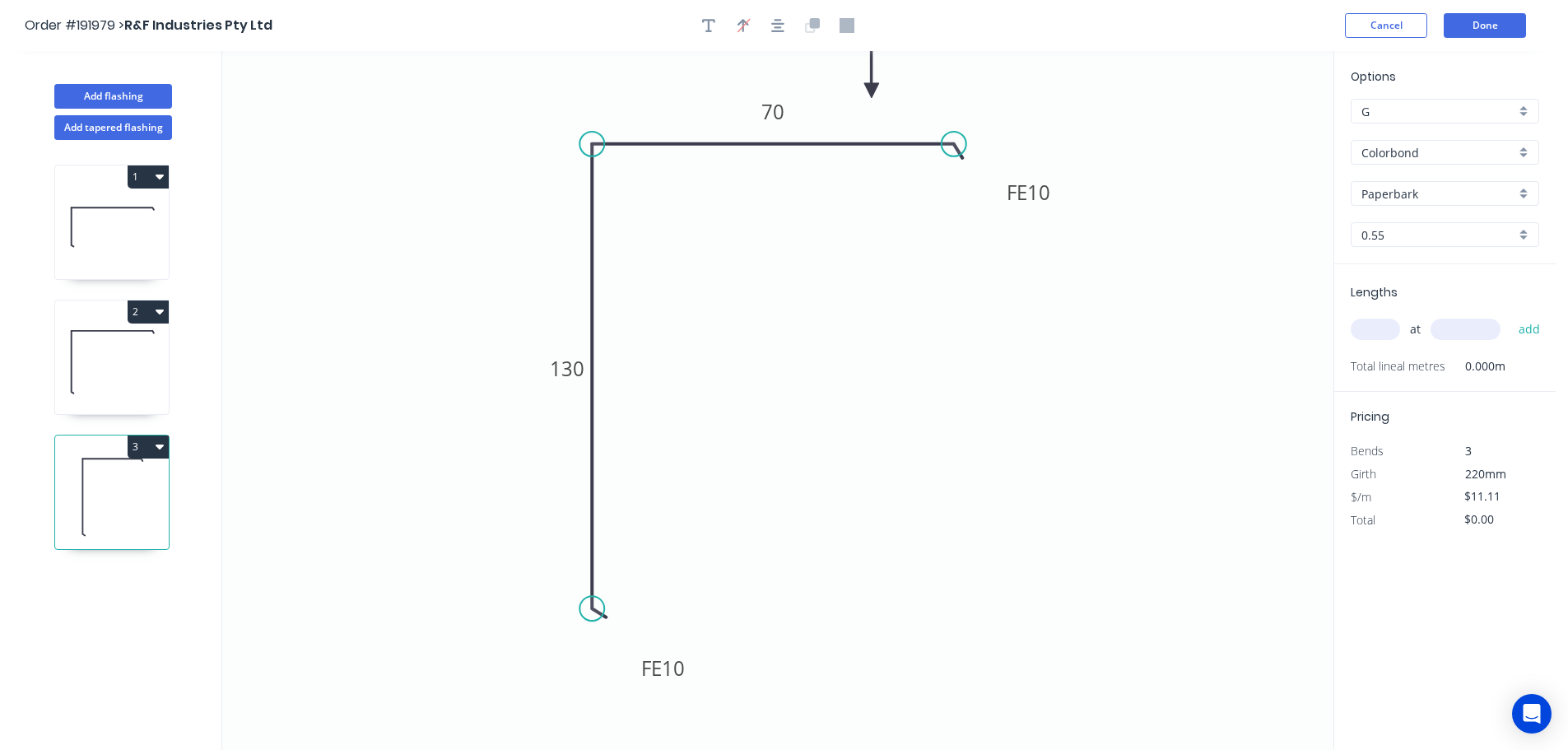
click at [872, 90] on icon at bounding box center [871, 71] width 15 height 53
click at [1375, 324] on input "text" at bounding box center [1376, 329] width 50 height 21
click at [1511, 315] on button "add" at bounding box center [1530, 329] width 38 height 28
click at [1488, 26] on button "Done" at bounding box center [1485, 26] width 82 height 25
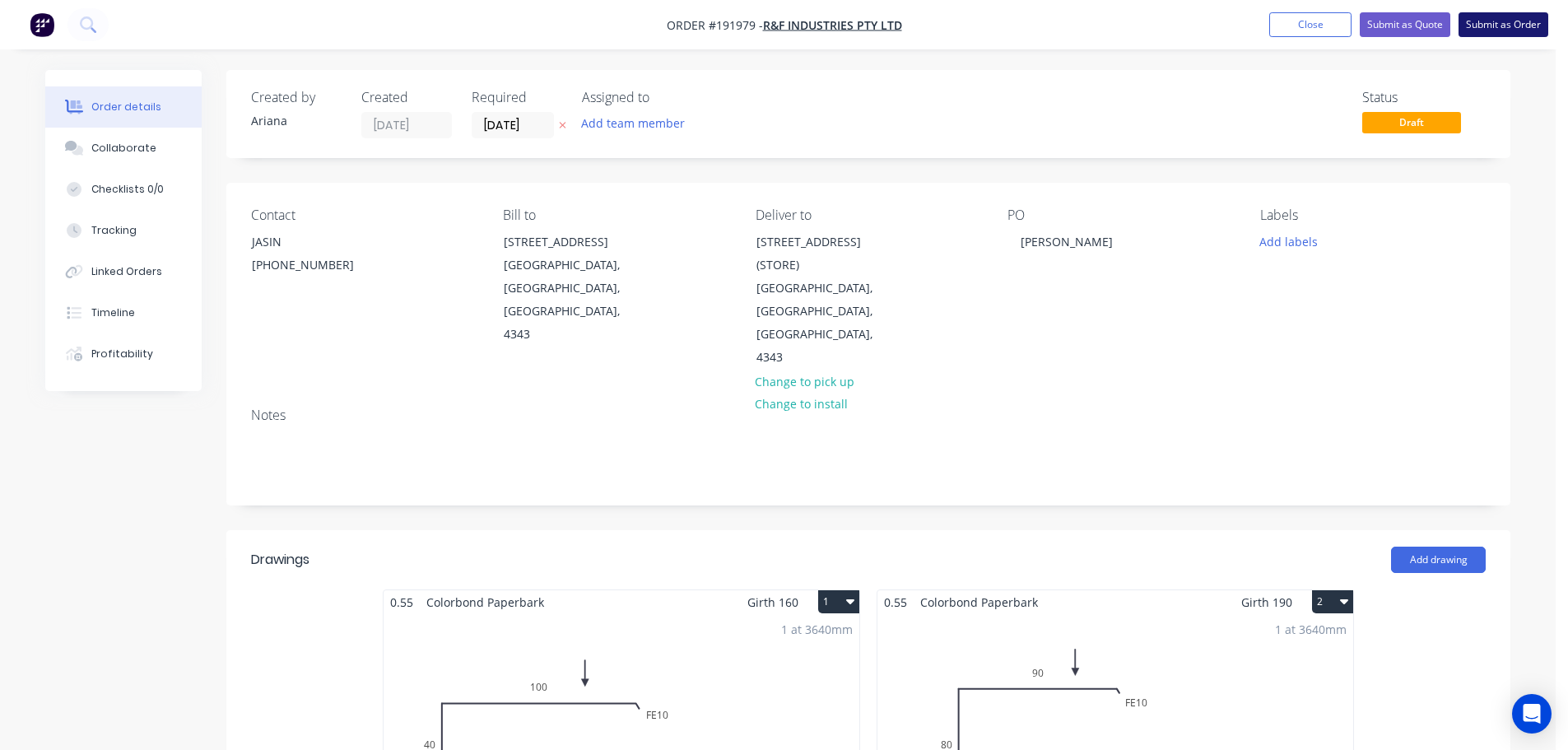
click at [1504, 28] on button "Submit as Order" at bounding box center [1503, 25] width 90 height 25
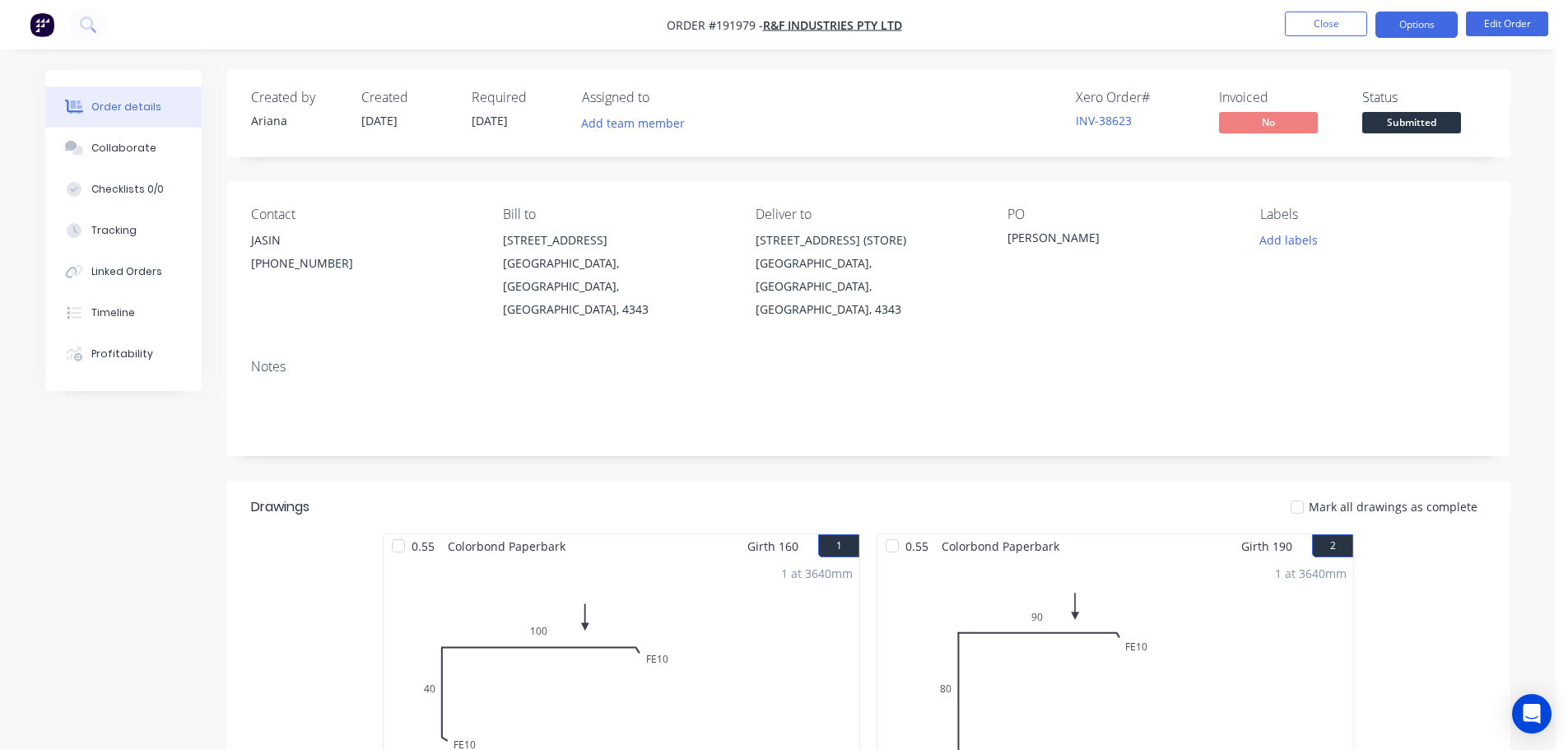
click at [1410, 20] on button "Options" at bounding box center [1416, 25] width 82 height 27
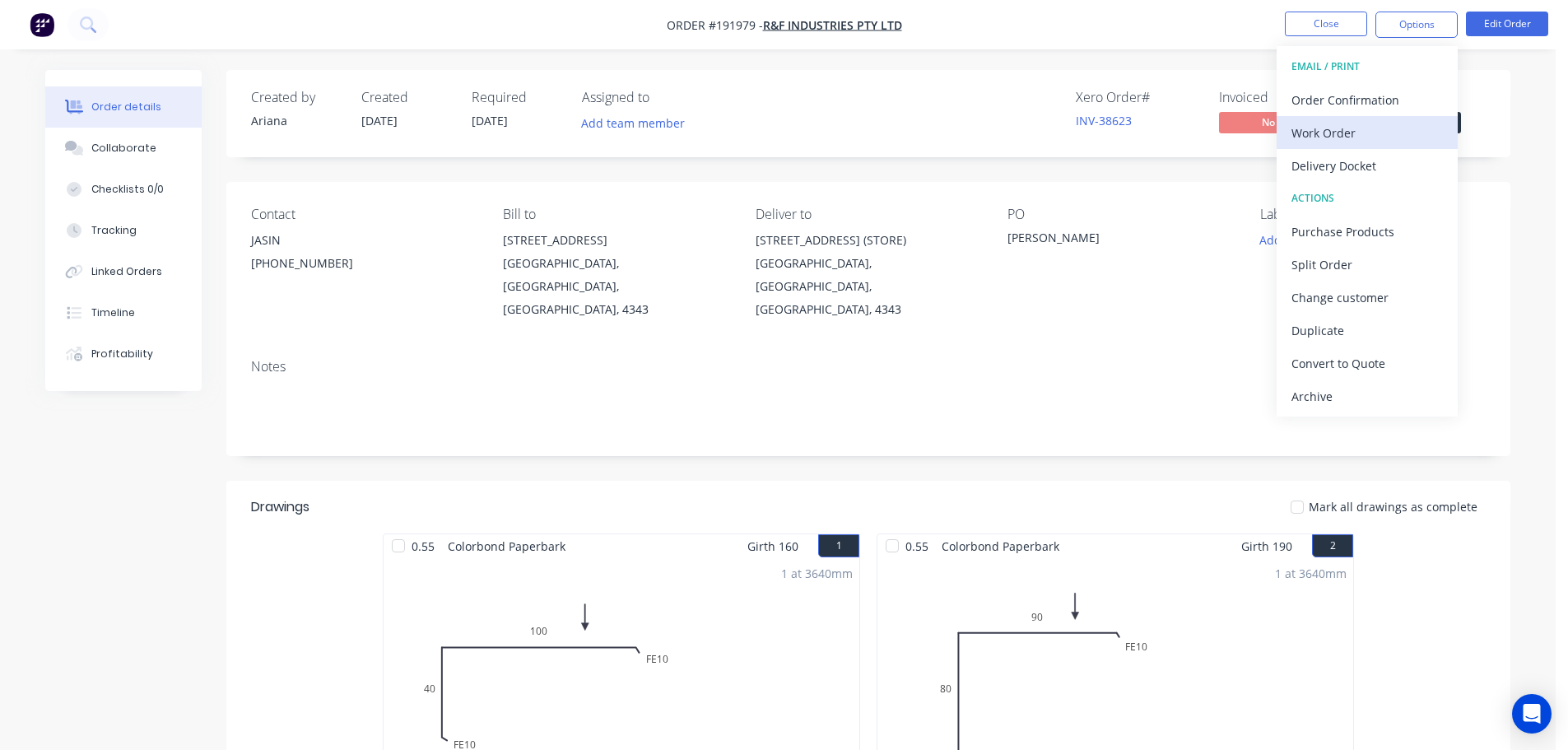
click at [1351, 124] on div "Work Order" at bounding box center [1367, 133] width 151 height 24
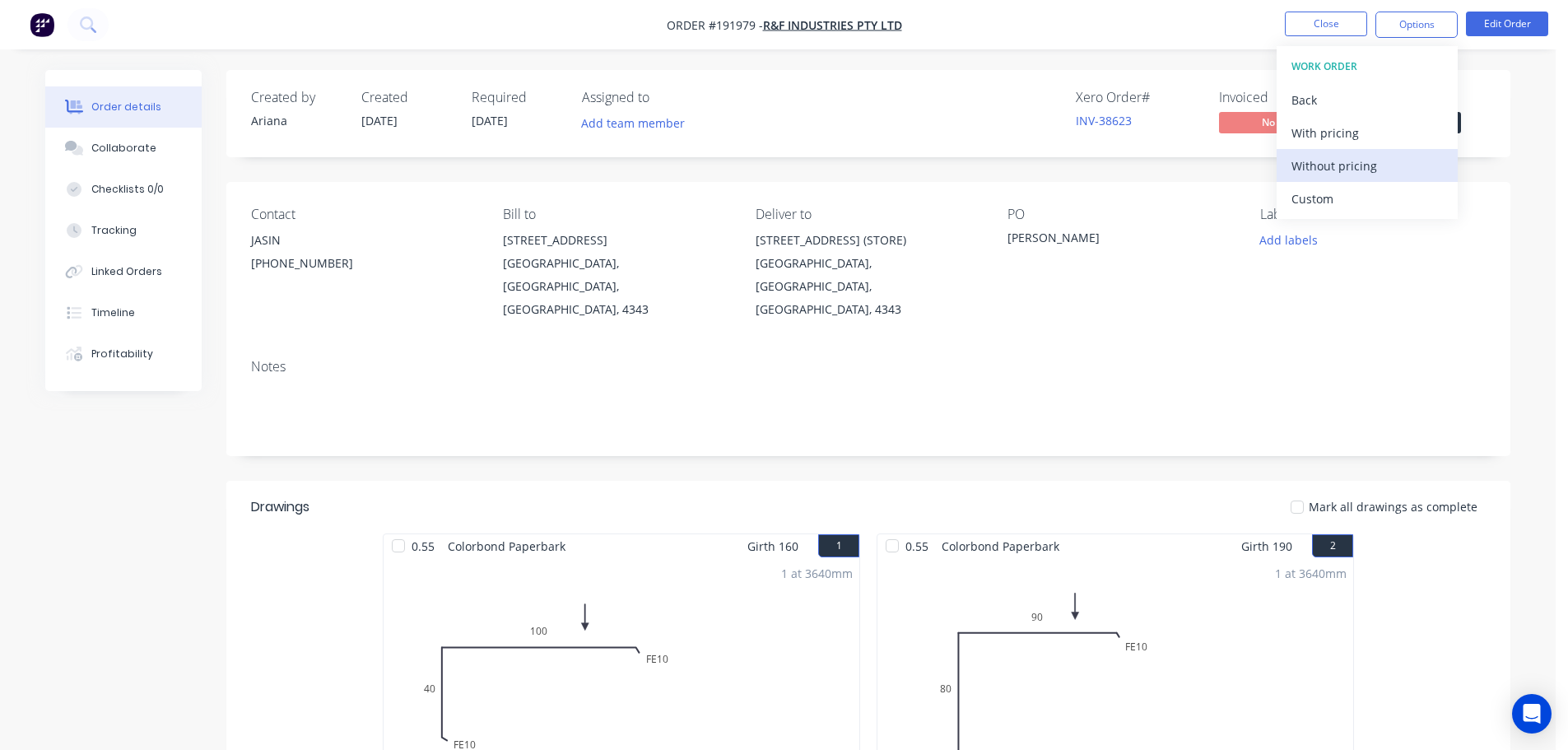
click at [1341, 164] on div "Without pricing" at bounding box center [1367, 165] width 151 height 24
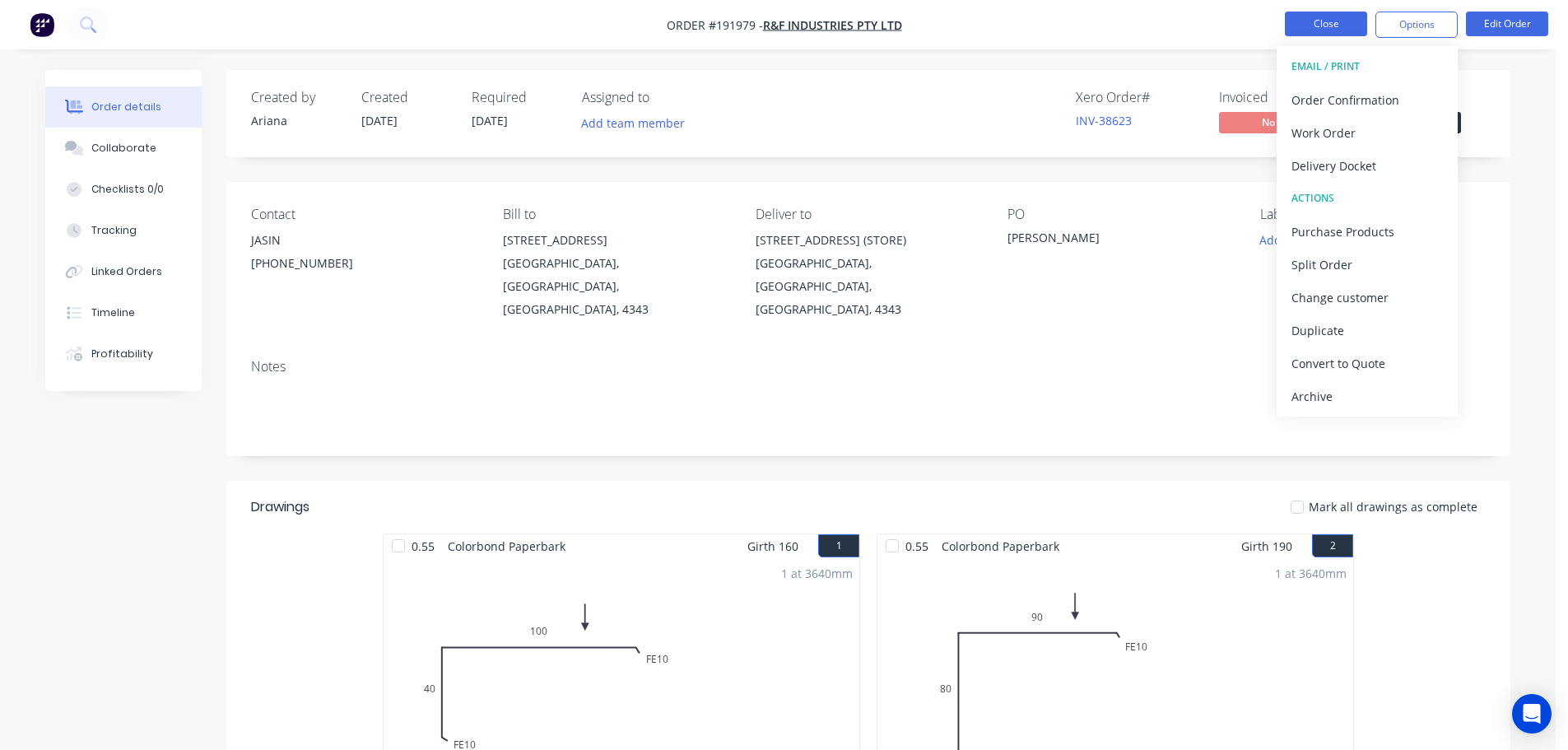
click at [1308, 14] on button "Close" at bounding box center [1326, 24] width 82 height 25
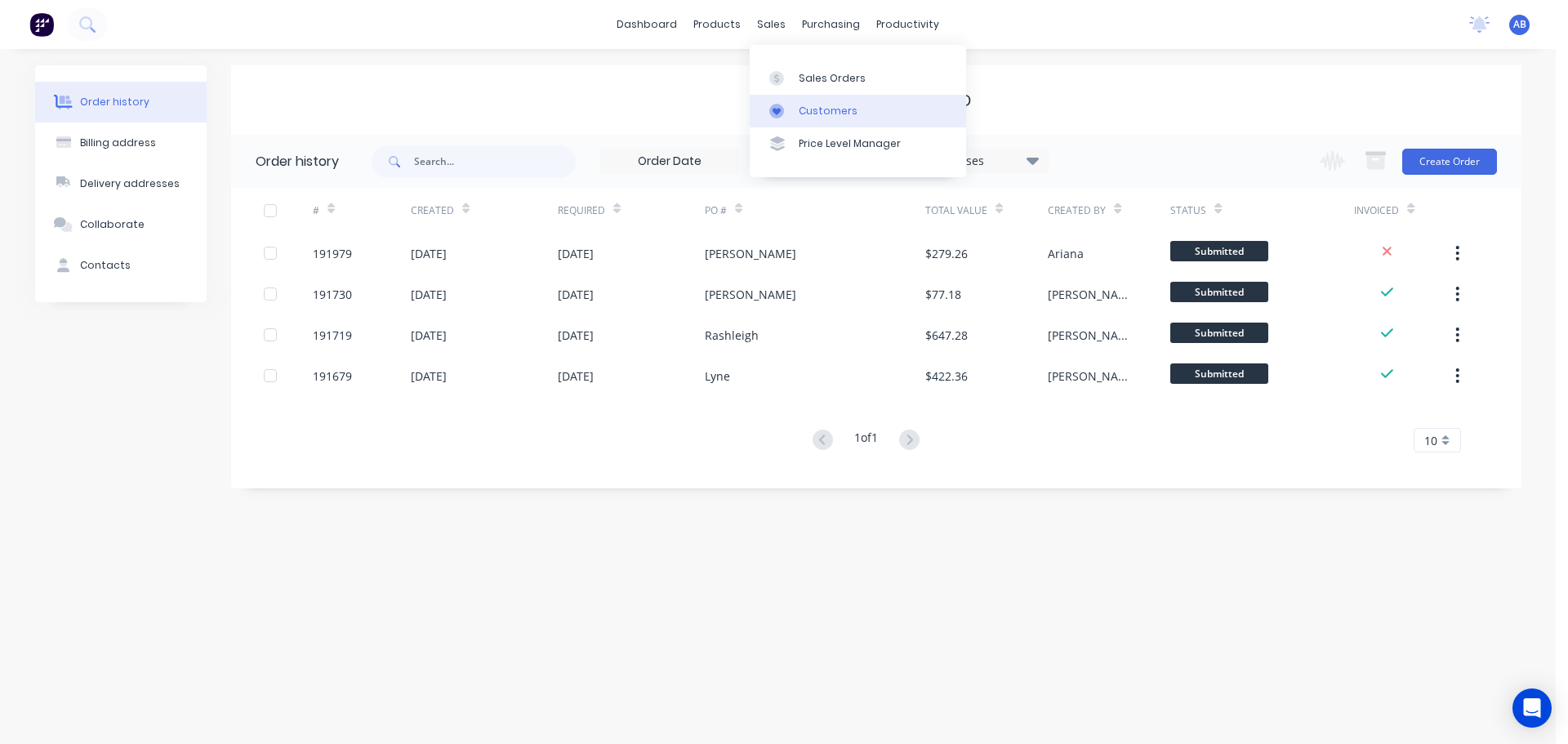
click at [806, 105] on div "Customers" at bounding box center [828, 111] width 59 height 15
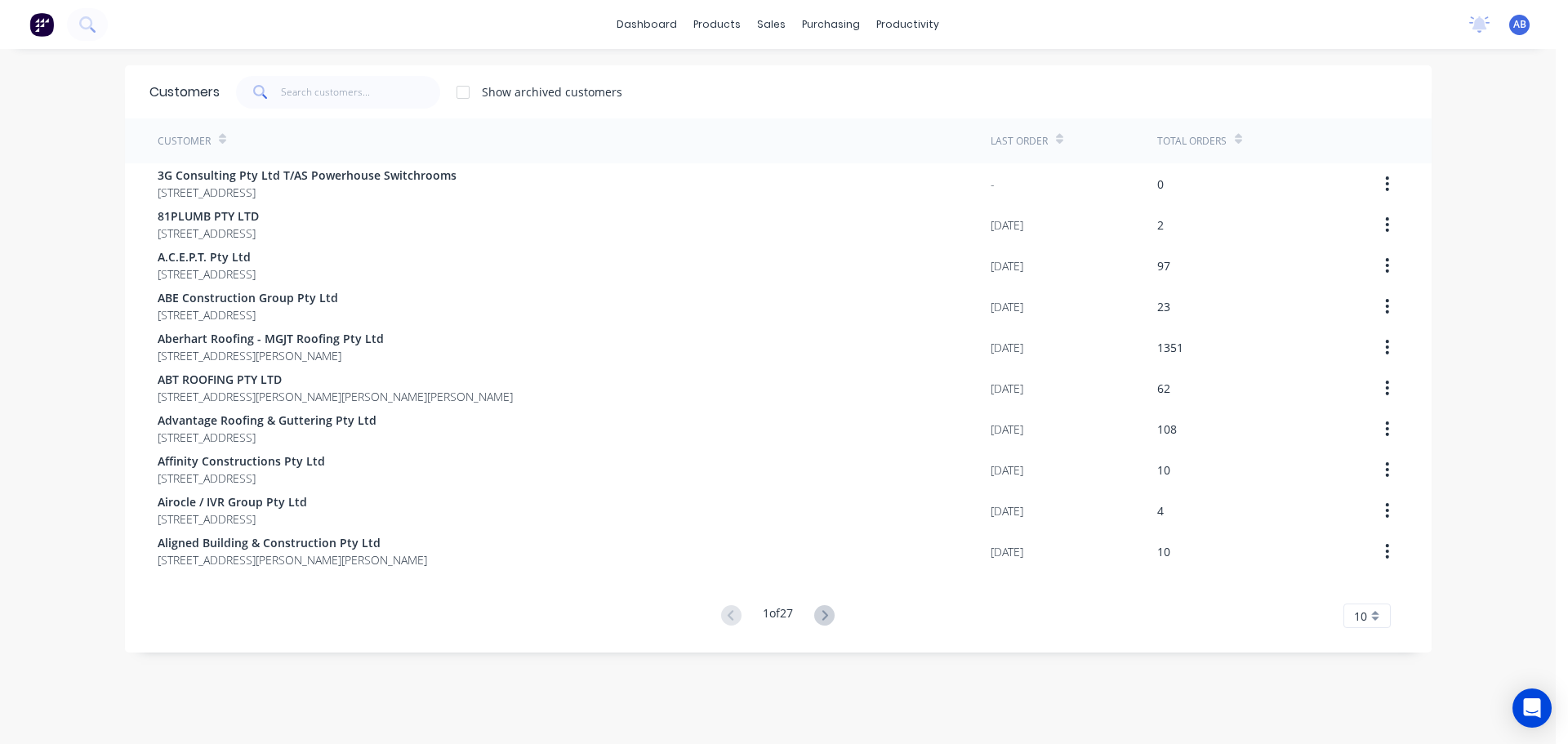
click at [1057, 28] on div "dashboard products sales purchasing productivity dashboard products Product Cat…" at bounding box center [777, 25] width 1556 height 49
click at [1146, 17] on div "dashboard products sales purchasing productivity dashboard products Product Cat…" at bounding box center [777, 25] width 1556 height 49
click at [311, 86] on input "text" at bounding box center [360, 92] width 159 height 32
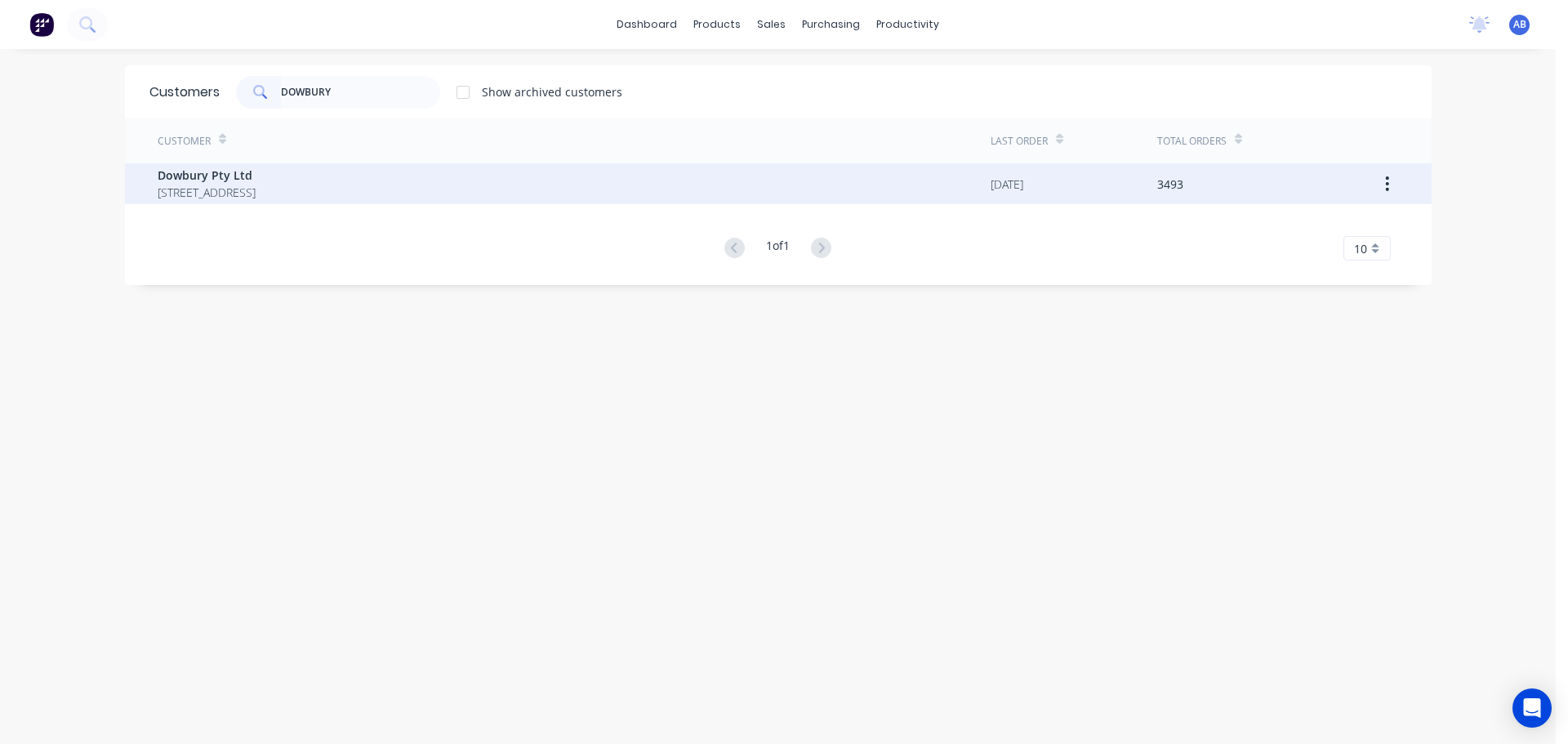
click at [244, 178] on span "Dowbury Pty Ltd" at bounding box center [206, 175] width 98 height 17
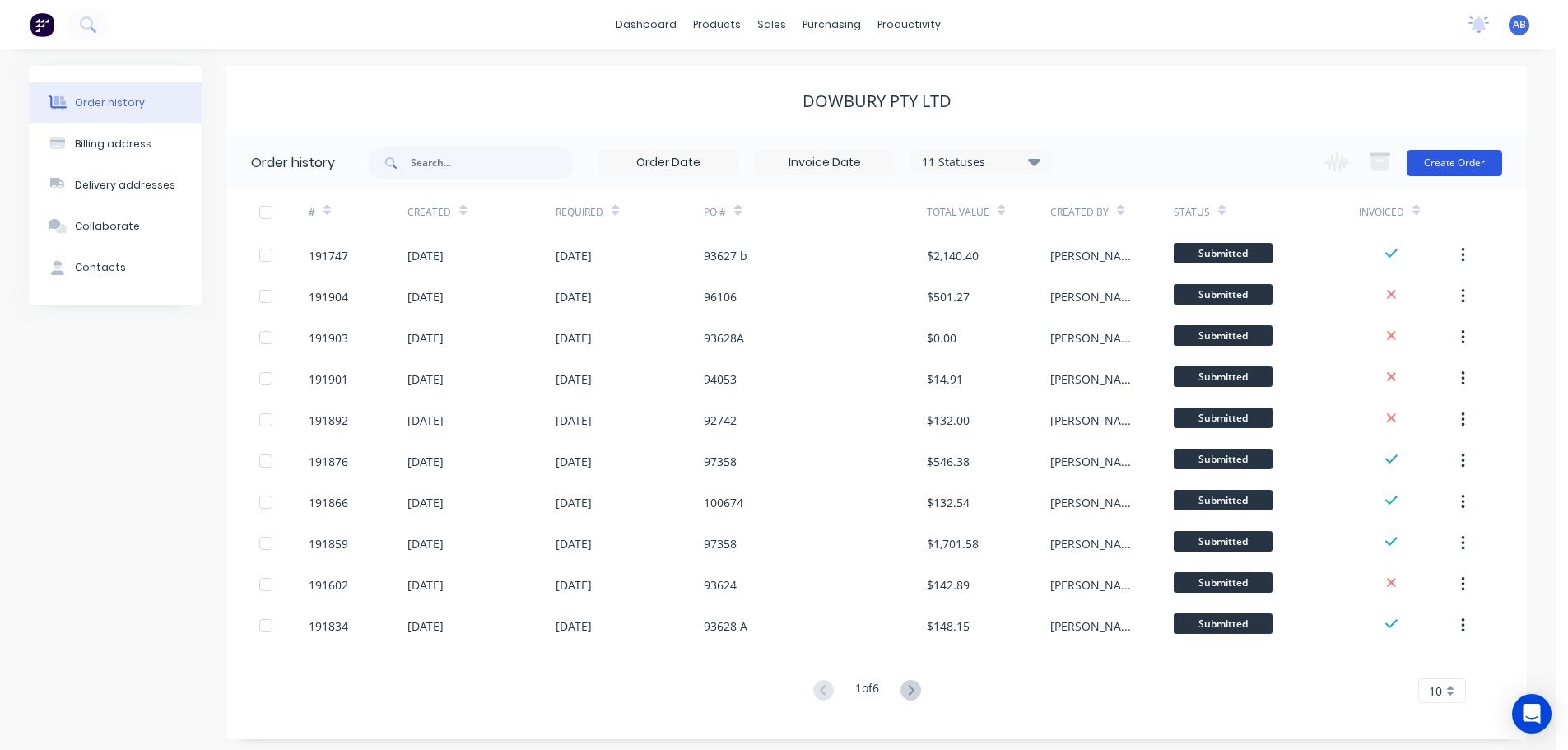
click at [1446, 155] on button "Create Order" at bounding box center [1454, 163] width 96 height 27
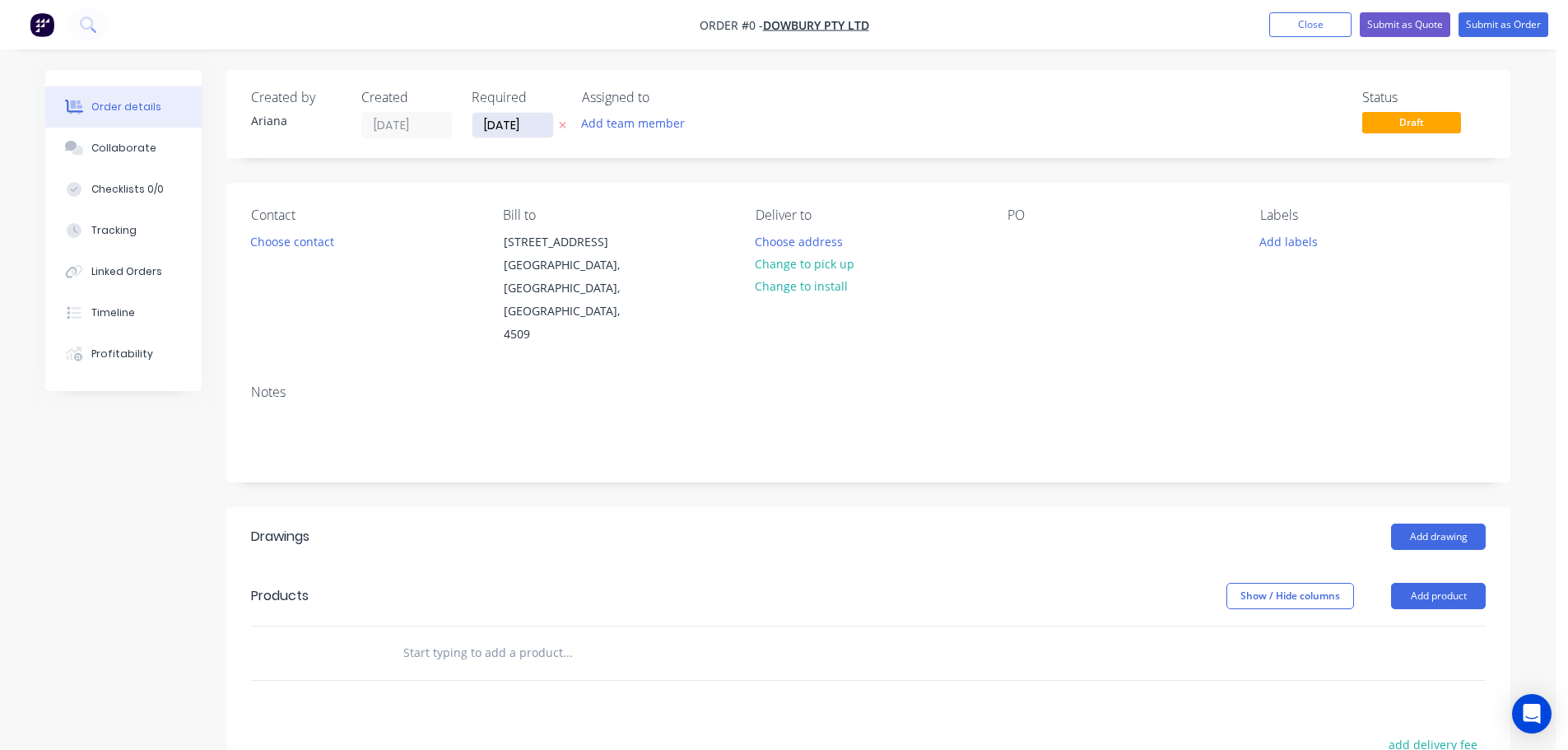
click at [507, 119] on input "[DATE]" at bounding box center [512, 125] width 80 height 25
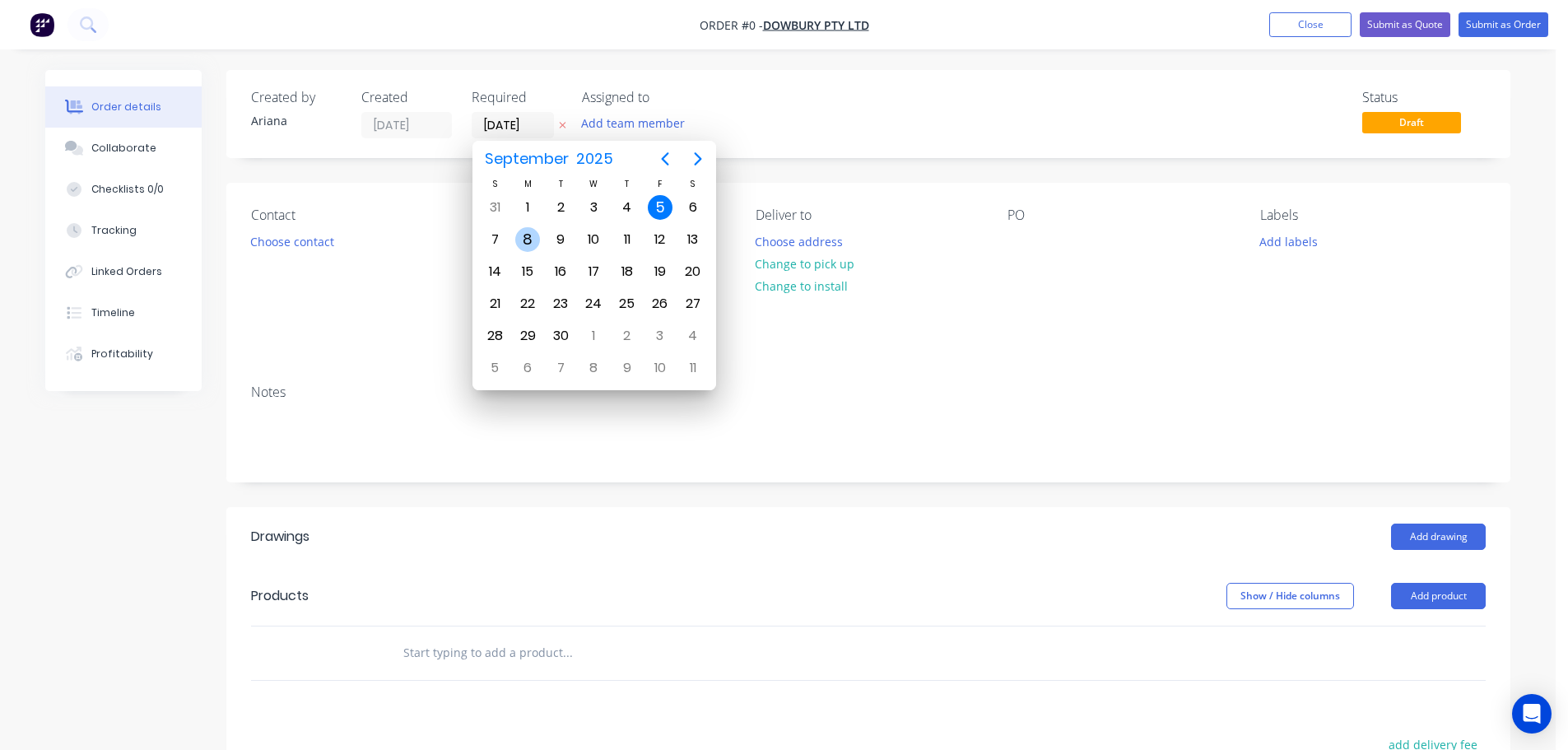
click at [530, 235] on div "8" at bounding box center [527, 240] width 25 height 25
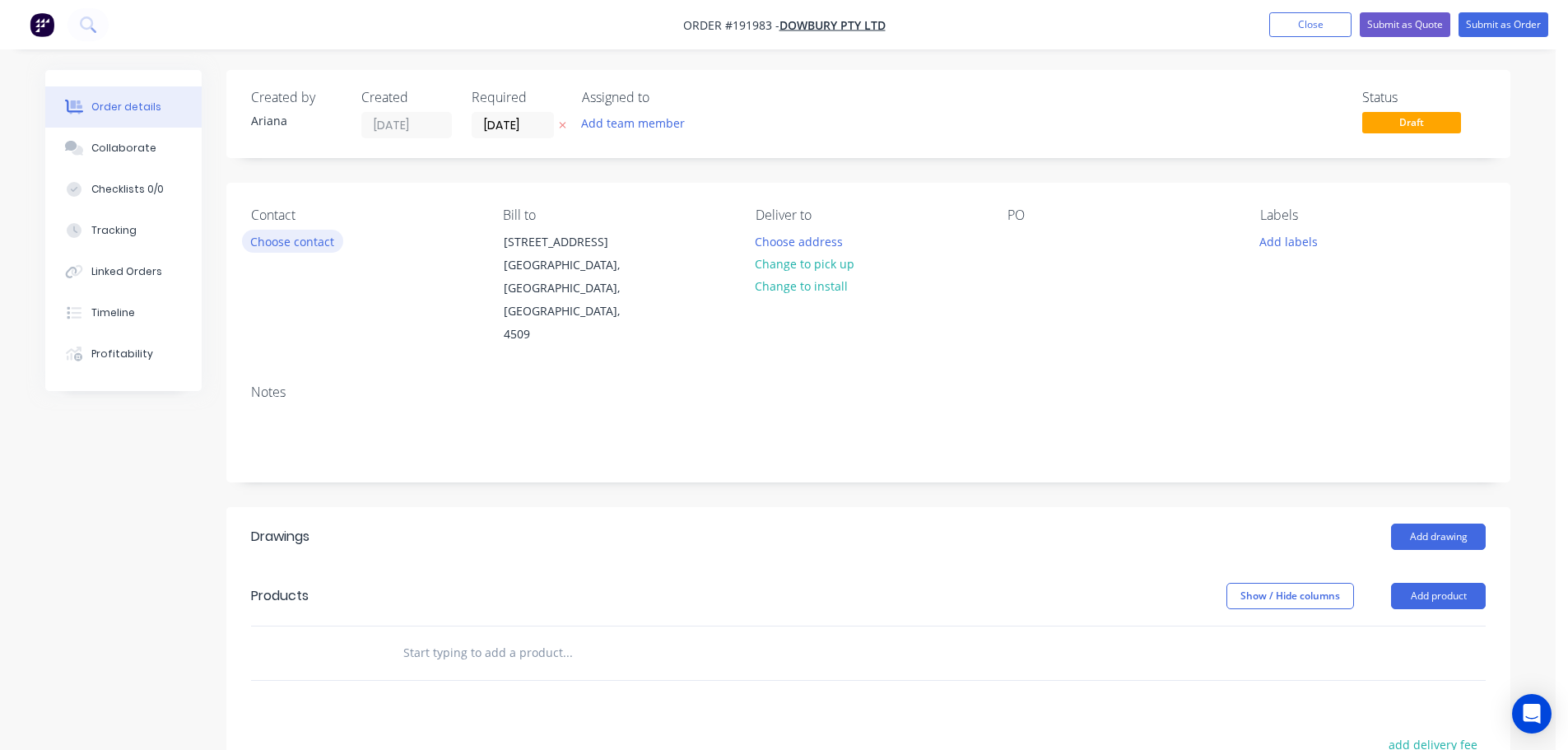
click at [287, 241] on button "Choose contact" at bounding box center [292, 240] width 101 height 22
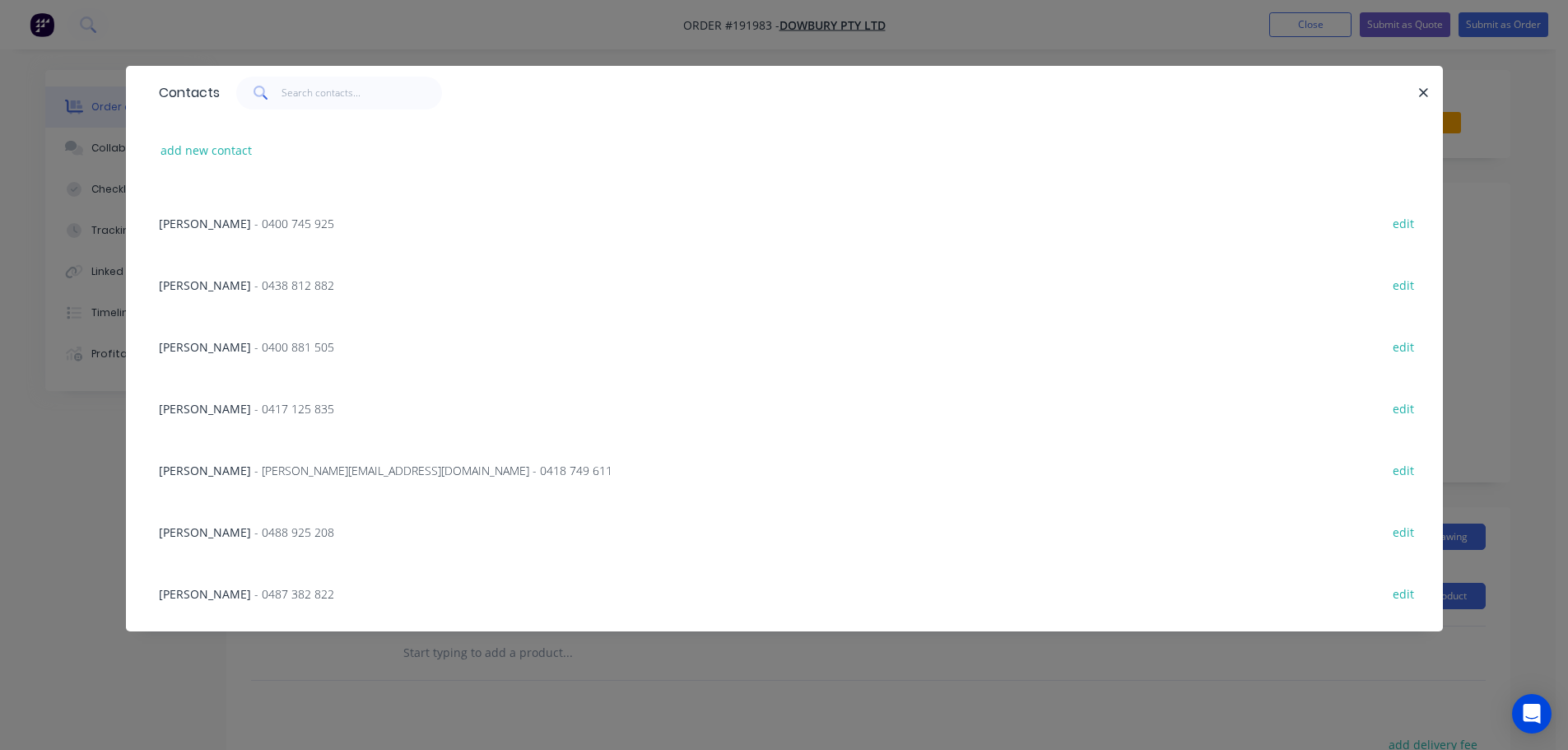
scroll to position [118, 0]
click at [254, 400] on span "- 0417 125 835" at bounding box center [294, 402] width 80 height 15
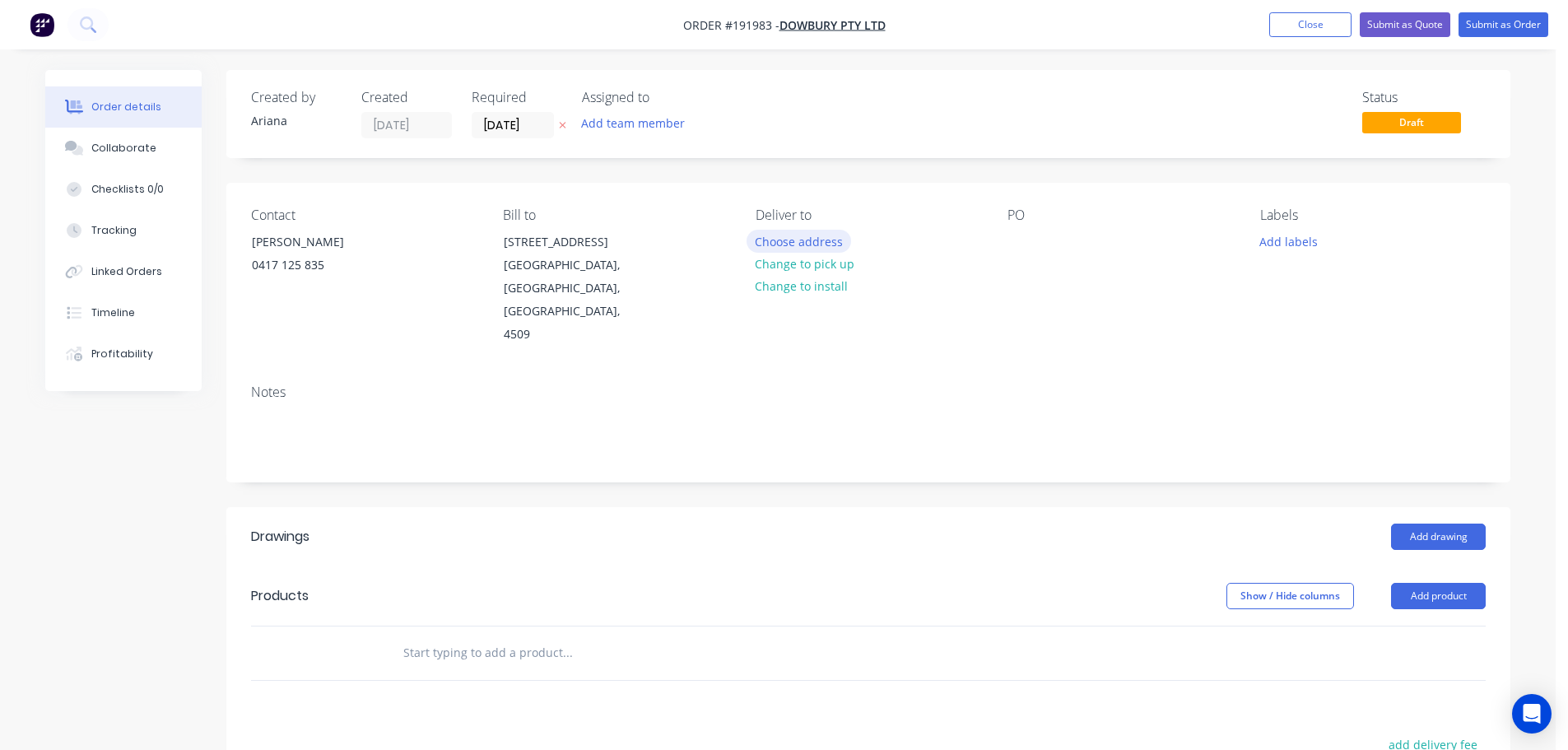
click at [819, 237] on button "Choose address" at bounding box center [799, 240] width 105 height 22
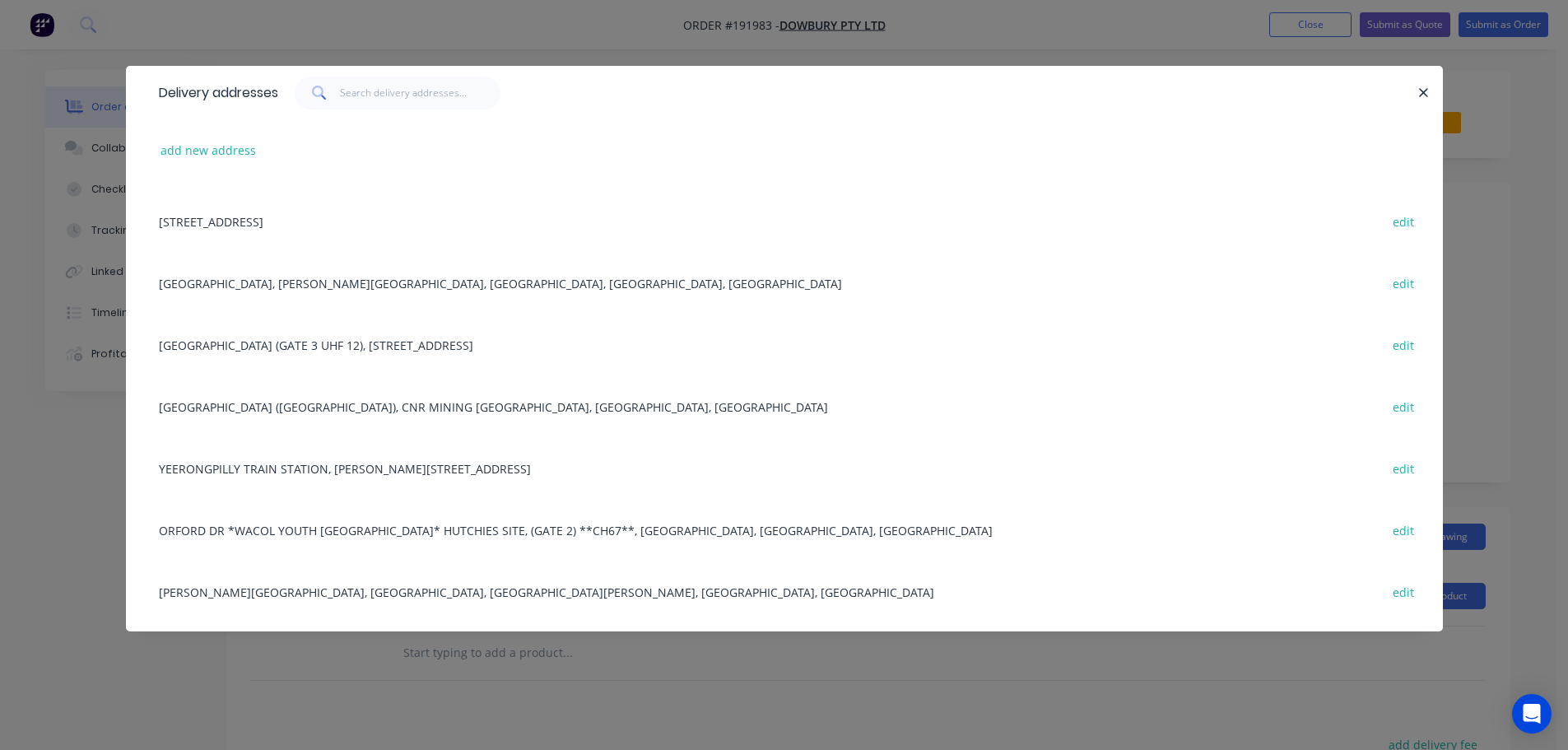
scroll to position [1464, 0]
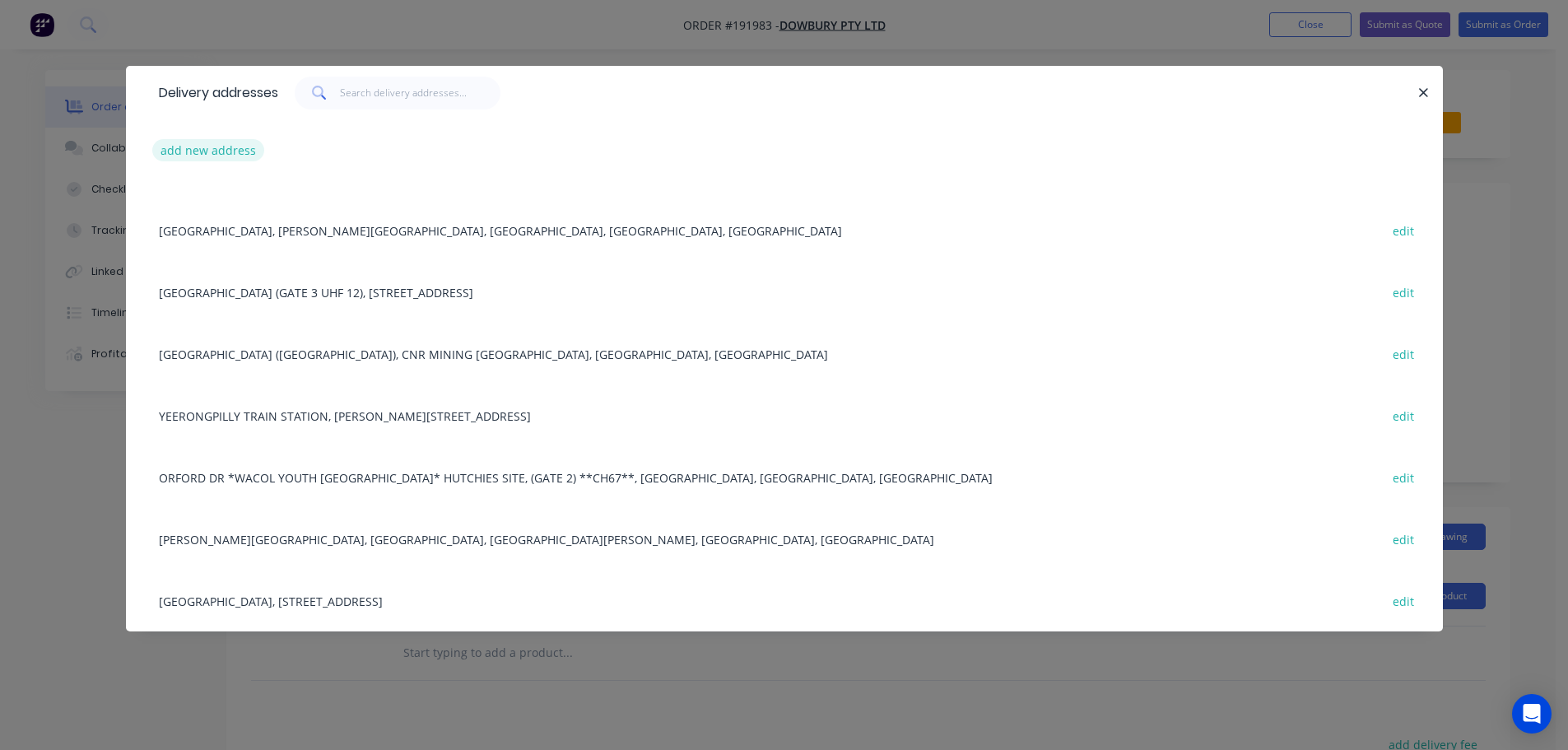
click at [186, 150] on button "add new address" at bounding box center [208, 150] width 113 height 22
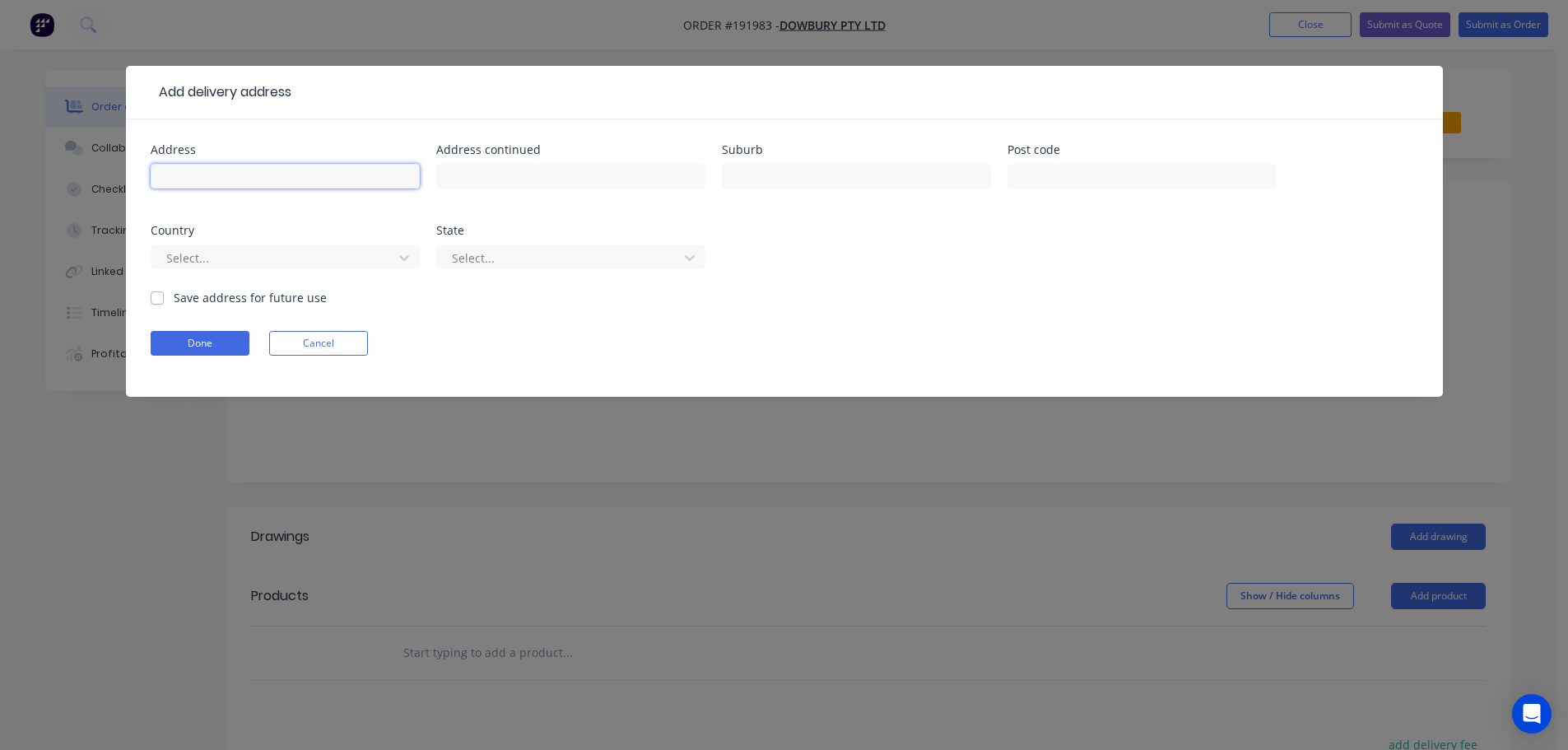
click at [234, 172] on input "text" at bounding box center [286, 176] width 269 height 25
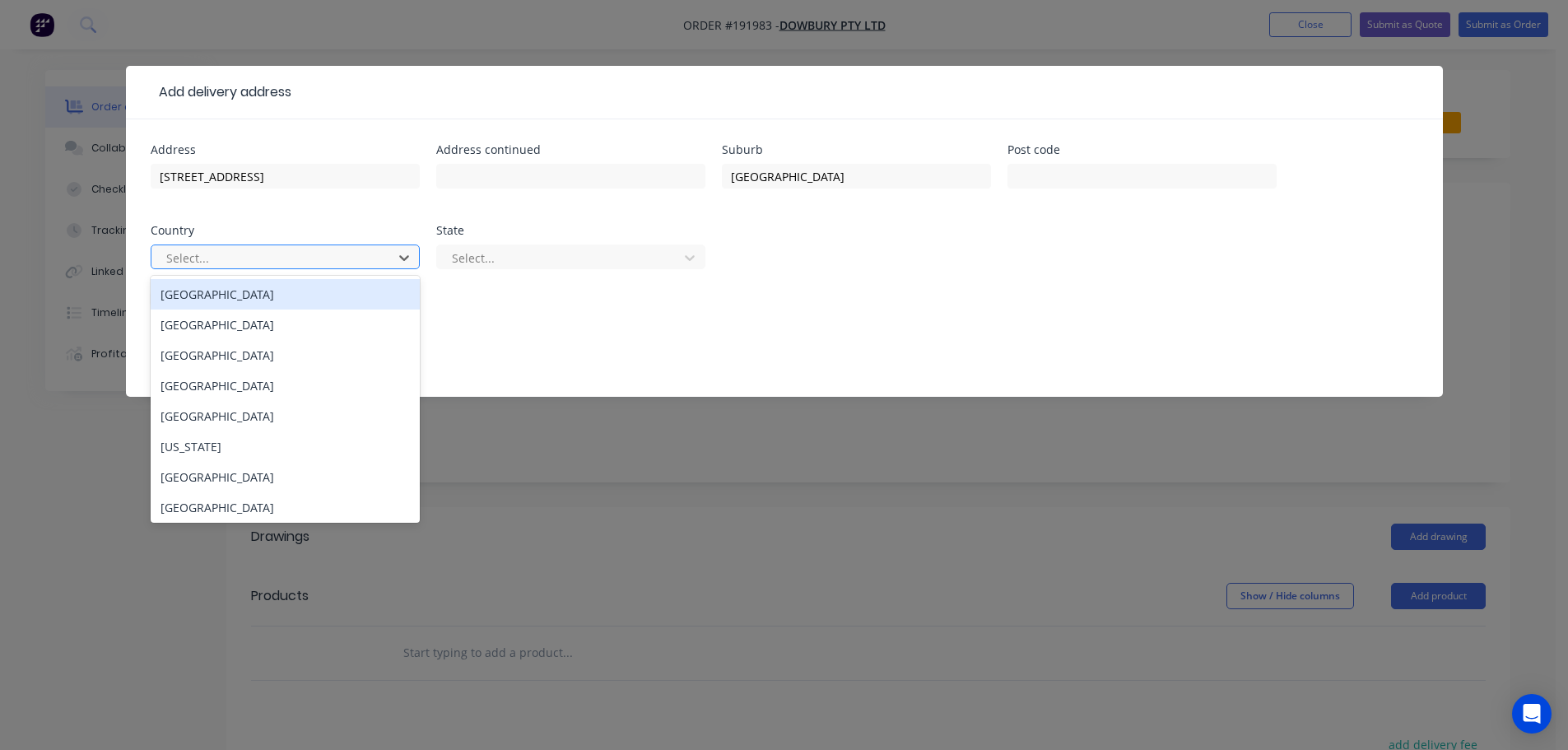
click at [268, 295] on div "[GEOGRAPHIC_DATA]" at bounding box center [286, 294] width 269 height 31
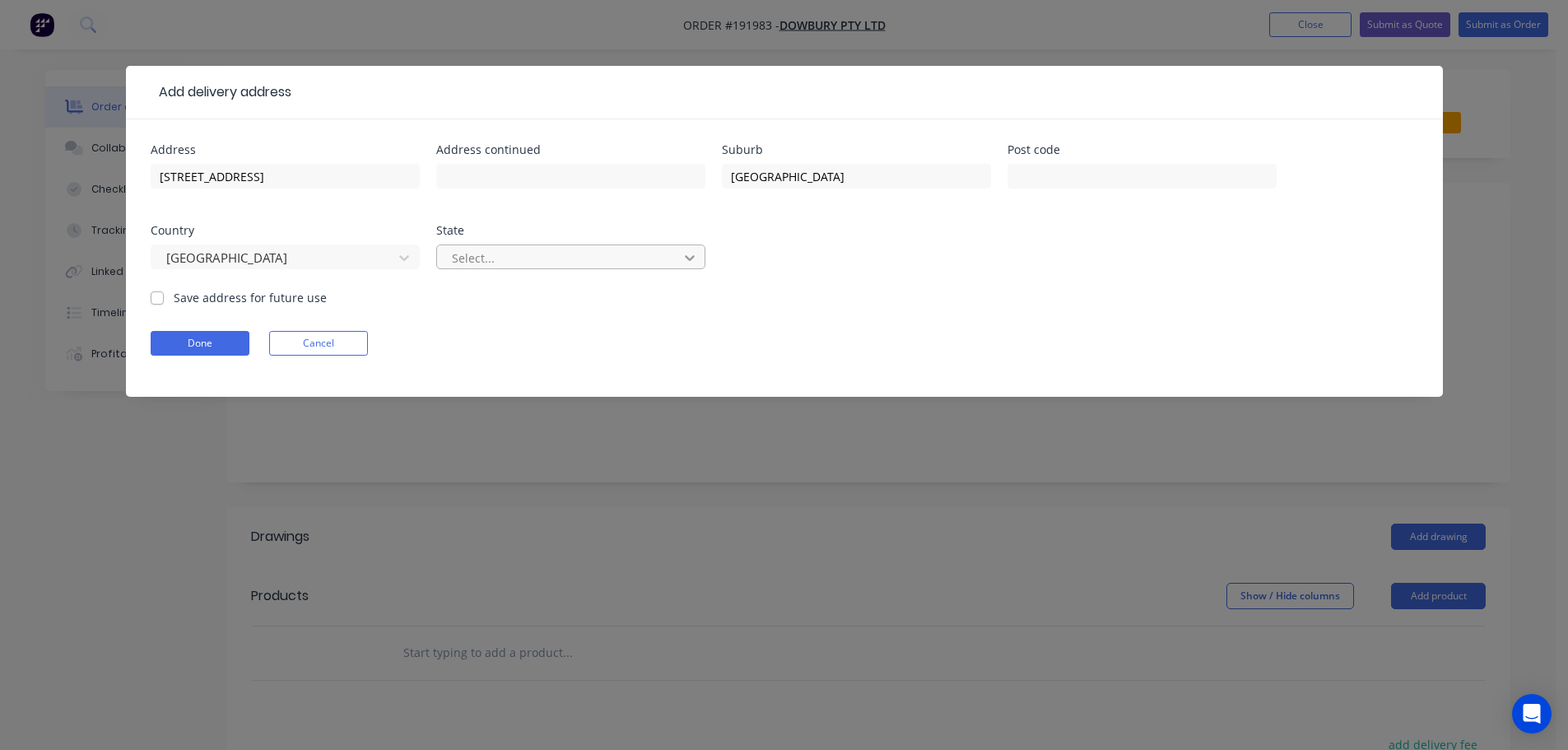
click at [686, 259] on icon at bounding box center [689, 257] width 16 height 16
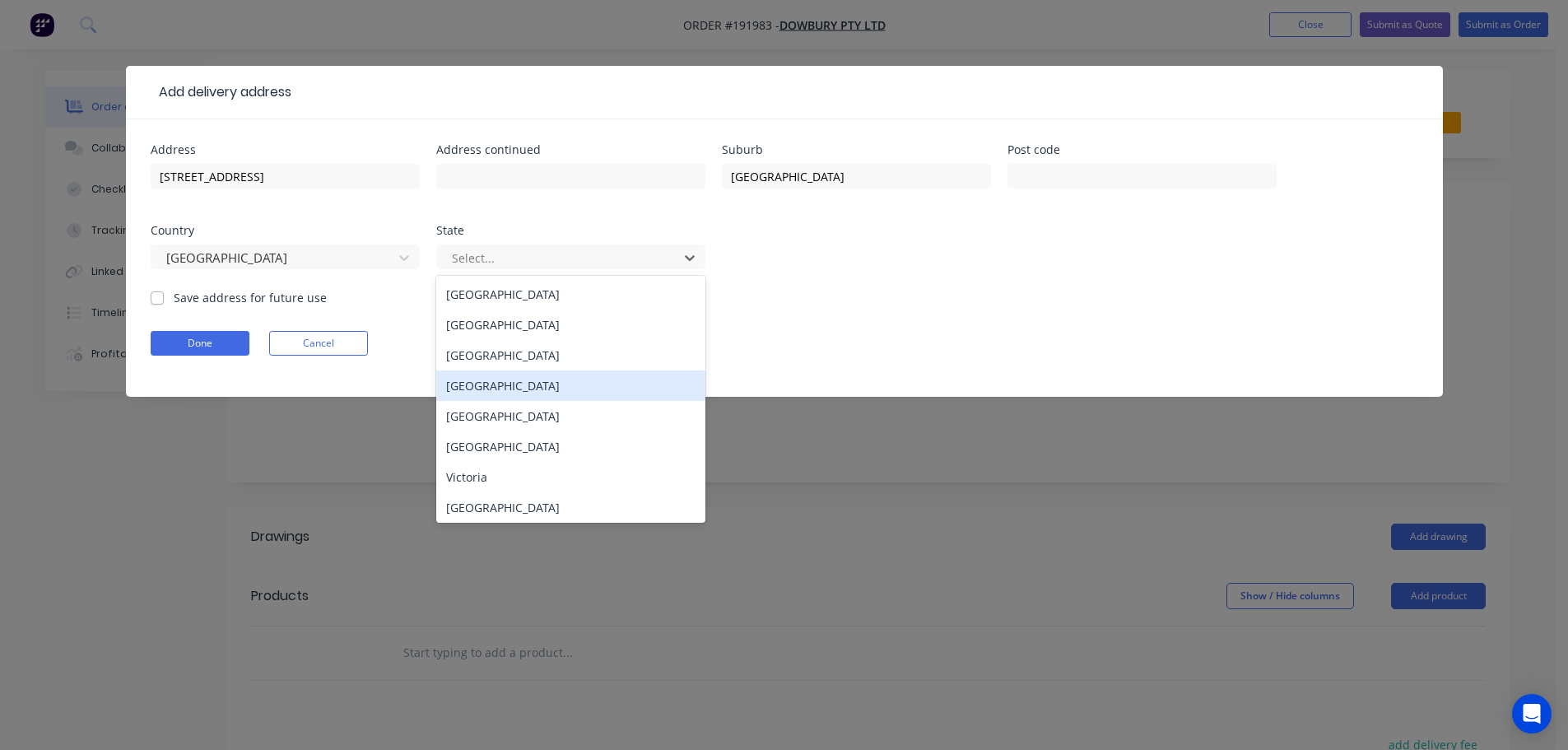
drag, startPoint x: 510, startPoint y: 386, endPoint x: 575, endPoint y: 366, distance: 68.0
click at [509, 386] on div "[GEOGRAPHIC_DATA]" at bounding box center [571, 386] width 269 height 31
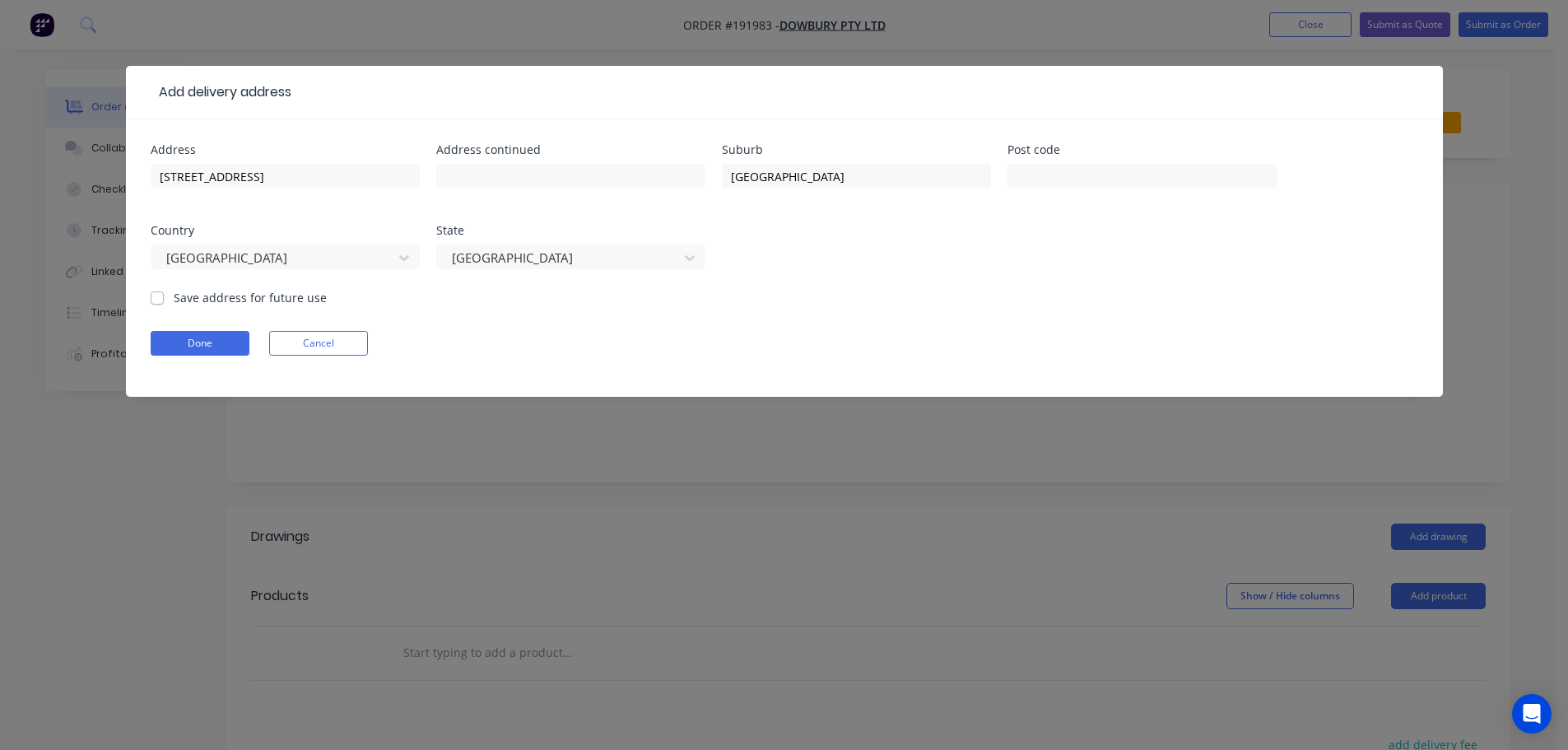
click at [887, 273] on div "Address [STREET_ADDRESS] Address continued Suburb [GEOGRAPHIC_DATA] Post code C…" at bounding box center [784, 217] width 1268 height 145
click at [204, 340] on button "Done" at bounding box center [200, 343] width 98 height 25
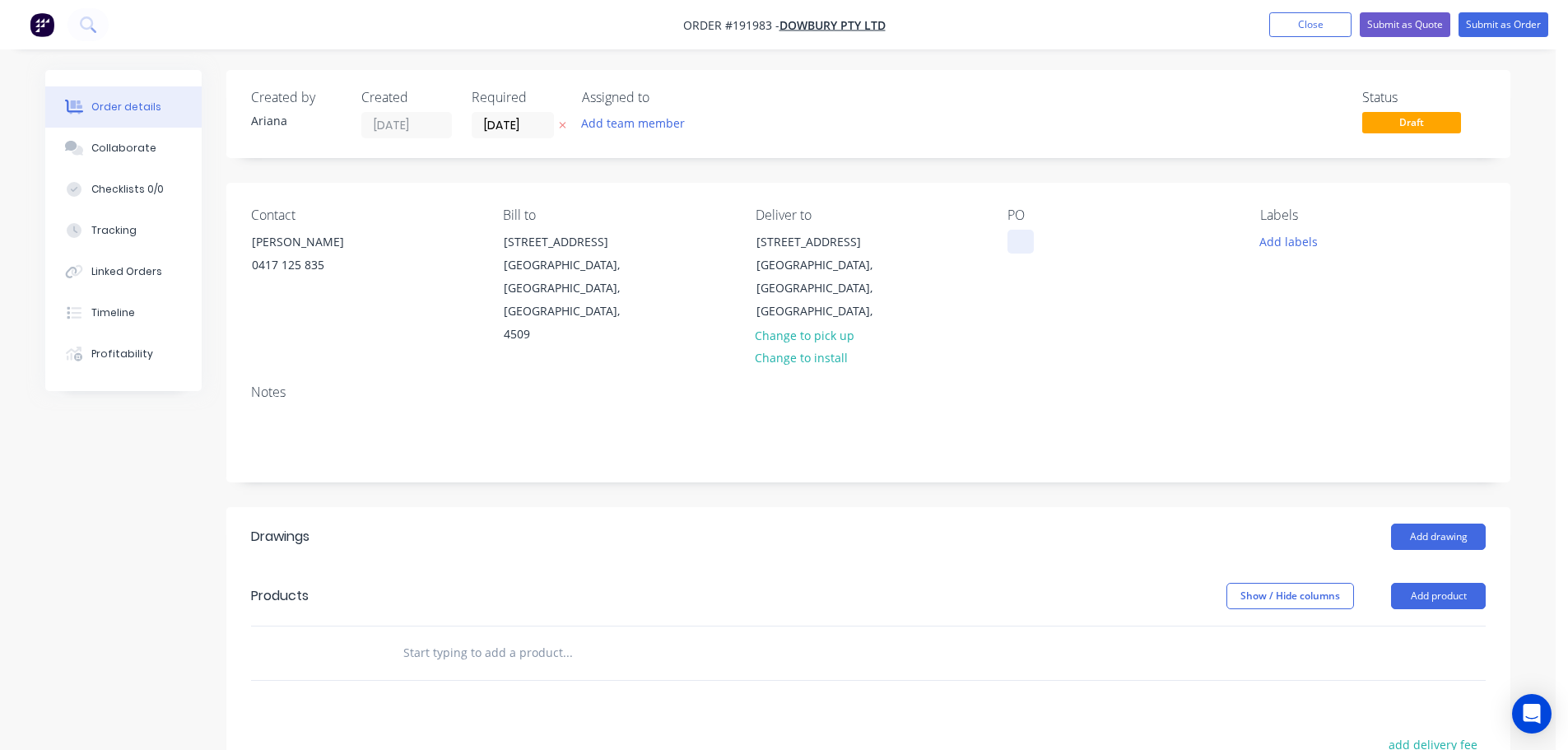
click at [1020, 242] on div at bounding box center [1020, 241] width 27 height 24
click at [1144, 324] on div "Contact [PERSON_NAME] [PHONE_NUMBER] Bill to [STREET_ADDRESS] Deliver to [STREE…" at bounding box center [869, 276] width 1284 height 188
click at [1292, 240] on button "Add labels" at bounding box center [1287, 240] width 75 height 22
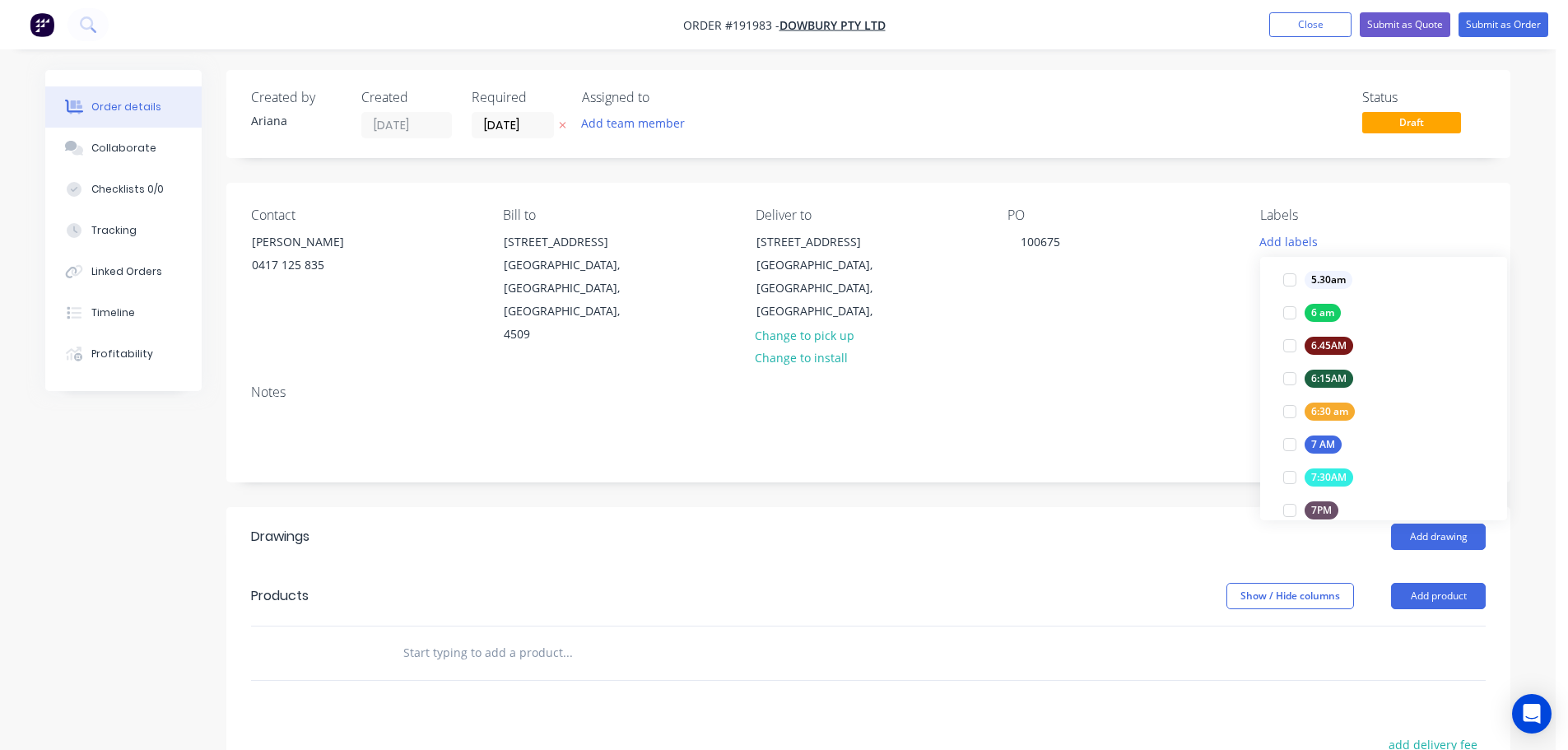
scroll to position [311, 0]
click at [1291, 407] on div at bounding box center [1290, 407] width 32 height 32
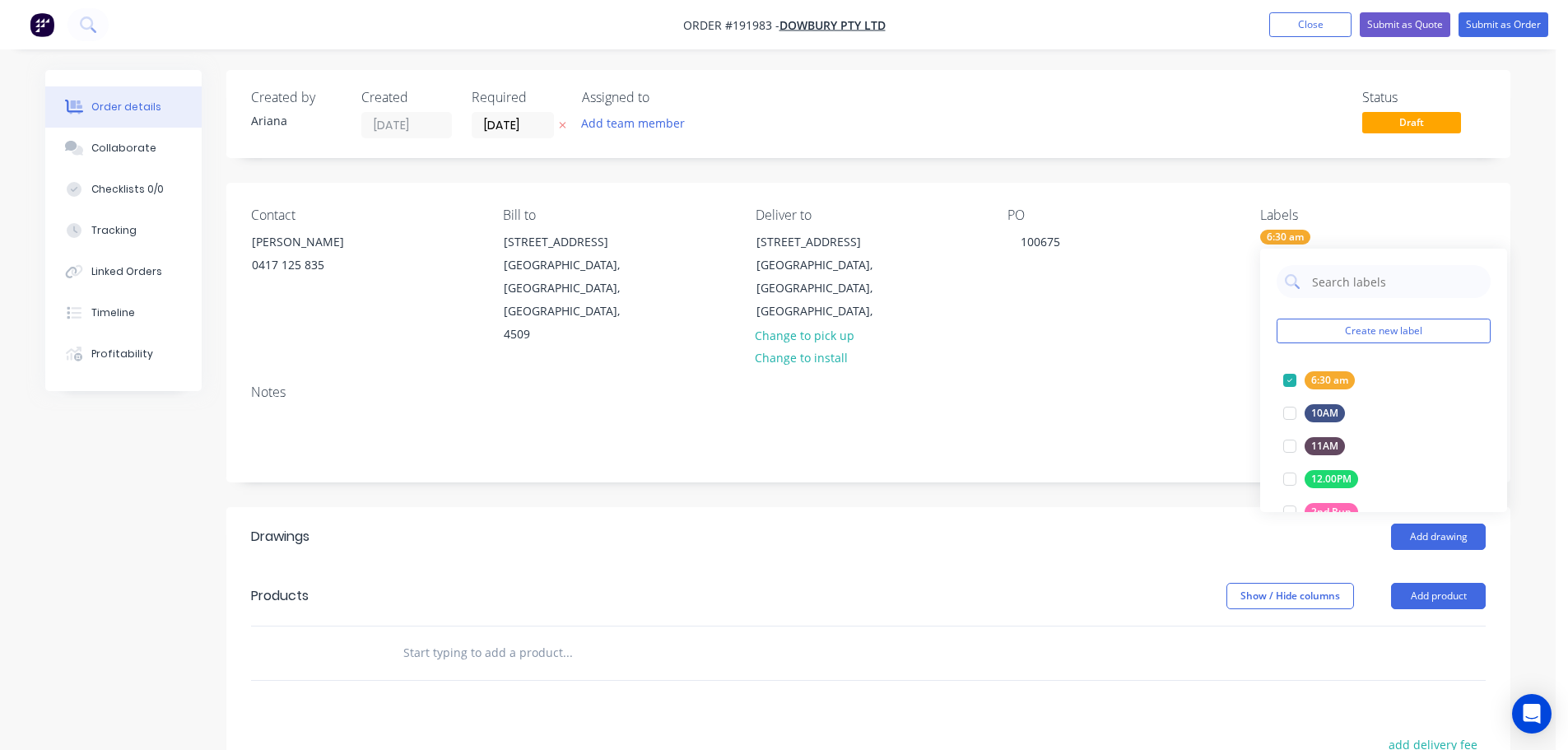
click at [1169, 346] on div "Contact [PERSON_NAME] [PHONE_NUMBER] Bill to [STREET_ADDRESS] Deliver to [STREE…" at bounding box center [869, 276] width 1284 height 188
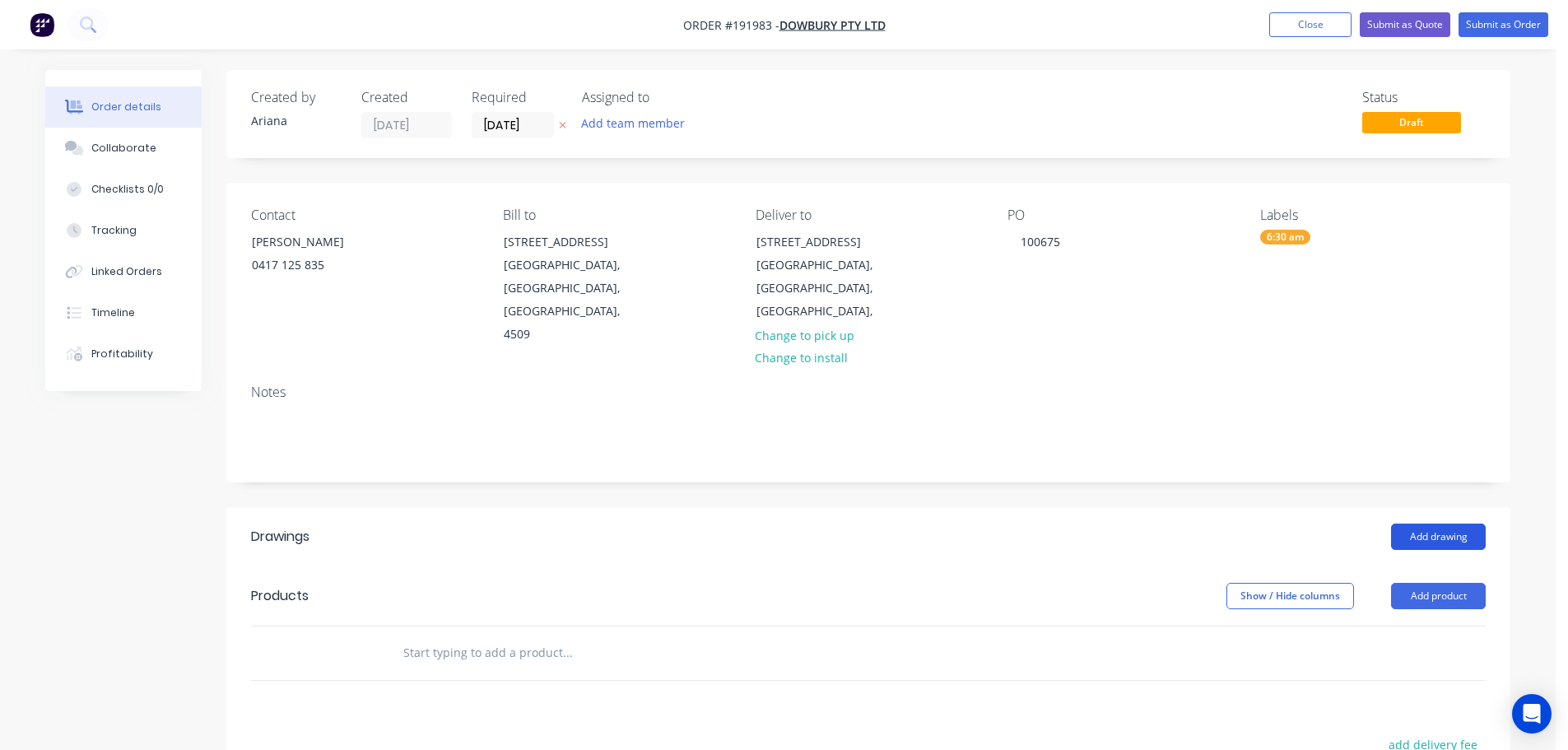
click at [1463, 524] on button "Add drawing" at bounding box center [1438, 537] width 95 height 27
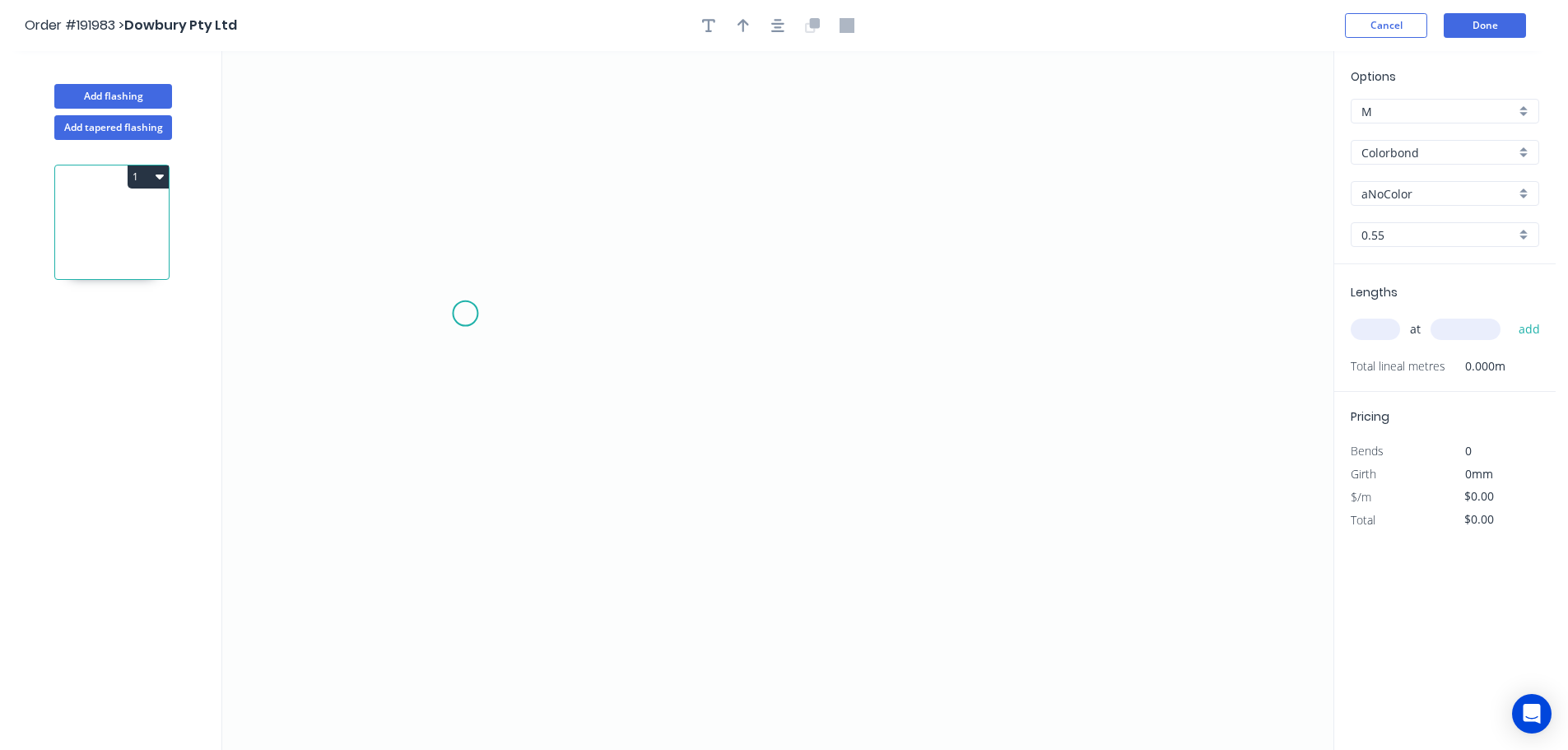
click at [465, 313] on icon "0" at bounding box center [778, 399] width 1111 height 698
click at [474, 634] on icon "0" at bounding box center [778, 399] width 1111 height 698
click at [960, 640] on icon "0 ?" at bounding box center [778, 399] width 1111 height 698
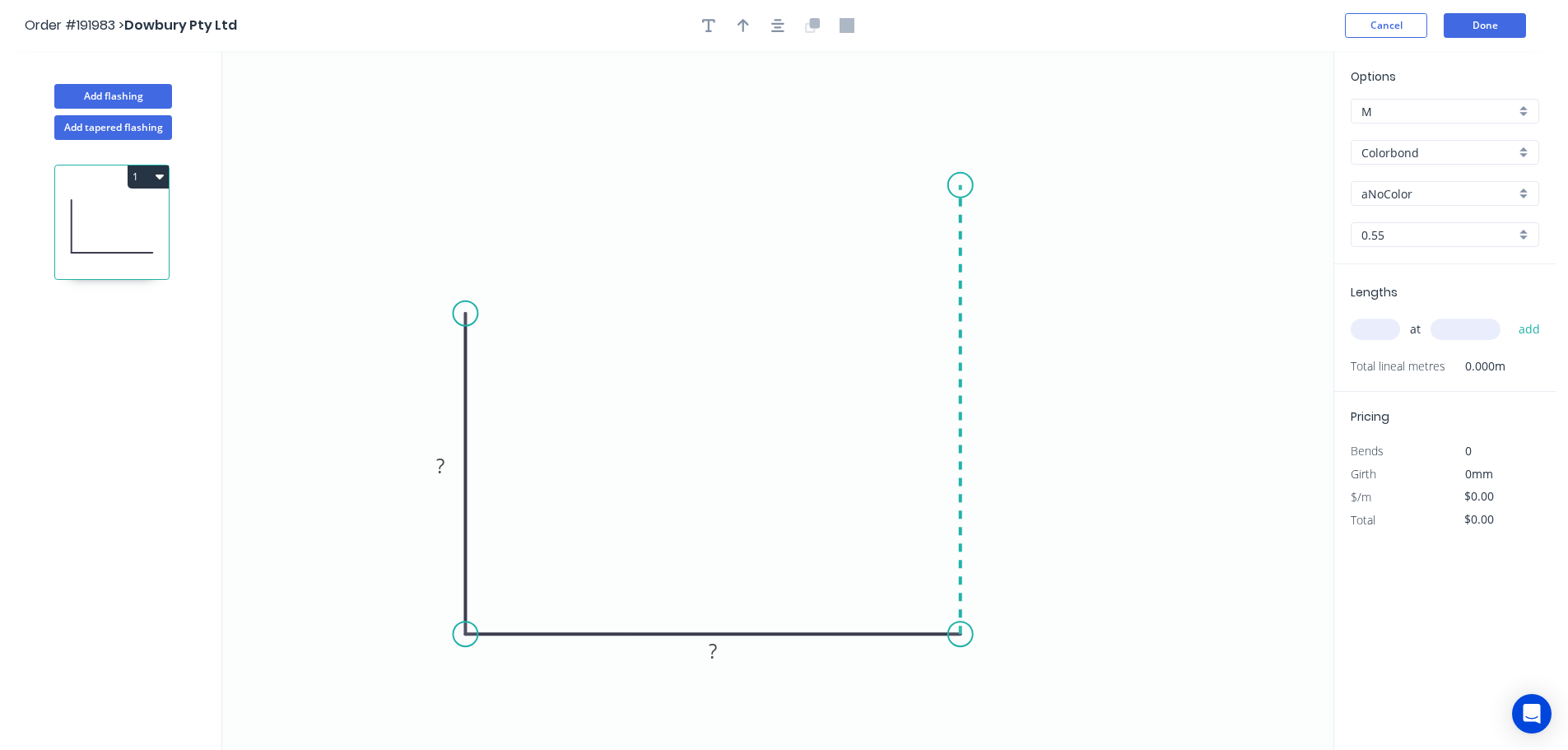
click at [956, 180] on icon "0 ? ?" at bounding box center [778, 399] width 1111 height 698
click at [956, 180] on circle at bounding box center [960, 180] width 25 height 25
click at [440, 464] on tspan "?" at bounding box center [440, 465] width 9 height 27
click at [676, 372] on icon "0 220 270 300" at bounding box center [778, 399] width 1111 height 698
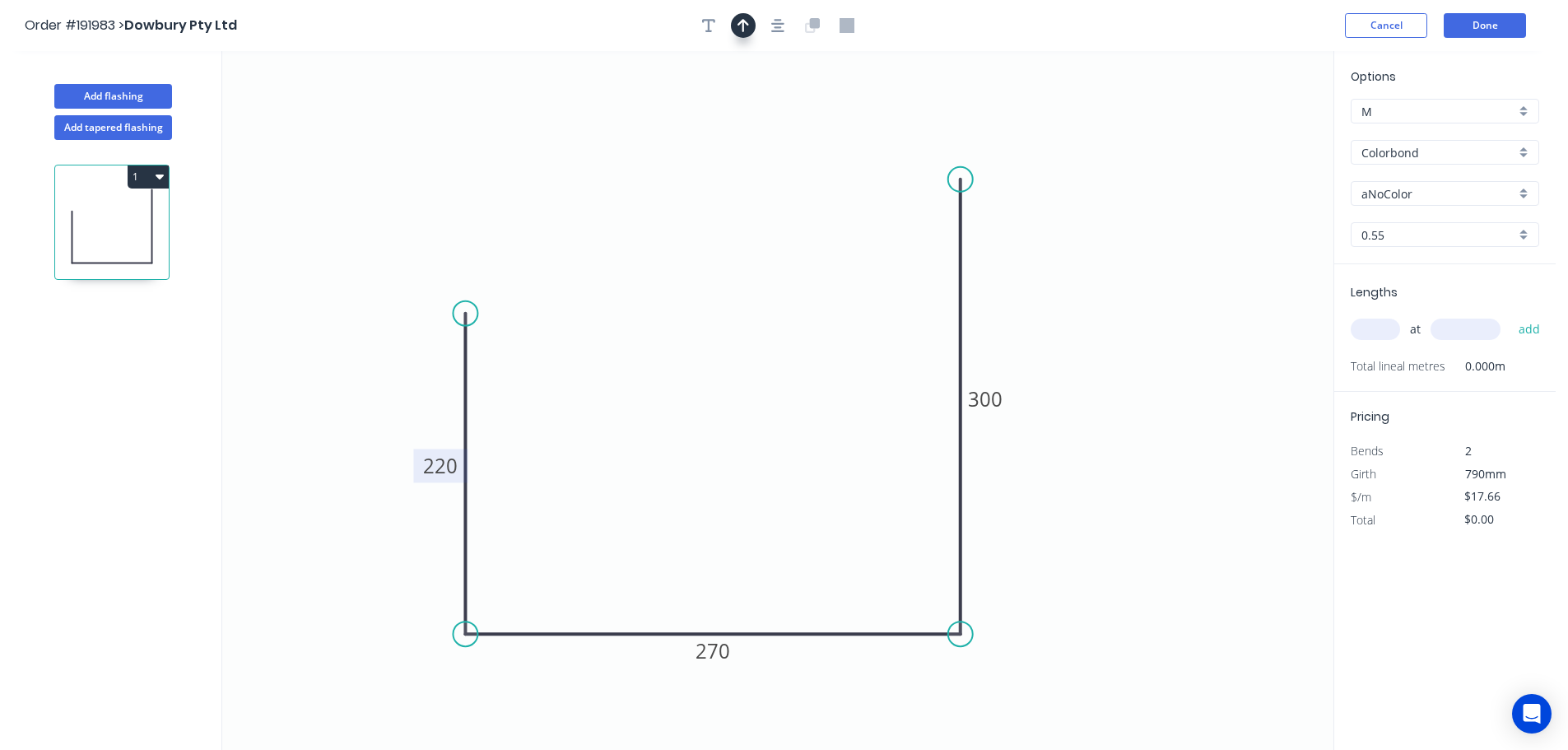
click at [741, 20] on icon "button" at bounding box center [743, 26] width 11 height 15
drag, startPoint x: 1250, startPoint y: 129, endPoint x: 725, endPoint y: 300, distance: 552.1
click at [725, 300] on icon at bounding box center [727, 273] width 15 height 53
drag, startPoint x: 1526, startPoint y: 148, endPoint x: 1505, endPoint y: 167, distance: 28.3
click at [1524, 149] on div "Colorbond" at bounding box center [1445, 152] width 188 height 25
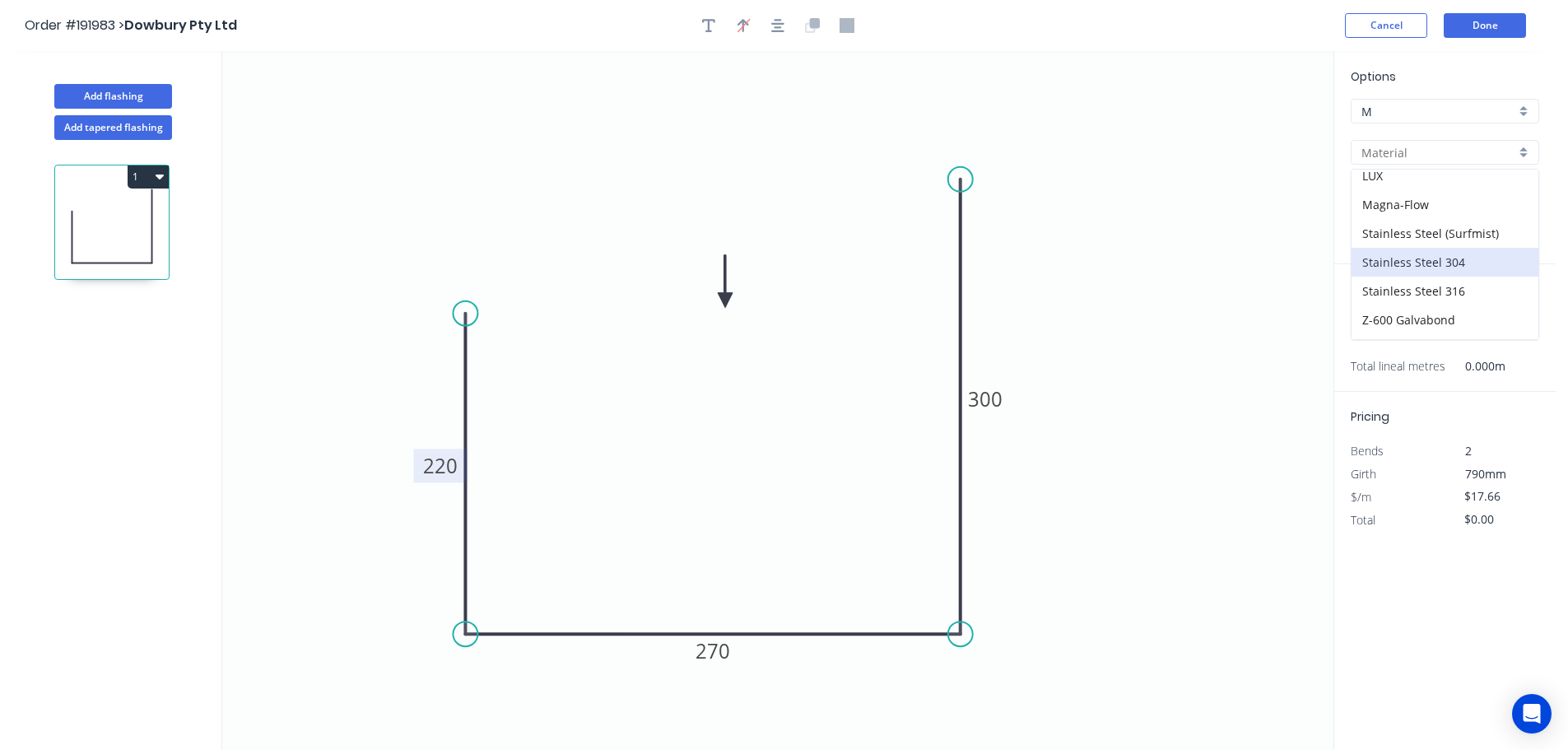
scroll to position [349, 0]
click at [1399, 294] on div "Zincalume" at bounding box center [1445, 296] width 187 height 29
click at [1381, 332] on input "text" at bounding box center [1376, 329] width 50 height 21
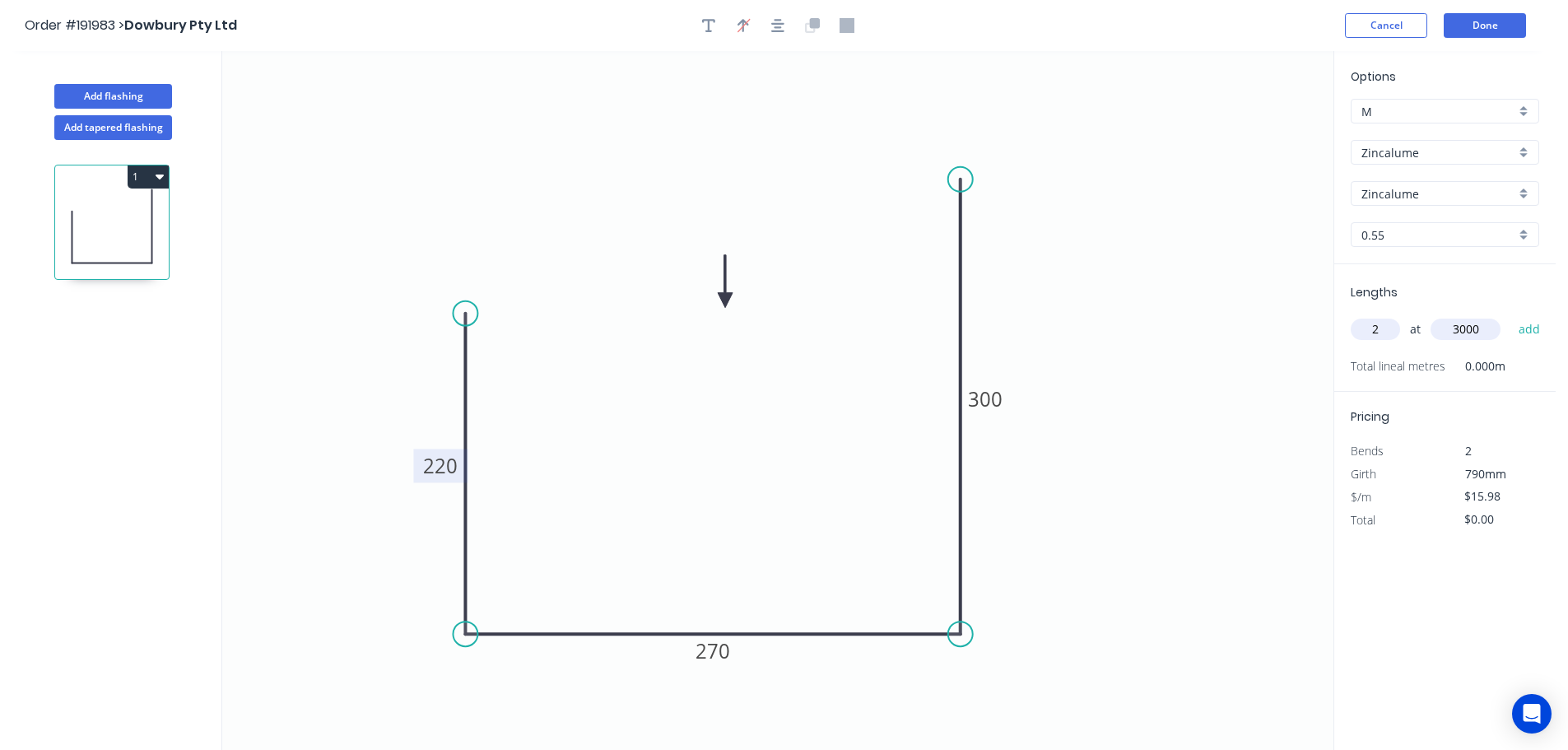
click at [1511, 315] on button "add" at bounding box center [1530, 329] width 38 height 28
click at [143, 172] on button "1" at bounding box center [148, 177] width 41 height 23
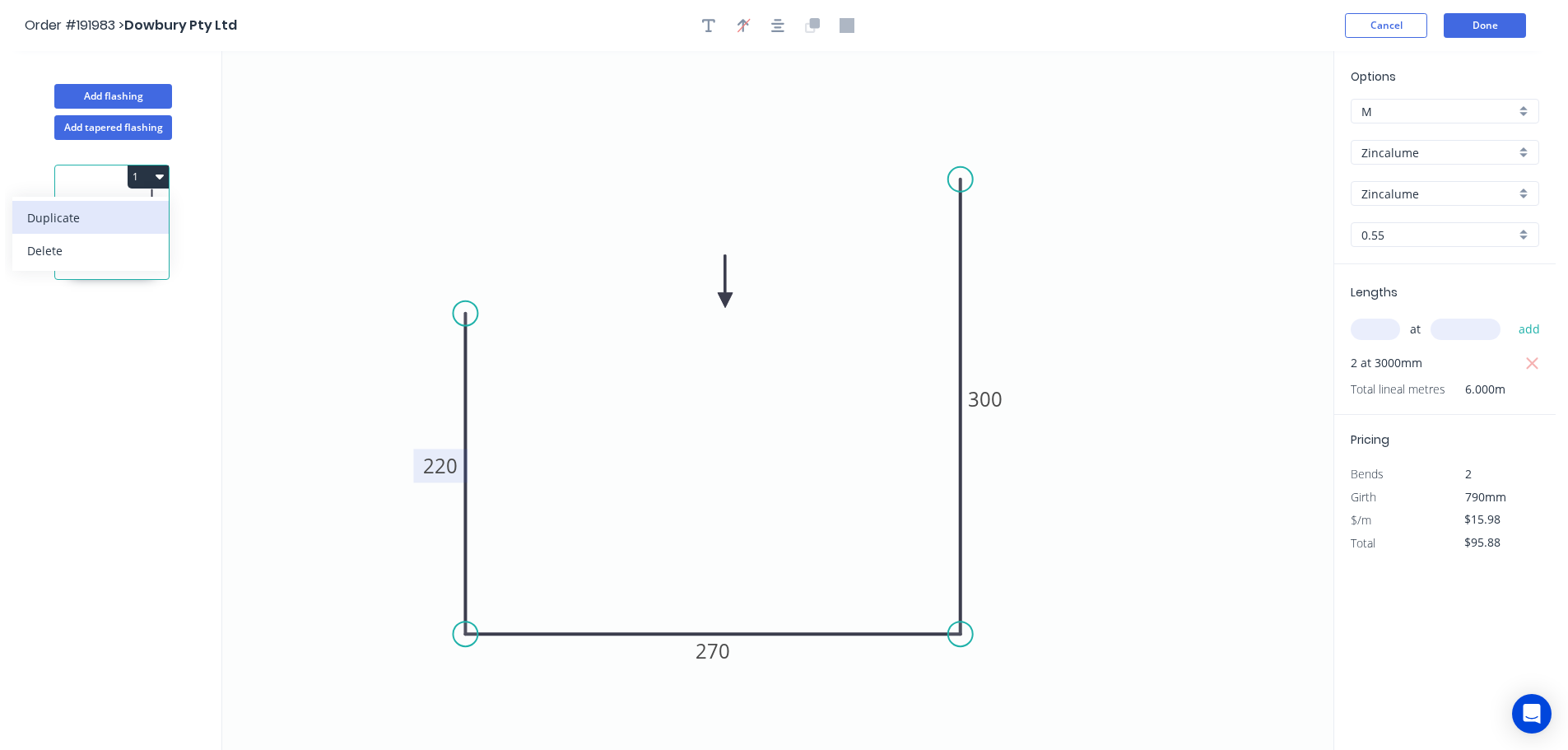
click at [123, 217] on div "Duplicate" at bounding box center [90, 217] width 127 height 24
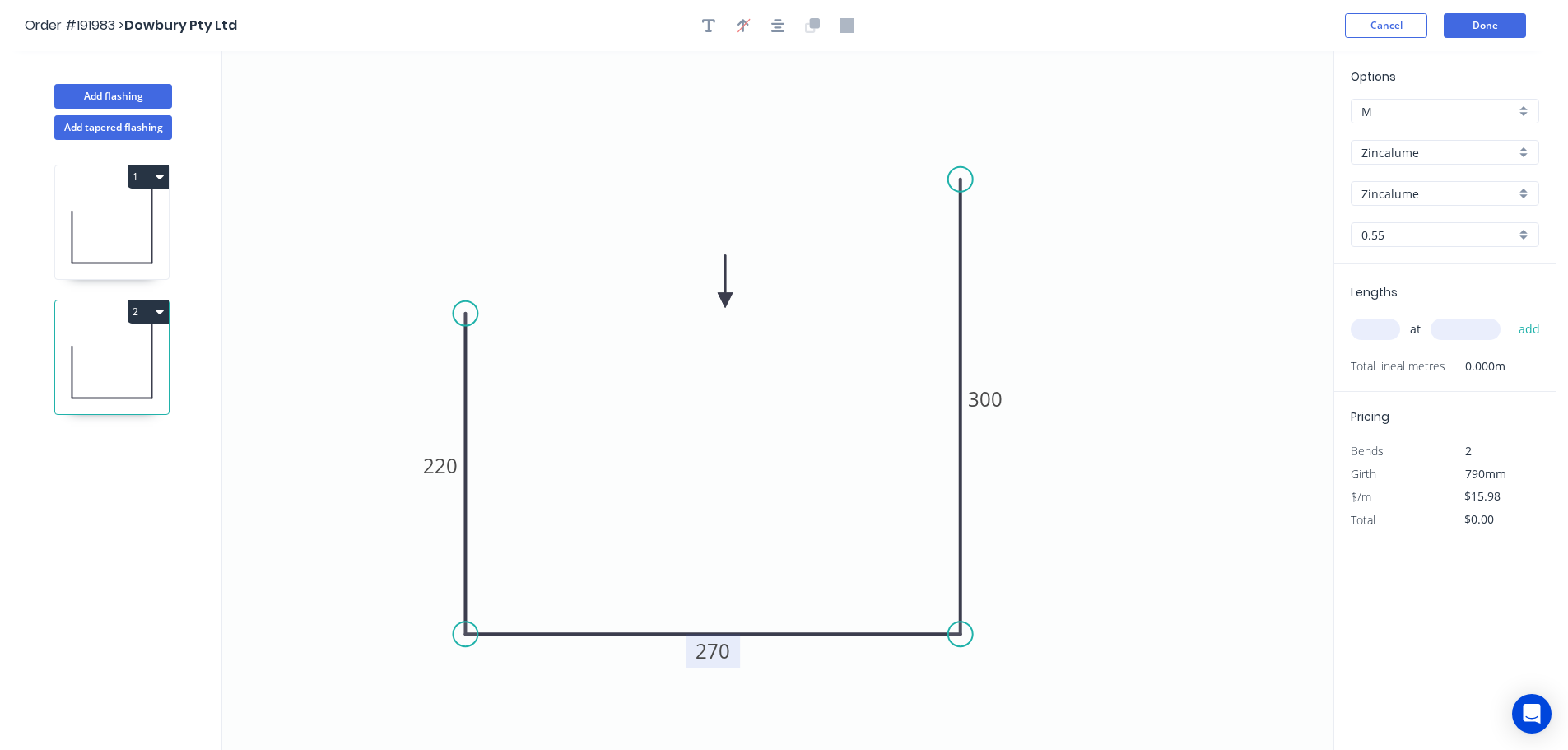
click at [720, 649] on tspan "270" at bounding box center [713, 651] width 34 height 27
click at [732, 568] on icon "0 220 260 300" at bounding box center [778, 399] width 1111 height 698
click at [1376, 328] on input "text" at bounding box center [1376, 329] width 50 height 21
click at [1511, 315] on button "add" at bounding box center [1530, 329] width 38 height 28
click at [103, 89] on button "Add flashing" at bounding box center [113, 96] width 118 height 25
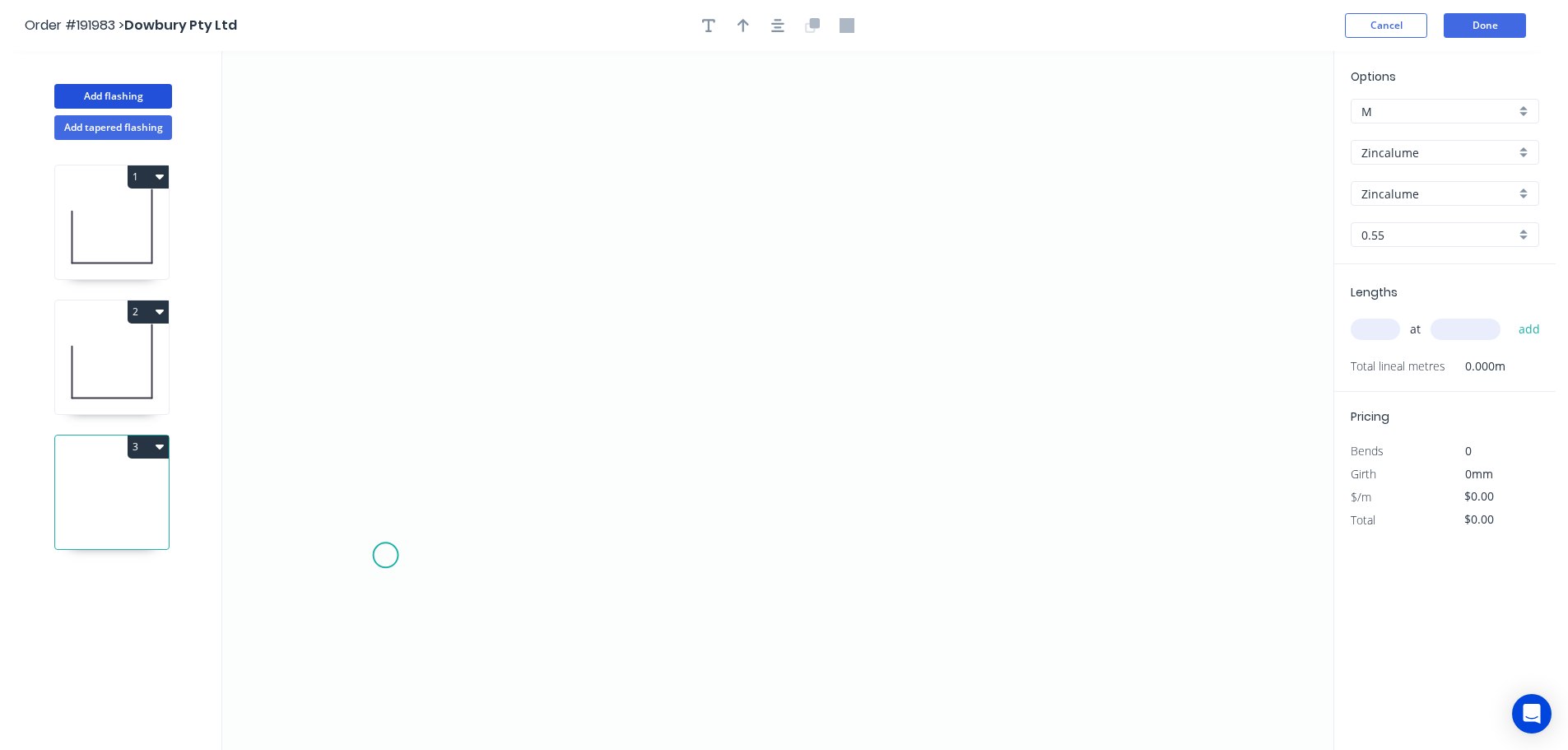
click at [386, 555] on icon "0" at bounding box center [778, 399] width 1111 height 698
click at [440, 492] on icon "0" at bounding box center [778, 399] width 1111 height 698
click at [1147, 485] on icon "0 ?" at bounding box center [778, 399] width 1111 height 698
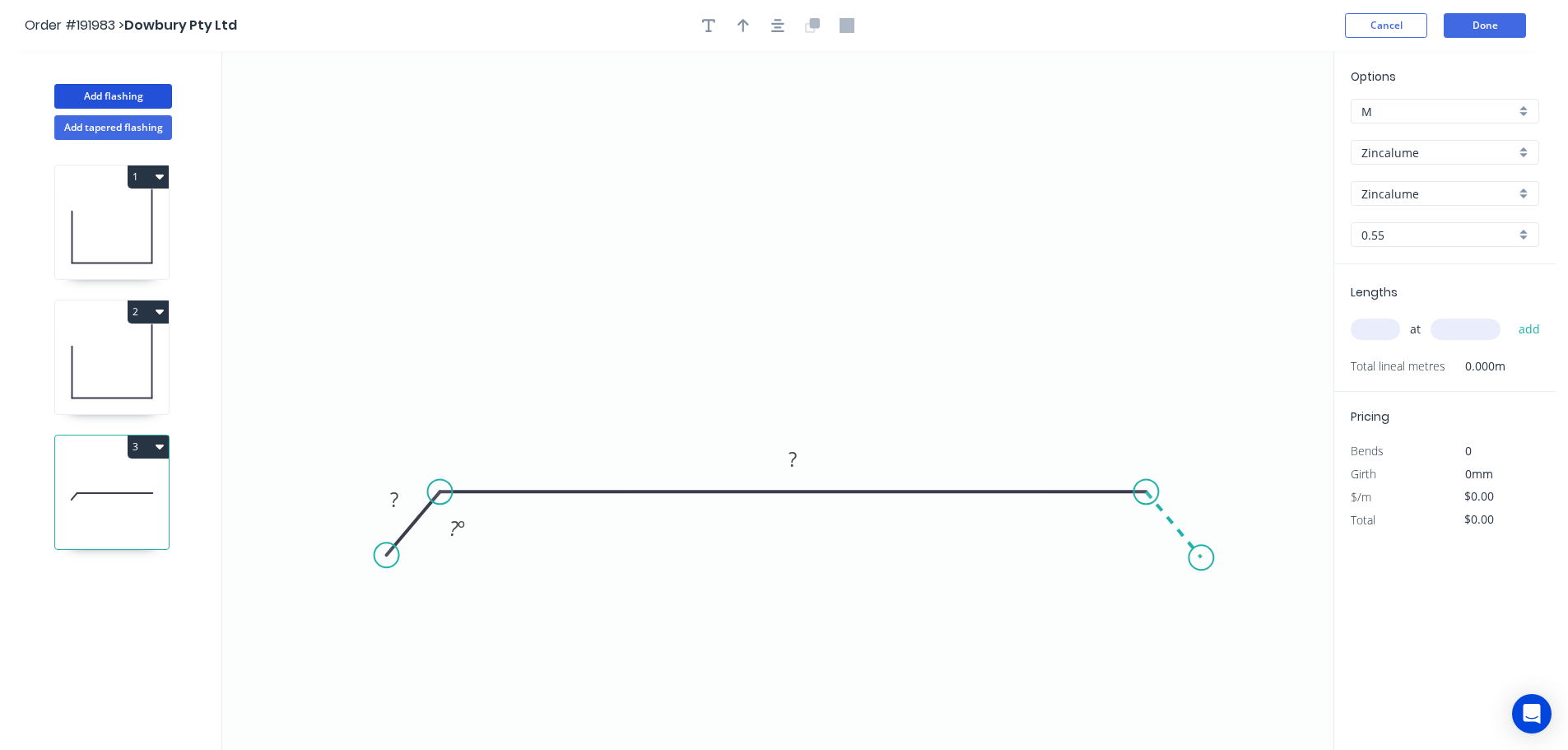
click at [1202, 558] on icon "0 ? ? ? º" at bounding box center [778, 399] width 1111 height 698
click at [1202, 558] on circle at bounding box center [1201, 557] width 25 height 25
click at [376, 549] on circle at bounding box center [377, 555] width 25 height 25
drag, startPoint x: 1203, startPoint y: 555, endPoint x: 1212, endPoint y: 551, distance: 9.8
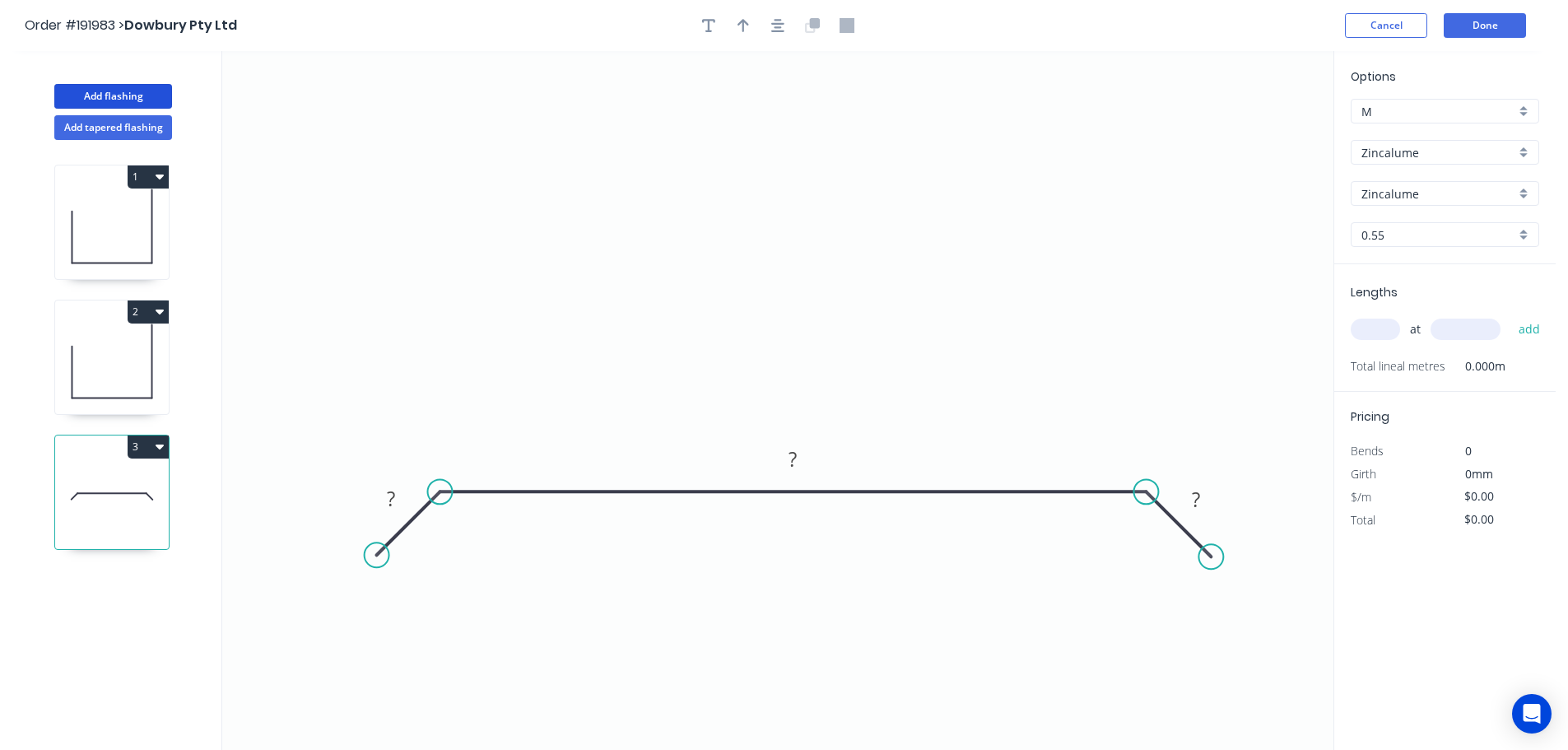
click at [1212, 551] on circle at bounding box center [1211, 556] width 25 height 25
click at [393, 495] on tspan "?" at bounding box center [391, 498] width 9 height 27
drag, startPoint x: 836, startPoint y: 273, endPoint x: 828, endPoint y: 240, distance: 34.0
click at [836, 271] on icon "0 20 410 20" at bounding box center [778, 399] width 1111 height 698
click at [736, 23] on button "button" at bounding box center [743, 26] width 25 height 25
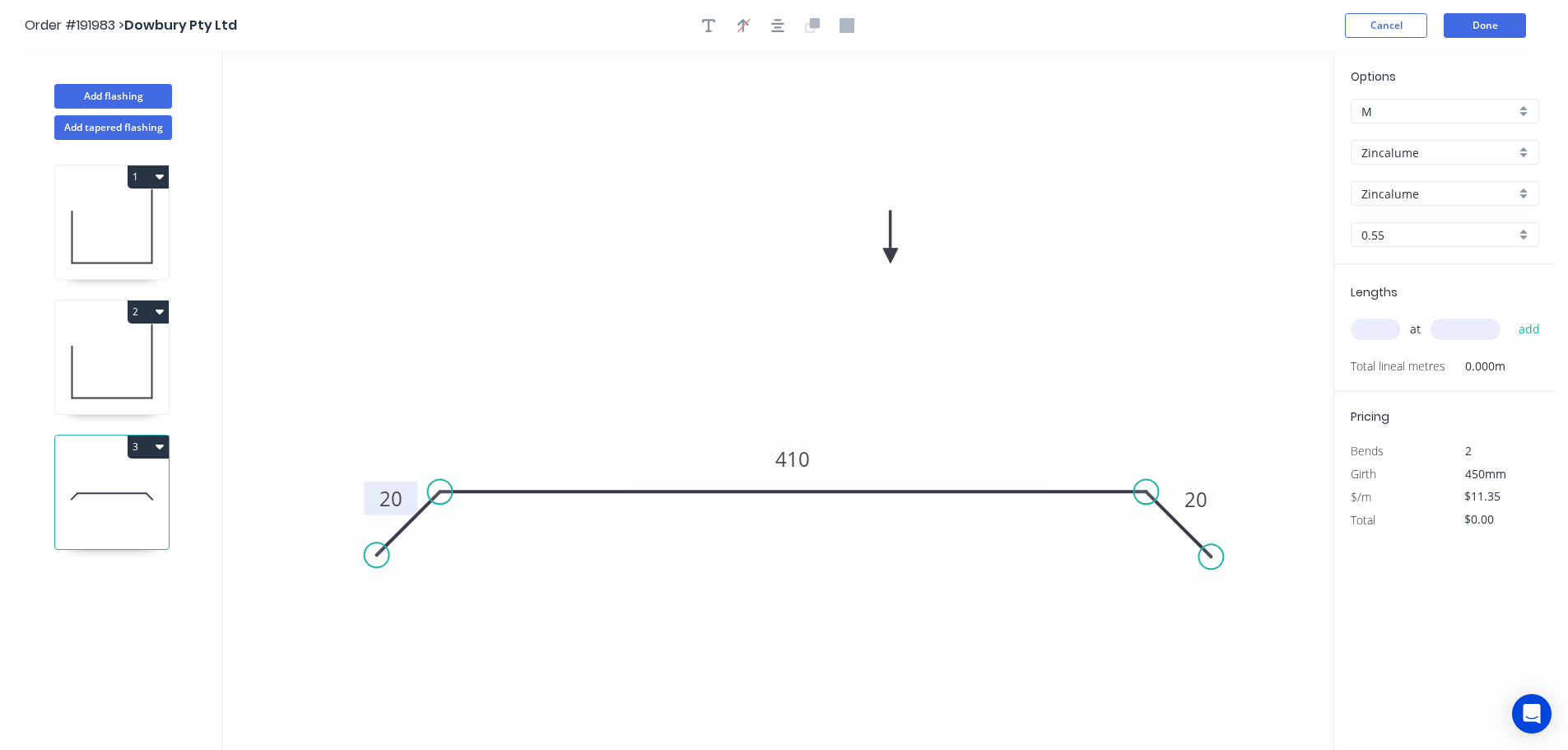
drag, startPoint x: 1256, startPoint y: 129, endPoint x: 882, endPoint y: 260, distance: 396.3
click at [883, 260] on icon at bounding box center [891, 237] width 15 height 53
click at [1385, 332] on input "text" at bounding box center [1376, 329] width 50 height 21
click at [1511, 315] on button "add" at bounding box center [1530, 329] width 38 height 28
click at [130, 442] on button "3" at bounding box center [148, 447] width 41 height 23
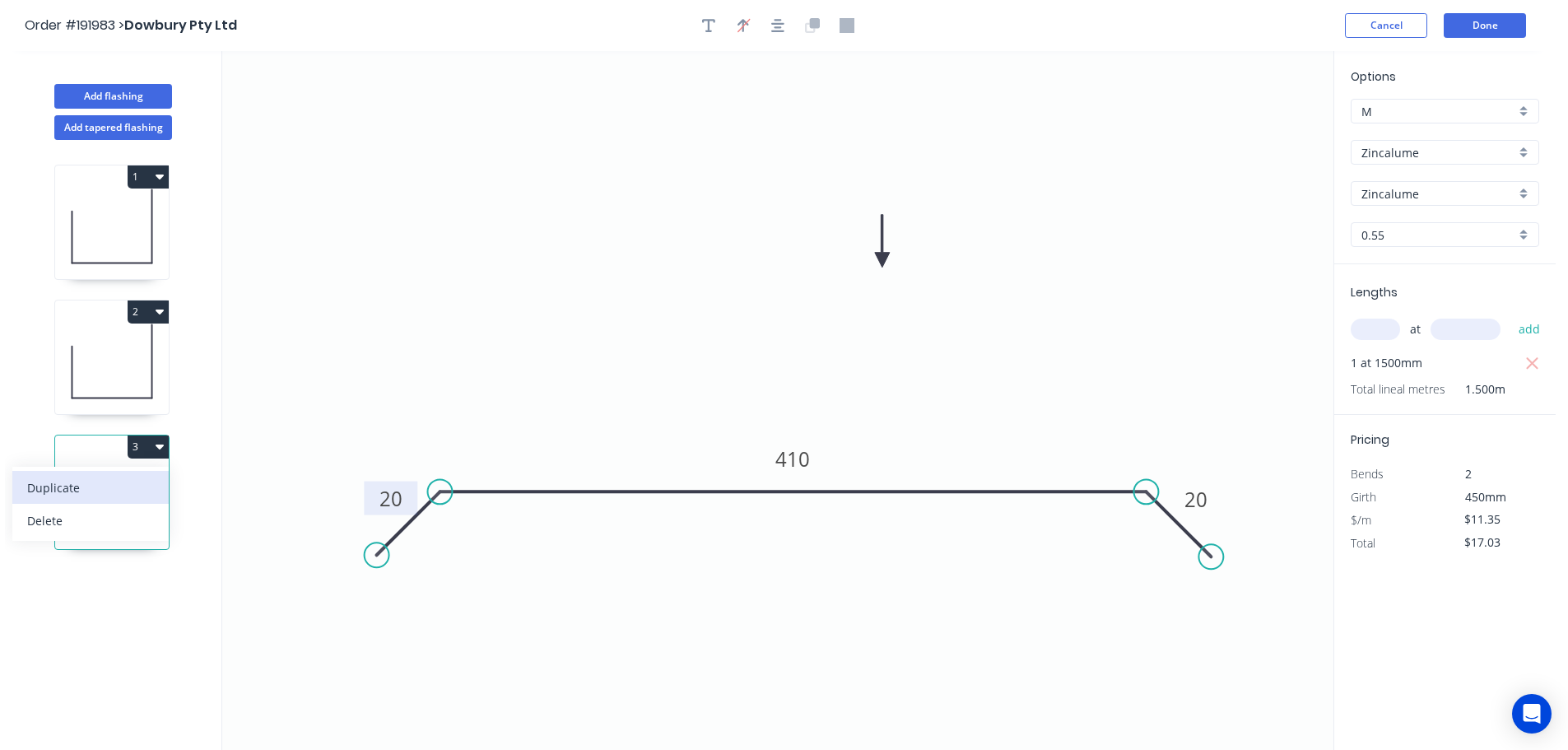
click at [118, 486] on div "Duplicate" at bounding box center [90, 487] width 127 height 24
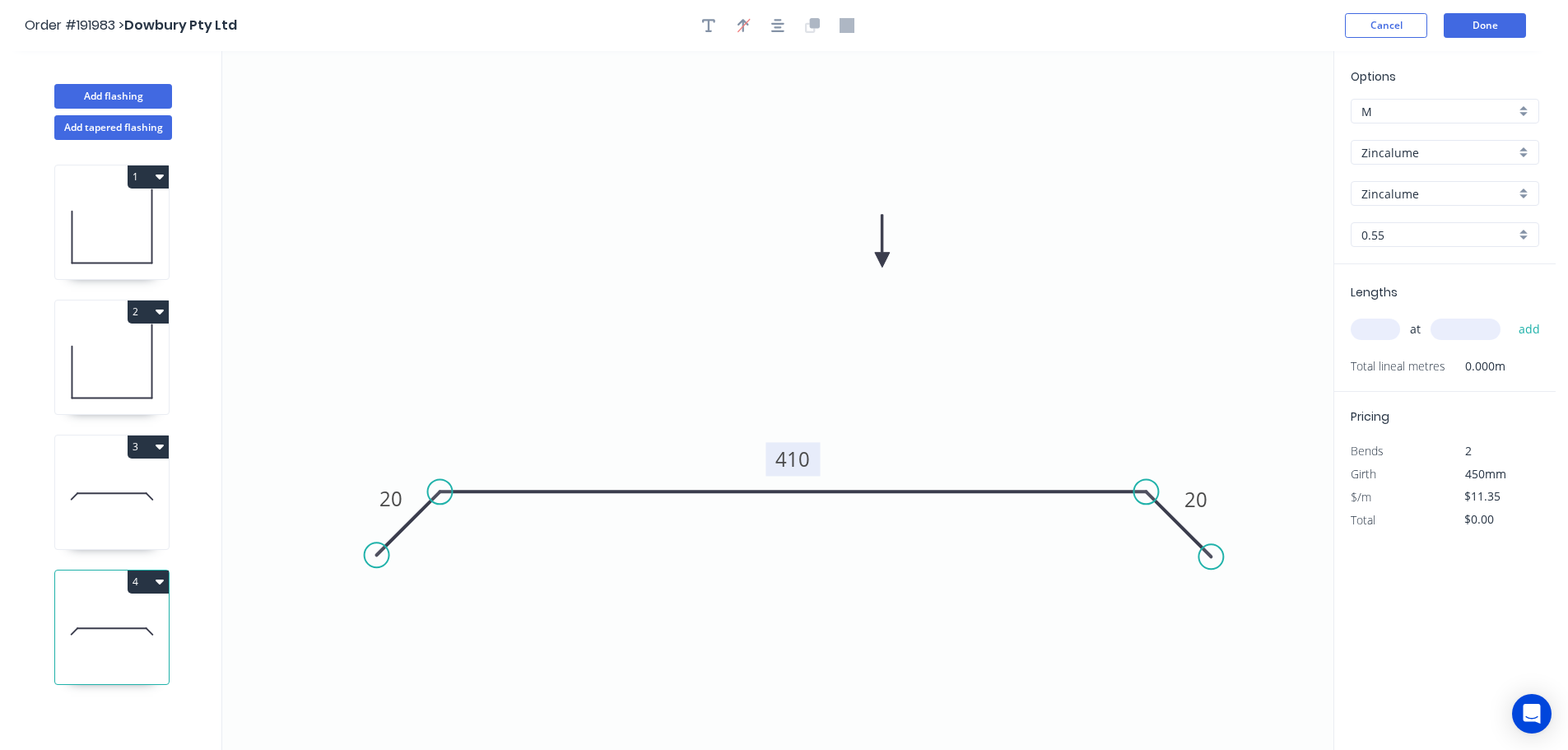
click at [802, 454] on tspan "410" at bounding box center [792, 459] width 34 height 27
click at [886, 420] on icon "0 20 860 20" at bounding box center [778, 399] width 1111 height 698
click at [1381, 331] on input "text" at bounding box center [1376, 329] width 50 height 21
click at [1511, 315] on button "add" at bounding box center [1530, 329] width 38 height 28
click at [120, 97] on button "Add flashing" at bounding box center [113, 96] width 118 height 25
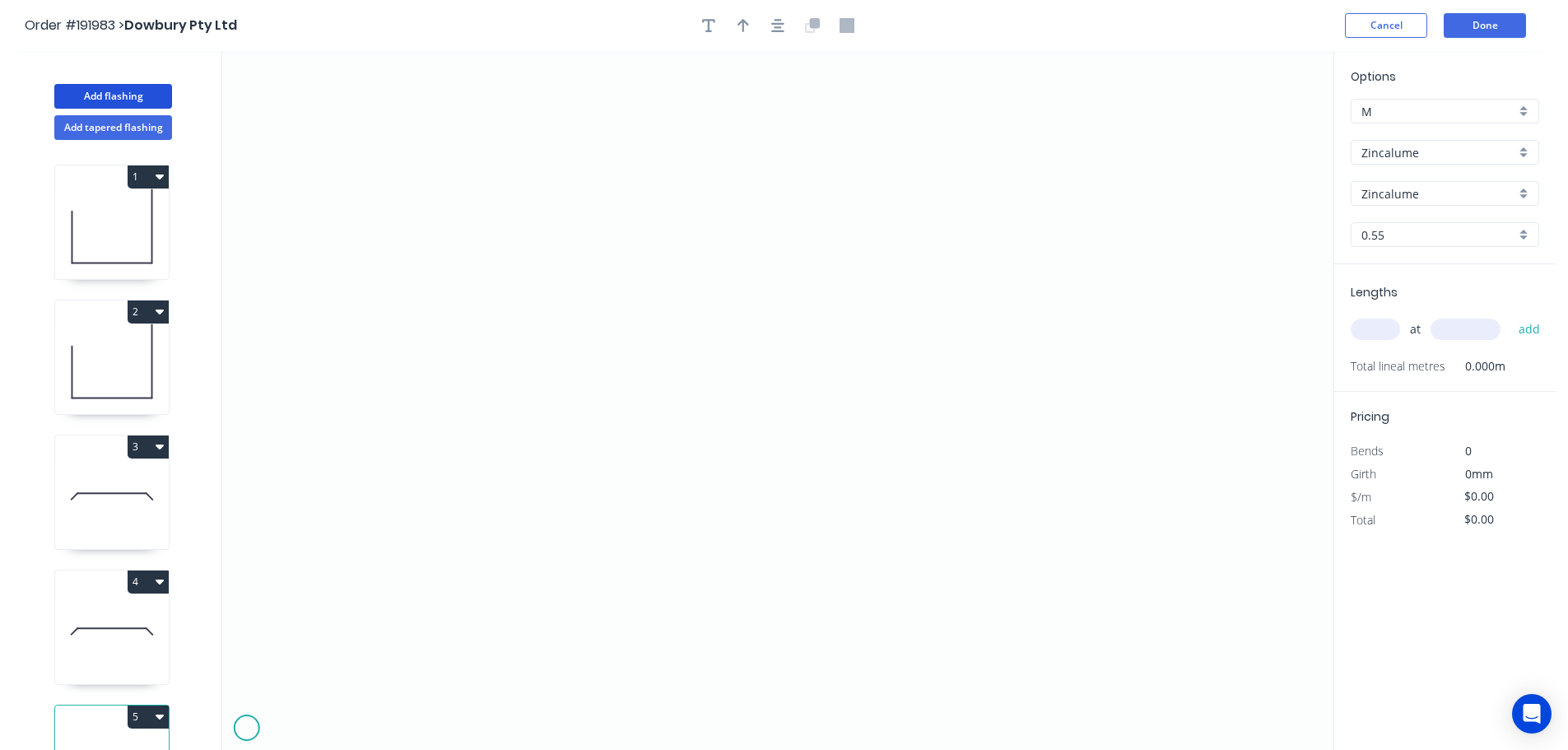
click at [247, 728] on icon "0" at bounding box center [778, 399] width 1111 height 698
click at [270, 707] on icon "0" at bounding box center [778, 399] width 1111 height 698
click at [347, 704] on icon "0 ?" at bounding box center [778, 399] width 1111 height 698
click at [362, 720] on icon "0 ? ?" at bounding box center [778, 399] width 1111 height 698
click at [362, 720] on circle at bounding box center [363, 718] width 25 height 25
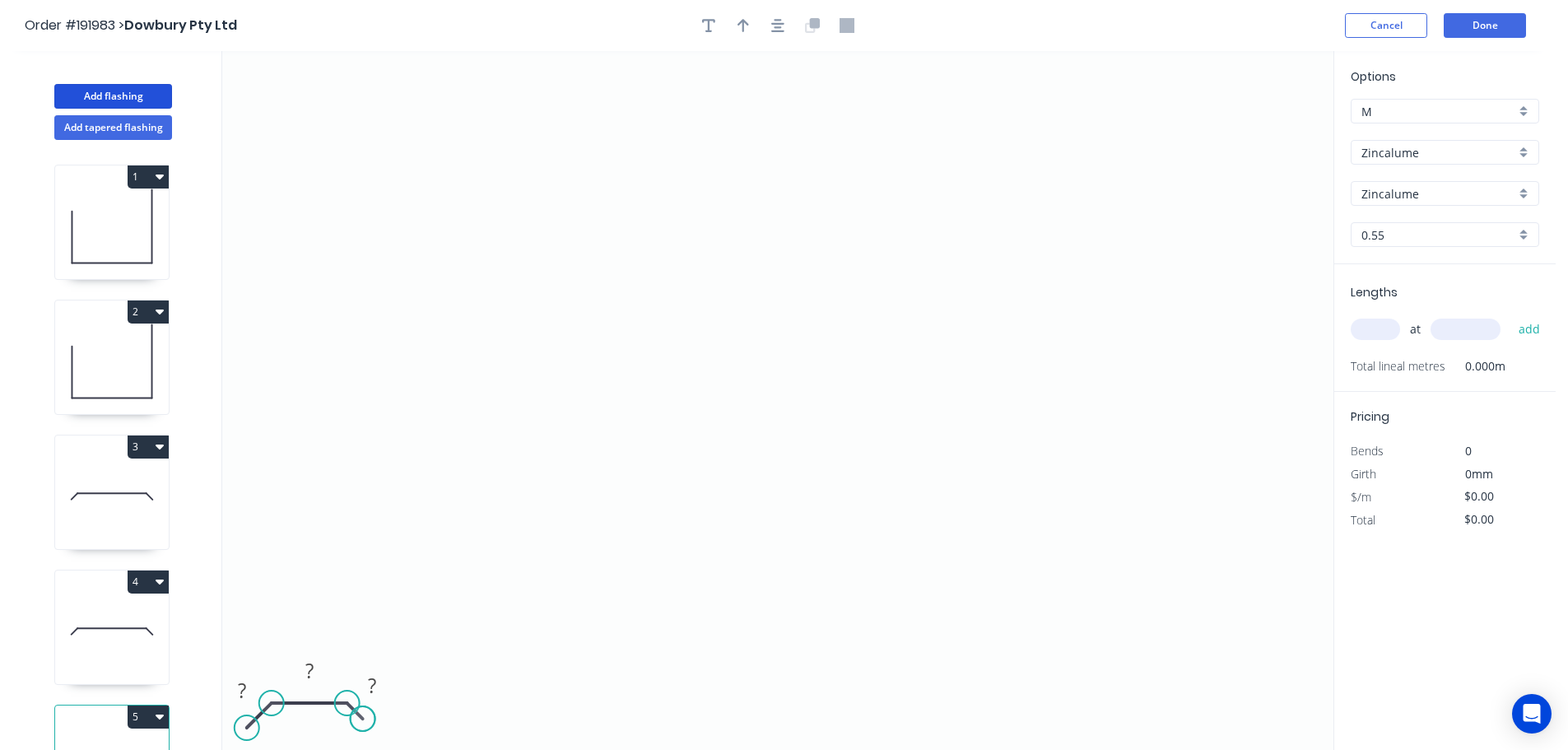
click at [362, 720] on circle at bounding box center [363, 718] width 25 height 25
drag, startPoint x: 247, startPoint y: 726, endPoint x: 254, endPoint y: 718, distance: 10.6
click at [254, 718] on circle at bounding box center [255, 719] width 25 height 25
click at [244, 683] on tspan "?" at bounding box center [246, 686] width 9 height 27
click at [488, 585] on icon "0 20 780 20" at bounding box center [778, 399] width 1111 height 698
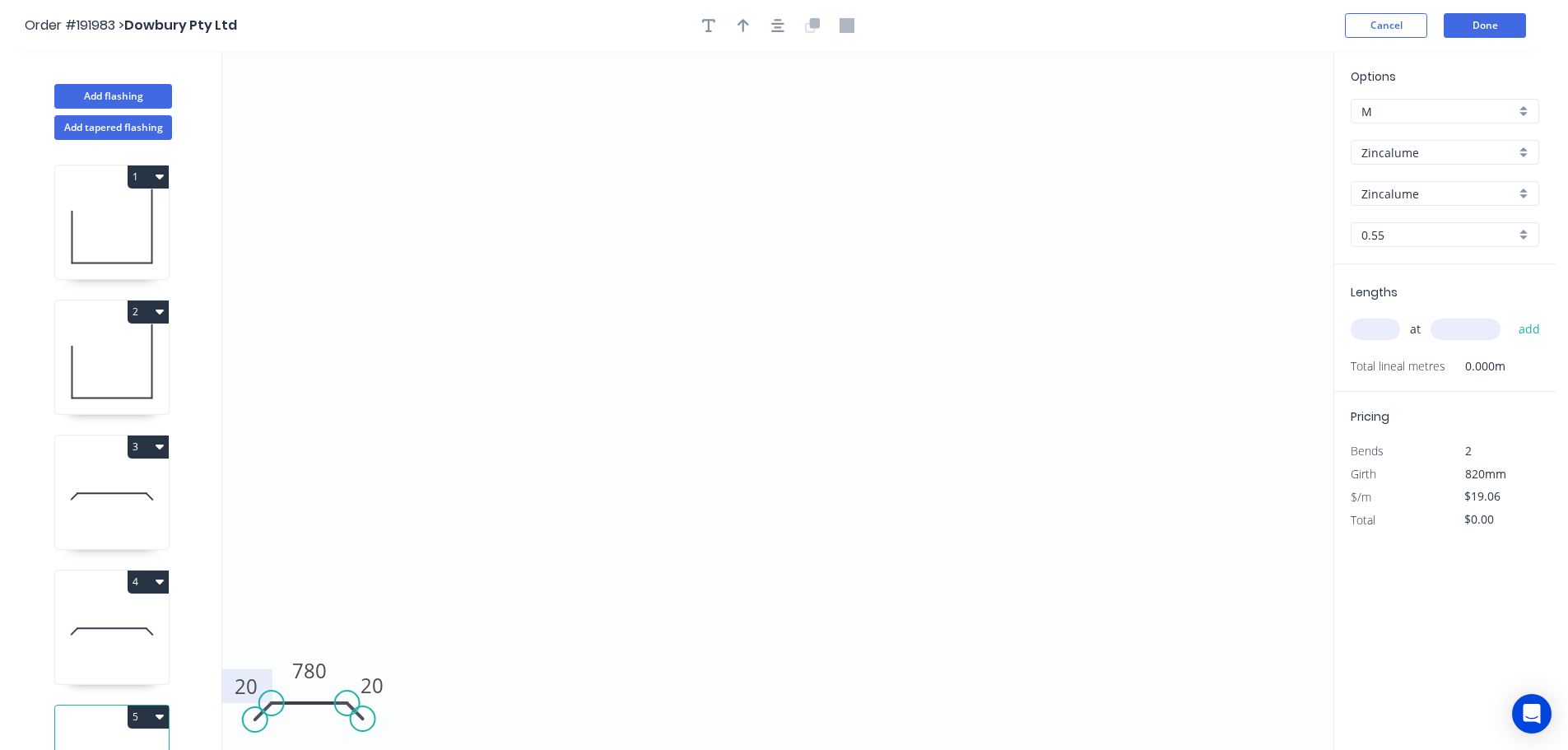
click at [1388, 326] on input "text" at bounding box center [1376, 329] width 50 height 21
click at [1511, 315] on button "add" at bounding box center [1530, 329] width 38 height 28
click at [1153, 334] on icon "0 20 780 20" at bounding box center [778, 399] width 1111 height 698
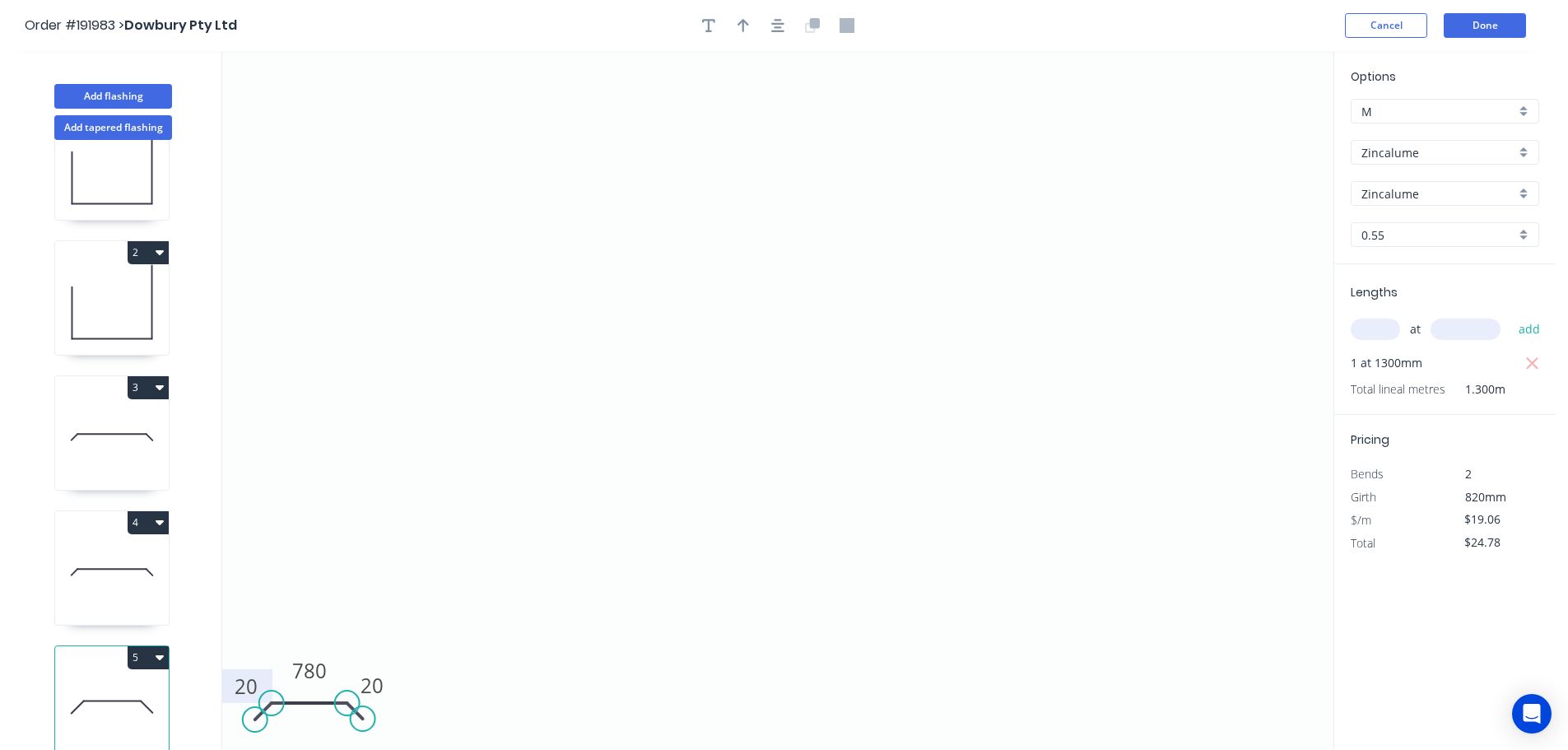
click at [134, 646] on button "5" at bounding box center [148, 657] width 41 height 23
click at [110, 686] on div "Duplicate" at bounding box center [90, 697] width 127 height 24
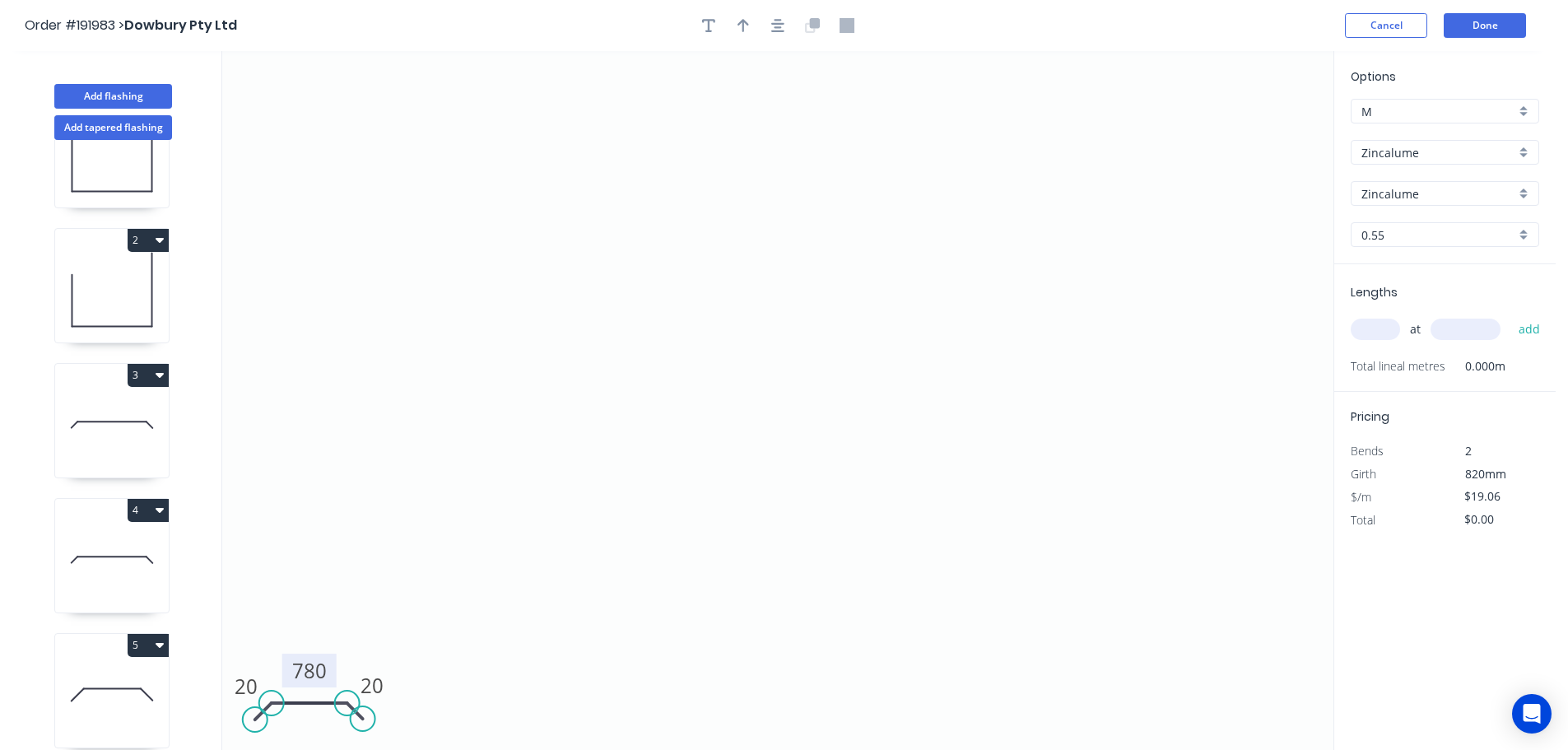
click at [318, 669] on tspan "780" at bounding box center [310, 670] width 34 height 27
click at [403, 631] on icon "0 20 930 20" at bounding box center [778, 399] width 1111 height 698
click at [1391, 329] on input "text" at bounding box center [1376, 329] width 50 height 21
click at [1511, 315] on button "add" at bounding box center [1530, 329] width 38 height 28
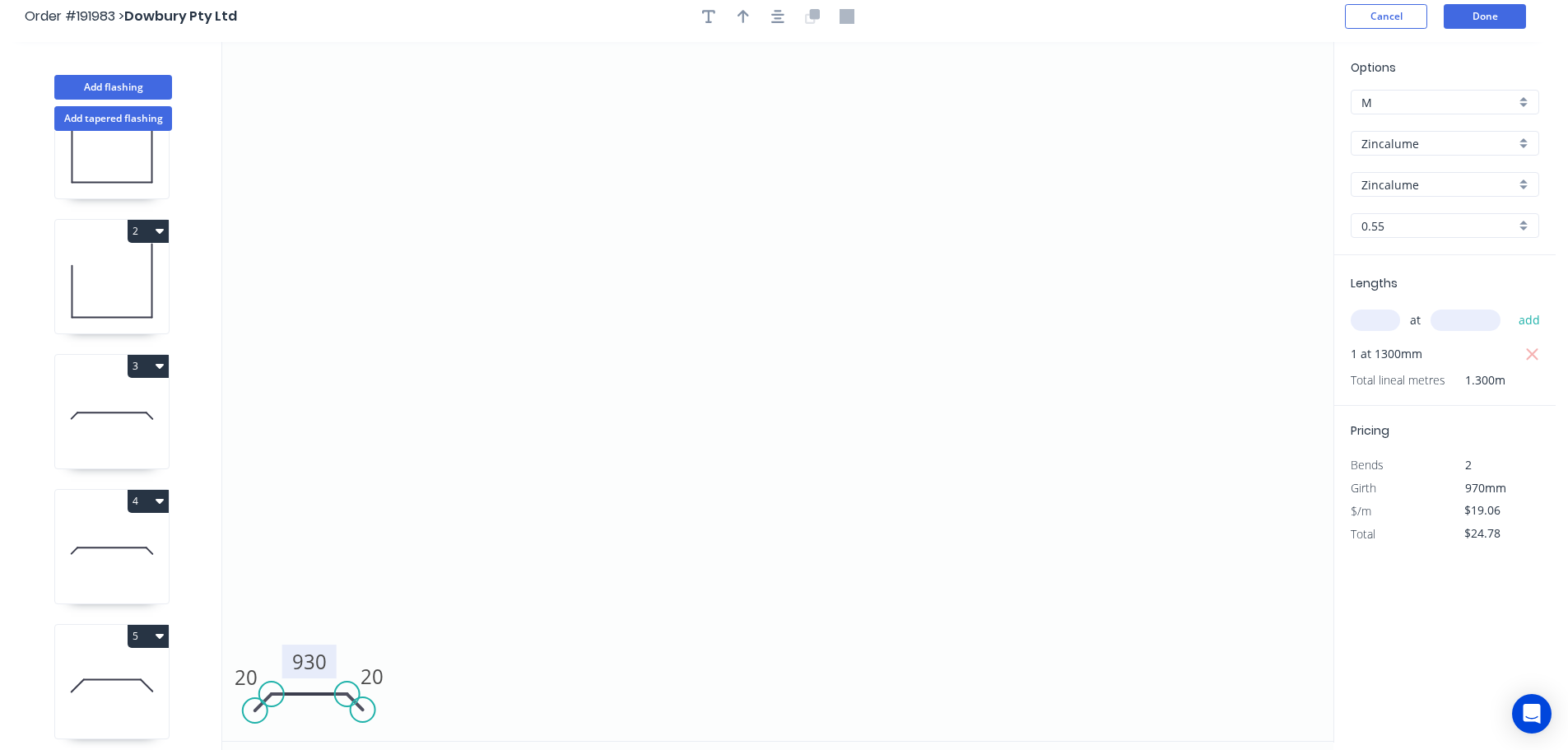
scroll to position [0, 0]
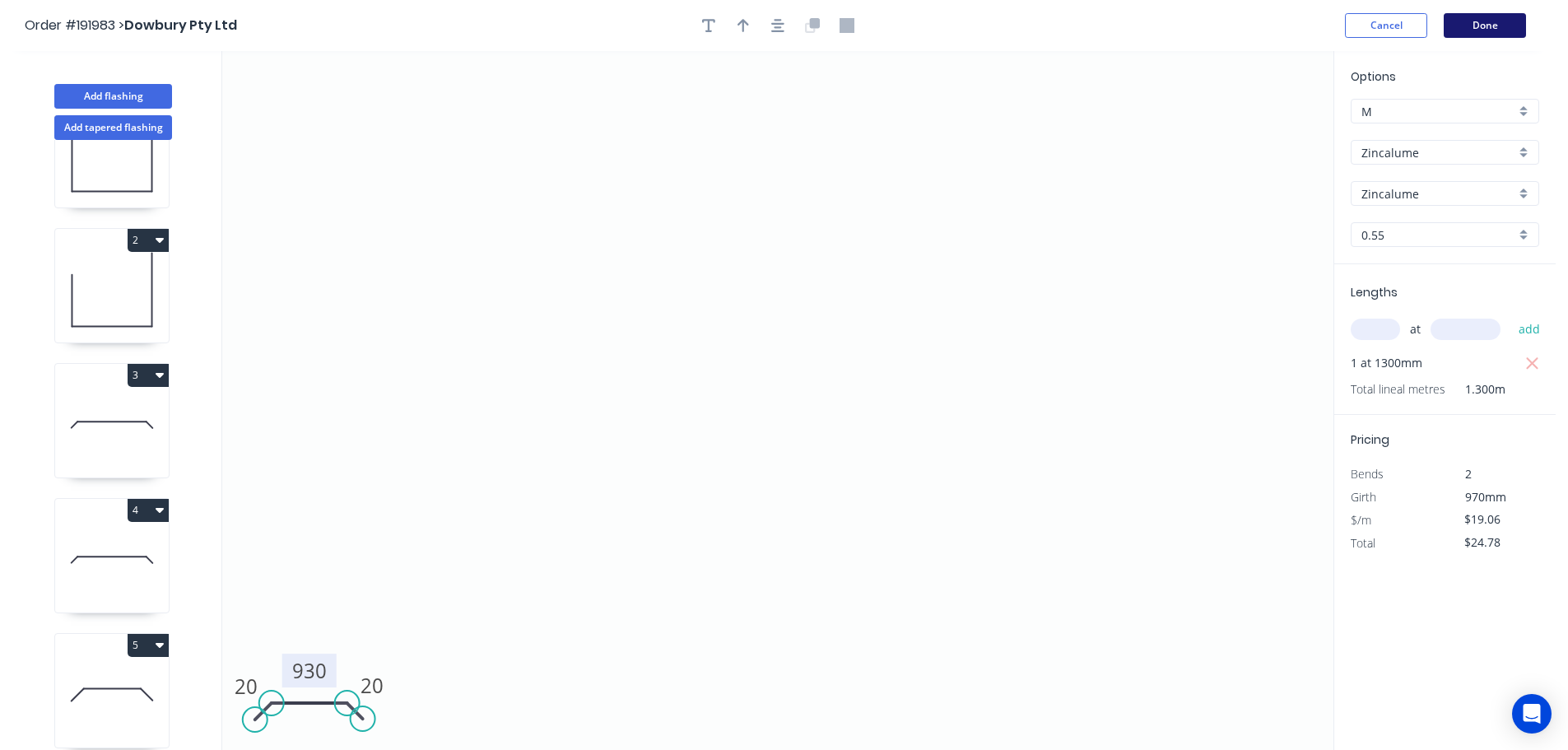
click at [1488, 29] on button "Done" at bounding box center [1485, 26] width 82 height 25
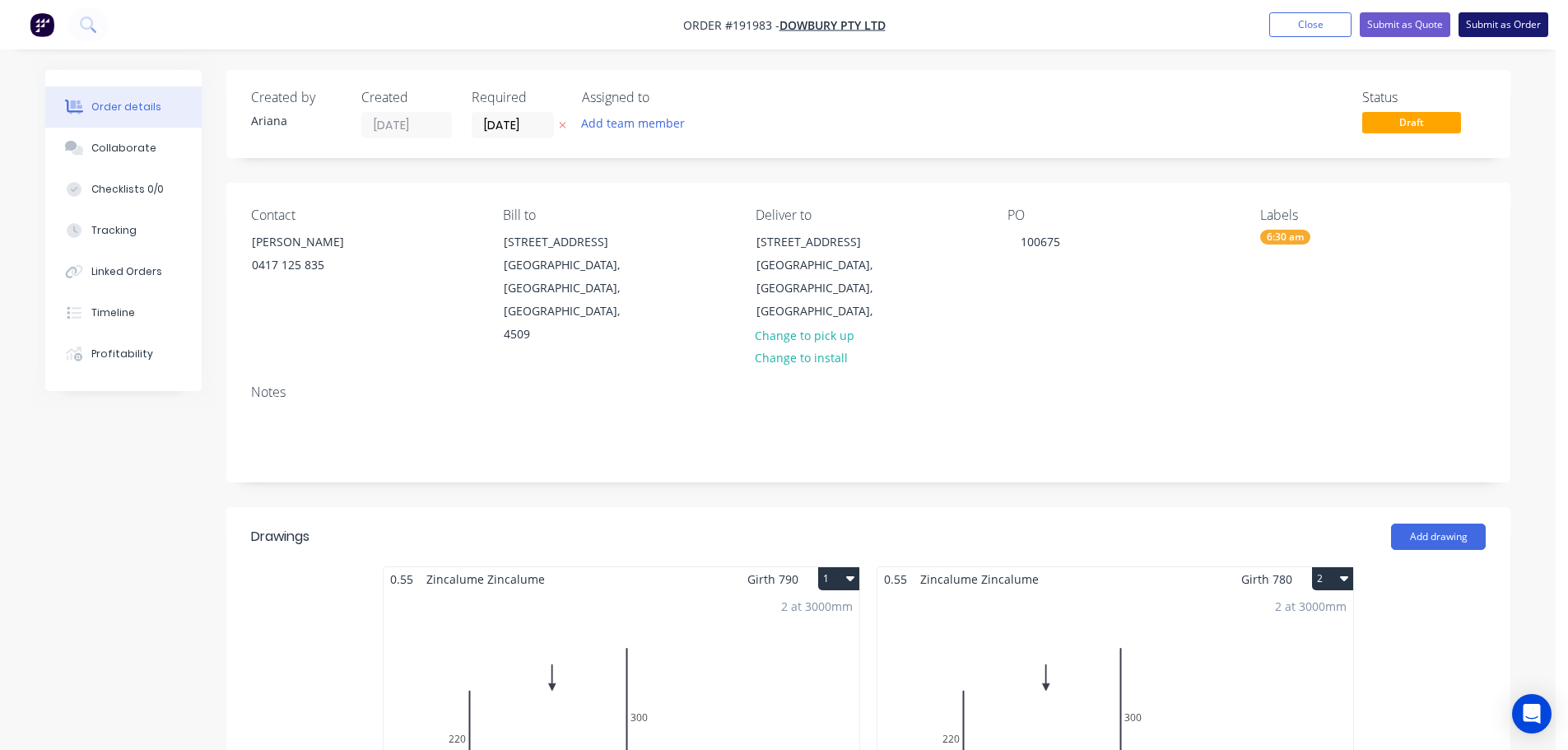
click at [1501, 31] on button "Submit as Order" at bounding box center [1503, 25] width 90 height 25
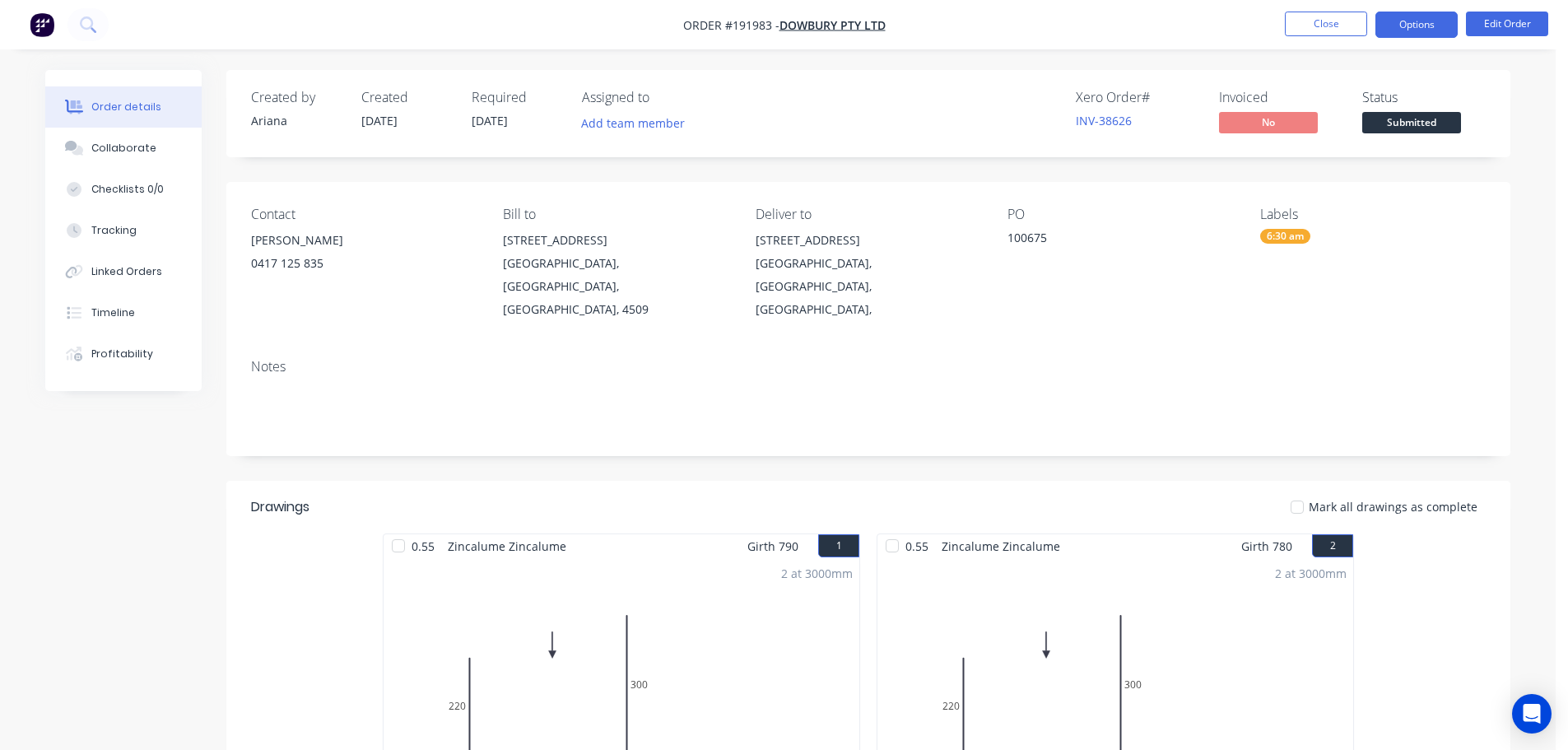
click at [1417, 27] on button "Options" at bounding box center [1416, 25] width 82 height 27
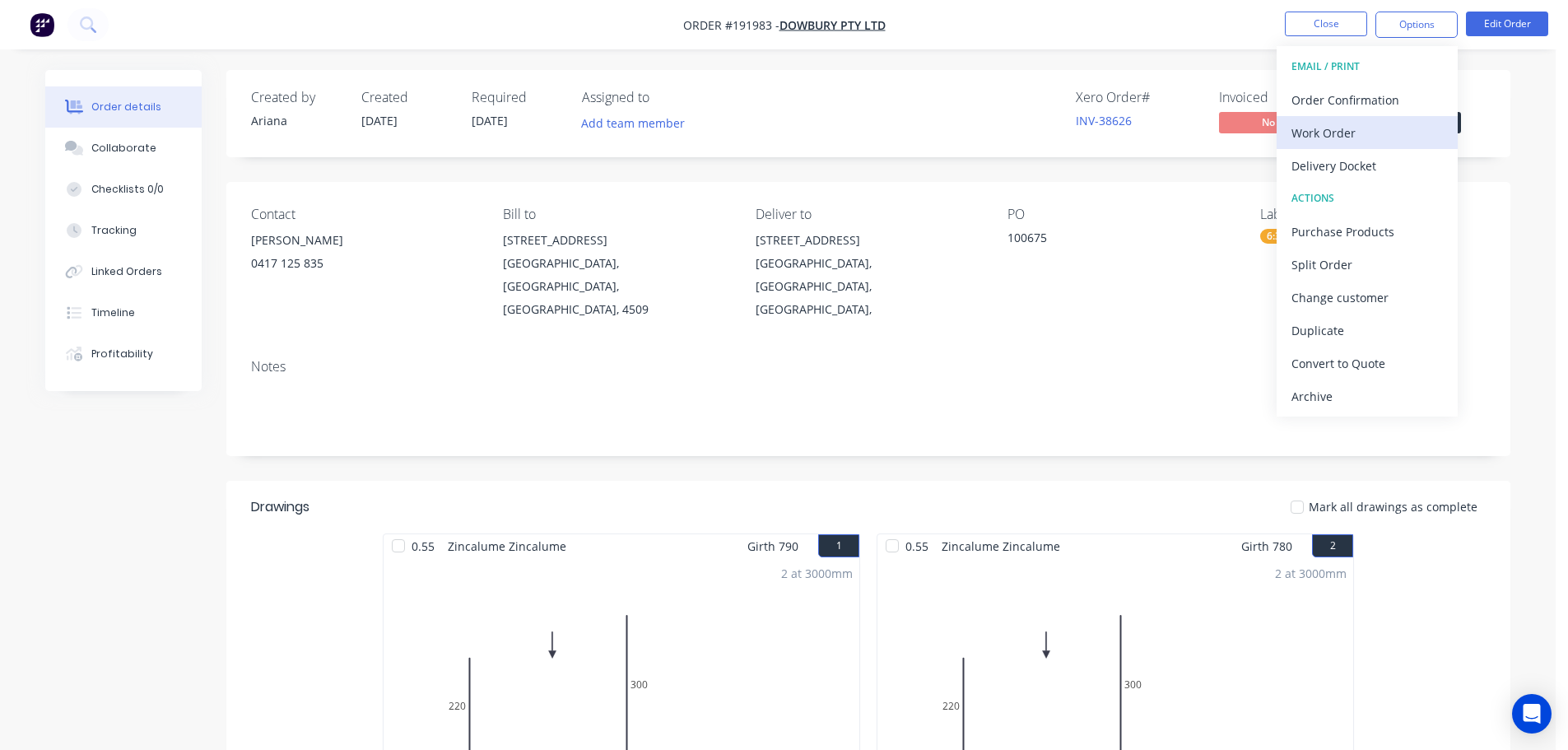
click at [1359, 129] on div "Work Order" at bounding box center [1367, 133] width 151 height 24
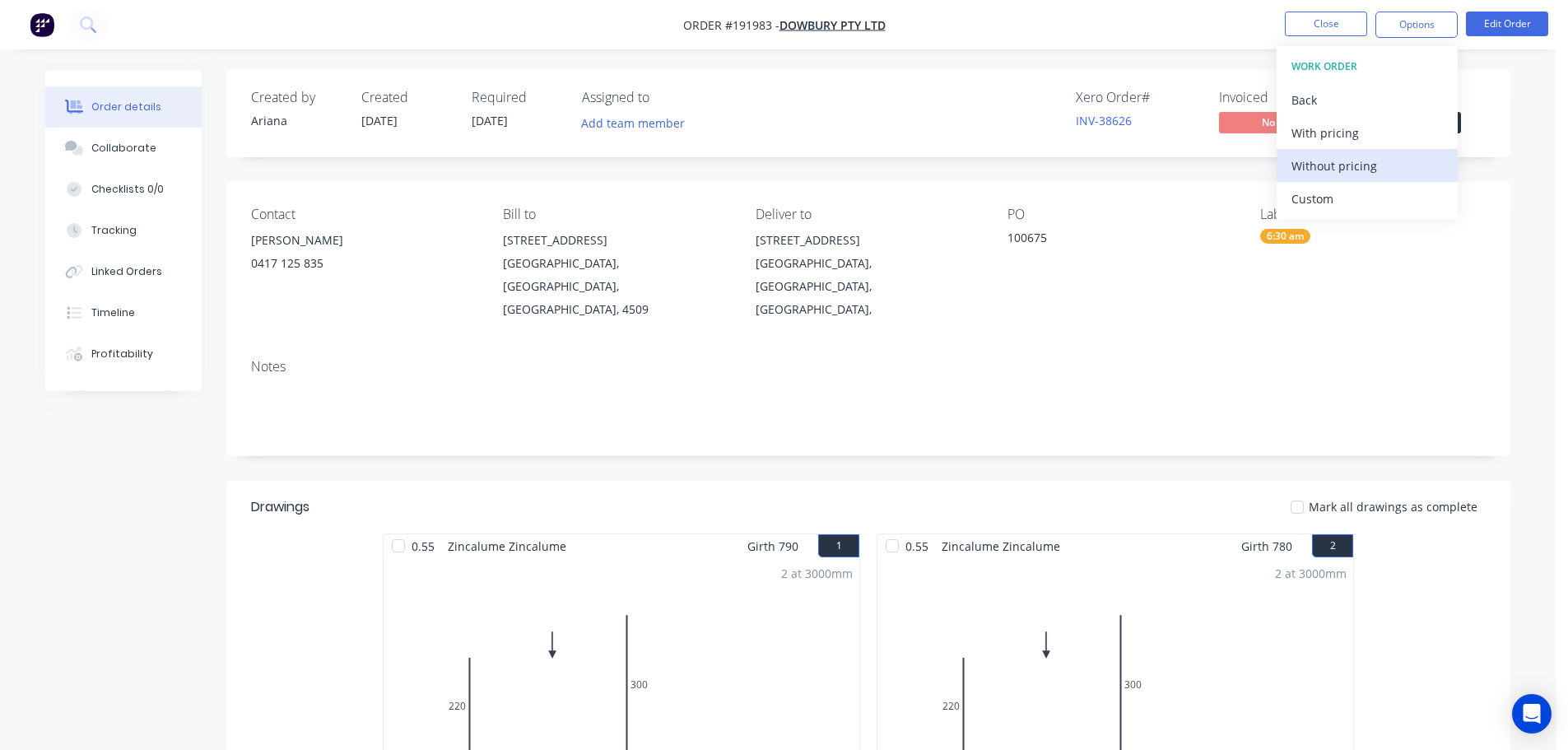
click at [1342, 162] on div "Without pricing" at bounding box center [1367, 165] width 151 height 24
drag, startPoint x: 1084, startPoint y: 11, endPoint x: 1240, endPoint y: 55, distance: 162.1
click at [1086, 11] on nav "Order #191983 - Dowbury Pty Ltd Close Options EMAIL / PRINT Order Confirmation …" at bounding box center [784, 25] width 1568 height 50
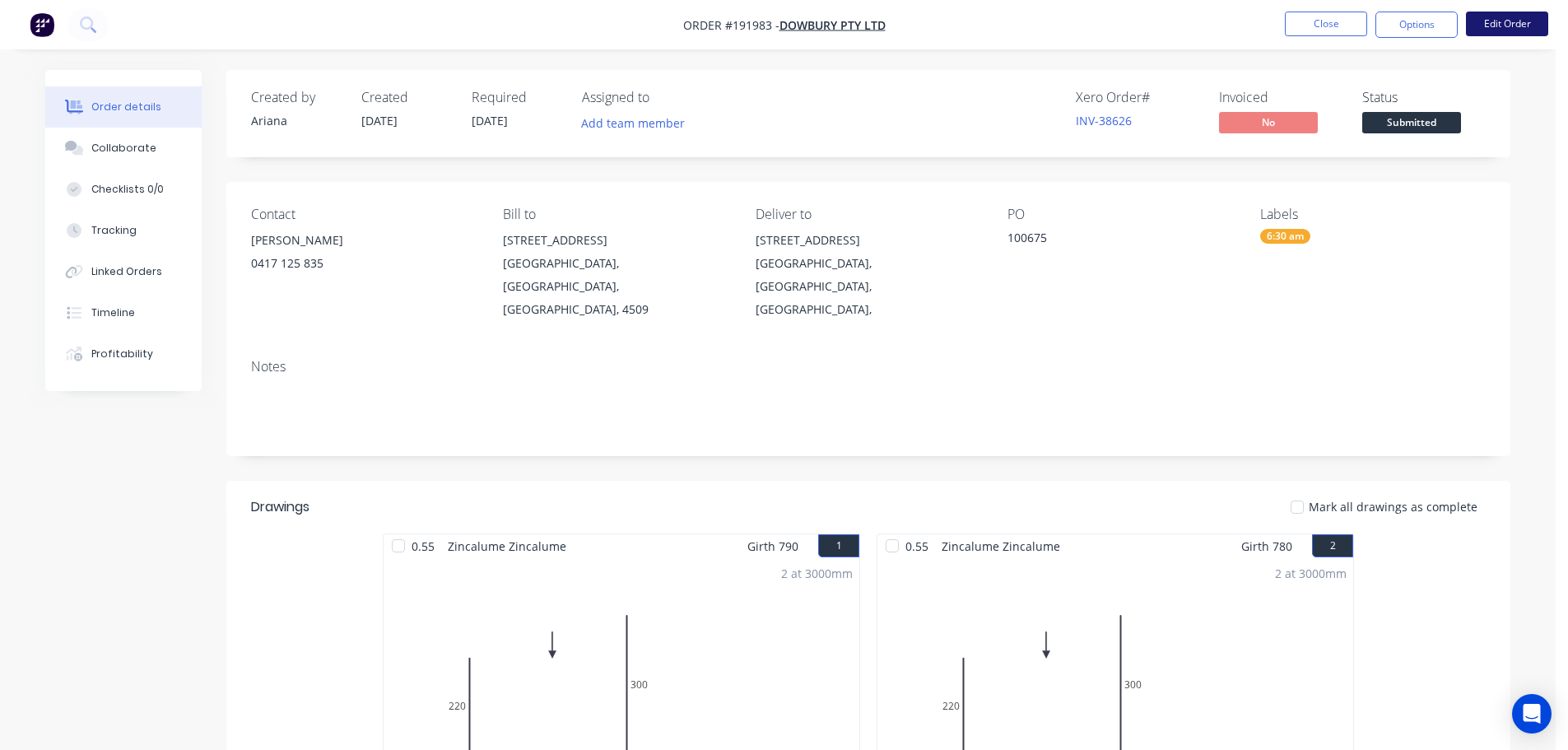
click at [1517, 21] on button "Edit Order" at bounding box center [1507, 24] width 82 height 25
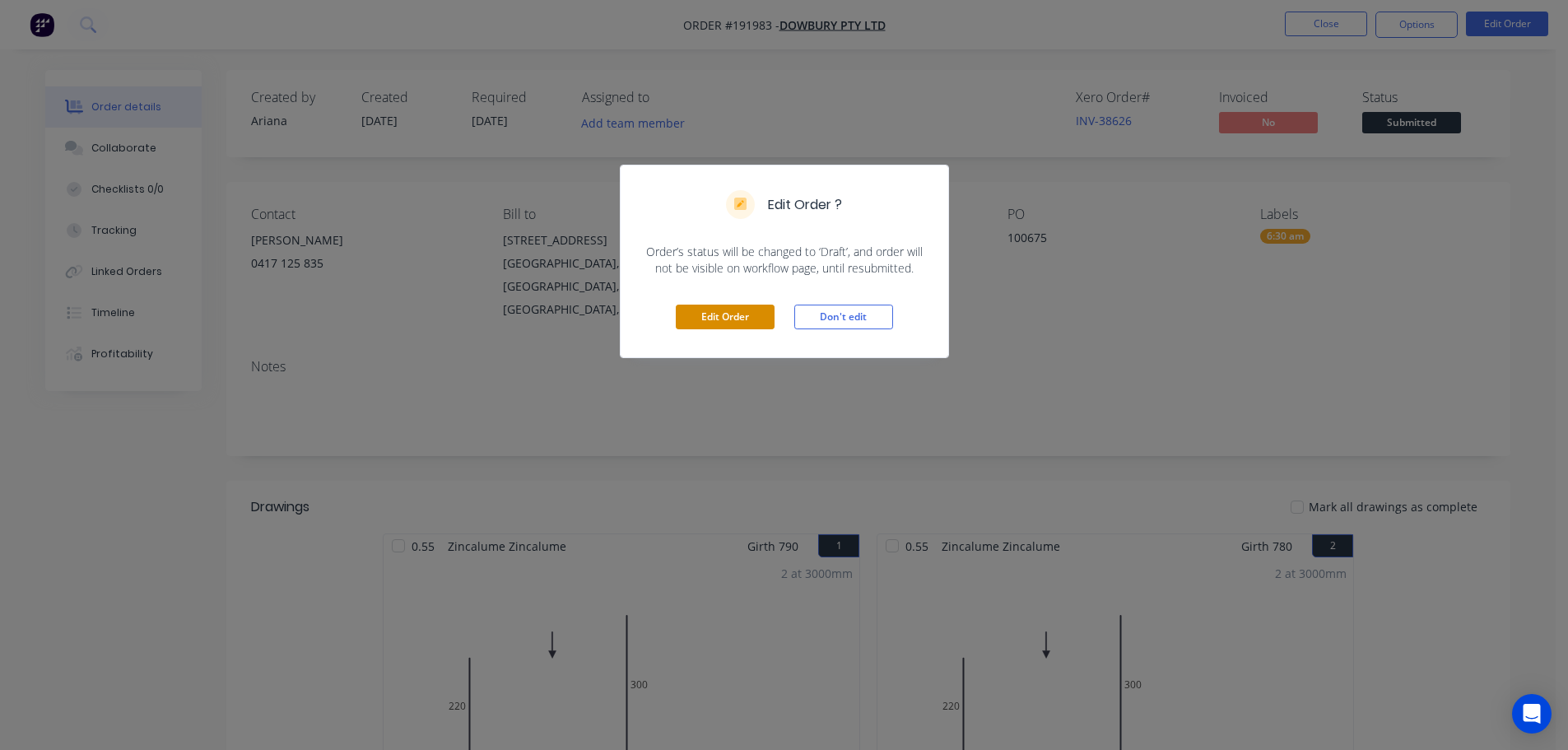
click at [727, 311] on button "Edit Order" at bounding box center [724, 317] width 98 height 25
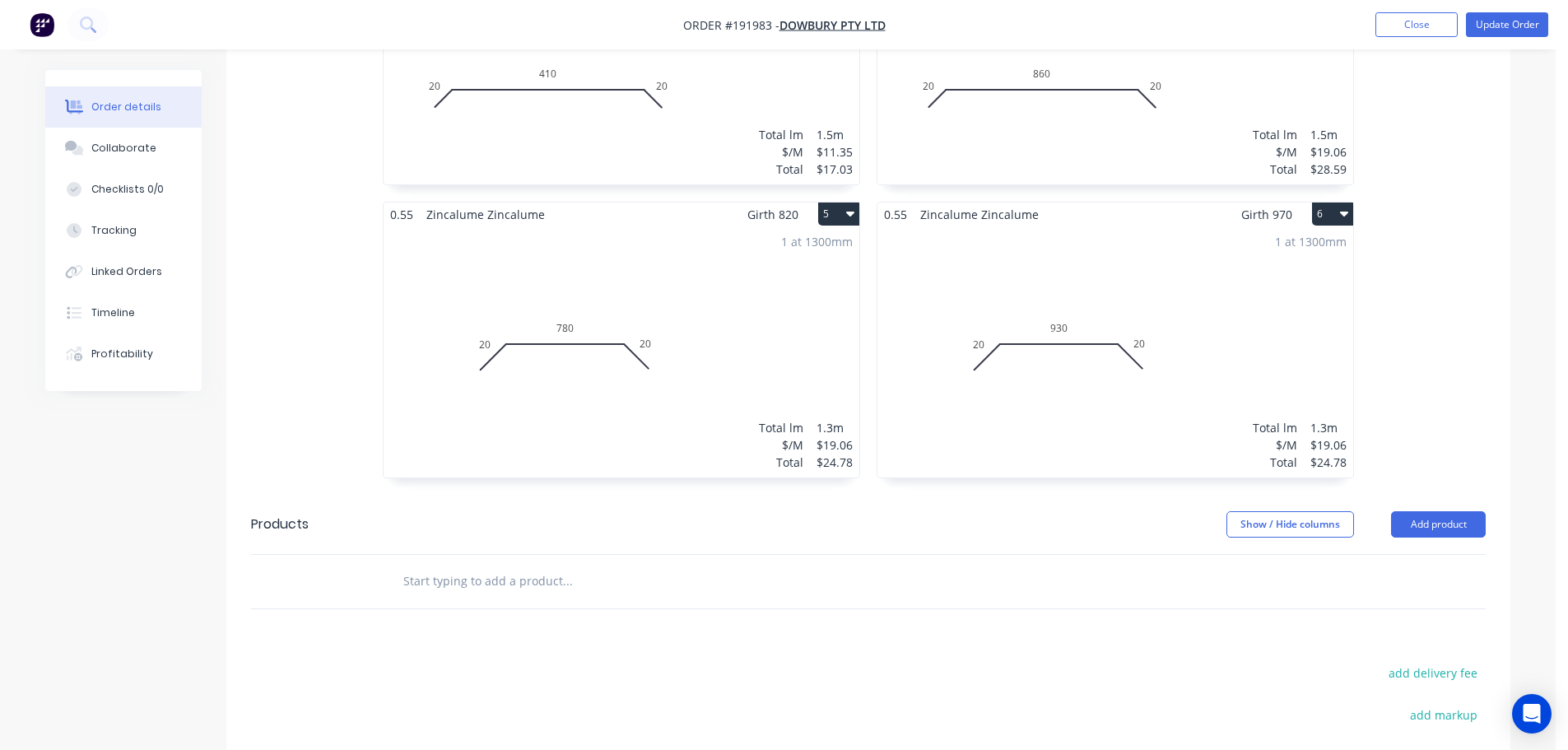
scroll to position [1152, 0]
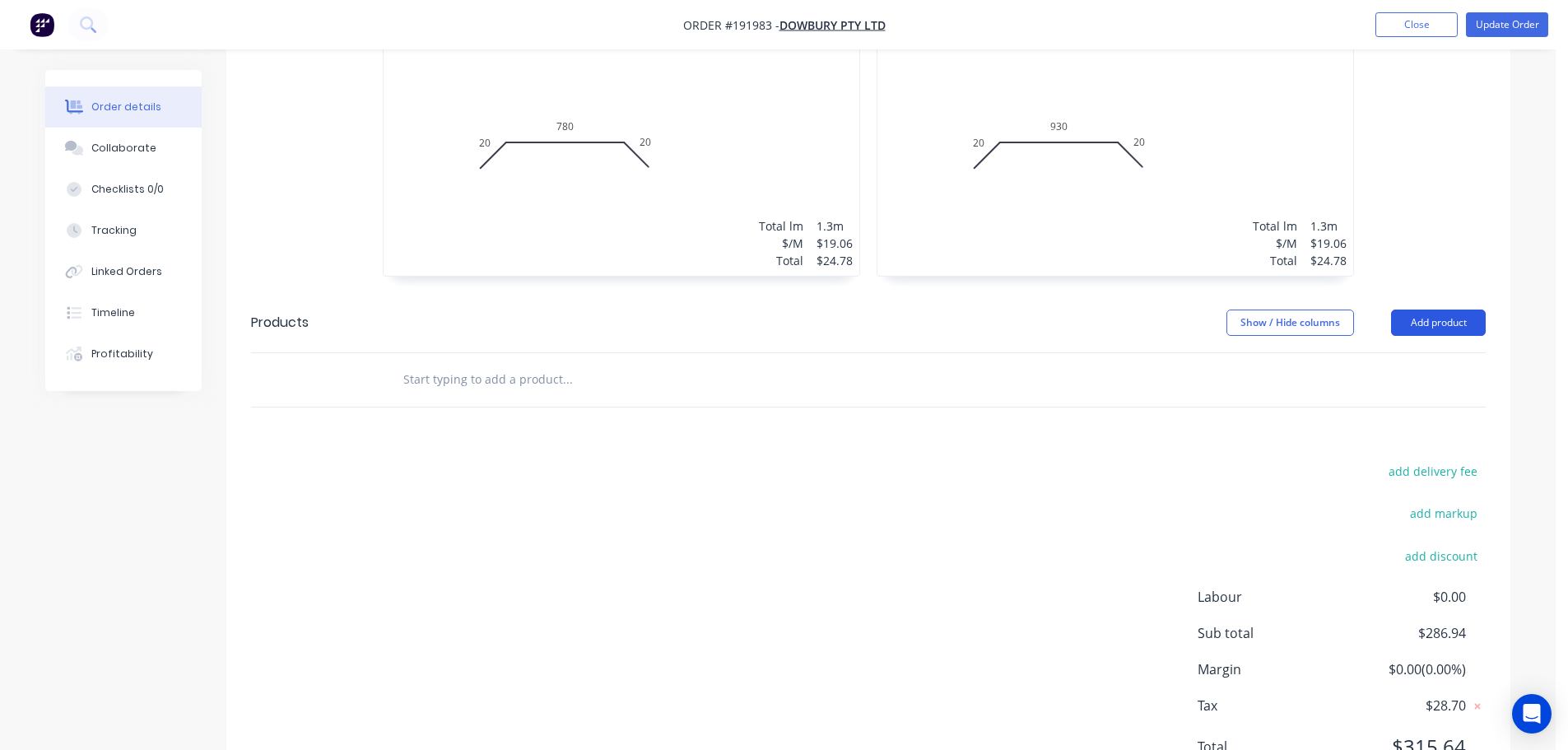
click at [1428, 310] on button "Add product" at bounding box center [1438, 323] width 95 height 27
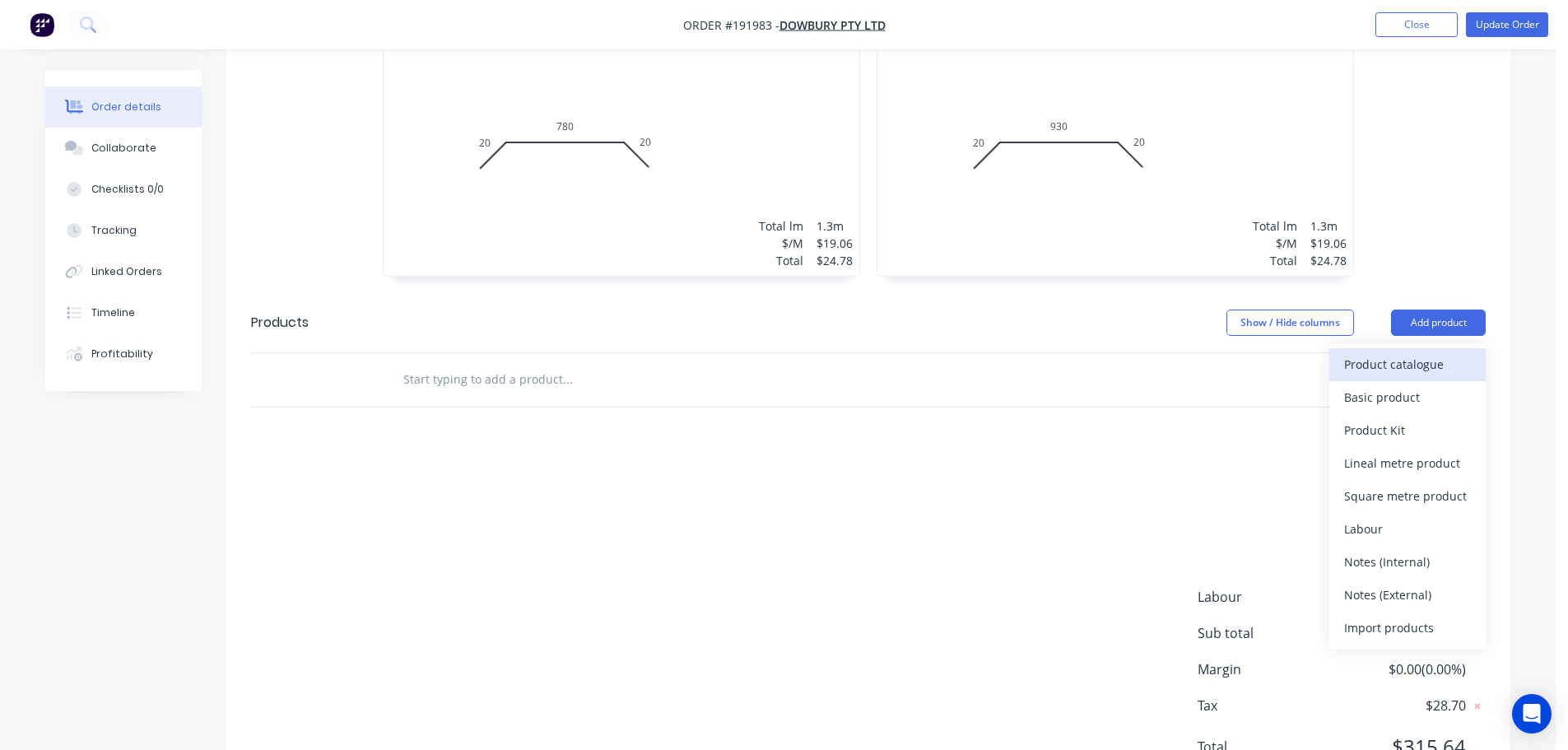
click at [1381, 353] on div "Product catalogue" at bounding box center [1407, 364] width 127 height 24
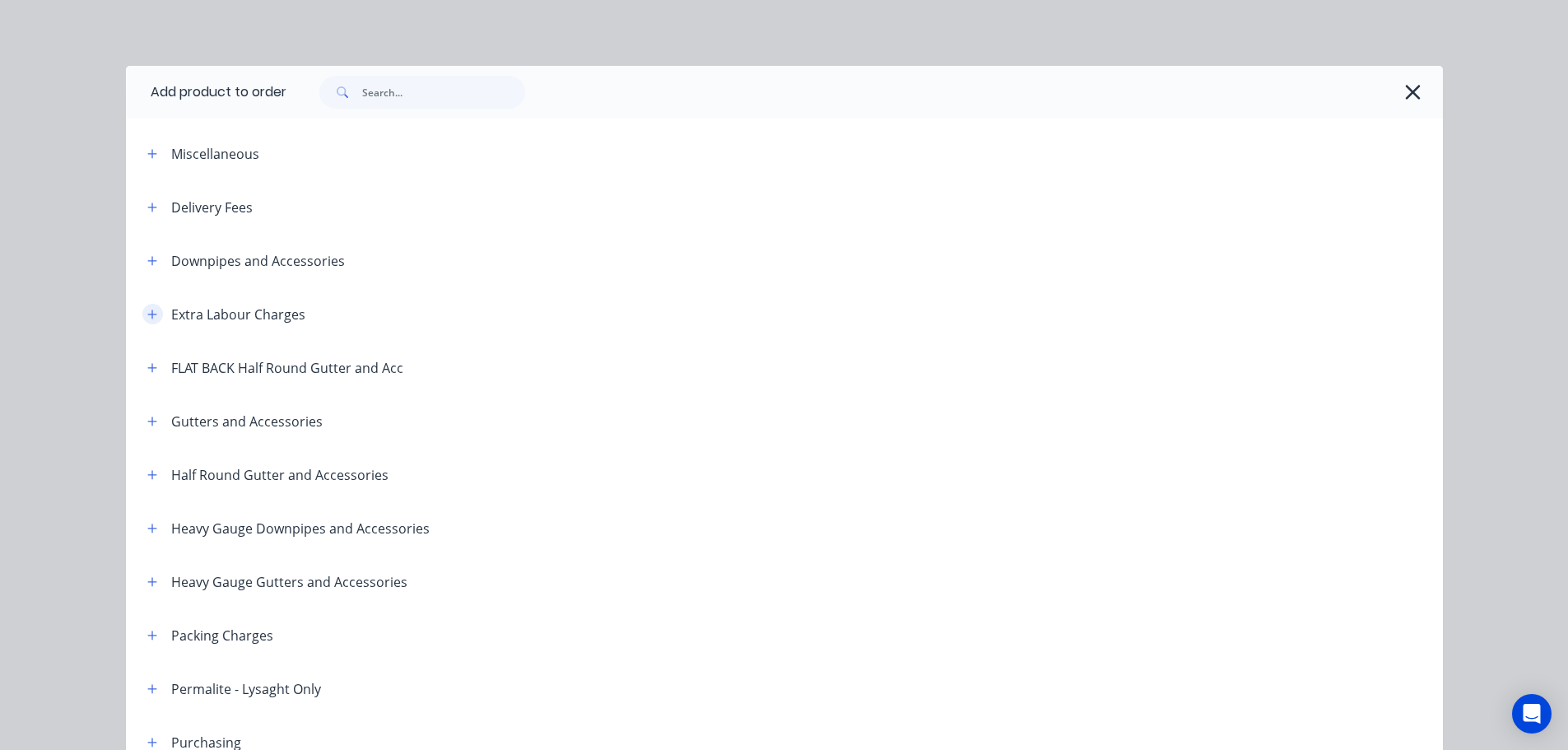
click at [147, 311] on icon "button" at bounding box center [152, 314] width 10 height 11
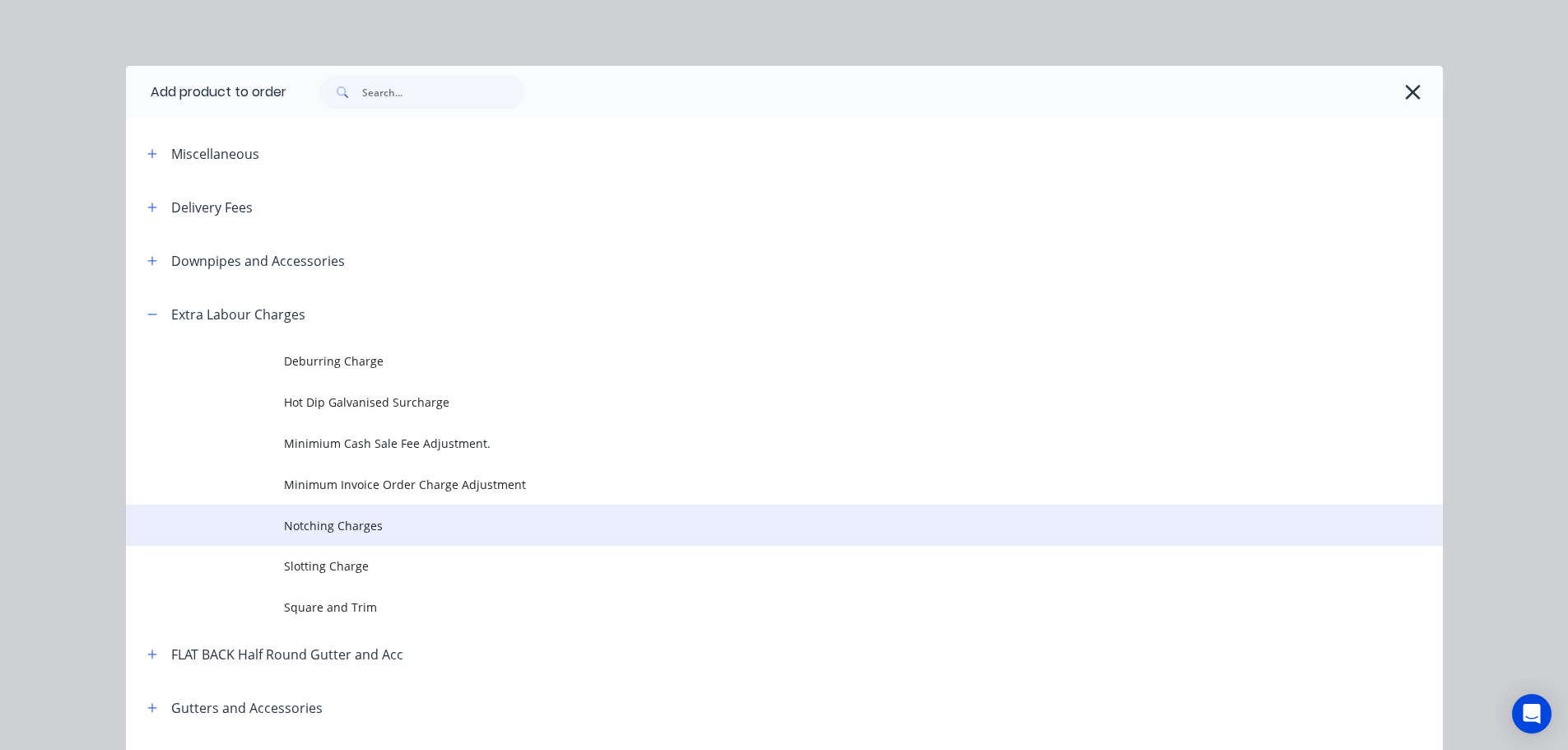
click at [324, 520] on span "Notching Charges" at bounding box center [747, 525] width 927 height 17
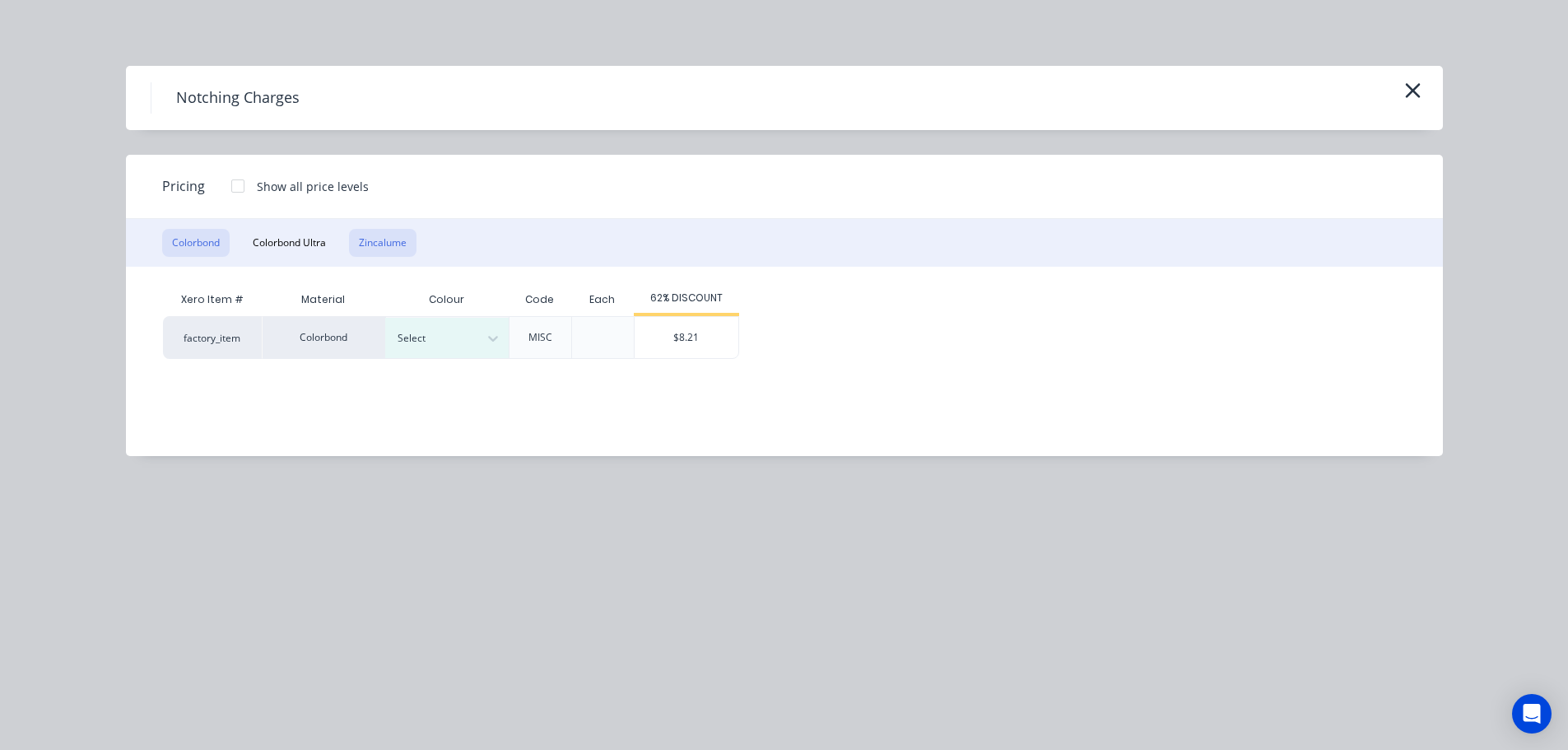
click at [383, 234] on button "Zincalume" at bounding box center [382, 242] width 68 height 28
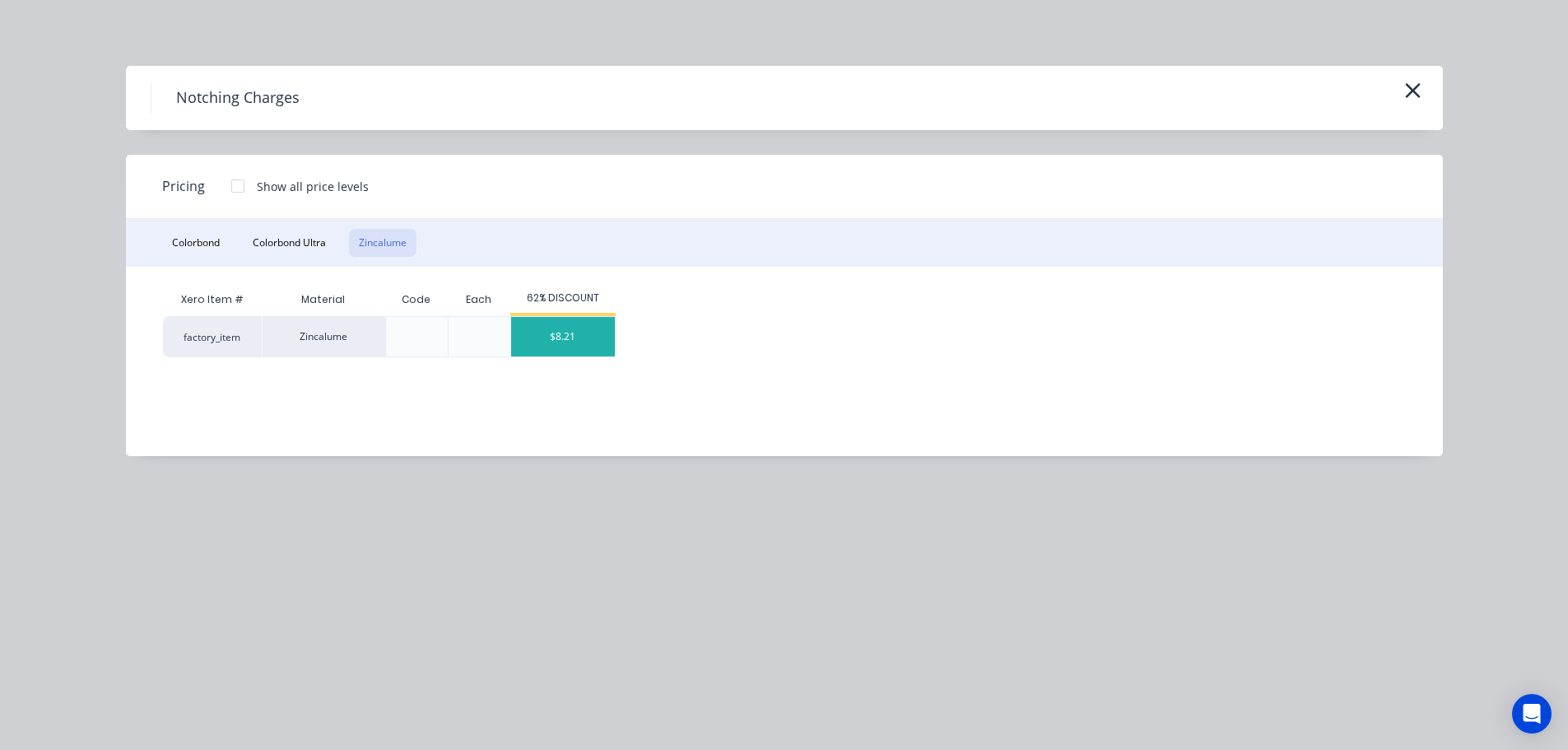
click at [564, 332] on div "$8.21" at bounding box center [563, 336] width 104 height 39
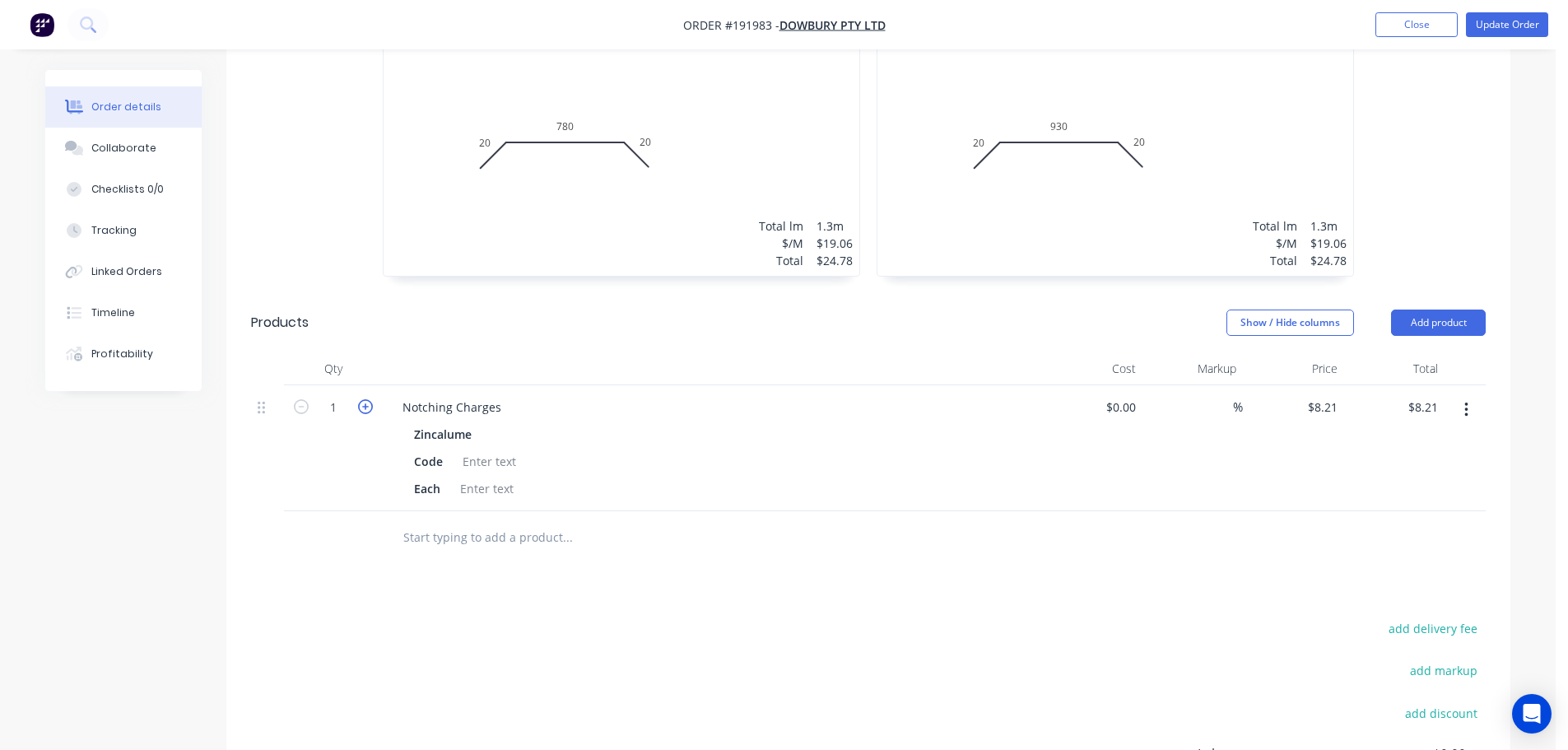
click at [365, 399] on icon "button" at bounding box center [366, 407] width 15 height 15
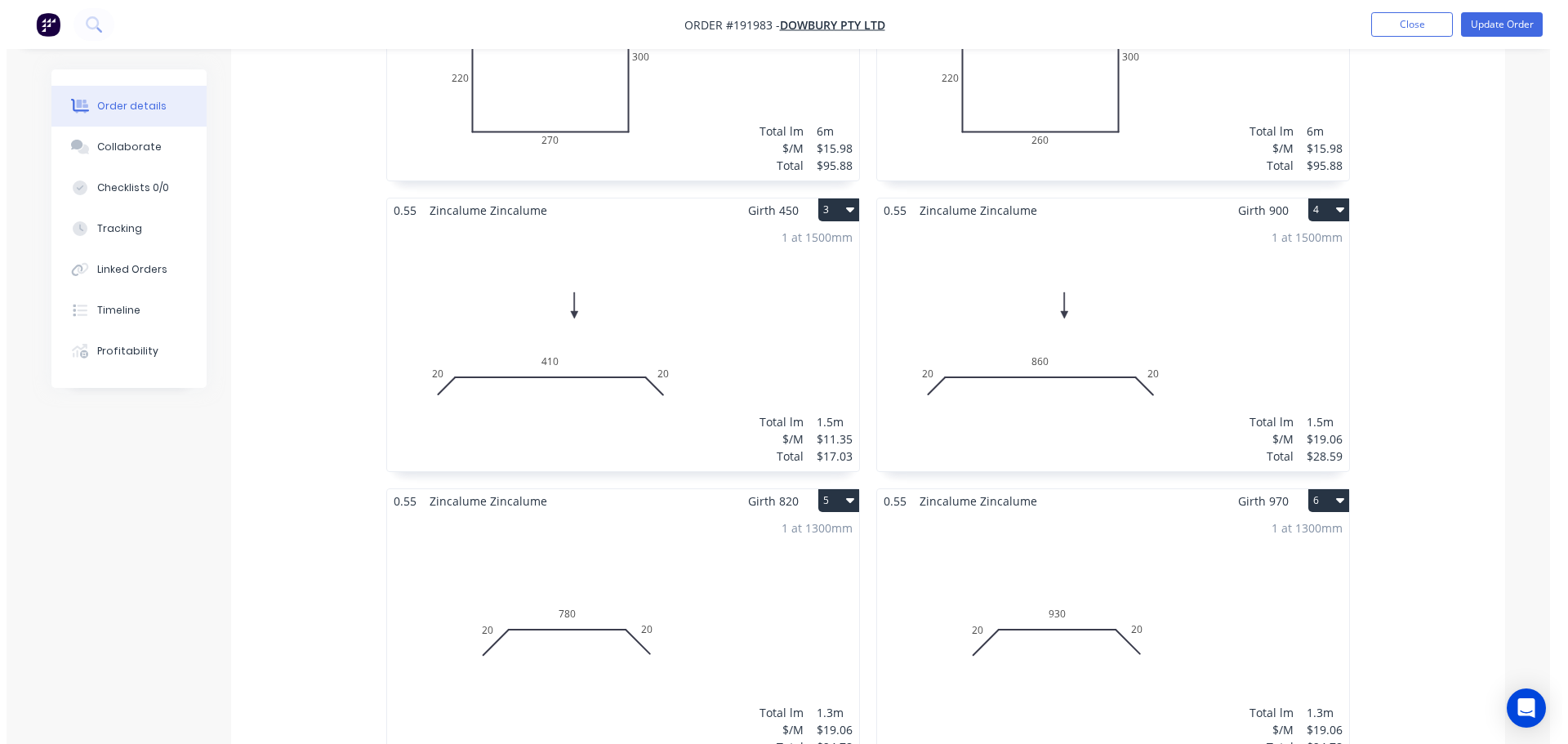
scroll to position [0, 0]
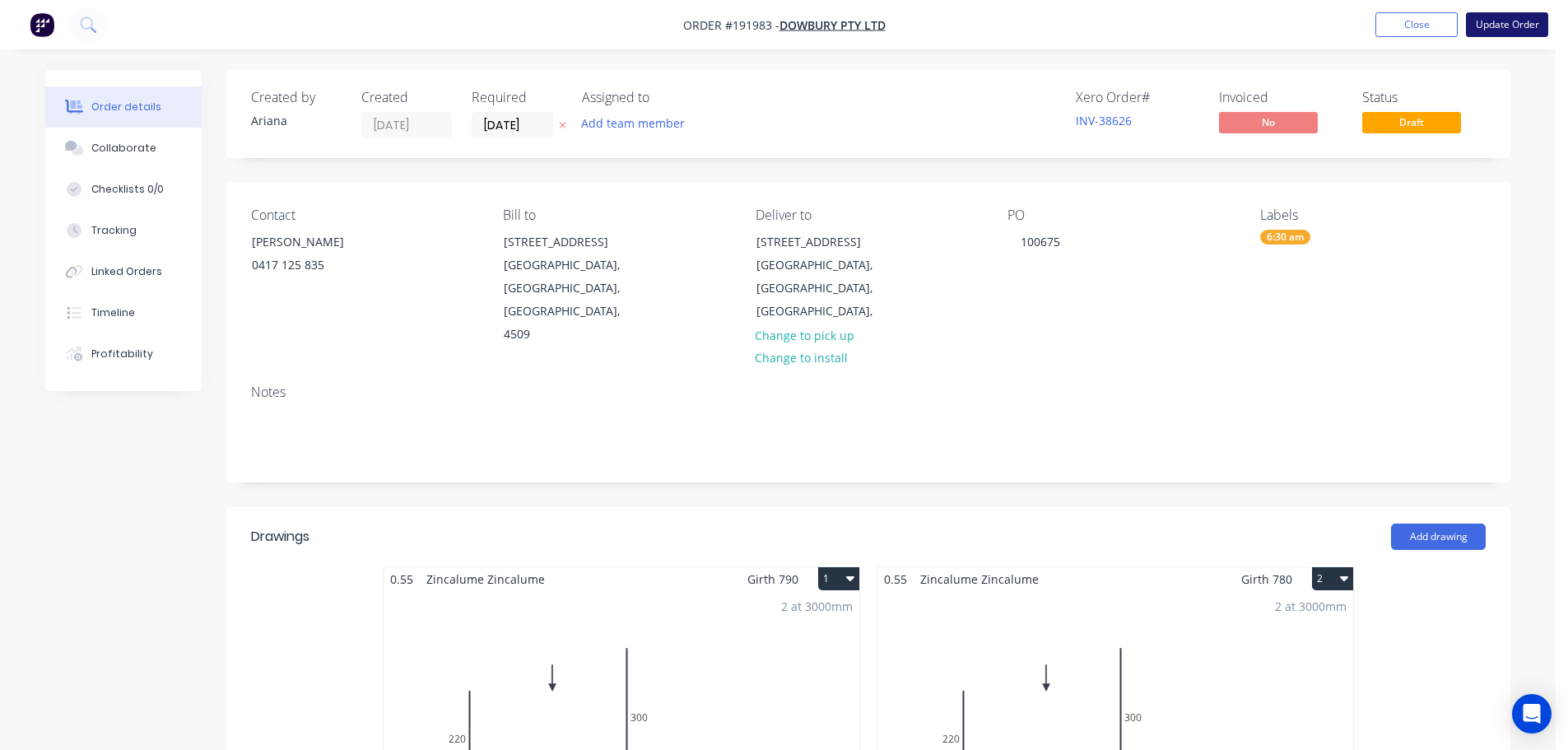
click at [1508, 28] on button "Update Order" at bounding box center [1507, 25] width 82 height 25
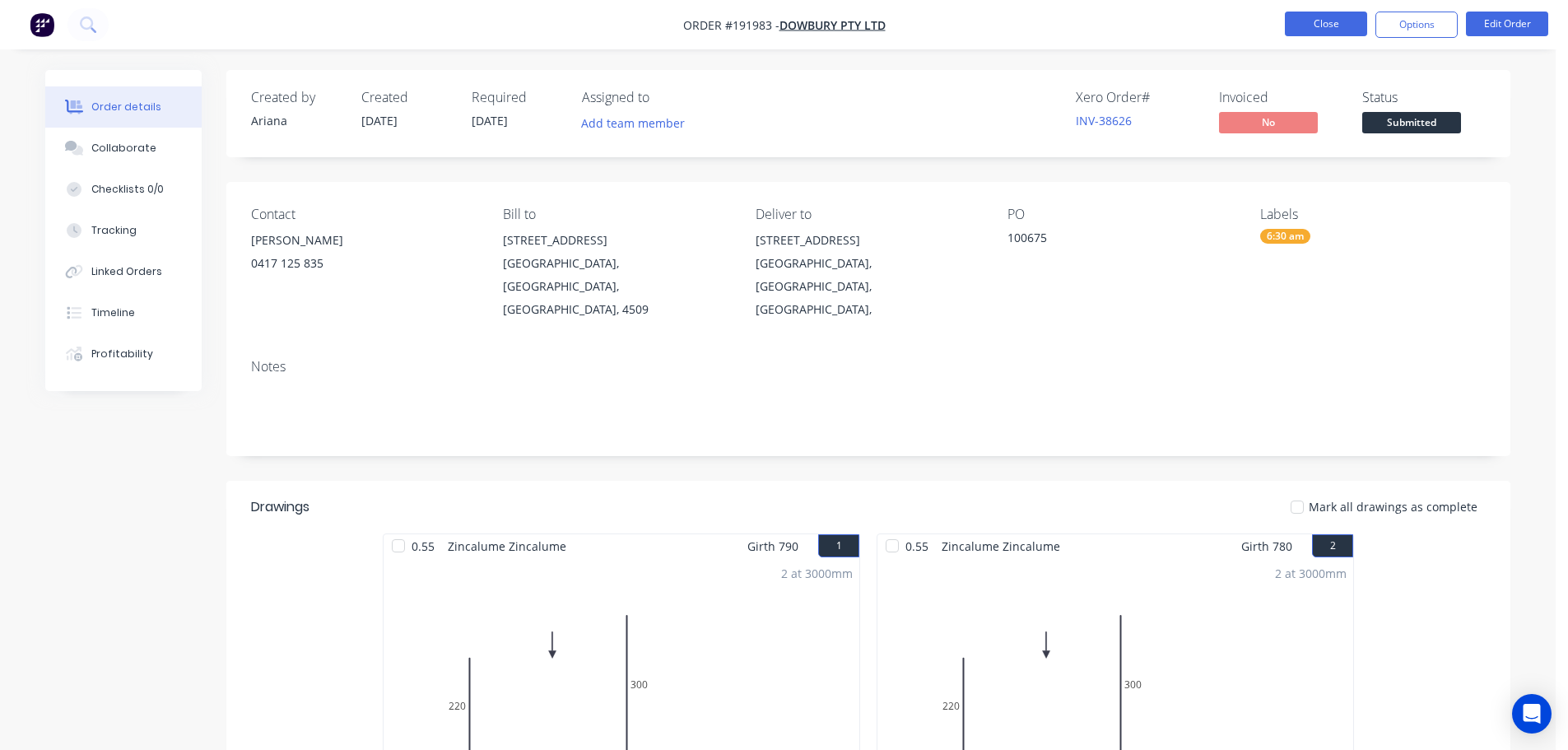
click at [1322, 28] on button "Close" at bounding box center [1326, 24] width 82 height 25
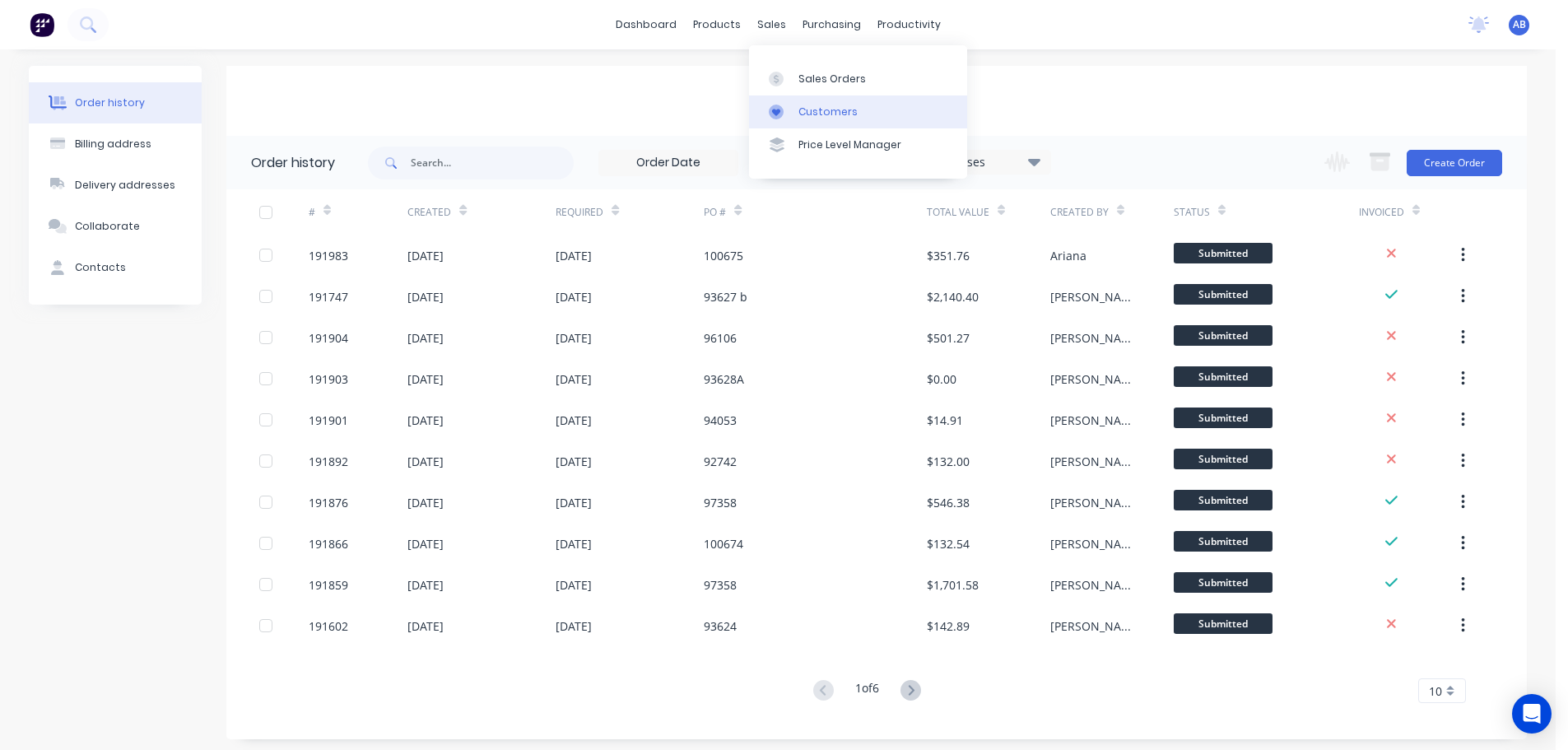
click at [807, 108] on div "Customers" at bounding box center [828, 112] width 59 height 15
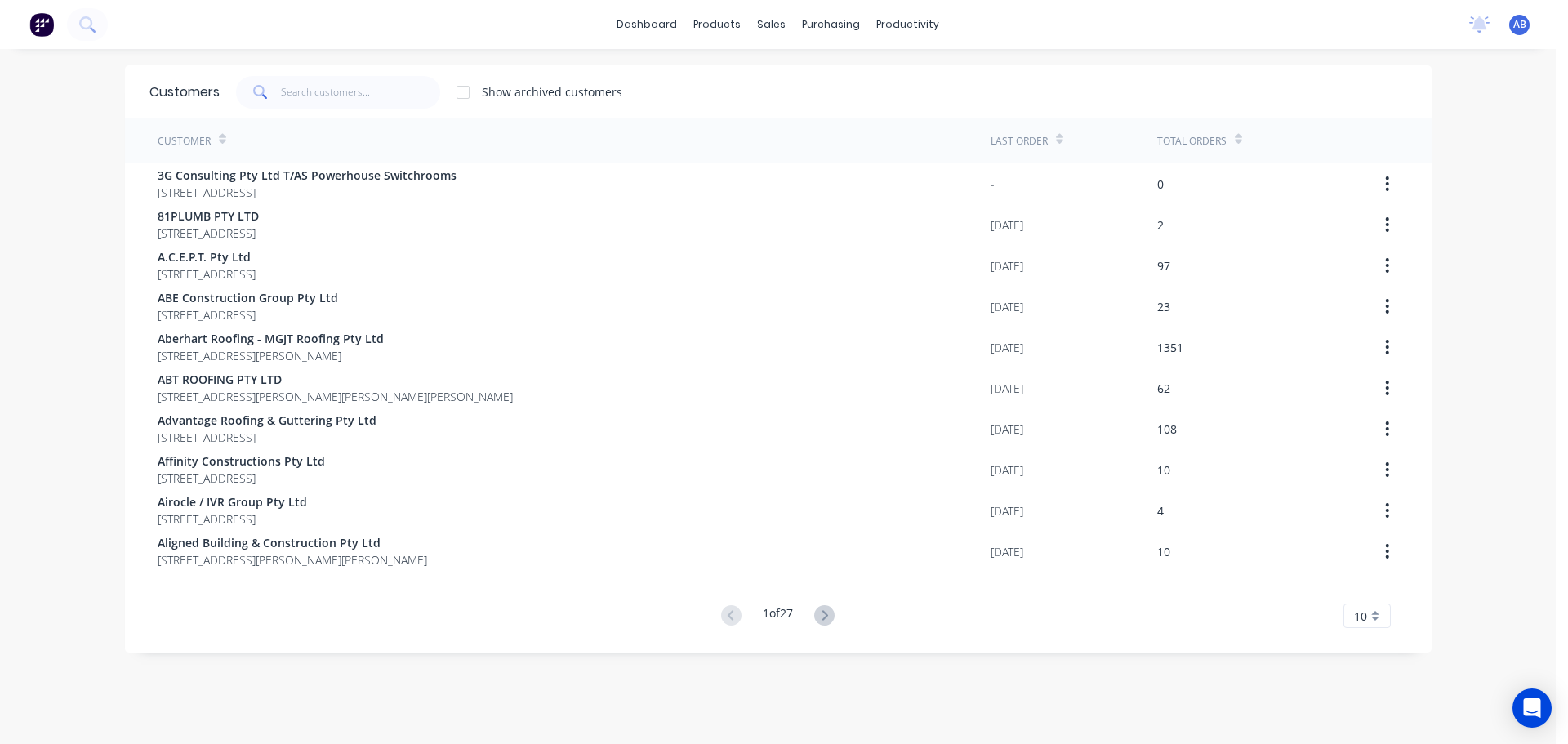
click at [1040, 20] on div "dashboard products sales purchasing productivity dashboard products Product Cat…" at bounding box center [777, 25] width 1556 height 49
click at [1513, 24] on span "AB" at bounding box center [1520, 25] width 13 height 15
click at [1396, 209] on button "Sign out" at bounding box center [1417, 205] width 216 height 32
